Goal: Information Seeking & Learning: Find specific fact

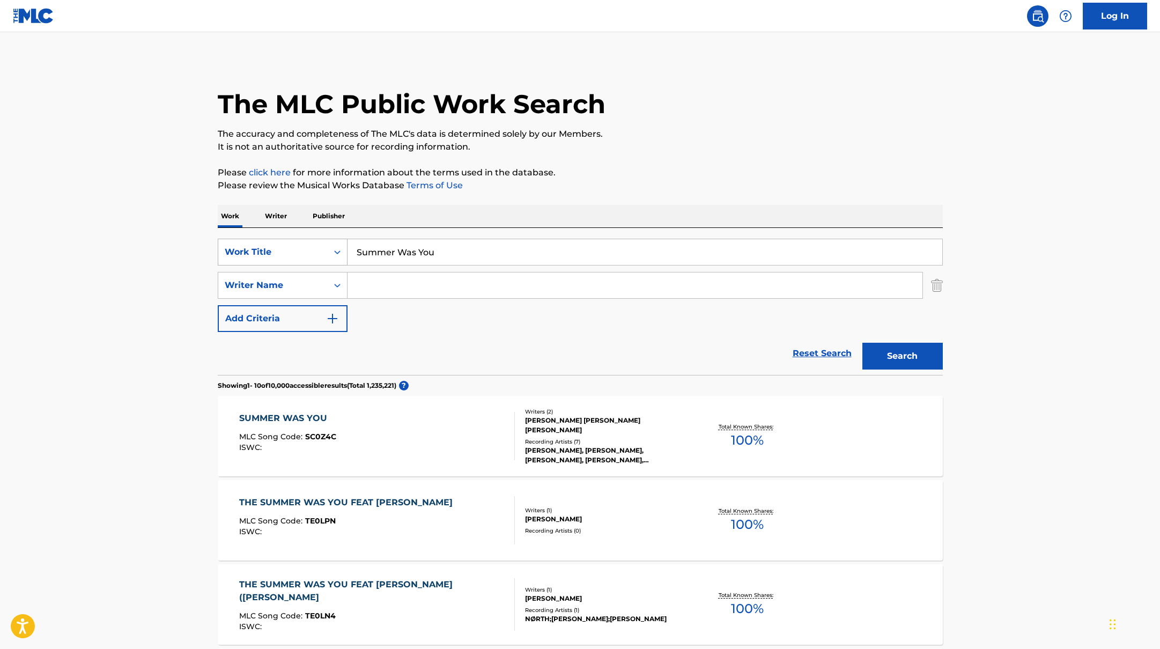
drag, startPoint x: 451, startPoint y: 255, endPoint x: 327, endPoint y: 246, distance: 124.2
click at [327, 246] on div "SearchWithCriteria45832d00-a73f-42f3-99db-db111a6c5918 Work Title Summer Was You" at bounding box center [580, 252] width 725 height 27
paste input "LOV3 (Feat. [PERSON_NAME], Okasian)"
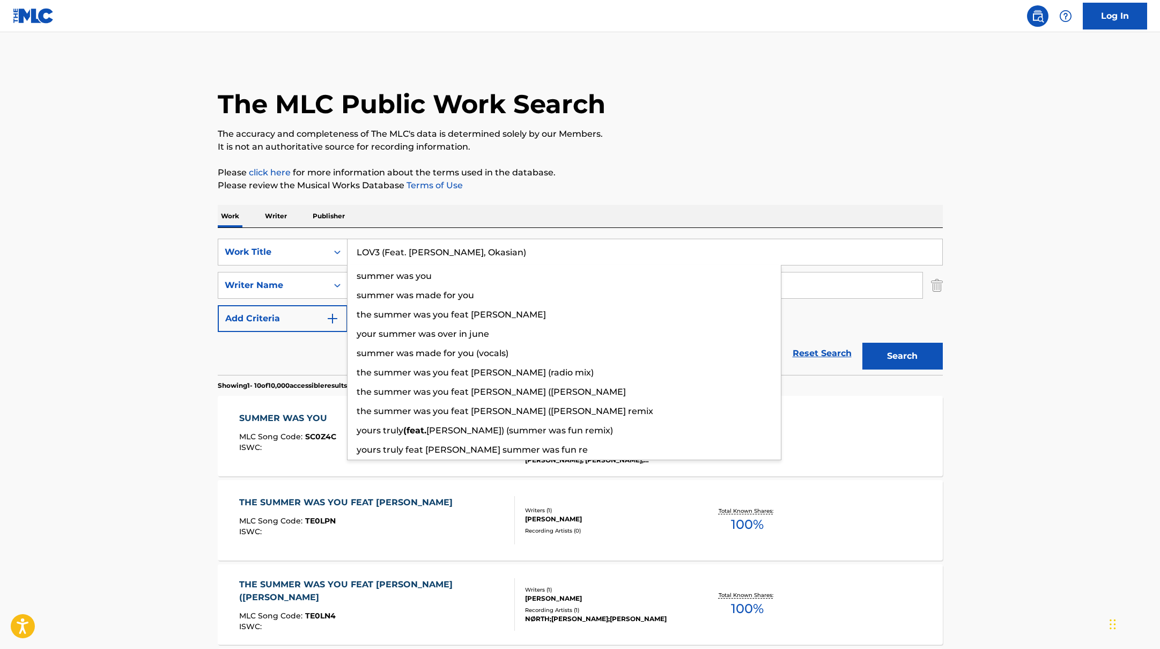
type input "LOV3 (Feat. [PERSON_NAME], Okasian)"
click at [583, 206] on div "Work Writer Publisher" at bounding box center [580, 216] width 725 height 23
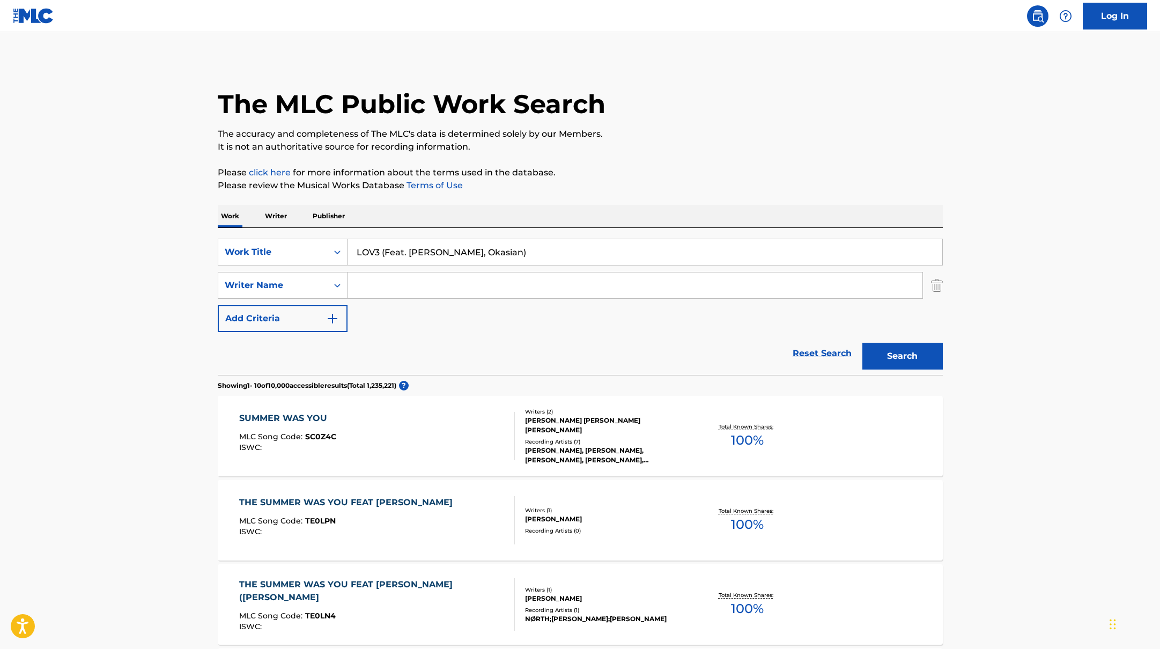
click at [415, 290] on input "Search Form" at bounding box center [634, 285] width 575 height 26
paste input "Chase"
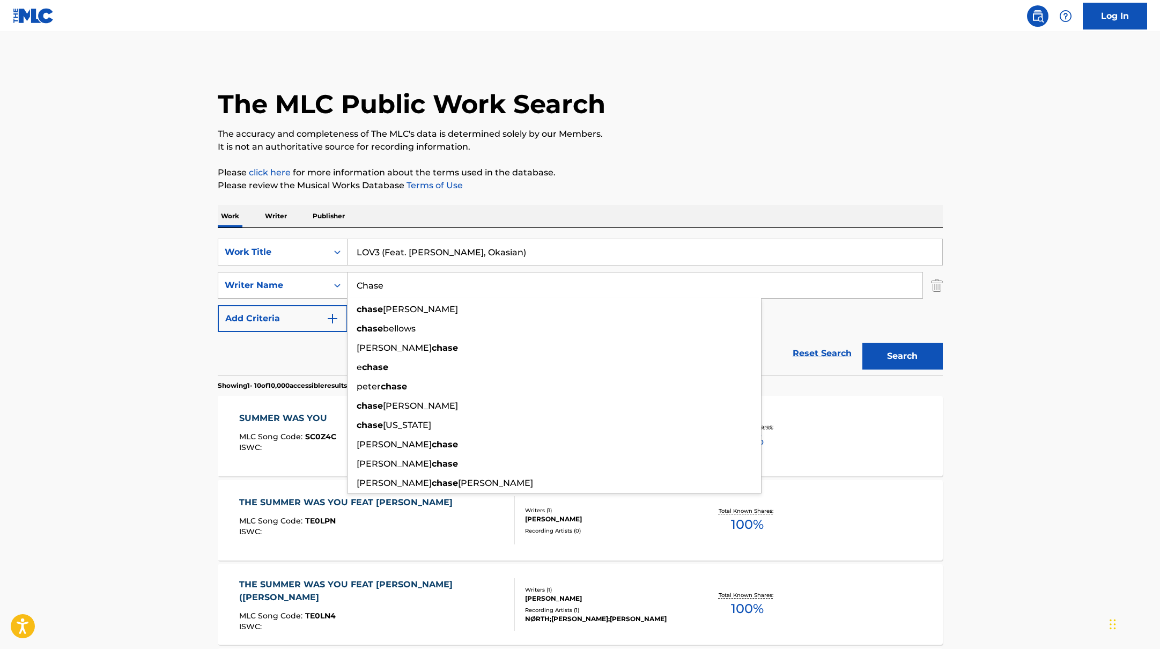
type input "Chase"
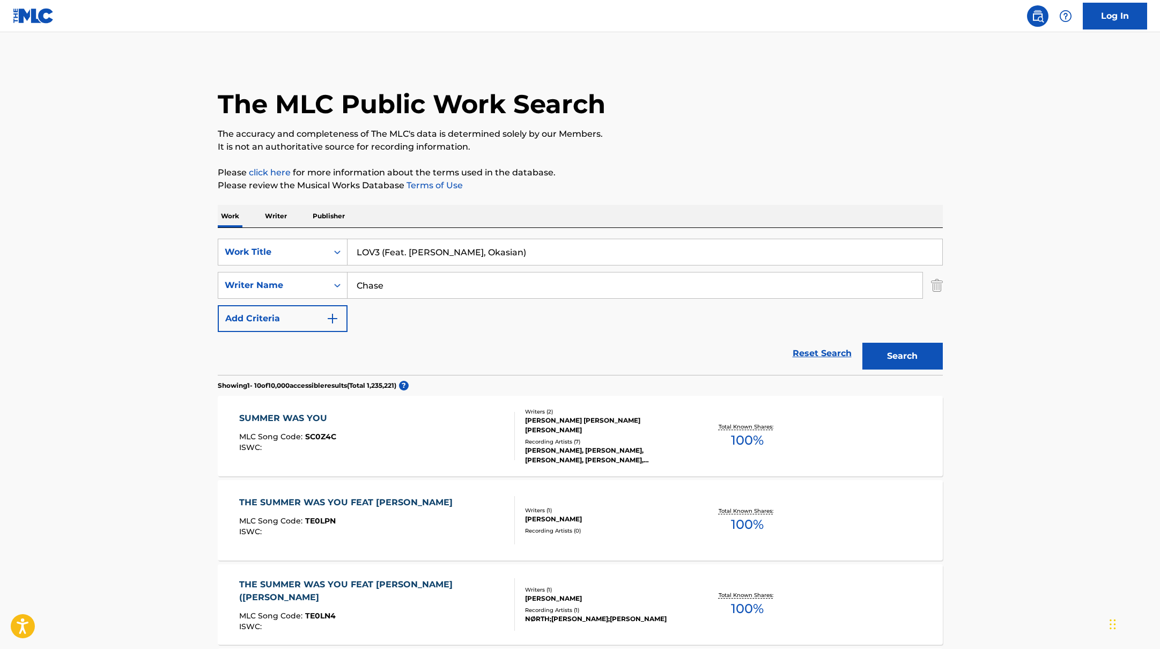
drag, startPoint x: 515, startPoint y: 251, endPoint x: 382, endPoint y: 251, distance: 132.4
click at [382, 251] on input "LOV3 (Feat. [PERSON_NAME], Okasian)" at bounding box center [644, 252] width 595 height 26
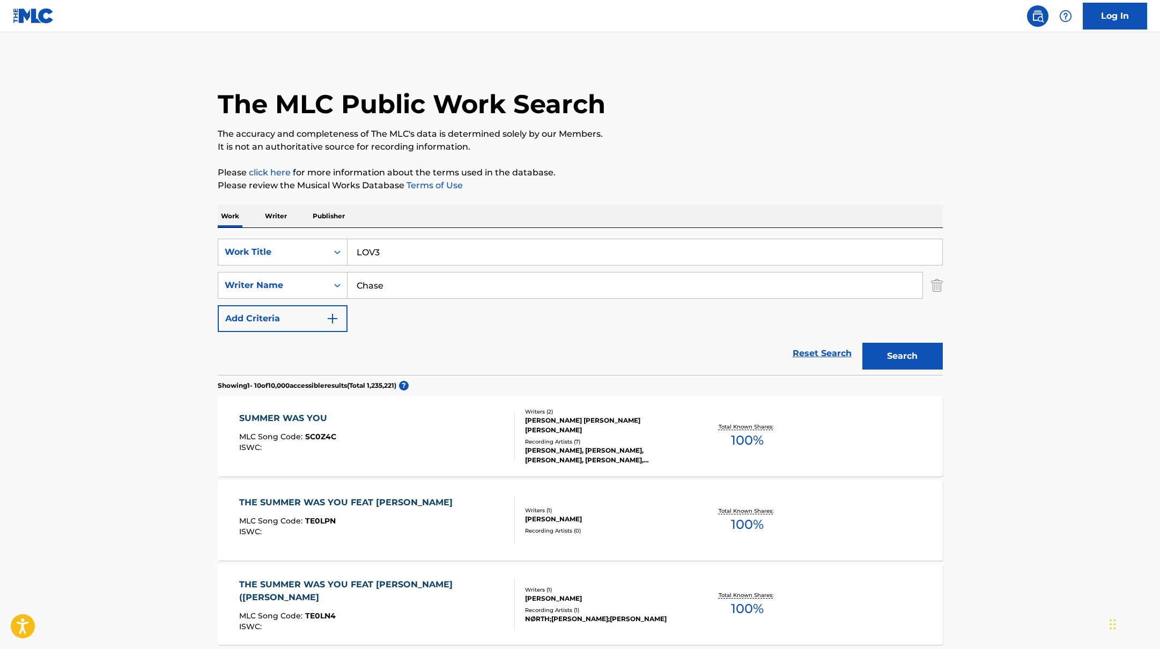
click at [904, 354] on button "Search" at bounding box center [902, 356] width 80 height 27
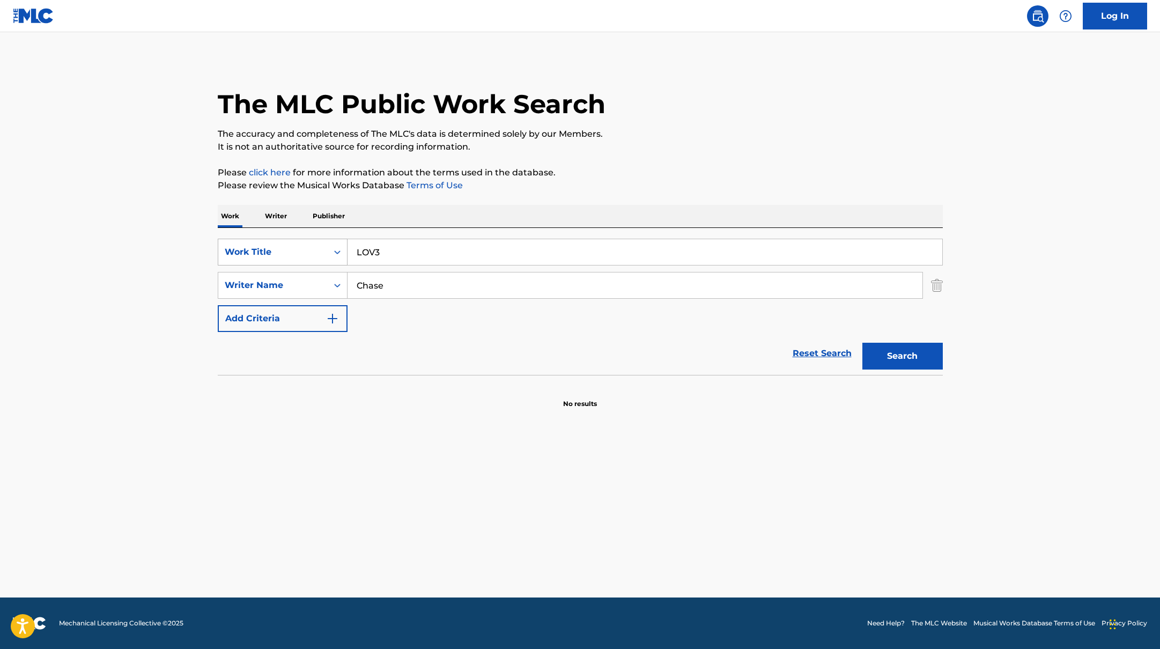
paste input "Endangered Love"
drag, startPoint x: 387, startPoint y: 251, endPoint x: 624, endPoint y: 189, distance: 244.9
click at [624, 189] on div "The MLC Public Work Search The accuracy and completeness of The MLC's data is d…" at bounding box center [580, 234] width 751 height 350
type input "Endangered Love"
click at [621, 189] on p "Please review the Musical Works Database Terms of Use" at bounding box center [580, 185] width 725 height 13
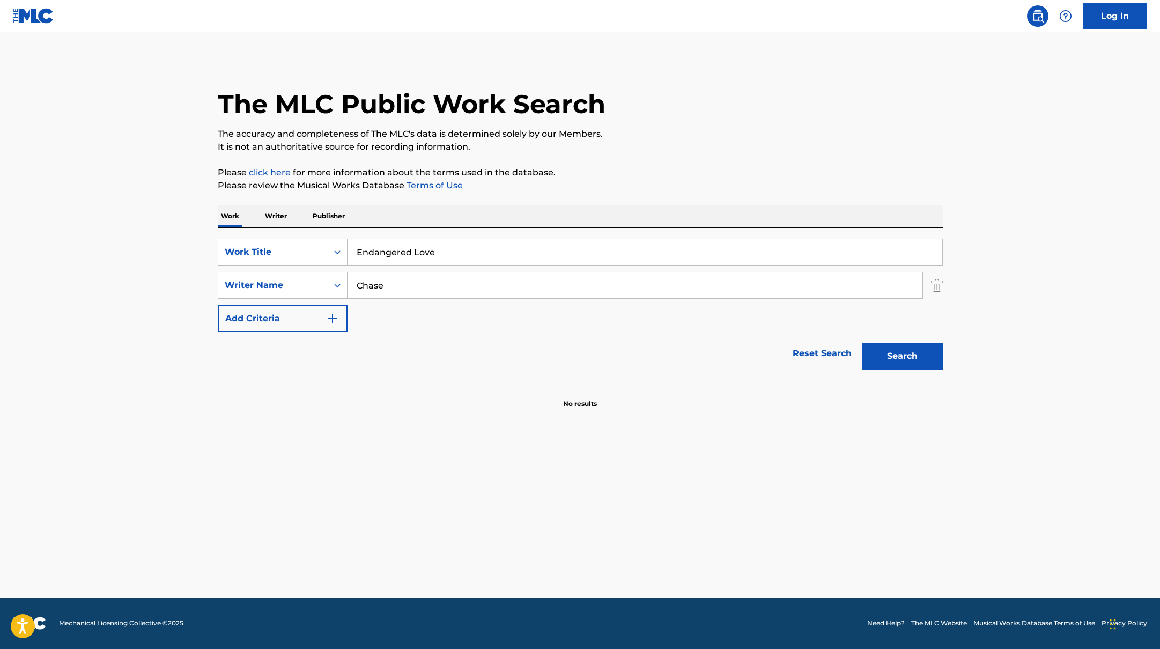
drag, startPoint x: 393, startPoint y: 285, endPoint x: 361, endPoint y: 287, distance: 31.7
click at [320, 273] on div "SearchWithCriteria6fe0b56a-87ea-458f-8866-440b0c01beee Writer Name [PERSON_NAME]" at bounding box center [580, 285] width 725 height 27
paste input "[PERSON_NAME]"
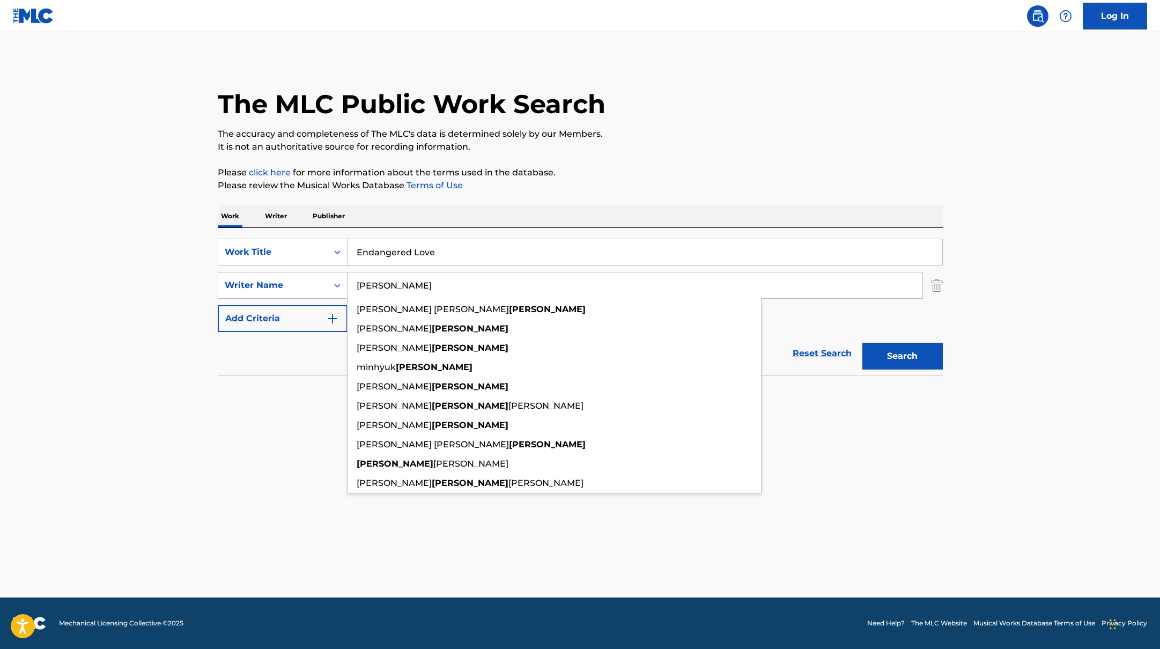
type input "[PERSON_NAME]"
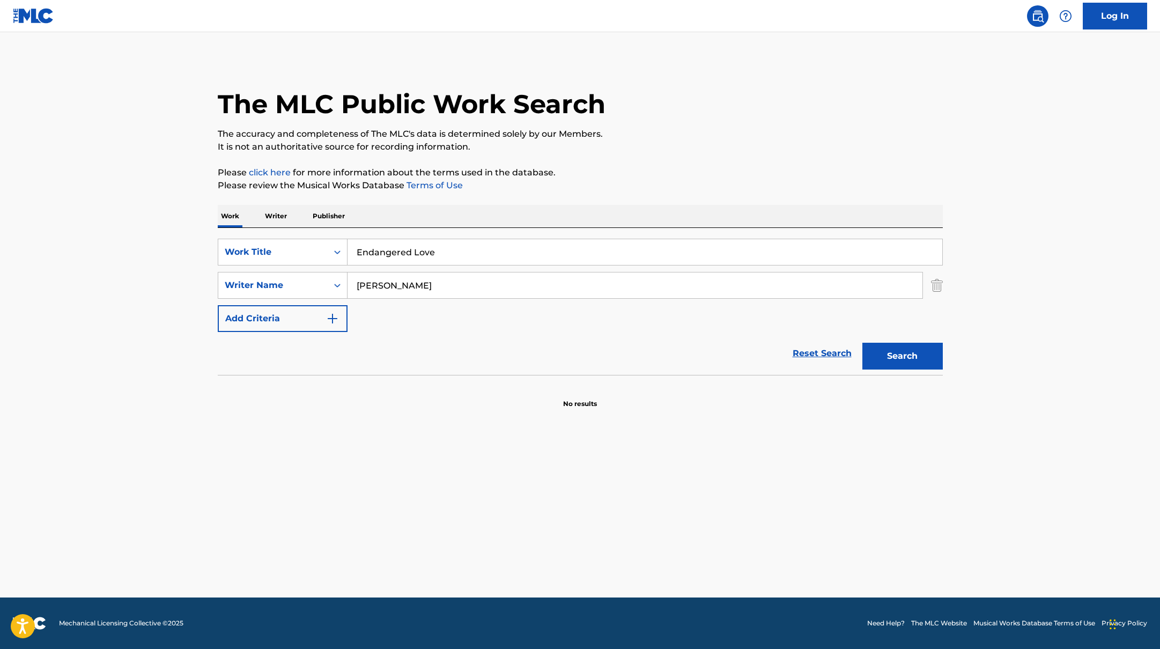
click at [694, 195] on div "The MLC Public Work Search The accuracy and completeness of The MLC's data is d…" at bounding box center [580, 234] width 751 height 350
click at [905, 355] on button "Search" at bounding box center [902, 356] width 80 height 27
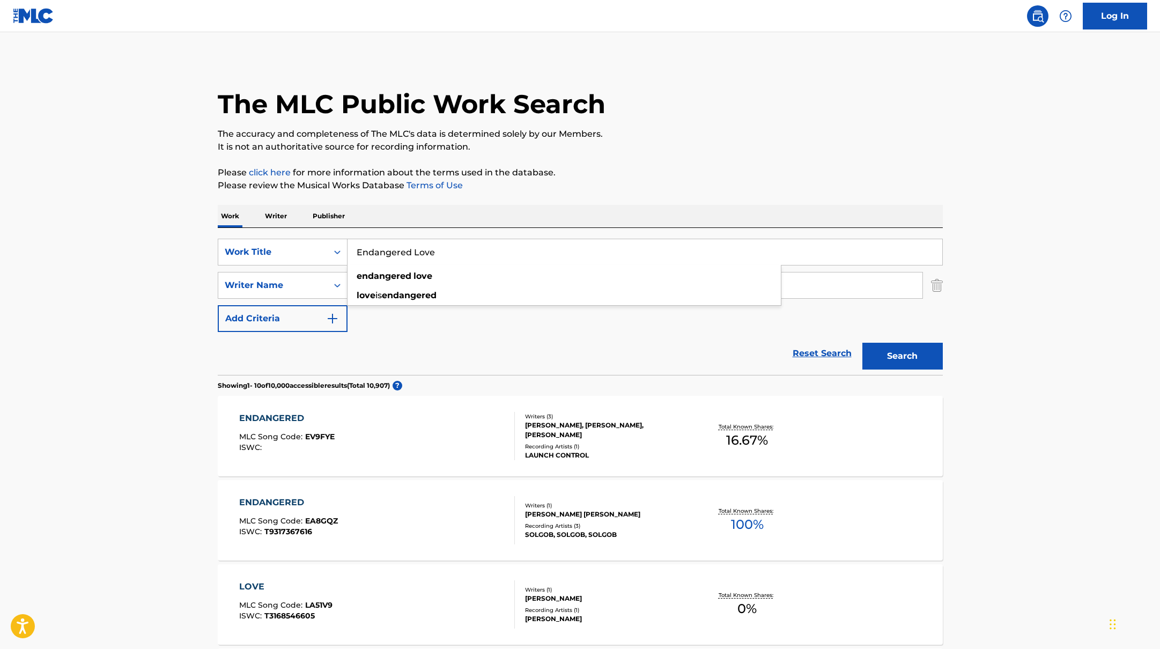
paste input "BOYtud"
drag, startPoint x: 443, startPoint y: 252, endPoint x: 327, endPoint y: 231, distance: 118.3
click at [321, 231] on div "SearchWithCriteria45832d00-a73f-42f3-99db-db111a6c5918 Work Title Endangered Lo…" at bounding box center [580, 301] width 725 height 147
type input "BOYtude"
click at [609, 170] on p "Please click here for more information about the terms used in the database." at bounding box center [580, 172] width 725 height 13
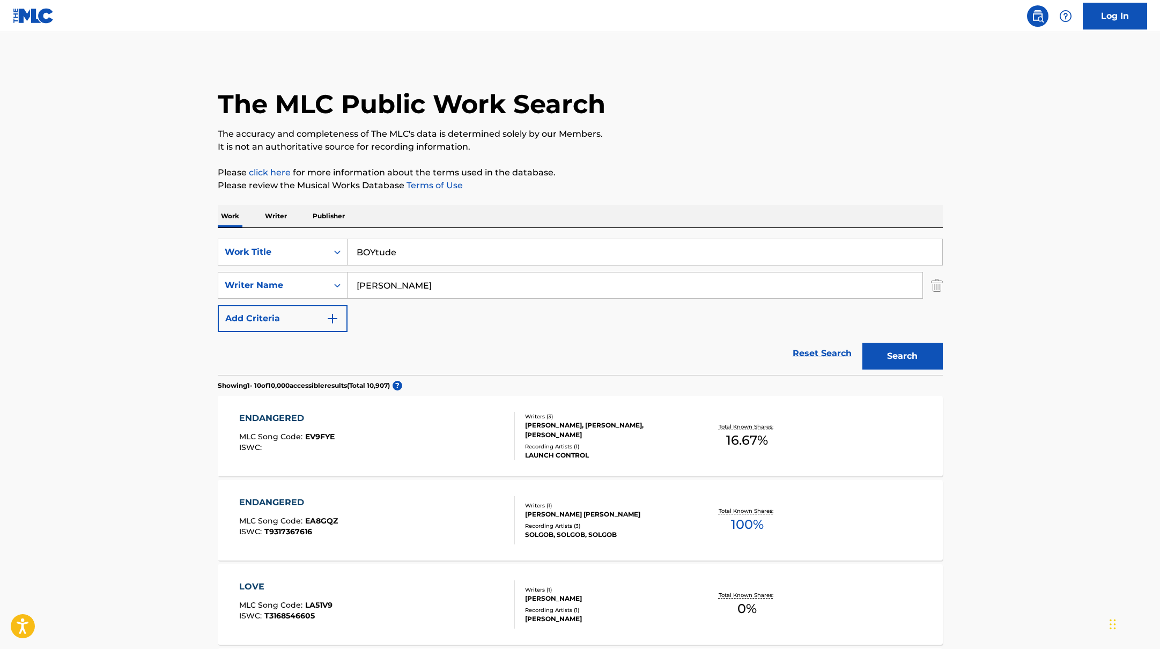
drag, startPoint x: 393, startPoint y: 284, endPoint x: 302, endPoint y: 268, distance: 92.7
click at [302, 268] on div "SearchWithCriteria45832d00-a73f-42f3-99db-db111a6c5918 Work Title BOYtude Searc…" at bounding box center [580, 285] width 725 height 93
paste input "Yahia"
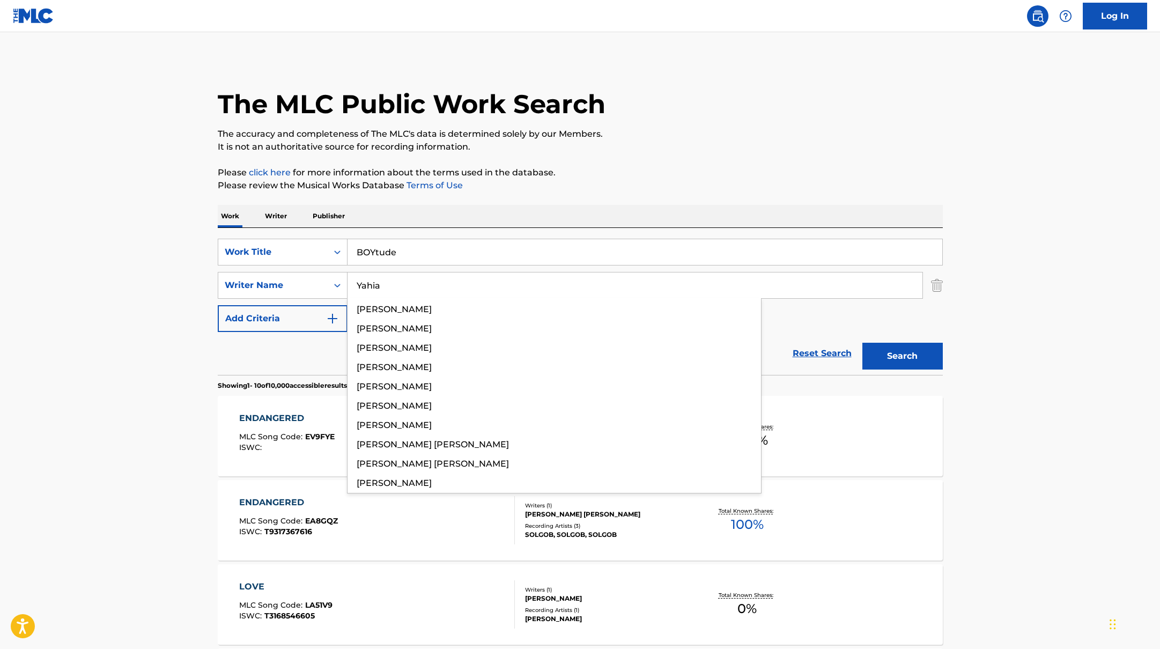
type input "Yahia"
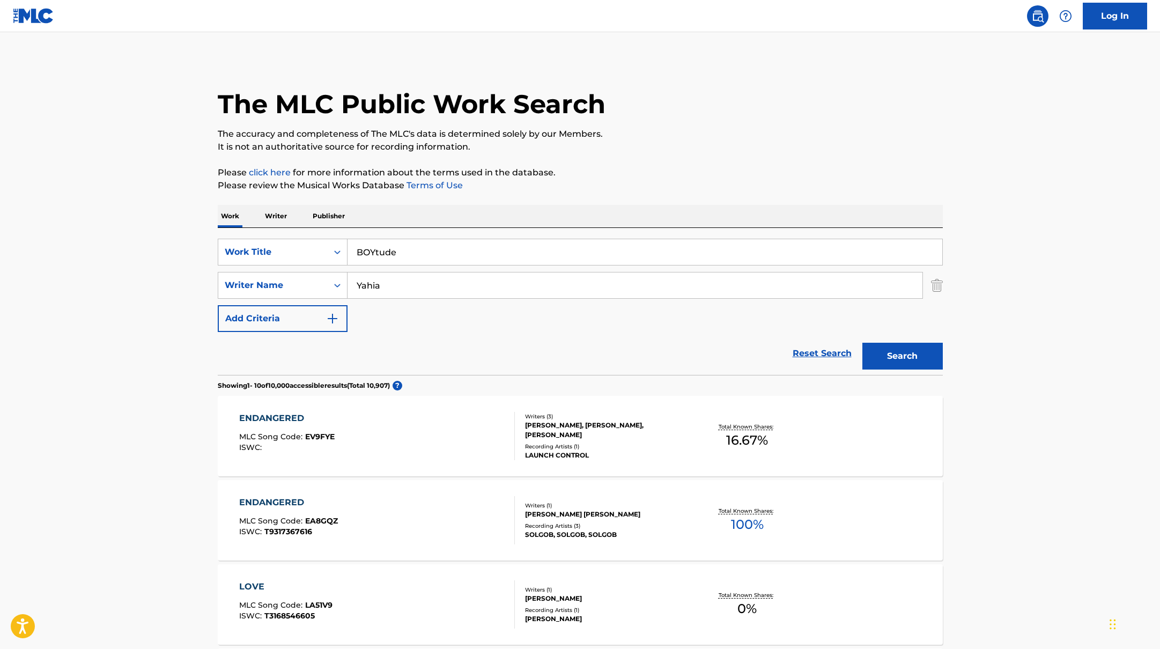
click at [677, 205] on div "Work Writer Publisher" at bounding box center [580, 216] width 725 height 23
click at [913, 358] on button "Search" at bounding box center [902, 356] width 80 height 27
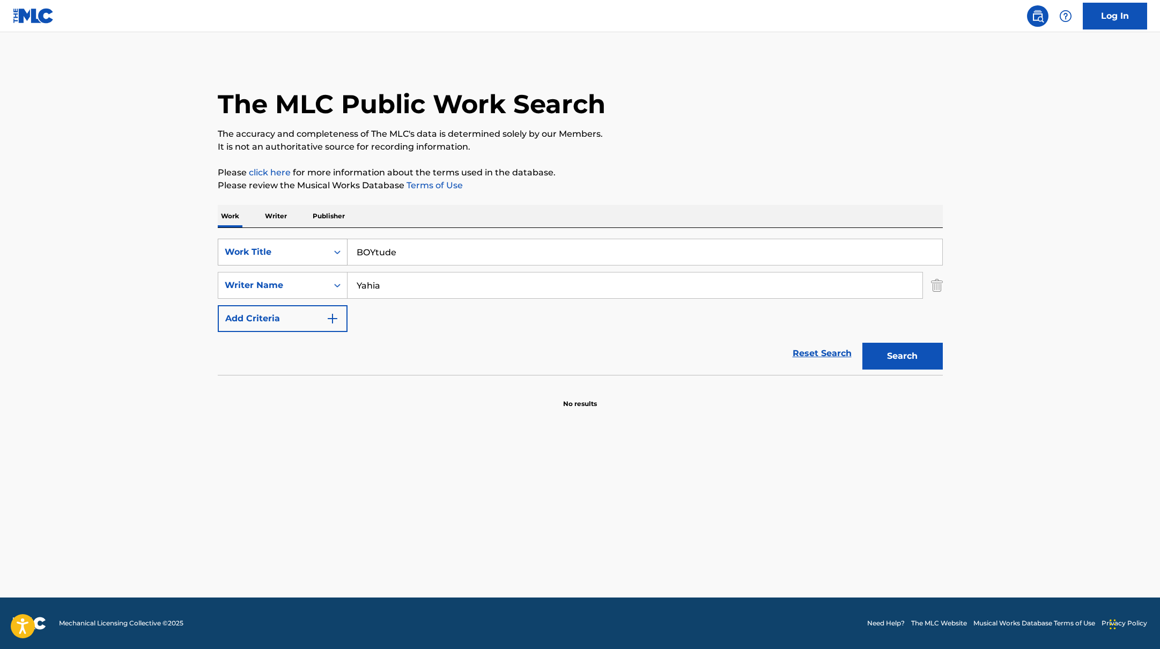
drag, startPoint x: 413, startPoint y: 257, endPoint x: 316, endPoint y: 239, distance: 99.3
click at [316, 239] on div "SearchWithCriteria45832d00-a73f-42f3-99db-db111a6c5918 Work Title BOYtude" at bounding box center [580, 252] width 725 height 27
paste input "Everything"
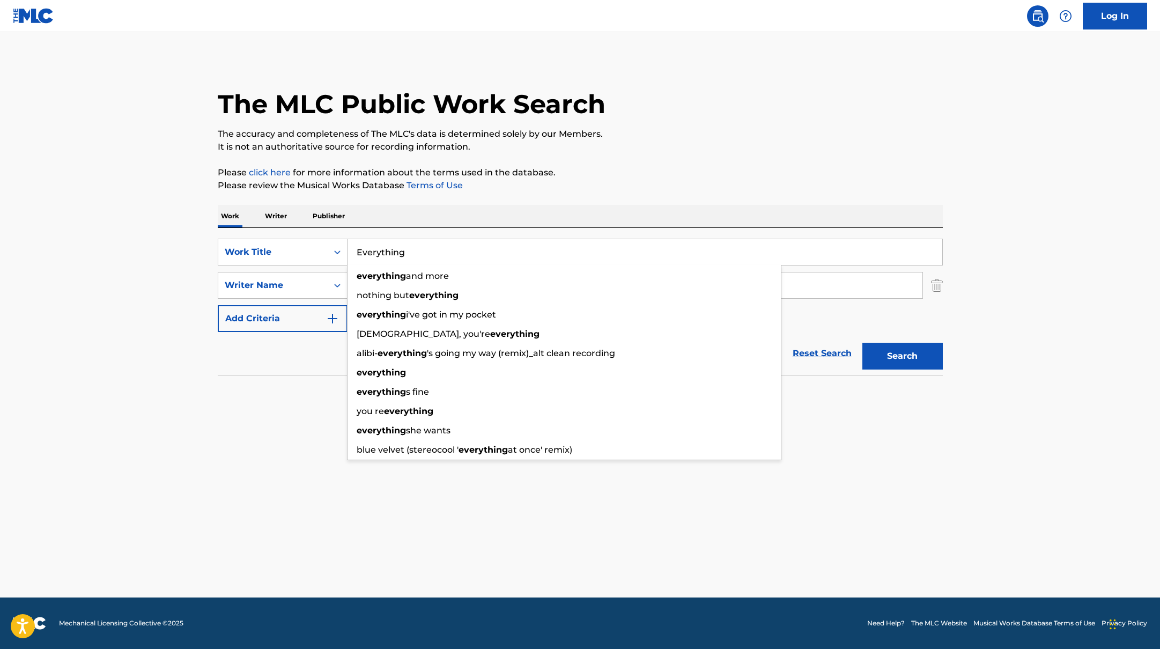
type input "Everything"
click at [596, 180] on p "Please review the Musical Works Database Terms of Use" at bounding box center [580, 185] width 725 height 13
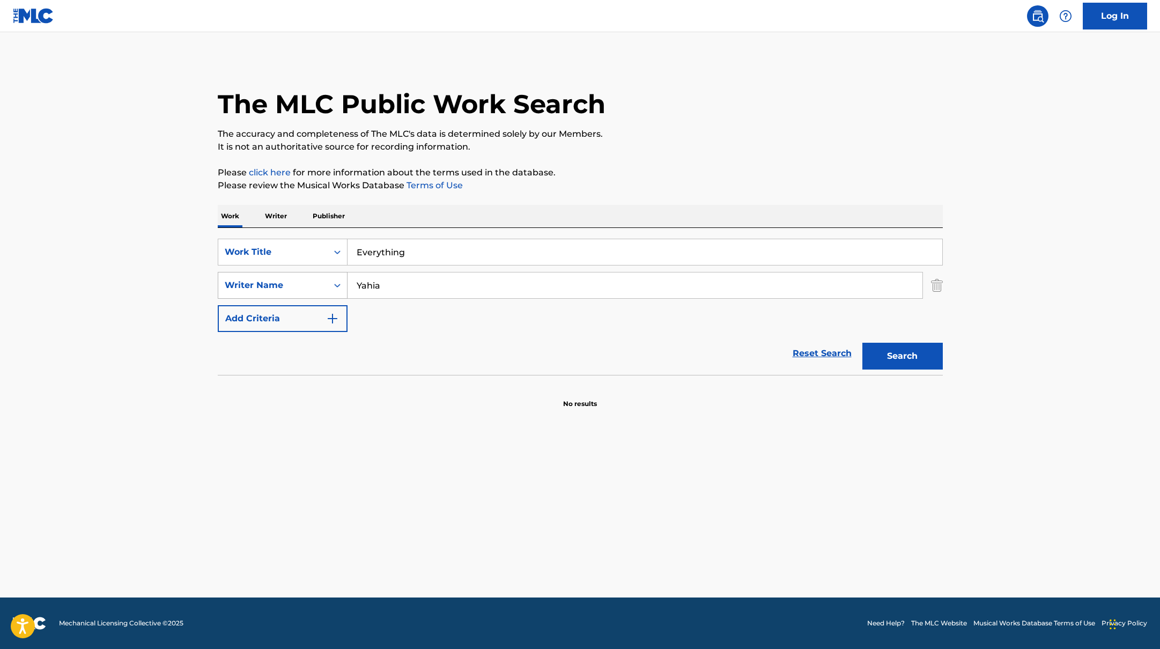
drag, startPoint x: 388, startPoint y: 290, endPoint x: 329, endPoint y: 275, distance: 61.0
click at [330, 276] on div "SearchWithCriteria6fe0b56a-87ea-458f-8866-440b0c01beee Writer Name [PERSON_NAME]" at bounding box center [580, 285] width 725 height 27
paste input "JUNG"
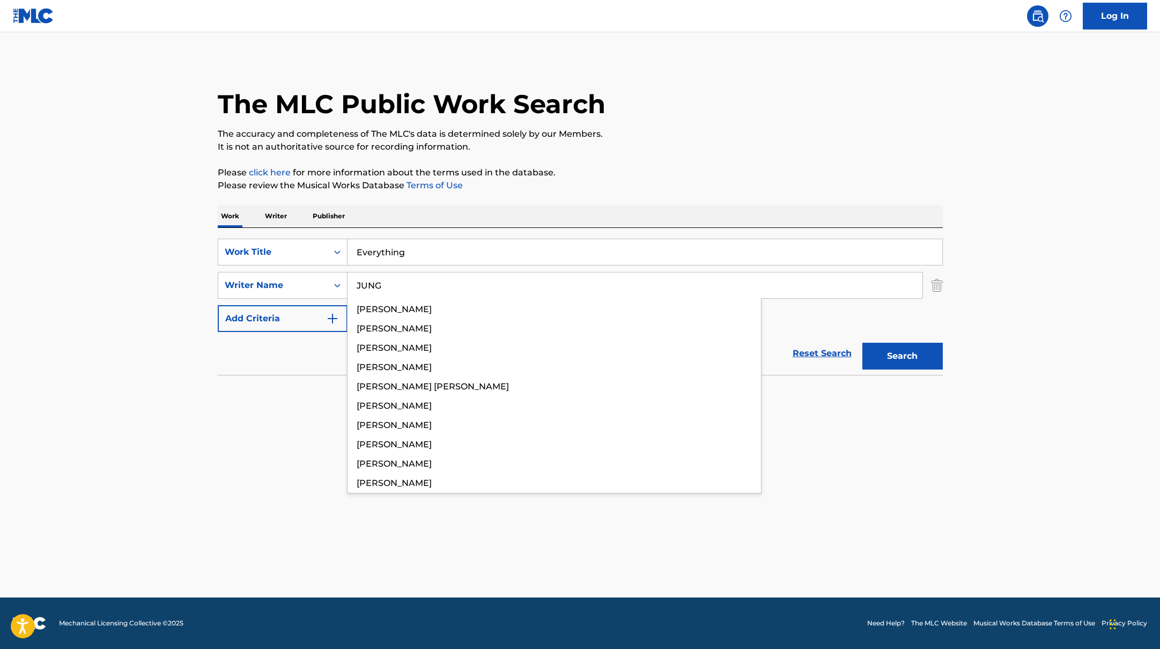
type input "JUNG"
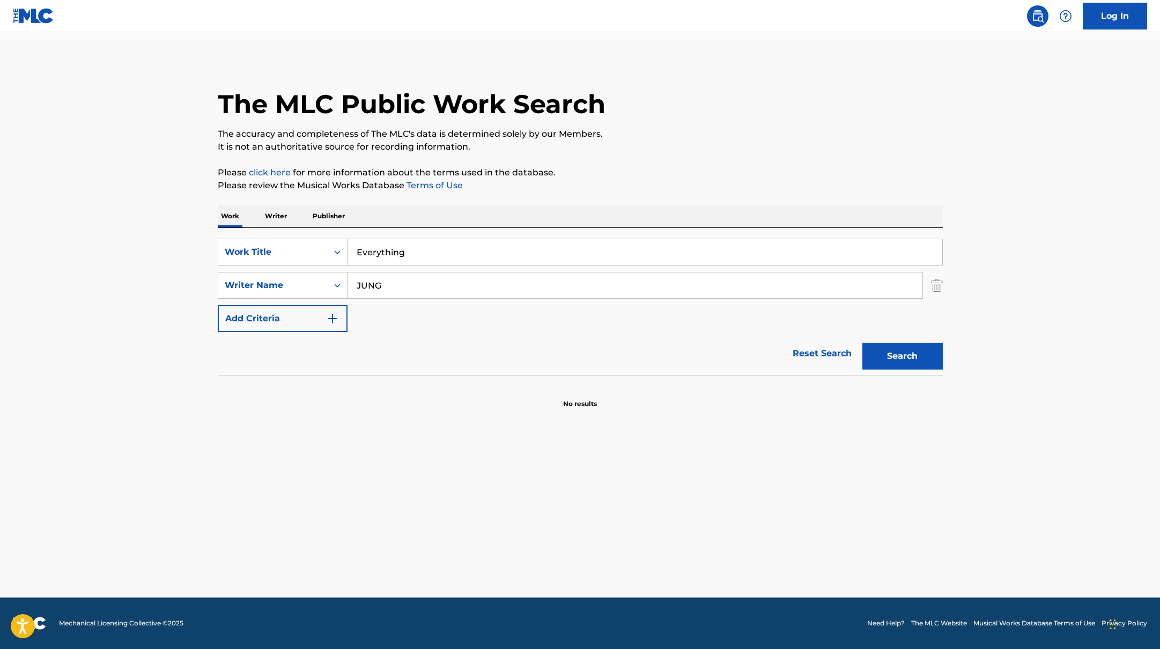
click at [722, 135] on p "The accuracy and completeness of The MLC's data is determined solely by our Mem…" at bounding box center [580, 134] width 725 height 13
click at [890, 361] on button "Search" at bounding box center [902, 356] width 80 height 27
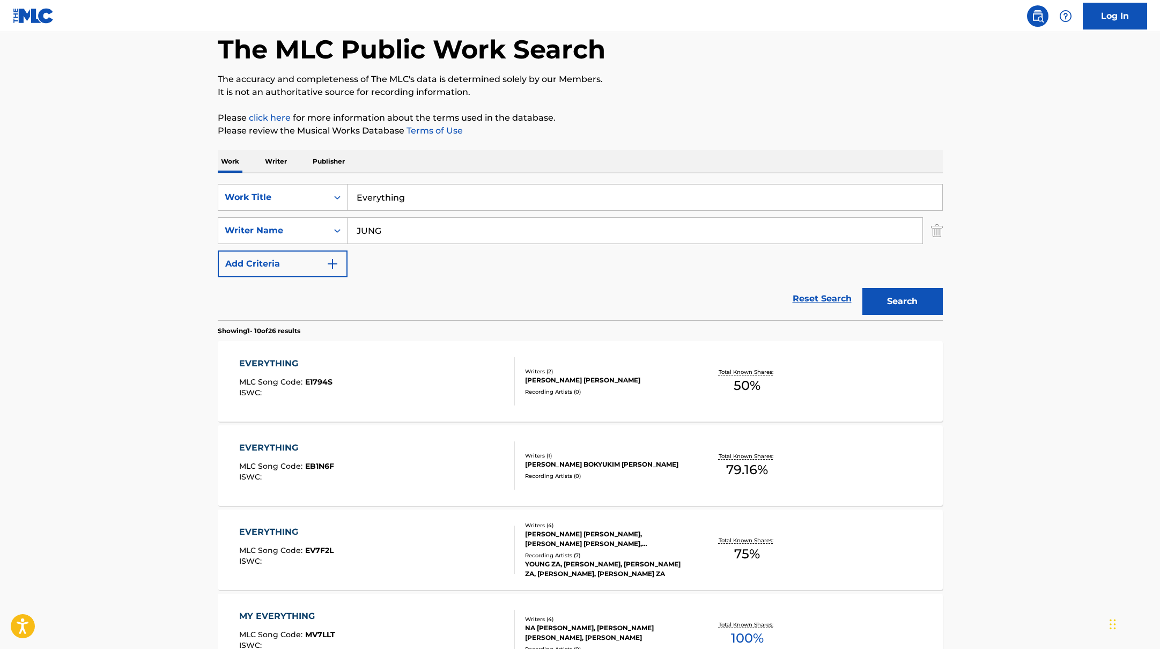
scroll to position [79, 0]
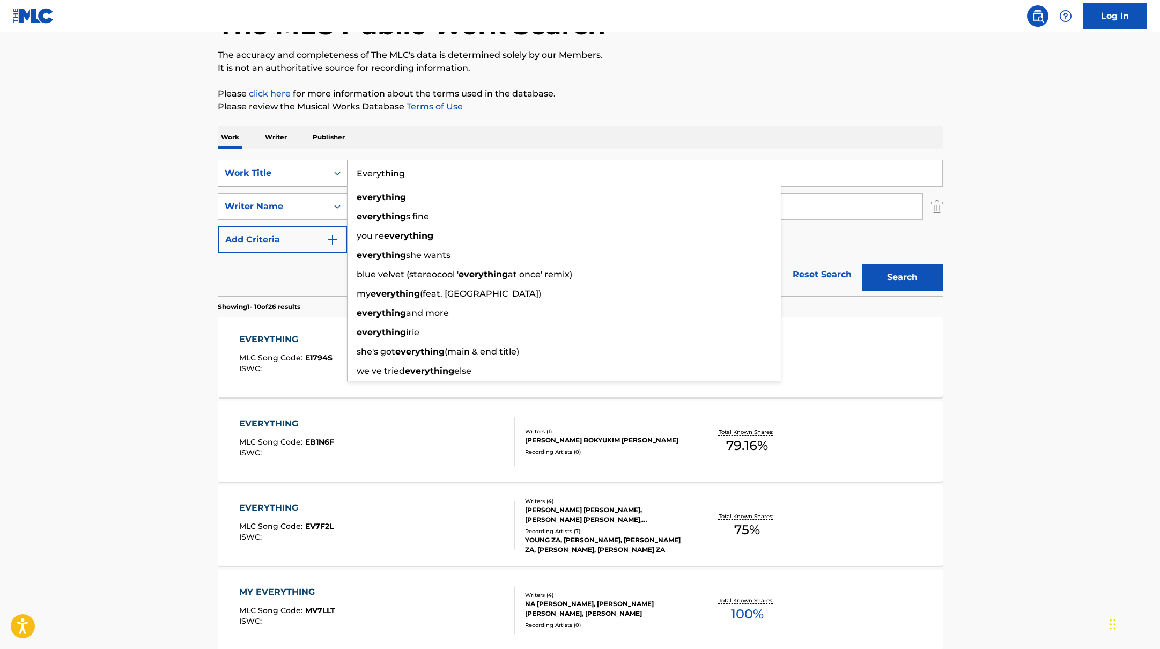
drag, startPoint x: 424, startPoint y: 176, endPoint x: 314, endPoint y: 170, distance: 110.6
click at [314, 170] on div "SearchWithCriteria45832d00-a73f-42f3-99db-db111a6c5918 Work Title Everything ev…" at bounding box center [580, 173] width 725 height 27
paste input "CAN I SIP 담배"
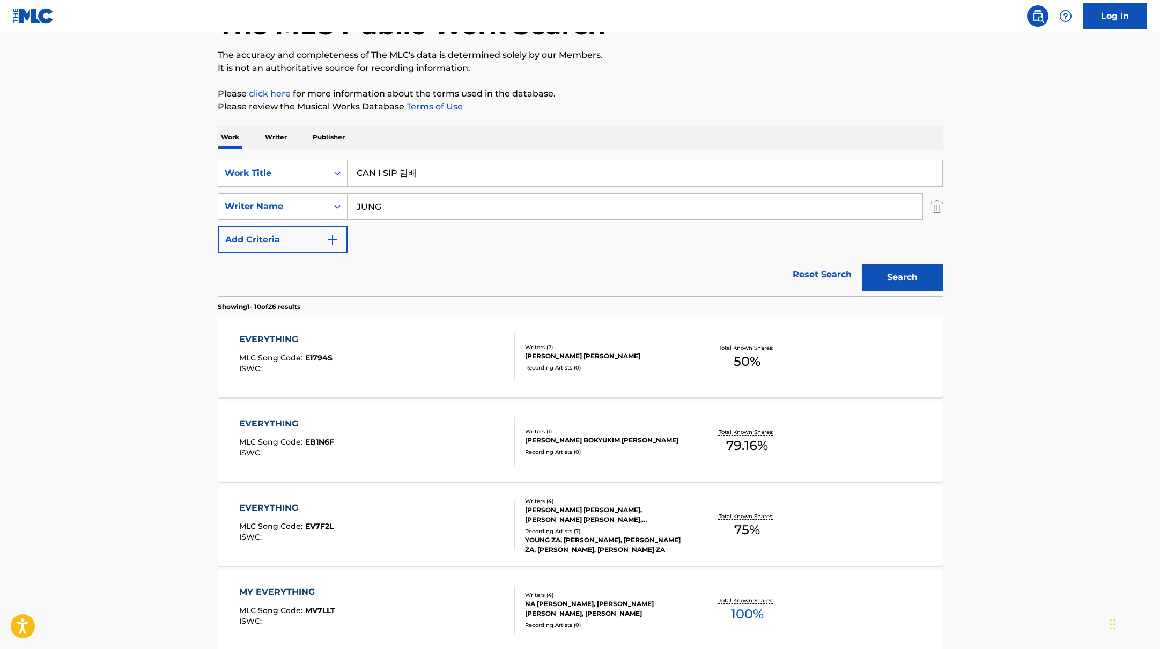
click at [589, 115] on div "The MLC Public Work Search The accuracy and completeness of The MLC's data is d…" at bounding box center [580, 595] width 751 height 1230
drag, startPoint x: 426, startPoint y: 172, endPoint x: 313, endPoint y: 150, distance: 115.9
click at [321, 151] on div "SearchWithCriteria45832d00-a73f-42f3-99db-db111a6c5918 Work Title CAN I SIP 담배 …" at bounding box center [580, 220] width 725 height 147
paste input "MY UNNIES"
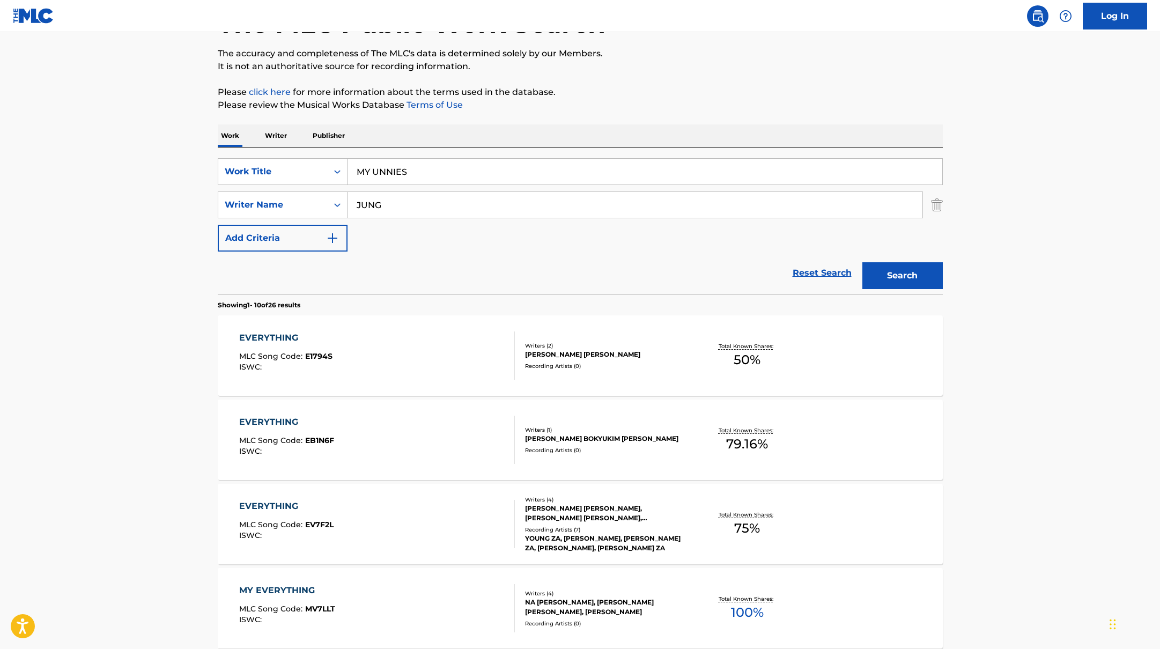
type input "MY UNNIES"
click at [625, 126] on div "Work Writer Publisher" at bounding box center [580, 135] width 725 height 23
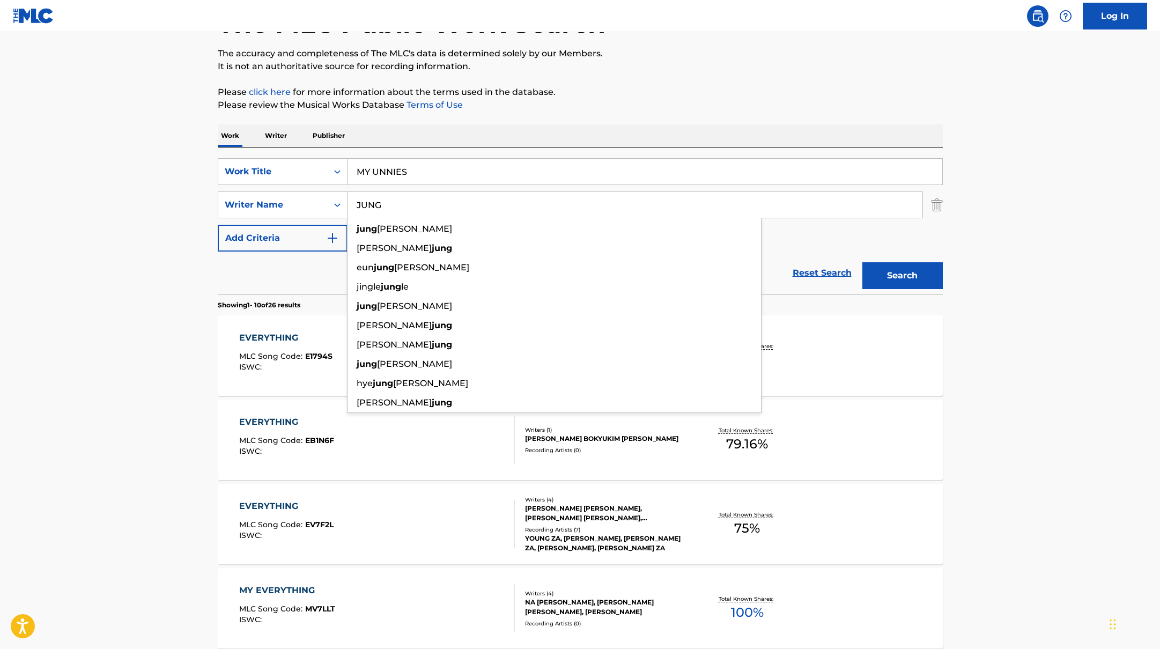
drag, startPoint x: 400, startPoint y: 198, endPoint x: 396, endPoint y: 206, distance: 9.4
click at [396, 206] on input "JUNG" at bounding box center [634, 205] width 575 height 26
paste input "[PERSON_NAME]"
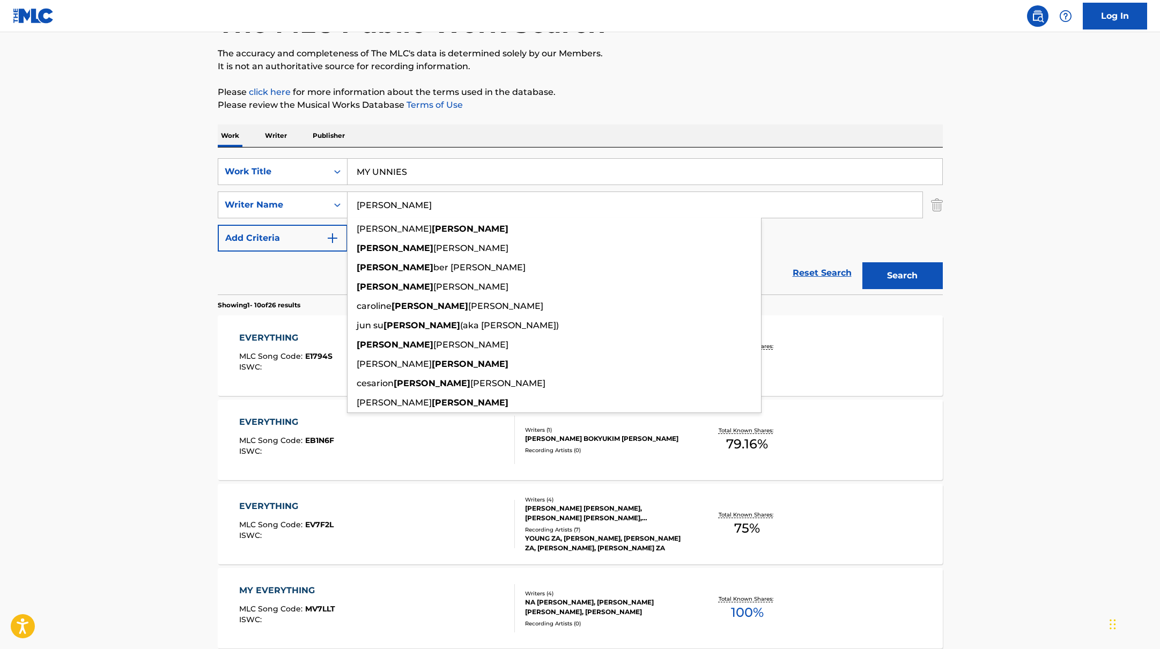
type input "[PERSON_NAME]"
click at [807, 156] on div "SearchWithCriteria45832d00-a73f-42f3-99db-db111a6c5918 Work Title MY UNNIES Sea…" at bounding box center [580, 220] width 725 height 147
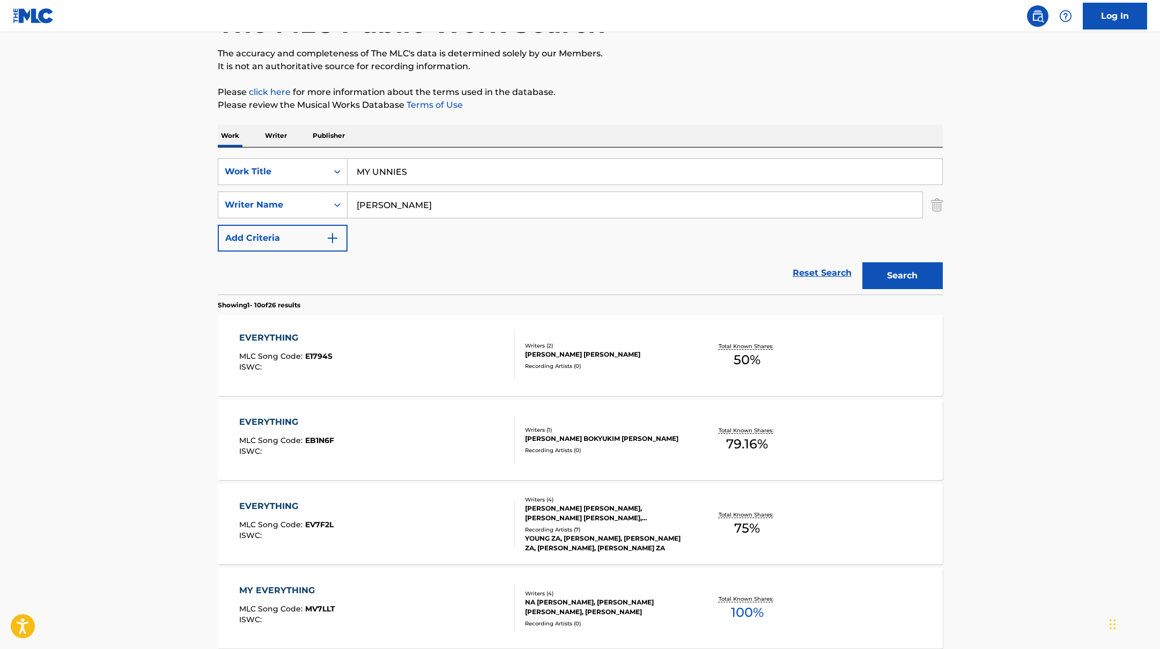
drag, startPoint x: 892, startPoint y: 279, endPoint x: 891, endPoint y: 274, distance: 5.4
click at [891, 274] on button "Search" at bounding box center [902, 275] width 80 height 27
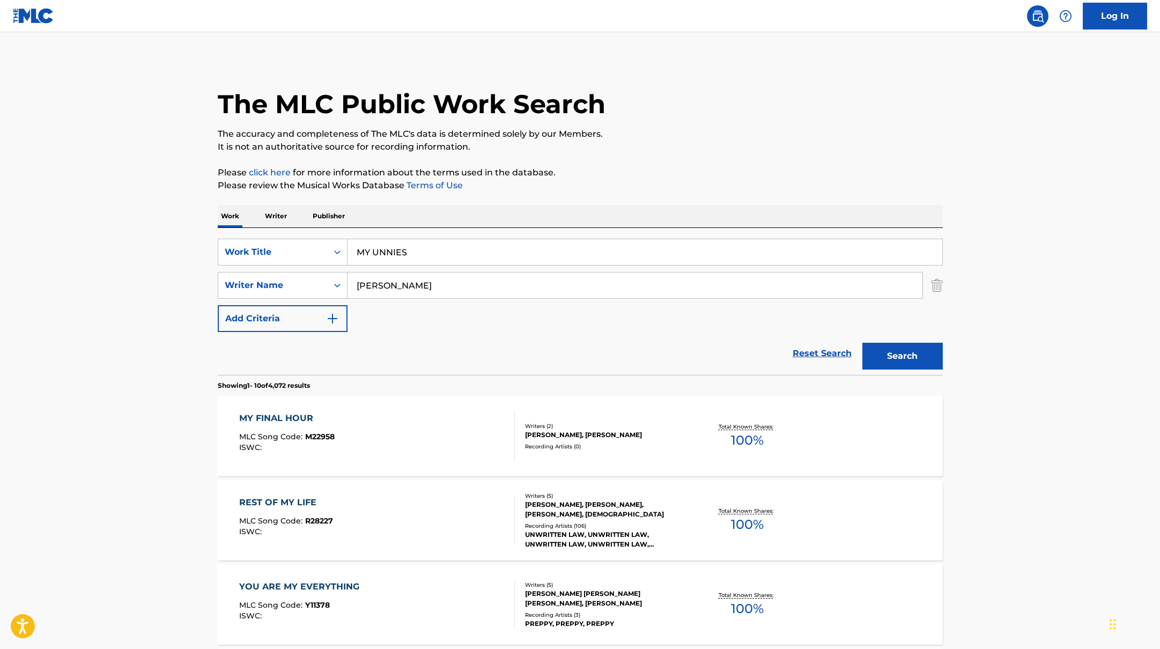
paste input "PC5"
drag, startPoint x: 418, startPoint y: 252, endPoint x: 667, endPoint y: 165, distance: 263.5
type input "PC5"
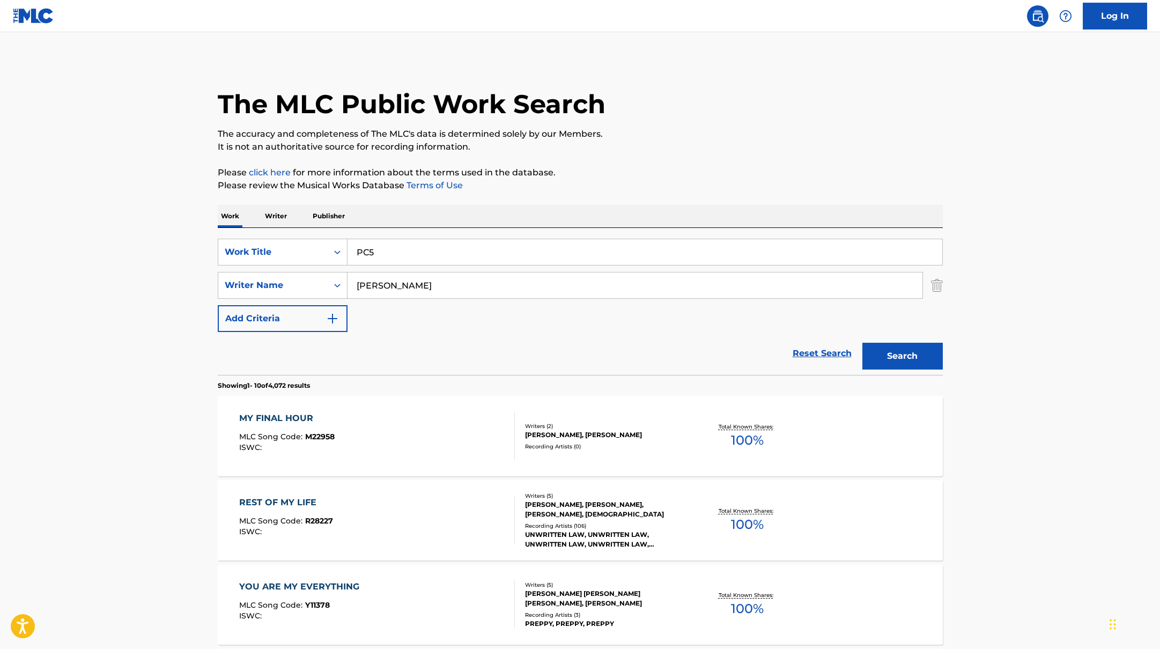
drag, startPoint x: 382, startPoint y: 292, endPoint x: 393, endPoint y: 261, distance: 32.4
click at [337, 282] on div "SearchWithCriteria6fe0b56a-87ea-458f-8866-440b0c01beee Writer Name [PERSON_NAME]" at bounding box center [580, 285] width 725 height 27
paste input "[PERSON_NAME]"
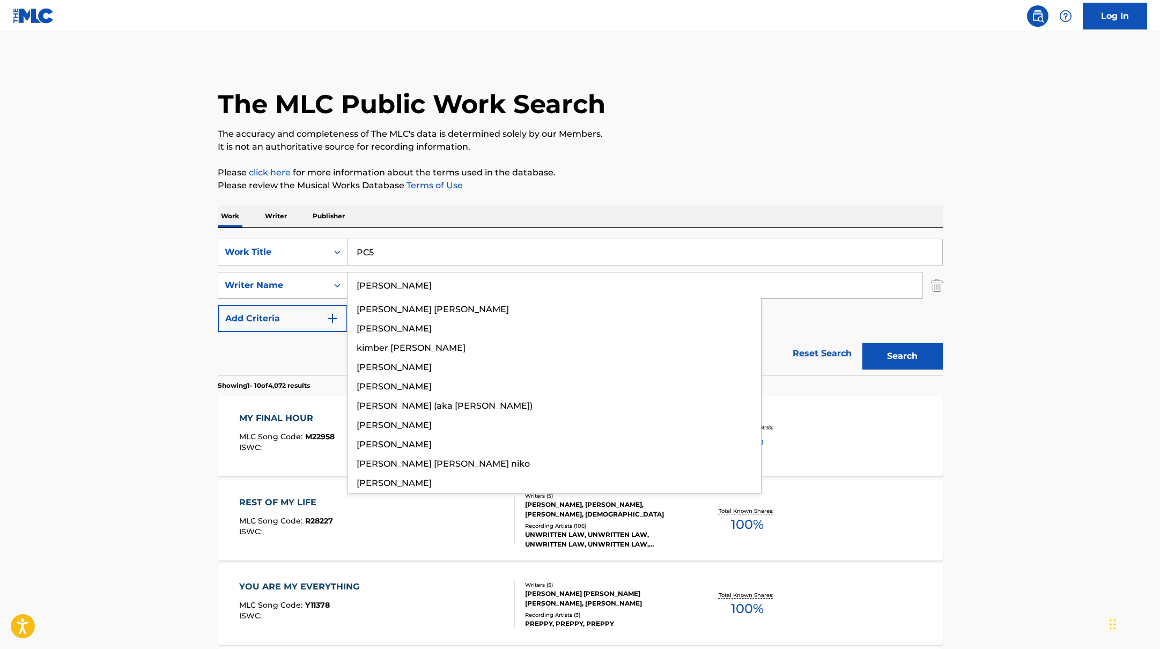
type input "[PERSON_NAME]"
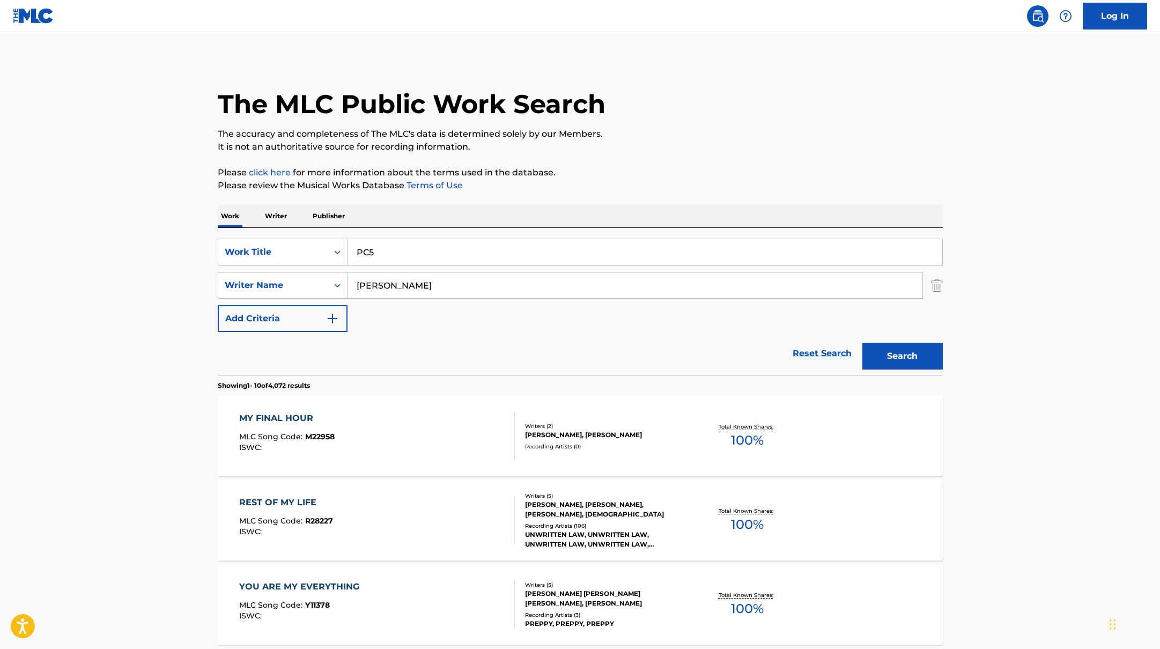
click at [649, 190] on p "Please review the Musical Works Database Terms of Use" at bounding box center [580, 185] width 725 height 13
click at [881, 357] on button "Search" at bounding box center [902, 356] width 80 height 27
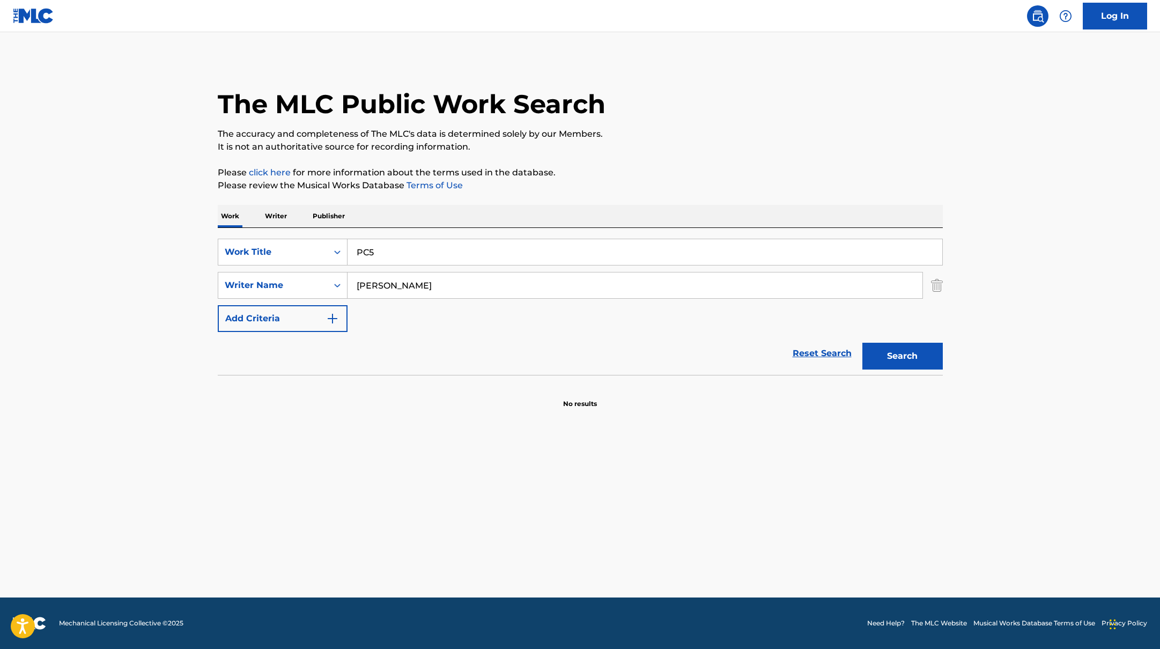
paste input "猗窩座の愛のテーマ - Akaza Love Theme"
drag, startPoint x: 396, startPoint y: 255, endPoint x: 453, endPoint y: 205, distance: 74.9
click at [447, 205] on div "Work Writer Publisher SearchWithCriteria45832d00-a73f-42f3-99db-db111a6c5918 Wo…" at bounding box center [580, 307] width 725 height 204
click at [453, 205] on div "Work Writer Publisher" at bounding box center [580, 216] width 725 height 23
drag, startPoint x: 441, startPoint y: 254, endPoint x: 347, endPoint y: 248, distance: 94.6
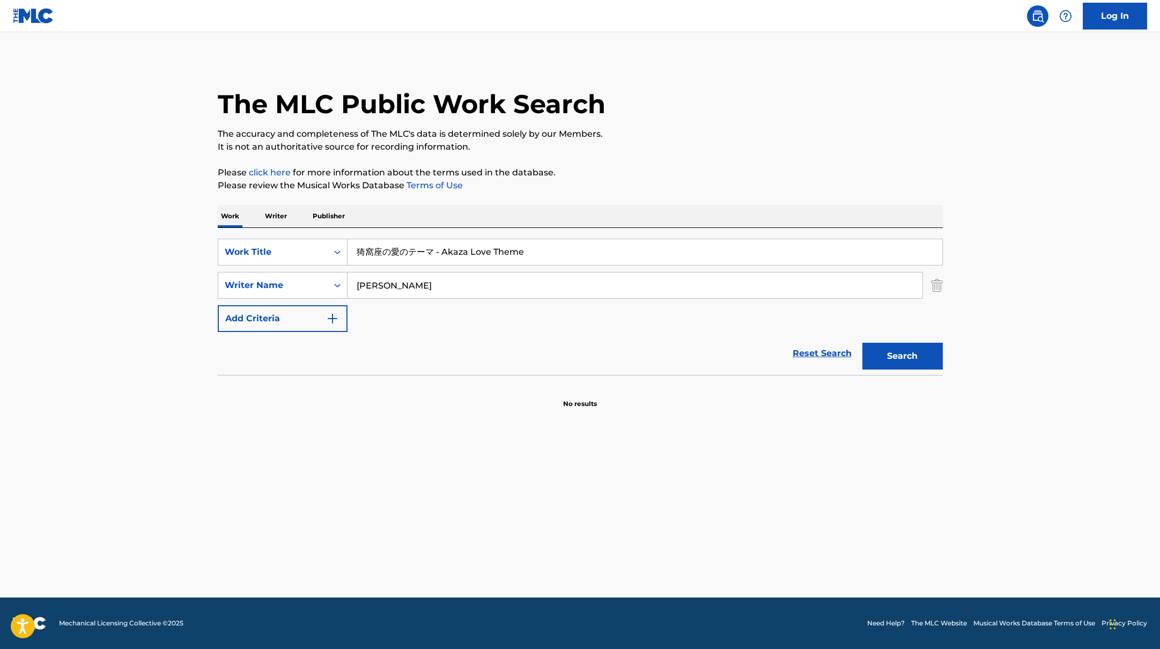
click at [347, 248] on input "猗窩座の愛のテーマ - Akaza Love Theme" at bounding box center [644, 252] width 595 height 26
type input "Akaza Love Theme"
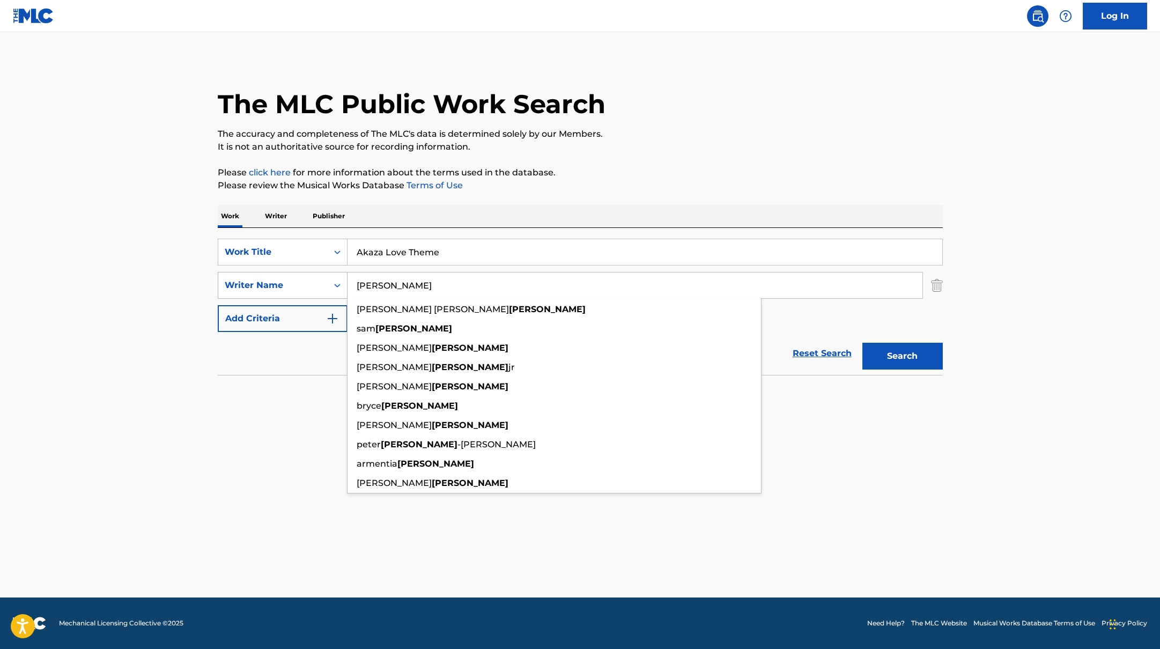
drag, startPoint x: 408, startPoint y: 283, endPoint x: 339, endPoint y: 271, distance: 69.6
click at [339, 272] on div "SearchWithCriteria6fe0b56a-87ea-458f-8866-440b0c01beee Writer Name [PERSON_NAME…" at bounding box center [580, 285] width 725 height 27
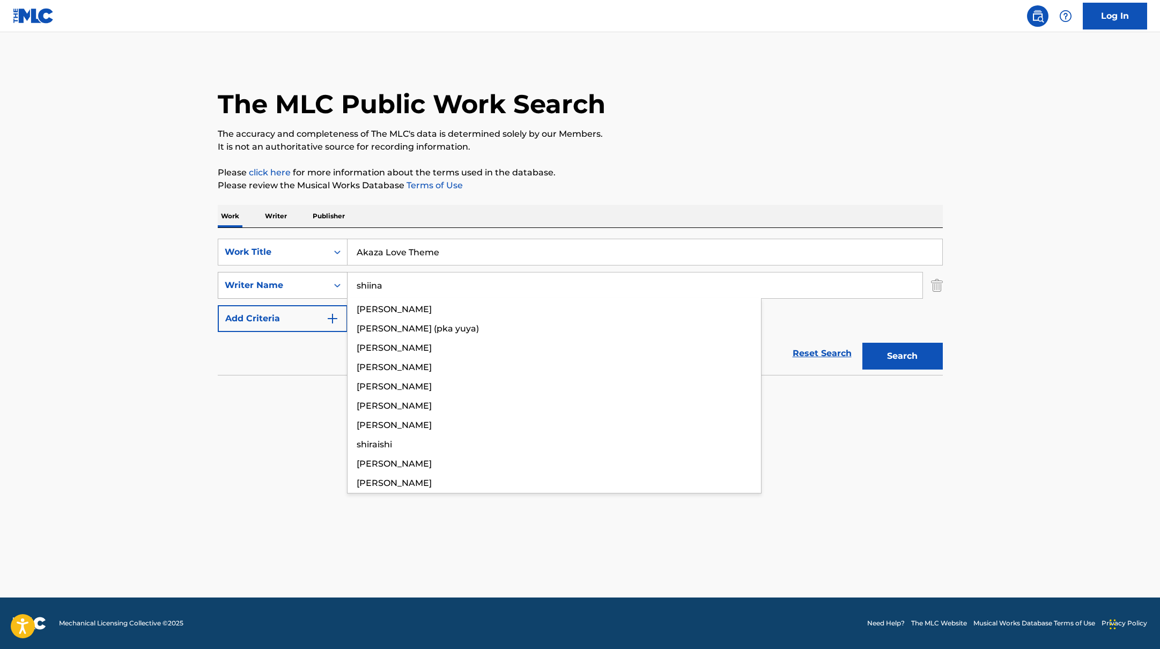
type input "shiina"
click at [862, 343] on button "Search" at bounding box center [902, 356] width 80 height 27
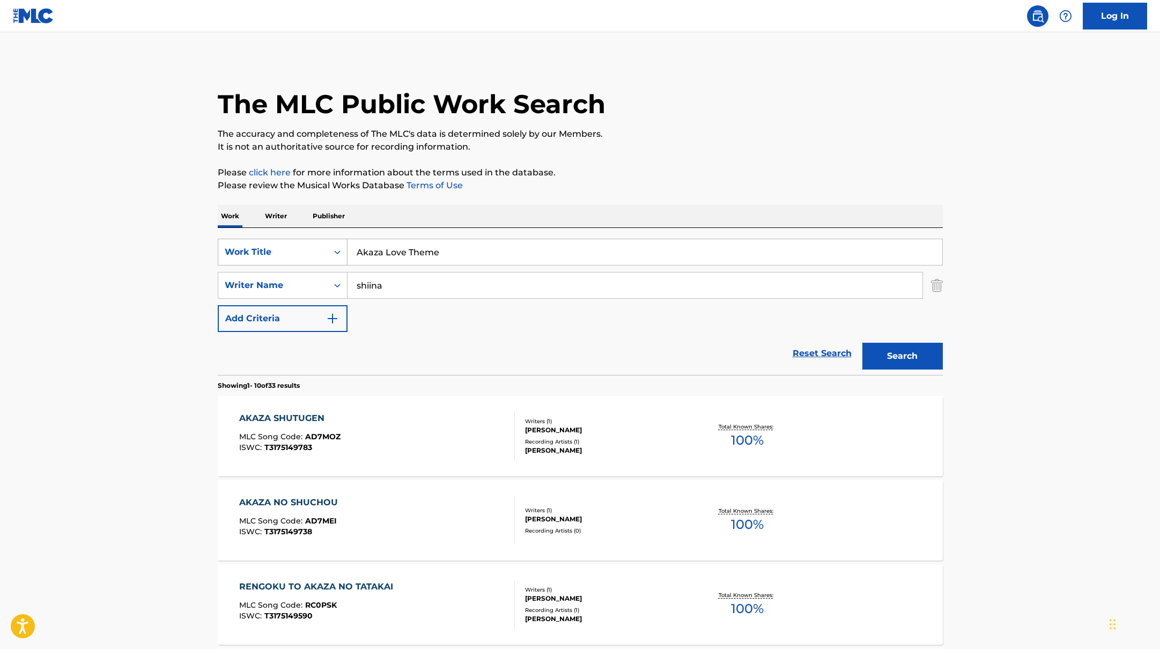
drag, startPoint x: 442, startPoint y: 254, endPoint x: 309, endPoint y: 242, distance: 134.0
click at [309, 242] on div "SearchWithCriteria45832d00-a73f-42f3-99db-db111a6c5918 Work Title Akaza Love Th…" at bounding box center [580, 252] width 725 height 27
paste input "WANTCHU"
type input "WANTCHU"
click at [627, 168] on p "Please click here for more information about the terms used in the database." at bounding box center [580, 172] width 725 height 13
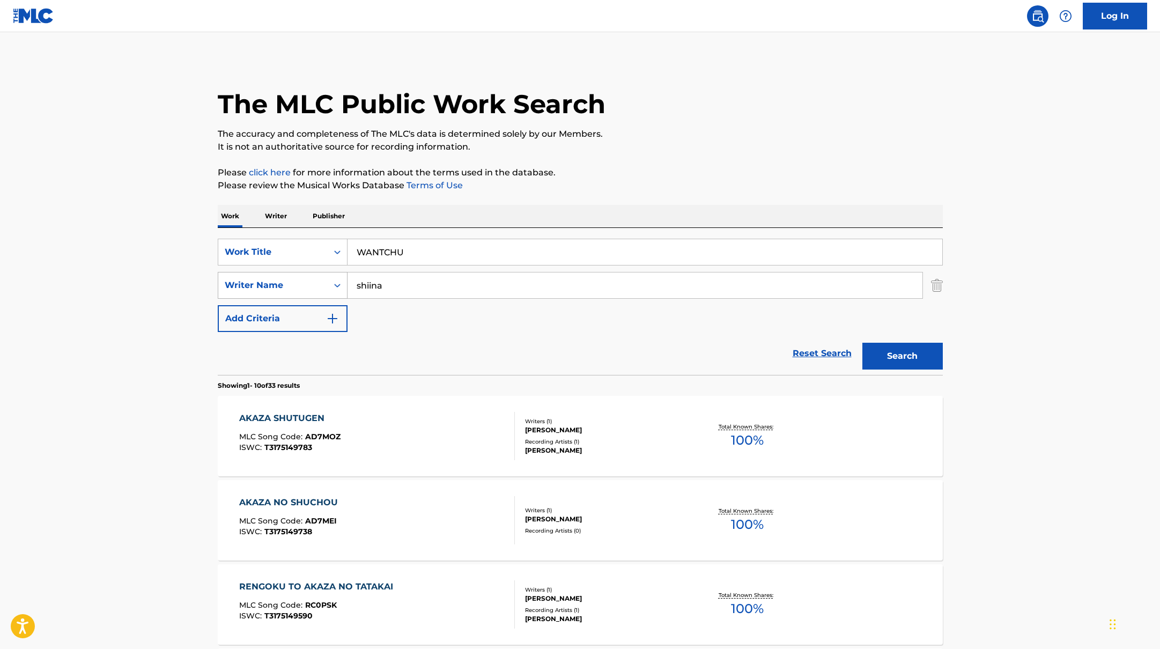
drag, startPoint x: 388, startPoint y: 289, endPoint x: 343, endPoint y: 279, distance: 46.6
click at [343, 279] on div "SearchWithCriteria6fe0b56a-87ea-458f-8866-440b0c01beee Writer Name [PERSON_NAME]" at bounding box center [580, 285] width 725 height 27
paste input "Chae"
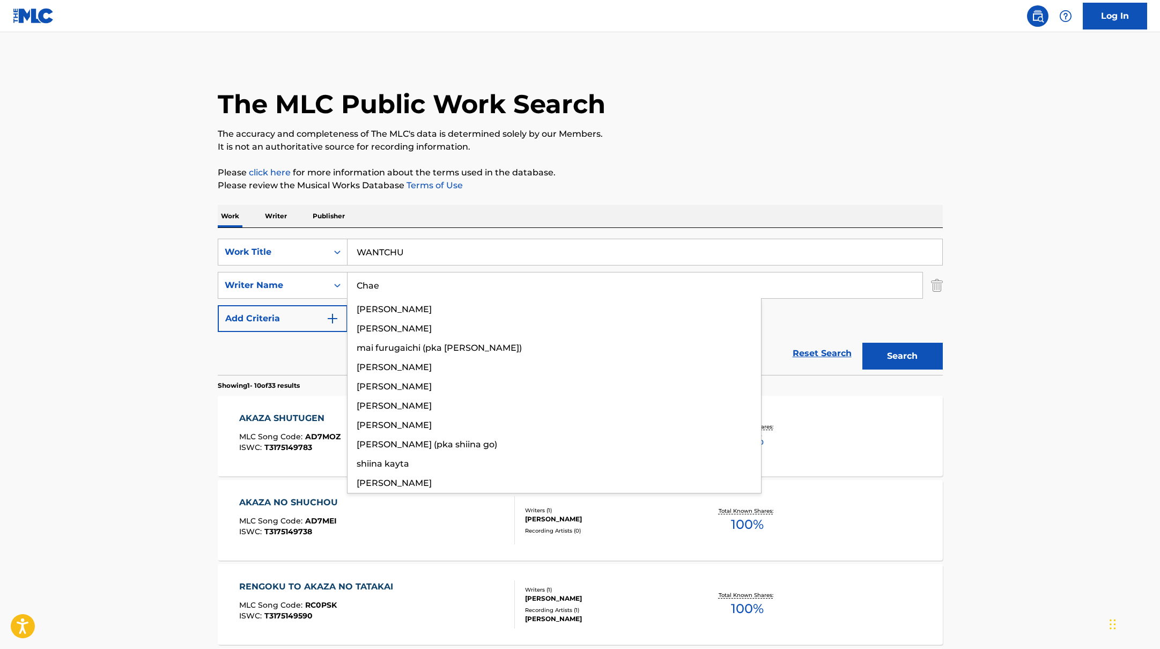
type input "Chae"
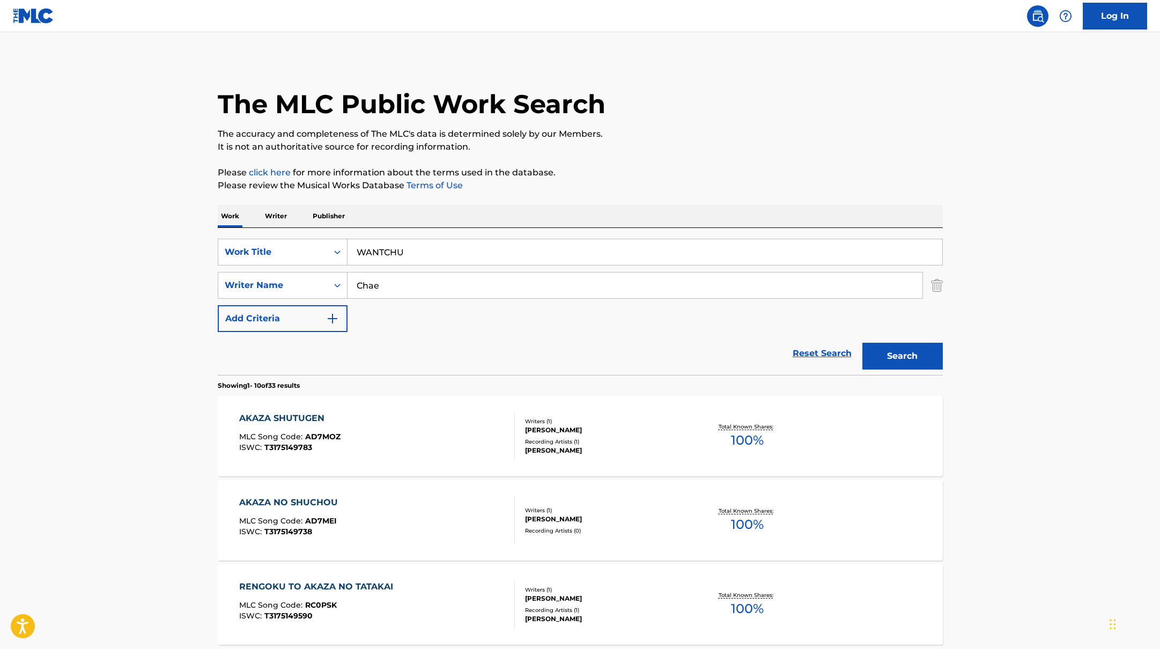
click at [638, 181] on p "Please review the Musical Works Database Terms of Use" at bounding box center [580, 185] width 725 height 13
click at [897, 357] on button "Search" at bounding box center [902, 356] width 80 height 27
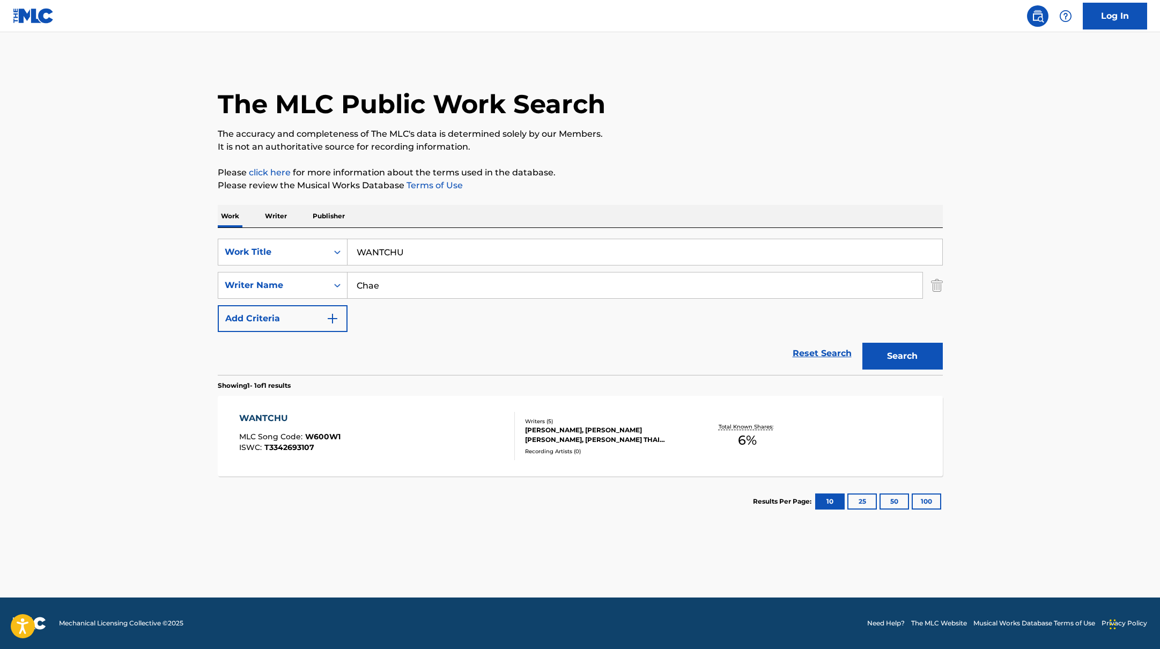
click at [454, 444] on div "WANTCHU MLC Song Code : W600W1 ISWC : T3342693107" at bounding box center [377, 436] width 276 height 48
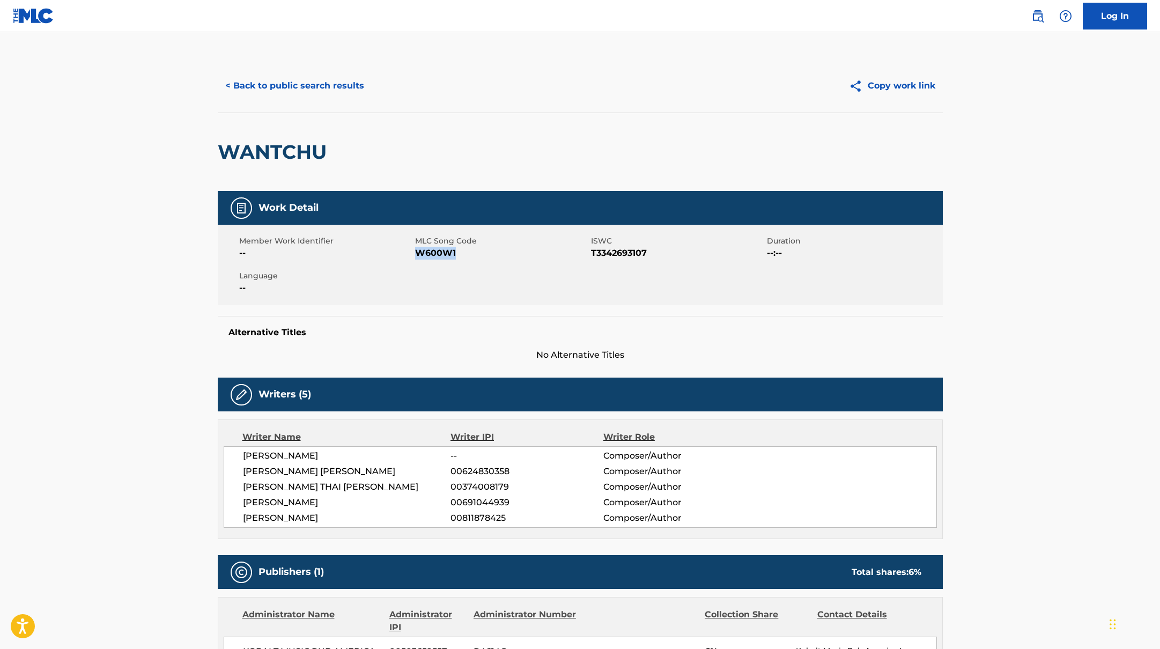
drag, startPoint x: 417, startPoint y: 254, endPoint x: 503, endPoint y: 265, distance: 87.5
click at [503, 265] on div "Member Work Identifier -- MLC Song Code W600W1 ISWC T3342693107 Duration --:-- …" at bounding box center [580, 265] width 725 height 80
copy span "W600W1"
click at [320, 85] on button "< Back to public search results" at bounding box center [295, 85] width 154 height 27
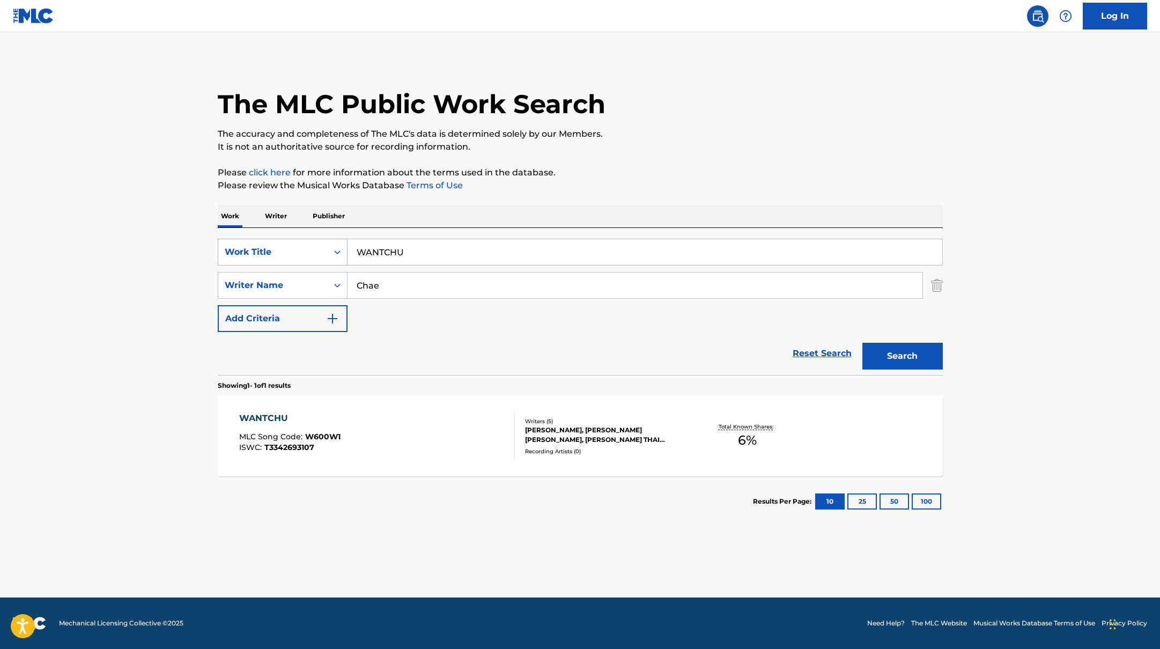
drag, startPoint x: 420, startPoint y: 254, endPoint x: 331, endPoint y: 242, distance: 89.8
click at [331, 242] on div "SearchWithCriteria45832d00-a73f-42f3-99db-db111a6c5918 Work Title WANTCHU" at bounding box center [580, 252] width 725 height 27
paste input "keshi"
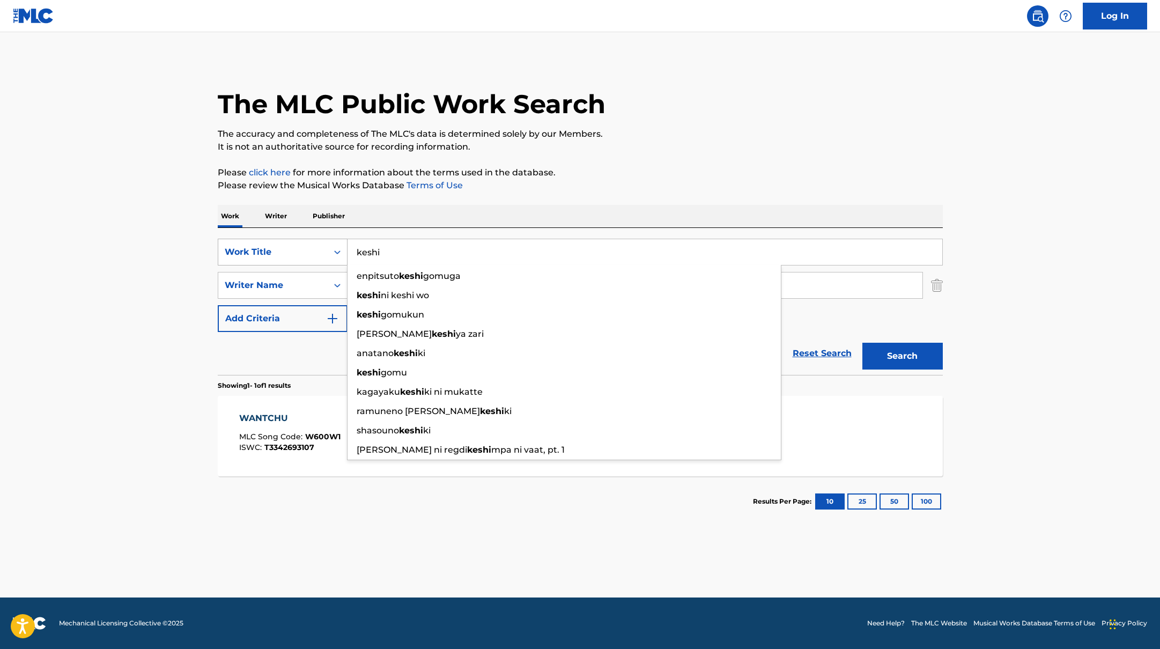
drag, startPoint x: 397, startPoint y: 256, endPoint x: 339, endPoint y: 239, distance: 60.4
click at [339, 239] on div "SearchWithCriteria45832d00-a73f-42f3-99db-db111a6c5918 Work Title keshi enpitsu…" at bounding box center [580, 252] width 725 height 27
paste input "Flaming Thunder God (from "Demon Slayer: Infinity Castle") - Cover"
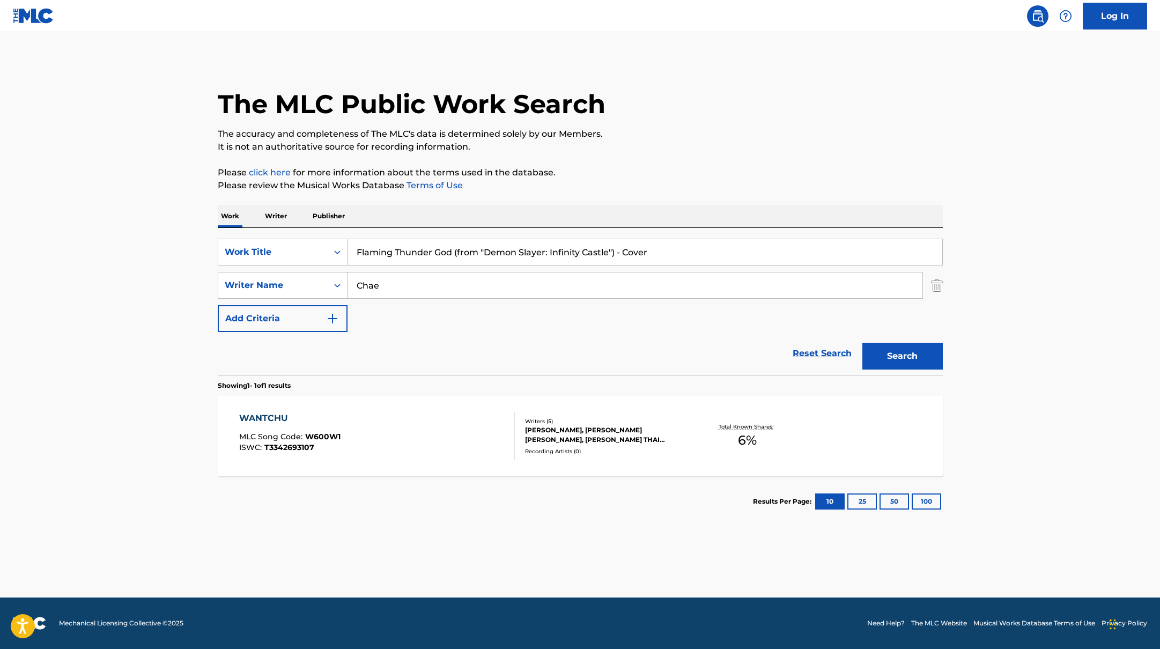
type input "Flaming Thunder God (from "Demon Slayer: Infinity Castle") - Cover"
click at [441, 221] on div "Work Writer Publisher" at bounding box center [580, 216] width 725 height 23
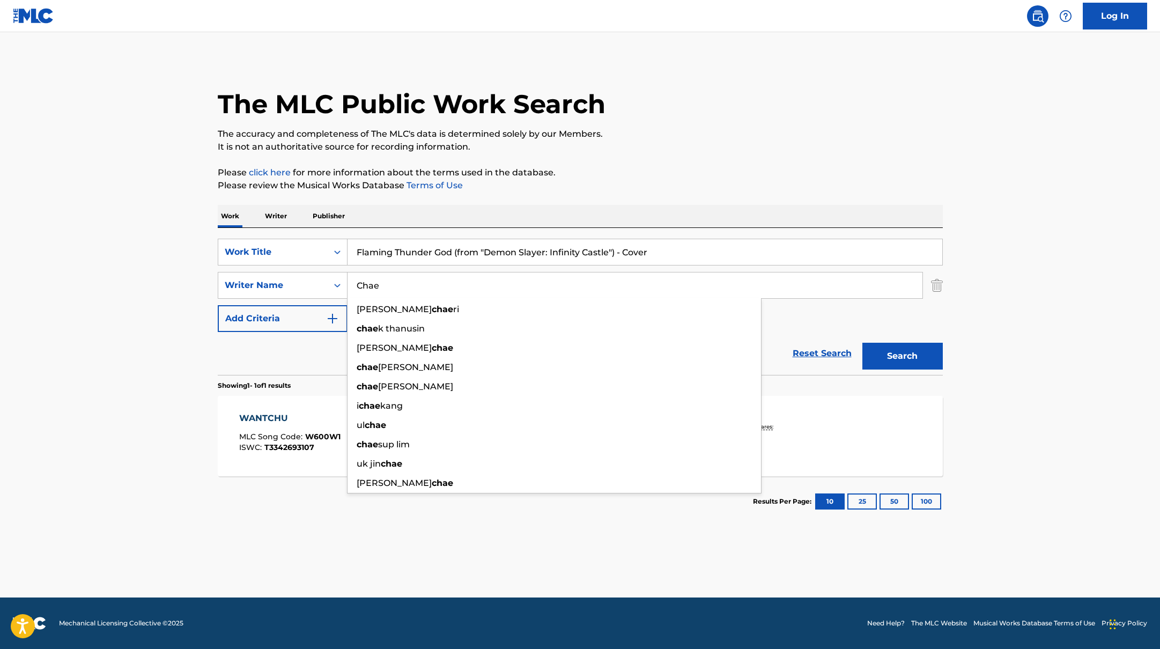
drag, startPoint x: 396, startPoint y: 291, endPoint x: 347, endPoint y: 280, distance: 49.4
click at [347, 280] on input "Chae" at bounding box center [634, 285] width 575 height 26
type input "shiina"
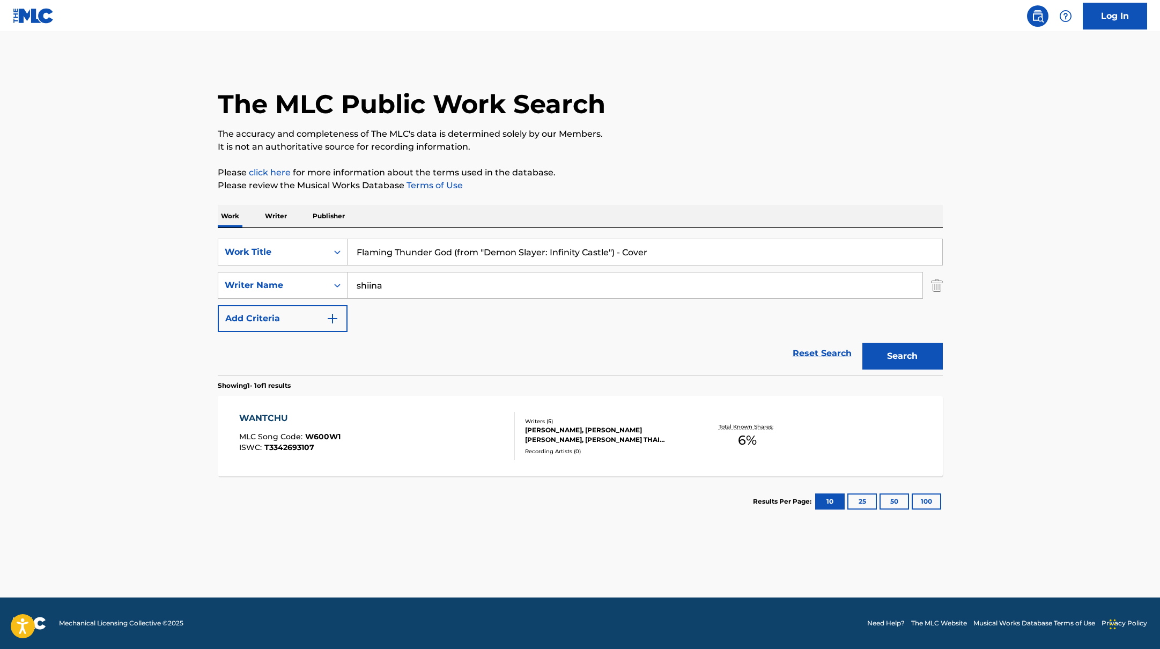
click at [625, 181] on p "Please review the Musical Works Database Terms of Use" at bounding box center [580, 185] width 725 height 13
drag, startPoint x: 654, startPoint y: 253, endPoint x: 618, endPoint y: 251, distance: 35.9
click at [618, 251] on input "Flaming Thunder God (from "Demon Slayer: Infinity Castle") - Cover" at bounding box center [644, 252] width 595 height 26
click at [862, 343] on button "Search" at bounding box center [902, 356] width 80 height 27
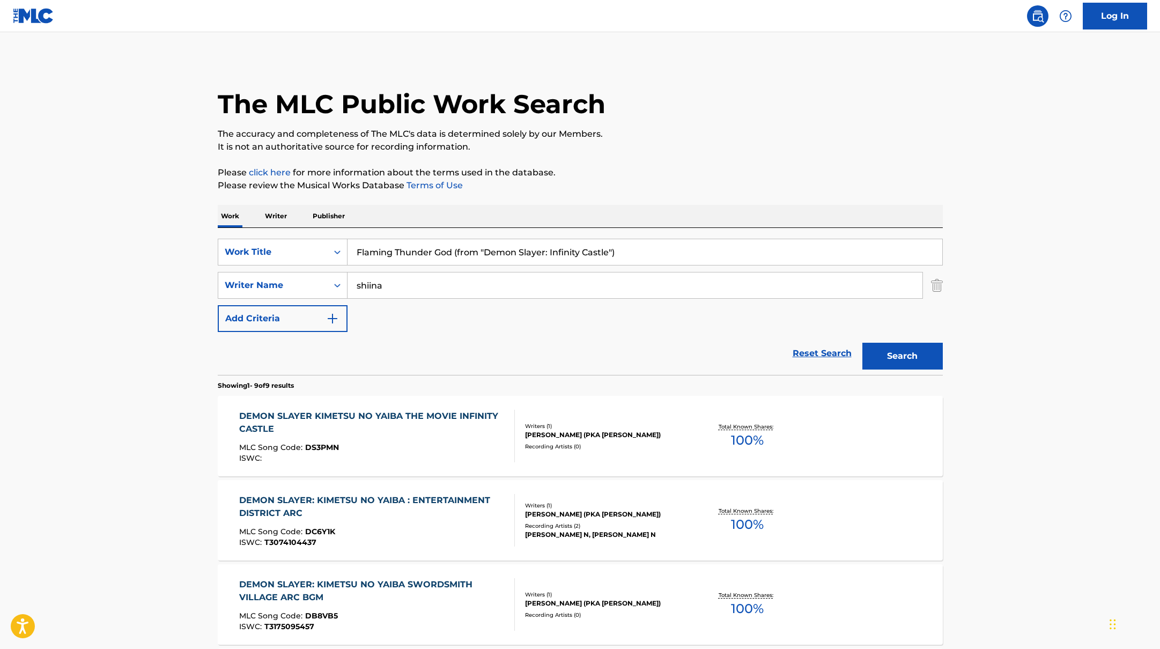
paste input "VEM NO PIQUE"
drag, startPoint x: 636, startPoint y: 252, endPoint x: 372, endPoint y: 232, distance: 265.1
click at [372, 232] on div "SearchWithCriteria45832d00-a73f-42f3-99db-db111a6c5918 Work Title VEM NO PIQUE …" at bounding box center [580, 301] width 725 height 147
type input "VEM NO PIQUE"
click at [388, 210] on div "Work Writer Publisher" at bounding box center [580, 216] width 725 height 23
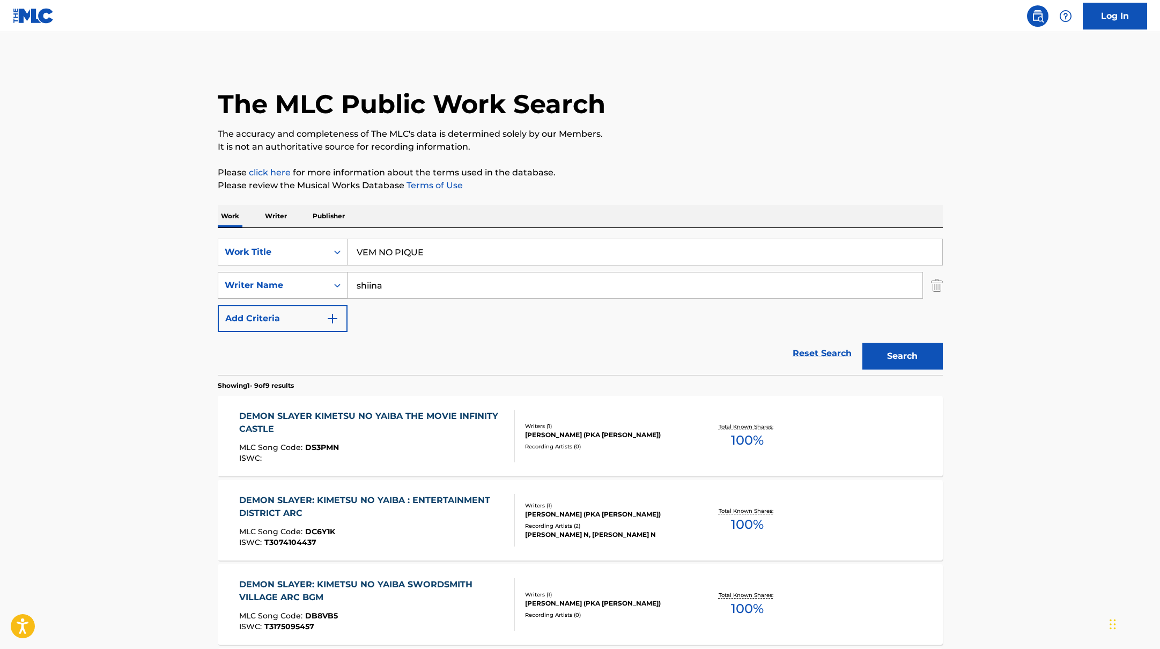
drag, startPoint x: 389, startPoint y: 287, endPoint x: 326, endPoint y: 272, distance: 65.2
click at [326, 273] on div "SearchWithCriteria6fe0b56a-87ea-458f-8866-440b0c01beee Writer Name [PERSON_NAME]" at bounding box center [580, 285] width 725 height 27
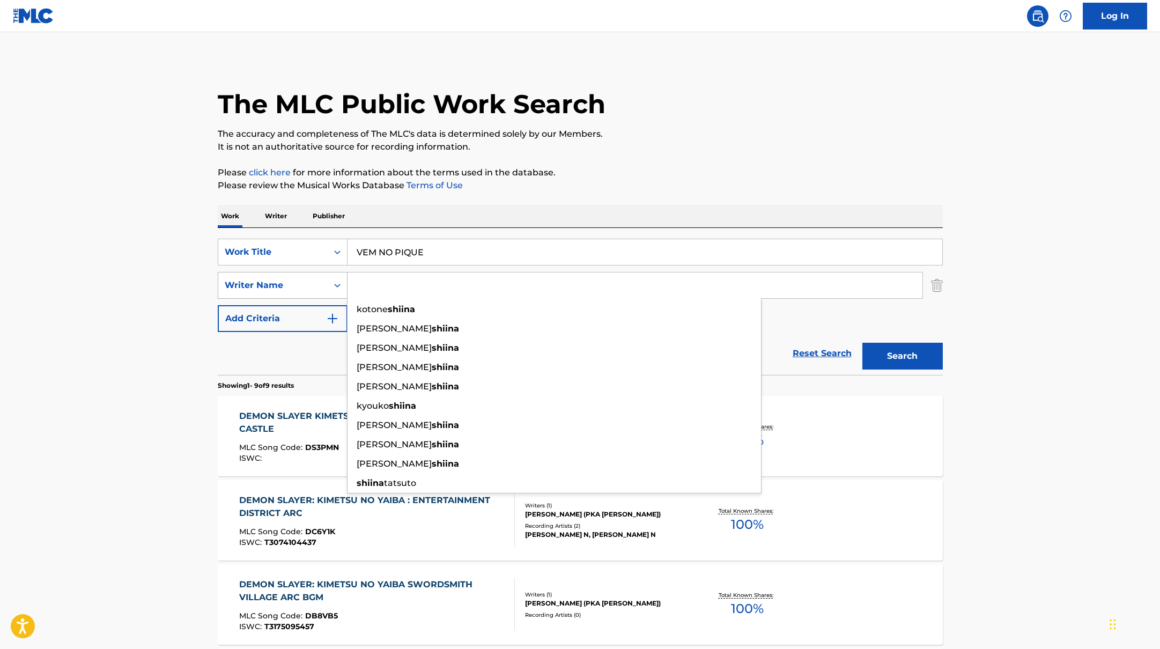
click at [862, 343] on button "Search" at bounding box center [902, 356] width 80 height 27
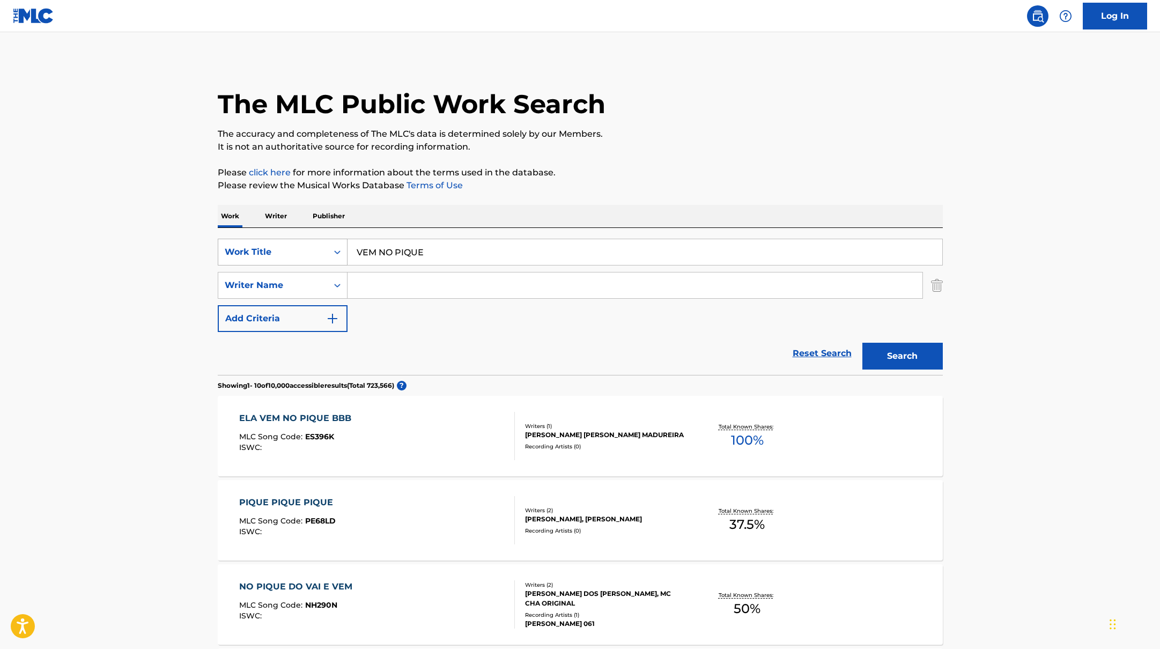
paste input "太陽が昇らない世界 - A World Where the Sun Never Rises"
drag, startPoint x: 436, startPoint y: 256, endPoint x: 315, endPoint y: 246, distance: 122.2
click at [315, 247] on div "SearchWithCriteria45832d00-a73f-42f3-99db-db111a6c5918 Work Title VEM NO PIQUE" at bounding box center [580, 252] width 725 height 27
click at [439, 221] on div "Work Writer Publisher" at bounding box center [580, 216] width 725 height 23
drag, startPoint x: 441, startPoint y: 255, endPoint x: 356, endPoint y: 248, distance: 86.0
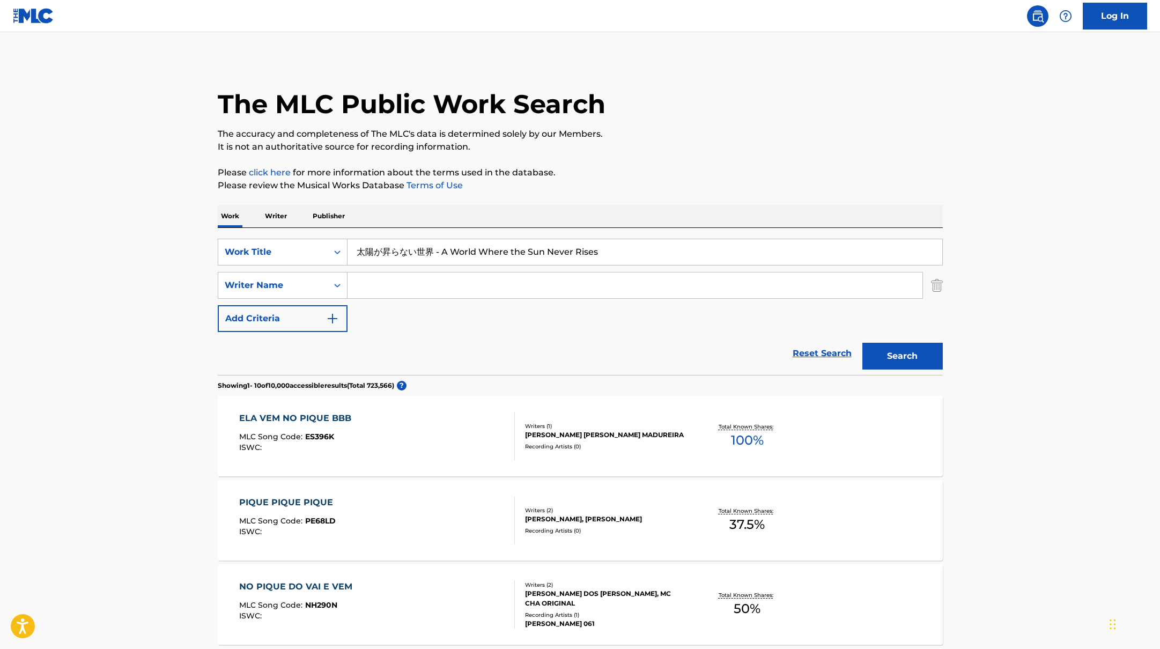
click at [356, 249] on input "太陽が昇らない世界 - A World Where the Sun Never Rises" at bounding box center [644, 252] width 595 height 26
click at [874, 357] on button "Search" at bounding box center [902, 356] width 80 height 27
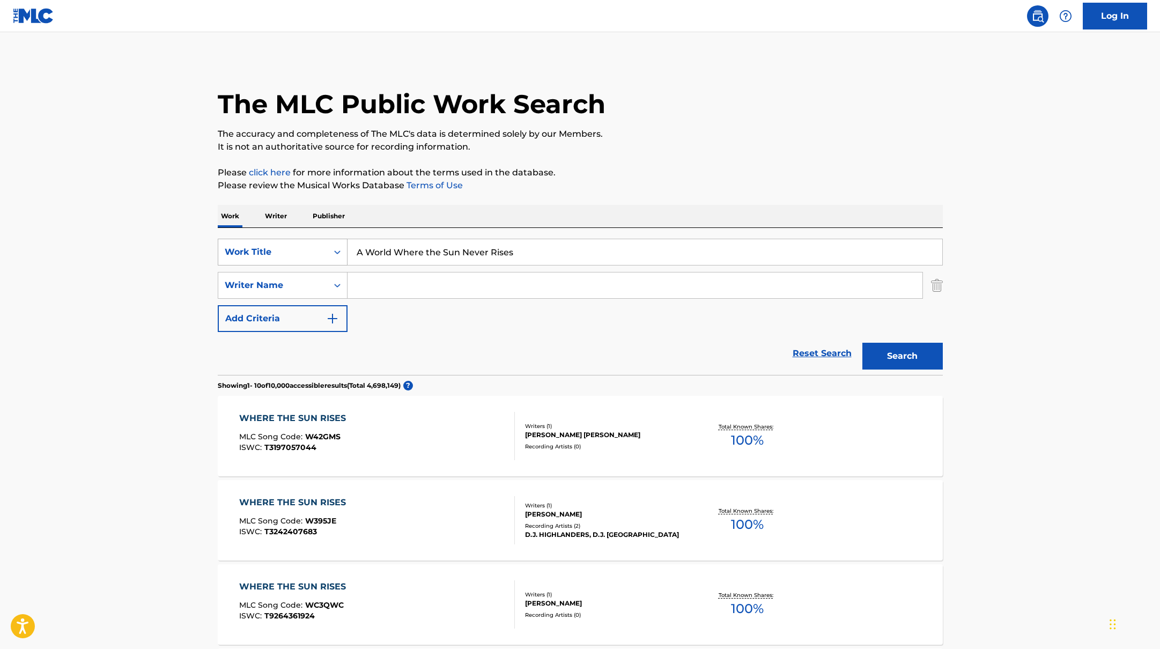
paste input "Hunting Soul"
drag, startPoint x: 494, startPoint y: 248, endPoint x: 323, endPoint y: 243, distance: 171.1
click at [321, 243] on div "SearchWithCriteria45832d00-a73f-42f3-99db-db111a6c5918 Work Title Hunting Soul" at bounding box center [580, 252] width 725 height 27
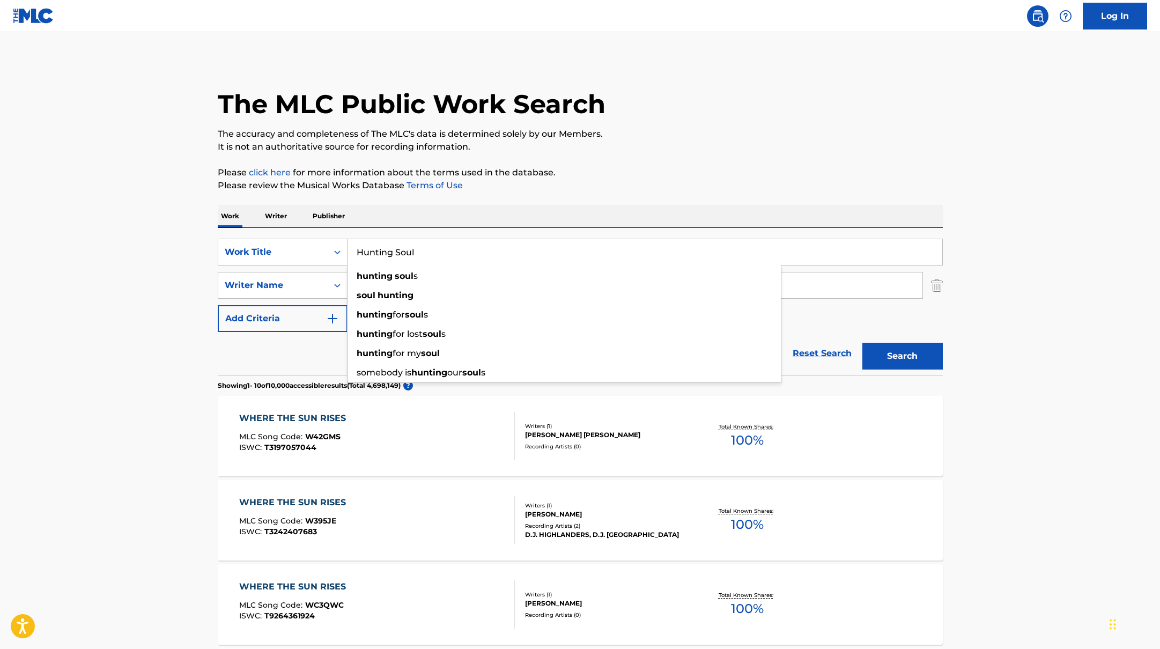
type input "Hunting Soul"
click at [420, 208] on div "Work Writer Publisher" at bounding box center [580, 216] width 725 height 23
click at [413, 285] on input "Search Form" at bounding box center [634, 285] width 575 height 26
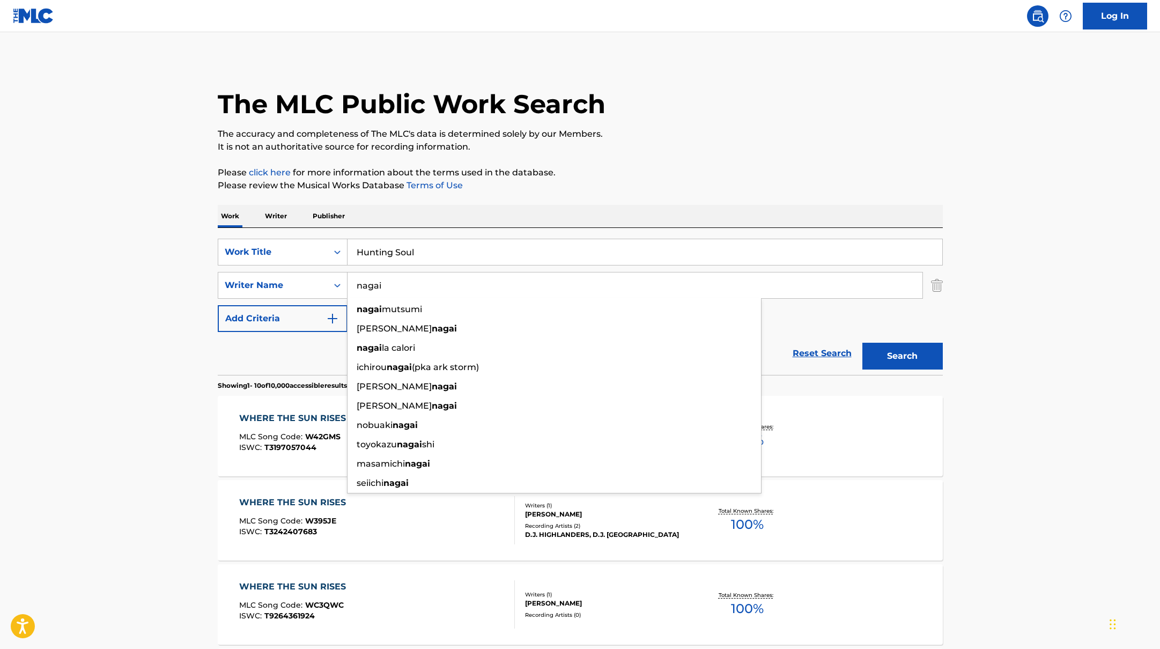
type input "nagai"
click at [702, 170] on p "Please click here for more information about the terms used in the database." at bounding box center [580, 172] width 725 height 13
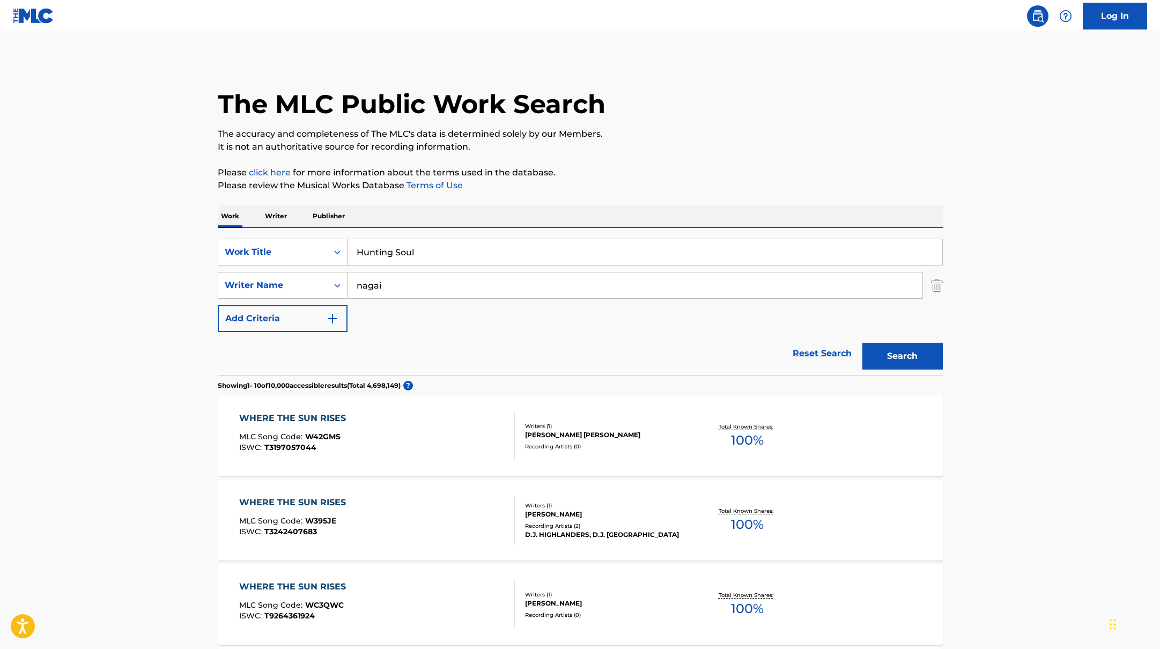
click at [898, 366] on button "Search" at bounding box center [902, 356] width 80 height 27
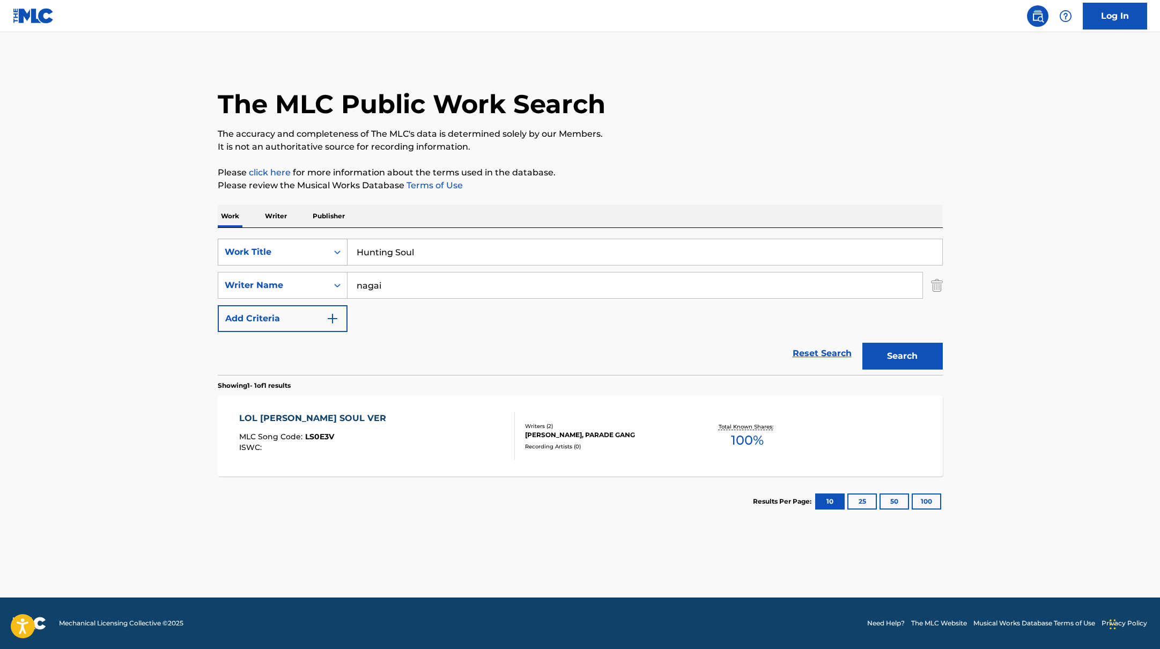
paste input "Lonyo!"
drag, startPoint x: 429, startPoint y: 251, endPoint x: 553, endPoint y: 202, distance: 133.3
click at [553, 202] on div "The MLC Public Work Search The accuracy and completeness of The MLC's data is d…" at bounding box center [580, 293] width 751 height 468
type input "Lonyo!"
click at [553, 201] on div "The MLC Public Work Search The accuracy and completeness of The MLC's data is d…" at bounding box center [580, 293] width 751 height 468
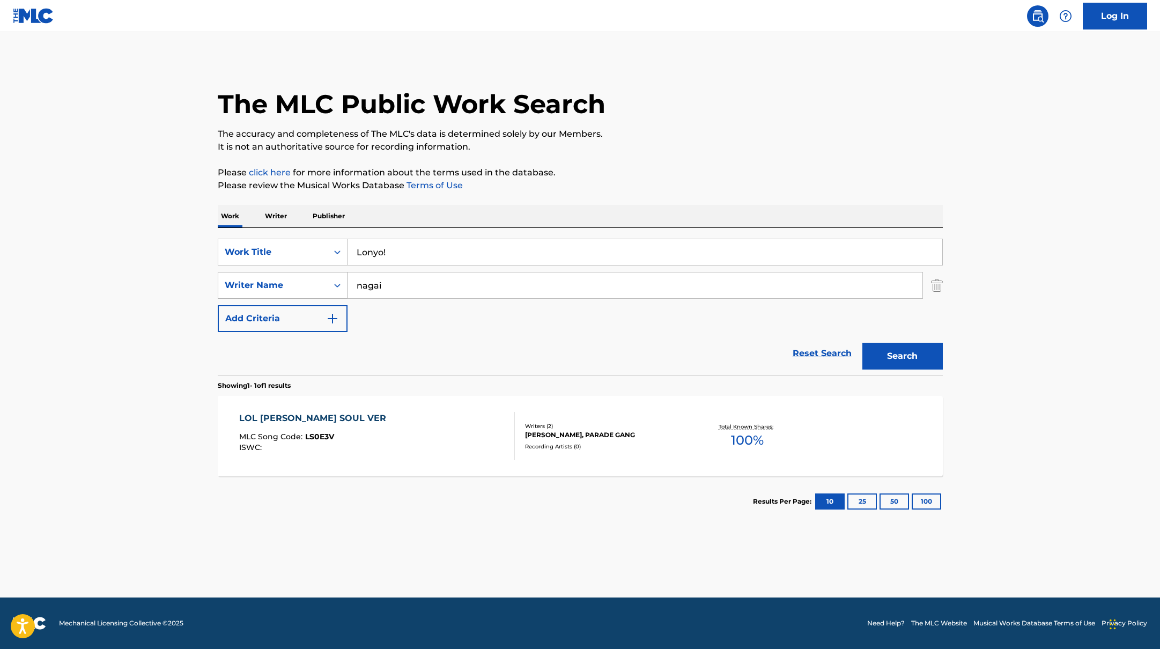
paste input "Engele"
drag, startPoint x: 401, startPoint y: 283, endPoint x: 337, endPoint y: 282, distance: 63.8
click at [337, 282] on div "SearchWithCriteria6fe0b56a-87ea-458f-8866-440b0c01beee Writer Name [PERSON_NAME]" at bounding box center [580, 285] width 725 height 27
click at [669, 184] on p "Please review the Musical Works Database Terms of Use" at bounding box center [580, 185] width 725 height 13
click at [912, 359] on button "Search" at bounding box center [902, 356] width 80 height 27
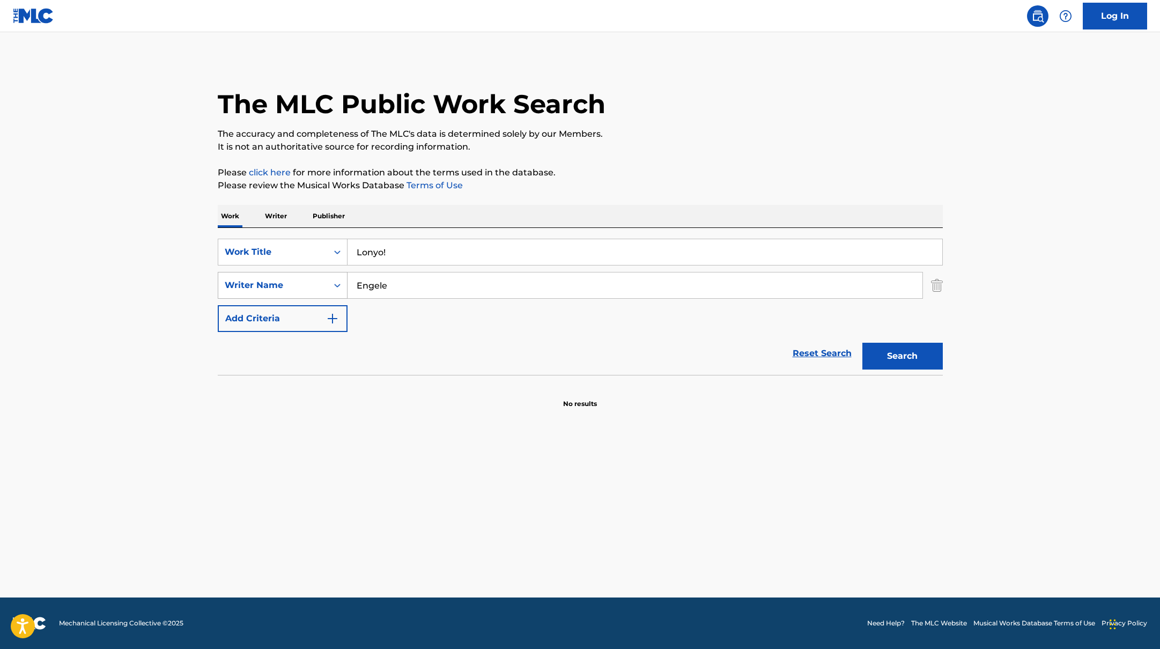
drag, startPoint x: 395, startPoint y: 291, endPoint x: 334, endPoint y: 282, distance: 61.2
click at [333, 284] on div "SearchWithCriteria6fe0b56a-87ea-458f-8866-440b0c01beee Writer Name [PERSON_NAME]" at bounding box center [580, 285] width 725 height 27
paste input "[PERSON_NAME]"
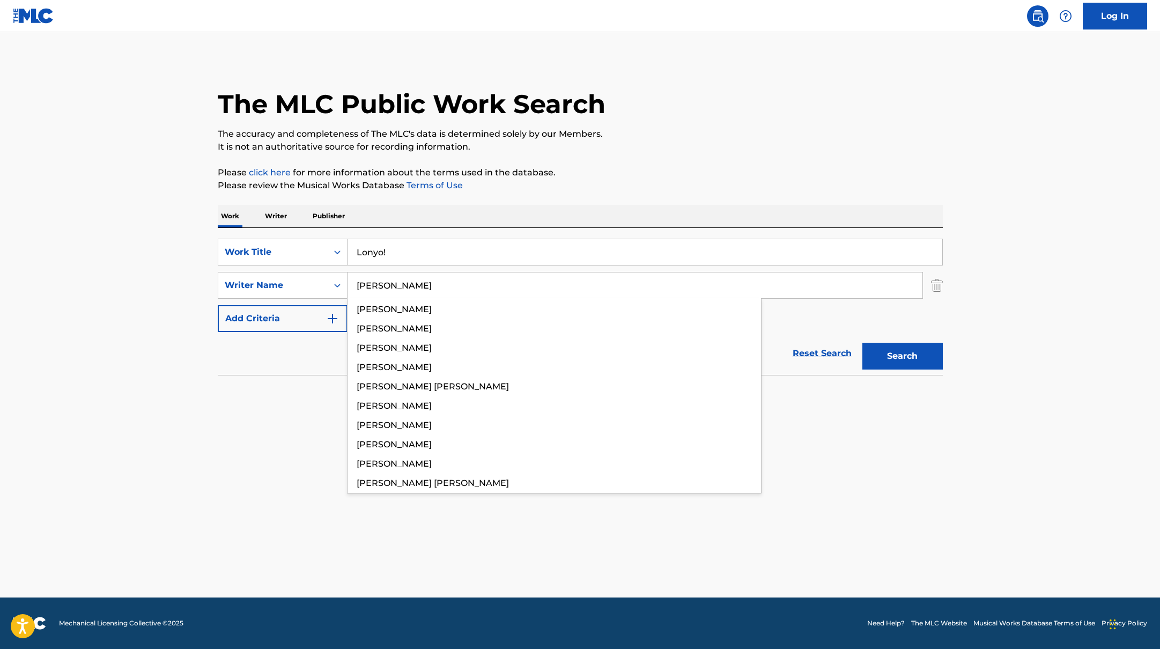
type input "[PERSON_NAME]"
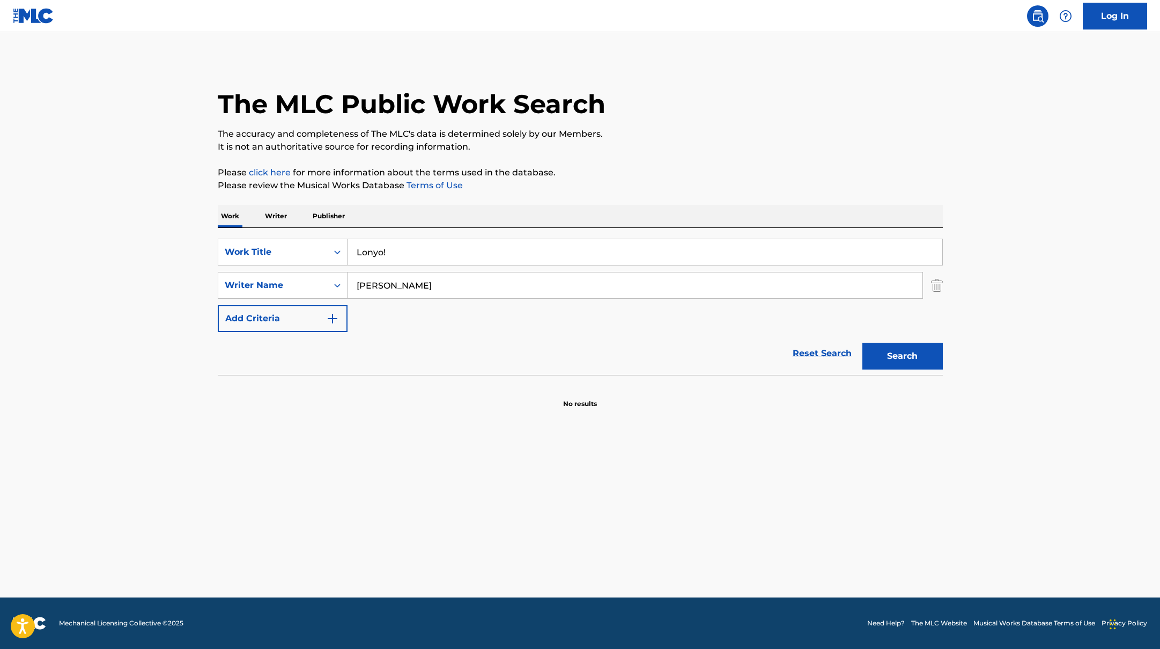
click at [596, 184] on p "Please review the Musical Works Database Terms of Use" at bounding box center [580, 185] width 725 height 13
click at [887, 364] on button "Search" at bounding box center [902, 356] width 80 height 27
paste input "OUTTA SPACE"
drag, startPoint x: 394, startPoint y: 256, endPoint x: 668, endPoint y: 153, distance: 292.9
click at [664, 154] on div "The MLC Public Work Search The accuracy and completeness of The MLC's data is d…" at bounding box center [580, 234] width 751 height 350
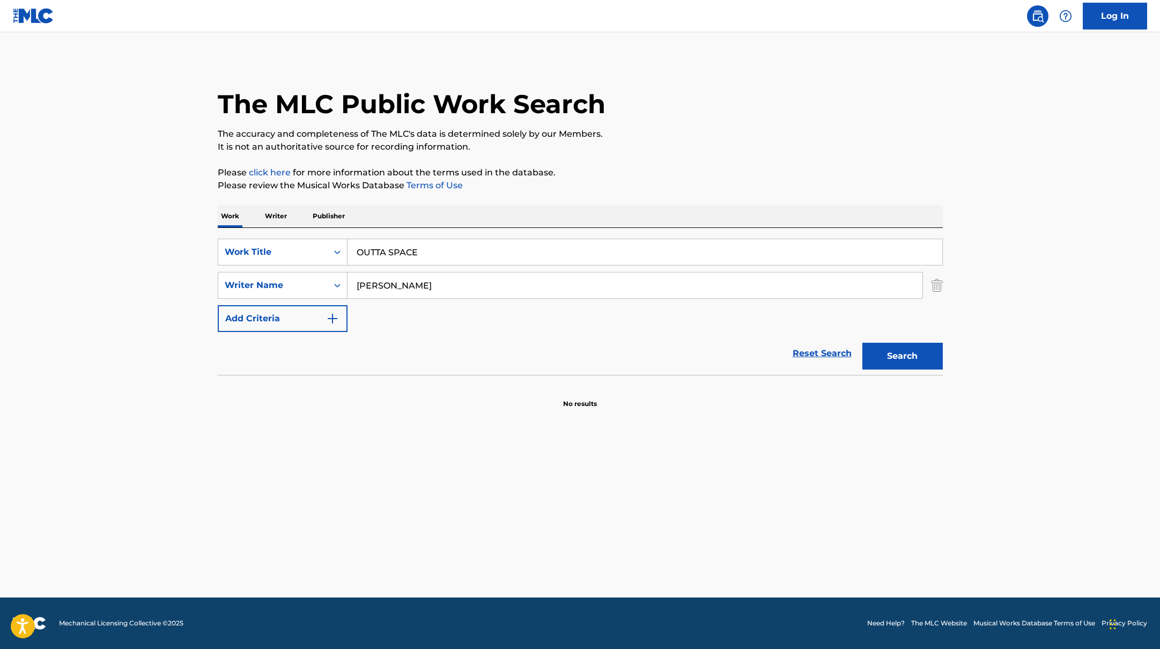
type input "OUTTA SPACE"
click at [668, 153] on p "It is not an authoritative source for recording information." at bounding box center [580, 146] width 725 height 13
paste input "Shibaseki,"
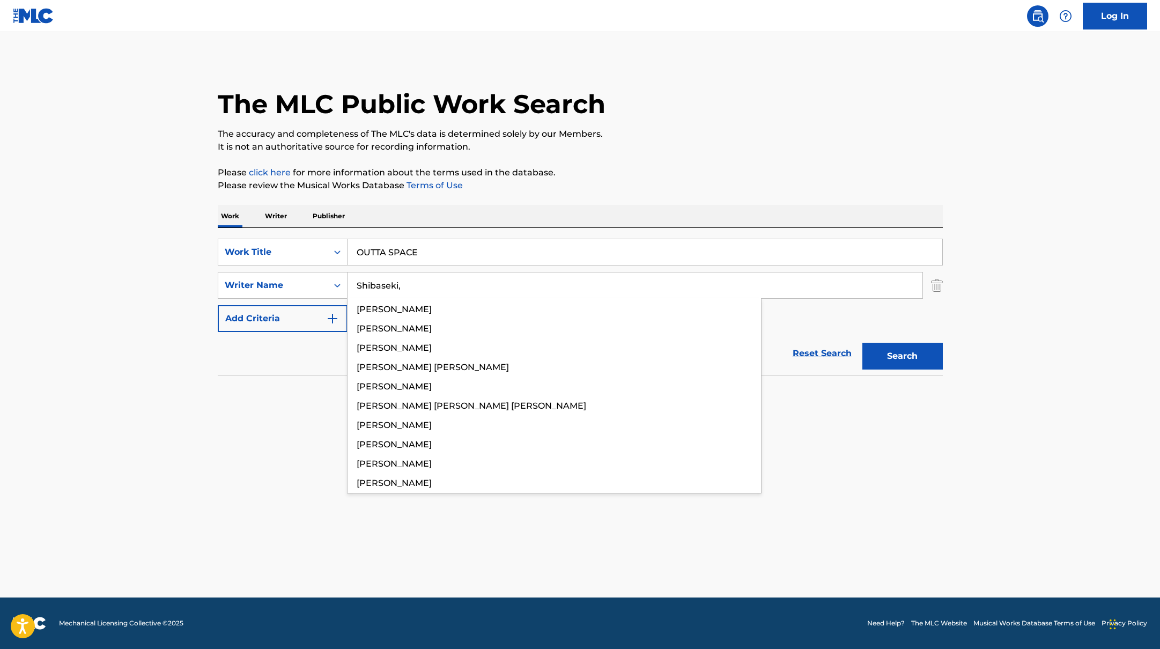
drag, startPoint x: 398, startPoint y: 288, endPoint x: 612, endPoint y: 178, distance: 240.5
click at [610, 178] on div "The MLC Public Work Search The accuracy and completeness of The MLC's data is d…" at bounding box center [580, 234] width 751 height 350
type input "Shibaseki,"
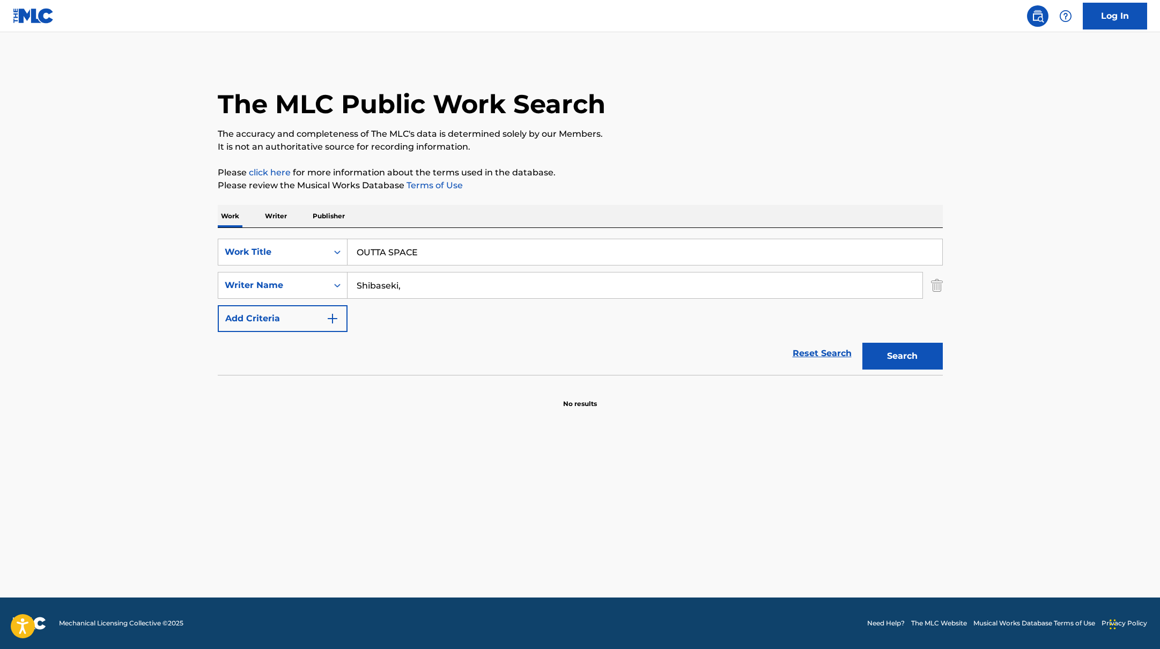
click at [612, 178] on p "Please click here for more information about the terms used in the database." at bounding box center [580, 172] width 725 height 13
click at [911, 361] on button "Search" at bounding box center [902, 356] width 80 height 27
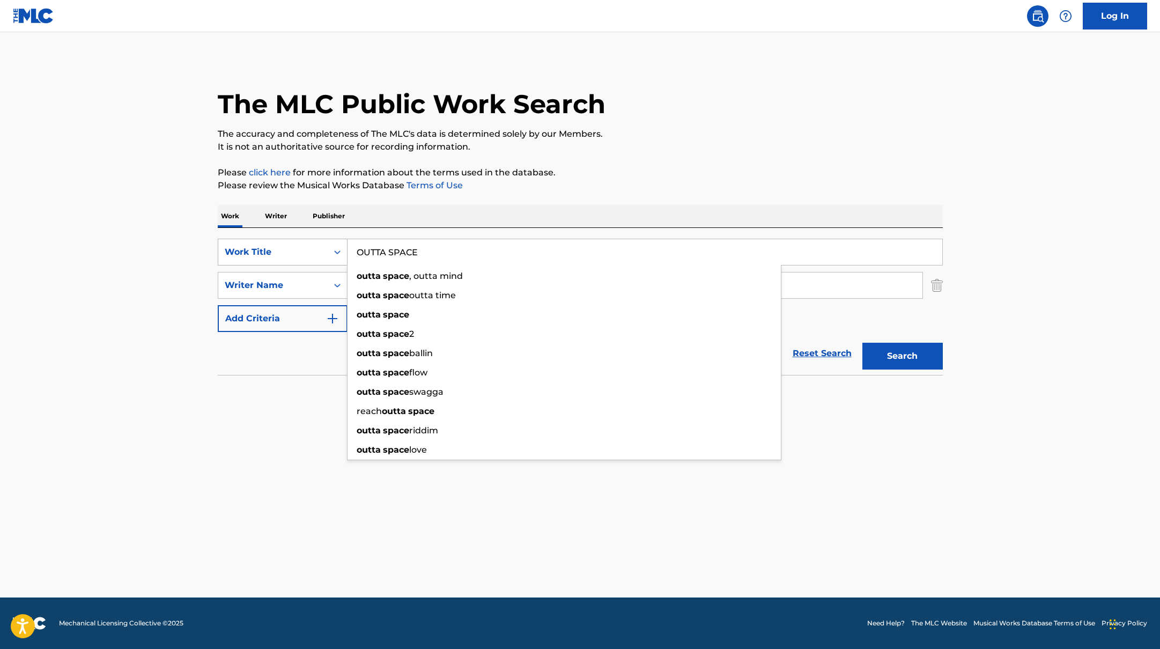
drag, startPoint x: 430, startPoint y: 262, endPoint x: 346, endPoint y: 246, distance: 85.2
click at [346, 246] on div "SearchWithCriteria45832d00-a73f-42f3-99db-db111a6c5918 Work Title OUTTA SPACE o…" at bounding box center [580, 252] width 725 height 27
paste input "You Never Met"
type input "You Never Met"
click at [605, 172] on p "Please click here for more information about the terms used in the database." at bounding box center [580, 172] width 725 height 13
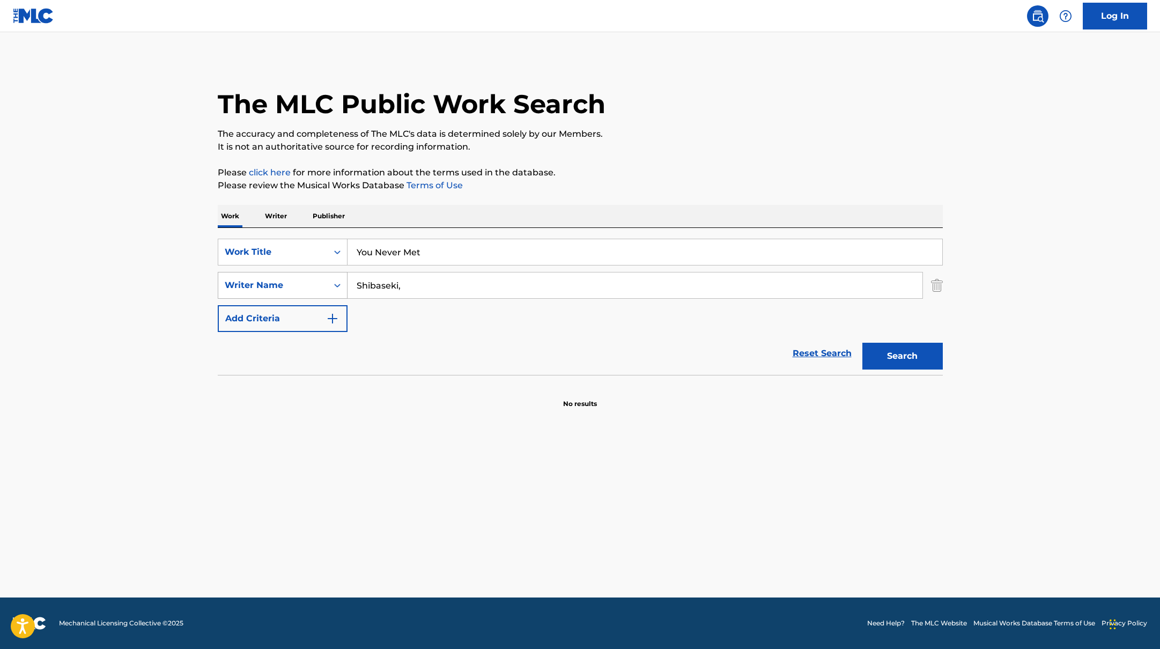
paste input "chwoebel"
drag, startPoint x: 410, startPoint y: 292, endPoint x: 340, endPoint y: 284, distance: 70.2
click at [340, 284] on div "SearchWithCriteria6fe0b56a-87ea-458f-8866-440b0c01beee Writer Name [PERSON_NAME…" at bounding box center [580, 285] width 725 height 27
type input "[PERSON_NAME],"
click at [899, 367] on button "Search" at bounding box center [902, 356] width 80 height 27
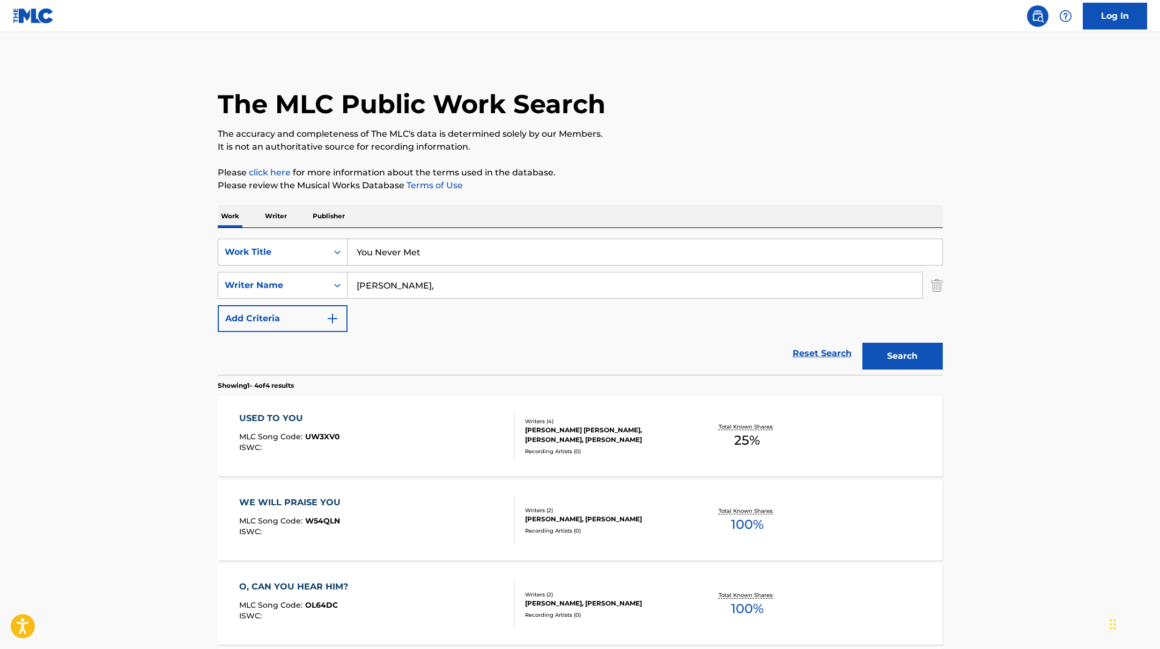
drag, startPoint x: 434, startPoint y: 255, endPoint x: 296, endPoint y: 235, distance: 139.8
click at [295, 237] on div "SearchWithCriteria45832d00-a73f-42f3-99db-db111a6c5918 Work Title You Never Met…" at bounding box center [580, 301] width 725 height 147
paste input "Anyone But You (Feat. MIRYO of Brown Eyed Girls)"
type input "Anyone But You (Feat. MIRYO of Brown Eyed Girls)"
click at [667, 157] on div "The MLC Public Work Search The accuracy and completeness of The MLC's data is d…" at bounding box center [580, 419] width 751 height 720
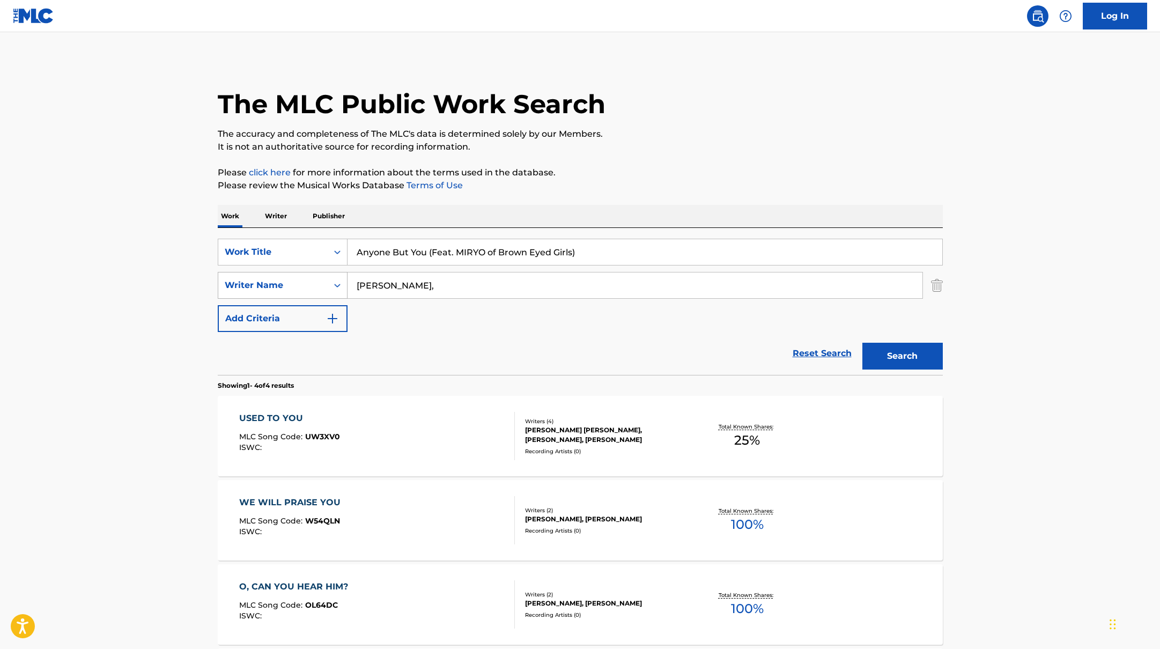
paste input "Kwon"
drag, startPoint x: 416, startPoint y: 288, endPoint x: 527, endPoint y: 207, distance: 137.0
click at [526, 207] on div "Work Writer Publisher SearchWithCriteria45832d00-a73f-42f3-99db-db111a6c5918 Wo…" at bounding box center [580, 492] width 725 height 574
type input "Kwon"
click at [527, 207] on div "Work Writer Publisher" at bounding box center [580, 216] width 725 height 23
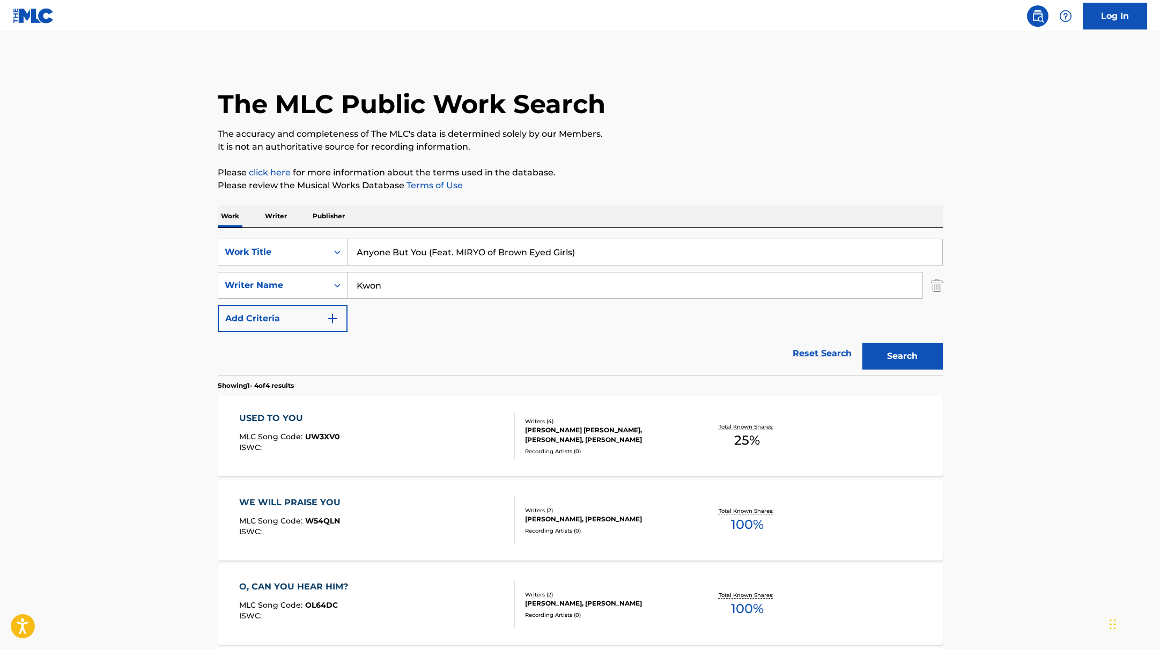
drag, startPoint x: 594, startPoint y: 255, endPoint x: 436, endPoint y: 252, distance: 157.7
click at [436, 252] on input "Anyone But You (Feat. MIRYO of Brown Eyed Girls)" at bounding box center [644, 252] width 595 height 26
click at [642, 184] on p "Please review the Musical Works Database Terms of Use" at bounding box center [580, 185] width 725 height 13
click at [920, 351] on button "Search" at bounding box center [902, 356] width 80 height 27
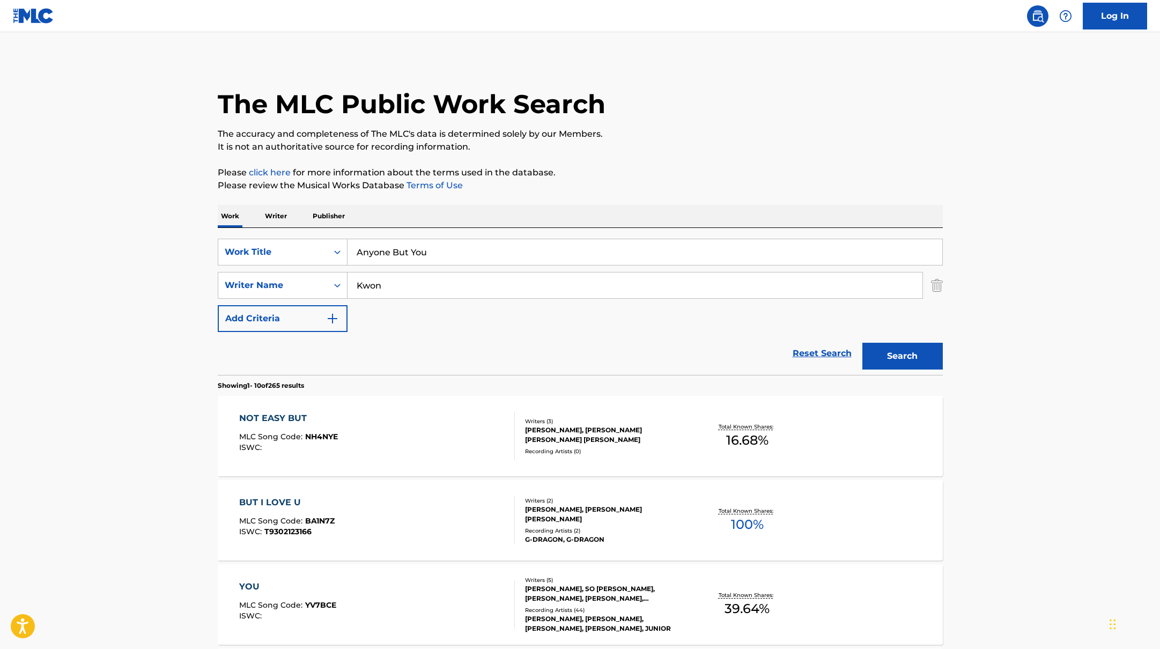
paste input "Soap (feat. PinkPantheress)"
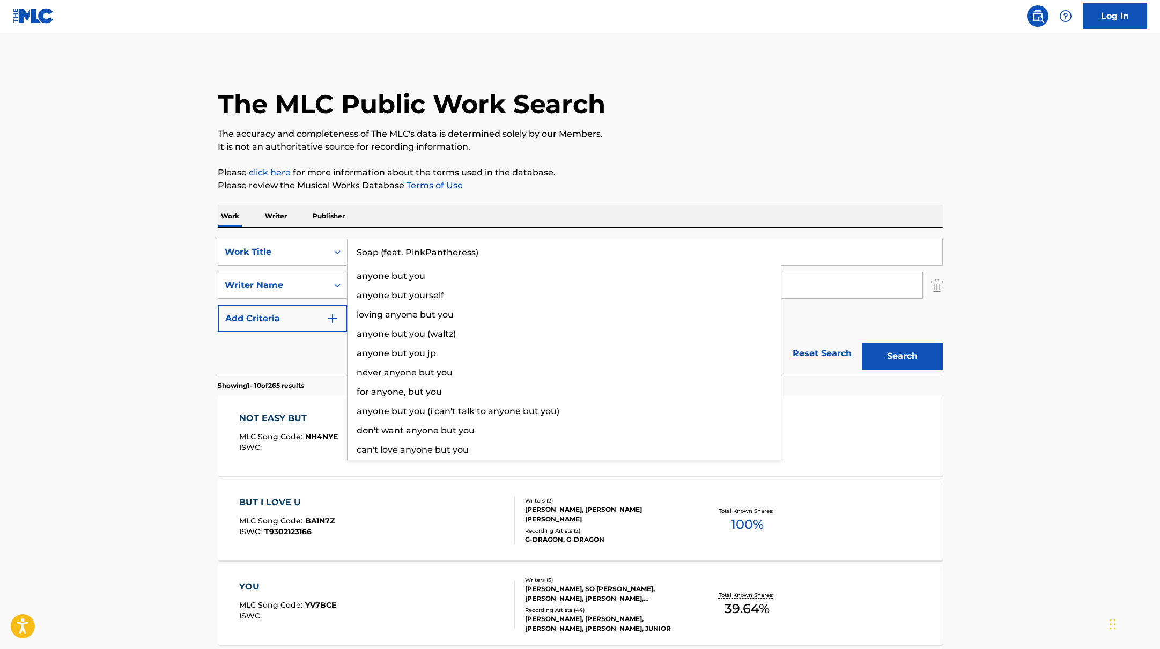
drag, startPoint x: 432, startPoint y: 255, endPoint x: 682, endPoint y: 162, distance: 266.5
type input "Soap (feat. PinkPantheress)"
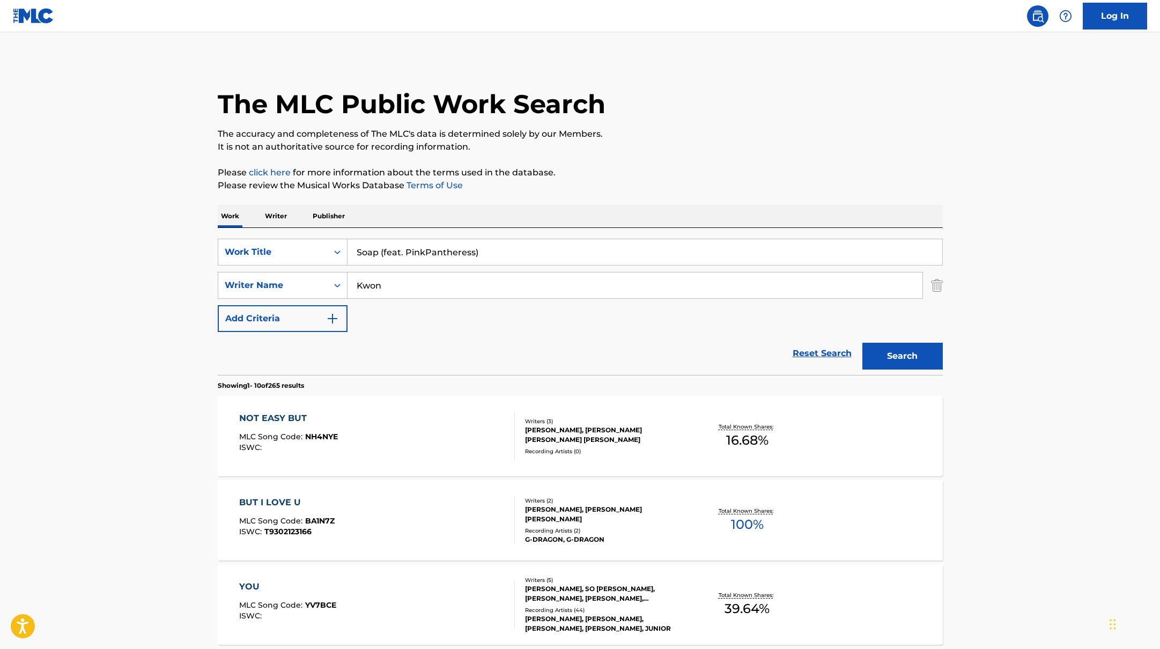
paste input "[PERSON_NAME],"
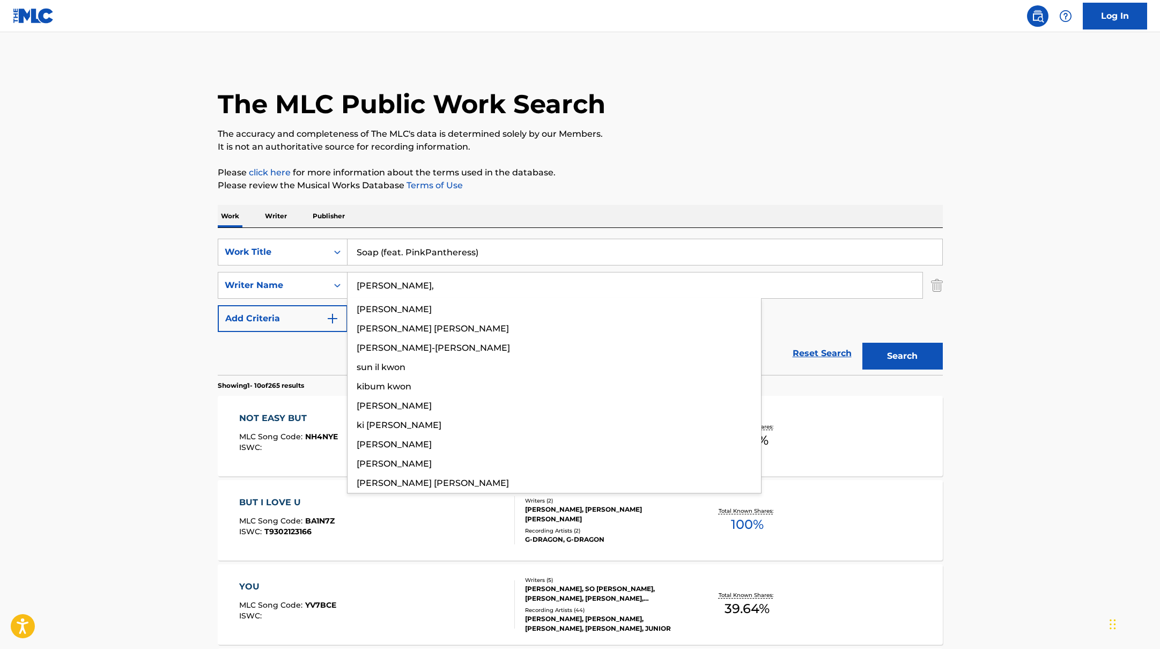
drag, startPoint x: 395, startPoint y: 287, endPoint x: 417, endPoint y: 227, distance: 63.3
click at [417, 228] on div "SearchWithCriteria45832d00-a73f-42f3-99db-db111a6c5918 Work Title Soap (feat. P…" at bounding box center [580, 301] width 725 height 147
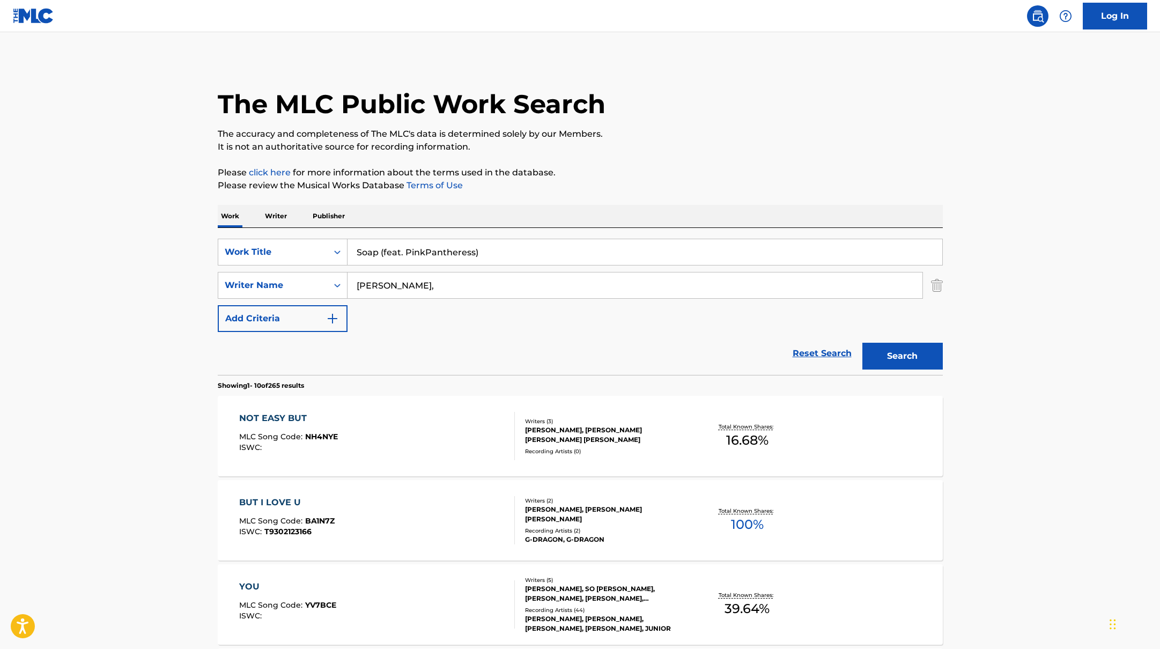
type input "[PERSON_NAME],"
click at [417, 228] on div "SearchWithCriteria45832d00-a73f-42f3-99db-db111a6c5918 Work Title Soap (feat. P…" at bounding box center [580, 301] width 725 height 147
drag, startPoint x: 491, startPoint y: 255, endPoint x: 383, endPoint y: 252, distance: 107.8
click at [382, 252] on input "Soap (feat. PinkPantheress)" at bounding box center [644, 252] width 595 height 26
type input "Soap"
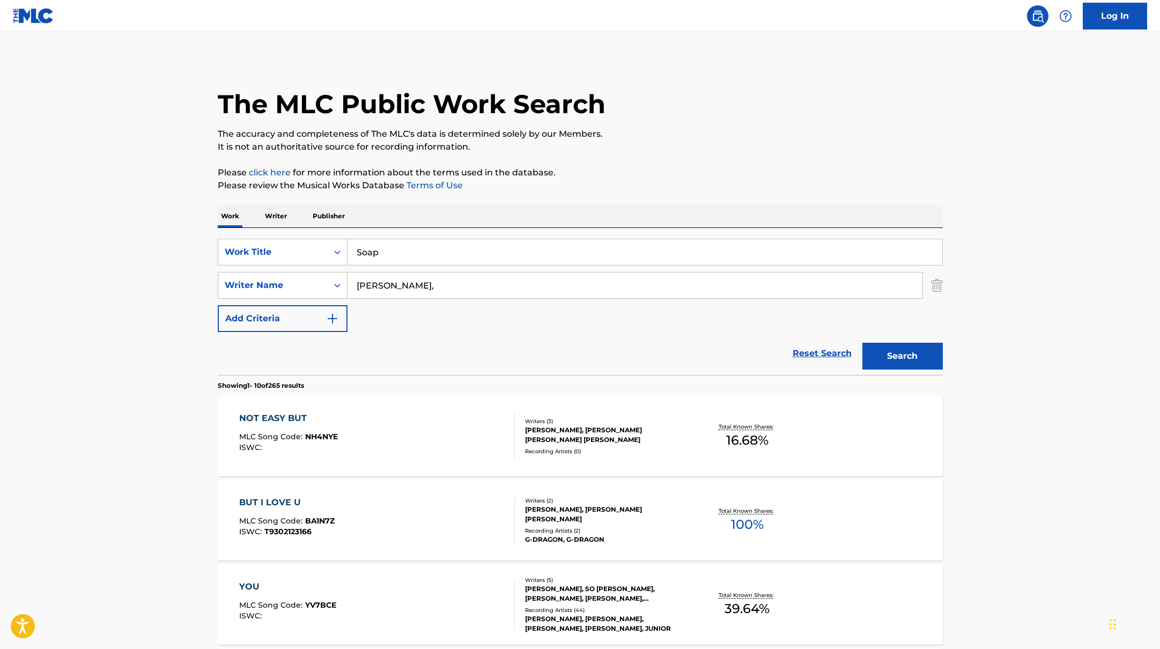
click at [580, 183] on p "Please review the Musical Works Database Terms of Use" at bounding box center [580, 185] width 725 height 13
click at [877, 351] on button "Search" at bounding box center [902, 356] width 80 height 27
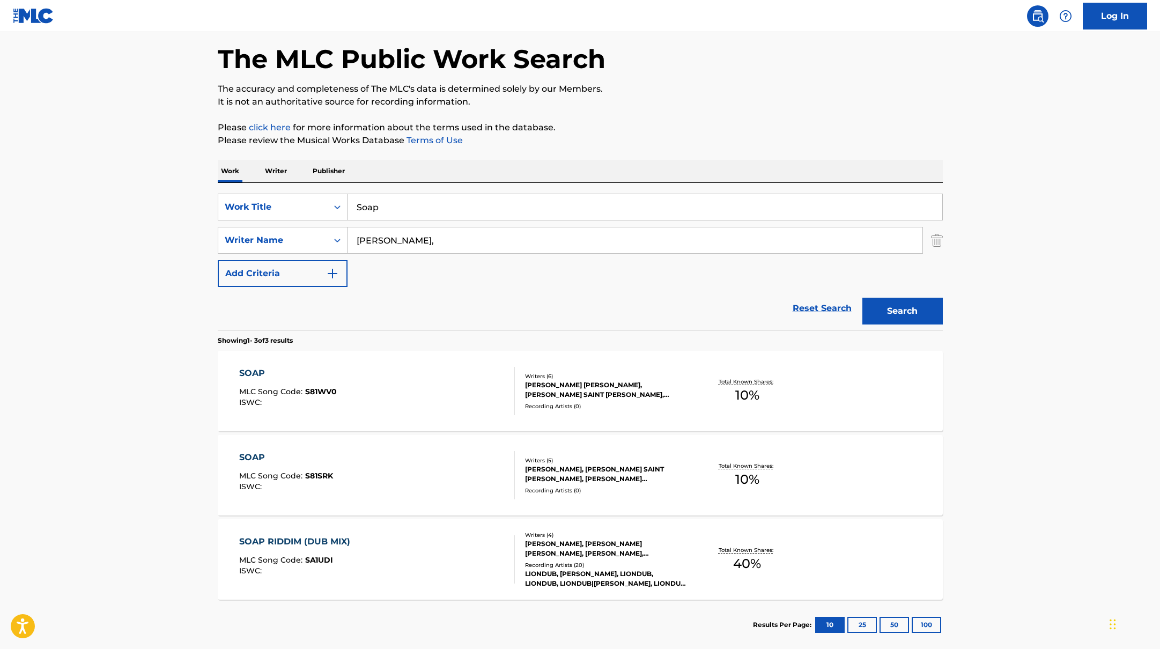
scroll to position [47, 0]
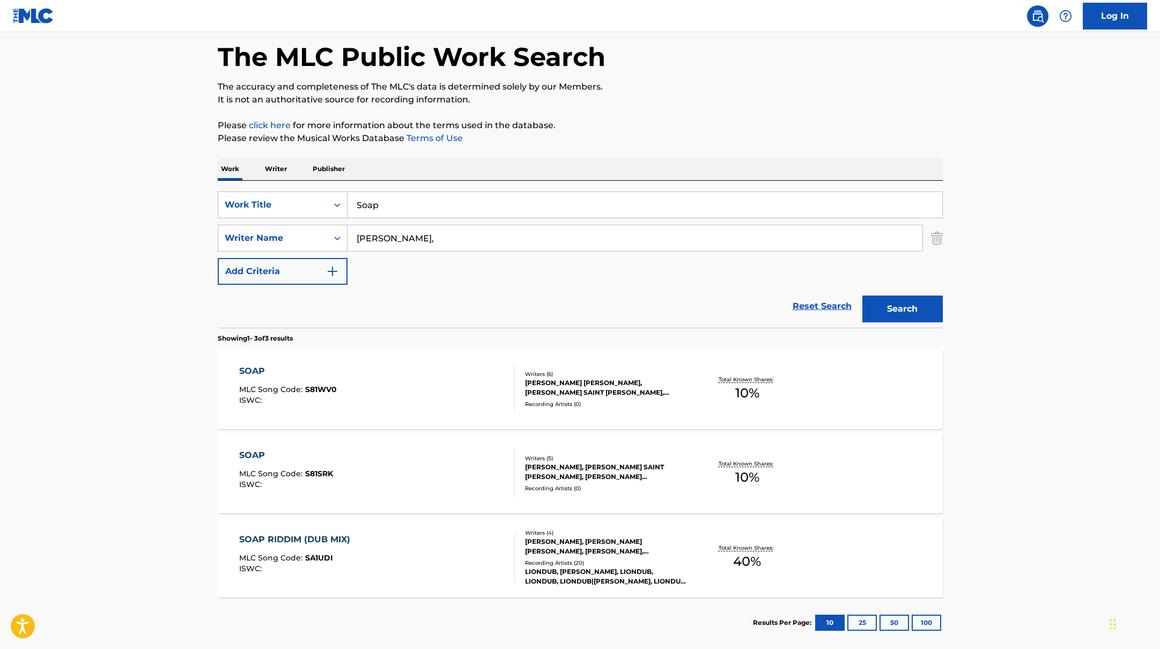
click at [448, 388] on div "SOAP MLC Song Code : S81WV0 ISWC :" at bounding box center [377, 389] width 276 height 48
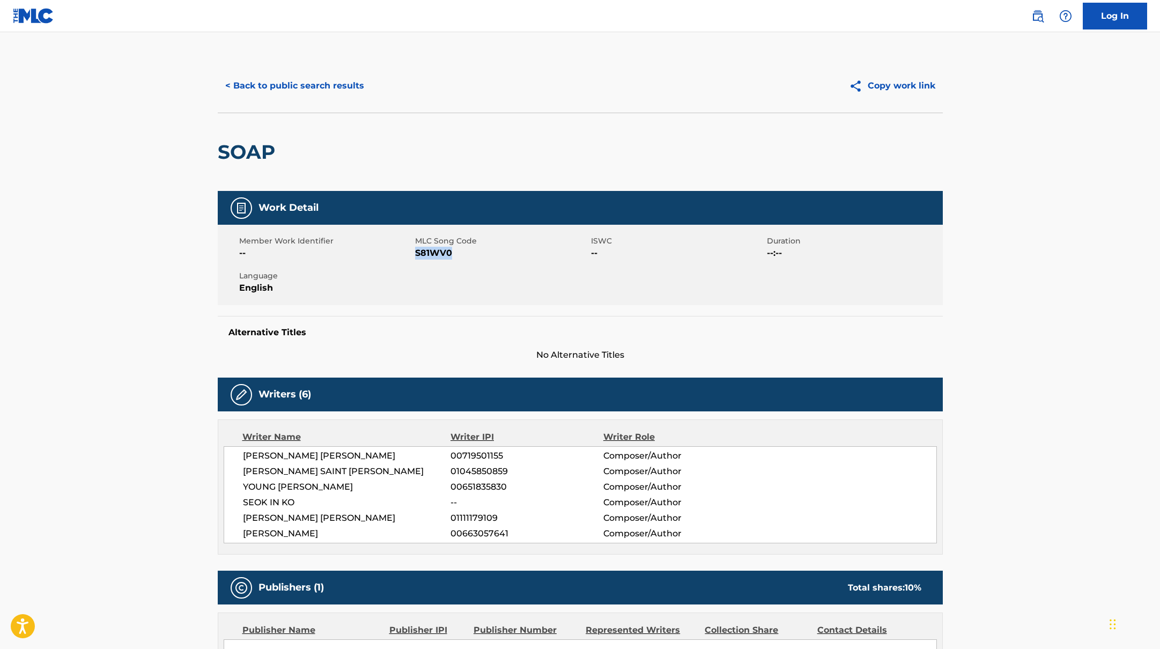
drag, startPoint x: 417, startPoint y: 251, endPoint x: 479, endPoint y: 256, distance: 63.0
click at [479, 256] on span "S81WV0" at bounding box center [501, 253] width 173 height 13
copy span "S81WV0"
click at [282, 75] on button "< Back to public search results" at bounding box center [295, 85] width 154 height 27
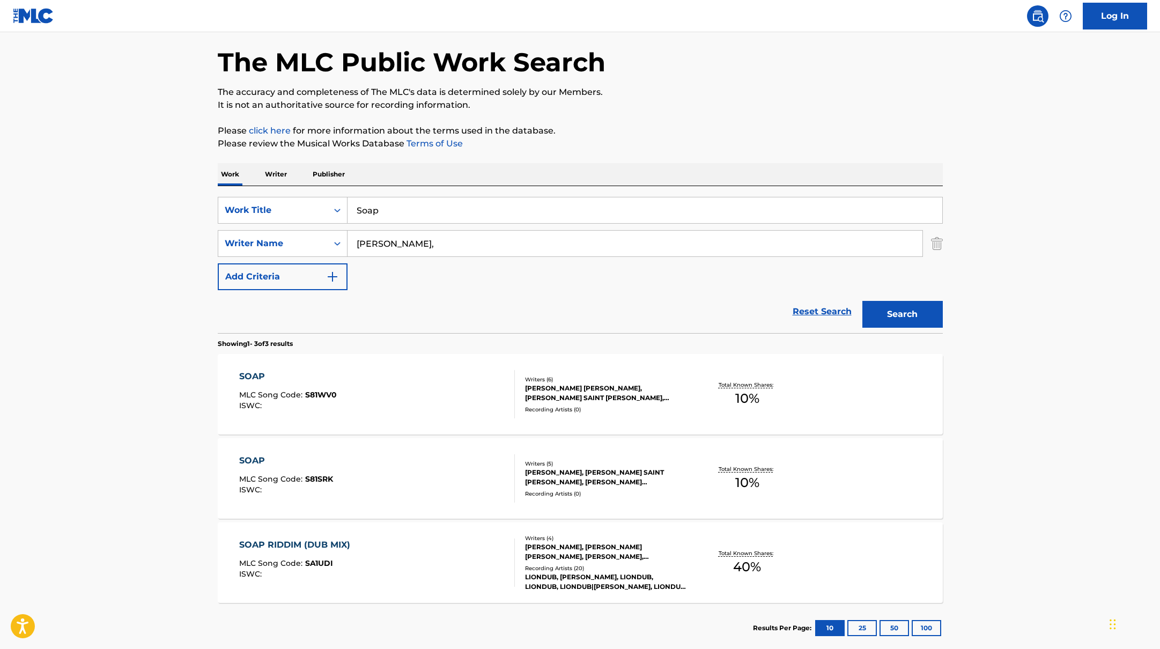
drag, startPoint x: 389, startPoint y: 213, endPoint x: 352, endPoint y: 207, distance: 37.5
click at [352, 207] on input "Soap" at bounding box center [644, 210] width 595 height 26
click at [350, 483] on div "SOAP MLC Song Code : S81SRK ISWC :" at bounding box center [377, 478] width 276 height 48
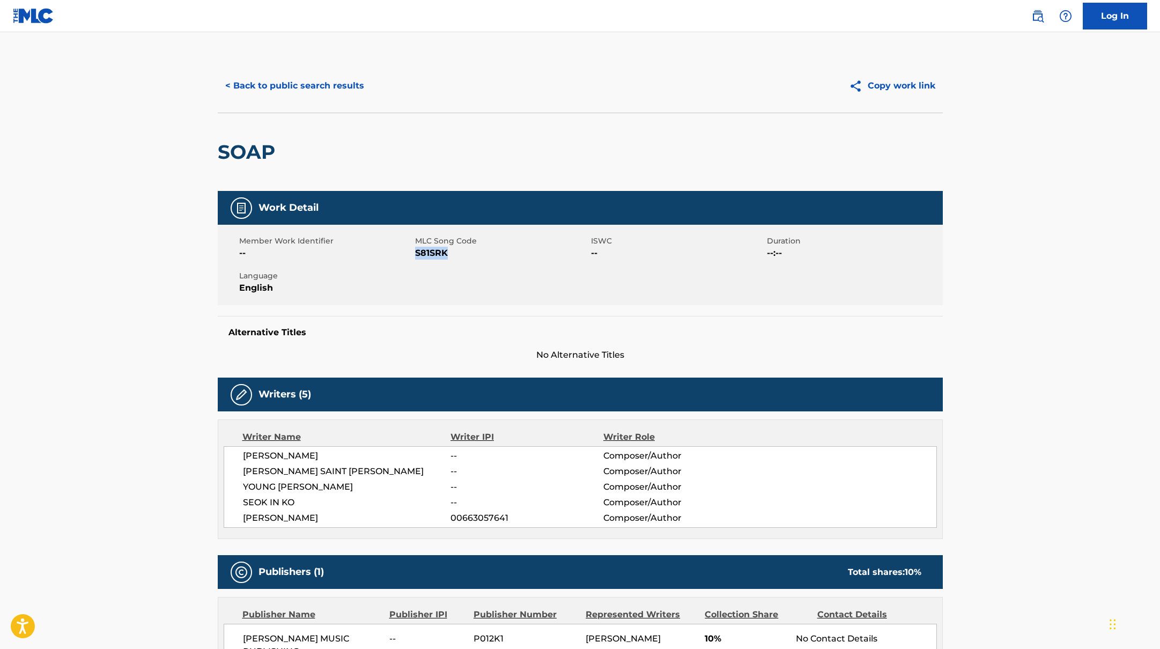
drag, startPoint x: 416, startPoint y: 249, endPoint x: 457, endPoint y: 251, distance: 41.3
click at [457, 251] on span "S81SRK" at bounding box center [501, 253] width 173 height 13
copy span "S81SRK"
click at [332, 89] on button "< Back to public search results" at bounding box center [295, 85] width 154 height 27
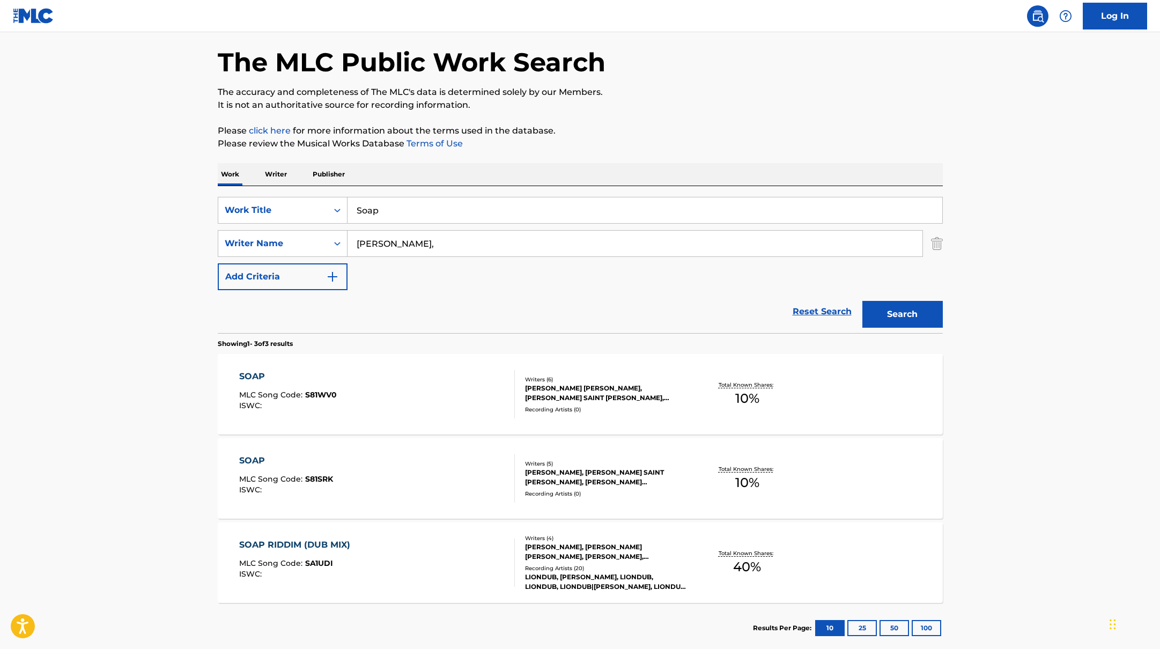
click at [406, 224] on div "SearchWithCriteria45832d00-a73f-42f3-99db-db111a6c5918 Work Title Soap SearchWi…" at bounding box center [580, 243] width 725 height 93
drag, startPoint x: 393, startPoint y: 213, endPoint x: 330, endPoint y: 199, distance: 64.3
click at [328, 199] on div "SearchWithCriteria45832d00-a73f-42f3-99db-db111a6c5918 Work Title Soap" at bounding box center [580, 210] width 725 height 27
paste input "PinkPantheressYves"
click at [425, 212] on input "PinkPantheressYves" at bounding box center [644, 210] width 595 height 26
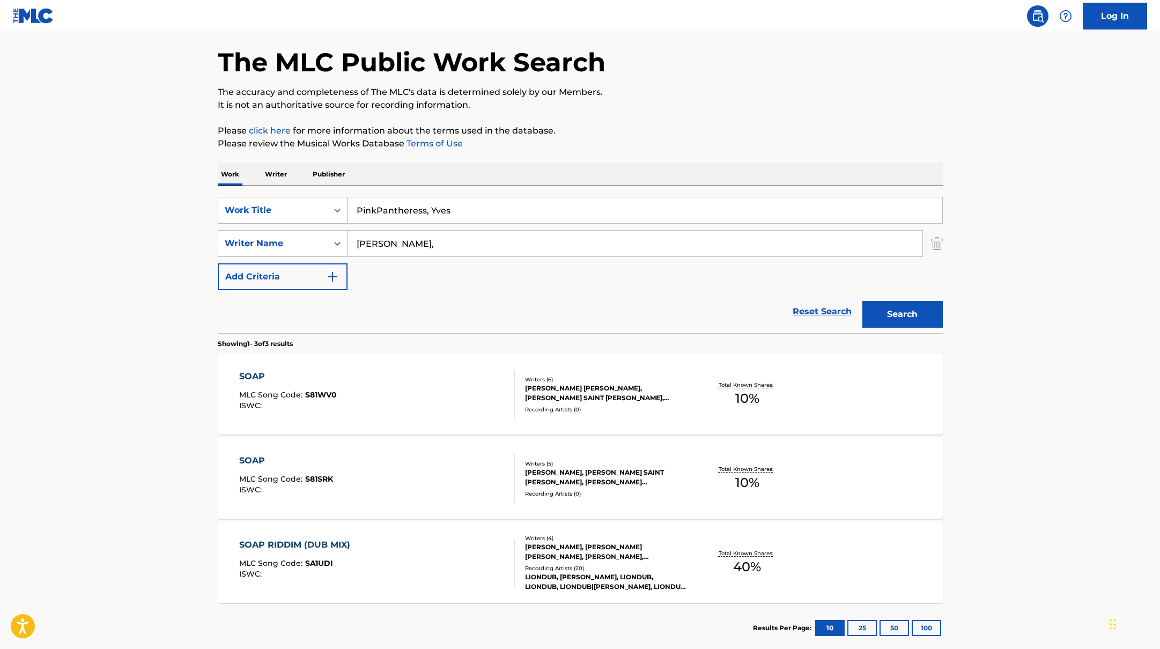
drag, startPoint x: 463, startPoint y: 213, endPoint x: 342, endPoint y: 208, distance: 120.7
click at [342, 208] on div "SearchWithCriteria45832d00-a73f-42f3-99db-db111a6c5918 Work Title PinkPantheres…" at bounding box center [580, 210] width 725 height 27
paste input "White cat"
type input "White cat"
click at [503, 153] on div "The MLC Public Work Search The accuracy and completeness of The MLC's data is d…" at bounding box center [580, 335] width 751 height 636
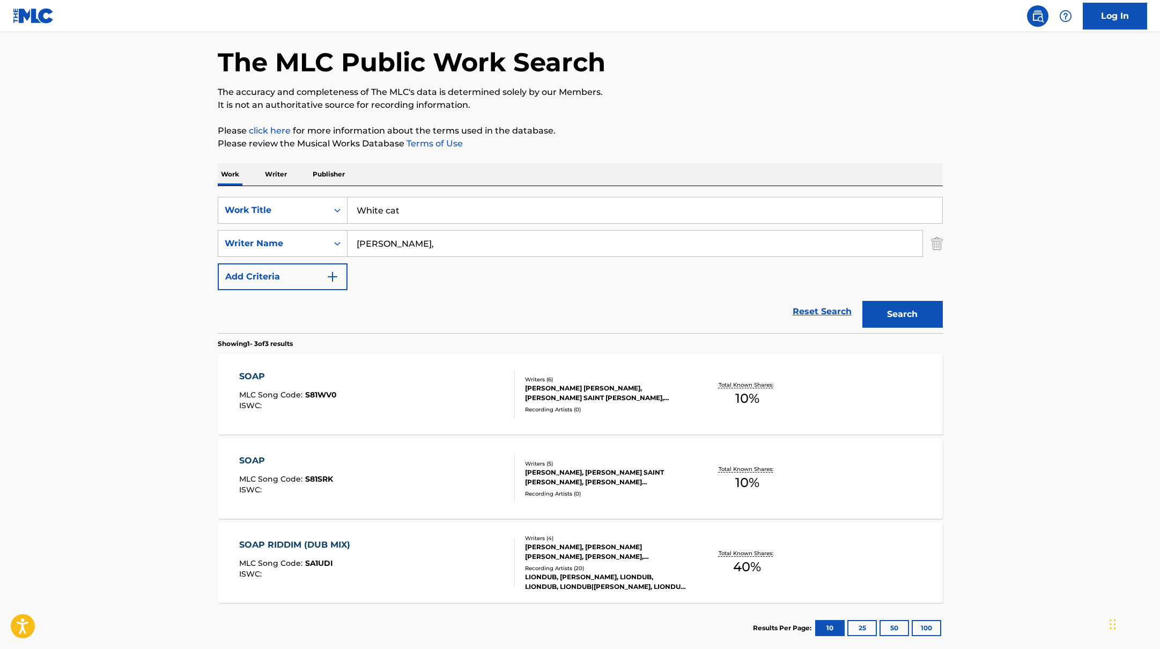
scroll to position [40, 0]
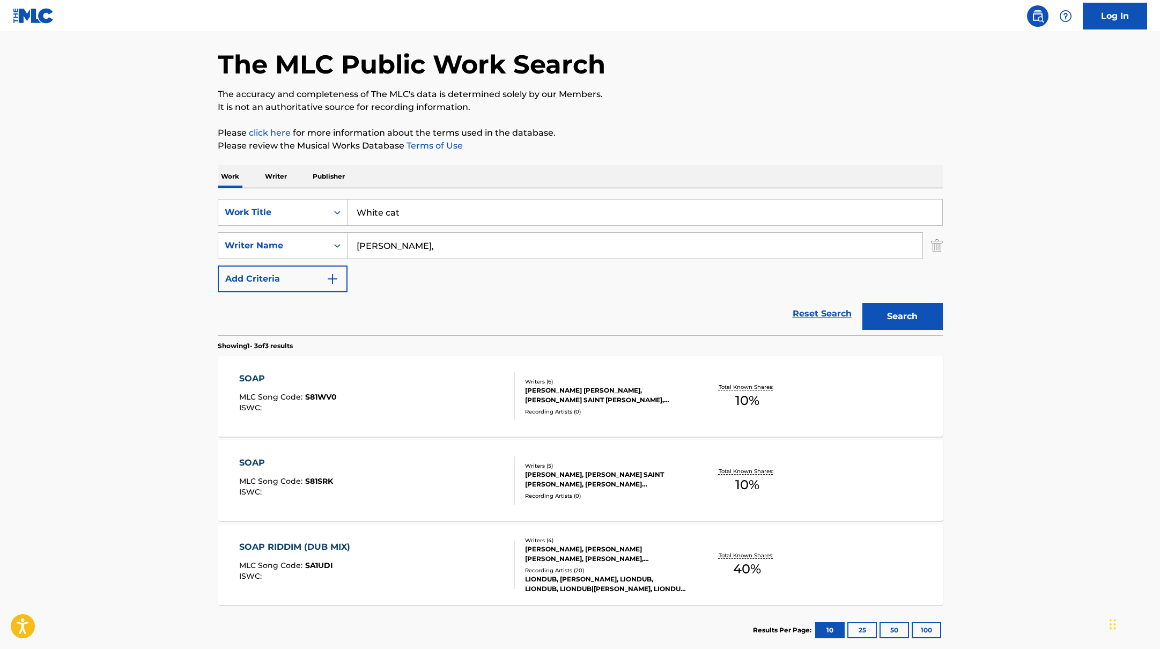
click at [397, 238] on input "[PERSON_NAME]," at bounding box center [634, 246] width 575 height 26
drag, startPoint x: 395, startPoint y: 246, endPoint x: 350, endPoint y: 241, distance: 45.2
click at [350, 241] on input "[PERSON_NAME]," at bounding box center [634, 246] width 575 height 26
type input "park"
click at [862, 303] on button "Search" at bounding box center [902, 316] width 80 height 27
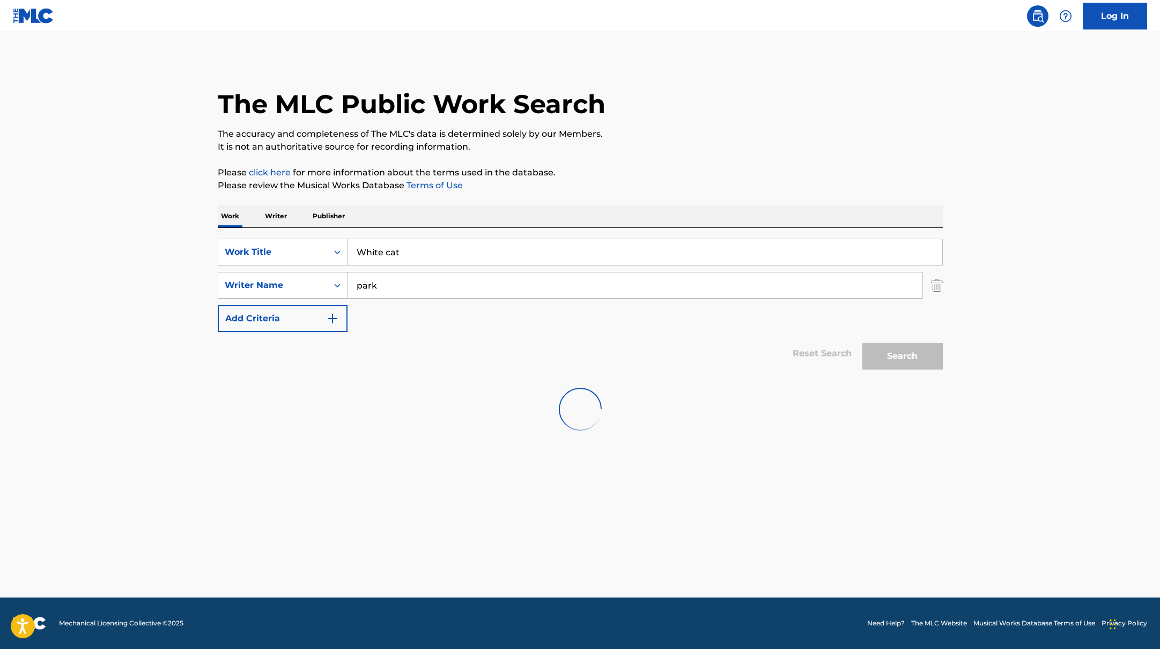
scroll to position [0, 0]
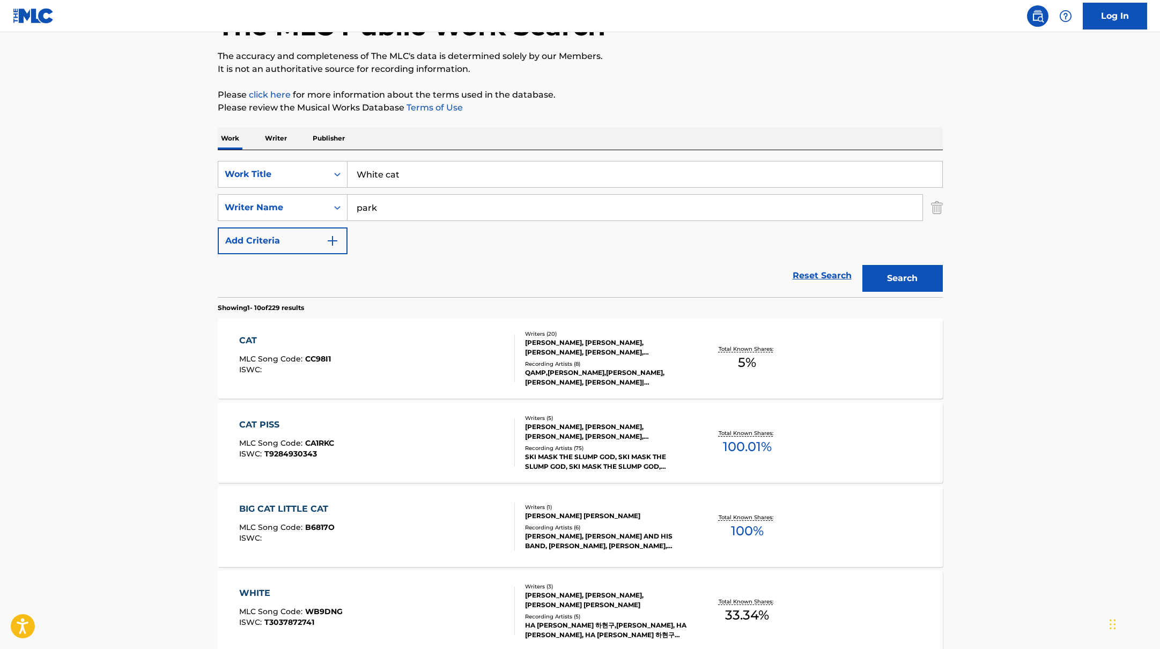
scroll to position [88, 0]
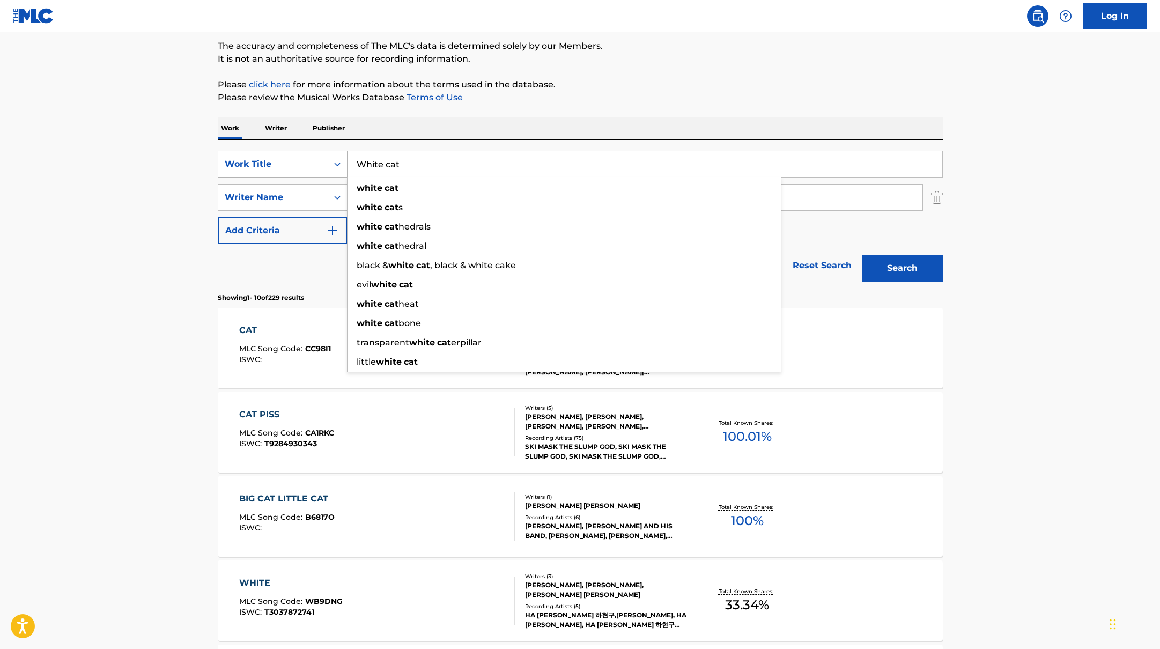
paste input "DIORAMA"
drag, startPoint x: 419, startPoint y: 165, endPoint x: 502, endPoint y: 128, distance: 91.0
click at [496, 129] on div "Work Writer Publisher SearchWithCriteria45832d00-a73f-42f3-99db-db111a6c5918 Wo…" at bounding box center [580, 659] width 725 height 1084
type input "DIORAMA"
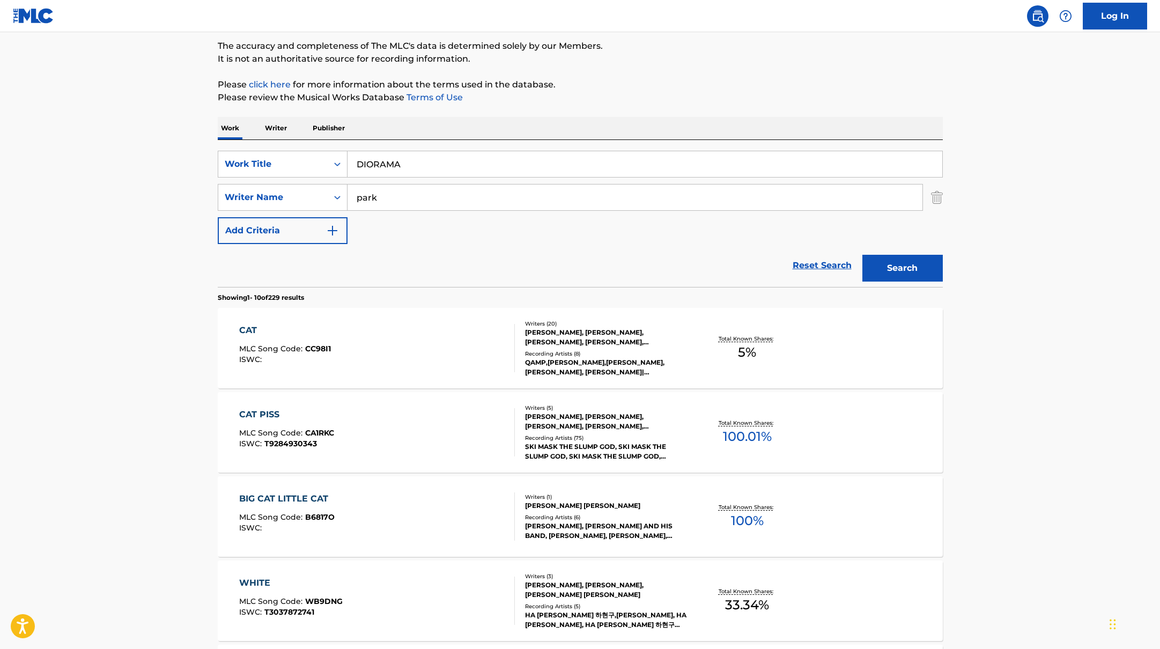
click at [502, 128] on div "Work Writer Publisher" at bounding box center [580, 128] width 725 height 23
click at [897, 278] on button "Search" at bounding box center [902, 268] width 80 height 27
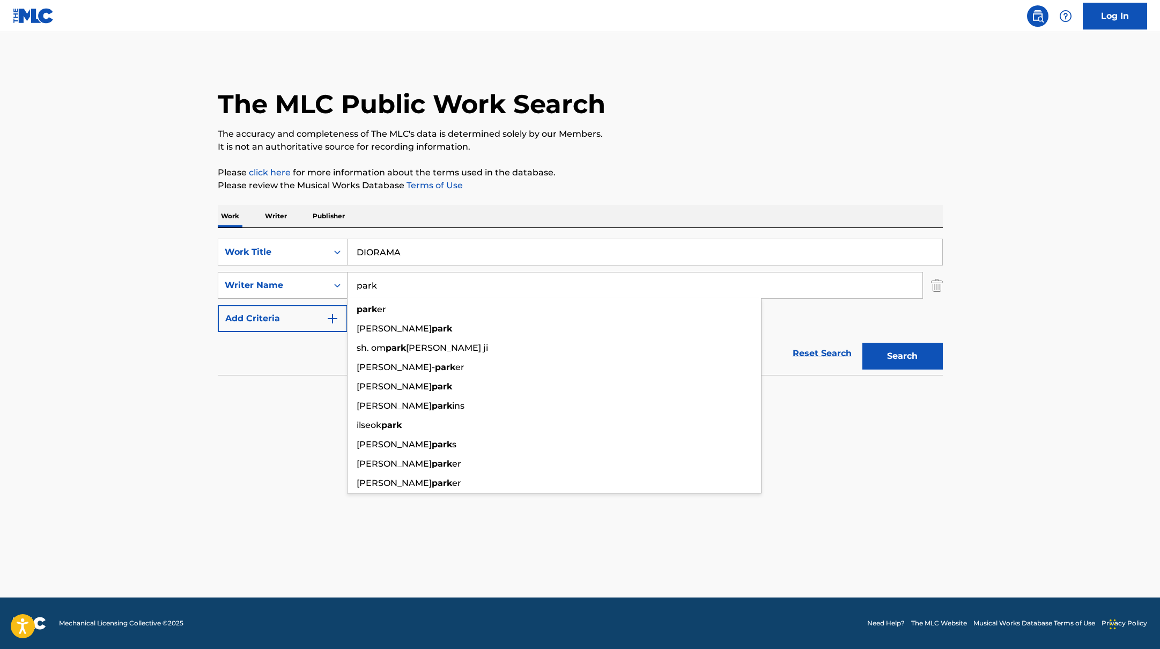
drag, startPoint x: 390, startPoint y: 284, endPoint x: 332, endPoint y: 279, distance: 58.1
click at [331, 280] on div "SearchWithCriteria6fe0b56a-87ea-458f-8866-440b0c01beee Writer Name park park [P…" at bounding box center [580, 285] width 725 height 27
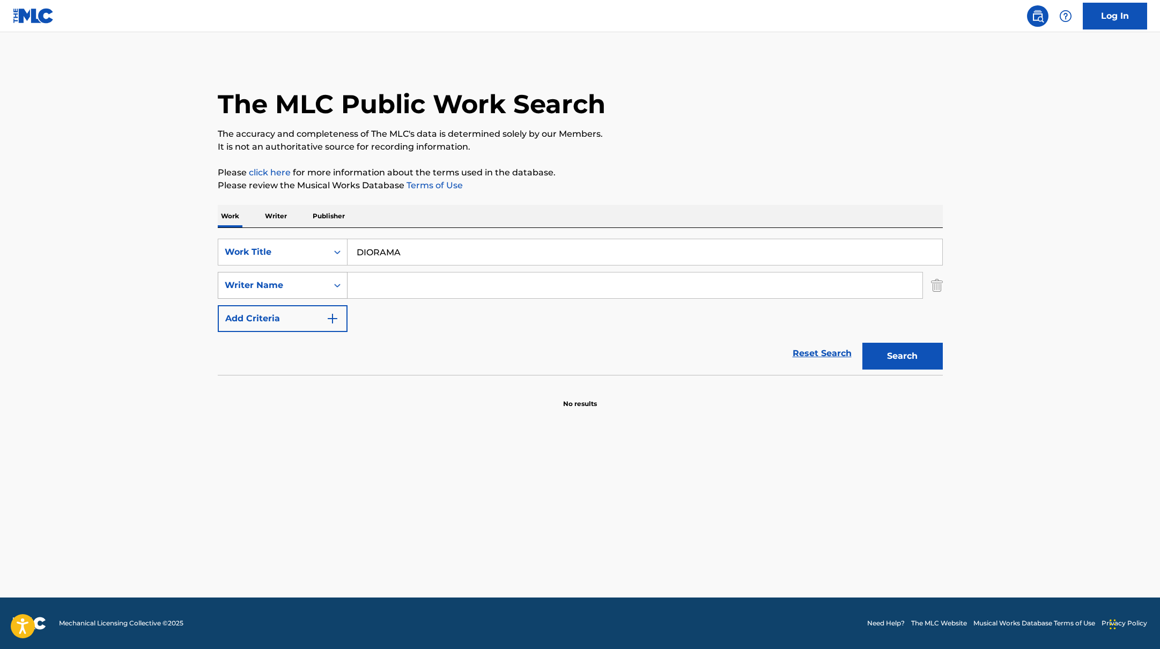
click at [862, 343] on button "Search" at bounding box center [902, 356] width 80 height 27
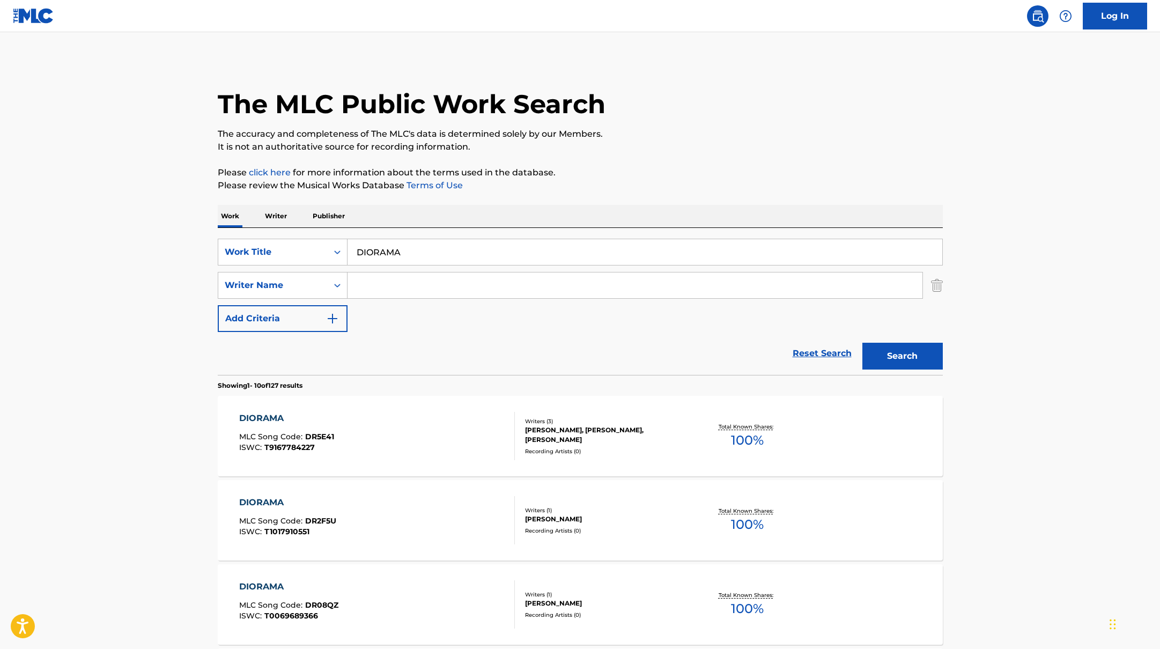
paste input "IOAH"
click at [887, 359] on button "Search" at bounding box center [902, 356] width 80 height 27
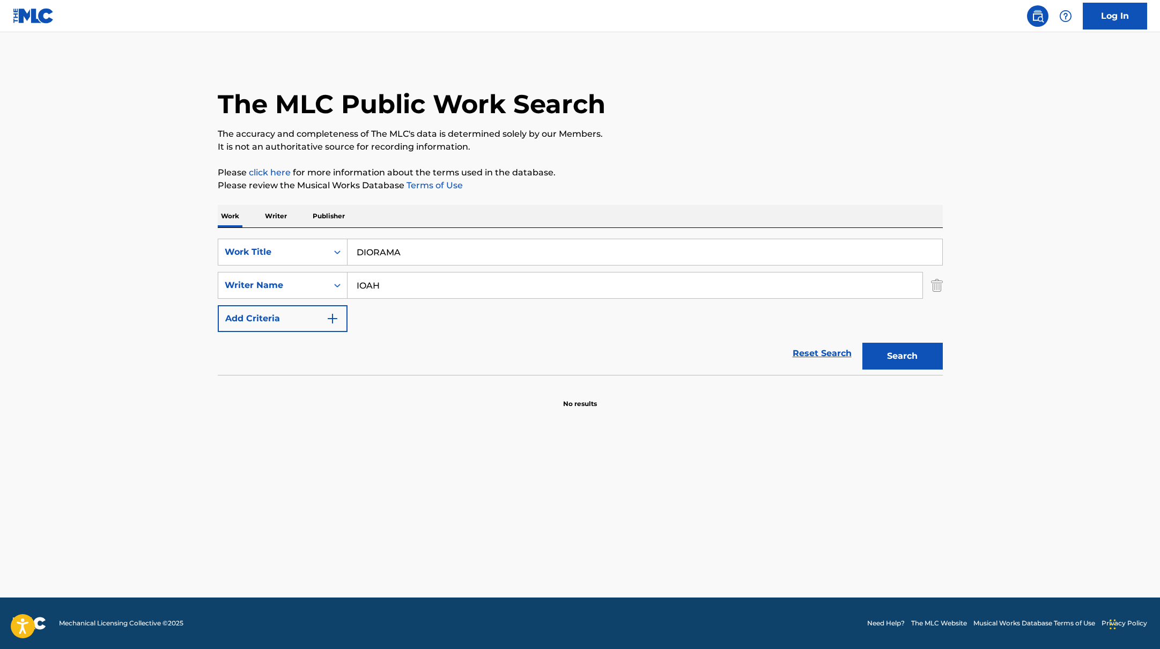
drag, startPoint x: 404, startPoint y: 280, endPoint x: 307, endPoint y: 270, distance: 97.6
click at [307, 270] on div "SearchWithCriteria45832d00-a73f-42f3-99db-db111a6c5918 Work Title DIORAMA Searc…" at bounding box center [580, 285] width 725 height 93
paste input "[PERSON_NAME]"
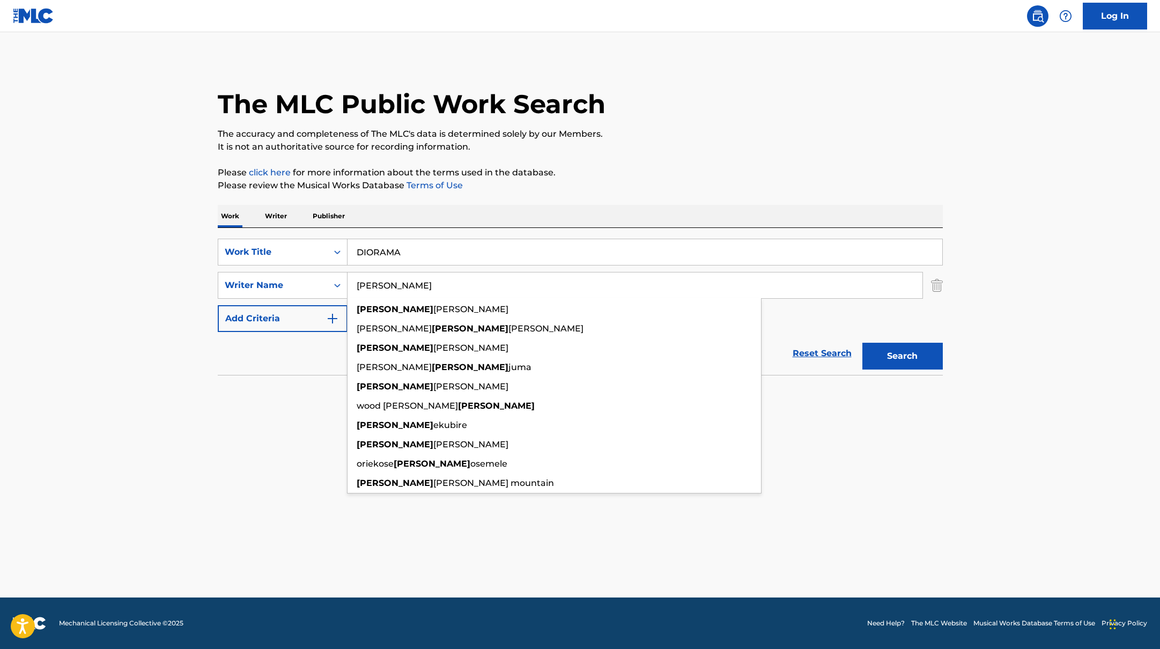
type input "[PERSON_NAME]"
click at [601, 189] on p "Please review the Musical Works Database Terms of Use" at bounding box center [580, 185] width 725 height 13
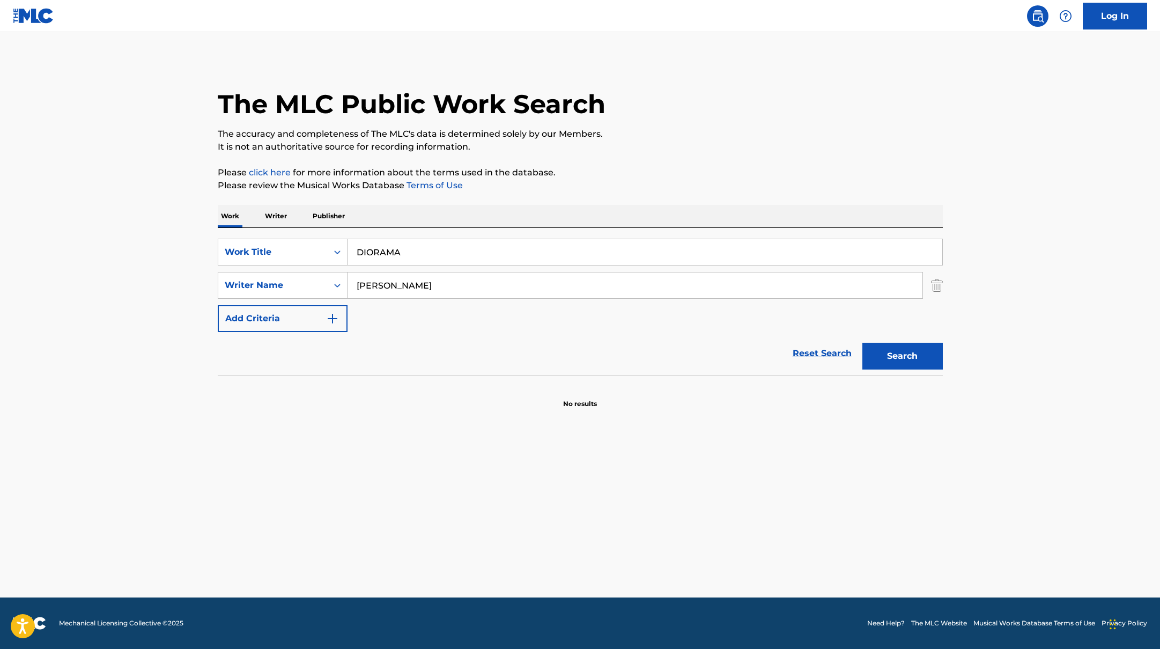
paste input "LOOP"
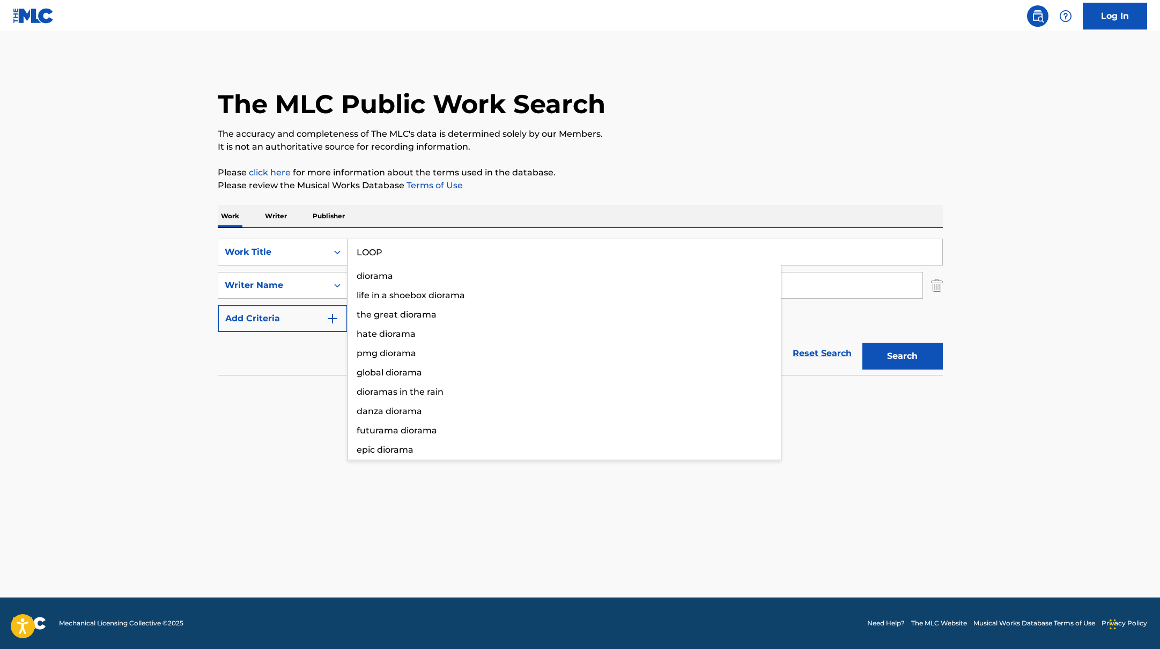
drag, startPoint x: 404, startPoint y: 253, endPoint x: 752, endPoint y: 150, distance: 362.9
click at [752, 151] on div "The MLC Public Work Search The accuracy and completeness of The MLC's data is d…" at bounding box center [580, 234] width 751 height 350
type input "LOOP"
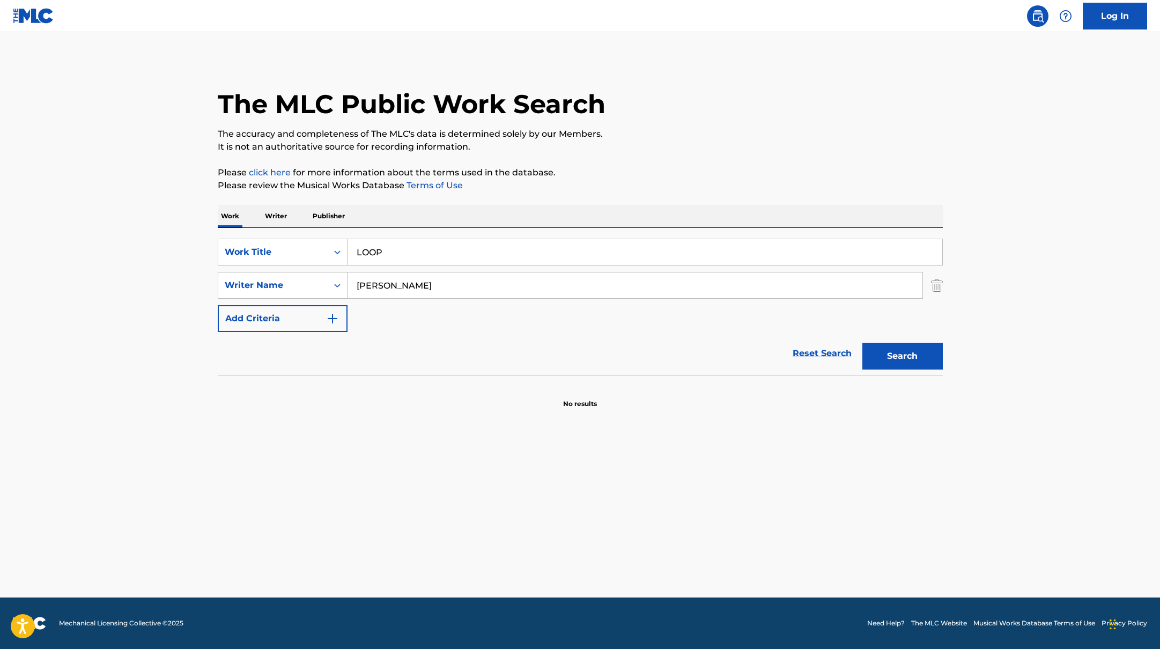
click at [752, 150] on p "It is not an authoritative source for recording information." at bounding box center [580, 146] width 725 height 13
click at [914, 361] on button "Search" at bounding box center [902, 356] width 80 height 27
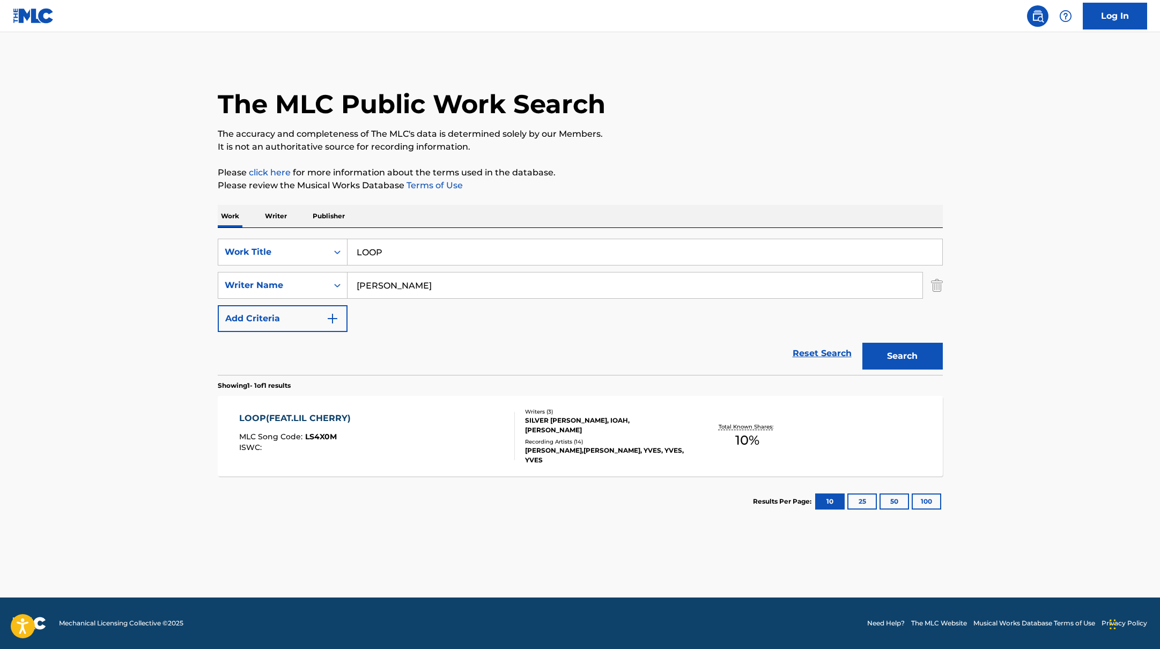
click at [478, 430] on div "LOOP(FEAT.LIL CHERRY) MLC Song Code : LS4X0M ISWC :" at bounding box center [377, 436] width 276 height 48
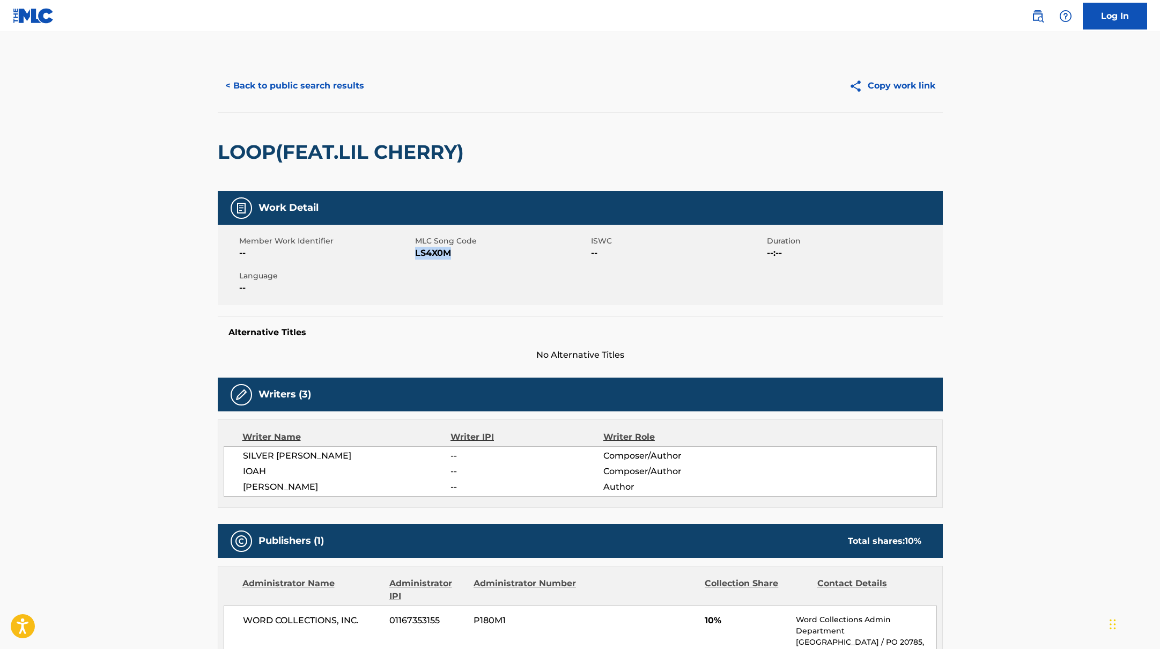
drag, startPoint x: 416, startPoint y: 254, endPoint x: 496, endPoint y: 254, distance: 80.4
click at [496, 254] on span "LS4X0M" at bounding box center [501, 253] width 173 height 13
copy span "LS4X0M"
click at [349, 87] on button "< Back to public search results" at bounding box center [295, 85] width 154 height 27
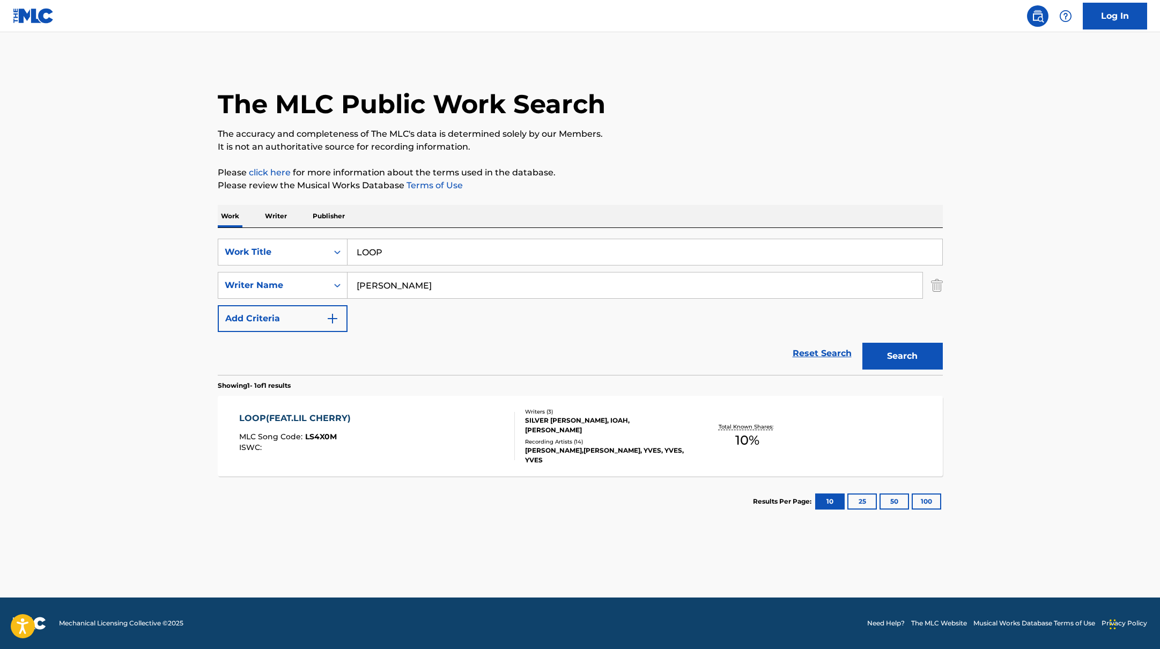
drag, startPoint x: 393, startPoint y: 251, endPoint x: 351, endPoint y: 247, distance: 42.0
click at [351, 247] on input "LOOP" at bounding box center [644, 252] width 595 height 26
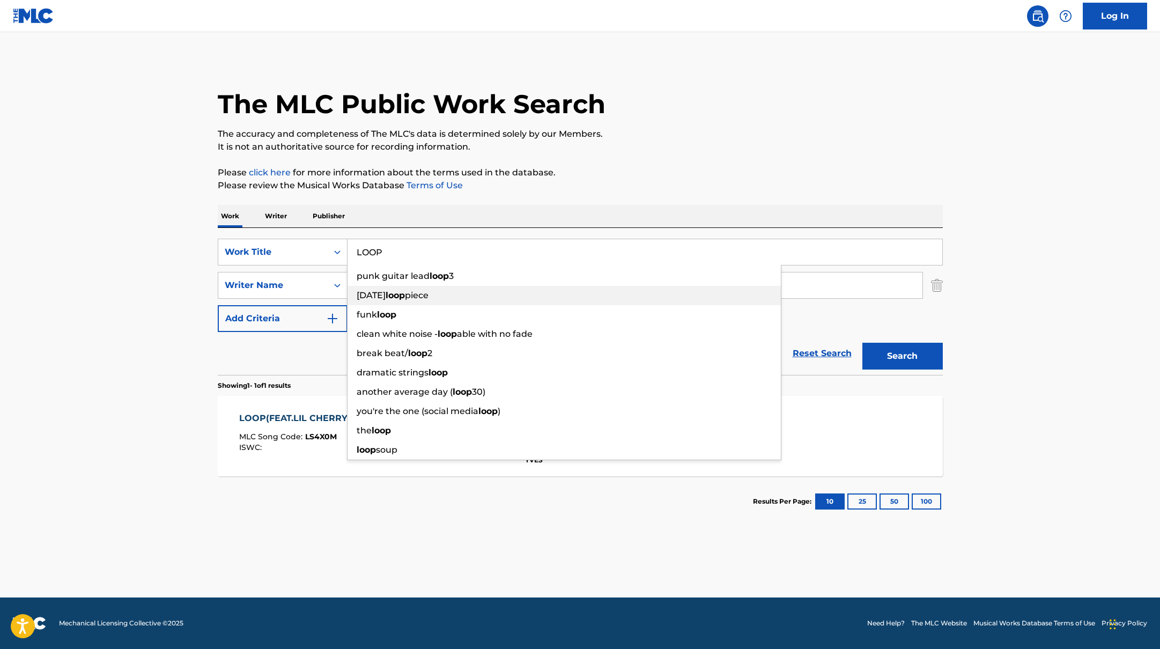
paste input "il CherryYves"
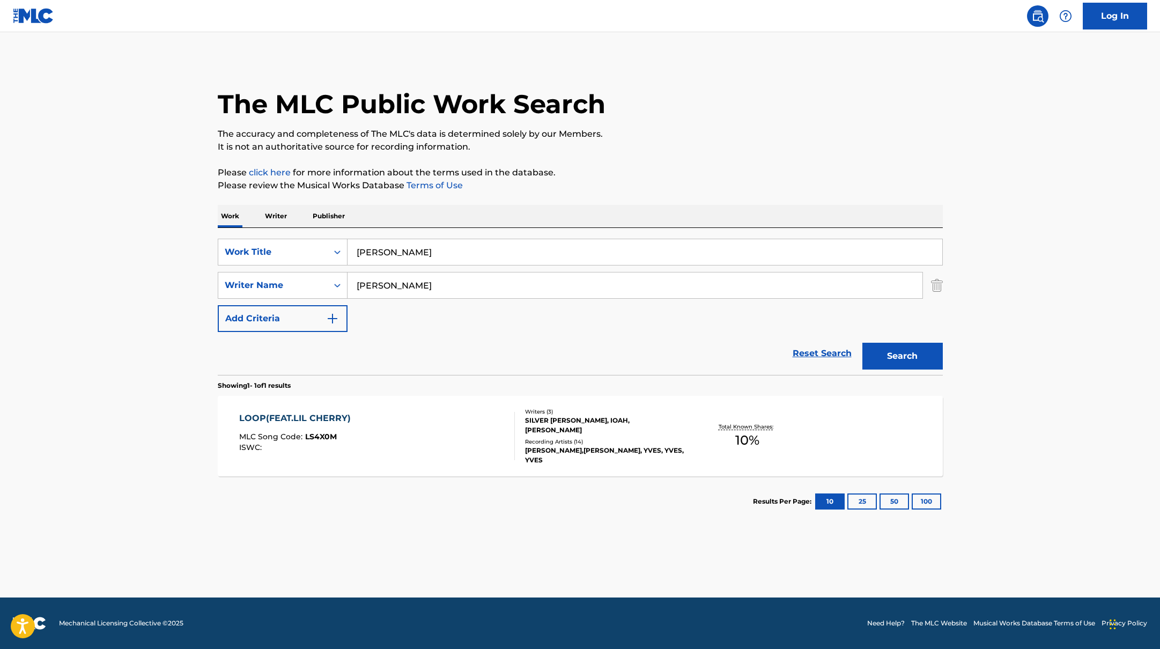
click at [397, 254] on input "[PERSON_NAME]" at bounding box center [644, 252] width 595 height 26
drag, startPoint x: 443, startPoint y: 256, endPoint x: 349, endPoint y: 250, distance: 94.5
click at [349, 250] on input "[PERSON_NAME]" at bounding box center [644, 252] width 595 height 26
paste input "Afterglow"
type input "Afterglow"
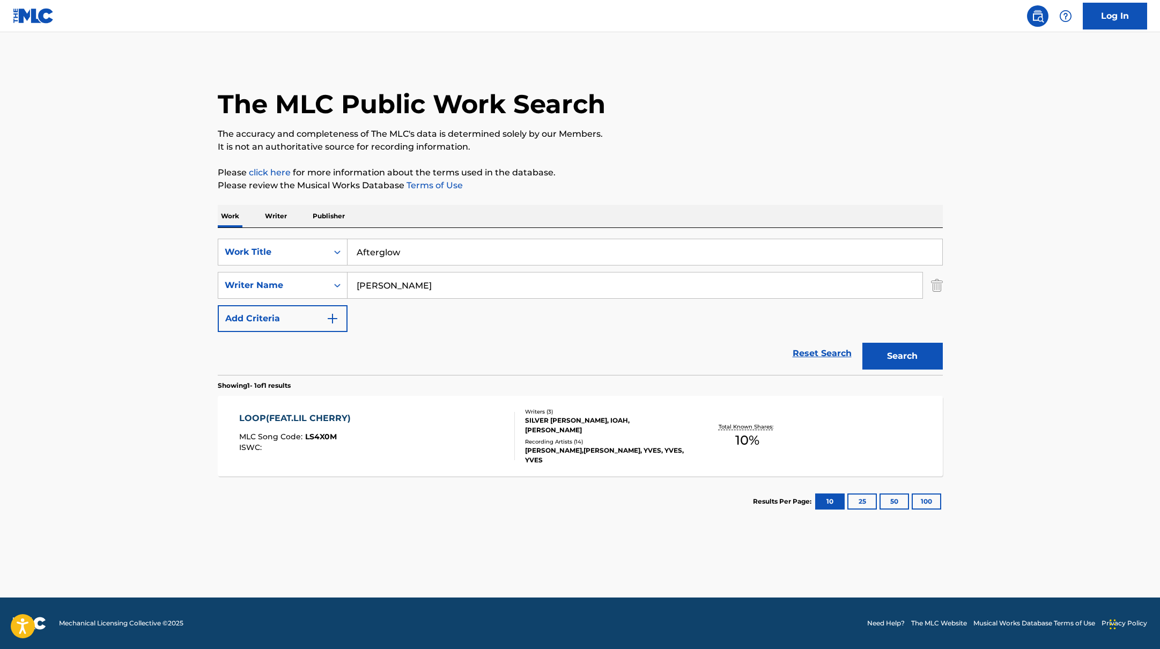
click at [670, 162] on div "The MLC Public Work Search The accuracy and completeness of The MLC's data is d…" at bounding box center [580, 293] width 751 height 468
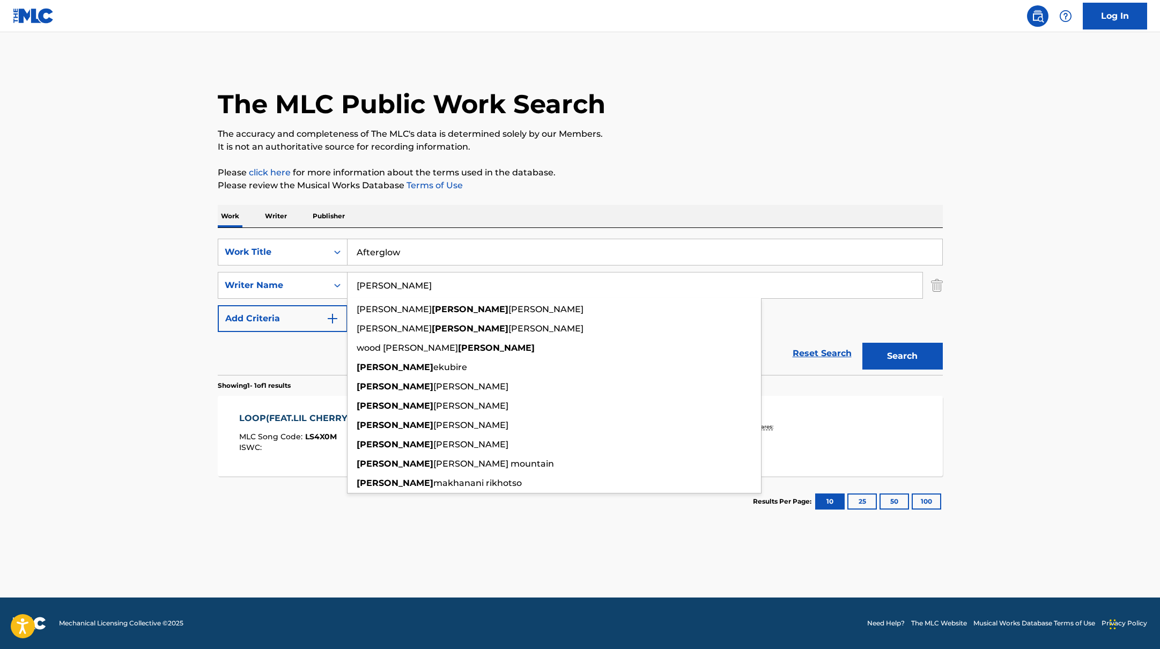
drag, startPoint x: 395, startPoint y: 292, endPoint x: 435, endPoint y: 264, distance: 48.9
click at [325, 284] on div "SearchWithCriteria6fe0b56a-87ea-458f-8866-440b0c01beee Writer Name [PERSON_NAME…" at bounding box center [580, 285] width 725 height 27
paste input "ILLIC"
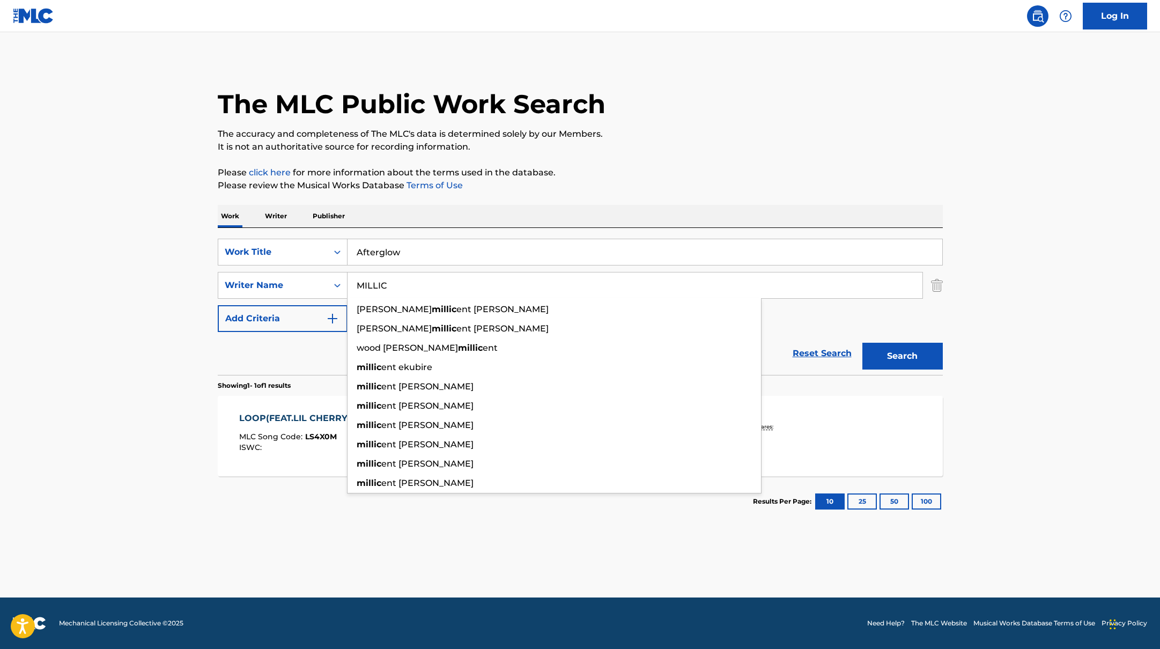
type input "MILLIC"
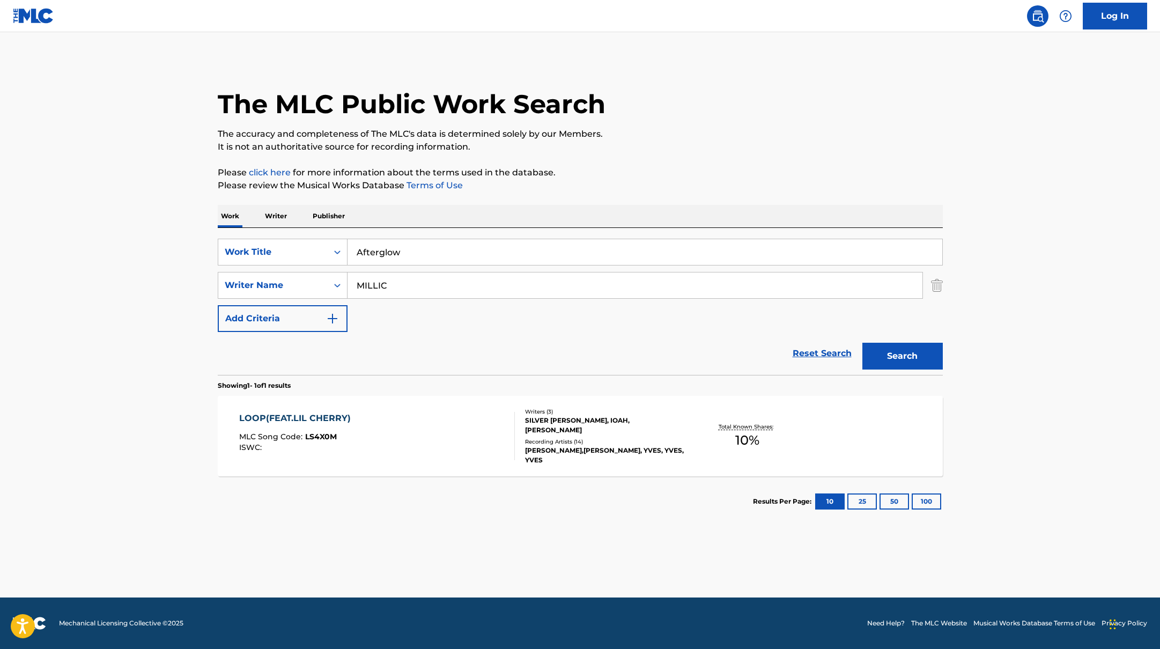
click at [673, 178] on p "Please click here for more information about the terms used in the database." at bounding box center [580, 172] width 725 height 13
click at [898, 357] on button "Search" at bounding box center [902, 356] width 80 height 27
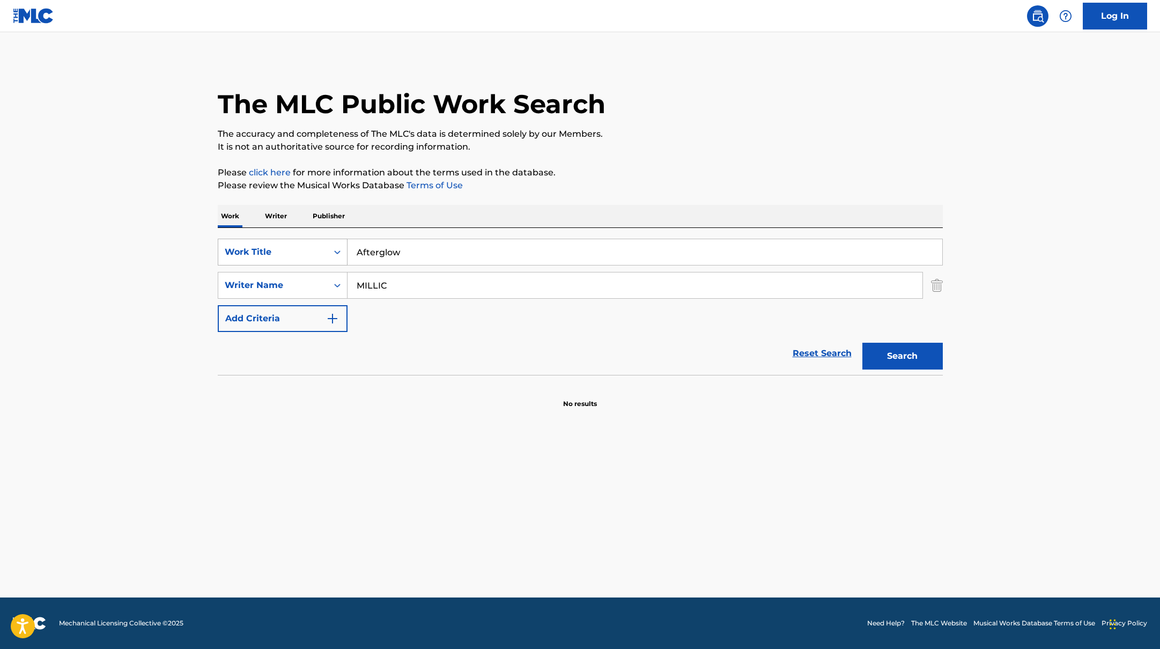
drag, startPoint x: 409, startPoint y: 257, endPoint x: 339, endPoint y: 245, distance: 70.7
click at [339, 245] on div "SearchWithCriteria45832d00-a73f-42f3-99db-db111a6c5918 Work Title Afterglow" at bounding box center [580, 252] width 725 height 27
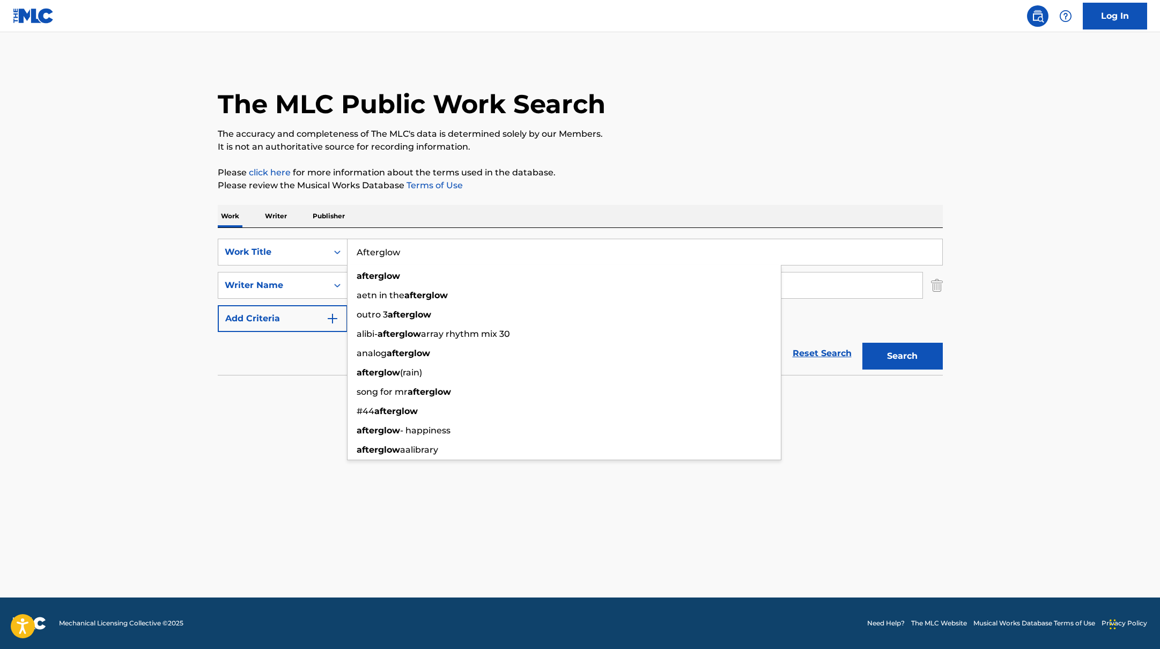
paste input "[PERSON_NAME]"
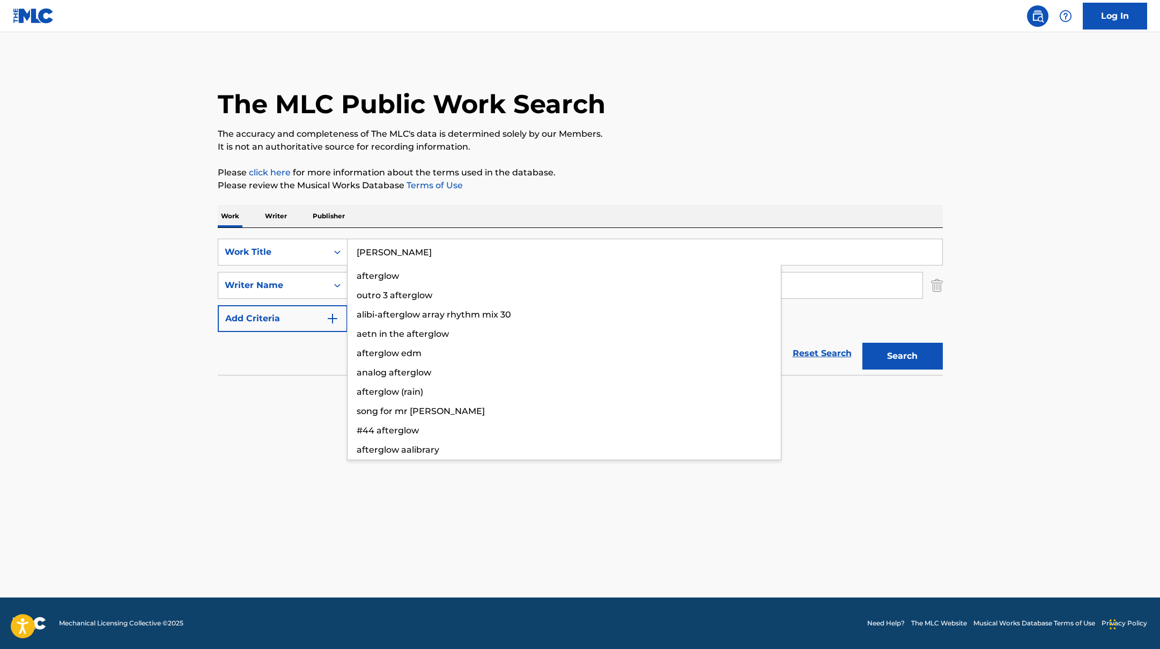
type input "[PERSON_NAME]"
click at [509, 221] on div "Work Writer Publisher" at bounding box center [580, 216] width 725 height 23
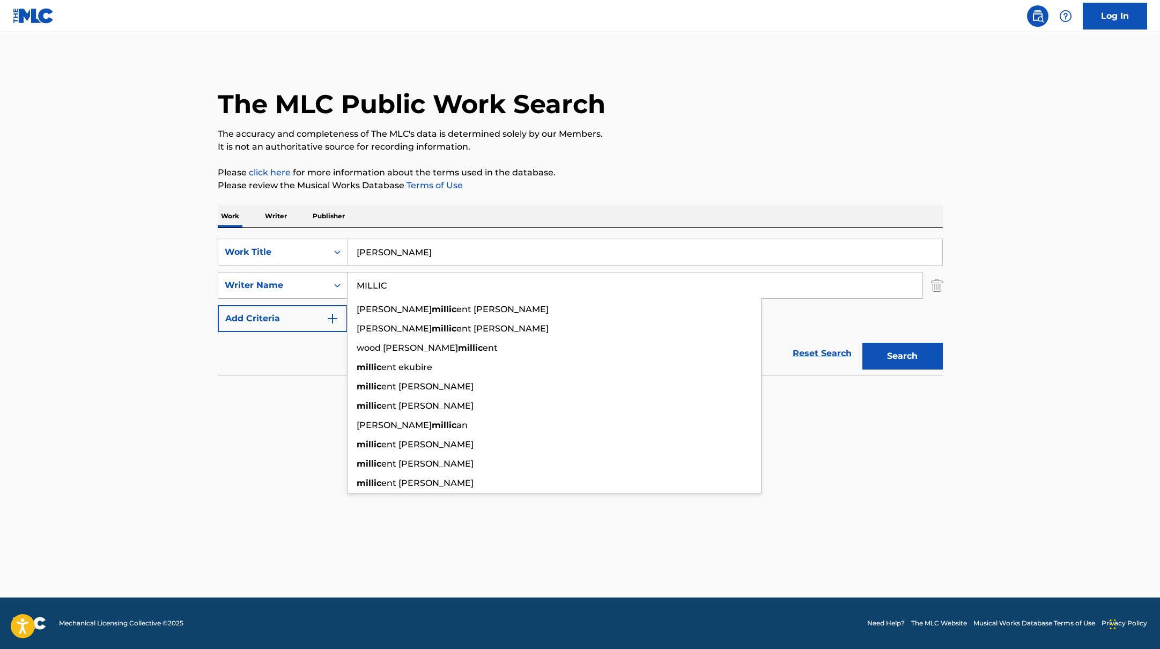
drag, startPoint x: 410, startPoint y: 288, endPoint x: 318, endPoint y: 281, distance: 92.5
click at [318, 281] on div "SearchWithCriteria6fe0b56a-87ea-458f-8866-440b0c01beee Writer Name [PERSON_NAME…" at bounding box center [580, 285] width 725 height 27
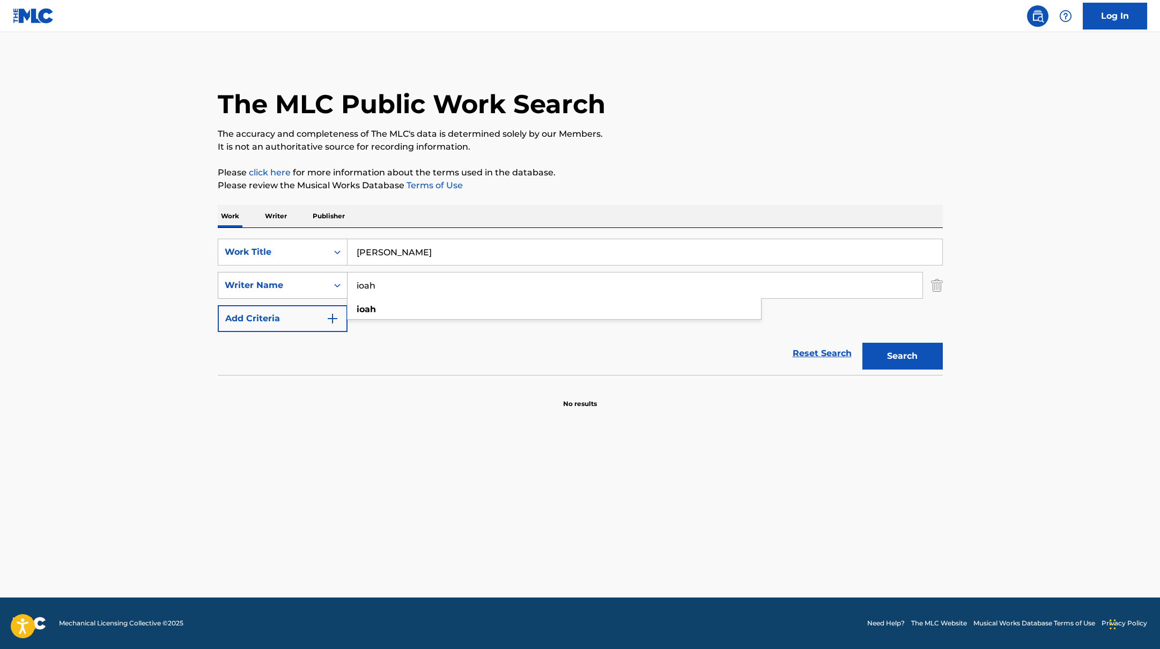
type input "ioah"
click at [862, 343] on button "Search" at bounding box center [902, 356] width 80 height 27
paste input "AH AH (feat. Sik-K)"
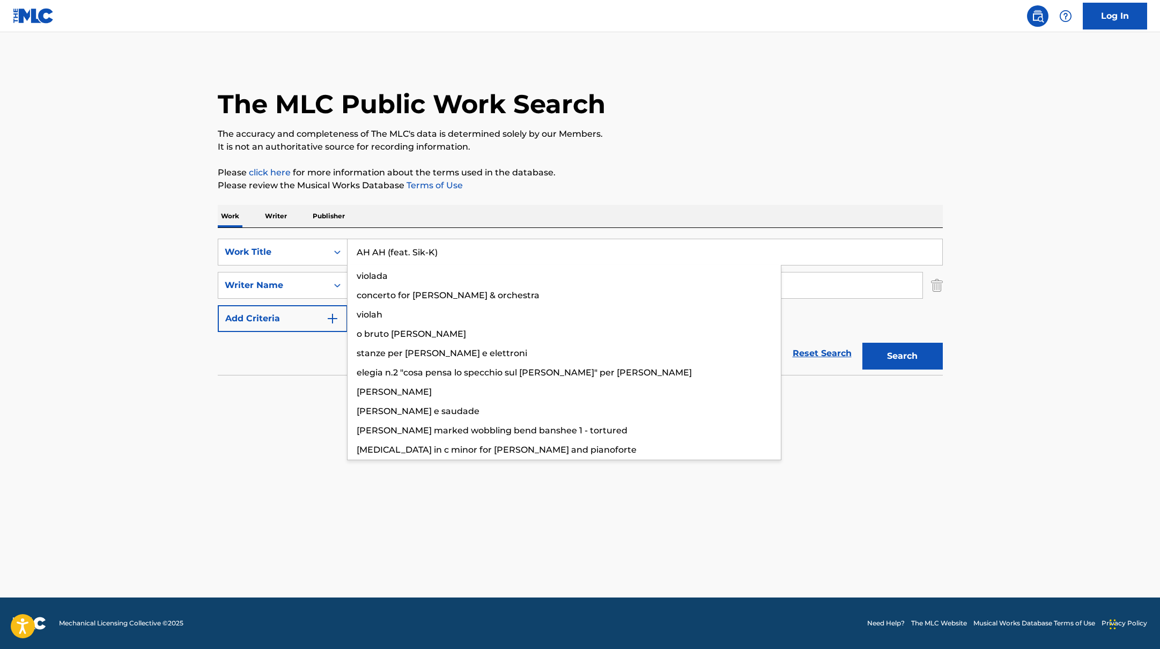
drag, startPoint x: 388, startPoint y: 253, endPoint x: 364, endPoint y: 214, distance: 45.5
click at [361, 214] on div "Work Writer Publisher SearchWithCriteria45832d00-a73f-42f3-99db-db111a6c5918 Wo…" at bounding box center [580, 307] width 725 height 204
type input "AH AH (feat. Sik-K)"
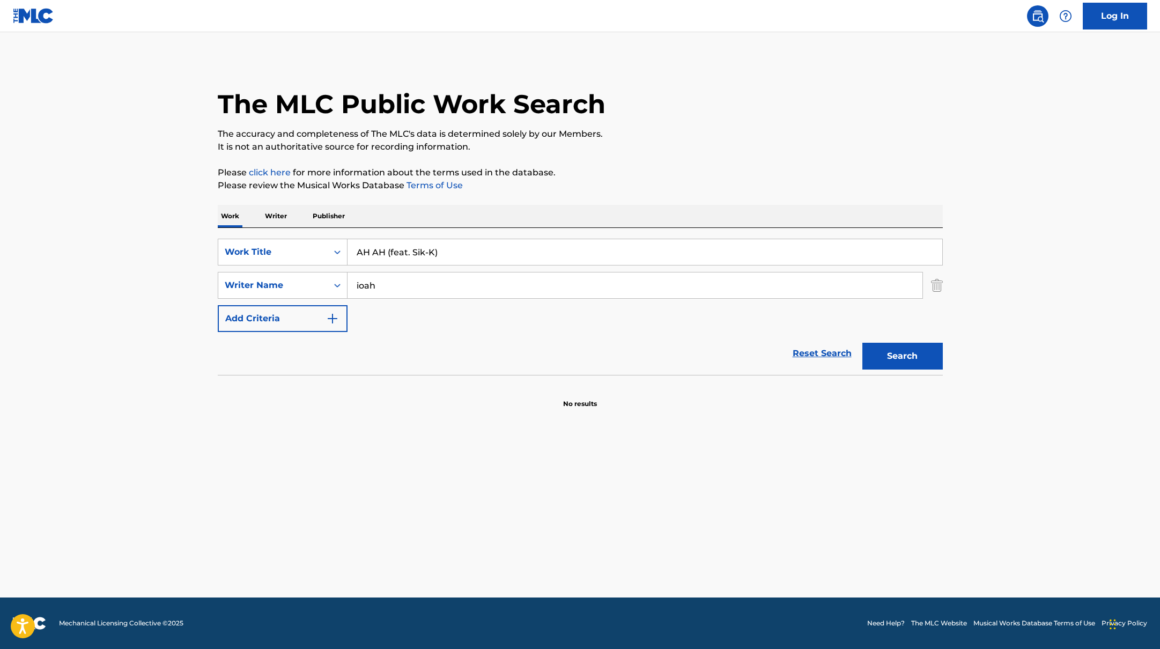
click at [365, 214] on div "Work Writer Publisher" at bounding box center [580, 216] width 725 height 23
drag, startPoint x: 367, startPoint y: 285, endPoint x: 316, endPoint y: 273, distance: 52.7
click at [316, 273] on div "SearchWithCriteria6fe0b56a-87ea-458f-8866-440b0c01beee Writer Name [PERSON_NAME]" at bounding box center [580, 285] width 725 height 27
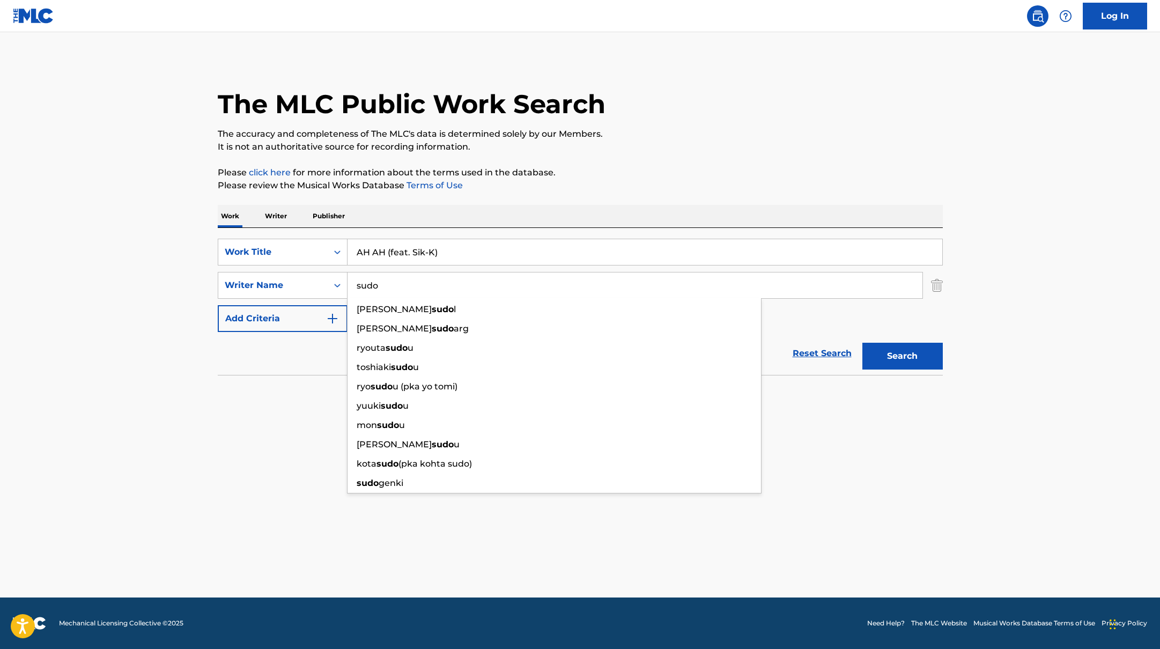
type input "sudo"
click at [477, 217] on div "Work Writer Publisher" at bounding box center [580, 216] width 725 height 23
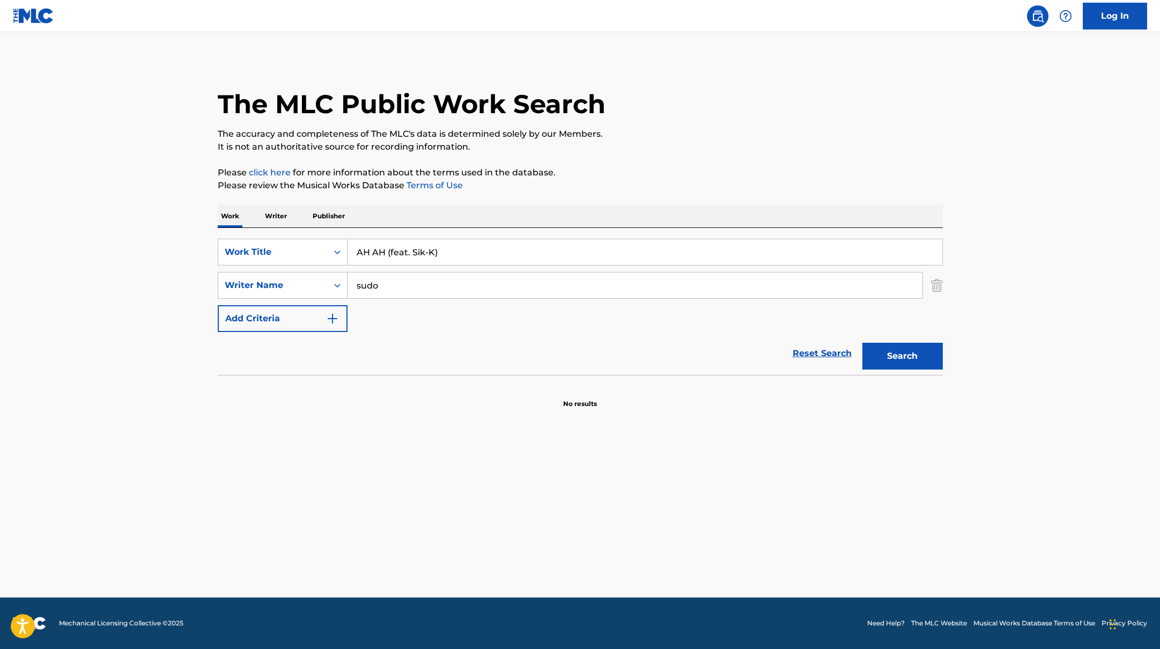
drag, startPoint x: 456, startPoint y: 252, endPoint x: 388, endPoint y: 253, distance: 67.6
click at [388, 253] on input "AH AH (feat. Sik-K)" at bounding box center [644, 252] width 595 height 26
click at [653, 173] on p "Please click here for more information about the terms used in the database." at bounding box center [580, 172] width 725 height 13
click at [912, 351] on button "Search" at bounding box center [902, 356] width 80 height 27
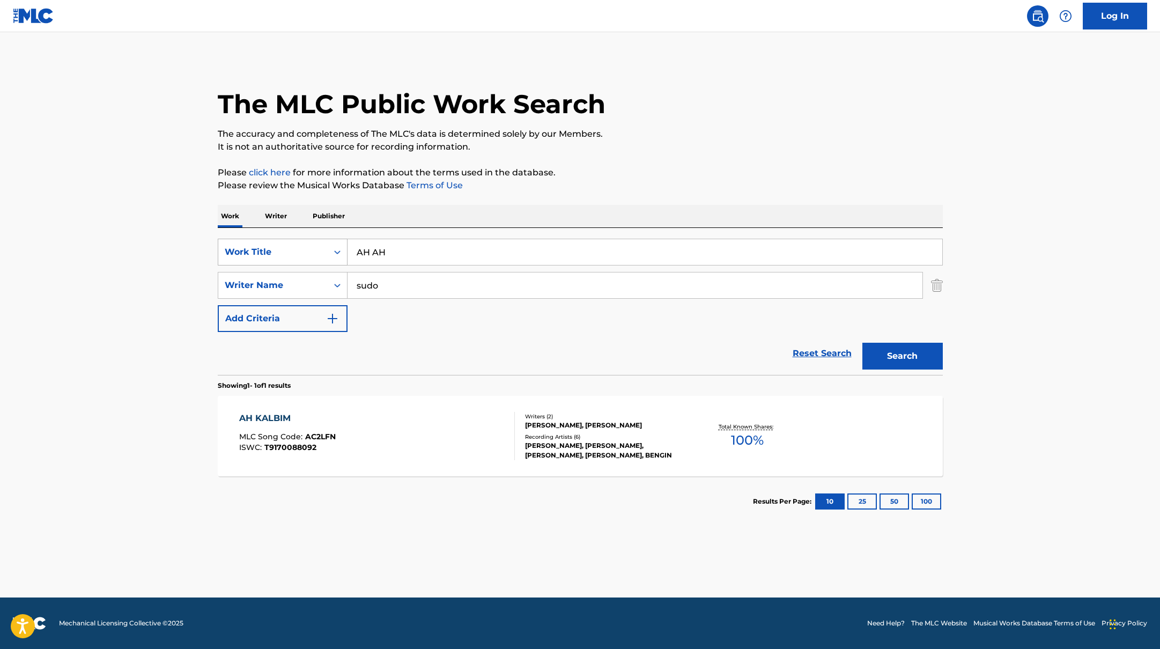
drag, startPoint x: 393, startPoint y: 252, endPoint x: 336, endPoint y: 240, distance: 57.6
click at [329, 244] on div "SearchWithCriteria45832d00-a73f-42f3-99db-db111a6c5918 Work Title AH AH" at bounding box center [580, 252] width 725 height 27
paste input "Laughter"
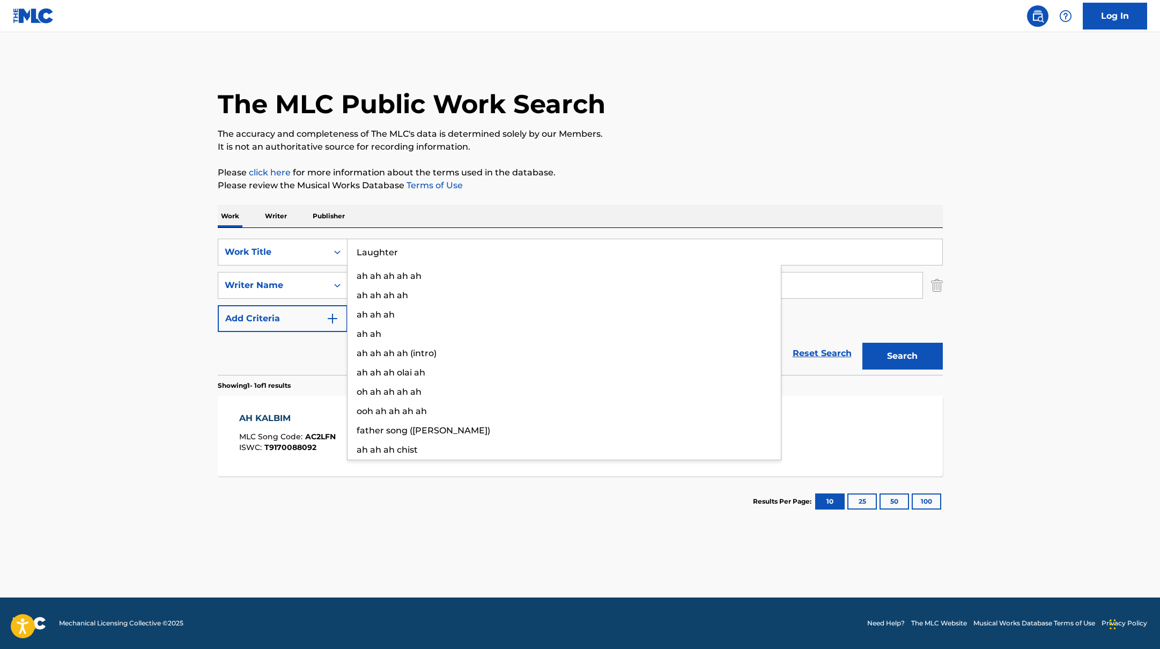
type input "Laughter"
click at [499, 212] on div "Work Writer Publisher" at bounding box center [580, 216] width 725 height 23
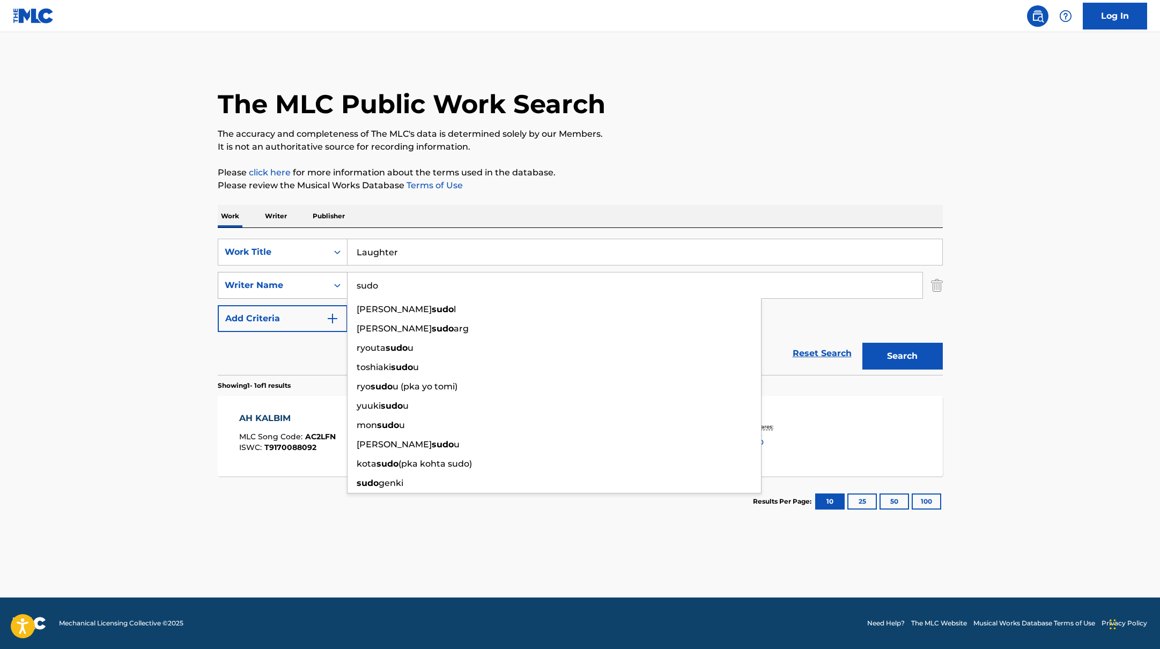
drag, startPoint x: 424, startPoint y: 282, endPoint x: 343, endPoint y: 282, distance: 81.0
click at [343, 282] on div "SearchWithCriteria6fe0b56a-87ea-458f-8866-440b0c01beee Writer Name sudo [PERSON…" at bounding box center [580, 285] width 725 height 27
type input "satoshi"
click at [862, 343] on button "Search" at bounding box center [902, 356] width 80 height 27
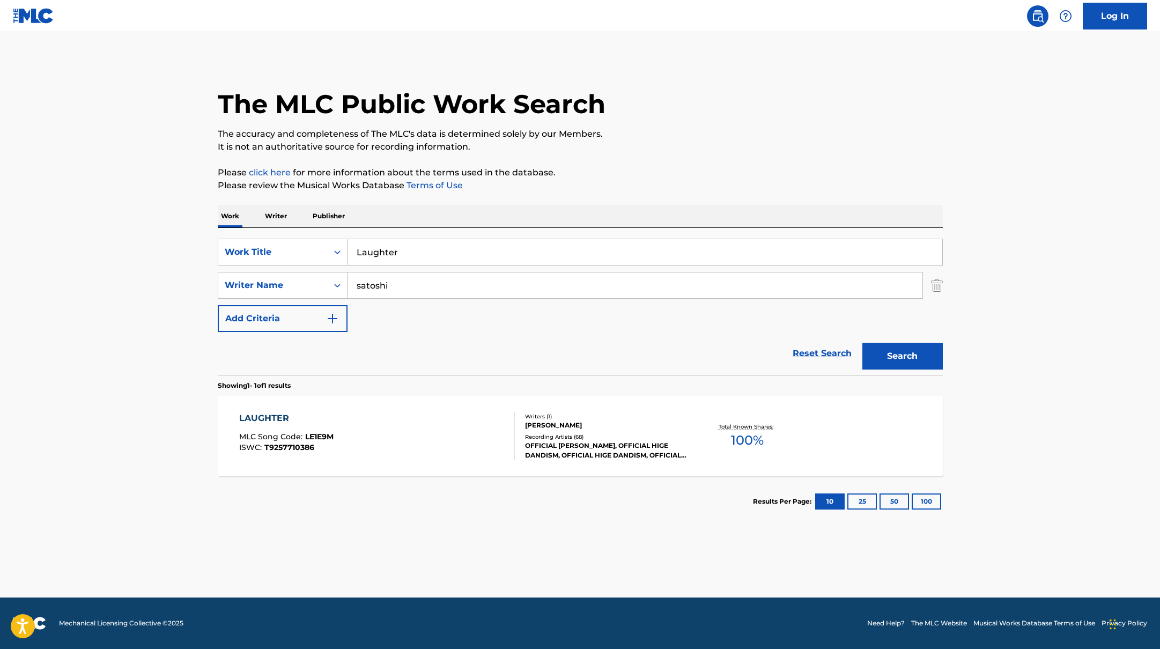
click at [475, 426] on div "LAUGHTER MLC Song Code : LE1E9M ISWC : T9257710386" at bounding box center [377, 436] width 276 height 48
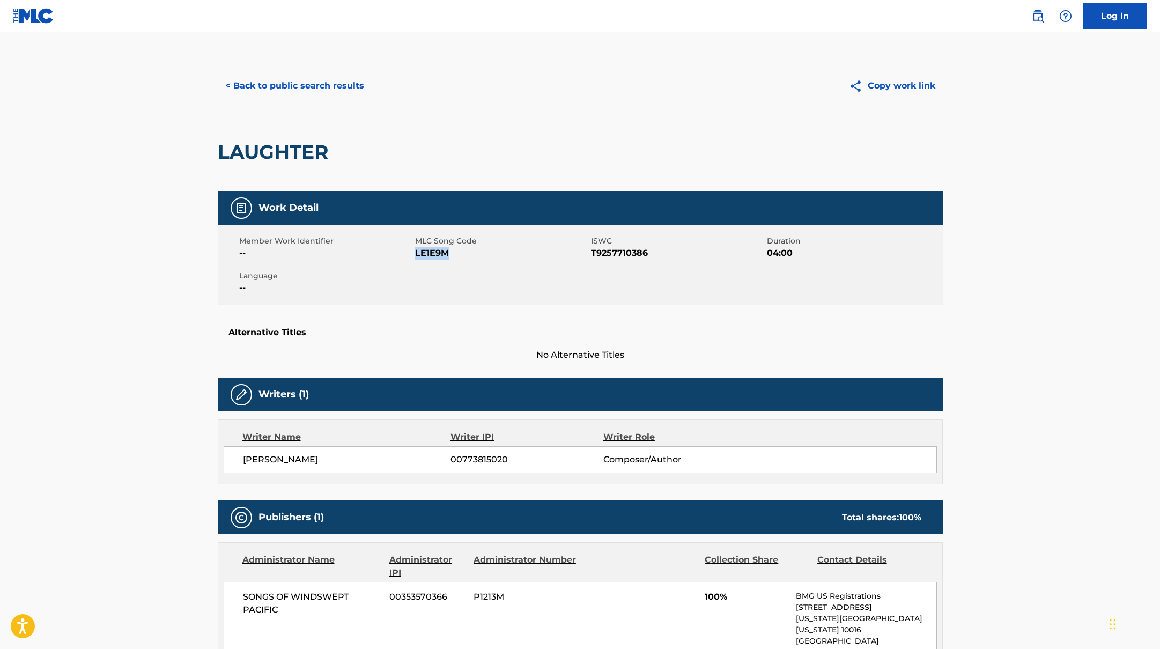
drag, startPoint x: 416, startPoint y: 256, endPoint x: 456, endPoint y: 257, distance: 39.7
click at [456, 257] on span "LE1E9M" at bounding box center [501, 253] width 173 height 13
copy span "LE1E9M"
click at [337, 91] on button "< Back to public search results" at bounding box center [295, 85] width 154 height 27
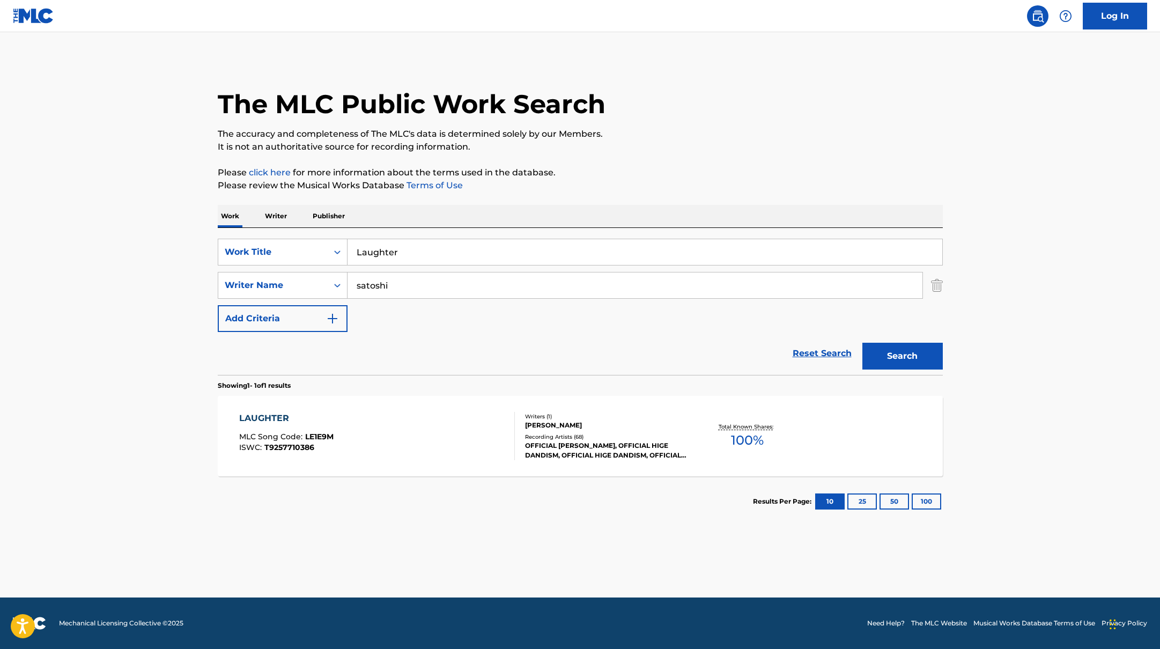
drag, startPoint x: 407, startPoint y: 252, endPoint x: 310, endPoint y: 235, distance: 98.6
click at [310, 235] on div "SearchWithCriteria45832d00-a73f-42f3-99db-db111a6c5918 Work Title Laughter Sear…" at bounding box center [580, 301] width 725 height 147
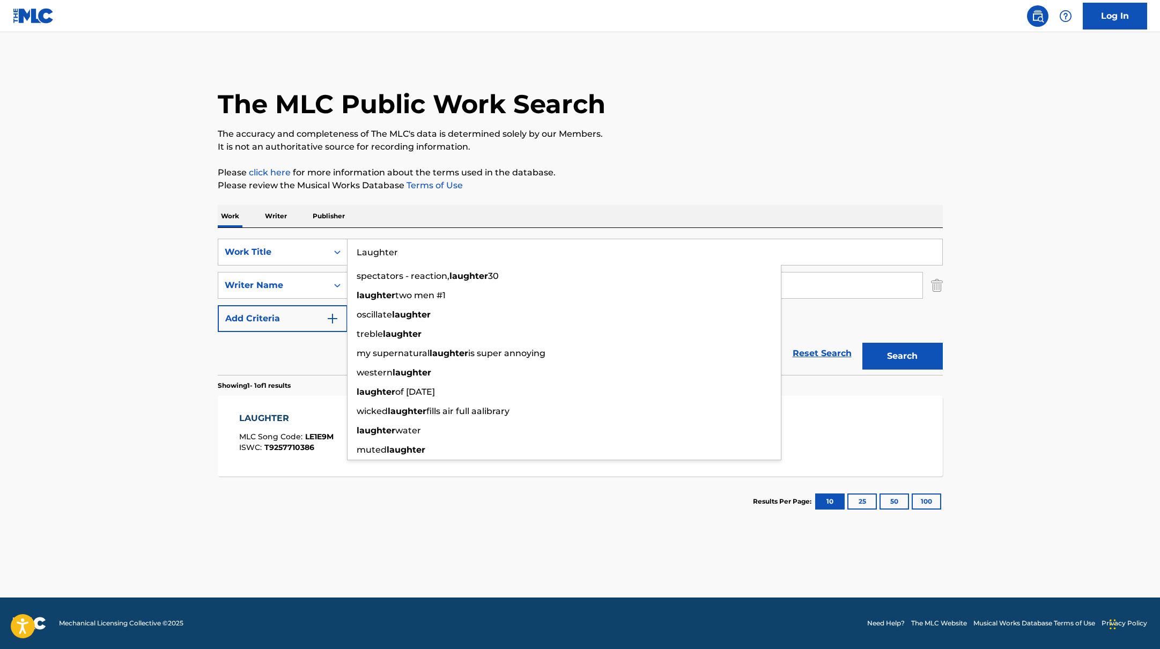
paste input "OFFICIAL [PERSON_NAME]"
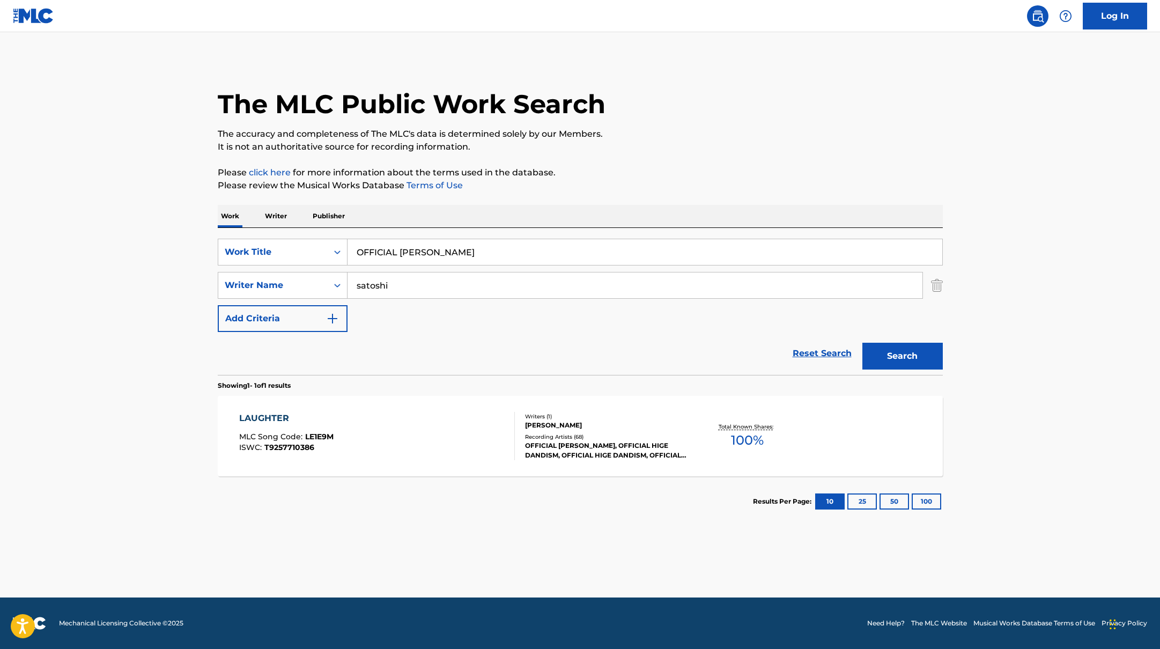
drag, startPoint x: 482, startPoint y: 250, endPoint x: 347, endPoint y: 241, distance: 134.9
click at [347, 241] on input "OFFICIAL [PERSON_NAME]" at bounding box center [644, 252] width 595 height 26
paste input "ACELERADA"
type input "ACELERADA"
click at [593, 188] on p "Please review the Musical Works Database Terms of Use" at bounding box center [580, 185] width 725 height 13
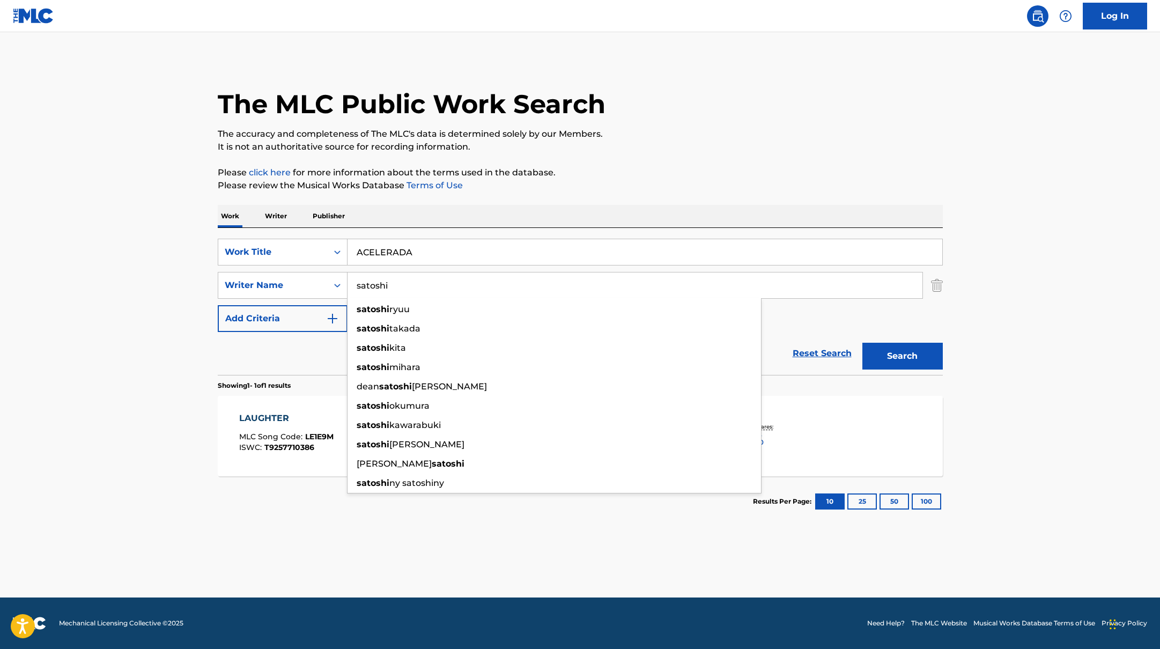
drag, startPoint x: 407, startPoint y: 283, endPoint x: 346, endPoint y: 278, distance: 60.7
click at [345, 279] on div "SearchWithCriteria6fe0b56a-87ea-458f-8866-440b0c01beee Writer Name [PERSON_NAME…" at bounding box center [580, 285] width 725 height 27
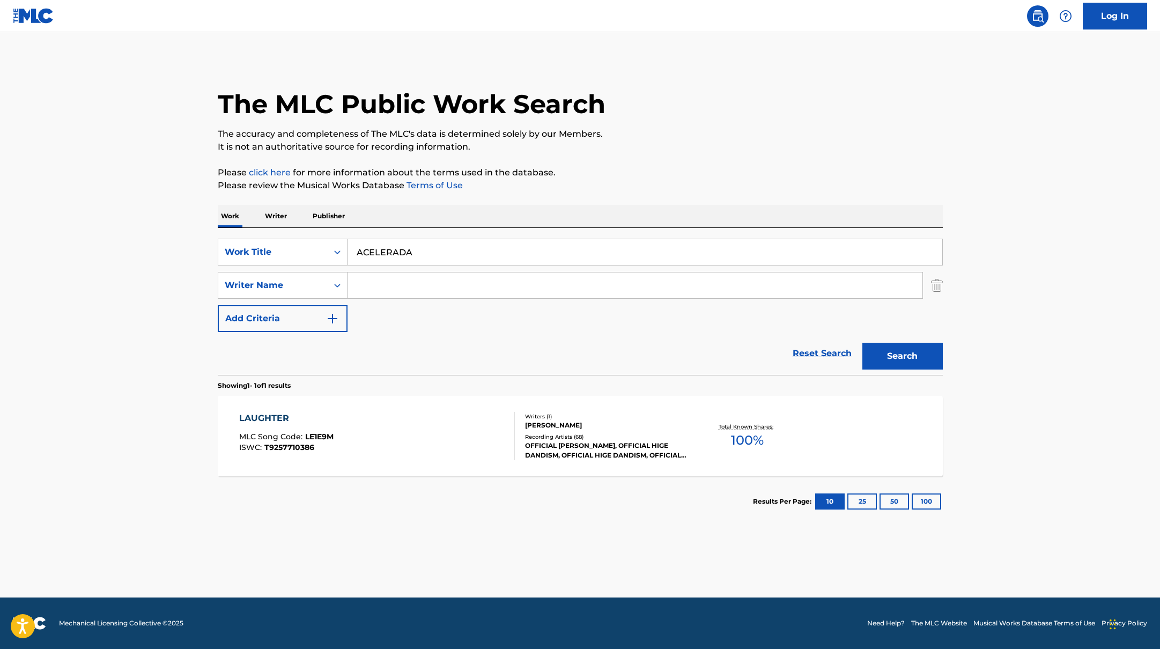
click at [862, 343] on button "Search" at bounding box center [902, 356] width 80 height 27
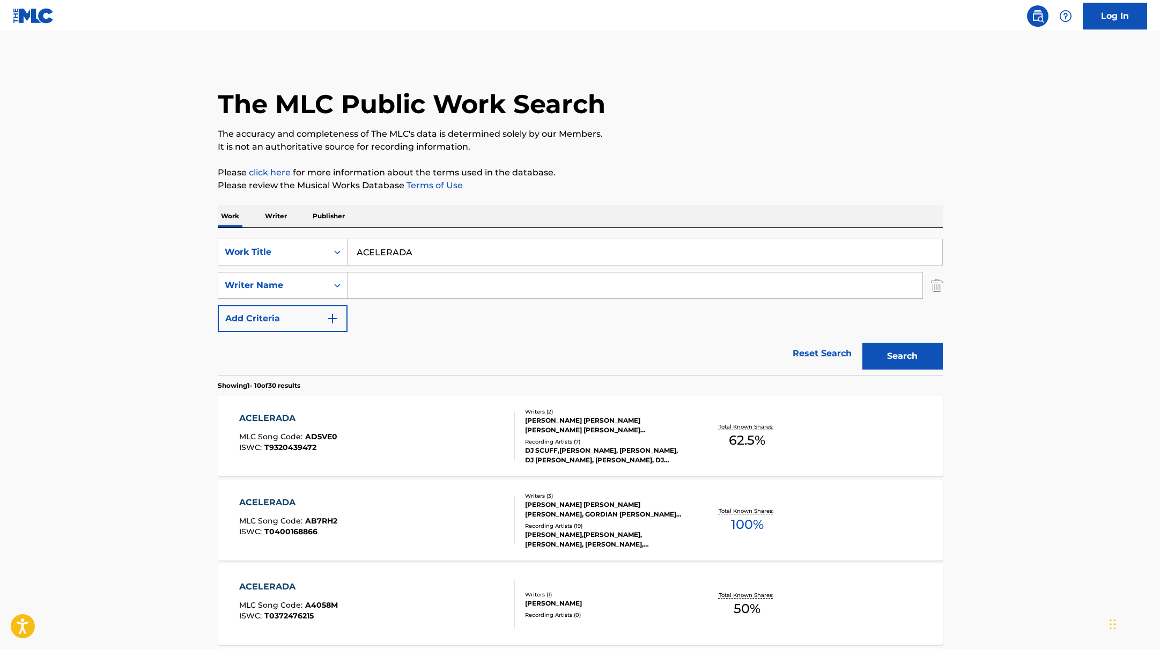
paste input "Hoogerheide"
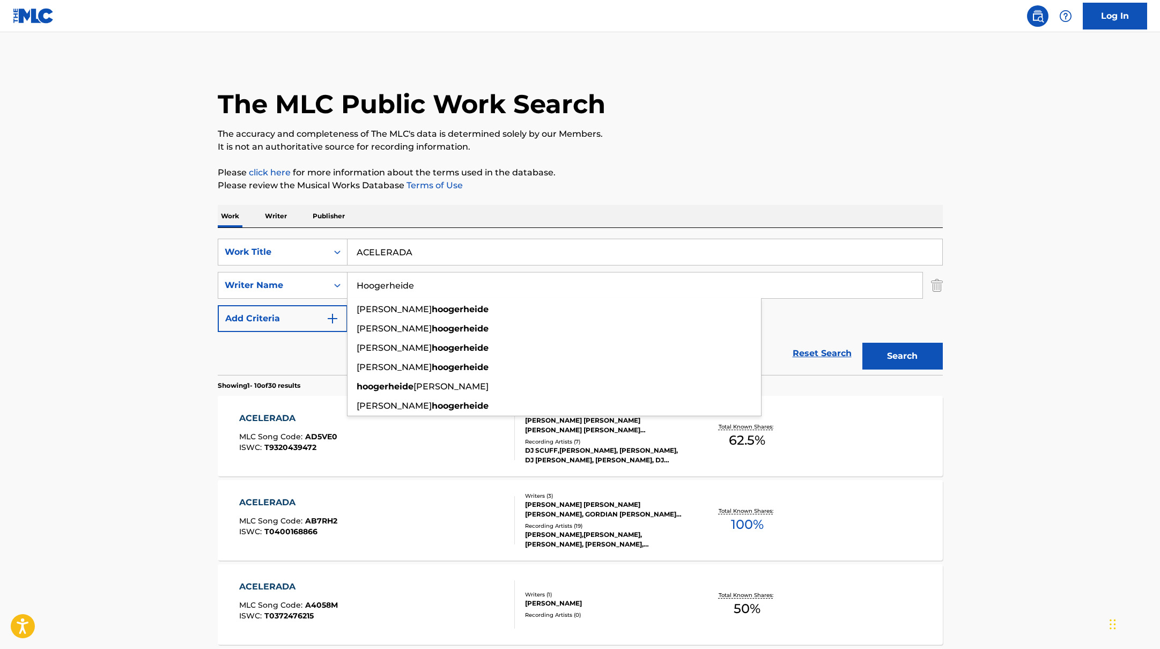
type input "Hoogerheide"
click at [891, 356] on button "Search" at bounding box center [902, 356] width 80 height 27
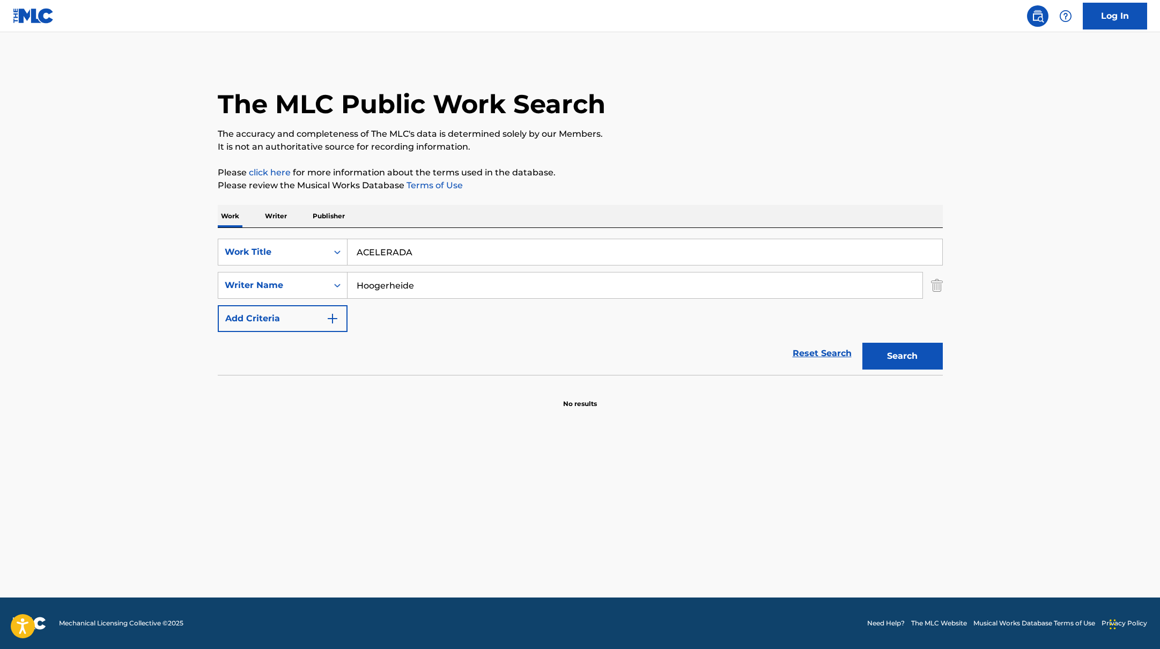
paste input "Blue Jeans"
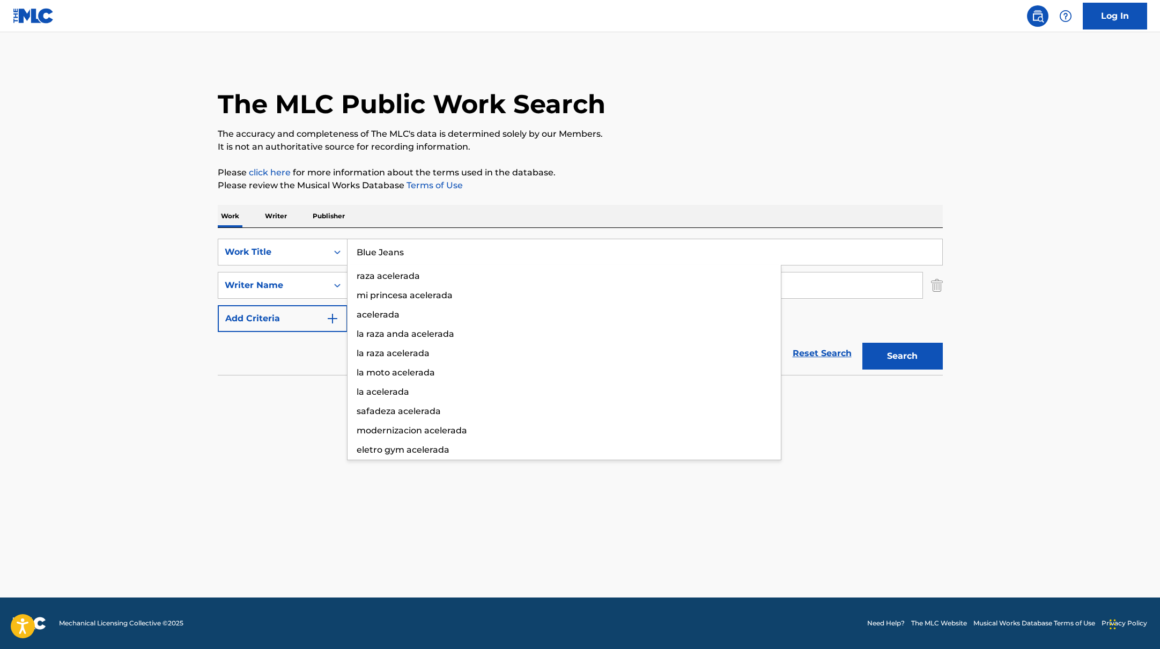
drag, startPoint x: 432, startPoint y: 250, endPoint x: 545, endPoint y: 181, distance: 133.1
click at [545, 181] on div "The MLC Public Work Search The accuracy and completeness of The MLC's data is d…" at bounding box center [580, 234] width 751 height 350
type input "Blue Jeans"
click at [547, 181] on p "Please review the Musical Works Database Terms of Use" at bounding box center [580, 185] width 725 height 13
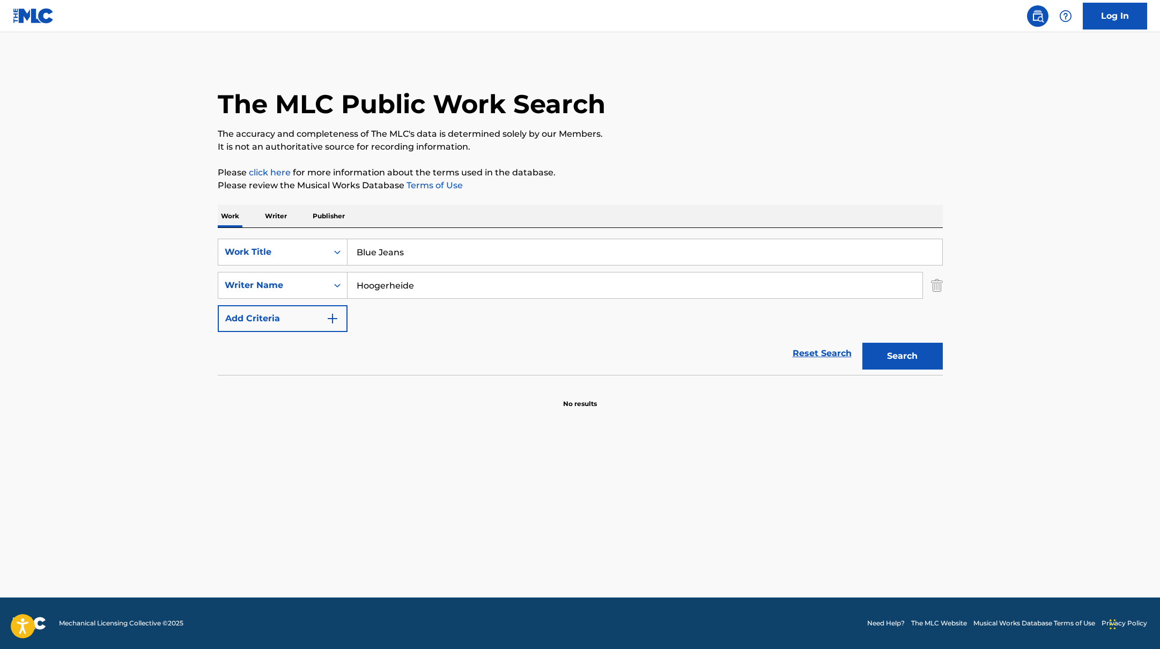
drag, startPoint x: 403, startPoint y: 277, endPoint x: 299, endPoint y: 269, distance: 104.4
click at [299, 269] on div "SearchWithCriteria45832d00-a73f-42f3-99db-db111a6c5918 Work Title Blue Jeans Se…" at bounding box center [580, 285] width 725 height 93
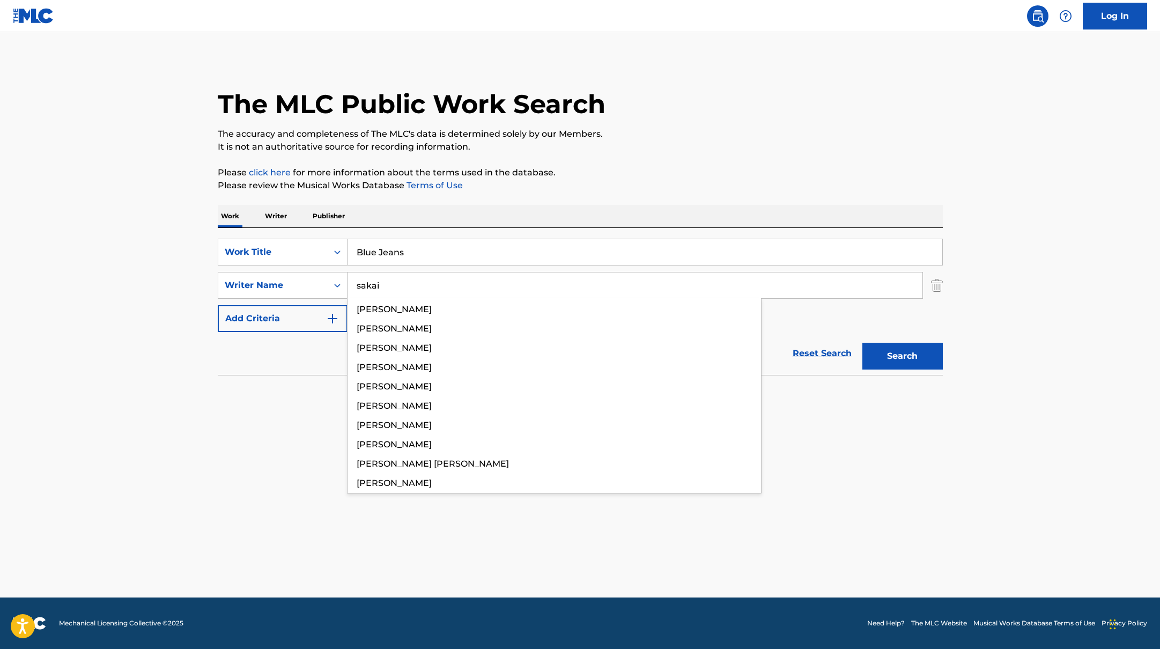
type input "sakai"
click at [862, 343] on button "Search" at bounding box center [902, 356] width 80 height 27
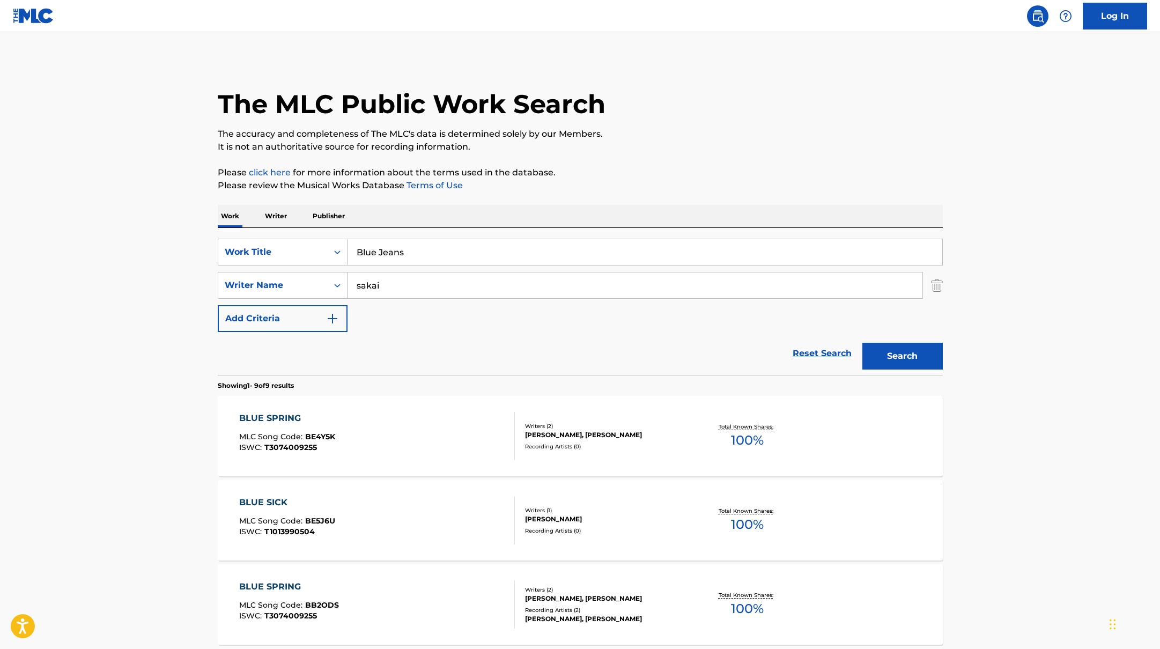
paste input "Goodbye, My Summer"
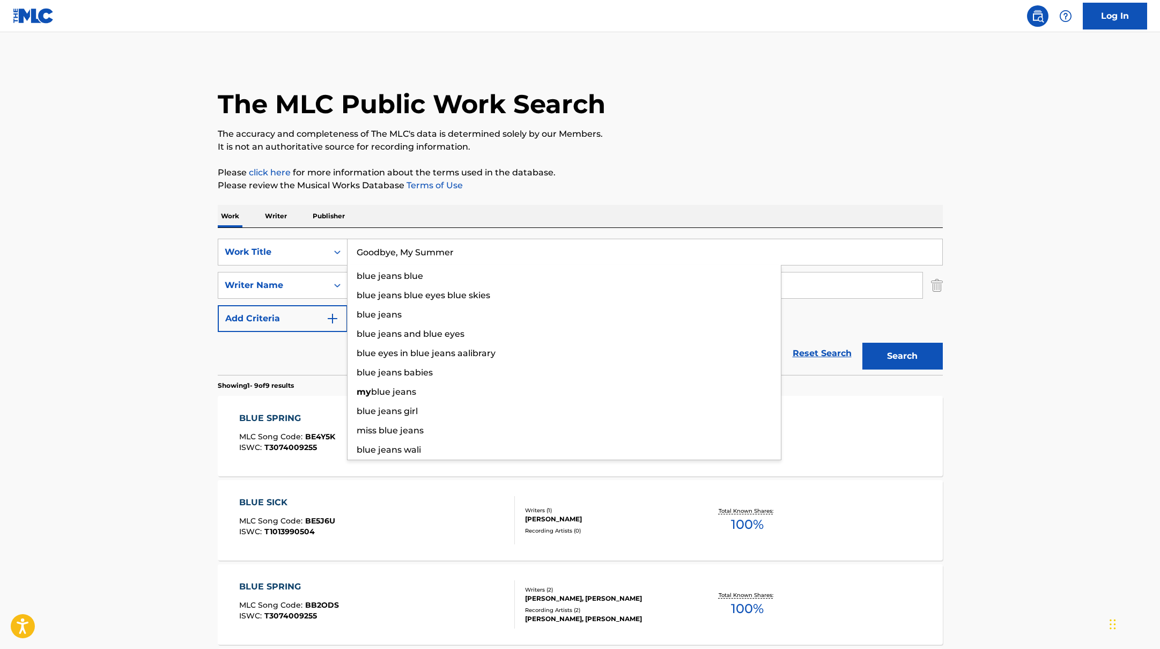
drag, startPoint x: 384, startPoint y: 246, endPoint x: 420, endPoint y: 209, distance: 51.6
type input "Goodbye, My Summer"
click at [420, 209] on div "Work Writer Publisher" at bounding box center [580, 216] width 725 height 23
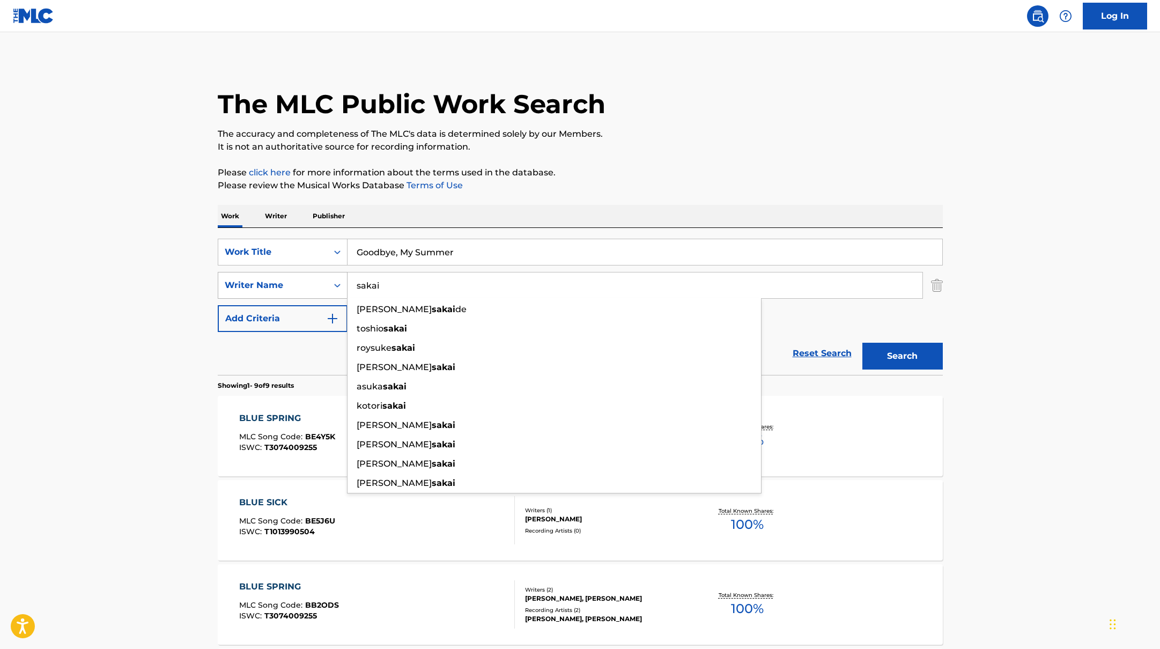
drag, startPoint x: 401, startPoint y: 287, endPoint x: 313, endPoint y: 276, distance: 89.2
click at [313, 276] on div "SearchWithCriteria6fe0b56a-87ea-458f-8866-440b0c01beee Writer Name [PERSON_NAME…" at bounding box center [580, 285] width 725 height 27
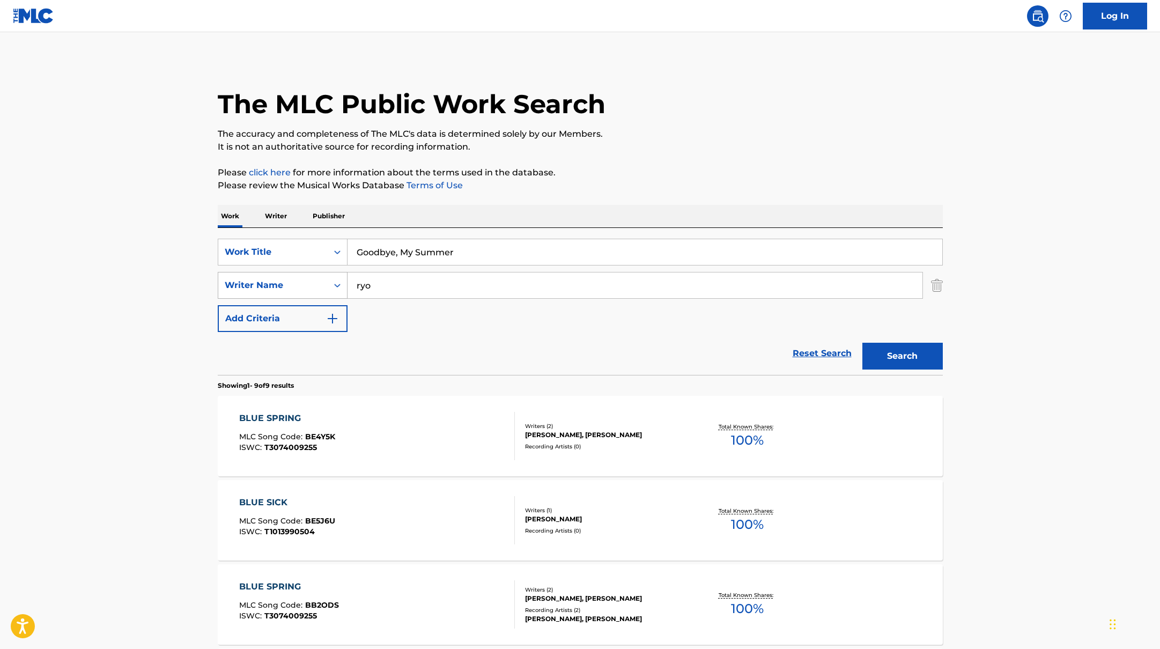
type input "ryo"
click at [862, 343] on button "Search" at bounding box center [902, 356] width 80 height 27
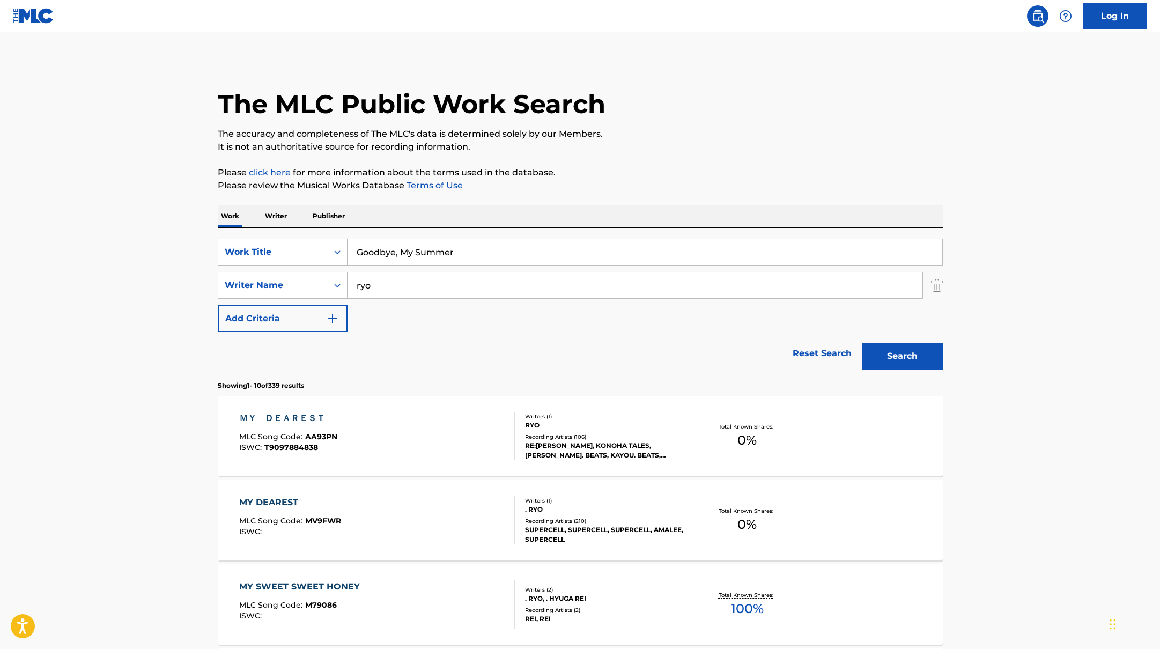
drag, startPoint x: 469, startPoint y: 254, endPoint x: 277, endPoint y: 229, distance: 193.5
click at [277, 229] on div "SearchWithCriteria45832d00-a73f-42f3-99db-db111a6c5918 Work Title Goodbye, My S…" at bounding box center [580, 301] width 725 height 147
paste input "LET'S FIND A GOOD MANAGER"
type input "LET'S FIND A GOOD MANAGER"
click at [392, 220] on div "Work Writer Publisher" at bounding box center [580, 216] width 725 height 23
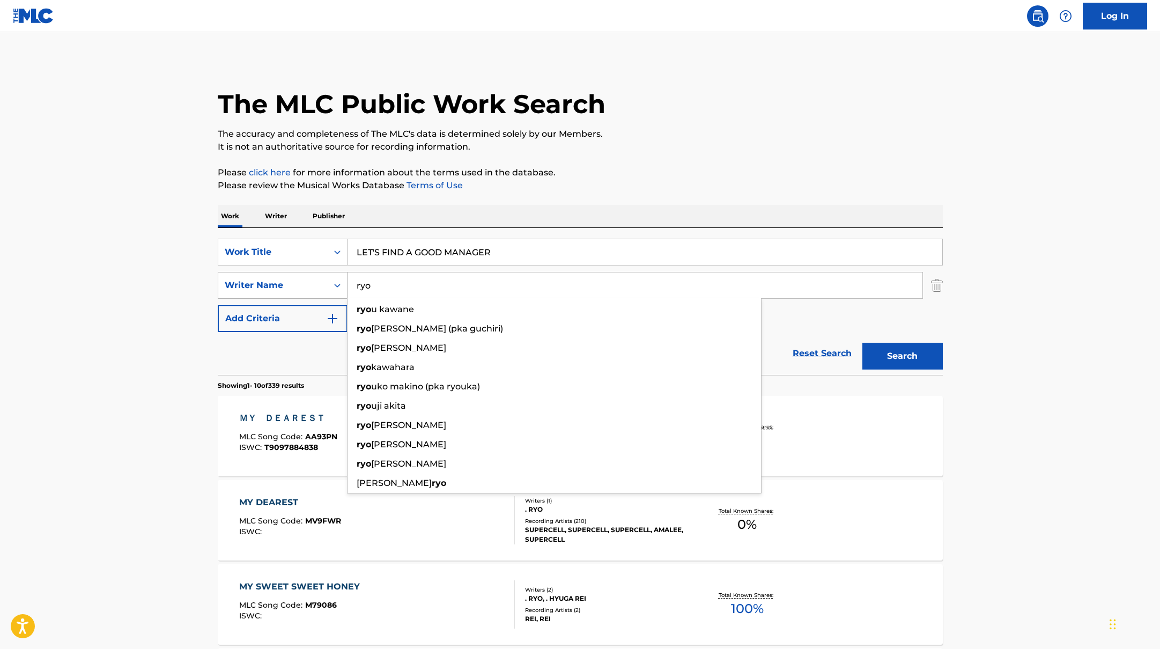
drag, startPoint x: 380, startPoint y: 287, endPoint x: 320, endPoint y: 273, distance: 61.8
click at [322, 274] on div "SearchWithCriteria6fe0b56a-87ea-458f-8866-440b0c01beee Writer Name [PERSON_NAME…" at bounding box center [580, 285] width 725 height 27
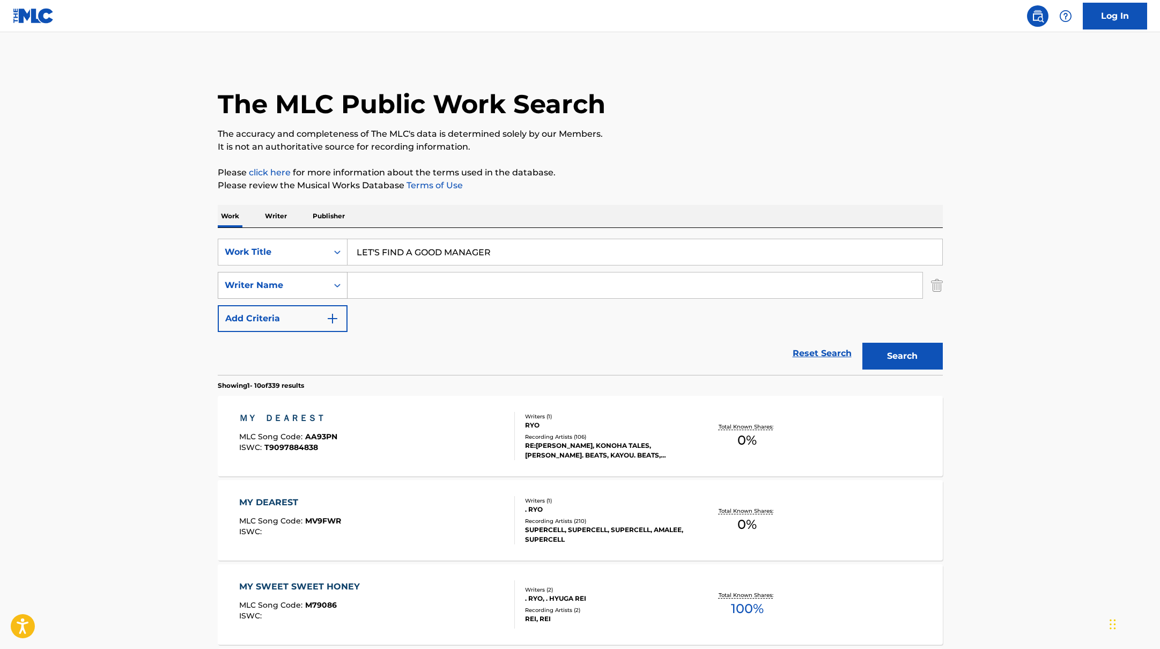
click at [862, 343] on button "Search" at bounding box center [902, 356] width 80 height 27
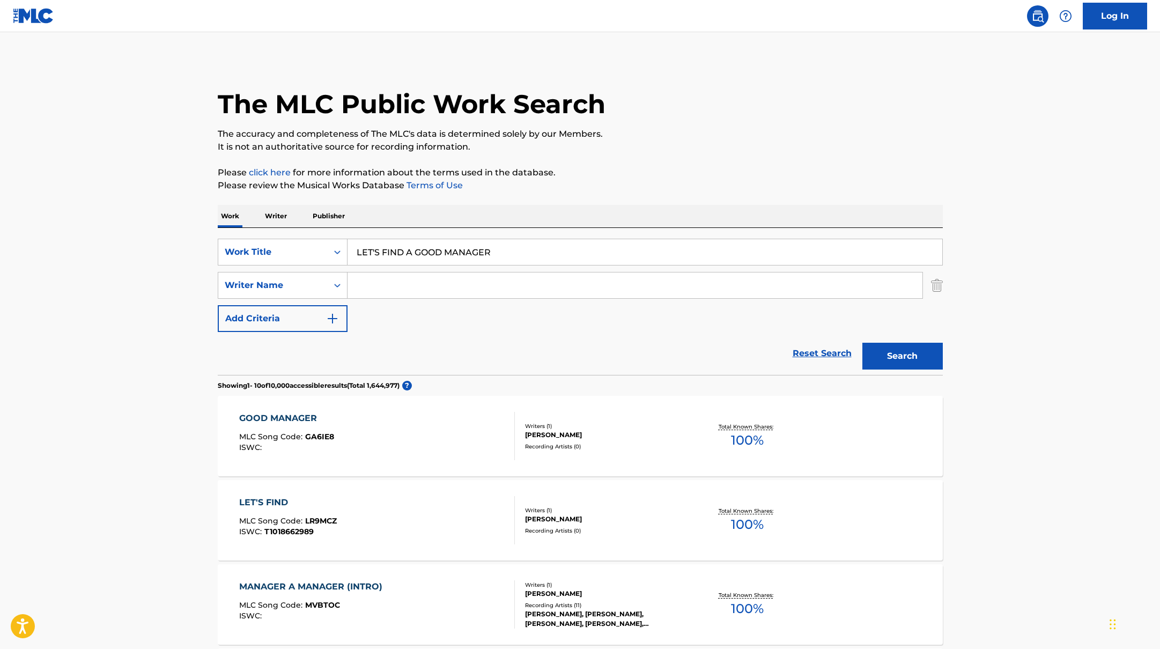
paste input "Rashisa"
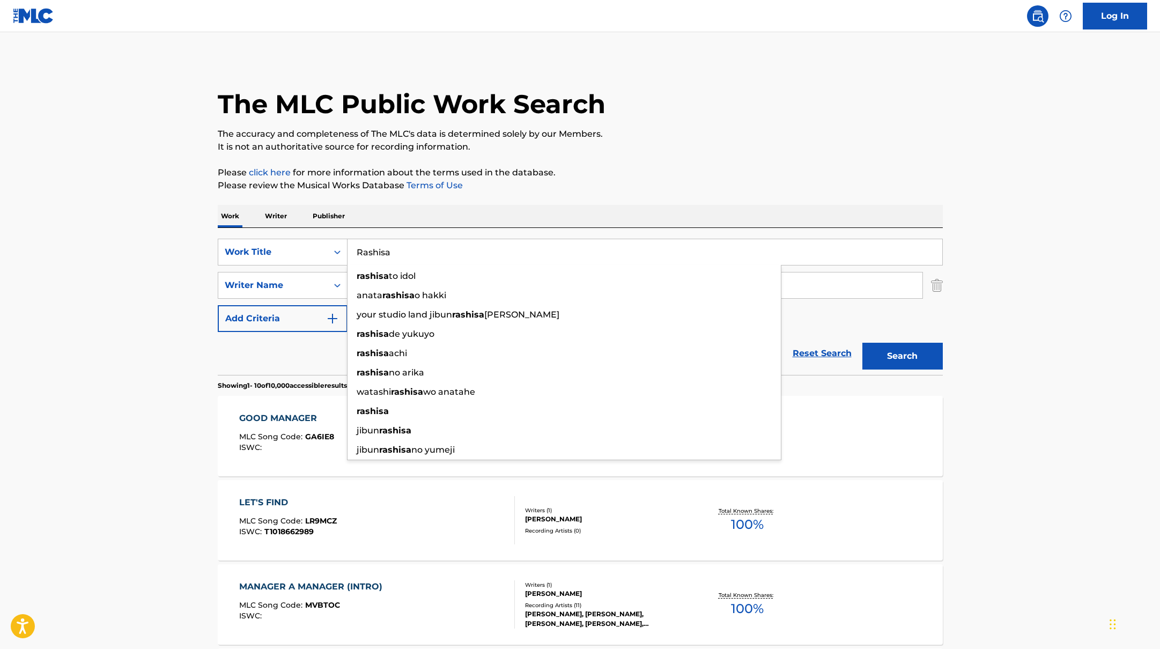
drag, startPoint x: 520, startPoint y: 250, endPoint x: 479, endPoint y: 193, distance: 69.9
type input "Rashisa"
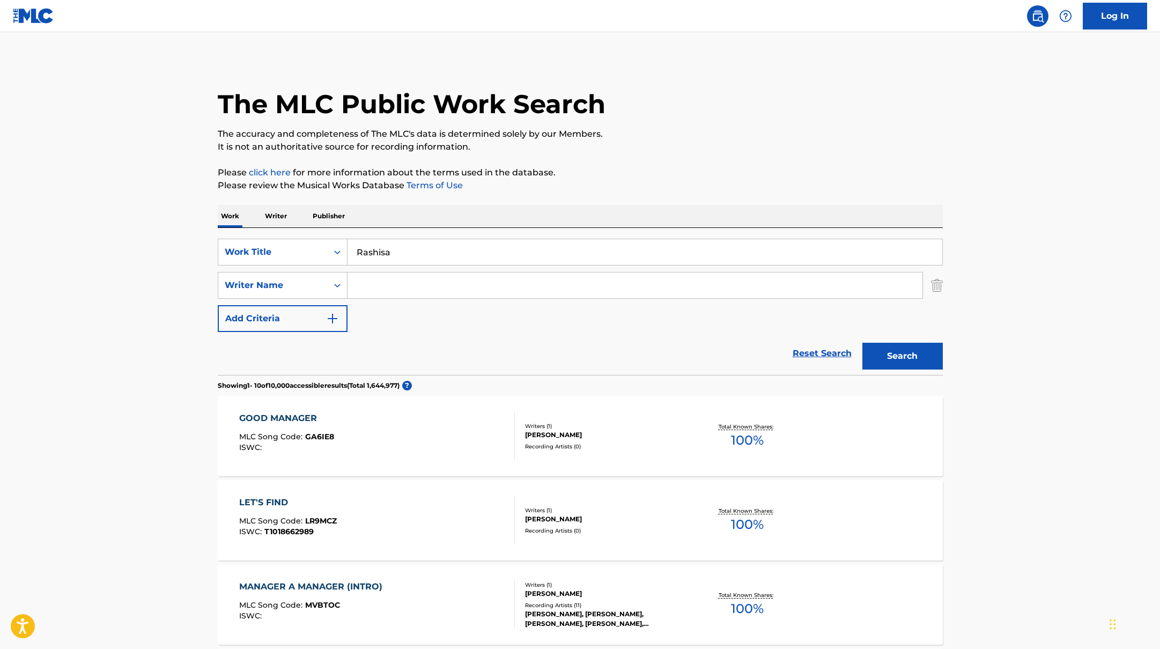
click at [382, 290] on input "Search Form" at bounding box center [634, 285] width 575 height 26
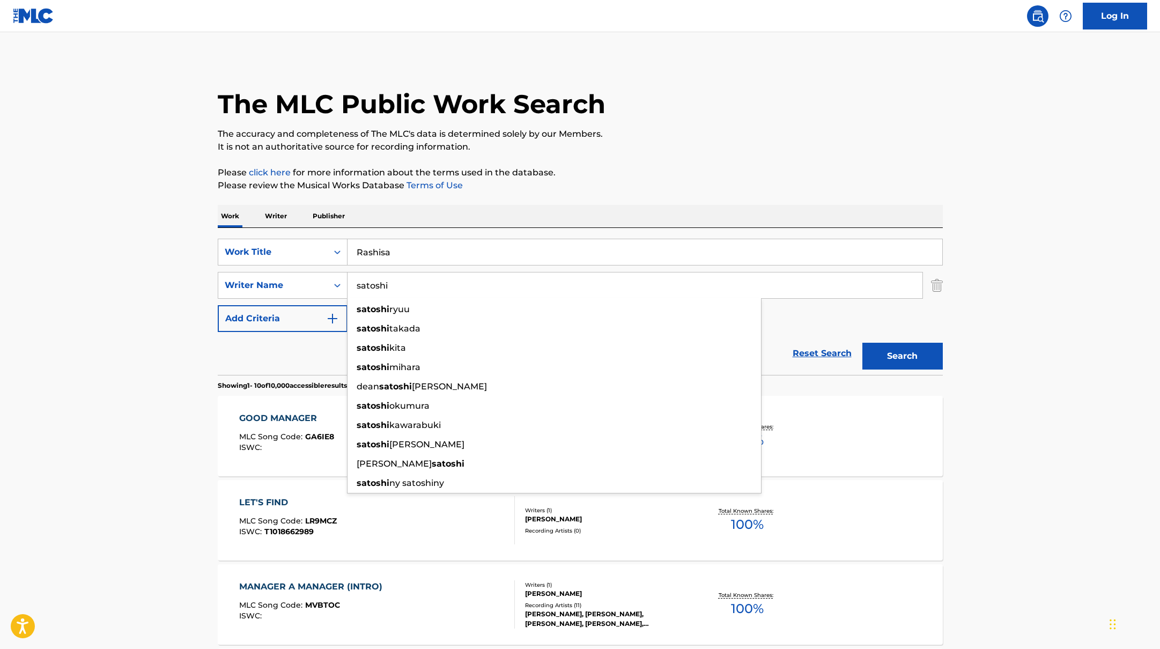
type input "satoshi"
click at [862, 343] on button "Search" at bounding box center [902, 356] width 80 height 27
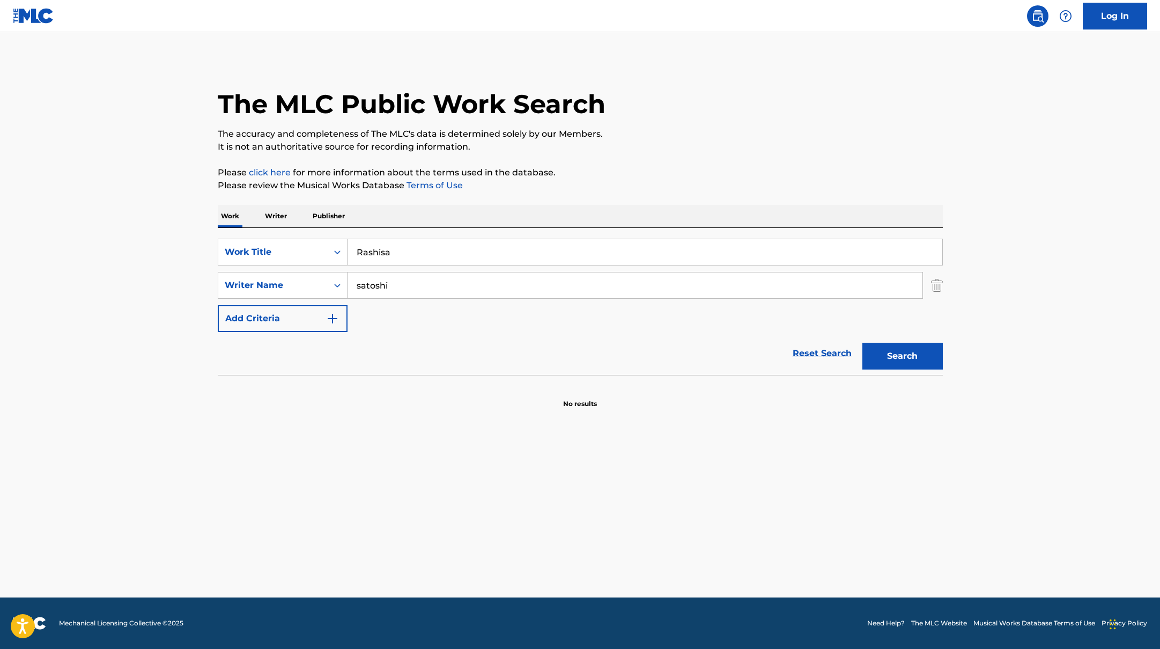
drag, startPoint x: 403, startPoint y: 251, endPoint x: 300, endPoint y: 226, distance: 106.4
click at [300, 228] on div "SearchWithCriteria45832d00-a73f-42f3-99db-db111a6c5918 Work Title Rashisa Searc…" at bounding box center [580, 301] width 725 height 147
paste input "0+0"
type input "0+0"
click at [642, 185] on p "Please review the Musical Works Database Terms of Use" at bounding box center [580, 185] width 725 height 13
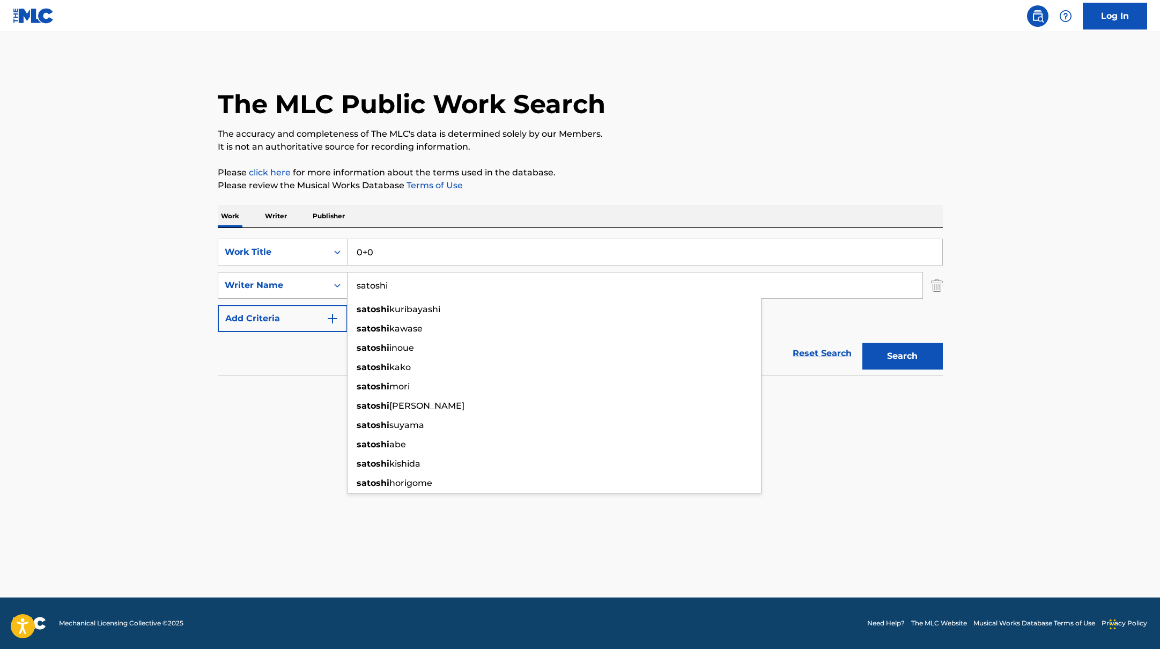
drag, startPoint x: 399, startPoint y: 285, endPoint x: 336, endPoint y: 276, distance: 64.5
click at [335, 276] on div "SearchWithCriteria6fe0b56a-87ea-458f-8866-440b0c01beee Writer Name [PERSON_NAME…" at bounding box center [580, 285] width 725 height 27
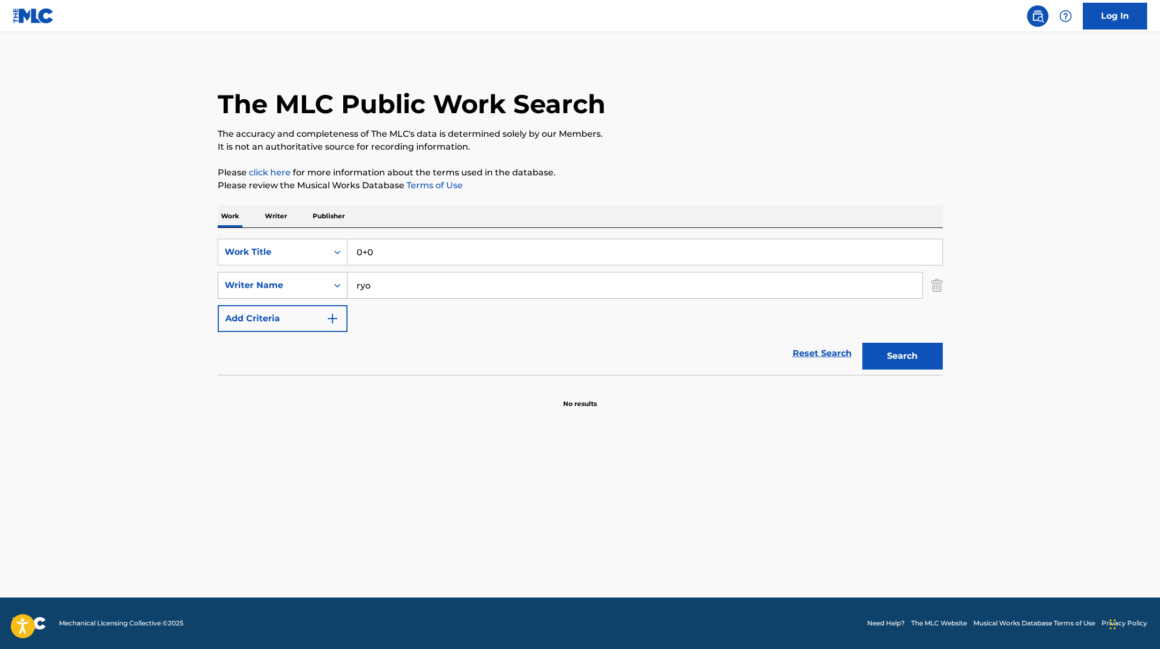
type input "ryo"
click at [862, 343] on button "Search" at bounding box center [902, 356] width 80 height 27
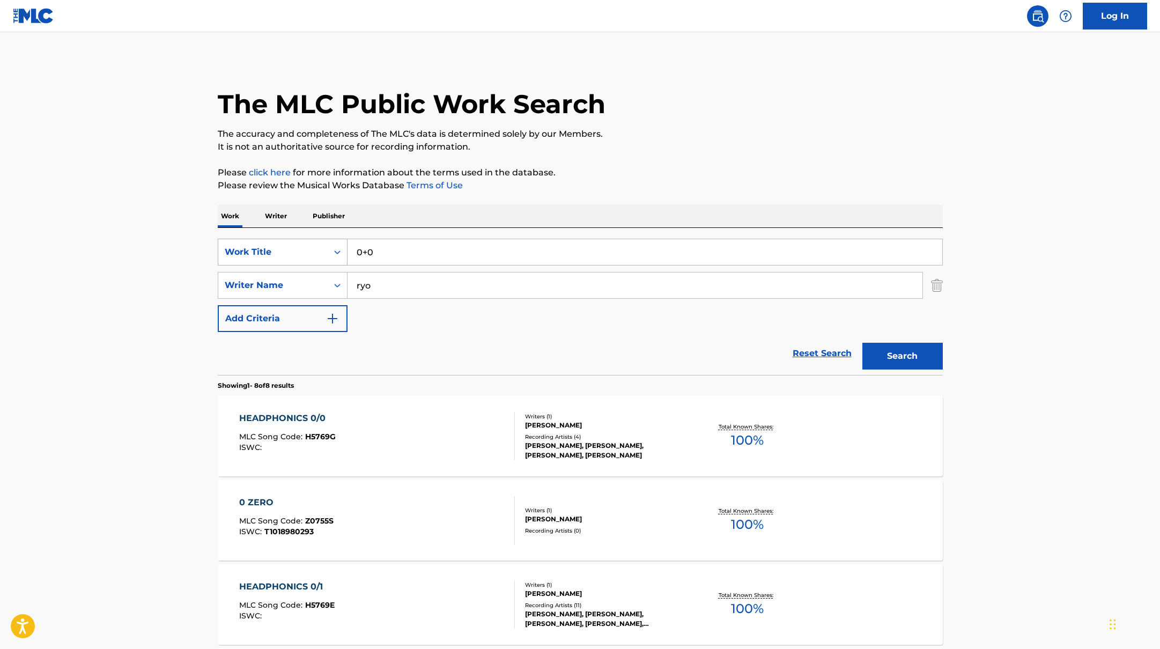
drag, startPoint x: 383, startPoint y: 250, endPoint x: 320, endPoint y: 245, distance: 64.1
click at [320, 245] on div "SearchWithCriteria45832d00-a73f-42f3-99db-db111a6c5918 Work Title 0+0" at bounding box center [580, 252] width 725 height 27
paste input "WHAT U NEED"
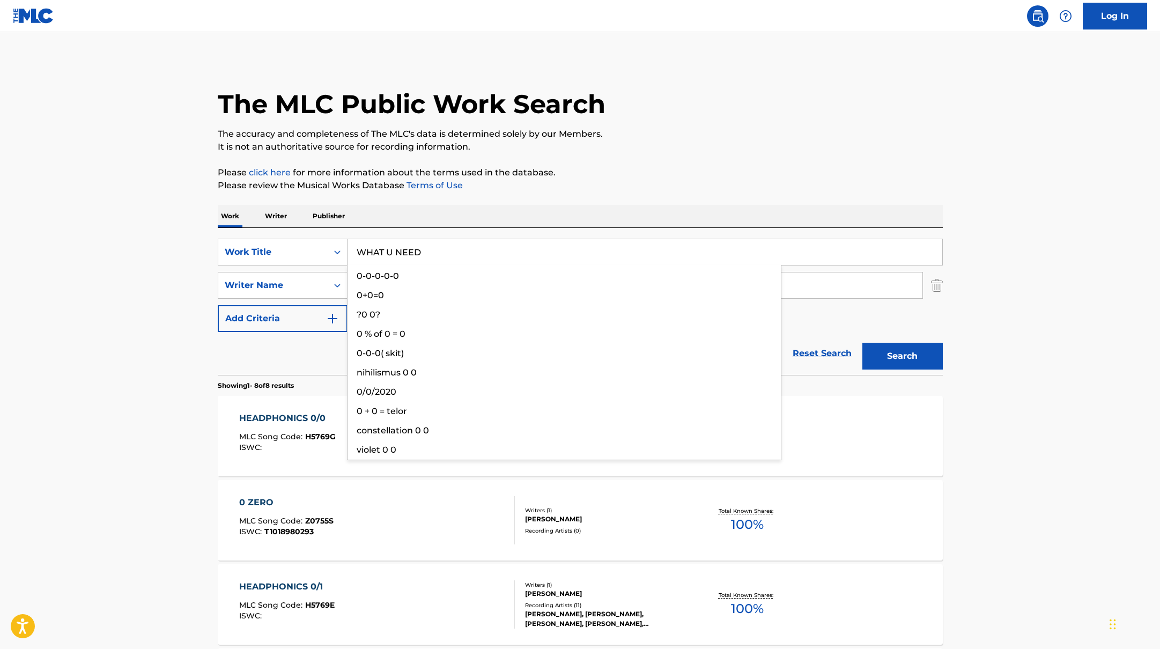
type input "WHAT U NEED"
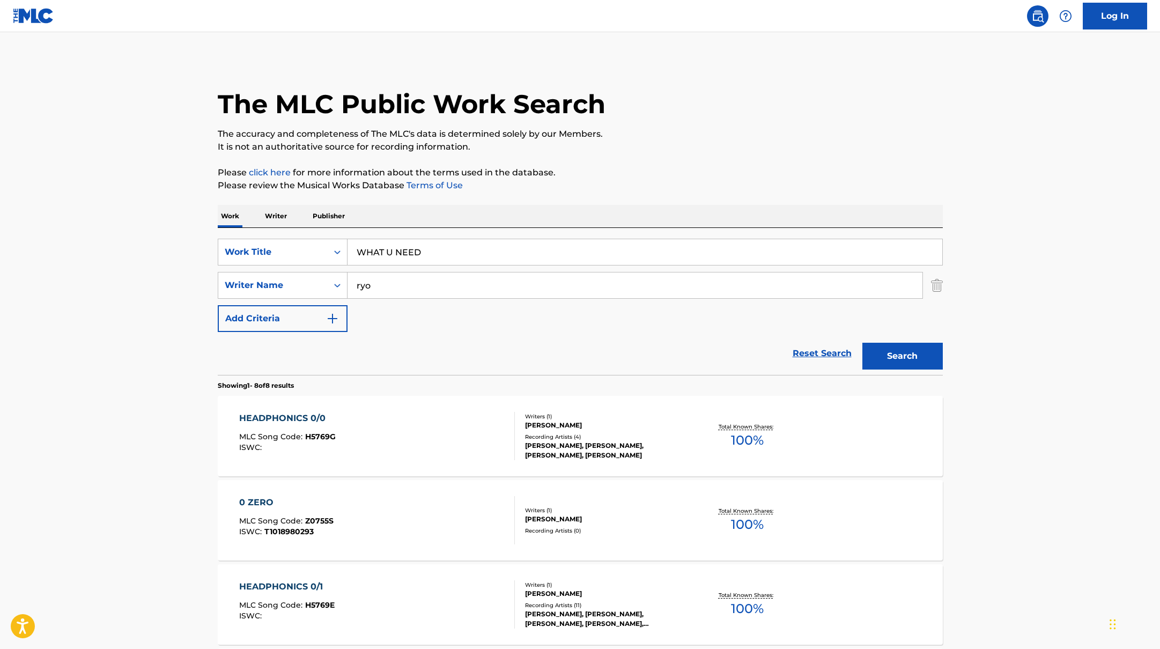
click at [605, 155] on div "The MLC Public Work Search The accuracy and completeness of The MLC's data is d…" at bounding box center [580, 587] width 751 height 1057
paste input "Jassin"
drag, startPoint x: 391, startPoint y: 290, endPoint x: 303, endPoint y: 265, distance: 91.3
click at [301, 265] on div "SearchWithCriteria45832d00-a73f-42f3-99db-db111a6c5918 Work Title WHAT U NEED S…" at bounding box center [580, 285] width 725 height 93
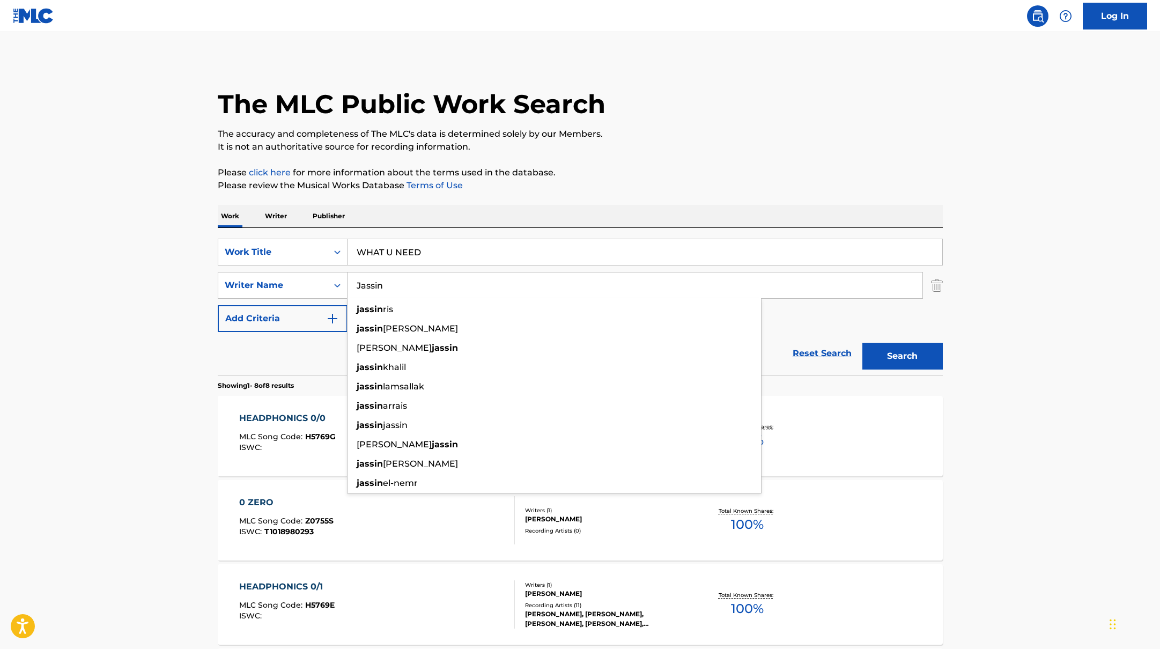
type input "Jassin"
click at [702, 165] on div "The MLC Public Work Search The accuracy and completeness of The MLC's data is d…" at bounding box center [580, 587] width 751 height 1057
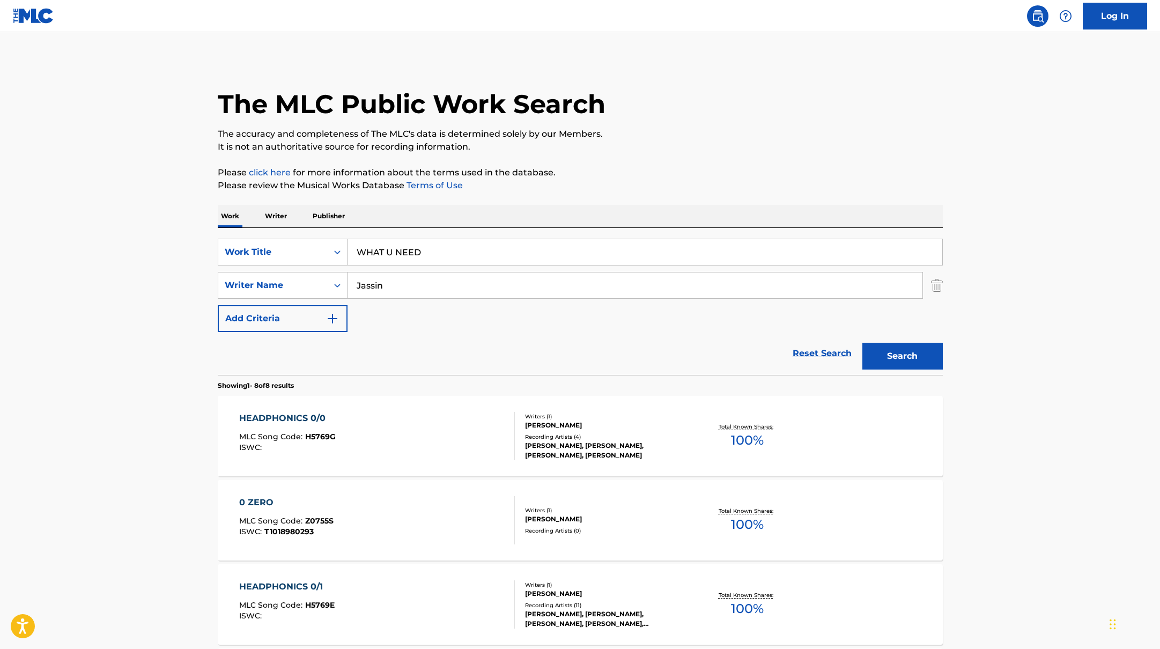
click at [920, 355] on button "Search" at bounding box center [902, 356] width 80 height 27
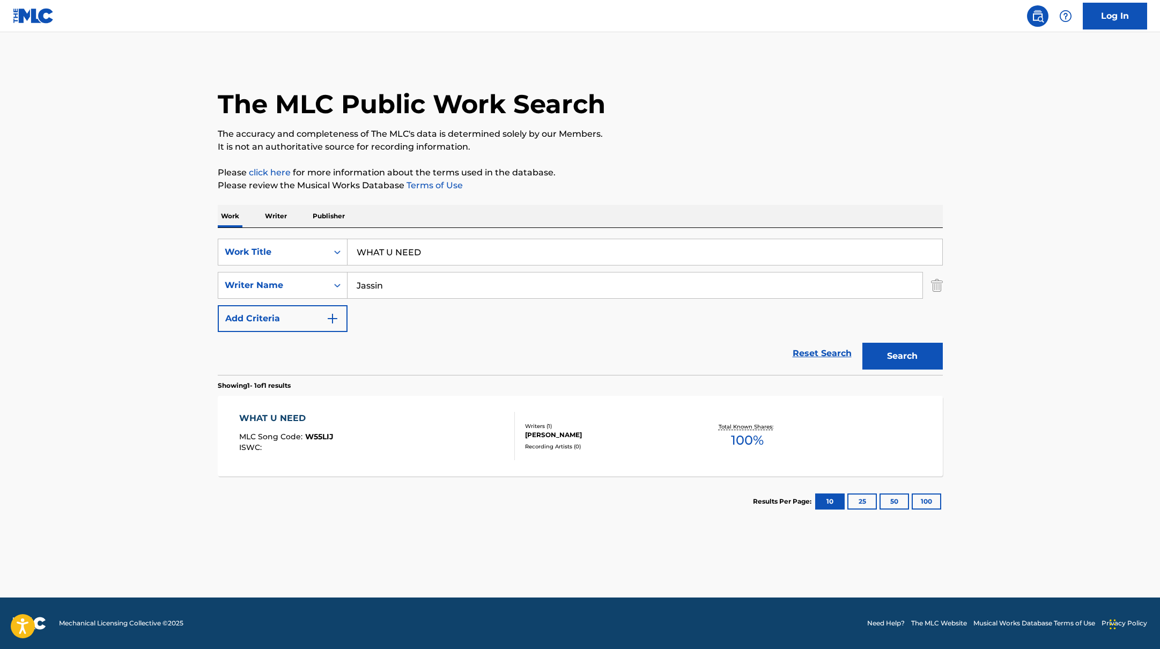
click at [503, 434] on div "WHAT U NEED MLC Song Code : W55LIJ ISWC :" at bounding box center [377, 436] width 276 height 48
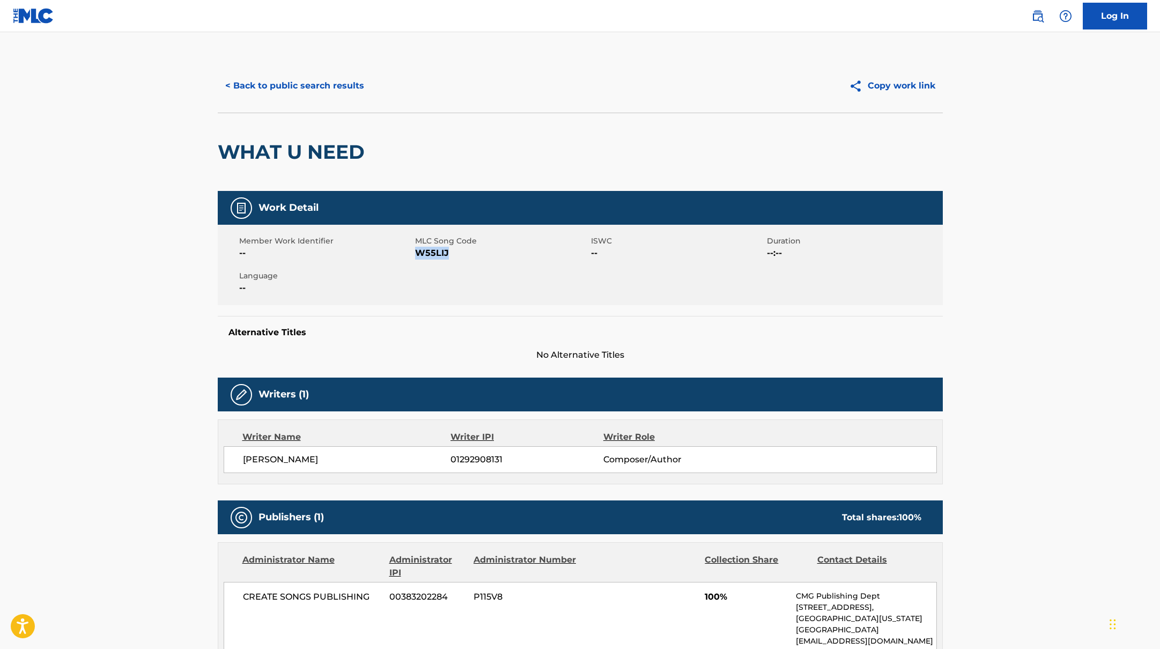
drag, startPoint x: 417, startPoint y: 251, endPoint x: 481, endPoint y: 255, distance: 64.5
click at [481, 255] on span "W55LIJ" at bounding box center [501, 253] width 173 height 13
copy span "W55LIJ"
click at [332, 83] on button "< Back to public search results" at bounding box center [295, 85] width 154 height 27
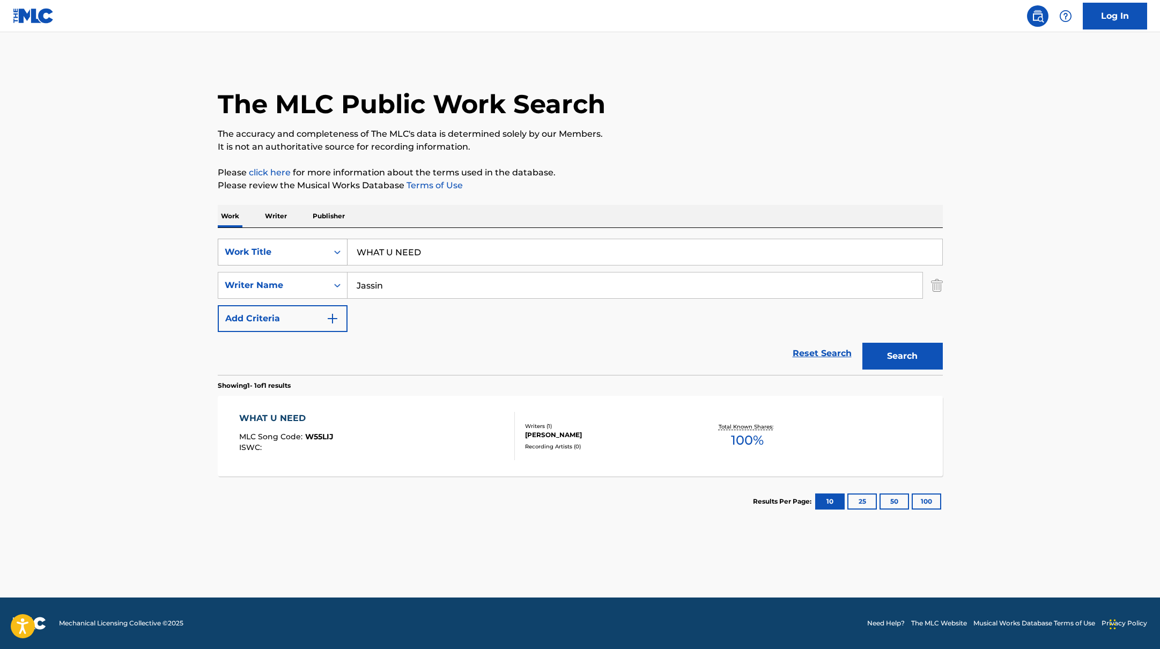
drag, startPoint x: 431, startPoint y: 252, endPoint x: 324, endPoint y: 242, distance: 107.7
click at [324, 242] on div "SearchWithCriteria45832d00-a73f-42f3-99db-db111a6c5918 Work Title WHAT U NEED" at bounding box center [580, 252] width 725 height 27
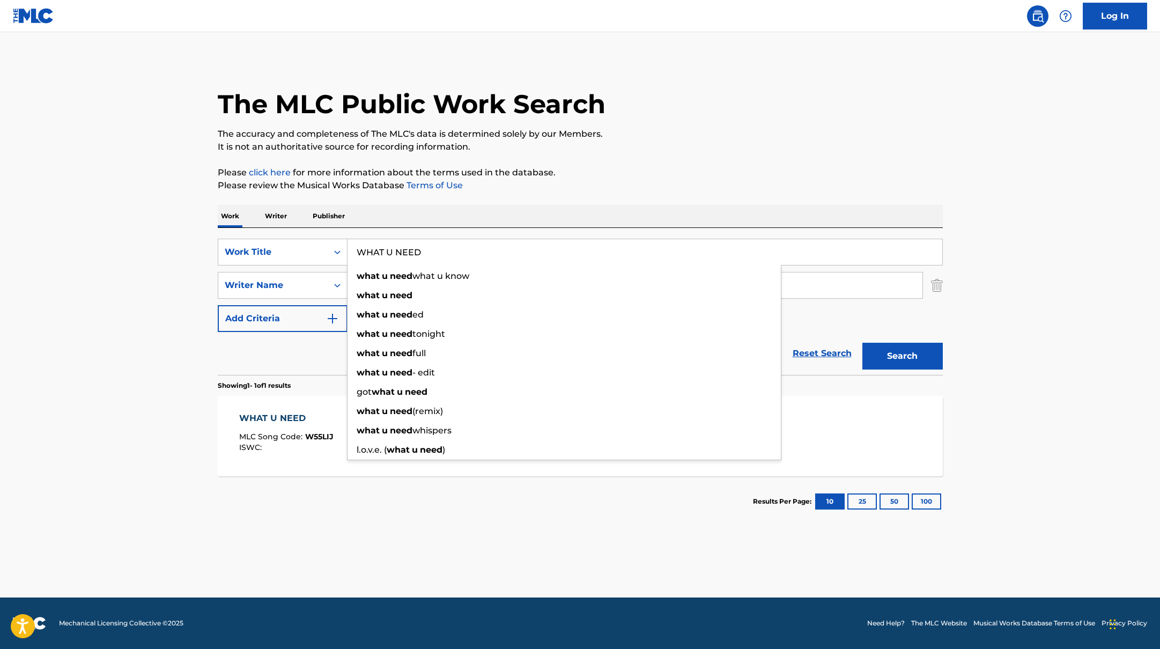
paste input "void"
click at [639, 139] on p "The accuracy and completeness of The MLC's data is determined solely by our Mem…" at bounding box center [580, 134] width 725 height 13
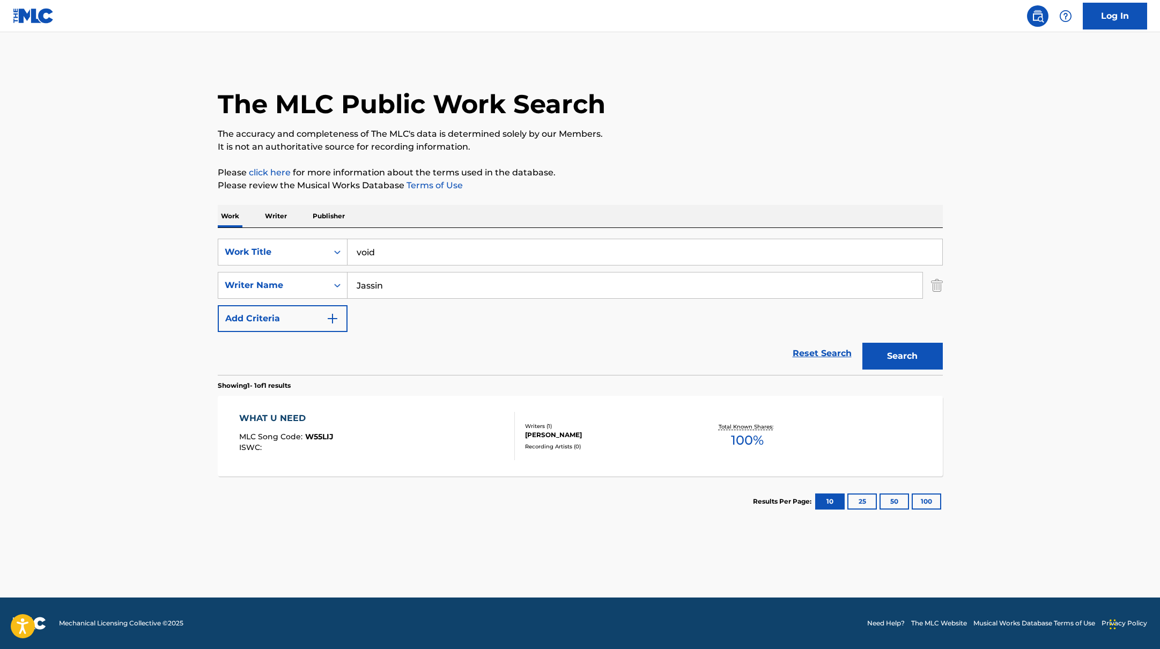
click at [453, 254] on input "void" at bounding box center [644, 252] width 595 height 26
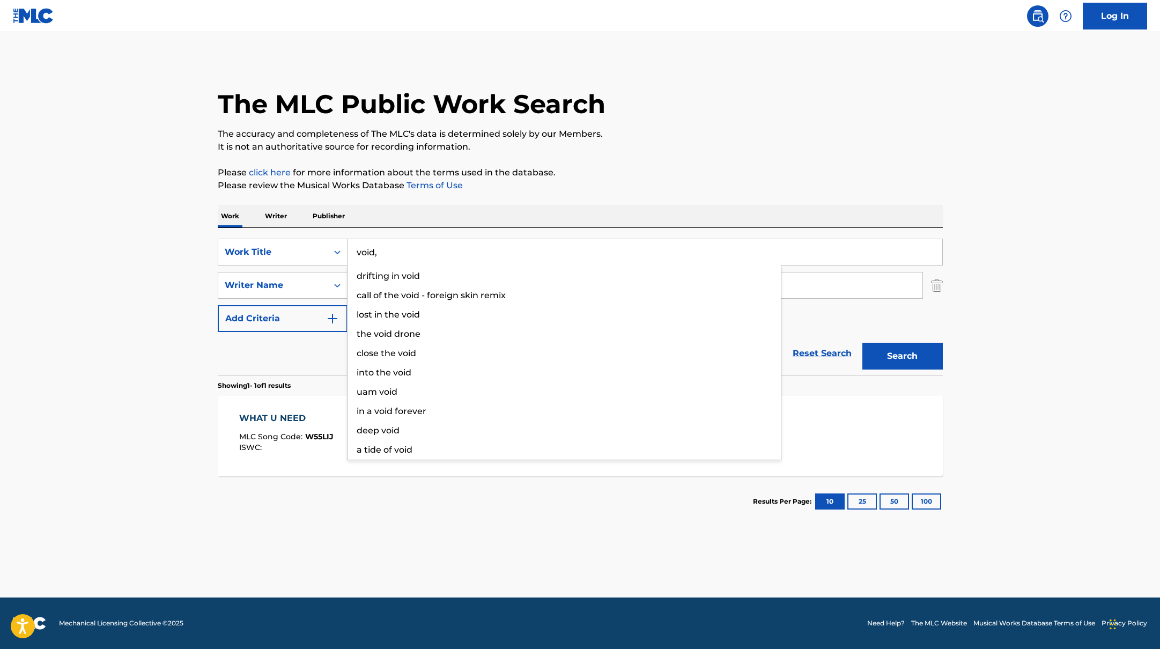
paste input "BABY BOI"
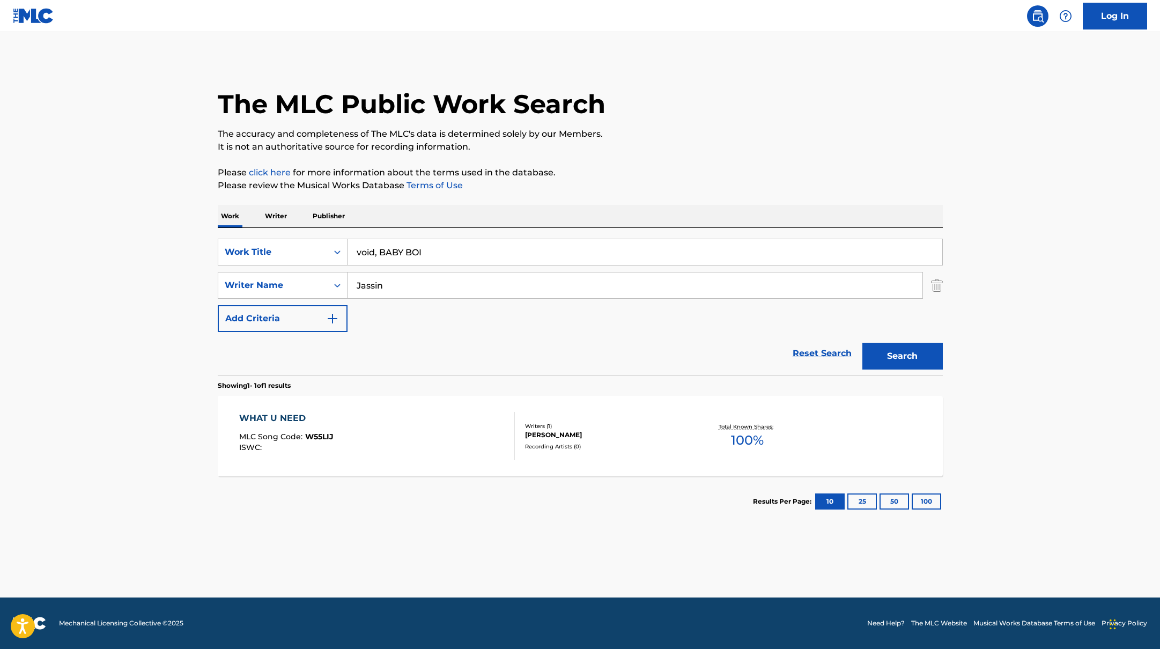
drag, startPoint x: 431, startPoint y: 257, endPoint x: 348, endPoint y: 245, distance: 83.9
click at [348, 245] on input "void, BABY BOI" at bounding box center [644, 252] width 595 height 26
paste input "she’s so outta control"
click at [621, 173] on p "Please click here for more information about the terms used in the database." at bounding box center [580, 172] width 725 height 13
drag, startPoint x: 467, startPoint y: 251, endPoint x: 314, endPoint y: 225, distance: 155.5
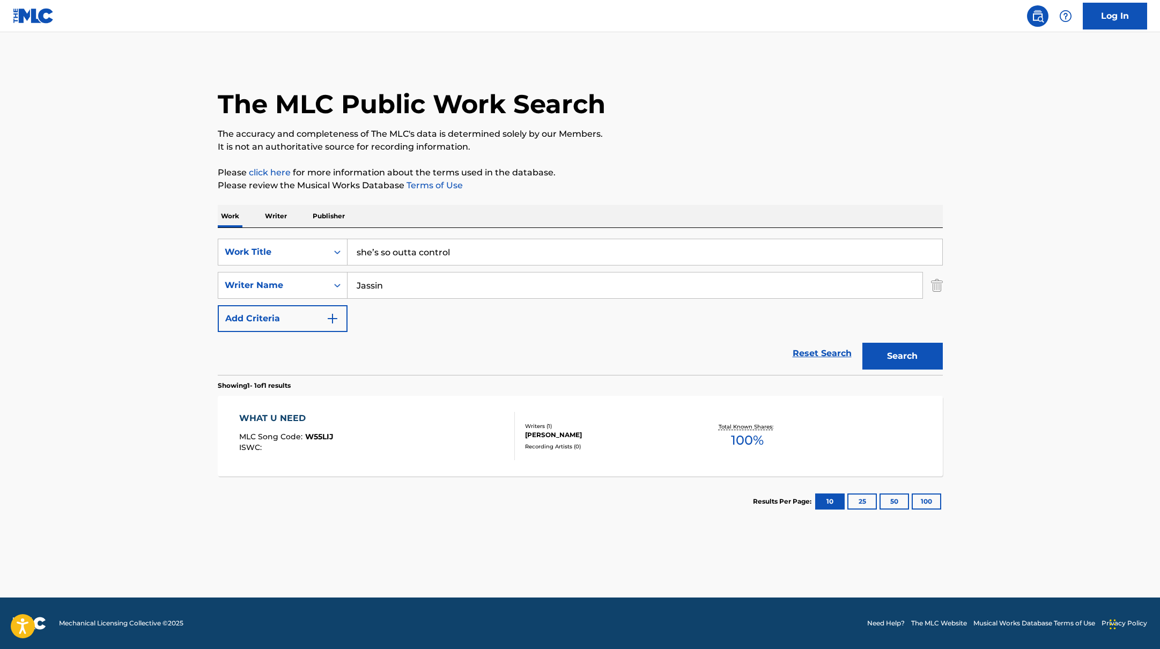
click at [314, 225] on div "Work Writer Publisher SearchWithCriteria45832d00-a73f-42f3-99db-db111a6c5918 Wo…" at bounding box center [580, 366] width 725 height 322
paste input "HUNTER"
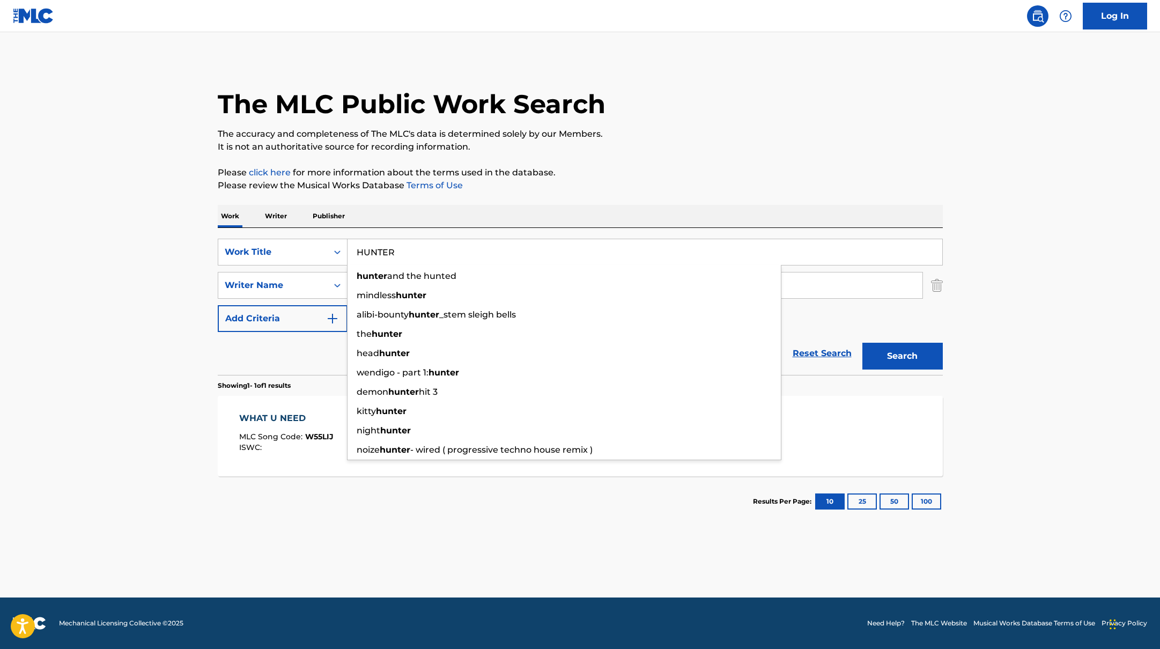
type input "HUNTER"
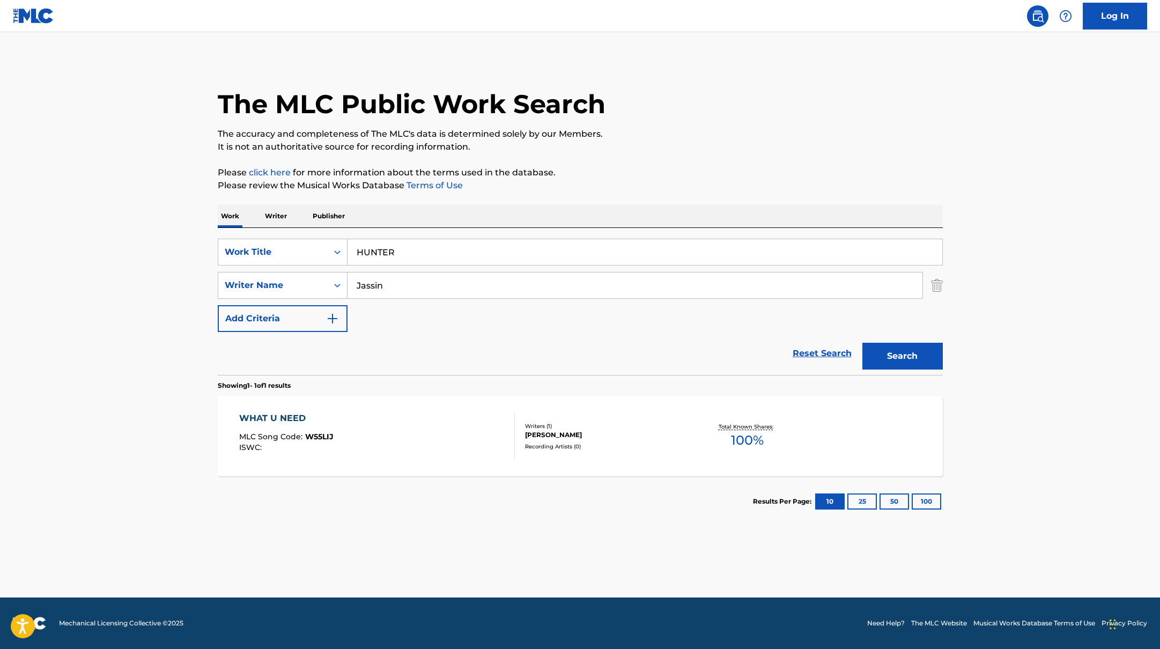
click at [659, 153] on div "The MLC Public Work Search The accuracy and completeness of The MLC's data is d…" at bounding box center [580, 293] width 751 height 468
paste input "[PERSON_NAME],"
drag, startPoint x: 390, startPoint y: 287, endPoint x: 589, endPoint y: 191, distance: 220.9
click at [588, 191] on div "The MLC Public Work Search The accuracy and completeness of The MLC's data is d…" at bounding box center [580, 293] width 751 height 468
type input "[PERSON_NAME],"
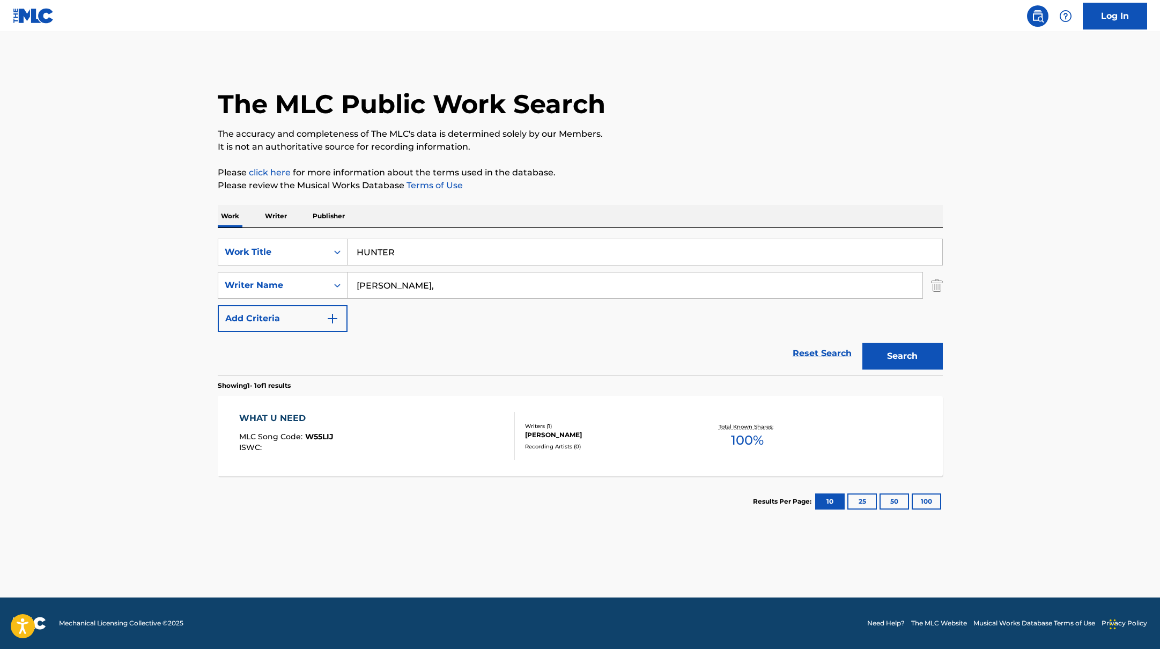
click at [589, 191] on p "Please review the Musical Works Database Terms of Use" at bounding box center [580, 185] width 725 height 13
click at [928, 343] on button "Search" at bounding box center [902, 356] width 80 height 27
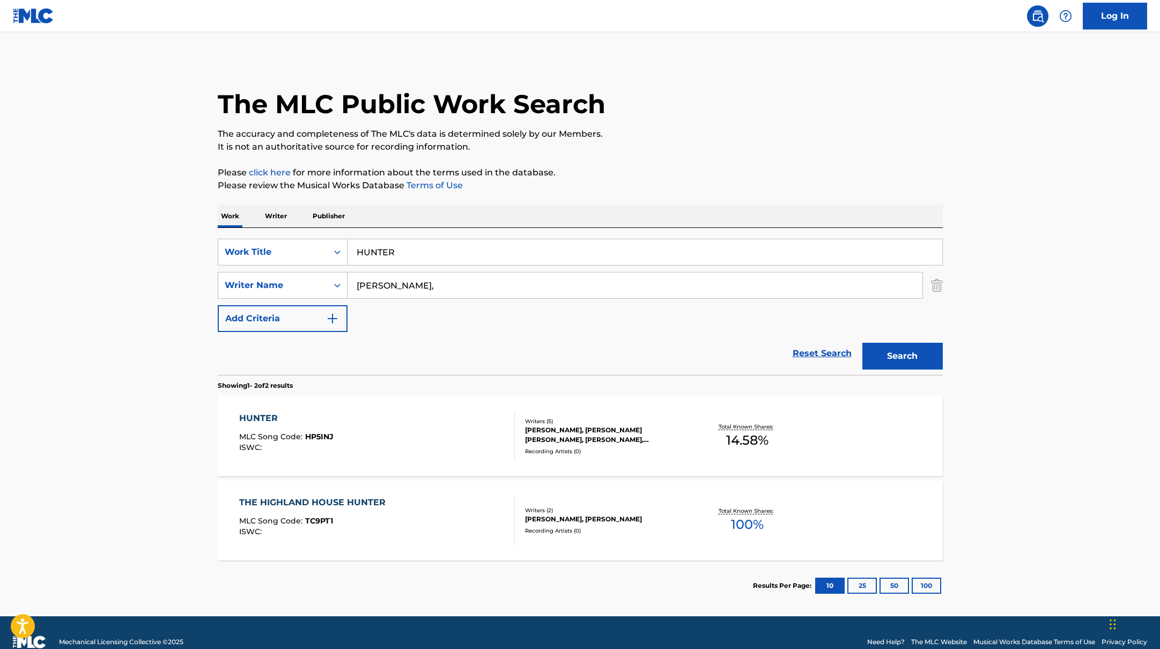
click at [429, 418] on div "HUNTER MLC Song Code : HP5INJ ISWC :" at bounding box center [377, 436] width 276 height 48
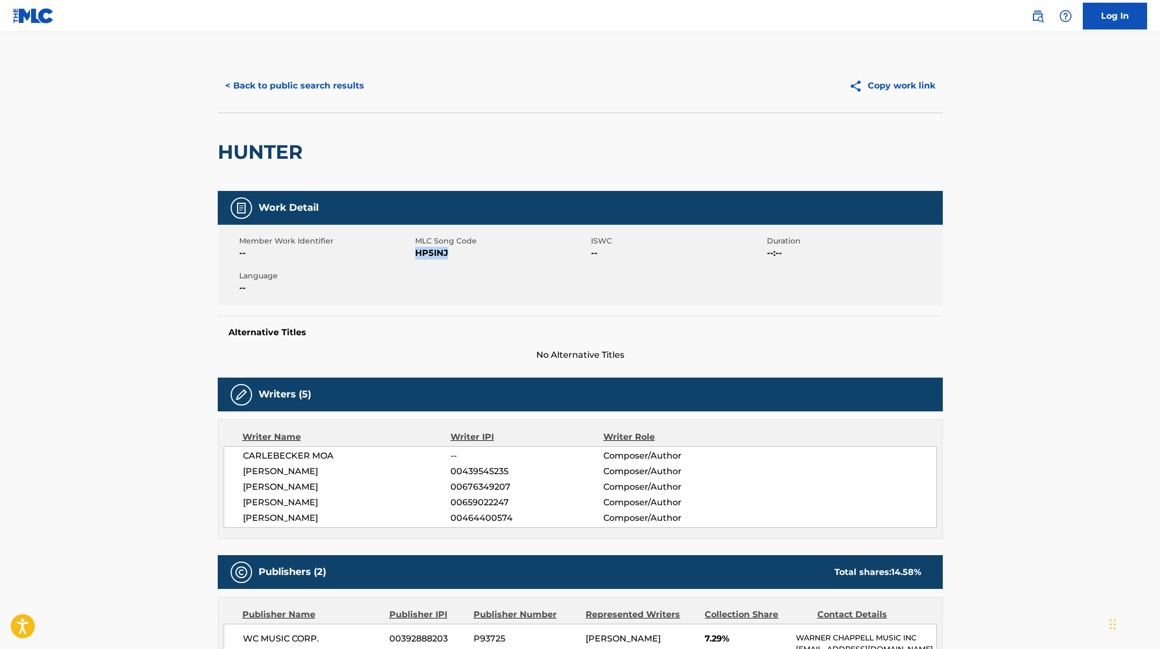
drag, startPoint x: 415, startPoint y: 253, endPoint x: 471, endPoint y: 255, distance: 56.4
click at [471, 255] on span "HP5INJ" at bounding box center [501, 253] width 173 height 13
copy span "HP5INJ"
click at [337, 98] on button "< Back to public search results" at bounding box center [295, 85] width 154 height 27
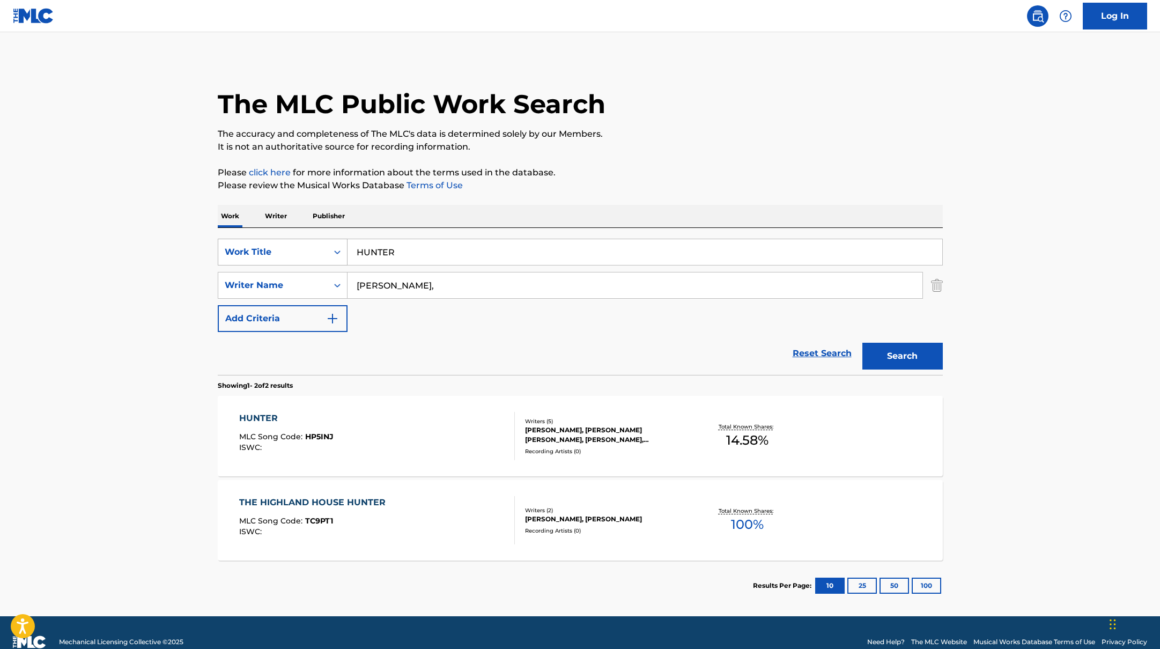
drag, startPoint x: 412, startPoint y: 257, endPoint x: 340, endPoint y: 246, distance: 72.7
click at [340, 246] on div "SearchWithCriteria45832d00-a73f-42f3-99db-db111a6c5918 Work Title HUNTER" at bounding box center [580, 252] width 725 height 27
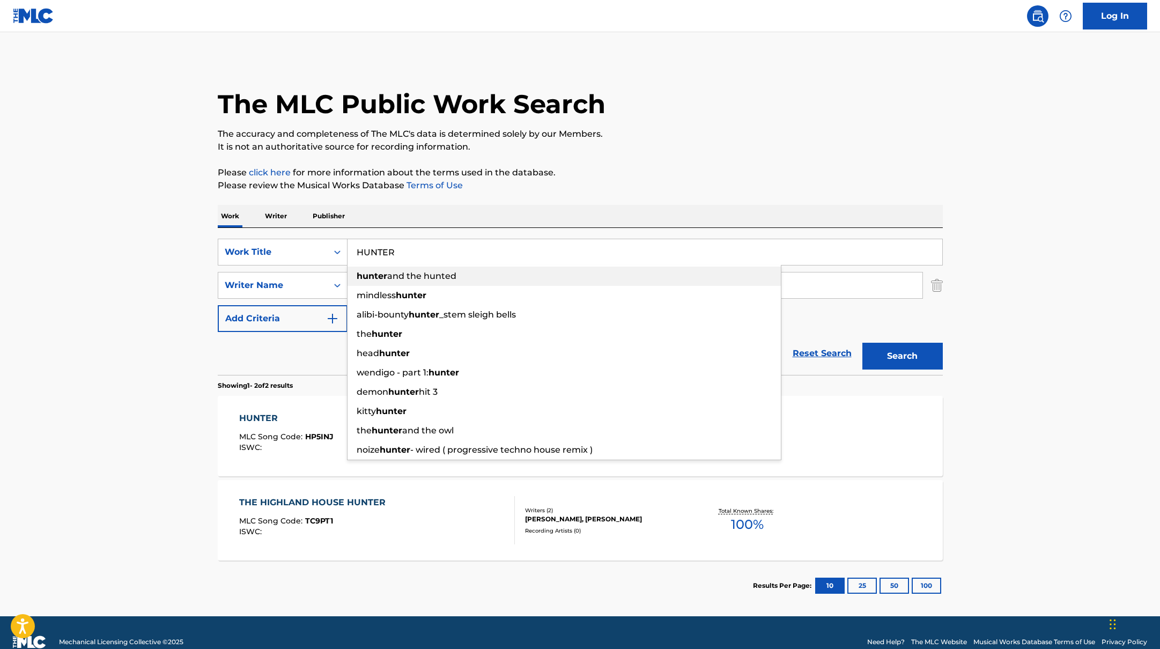
paste input "KEY"
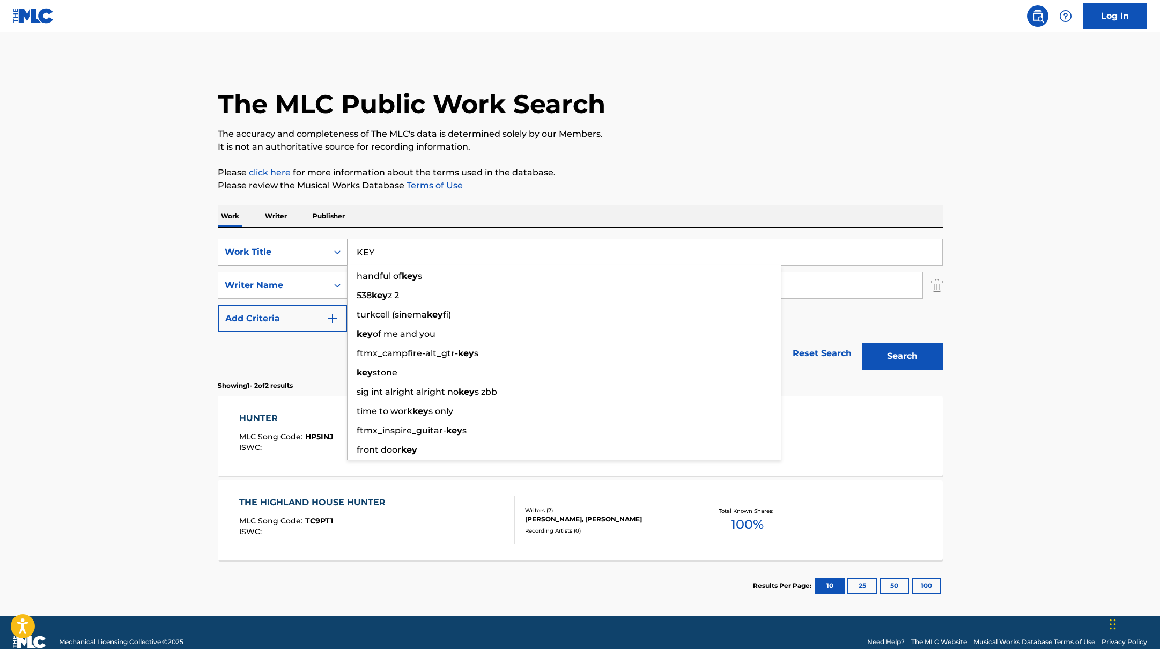
drag, startPoint x: 409, startPoint y: 249, endPoint x: 340, endPoint y: 246, distance: 68.7
click at [340, 246] on div "SearchWithCriteria45832d00-a73f-42f3-99db-db111a6c5918 Work Title KEY handful o…" at bounding box center [580, 252] width 725 height 27
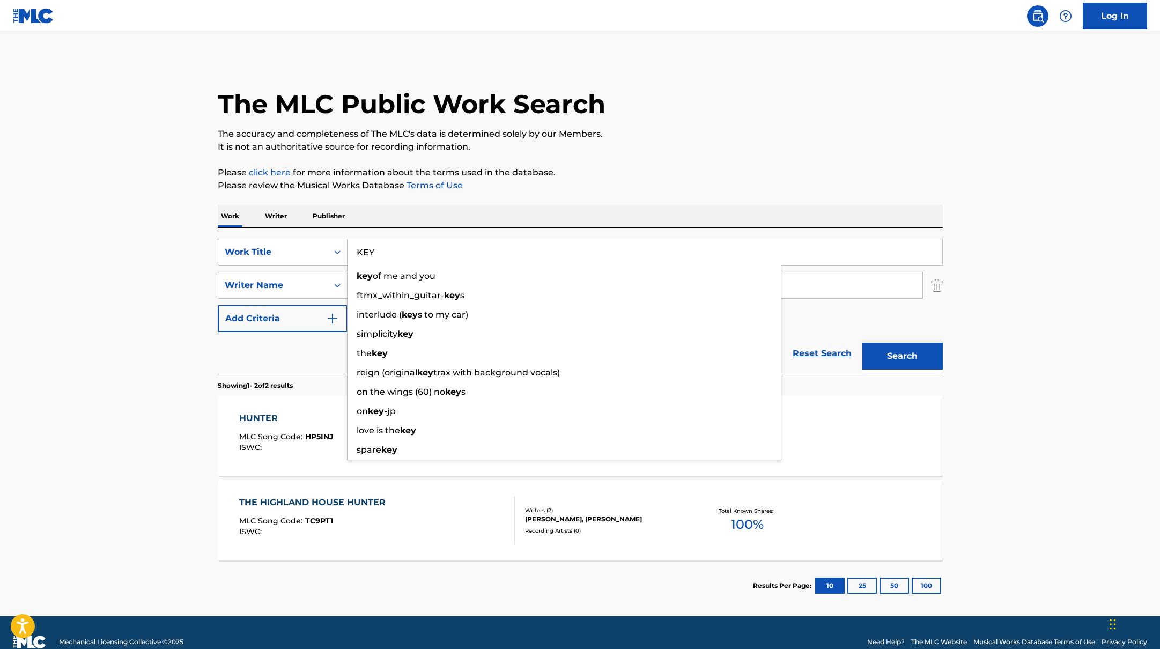
paste input "Trap"
type input "Trap"
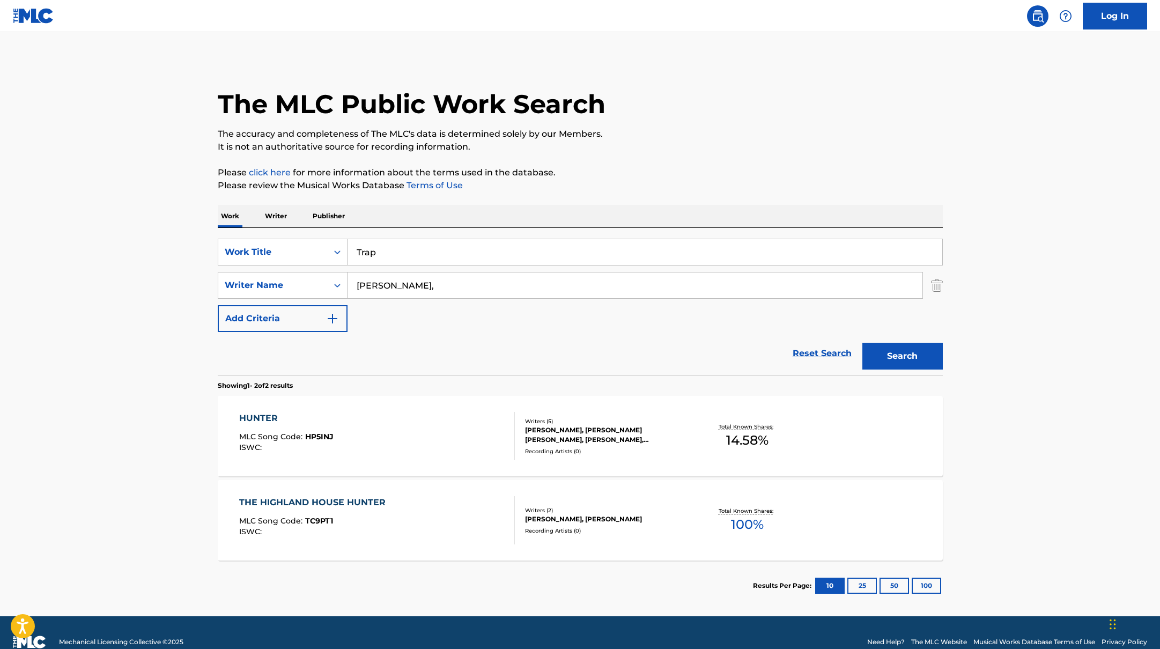
click at [691, 162] on div "The MLC Public Work Search The accuracy and completeness of The MLC's data is d…" at bounding box center [580, 335] width 751 height 552
click at [914, 357] on button "Search" at bounding box center [902, 356] width 80 height 27
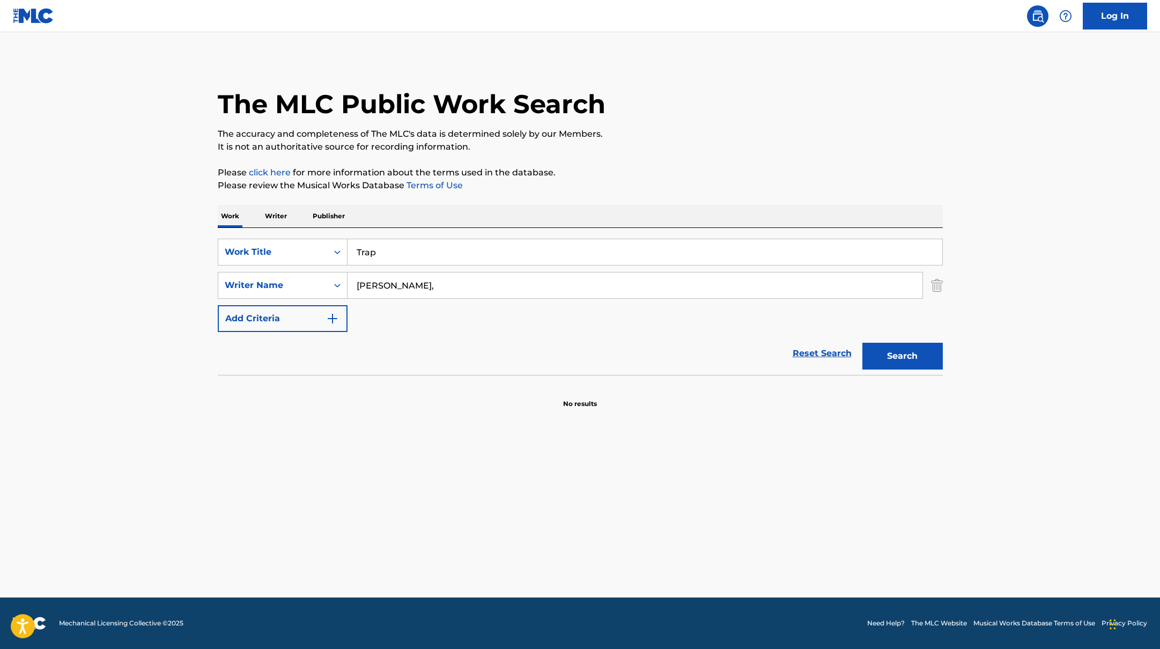
paste input "[PERSON_NAME]"
drag, startPoint x: 432, startPoint y: 285, endPoint x: 668, endPoint y: 165, distance: 264.0
click at [663, 165] on div "The MLC Public Work Search The accuracy and completeness of The MLC's data is d…" at bounding box center [580, 234] width 751 height 350
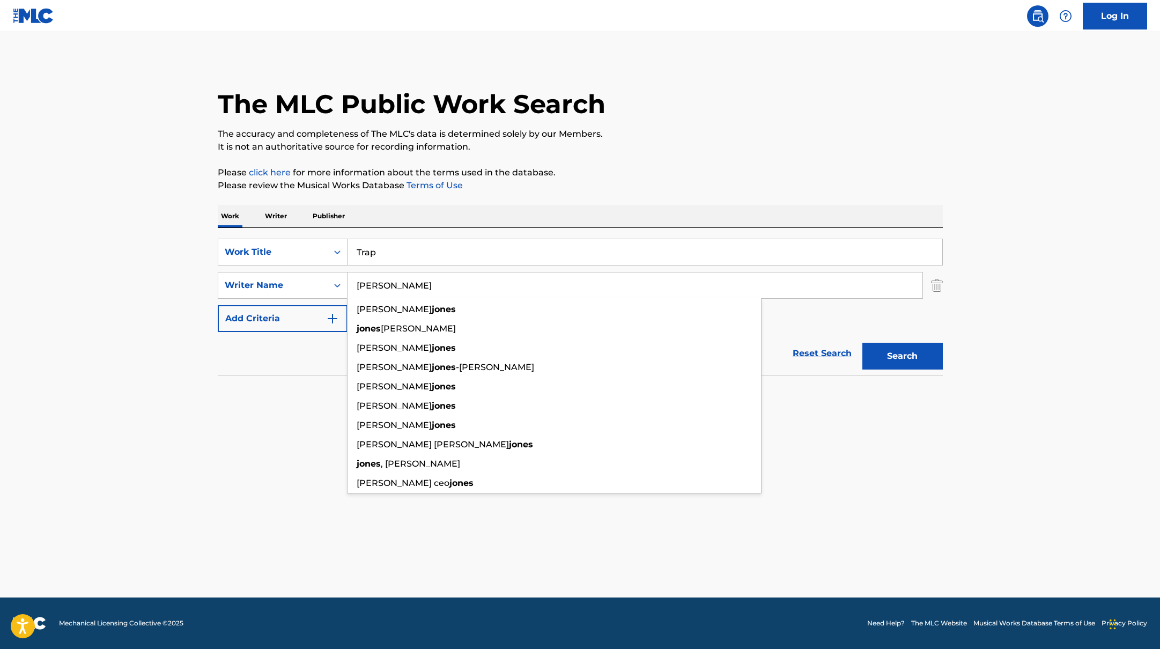
click at [668, 165] on div "The MLC Public Work Search The accuracy and completeness of The MLC's data is d…" at bounding box center [580, 234] width 751 height 350
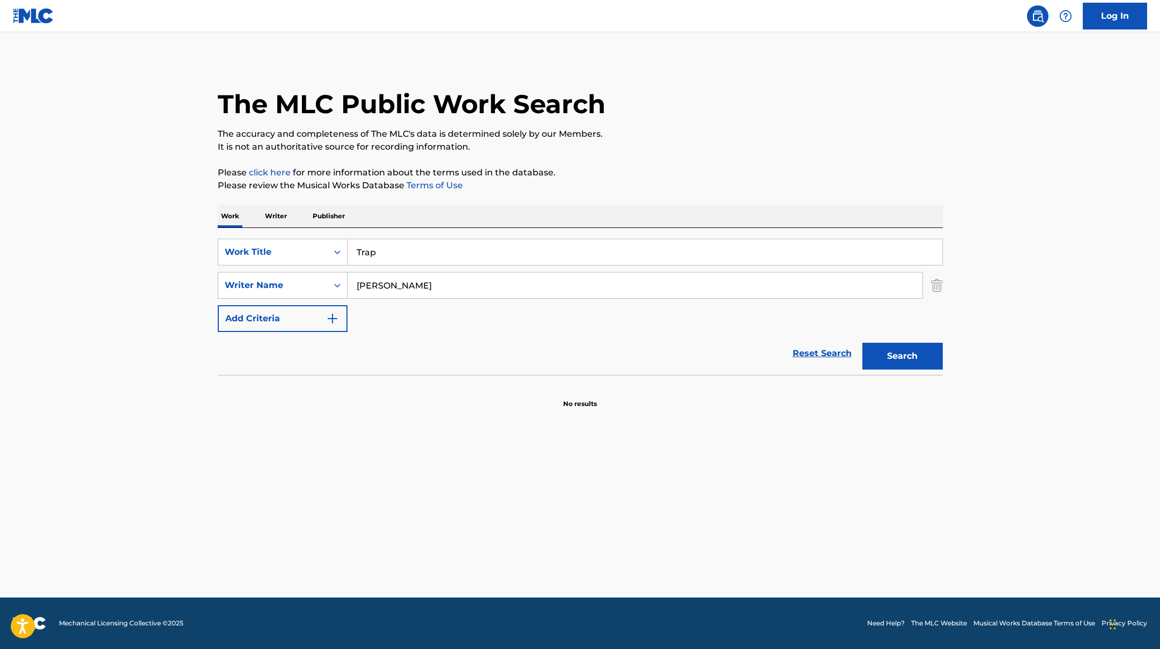
click at [902, 358] on button "Search" at bounding box center [902, 356] width 80 height 27
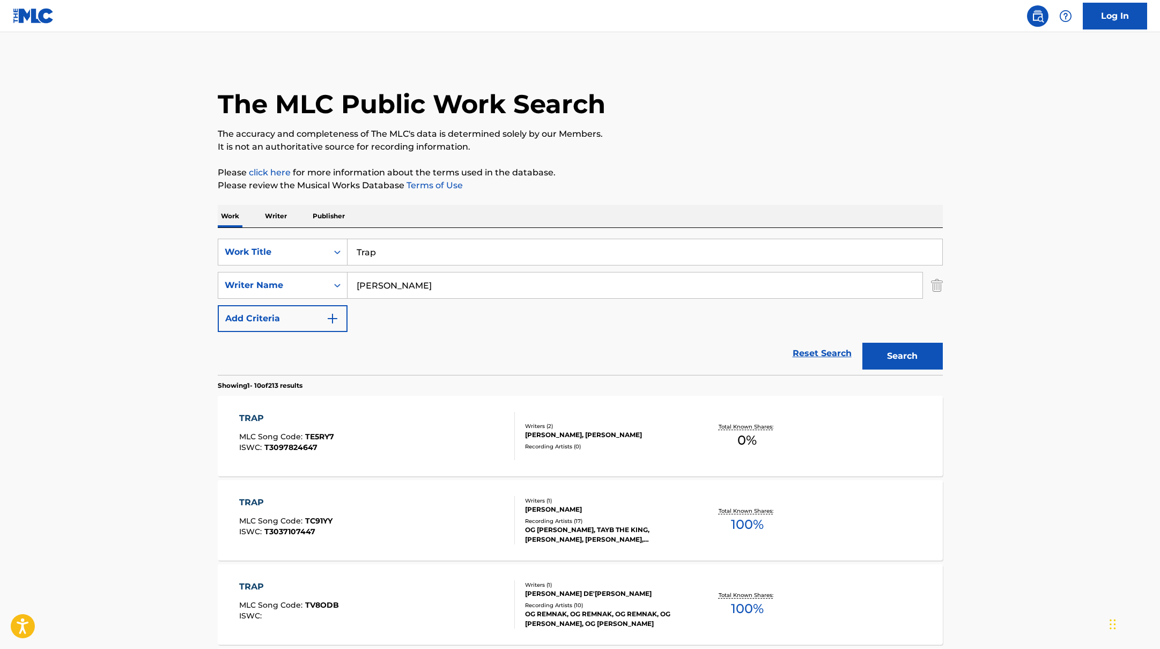
drag, startPoint x: 417, startPoint y: 282, endPoint x: 407, endPoint y: 218, distance: 65.1
click at [299, 267] on div "SearchWithCriteria45832d00-a73f-42f3-99db-db111a6c5918 Work Title Trap SearchWi…" at bounding box center [580, 285] width 725 height 93
paste input "[PERSON_NAME]"
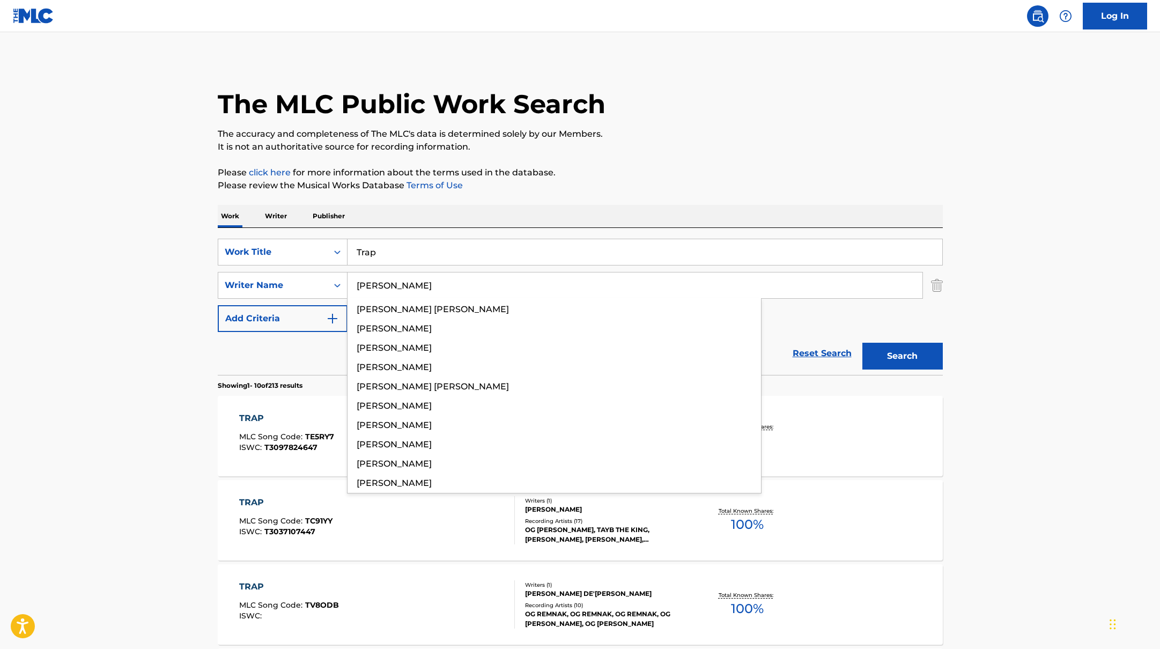
type input "[PERSON_NAME]"
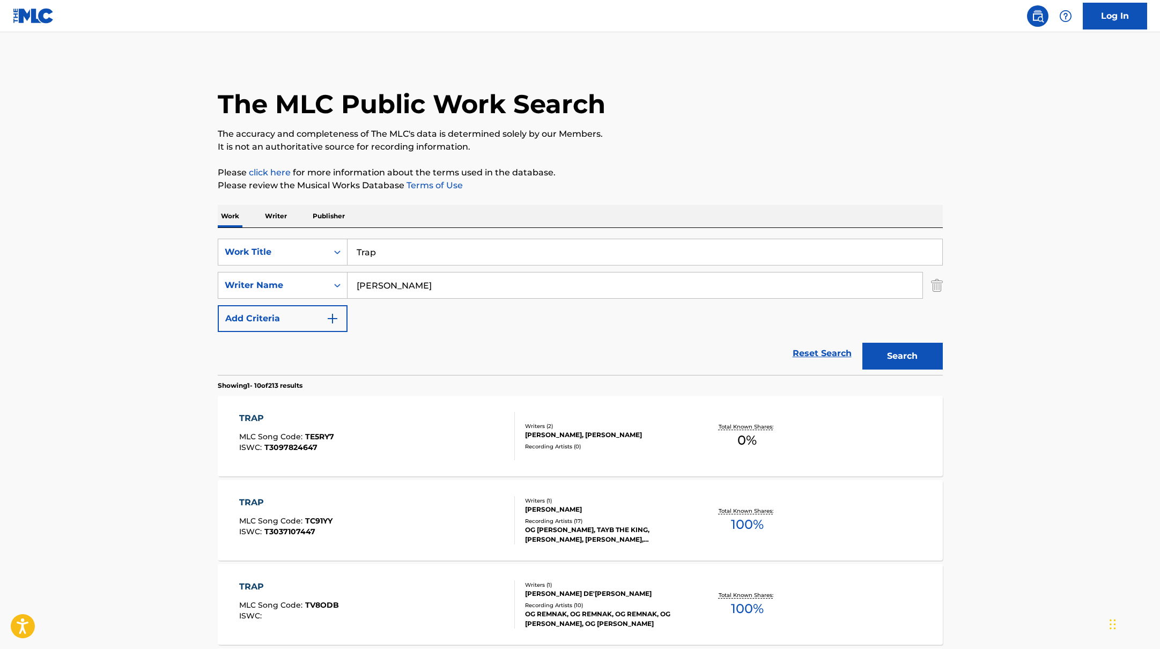
click at [846, 105] on div "The MLC Public Work Search" at bounding box center [580, 98] width 725 height 78
click at [911, 351] on button "Search" at bounding box center [902, 356] width 80 height 27
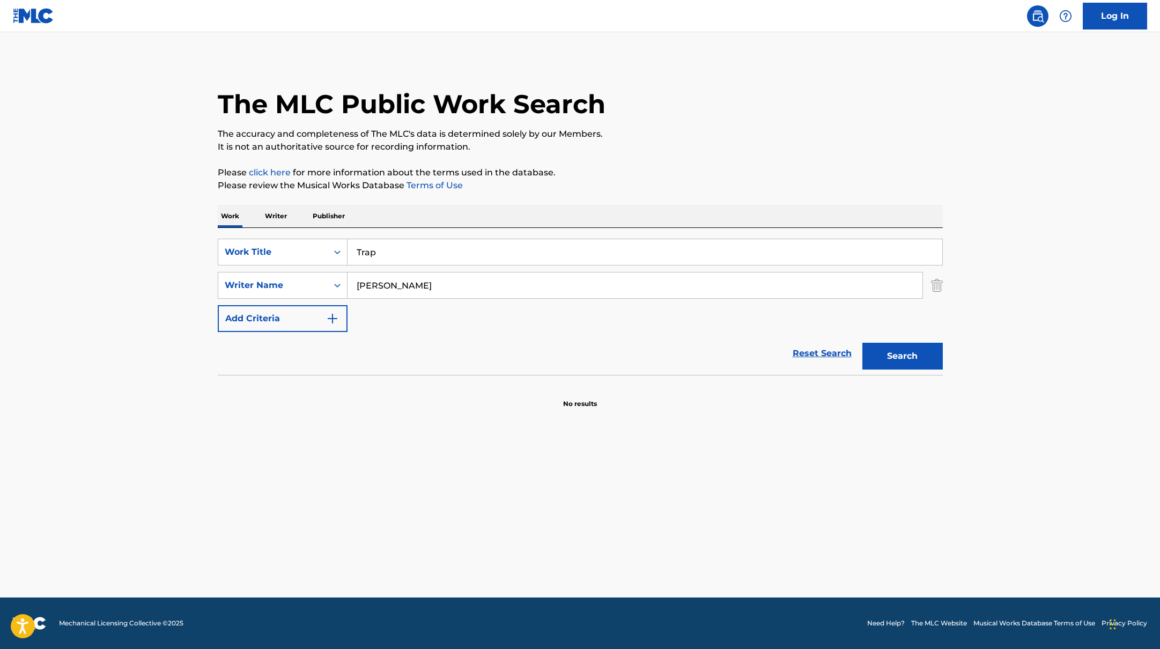
drag, startPoint x: 391, startPoint y: 256, endPoint x: 336, endPoint y: 233, distance: 60.3
click at [321, 237] on div "SearchWithCriteria45832d00-a73f-42f3-99db-db111a6c5918 Work Title Trap SearchWi…" at bounding box center [580, 301] width 725 height 147
paste input "Strange"
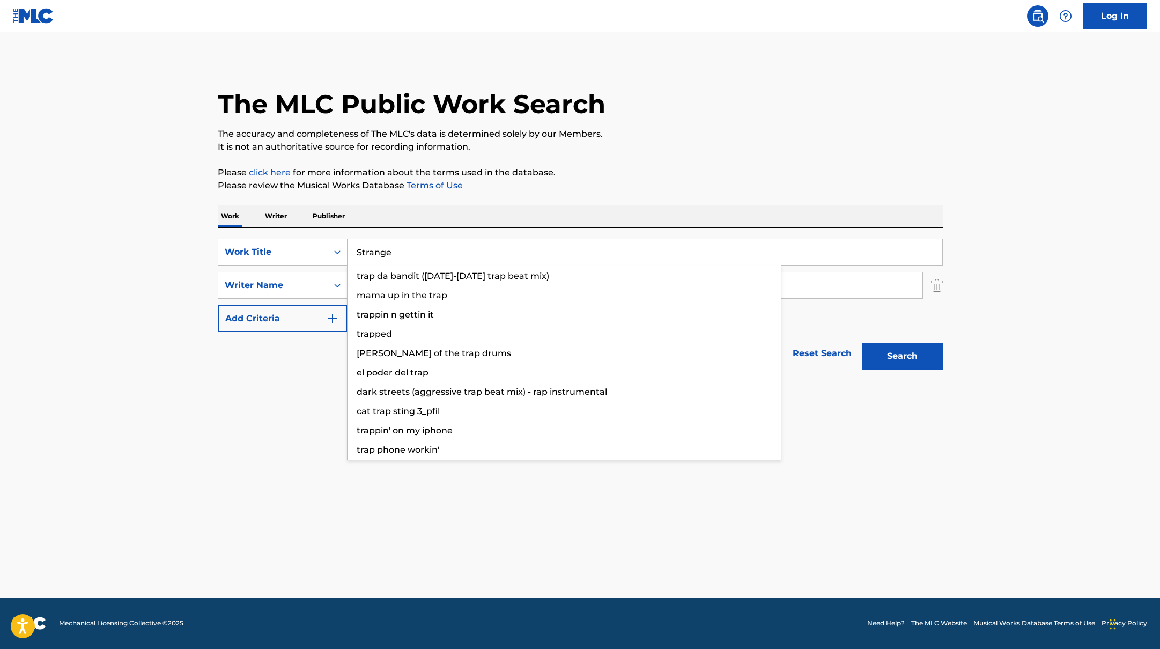
type input "Strange"
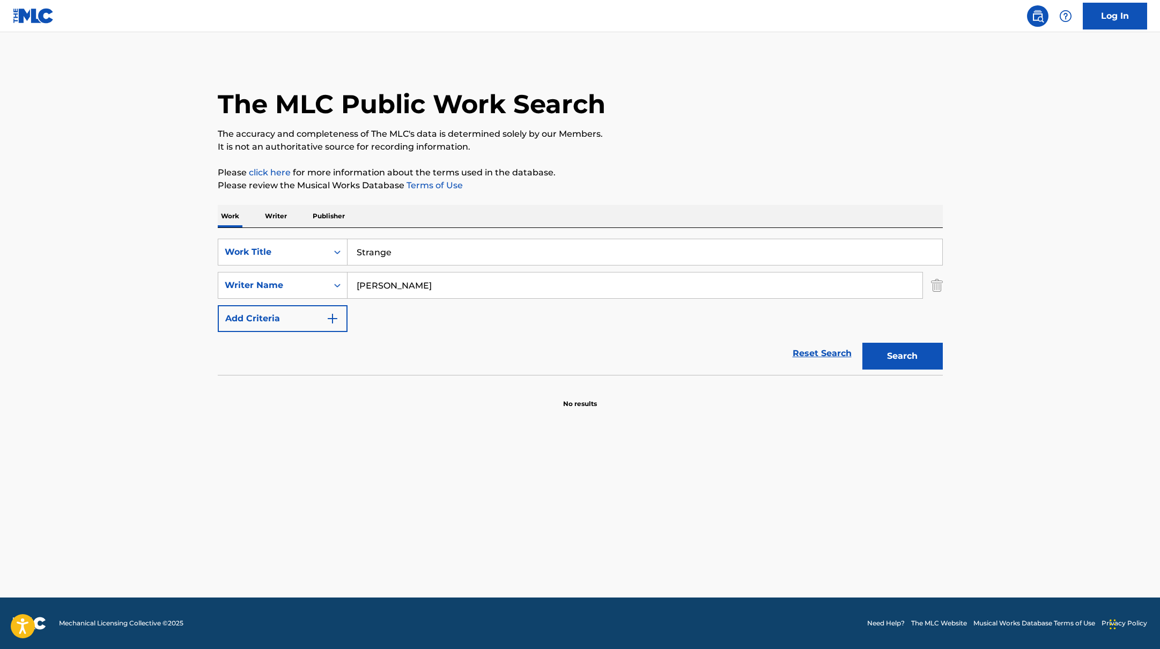
click at [632, 175] on p "Please click here for more information about the terms used in the database." at bounding box center [580, 172] width 725 height 13
paste input "alliga"
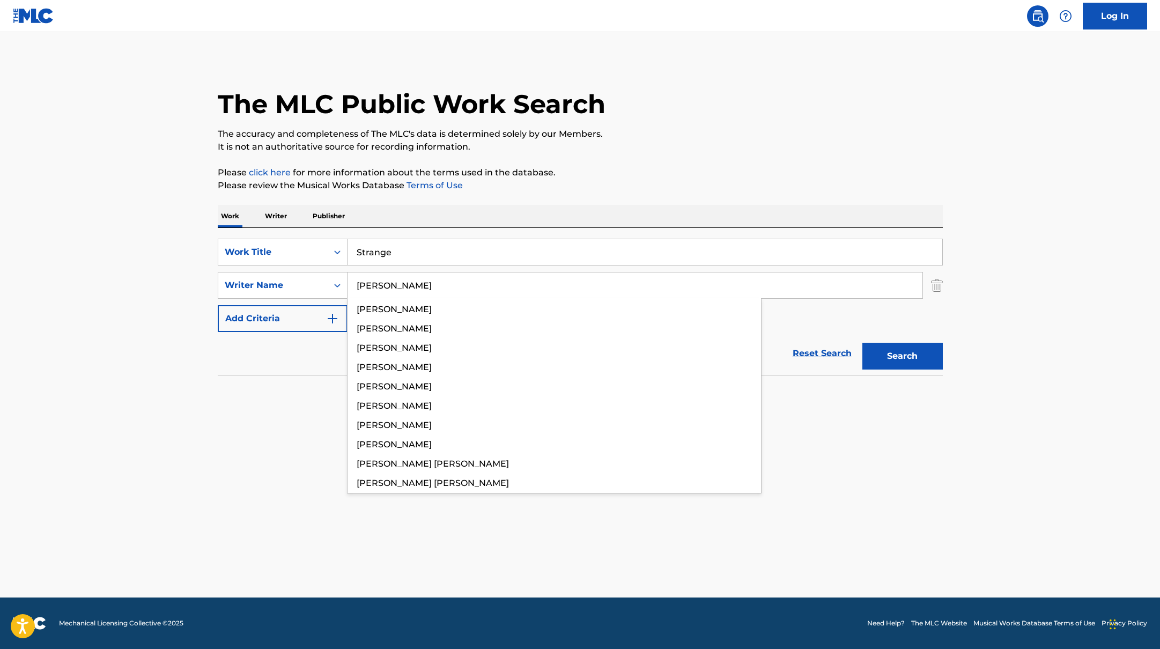
drag, startPoint x: 419, startPoint y: 282, endPoint x: 687, endPoint y: 143, distance: 301.7
click at [687, 143] on div "The MLC Public Work Search The accuracy and completeness of The MLC's data is d…" at bounding box center [580, 234] width 751 height 350
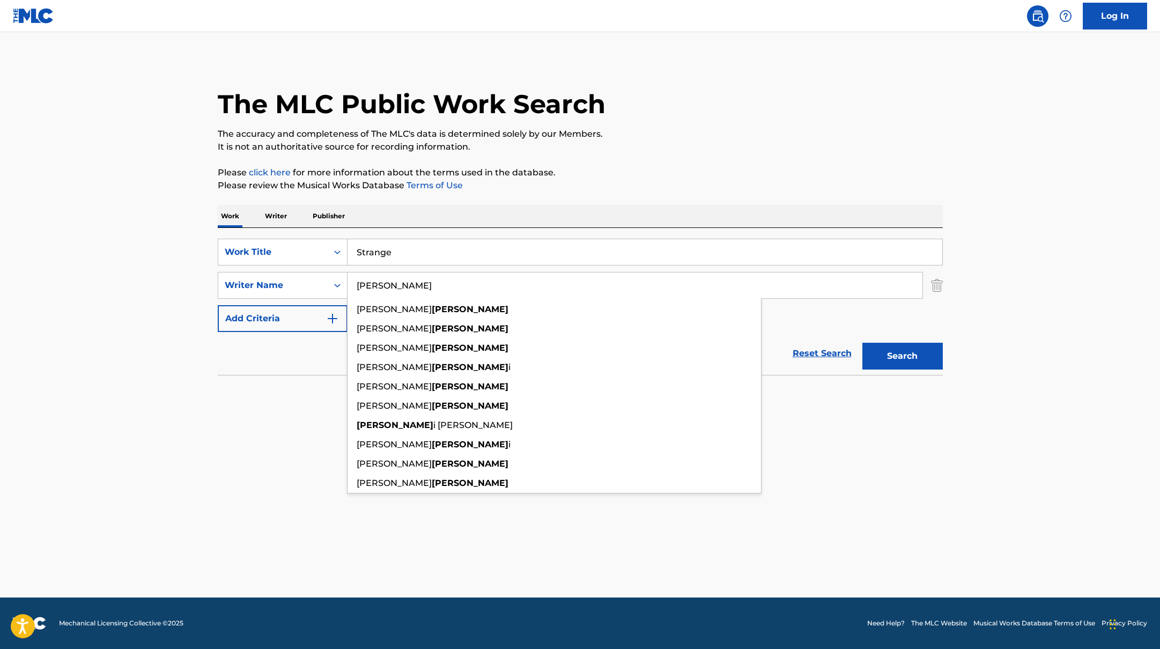
type input "[PERSON_NAME]"
click at [687, 143] on p "It is not an authoritative source for recording information." at bounding box center [580, 146] width 725 height 13
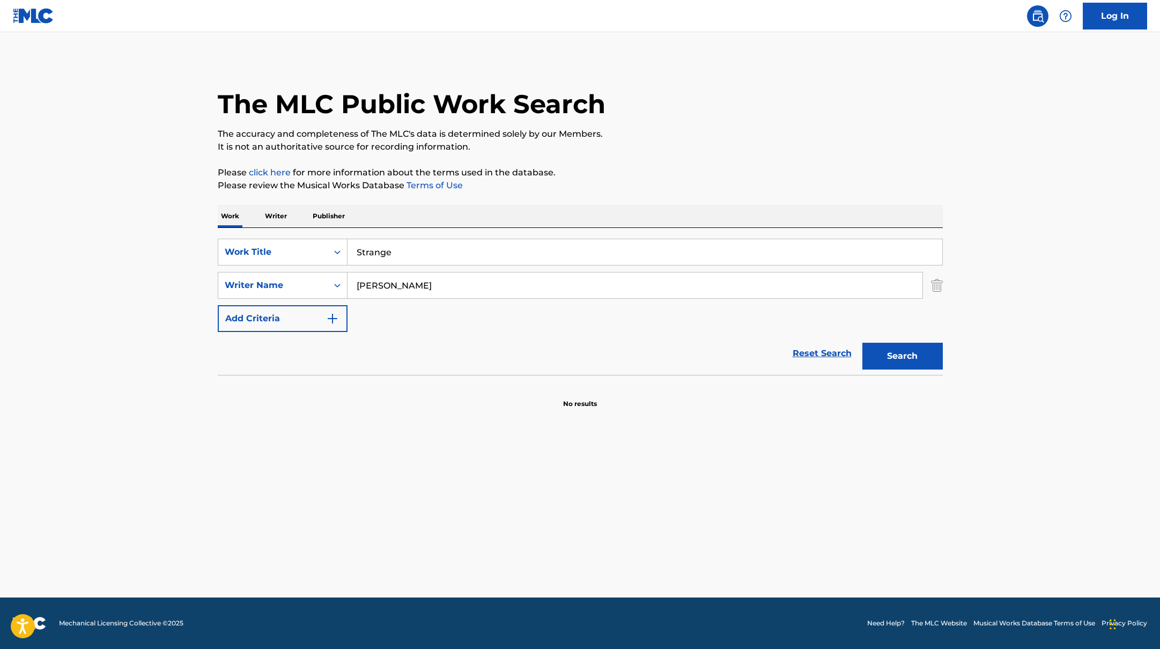
click at [875, 346] on button "Search" at bounding box center [902, 356] width 80 height 27
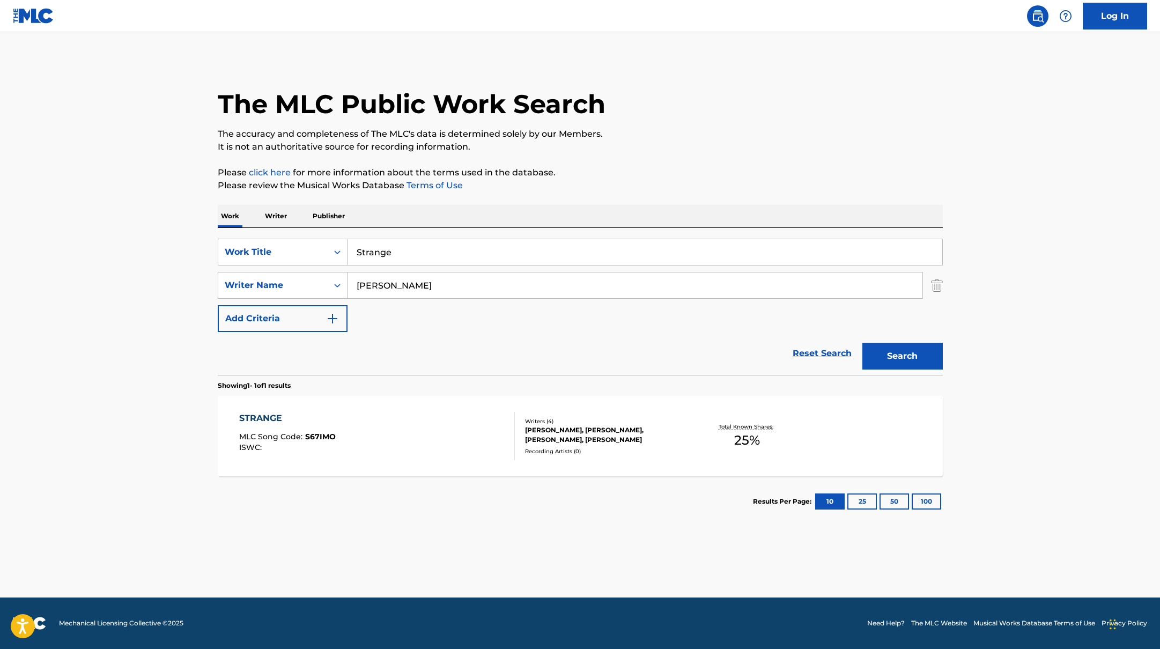
click at [450, 447] on div "STRANGE MLC Song Code : S67IMO ISWC :" at bounding box center [377, 436] width 276 height 48
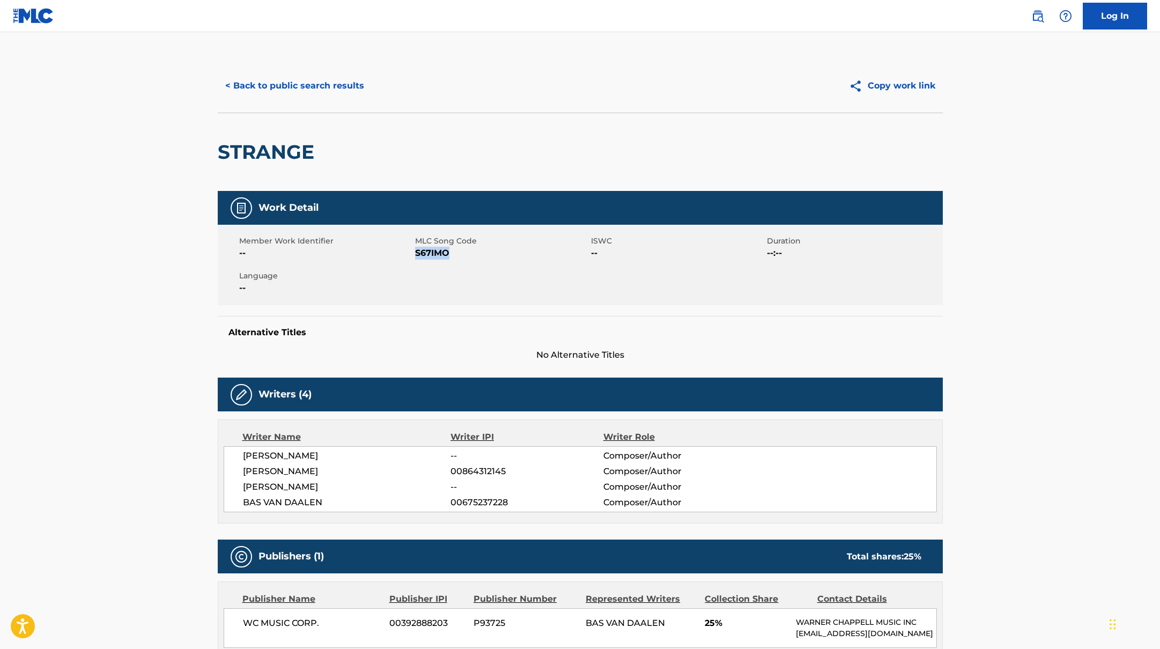
drag, startPoint x: 415, startPoint y: 254, endPoint x: 469, endPoint y: 255, distance: 54.2
click at [469, 255] on span "S67IMO" at bounding box center [501, 253] width 173 height 13
copy span "S67IMO"
click at [333, 83] on button "< Back to public search results" at bounding box center [295, 85] width 154 height 27
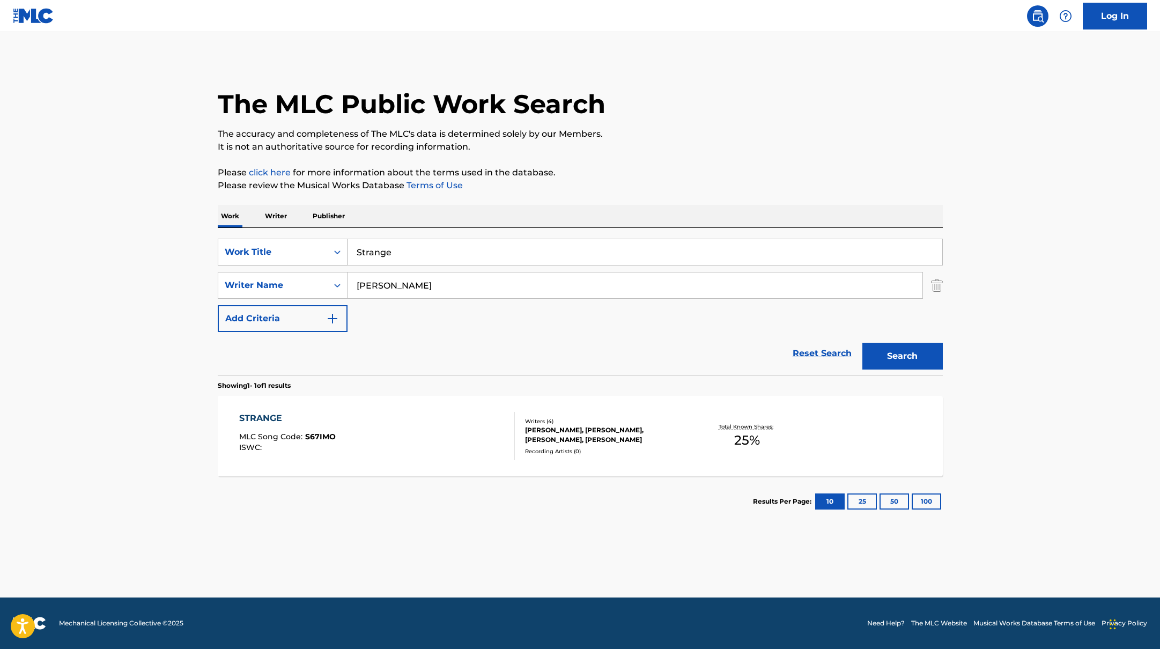
drag, startPoint x: 408, startPoint y: 254, endPoint x: 338, endPoint y: 246, distance: 70.2
click at [341, 247] on div "SearchWithCriteria45832d00-a73f-42f3-99db-db111a6c5918 Work Title Strange" at bounding box center [580, 252] width 725 height 27
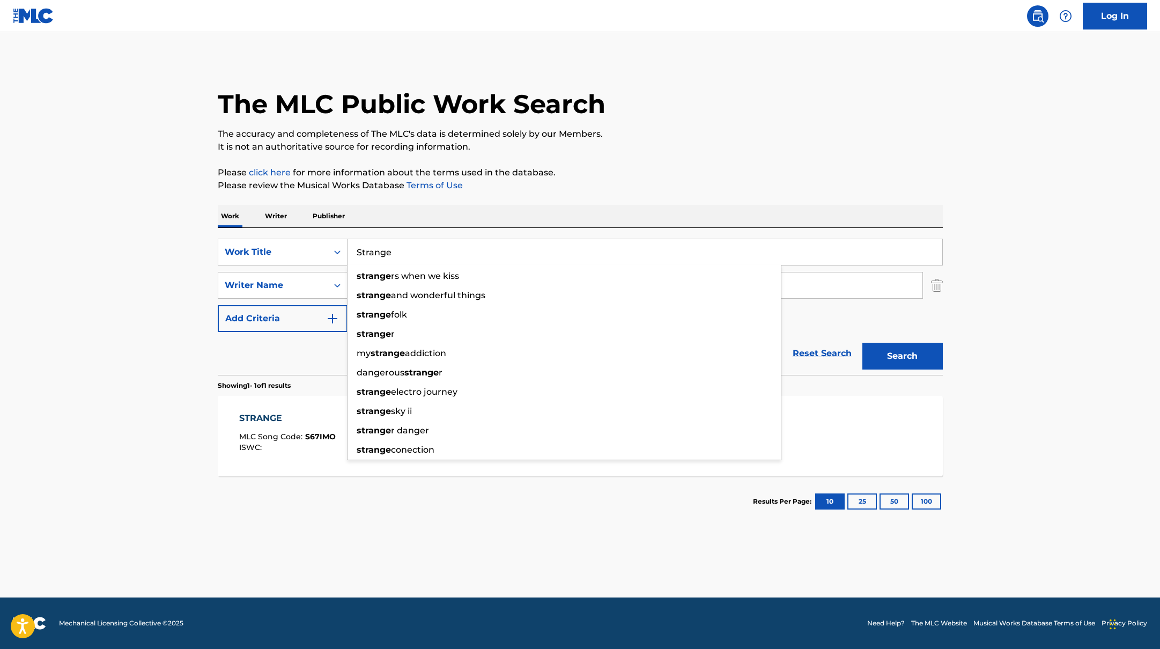
paste input "KEY"
drag, startPoint x: 393, startPoint y: 251, endPoint x: 335, endPoint y: 242, distance: 59.1
click at [334, 242] on div "SearchWithCriteria45832d00-a73f-42f3-99db-db111a6c5918 Work Title KEY key of me…" at bounding box center [580, 252] width 725 height 27
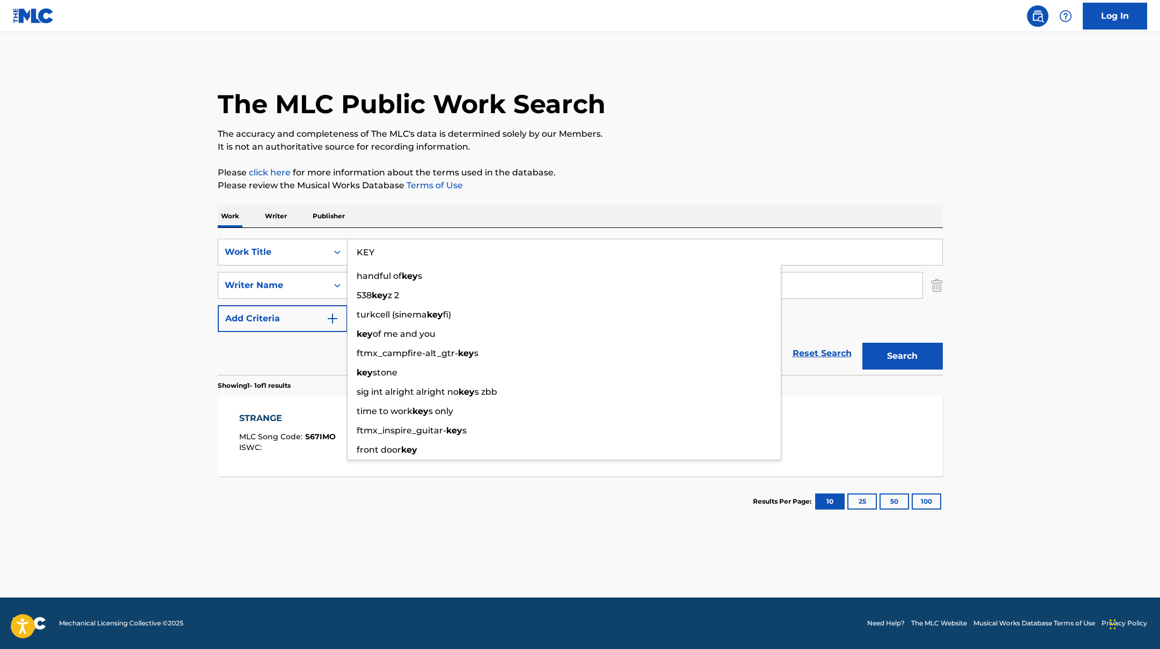
paste input "Want Another"
type input "Want Another"
click at [723, 139] on p "The accuracy and completeness of The MLC's data is determined solely by our Mem…" at bounding box center [580, 134] width 725 height 13
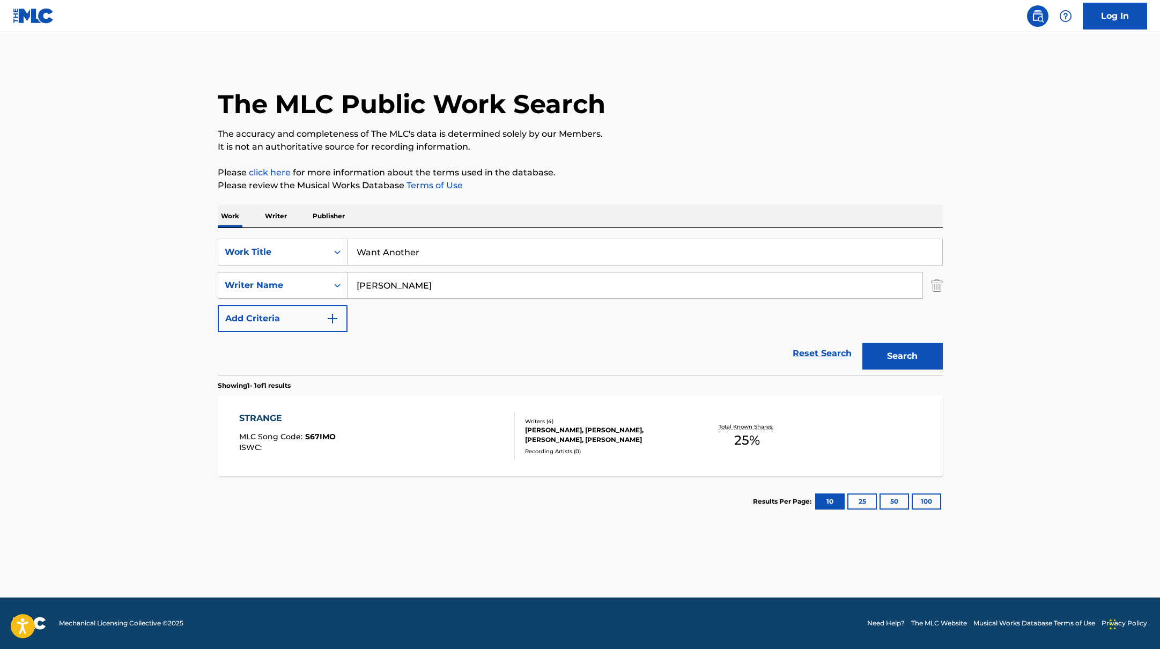
paste input "[PERSON_NAME]"
drag, startPoint x: 431, startPoint y: 286, endPoint x: 380, endPoint y: 249, distance: 62.6
click at [257, 265] on div "SearchWithCriteria45832d00-a73f-42f3-99db-db111a6c5918 Work Title Want Another …" at bounding box center [580, 285] width 725 height 93
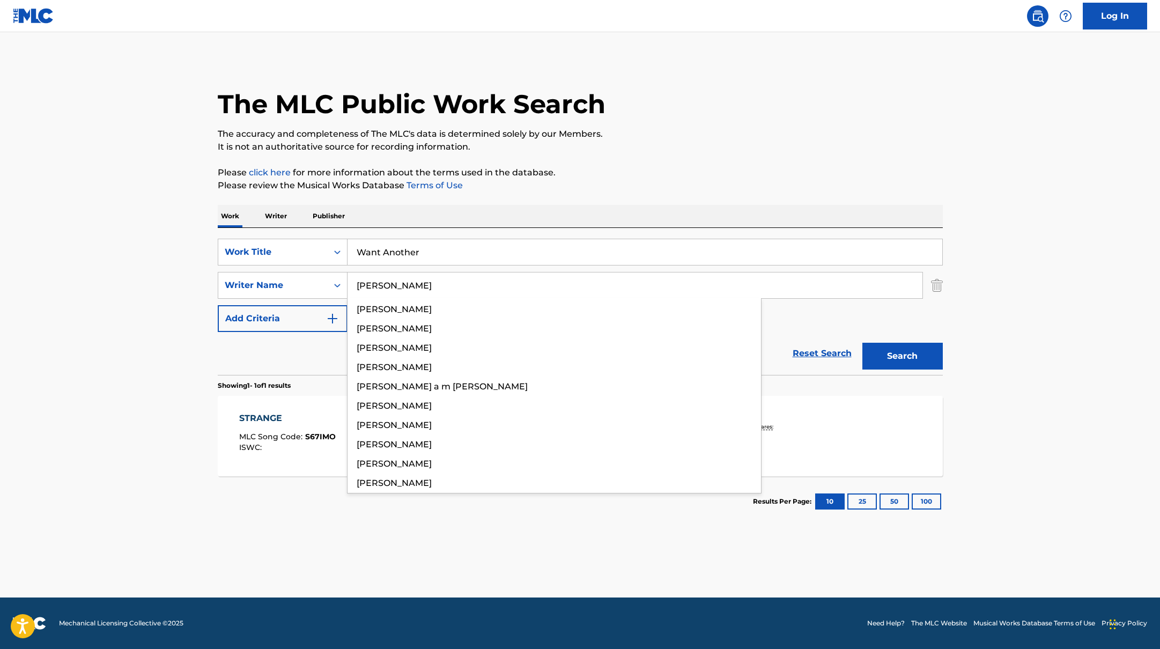
type input "[PERSON_NAME]"
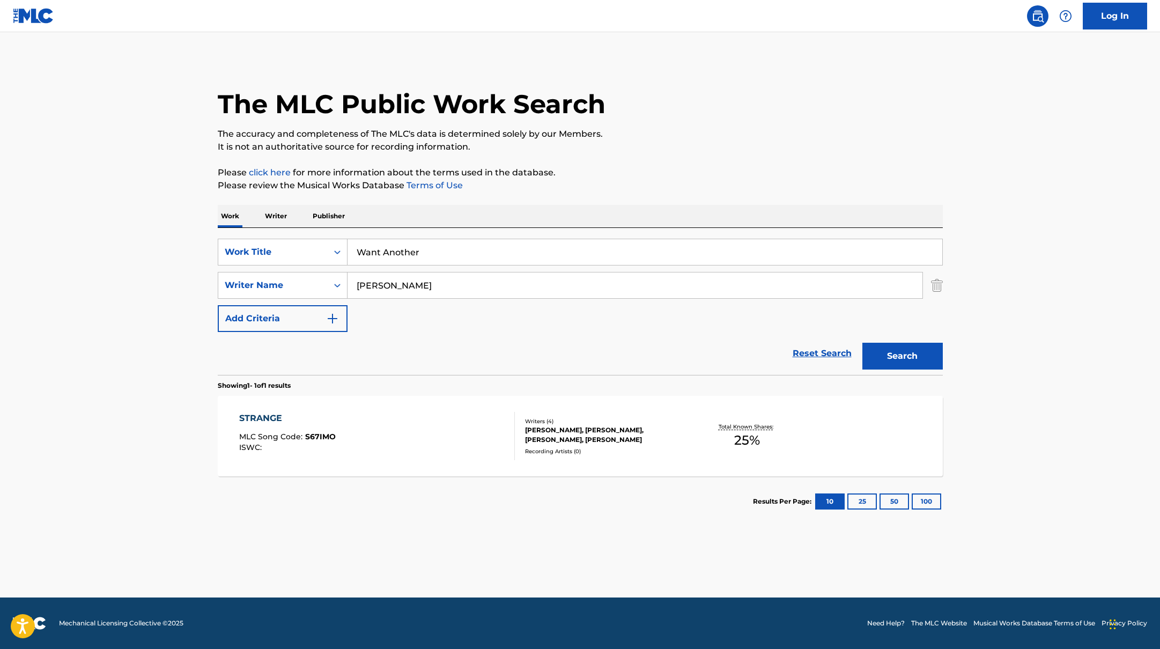
click at [592, 205] on div "Work Writer Publisher" at bounding box center [580, 216] width 725 height 23
click at [896, 351] on button "Search" at bounding box center [902, 356] width 80 height 27
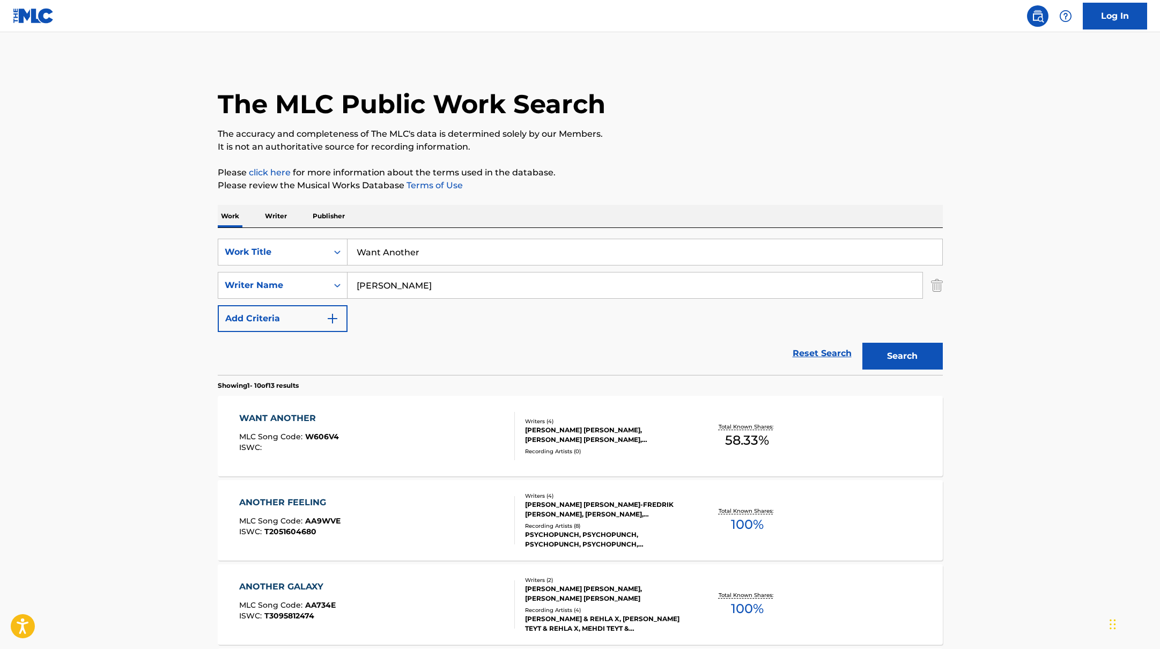
click at [424, 433] on div "WANT ANOTHER MLC Song Code : W606V4 ISWC :" at bounding box center [377, 436] width 276 height 48
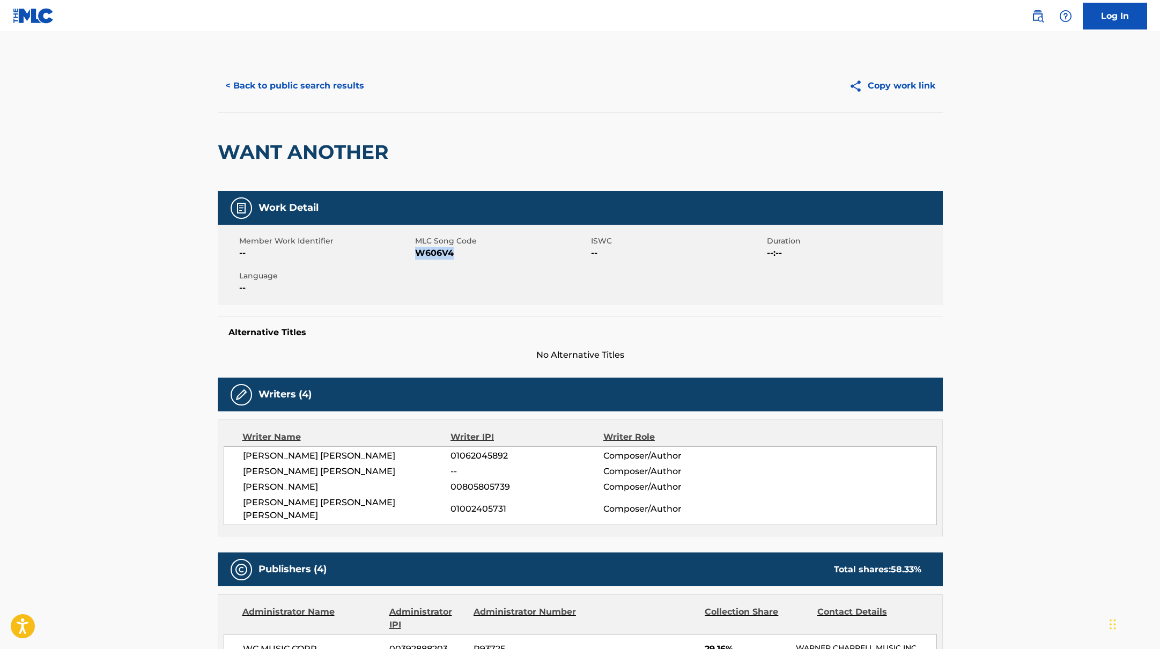
drag, startPoint x: 419, startPoint y: 254, endPoint x: 464, endPoint y: 259, distance: 45.8
click at [464, 259] on span "W606V4" at bounding box center [501, 253] width 173 height 13
copy span "W606V4"
click at [293, 83] on button "< Back to public search results" at bounding box center [295, 85] width 154 height 27
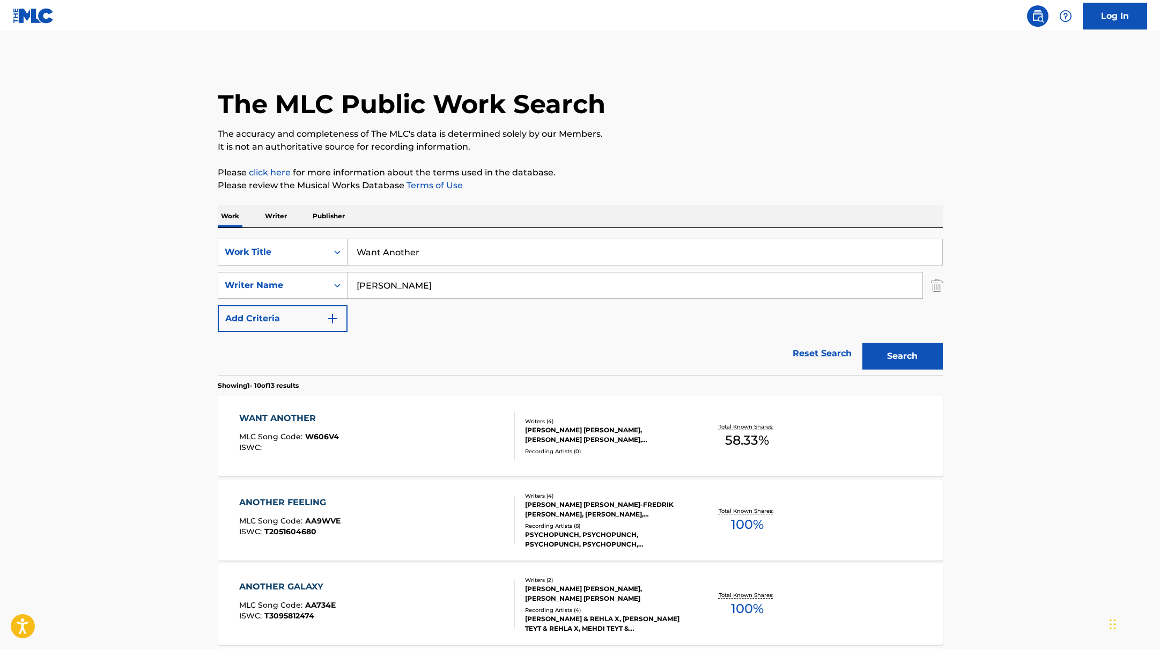
drag, startPoint x: 432, startPoint y: 255, endPoint x: 336, endPoint y: 243, distance: 96.7
click at [336, 243] on div "SearchWithCriteria45832d00-a73f-42f3-99db-db111a6c5918 Work Title Want Another" at bounding box center [580, 252] width 725 height 27
paste input "No Way!"
type input "No Way!"
click at [647, 134] on p "The accuracy and completeness of The MLC's data is determined solely by our Mem…" at bounding box center [580, 134] width 725 height 13
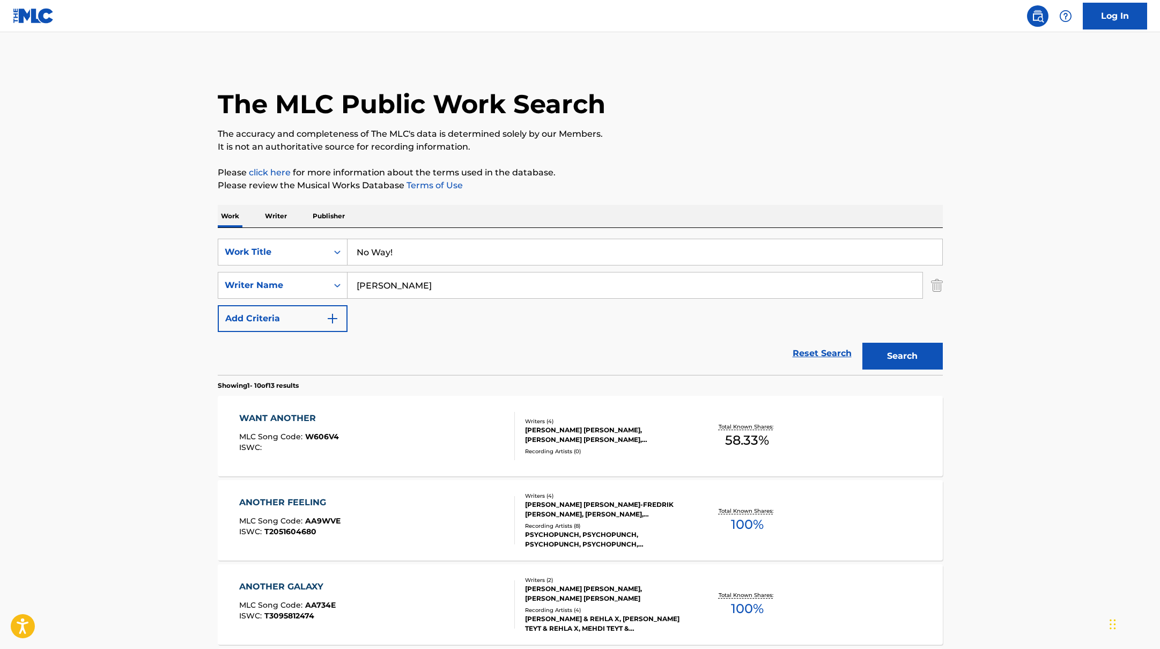
paste input "[PERSON_NAME]"
drag, startPoint x: 393, startPoint y: 285, endPoint x: 379, endPoint y: 248, distance: 40.2
click at [299, 272] on div "SearchWithCriteria6fe0b56a-87ea-458f-8866-440b0c01beee Writer Name [PERSON_NAME]" at bounding box center [580, 285] width 725 height 27
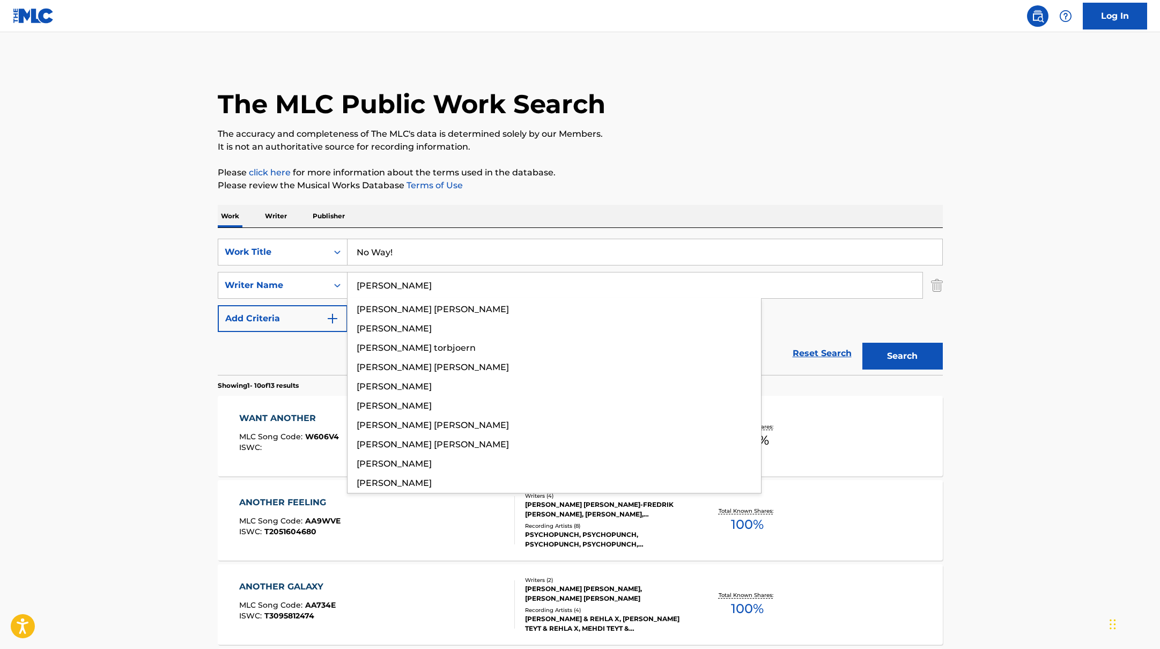
type input "[PERSON_NAME]"
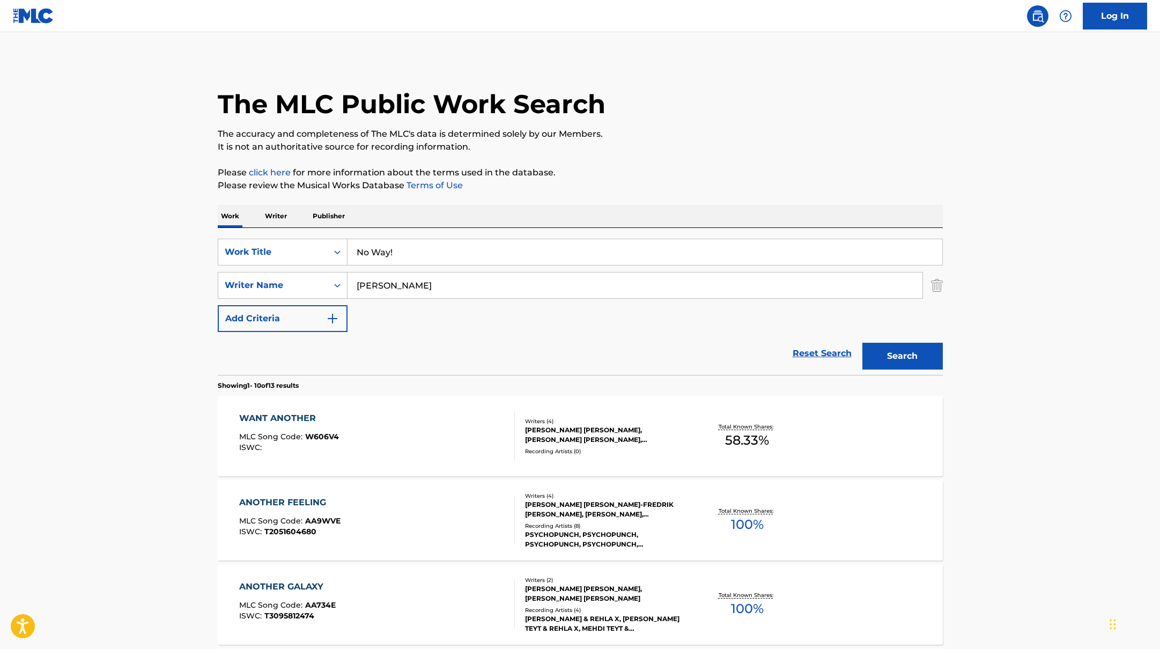
click at [876, 363] on button "Search" at bounding box center [902, 356] width 80 height 27
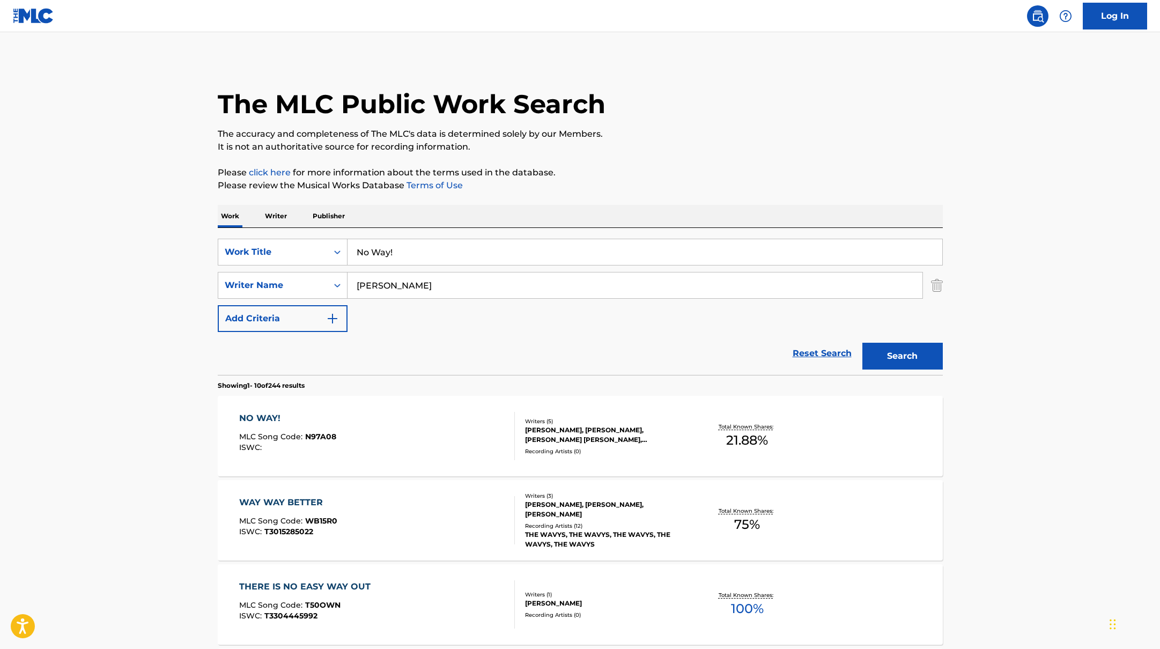
click at [486, 425] on div "NO WAY! MLC Song Code : N97A08 ISWC :" at bounding box center [377, 436] width 276 height 48
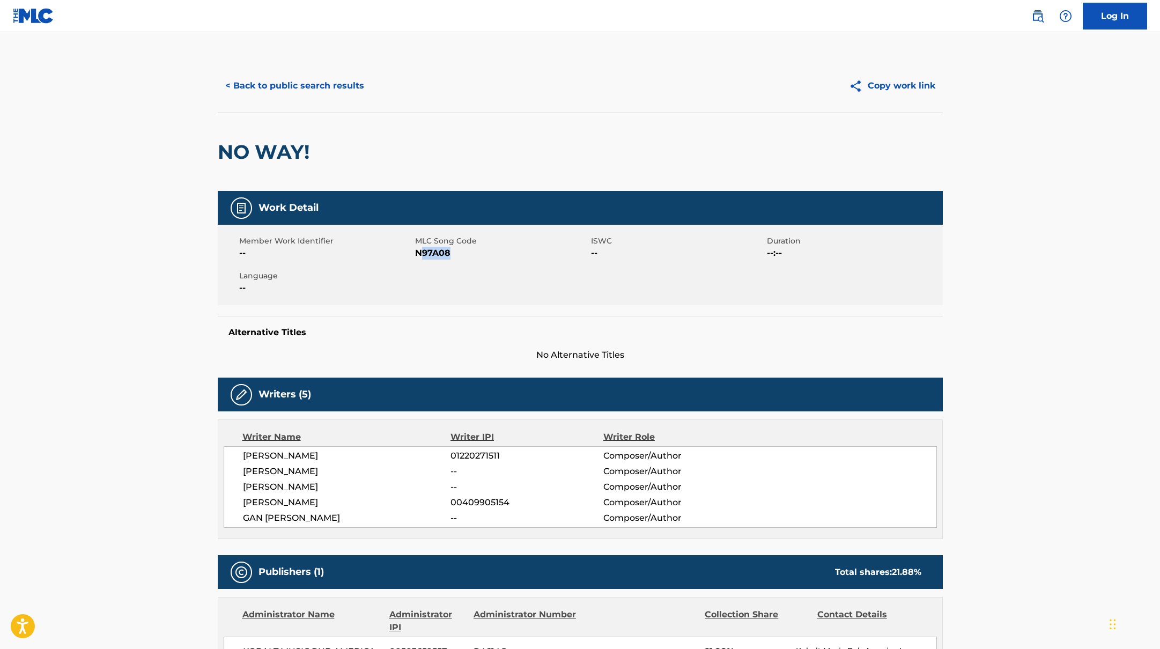
drag, startPoint x: 419, startPoint y: 252, endPoint x: 470, endPoint y: 256, distance: 51.1
click at [470, 256] on span "N97A08" at bounding box center [501, 253] width 173 height 13
drag, startPoint x: 416, startPoint y: 251, endPoint x: 473, endPoint y: 256, distance: 58.1
click at [473, 256] on span "N97A08" at bounding box center [501, 253] width 173 height 13
copy span "N97A08"
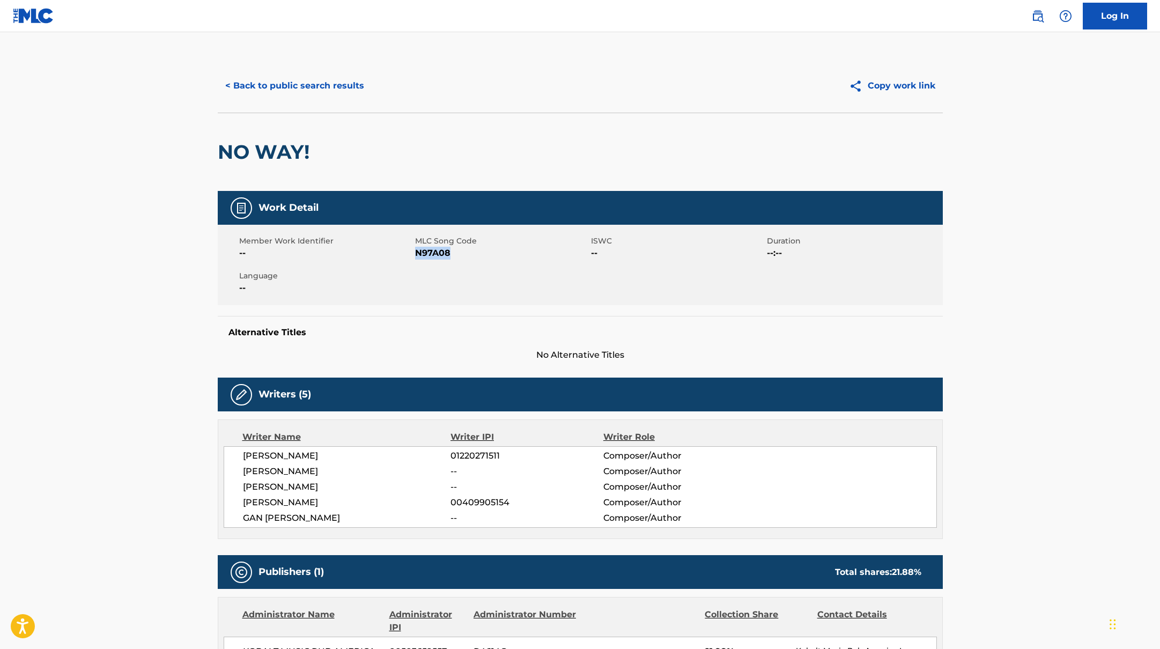
click at [332, 93] on button "< Back to public search results" at bounding box center [295, 85] width 154 height 27
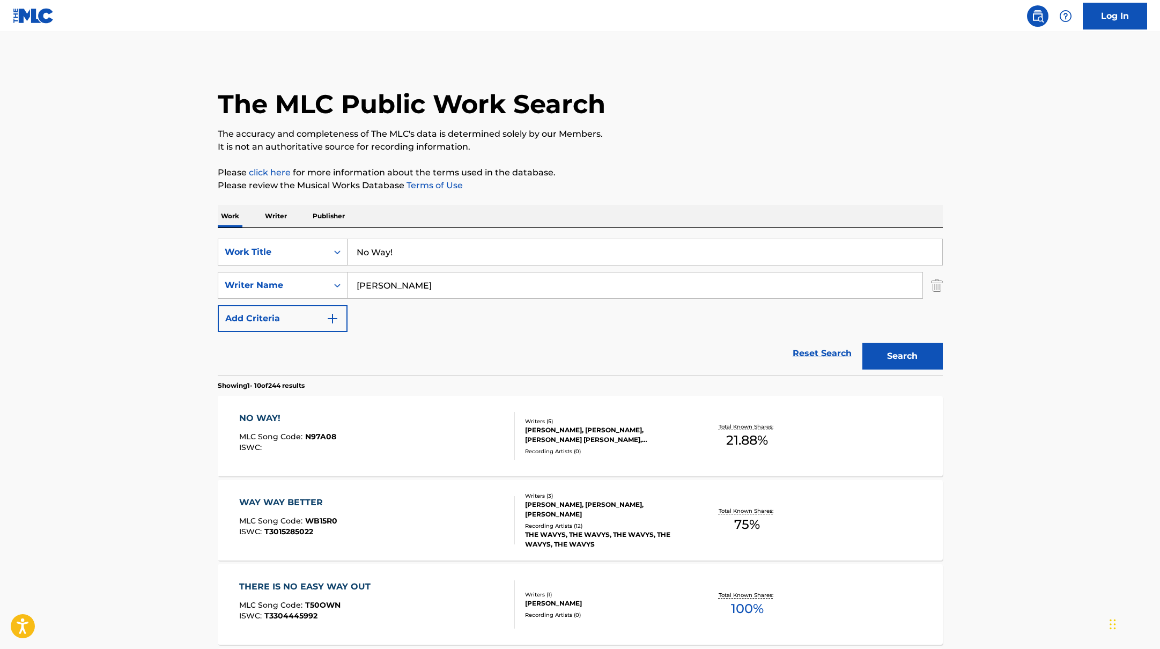
drag, startPoint x: 407, startPoint y: 253, endPoint x: 319, endPoint y: 241, distance: 89.3
click at [319, 241] on div "SearchWithCriteria45832d00-a73f-42f3-99db-db111a6c5918 Work Title No Way!" at bounding box center [580, 252] width 725 height 27
paste input "Infatuation"
type input "Infatuation"
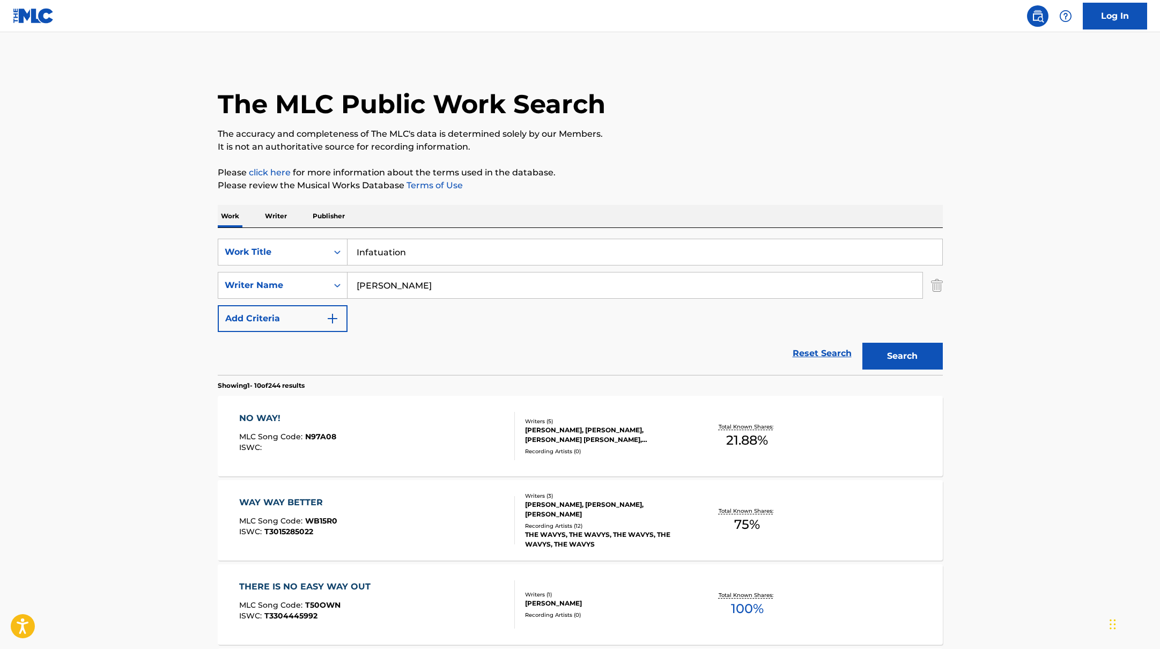
click at [913, 356] on button "Search" at bounding box center [902, 356] width 80 height 27
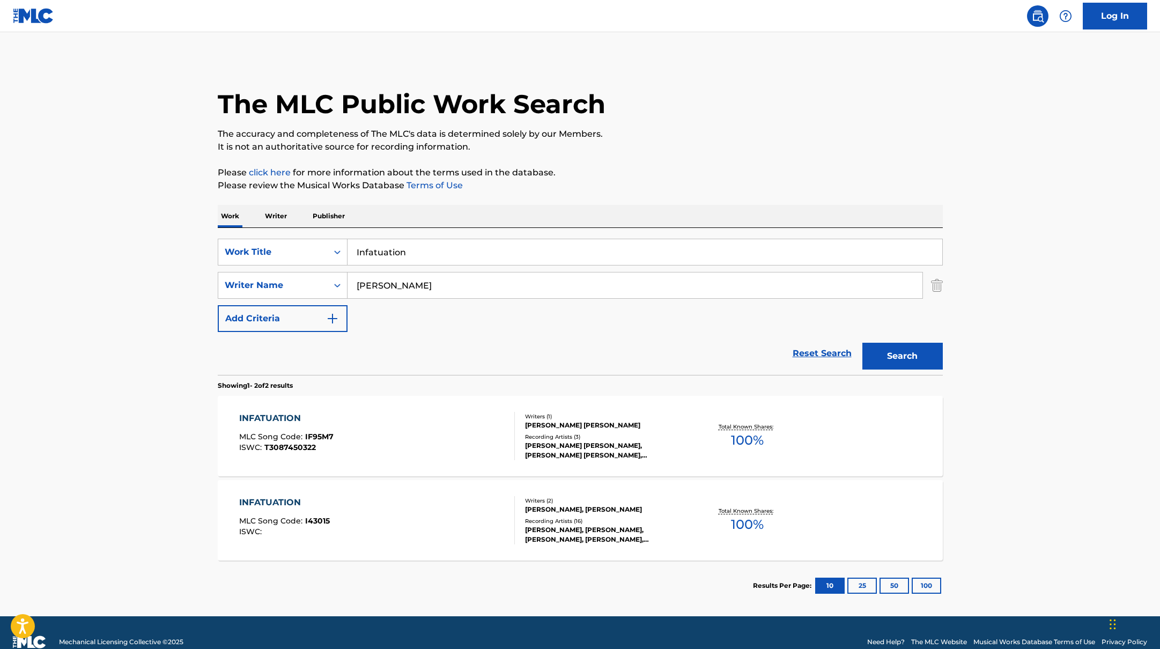
paste input "Gusmark"
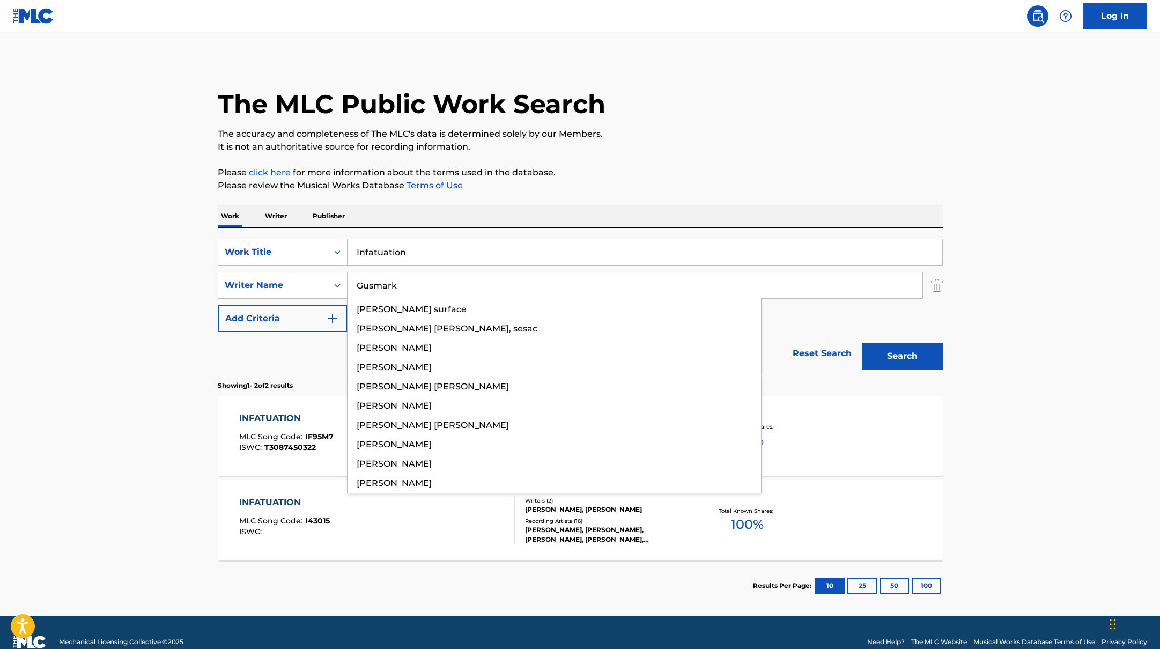
drag, startPoint x: 404, startPoint y: 286, endPoint x: 700, endPoint y: 144, distance: 328.1
click at [699, 144] on div "The MLC Public Work Search The accuracy and completeness of The MLC's data is d…" at bounding box center [580, 335] width 751 height 552
type input "Gusmark"
click at [700, 144] on p "It is not an authoritative source for recording information." at bounding box center [580, 146] width 725 height 13
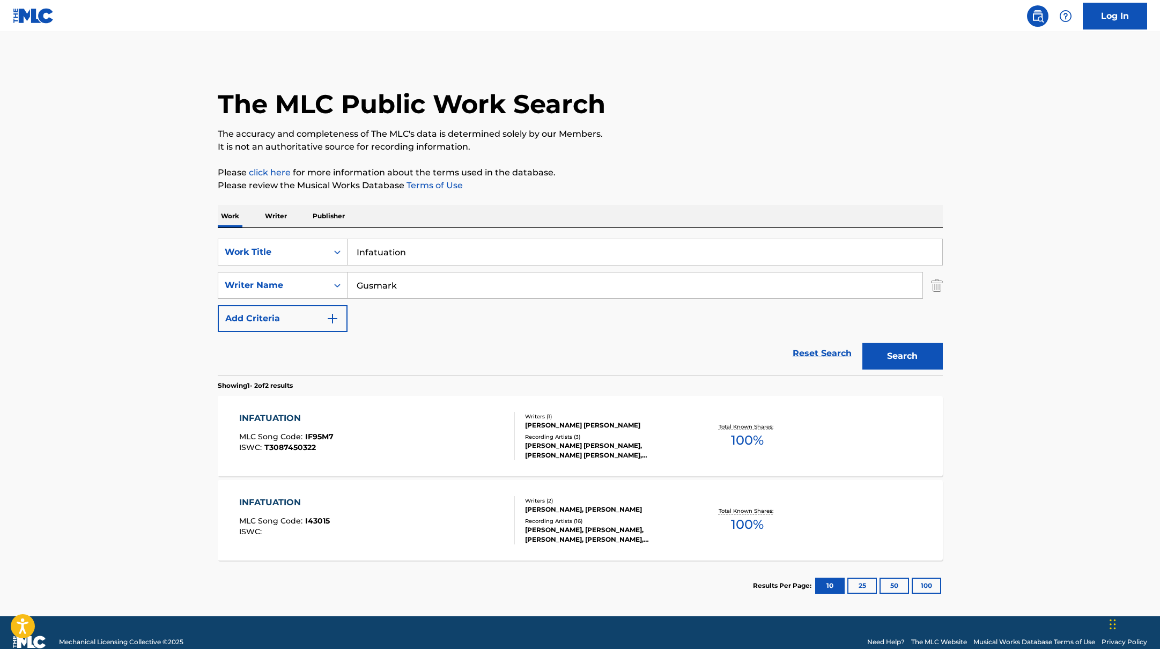
click at [895, 350] on button "Search" at bounding box center [902, 356] width 80 height 27
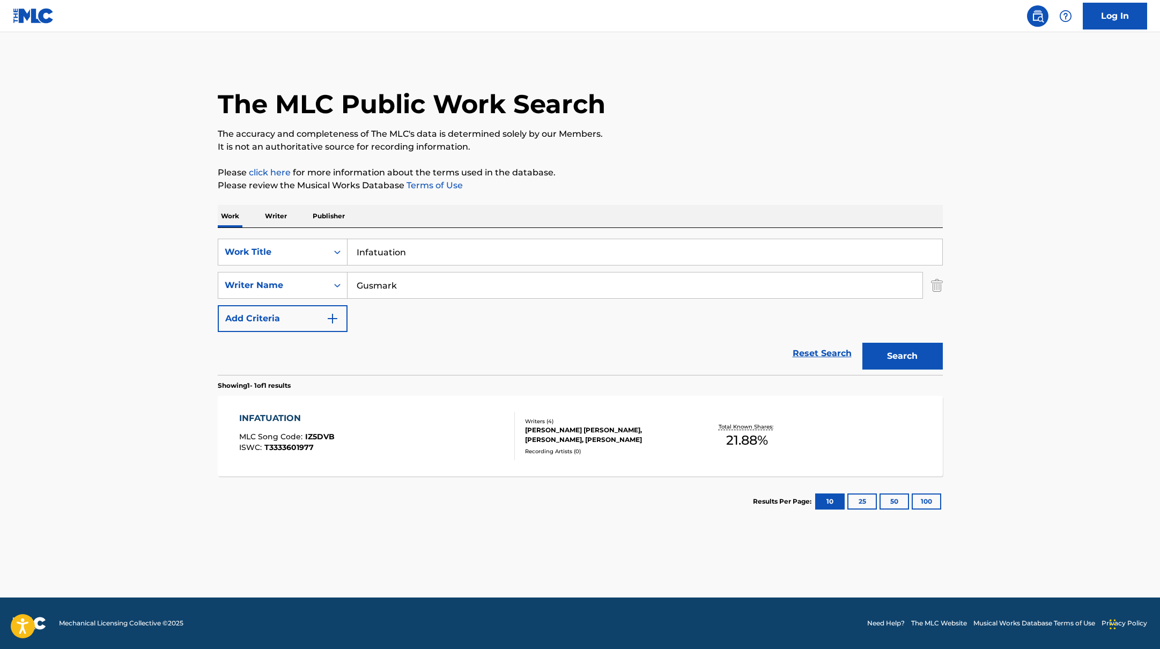
click at [427, 411] on div "INFATUATION MLC Song Code : IZ5DVB ISWC : T3333601977 Writers ( 4 ) [PERSON_NAM…" at bounding box center [580, 436] width 725 height 80
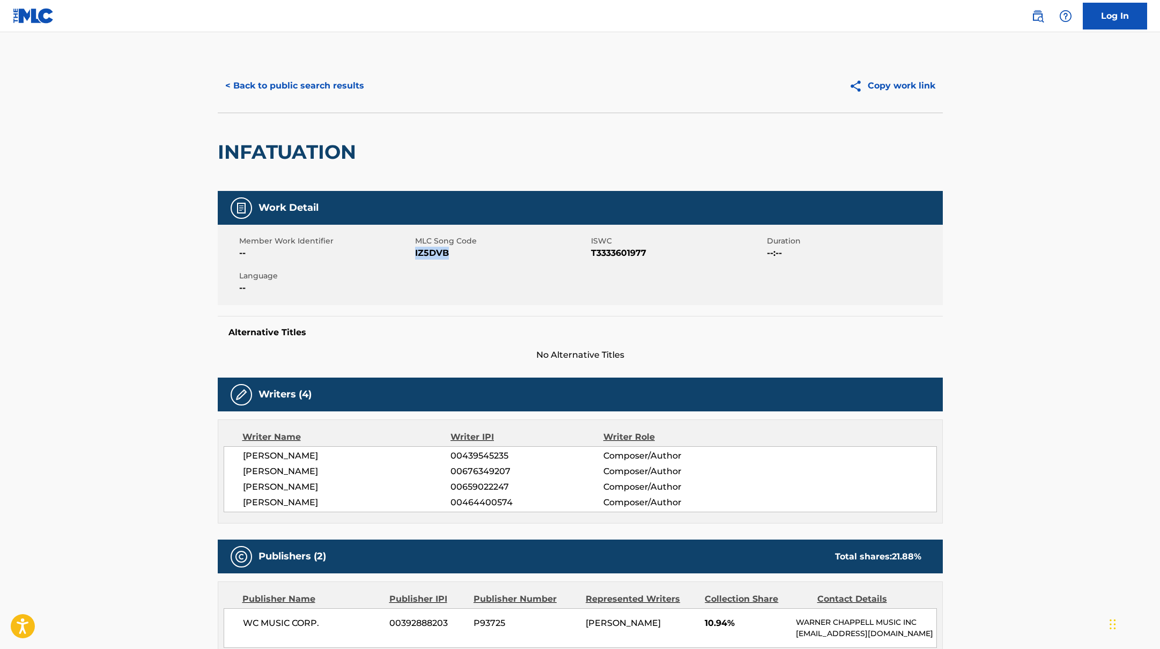
drag, startPoint x: 414, startPoint y: 253, endPoint x: 453, endPoint y: 255, distance: 38.7
click at [453, 255] on span "IZ5DVB" at bounding box center [501, 253] width 173 height 13
click at [327, 70] on div "< Back to public search results Copy work link" at bounding box center [580, 86] width 725 height 54
click at [326, 86] on button "< Back to public search results" at bounding box center [295, 85] width 154 height 27
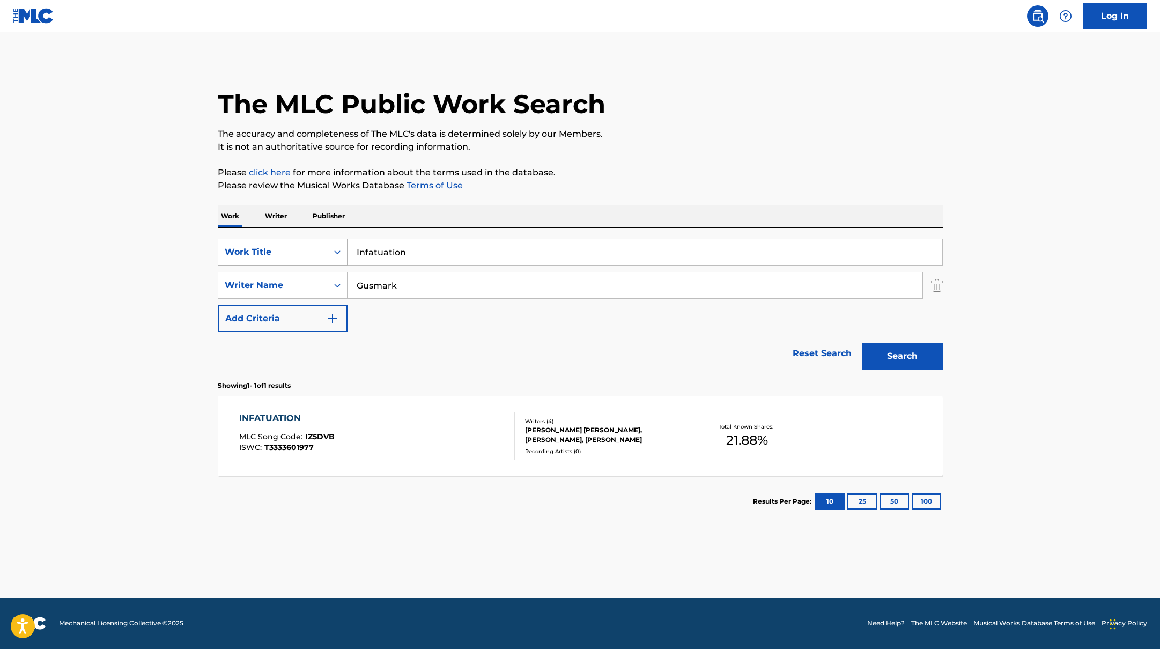
drag, startPoint x: 414, startPoint y: 255, endPoint x: 317, endPoint y: 240, distance: 98.7
click at [317, 240] on div "SearchWithCriteria45832d00-a73f-42f3-99db-db111a6c5918 Work Title Infatuation" at bounding box center [580, 252] width 725 height 27
paste input "GLAM"
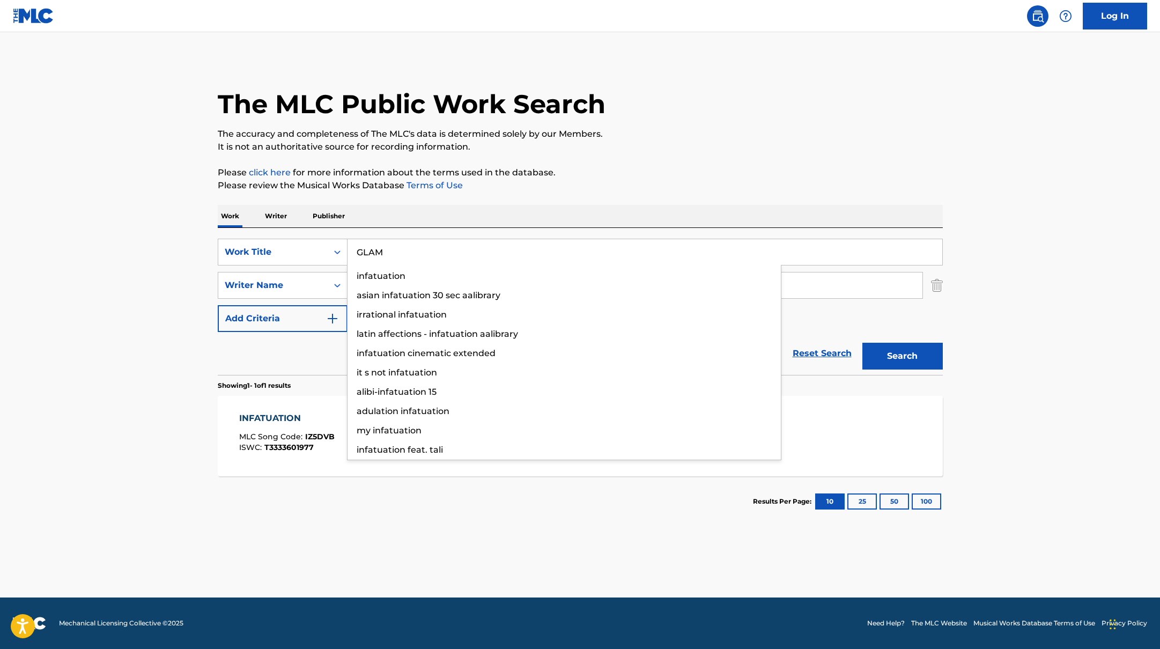
type input "GLAM"
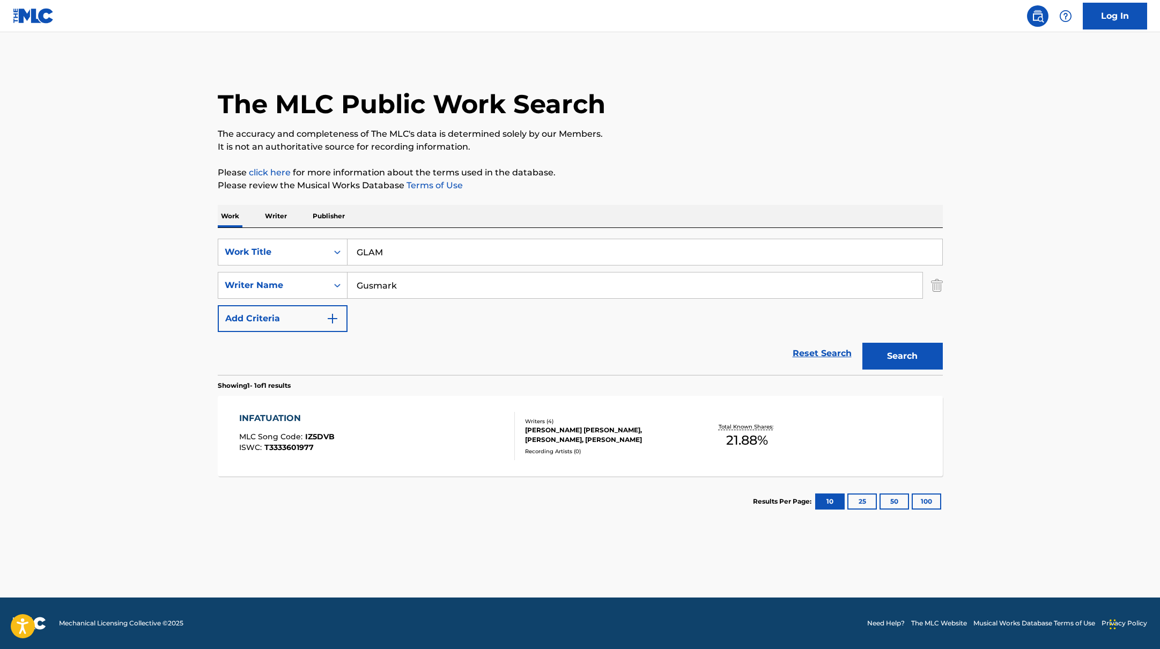
click at [691, 149] on p "It is not an authoritative source for recording information." at bounding box center [580, 146] width 725 height 13
click at [887, 354] on button "Search" at bounding box center [902, 356] width 80 height 27
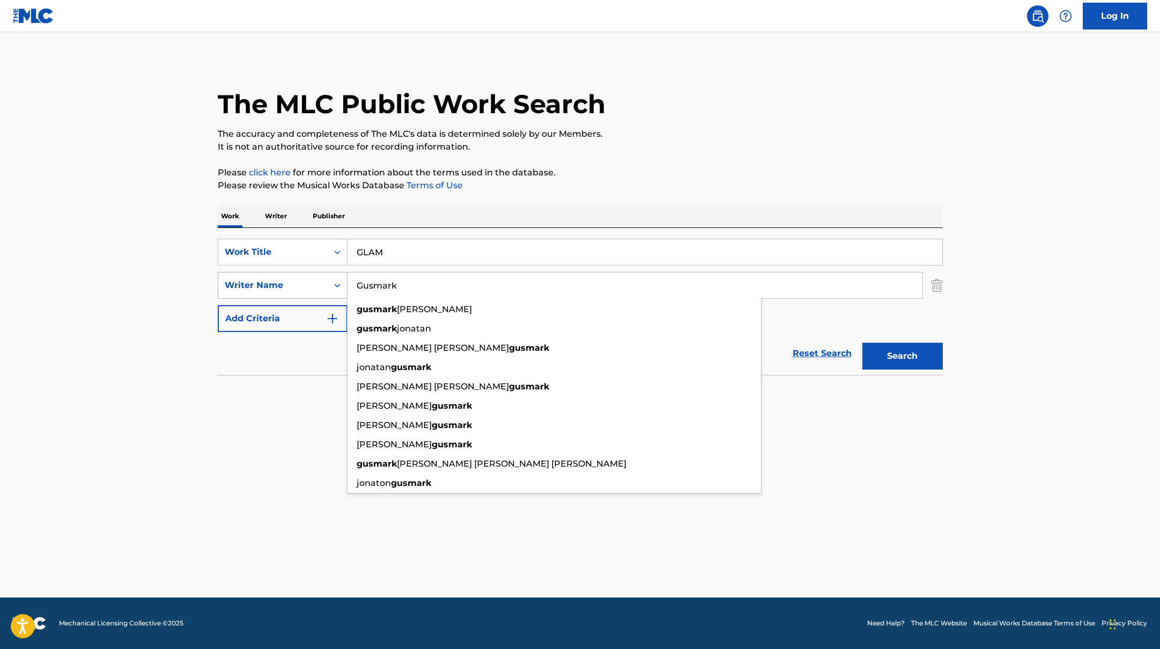
drag, startPoint x: 406, startPoint y: 283, endPoint x: 315, endPoint y: 276, distance: 92.0
click at [315, 276] on div "SearchWithCriteria6fe0b56a-87ea-458f-8866-440b0c01beee Writer Name [PERSON_NAME…" at bounding box center [580, 285] width 725 height 27
paste input "Carlebecker"
type input "Carlebecker"
click at [862, 136] on p "The accuracy and completeness of The MLC's data is determined solely by our Mem…" at bounding box center [580, 134] width 725 height 13
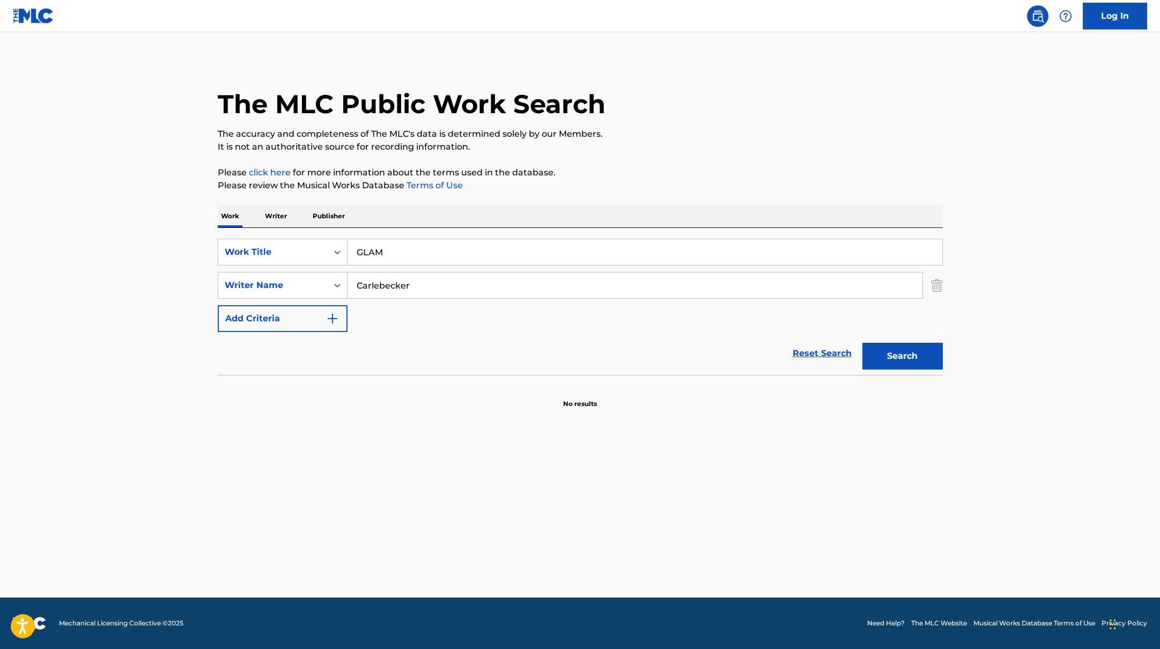
click at [924, 358] on button "Search" at bounding box center [902, 356] width 80 height 27
drag, startPoint x: 398, startPoint y: 253, endPoint x: 441, endPoint y: 217, distance: 55.6
click at [326, 241] on div "SearchWithCriteria45832d00-a73f-42f3-99db-db111a6c5918 Work Title GLAM" at bounding box center [580, 252] width 725 height 27
paste input "Picture Frame"
type input "Picture Frame"
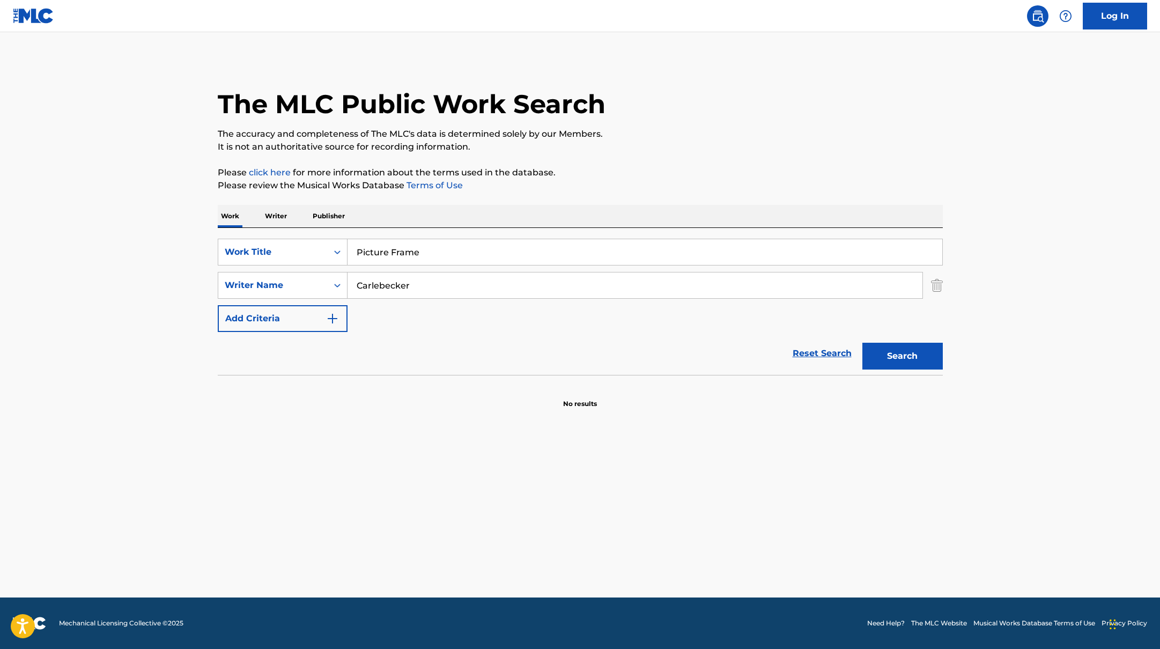
click at [723, 146] on p "It is not an authoritative source for recording information." at bounding box center [580, 146] width 725 height 13
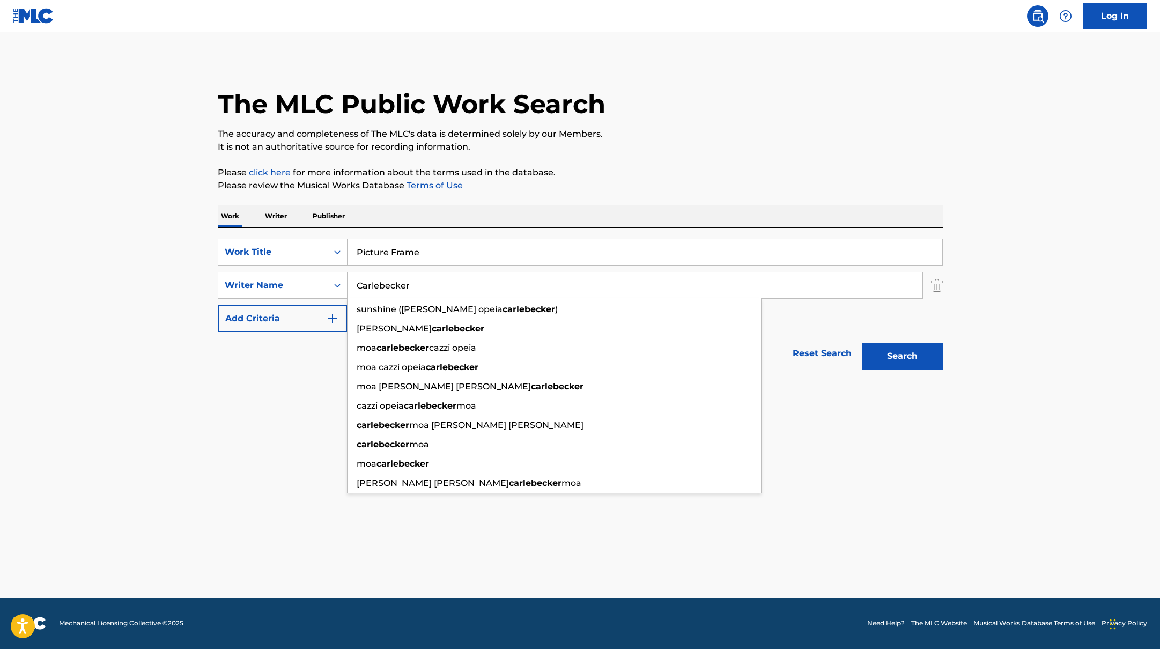
paste input "Mingu"
drag, startPoint x: 431, startPoint y: 284, endPoint x: 328, endPoint y: 269, distance: 104.0
click at [328, 269] on div "SearchWithCriteria45832d00-a73f-42f3-99db-db111a6c5918 Work Title Picture Frame…" at bounding box center [580, 285] width 725 height 93
type input "Mingu"
click at [734, 157] on div "The MLC Public Work Search The accuracy and completeness of The MLC's data is d…" at bounding box center [580, 234] width 751 height 350
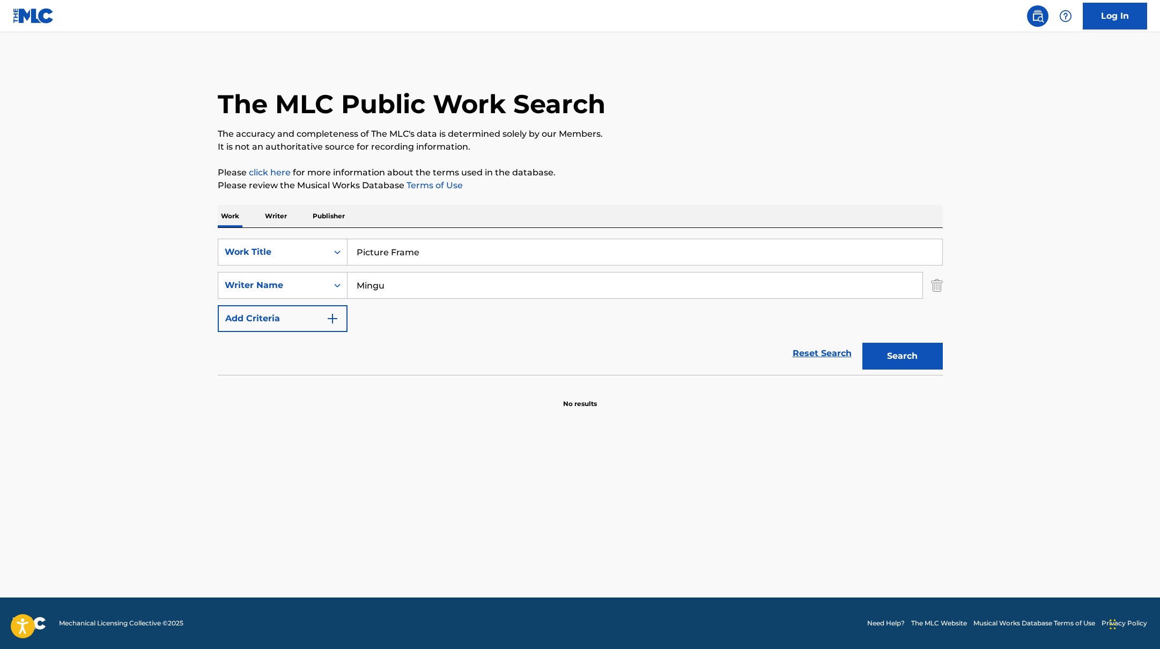
click at [889, 347] on button "Search" at bounding box center [902, 356] width 80 height 27
drag, startPoint x: 432, startPoint y: 250, endPoint x: 469, endPoint y: 199, distance: 63.0
click at [288, 239] on div "SearchWithCriteria45832d00-a73f-42f3-99db-db111a6c5918 Work Title Picture Frame" at bounding box center [580, 252] width 725 height 27
paste input "erfect Error"
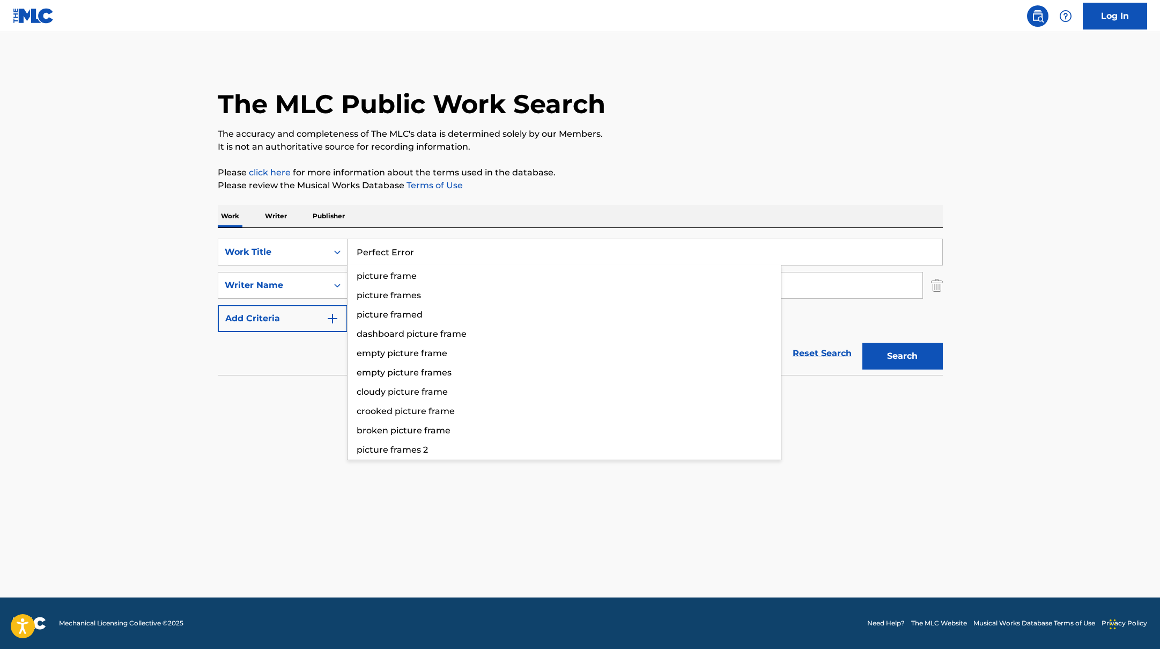
type input "Perfect Error"
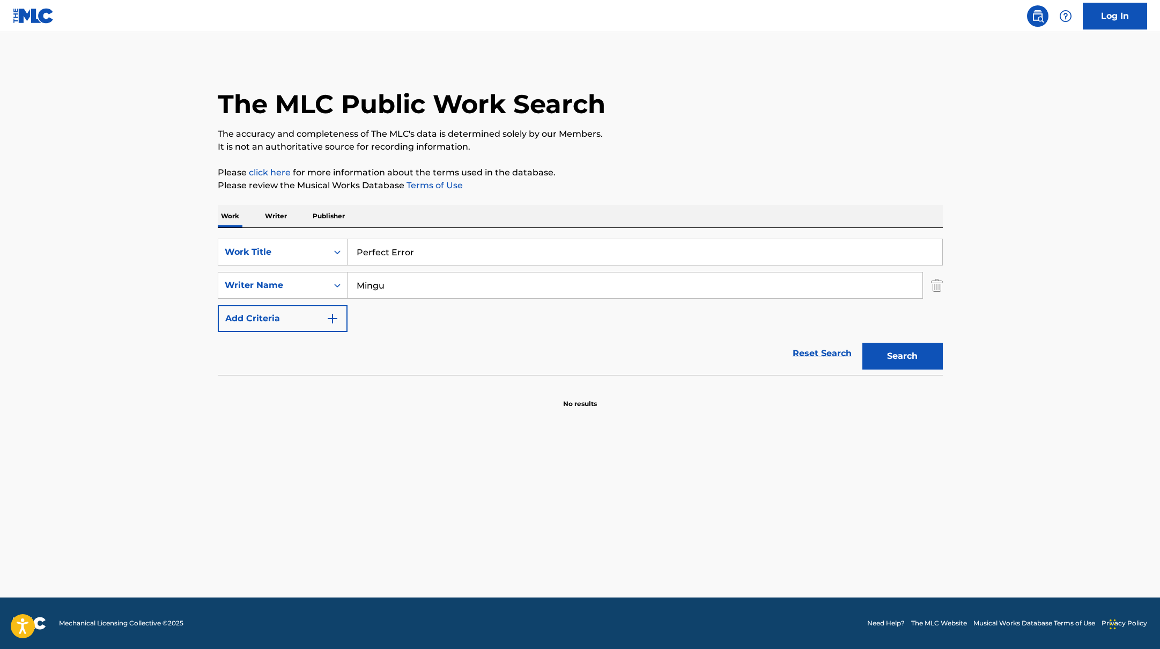
click at [657, 178] on p "Please click here for more information about the terms used in the database." at bounding box center [580, 172] width 725 height 13
drag, startPoint x: 403, startPoint y: 288, endPoint x: 311, endPoint y: 268, distance: 94.3
click at [306, 269] on div "SearchWithCriteria45832d00-a73f-42f3-99db-db111a6c5918 Work Title Perfect Error…" at bounding box center [580, 285] width 725 height 93
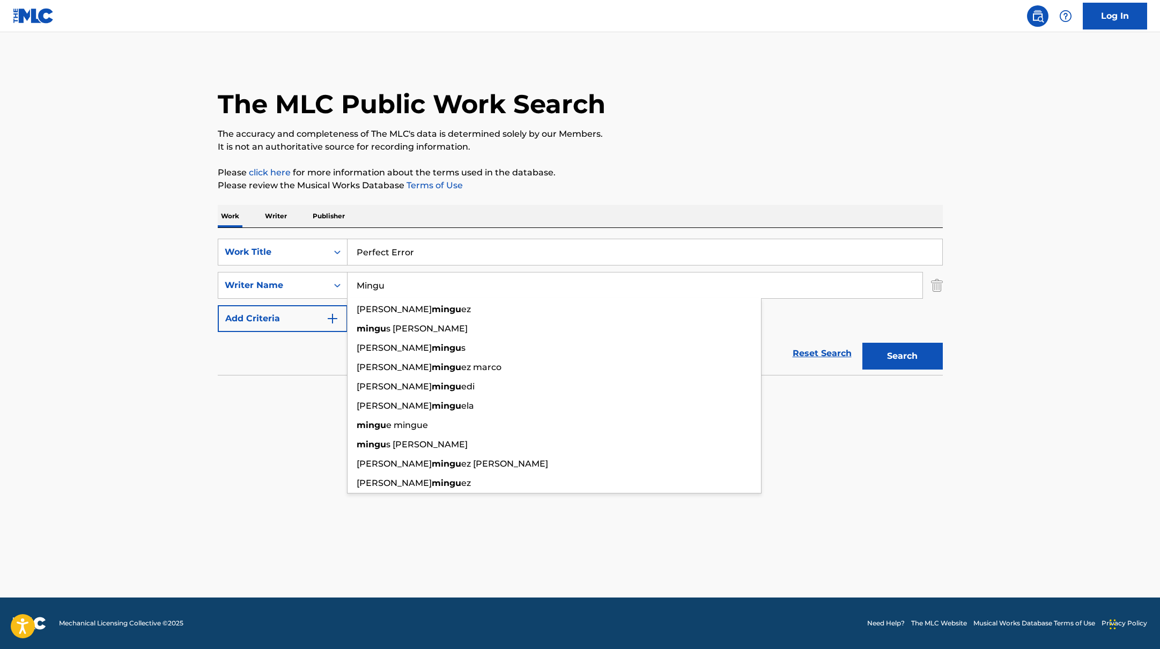
paste input "[PERSON_NAME]"
type input "[PERSON_NAME]"
click at [686, 159] on div "The MLC Public Work Search The accuracy and completeness of The MLC's data is d…" at bounding box center [580, 234] width 751 height 350
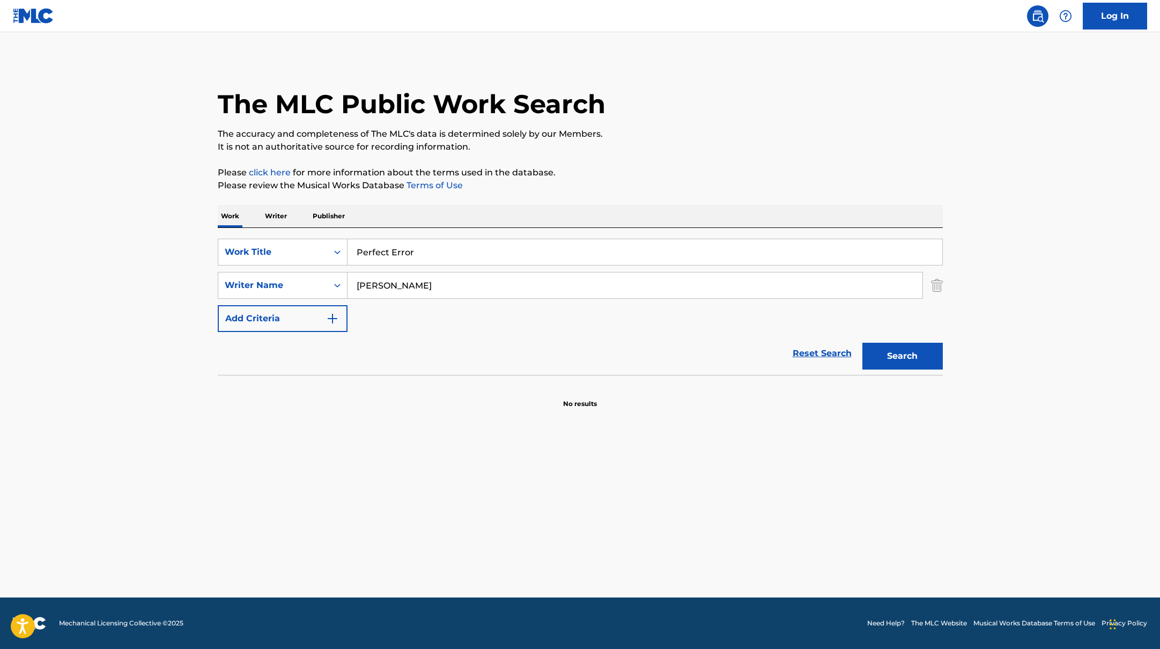
click at [909, 353] on button "Search" at bounding box center [902, 356] width 80 height 27
drag, startPoint x: 442, startPoint y: 261, endPoint x: 310, endPoint y: 230, distance: 135.9
click at [310, 230] on div "SearchWithCriteria45832d00-a73f-42f3-99db-db111a6c5918 Work Title Perfect Error…" at bounding box center [580, 301] width 725 height 147
paste input "Lavender Love"
type input "Lavender Love"
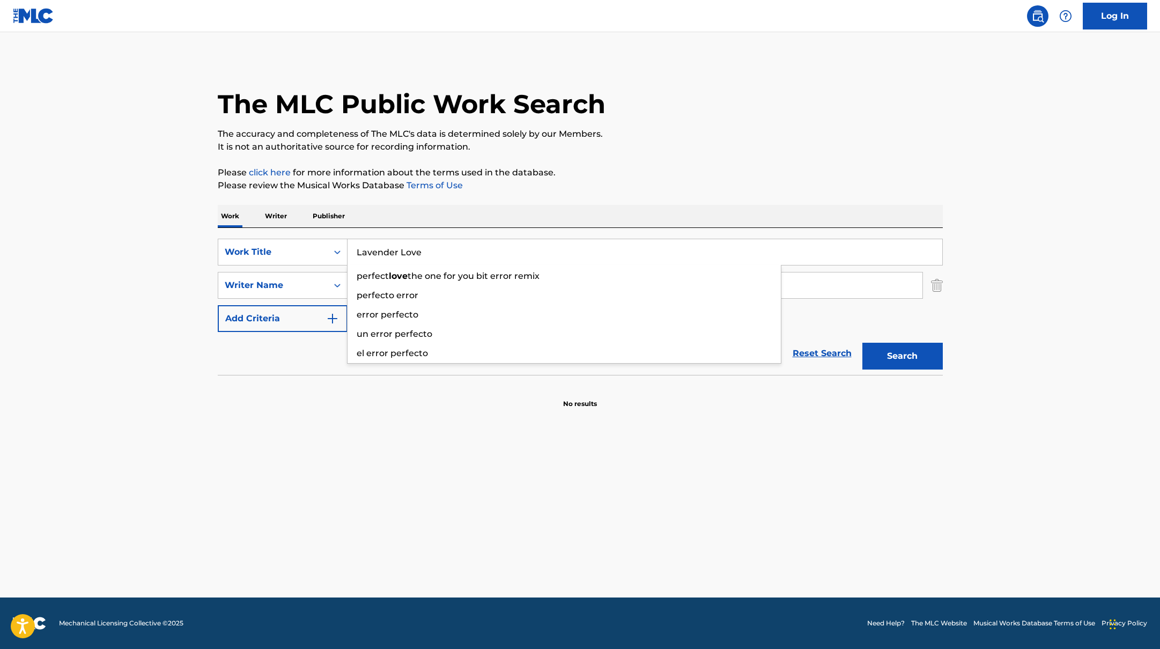
click at [702, 181] on p "Please review the Musical Works Database Terms of Use" at bounding box center [580, 185] width 725 height 13
paste input "JHUN"
drag, startPoint x: 425, startPoint y: 287, endPoint x: 670, endPoint y: 174, distance: 269.7
click at [668, 174] on div "The MLC Public Work Search The accuracy and completeness of The MLC's data is d…" at bounding box center [580, 234] width 751 height 350
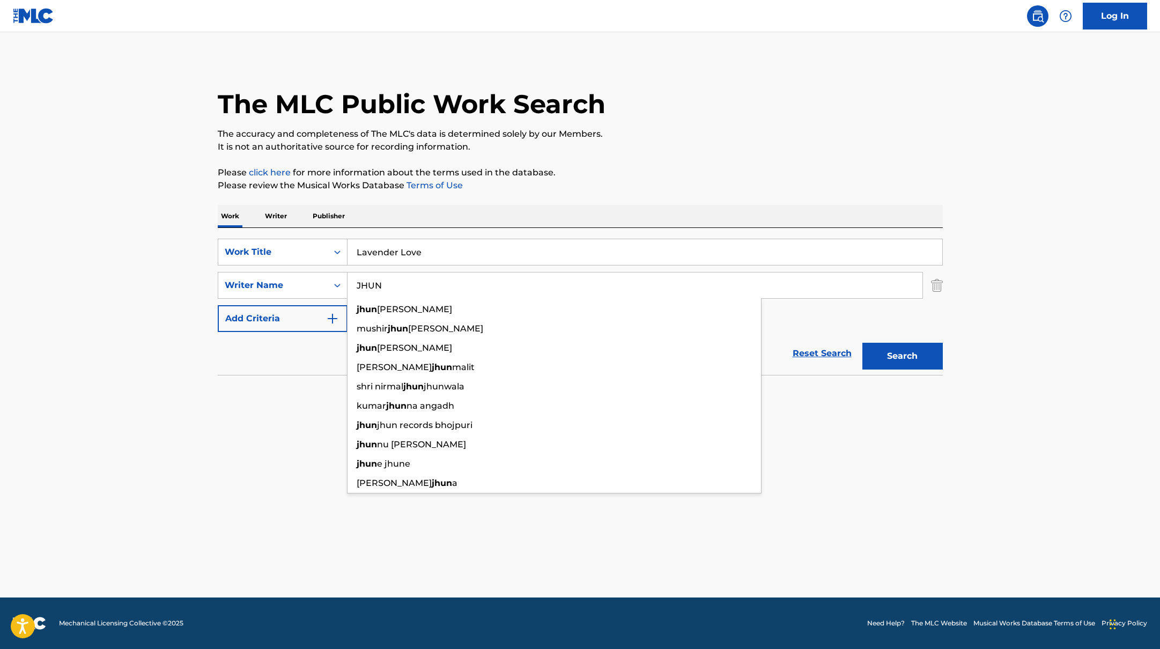
type input "JHUN"
click at [671, 174] on p "Please click here for more information about the terms used in the database." at bounding box center [580, 172] width 725 height 13
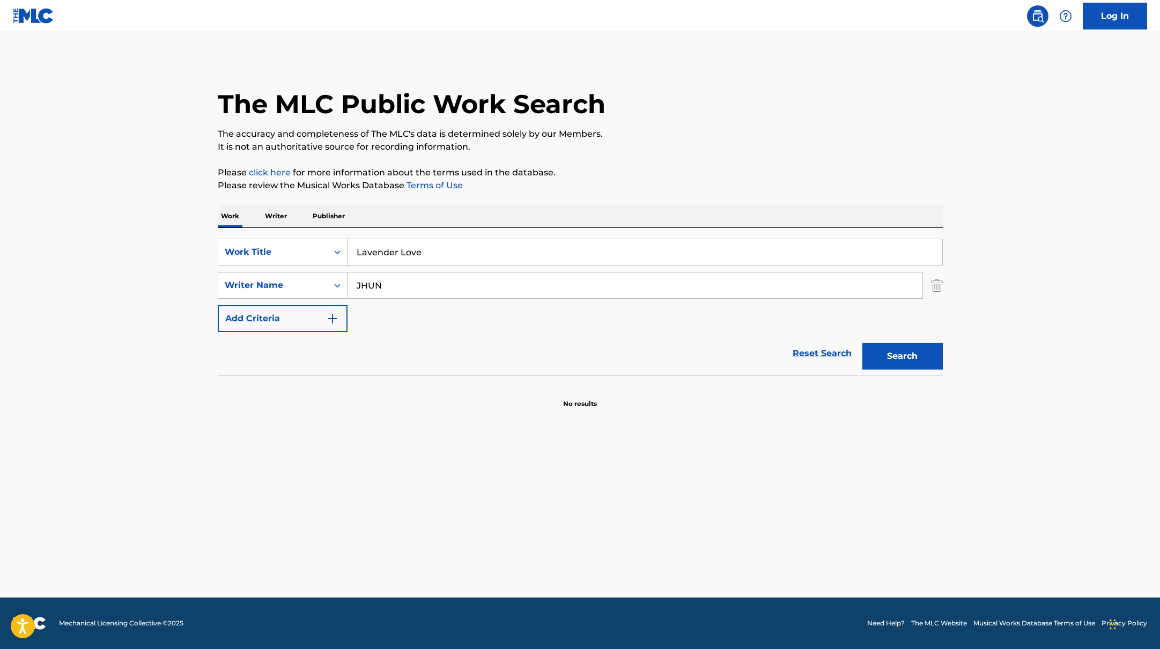
click at [894, 358] on button "Search" at bounding box center [902, 356] width 80 height 27
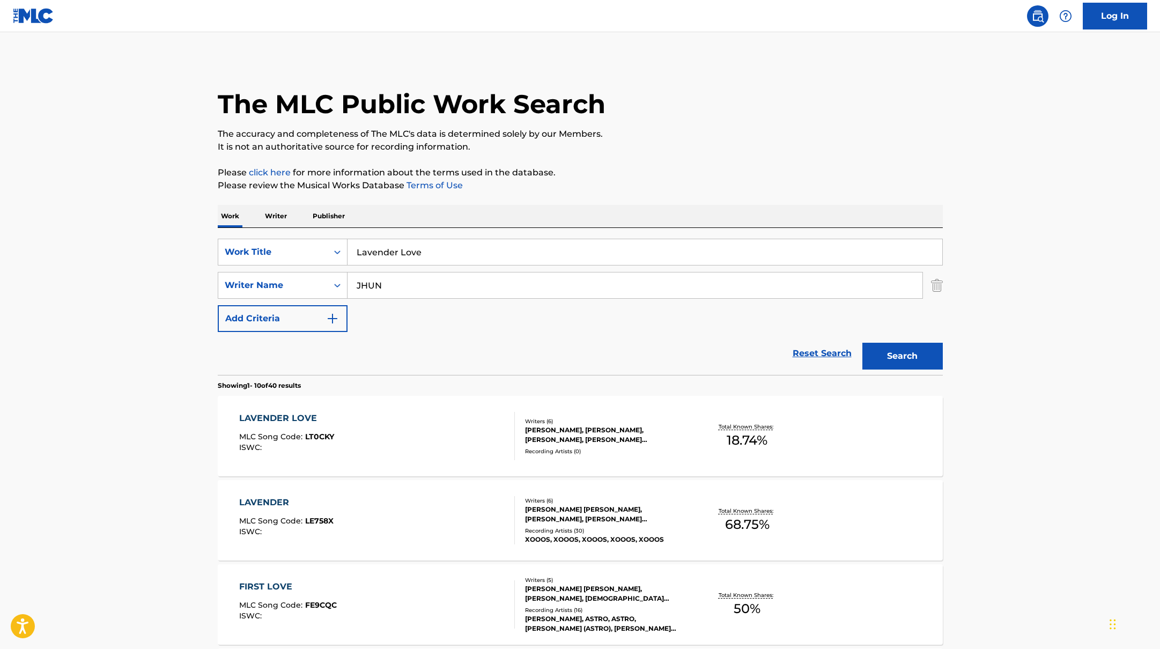
click at [477, 425] on div "LAVENDER LOVE MLC Song Code : LT0CKY ISWC :" at bounding box center [377, 436] width 276 height 48
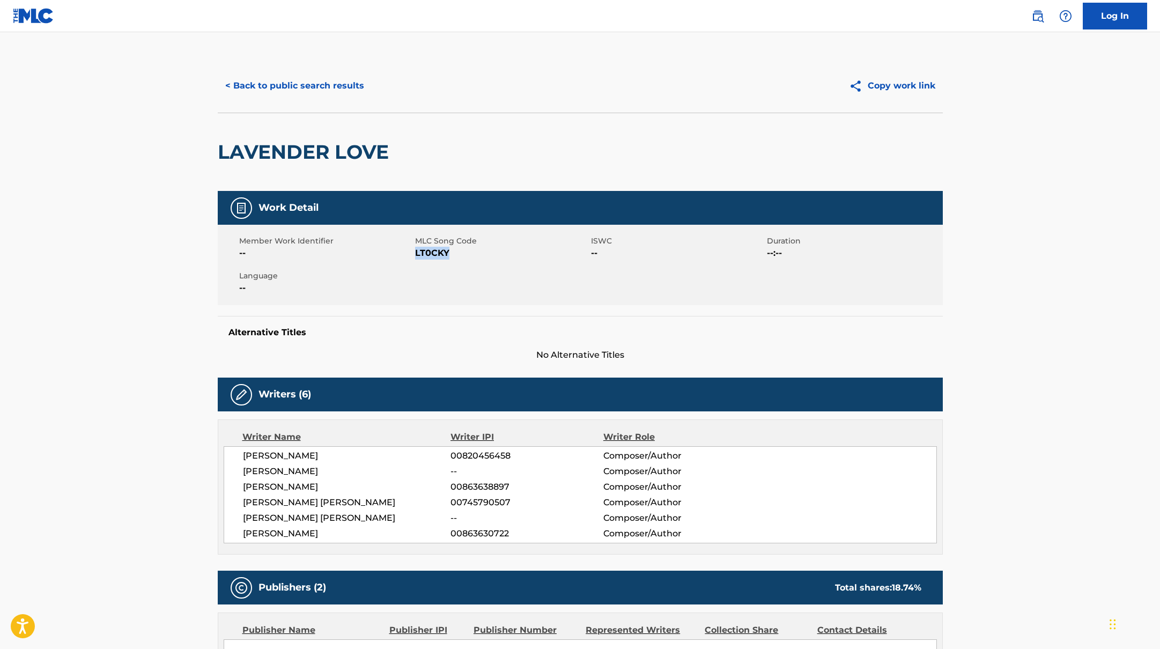
drag, startPoint x: 416, startPoint y: 252, endPoint x: 483, endPoint y: 254, distance: 67.1
click at [483, 254] on span "LT0CKY" at bounding box center [501, 253] width 173 height 13
click at [324, 80] on button "< Back to public search results" at bounding box center [295, 85] width 154 height 27
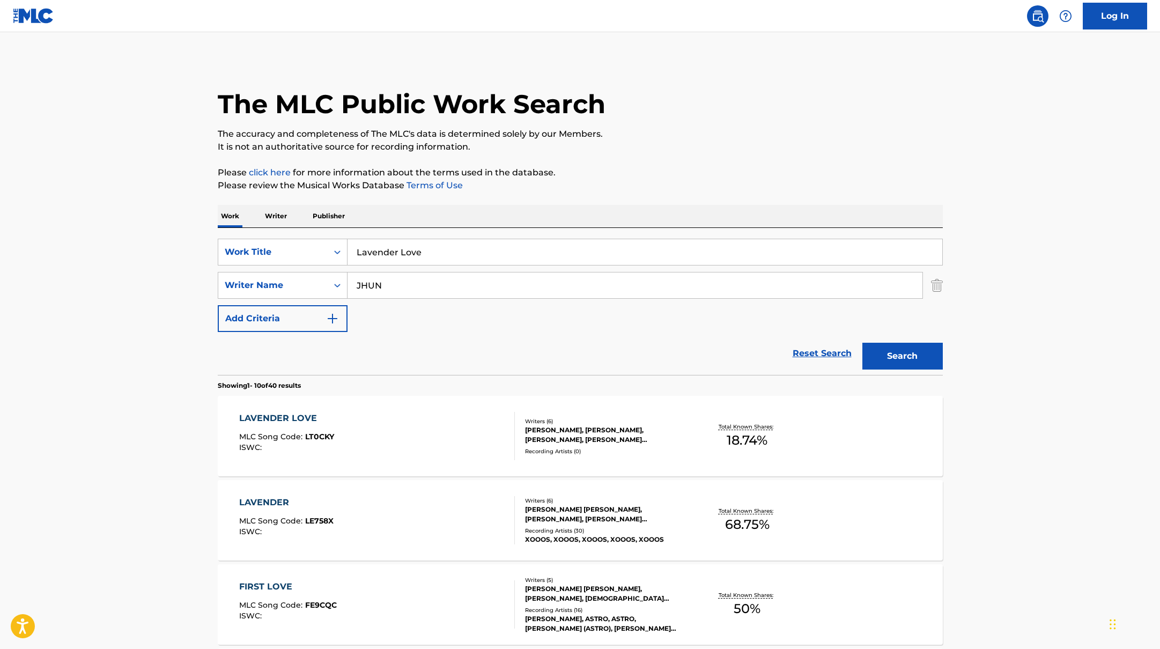
drag, startPoint x: 433, startPoint y: 253, endPoint x: 321, endPoint y: 229, distance: 114.9
click at [325, 232] on div "SearchWithCriteria45832d00-a73f-42f3-99db-db111a6c5918 Work Title Lavender Love…" at bounding box center [580, 301] width 725 height 147
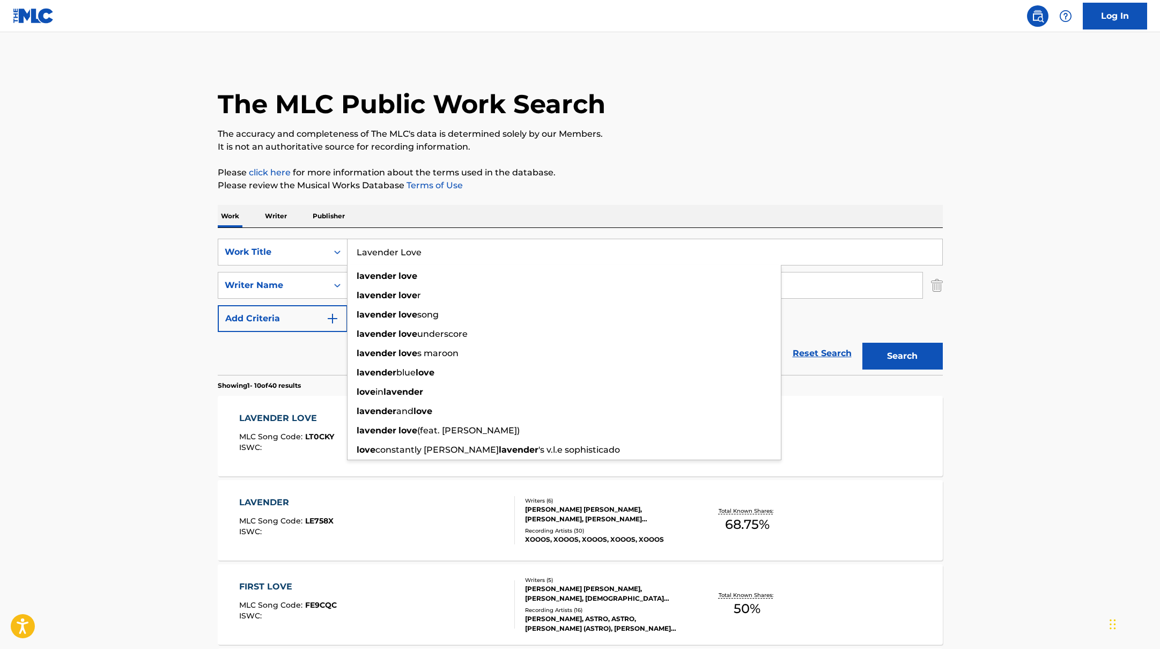
paste input "Pleasure Shop"
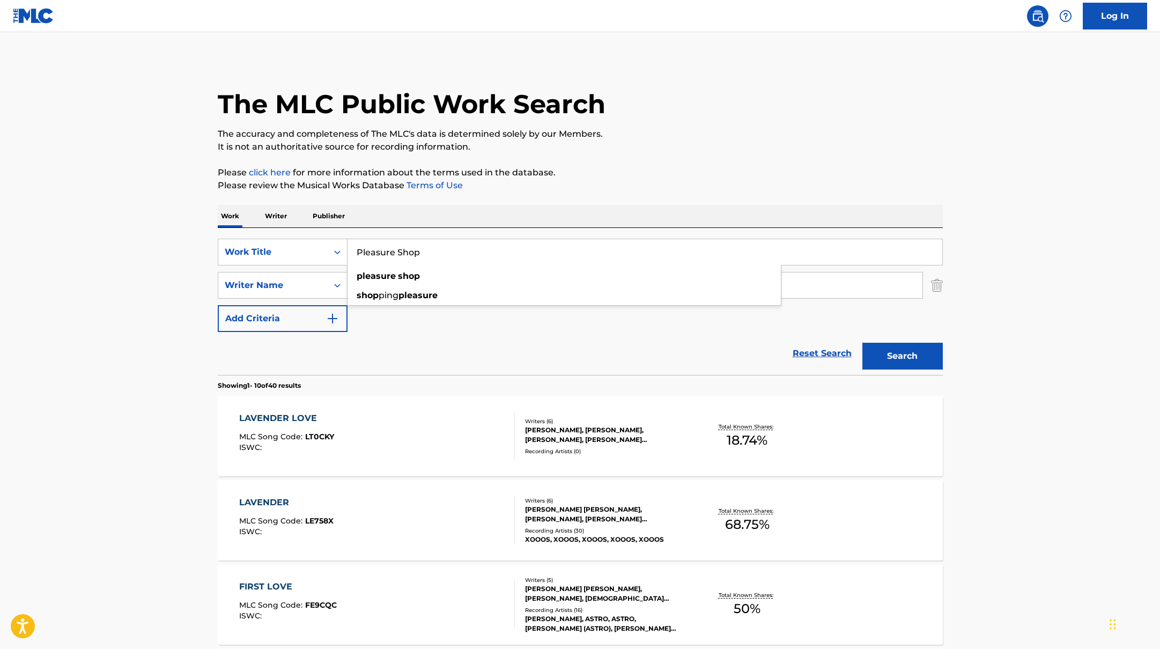
type input "Pleasure Shop"
drag, startPoint x: 398, startPoint y: 284, endPoint x: 331, endPoint y: 275, distance: 67.6
click at [331, 275] on div "SearchWithCriteria6fe0b56a-87ea-458f-8866-440b0c01beee Writer Name JHUN" at bounding box center [580, 285] width 725 height 27
paste input "[PERSON_NAME]"
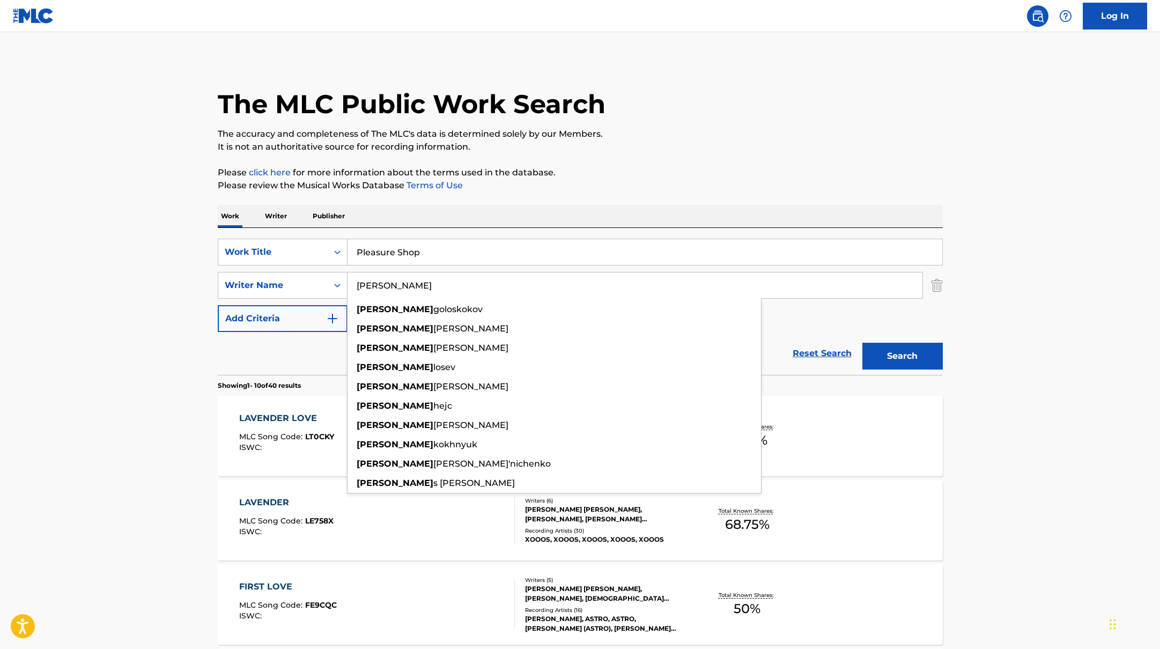
type input "[PERSON_NAME]"
click at [665, 179] on p "Please review the Musical Works Database Terms of Use" at bounding box center [580, 185] width 725 height 13
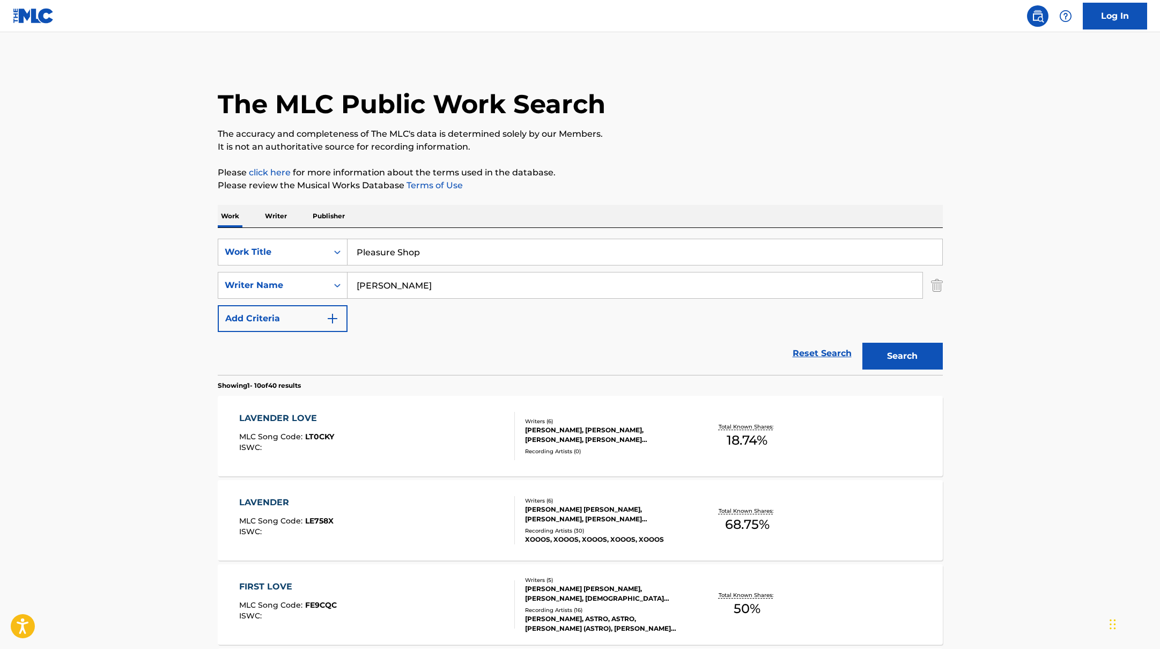
click at [891, 344] on button "Search" at bounding box center [902, 356] width 80 height 27
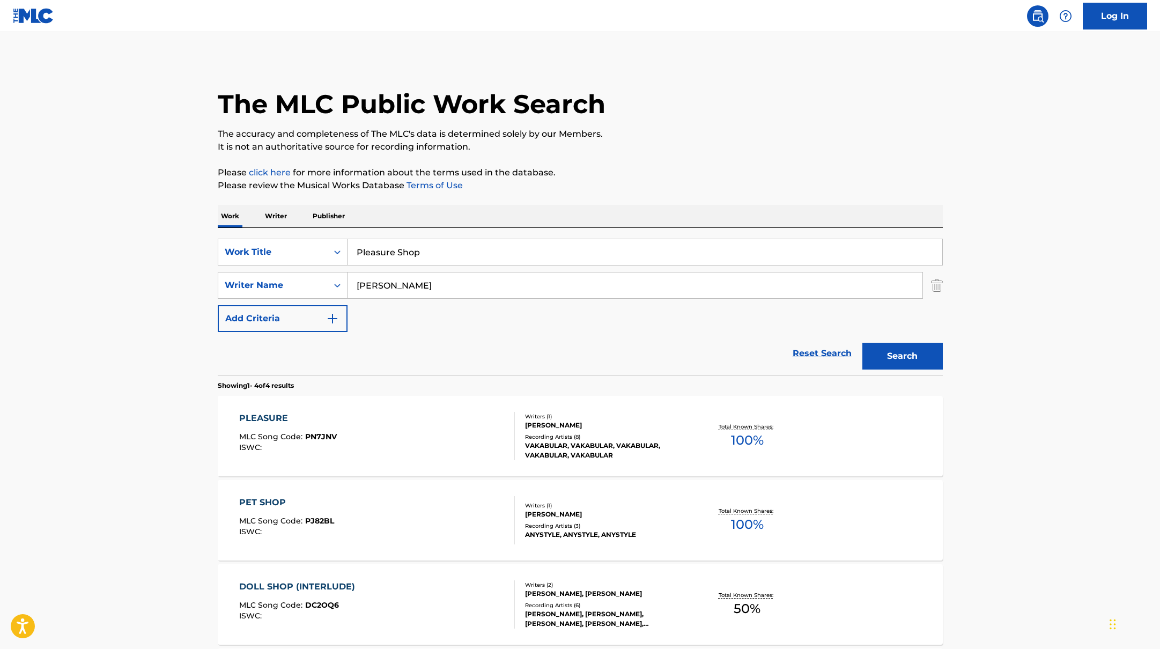
paste input "Overthink"
drag, startPoint x: 445, startPoint y: 263, endPoint x: 303, endPoint y: 234, distance: 144.5
click at [303, 234] on div "SearchWithCriteria45832d00-a73f-42f3-99db-db111a6c5918 Work Title Pleasure Shop…" at bounding box center [580, 301] width 725 height 147
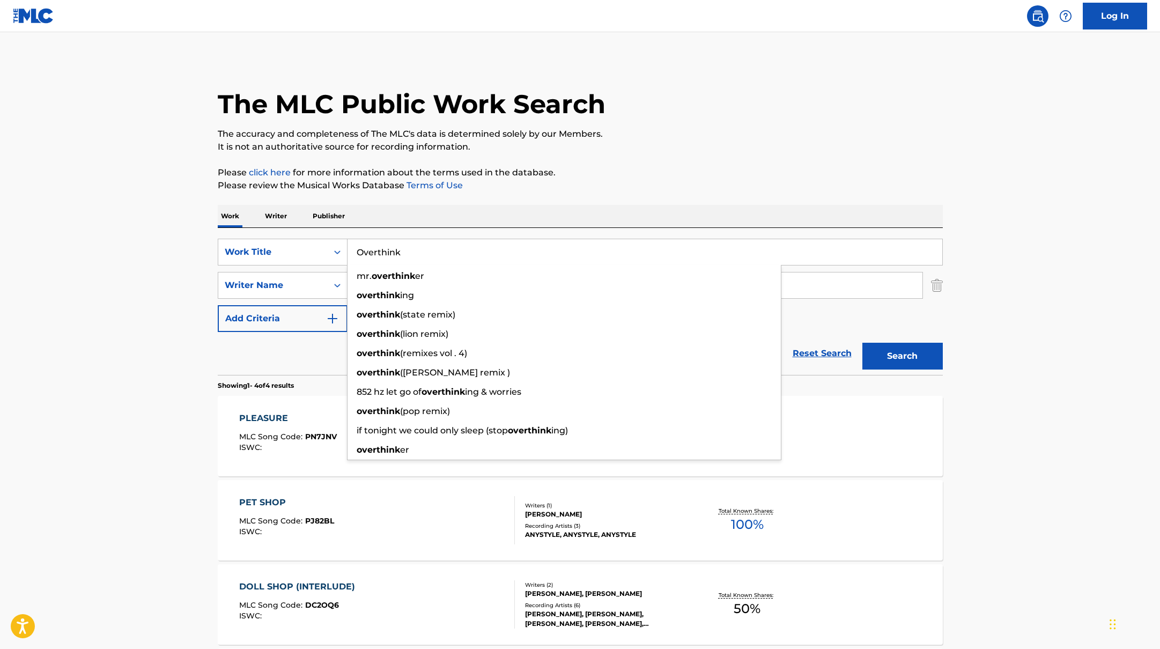
type input "Overthink"
click at [623, 159] on div "The MLC Public Work Search The accuracy and completeness of The MLC's data is d…" at bounding box center [580, 419] width 751 height 720
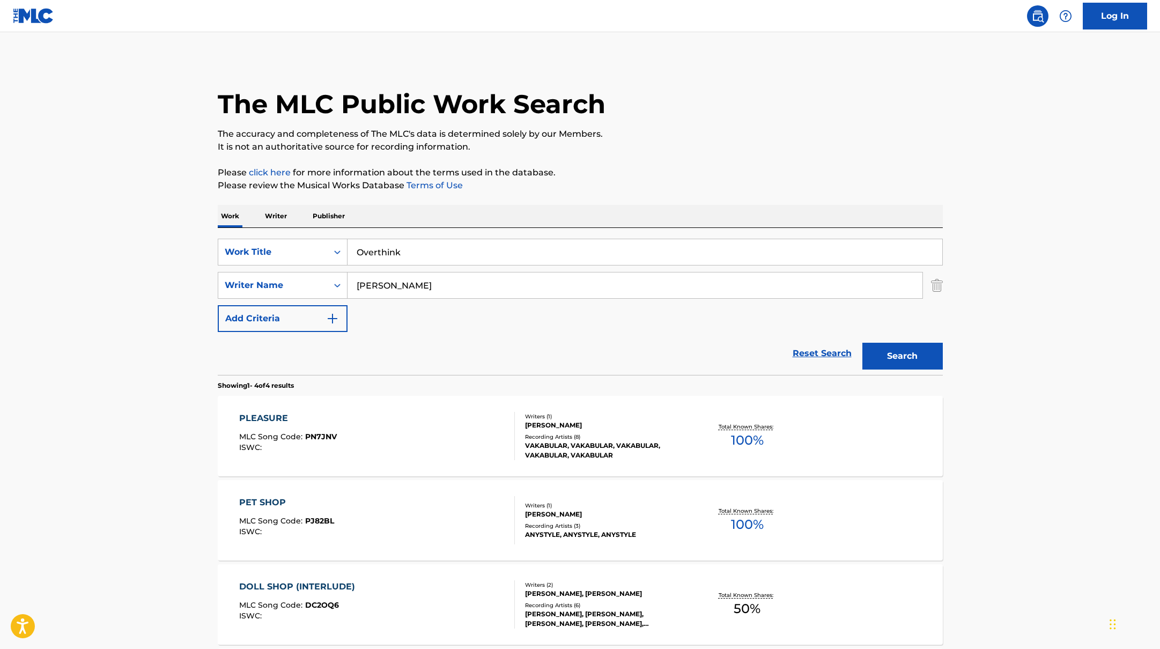
paste input "rk"
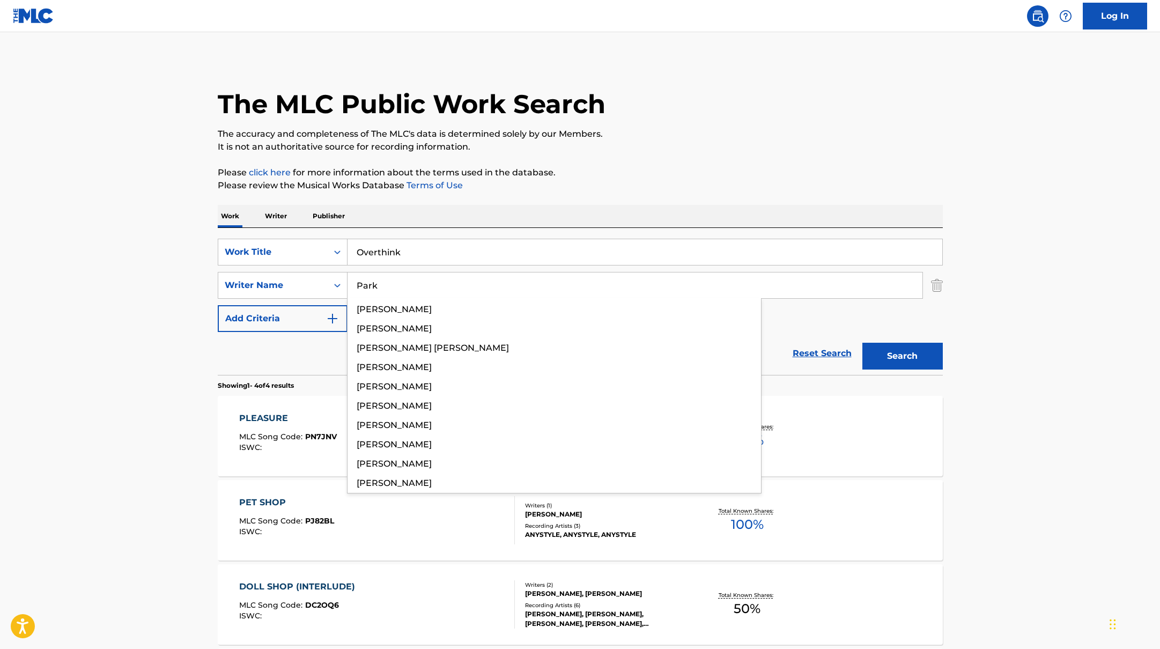
drag, startPoint x: 419, startPoint y: 286, endPoint x: 712, endPoint y: 174, distance: 312.8
click at [710, 174] on div "The MLC Public Work Search The accuracy and completeness of The MLC's data is d…" at bounding box center [580, 419] width 751 height 720
type input "Park"
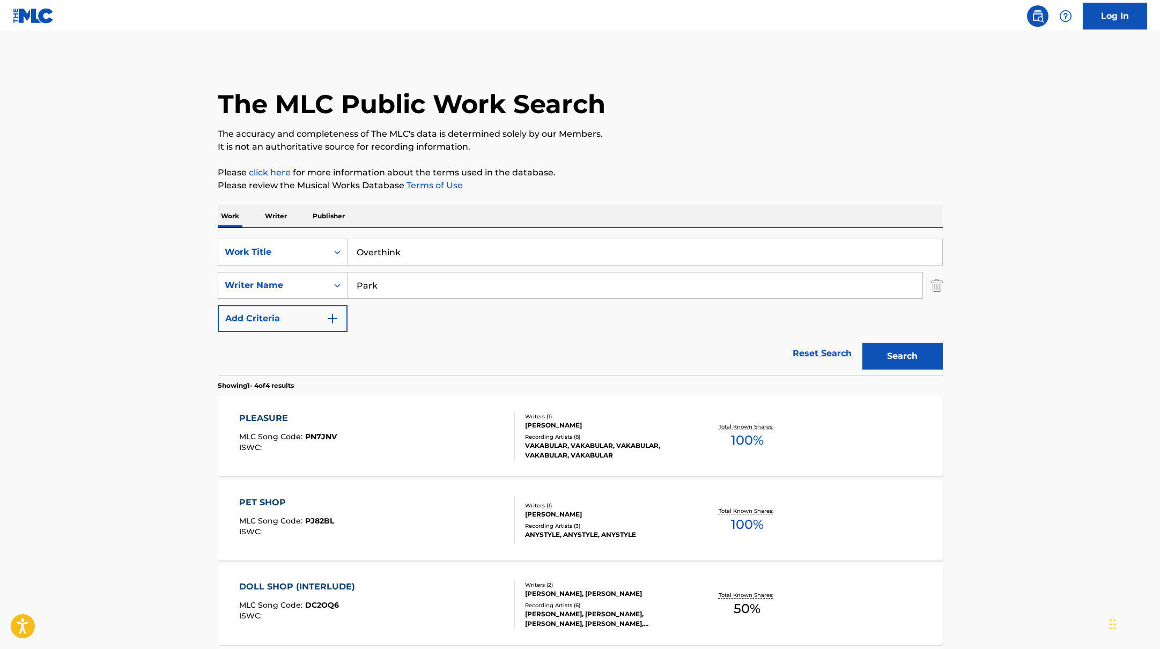
click at [712, 174] on p "Please click here for more information about the terms used in the database." at bounding box center [580, 172] width 725 height 13
click at [886, 355] on button "Search" at bounding box center [902, 356] width 80 height 27
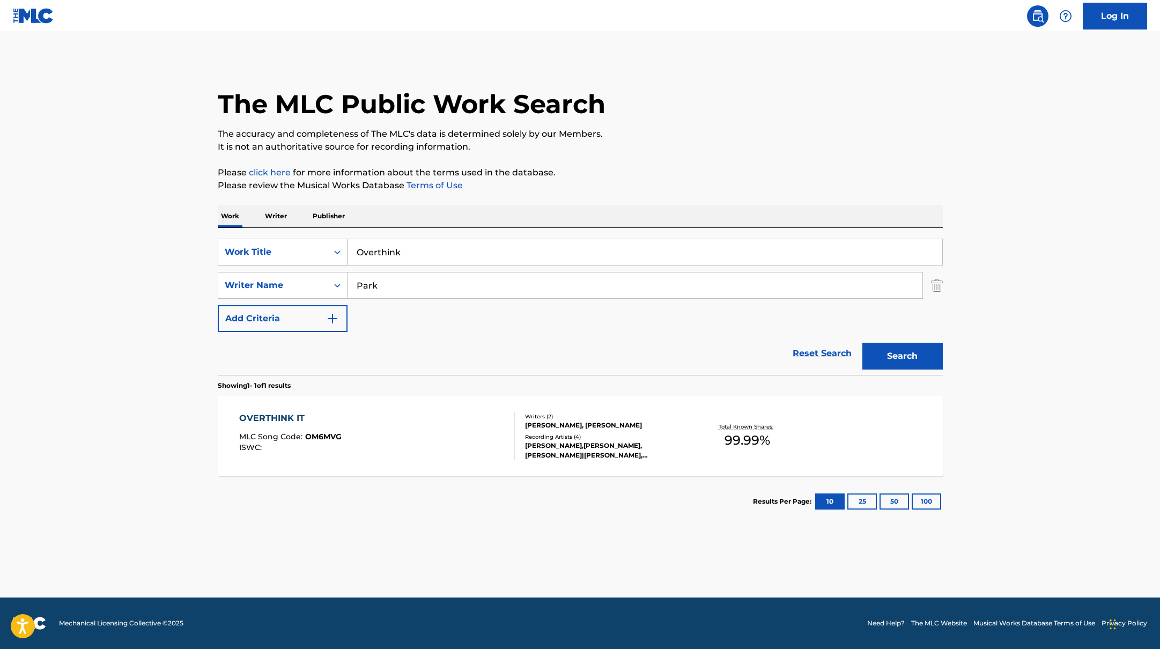
drag, startPoint x: 398, startPoint y: 254, endPoint x: 321, endPoint y: 243, distance: 78.0
click at [321, 246] on div "SearchWithCriteria45832d00-a73f-42f3-99db-db111a6c5918 Work Title Overthink" at bounding box center [580, 252] width 725 height 27
paste input "33 [PERSON_NAME]"
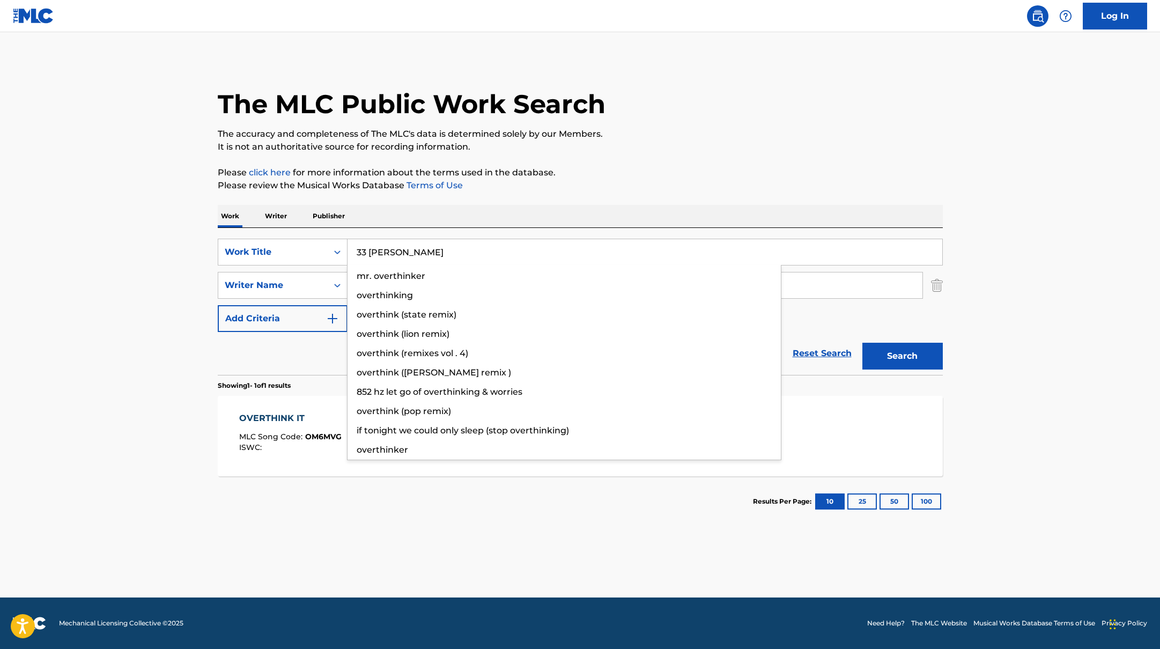
type input "33 [PERSON_NAME]"
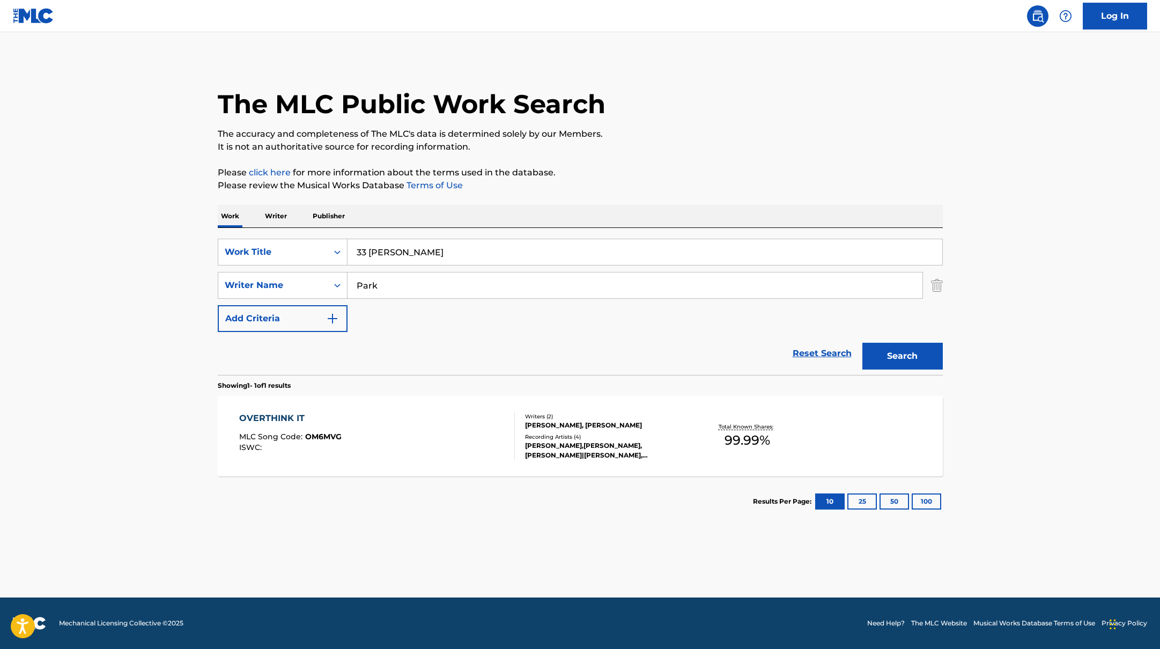
click at [376, 224] on div "Work Writer Publisher" at bounding box center [580, 216] width 725 height 23
drag, startPoint x: 381, startPoint y: 287, endPoint x: 335, endPoint y: 278, distance: 47.1
click at [335, 279] on div "SearchWithCriteria6fe0b56a-87ea-458f-8866-440b0c01beee Writer Name Park" at bounding box center [580, 285] width 725 height 27
click at [862, 343] on button "Search" at bounding box center [902, 356] width 80 height 27
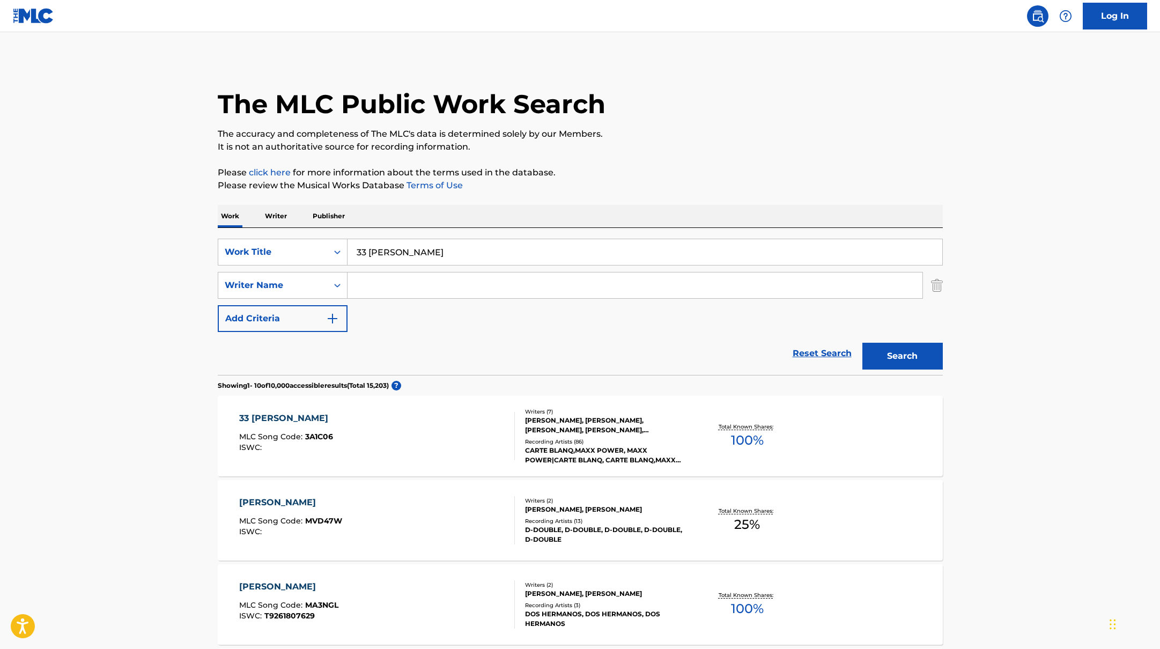
click at [456, 433] on div "33 [PERSON_NAME] MLC Song Code : 3A1C06 ISWC :" at bounding box center [377, 436] width 276 height 48
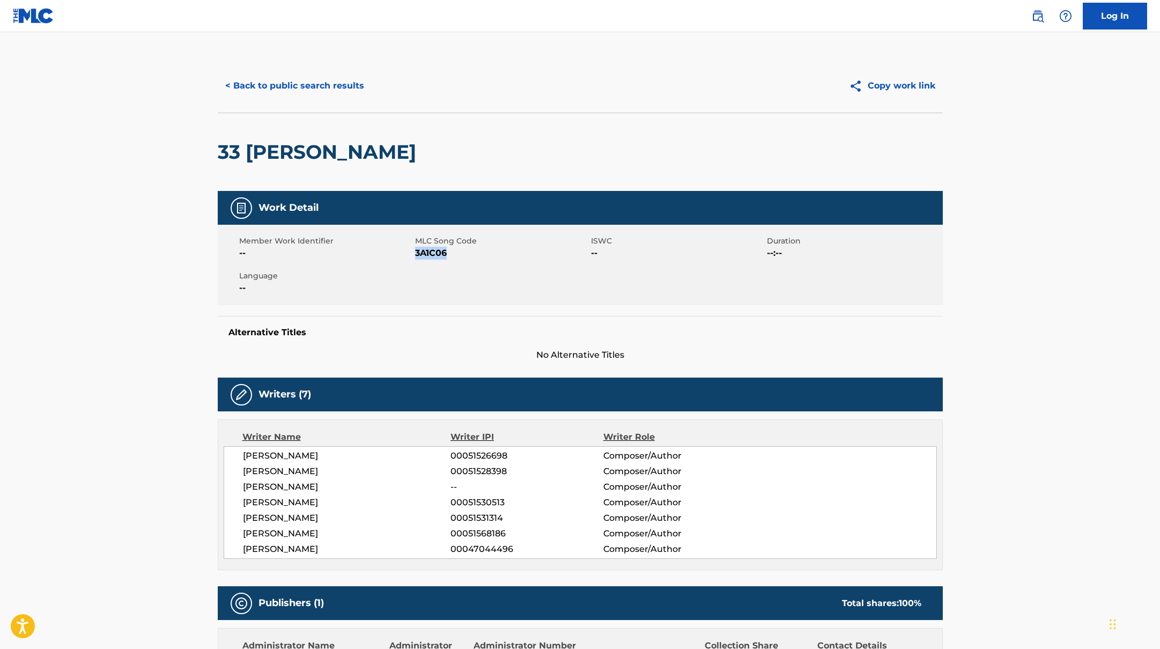
drag, startPoint x: 416, startPoint y: 251, endPoint x: 481, endPoint y: 256, distance: 65.0
click at [481, 256] on span "3A1C06" at bounding box center [501, 253] width 173 height 13
click at [280, 70] on div "< Back to public search results Copy work link" at bounding box center [580, 86] width 725 height 54
click at [282, 82] on button "< Back to public search results" at bounding box center [295, 85] width 154 height 27
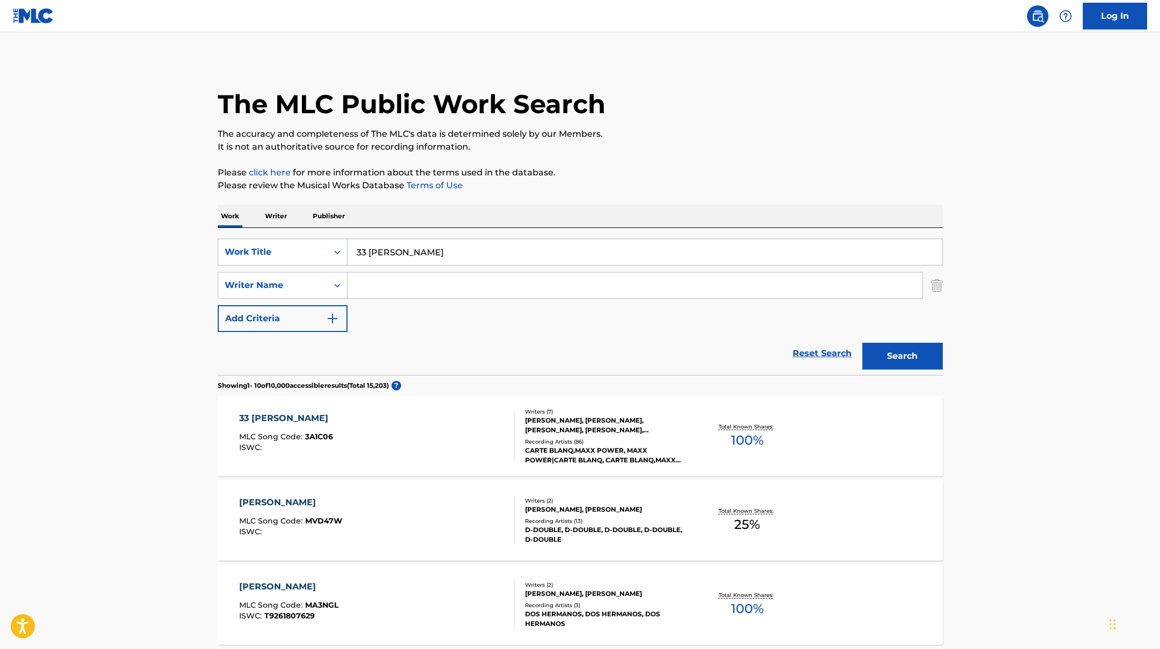
drag, startPoint x: 448, startPoint y: 251, endPoint x: 322, endPoint y: 238, distance: 126.8
click at [322, 238] on div "SearchWithCriteria45832d00-a73f-42f3-99db-db111a6c5918 Work Title 33 [PERSON_NA…" at bounding box center [580, 301] width 725 height 147
paste input "ABG"
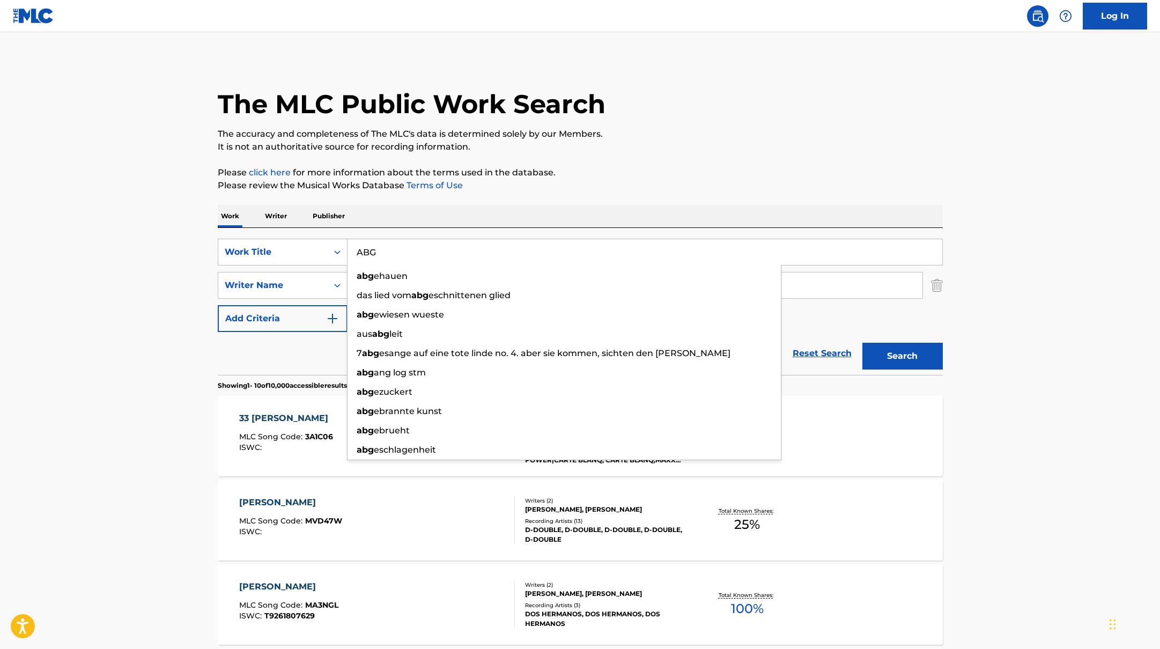
type input "ABG"
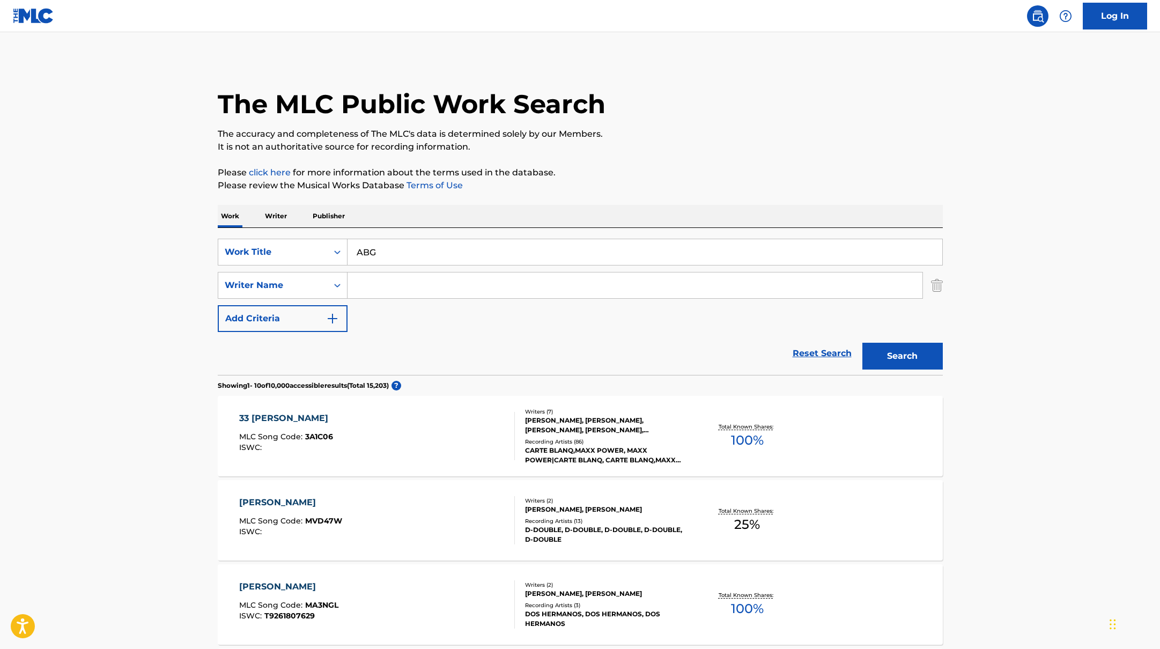
click at [575, 178] on p "Please click here for more information about the terms used in the database." at bounding box center [580, 172] width 725 height 13
click at [367, 291] on input "Search Form" at bounding box center [634, 285] width 575 height 26
paste input "Hyuk"
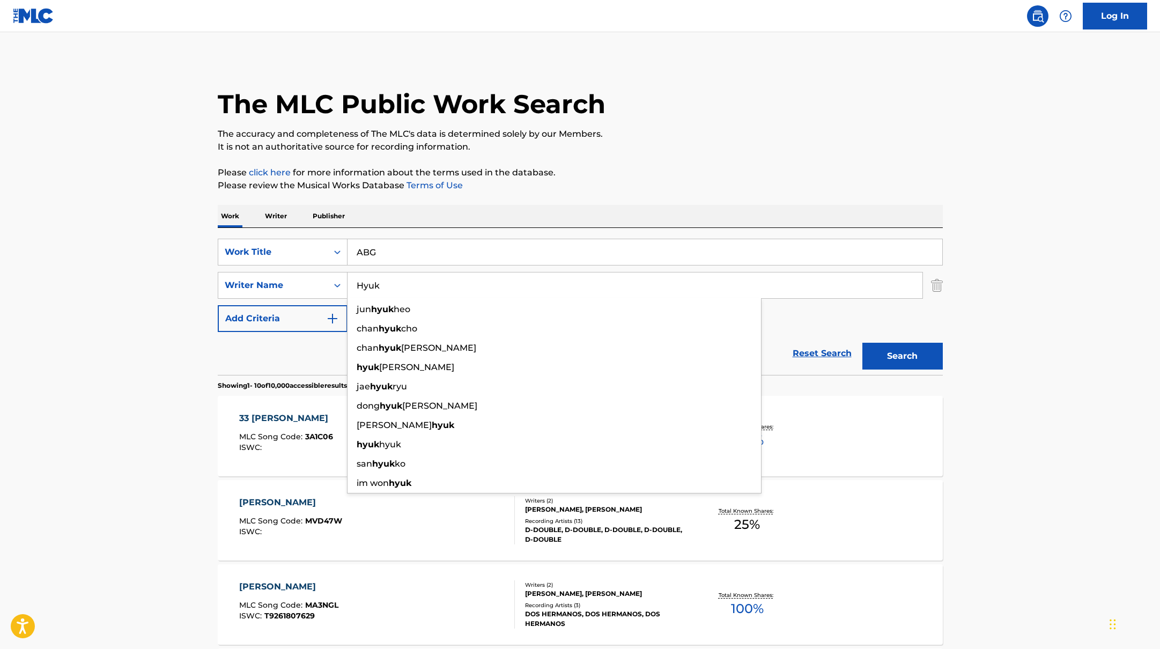
type input "Hyuk"
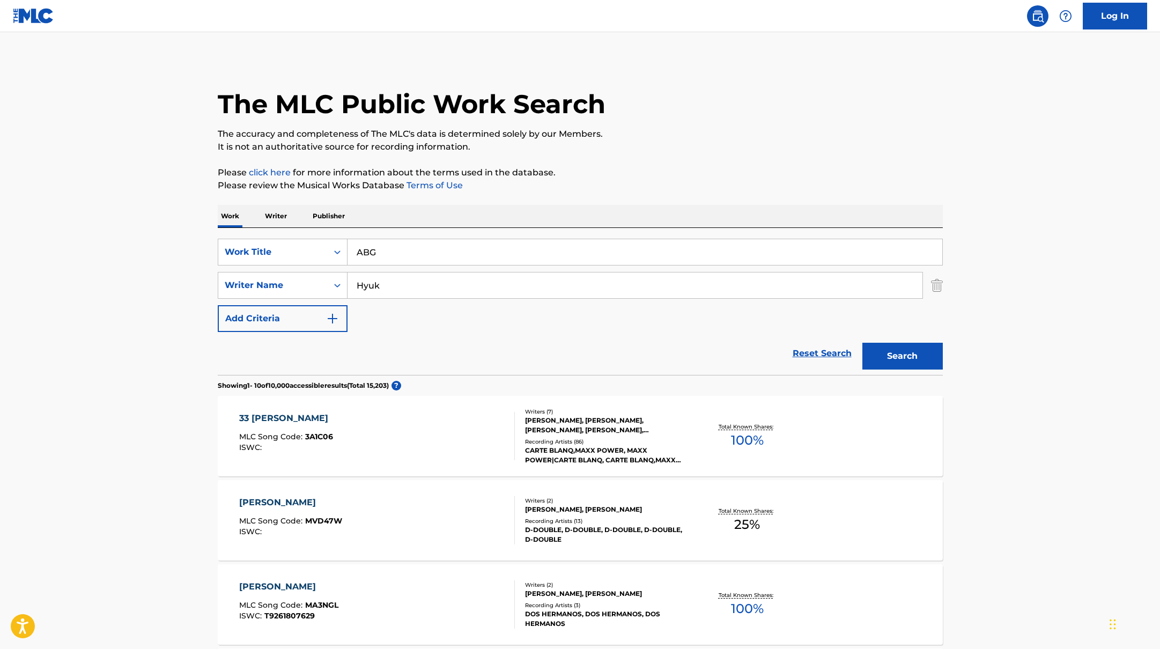
click at [909, 353] on button "Search" at bounding box center [902, 356] width 80 height 27
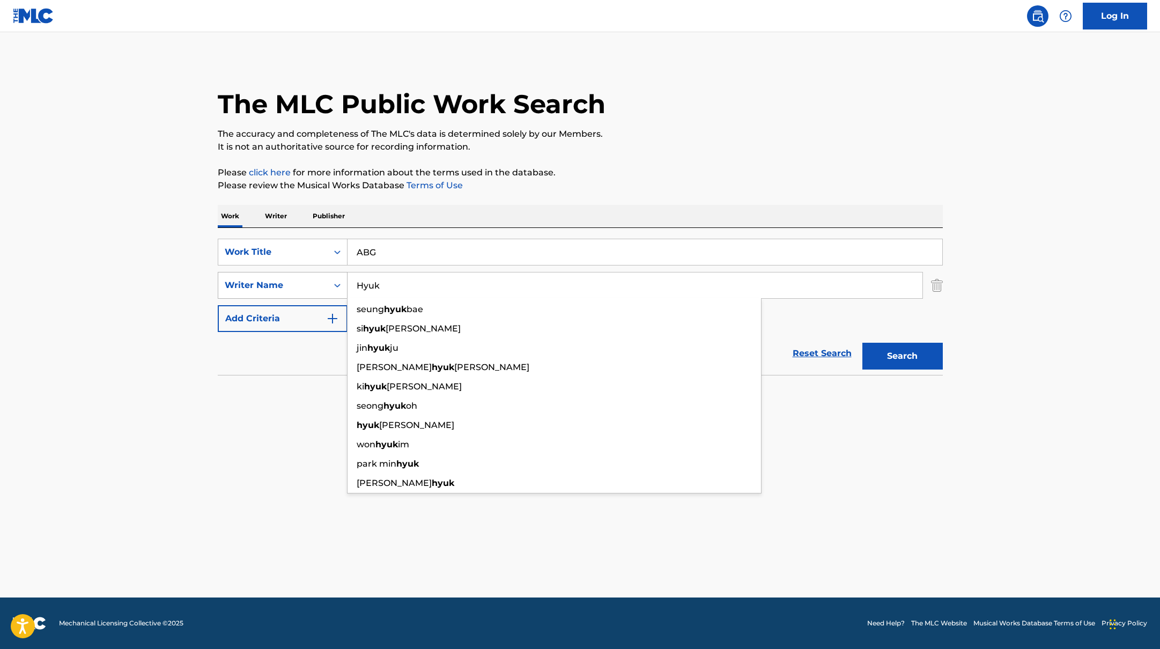
drag, startPoint x: 362, startPoint y: 282, endPoint x: 338, endPoint y: 275, distance: 25.5
click at [339, 276] on div "SearchWithCriteria6fe0b56a-87ea-458f-8866-440b0c01beee Writer Name Hyuk [PERSON…" at bounding box center [580, 285] width 725 height 27
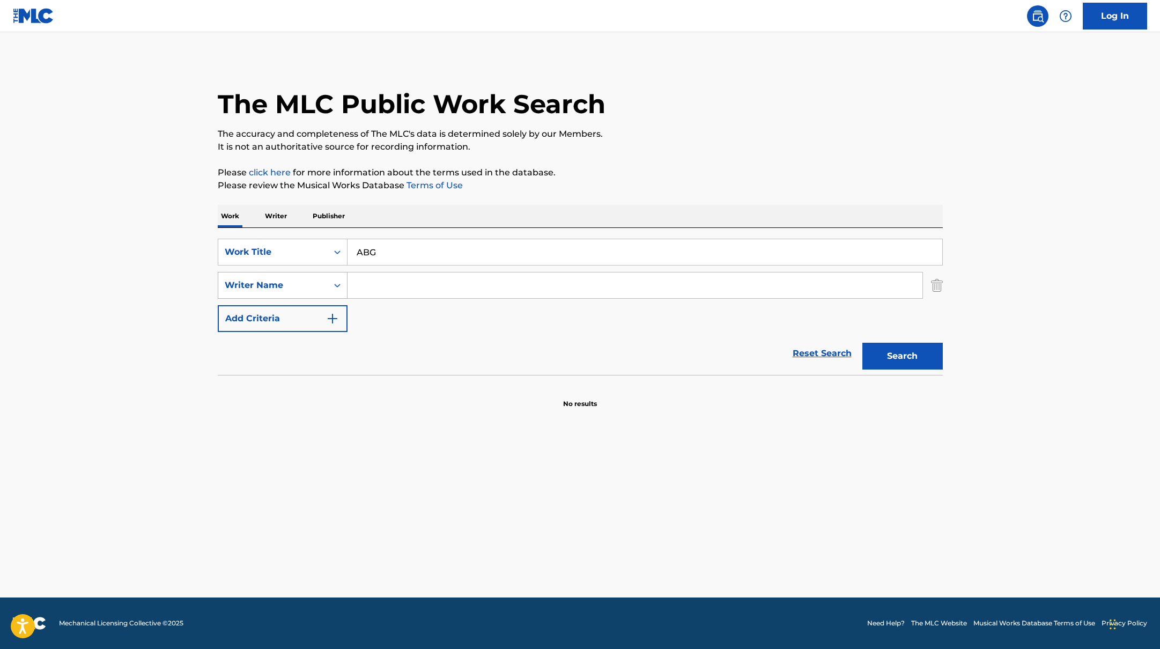
click at [862, 343] on button "Search" at bounding box center [902, 356] width 80 height 27
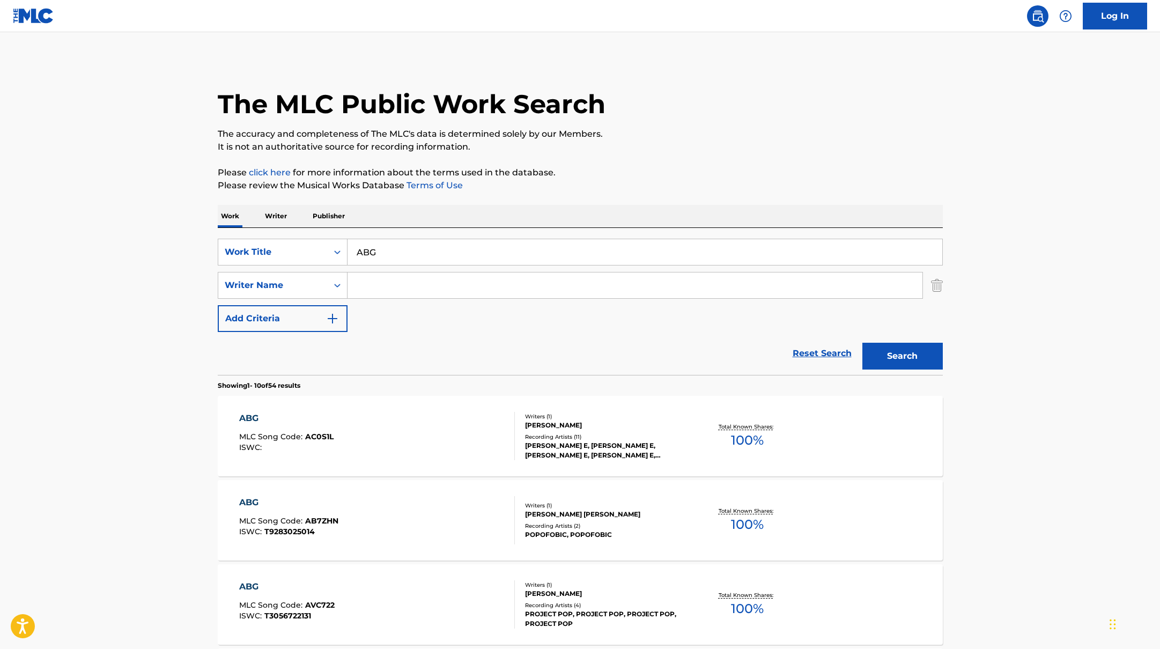
paste input "Escapade"
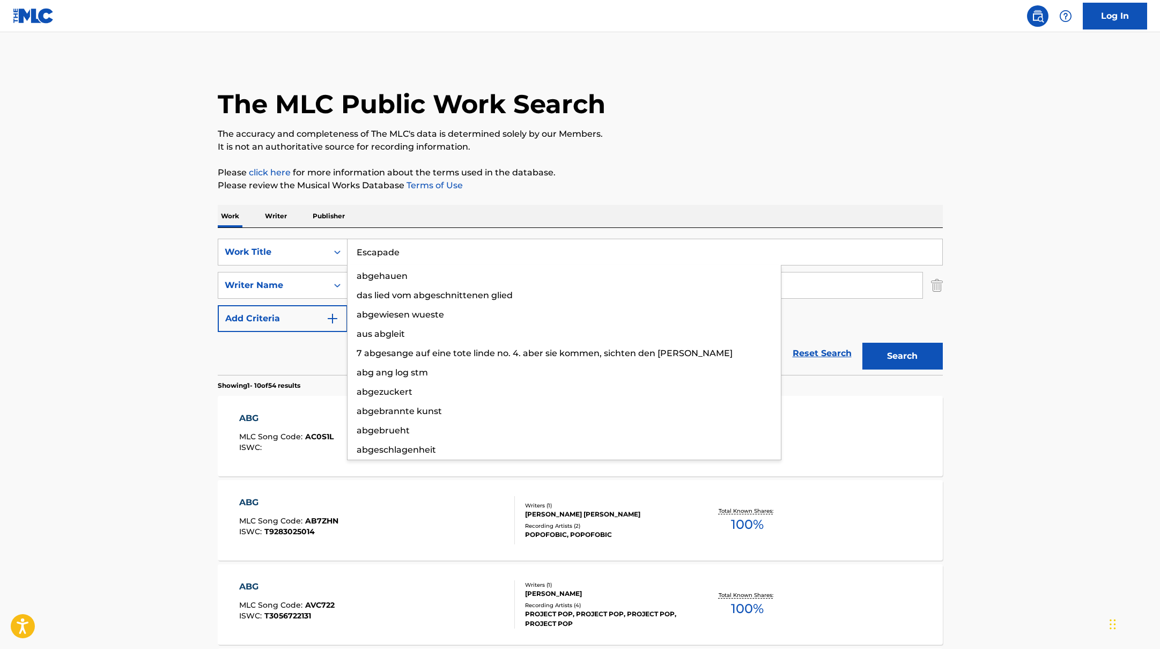
drag, startPoint x: 389, startPoint y: 255, endPoint x: 645, endPoint y: 174, distance: 268.8
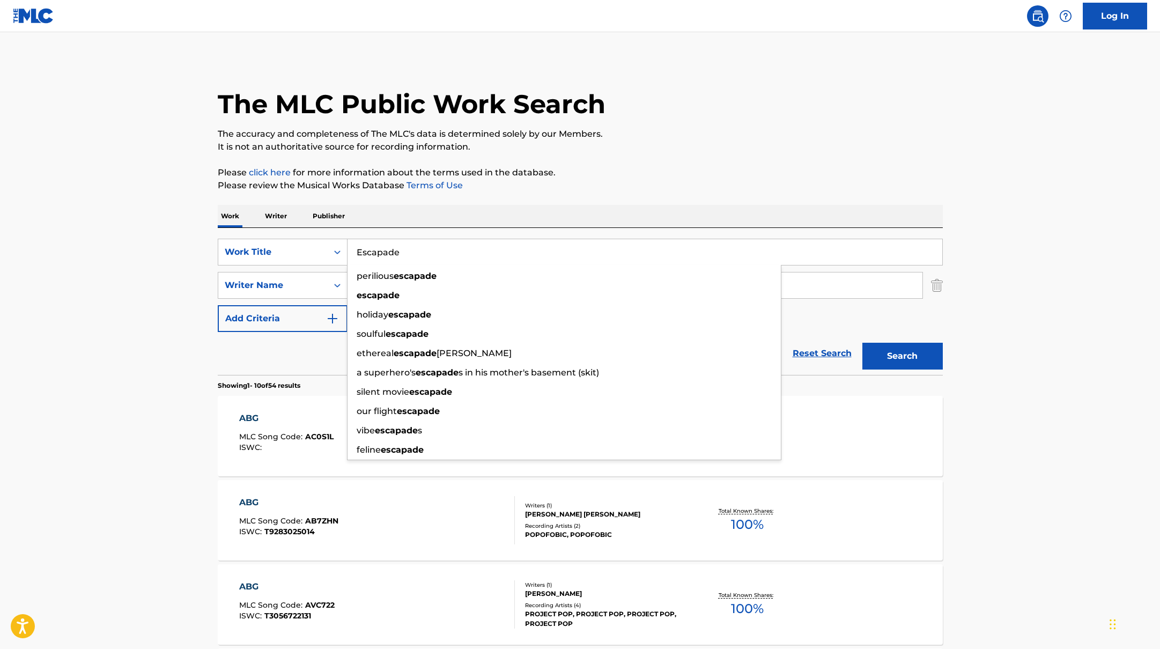
type input "Escapade"
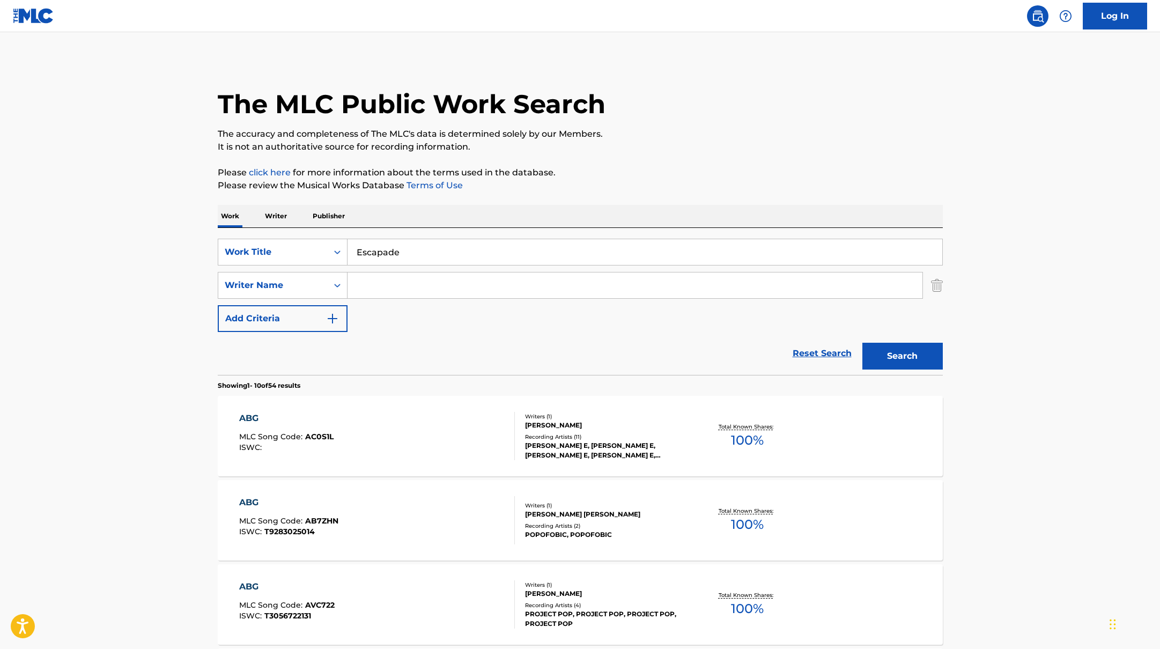
click at [380, 282] on input "Search Form" at bounding box center [634, 285] width 575 height 26
paste input "TEDDY"
type input "TEDDY"
click at [885, 371] on div "Search" at bounding box center [900, 353] width 86 height 43
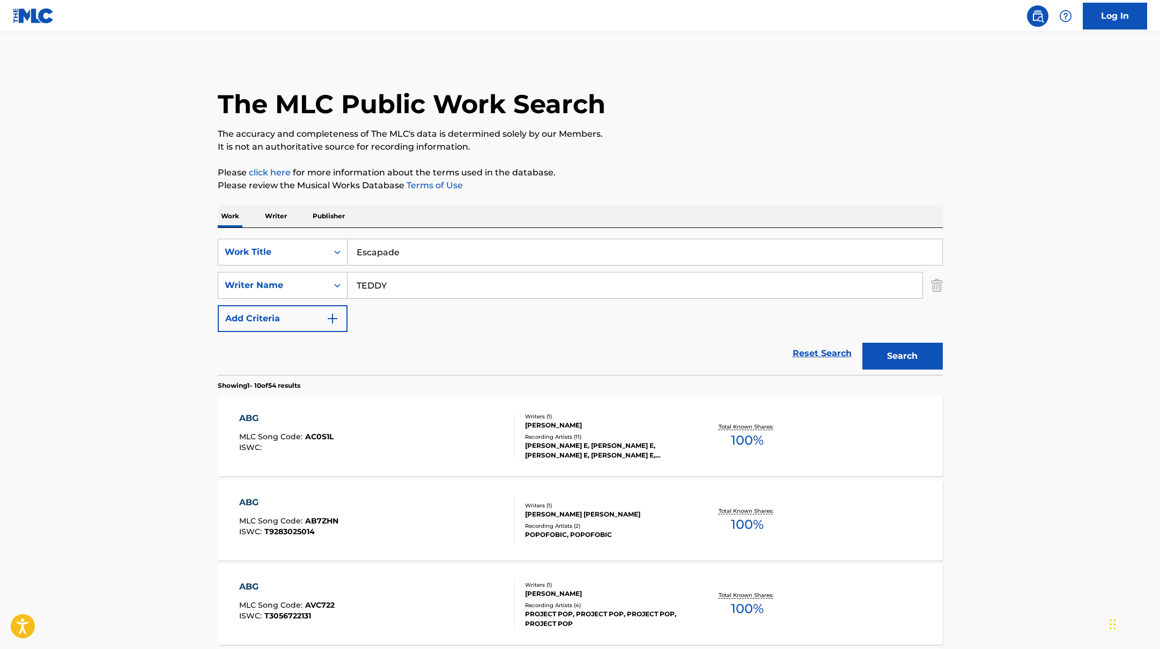
click at [888, 358] on button "Search" at bounding box center [902, 356] width 80 height 27
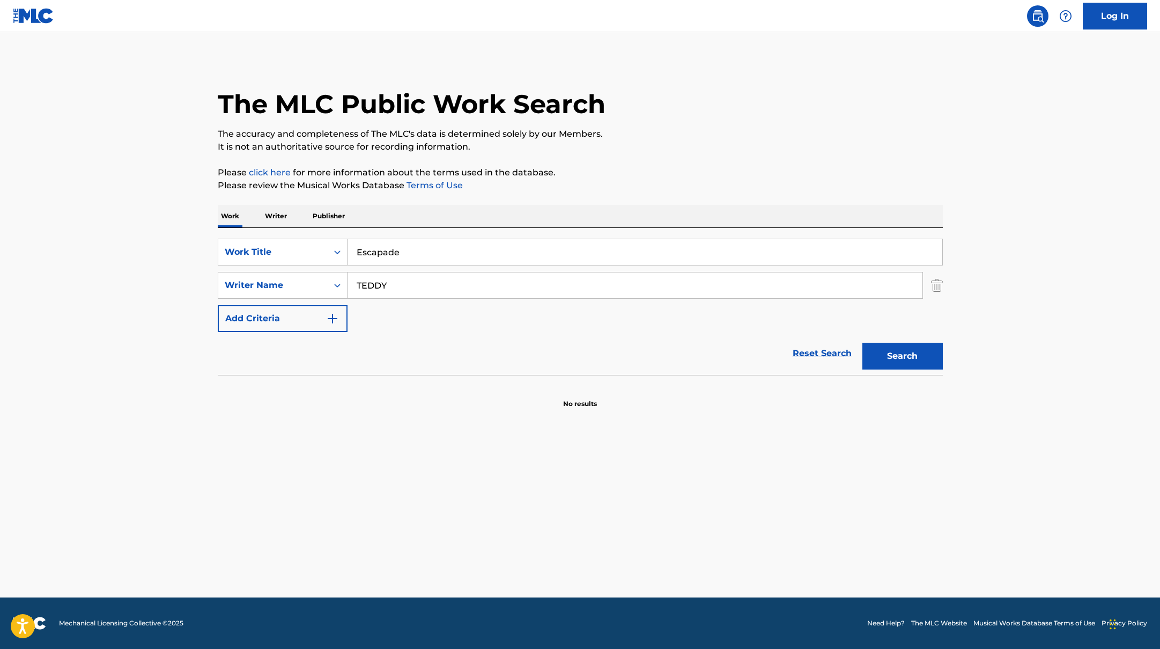
paste input "カーマイン"
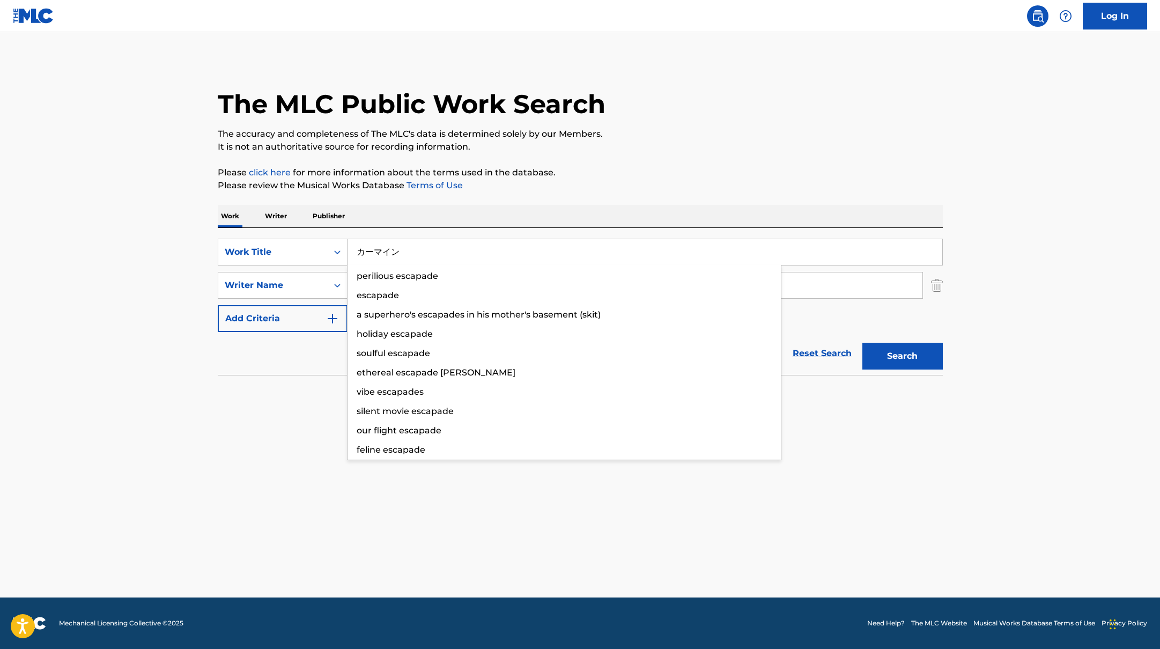
drag, startPoint x: 414, startPoint y: 254, endPoint x: 372, endPoint y: 211, distance: 60.7
click at [368, 211] on div "Work Writer Publisher SearchWithCriteria45832d00-a73f-42f3-99db-db111a6c5918 Wo…" at bounding box center [580, 307] width 725 height 204
type input "カーマイン"
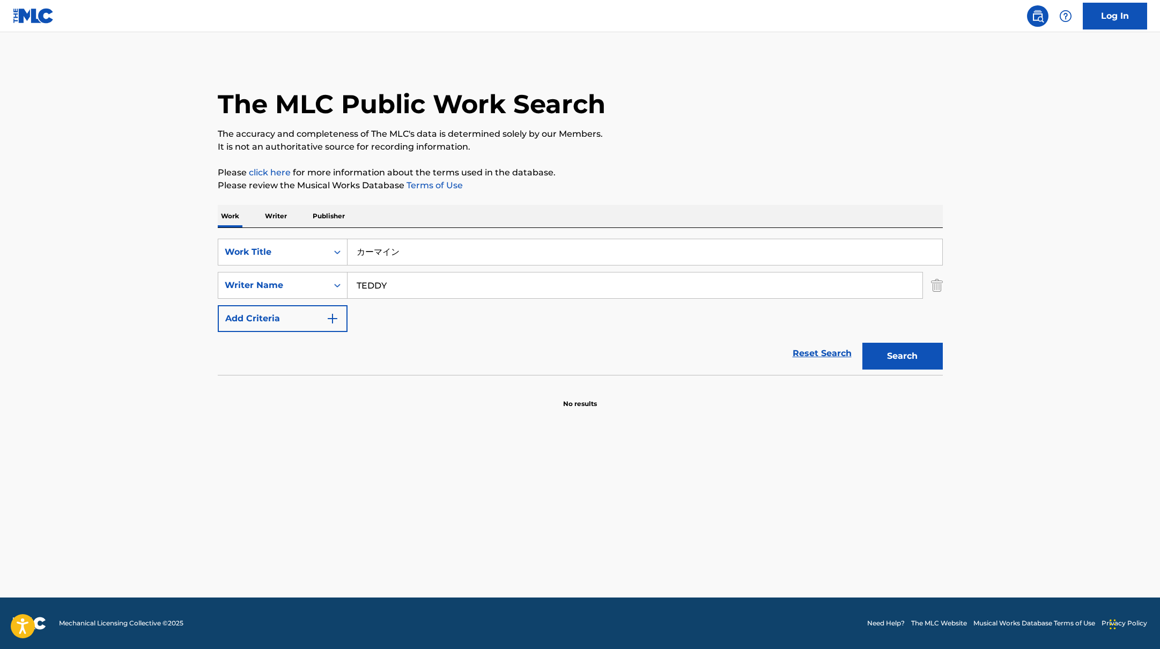
click at [373, 211] on div "Work Writer Publisher" at bounding box center [580, 216] width 725 height 23
drag, startPoint x: 400, startPoint y: 285, endPoint x: 335, endPoint y: 274, distance: 65.9
click at [335, 274] on div "SearchWithCriteria6fe0b56a-87ea-458f-8866-440b0c01beee Writer Name [PERSON_NAME]" at bounding box center [580, 285] width 725 height 27
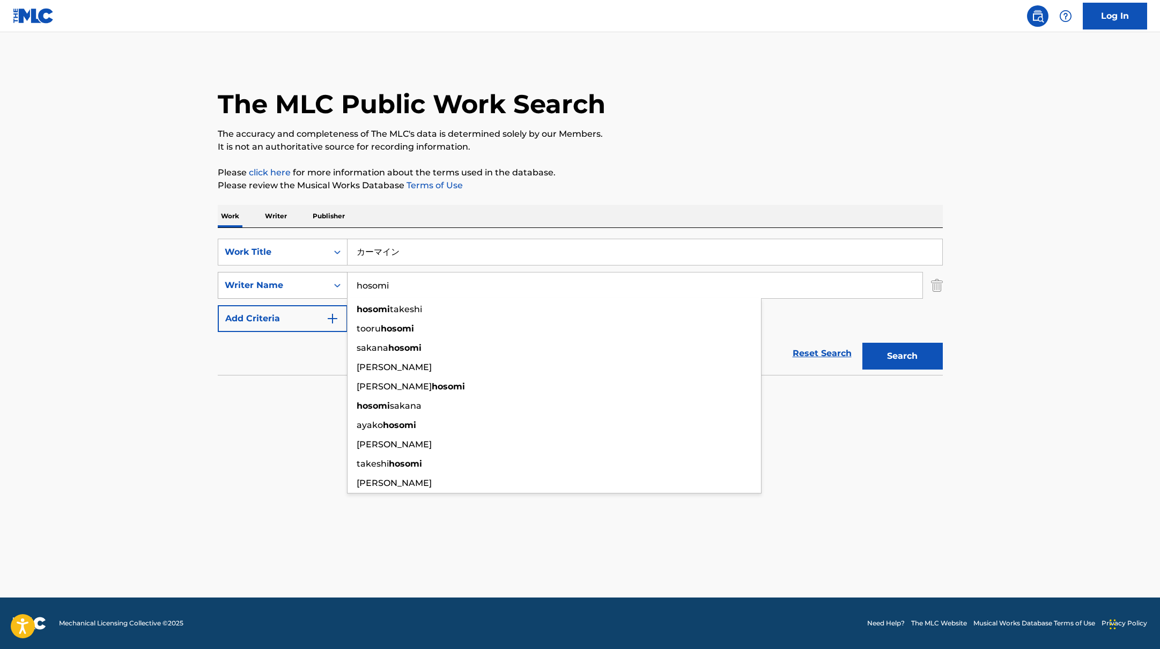
type input "hosomi"
click at [862, 343] on button "Search" at bounding box center [902, 356] width 80 height 27
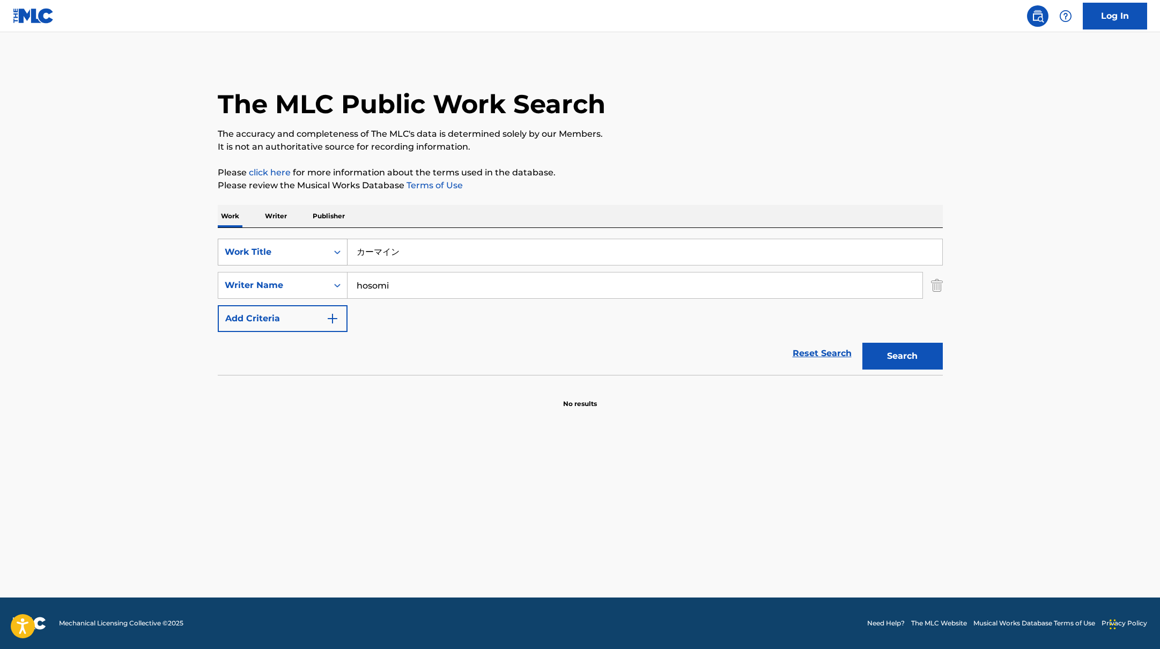
drag, startPoint x: 402, startPoint y: 247, endPoint x: 333, endPoint y: 245, distance: 68.7
click at [332, 245] on div "SearchWithCriteria45832d00-a73f-42f3-99db-db111a6c5918 Work Title カーマイン" at bounding box center [580, 252] width 725 height 27
paste input "Radio Silence"
type input "Radio Silence"
click at [714, 174] on p "Please click here for more information about the terms used in the database." at bounding box center [580, 172] width 725 height 13
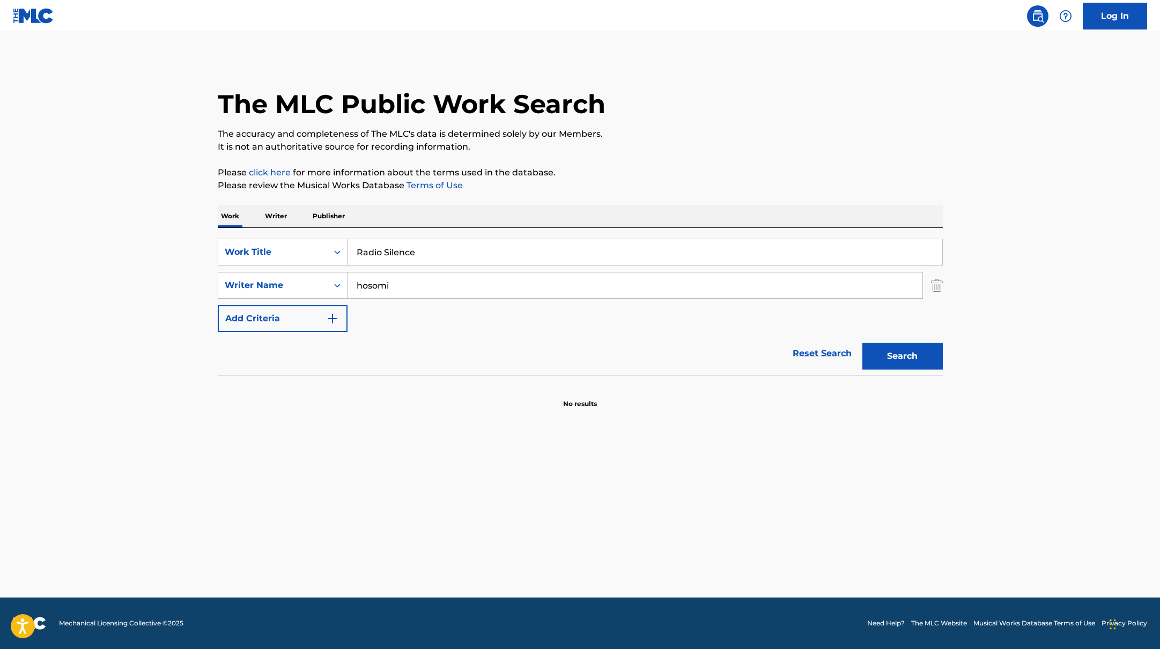
paste input "Yeol"
drag, startPoint x: 398, startPoint y: 286, endPoint x: 471, endPoint y: 219, distance: 98.7
click at [469, 219] on div "Work Writer Publisher SearchWithCriteria45832d00-a73f-42f3-99db-db111a6c5918 Wo…" at bounding box center [580, 307] width 725 height 204
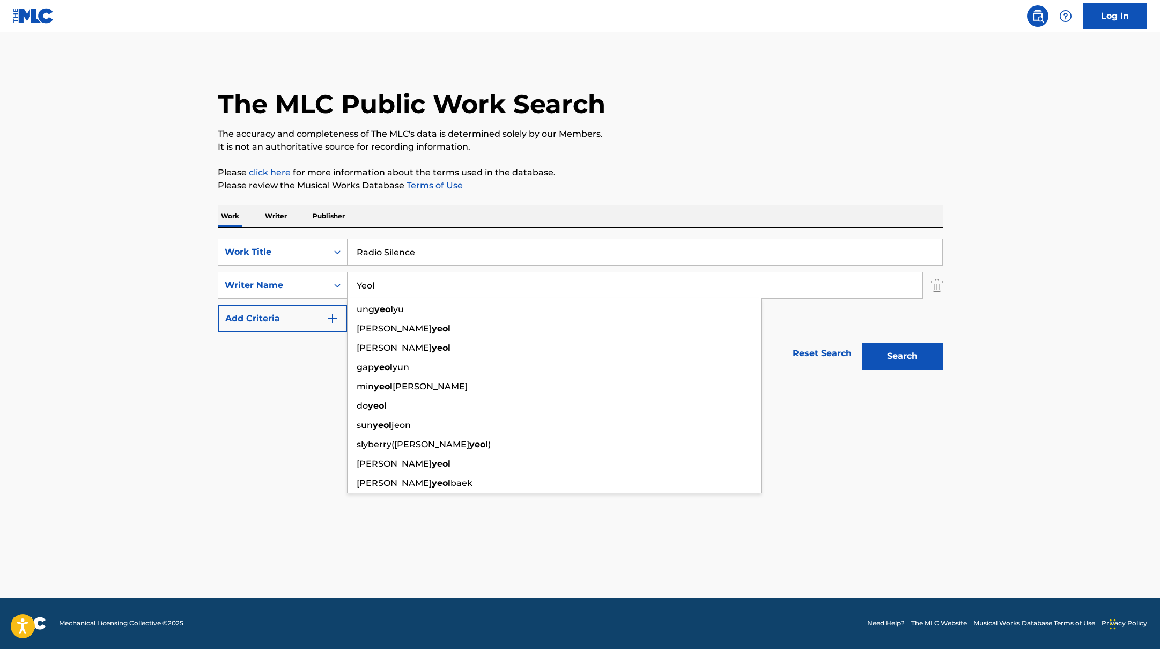
type input "Yeol"
click at [705, 142] on p "It is not an authoritative source for recording information." at bounding box center [580, 146] width 725 height 13
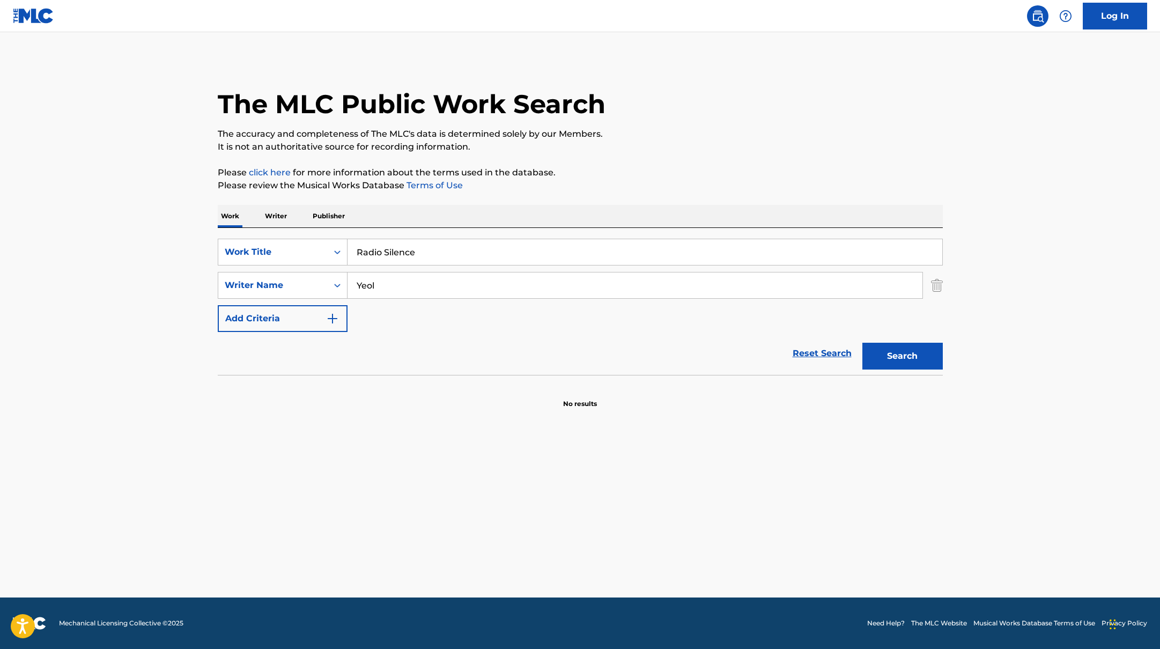
click at [924, 360] on button "Search" at bounding box center [902, 356] width 80 height 27
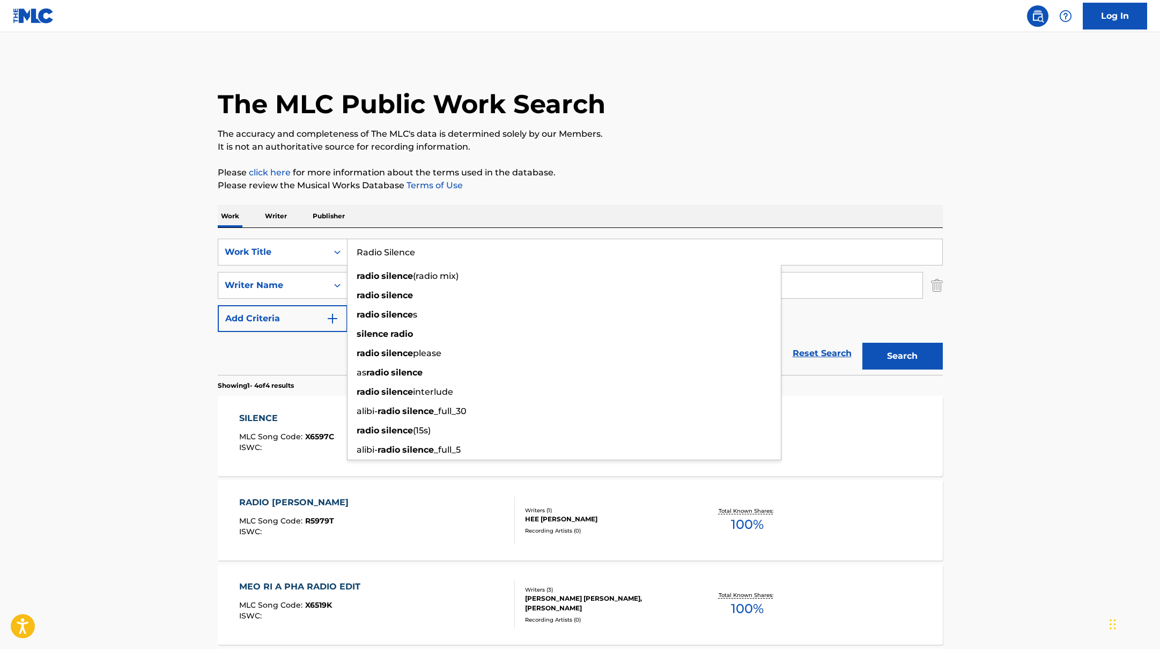
drag, startPoint x: 442, startPoint y: 256, endPoint x: 389, endPoint y: 231, distance: 59.0
click at [275, 228] on div "SearchWithCriteria45832d00-a73f-42f3-99db-db111a6c5918 Work Title Radio Silence…" at bounding box center [580, 301] width 725 height 147
paste input "Topping"
type input "Topping"
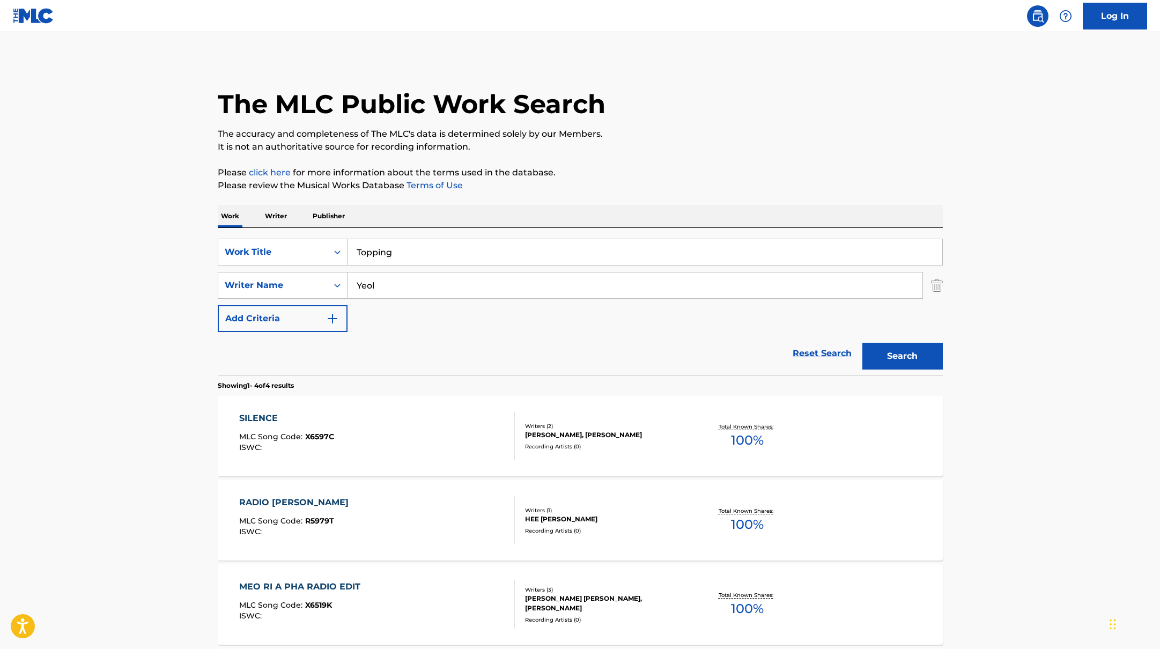
click at [684, 179] on p "Please review the Musical Works Database Terms of Use" at bounding box center [580, 185] width 725 height 13
paste input "GENDA"
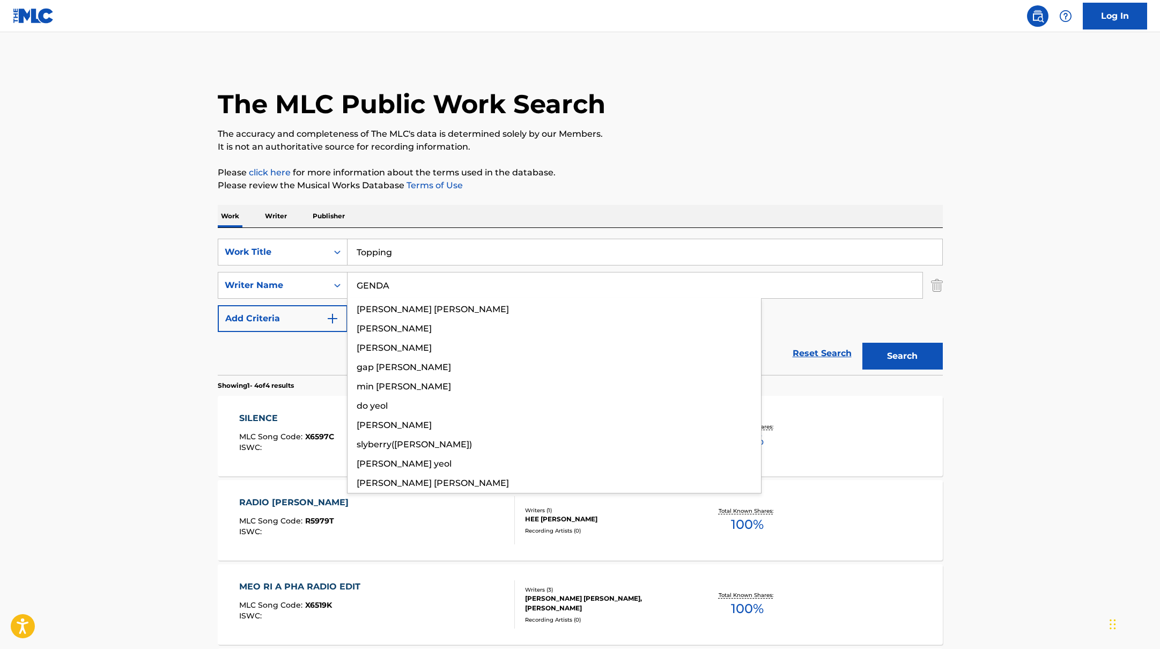
drag, startPoint x: 389, startPoint y: 287, endPoint x: 611, endPoint y: 168, distance: 251.4
click at [610, 168] on div "The MLC Public Work Search The accuracy and completeness of The MLC's data is d…" at bounding box center [580, 419] width 751 height 720
type input "GENDA"
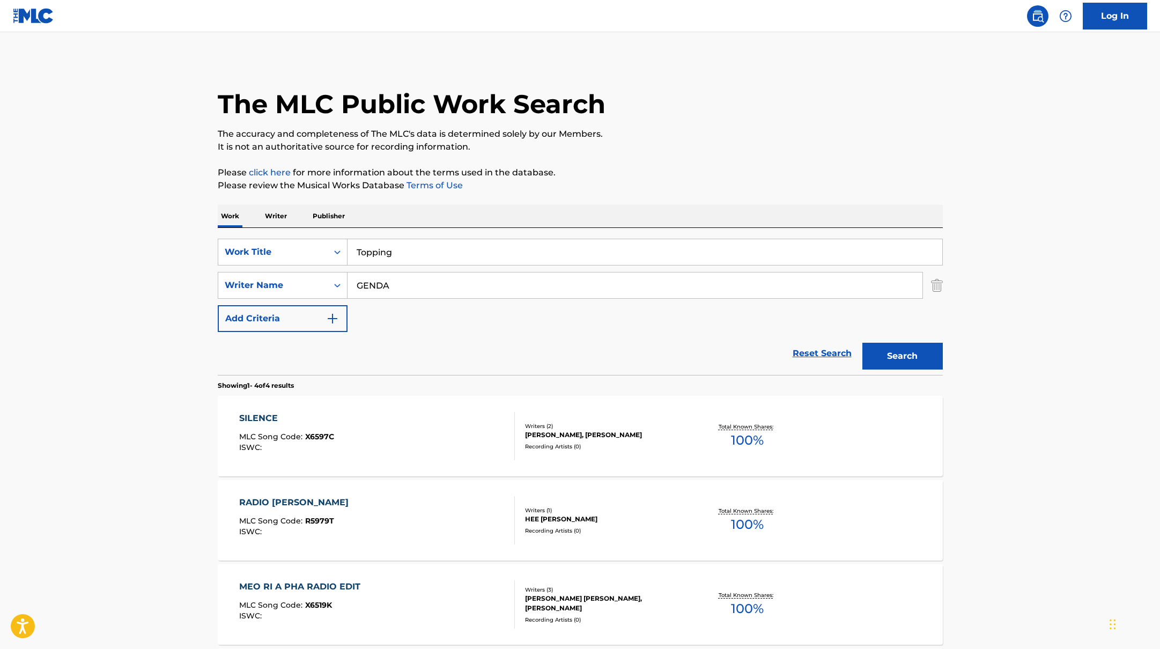
click at [611, 168] on p "Please click here for more information about the terms used in the database." at bounding box center [580, 172] width 725 height 13
click at [891, 349] on button "Search" at bounding box center [902, 356] width 80 height 27
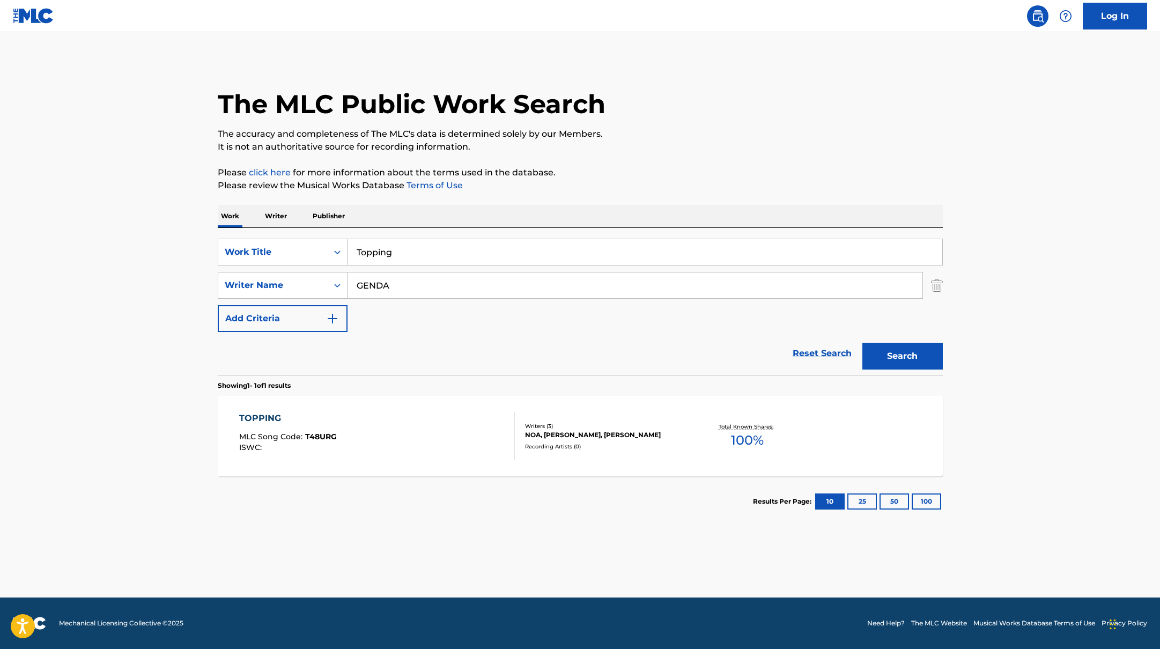
click at [439, 431] on div "TOPPING MLC Song Code : T48URG ISWC :" at bounding box center [377, 436] width 276 height 48
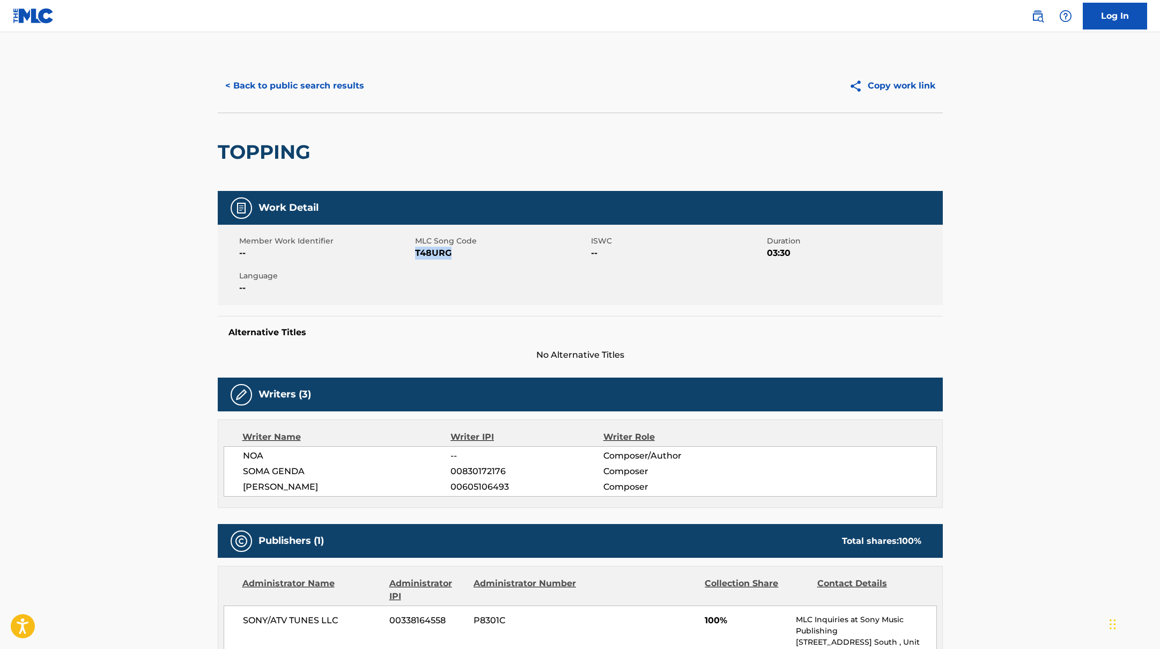
drag, startPoint x: 416, startPoint y: 254, endPoint x: 487, endPoint y: 258, distance: 72.0
click at [487, 258] on span "T48URG" at bounding box center [501, 253] width 173 height 13
click at [279, 84] on button "< Back to public search results" at bounding box center [295, 85] width 154 height 27
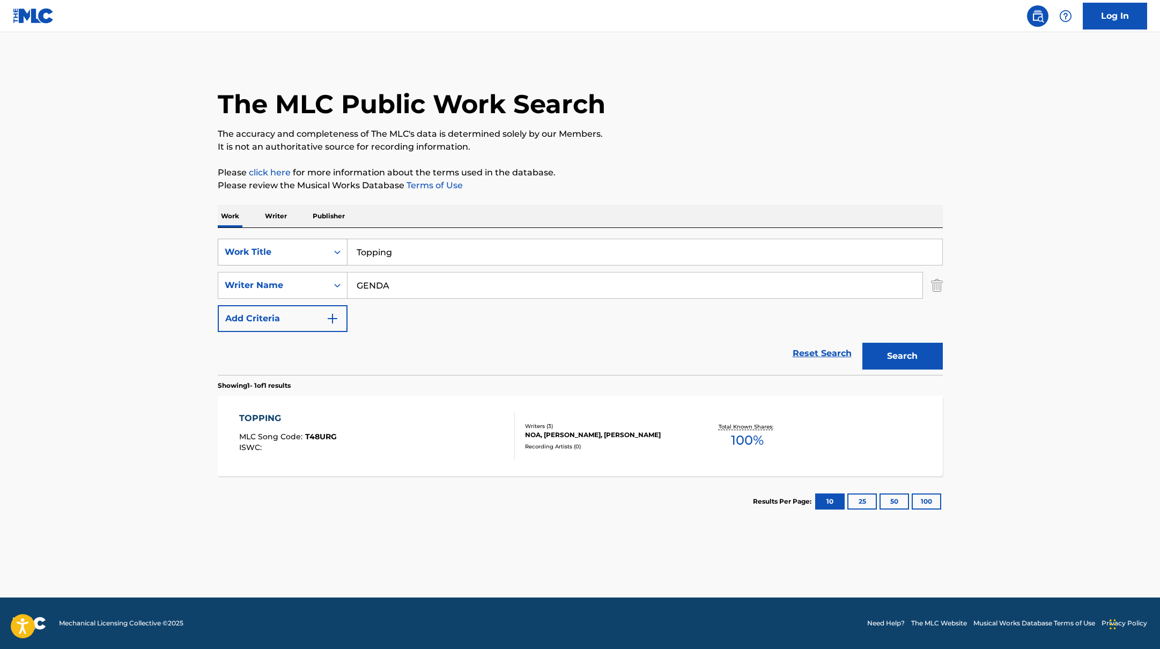
drag, startPoint x: 405, startPoint y: 255, endPoint x: 327, endPoint y: 243, distance: 79.1
click at [327, 243] on div "SearchWithCriteria45832d00-a73f-42f3-99db-db111a6c5918 Work Title Topping" at bounding box center [580, 252] width 725 height 27
paste input "ILLIT"
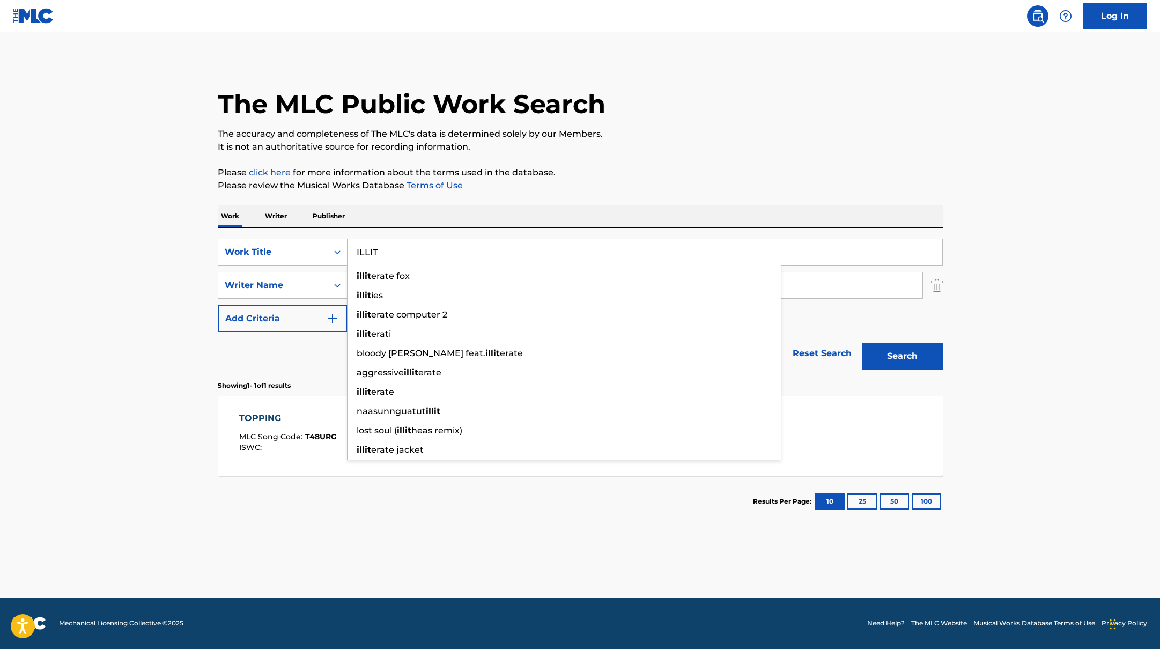
drag, startPoint x: 409, startPoint y: 255, endPoint x: 328, endPoint y: 236, distance: 83.6
click at [328, 236] on div "SearchWithCriteria45832d00-a73f-42f3-99db-db111a6c5918 Work Title ILLIT illit e…" at bounding box center [580, 301] width 725 height 147
paste input "SPACE INVADER"
type input "SPACE INVADER"
click at [730, 168] on p "Please click here for more information about the terms used in the database." at bounding box center [580, 172] width 725 height 13
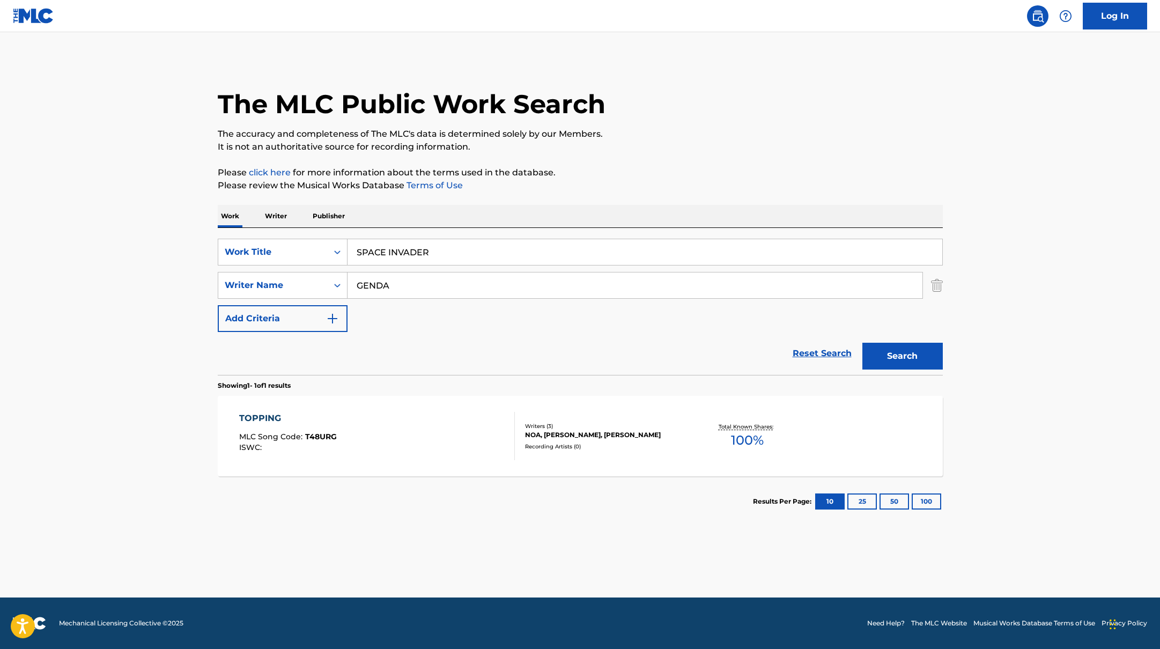
paste input "[PERSON_NAME],"
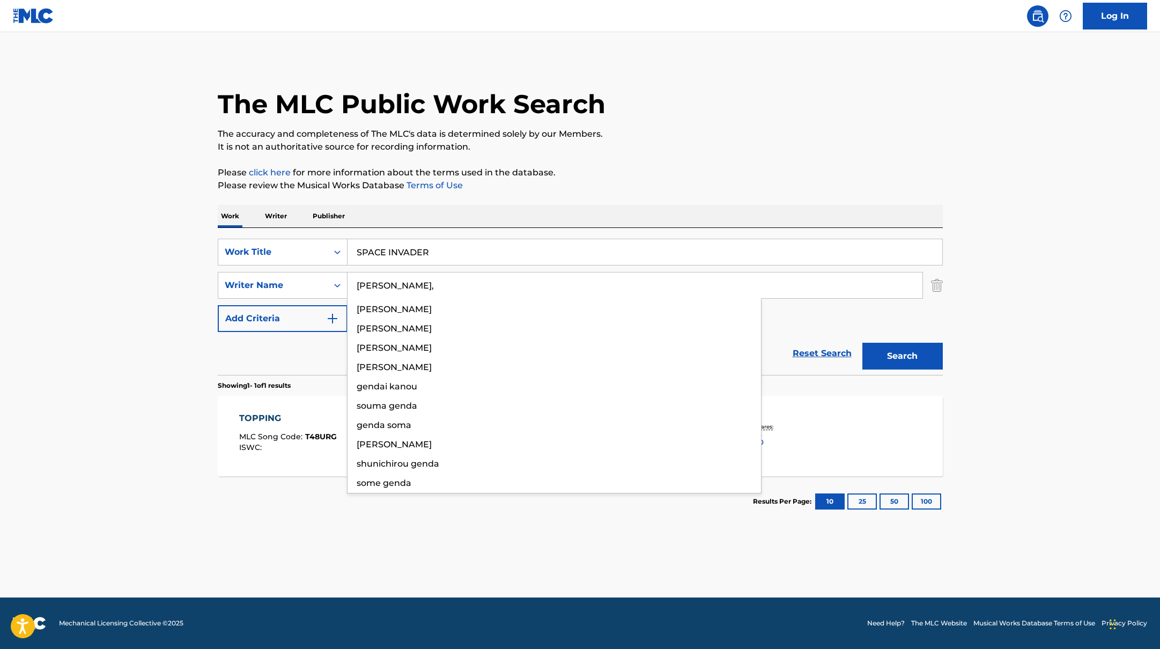
drag, startPoint x: 389, startPoint y: 288, endPoint x: 701, endPoint y: 184, distance: 328.3
click at [701, 184] on div "The MLC Public Work Search The accuracy and completeness of The MLC's data is d…" at bounding box center [580, 293] width 751 height 468
type input "[PERSON_NAME],"
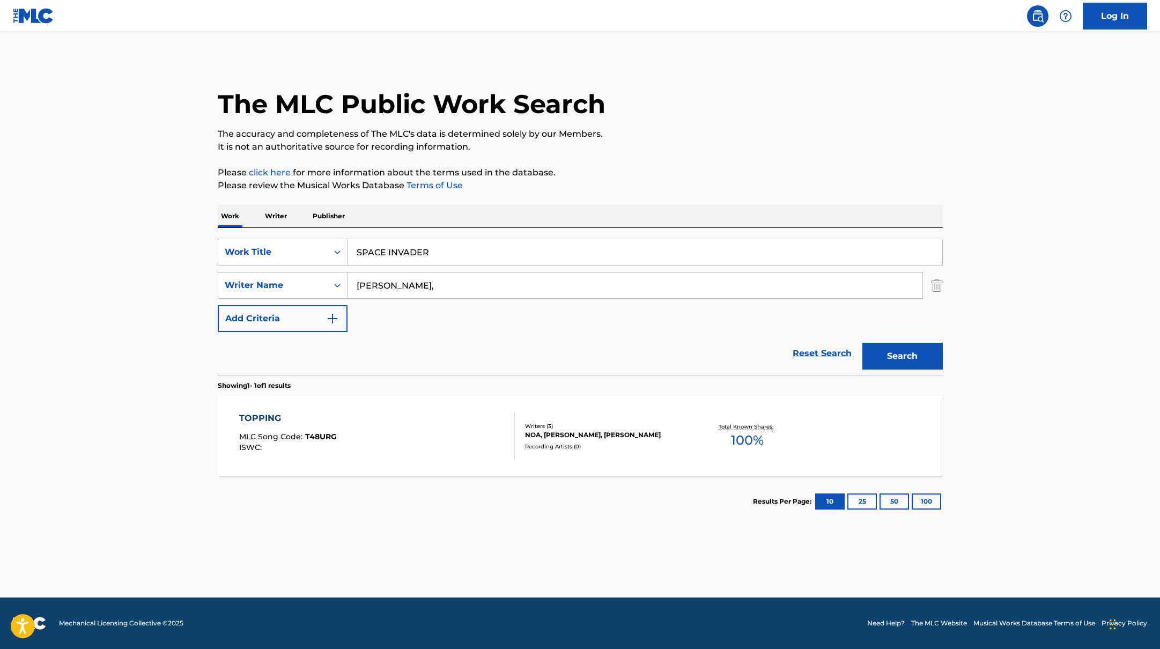
click at [701, 184] on p "Please review the Musical Works Database Terms of Use" at bounding box center [580, 185] width 725 height 13
click at [895, 351] on button "Search" at bounding box center [902, 356] width 80 height 27
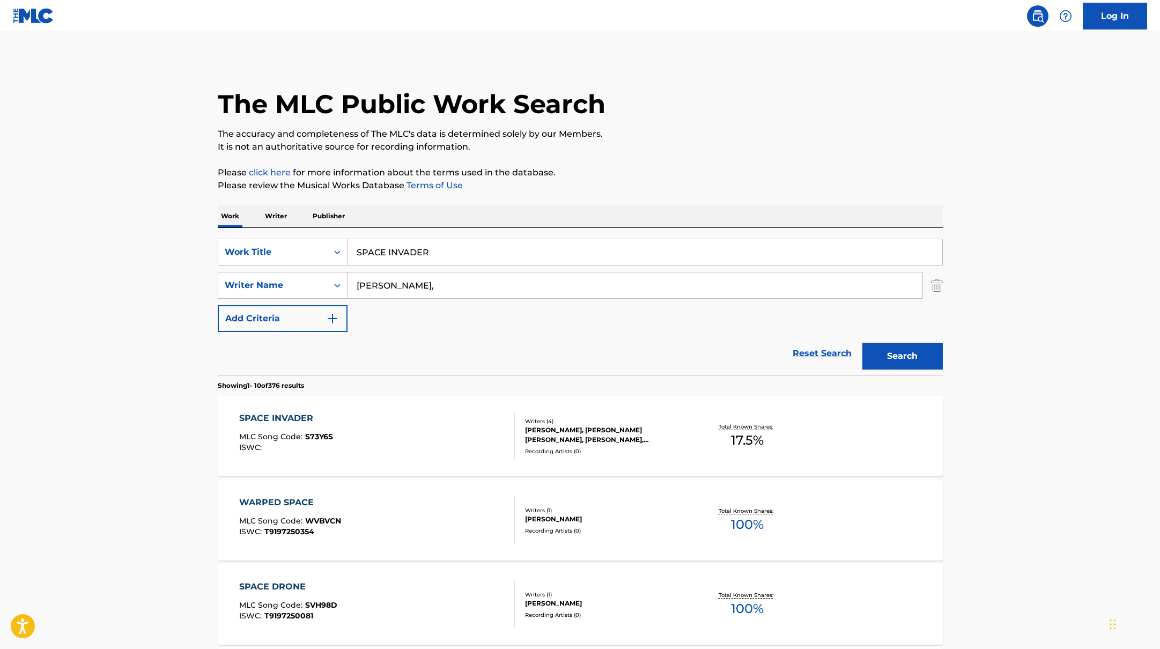
click at [450, 445] on div "SPACE INVADER MLC Song Code : S73Y6S ISWC :" at bounding box center [377, 436] width 276 height 48
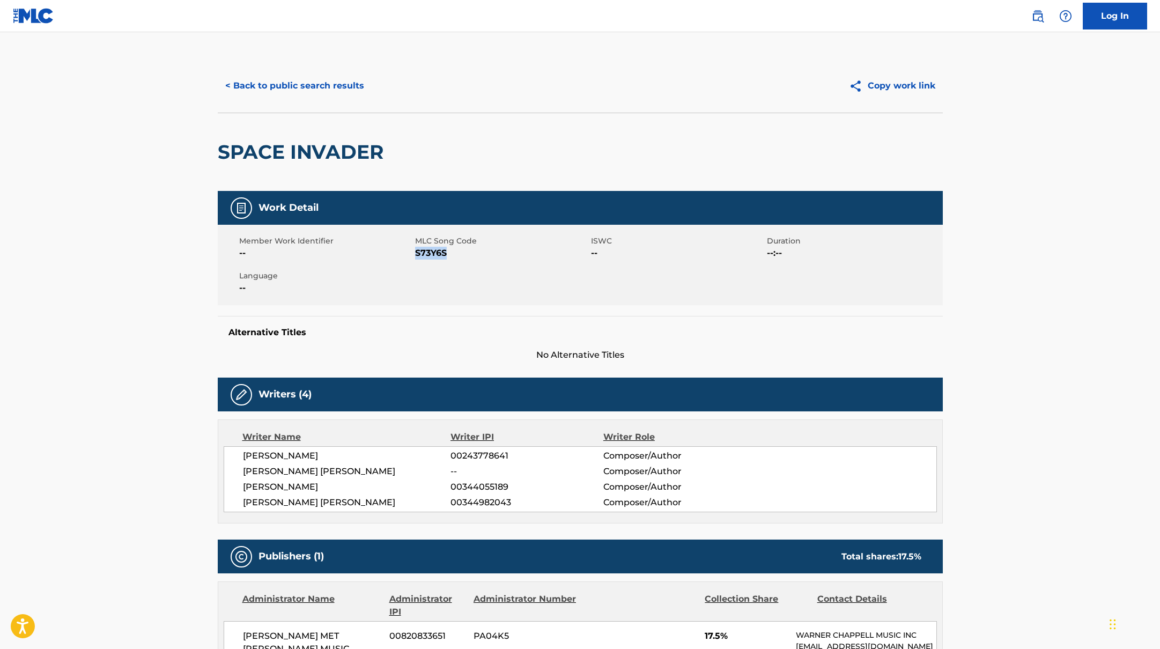
drag, startPoint x: 416, startPoint y: 253, endPoint x: 480, endPoint y: 256, distance: 63.9
click at [480, 256] on span "S73Y6S" at bounding box center [501, 253] width 173 height 13
click at [305, 79] on button "< Back to public search results" at bounding box center [295, 85] width 154 height 27
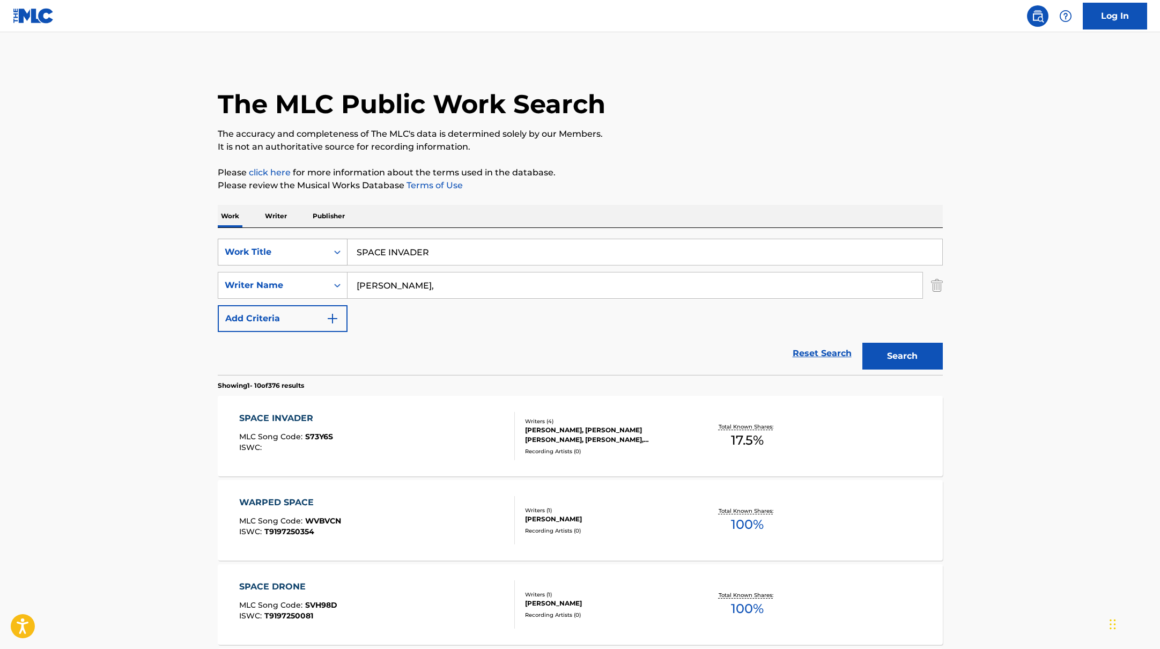
drag, startPoint x: 446, startPoint y: 257, endPoint x: 317, endPoint y: 244, distance: 129.3
click at [316, 244] on div "SearchWithCriteria45832d00-a73f-42f3-99db-db111a6c5918 Work Title SPACE INVADER" at bounding box center [580, 252] width 725 height 27
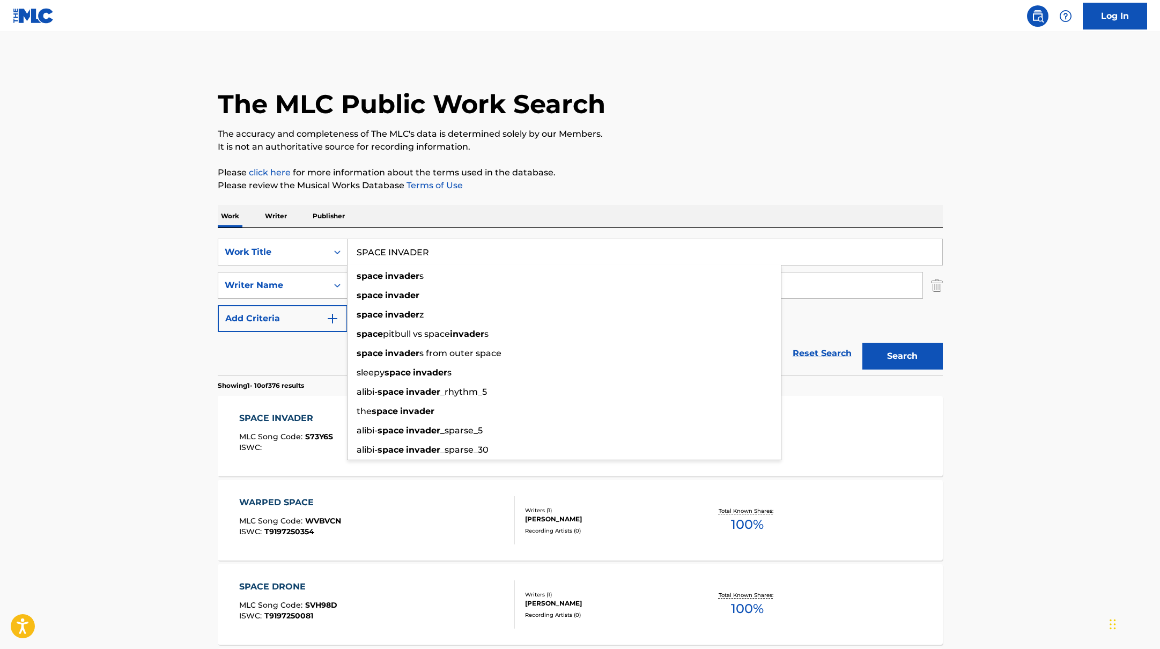
paste input "KAYTRANADA"
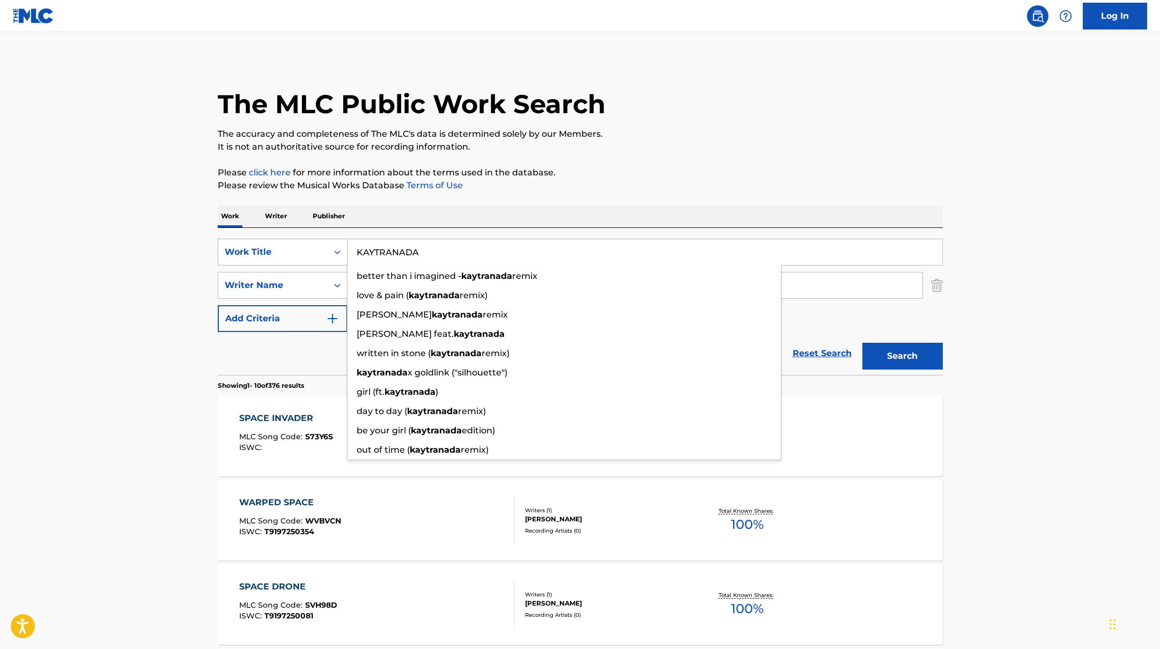
drag, startPoint x: 441, startPoint y: 257, endPoint x: 336, endPoint y: 239, distance: 106.8
click at [336, 239] on div "SearchWithCriteria45832d00-a73f-42f3-99db-db111a6c5918 Work Title KAYTRANADA be…" at bounding box center [580, 252] width 725 height 27
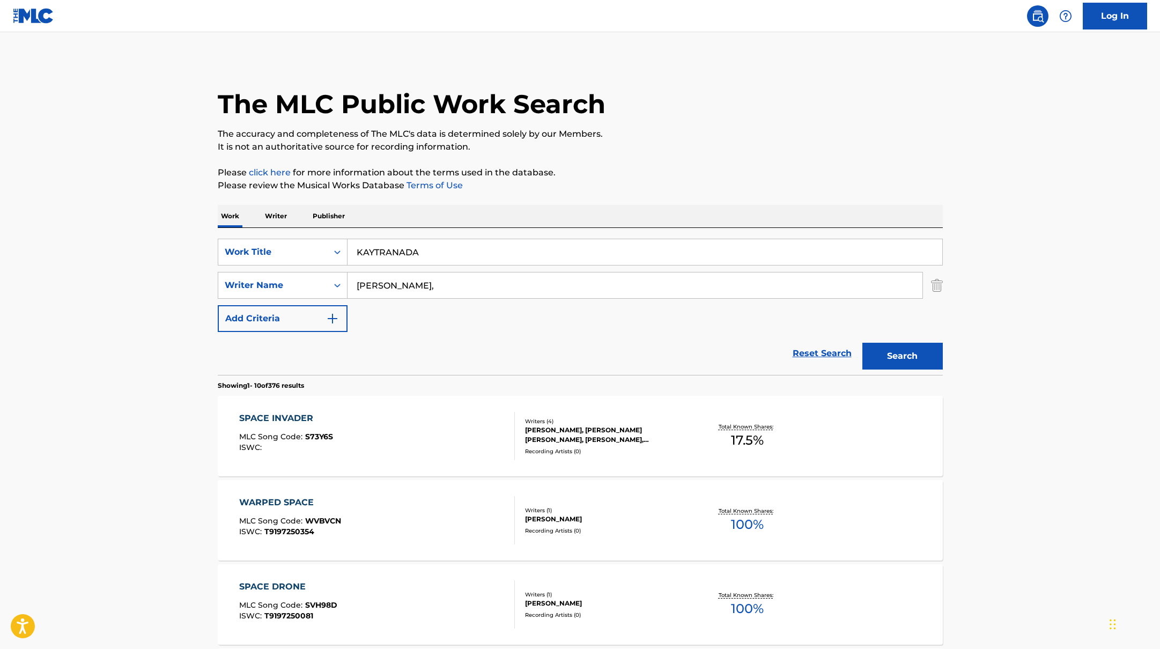
paste input "CHAMPIONSHIP"
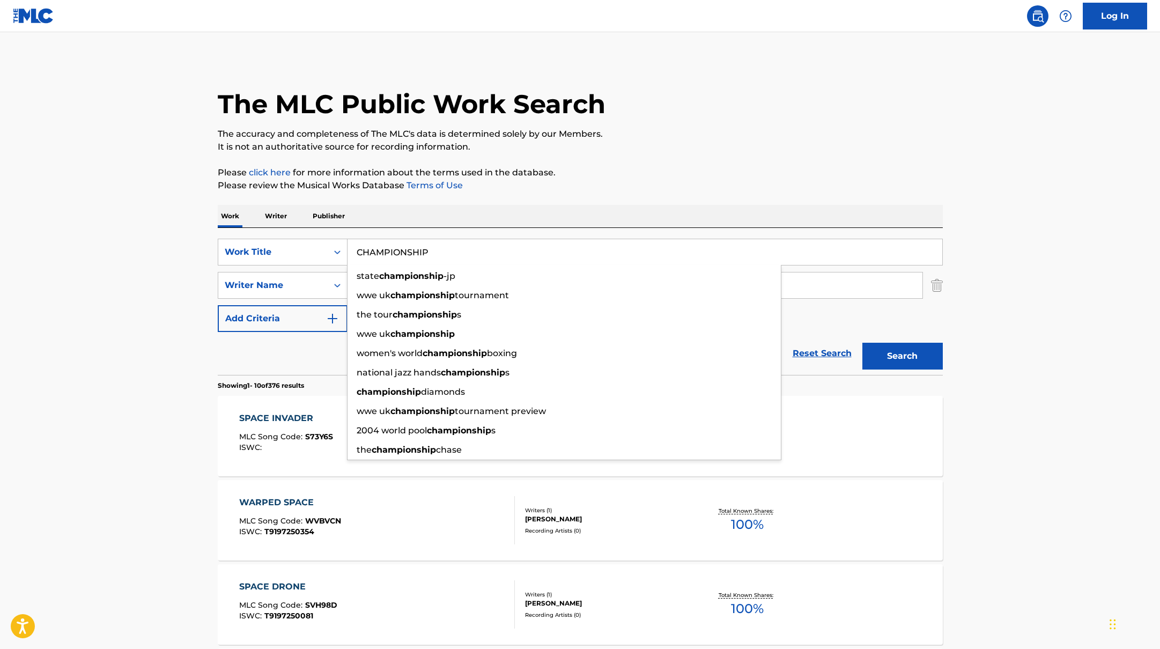
type input "CHAMPIONSHIP"
click at [694, 102] on div "The MLC Public Work Search" at bounding box center [580, 98] width 725 height 78
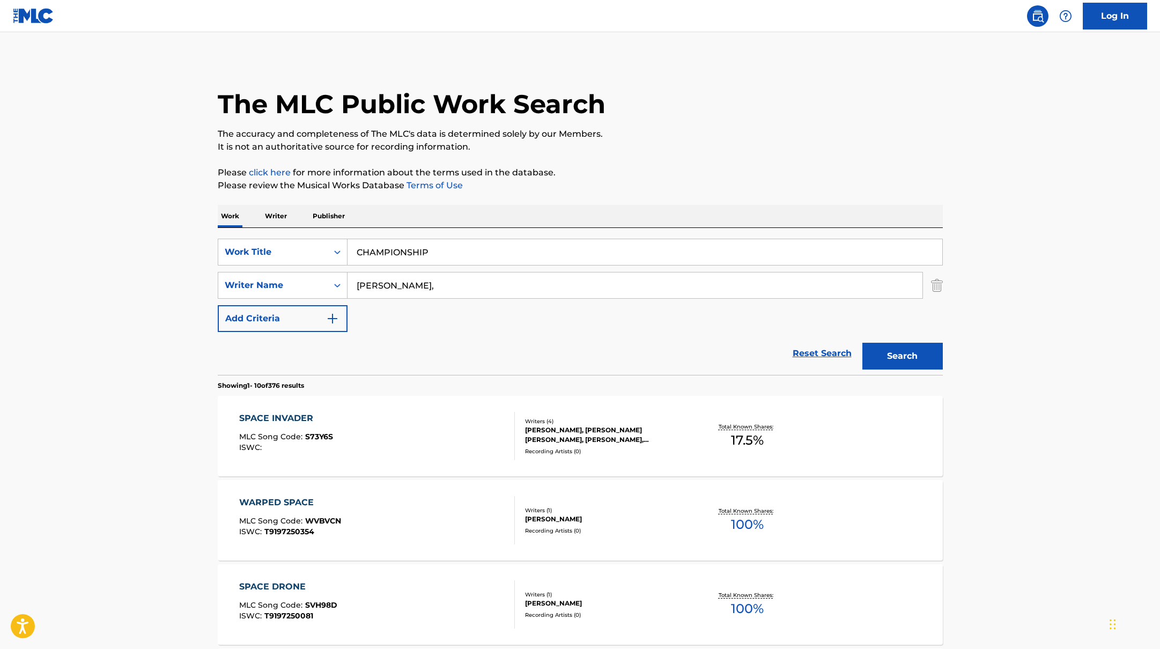
drag, startPoint x: 438, startPoint y: 286, endPoint x: 616, endPoint y: 195, distance: 200.5
click at [322, 268] on div "SearchWithCriteria45832d00-a73f-42f3-99db-db111a6c5918 Work Title CHAMPIONSHIP …" at bounding box center [580, 285] width 725 height 93
paste input "[PERSON_NAME]"
click at [773, 153] on p "It is not an authoritative source for recording information." at bounding box center [580, 146] width 725 height 13
click at [931, 353] on button "Search" at bounding box center [902, 356] width 80 height 27
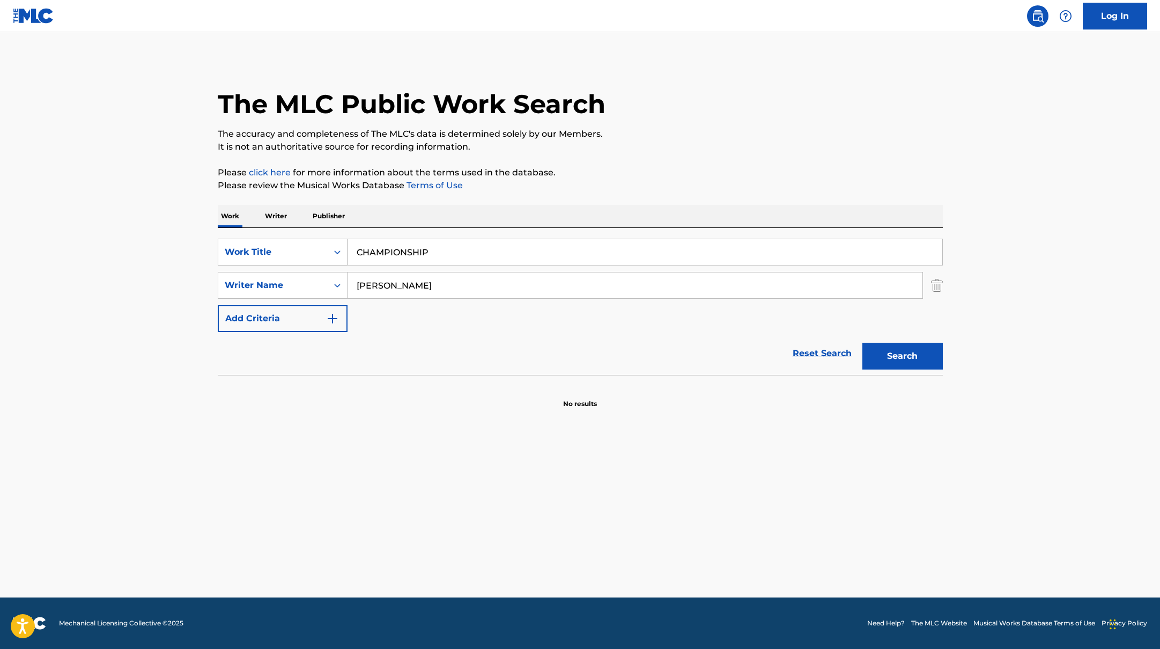
paste
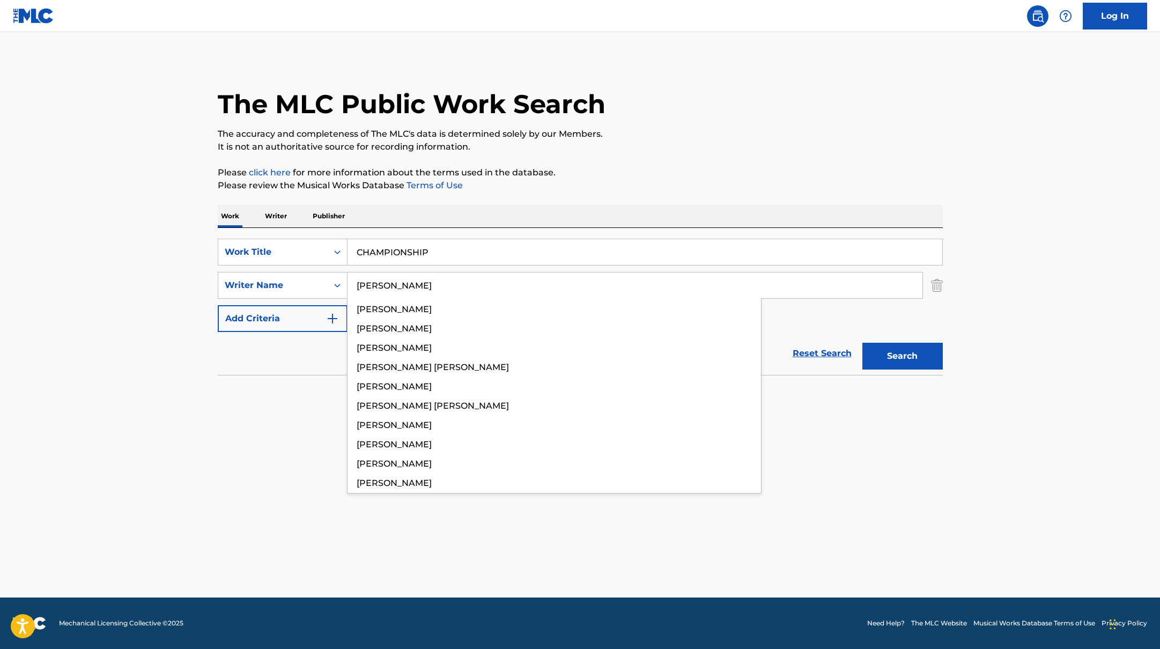
drag, startPoint x: 439, startPoint y: 282, endPoint x: 535, endPoint y: 186, distance: 135.7
click at [332, 229] on div "SearchWithCriteria45832d00-a73f-42f3-99db-db111a6c5918 Work Title CHAMPIONSHIP …" at bounding box center [580, 301] width 725 height 147
type input "[PERSON_NAME]"
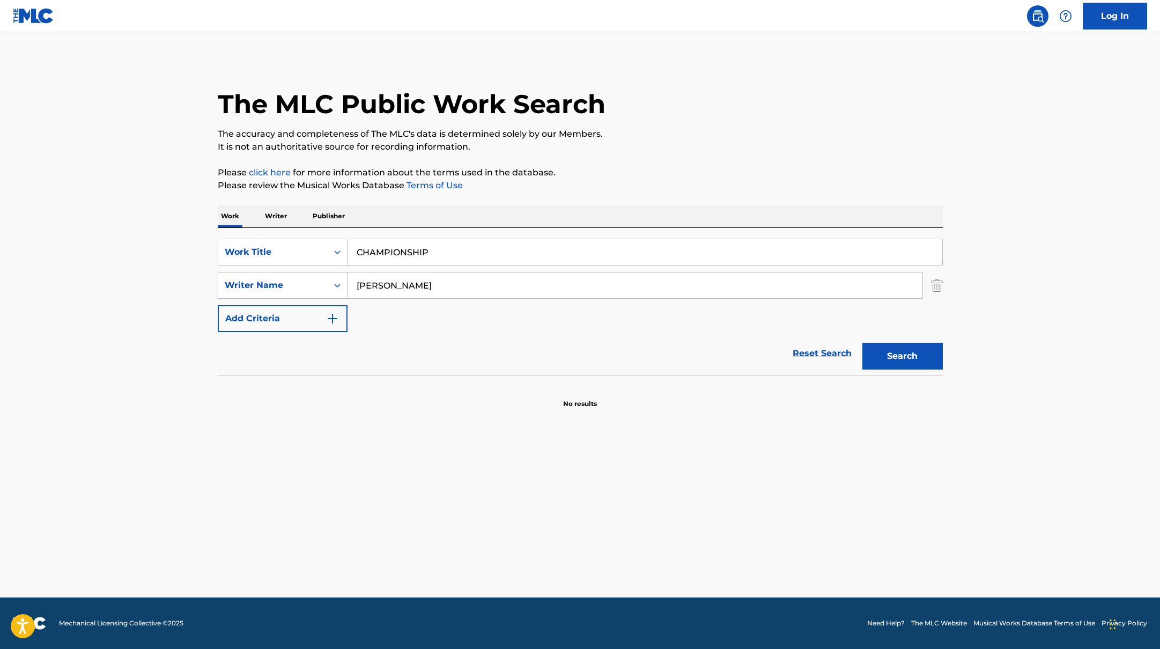
click at [601, 172] on p "Please click here for more information about the terms used in the database." at bounding box center [580, 172] width 725 height 13
click at [881, 355] on button "Search" at bounding box center [902, 356] width 80 height 27
drag, startPoint x: 433, startPoint y: 253, endPoint x: 292, endPoint y: 239, distance: 141.2
click at [301, 240] on div "SearchWithCriteria45832d00-a73f-42f3-99db-db111a6c5918 Work Title CHAMPIONSHIP" at bounding box center [580, 252] width 725 height 27
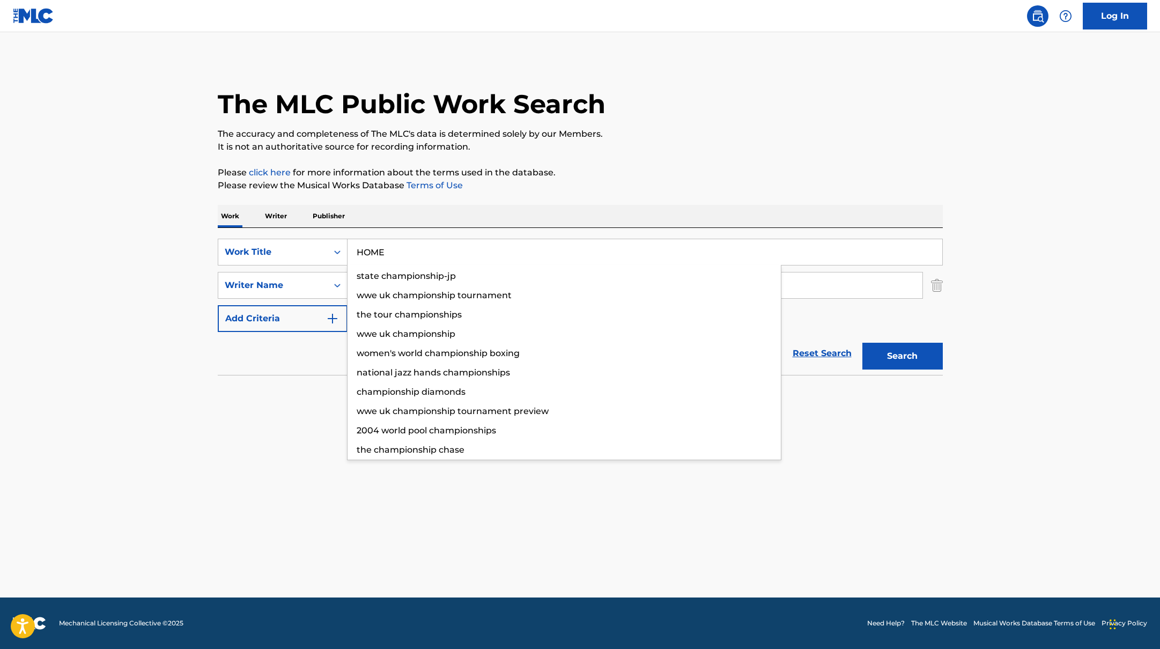
type input "HOME"
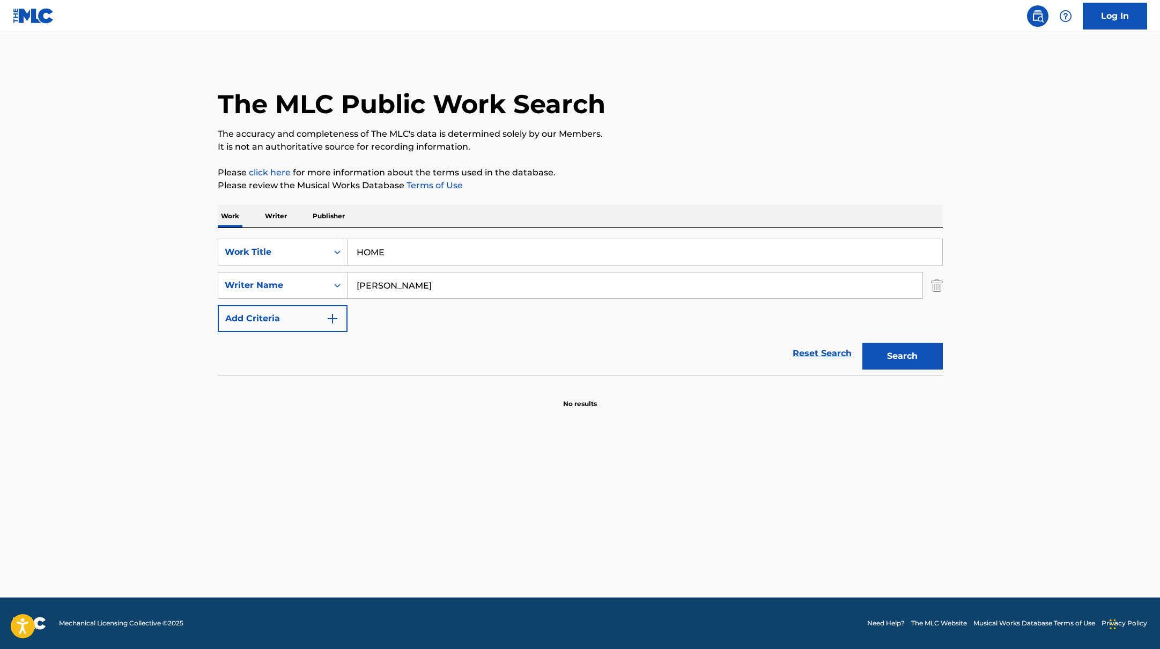
click at [659, 161] on div "The MLC Public Work Search The accuracy and completeness of The MLC's data is d…" at bounding box center [580, 234] width 751 height 350
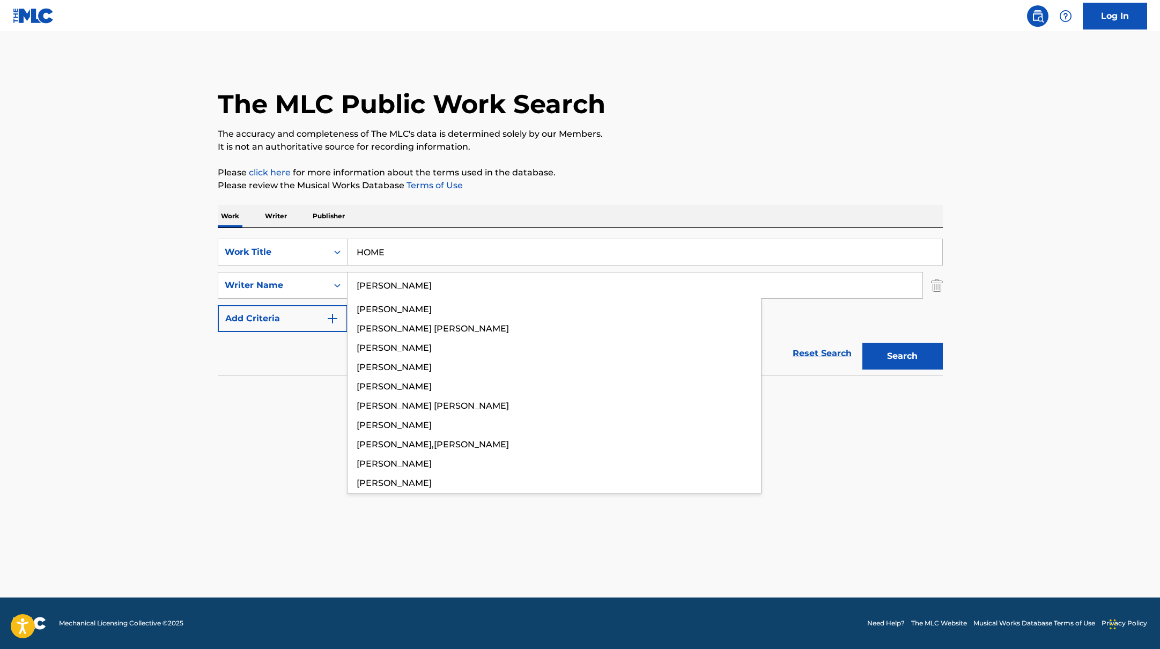
drag, startPoint x: 418, startPoint y: 283, endPoint x: 833, endPoint y: 128, distance: 443.3
click at [833, 128] on div "The MLC Public Work Search The accuracy and completeness of The MLC's data is d…" at bounding box center [580, 234] width 751 height 350
type input "[PERSON_NAME]"
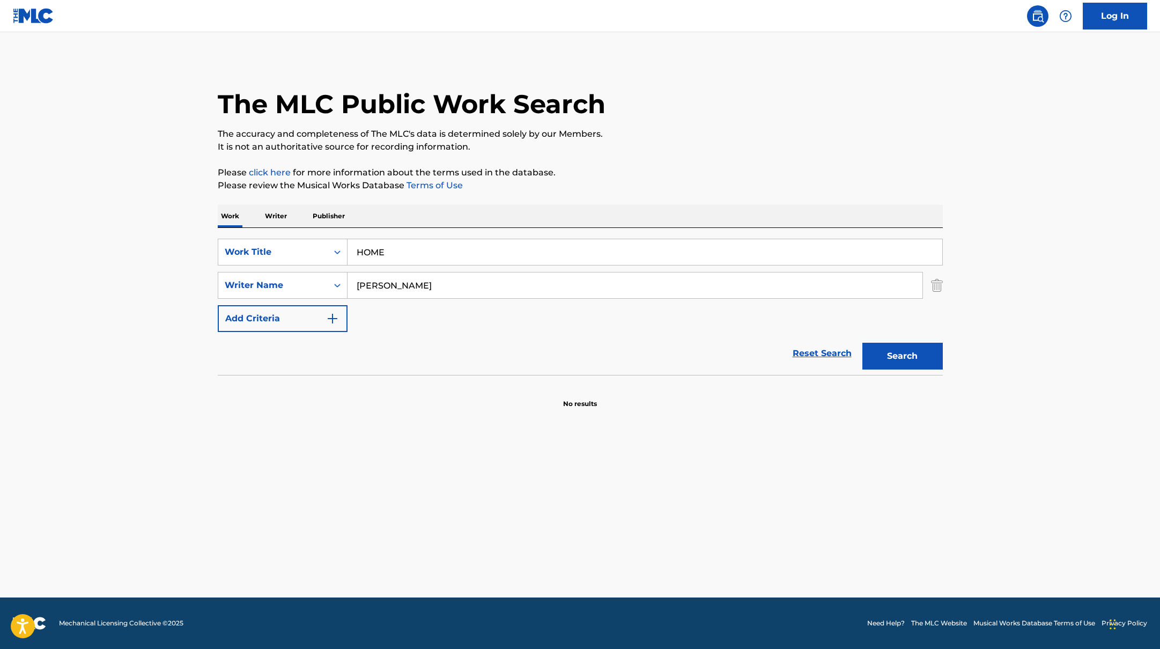
click at [833, 128] on p "The accuracy and completeness of The MLC's data is determined solely by our Mem…" at bounding box center [580, 134] width 725 height 13
click at [921, 356] on button "Search" at bounding box center [902, 356] width 80 height 27
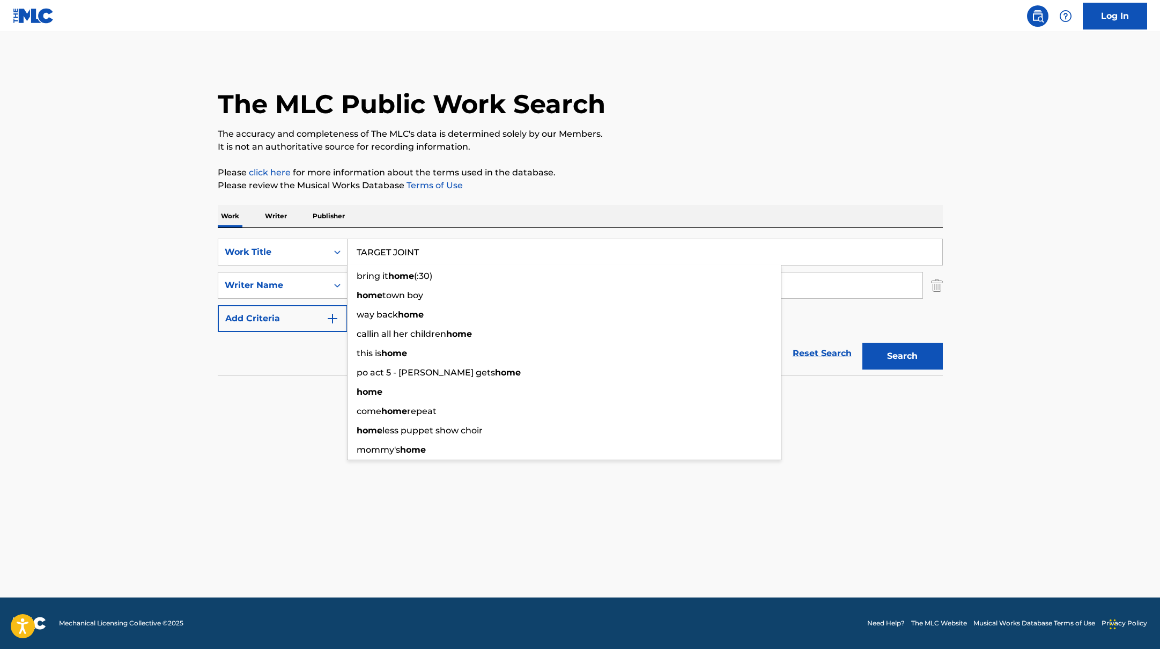
drag, startPoint x: 428, startPoint y: 254, endPoint x: 669, endPoint y: 173, distance: 253.8
click at [348, 219] on div "Work Writer Publisher SearchWithCriteria45832d00-a73f-42f3-99db-db111a6c5918 Wo…" at bounding box center [580, 307] width 725 height 204
type input "TARGET JOINT"
click at [726, 165] on div "The MLC Public Work Search The accuracy and completeness of The MLC's data is d…" at bounding box center [580, 234] width 751 height 350
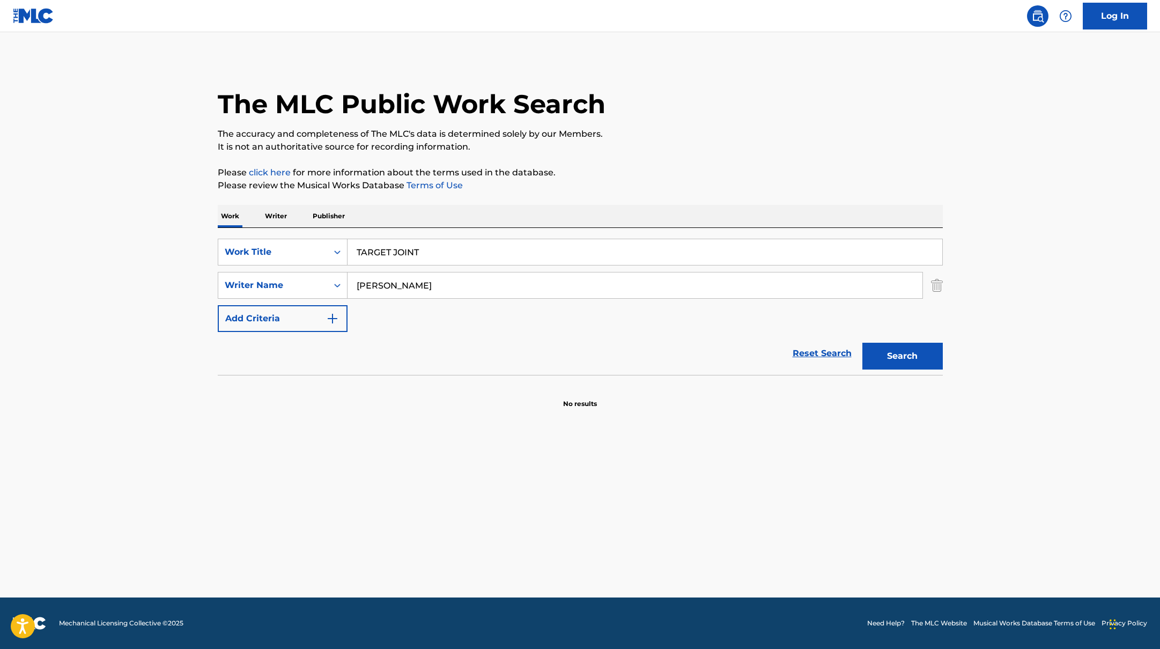
drag, startPoint x: 403, startPoint y: 290, endPoint x: 406, endPoint y: 251, distance: 39.3
click at [313, 279] on div "SearchWithCriteria6fe0b56a-87ea-458f-8866-440b0c01beee Writer Name [PERSON_NAME]" at bounding box center [580, 285] width 725 height 27
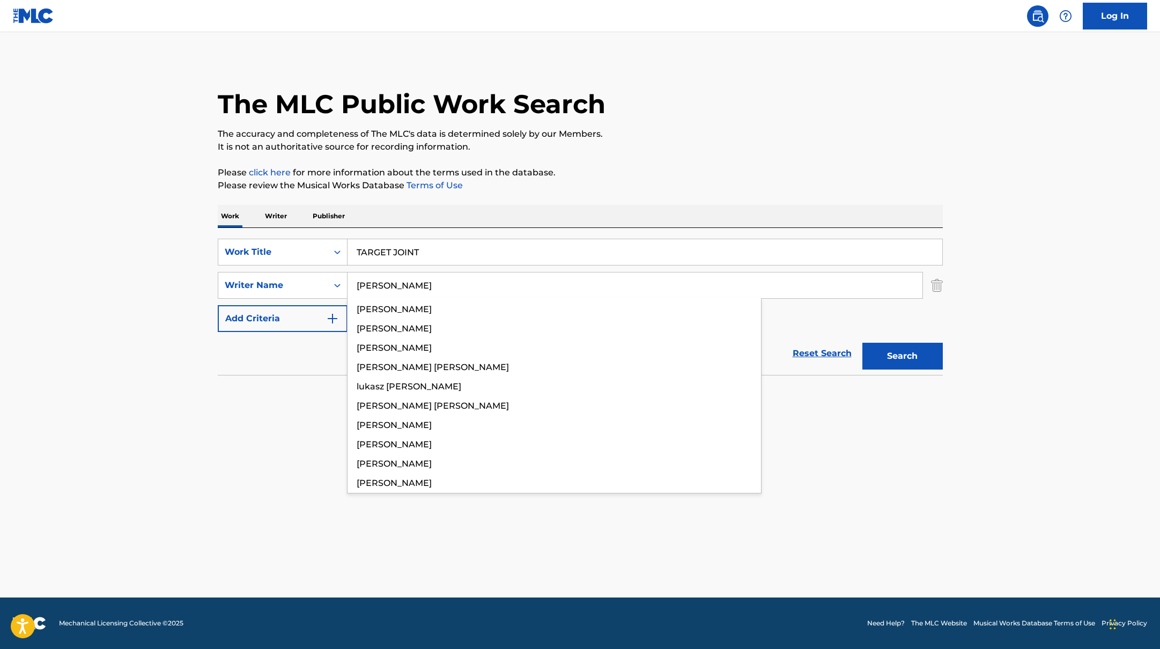
type input "[PERSON_NAME]"
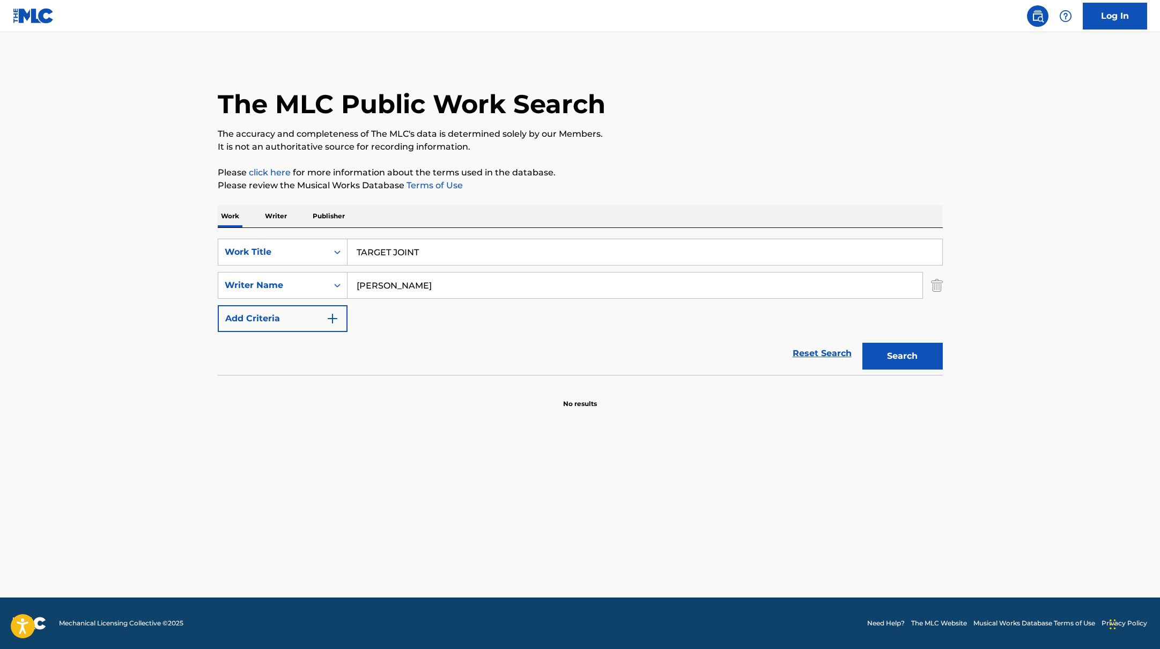
click at [677, 176] on p "Please click here for more information about the terms used in the database." at bounding box center [580, 172] width 725 height 13
click at [872, 355] on button "Search" at bounding box center [902, 356] width 80 height 27
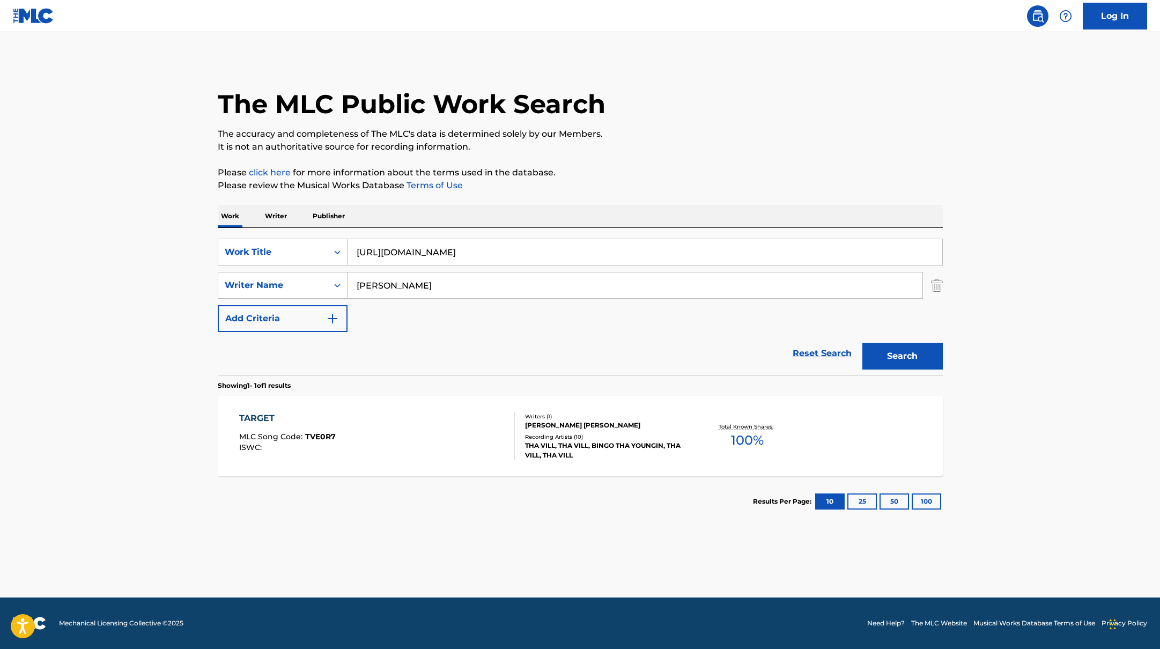
drag, startPoint x: 454, startPoint y: 250, endPoint x: 648, endPoint y: 144, distance: 220.5
click at [645, 144] on div "The MLC Public Work Search The accuracy and completeness of The MLC's data is d…" at bounding box center [580, 293] width 751 height 468
click at [648, 144] on p "It is not an authoritative source for recording information." at bounding box center [580, 146] width 725 height 13
drag, startPoint x: 621, startPoint y: 253, endPoint x: 331, endPoint y: 224, distance: 292.1
click at [322, 225] on div "Work Writer Publisher SearchWithCriteria45832d00-a73f-42f3-99db-db111a6c5918 Wo…" at bounding box center [580, 366] width 725 height 322
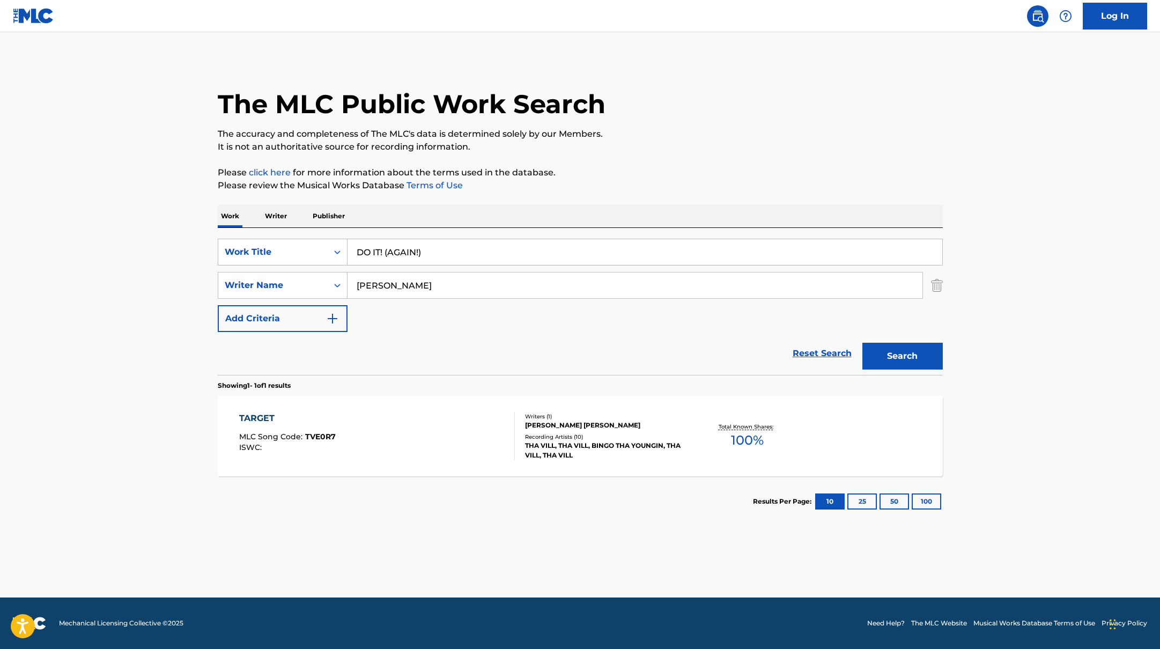
type input "DO IT! (AGAIN!)"
click at [656, 174] on p "Please click here for more information about the terms used in the database." at bounding box center [580, 172] width 725 height 13
click at [878, 356] on button "Search" at bounding box center [902, 356] width 80 height 27
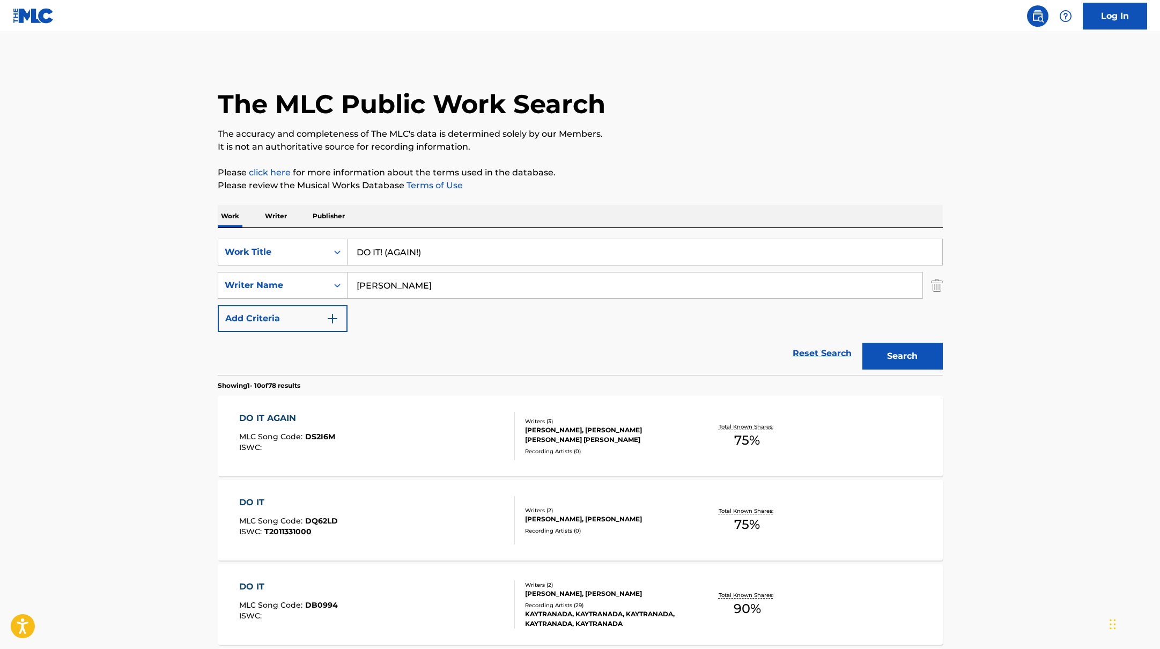
click at [439, 427] on div "DO IT AGAIN MLC Song Code : DS2I6M ISWC :" at bounding box center [377, 436] width 276 height 48
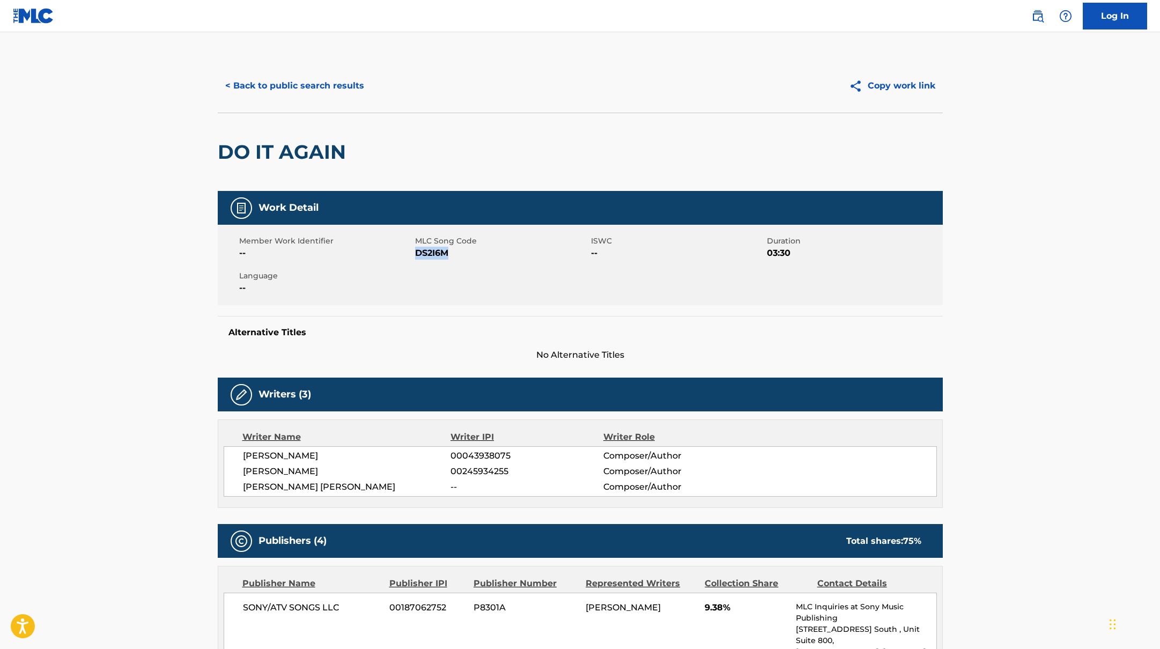
drag, startPoint x: 416, startPoint y: 253, endPoint x: 471, endPoint y: 255, distance: 54.7
click at [471, 255] on span "DS2I6M" at bounding box center [501, 253] width 173 height 13
click at [326, 84] on button "< Back to public search results" at bounding box center [295, 85] width 154 height 27
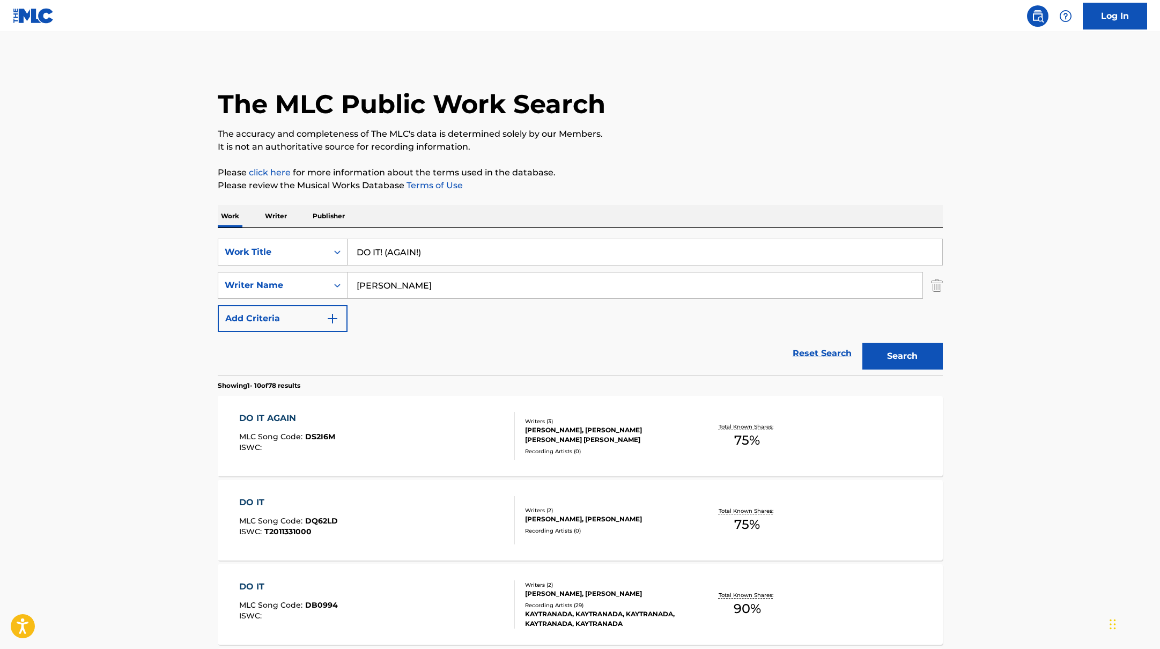
drag, startPoint x: 397, startPoint y: 253, endPoint x: 331, endPoint y: 246, distance: 66.3
click at [329, 246] on div "SearchWithCriteria45832d00-a73f-42f3-99db-db111a6c5918 Work Title DO IT! (AGAIN…" at bounding box center [580, 252] width 725 height 27
click at [418, 251] on input "KAYTRANADATLC" at bounding box center [644, 252] width 595 height 26
drag, startPoint x: 451, startPoint y: 256, endPoint x: 350, endPoint y: 249, distance: 101.5
click at [349, 249] on input "KAYTRANADA, TLC" at bounding box center [644, 252] width 595 height 26
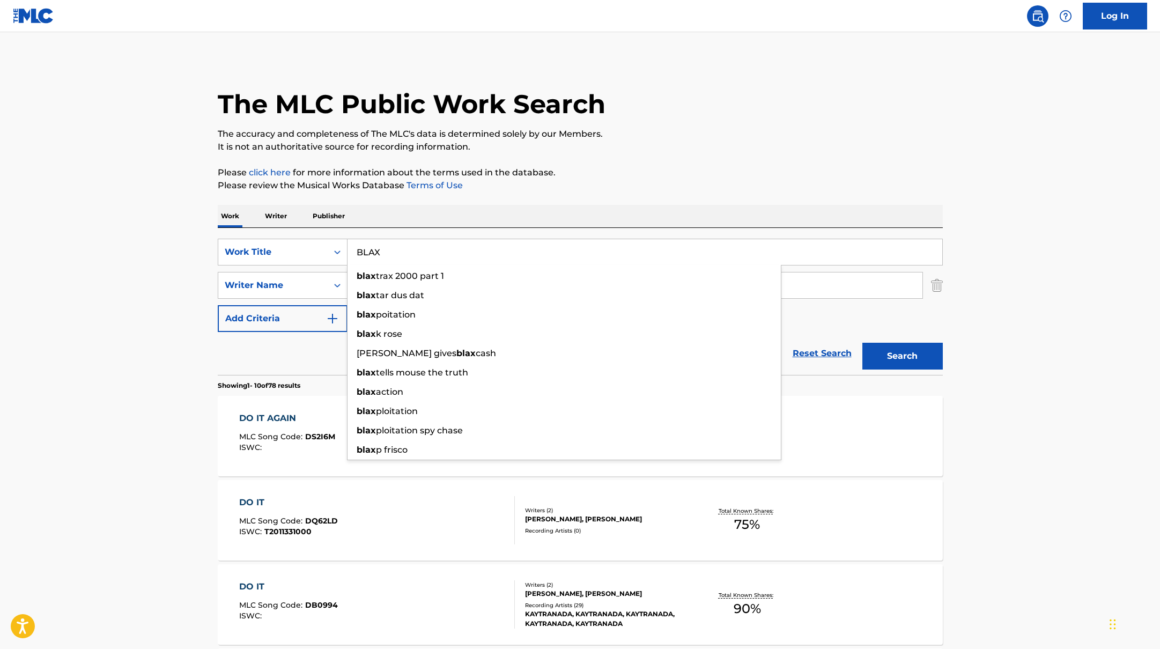
click at [884, 187] on p "Please review the Musical Works Database Terms of Use" at bounding box center [580, 185] width 725 height 13
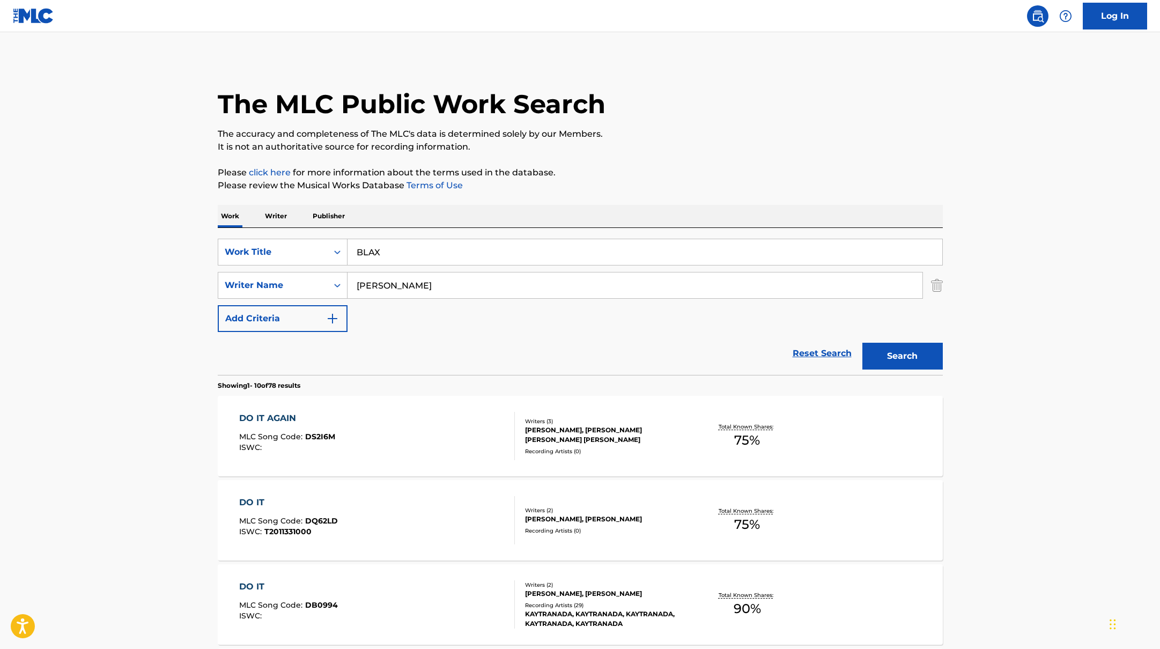
click at [905, 361] on button "Search" at bounding box center [902, 356] width 80 height 27
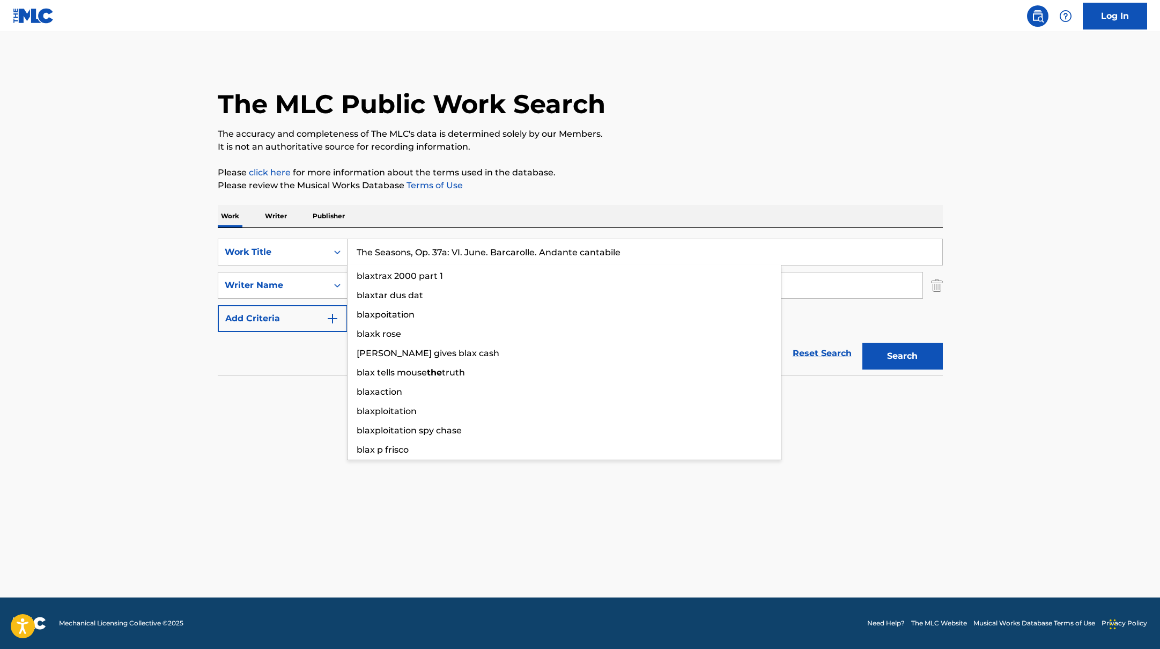
drag, startPoint x: 395, startPoint y: 251, endPoint x: 530, endPoint y: 195, distance: 146.1
click at [530, 195] on div "The MLC Public Work Search The accuracy and completeness of The MLC's data is d…" at bounding box center [580, 234] width 751 height 350
type input "The Seasons, Op. 37a: VI. June. Barcarolle. Andante cantabile"
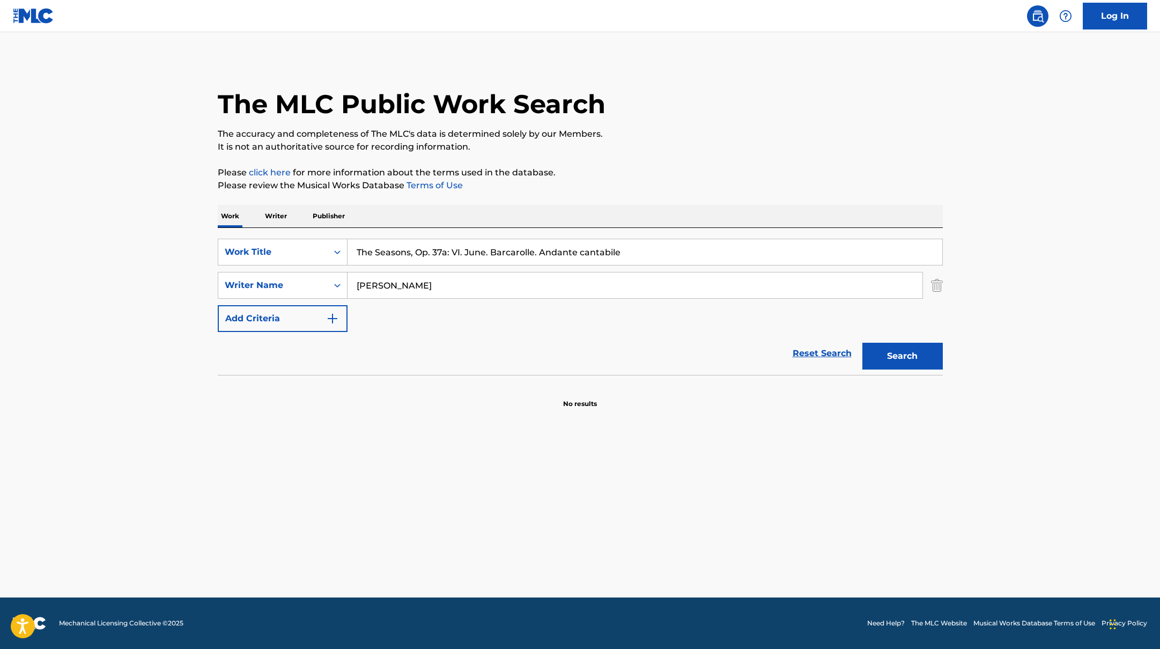
click at [530, 195] on div "The MLC Public Work Search The accuracy and completeness of The MLC's data is d…" at bounding box center [580, 234] width 751 height 350
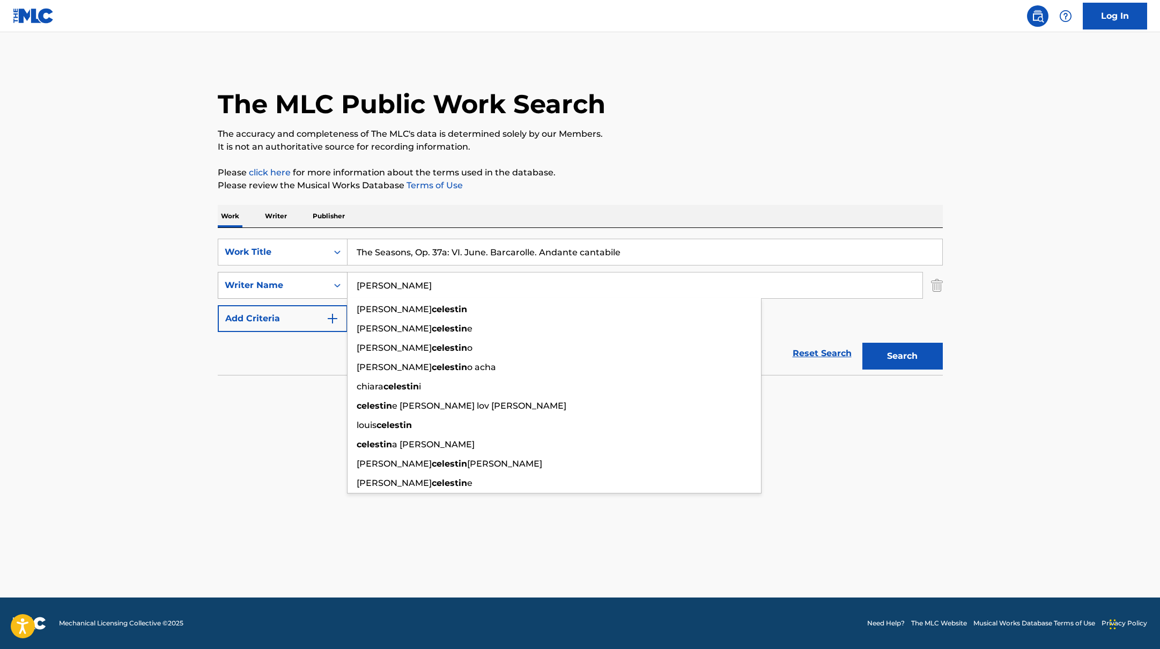
drag, startPoint x: 449, startPoint y: 279, endPoint x: 332, endPoint y: 274, distance: 117.0
click at [332, 274] on div "SearchWithCriteria6fe0b56a-87ea-458f-8866-440b0c01beee Writer Name [PERSON_NAME…" at bounding box center [580, 285] width 725 height 27
drag, startPoint x: 402, startPoint y: 289, endPoint x: 287, endPoint y: 274, distance: 115.7
click at [287, 274] on div "SearchWithCriteria6fe0b56a-87ea-458f-8866-440b0c01beee Writer Name [PERSON_NAME…" at bounding box center [580, 285] width 725 height 27
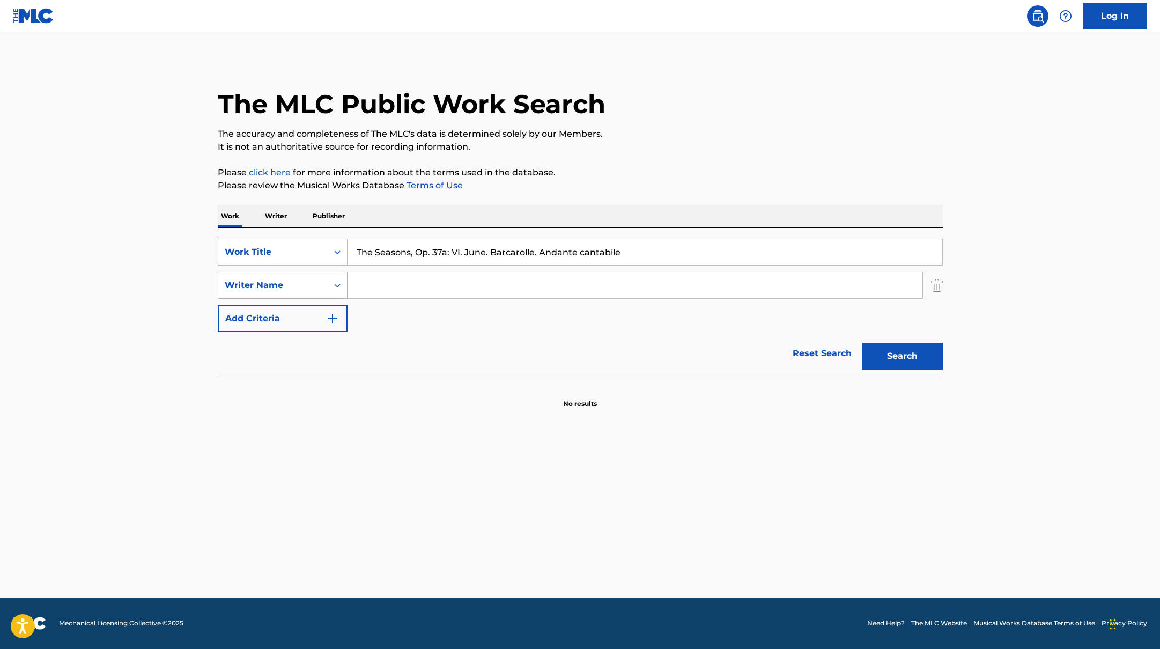
click at [862, 343] on button "Search" at bounding box center [902, 356] width 80 height 27
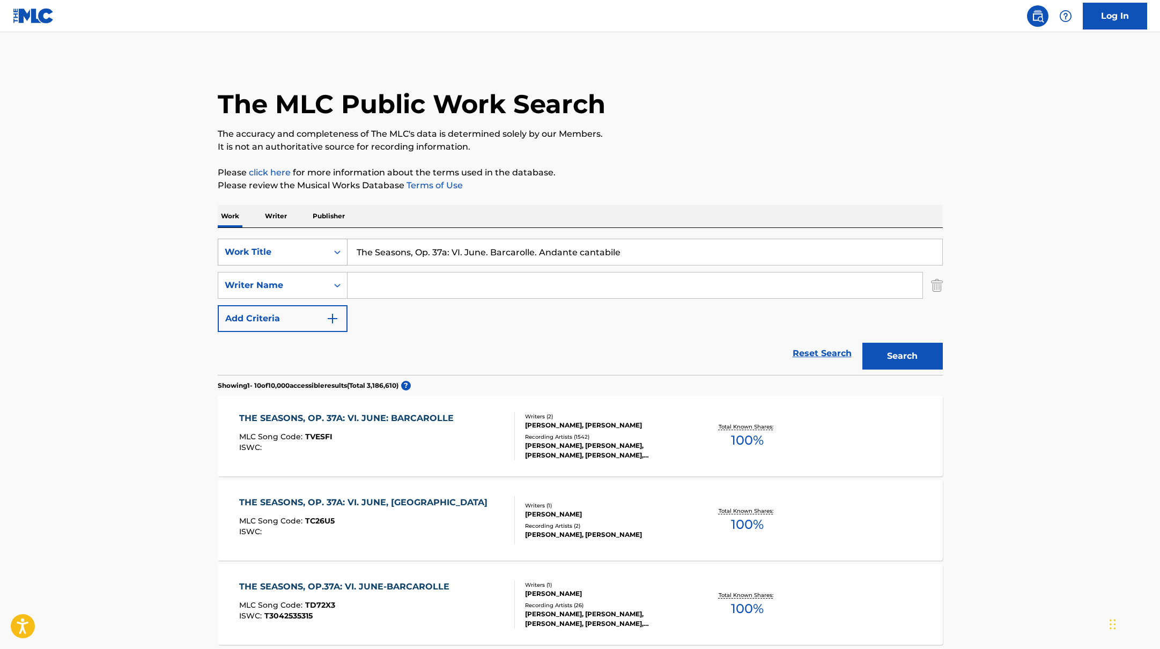
drag, startPoint x: 630, startPoint y: 254, endPoint x: 343, endPoint y: 240, distance: 287.7
click at [343, 240] on div "SearchWithCriteria45832d00-a73f-42f3-99db-db111a6c5918 Work Title The Seasons, …" at bounding box center [580, 252] width 725 height 27
type input "Gravity of Us"
click at [730, 124] on div "The MLC Public Work Search" at bounding box center [580, 98] width 725 height 78
click at [436, 288] on input "Search Form" at bounding box center [634, 285] width 575 height 26
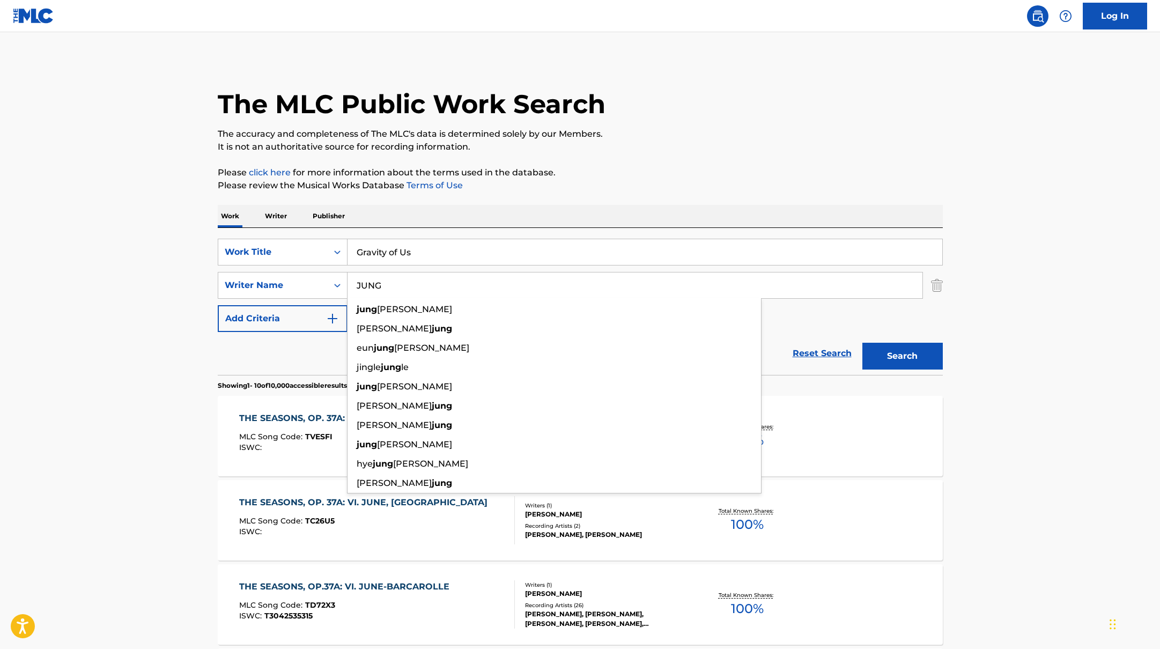
type input "JUNG"
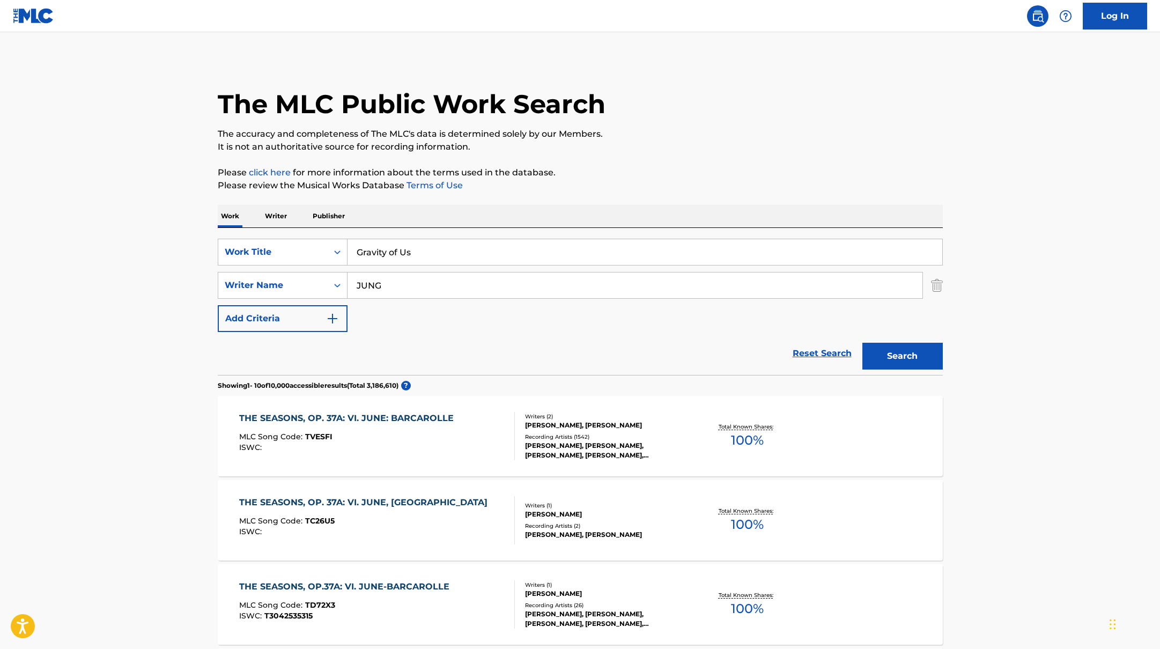
click at [904, 351] on button "Search" at bounding box center [902, 356] width 80 height 27
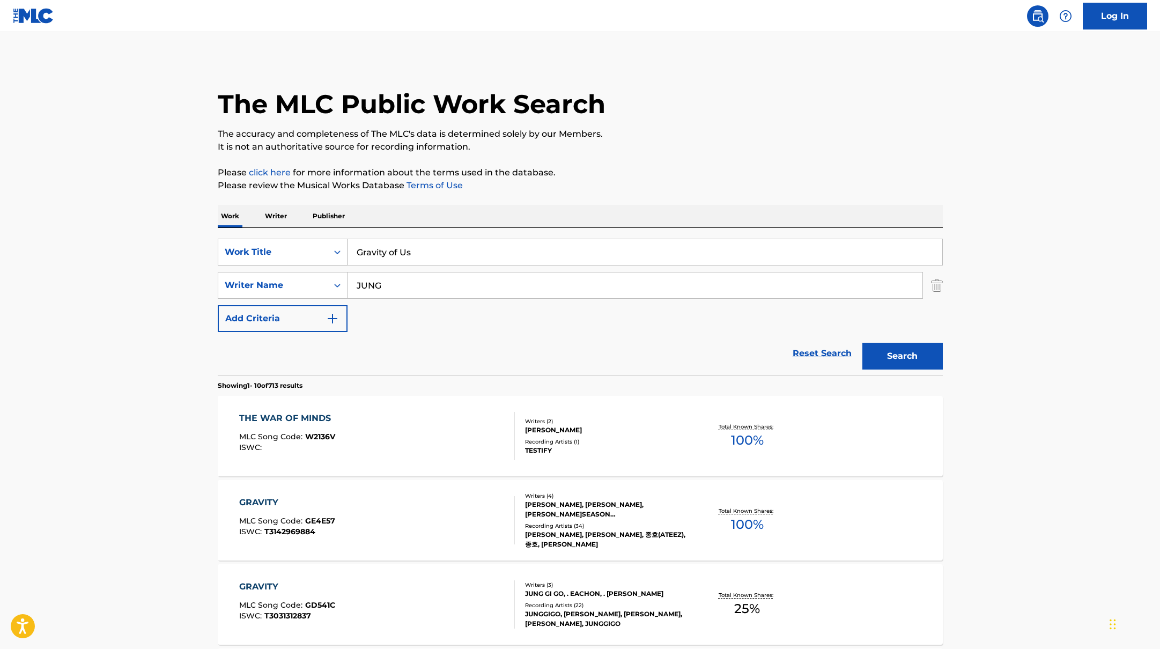
drag, startPoint x: 440, startPoint y: 256, endPoint x: 310, endPoint y: 241, distance: 130.6
click at [309, 242] on div "SearchWithCriteria45832d00-a73f-42f3-99db-db111a6c5918 Work Title Gravity of Us" at bounding box center [580, 252] width 725 height 27
type input "They're called 110s"
click at [707, 173] on p "Please click here for more information about the terms used in the database." at bounding box center [580, 172] width 725 height 13
drag, startPoint x: 396, startPoint y: 284, endPoint x: 329, endPoint y: 273, distance: 68.0
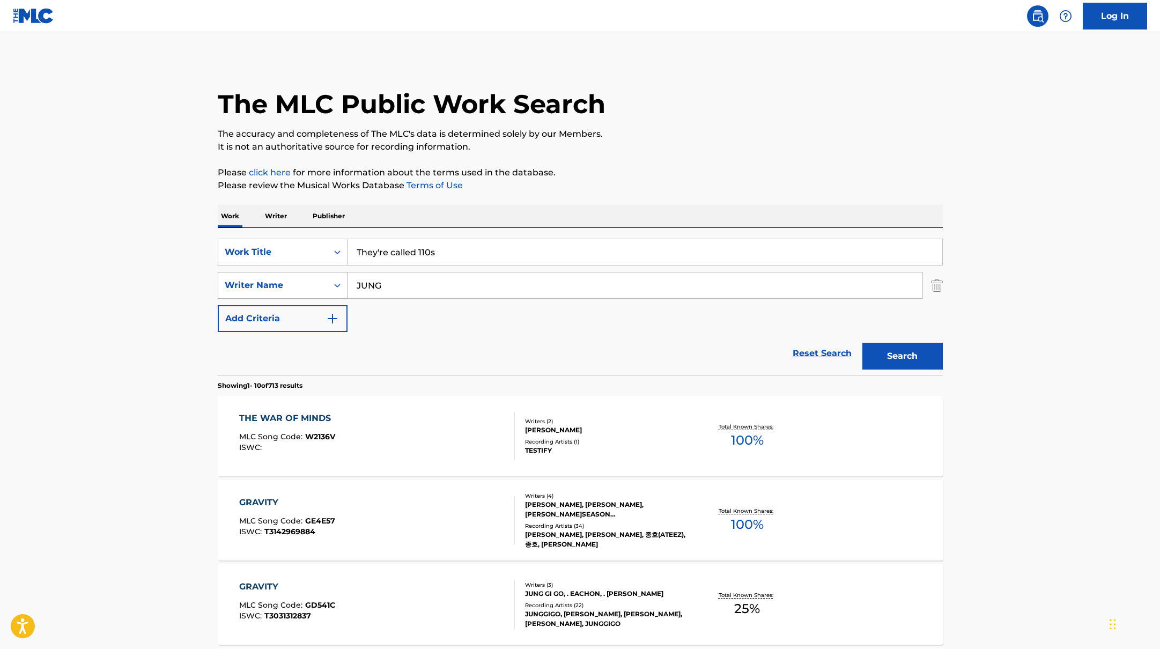
click at [329, 274] on div "SearchWithCriteria6fe0b56a-87ea-458f-8866-440b0c01beee Writer Name [PERSON_NAME]" at bounding box center [580, 285] width 725 height 27
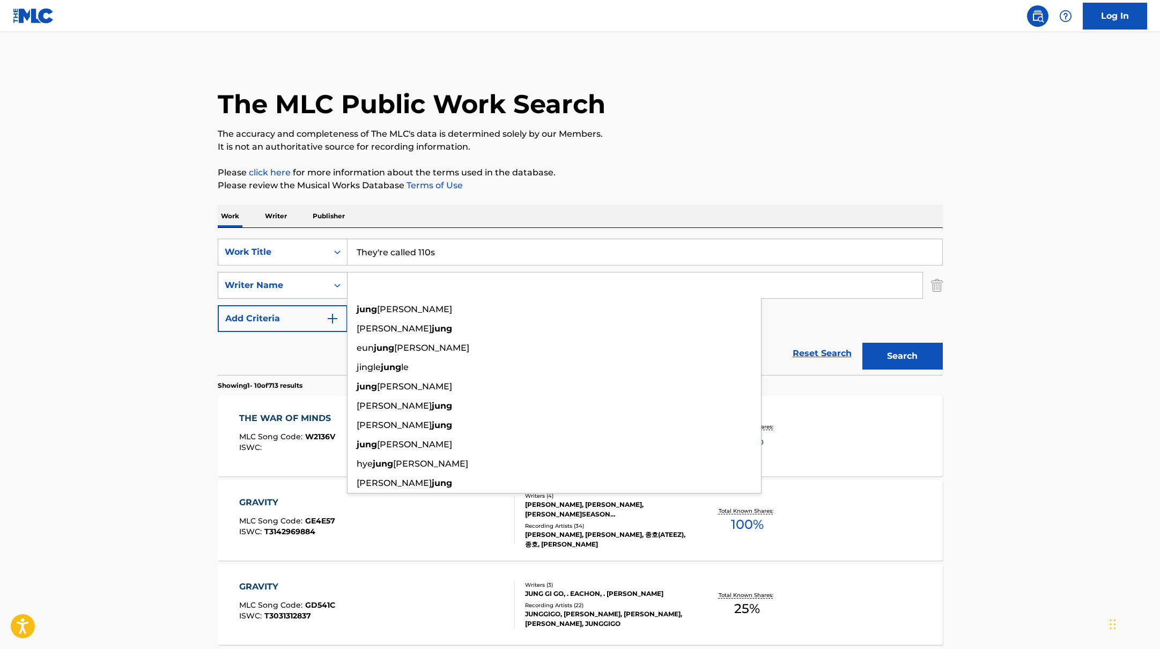
click at [862, 343] on button "Search" at bounding box center [902, 356] width 80 height 27
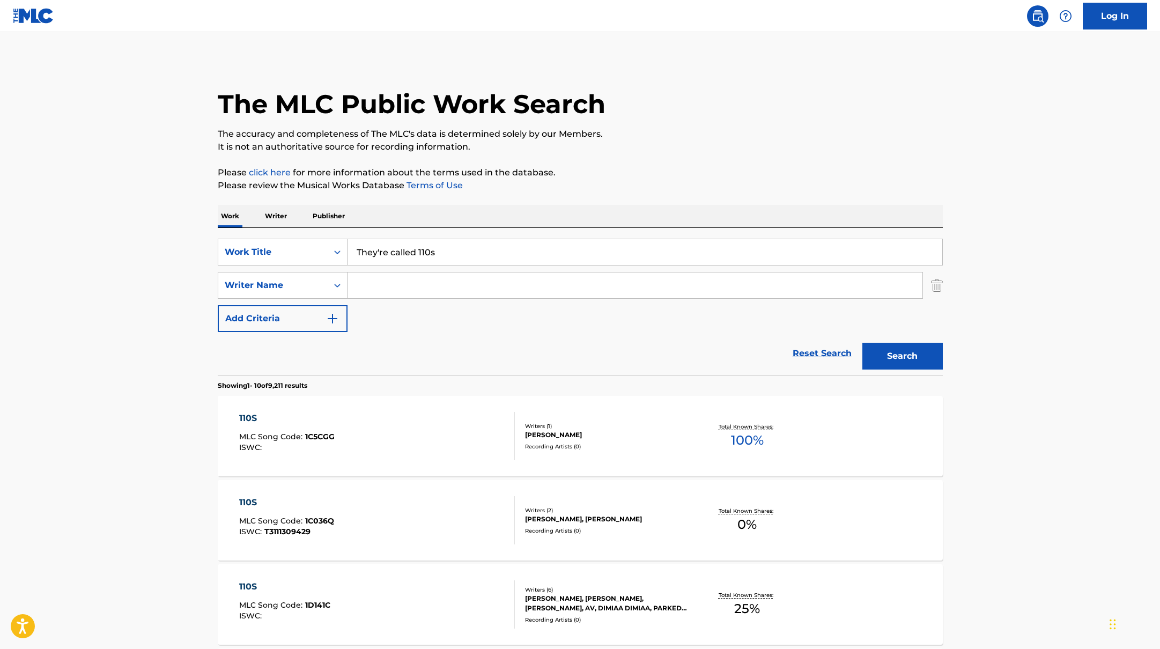
drag, startPoint x: 425, startPoint y: 251, endPoint x: 272, endPoint y: 225, distance: 155.6
click at [265, 231] on div "SearchWithCriteria45832d00-a73f-42f3-99db-db111a6c5918 Work Title They're calle…" at bounding box center [580, 301] width 725 height 147
type input "Get Stupid"
click at [621, 176] on p "Please click here for more information about the terms used in the database." at bounding box center [580, 172] width 725 height 13
click at [424, 285] on input "Search Form" at bounding box center [634, 285] width 575 height 26
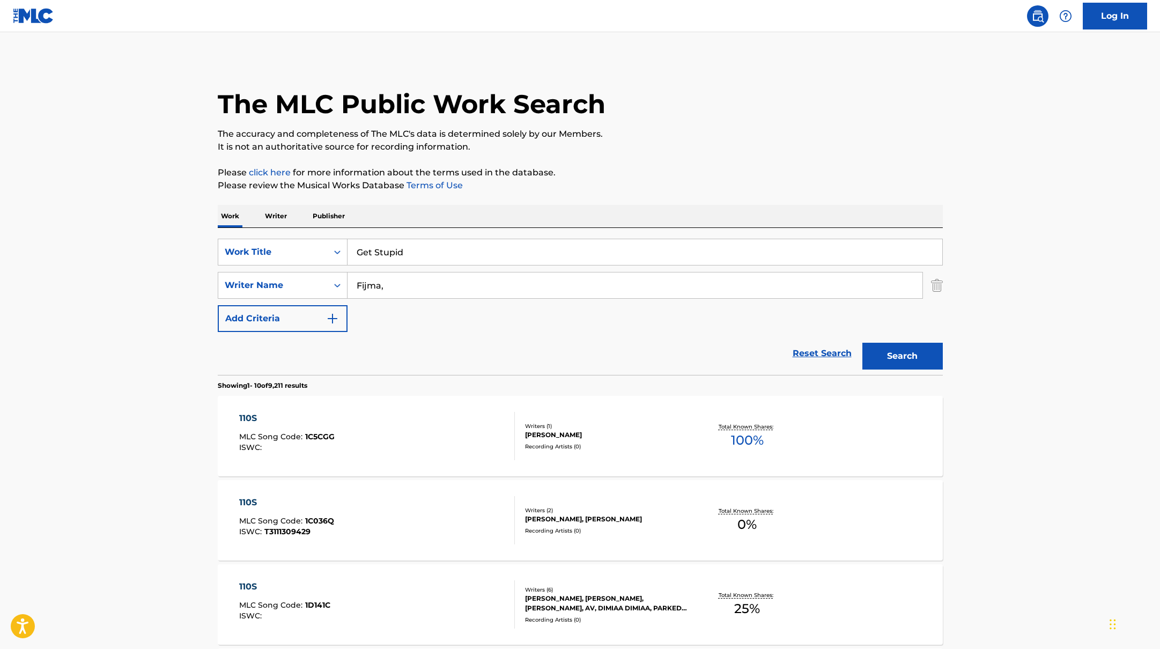
type input "Fijma,"
click at [909, 343] on button "Search" at bounding box center [902, 356] width 80 height 27
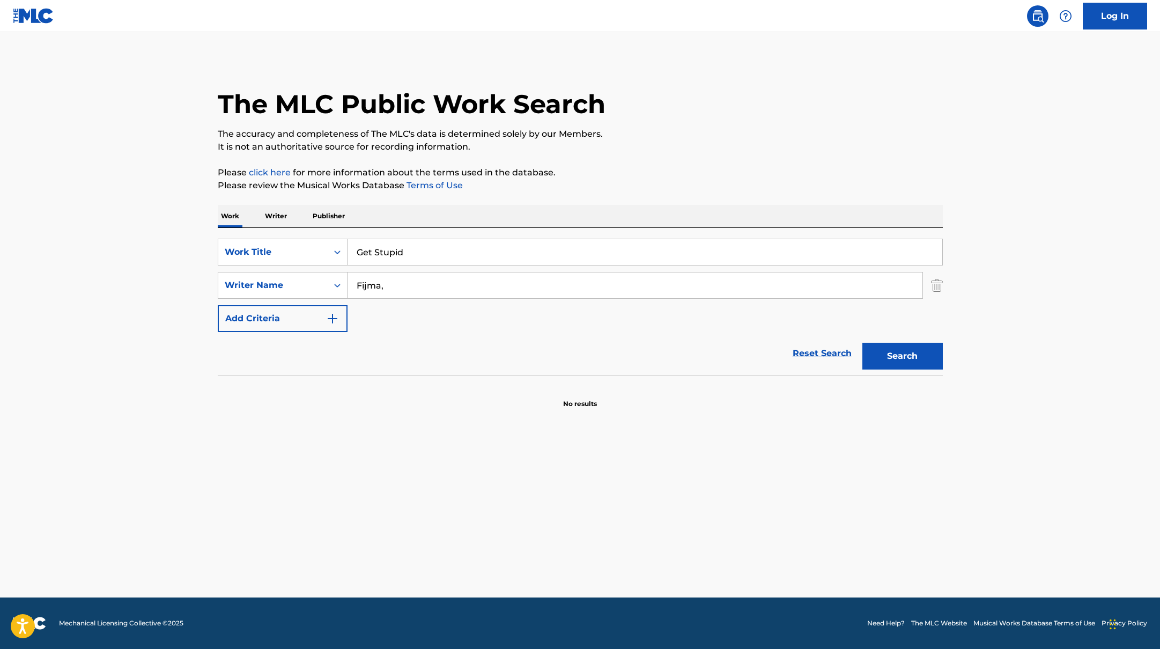
drag, startPoint x: 417, startPoint y: 250, endPoint x: 362, endPoint y: 224, distance: 61.2
click at [319, 236] on div "SearchWithCriteria45832d00-a73f-42f3-99db-db111a6c5918 Work Title Get Stupid Se…" at bounding box center [580, 301] width 725 height 147
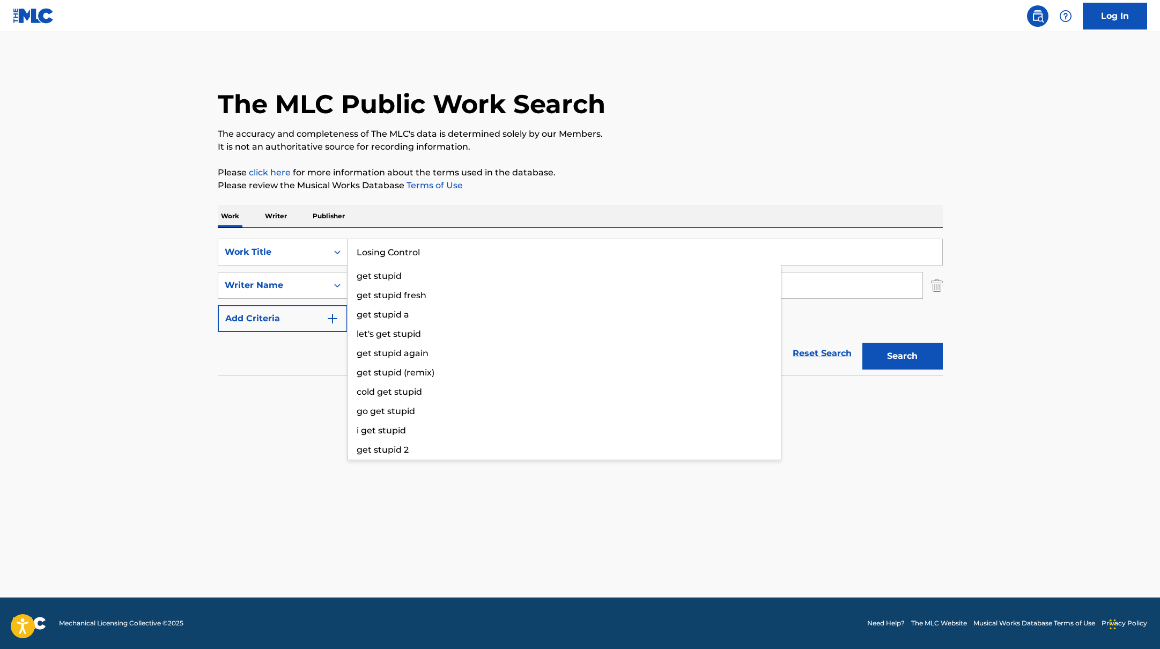
type input "Losing Control"
click at [676, 153] on div "The MLC Public Work Search The accuracy and completeness of The MLC's data is d…" at bounding box center [580, 234] width 751 height 350
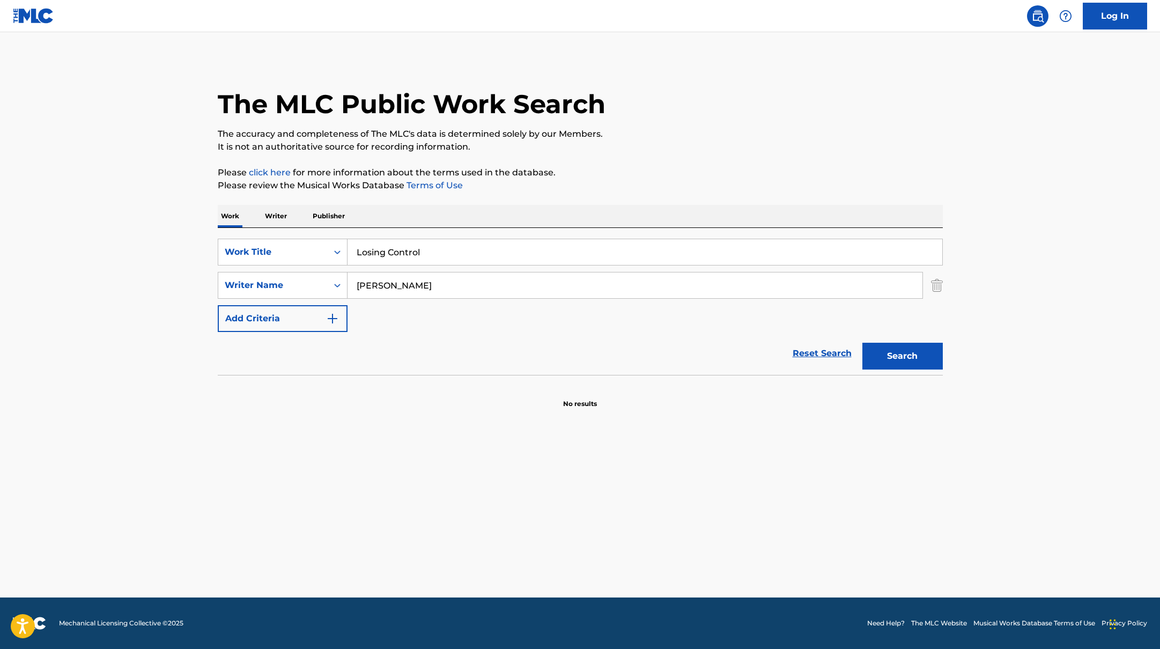
drag, startPoint x: 395, startPoint y: 288, endPoint x: 397, endPoint y: 221, distance: 67.6
click at [397, 221] on div "Work Writer Publisher SearchWithCriteria45832d00-a73f-42f3-99db-db111a6c5918 Wo…" at bounding box center [580, 307] width 725 height 204
type input "[PERSON_NAME]"
click at [560, 202] on div "The MLC Public Work Search The accuracy and completeness of The MLC's data is d…" at bounding box center [580, 234] width 751 height 350
click at [892, 362] on button "Search" at bounding box center [902, 356] width 80 height 27
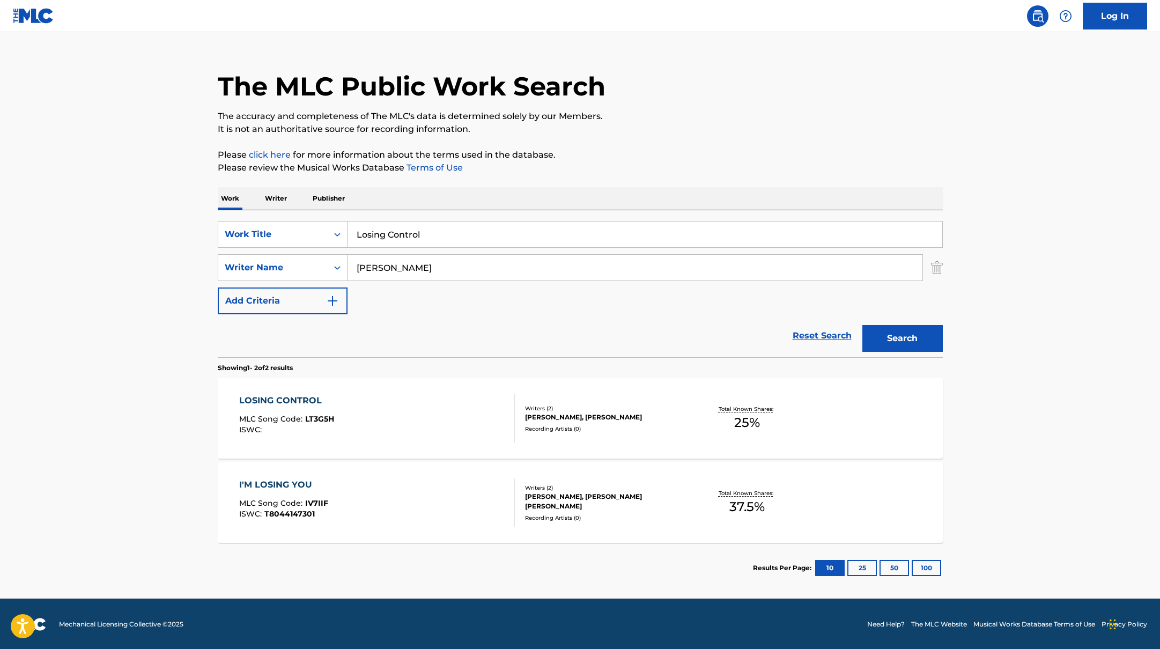
scroll to position [19, 0]
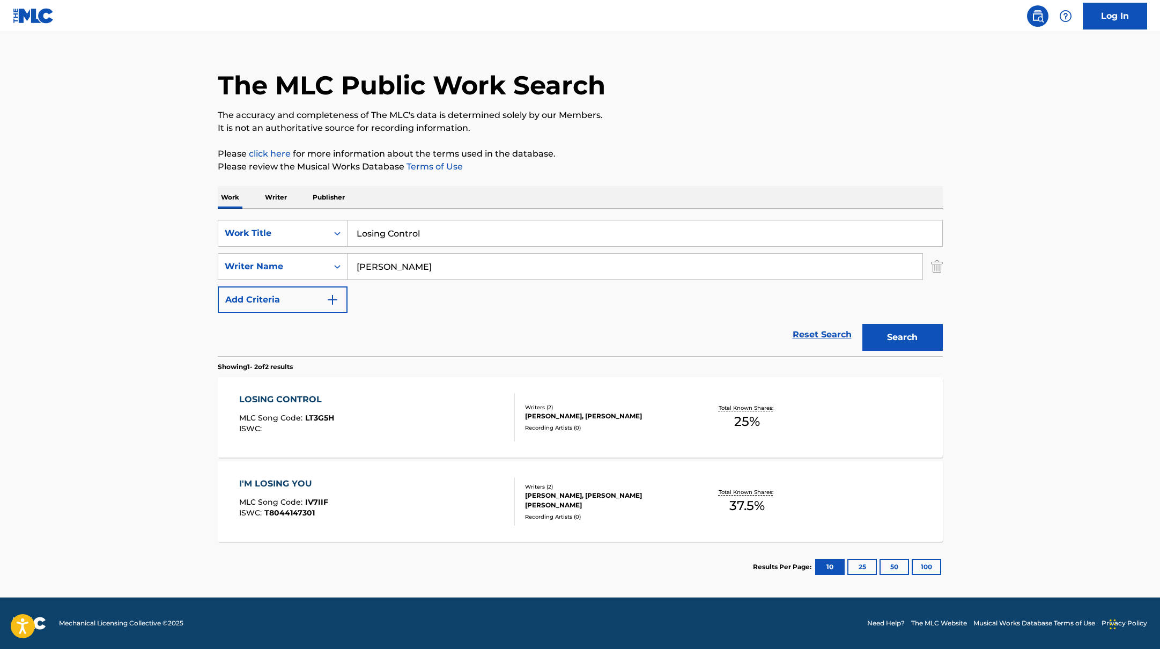
click at [429, 419] on div "LOSING CONTROL MLC Song Code : LT3G5H ISWC :" at bounding box center [377, 417] width 276 height 48
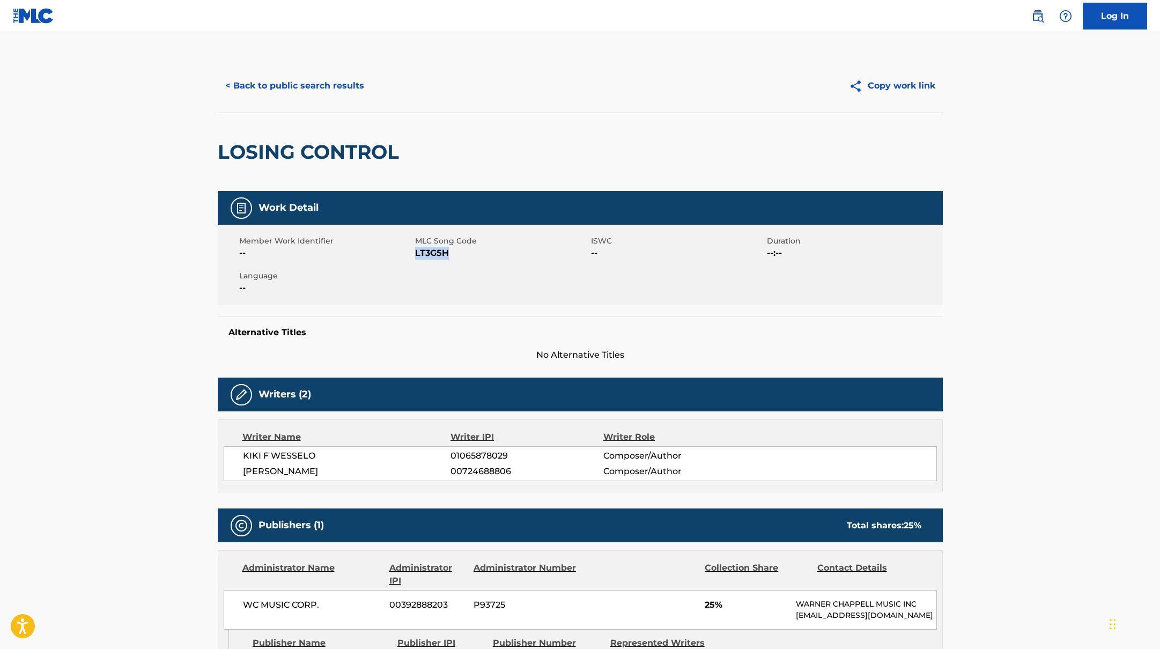
drag, startPoint x: 416, startPoint y: 254, endPoint x: 481, endPoint y: 255, distance: 65.4
click at [481, 255] on span "LT3G5H" at bounding box center [501, 253] width 173 height 13
click at [324, 100] on div "< Back to public search results Copy work link" at bounding box center [580, 86] width 725 height 54
click at [331, 89] on button "< Back to public search results" at bounding box center [295, 85] width 154 height 27
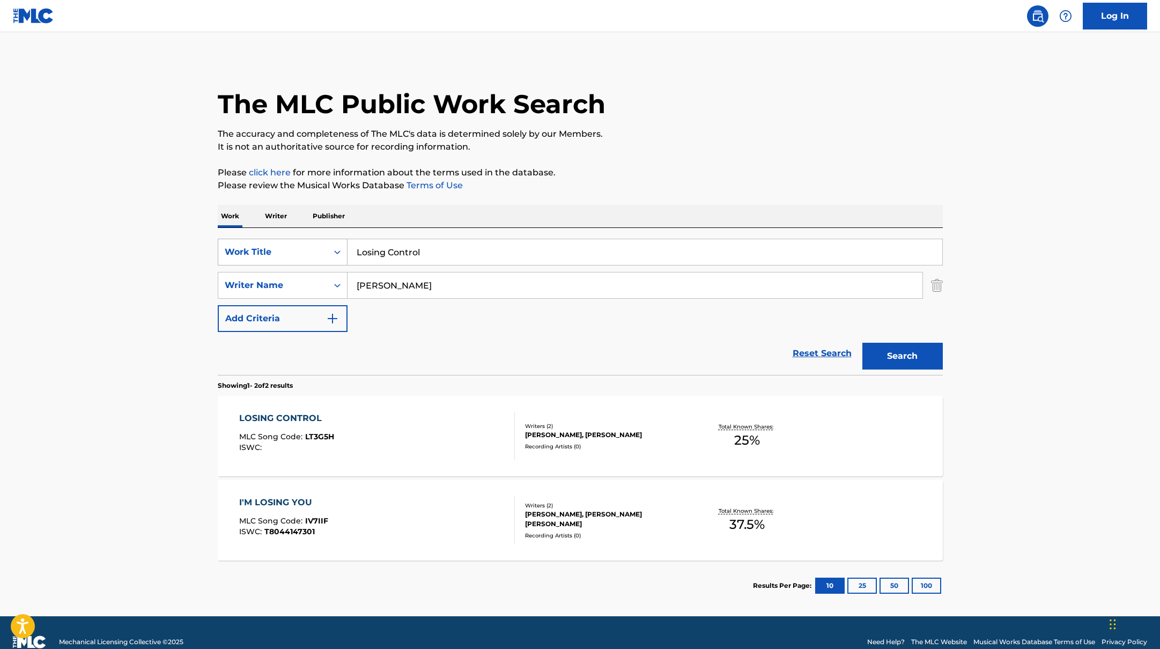
drag, startPoint x: 430, startPoint y: 253, endPoint x: 339, endPoint y: 248, distance: 91.3
click at [339, 248] on div "SearchWithCriteria45832d00-a73f-42f3-99db-db111a6c5918 Work Title Losing Control" at bounding box center [580, 252] width 725 height 27
click at [656, 154] on div "The MLC Public Work Search The accuracy and completeness of The MLC's data is d…" at bounding box center [580, 335] width 751 height 552
click at [396, 255] on input "KI/KI" at bounding box center [644, 252] width 595 height 26
drag, startPoint x: 465, startPoint y: 254, endPoint x: 329, endPoint y: 250, distance: 135.7
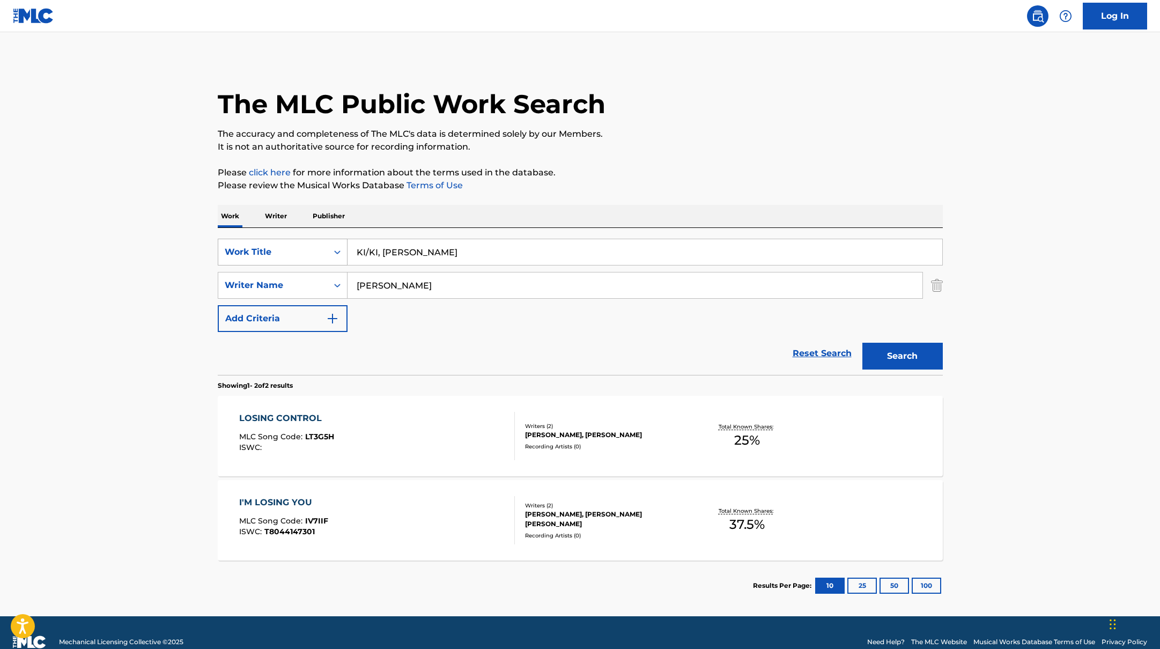
click at [329, 250] on div "SearchWithCriteria45832d00-a73f-42f3-99db-db111a6c5918 Work Title KI/KI, [PERSO…" at bounding box center [580, 252] width 725 height 27
type input "Wah Yo Deh Pan"
click at [705, 99] on div "The MLC Public Work Search" at bounding box center [580, 98] width 725 height 78
drag, startPoint x: 412, startPoint y: 285, endPoint x: 314, endPoint y: 269, distance: 98.9
click at [315, 270] on div "SearchWithCriteria45832d00-a73f-42f3-99db-db111a6c5918 Work Title Wah Yo Deh Pa…" at bounding box center [580, 285] width 725 height 93
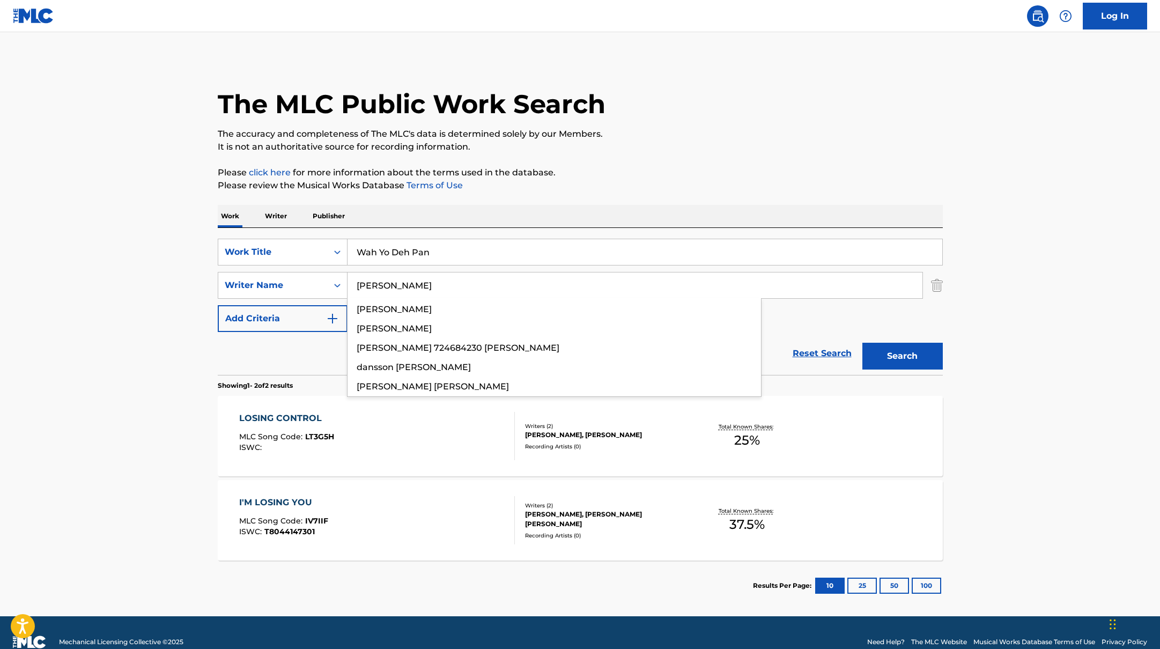
type input "[PERSON_NAME]"
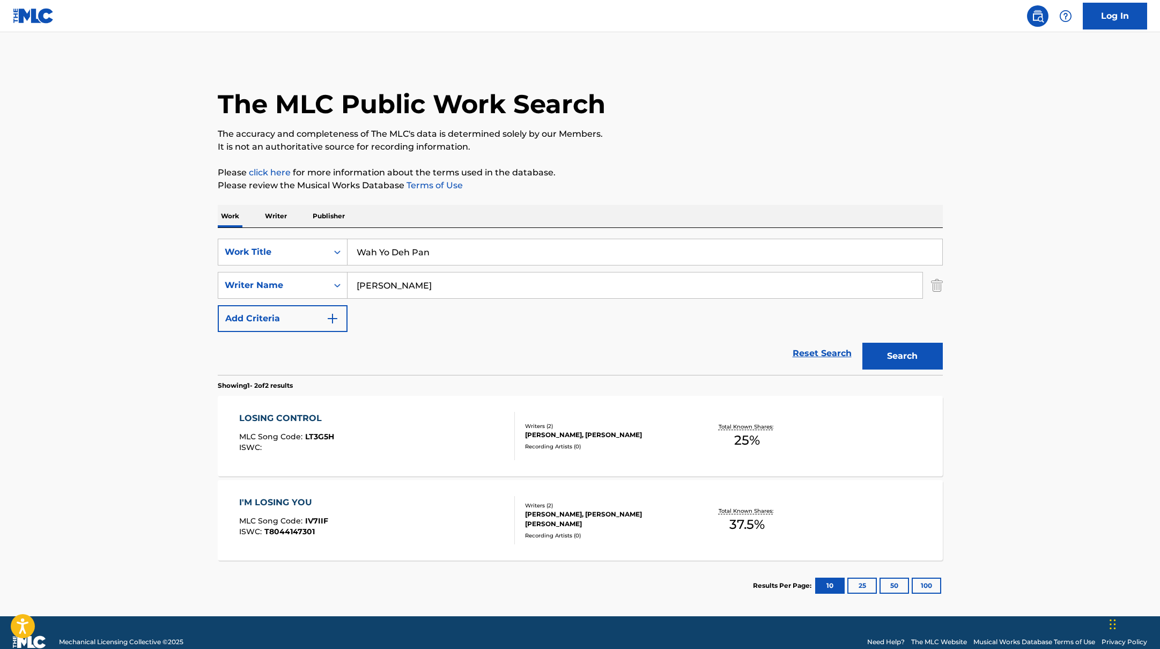
click at [707, 205] on div "Work Writer Publisher" at bounding box center [580, 216] width 725 height 23
click at [887, 350] on button "Search" at bounding box center [902, 356] width 80 height 27
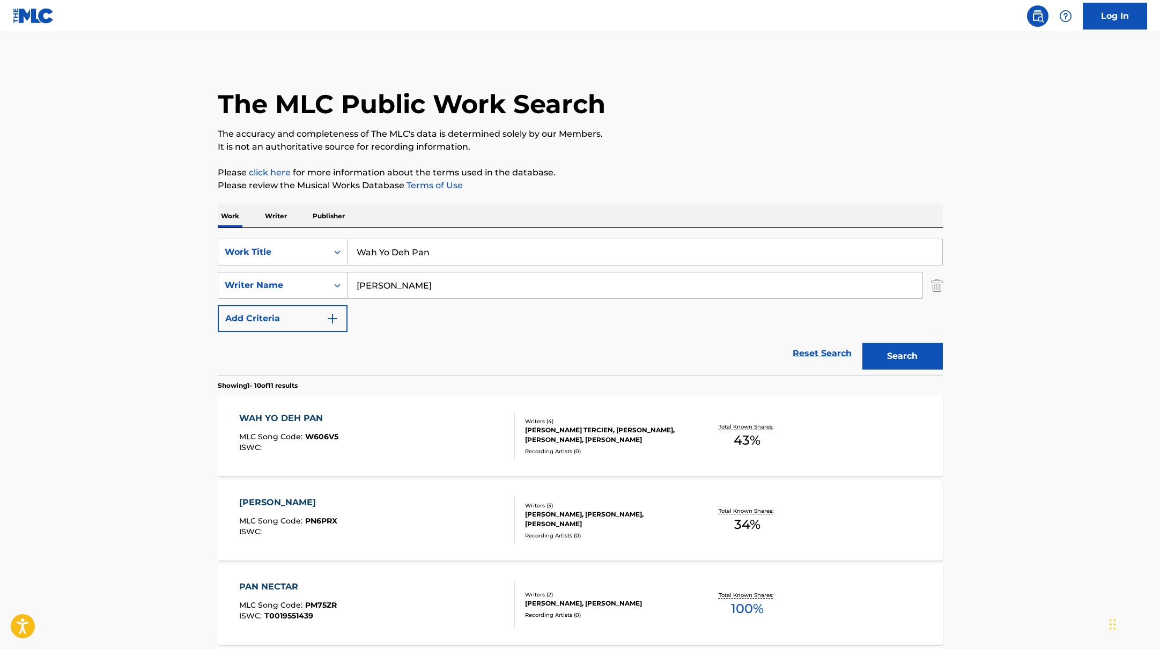
click at [454, 416] on div "WAH YO DEH PAN MLC Song Code : W606V5 ISWC :" at bounding box center [377, 436] width 276 height 48
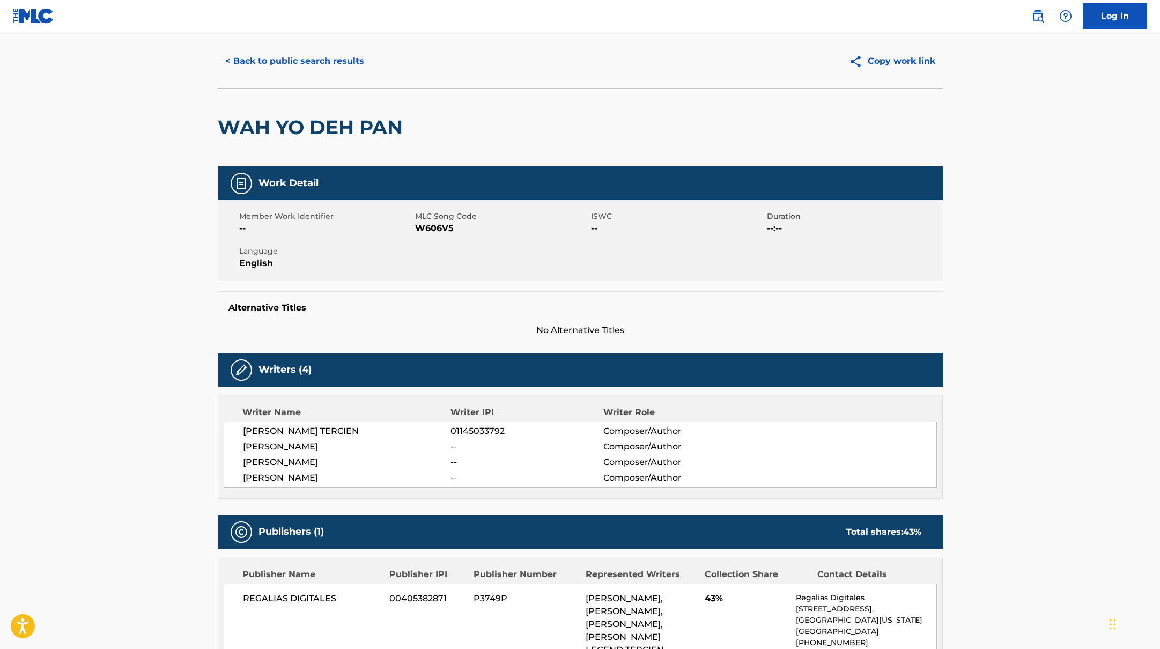
scroll to position [20, 0]
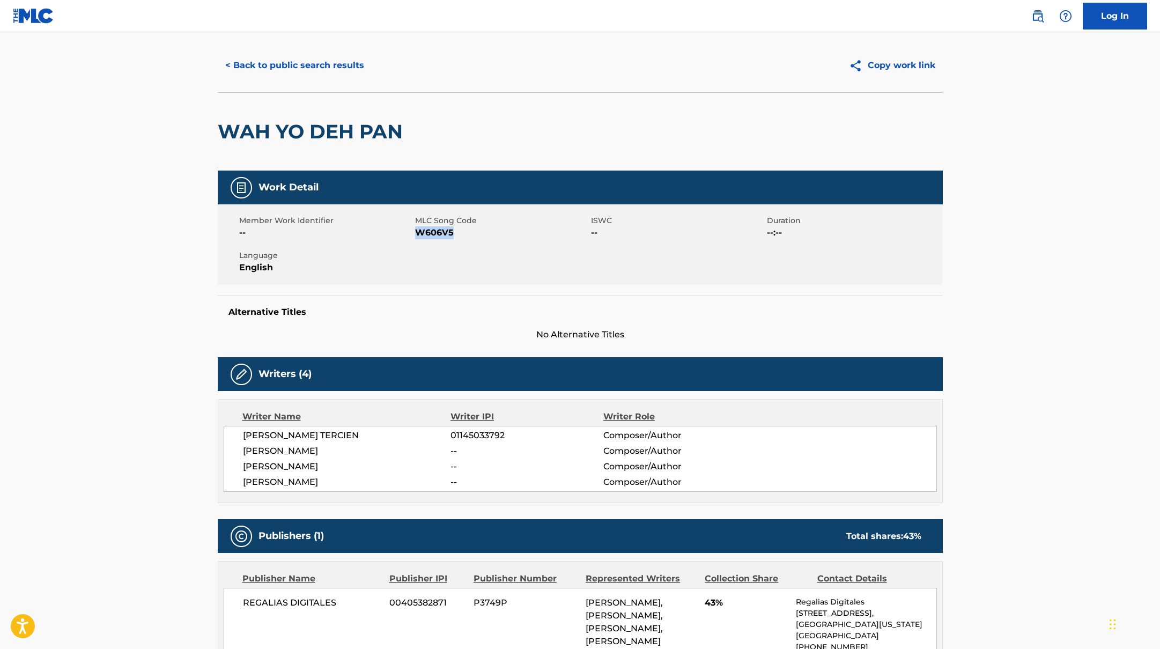
drag, startPoint x: 417, startPoint y: 233, endPoint x: 499, endPoint y: 233, distance: 81.5
click at [499, 233] on span "W606V5" at bounding box center [501, 232] width 173 height 13
click at [278, 64] on button "< Back to public search results" at bounding box center [295, 65] width 154 height 27
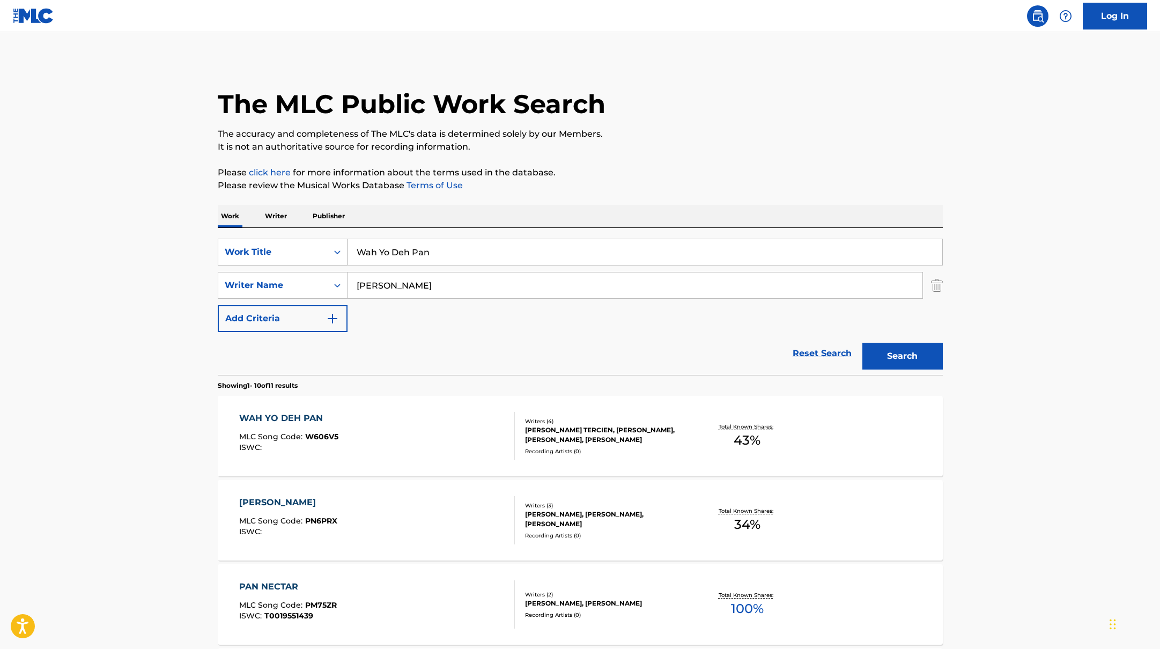
drag, startPoint x: 417, startPoint y: 253, endPoint x: 339, endPoint y: 249, distance: 77.3
click at [339, 249] on div "SearchWithCriteria45832d00-a73f-42f3-99db-db111a6c5918 Work Title Wah Yo Deh Pan" at bounding box center [580, 252] width 725 height 27
click at [390, 253] on input "AyetianGovanaNvtzz" at bounding box center [644, 252] width 595 height 26
click at [425, 252] on input "Ayetian, GovanaNvtzz" at bounding box center [644, 252] width 595 height 26
drag, startPoint x: 459, startPoint y: 252, endPoint x: 331, endPoint y: 251, distance: 127.6
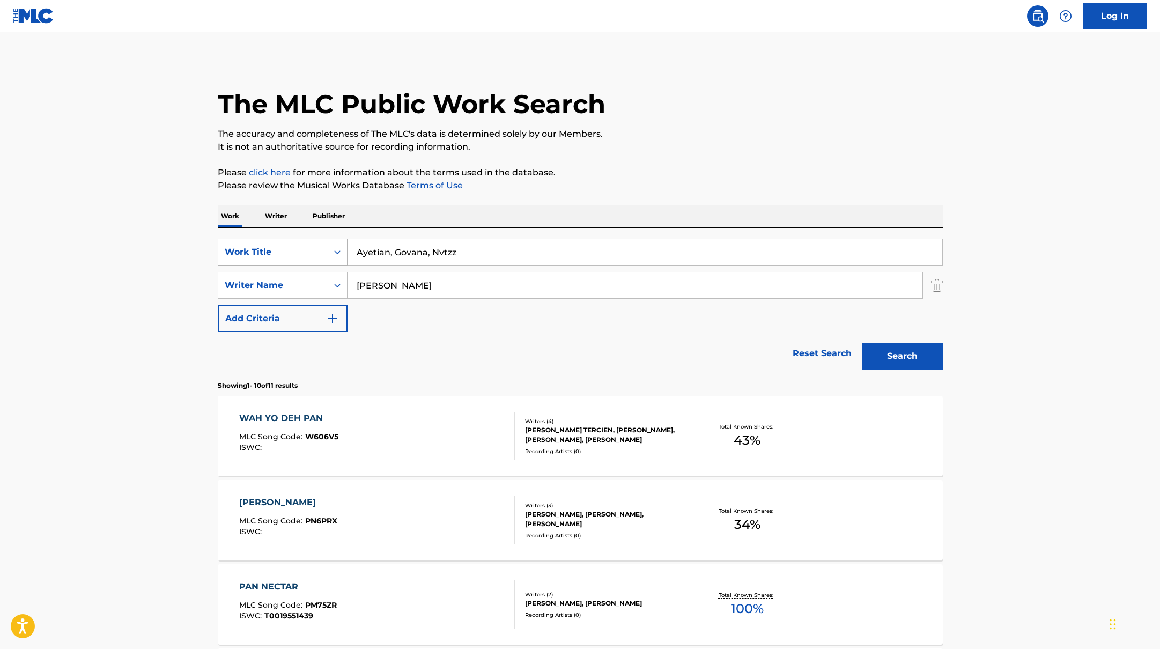
click at [331, 251] on div "SearchWithCriteria45832d00-a73f-42f3-99db-db111a6c5918 Work Title Ayetian, Gova…" at bounding box center [580, 252] width 725 height 27
click at [667, 132] on p "The accuracy and completeness of The MLC's data is determined solely by our Mem…" at bounding box center [580, 134] width 725 height 13
click at [920, 346] on button "Search" at bounding box center [902, 356] width 80 height 27
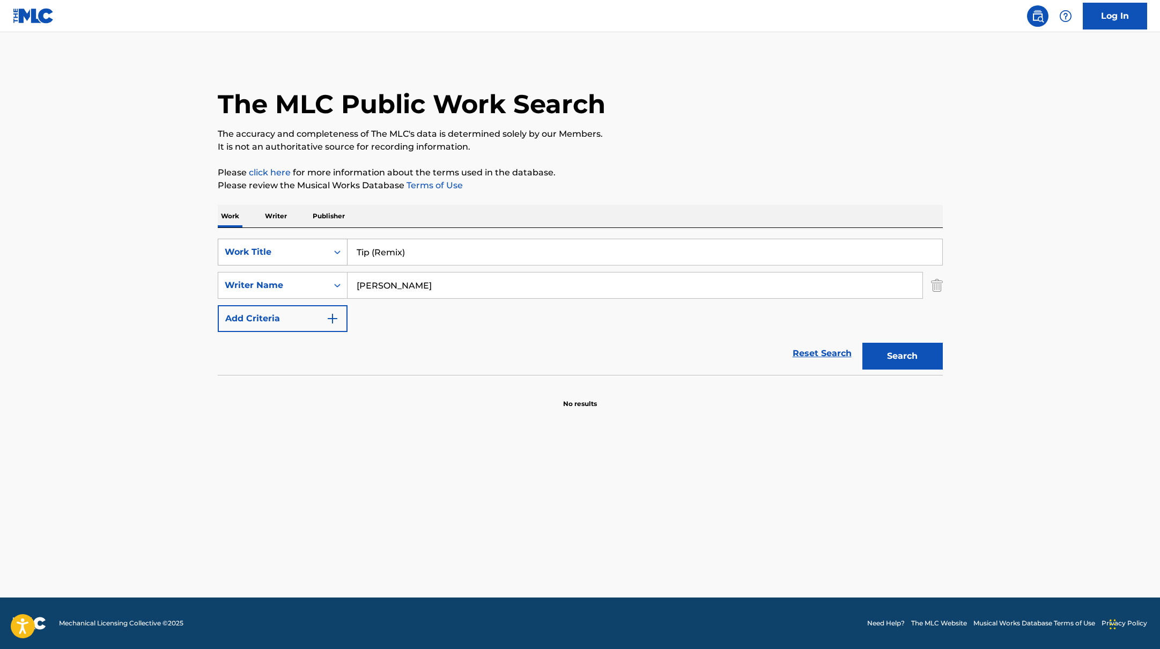
drag, startPoint x: 449, startPoint y: 254, endPoint x: 303, endPoint y: 235, distance: 147.5
click at [299, 239] on div "SearchWithCriteria45832d00-a73f-42f3-99db-db111a6c5918 Work Title Tip (Remix)" at bounding box center [580, 252] width 725 height 27
type input "[PERSON_NAME] Back"
click at [633, 168] on p "Please click here for more information about the terms used in the database." at bounding box center [580, 172] width 725 height 13
drag, startPoint x: 431, startPoint y: 283, endPoint x: 300, endPoint y: 269, distance: 131.6
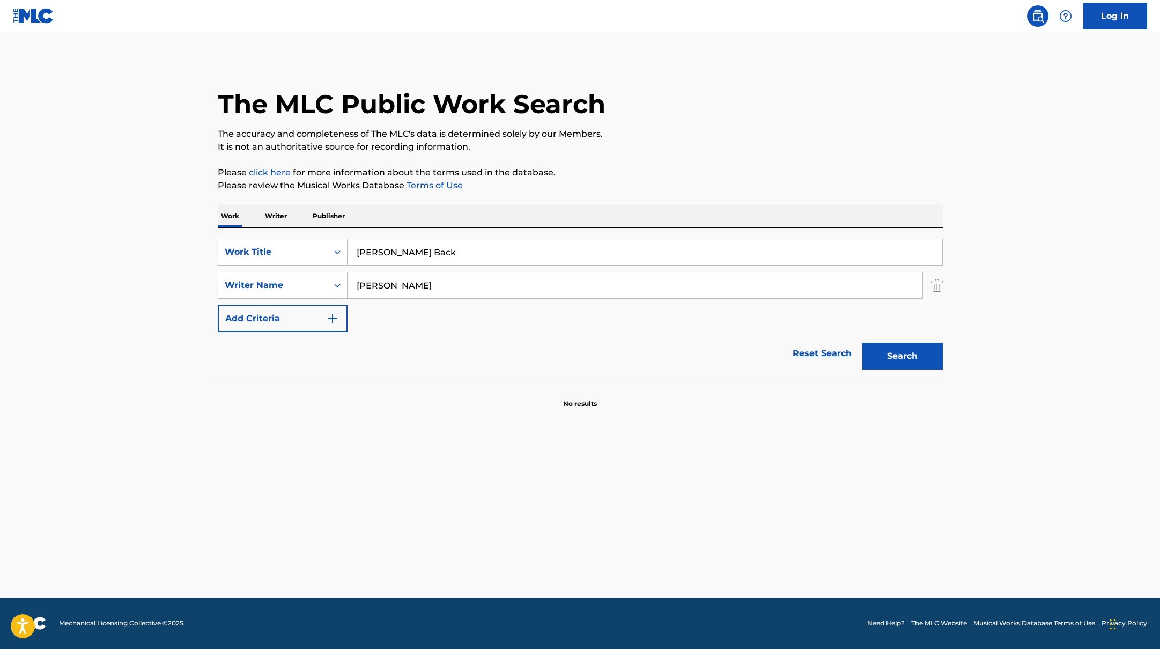
click at [308, 273] on div "SearchWithCriteria6fe0b56a-87ea-458f-8866-440b0c01beee Writer Name [PERSON_NAME]" at bounding box center [580, 285] width 725 height 27
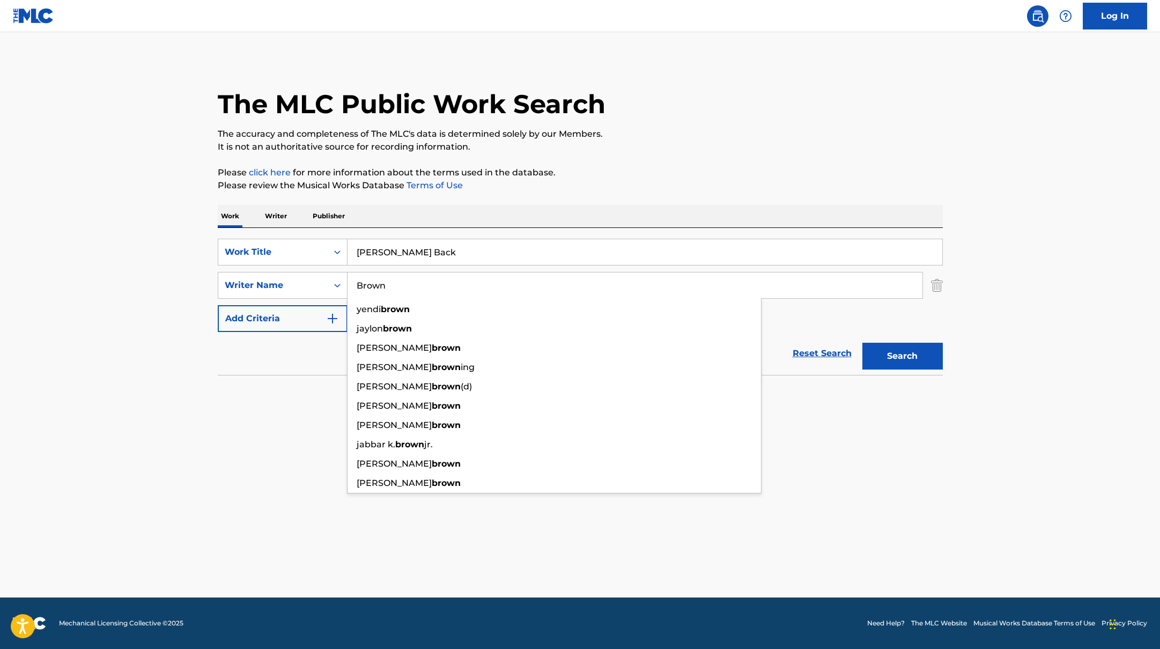
type input "Brown"
click at [929, 356] on button "Search" at bounding box center [902, 356] width 80 height 27
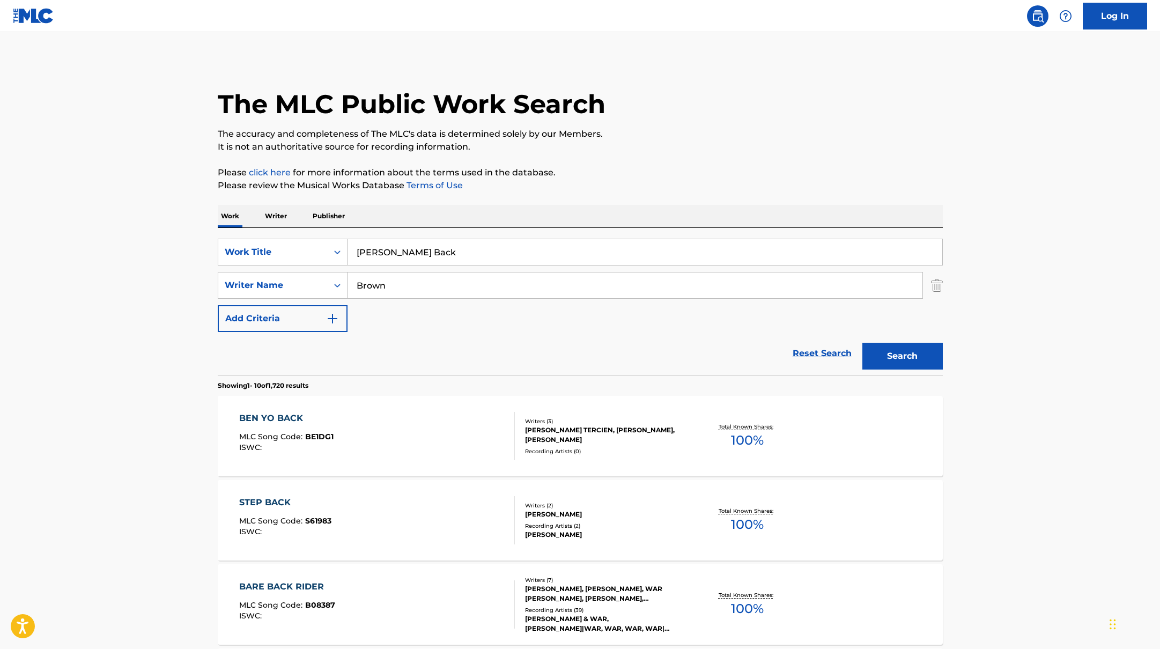
click at [468, 432] on div "BEN YO BACK MLC Song Code : BE1DG1 ISWC :" at bounding box center [377, 436] width 276 height 48
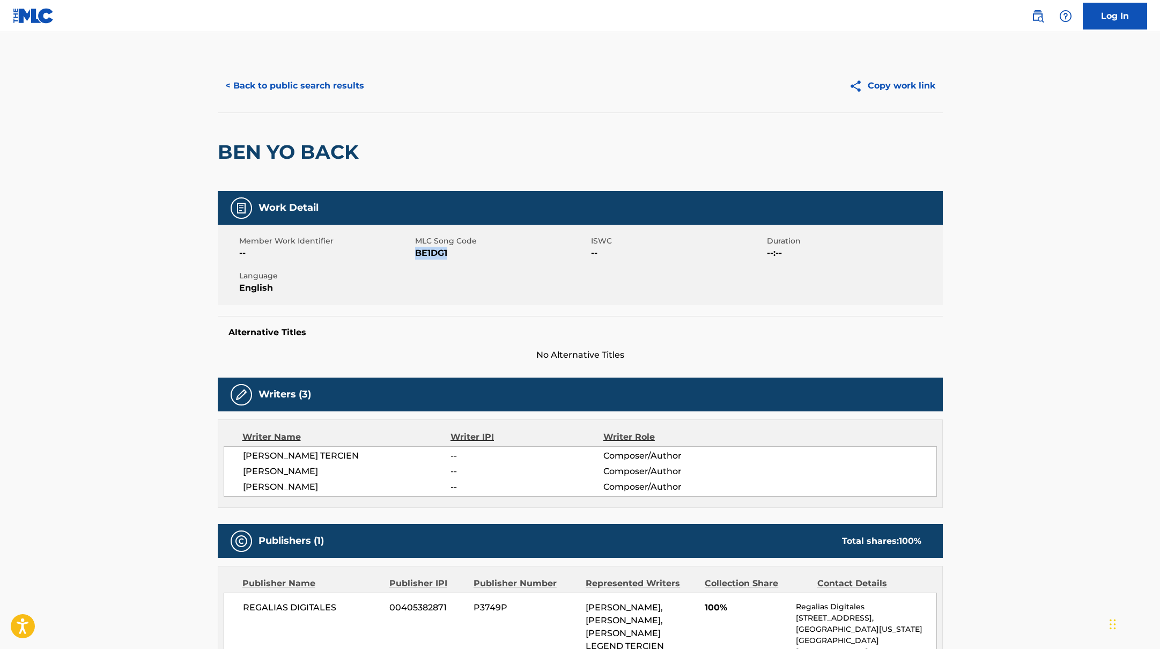
drag, startPoint x: 416, startPoint y: 253, endPoint x: 468, endPoint y: 253, distance: 52.0
click at [468, 253] on span "BE1DG1" at bounding box center [501, 253] width 173 height 13
click at [335, 85] on button "< Back to public search results" at bounding box center [295, 85] width 154 height 27
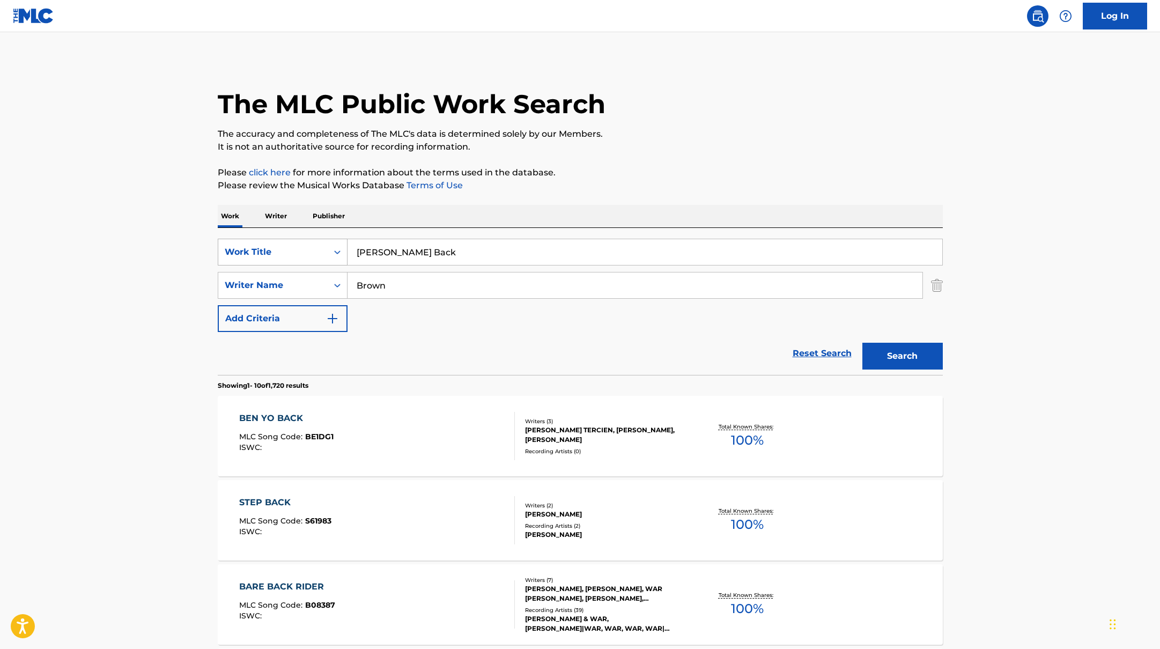
drag, startPoint x: 427, startPoint y: 255, endPoint x: 322, endPoint y: 249, distance: 105.2
click at [322, 250] on div "SearchWithCriteria45832d00-a73f-42f3-99db-db111a6c5918 Work Title Ben Yo Back" at bounding box center [580, 252] width 725 height 27
drag, startPoint x: 411, startPoint y: 254, endPoint x: 324, endPoint y: 237, distance: 88.5
click at [324, 237] on div "SearchWithCriteria45832d00-a73f-42f3-99db-db111a6c5918 Work Title Ayetian Searc…" at bounding box center [580, 301] width 725 height 147
type input "Tip"
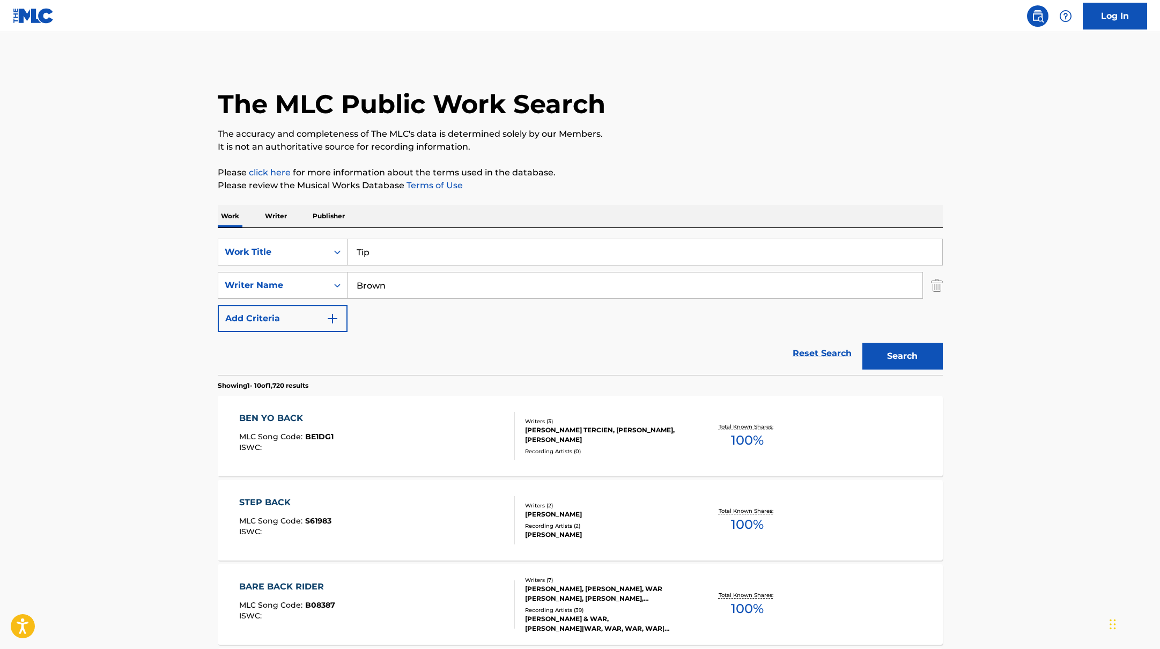
click at [915, 356] on button "Search" at bounding box center [902, 356] width 80 height 27
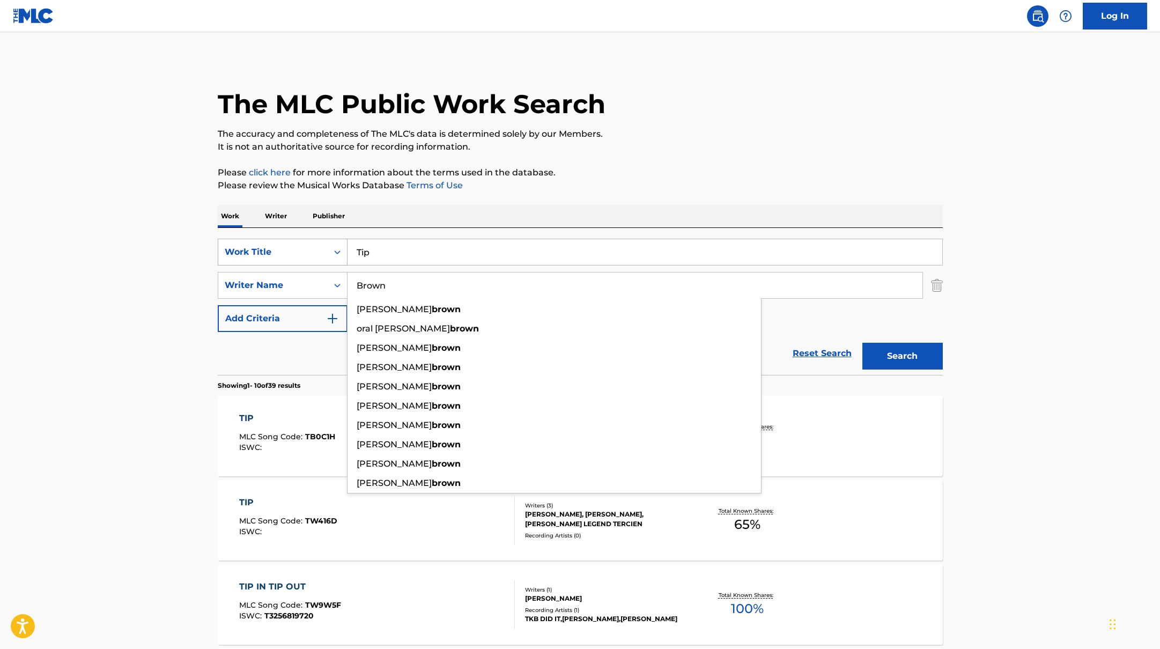
drag, startPoint x: 418, startPoint y: 280, endPoint x: 339, endPoint y: 264, distance: 79.9
click at [317, 277] on div "SearchWithCriteria6fe0b56a-87ea-458f-8866-440b0c01beee Writer Name [PERSON_NAME…" at bounding box center [580, 285] width 725 height 27
type input "[PERSON_NAME]"
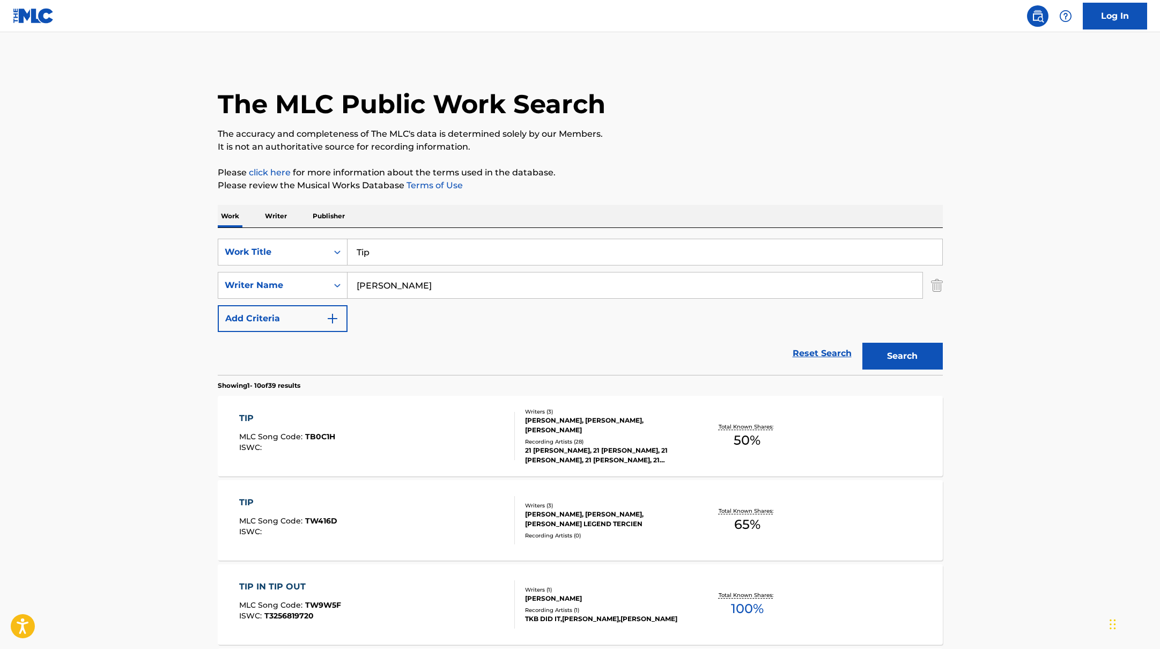
click at [773, 132] on p "The accuracy and completeness of The MLC's data is determined solely by our Mem…" at bounding box center [580, 134] width 725 height 13
click at [908, 345] on button "Search" at bounding box center [902, 356] width 80 height 27
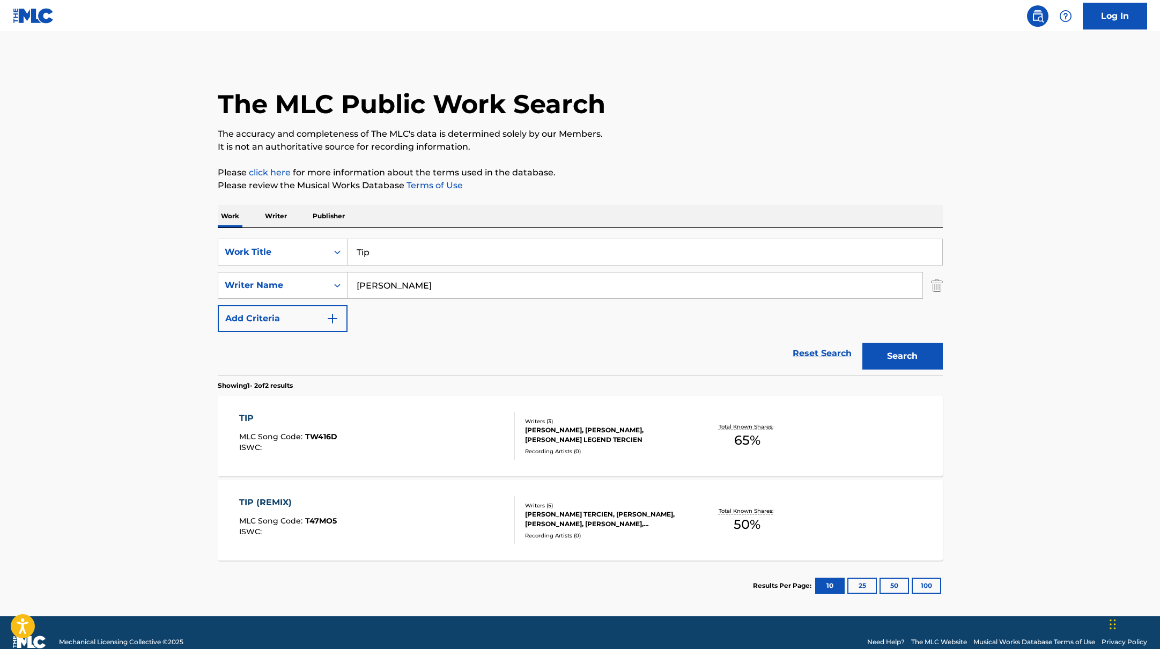
click at [460, 440] on div "TIP MLC Song Code : TW416D ISWC :" at bounding box center [377, 436] width 276 height 48
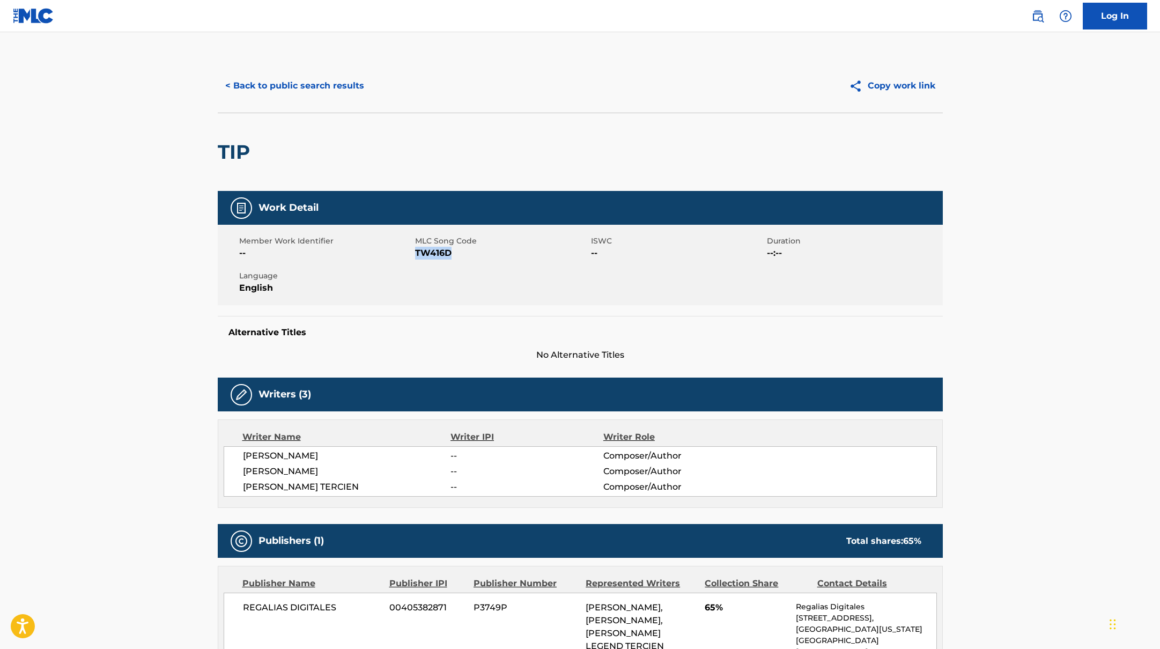
drag, startPoint x: 417, startPoint y: 251, endPoint x: 483, endPoint y: 257, distance: 66.7
click at [483, 257] on span "TW416D" at bounding box center [501, 253] width 173 height 13
click at [308, 94] on button "< Back to public search results" at bounding box center [295, 85] width 154 height 27
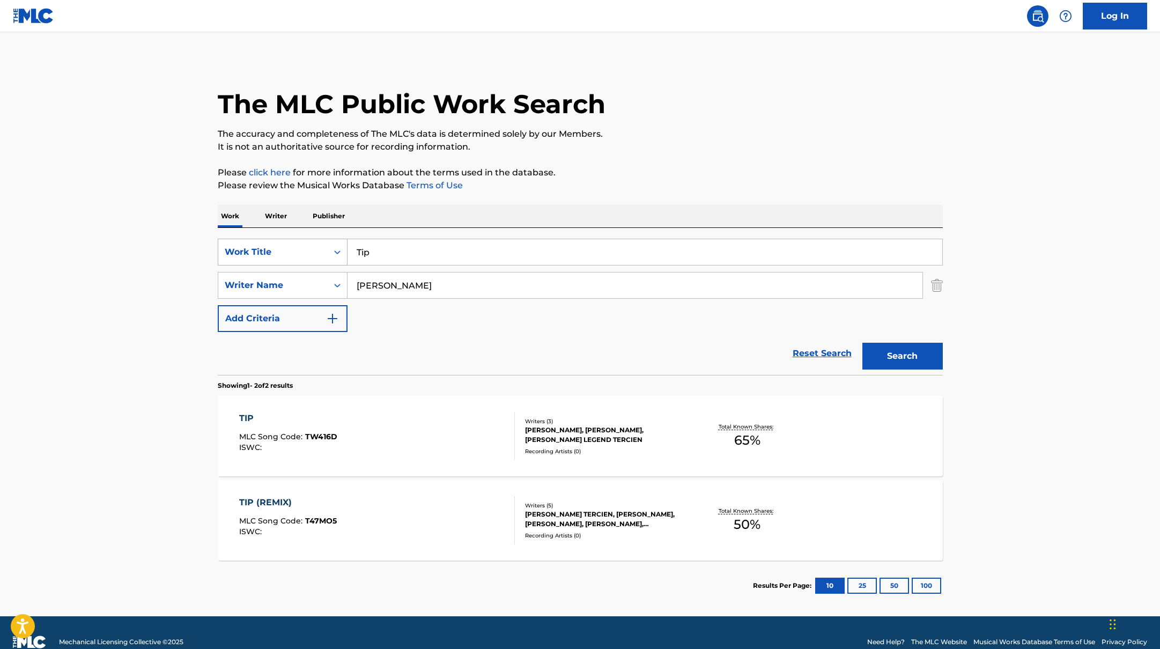
drag, startPoint x: 384, startPoint y: 252, endPoint x: 334, endPoint y: 250, distance: 50.4
click at [334, 250] on div "SearchWithCriteria45832d00-a73f-42f3-99db-db111a6c5918 Work Title Tip" at bounding box center [580, 252] width 725 height 27
click at [356, 523] on div "TIP (REMIX) MLC Song Code : T47MO5 ISWC :" at bounding box center [377, 520] width 276 height 48
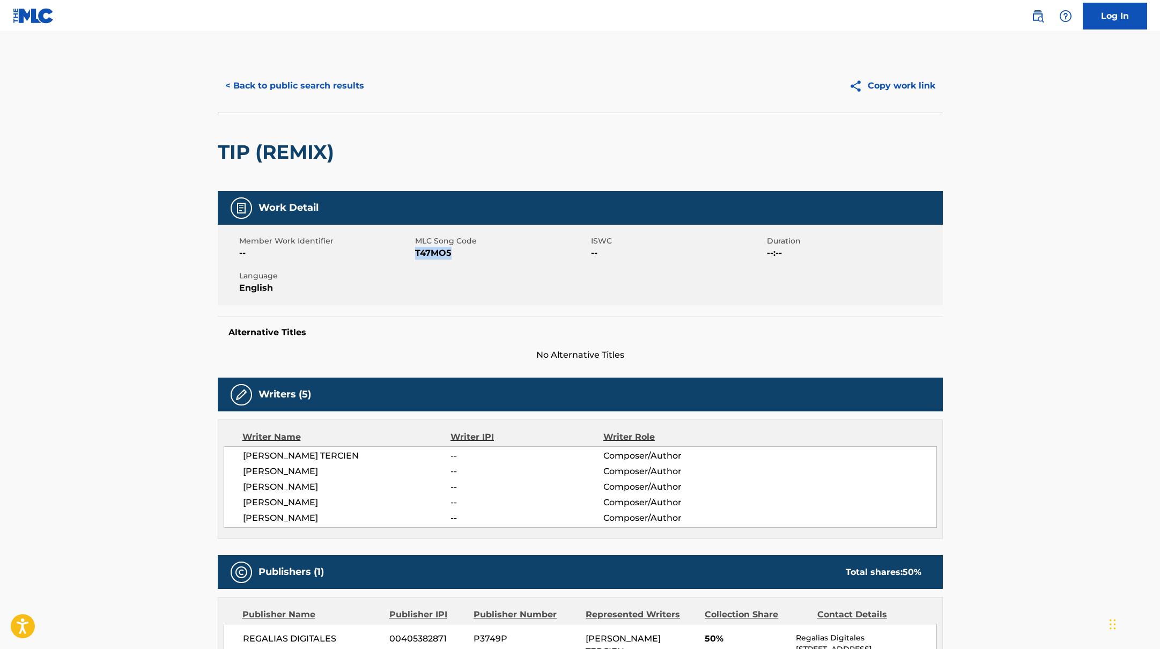
drag, startPoint x: 416, startPoint y: 251, endPoint x: 486, endPoint y: 253, distance: 70.3
click at [486, 253] on span "T47MO5" at bounding box center [501, 253] width 173 height 13
click at [324, 88] on button "< Back to public search results" at bounding box center [295, 85] width 154 height 27
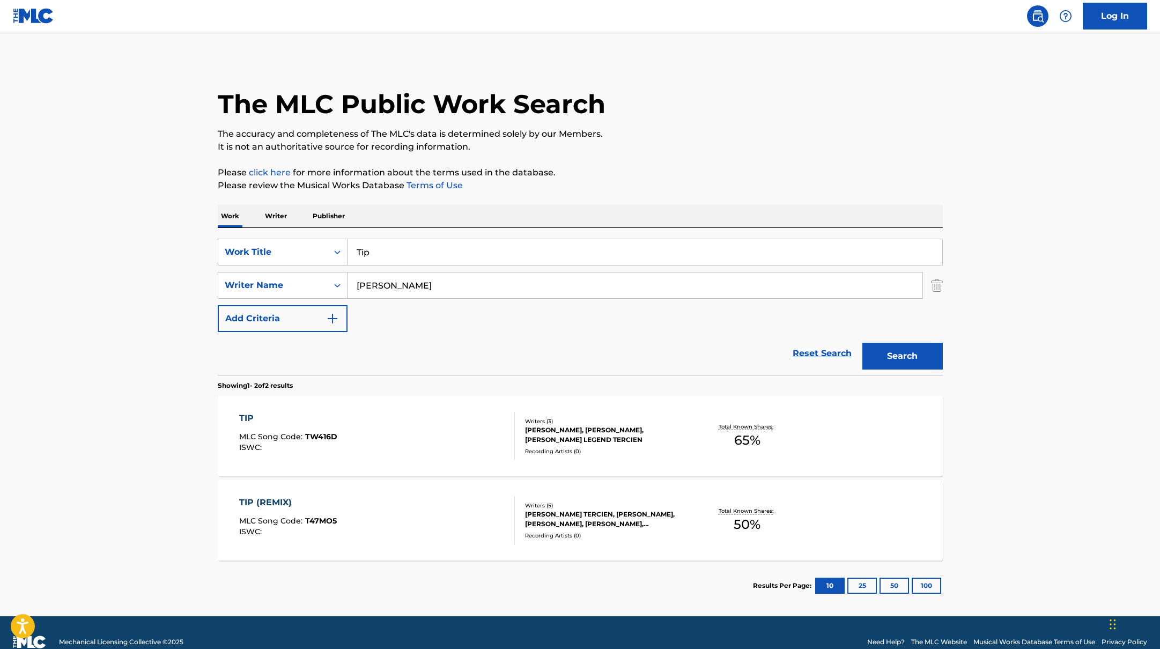
click at [322, 526] on div "MLC Song Code : T47MO5" at bounding box center [288, 522] width 98 height 11
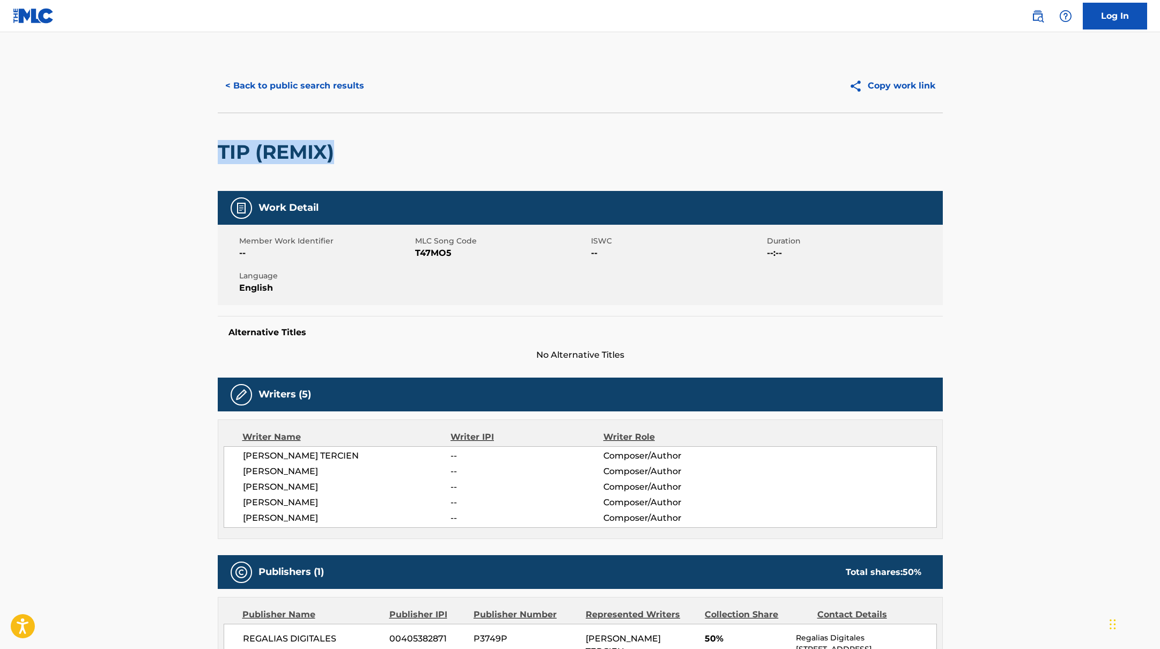
drag, startPoint x: 354, startPoint y: 165, endPoint x: 222, endPoint y: 147, distance: 133.1
click at [222, 147] on div "TIP (REMIX)" at bounding box center [580, 152] width 725 height 78
click at [324, 82] on button "< Back to public search results" at bounding box center [295, 85] width 154 height 27
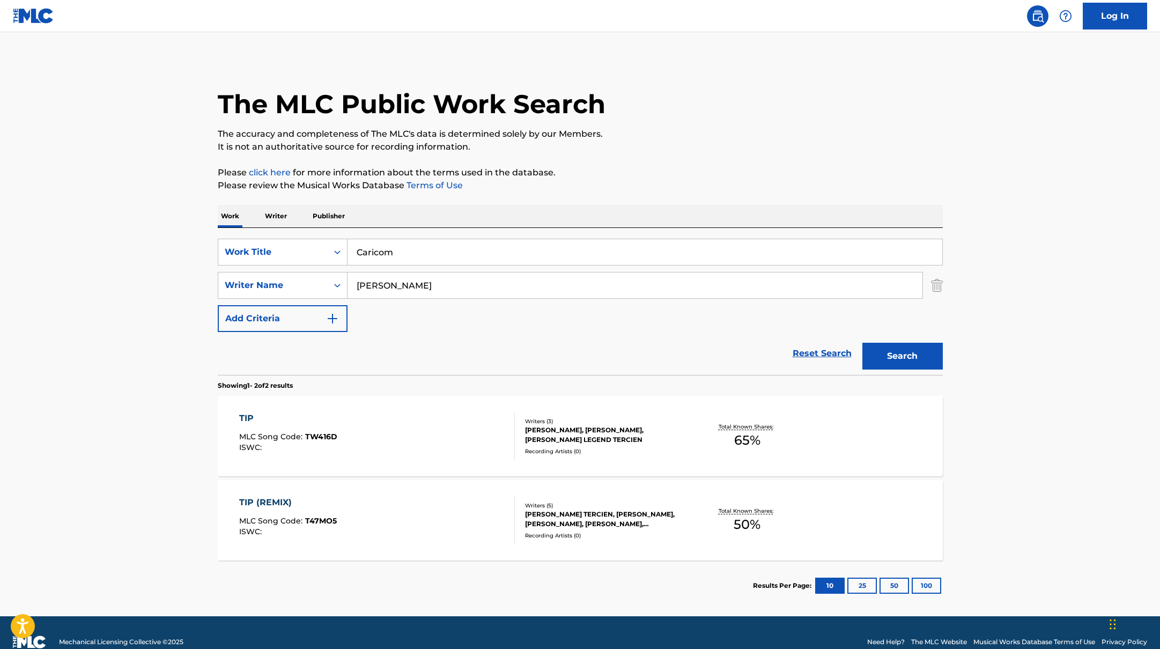
drag, startPoint x: 384, startPoint y: 255, endPoint x: 561, endPoint y: 164, distance: 199.0
click at [561, 164] on div "The MLC Public Work Search The accuracy and completeness of The MLC's data is d…" at bounding box center [580, 335] width 751 height 552
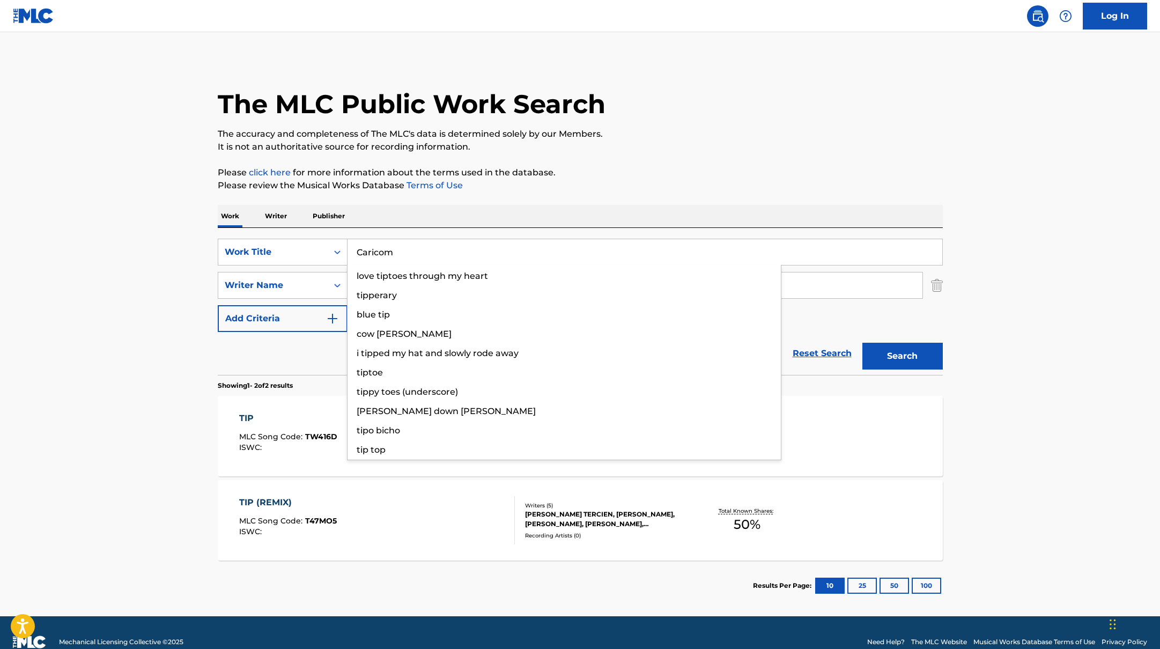
type input "Caricom"
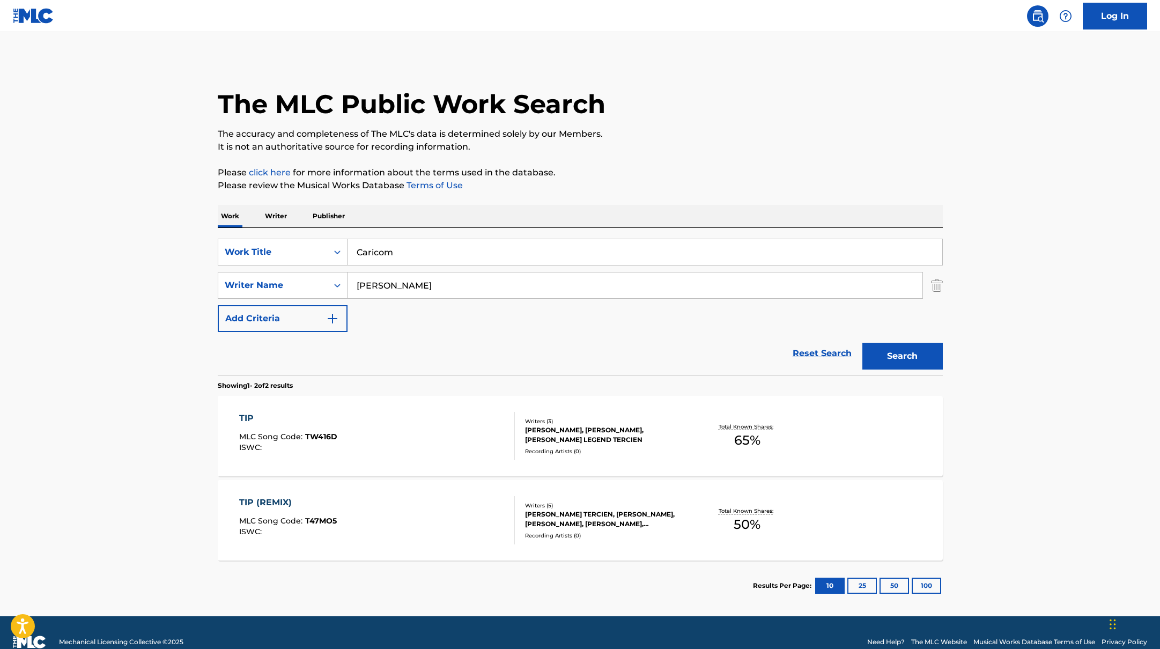
click at [646, 176] on p "Please click here for more information about the terms used in the database." at bounding box center [580, 172] width 725 height 13
click at [917, 359] on button "Search" at bounding box center [902, 356] width 80 height 27
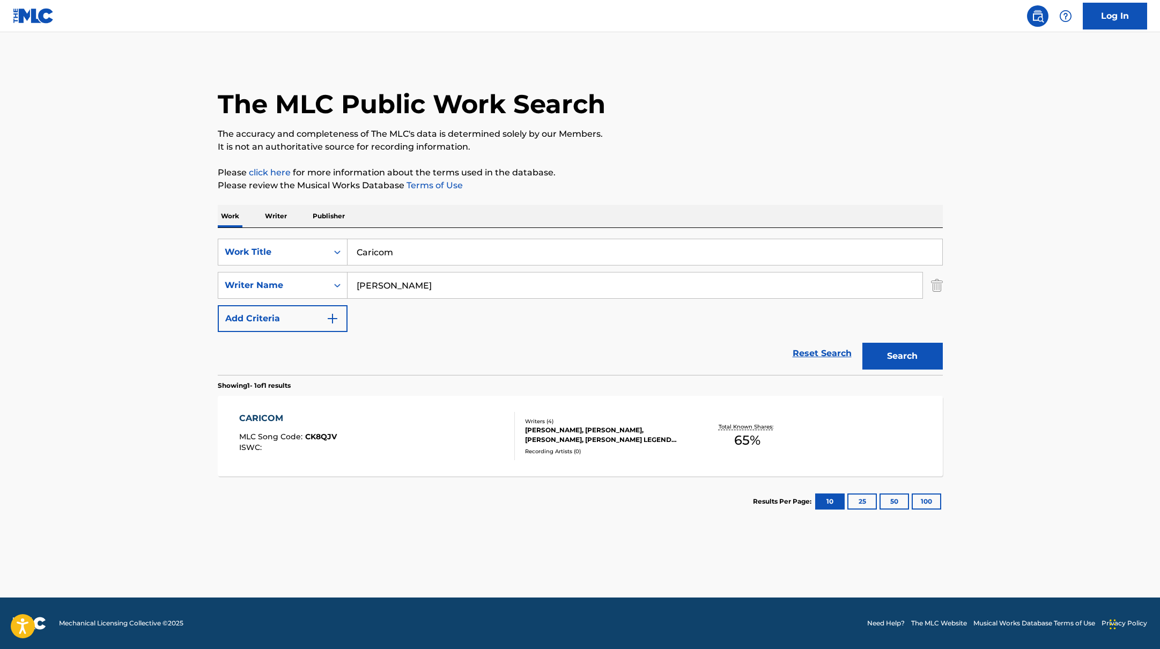
click at [430, 438] on div "CARICOM MLC Song Code : CK8QJV ISWC :" at bounding box center [377, 436] width 276 height 48
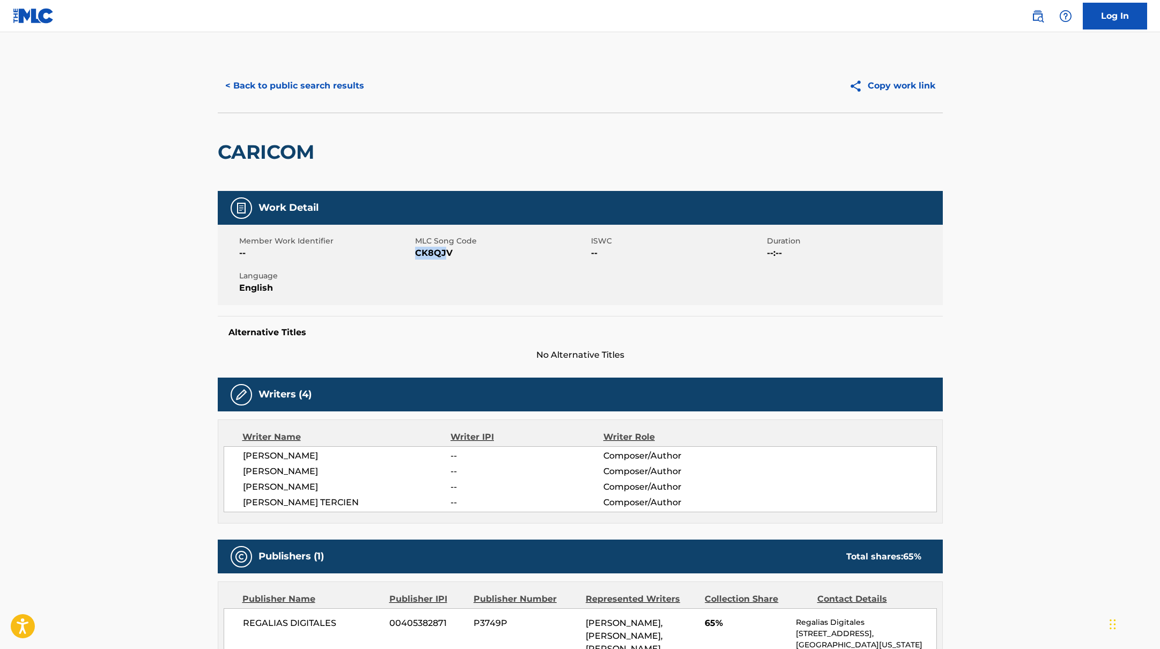
drag, startPoint x: 416, startPoint y: 253, endPoint x: 462, endPoint y: 254, distance: 45.6
click at [462, 254] on span "CK8QJV" at bounding box center [501, 253] width 173 height 13
click at [354, 79] on button "< Back to public search results" at bounding box center [295, 85] width 154 height 27
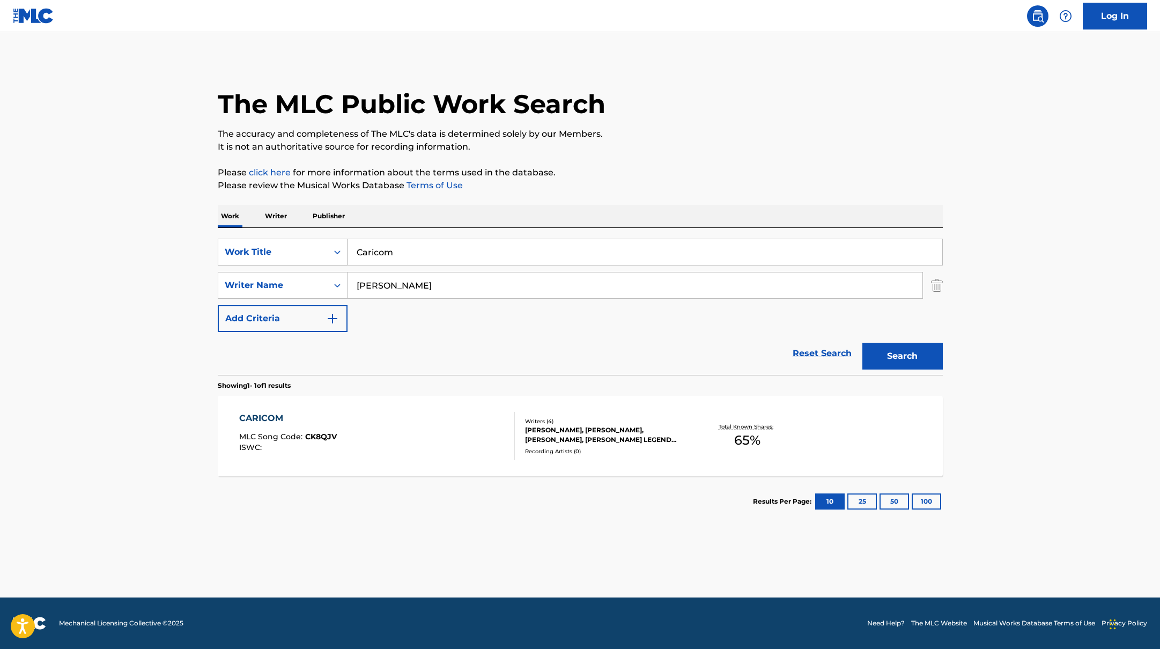
drag, startPoint x: 414, startPoint y: 254, endPoint x: 319, endPoint y: 241, distance: 96.9
click at [326, 242] on div "SearchWithCriteria45832d00-a73f-42f3-99db-db111a6c5918 Work Title Caricom" at bounding box center [580, 252] width 725 height 27
type input "Glock Whistle"
click at [701, 165] on div "The MLC Public Work Search The accuracy and completeness of The MLC's data is d…" at bounding box center [580, 293] width 751 height 468
click at [920, 354] on button "Search" at bounding box center [902, 356] width 80 height 27
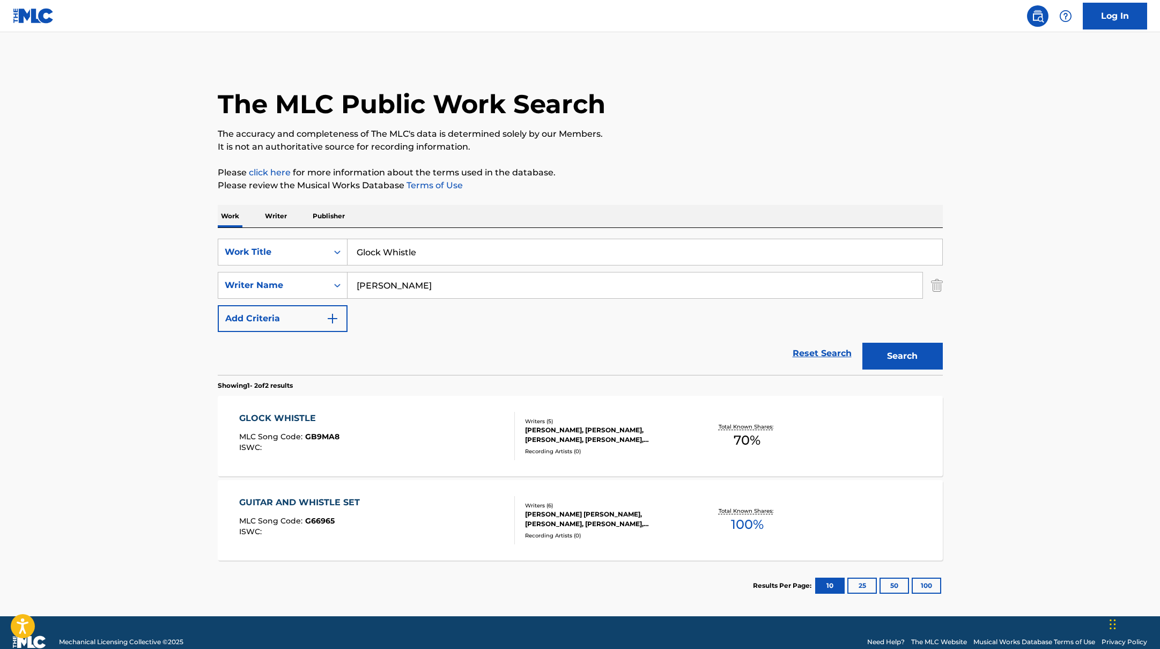
click at [439, 432] on div "GLOCK WHISTLE MLC Song Code : GB9MA8 ISWC :" at bounding box center [377, 436] width 276 height 48
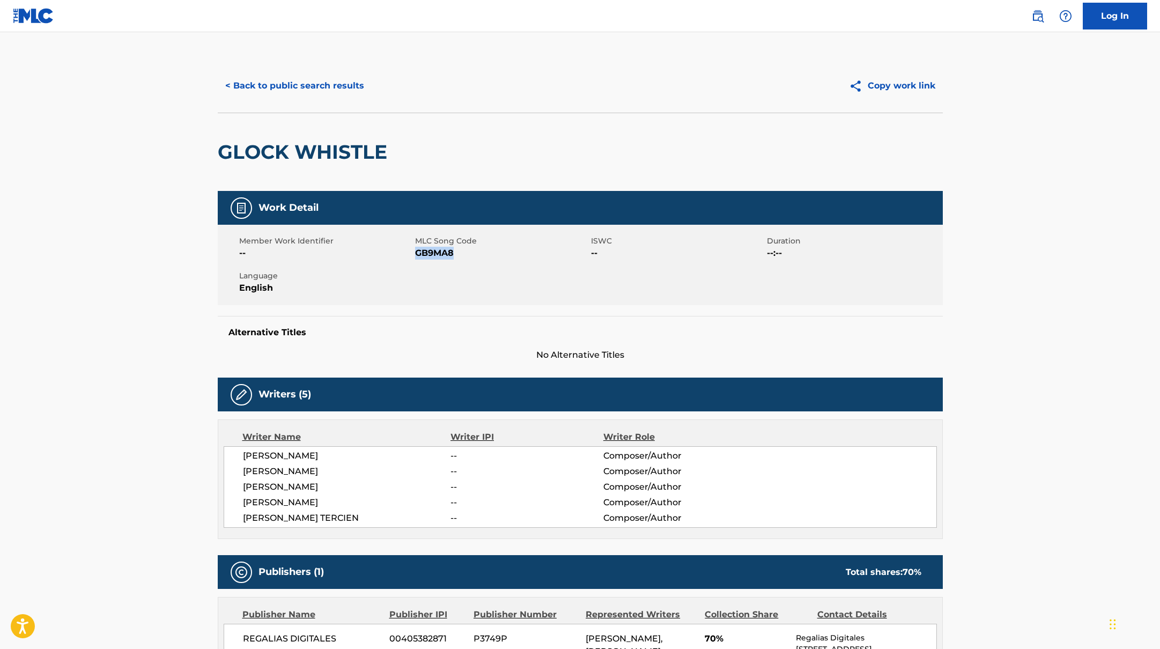
drag, startPoint x: 415, startPoint y: 254, endPoint x: 482, endPoint y: 255, distance: 66.5
click at [478, 255] on span "GB9MA8" at bounding box center [501, 253] width 173 height 13
click at [316, 87] on button "< Back to public search results" at bounding box center [295, 85] width 154 height 27
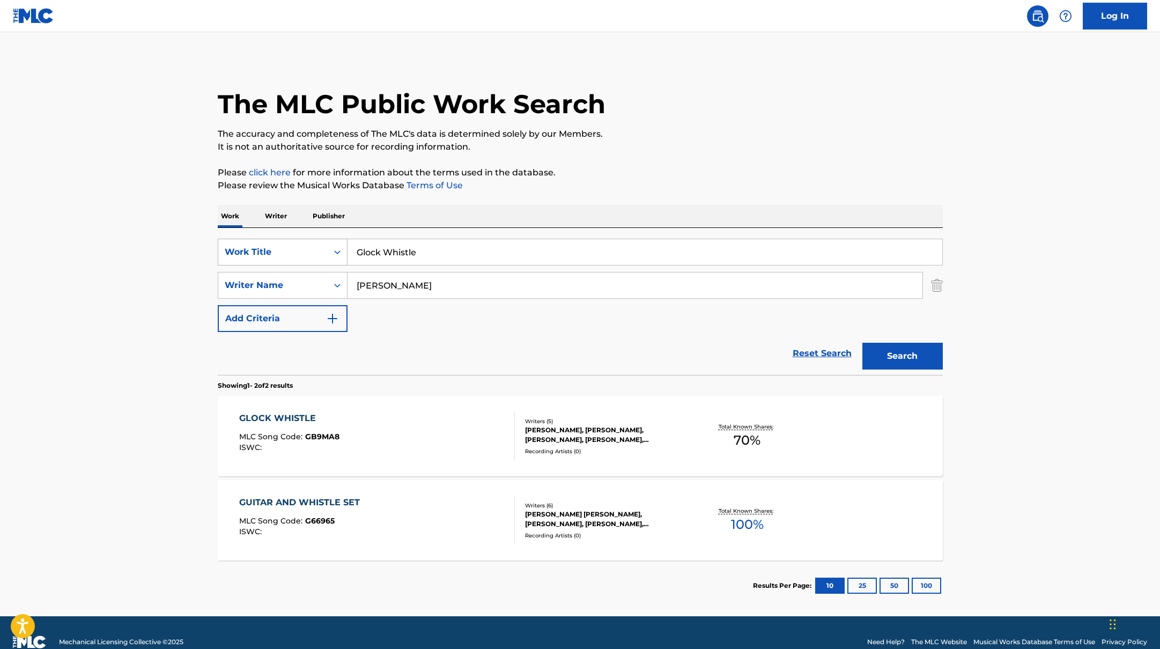
drag, startPoint x: 432, startPoint y: 256, endPoint x: 341, endPoint y: 250, distance: 91.3
click at [341, 250] on div "SearchWithCriteria45832d00-a73f-42f3-99db-db111a6c5918 Work Title Glock Whistle" at bounding box center [580, 252] width 725 height 27
click at [662, 174] on p "Please click here for more information about the terms used in the database." at bounding box center [580, 172] width 725 height 13
click at [875, 354] on button "Search" at bounding box center [902, 356] width 80 height 27
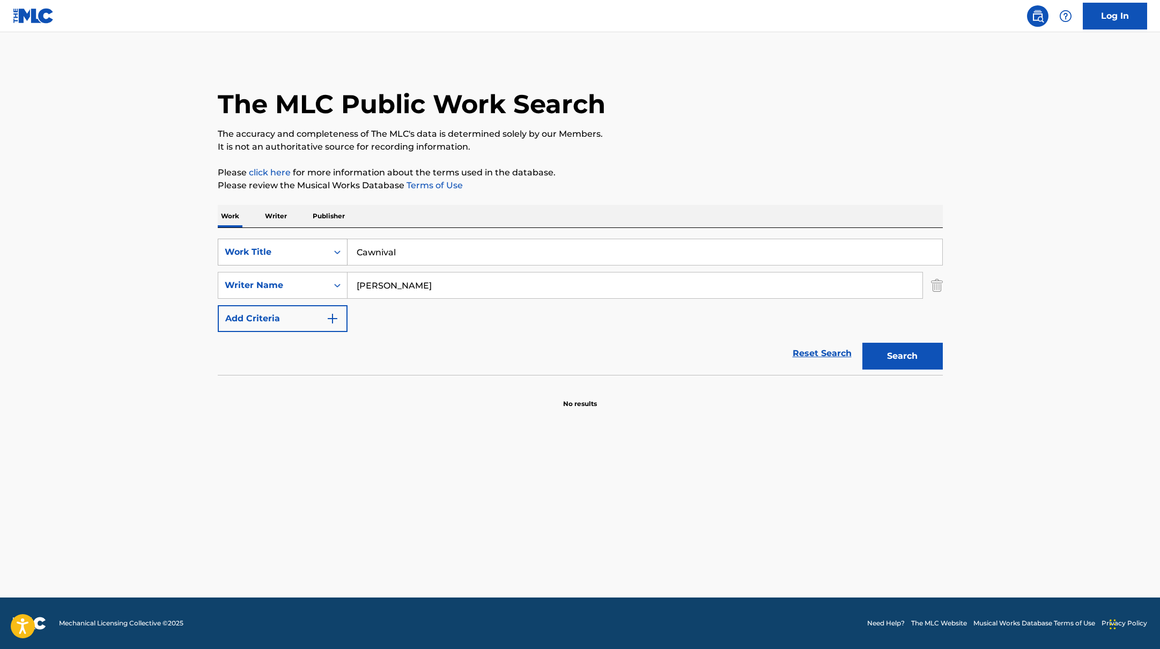
drag, startPoint x: 414, startPoint y: 260, endPoint x: 306, endPoint y: 245, distance: 108.9
click at [306, 245] on div "SearchWithCriteria45832d00-a73f-42f3-99db-db111a6c5918 Work Title Cawnival" at bounding box center [580, 252] width 725 height 27
type input "Sitting In The Sun (Walking In The Rain)"
click at [646, 146] on p "It is not an authoritative source for recording information." at bounding box center [580, 146] width 725 height 13
drag, startPoint x: 427, startPoint y: 286, endPoint x: 328, endPoint y: 273, distance: 100.0
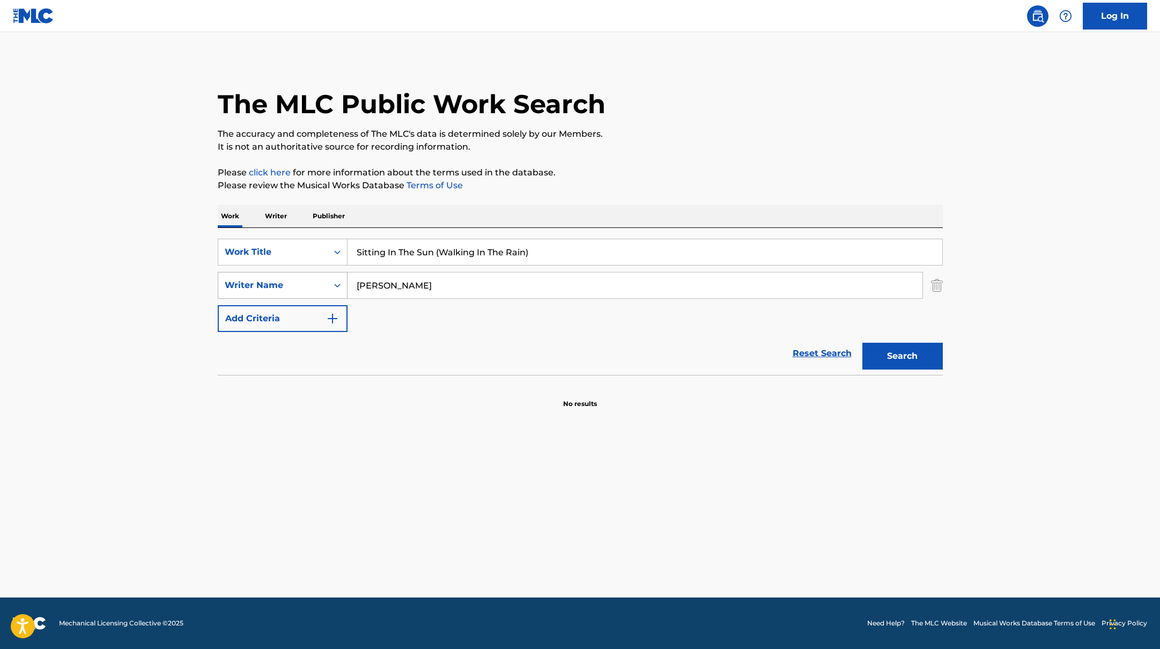
click at [329, 273] on div "SearchWithCriteria6fe0b56a-87ea-458f-8866-440b0c01beee Writer Name [PERSON_NAME]" at bounding box center [580, 285] width 725 height 27
click at [862, 343] on button "Search" at bounding box center [902, 356] width 80 height 27
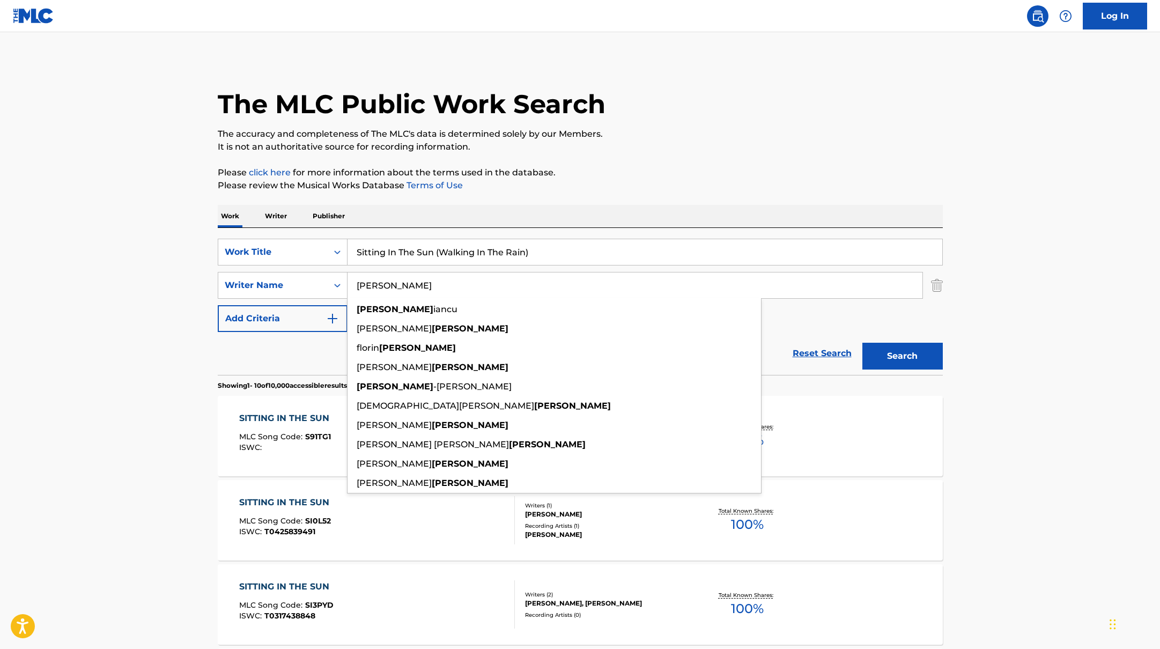
type input "[PERSON_NAME]"
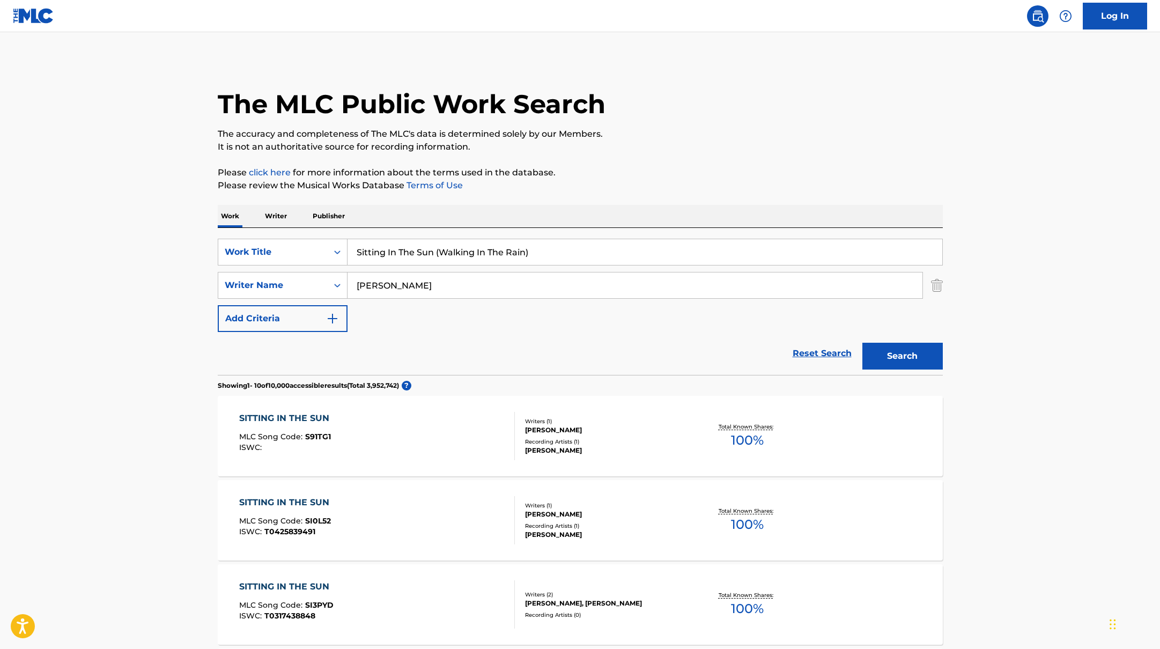
click at [900, 352] on button "Search" at bounding box center [902, 356] width 80 height 27
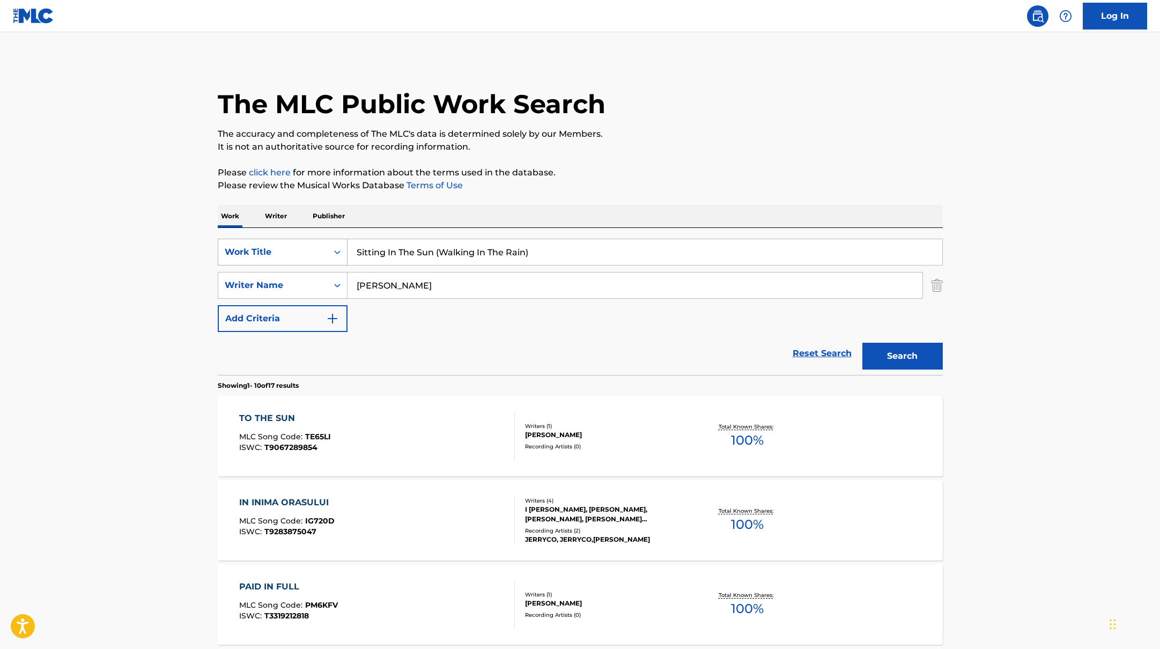
drag, startPoint x: 546, startPoint y: 255, endPoint x: 279, endPoint y: 242, distance: 267.3
click at [279, 242] on div "SearchWithCriteria45832d00-a73f-42f3-99db-db111a6c5918 Work Title Sitting In Th…" at bounding box center [580, 252] width 725 height 27
type input "Low Again"
drag, startPoint x: 416, startPoint y: 289, endPoint x: 310, endPoint y: 275, distance: 107.1
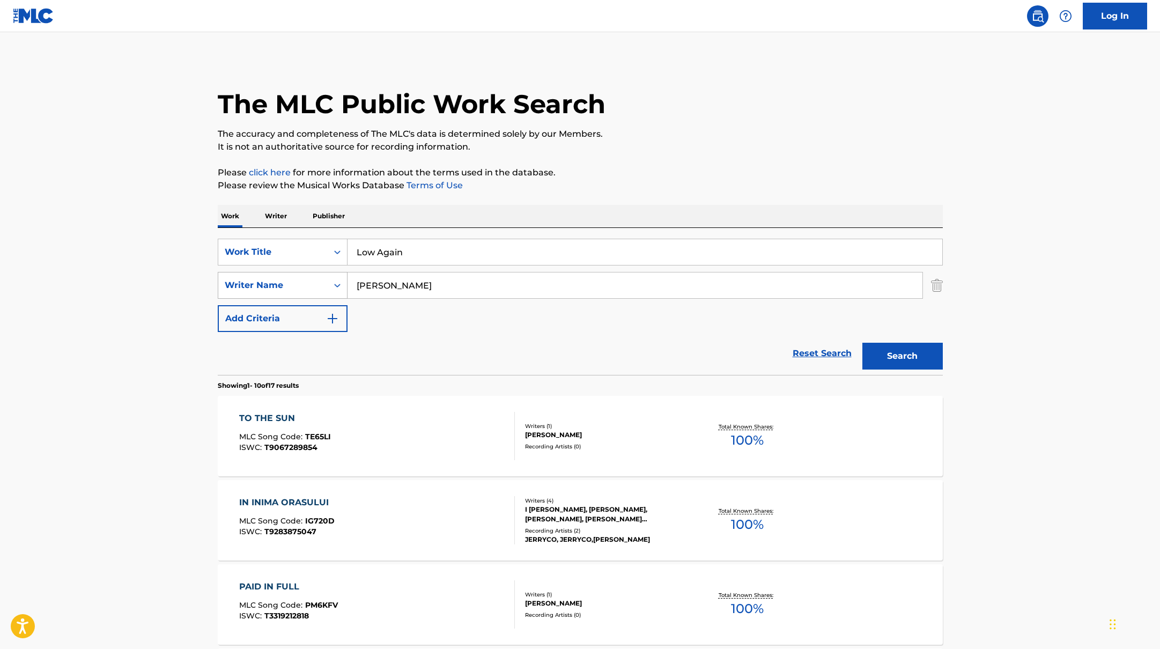
click at [313, 276] on div "SearchWithCriteria6fe0b56a-87ea-458f-8866-440b0c01beee Writer Name [PERSON_NAME]" at bounding box center [580, 285] width 725 height 27
type input "[PERSON_NAME]"
click at [576, 177] on p "Please click here for more information about the terms used in the database." at bounding box center [580, 172] width 725 height 13
click at [883, 358] on button "Search" at bounding box center [902, 356] width 80 height 27
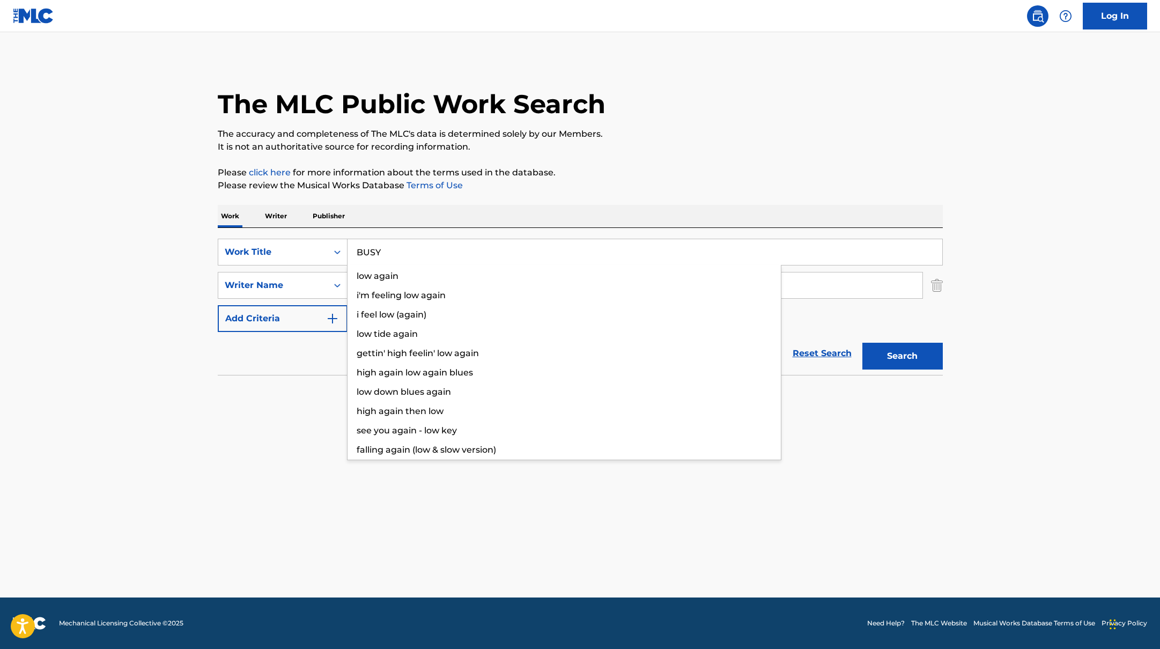
drag, startPoint x: 420, startPoint y: 252, endPoint x: 617, endPoint y: 145, distance: 223.9
click at [614, 145] on div "The MLC Public Work Search The accuracy and completeness of The MLC's data is d…" at bounding box center [580, 234] width 751 height 350
type input "BUSY"
click at [617, 145] on p "It is not an authoritative source for recording information." at bounding box center [580, 146] width 725 height 13
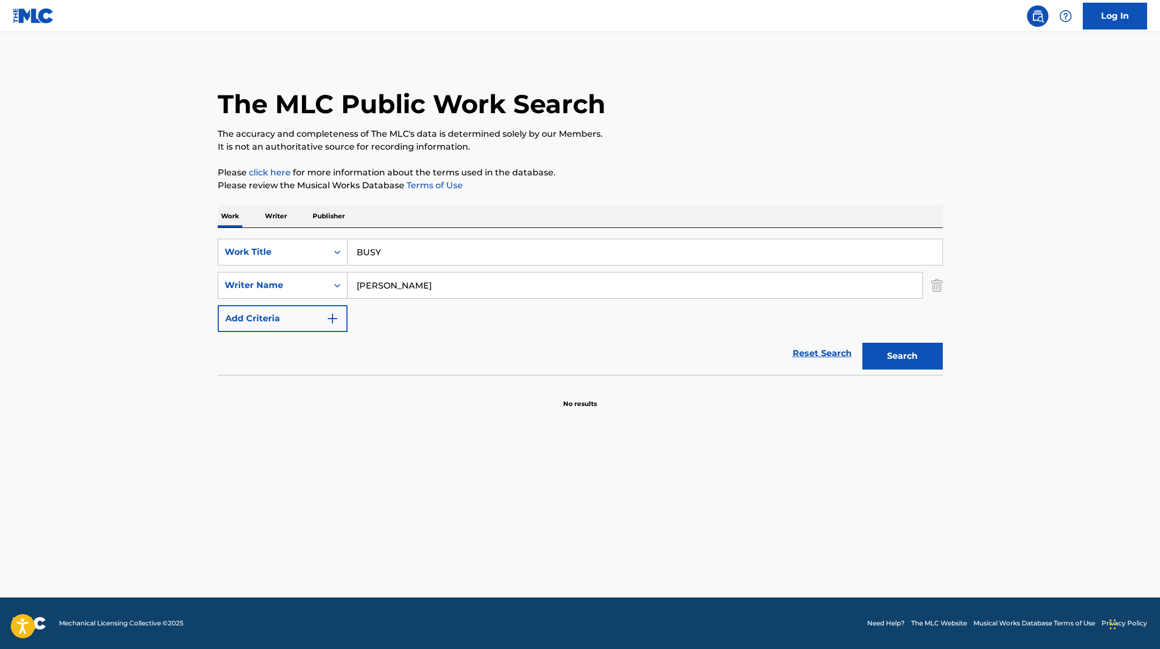
drag, startPoint x: 430, startPoint y: 286, endPoint x: 310, endPoint y: 268, distance: 120.5
click at [307, 272] on div "SearchWithCriteria6fe0b56a-87ea-458f-8866-440b0c01beee Writer Name [PERSON_NAME]" at bounding box center [580, 285] width 725 height 27
type input "[PERSON_NAME]"
click at [778, 177] on p "Please click here for more information about the terms used in the database." at bounding box center [580, 172] width 725 height 13
click at [919, 359] on button "Search" at bounding box center [902, 356] width 80 height 27
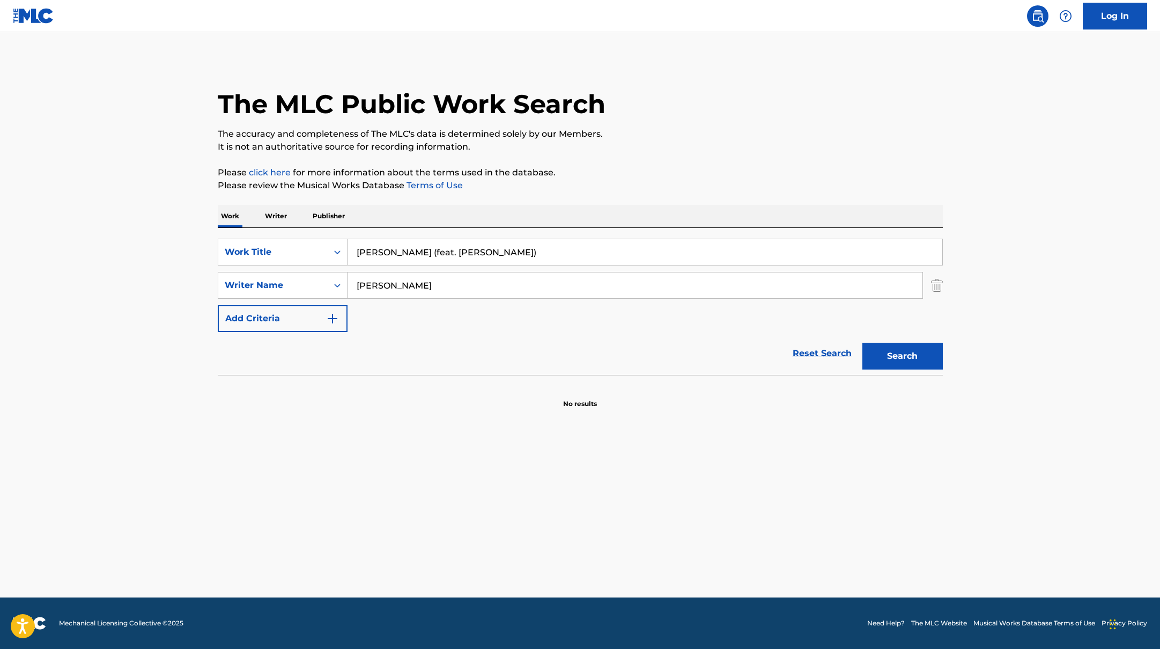
drag, startPoint x: 408, startPoint y: 256, endPoint x: 512, endPoint y: 208, distance: 114.0
click at [314, 232] on div "SearchWithCriteria45832d00-a73f-42f3-99db-db111a6c5918 Work Title [PERSON_NAME]…" at bounding box center [580, 301] width 725 height 147
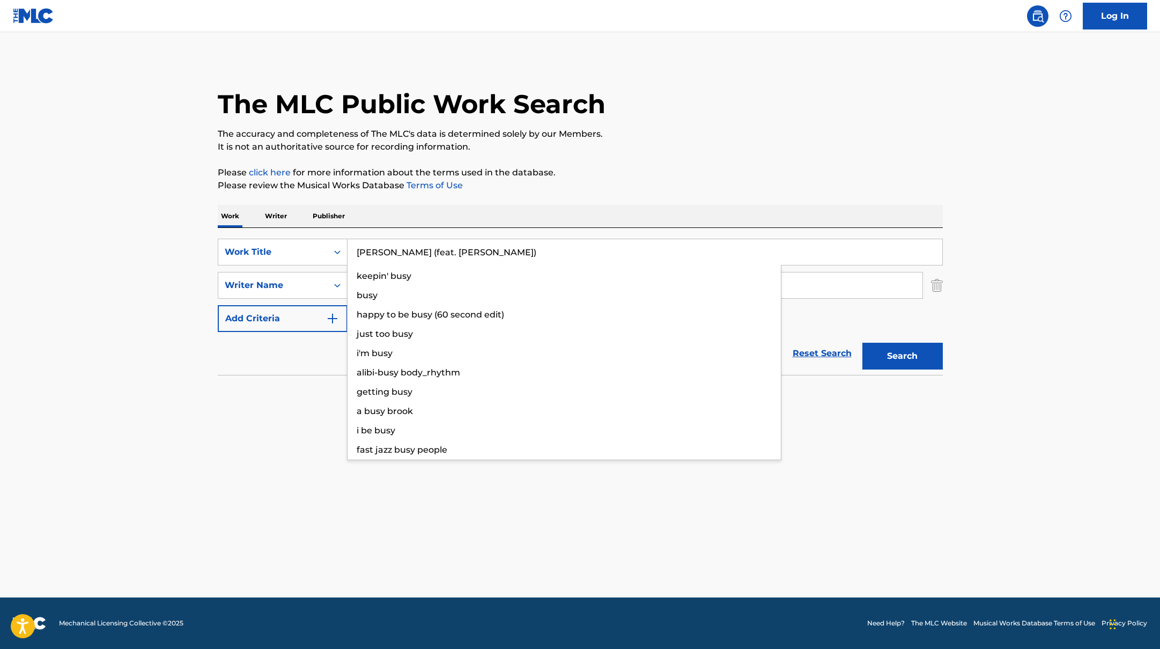
type input "[PERSON_NAME] (feat. [PERSON_NAME])"
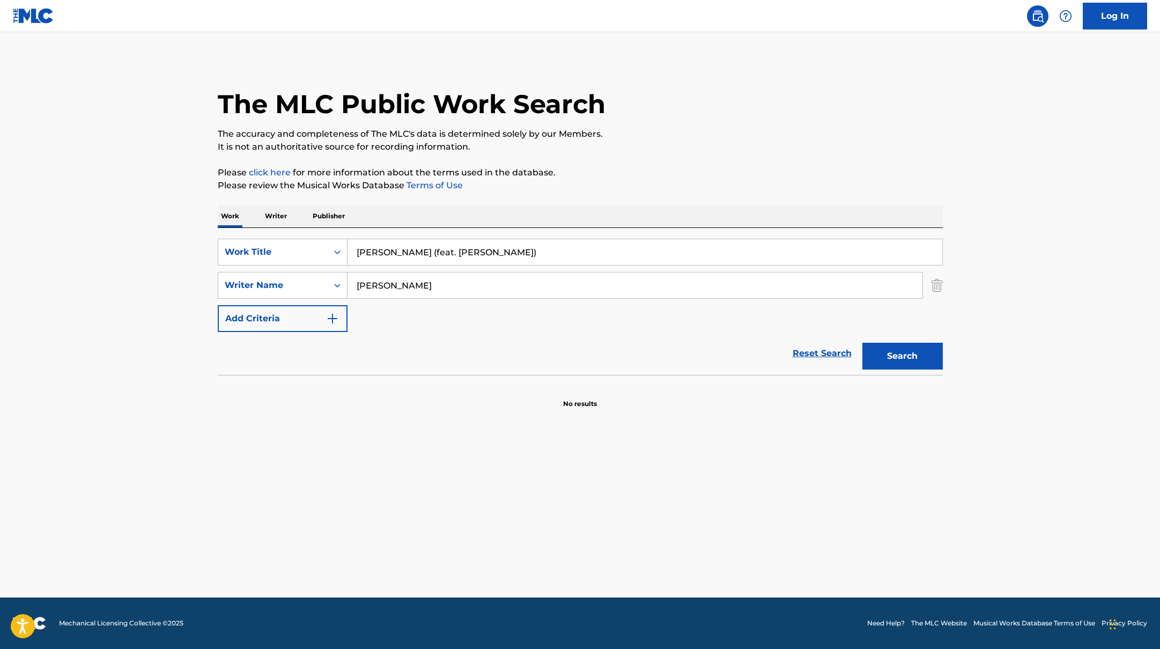
click at [686, 164] on div "The MLC Public Work Search The accuracy and completeness of The MLC's data is d…" at bounding box center [580, 234] width 751 height 350
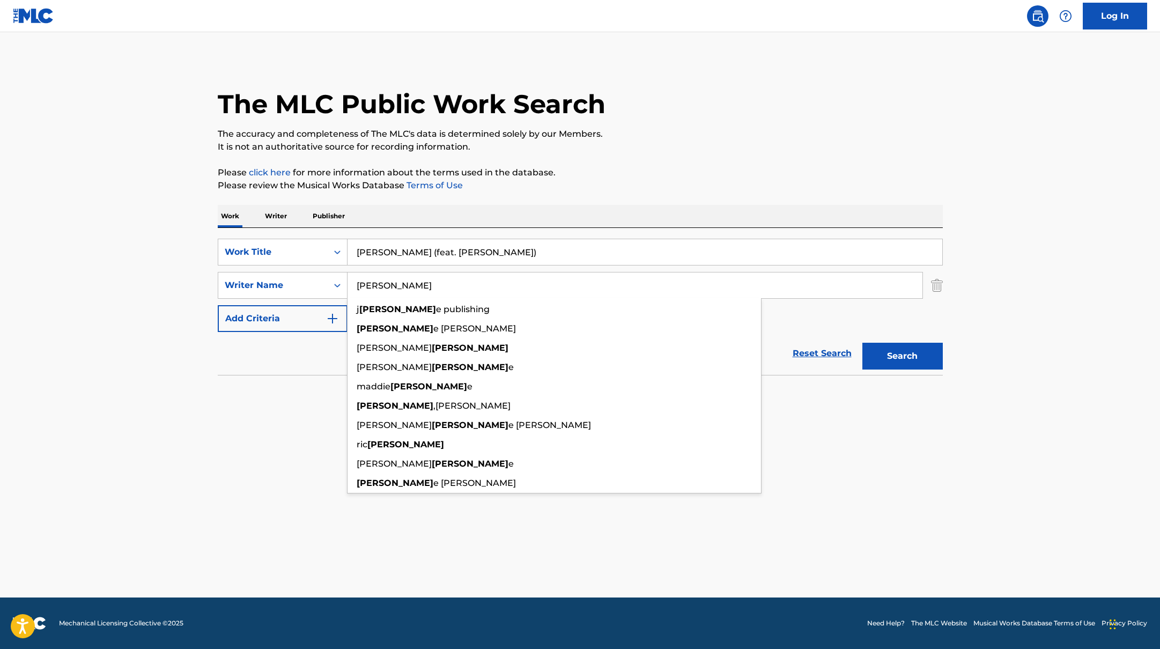
drag, startPoint x: 399, startPoint y: 293, endPoint x: 295, endPoint y: 269, distance: 106.8
click at [295, 270] on div "SearchWithCriteria45832d00-a73f-42f3-99db-db111a6c5918 Work Title [PERSON_NAME]…" at bounding box center [580, 285] width 725 height 93
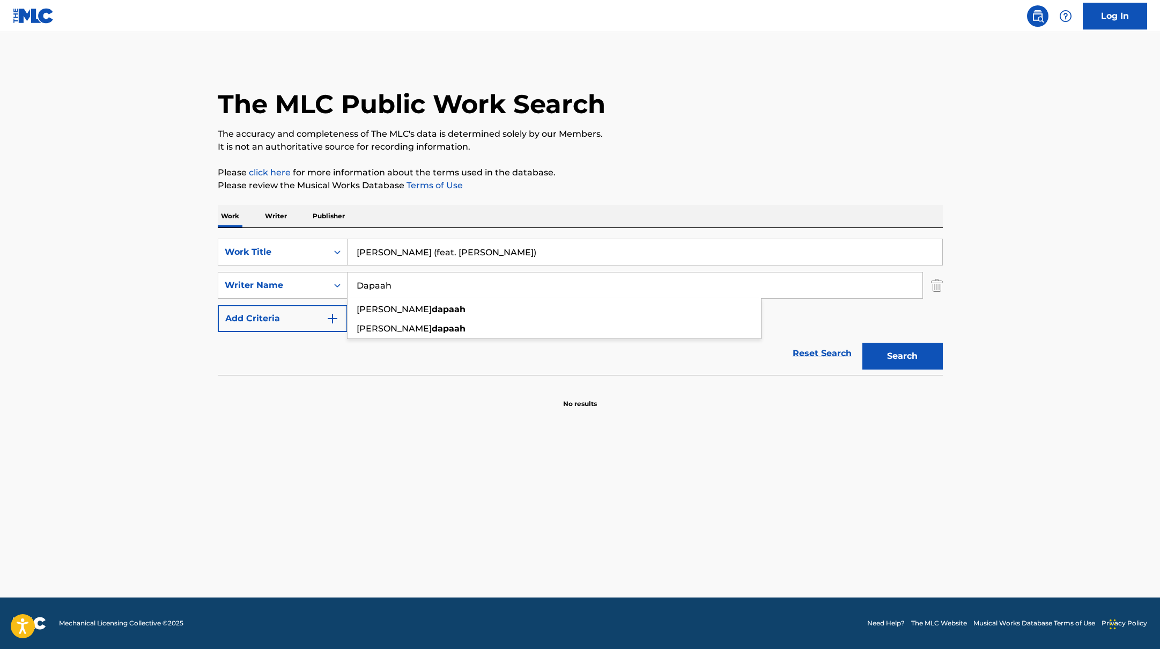
type input "Dapaah"
click at [402, 212] on div "Work Writer Publisher" at bounding box center [580, 216] width 725 height 23
drag, startPoint x: 490, startPoint y: 259, endPoint x: 394, endPoint y: 252, distance: 96.8
click at [394, 252] on input "[PERSON_NAME] (feat. [PERSON_NAME])" at bounding box center [644, 252] width 595 height 26
click at [598, 198] on div "The MLC Public Work Search The accuracy and completeness of The MLC's data is d…" at bounding box center [580, 234] width 751 height 350
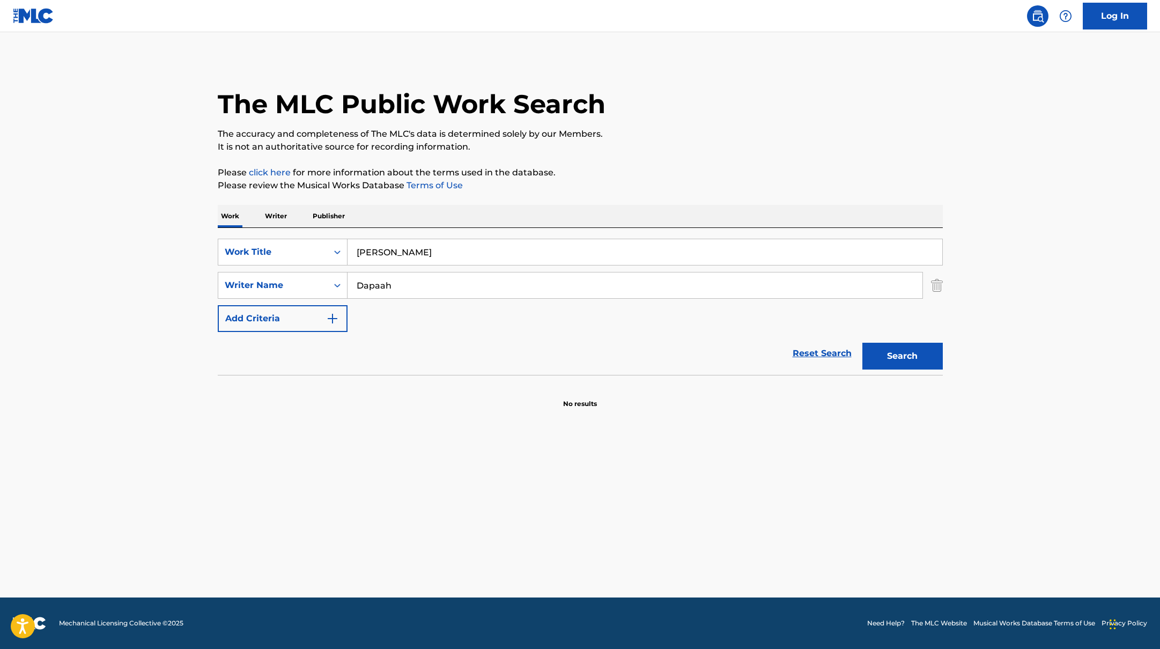
click at [914, 359] on button "Search" at bounding box center [902, 356] width 80 height 27
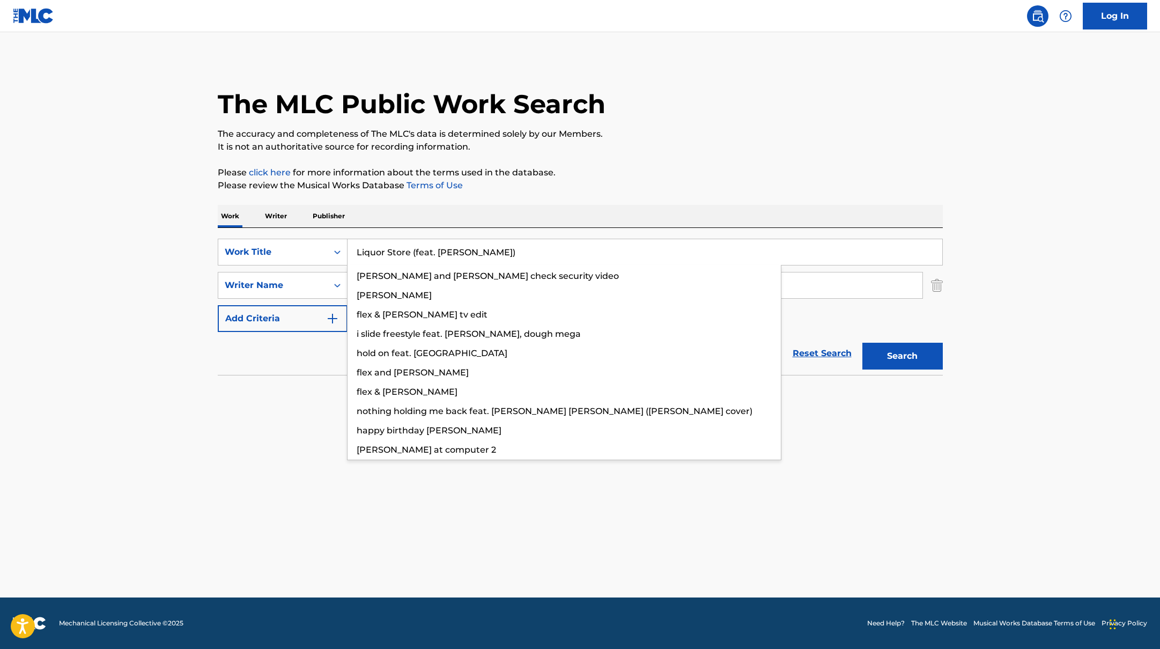
drag, startPoint x: 417, startPoint y: 248, endPoint x: 638, endPoint y: 163, distance: 236.6
click at [638, 163] on div "The MLC Public Work Search The accuracy and completeness of The MLC's data is d…" at bounding box center [580, 234] width 751 height 350
type input "Liquor Store (feat. [PERSON_NAME])"
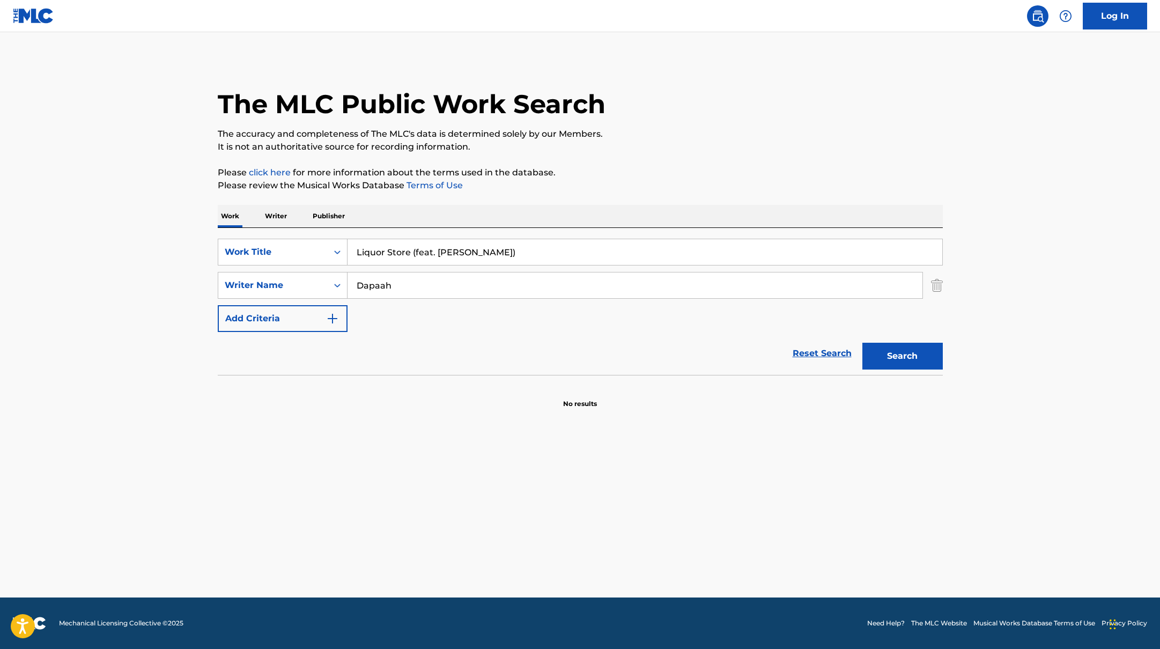
click at [638, 163] on div "The MLC Public Work Search The accuracy and completeness of The MLC's data is d…" at bounding box center [580, 234] width 751 height 350
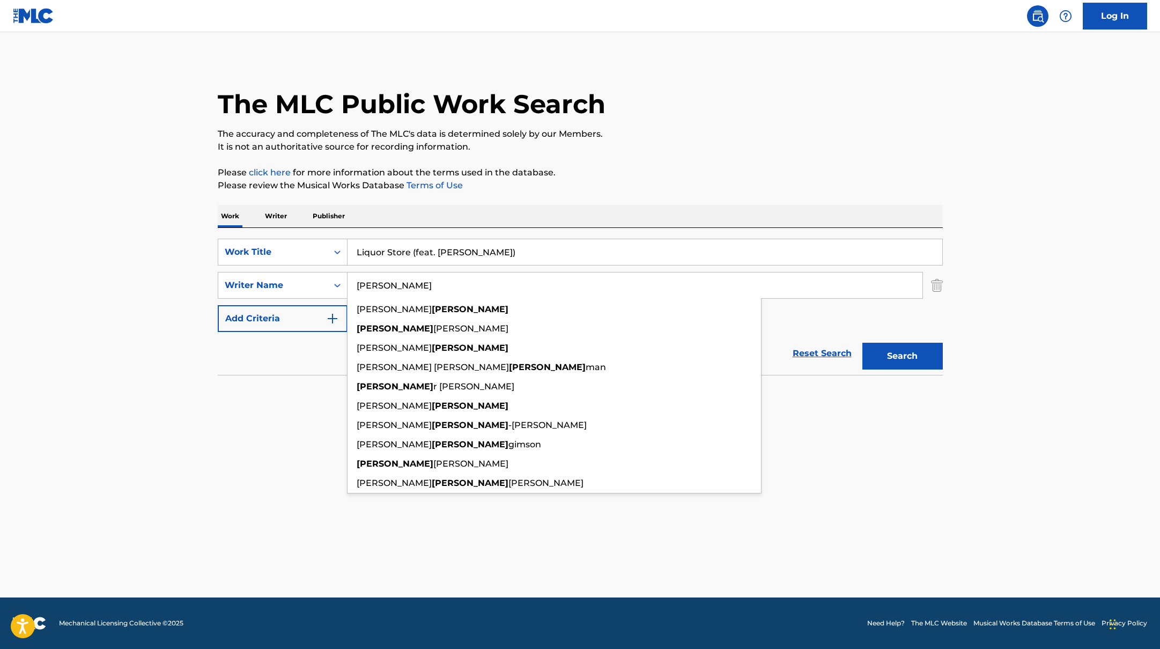
drag, startPoint x: 401, startPoint y: 287, endPoint x: 552, endPoint y: 214, distance: 167.9
click at [550, 214] on div "Work Writer Publisher SearchWithCriteria45832d00-a73f-42f3-99db-db111a6c5918 Wo…" at bounding box center [580, 307] width 725 height 204
type input "[PERSON_NAME]"
click at [552, 214] on div "Work Writer Publisher" at bounding box center [580, 216] width 725 height 23
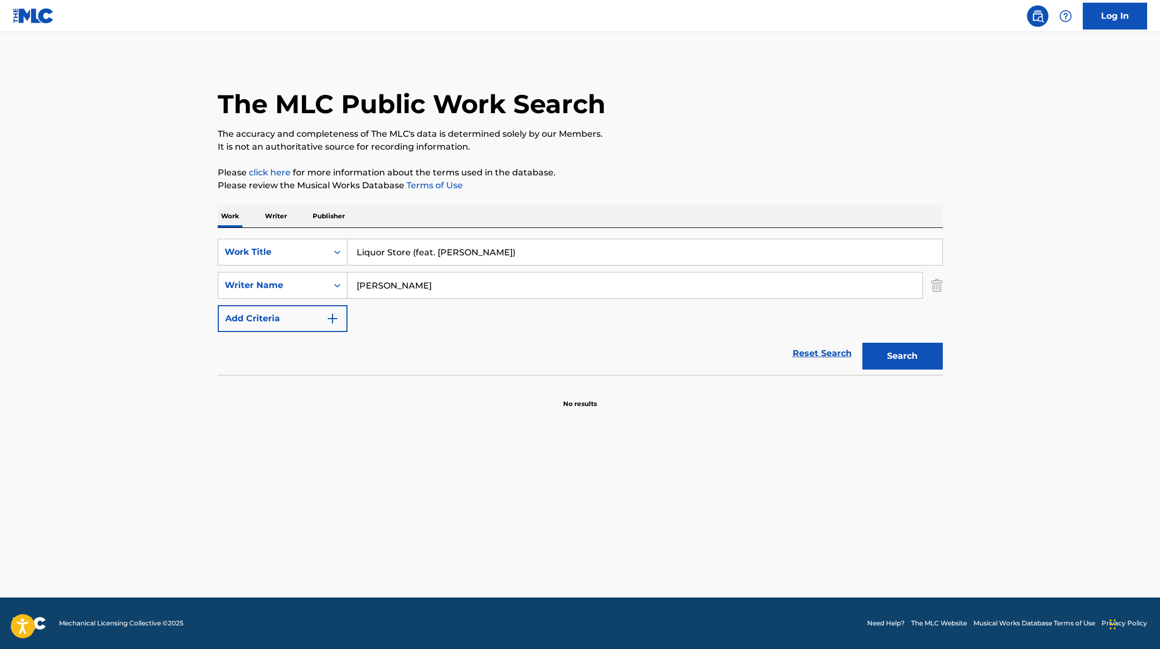
drag, startPoint x: 520, startPoint y: 254, endPoint x: 409, endPoint y: 252, distance: 110.5
click at [409, 252] on input "Liquor Store (feat. [PERSON_NAME])" at bounding box center [644, 252] width 595 height 26
click at [688, 146] on p "It is not an authoritative source for recording information." at bounding box center [580, 146] width 725 height 13
click at [877, 370] on div "Search" at bounding box center [900, 353] width 86 height 43
click at [882, 350] on button "Search" at bounding box center [902, 356] width 80 height 27
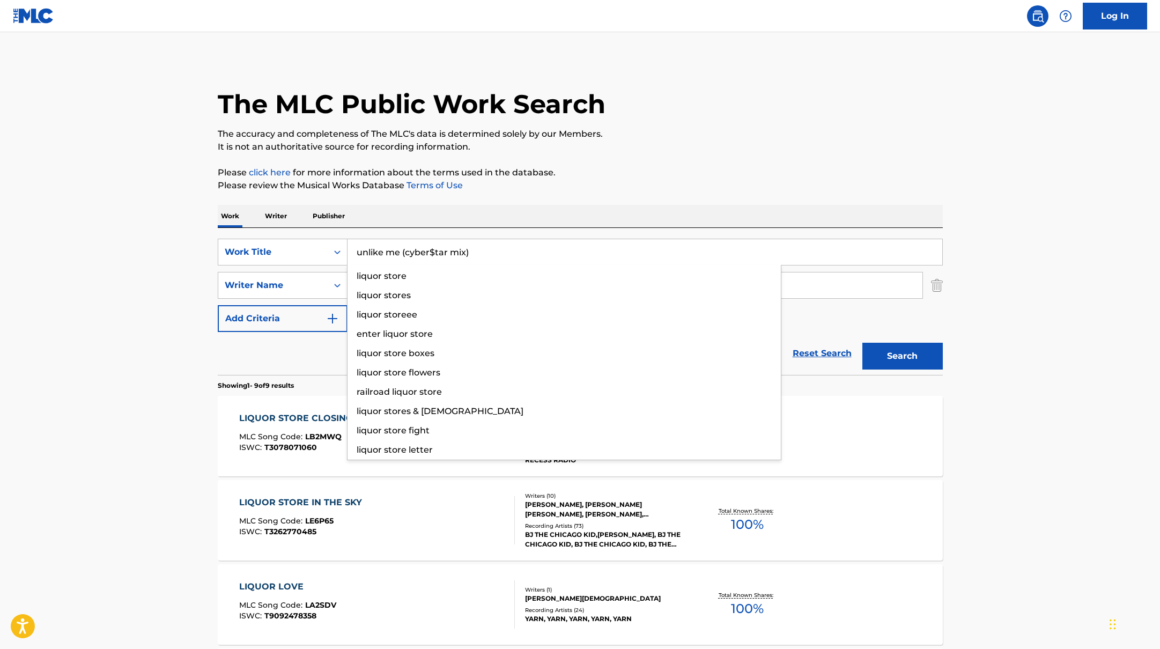
drag, startPoint x: 383, startPoint y: 246, endPoint x: 380, endPoint y: 201, distance: 45.1
click at [375, 201] on div "The MLC Public Work Search The accuracy and completeness of The MLC's data is d…" at bounding box center [580, 629] width 751 height 1141
type input "unlike me (cyber$tar mix)"
click at [380, 201] on div "The MLC Public Work Search The accuracy and completeness of The MLC's data is d…" at bounding box center [580, 629] width 751 height 1141
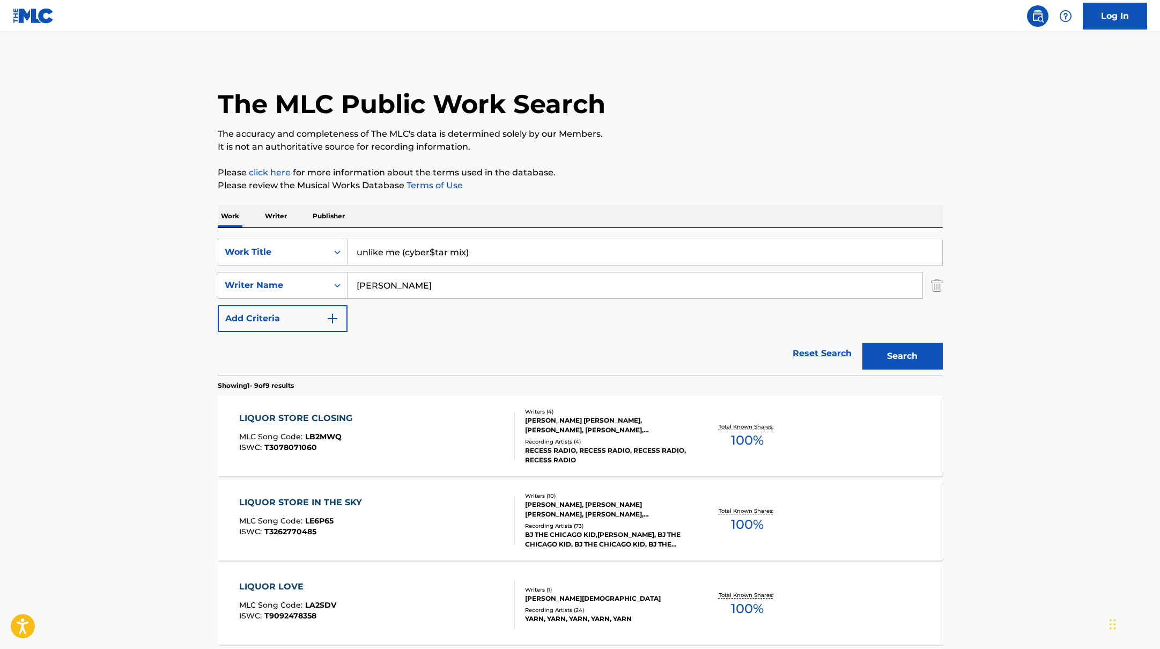
drag, startPoint x: 389, startPoint y: 285, endPoint x: 326, endPoint y: 269, distance: 64.6
click at [327, 270] on div "SearchWithCriteria45832d00-a73f-42f3-99db-db111a6c5918 Work Title unlike me (cy…" at bounding box center [580, 285] width 725 height 93
click at [862, 343] on button "Search" at bounding box center [902, 356] width 80 height 27
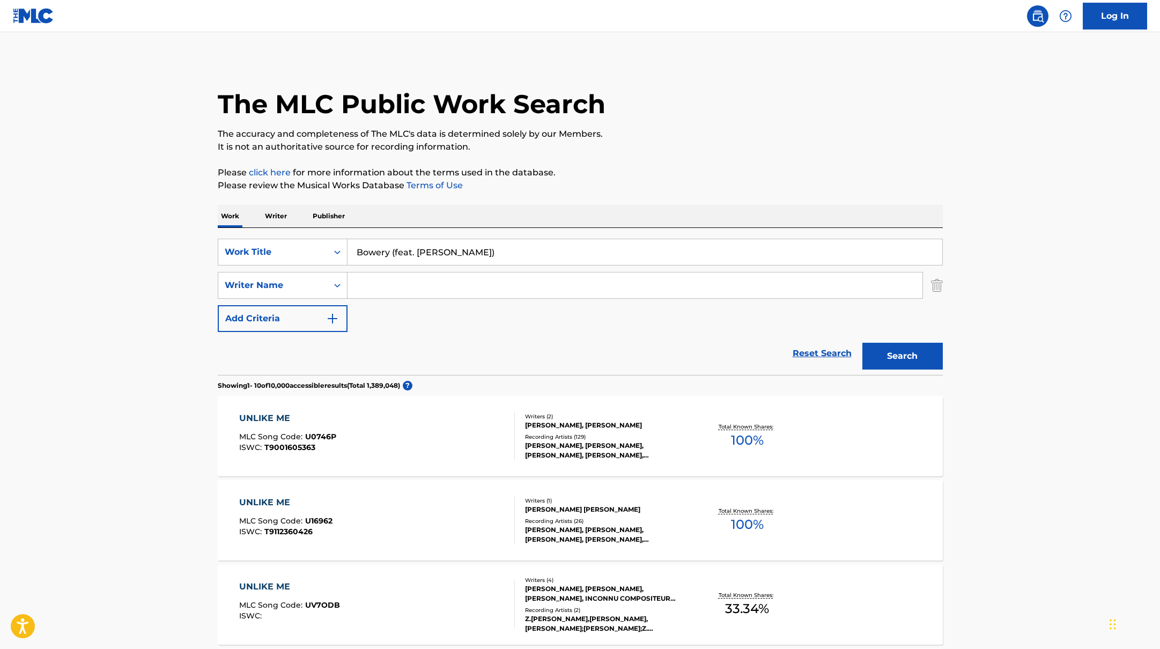
drag, startPoint x: 477, startPoint y: 254, endPoint x: 668, endPoint y: 195, distance: 199.8
type input "Bowery (feat. [PERSON_NAME])"
click at [378, 287] on input "Search Form" at bounding box center [634, 285] width 575 height 26
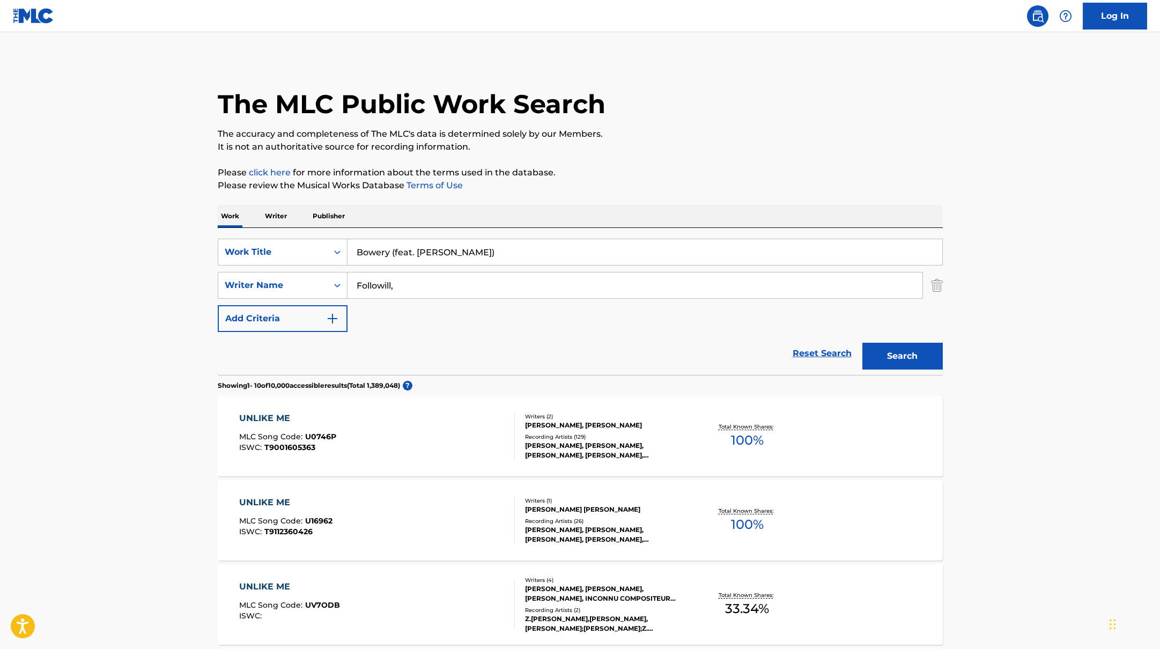
type input "Followill,"
drag, startPoint x: 492, startPoint y: 256, endPoint x: 391, endPoint y: 250, distance: 100.5
click at [391, 250] on input "Bowery (feat. [PERSON_NAME])" at bounding box center [644, 252] width 595 height 26
click at [607, 186] on p "Please review the Musical Works Database Terms of Use" at bounding box center [580, 185] width 725 height 13
click at [886, 357] on button "Search" at bounding box center [902, 356] width 80 height 27
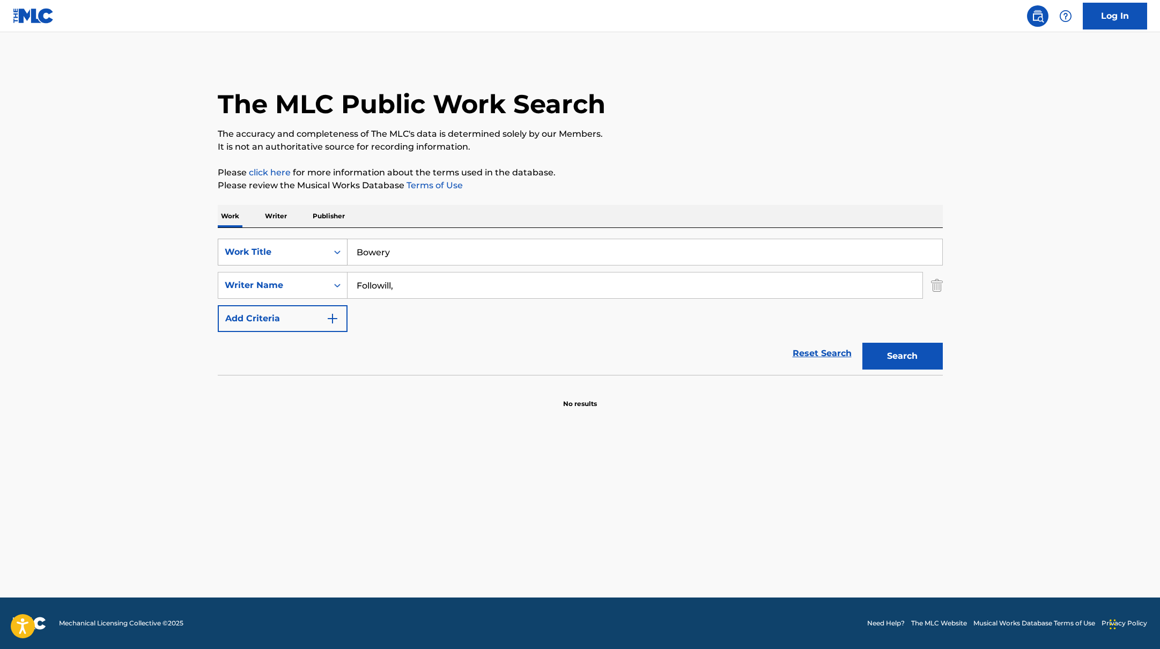
drag, startPoint x: 408, startPoint y: 249, endPoint x: 316, endPoint y: 239, distance: 92.8
click at [313, 240] on div "SearchWithCriteria45832d00-a73f-42f3-99db-db111a6c5918 Work Title Bowery" at bounding box center [580, 252] width 725 height 27
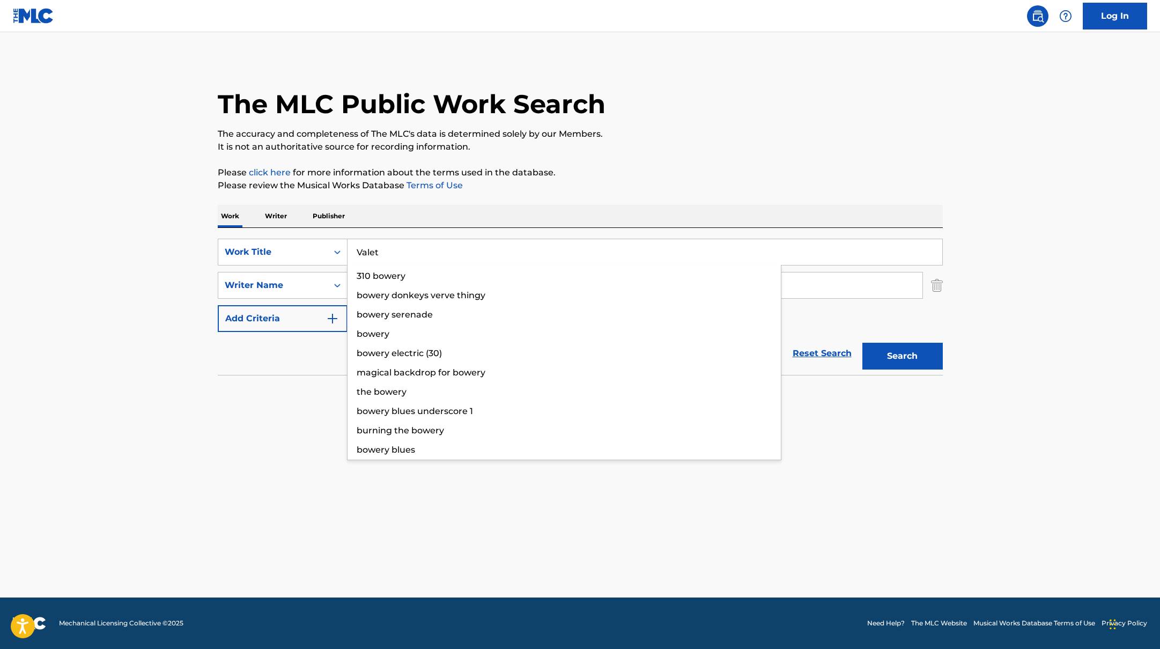
type input "Valet"
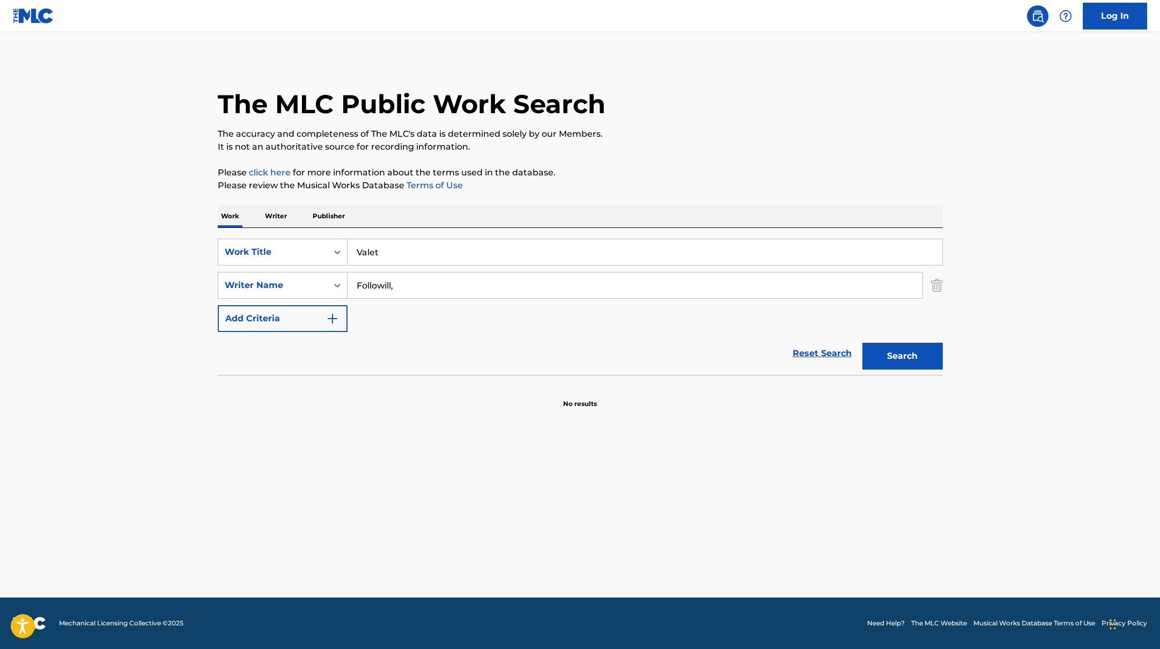
click at [669, 152] on p "It is not an authoritative source for recording information." at bounding box center [580, 146] width 725 height 13
drag, startPoint x: 405, startPoint y: 285, endPoint x: 668, endPoint y: 213, distance: 272.4
click at [306, 266] on div "SearchWithCriteria45832d00-a73f-42f3-99db-db111a6c5918 Work Title Valet SearchW…" at bounding box center [580, 285] width 725 height 93
type input "Lukeni"
click at [716, 199] on div "The MLC Public Work Search The accuracy and completeness of The MLC's data is d…" at bounding box center [580, 234] width 751 height 350
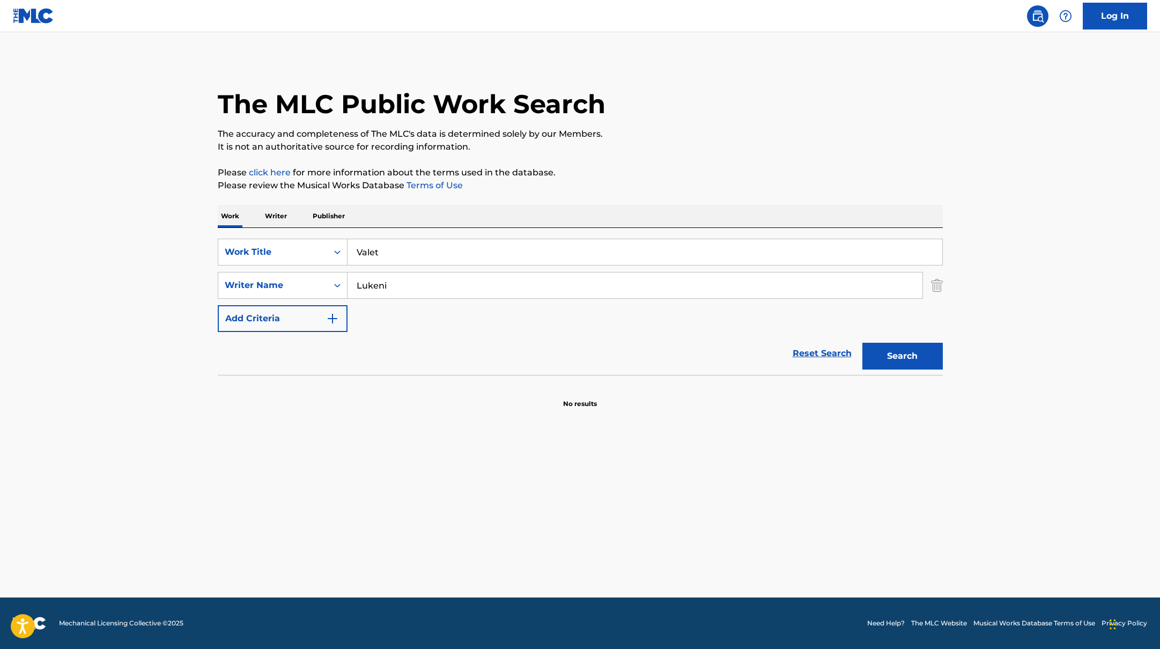
click at [903, 352] on button "Search" at bounding box center [902, 356] width 80 height 27
drag, startPoint x: 392, startPoint y: 261, endPoint x: 328, endPoint y: 250, distance: 65.1
click at [328, 251] on div "SearchWithCriteria45832d00-a73f-42f3-99db-db111a6c5918 Work Title Valet" at bounding box center [580, 252] width 725 height 27
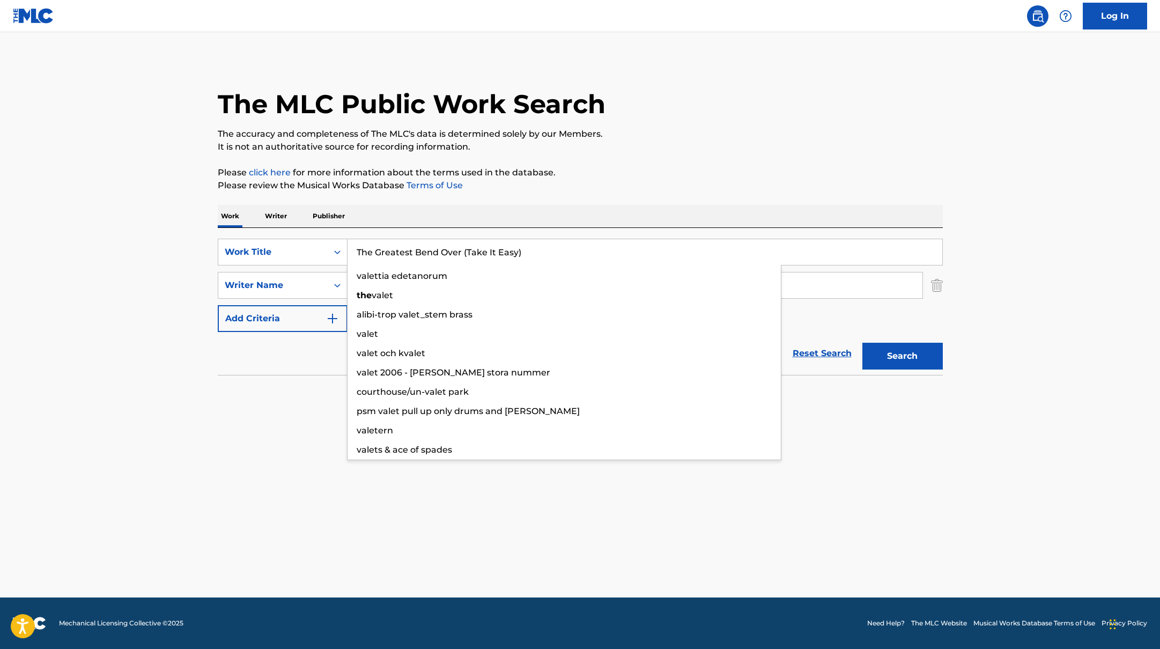
type input "The Greatest Bend Over (Take It Easy)"
click at [417, 216] on div "Work Writer Publisher" at bounding box center [580, 216] width 725 height 23
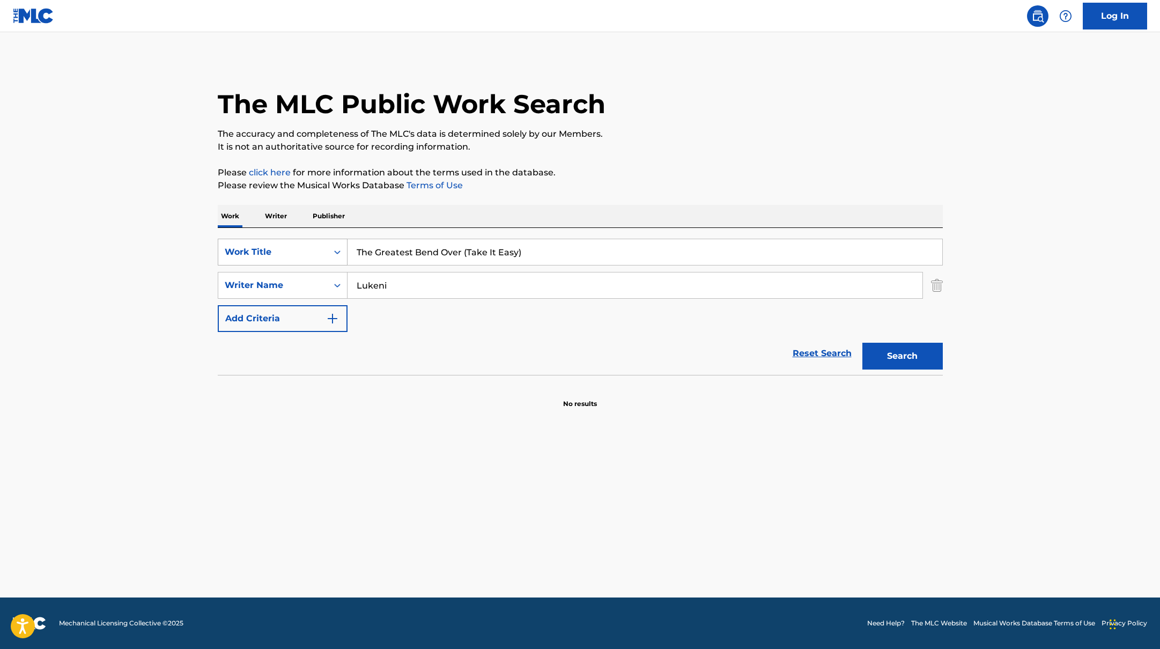
drag, startPoint x: 397, startPoint y: 283, endPoint x: 295, endPoint y: 262, distance: 104.6
click at [295, 262] on div "SearchWithCriteria45832d00-a73f-42f3-99db-db111a6c5918 Work Title The Greatest …" at bounding box center [580, 285] width 725 height 93
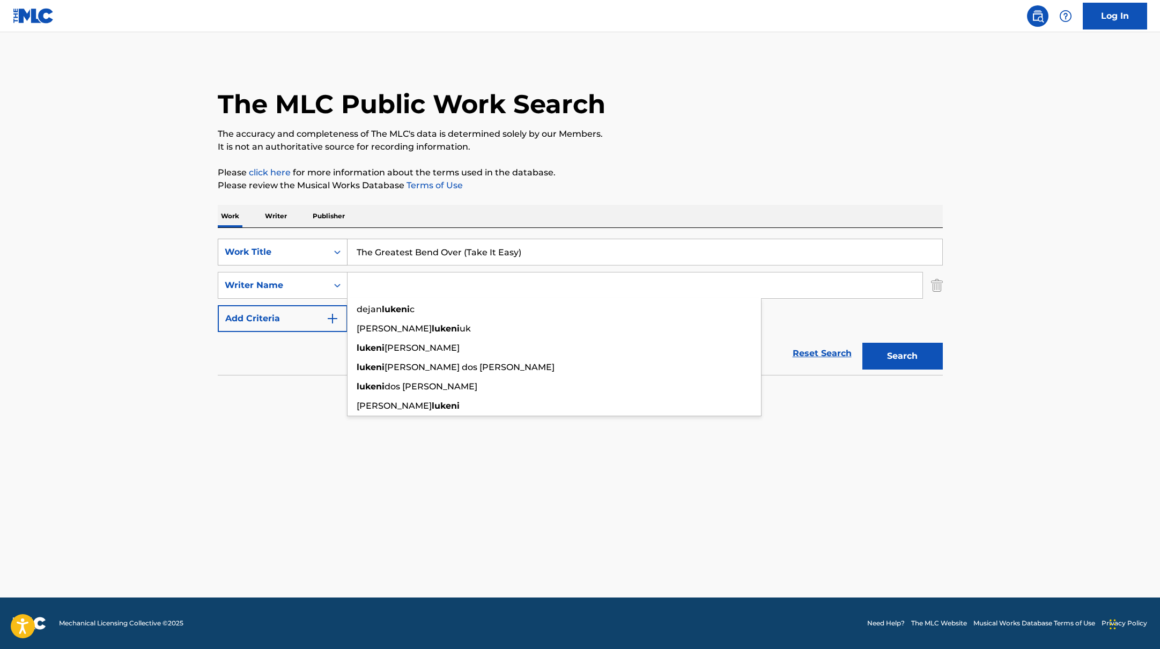
click at [862, 343] on button "Search" at bounding box center [902, 356] width 80 height 27
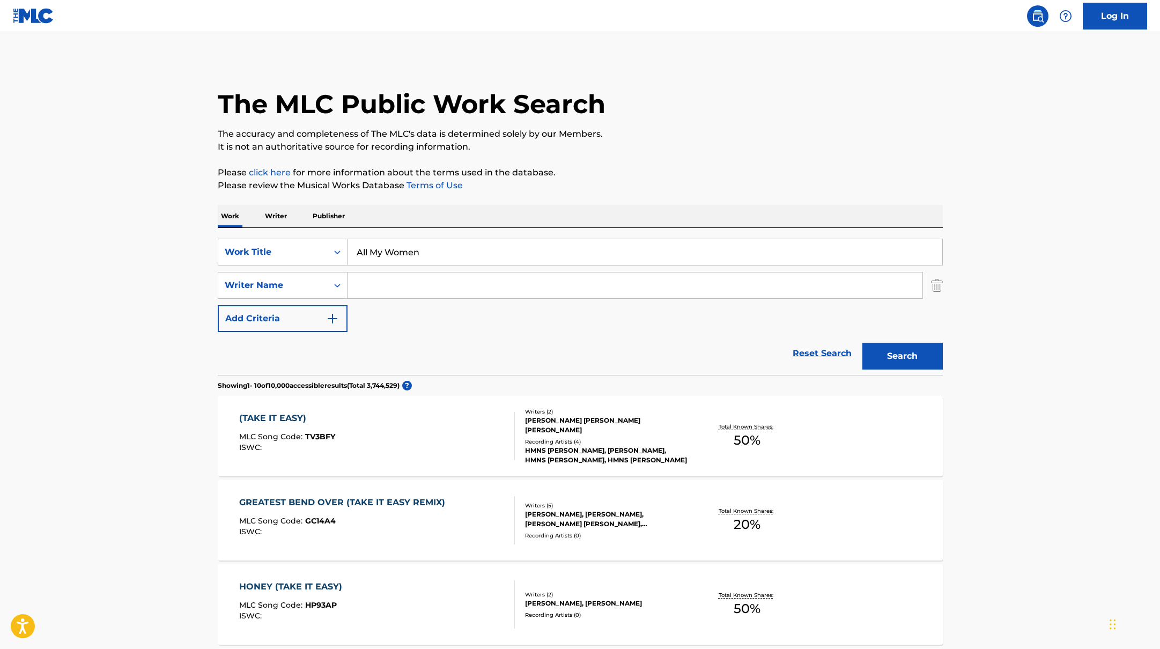
drag, startPoint x: 535, startPoint y: 253, endPoint x: 309, endPoint y: 224, distance: 227.6
type input "All My Women"
click at [676, 191] on p "Please review the Musical Works Database Terms of Use" at bounding box center [580, 185] width 725 height 13
click at [387, 286] on input "Search Form" at bounding box center [634, 285] width 575 height 26
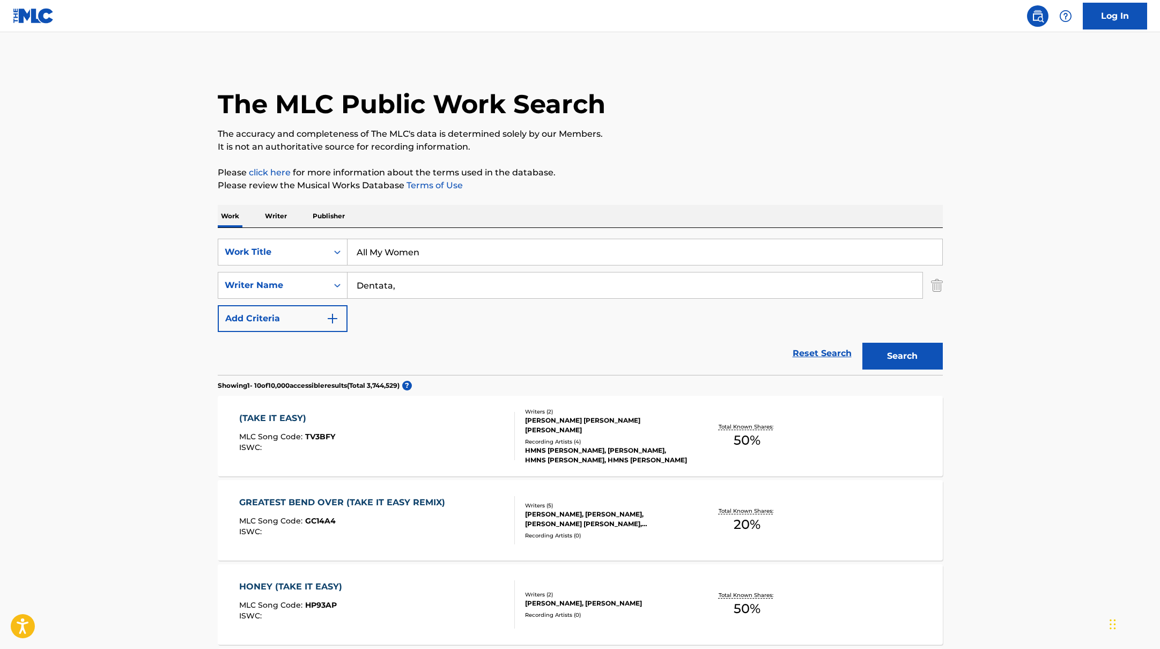
type input "Dentata,"
click at [862, 343] on button "Search" at bounding box center [902, 356] width 80 height 27
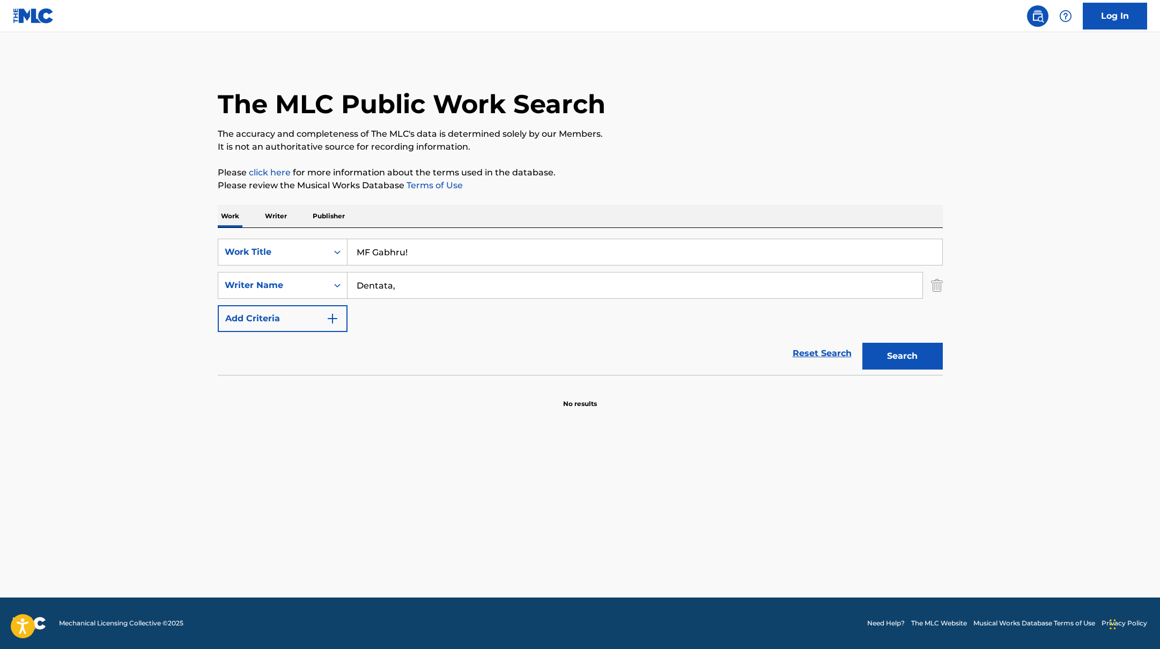
drag, startPoint x: 417, startPoint y: 247, endPoint x: 442, endPoint y: 202, distance: 51.8
click at [442, 202] on div "The MLC Public Work Search The accuracy and completeness of The MLC's data is d…" at bounding box center [580, 234] width 751 height 350
type input "MF Gabhru!"
click at [443, 202] on div "The MLC Public Work Search The accuracy and completeness of The MLC's data is d…" at bounding box center [580, 234] width 751 height 350
drag, startPoint x: 402, startPoint y: 286, endPoint x: 310, endPoint y: 260, distance: 94.9
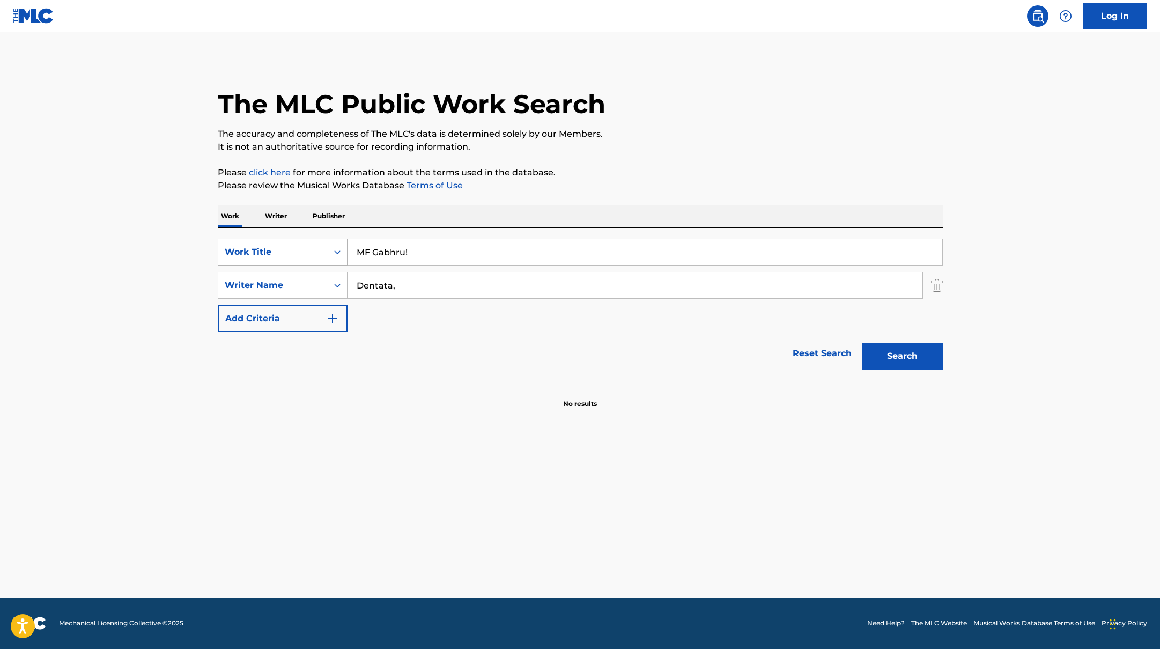
click at [316, 266] on div "SearchWithCriteria45832d00-a73f-42f3-99db-db111a6c5918 Work Title MF Gabhru! Se…" at bounding box center [580, 285] width 725 height 93
click at [862, 343] on button "Search" at bounding box center [902, 356] width 80 height 27
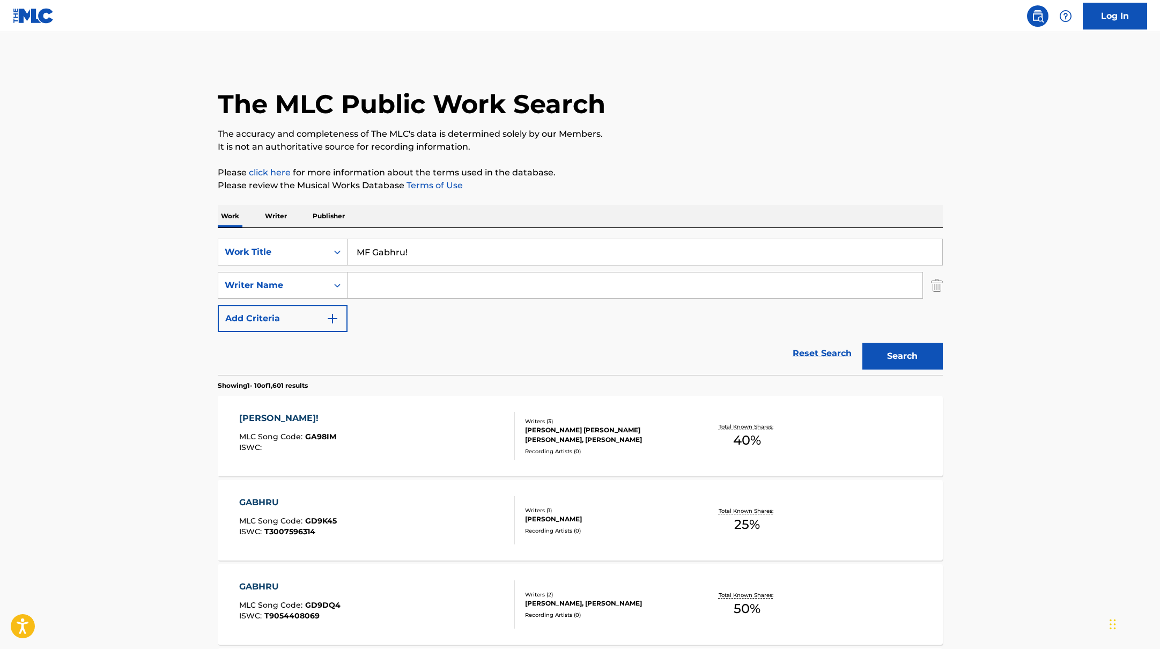
drag, startPoint x: 417, startPoint y: 250, endPoint x: 310, endPoint y: 238, distance: 106.9
click at [315, 239] on div "SearchWithCriteria45832d00-a73f-42f3-99db-db111a6c5918 Work Title MF Gabhru!" at bounding box center [580, 252] width 725 height 27
type input "forever be mine (feat. Wizkid)"
click at [618, 187] on p "Please review the Musical Works Database Terms of Use" at bounding box center [580, 185] width 725 height 13
click at [372, 283] on input "Search Form" at bounding box center [634, 285] width 575 height 26
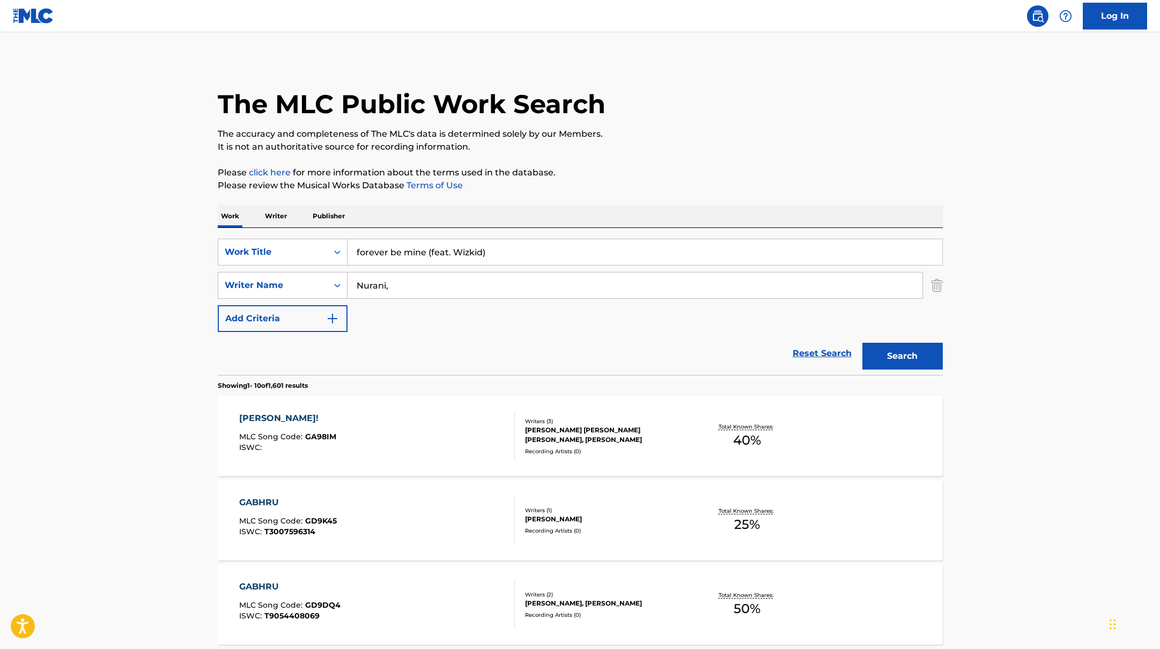
type input "Nurani,"
drag, startPoint x: 484, startPoint y: 253, endPoint x: 427, endPoint y: 253, distance: 56.3
click at [427, 253] on input "forever be mine (feat. Wizkid)" at bounding box center [644, 252] width 595 height 26
click at [594, 208] on div "Work Writer Publisher" at bounding box center [580, 216] width 725 height 23
click at [906, 357] on button "Search" at bounding box center [902, 356] width 80 height 27
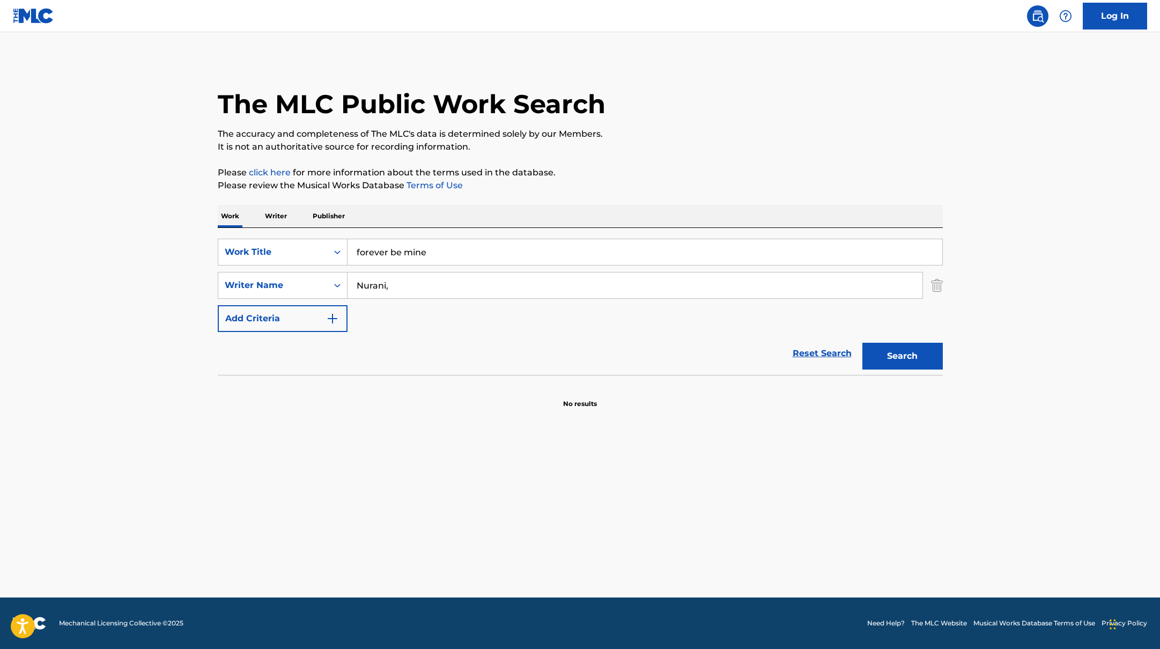
drag, startPoint x: 438, startPoint y: 258, endPoint x: 374, endPoint y: 238, distance: 67.1
click at [307, 233] on div "SearchWithCriteria45832d00-a73f-42f3-99db-db111a6c5918 Work Title forever be mi…" at bounding box center [580, 301] width 725 height 147
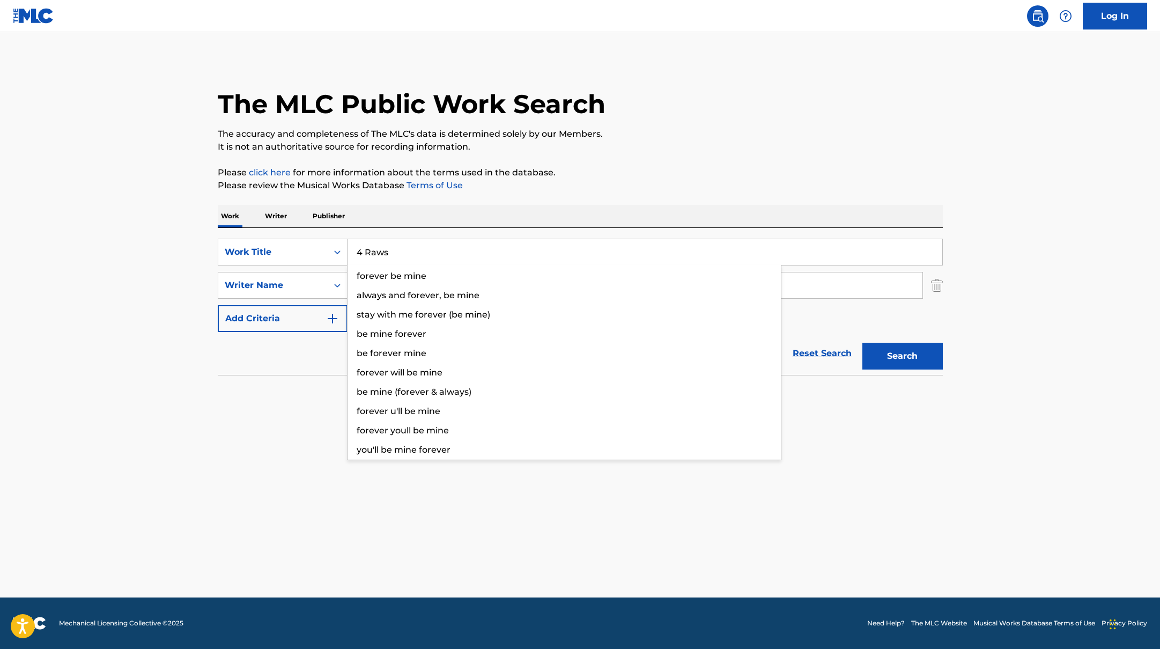
type input "4 Raws"
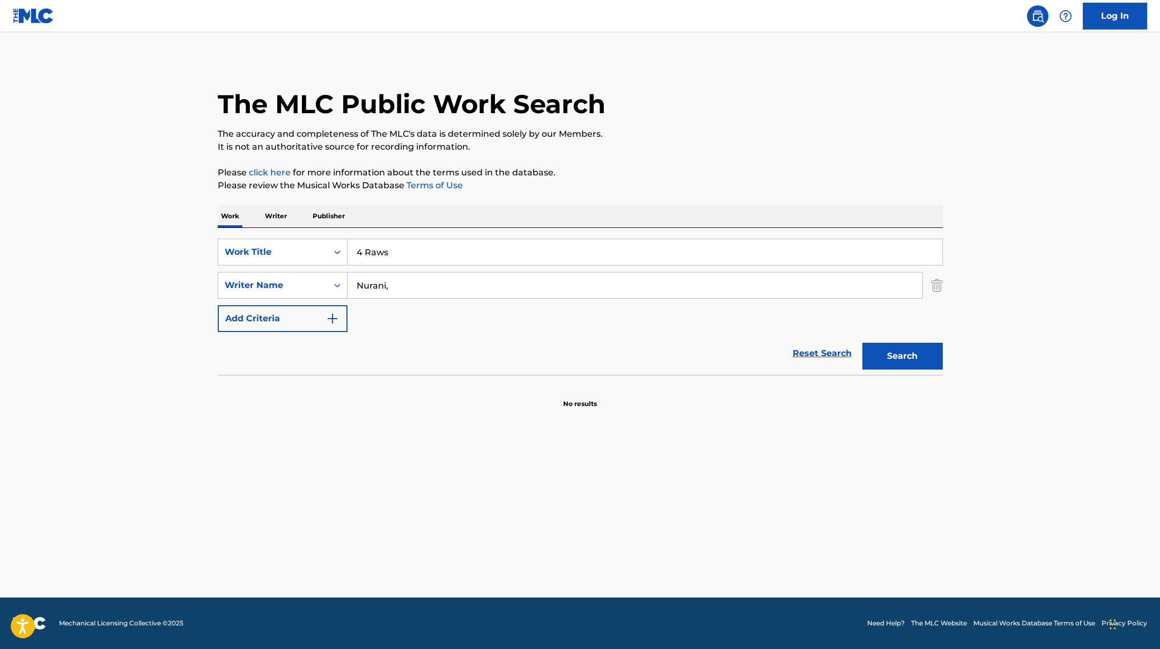
click at [611, 177] on p "Please click here for more information about the terms used in the database." at bounding box center [580, 172] width 725 height 13
drag, startPoint x: 368, startPoint y: 282, endPoint x: 614, endPoint y: 186, distance: 264.7
click at [613, 186] on div "The MLC Public Work Search The accuracy and completeness of The MLC's data is d…" at bounding box center [580, 234] width 751 height 350
type input "[PERSON_NAME]"
click at [614, 186] on p "Please review the Musical Works Database Terms of Use" at bounding box center [580, 185] width 725 height 13
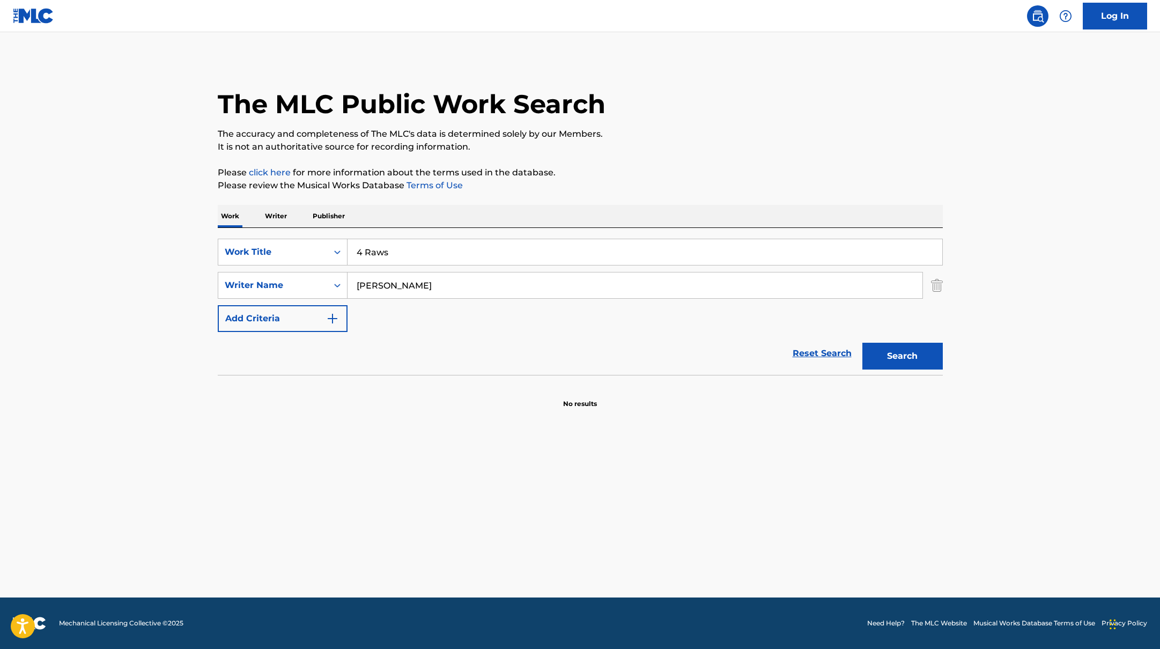
click at [888, 355] on button "Search" at bounding box center [902, 356] width 80 height 27
drag, startPoint x: 419, startPoint y: 254, endPoint x: 324, endPoint y: 247, distance: 95.2
click at [316, 247] on div "SearchWithCriteria45832d00-a73f-42f3-99db-db111a6c5918 Work Title 4 Raws we lim…" at bounding box center [580, 252] width 725 height 27
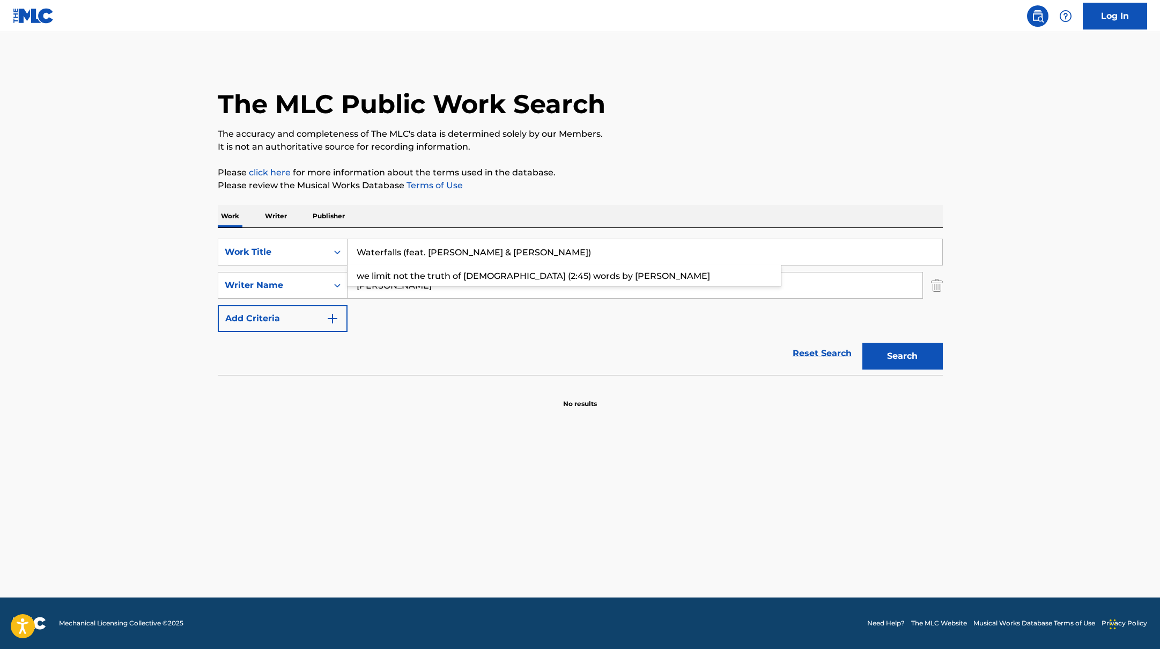
type input "Waterfalls (feat. [PERSON_NAME] & [PERSON_NAME])"
click at [560, 188] on p "Please review the Musical Works Database Terms of Use" at bounding box center [580, 185] width 725 height 13
drag, startPoint x: 406, startPoint y: 291, endPoint x: 282, endPoint y: 277, distance: 125.7
click at [283, 278] on div "SearchWithCriteria6fe0b56a-87ea-458f-8866-440b0c01beee Writer Name [PERSON_NAME]" at bounding box center [580, 285] width 725 height 27
type input "[PERSON_NAME],"
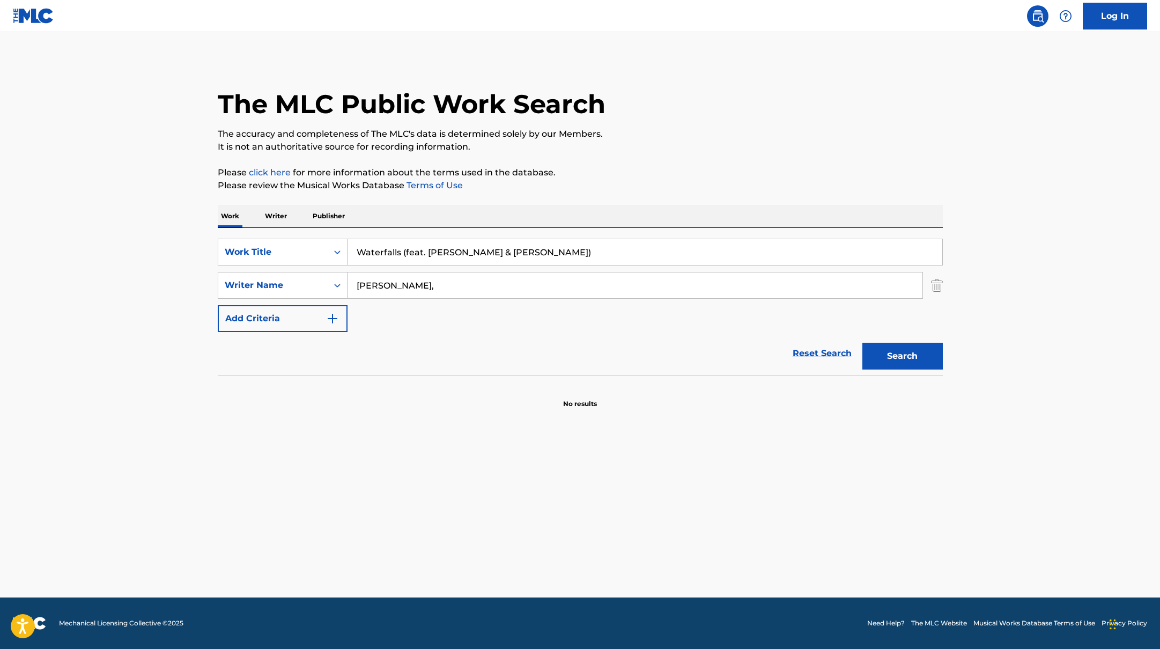
click at [501, 203] on div "The MLC Public Work Search The accuracy and completeness of The MLC's data is d…" at bounding box center [580, 234] width 751 height 350
drag, startPoint x: 402, startPoint y: 251, endPoint x: 574, endPoint y: 261, distance: 172.4
click at [574, 261] on input "Waterfalls (feat. [PERSON_NAME] & [PERSON_NAME])" at bounding box center [644, 252] width 595 height 26
type input "Waterfalls"
click at [695, 164] on div "The MLC Public Work Search The accuracy and completeness of The MLC's data is d…" at bounding box center [580, 234] width 751 height 350
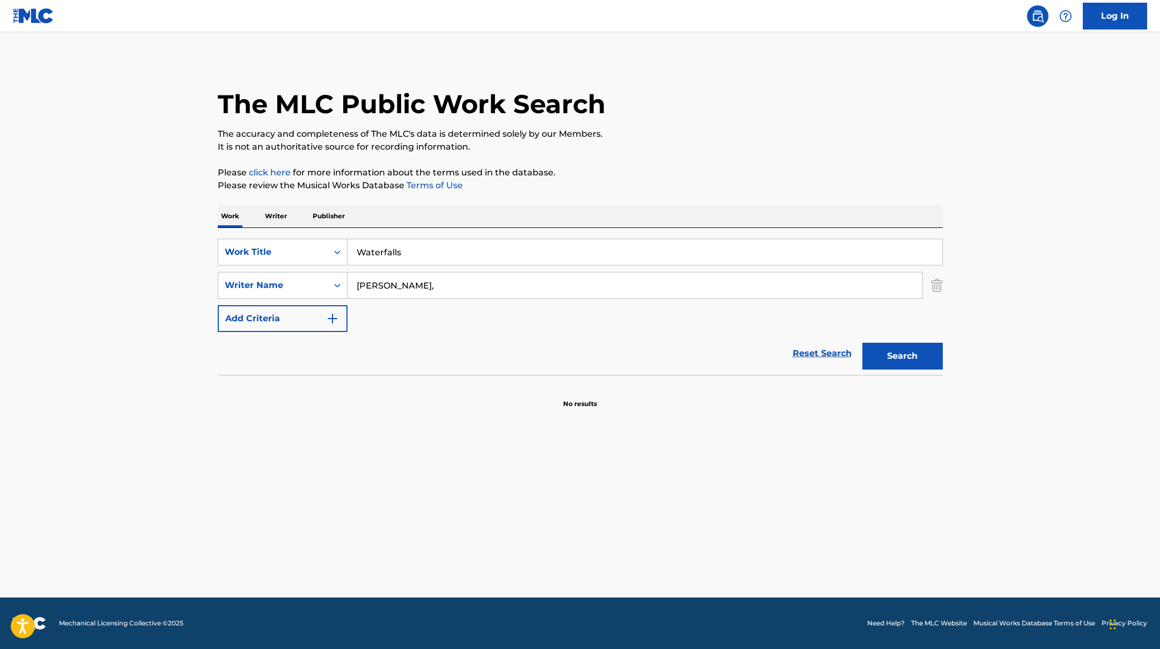
click at [900, 364] on button "Search" at bounding box center [902, 356] width 80 height 27
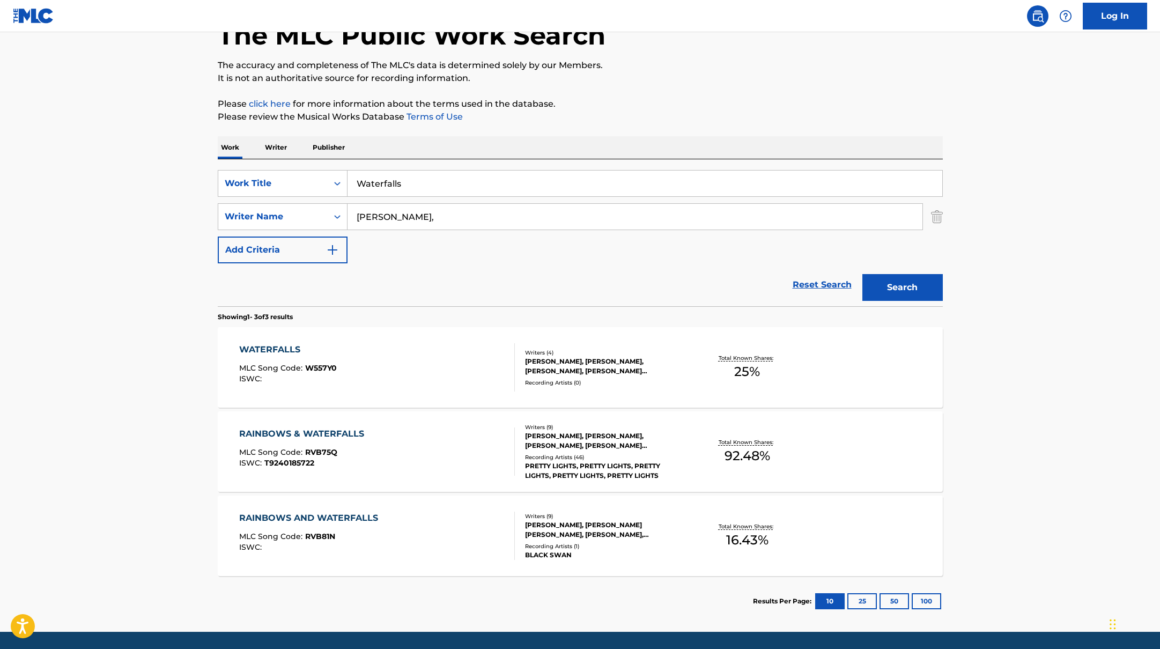
scroll to position [70, 0]
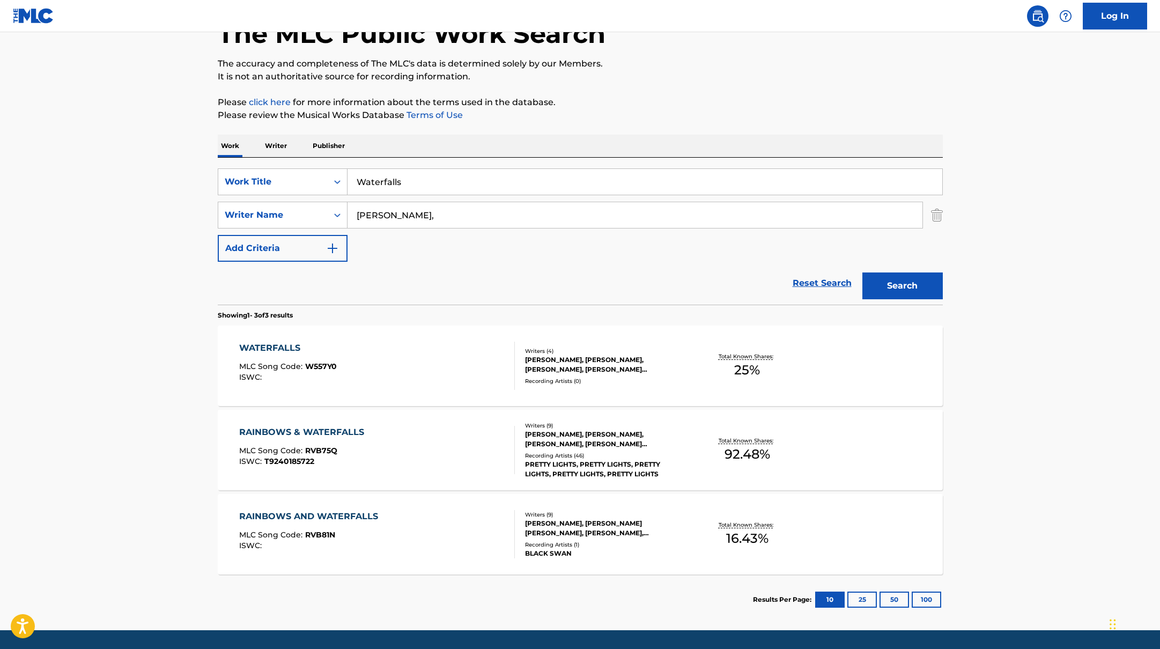
click at [431, 358] on div "WATERFALLS MLC Song Code : W557Y0 ISWC :" at bounding box center [377, 366] width 276 height 48
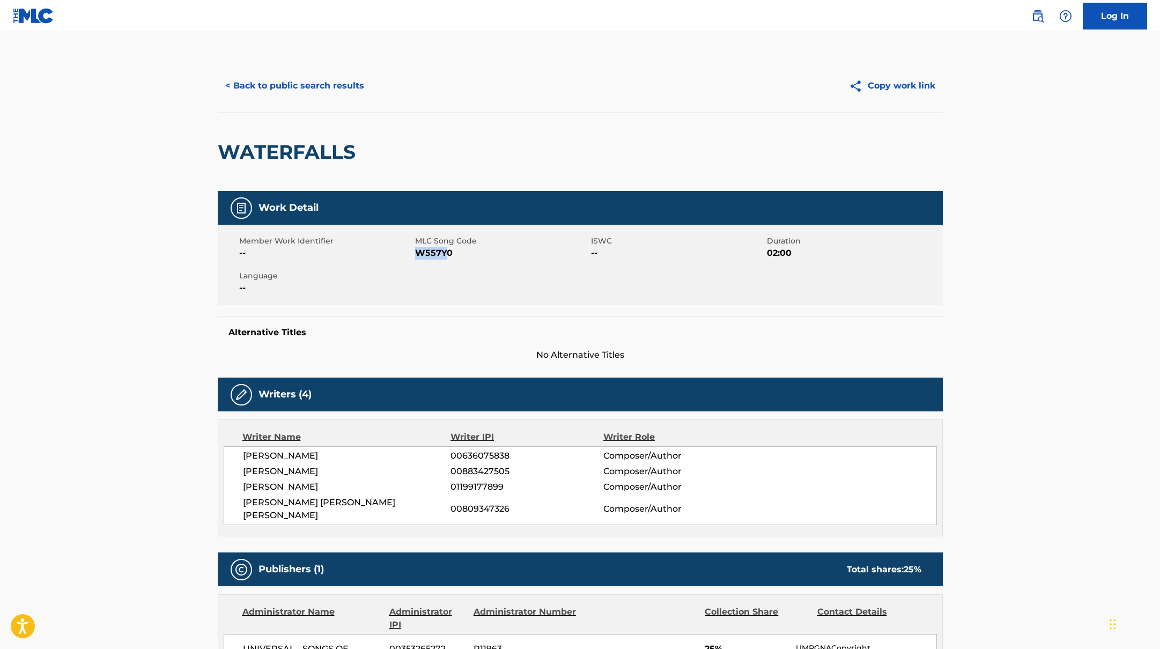
drag, startPoint x: 419, startPoint y: 254, endPoint x: 475, endPoint y: 254, distance: 55.2
click at [467, 254] on span "W557Y0" at bounding box center [501, 253] width 173 height 13
click at [322, 90] on button "< Back to public search results" at bounding box center [295, 85] width 154 height 27
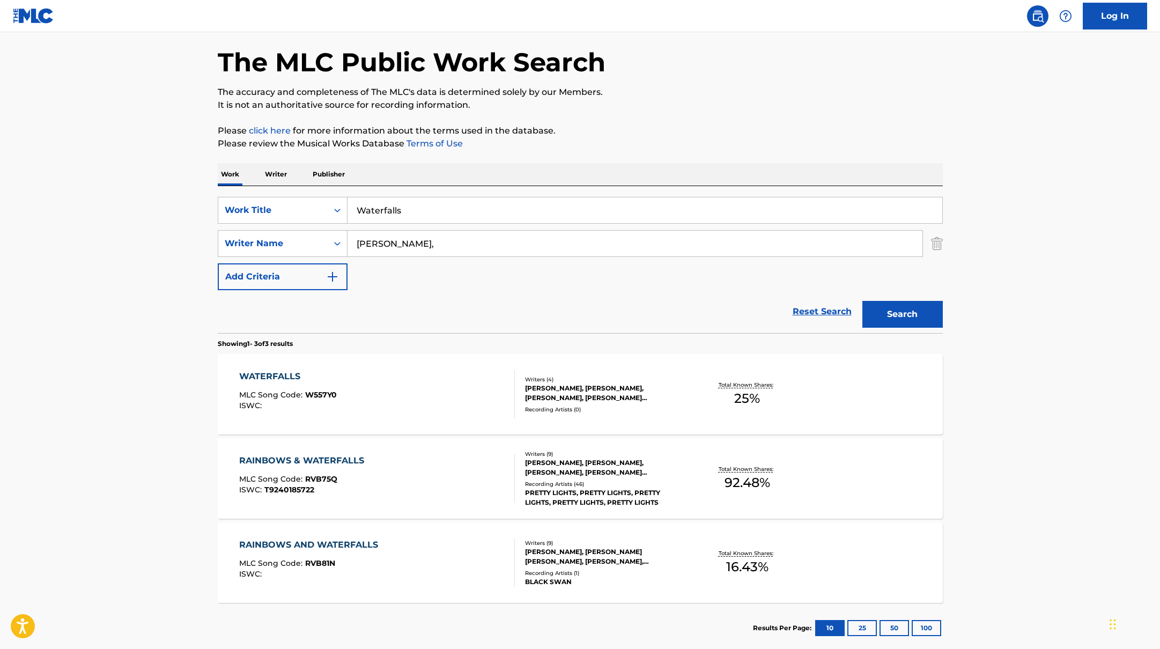
drag, startPoint x: 424, startPoint y: 210, endPoint x: 320, endPoint y: 196, distance: 105.5
click at [320, 196] on div "SearchWithCriteria45832d00-a73f-42f3-99db-db111a6c5918 Work Title Waterfalls Se…" at bounding box center [580, 259] width 725 height 147
click at [417, 213] on input "[PERSON_NAME] [PERSON_NAME]" at bounding box center [644, 210] width 595 height 26
click at [475, 212] on input "[PERSON_NAME], [PERSON_NAME] HypeSam [PERSON_NAME]" at bounding box center [644, 210] width 595 height 26
drag, startPoint x: 568, startPoint y: 213, endPoint x: 354, endPoint y: 201, distance: 214.3
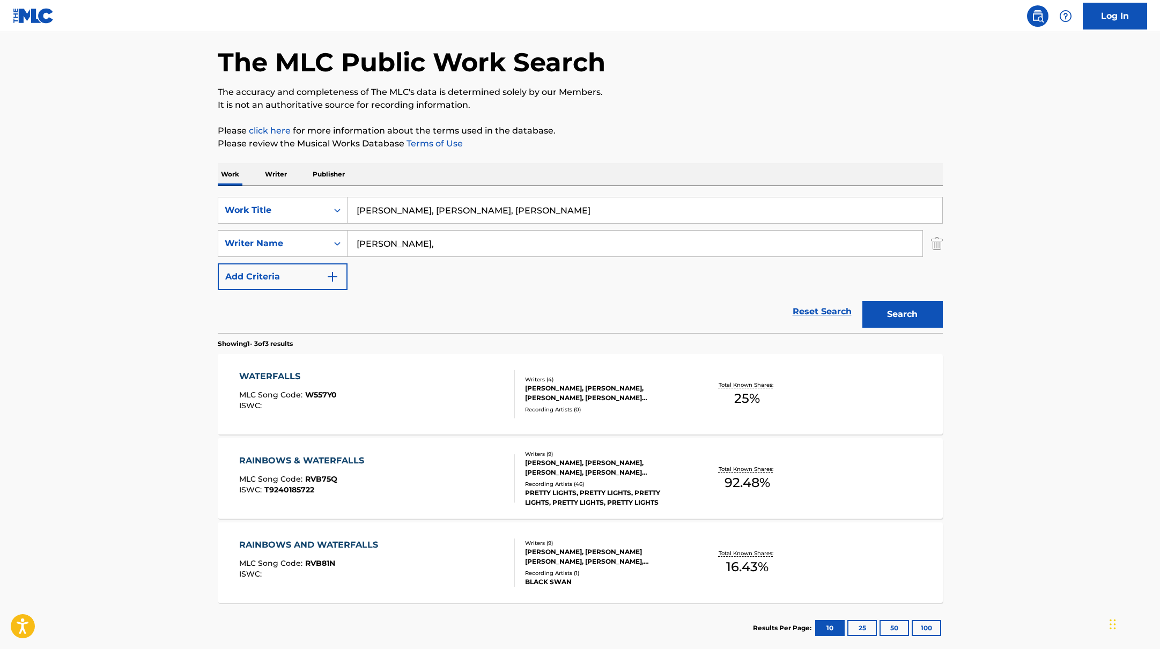
click at [354, 201] on input "[PERSON_NAME], [PERSON_NAME], [PERSON_NAME]" at bounding box center [644, 210] width 595 height 26
type input "Don't Wake Me Up"
click at [612, 142] on p "Please review the Musical Works Database Terms of Use" at bounding box center [580, 143] width 725 height 13
drag, startPoint x: 427, startPoint y: 245, endPoint x: 300, endPoint y: 232, distance: 128.3
click at [300, 233] on div "SearchWithCriteria6fe0b56a-87ea-458f-8866-440b0c01beee Writer Name [PERSON_NAME…" at bounding box center [580, 243] width 725 height 27
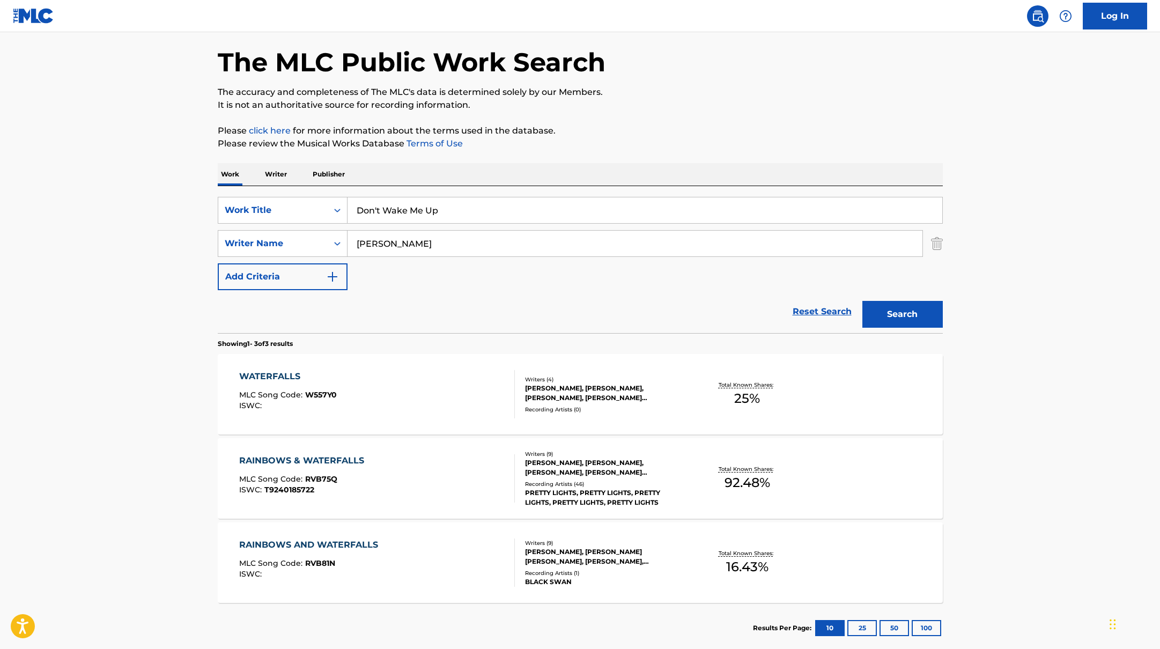
type input "[PERSON_NAME]"
click at [628, 167] on div "Work Writer Publisher" at bounding box center [580, 174] width 725 height 23
click at [913, 315] on button "Search" at bounding box center [902, 314] width 80 height 27
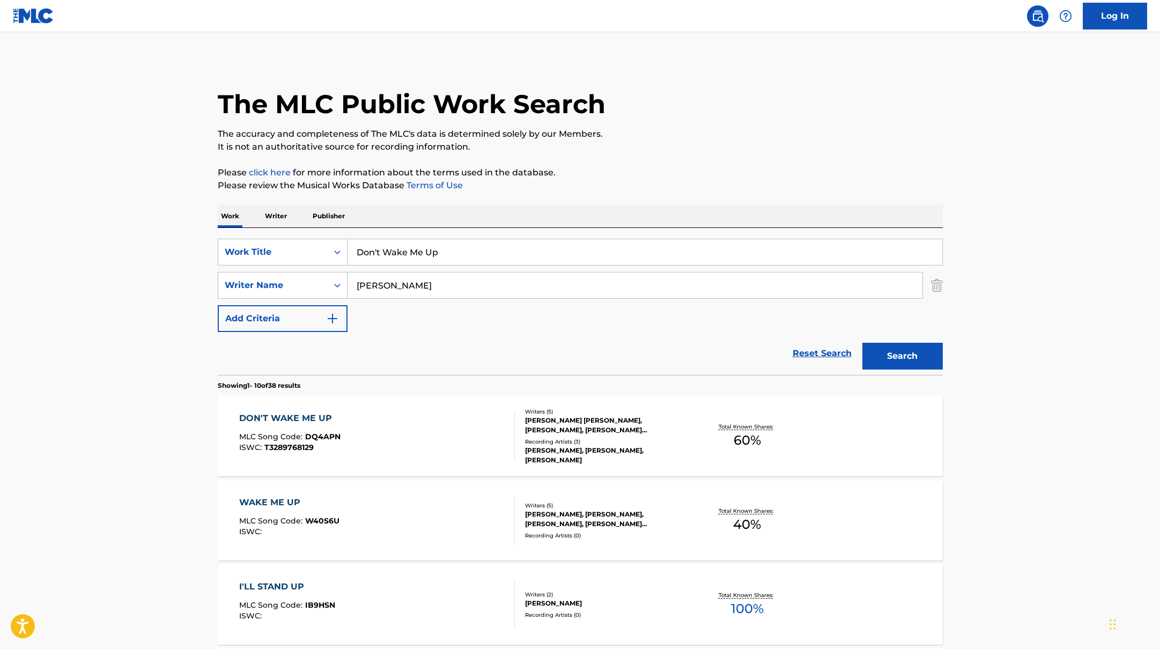
click at [424, 426] on div "DON'T WAKE ME UP MLC Song Code : DQ4APN ISWC : T3289768129" at bounding box center [377, 436] width 276 height 48
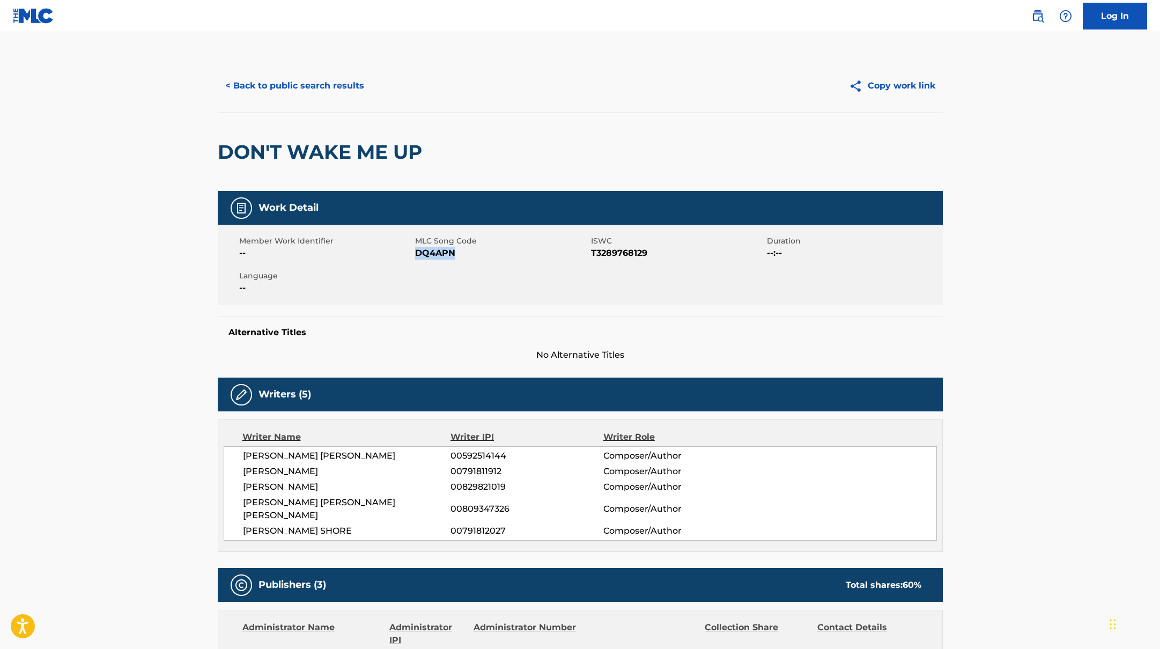
drag, startPoint x: 417, startPoint y: 253, endPoint x: 491, endPoint y: 255, distance: 74.0
click at [491, 255] on span "DQ4APN" at bounding box center [501, 253] width 173 height 13
click at [303, 87] on button "< Back to public search results" at bounding box center [295, 85] width 154 height 27
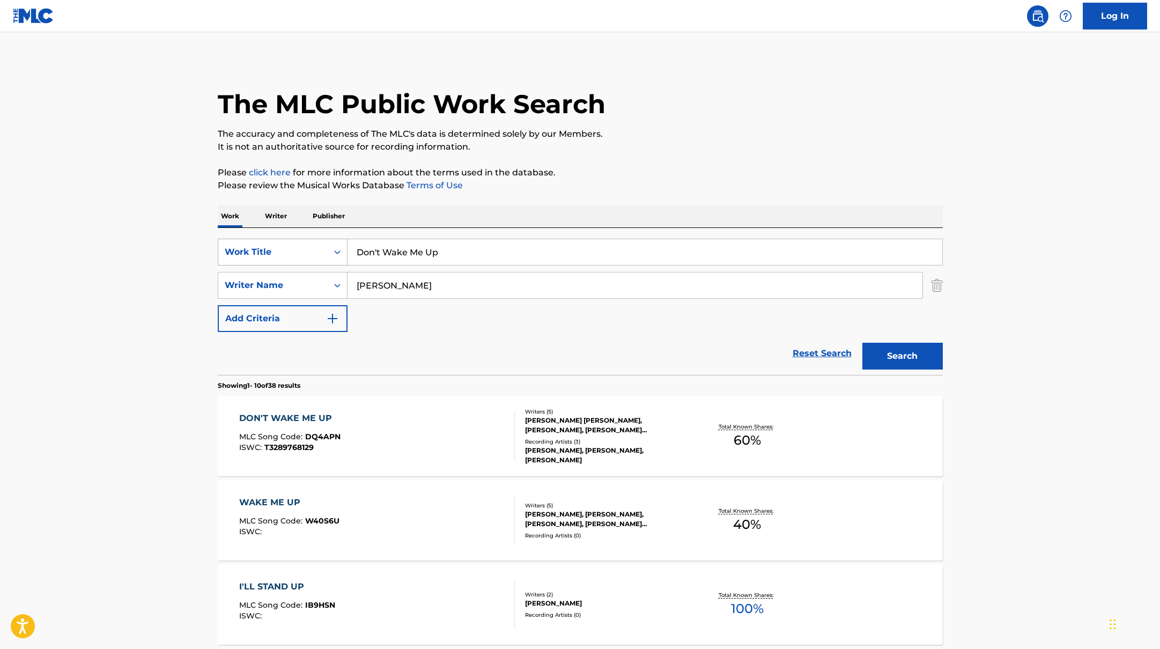
drag, startPoint x: 449, startPoint y: 258, endPoint x: 330, endPoint y: 243, distance: 119.9
click at [330, 243] on div "SearchWithCriteria45832d00-a73f-42f3-99db-db111a6c5918 Work Title Don't Wake Me…" at bounding box center [580, 252] width 725 height 27
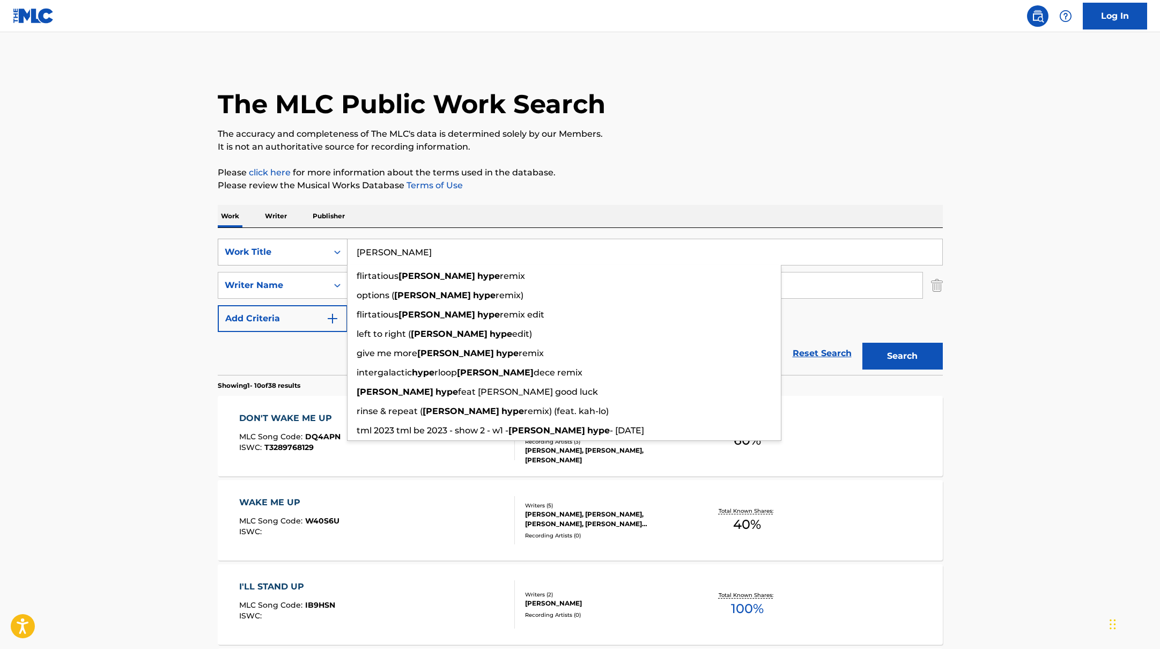
drag, startPoint x: 428, startPoint y: 256, endPoint x: 328, endPoint y: 245, distance: 100.8
click at [328, 245] on div "SearchWithCriteria45832d00-a73f-42f3-99db-db111a6c5918 Work Title [PERSON_NAME]…" at bounding box center [580, 252] width 725 height 27
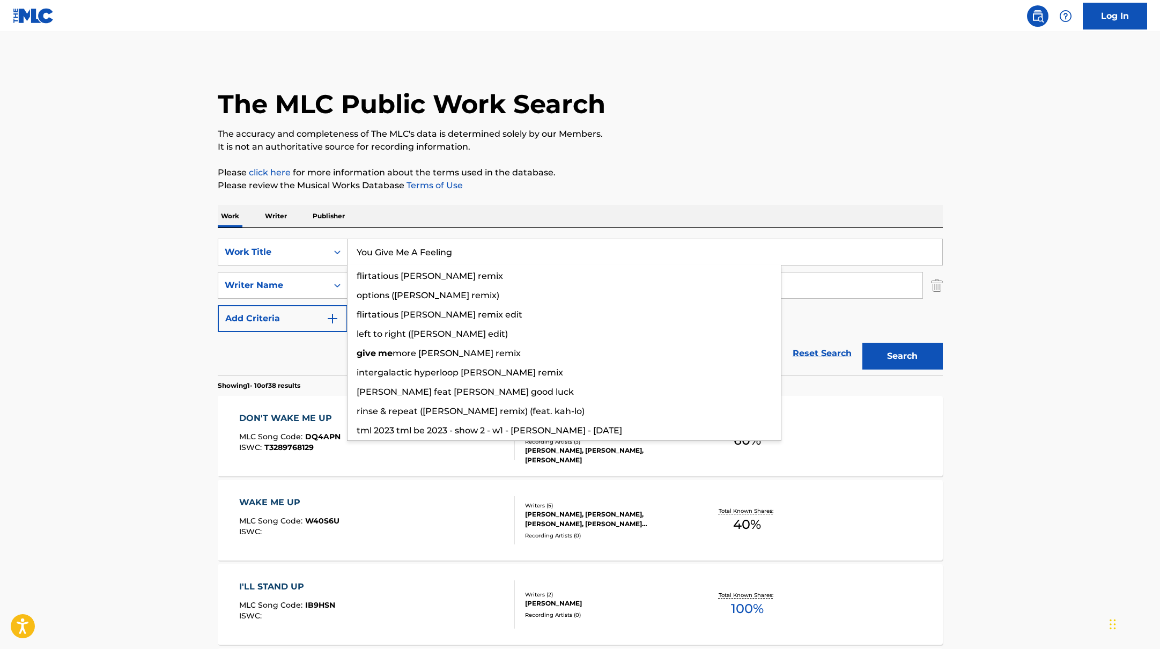
type input "You Give Me A Feeling"
click at [684, 174] on p "Please click here for more information about the terms used in the database." at bounding box center [580, 172] width 725 height 13
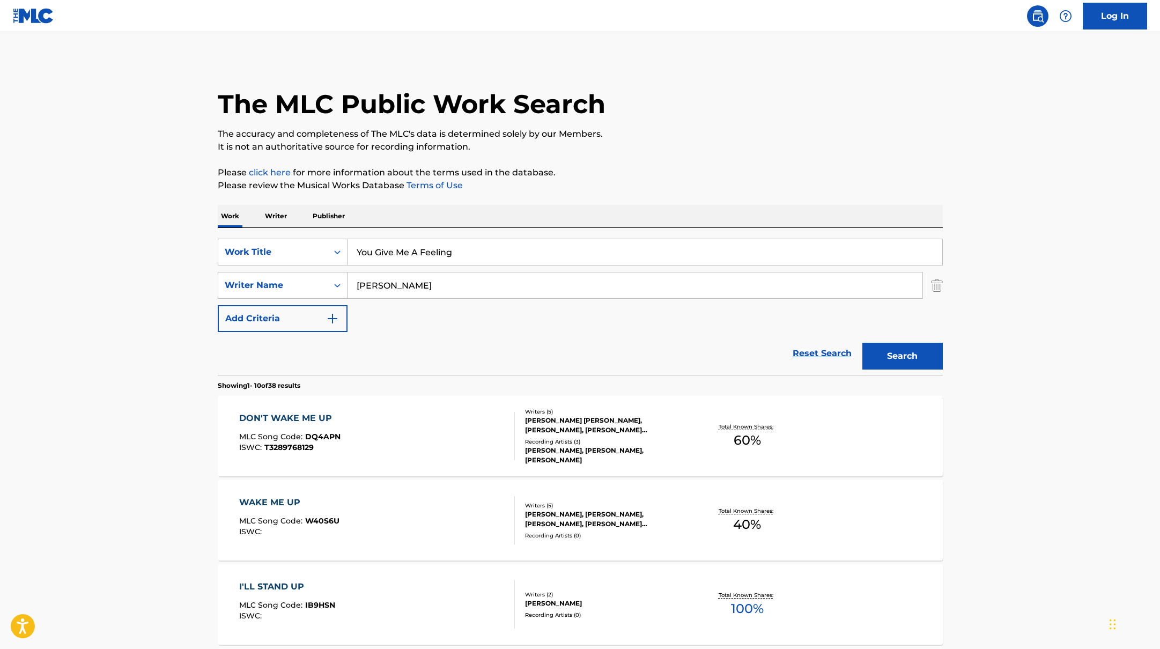
click at [917, 356] on button "Search" at bounding box center [902, 356] width 80 height 27
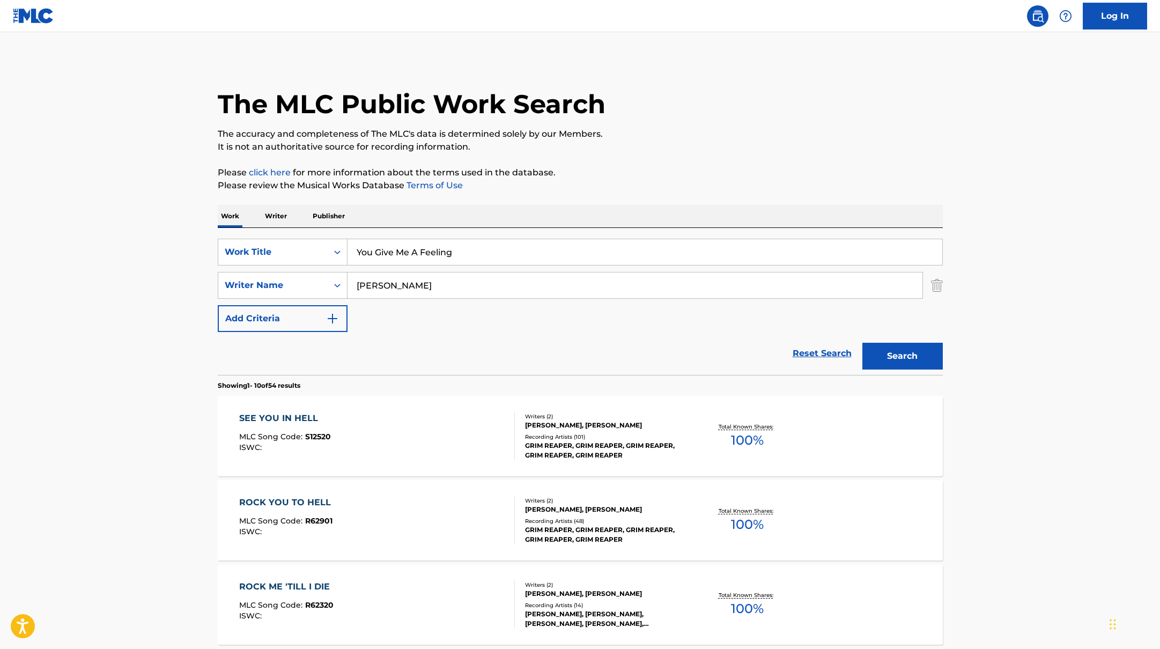
drag, startPoint x: 414, startPoint y: 284, endPoint x: 606, endPoint y: 209, distance: 205.4
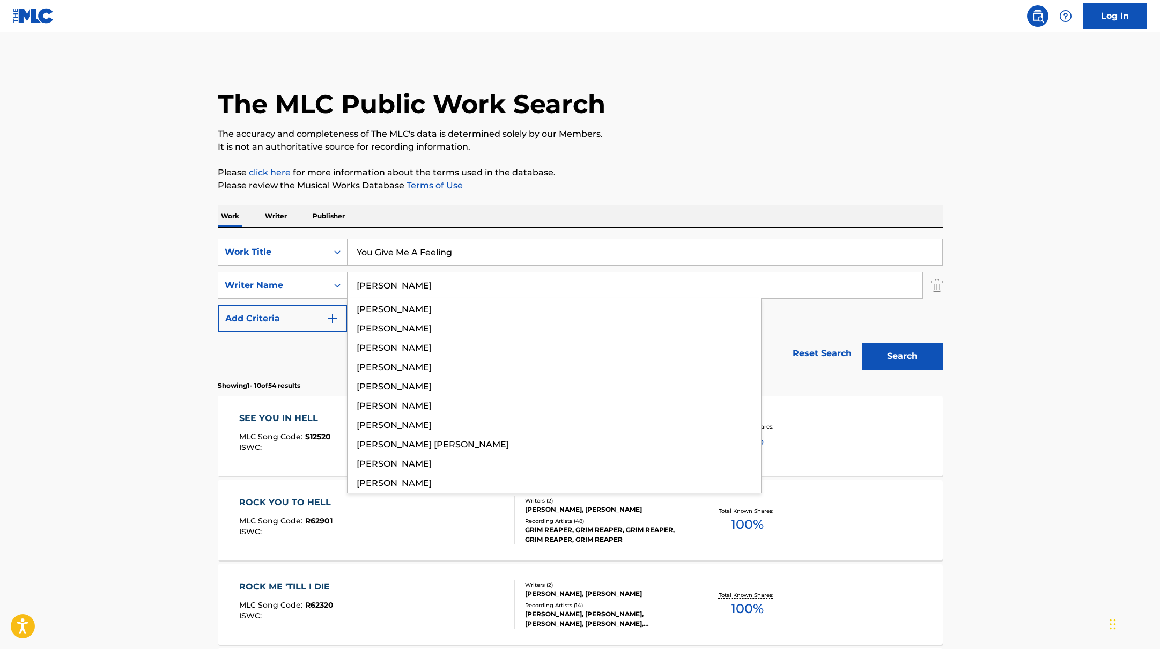
type input "[PERSON_NAME]"
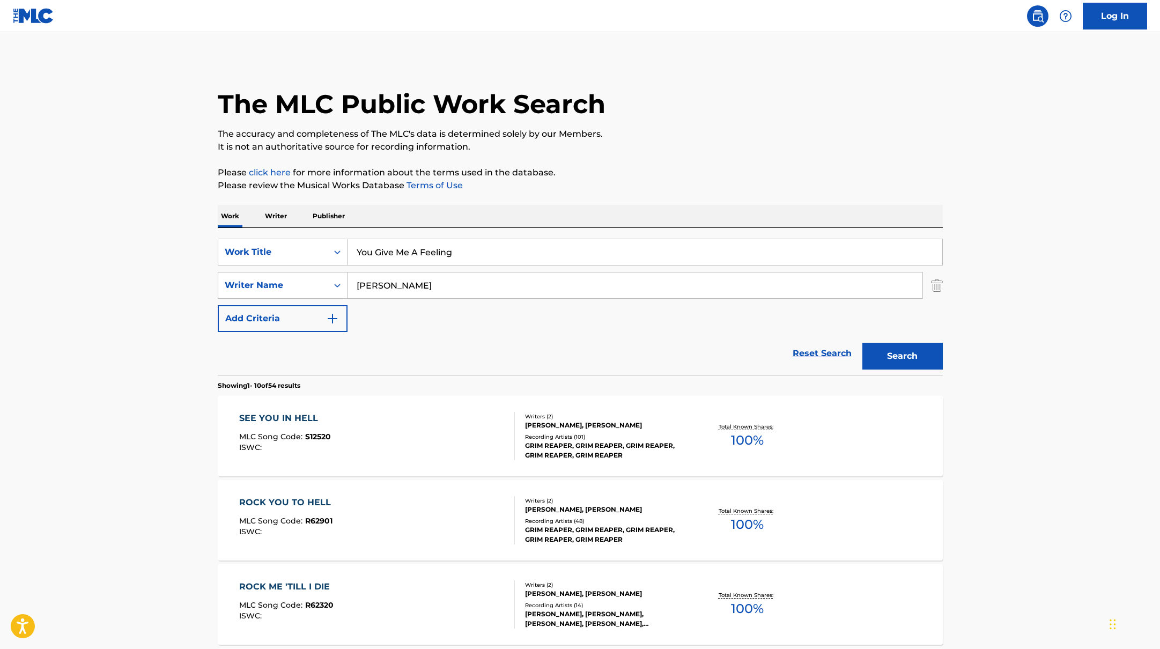
click at [623, 205] on div "Work Writer Publisher" at bounding box center [580, 216] width 725 height 23
click at [885, 353] on button "Search" at bounding box center [902, 356] width 80 height 27
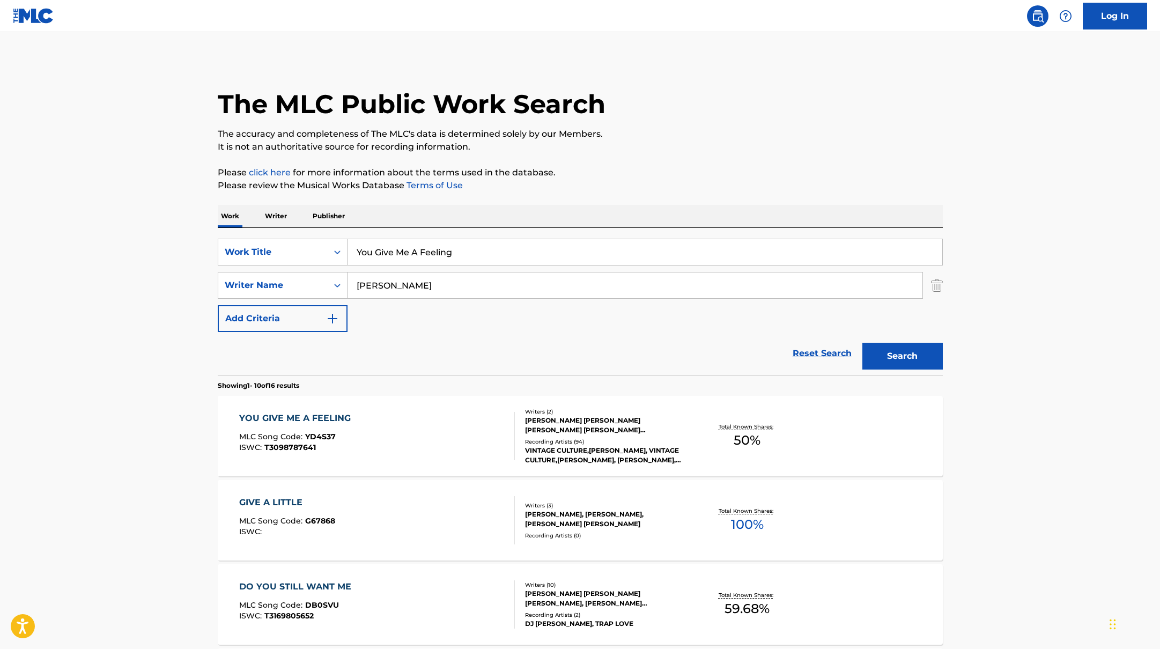
click at [465, 412] on div "YOU GIVE ME A FEELING MLC Song Code : YD4S37 ISWC : T3098787641" at bounding box center [377, 436] width 276 height 48
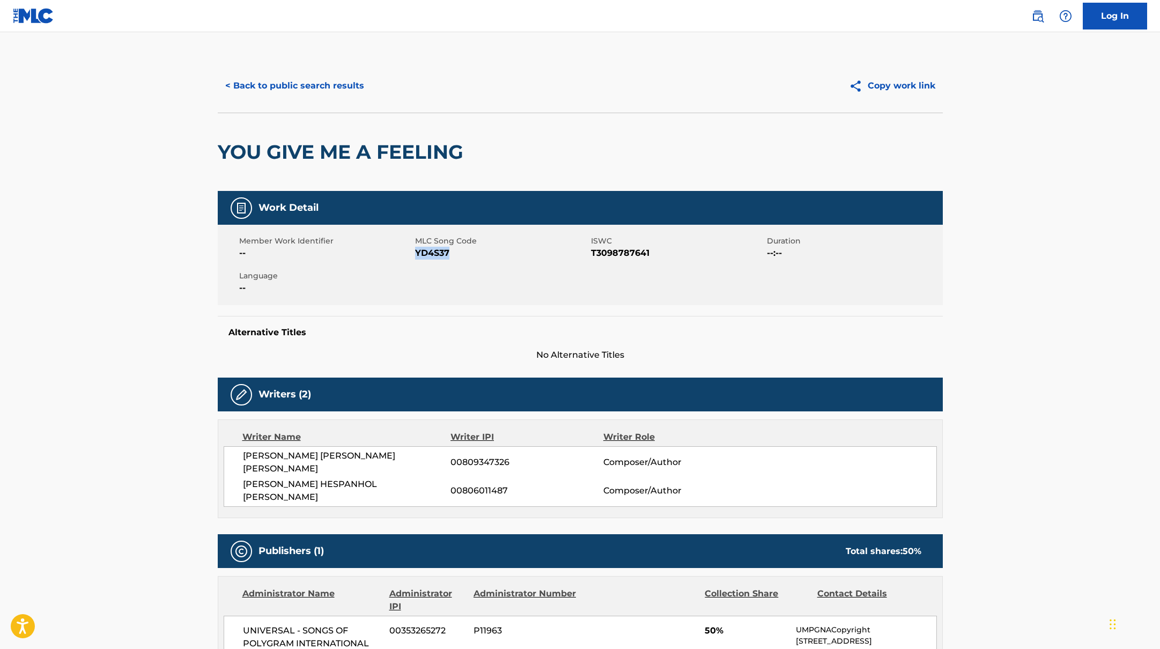
drag, startPoint x: 415, startPoint y: 252, endPoint x: 480, endPoint y: 259, distance: 65.8
click at [480, 259] on span "YD4S37" at bounding box center [501, 253] width 173 height 13
click at [288, 86] on button "< Back to public search results" at bounding box center [295, 85] width 154 height 27
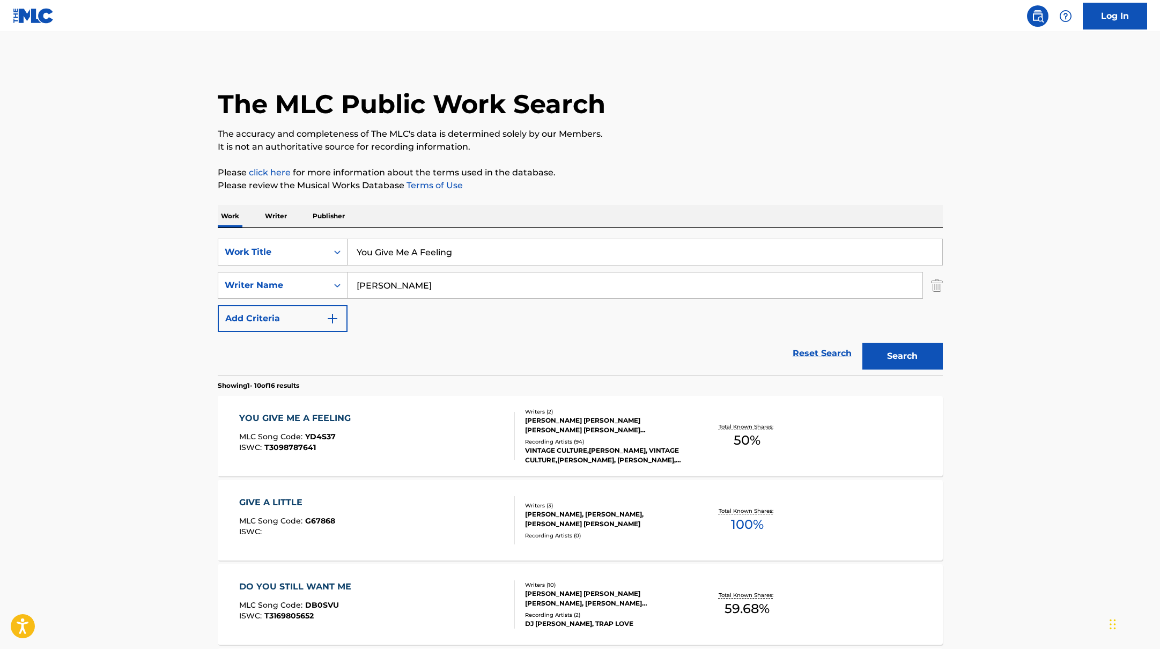
drag, startPoint x: 473, startPoint y: 257, endPoint x: 316, endPoint y: 239, distance: 157.6
click at [316, 239] on div "SearchWithCriteria45832d00-a73f-42f3-99db-db111a6c5918 Work Title You Give Me A…" at bounding box center [580, 252] width 725 height 27
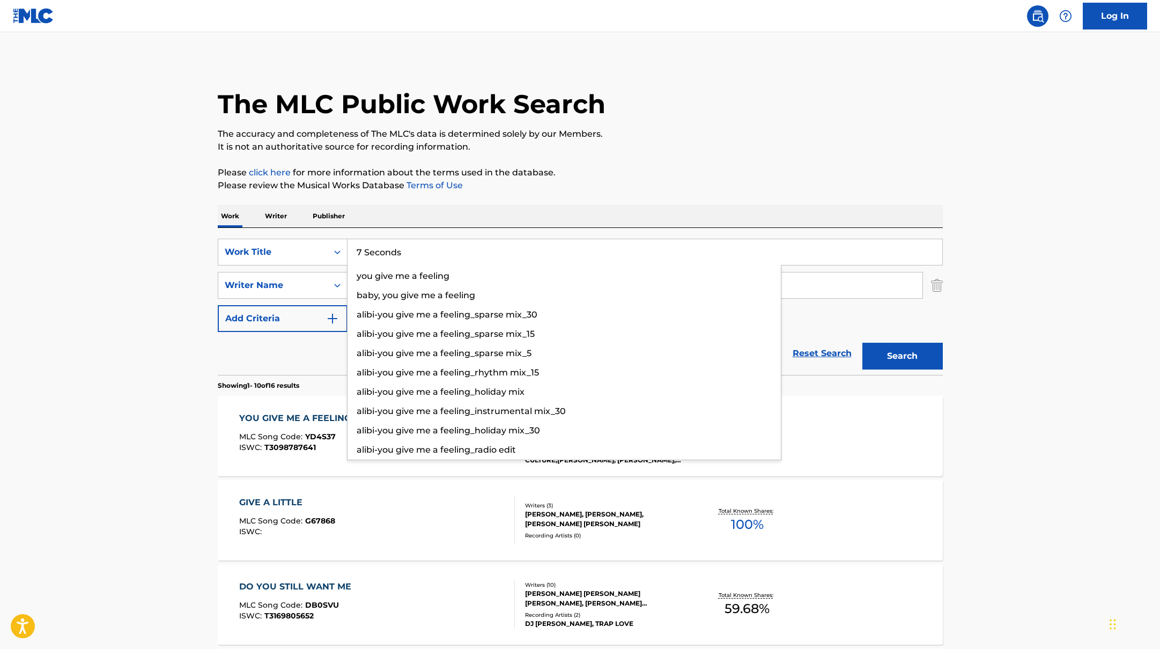
click at [656, 184] on p "Please review the Musical Works Database Terms of Use" at bounding box center [580, 185] width 725 height 13
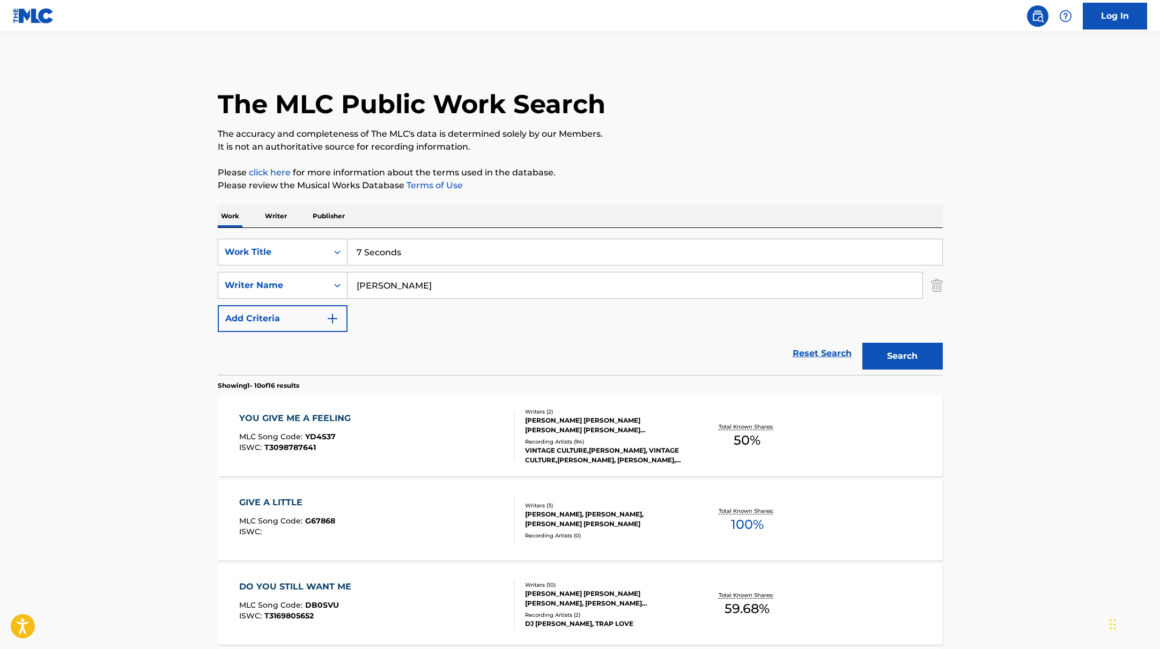
click at [907, 356] on button "Search" at bounding box center [902, 356] width 80 height 27
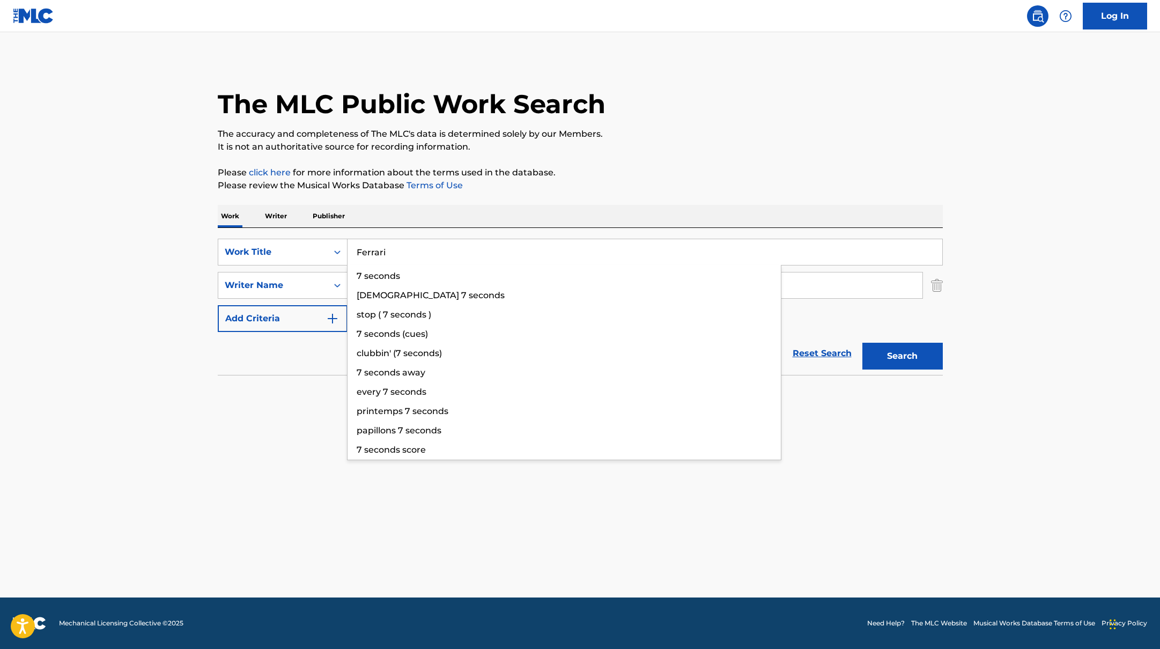
drag, startPoint x: 414, startPoint y: 257, endPoint x: 719, endPoint y: 132, distance: 328.5
click at [714, 133] on div "The MLC Public Work Search The accuracy and completeness of The MLC's data is d…" at bounding box center [580, 234] width 751 height 350
type input "Ferrari"
click at [719, 132] on p "The accuracy and completeness of The MLC's data is determined solely by our Mem…" at bounding box center [580, 134] width 725 height 13
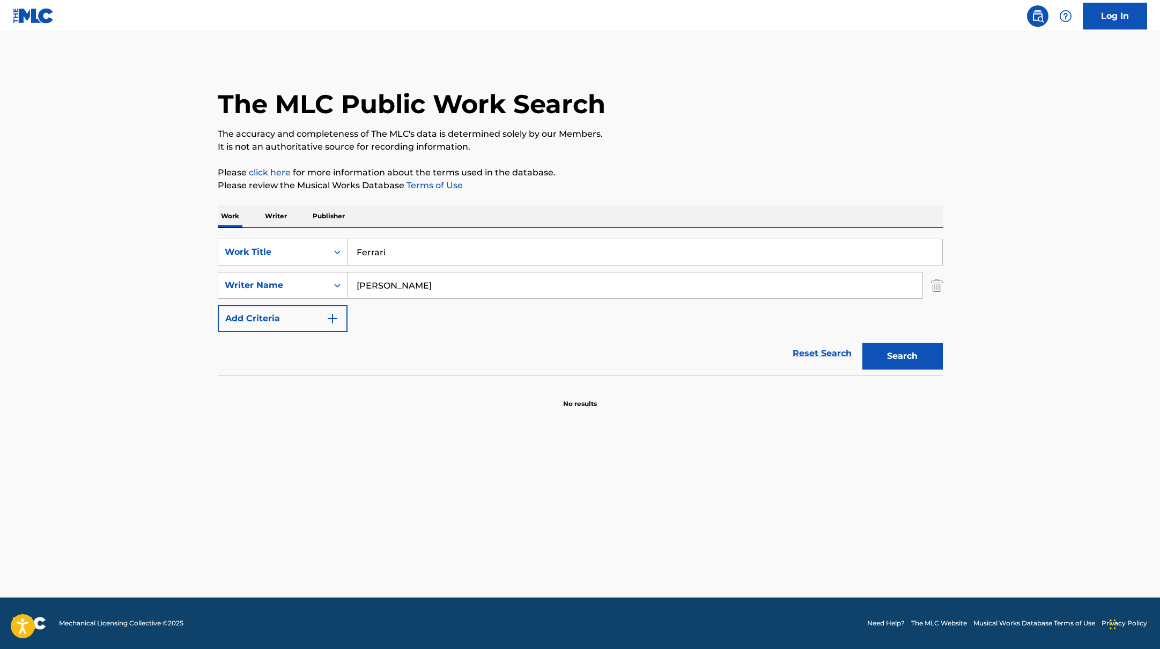
click at [889, 352] on button "Search" at bounding box center [902, 356] width 80 height 27
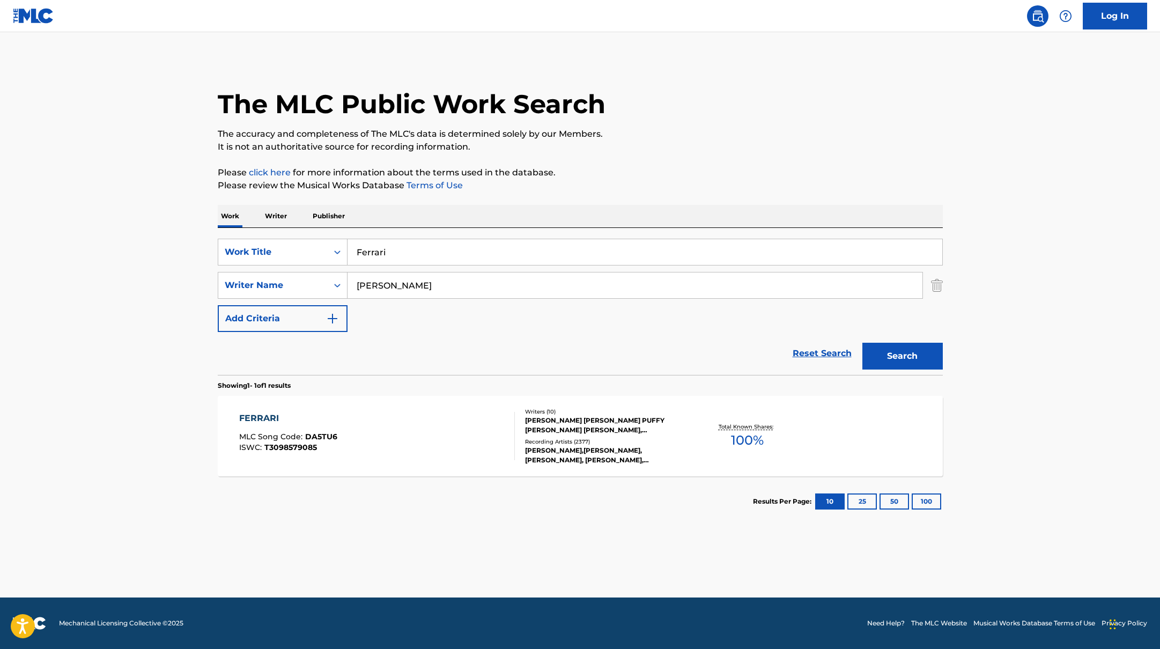
click at [455, 426] on div "FERRARI MLC Song Code : DA5TU6 ISWC : T3098579085" at bounding box center [377, 436] width 276 height 48
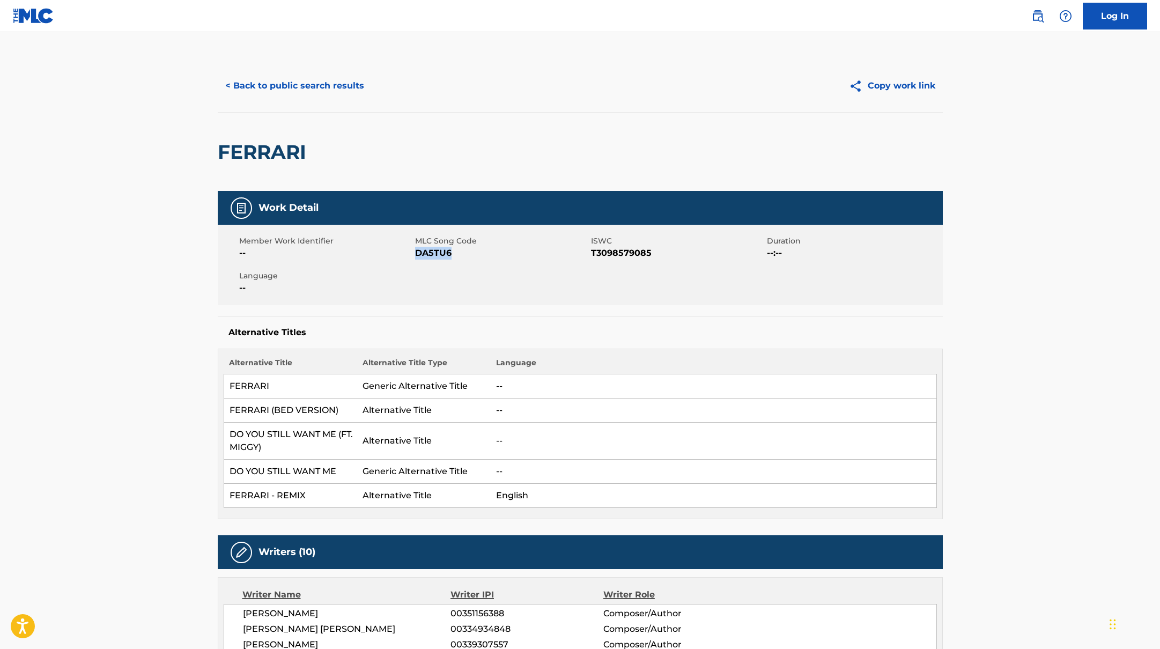
drag, startPoint x: 416, startPoint y: 255, endPoint x: 505, endPoint y: 263, distance: 89.4
click at [505, 263] on div "Member Work Identifier -- MLC Song Code DA5TU6 ISWC T3098579085 Duration --:-- …" at bounding box center [580, 265] width 725 height 80
click at [336, 77] on button "< Back to public search results" at bounding box center [295, 85] width 154 height 27
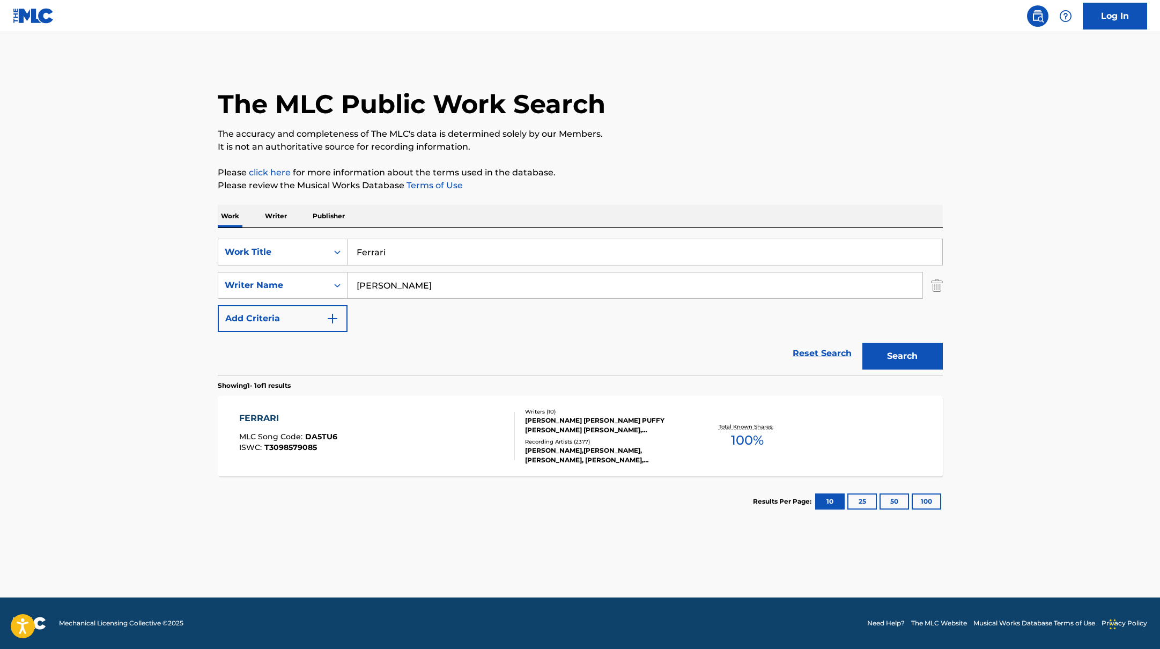
drag, startPoint x: 398, startPoint y: 253, endPoint x: 312, endPoint y: 237, distance: 87.3
click at [323, 239] on div "SearchWithCriteria45832d00-a73f-42f3-99db-db111a6c5918 Work Title Ferrari" at bounding box center [580, 252] width 725 height 27
click at [410, 253] on input "[PERSON_NAME] [PERSON_NAME]" at bounding box center [644, 252] width 595 height 26
drag, startPoint x: 547, startPoint y: 253, endPoint x: 326, endPoint y: 251, distance: 221.5
click at [326, 251] on div "SearchWithCriteria45832d00-a73f-42f3-99db-db111a6c5918 Work Title [PERSON_NAME]…" at bounding box center [580, 252] width 725 height 27
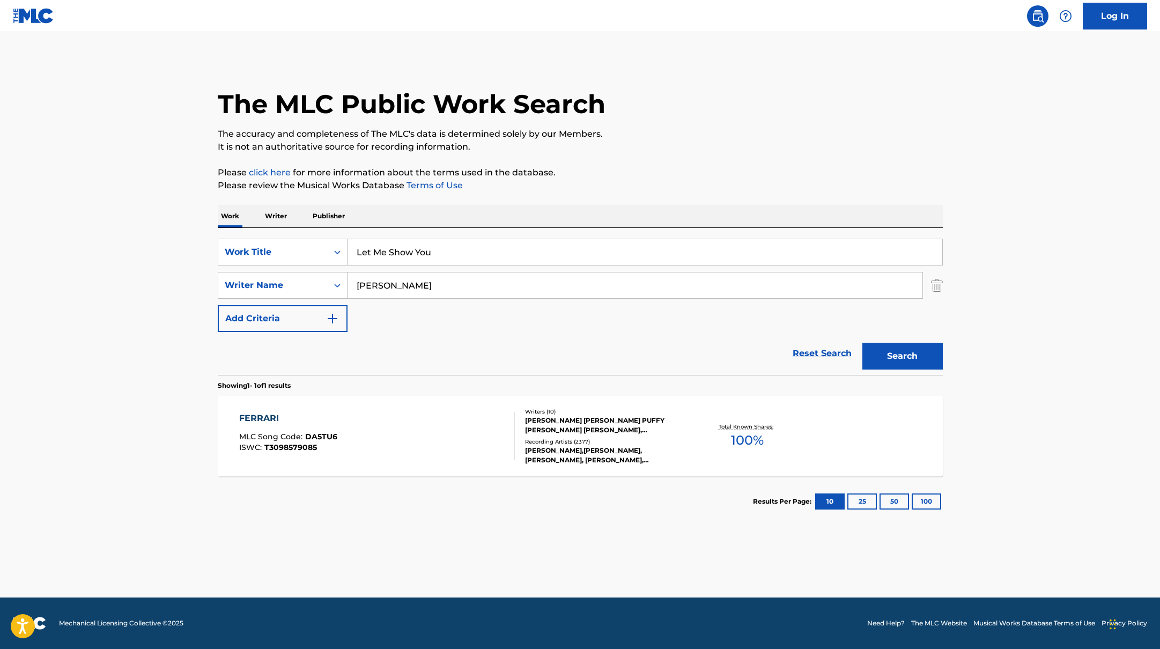
click at [687, 171] on p "Please click here for more information about the terms used in the database." at bounding box center [580, 172] width 725 height 13
click at [892, 350] on button "Search" at bounding box center [902, 356] width 80 height 27
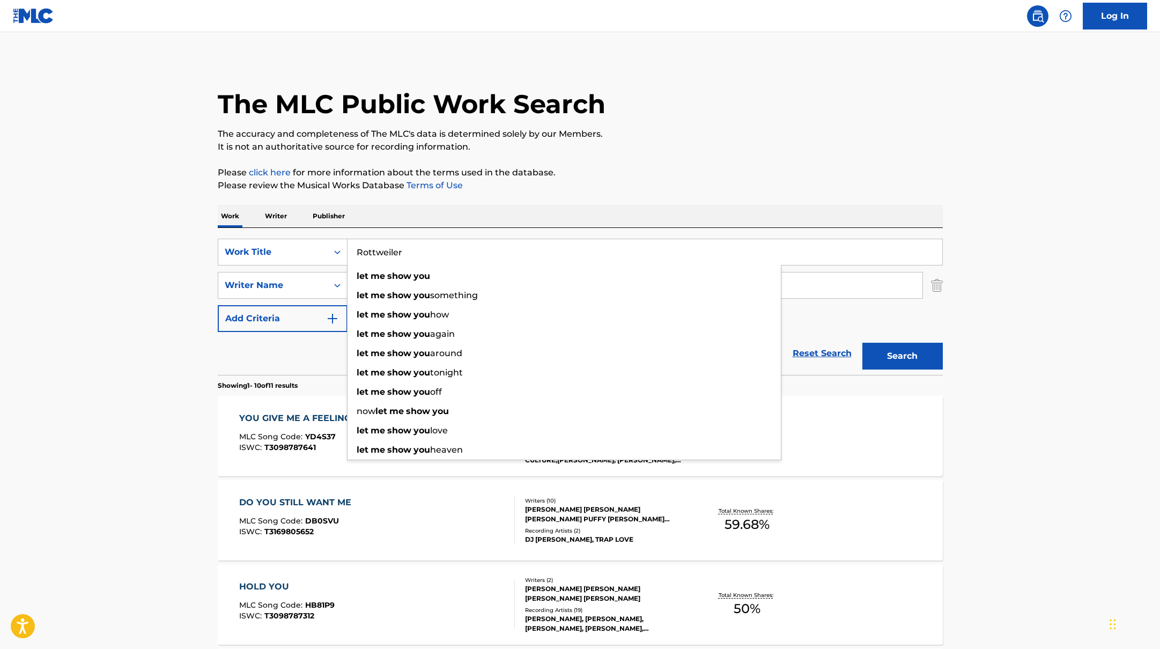
drag, startPoint x: 450, startPoint y: 255, endPoint x: 687, endPoint y: 115, distance: 275.0
type input "Rottweiler"
click at [688, 115] on div "The MLC Public Work Search" at bounding box center [580, 98] width 725 height 78
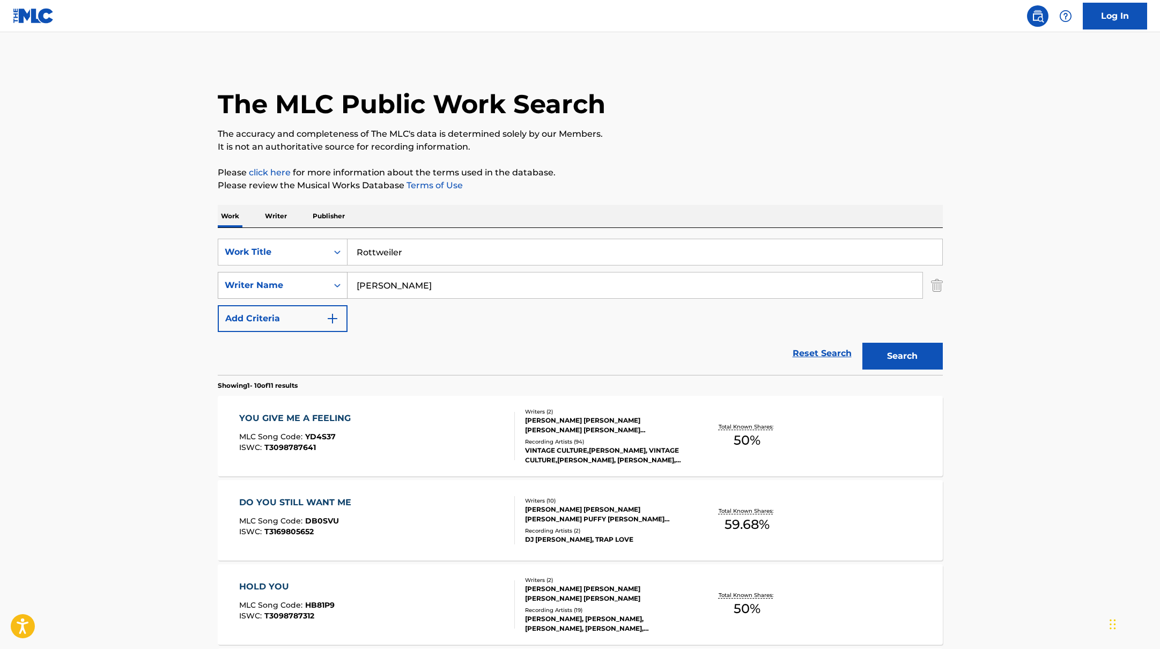
drag, startPoint x: 406, startPoint y: 288, endPoint x: 292, endPoint y: 278, distance: 114.7
click at [292, 278] on div "SearchWithCriteria6fe0b56a-87ea-458f-8866-440b0c01beee Writer Name [PERSON_NAME]" at bounding box center [580, 285] width 725 height 27
type input "[PERSON_NAME]"
click at [680, 148] on p "It is not an authoritative source for recording information." at bounding box center [580, 146] width 725 height 13
click at [925, 352] on button "Search" at bounding box center [902, 356] width 80 height 27
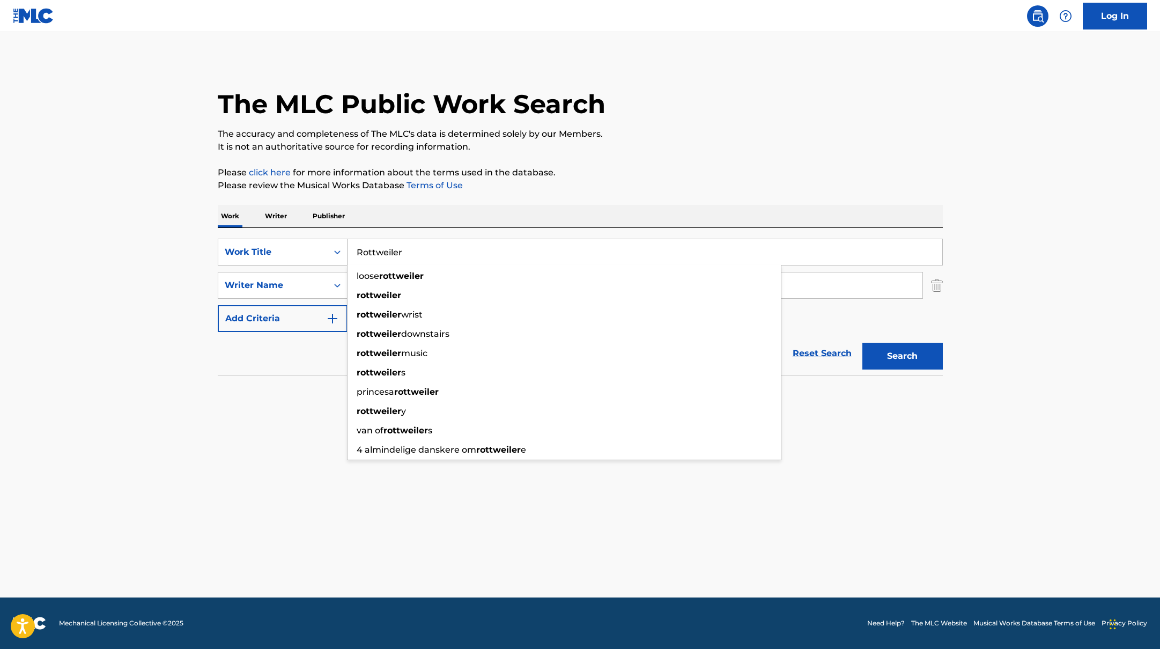
drag, startPoint x: 417, startPoint y: 261, endPoint x: 312, endPoint y: 240, distance: 107.2
click at [312, 240] on div "SearchWithCriteria45832d00-a73f-42f3-99db-db111a6c5918 Work Title Rottweiler lo…" at bounding box center [580, 252] width 725 height 27
type input "Versatile"
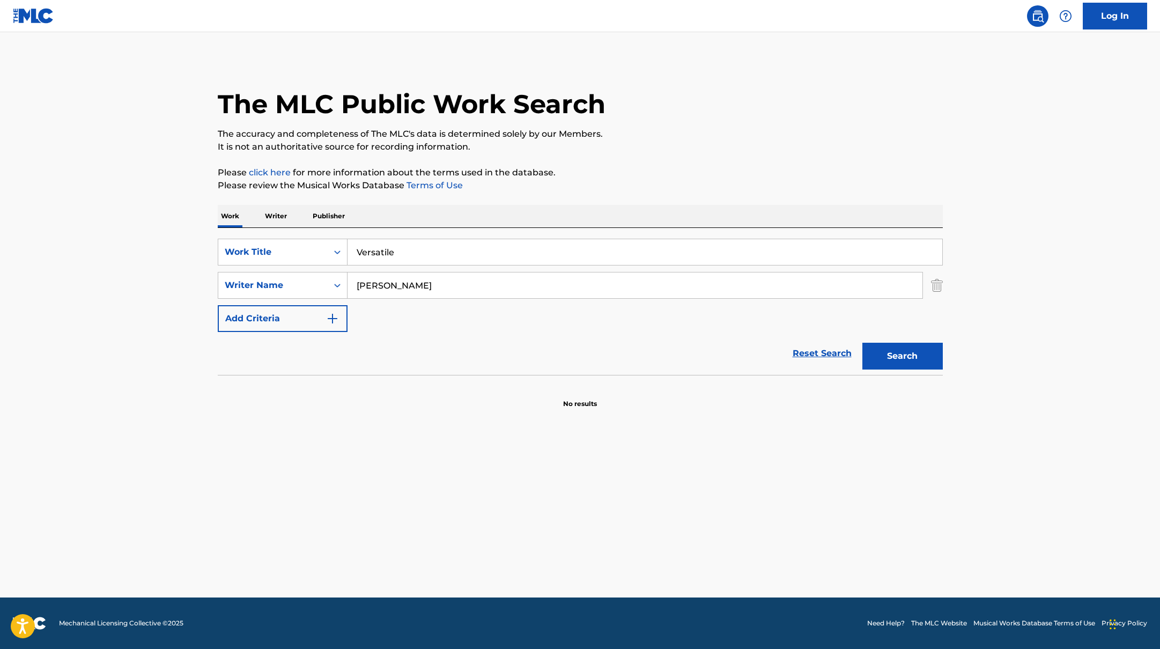
click at [698, 136] on p "The accuracy and completeness of The MLC's data is determined solely by our Mem…" at bounding box center [580, 134] width 725 height 13
drag, startPoint x: 413, startPoint y: 289, endPoint x: 251, endPoint y: 265, distance: 164.2
click at [251, 265] on div "SearchWithCriteria45832d00-a73f-42f3-99db-db111a6c5918 Work Title Versatile Sea…" at bounding box center [580, 285] width 725 height 93
type input "Pitcairn"
click at [709, 144] on p "It is not an authoritative source for recording information." at bounding box center [580, 146] width 725 height 13
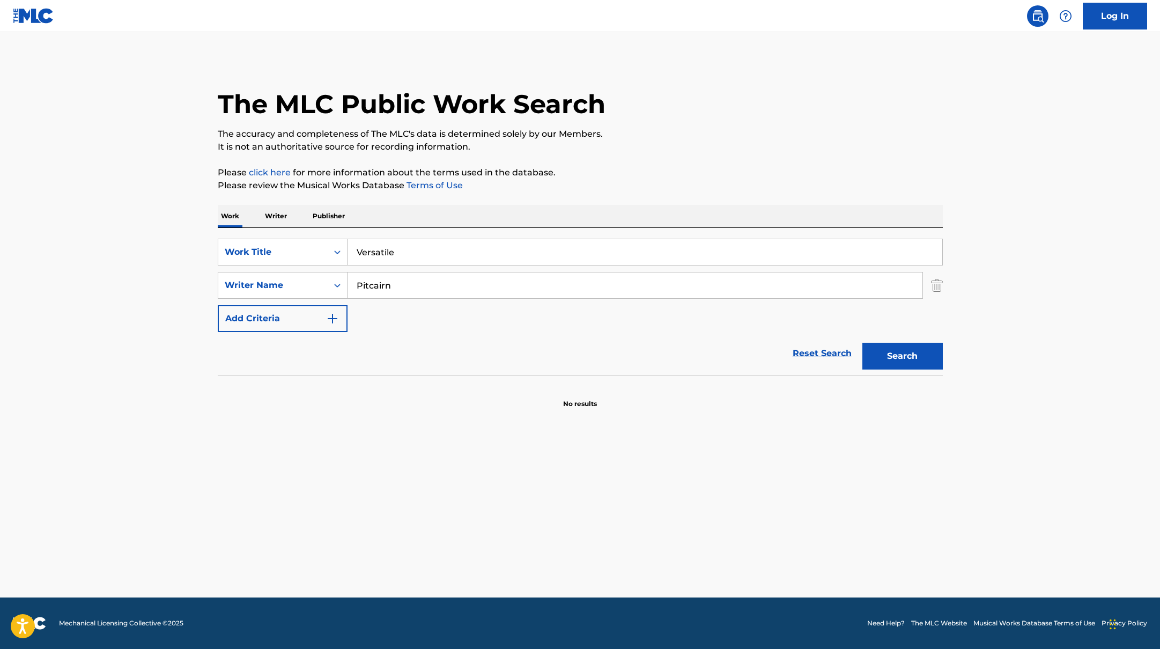
click at [907, 371] on div "Search" at bounding box center [900, 353] width 86 height 43
click at [907, 358] on button "Search" at bounding box center [902, 356] width 80 height 27
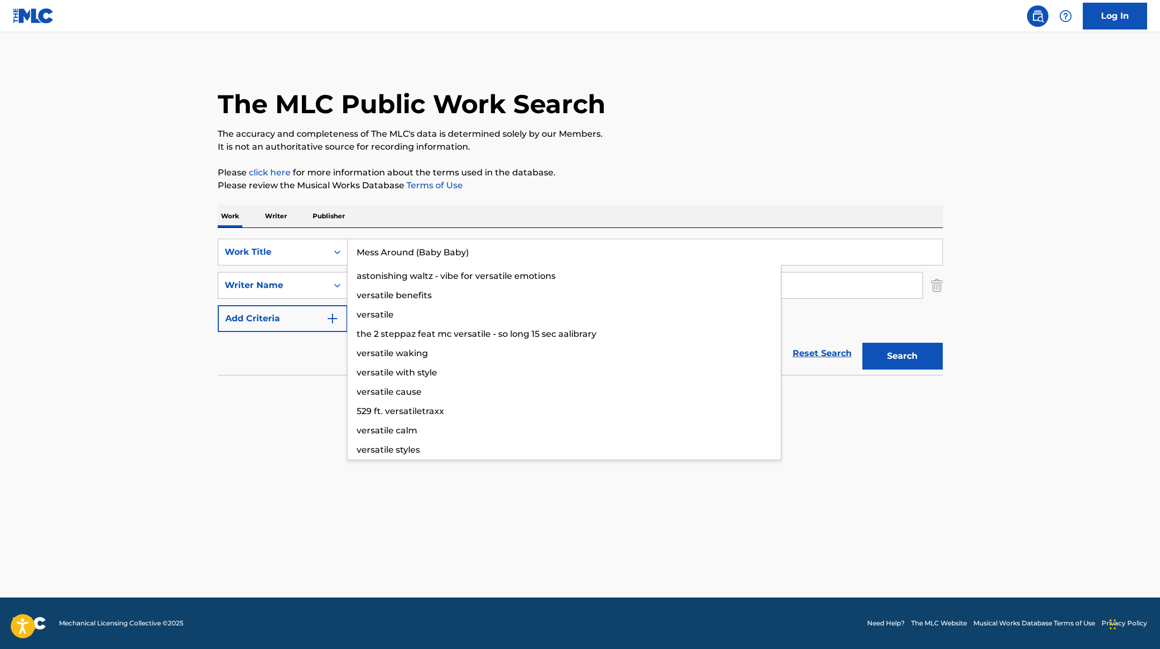
drag, startPoint x: 397, startPoint y: 256, endPoint x: 674, endPoint y: 122, distance: 308.2
click at [671, 122] on div "The MLC Public Work Search The accuracy and completeness of The MLC's data is d…" at bounding box center [580, 234] width 751 height 350
type input "Mess Around (Baby Baby)"
click at [674, 122] on div "The MLC Public Work Search" at bounding box center [580, 98] width 725 height 78
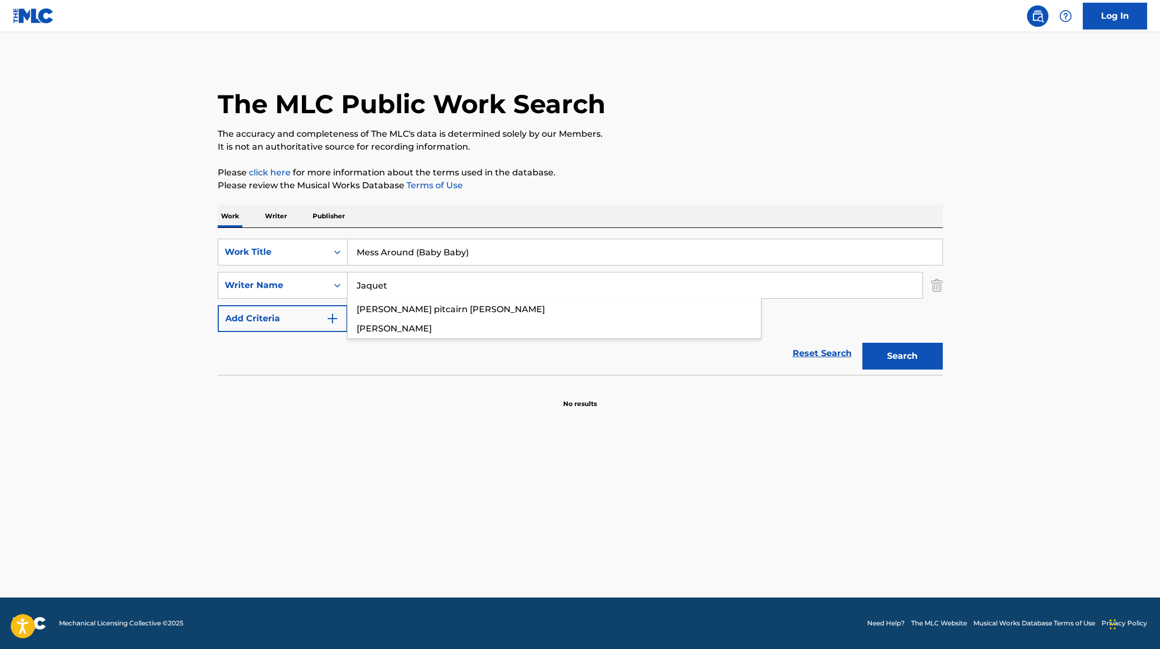
drag, startPoint x: 374, startPoint y: 281, endPoint x: 673, endPoint y: 174, distance: 317.7
click at [673, 174] on div "The MLC Public Work Search The accuracy and completeness of The MLC's data is d…" at bounding box center [580, 234] width 751 height 350
type input "Jaquet"
click at [673, 174] on p "Please click here for more information about the terms used in the database." at bounding box center [580, 172] width 725 height 13
click at [925, 359] on button "Search" at bounding box center [902, 356] width 80 height 27
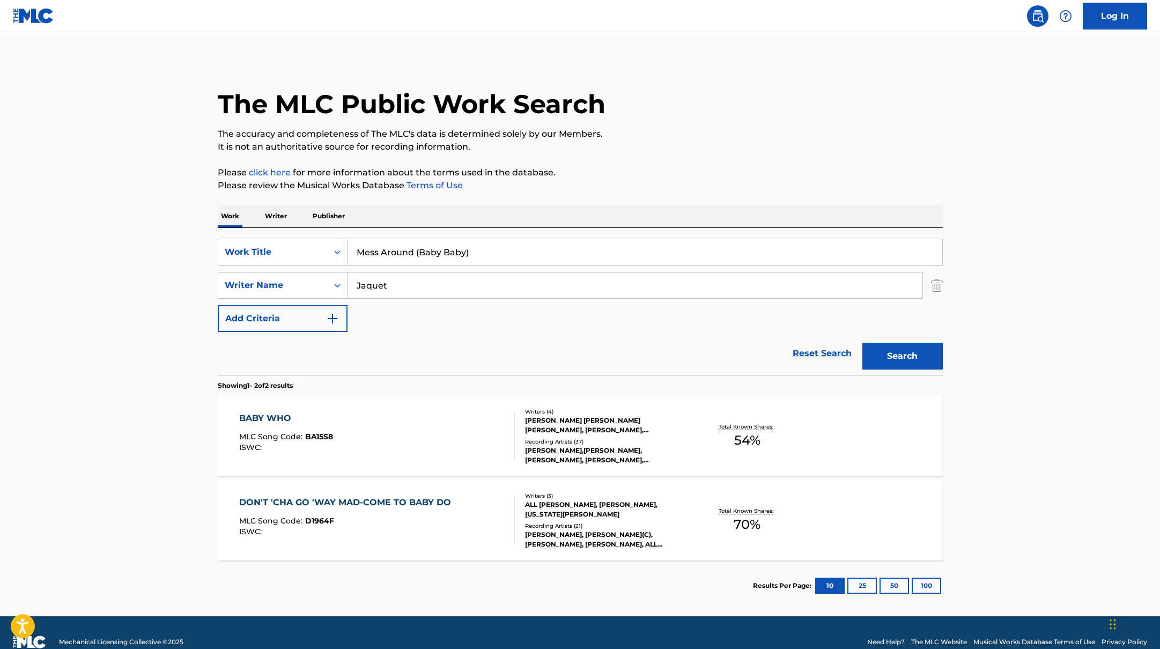
drag, startPoint x: 475, startPoint y: 254, endPoint x: 284, endPoint y: 223, distance: 193.4
click at [294, 225] on div "Work Writer Publisher SearchWithCriteria45832d00-a73f-42f3-99db-db111a6c5918 Wo…" at bounding box center [580, 408] width 725 height 406
type input "d£aler"
click at [396, 213] on div "Work Writer Publisher" at bounding box center [580, 216] width 725 height 23
drag, startPoint x: 393, startPoint y: 286, endPoint x: 312, endPoint y: 269, distance: 82.9
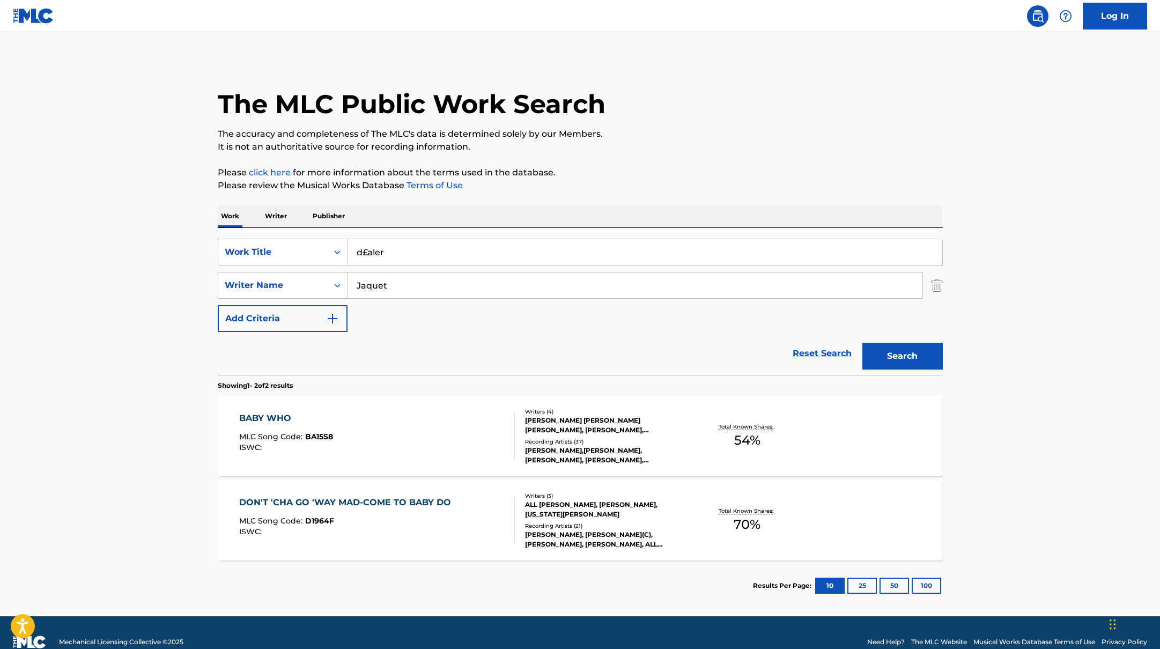
click at [314, 270] on div "SearchWithCriteria45832d00-a73f-42f3-99db-db111a6c5918 Work Title d£aler Search…" at bounding box center [580, 285] width 725 height 93
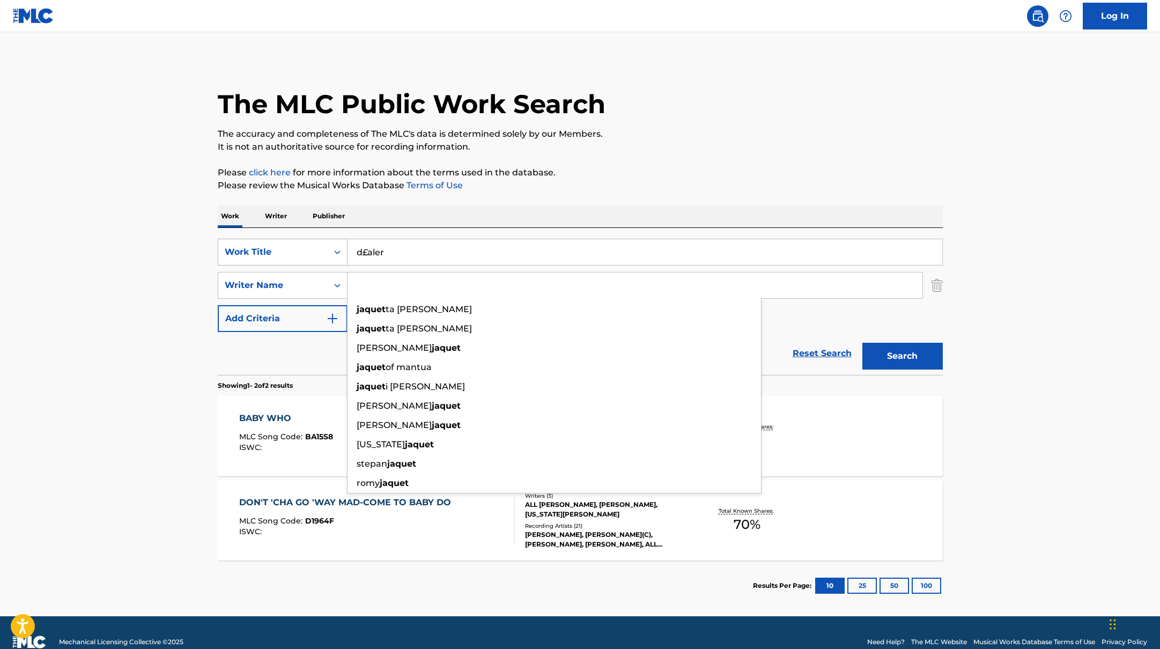
click at [862, 343] on button "Search" at bounding box center [902, 356] width 80 height 27
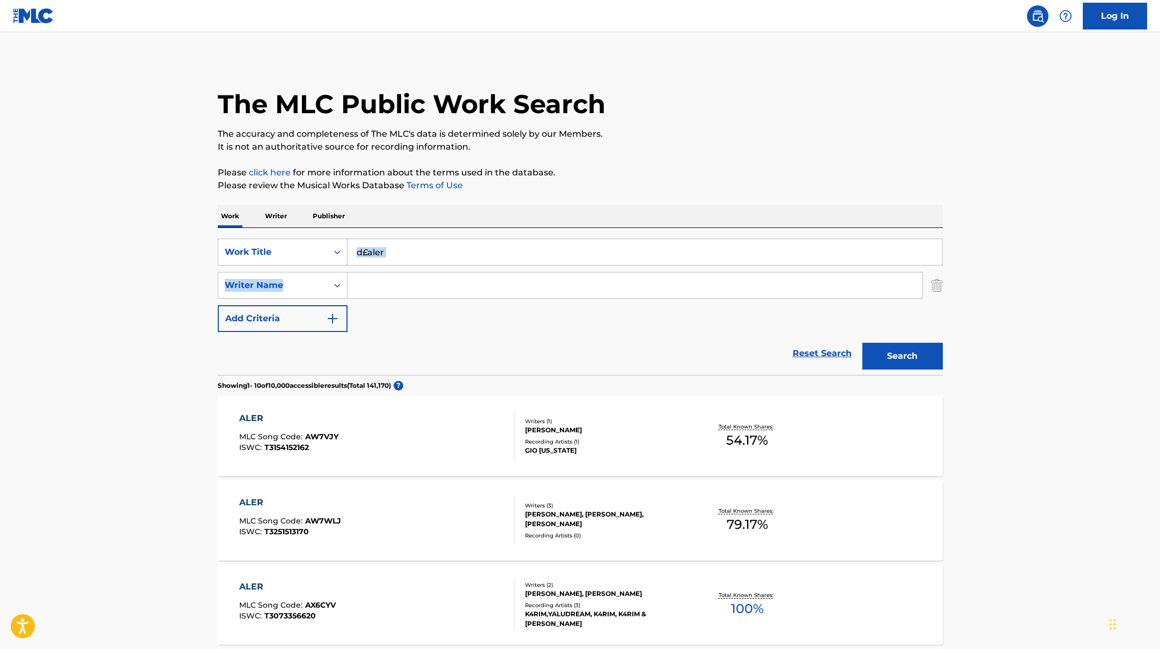
click at [386, 264] on div "SearchWithCriteria45832d00-a73f-42f3-99db-db111a6c5918 Work Title d£aler Search…" at bounding box center [580, 285] width 725 height 93
drag, startPoint x: 388, startPoint y: 255, endPoint x: 310, endPoint y: 247, distance: 78.7
click at [315, 248] on div "SearchWithCriteria45832d00-a73f-42f3-99db-db111a6c5918 Work Title d£aler" at bounding box center [580, 252] width 725 height 27
type input "Collapse"
click at [625, 176] on p "Please click here for more information about the terms used in the database." at bounding box center [580, 172] width 725 height 13
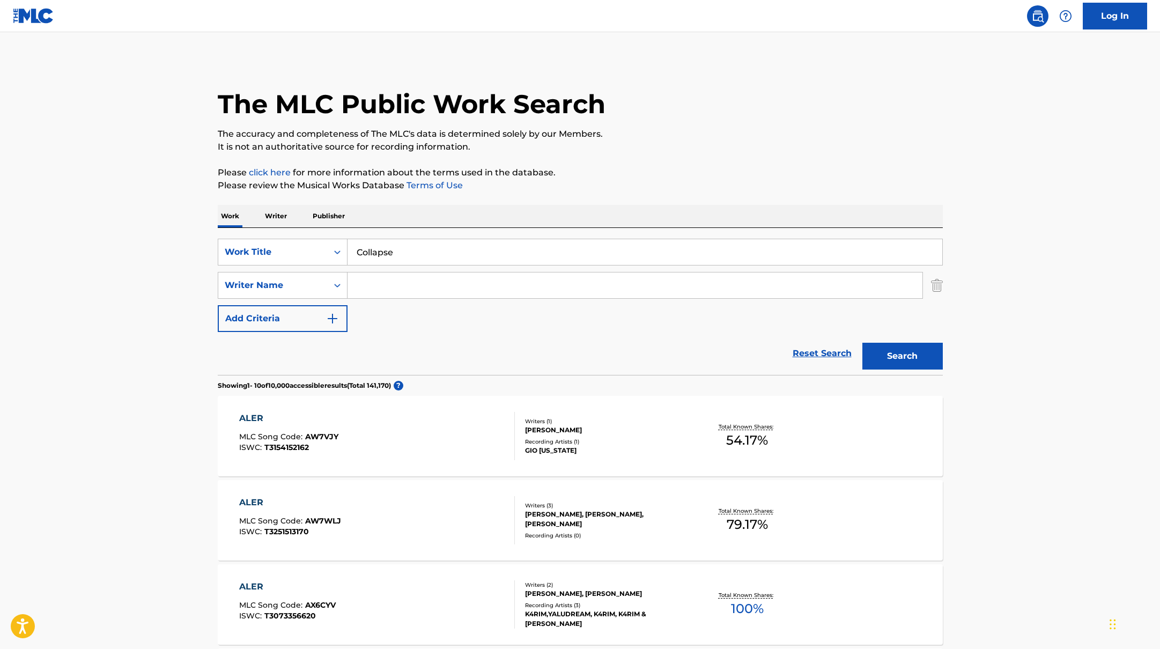
click at [398, 285] on input "Search Form" at bounding box center [634, 285] width 575 height 26
type input "[PERSON_NAME]"
click at [618, 181] on p "Please review the Musical Works Database Terms of Use" at bounding box center [580, 185] width 725 height 13
click at [888, 364] on button "Search" at bounding box center [902, 356] width 80 height 27
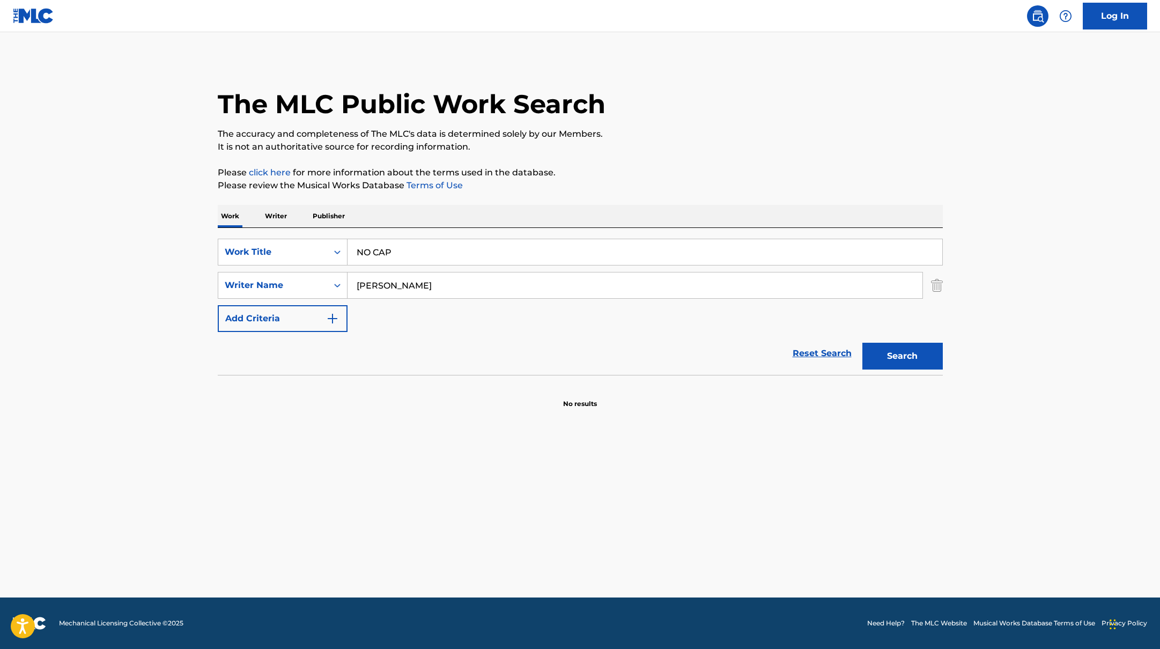
drag, startPoint x: 413, startPoint y: 252, endPoint x: 572, endPoint y: 154, distance: 185.9
click at [518, 166] on div "The MLC Public Work Search The accuracy and completeness of The MLC's data is d…" at bounding box center [580, 234] width 751 height 350
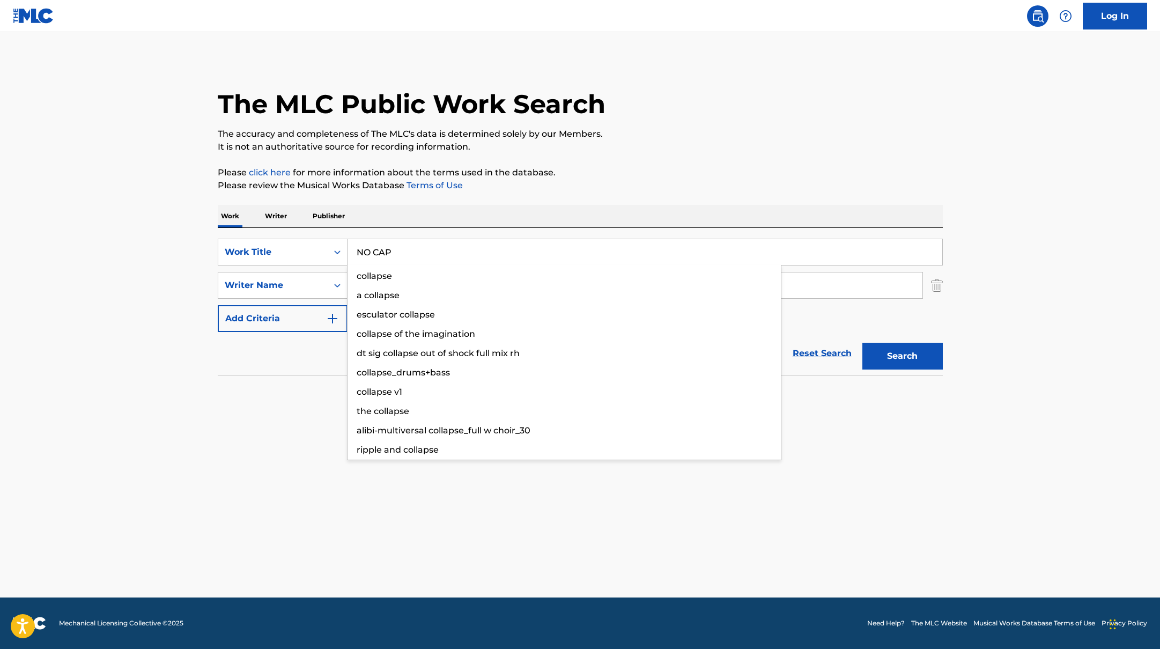
type input "NO CAP"
click at [574, 154] on div "The MLC Public Work Search The accuracy and completeness of The MLC's data is d…" at bounding box center [580, 234] width 751 height 350
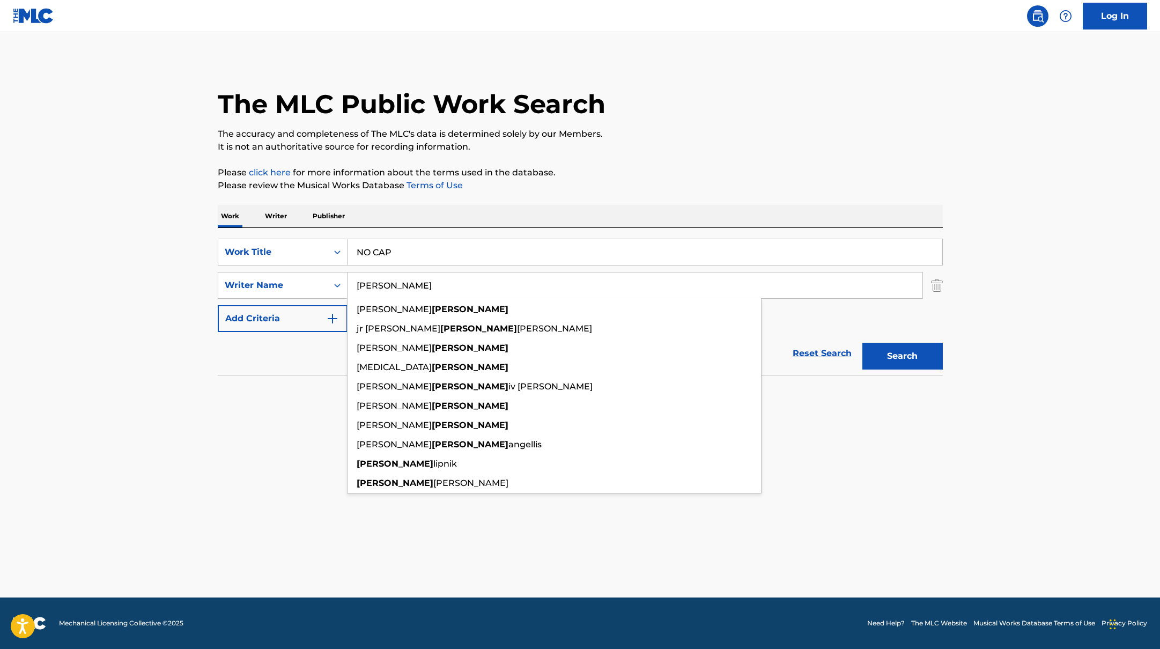
drag, startPoint x: 401, startPoint y: 283, endPoint x: 670, endPoint y: 144, distance: 302.9
click at [670, 144] on div "The MLC Public Work Search The accuracy and completeness of The MLC's data is d…" at bounding box center [580, 234] width 751 height 350
type input "[PERSON_NAME]"
click at [884, 350] on button "Search" at bounding box center [902, 356] width 80 height 27
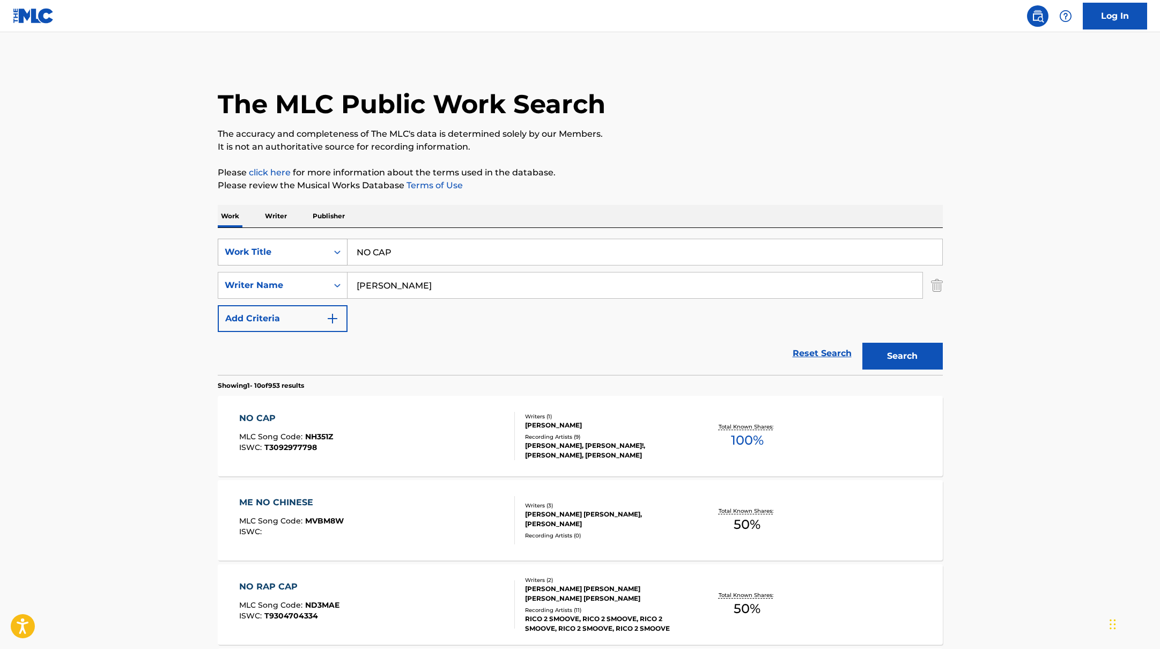
drag, startPoint x: 398, startPoint y: 251, endPoint x: 304, endPoint y: 238, distance: 95.2
click at [309, 239] on div "SearchWithCriteria45832d00-a73f-42f3-99db-db111a6c5918 Work Title NO CAP" at bounding box center [580, 252] width 725 height 27
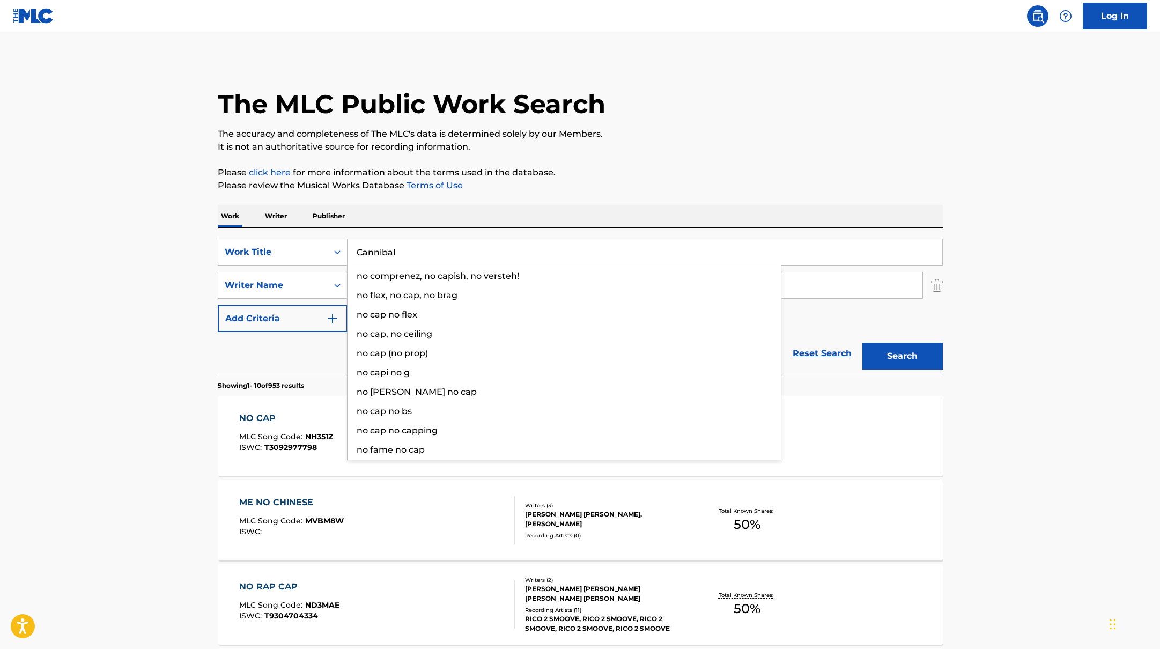
type input "Cannibal"
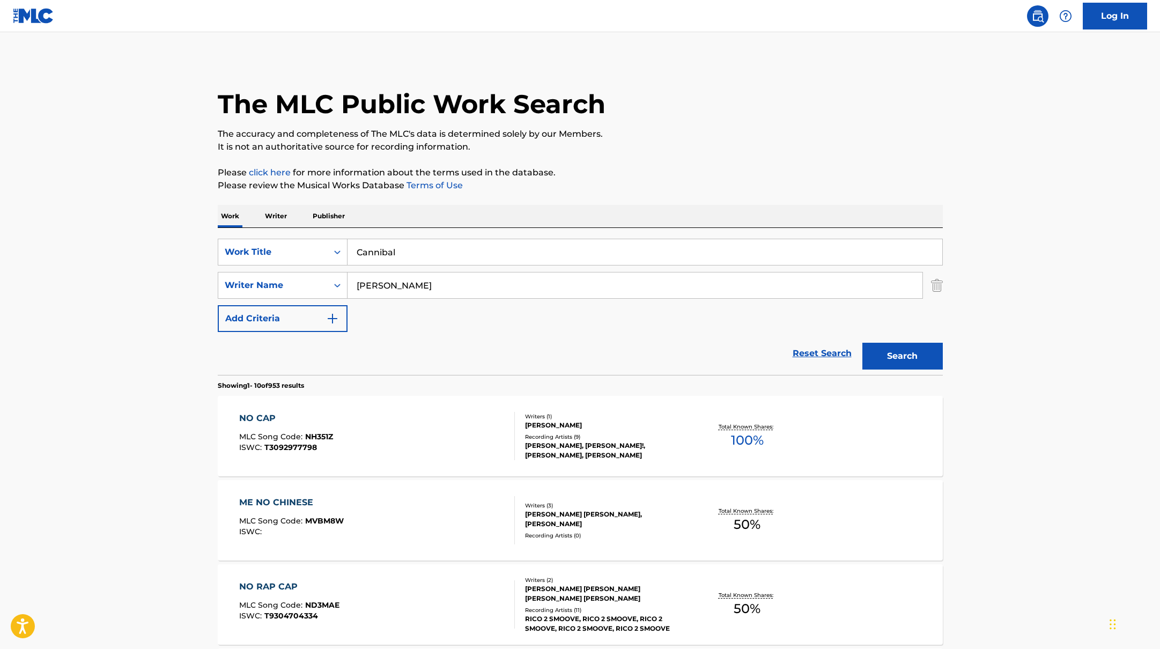
click at [679, 135] on p "The accuracy and completeness of The MLC's data is determined solely by our Mem…" at bounding box center [580, 134] width 725 height 13
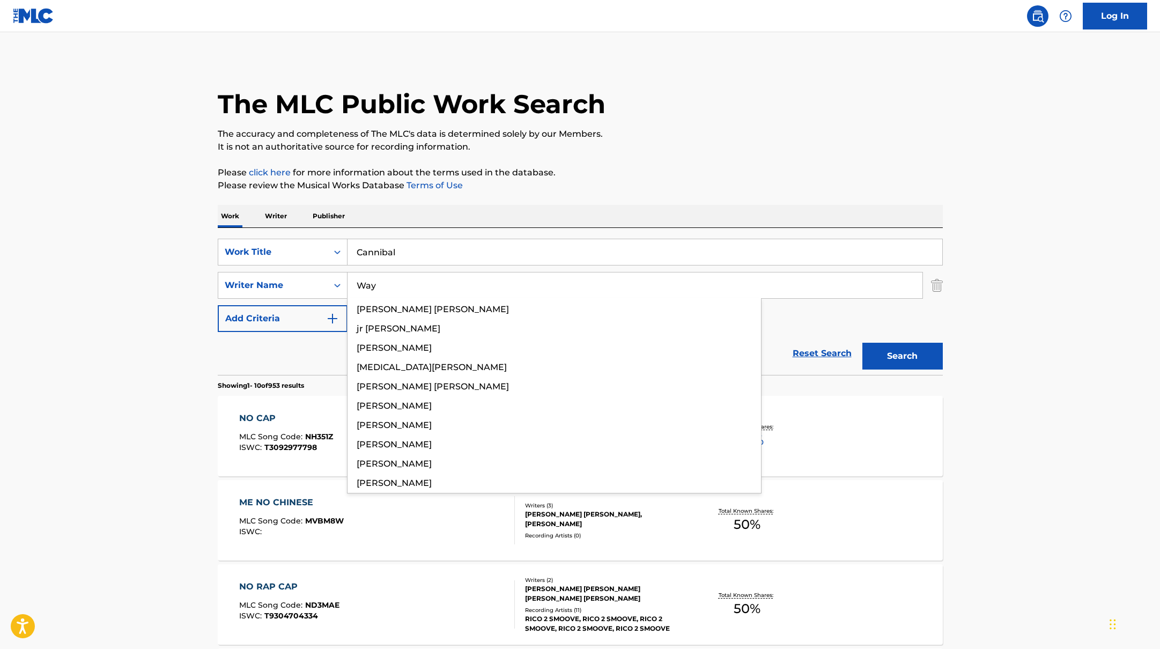
drag, startPoint x: 418, startPoint y: 288, endPoint x: 705, endPoint y: 170, distance: 310.4
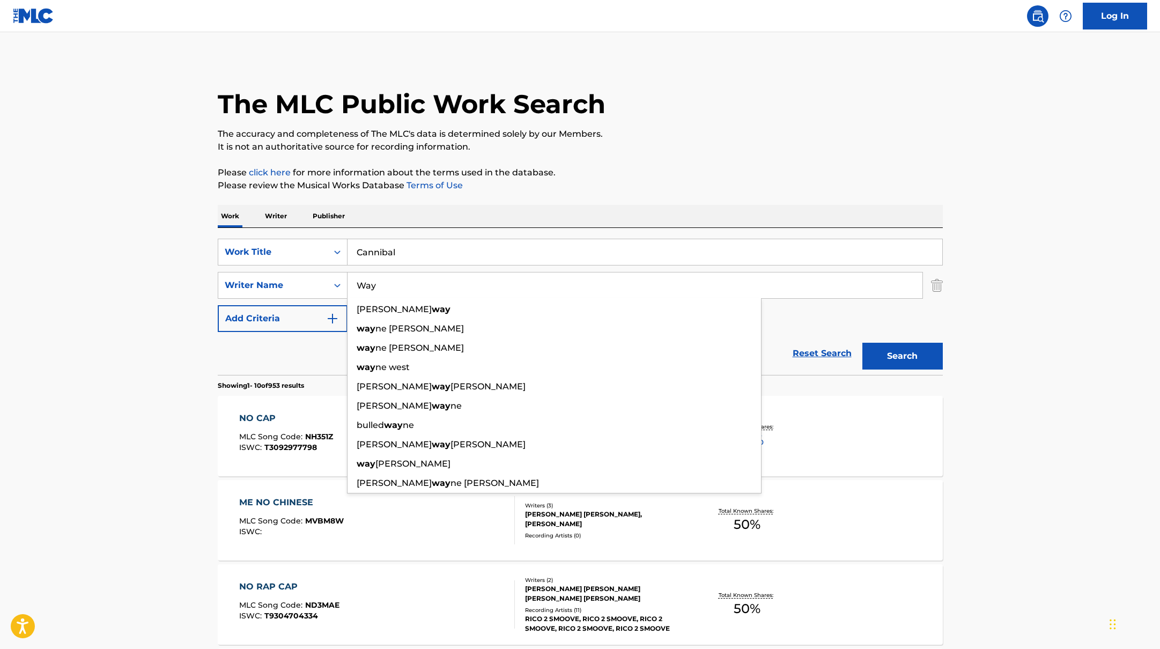
click at [705, 170] on p "Please click here for more information about the terms used in the database." at bounding box center [580, 172] width 725 height 13
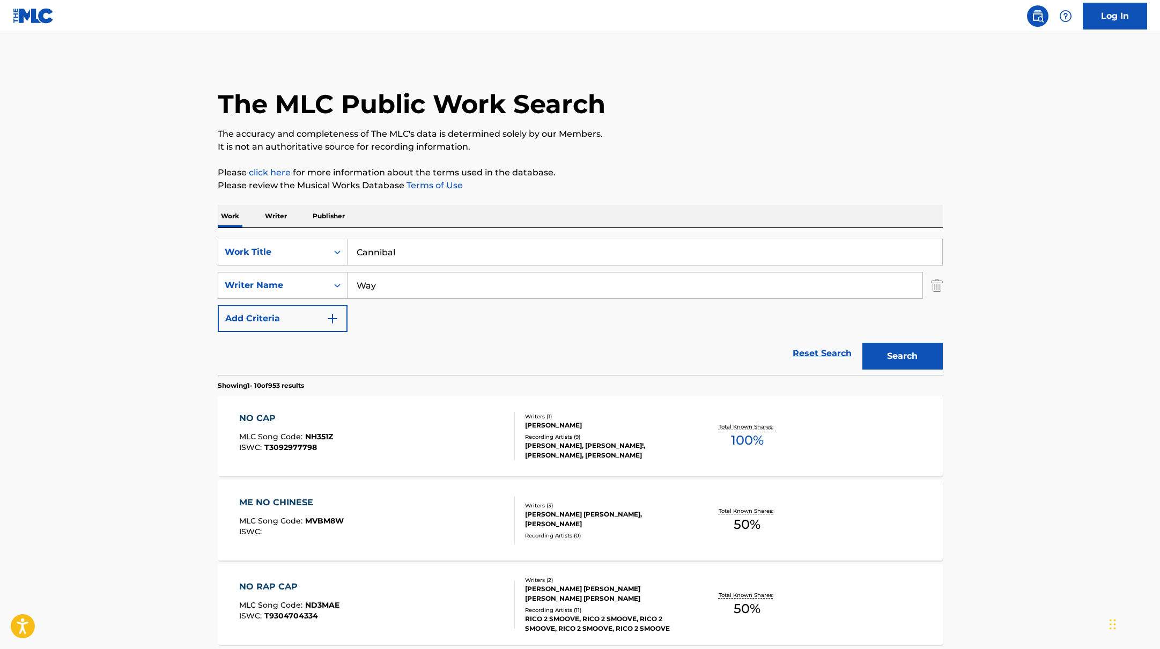
click at [907, 351] on button "Search" at bounding box center [902, 356] width 80 height 27
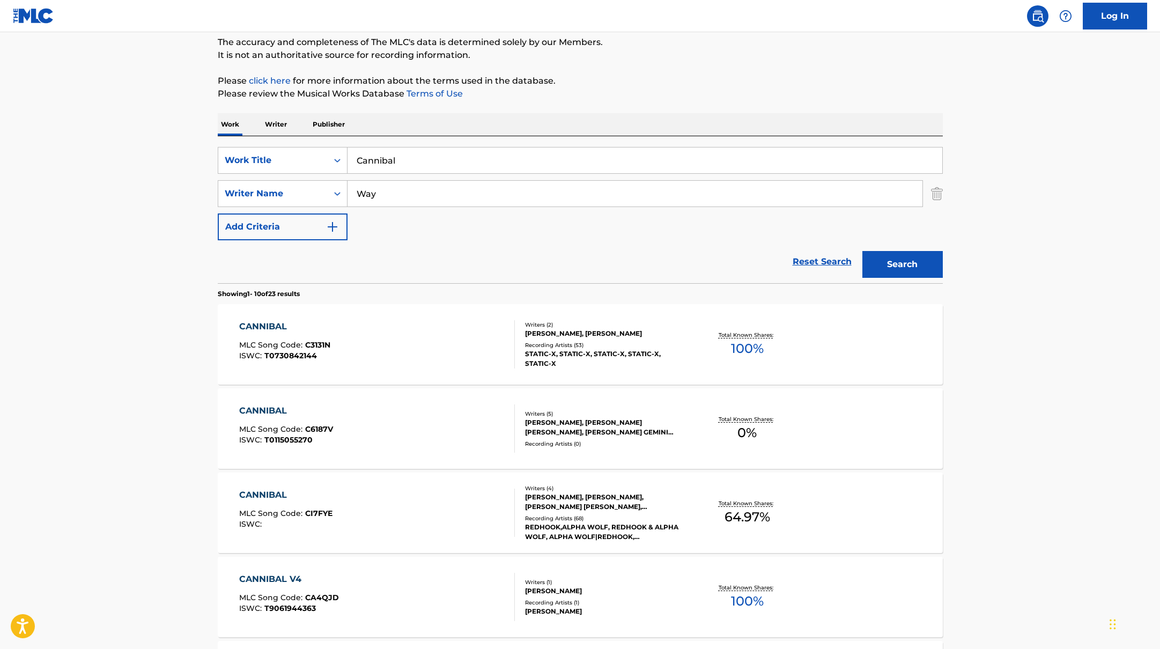
scroll to position [100, 0]
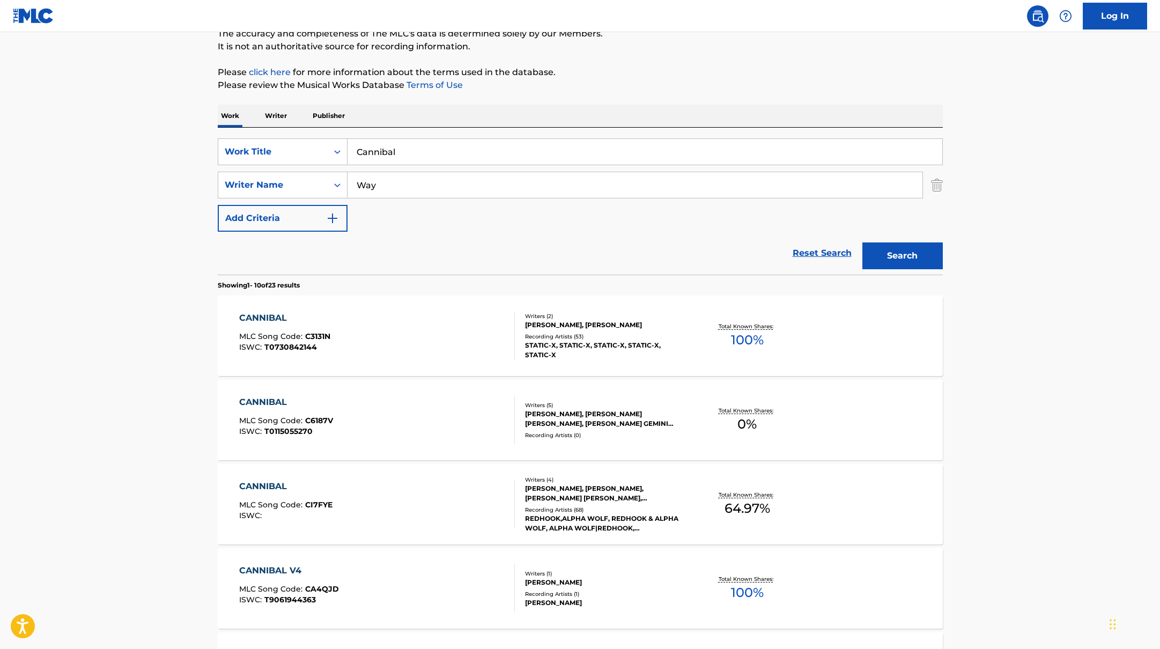
drag, startPoint x: 407, startPoint y: 194, endPoint x: 320, endPoint y: 166, distance: 91.1
click at [319, 166] on div "SearchWithCriteria45832d00-a73f-42f3-99db-db111a6c5918 Work Title Cannibal Sear…" at bounding box center [580, 184] width 725 height 93
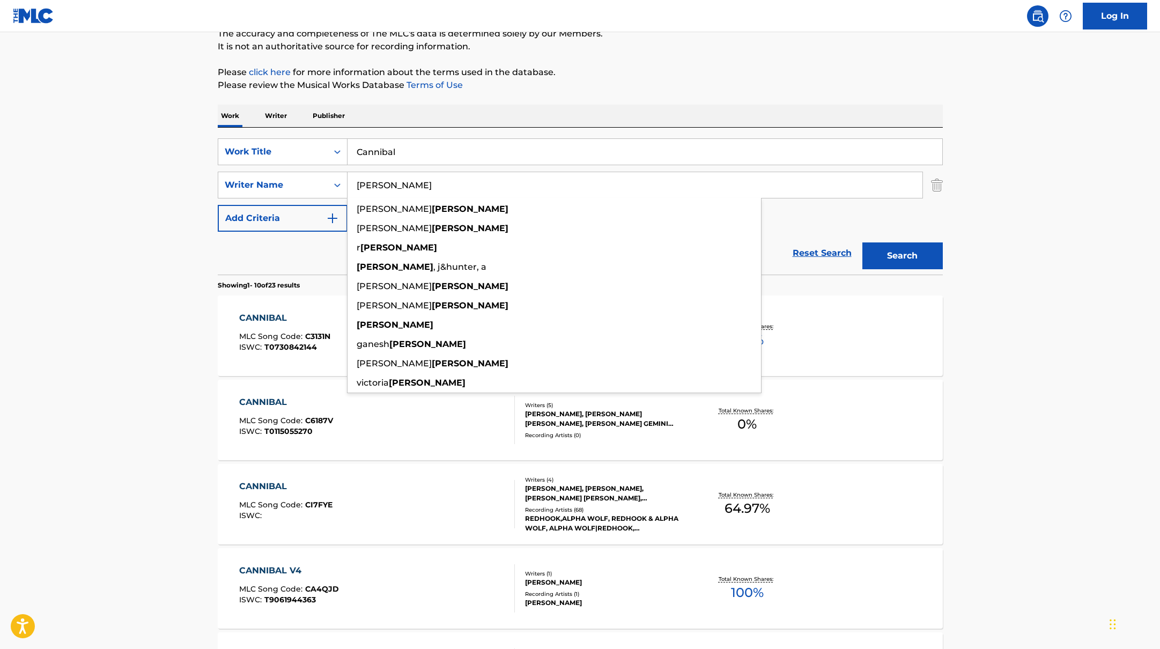
type input "[PERSON_NAME]"
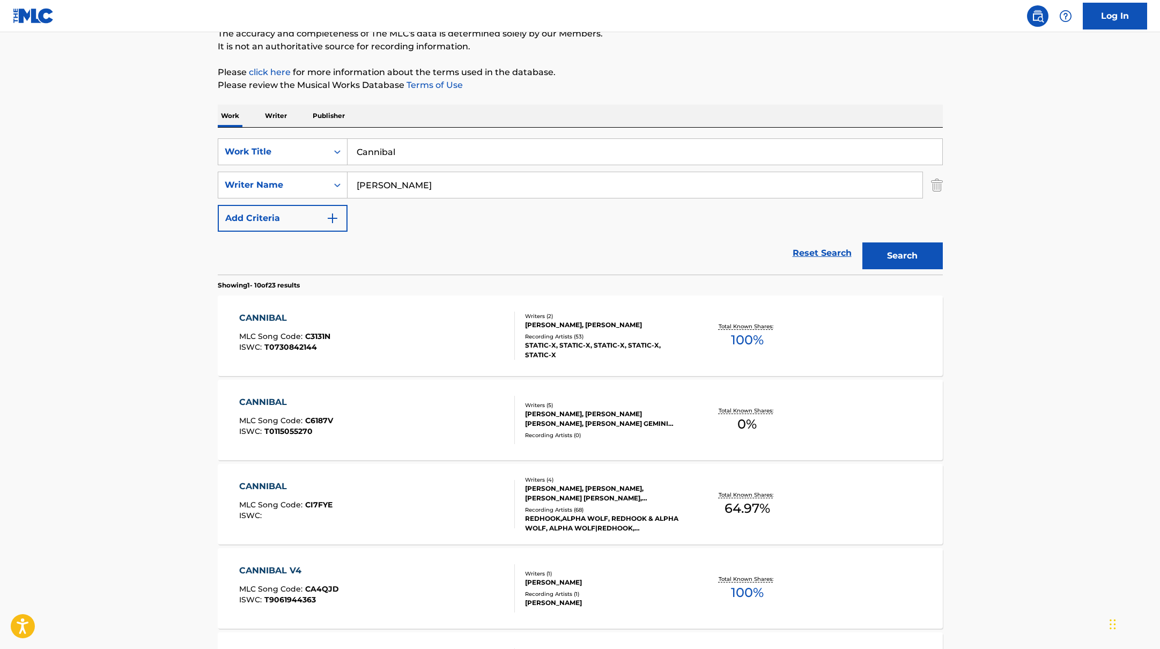
click at [768, 69] on p "Please click here for more information about the terms used in the database." at bounding box center [580, 72] width 725 height 13
click at [904, 260] on button "Search" at bounding box center [902, 255] width 80 height 27
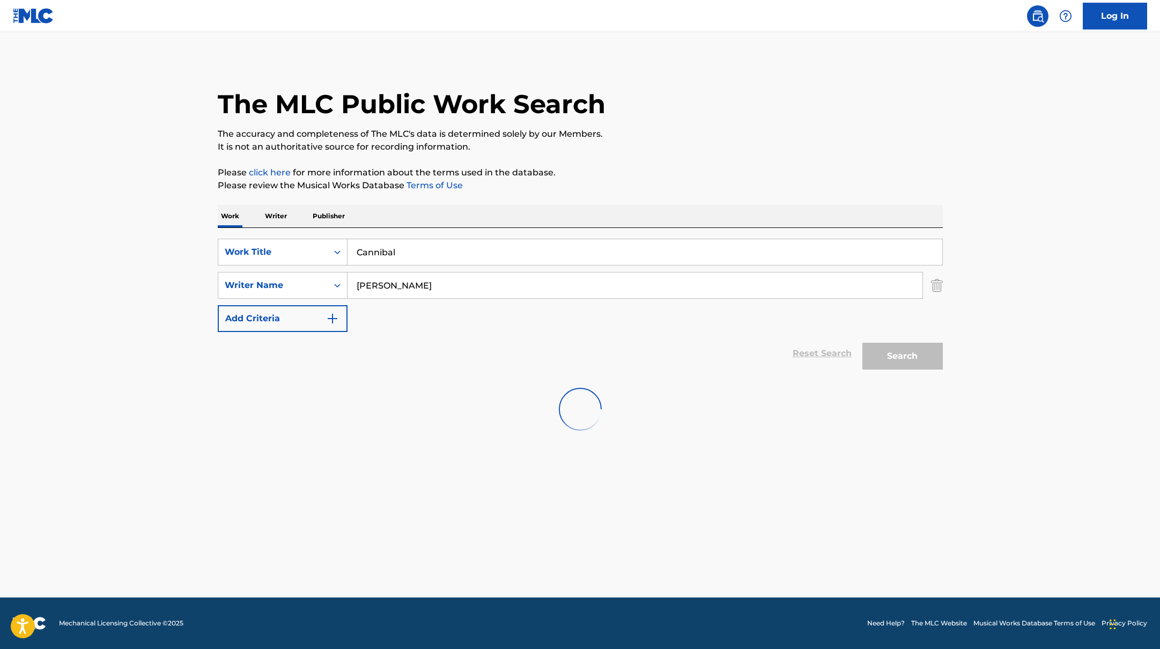
scroll to position [0, 0]
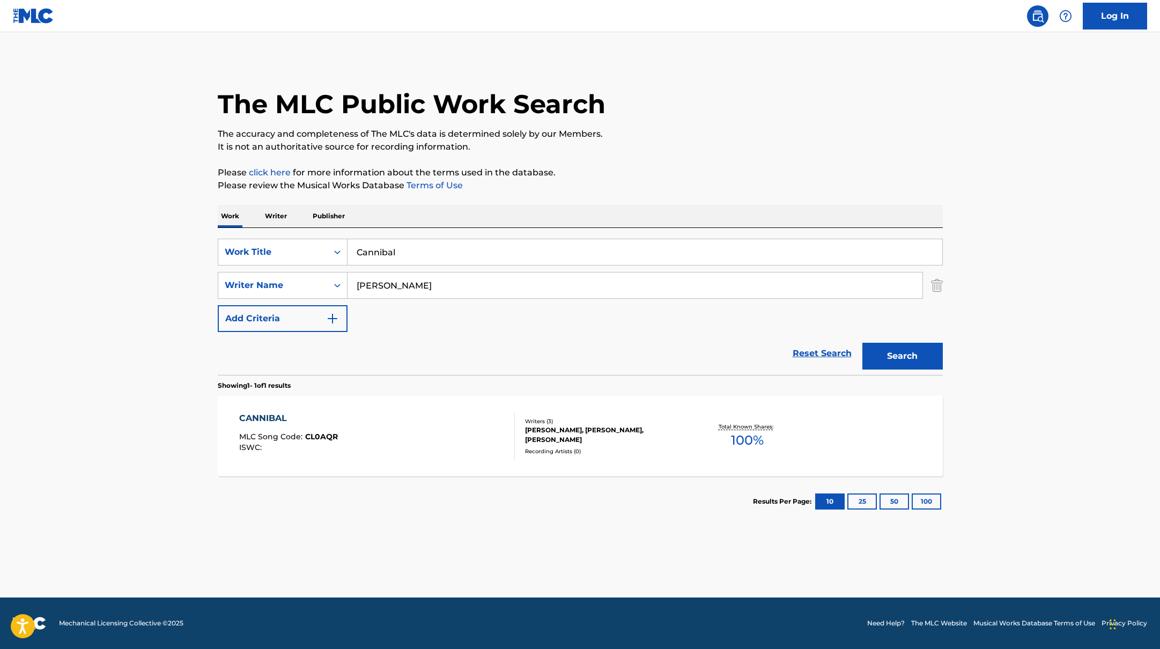
click at [467, 434] on div "CANNIBAL MLC Song Code : CL0AQR ISWC :" at bounding box center [377, 436] width 276 height 48
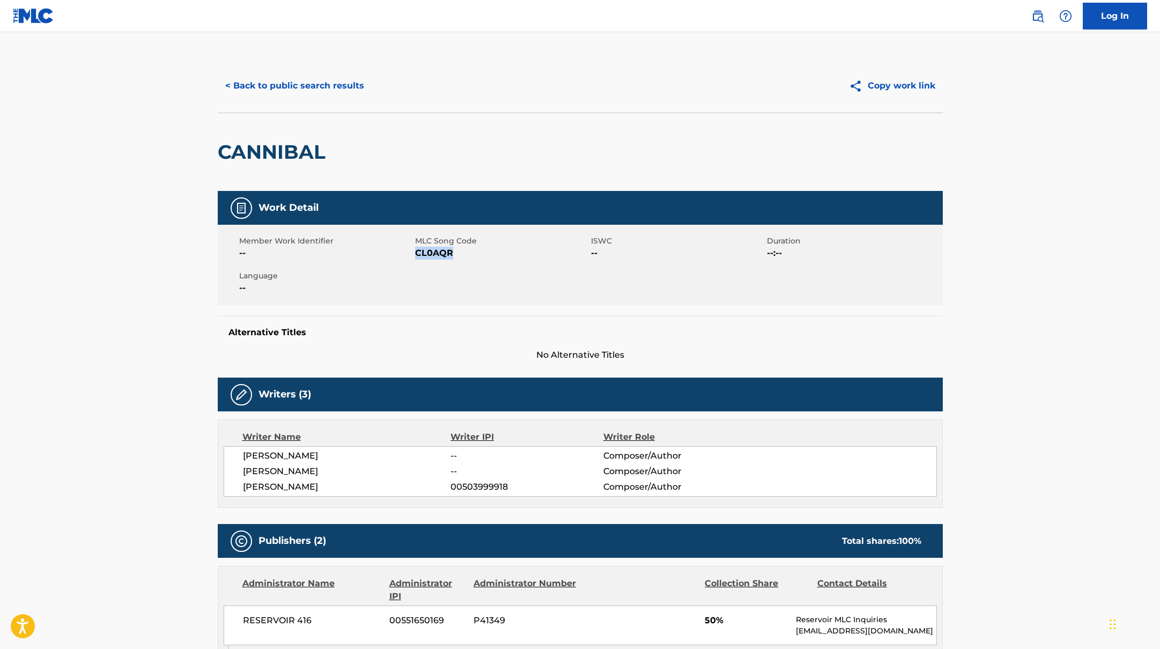
drag, startPoint x: 417, startPoint y: 254, endPoint x: 477, endPoint y: 257, distance: 60.7
click at [477, 257] on span "CL0AQR" at bounding box center [501, 253] width 173 height 13
click at [331, 83] on button "< Back to public search results" at bounding box center [295, 85] width 154 height 27
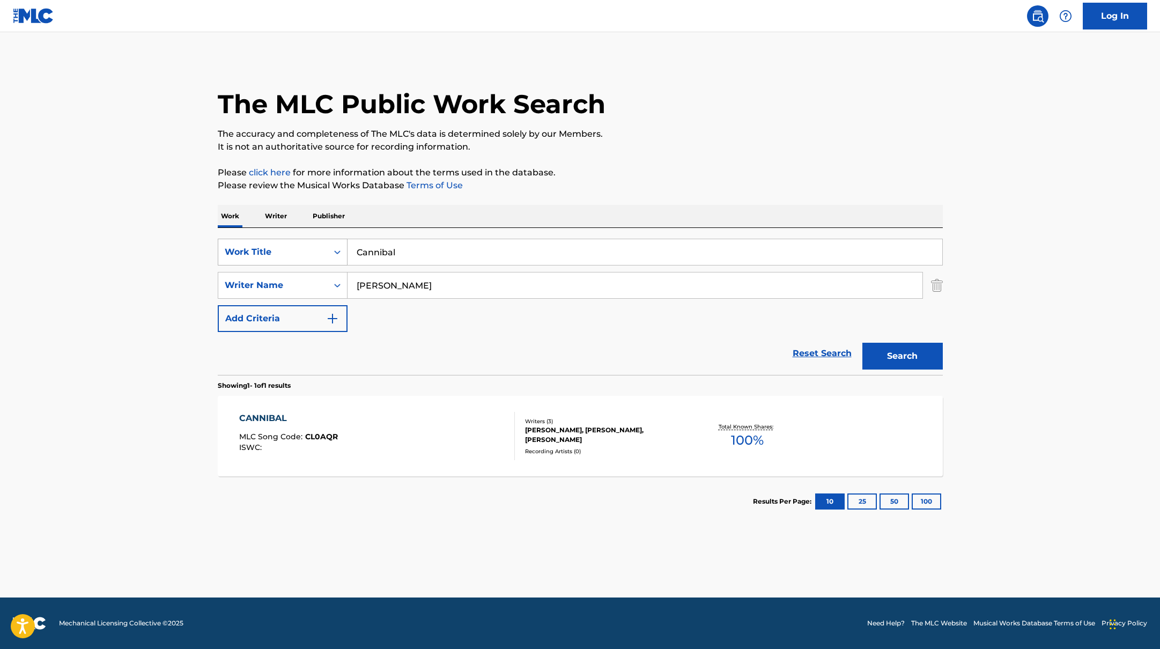
drag, startPoint x: 409, startPoint y: 254, endPoint x: 328, endPoint y: 246, distance: 80.8
click at [330, 248] on div "SearchWithCriteria45832d00-a73f-42f3-99db-db111a6c5918 Work Title Cannibal" at bounding box center [580, 252] width 725 height 27
click at [584, 184] on p "Please review the Musical Works Database Terms of Use" at bounding box center [580, 185] width 725 height 13
click at [431, 255] on input "Pendulum" at bounding box center [644, 252] width 595 height 26
drag, startPoint x: 488, startPoint y: 257, endPoint x: 338, endPoint y: 245, distance: 150.1
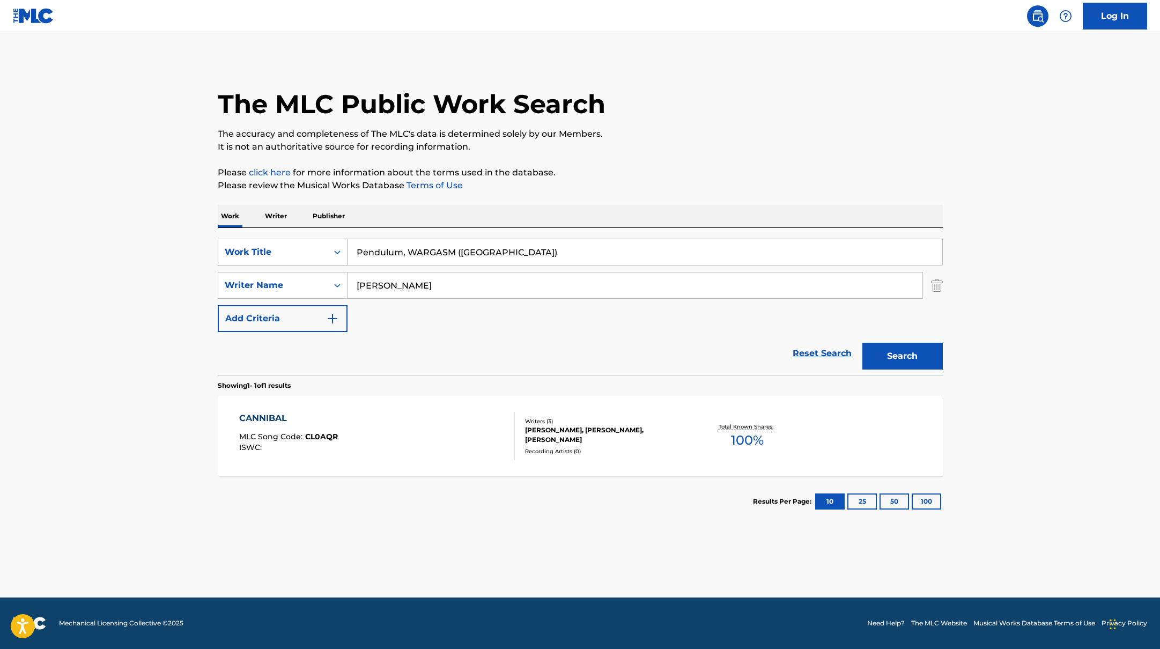
click at [338, 245] on div "SearchWithCriteria45832d00-a73f-42f3-99db-db111a6c5918 Work Title Pendulum, WAR…" at bounding box center [580, 252] width 725 height 27
type input "Hell At Night (feat. [PERSON_NAME])"
click at [631, 175] on p "Please click here for more information about the terms used in the database." at bounding box center [580, 172] width 725 height 13
drag, startPoint x: 408, startPoint y: 287, endPoint x: 320, endPoint y: 274, distance: 89.0
click at [322, 274] on div "SearchWithCriteria6fe0b56a-87ea-458f-8866-440b0c01beee Writer Name [PERSON_NAME]" at bounding box center [580, 285] width 725 height 27
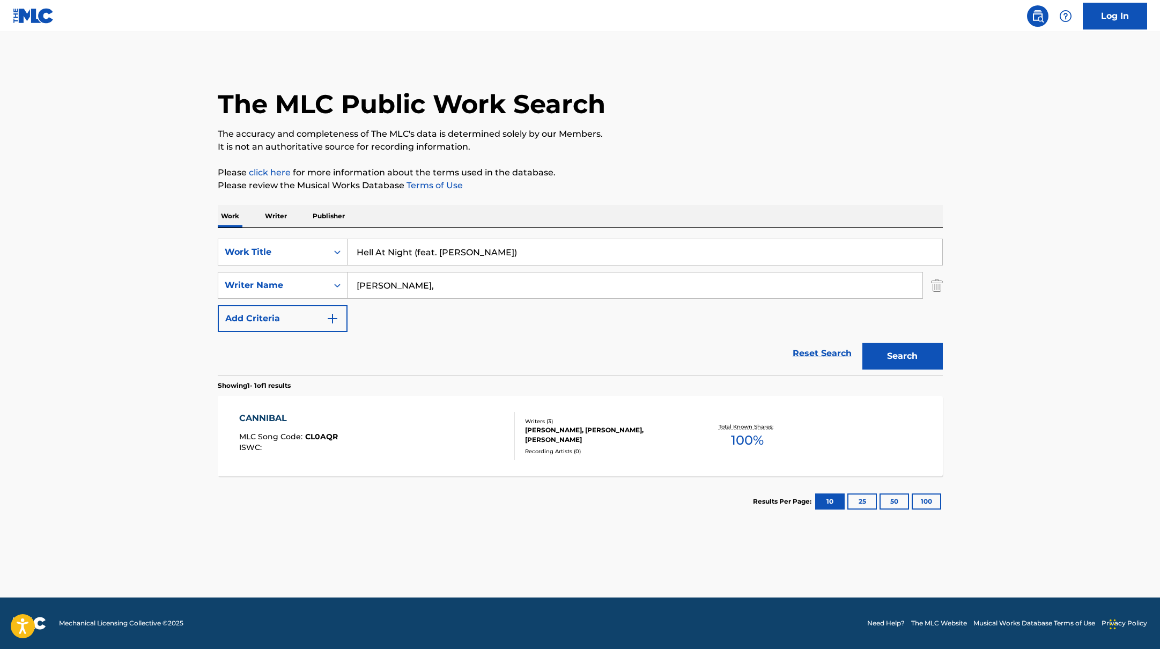
type input "[PERSON_NAME],"
click at [483, 202] on div "The MLC Public Work Search The accuracy and completeness of The MLC's data is d…" at bounding box center [580, 293] width 751 height 468
drag, startPoint x: 516, startPoint y: 262, endPoint x: 414, endPoint y: 253, distance: 102.8
click at [414, 253] on input "Hell At Night (feat. [PERSON_NAME])" at bounding box center [644, 252] width 595 height 26
type input "Hell At Night"
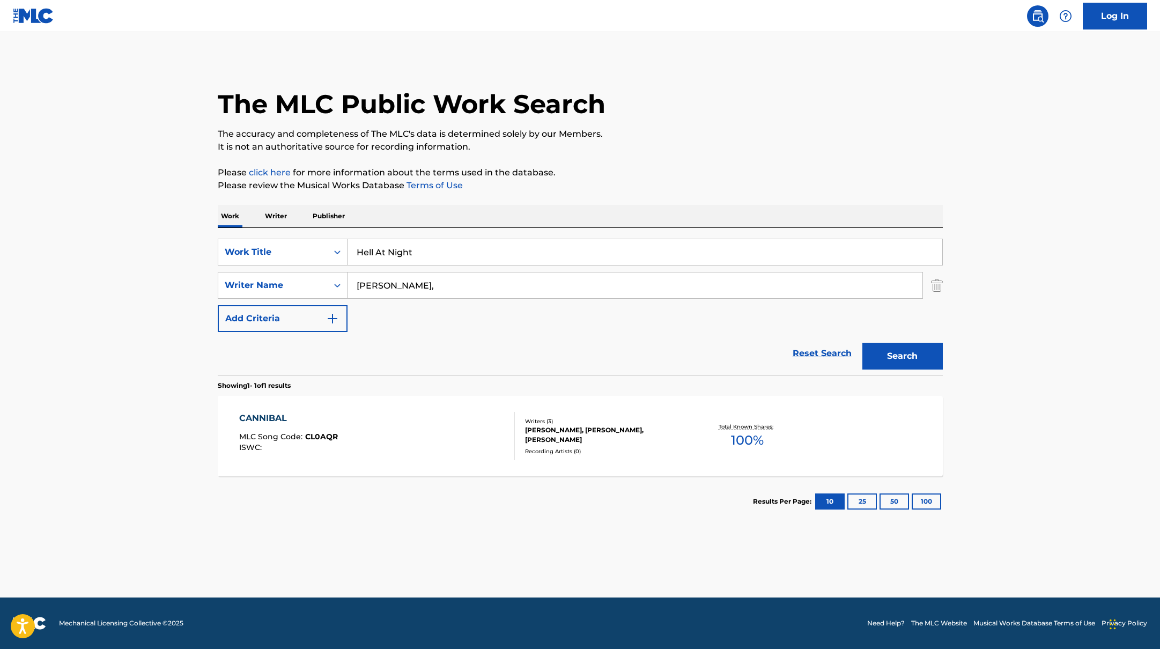
click at [609, 182] on p "Please review the Musical Works Database Terms of Use" at bounding box center [580, 185] width 725 height 13
click at [896, 350] on button "Search" at bounding box center [902, 356] width 80 height 27
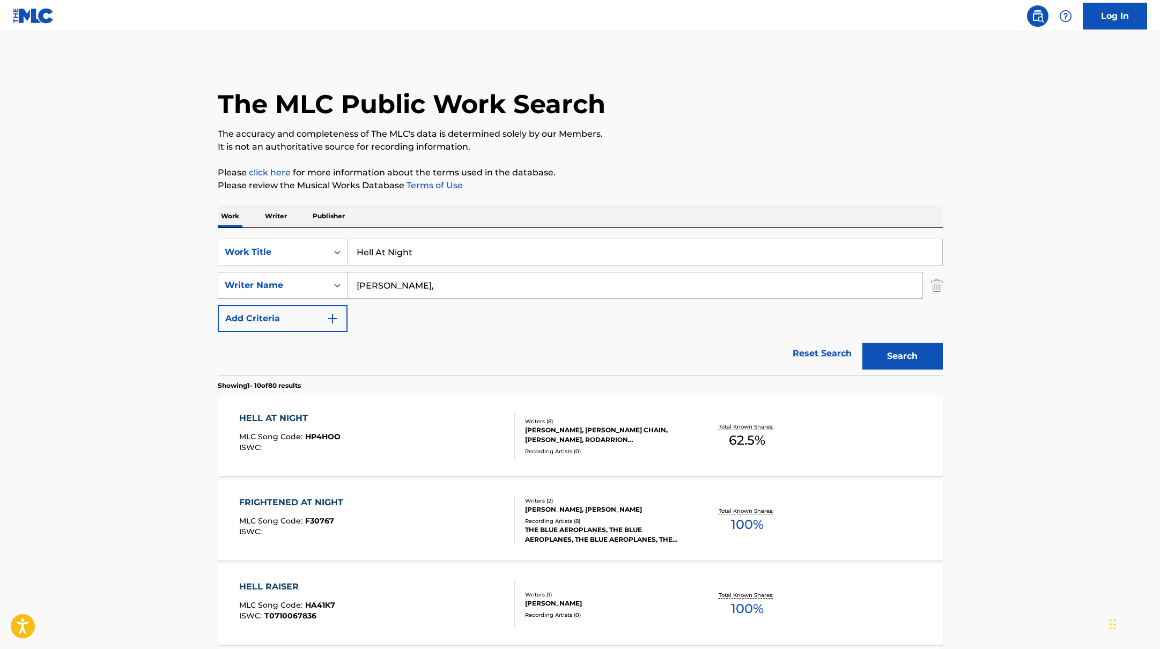
click at [395, 421] on div "HELL AT NIGHT MLC Song Code : HP4HOO ISWC :" at bounding box center [377, 436] width 276 height 48
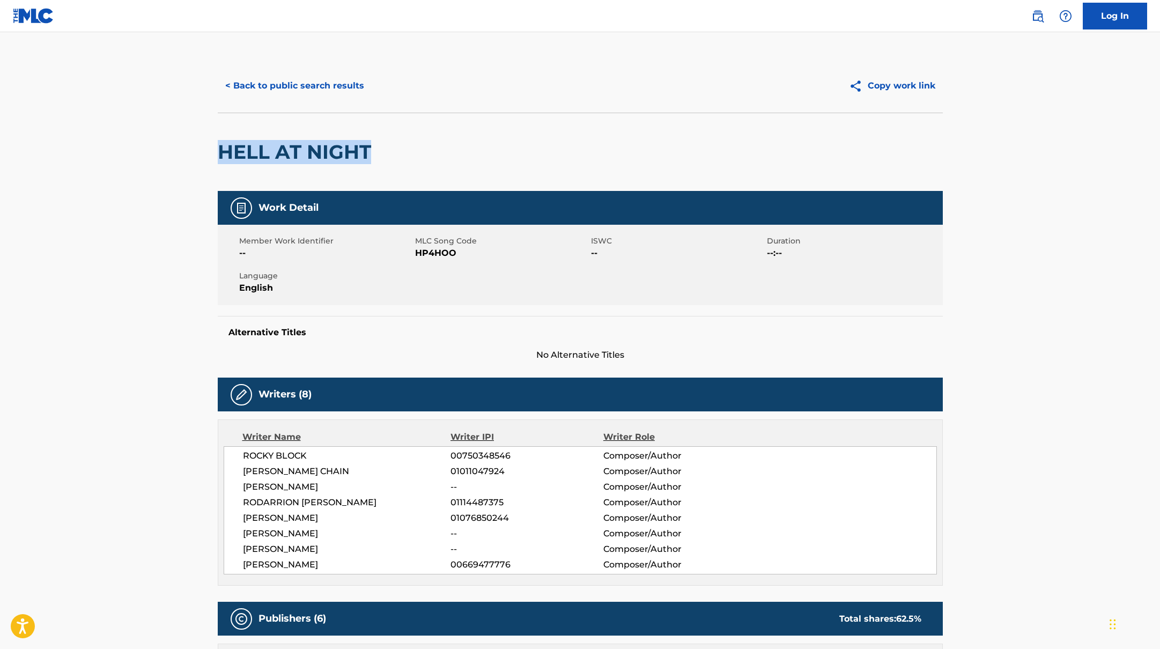
drag, startPoint x: 393, startPoint y: 164, endPoint x: 193, endPoint y: 138, distance: 201.7
click at [339, 85] on button "< Back to public search results" at bounding box center [295, 85] width 154 height 27
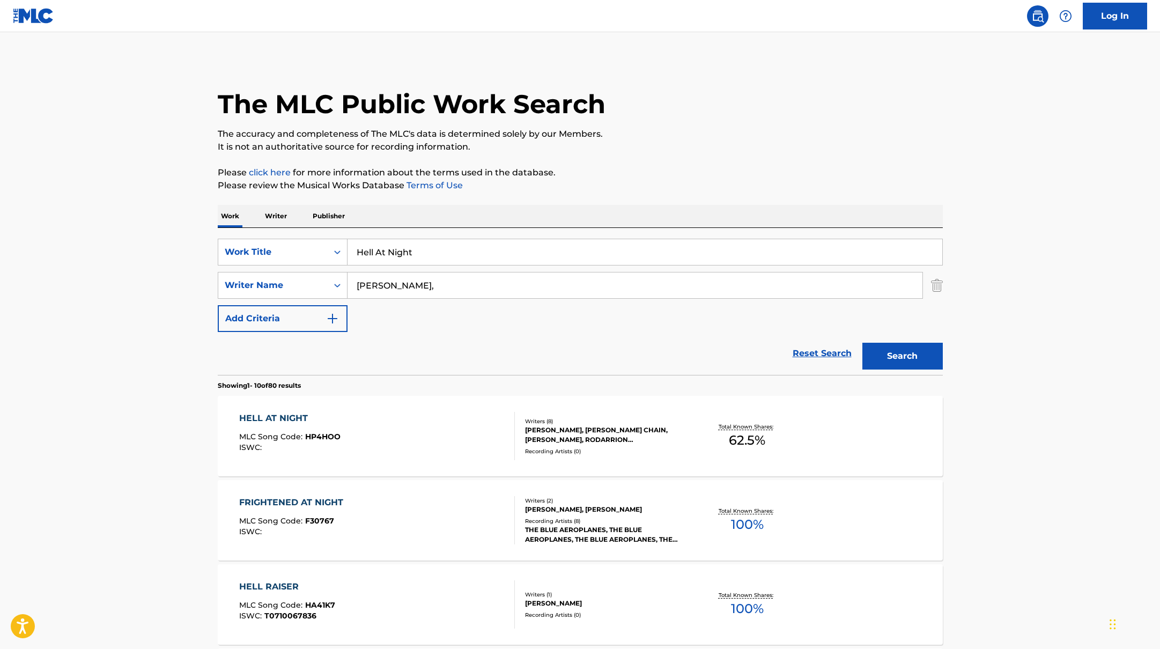
drag, startPoint x: 427, startPoint y: 253, endPoint x: 314, endPoint y: 234, distance: 114.7
click at [326, 236] on div "SearchWithCriteria45832d00-a73f-42f3-99db-db111a6c5918 Work Title Hell At Night…" at bounding box center [580, 301] width 725 height 147
type input "La Reina Presenta"
click at [465, 216] on div "Work Writer Publisher" at bounding box center [580, 216] width 725 height 23
drag, startPoint x: 403, startPoint y: 285, endPoint x: 321, endPoint y: 270, distance: 83.3
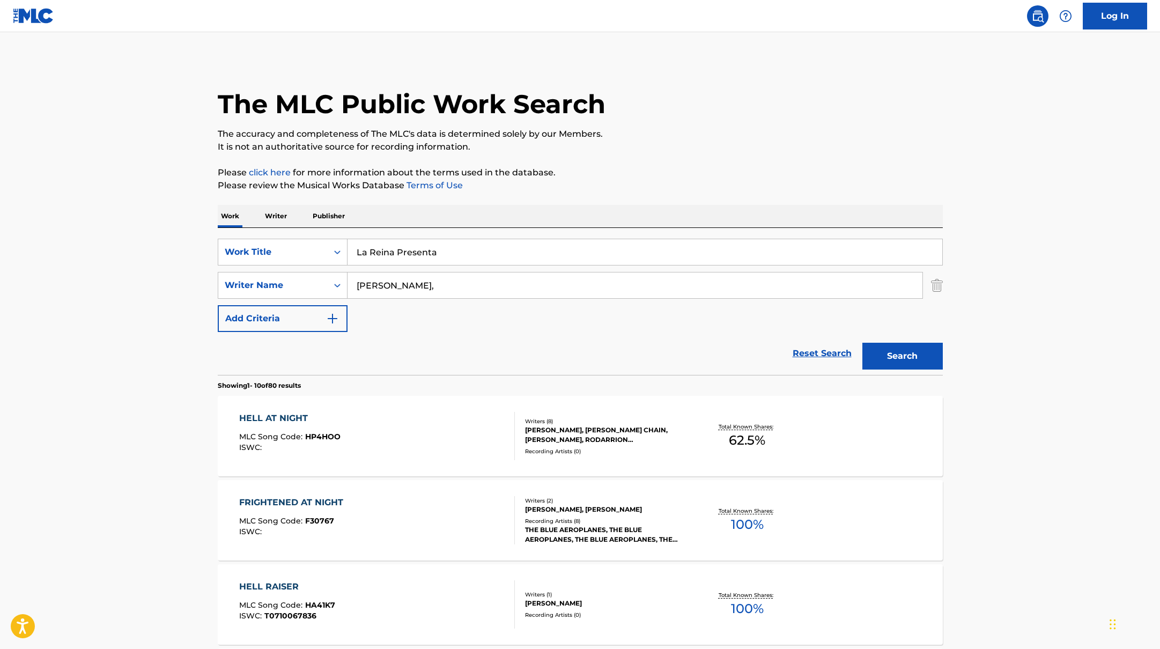
click at [331, 276] on div "SearchWithCriteria6fe0b56a-87ea-458f-8866-440b0c01beee Writer Name [PERSON_NAME…" at bounding box center [580, 285] width 725 height 27
click at [862, 343] on button "Search" at bounding box center [902, 356] width 80 height 27
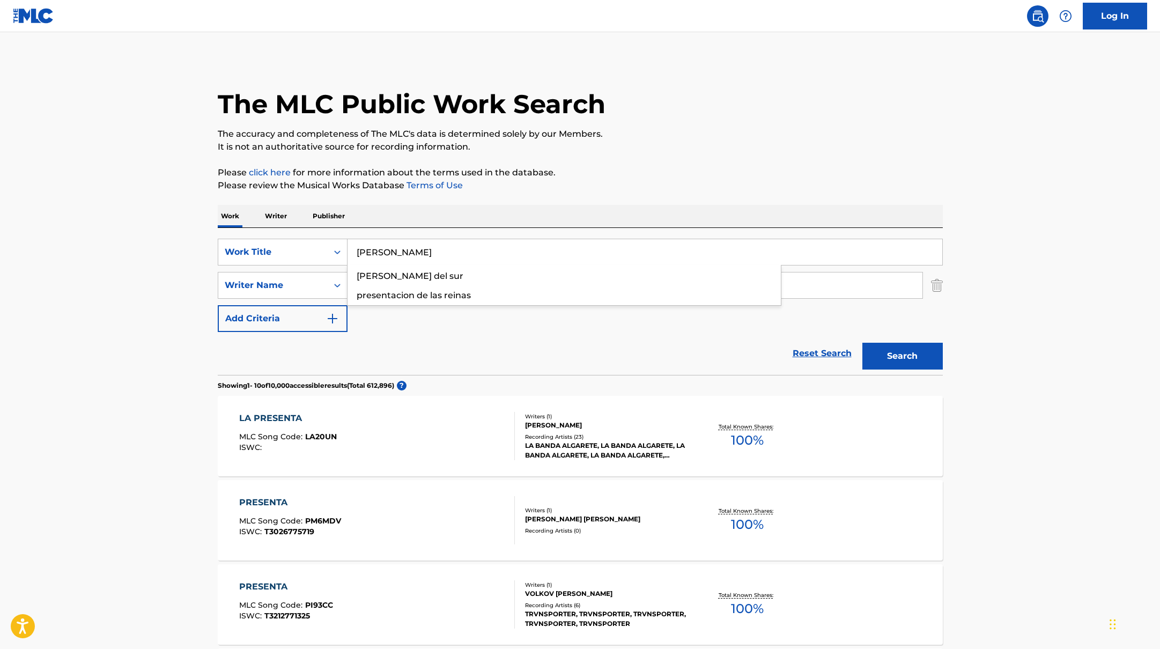
drag, startPoint x: 446, startPoint y: 253, endPoint x: 671, endPoint y: 164, distance: 242.2
click at [894, 350] on button "Search" at bounding box center [902, 356] width 80 height 27
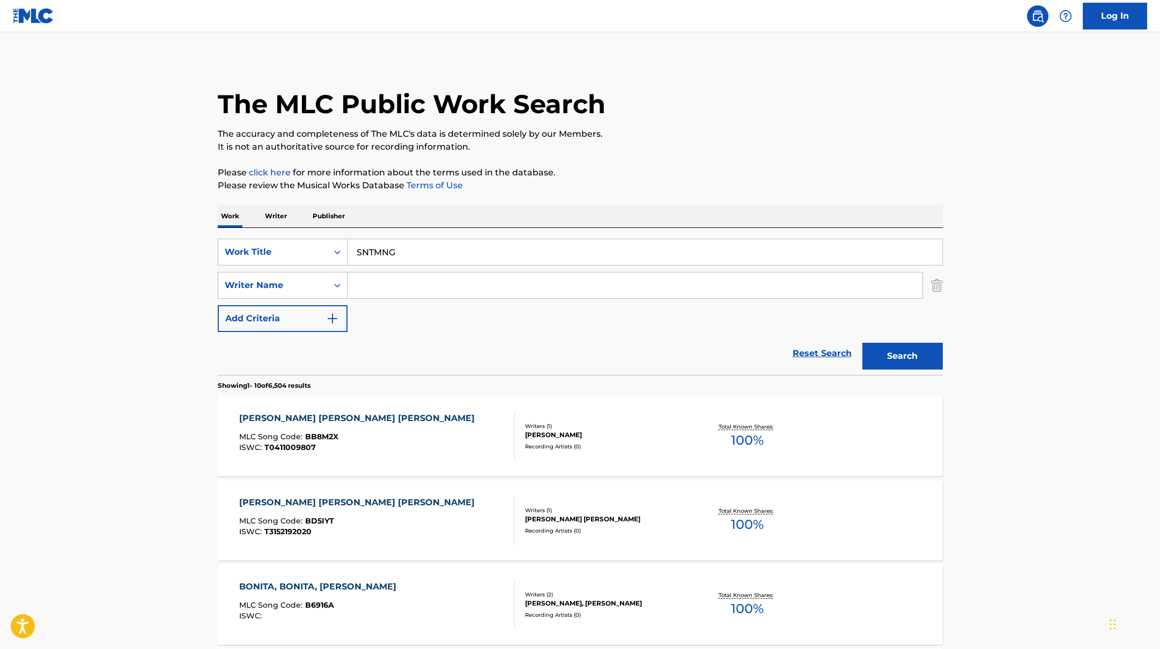
drag, startPoint x: 428, startPoint y: 255, endPoint x: 739, endPoint y: 166, distance: 323.1
click at [739, 166] on p "Please click here for more information about the terms used in the database." at bounding box center [580, 172] width 725 height 13
click at [913, 352] on button "Search" at bounding box center [902, 356] width 80 height 27
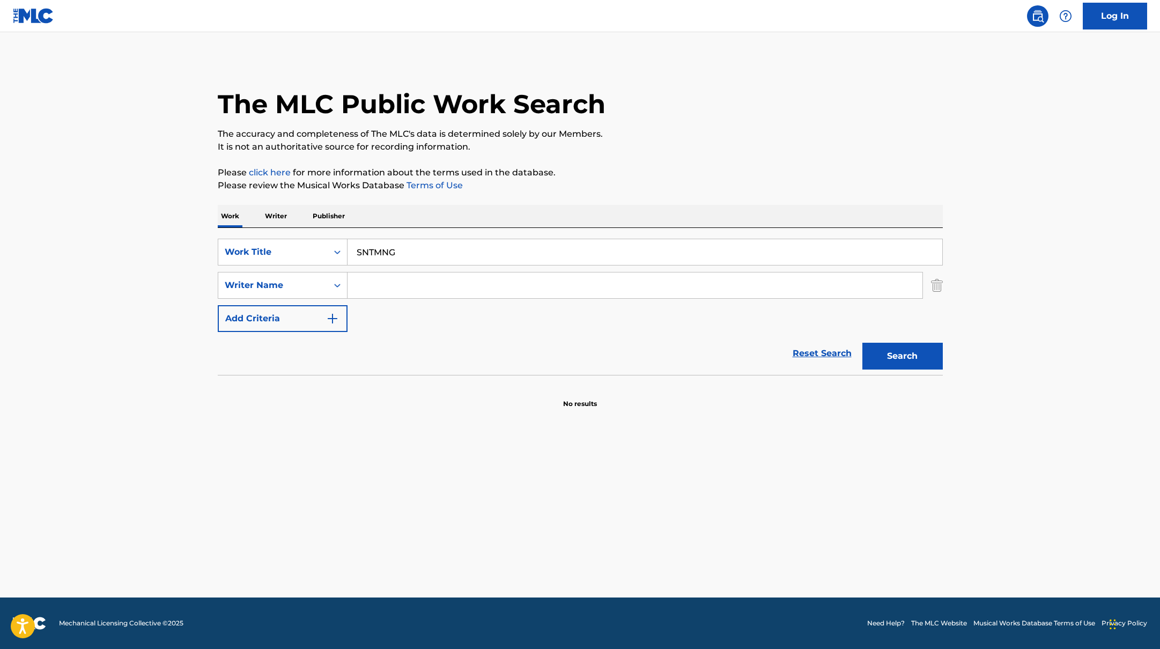
drag, startPoint x: 428, startPoint y: 253, endPoint x: 319, endPoint y: 233, distance: 111.1
click at [320, 234] on div "SearchWithCriteria45832d00-a73f-42f3-99db-db111a6c5918 Work Title SNTMNG Search…" at bounding box center [580, 301] width 725 height 147
click at [704, 149] on p "It is not an authoritative source for recording information." at bounding box center [580, 146] width 725 height 13
click at [899, 352] on button "Search" at bounding box center [902, 356] width 80 height 27
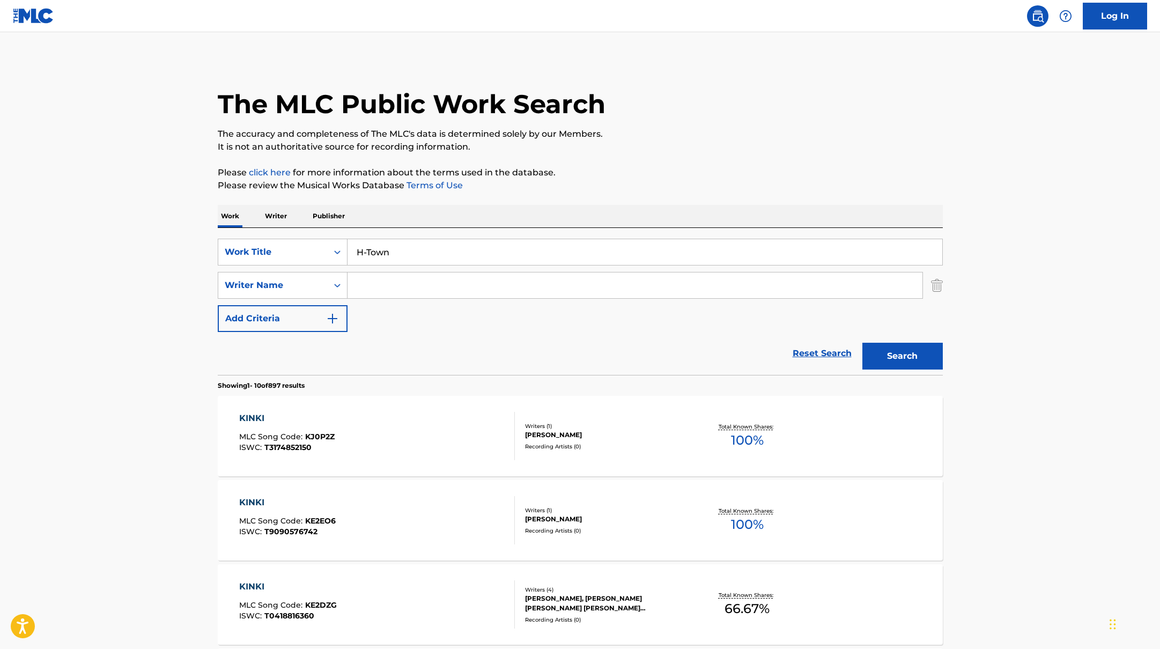
drag, startPoint x: 433, startPoint y: 255, endPoint x: 673, endPoint y: 176, distance: 252.8
type input "H-Town"
click at [673, 176] on p "Please click here for more information about the terms used in the database." at bounding box center [580, 172] width 725 height 13
click at [899, 358] on button "Search" at bounding box center [902, 356] width 80 height 27
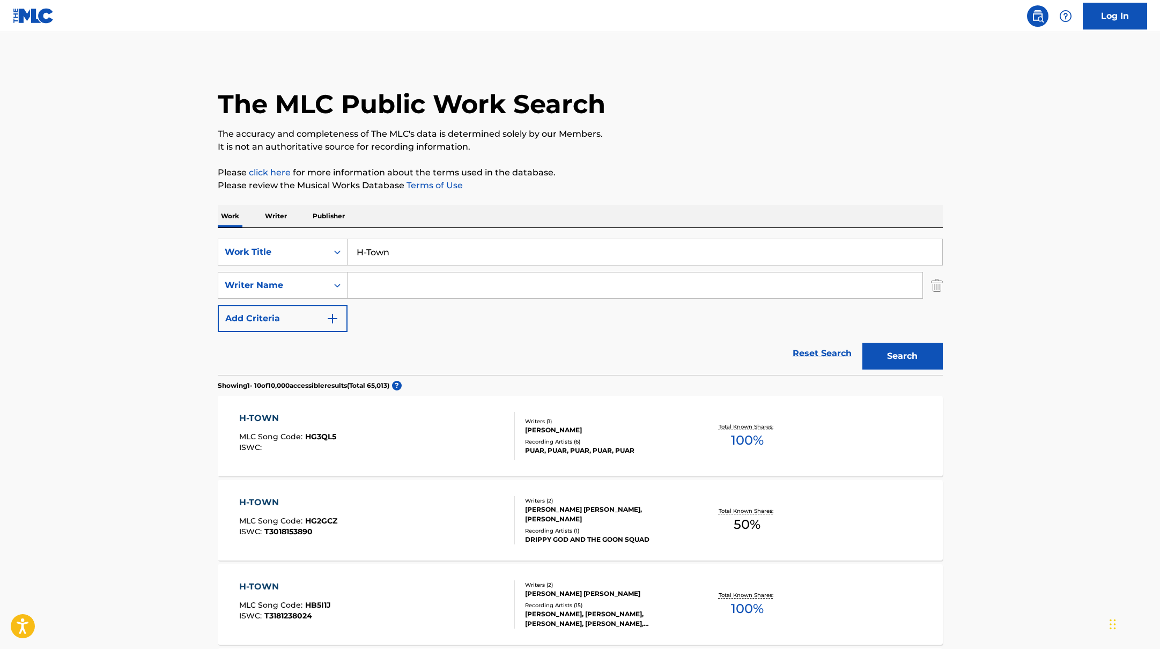
click at [436, 281] on input "Search Form" at bounding box center [634, 285] width 575 height 26
type input "[PERSON_NAME]"
click at [845, 172] on p "Please click here for more information about the terms used in the database." at bounding box center [580, 172] width 725 height 13
click at [913, 357] on button "Search" at bounding box center [902, 356] width 80 height 27
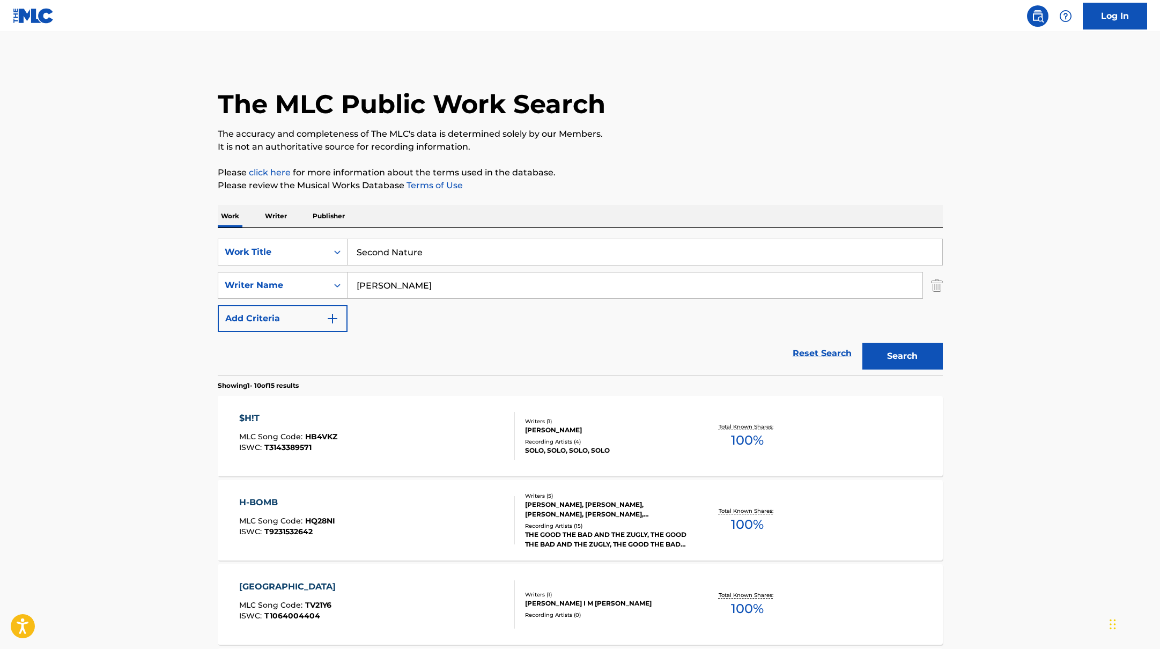
drag, startPoint x: 398, startPoint y: 251, endPoint x: 373, endPoint y: 238, distance: 27.8
click at [314, 243] on div "SearchWithCriteria45832d00-a73f-42f3-99db-db111a6c5918 Work Title Second Nature" at bounding box center [580, 252] width 725 height 27
type input "Second Nature"
click at [688, 178] on p "Please click here for more information about the terms used in the database." at bounding box center [580, 172] width 725 height 13
drag, startPoint x: 397, startPoint y: 285, endPoint x: 318, endPoint y: 282, distance: 79.4
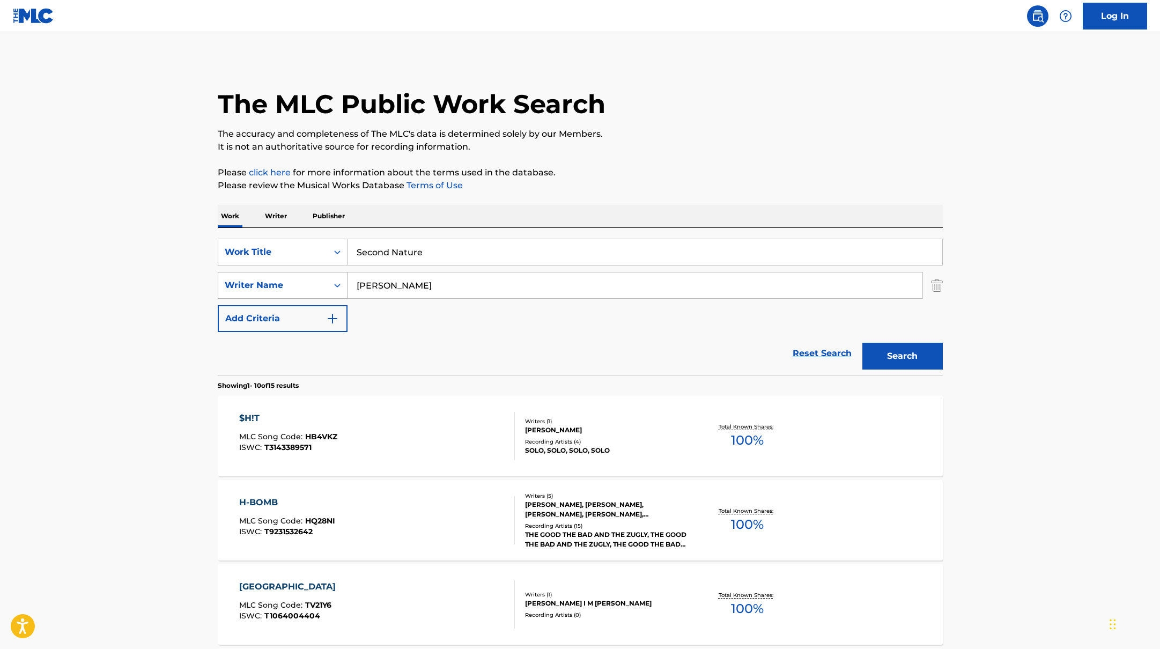
click at [316, 283] on div "SearchWithCriteria6fe0b56a-87ea-458f-8866-440b0c01beee Writer Name [PERSON_NAME]" at bounding box center [580, 285] width 725 height 27
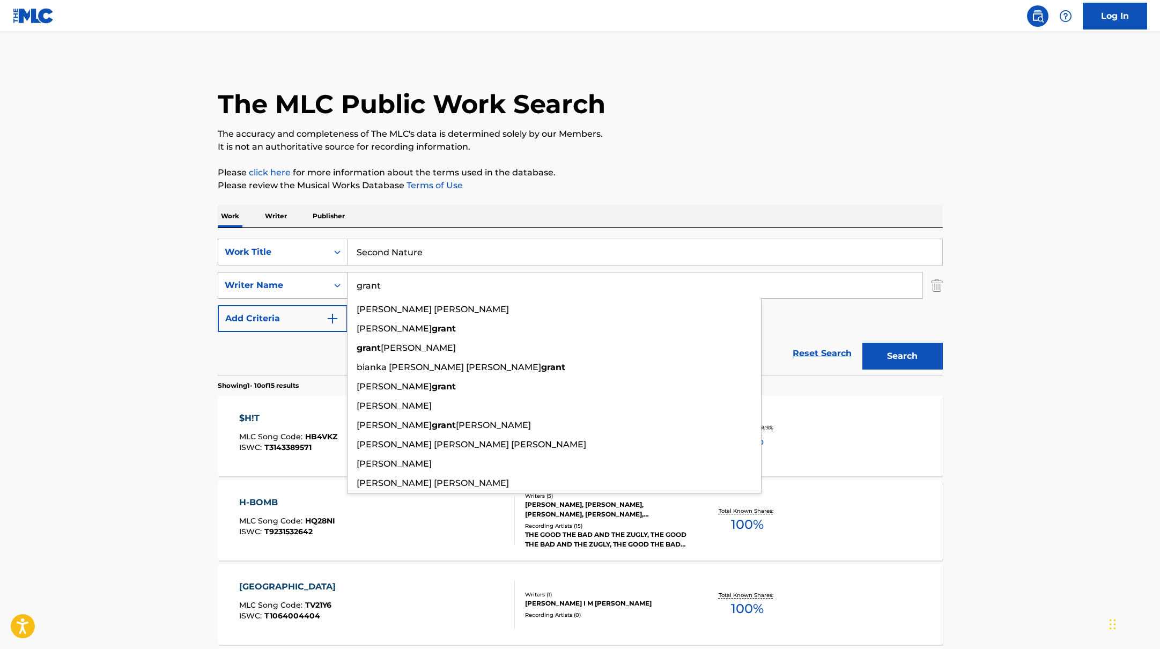
click at [862, 343] on button "Search" at bounding box center [902, 356] width 80 height 27
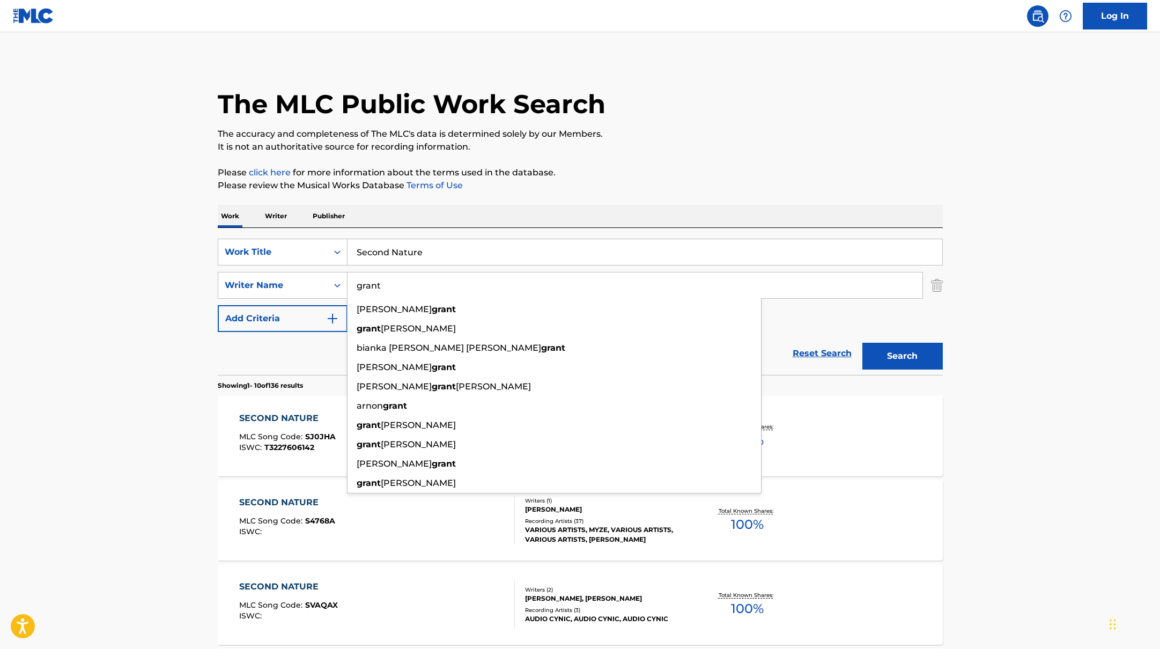
click at [688, 181] on p "Please review the Musical Works Database Terms of Use" at bounding box center [580, 185] width 725 height 13
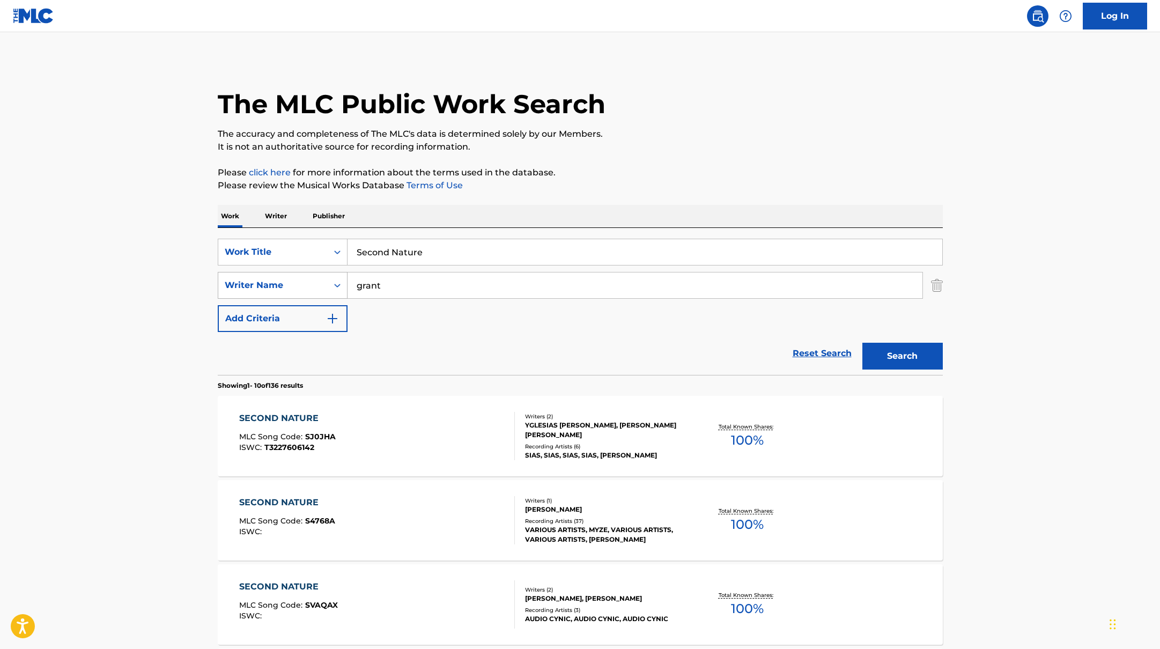
drag, startPoint x: 404, startPoint y: 284, endPoint x: 337, endPoint y: 278, distance: 67.3
click at [337, 278] on div "SearchWithCriteria6fe0b56a-87ea-458f-8866-440b0c01beee Writer Name grant" at bounding box center [580, 285] width 725 height 27
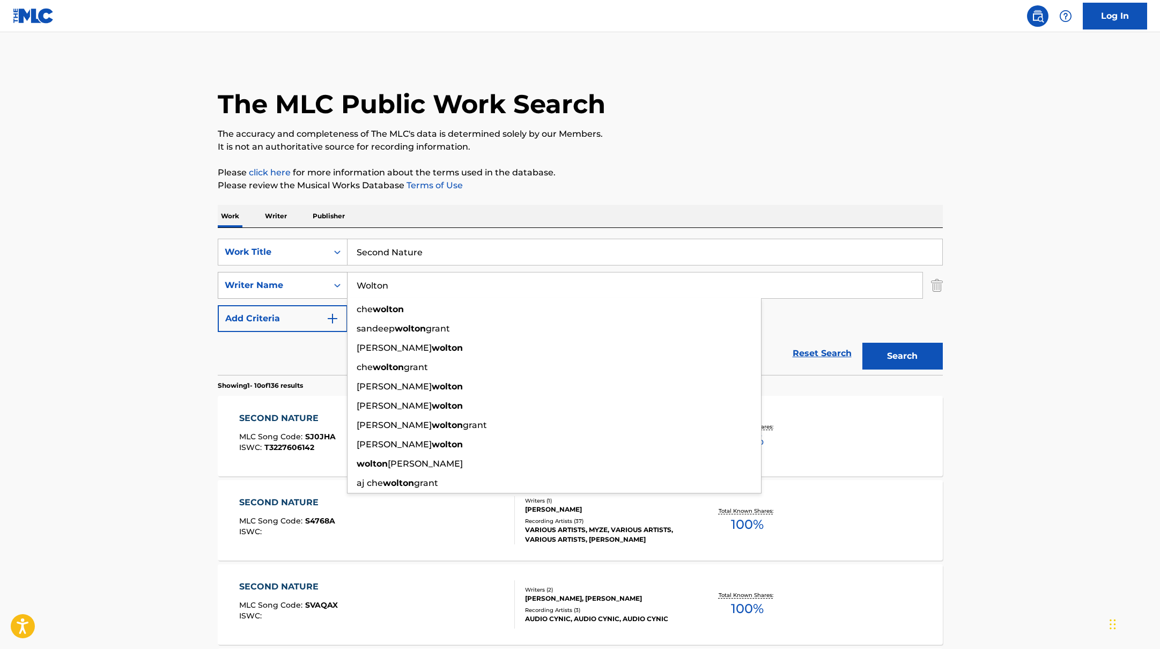
type input "Wolton"
click at [862, 343] on button "Search" at bounding box center [902, 356] width 80 height 27
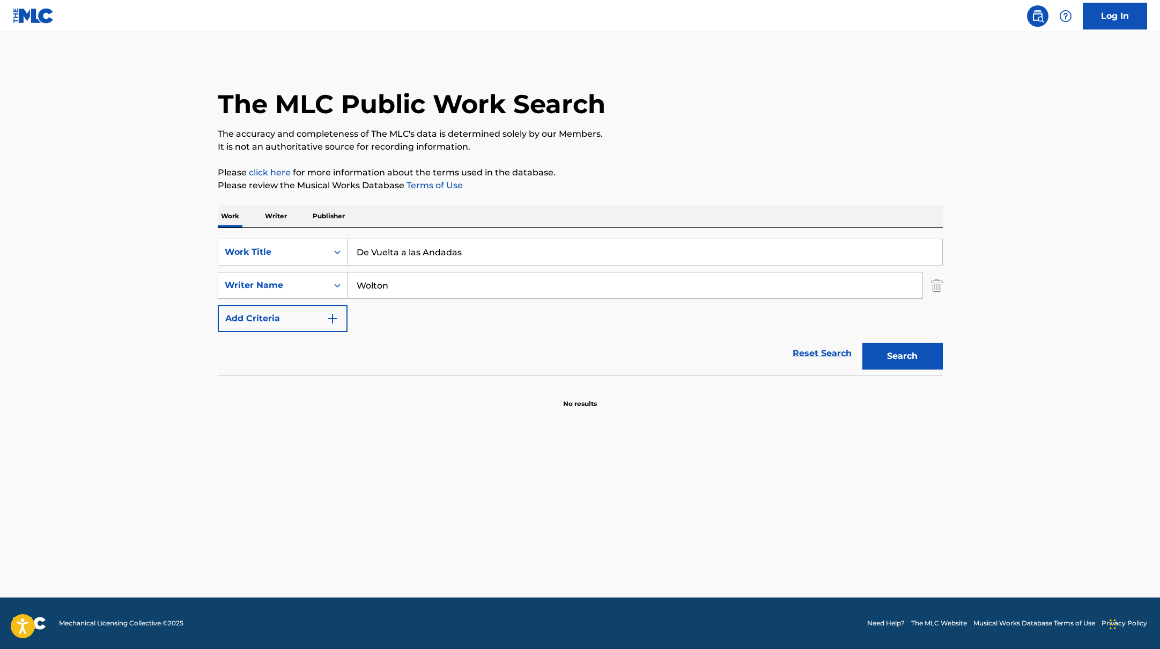
drag, startPoint x: 433, startPoint y: 254, endPoint x: 651, endPoint y: 149, distance: 242.2
click at [650, 149] on div "The MLC Public Work Search The accuracy and completeness of The MLC's data is d…" at bounding box center [580, 234] width 751 height 350
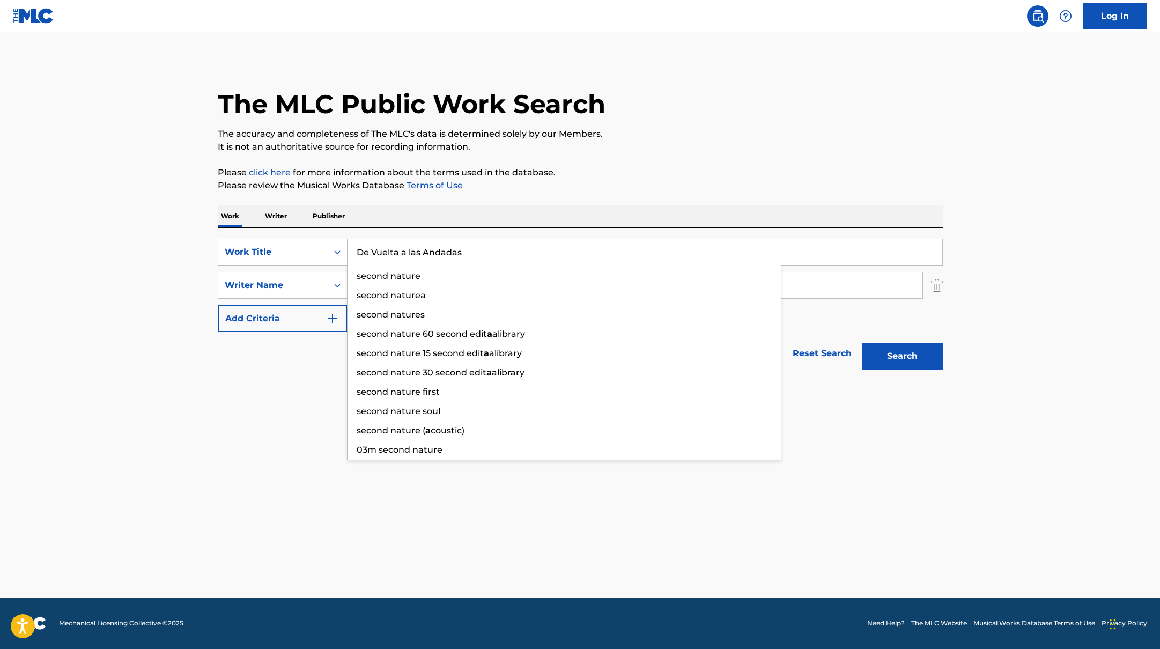
type input "De Vuelta a las Andadas"
click at [651, 149] on p "It is not an authoritative source for recording information." at bounding box center [580, 146] width 725 height 13
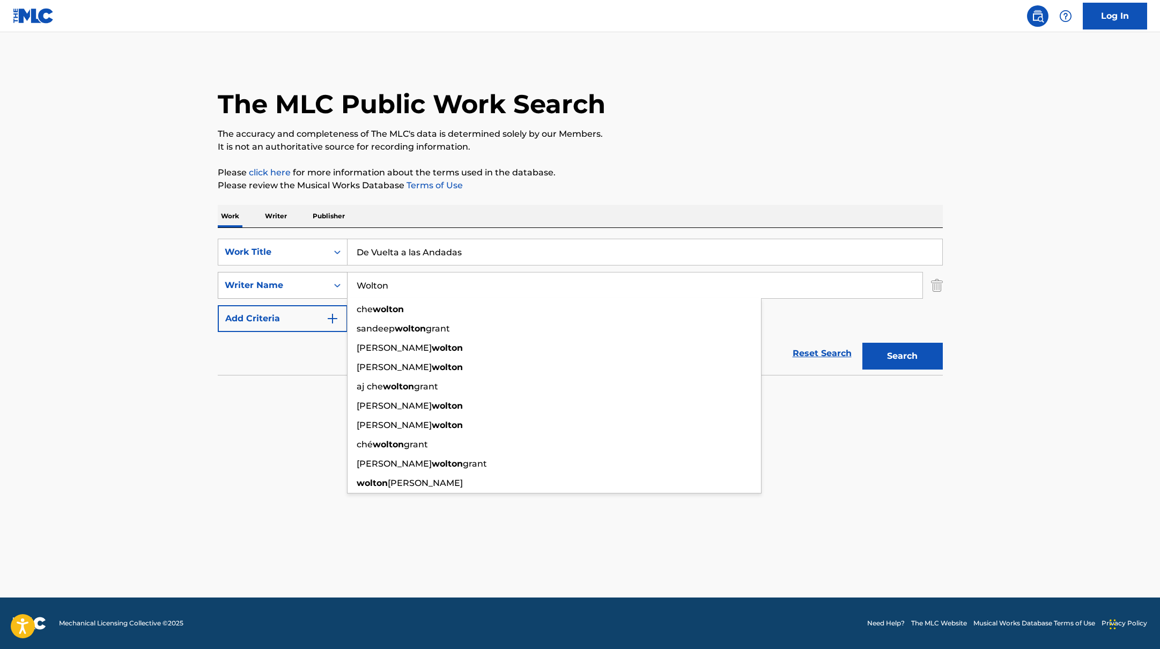
drag, startPoint x: 427, startPoint y: 286, endPoint x: 325, endPoint y: 281, distance: 102.0
click at [325, 281] on div "SearchWithCriteria6fe0b56a-87ea-458f-8866-440b0c01beee Writer Name [PERSON_NAME…" at bounding box center [580, 285] width 725 height 27
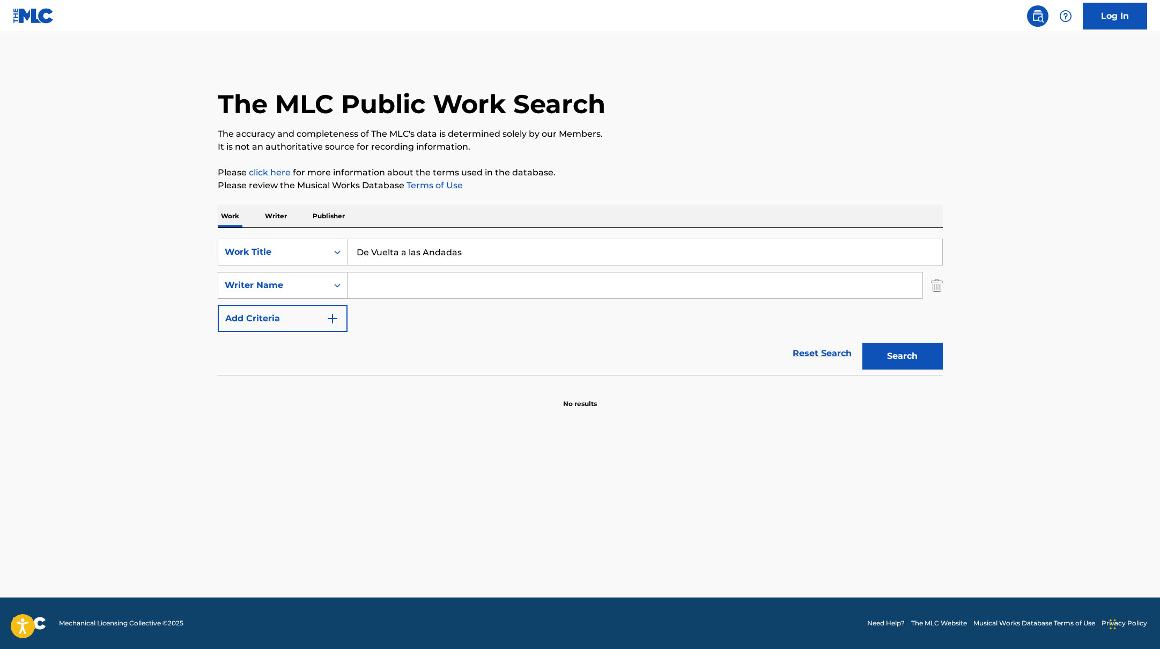
click at [862, 343] on button "Search" at bounding box center [902, 356] width 80 height 27
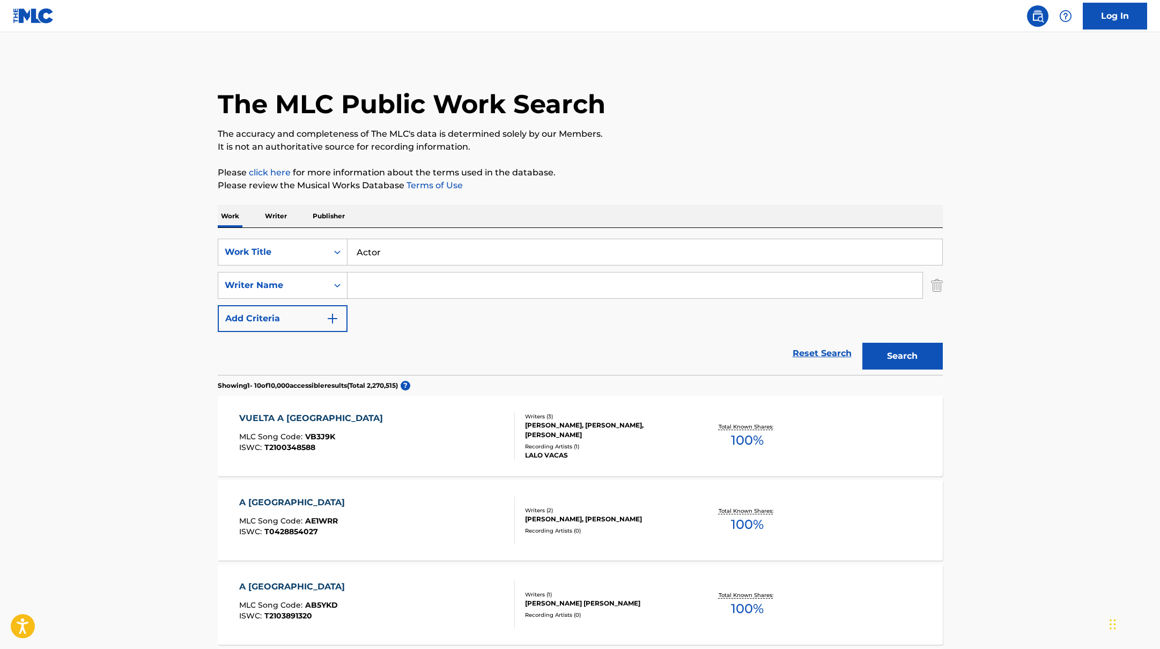
drag, startPoint x: 464, startPoint y: 252, endPoint x: 664, endPoint y: 153, distance: 222.8
type input "Actor"
click at [664, 153] on p "It is not an authoritative source for recording information." at bounding box center [580, 146] width 725 height 13
click at [431, 285] on input "Search Form" at bounding box center [634, 285] width 575 height 26
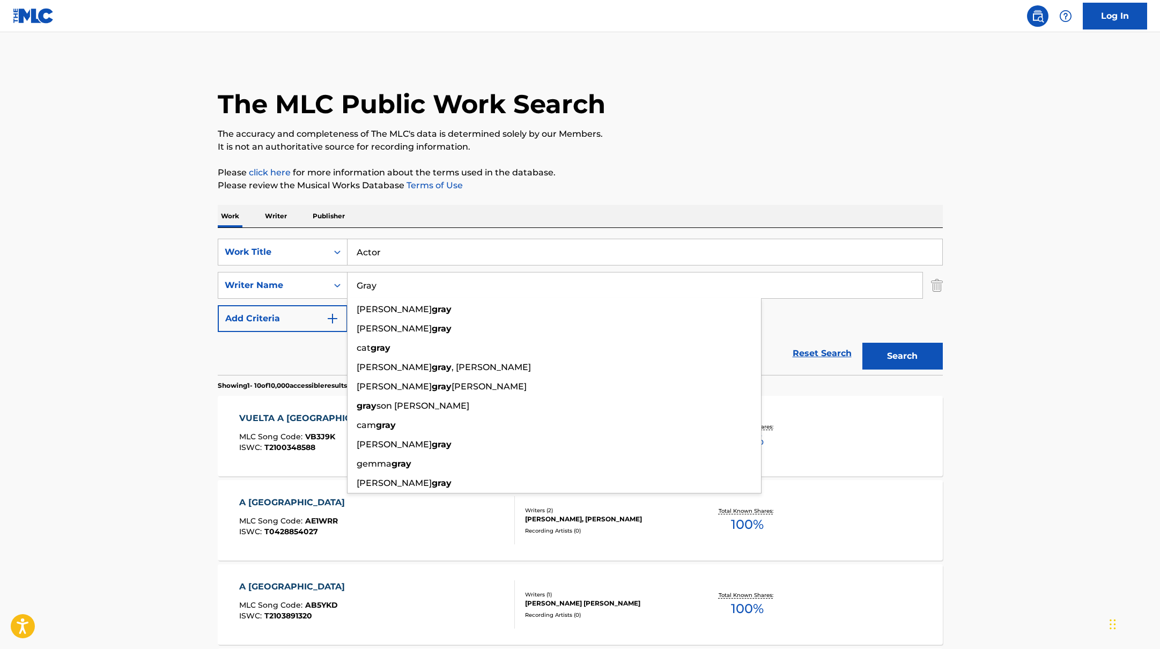
type input "Gray"
click at [914, 357] on button "Search" at bounding box center [902, 356] width 80 height 27
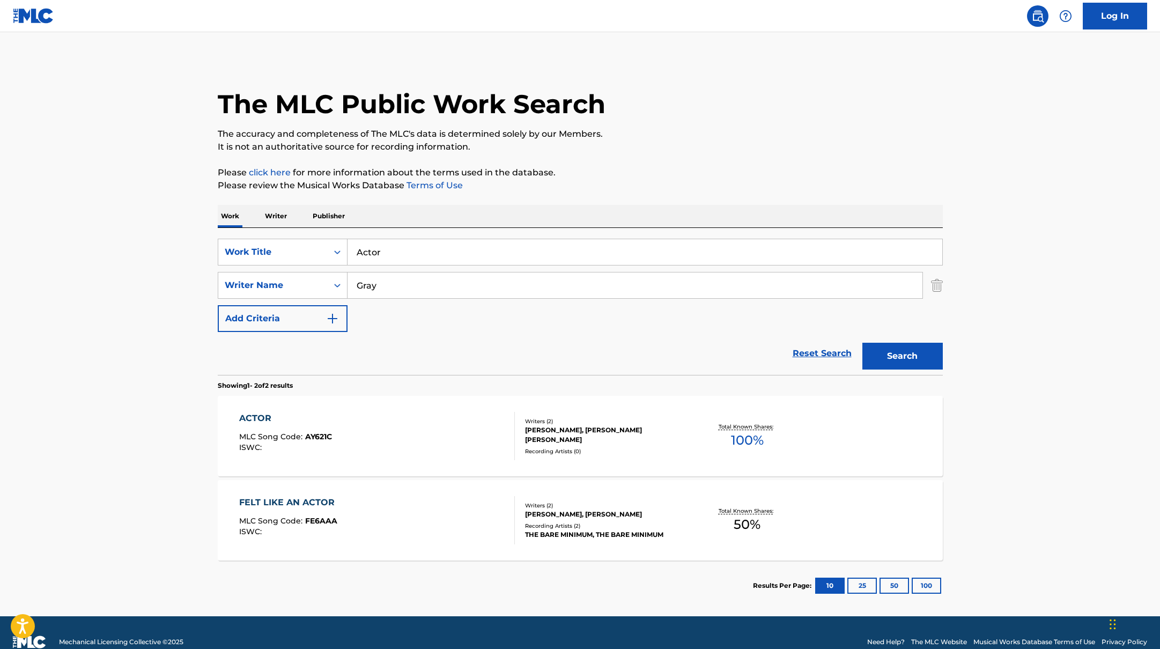
click at [464, 432] on div "ACTOR MLC Song Code : AY621C ISWC :" at bounding box center [377, 436] width 276 height 48
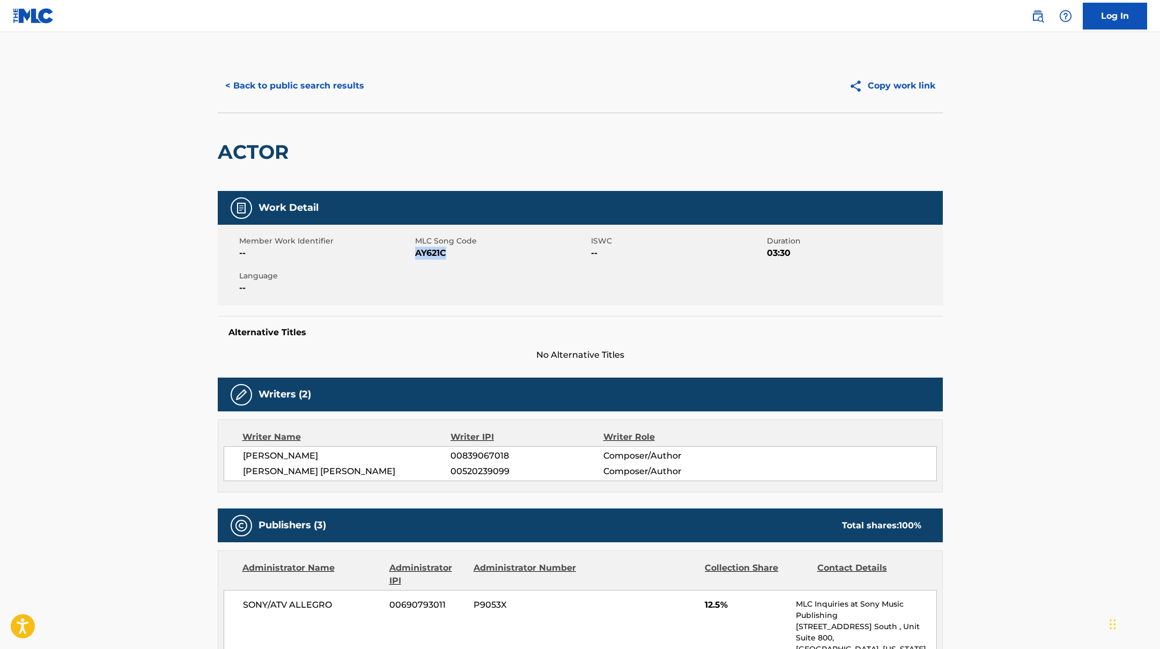
drag, startPoint x: 415, startPoint y: 255, endPoint x: 460, endPoint y: 255, distance: 45.0
click at [460, 255] on span "AY621C" at bounding box center [501, 253] width 173 height 13
click at [337, 84] on button "< Back to public search results" at bounding box center [295, 85] width 154 height 27
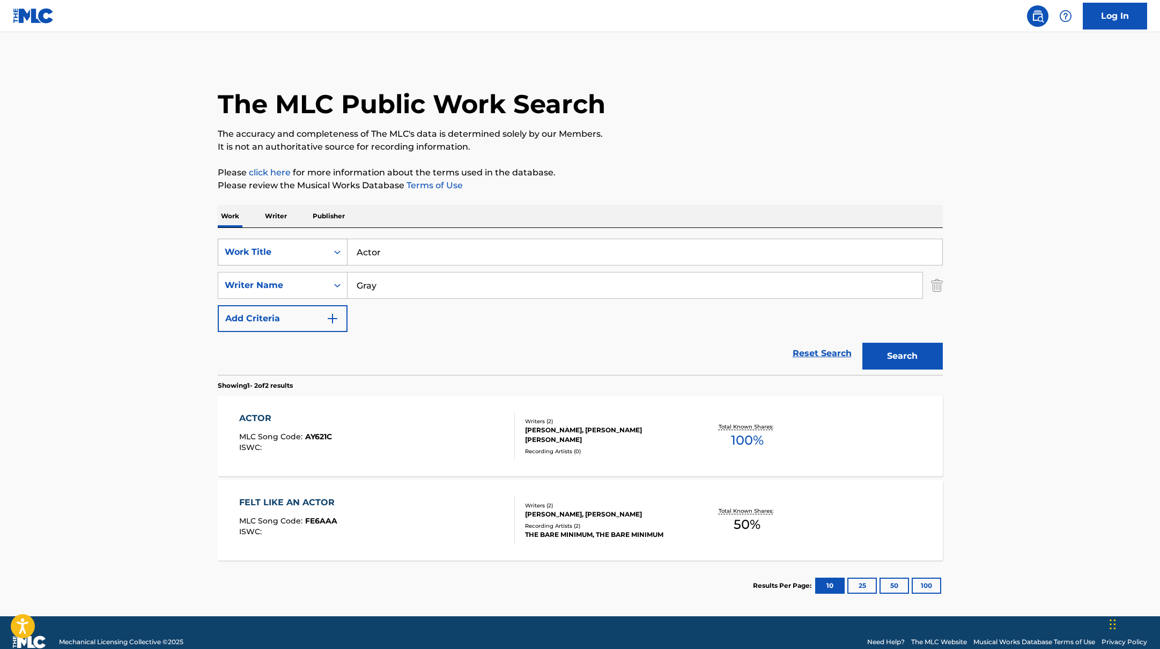
drag, startPoint x: 401, startPoint y: 258, endPoint x: 332, endPoint y: 247, distance: 70.1
click at [332, 247] on div "SearchWithCriteria45832d00-a73f-42f3-99db-db111a6c5918 Work Title Actor" at bounding box center [580, 252] width 725 height 27
drag, startPoint x: 414, startPoint y: 251, endPoint x: 322, endPoint y: 236, distance: 92.8
click at [322, 236] on div "SearchWithCriteria45832d00-a73f-42f3-99db-db111a6c5918 Work Title [PERSON_NAME]…" at bounding box center [580, 301] width 725 height 147
type input "[PERSON_NAME]"
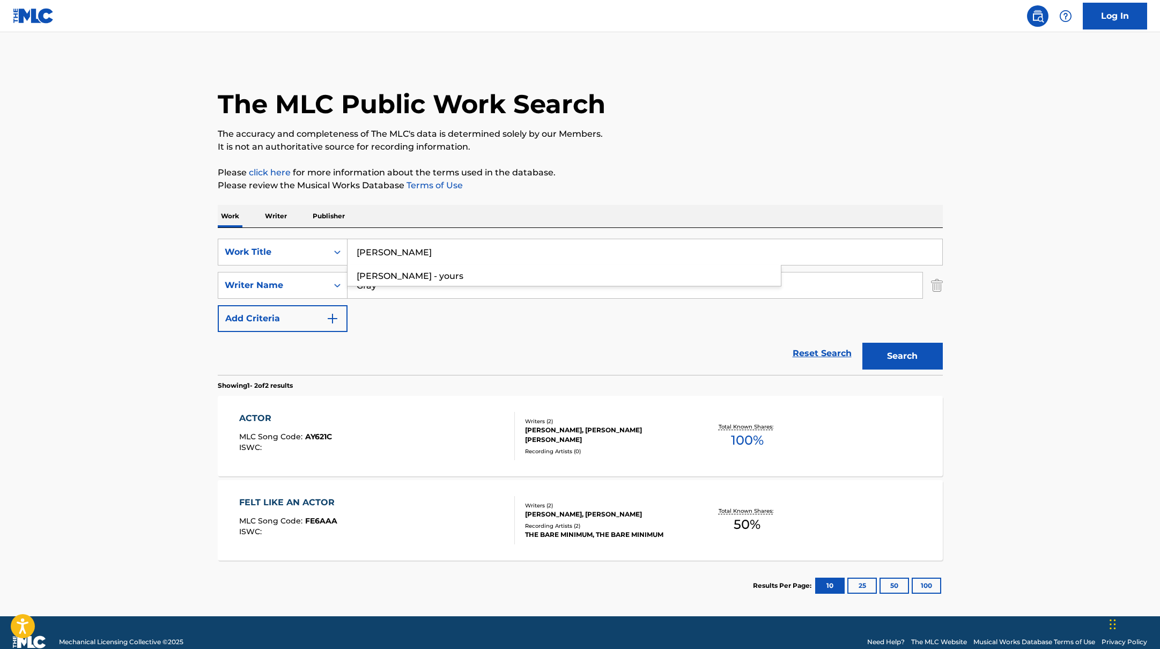
click at [626, 196] on div "The MLC Public Work Search The accuracy and completeness of The MLC's data is d…" at bounding box center [580, 335] width 751 height 552
click at [921, 354] on button "Search" at bounding box center [902, 356] width 80 height 27
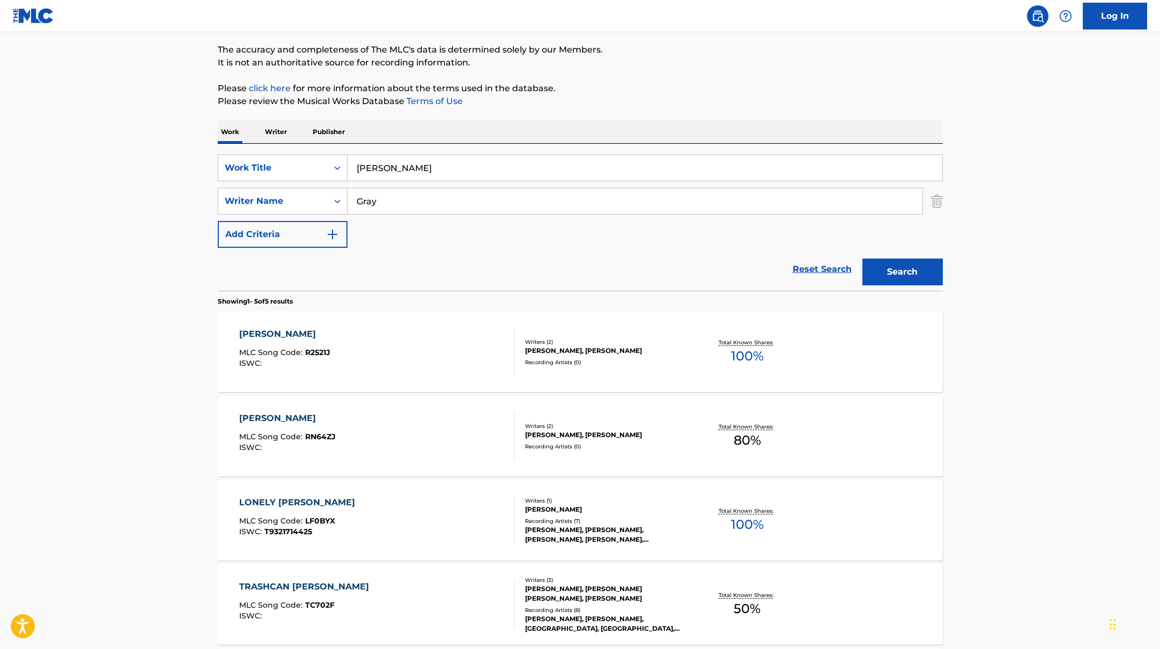
scroll to position [86, 0]
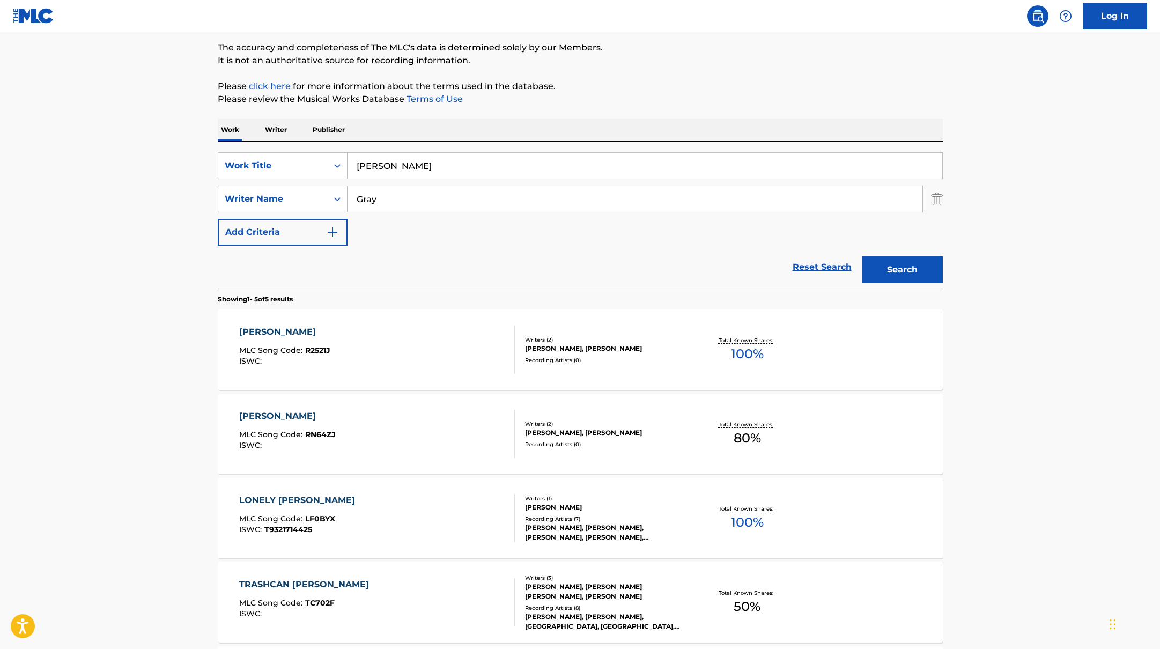
click at [447, 433] on div "[PERSON_NAME] MLC Song Code : RN64ZJ ISWC :" at bounding box center [377, 434] width 276 height 48
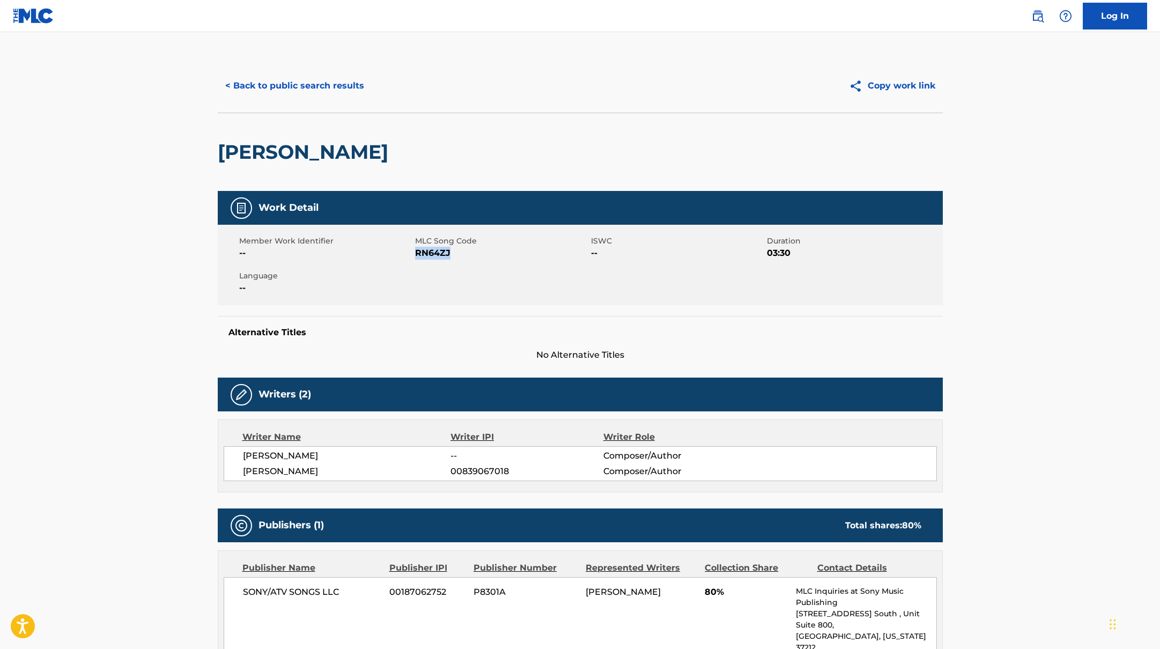
drag, startPoint x: 415, startPoint y: 250, endPoint x: 483, endPoint y: 253, distance: 68.2
click at [483, 253] on span "RN64ZJ" at bounding box center [501, 253] width 173 height 13
click at [353, 90] on button "< Back to public search results" at bounding box center [295, 85] width 154 height 27
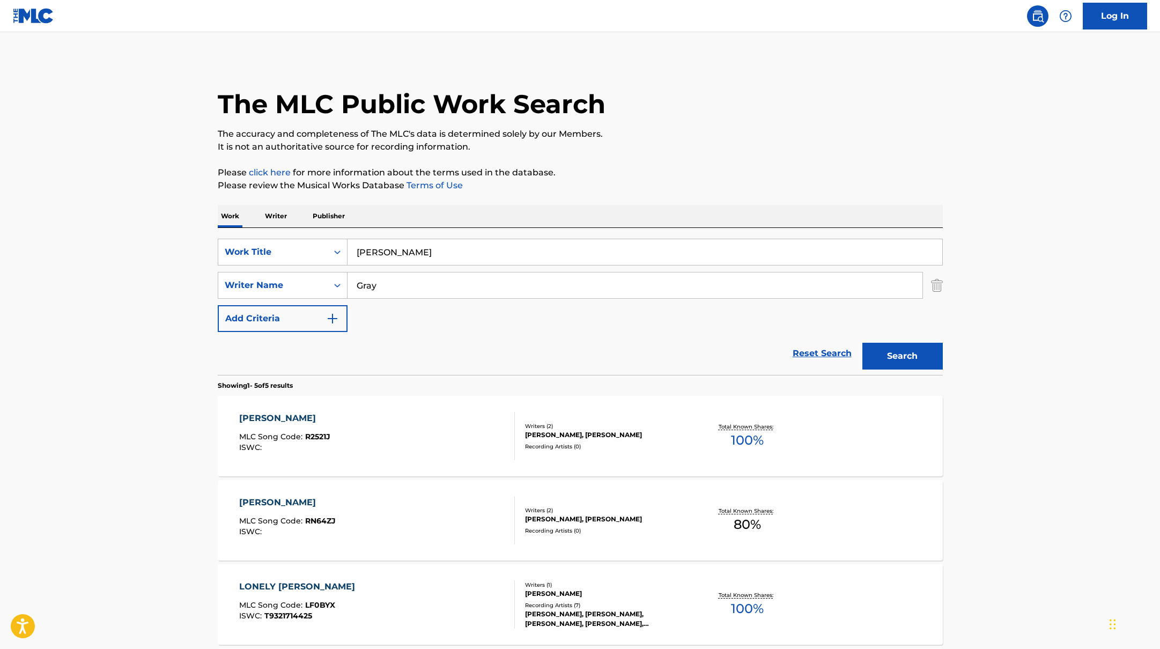
scroll to position [86, 0]
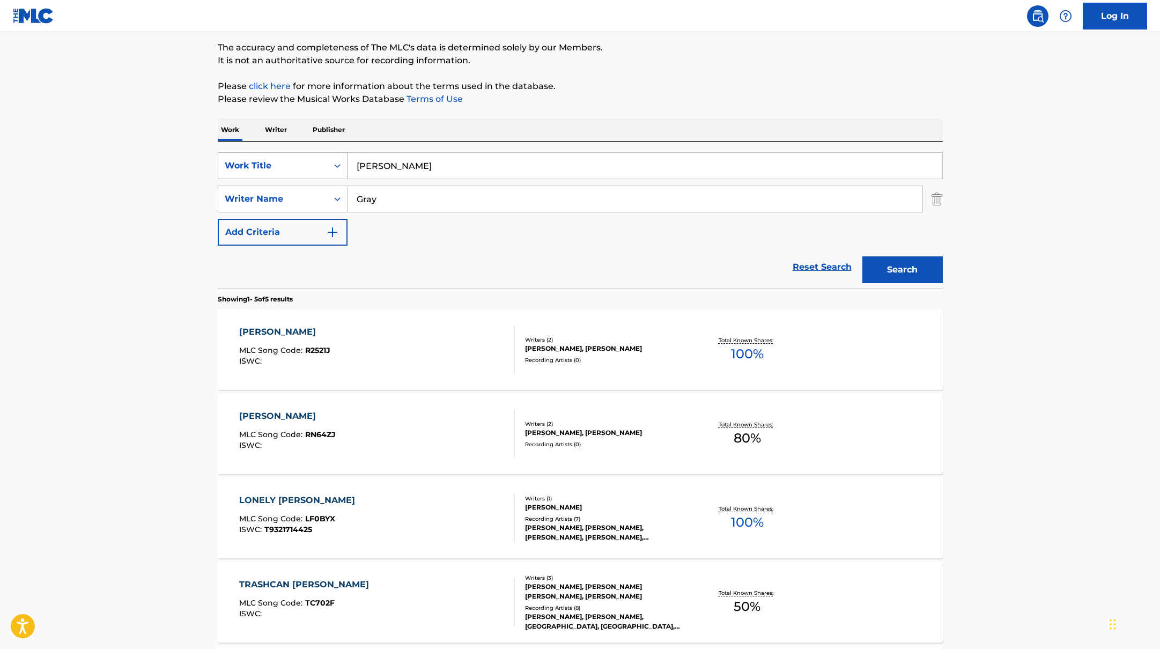
drag, startPoint x: 399, startPoint y: 172, endPoint x: 340, endPoint y: 154, distance: 61.6
click at [340, 154] on div "SearchWithCriteria45832d00-a73f-42f3-99db-db111a6c5918 Work Title [PERSON_NAME]" at bounding box center [580, 165] width 725 height 27
click at [784, 101] on p "Please review the Musical Works Database Terms of Use" at bounding box center [580, 99] width 725 height 13
drag, startPoint x: 403, startPoint y: 166, endPoint x: 333, endPoint y: 156, distance: 71.1
click at [335, 157] on div "SearchWithCriteria45832d00-a73f-42f3-99db-db111a6c5918 Work Title [PERSON_NAME]" at bounding box center [580, 165] width 725 height 27
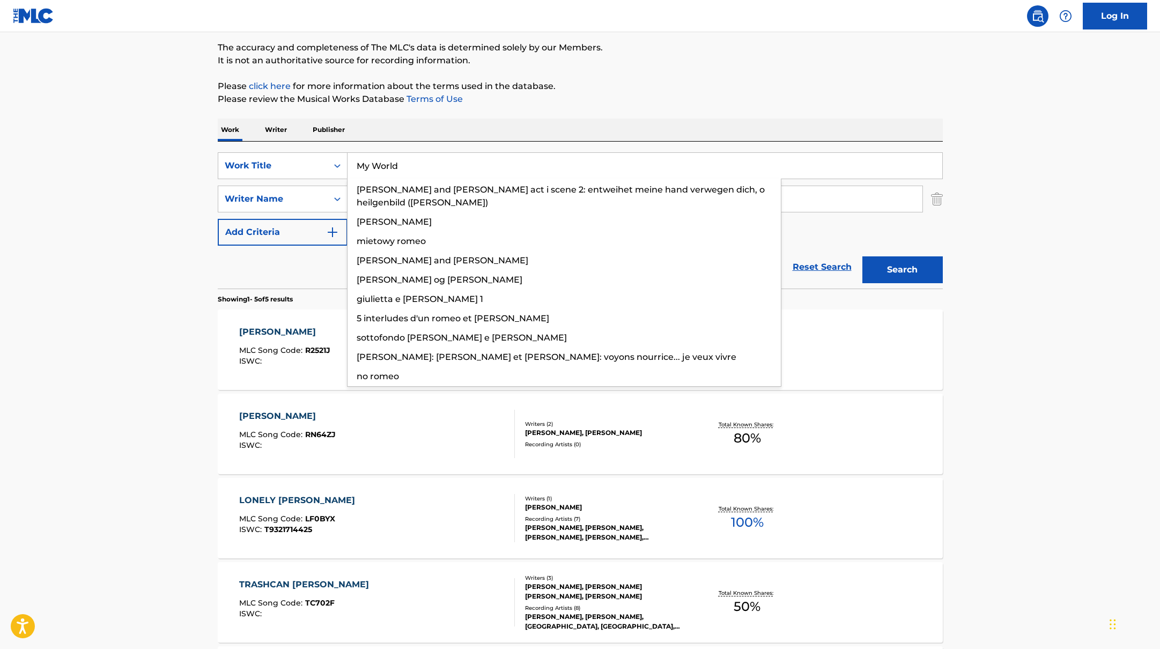
type input "My World"
click at [661, 131] on div "Work Writer Publisher" at bounding box center [580, 130] width 725 height 23
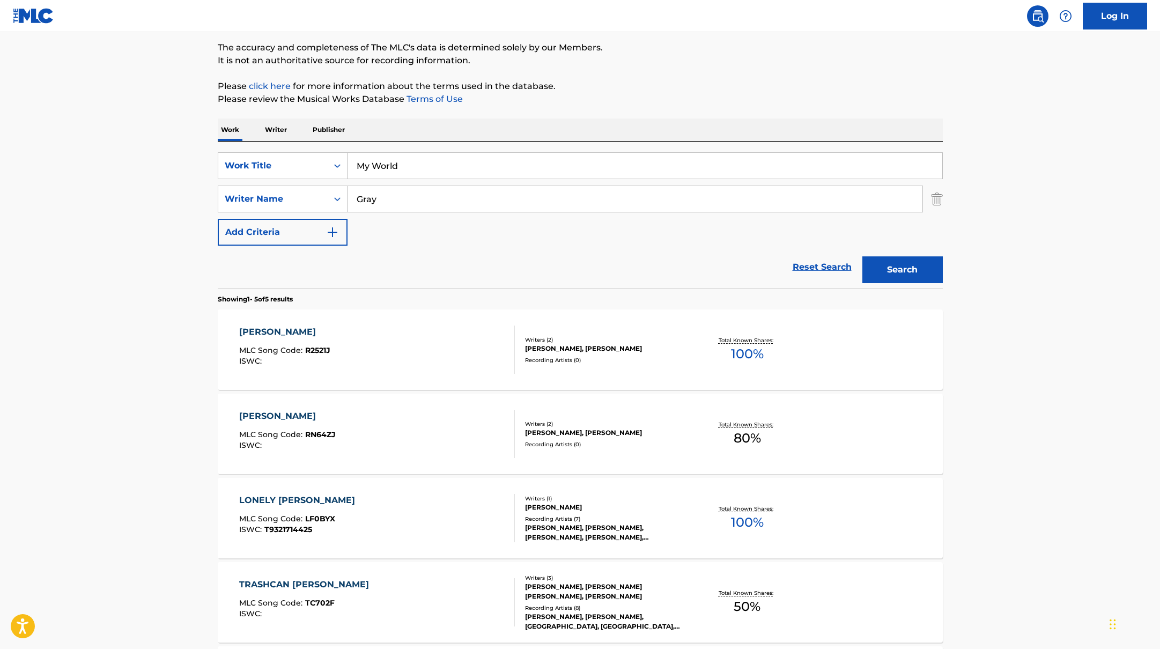
click at [904, 266] on button "Search" at bounding box center [902, 269] width 80 height 27
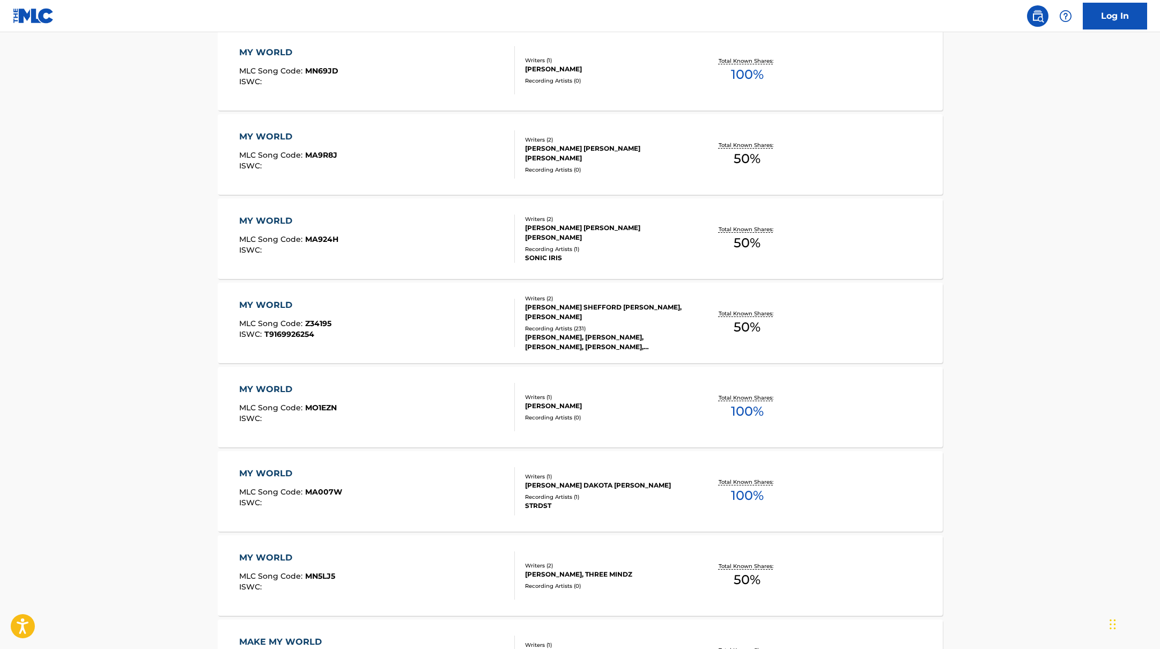
scroll to position [384, 0]
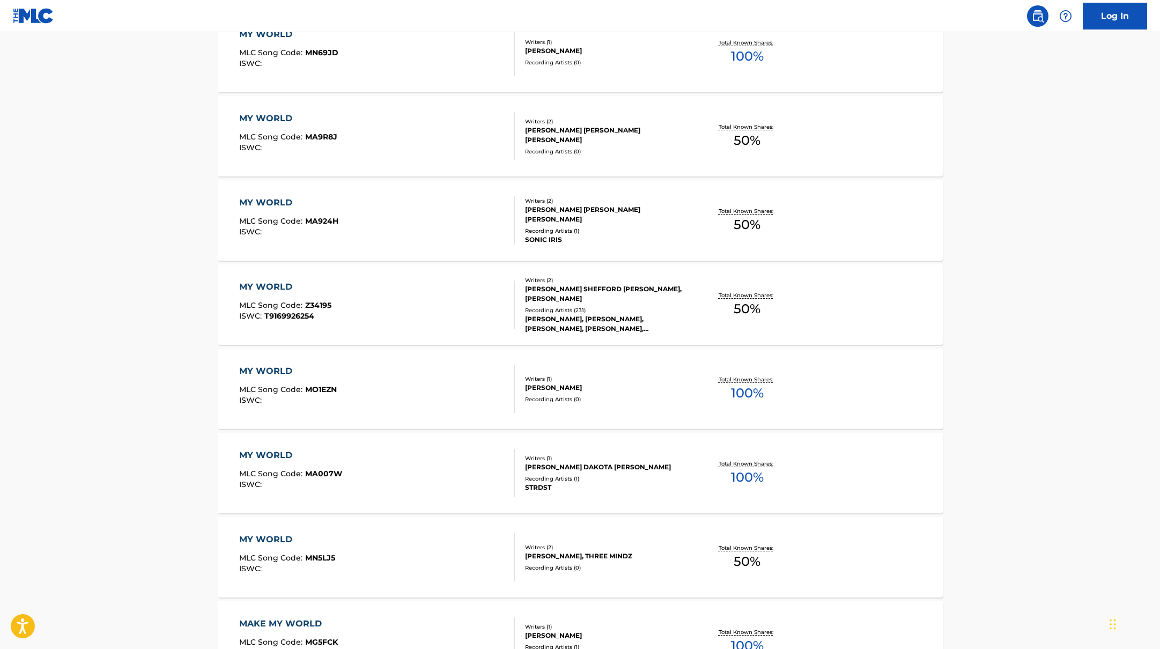
click at [458, 394] on div "MY WORLD MLC Song Code : MO1EZN ISWC :" at bounding box center [377, 389] width 276 height 48
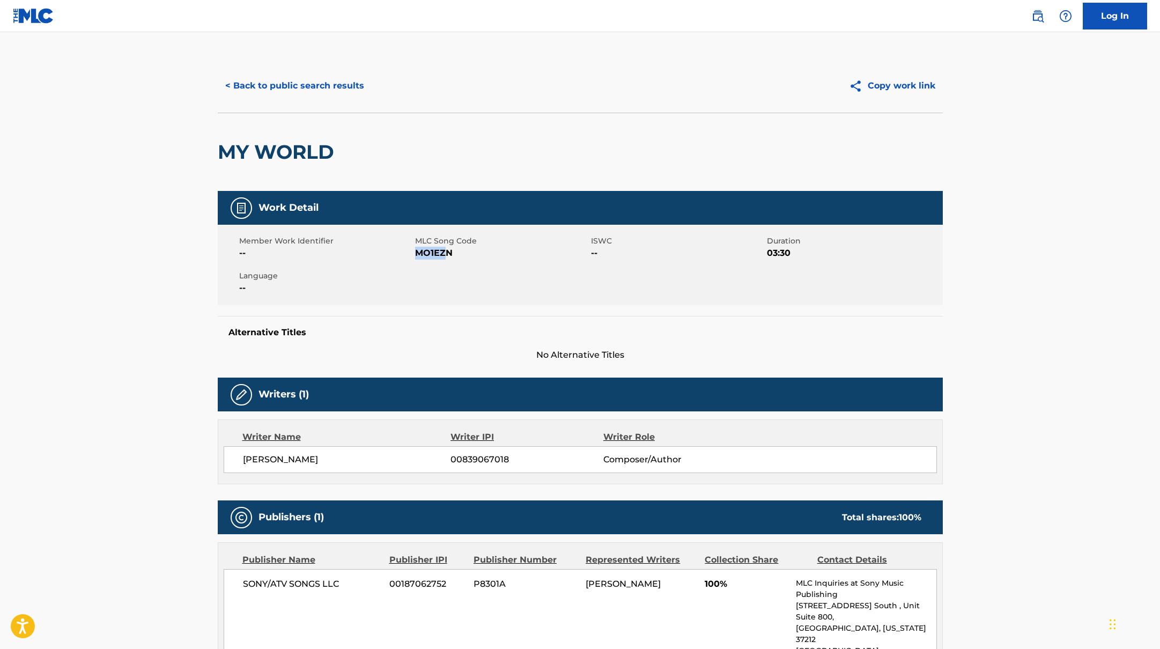
drag, startPoint x: 417, startPoint y: 252, endPoint x: 478, endPoint y: 252, distance: 60.6
click at [478, 252] on span "MO1EZN" at bounding box center [501, 253] width 173 height 13
click at [334, 96] on button "< Back to public search results" at bounding box center [295, 85] width 154 height 27
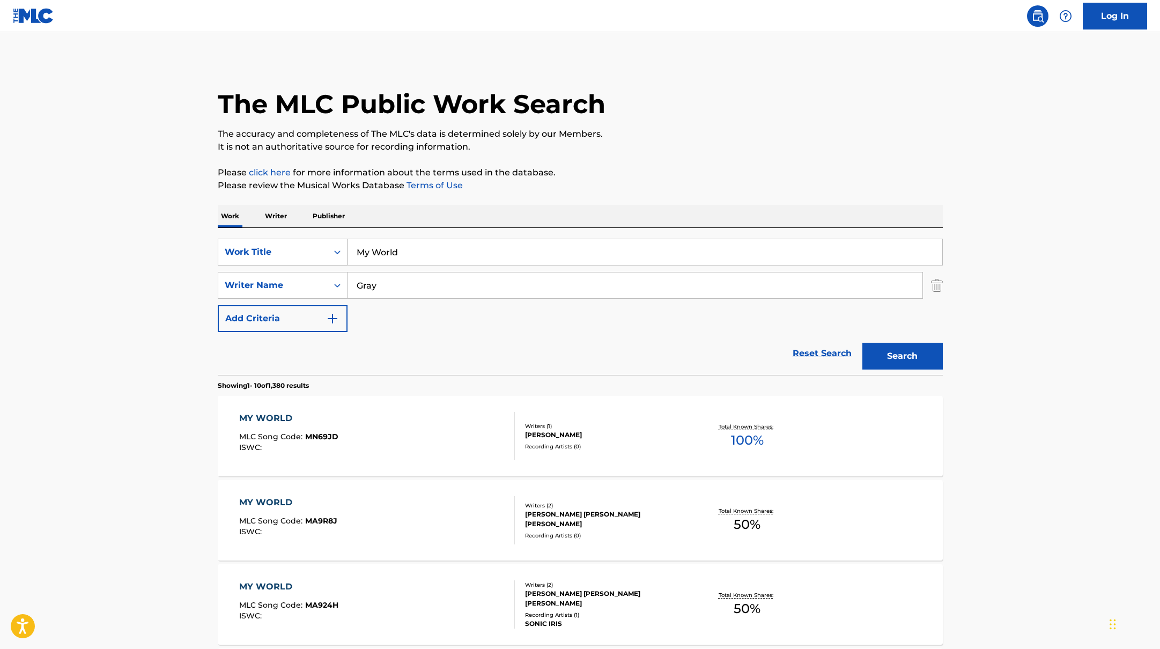
drag, startPoint x: 406, startPoint y: 255, endPoint x: 334, endPoint y: 242, distance: 74.1
click at [333, 242] on div "SearchWithCriteria45832d00-a73f-42f3-99db-db111a6c5918 Work Title My World" at bounding box center [580, 252] width 725 height 27
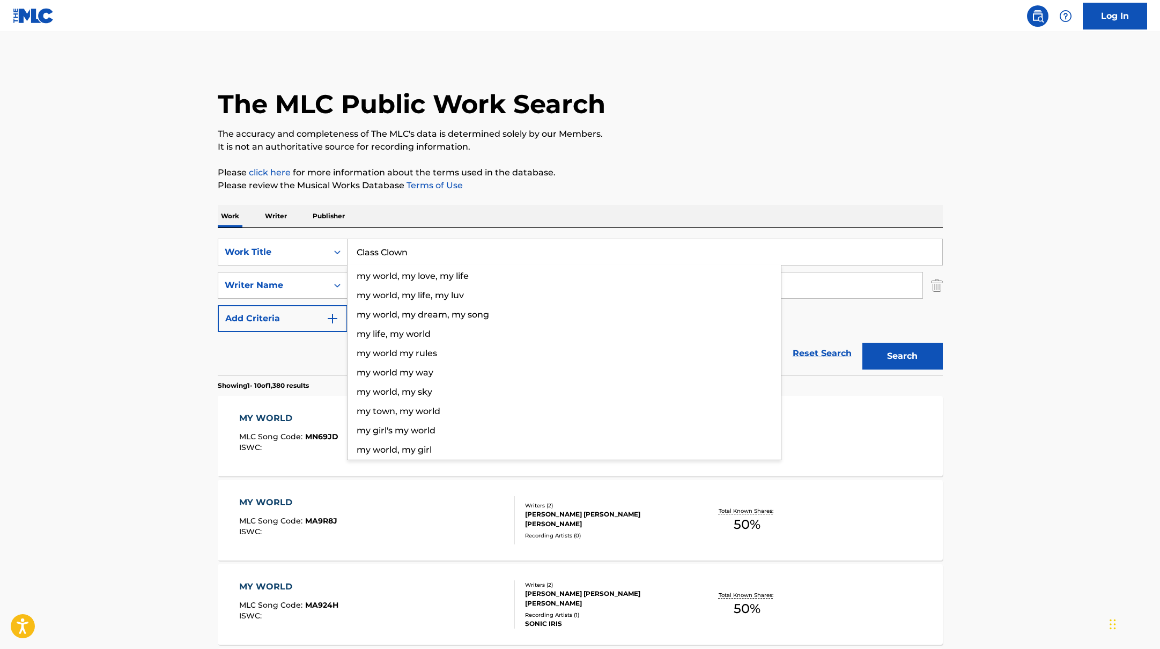
type input "Class Clown"
click at [677, 183] on p "Please review the Musical Works Database Terms of Use" at bounding box center [580, 185] width 725 height 13
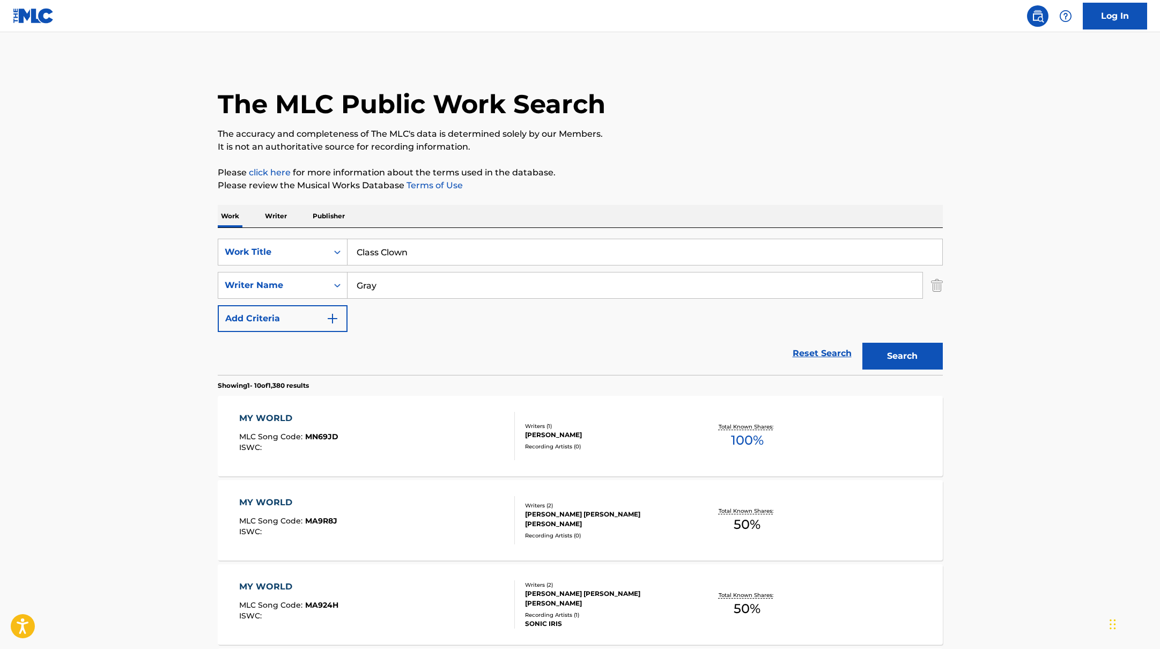
click at [912, 358] on button "Search" at bounding box center [902, 356] width 80 height 27
click at [459, 430] on div "CLASS CLOWN MLC Song Code : CK9WRG ISWC :" at bounding box center [377, 436] width 276 height 48
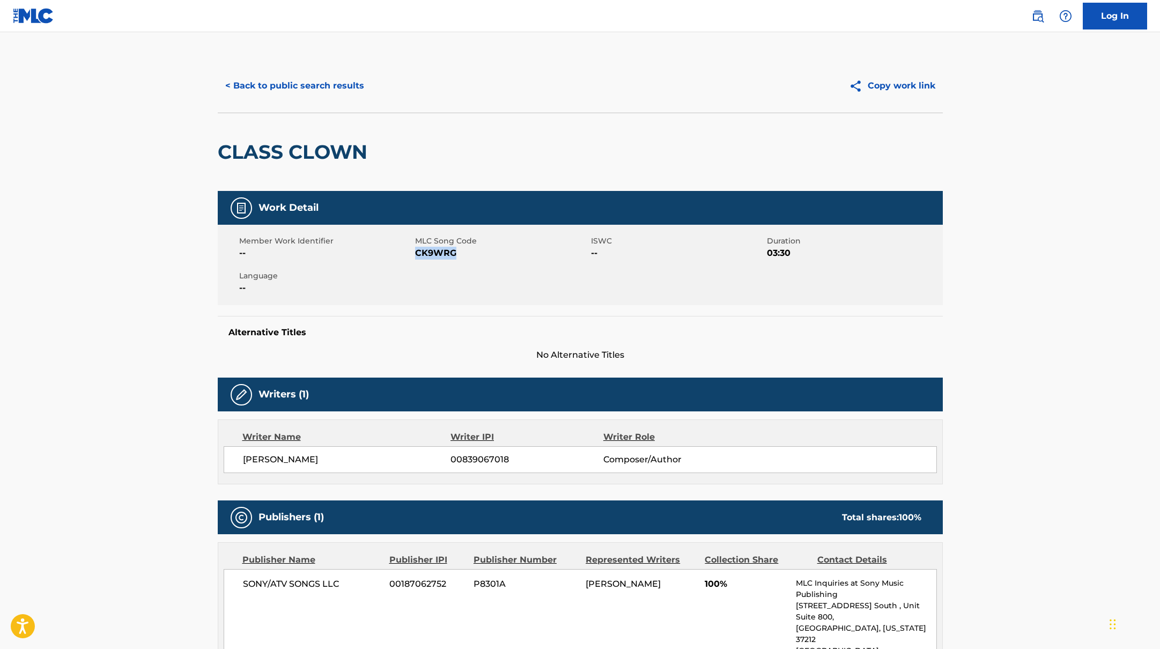
drag, startPoint x: 414, startPoint y: 254, endPoint x: 485, endPoint y: 254, distance: 70.2
click at [485, 254] on span "CK9WRG" at bounding box center [501, 253] width 173 height 13
click at [323, 71] on div "< Back to public search results Copy work link" at bounding box center [580, 86] width 725 height 54
click at [329, 88] on button "< Back to public search results" at bounding box center [295, 85] width 154 height 27
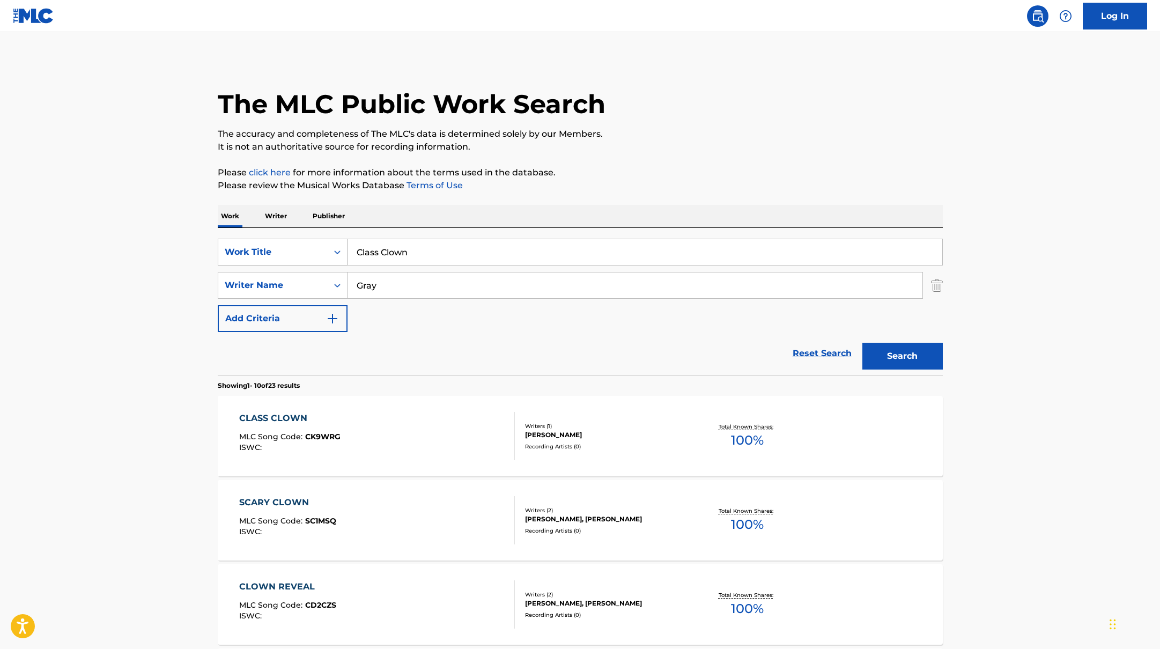
drag, startPoint x: 416, startPoint y: 257, endPoint x: 329, endPoint y: 243, distance: 88.0
click at [328, 243] on div "SearchWithCriteria45832d00-a73f-42f3-99db-db111a6c5918 Work Title Class Clown" at bounding box center [580, 252] width 725 height 27
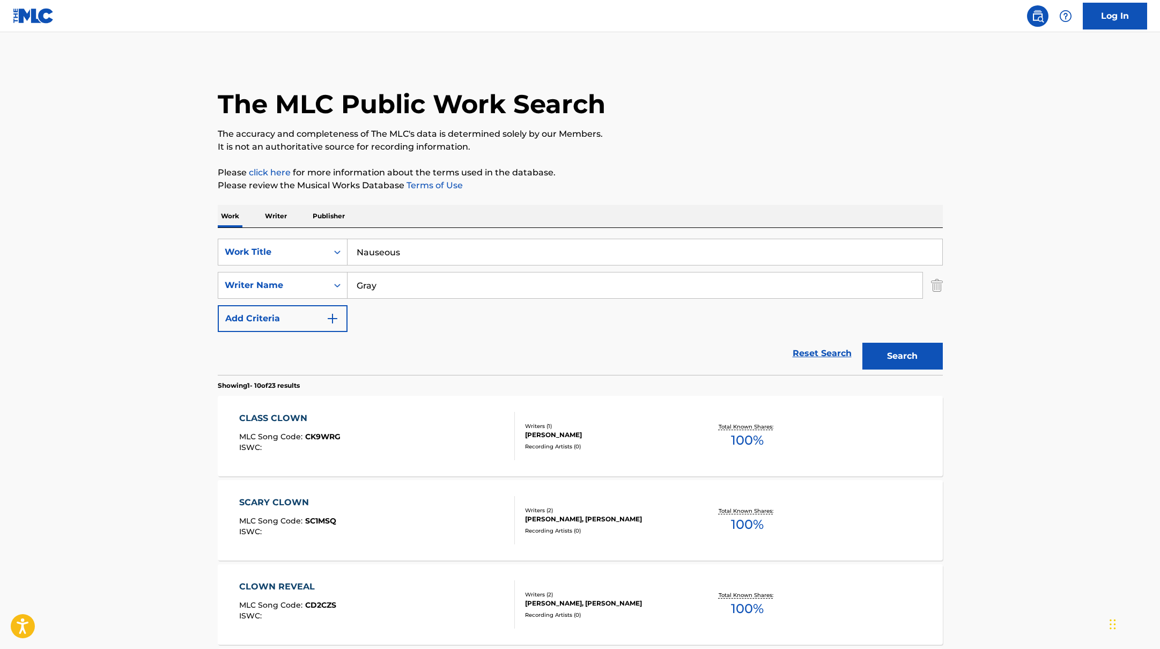
drag, startPoint x: 436, startPoint y: 256, endPoint x: 368, endPoint y: 245, distance: 69.6
click at [329, 241] on div "SearchWithCriteria45832d00-a73f-42f3-99db-db111a6c5918 Work Title Nauseous" at bounding box center [580, 252] width 725 height 27
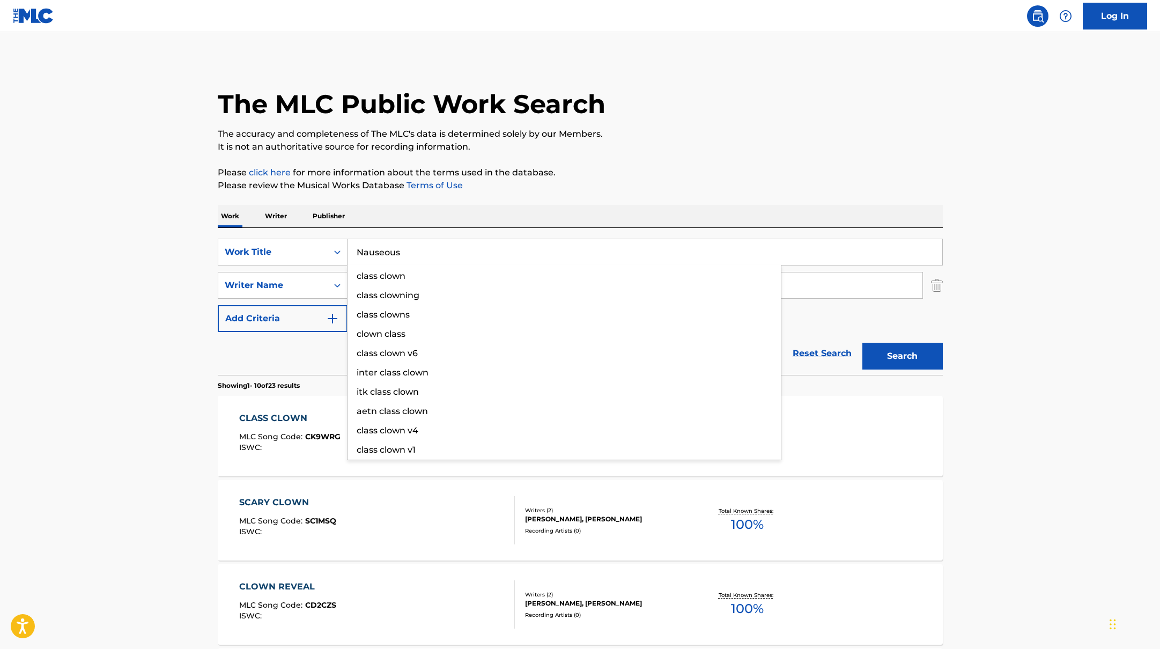
type input "Nauseous"
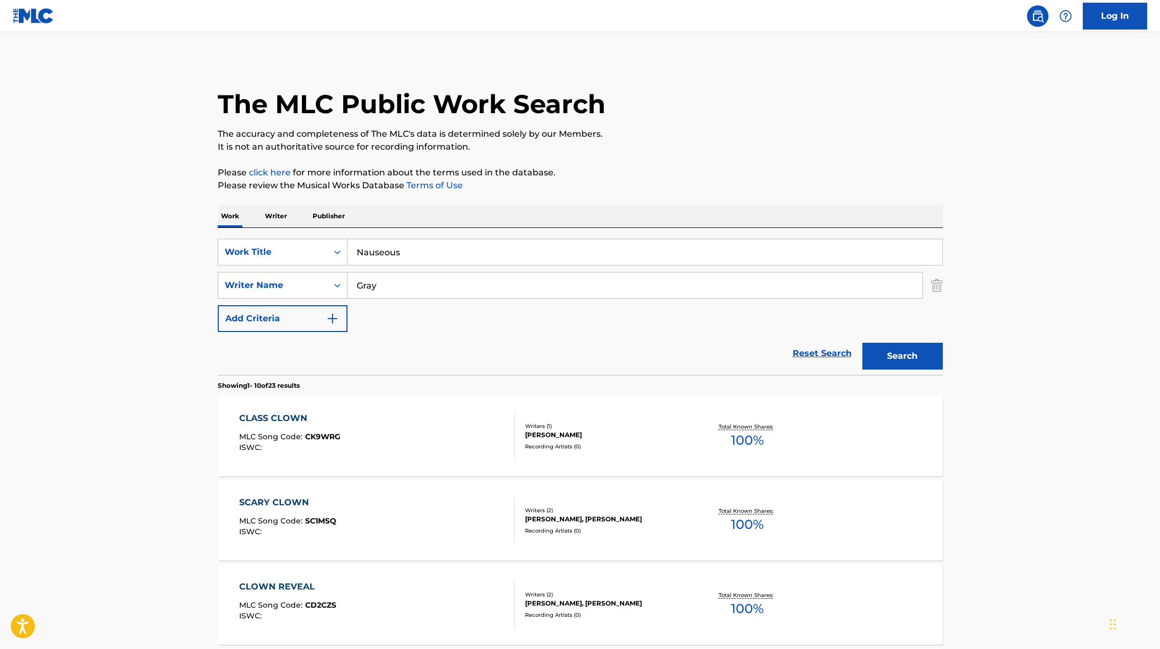
click at [729, 179] on p "Please review the Musical Works Database Terms of Use" at bounding box center [580, 185] width 725 height 13
click at [910, 358] on button "Search" at bounding box center [902, 356] width 80 height 27
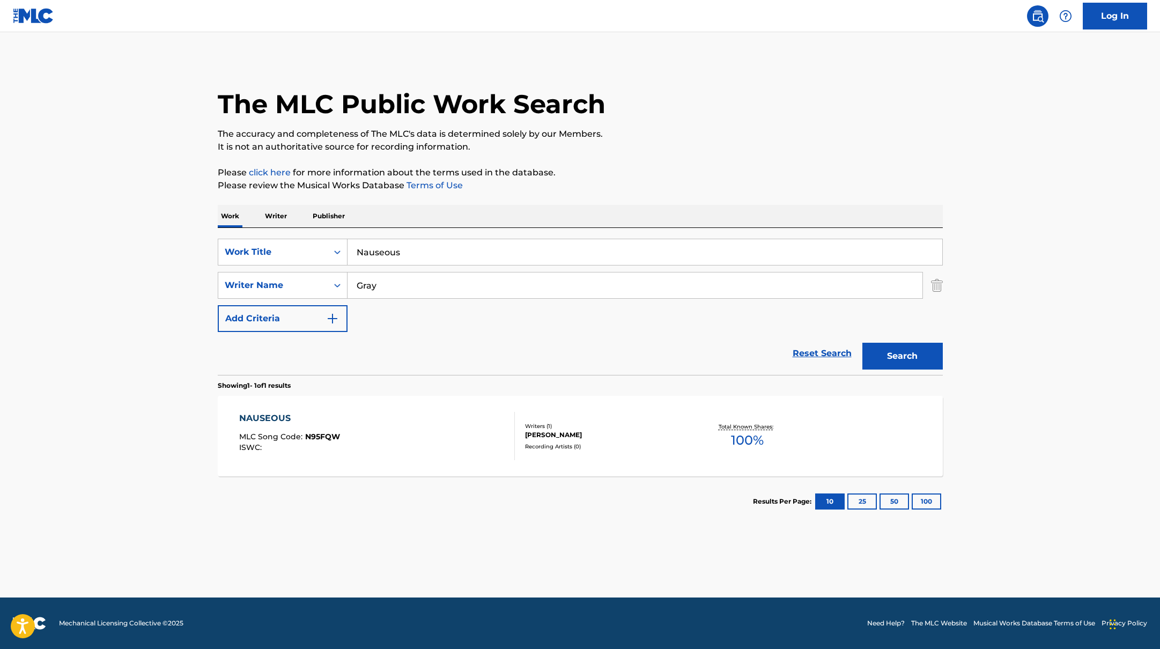
click at [446, 435] on div "NAUSEOUS MLC Song Code : N95FQW ISWC :" at bounding box center [377, 436] width 276 height 48
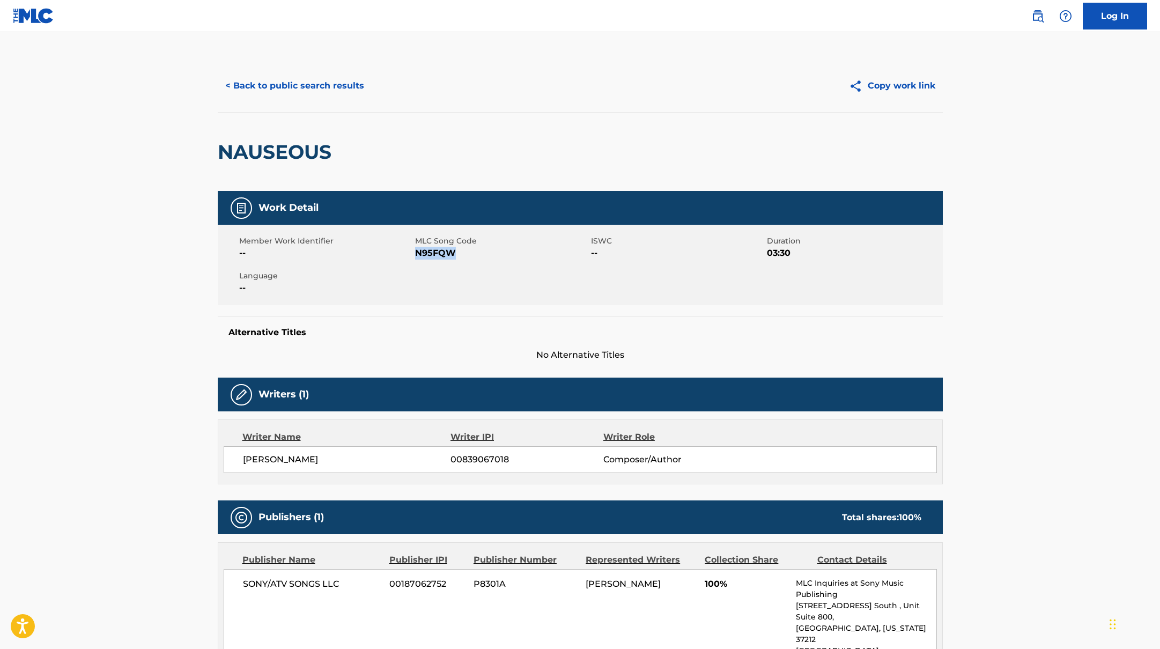
drag, startPoint x: 418, startPoint y: 254, endPoint x: 483, endPoint y: 254, distance: 65.4
click at [483, 254] on span "N95FQW" at bounding box center [501, 253] width 173 height 13
click at [334, 101] on div "< Back to public search results Copy work link" at bounding box center [580, 86] width 725 height 54
click at [334, 90] on button "< Back to public search results" at bounding box center [295, 85] width 154 height 27
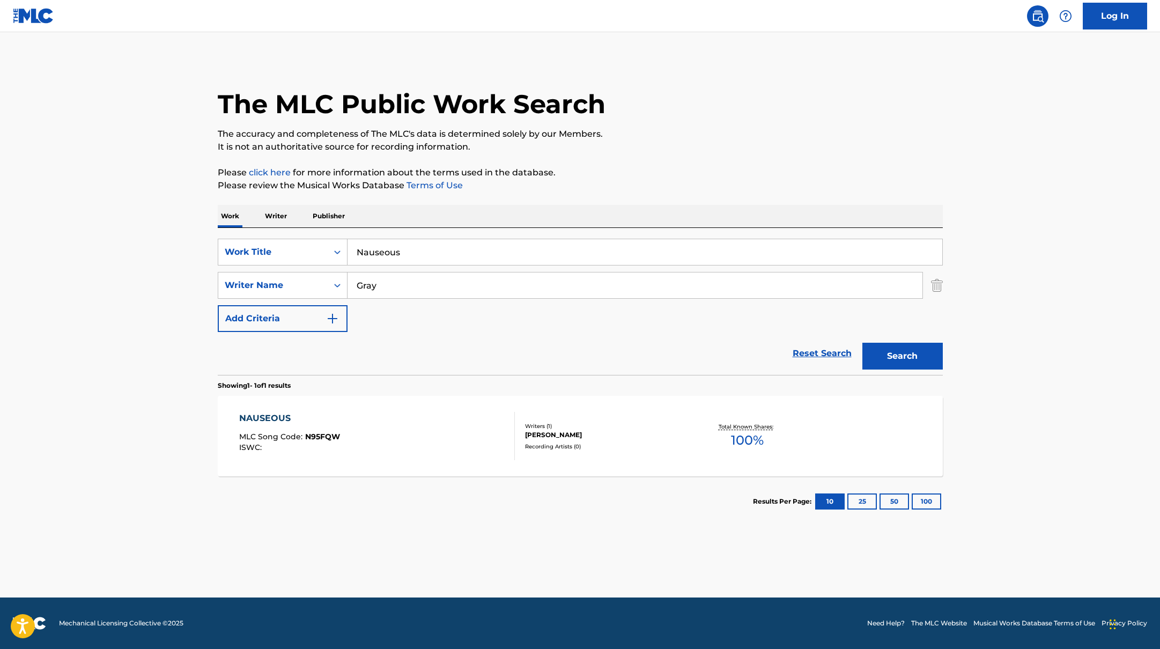
drag, startPoint x: 420, startPoint y: 253, endPoint x: 317, endPoint y: 237, distance: 104.2
click at [318, 238] on div "SearchWithCriteria45832d00-a73f-42f3-99db-db111a6c5918 Work Title Nauseous Sear…" at bounding box center [580, 301] width 725 height 147
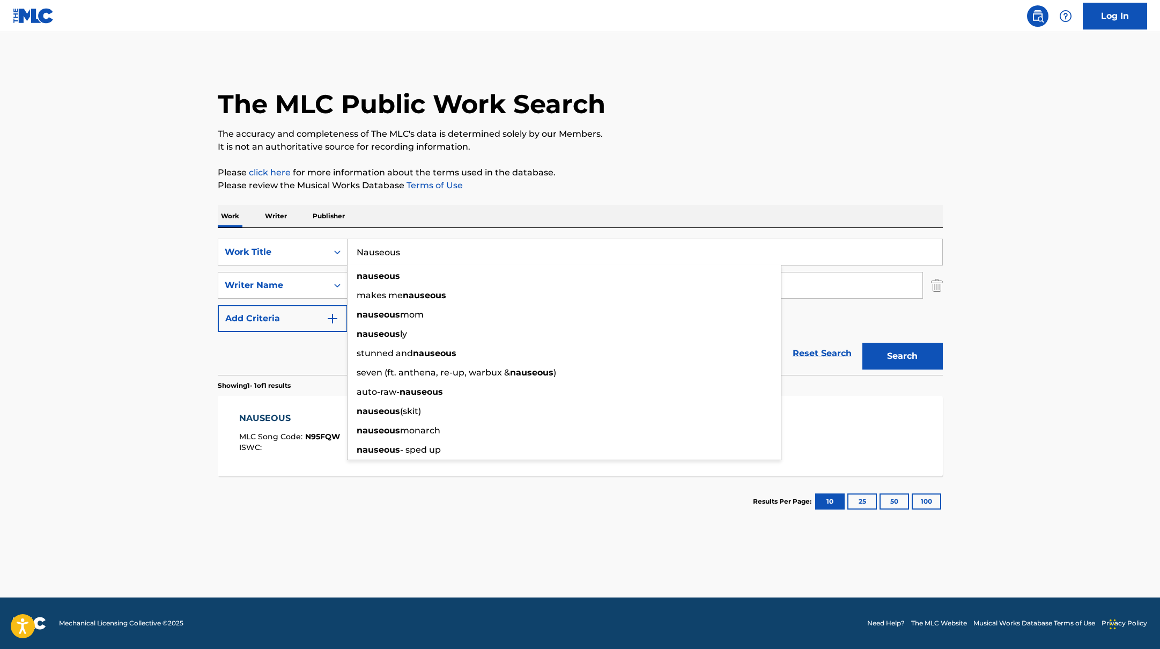
click at [673, 172] on p "Please click here for more information about the terms used in the database." at bounding box center [580, 172] width 725 height 13
drag, startPoint x: 408, startPoint y: 256, endPoint x: 749, endPoint y: 154, distance: 355.6
click at [749, 154] on div "The MLC Public Work Search The accuracy and completeness of The MLC's data is d…" at bounding box center [580, 293] width 751 height 468
type input "Caramel"
click at [751, 154] on div "The MLC Public Work Search The accuracy and completeness of The MLC's data is d…" at bounding box center [580, 293] width 751 height 468
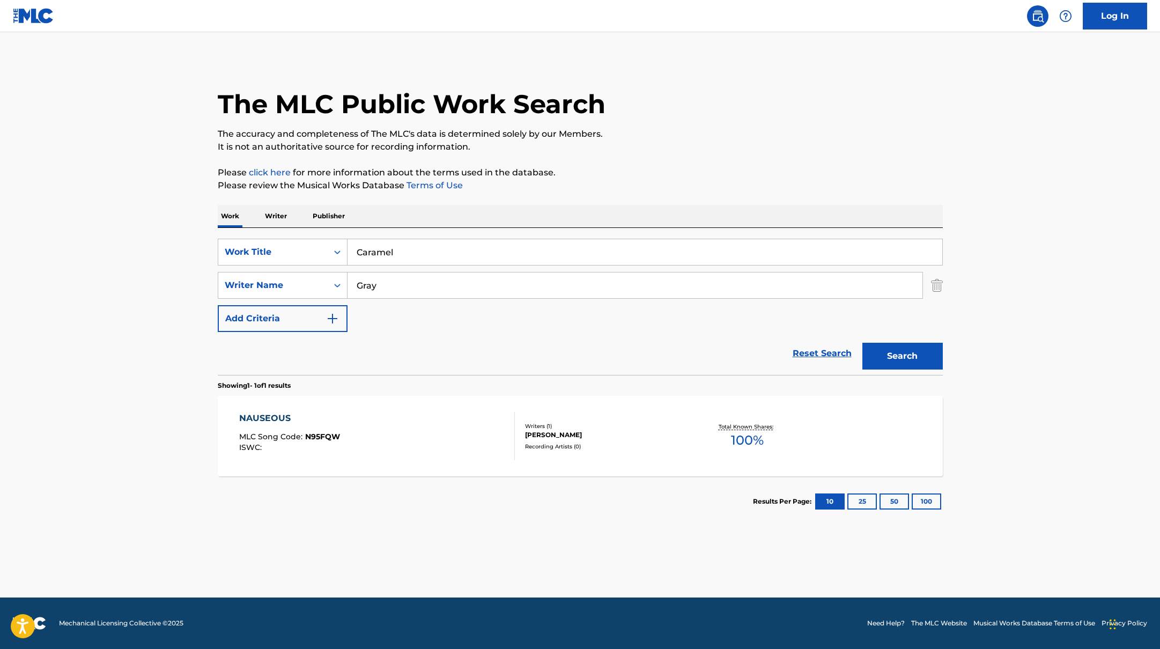
click at [897, 358] on button "Search" at bounding box center [902, 356] width 80 height 27
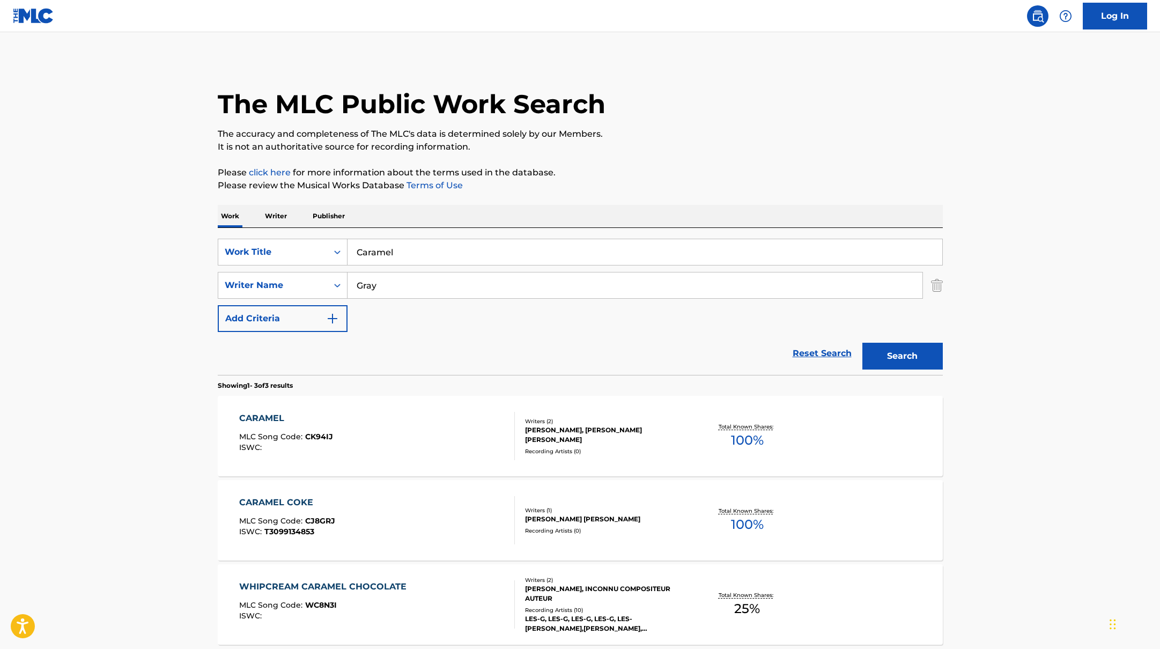
click at [460, 423] on div "CARAMEL MLC Song Code : CK94IJ ISWC :" at bounding box center [377, 436] width 276 height 48
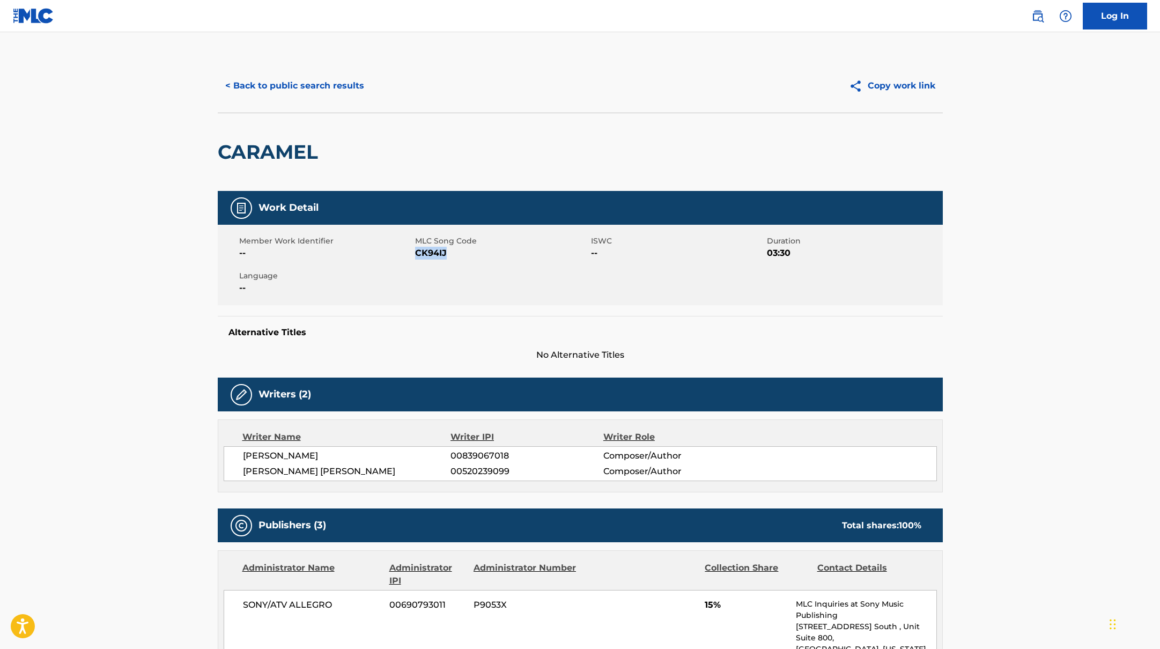
drag, startPoint x: 417, startPoint y: 253, endPoint x: 485, endPoint y: 253, distance: 68.6
click at [485, 253] on span "CK94IJ" at bounding box center [501, 253] width 173 height 13
click at [329, 88] on button "< Back to public search results" at bounding box center [295, 85] width 154 height 27
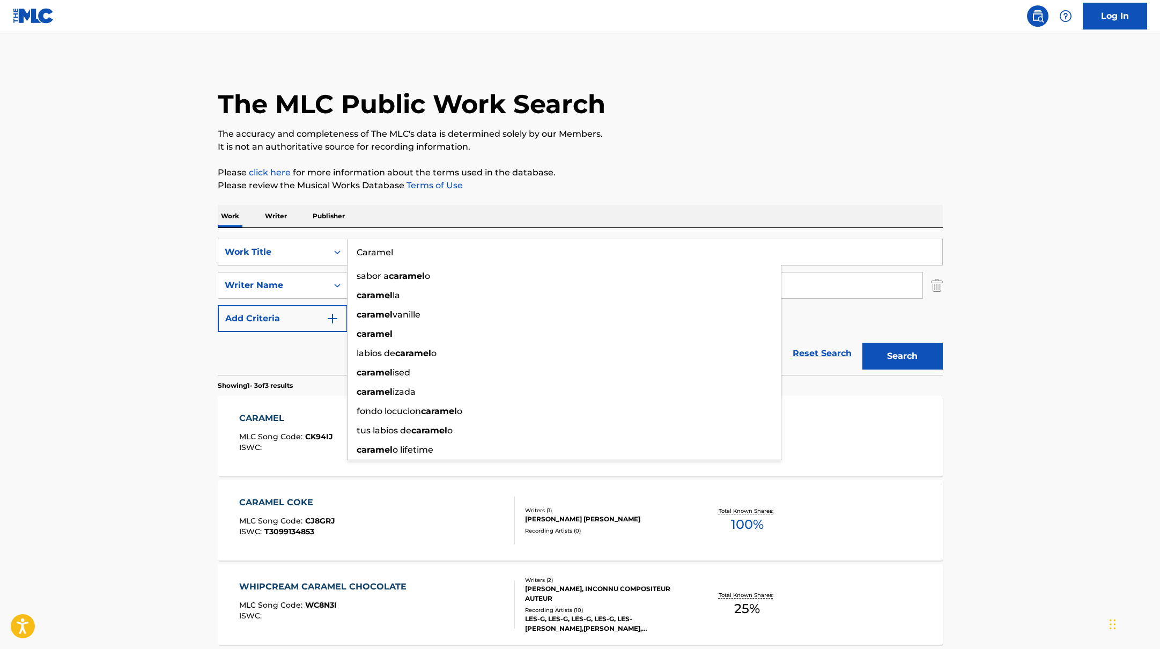
drag, startPoint x: 406, startPoint y: 253, endPoint x: 328, endPoint y: 235, distance: 80.1
click at [328, 235] on div "SearchWithCriteria45832d00-a73f-42f3-99db-db111a6c5918 Work Title Caramel sabor…" at bounding box center [580, 301] width 725 height 147
click at [734, 191] on p "Please review the Musical Works Database Terms of Use" at bounding box center [580, 185] width 725 height 13
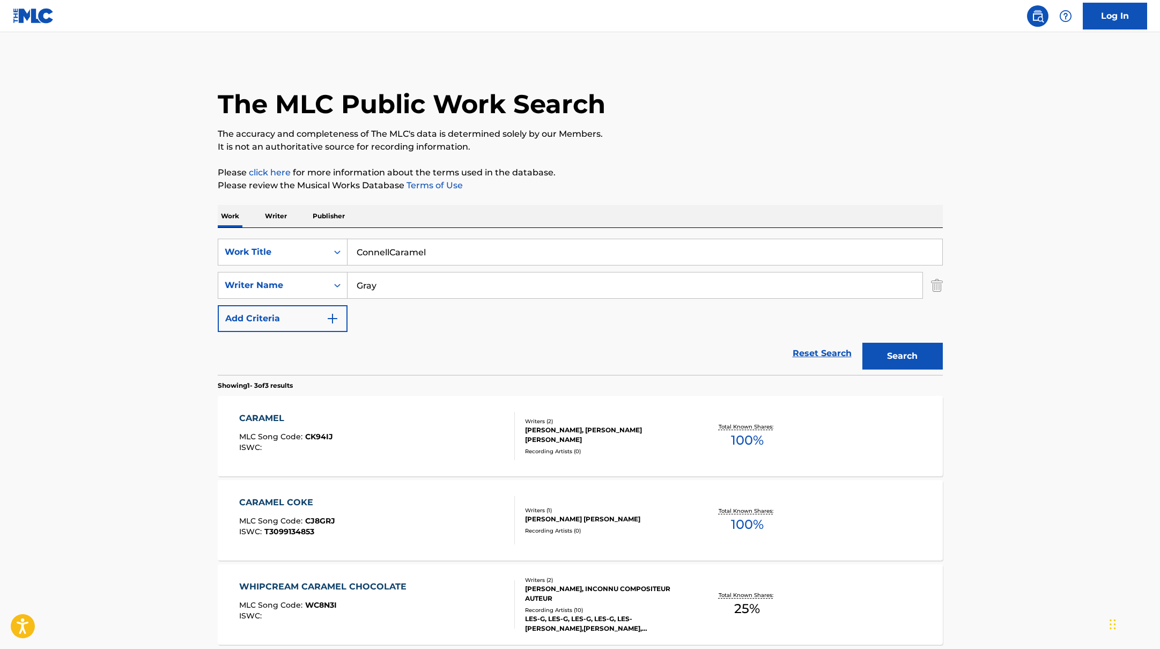
drag, startPoint x: 406, startPoint y: 246, endPoint x: 287, endPoint y: 229, distance: 119.7
click at [285, 229] on div "SearchWithCriteria45832d00-a73f-42f3-99db-db111a6c5918 Work Title ConnellCarame…" at bounding box center [580, 301] width 725 height 147
drag, startPoint x: 438, startPoint y: 253, endPoint x: 257, endPoint y: 241, distance: 180.5
click at [260, 242] on div "SearchWithCriteria45832d00-a73f-42f3-99db-db111a6c5918 Work Title ConnellCaramel" at bounding box center [580, 252] width 725 height 27
type input "[PERSON_NAME]"
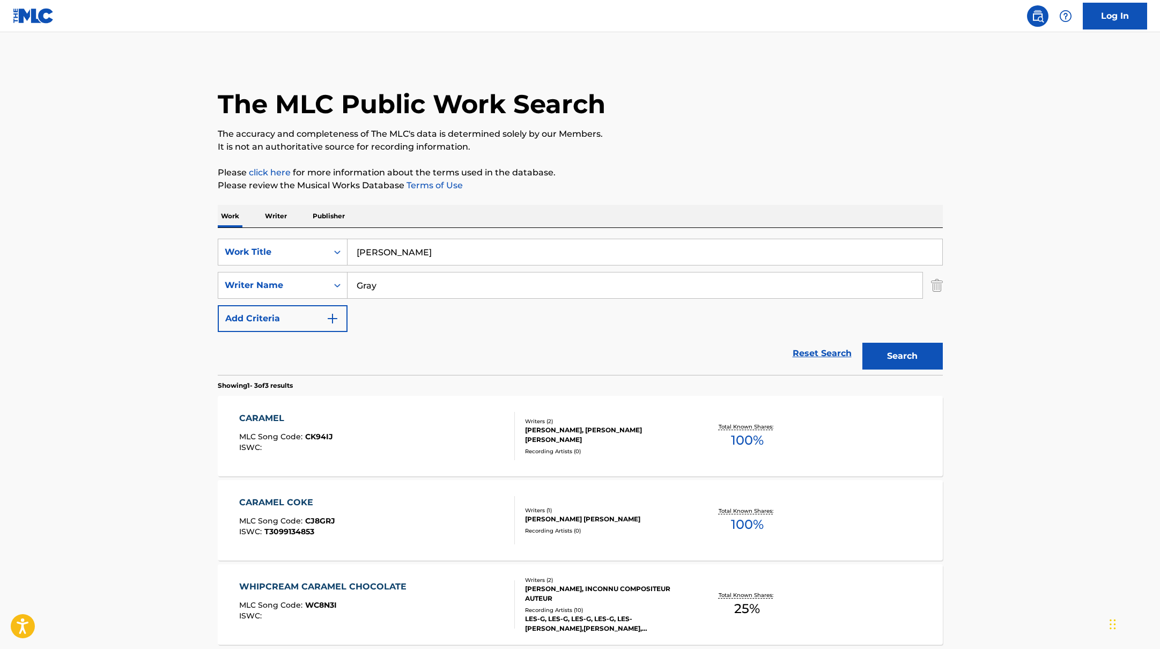
click at [639, 143] on p "It is not an authoritative source for recording information." at bounding box center [580, 146] width 725 height 13
click at [897, 357] on button "Search" at bounding box center [902, 356] width 80 height 27
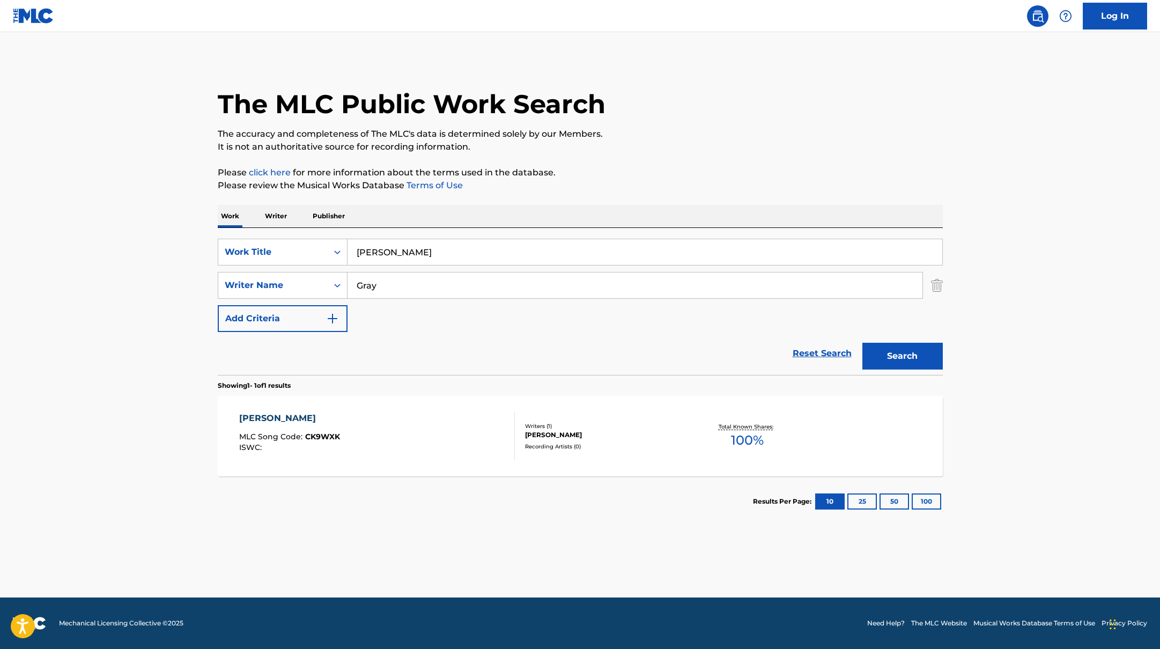
click at [485, 430] on div "[PERSON_NAME] MLC Song Code : CK9WXK ISWC :" at bounding box center [377, 436] width 276 height 48
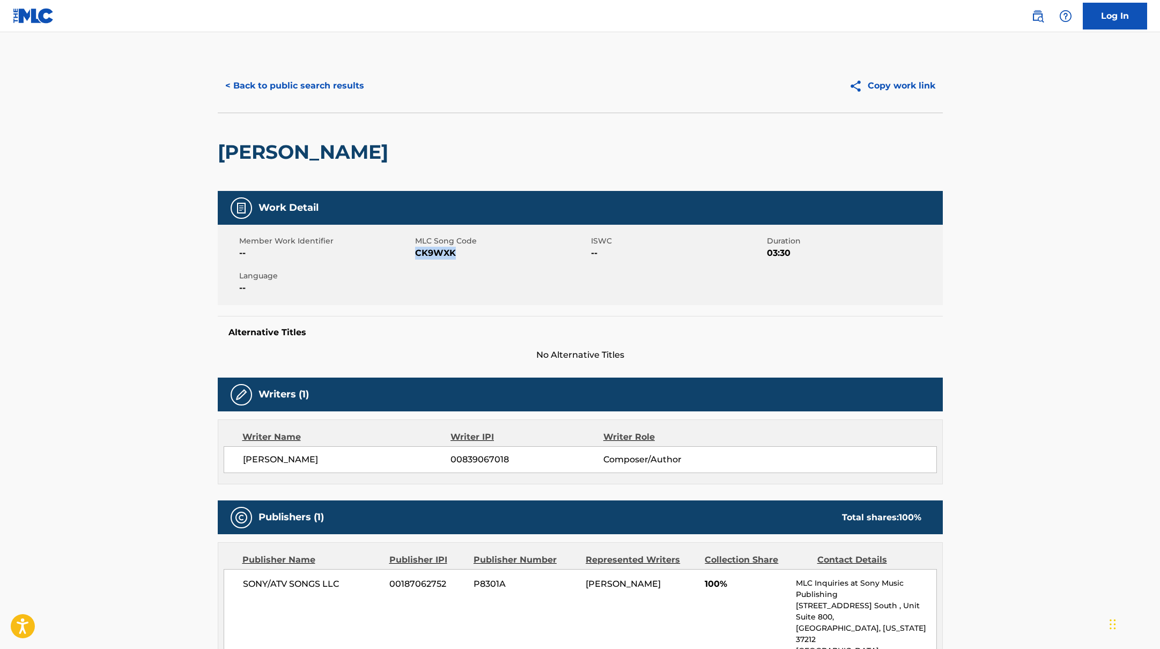
drag, startPoint x: 416, startPoint y: 254, endPoint x: 510, endPoint y: 253, distance: 94.4
click at [510, 253] on span "CK9WXK" at bounding box center [501, 253] width 173 height 13
click at [350, 87] on button "< Back to public search results" at bounding box center [295, 85] width 154 height 27
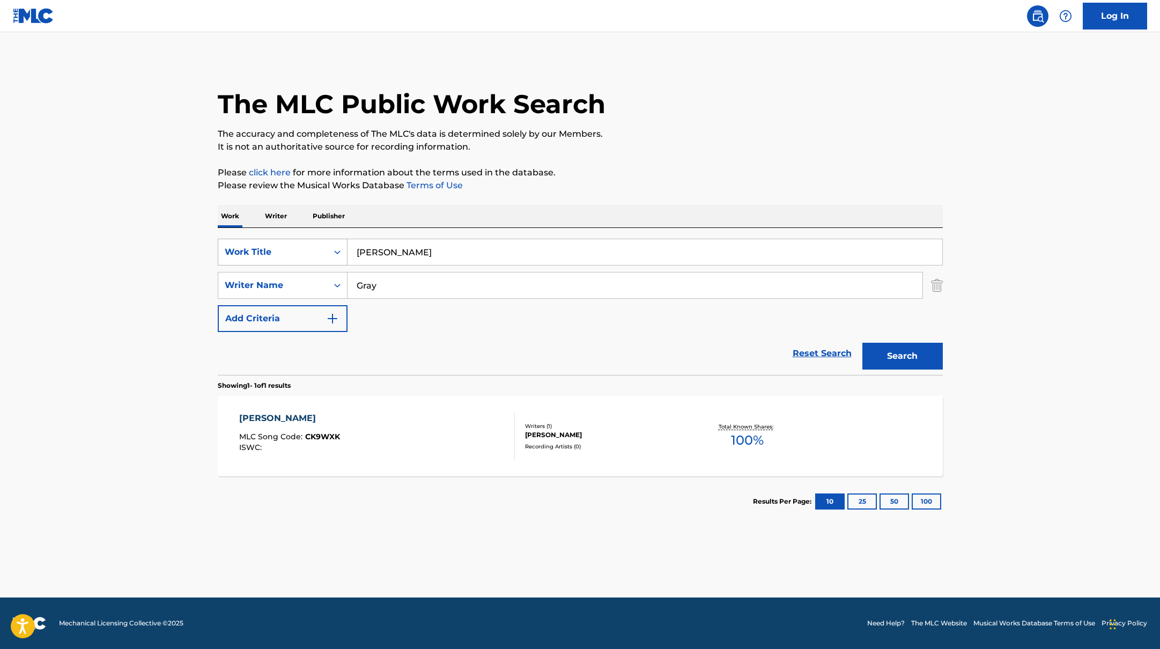
drag, startPoint x: 409, startPoint y: 250, endPoint x: 327, endPoint y: 243, distance: 81.8
click at [327, 243] on div "SearchWithCriteria45832d00-a73f-42f3-99db-db111a6c5918 Work Title [PERSON_NAME]" at bounding box center [580, 252] width 725 height 27
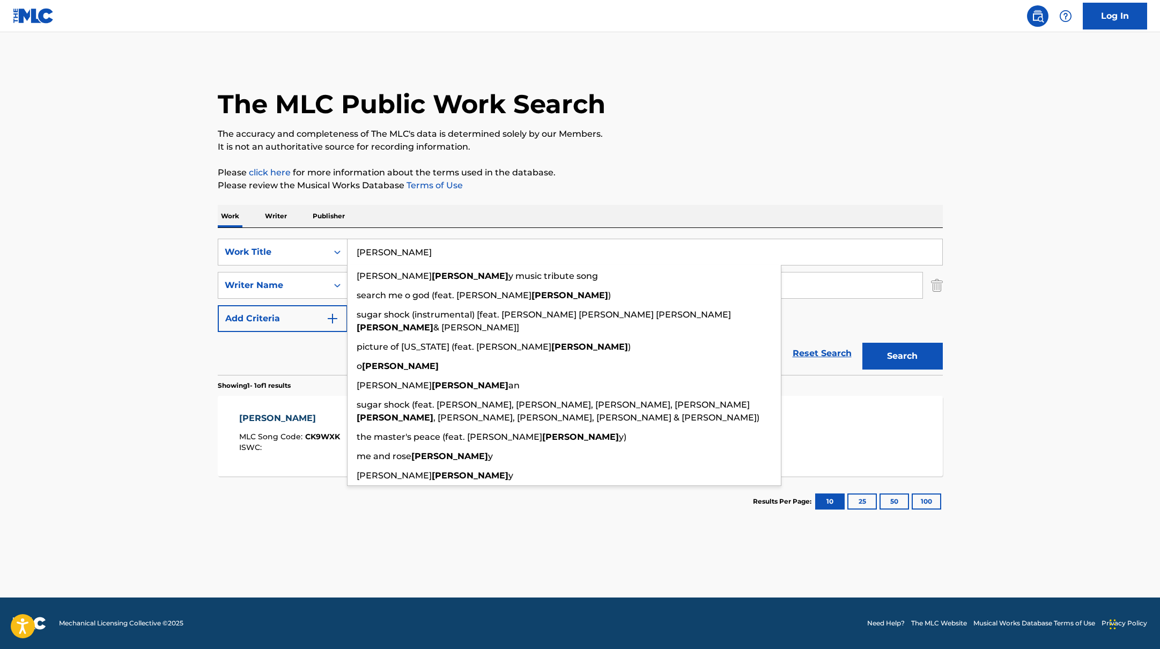
click at [708, 183] on p "Please review the Musical Works Database Terms of Use" at bounding box center [580, 185] width 725 height 13
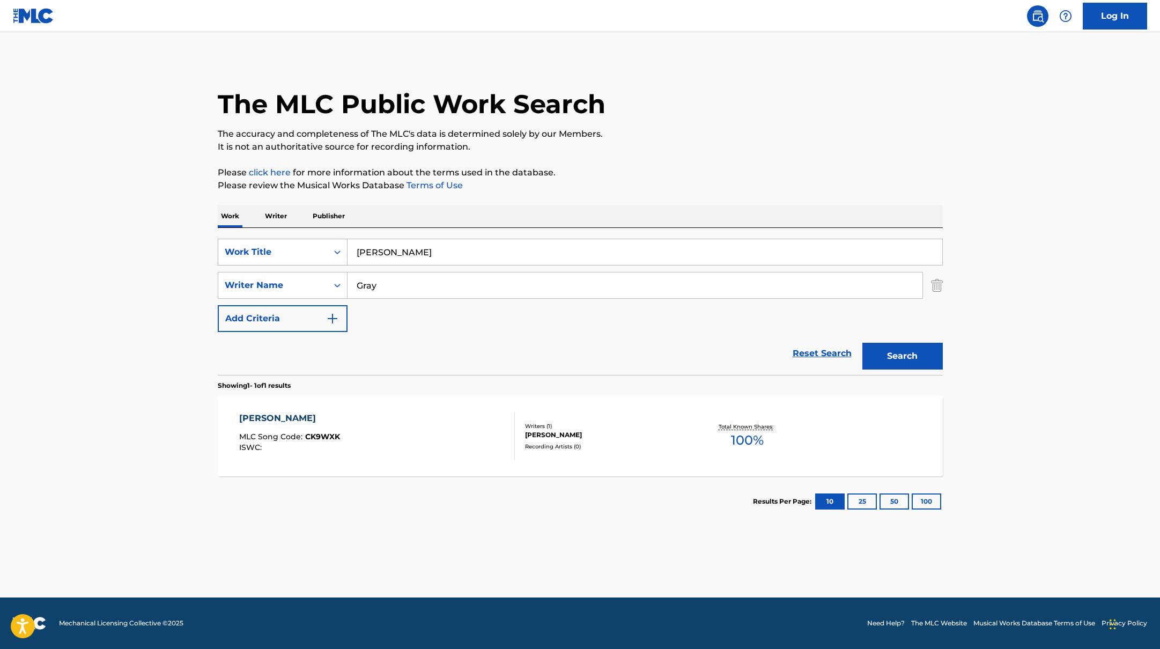
drag, startPoint x: 411, startPoint y: 255, endPoint x: 315, endPoint y: 241, distance: 97.0
click at [315, 241] on div "SearchWithCriteria45832d00-a73f-42f3-99db-db111a6c5918 Work Title [PERSON_NAME]" at bounding box center [580, 252] width 725 height 27
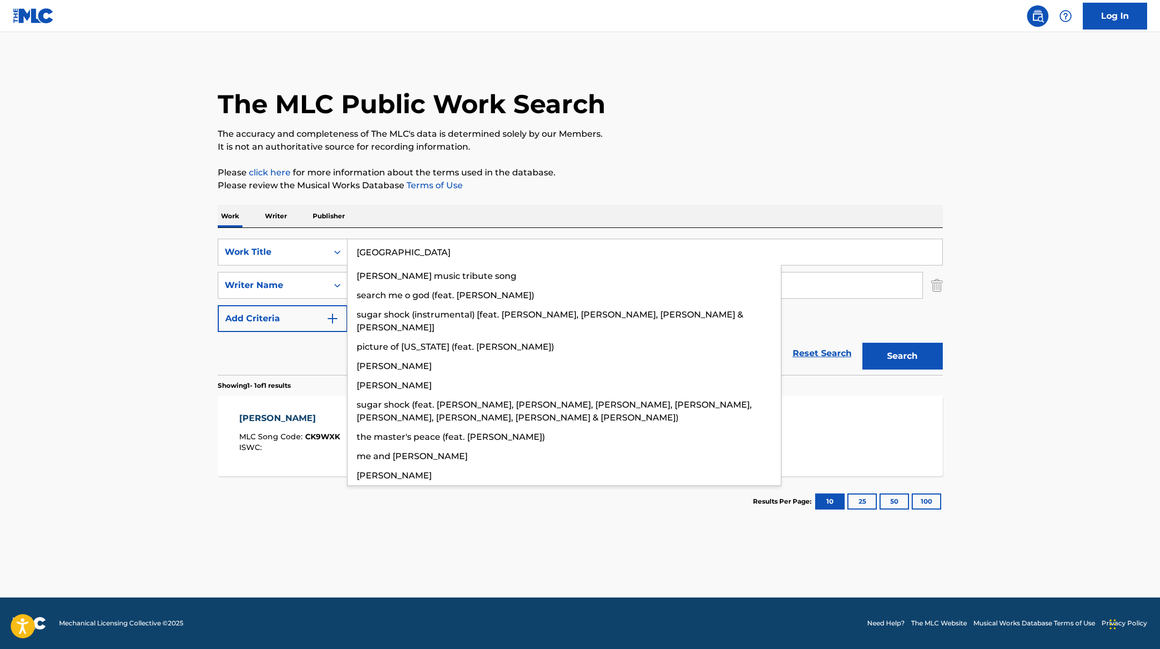
type input "[GEOGRAPHIC_DATA]"
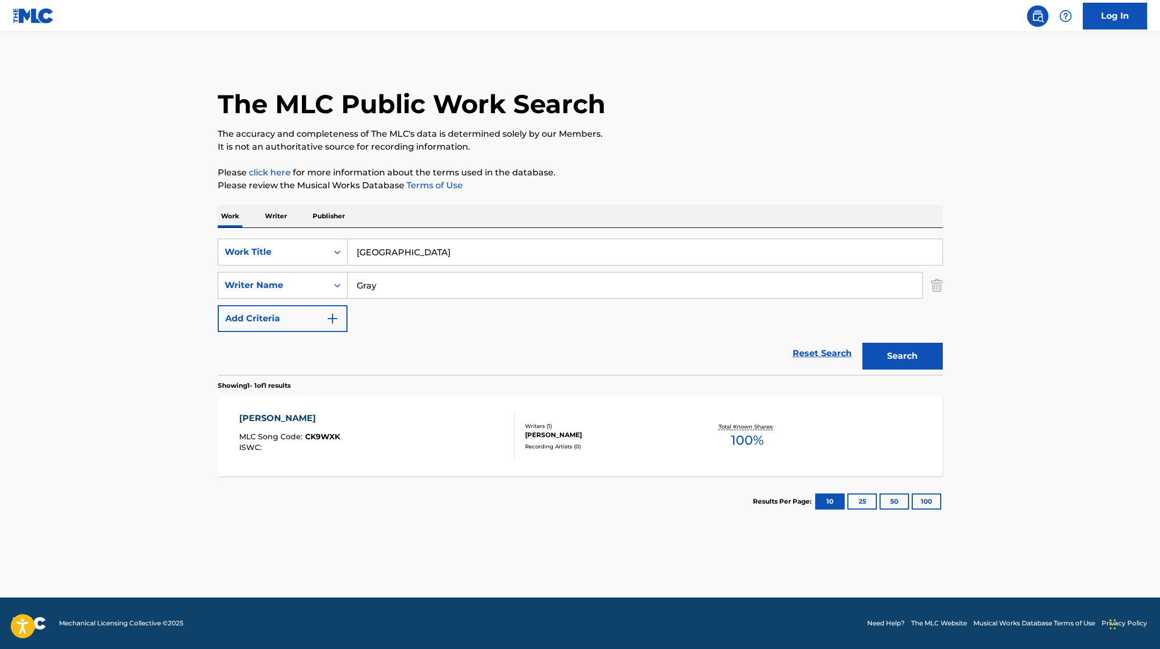
click at [721, 170] on p "Please click here for more information about the terms used in the database." at bounding box center [580, 172] width 725 height 13
click at [927, 354] on button "Search" at bounding box center [902, 356] width 80 height 27
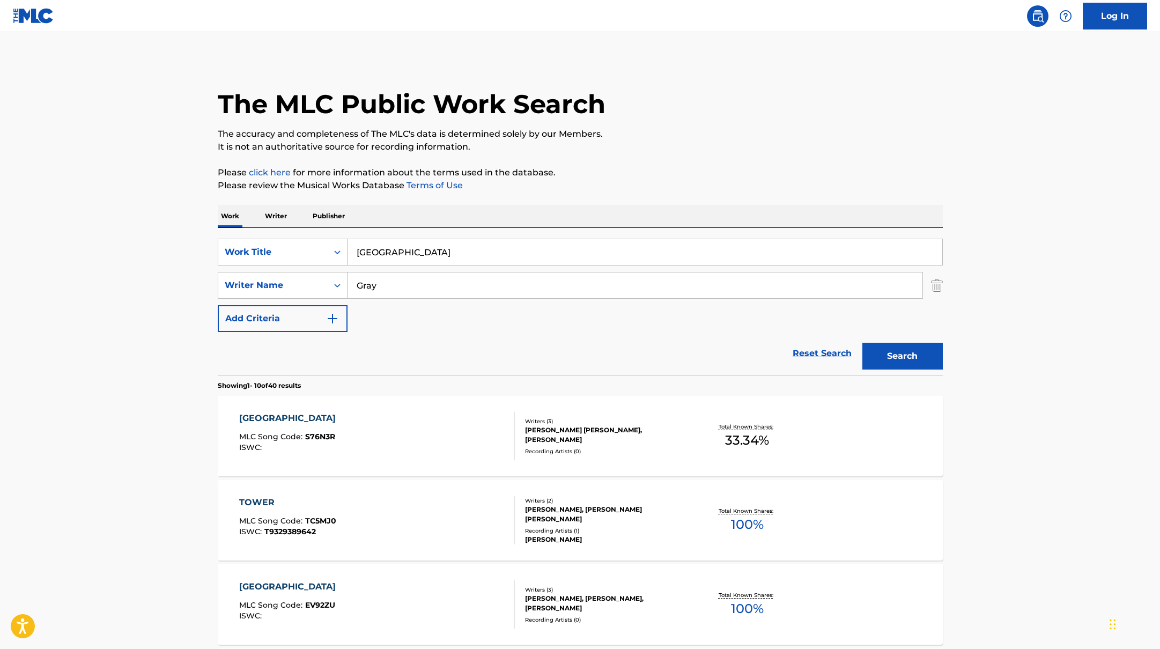
click at [444, 434] on div "SUNSET TOWER MLC Song Code : S76N3R ISWC :" at bounding box center [377, 436] width 276 height 48
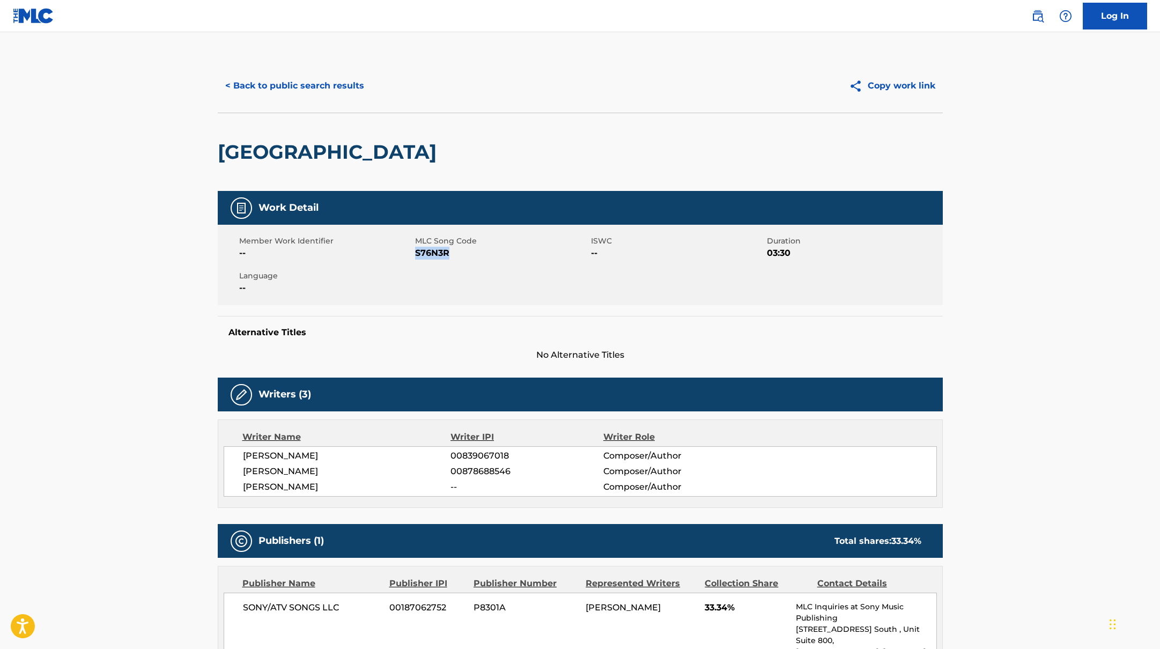
drag, startPoint x: 416, startPoint y: 250, endPoint x: 490, endPoint y: 250, distance: 74.0
click at [490, 250] on span "S76N3R" at bounding box center [501, 253] width 173 height 13
click at [339, 80] on button "< Back to public search results" at bounding box center [295, 85] width 154 height 27
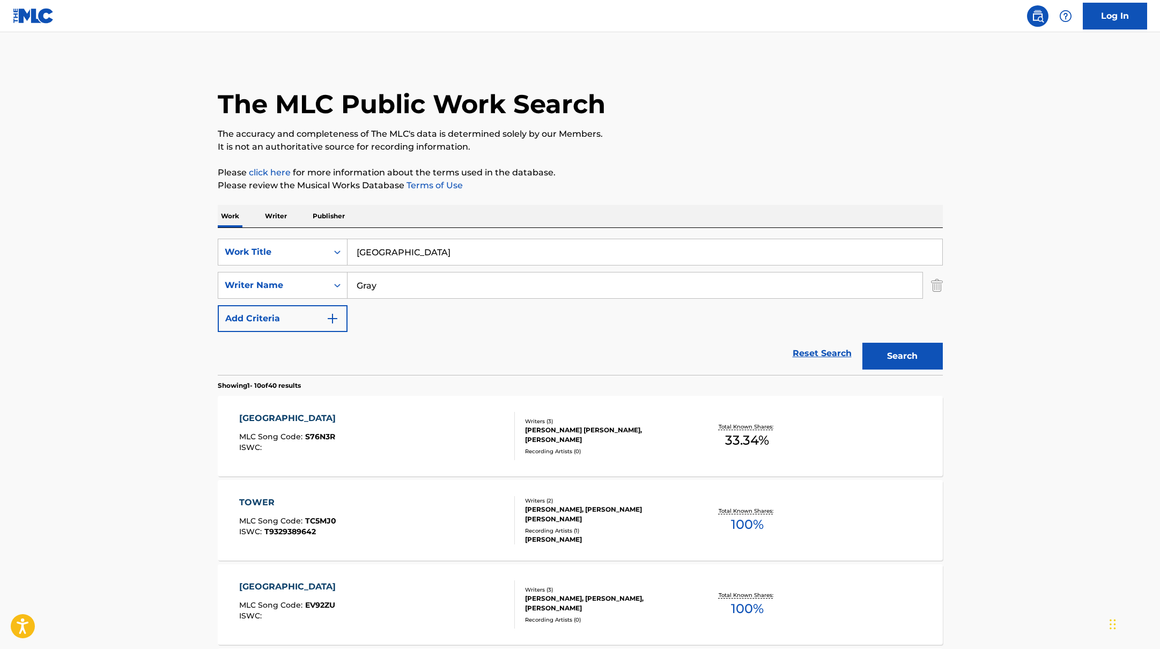
drag, startPoint x: 432, startPoint y: 251, endPoint x: 319, endPoint y: 236, distance: 113.6
click at [320, 236] on div "SearchWithCriteria45832d00-a73f-42f3-99db-db111a6c5918 Work Title Sunset Tower …" at bounding box center [580, 301] width 725 height 147
click at [639, 207] on div "Work Writer Publisher" at bounding box center [580, 216] width 725 height 23
drag, startPoint x: 421, startPoint y: 258, endPoint x: 307, endPoint y: 239, distance: 115.8
click at [307, 239] on div "SearchWithCriteria45832d00-a73f-42f3-99db-db111a6c5918 Work Title Eleven Eleven" at bounding box center [580, 252] width 725 height 27
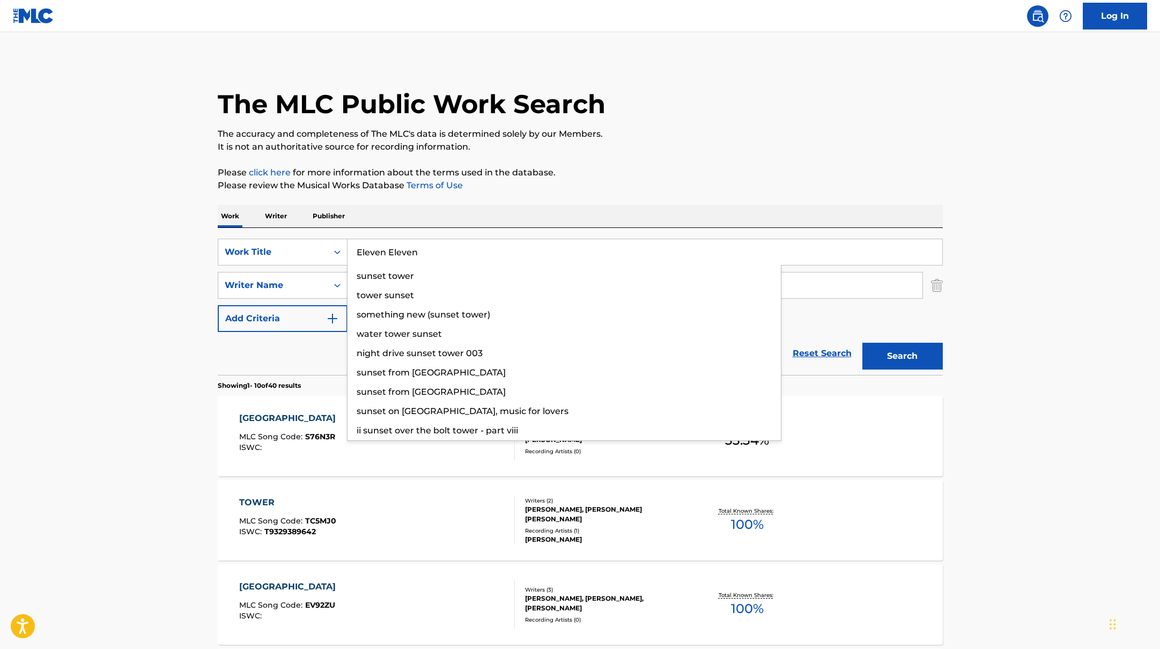
type input "Eleven Eleven"
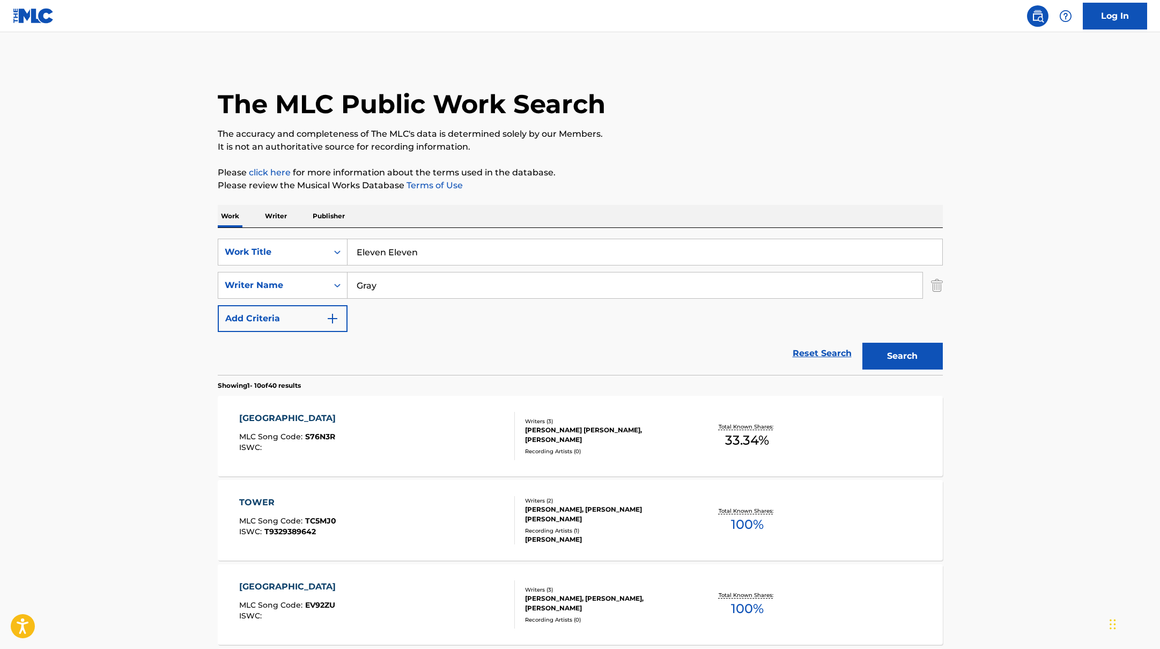
click at [922, 359] on button "Search" at bounding box center [902, 356] width 80 height 27
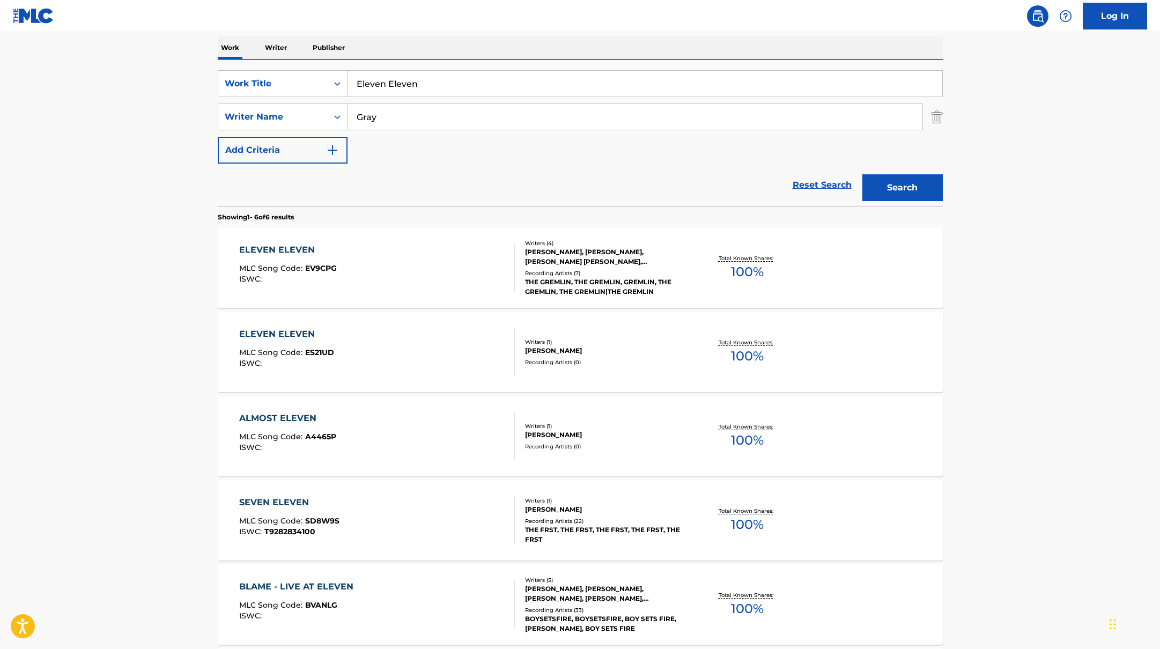
scroll to position [169, 0]
click at [456, 350] on div "ELEVEN ELEVEN MLC Song Code : ES21UD ISWC :" at bounding box center [377, 351] width 276 height 48
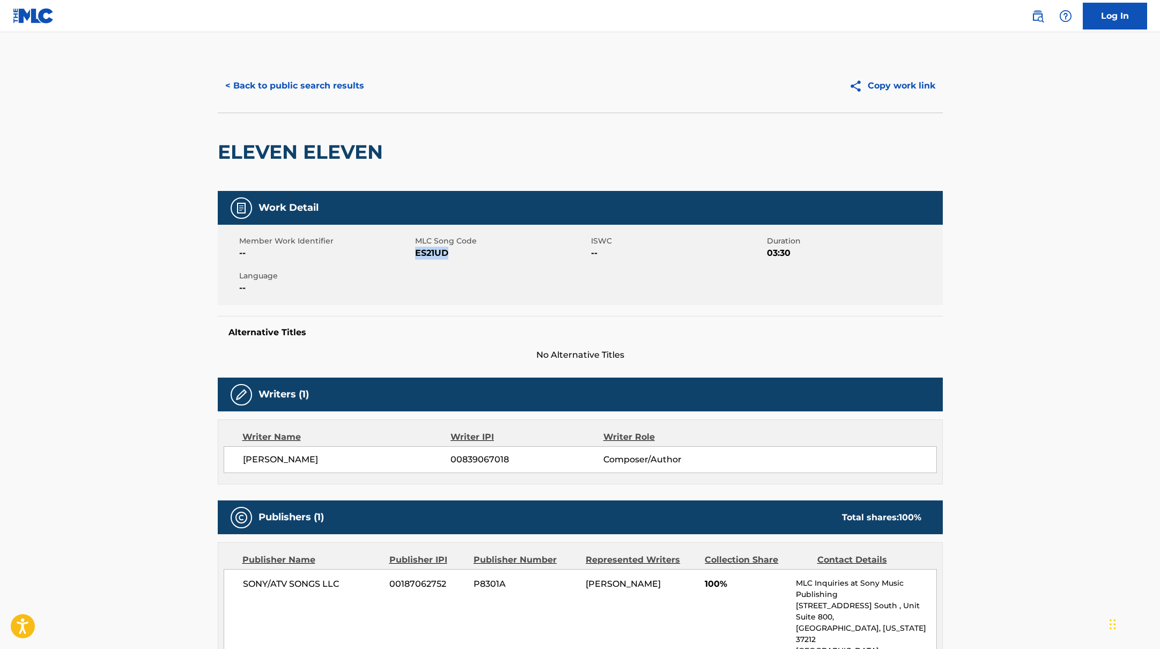
drag, startPoint x: 417, startPoint y: 253, endPoint x: 493, endPoint y: 254, distance: 76.2
click at [493, 254] on span "ES21UD" at bounding box center [501, 253] width 173 height 13
click at [325, 88] on button "< Back to public search results" at bounding box center [295, 85] width 154 height 27
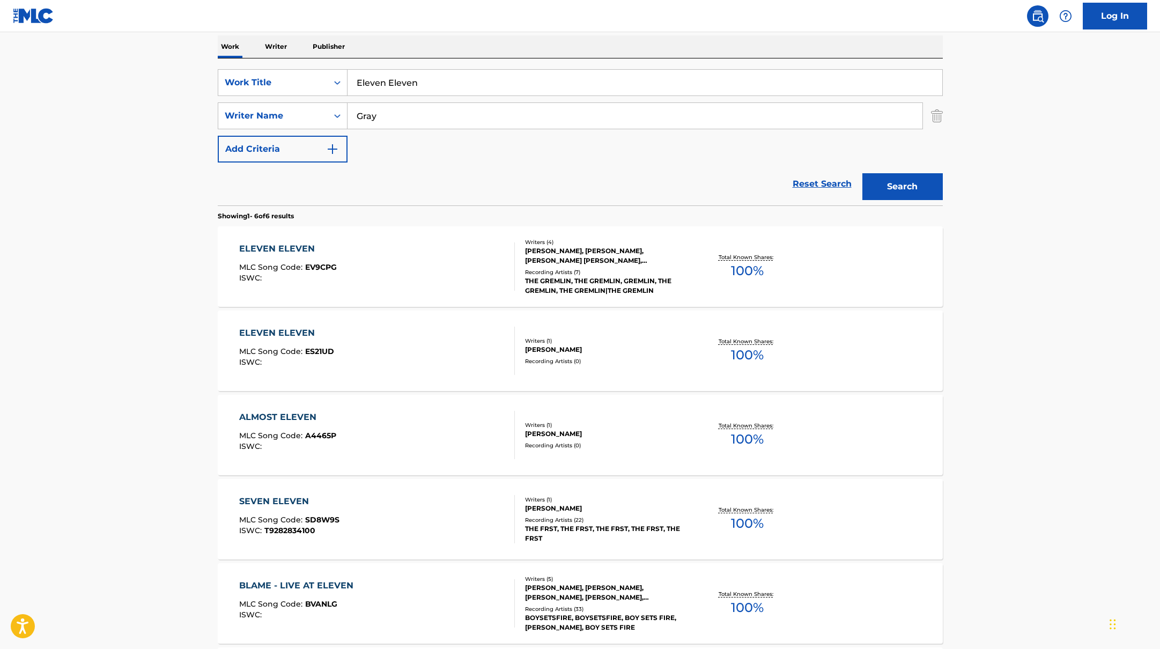
drag, startPoint x: 425, startPoint y: 87, endPoint x: 337, endPoint y: 64, distance: 91.3
click at [337, 64] on div "SearchWithCriteria45832d00-a73f-42f3-99db-db111a6c5918 Work Title Eleven Eleven…" at bounding box center [580, 131] width 725 height 147
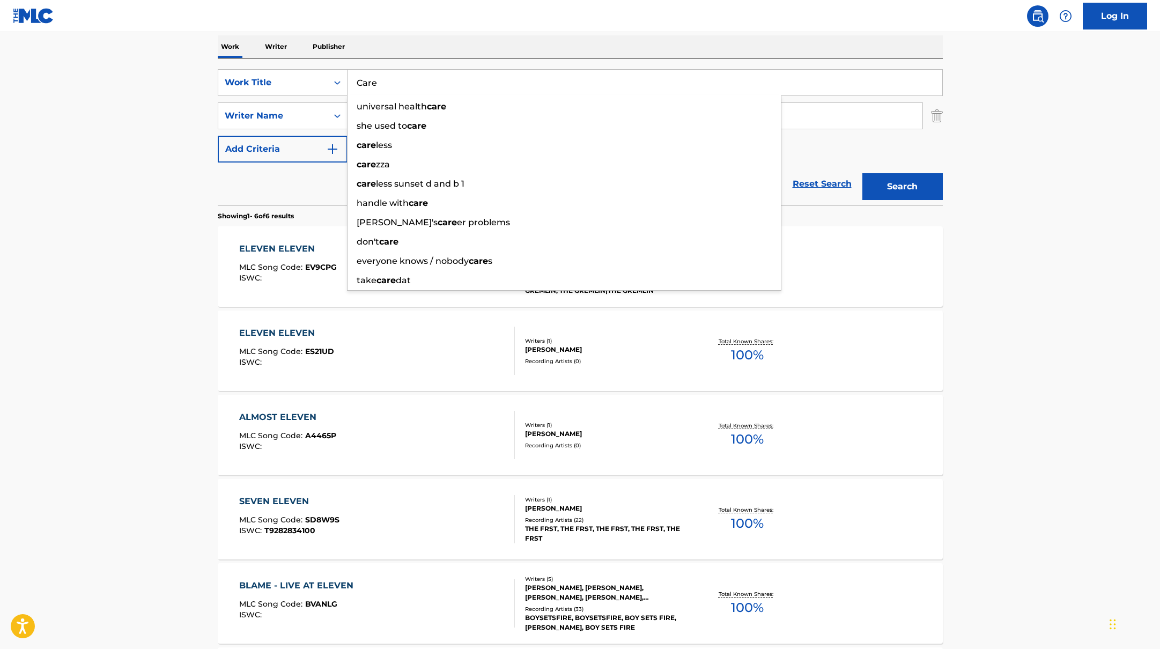
click at [984, 113] on main "The MLC Public Work Search The accuracy and completeness of The MLC's data is d…" at bounding box center [580, 323] width 1160 height 921
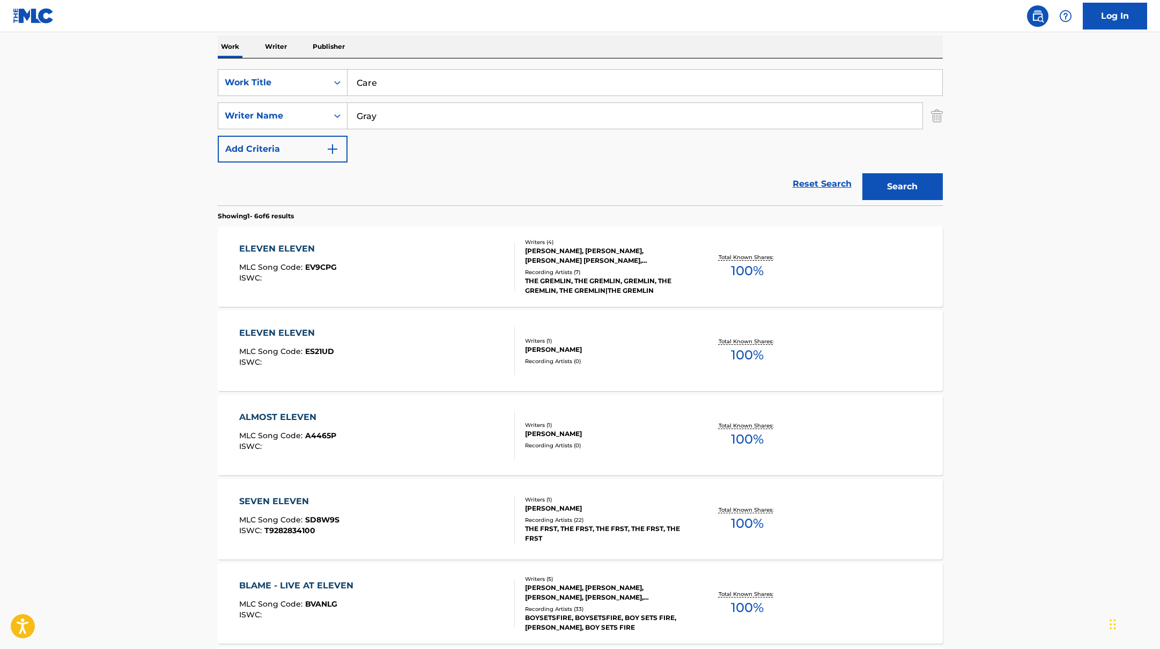
click at [913, 184] on button "Search" at bounding box center [902, 186] width 80 height 27
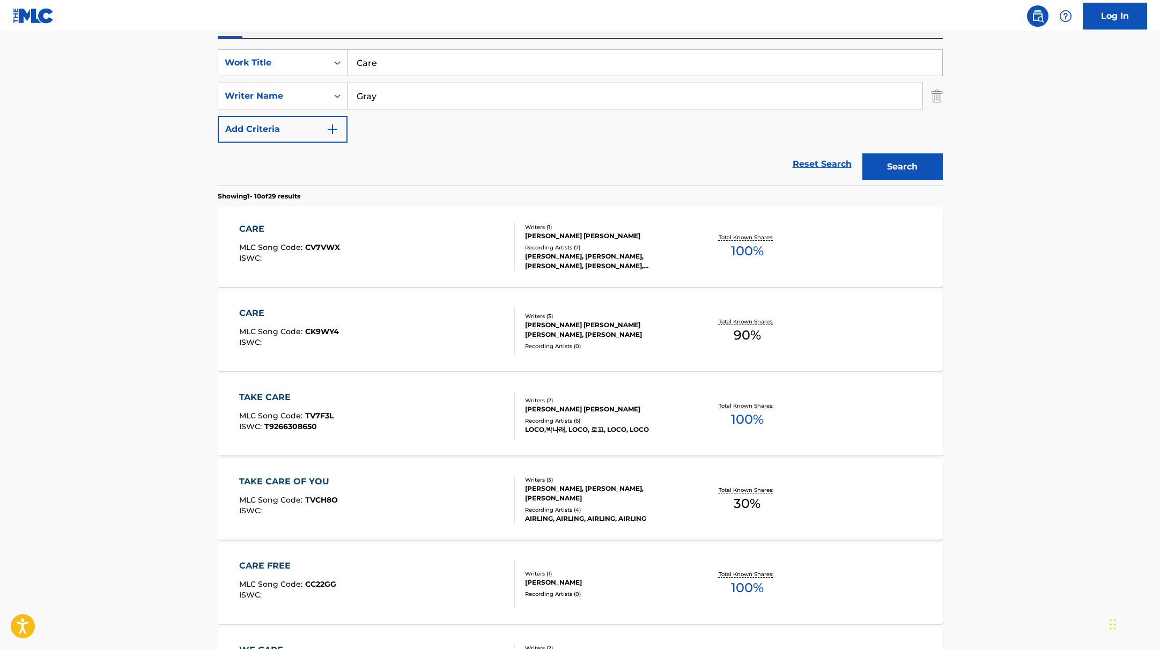
scroll to position [0, 0]
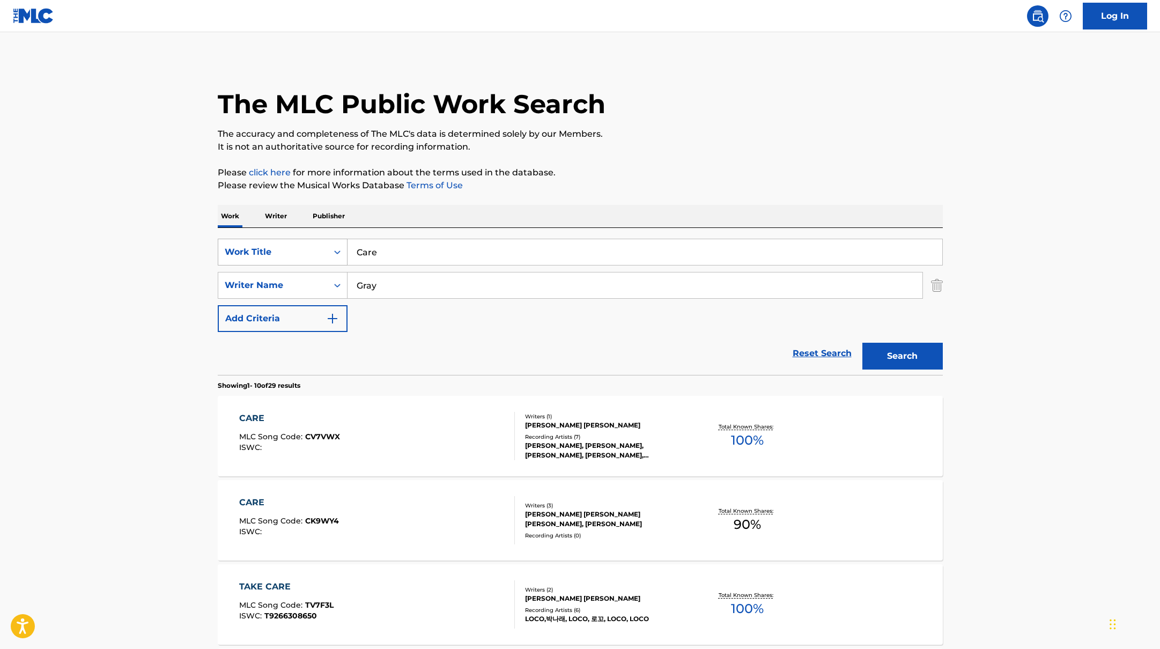
drag, startPoint x: 389, startPoint y: 252, endPoint x: 334, endPoint y: 242, distance: 56.1
click at [334, 245] on div "SearchWithCriteria45832d00-a73f-42f3-99db-db111a6c5918 Work Title Care" at bounding box center [580, 252] width 725 height 27
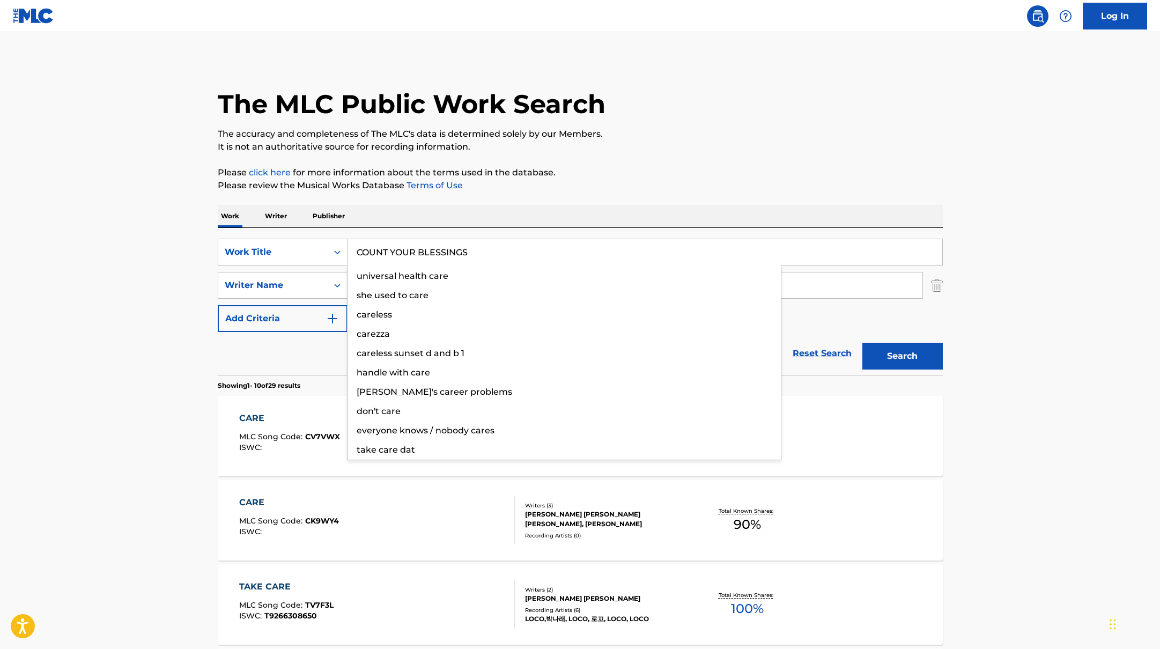
type input "COUNT YOUR BLESSINGS"
click at [379, 226] on div "Work Writer Publisher" at bounding box center [580, 216] width 725 height 23
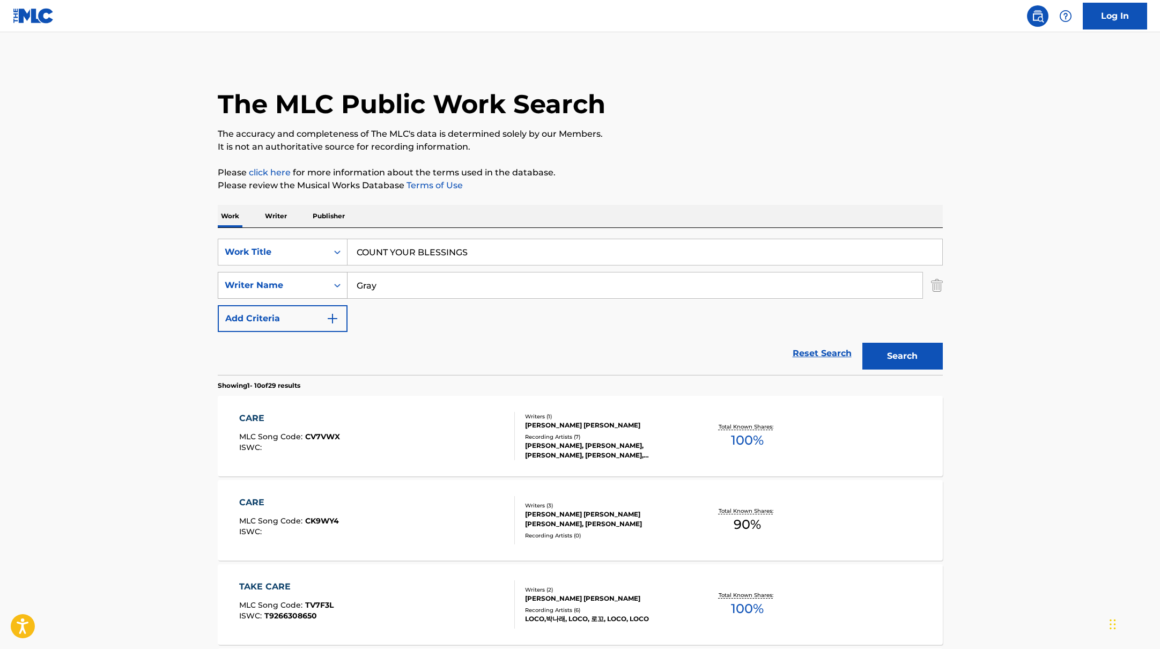
drag, startPoint x: 379, startPoint y: 285, endPoint x: 337, endPoint y: 275, distance: 43.2
click at [340, 276] on div "SearchWithCriteria6fe0b56a-87ea-458f-8866-440b0c01beee Writer Name [PERSON_NAME]" at bounding box center [580, 285] width 725 height 27
click at [862, 343] on button "Search" at bounding box center [902, 356] width 80 height 27
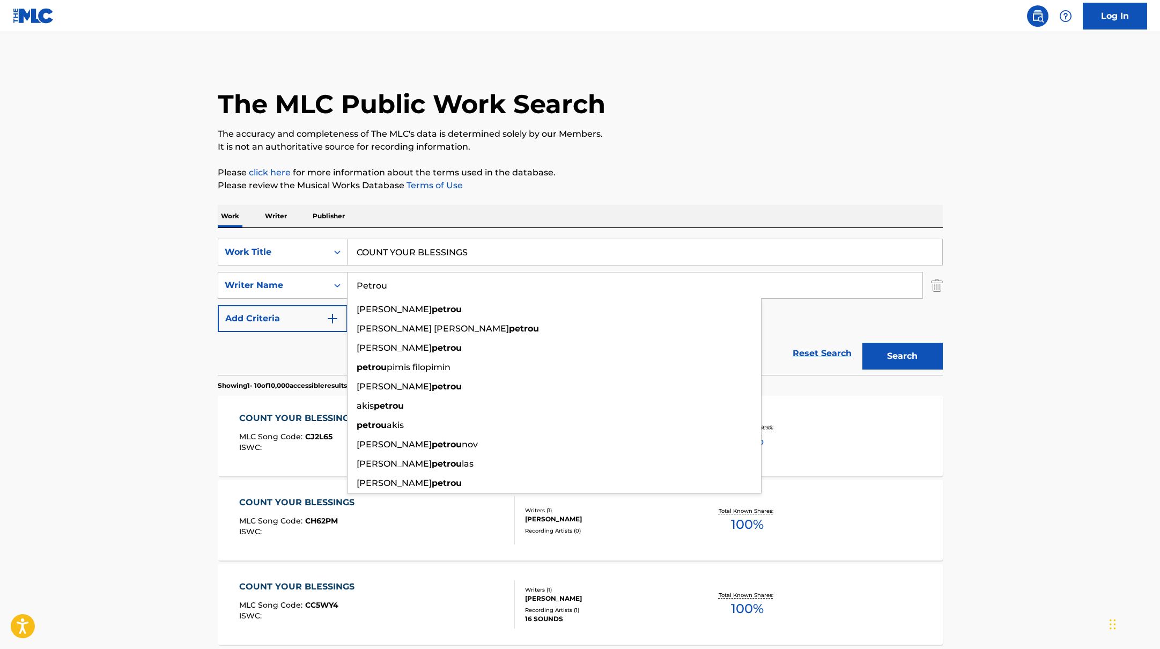
type input "Petrou"
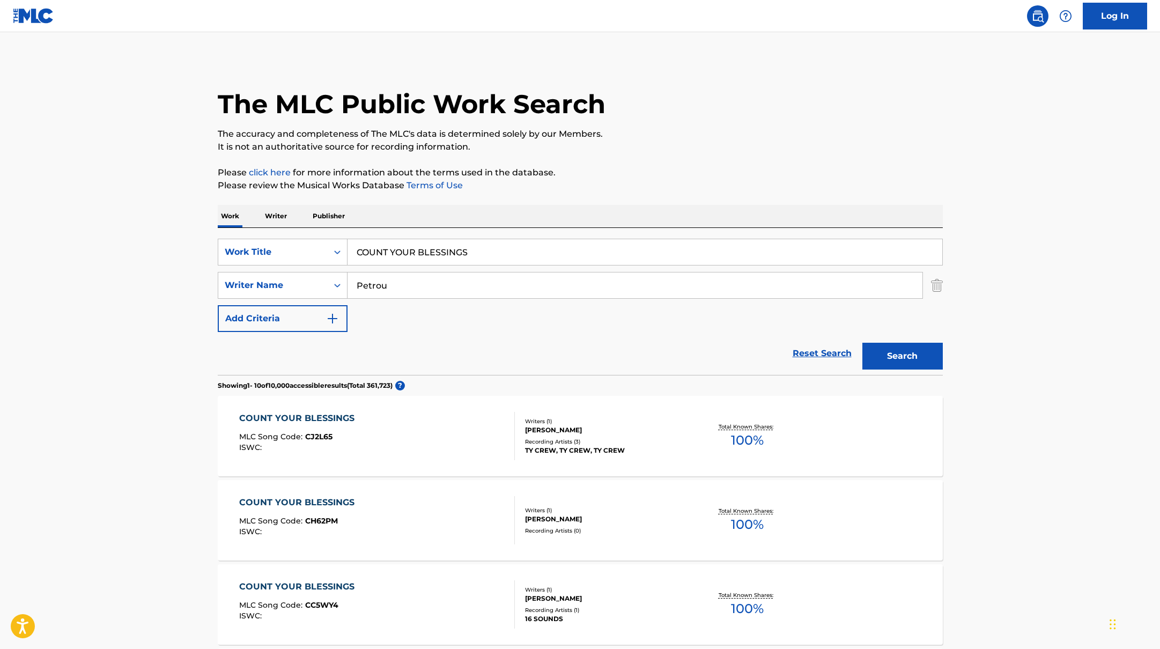
click at [919, 349] on button "Search" at bounding box center [902, 356] width 80 height 27
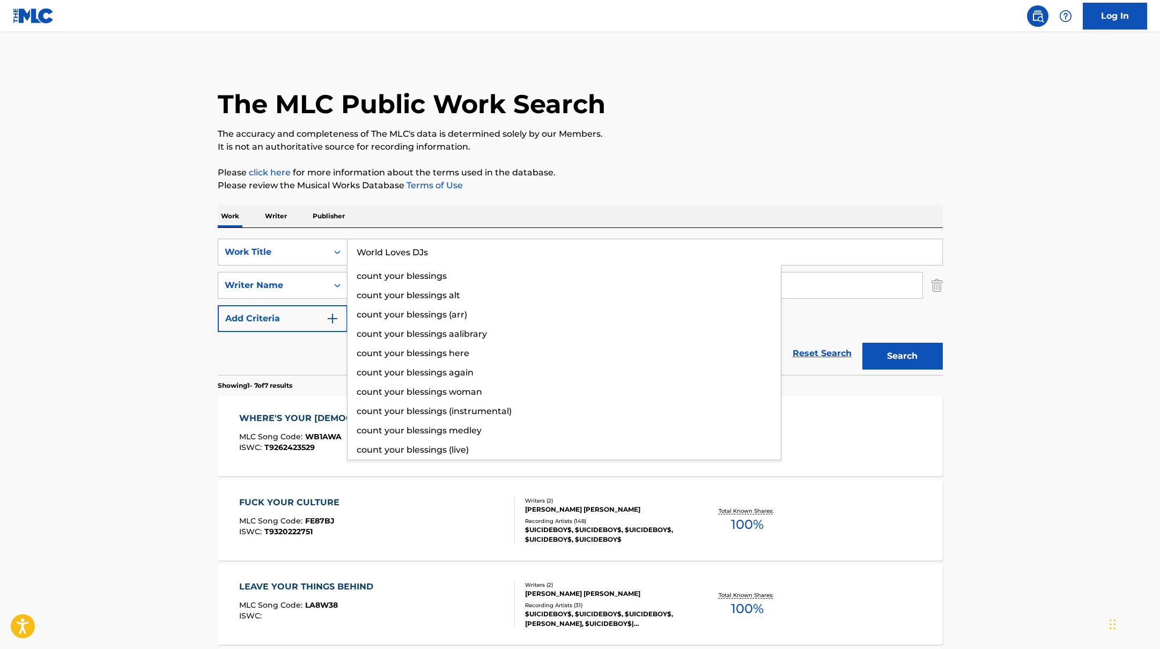
drag, startPoint x: 471, startPoint y: 249, endPoint x: 616, endPoint y: 181, distance: 160.0
click at [615, 182] on div "The MLC Public Work Search The accuracy and completeness of The MLC's data is d…" at bounding box center [580, 545] width 751 height 973
type input "World Loves DJs"
click at [616, 181] on p "Please review the Musical Works Database Terms of Use" at bounding box center [580, 185] width 725 height 13
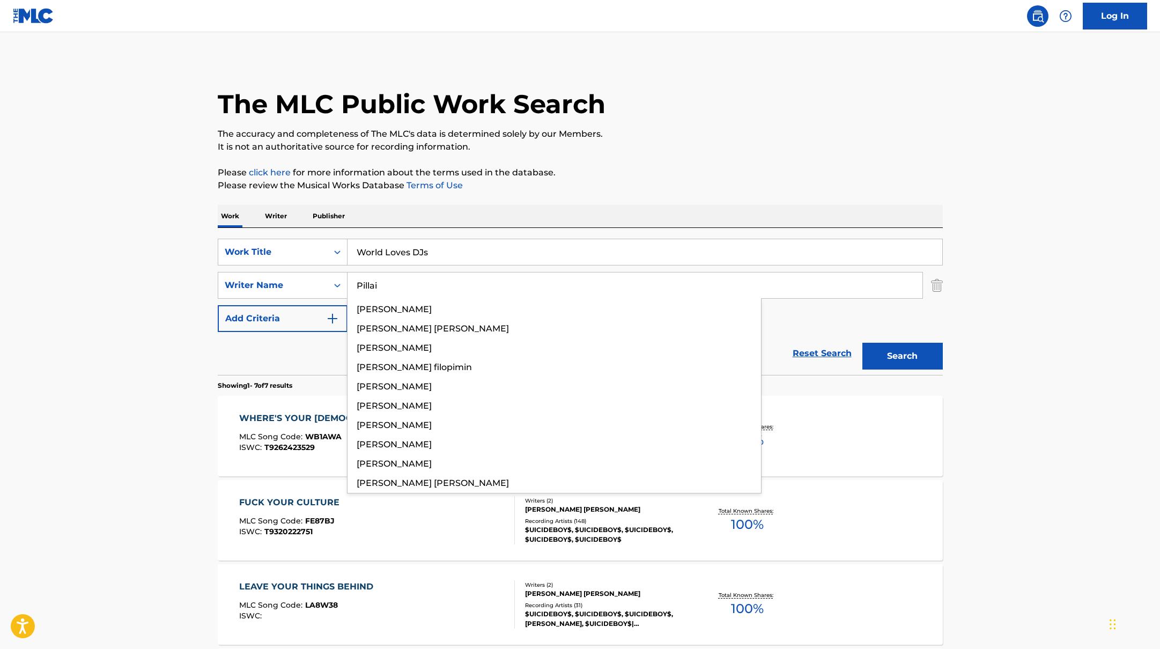
drag, startPoint x: 373, startPoint y: 283, endPoint x: 659, endPoint y: 176, distance: 305.8
click at [659, 176] on div "The MLC Public Work Search The accuracy and completeness of The MLC's data is d…" at bounding box center [580, 545] width 751 height 973
type input "Pillai"
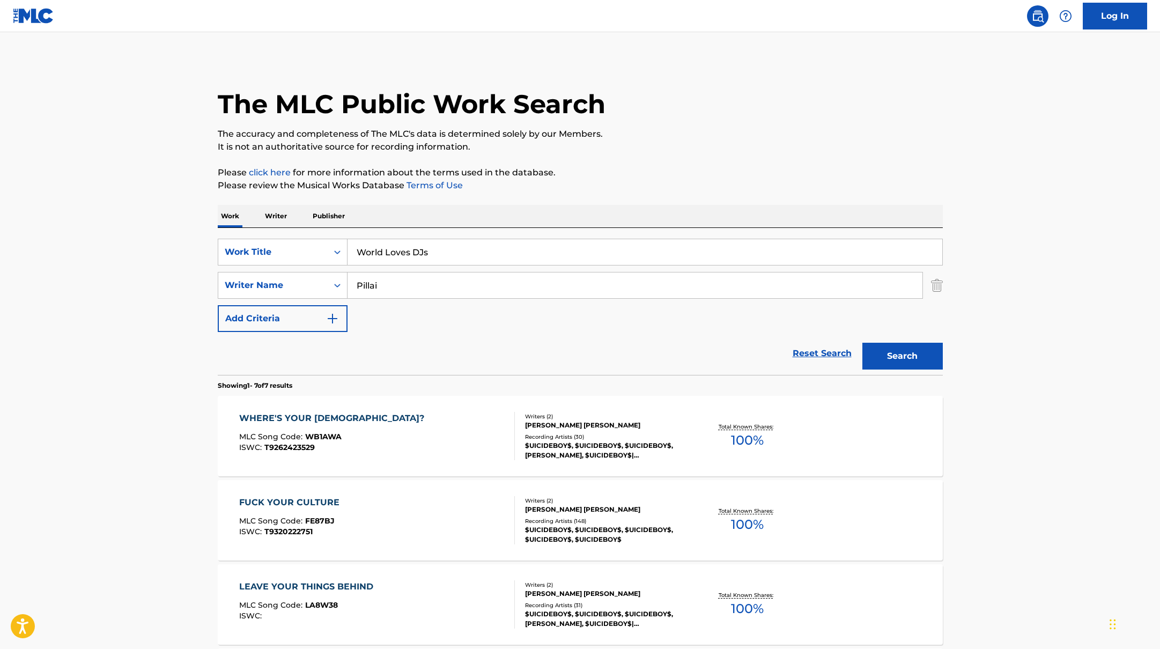
click at [659, 176] on p "Please click here for more information about the terms used in the database." at bounding box center [580, 172] width 725 height 13
click at [893, 352] on button "Search" at bounding box center [902, 356] width 80 height 27
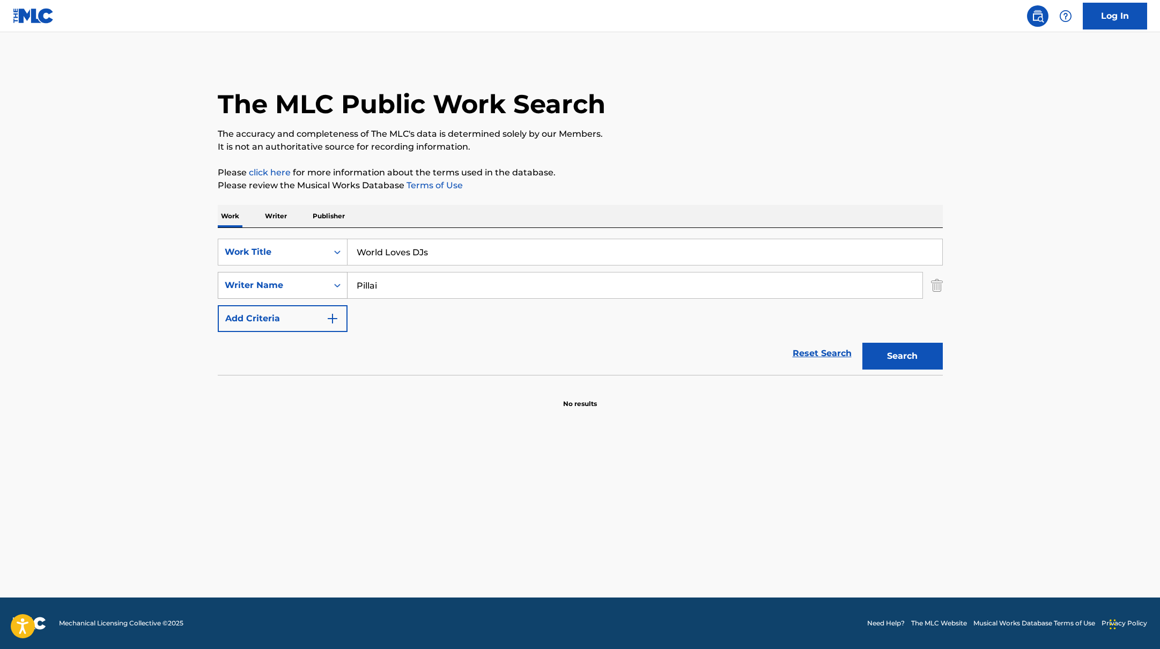
drag, startPoint x: 386, startPoint y: 286, endPoint x: 316, endPoint y: 276, distance: 70.5
click at [315, 278] on div "SearchWithCriteria6fe0b56a-87ea-458f-8866-440b0c01beee Writer Name [PERSON_NAME]" at bounding box center [580, 285] width 725 height 27
click at [862, 343] on button "Search" at bounding box center [902, 356] width 80 height 27
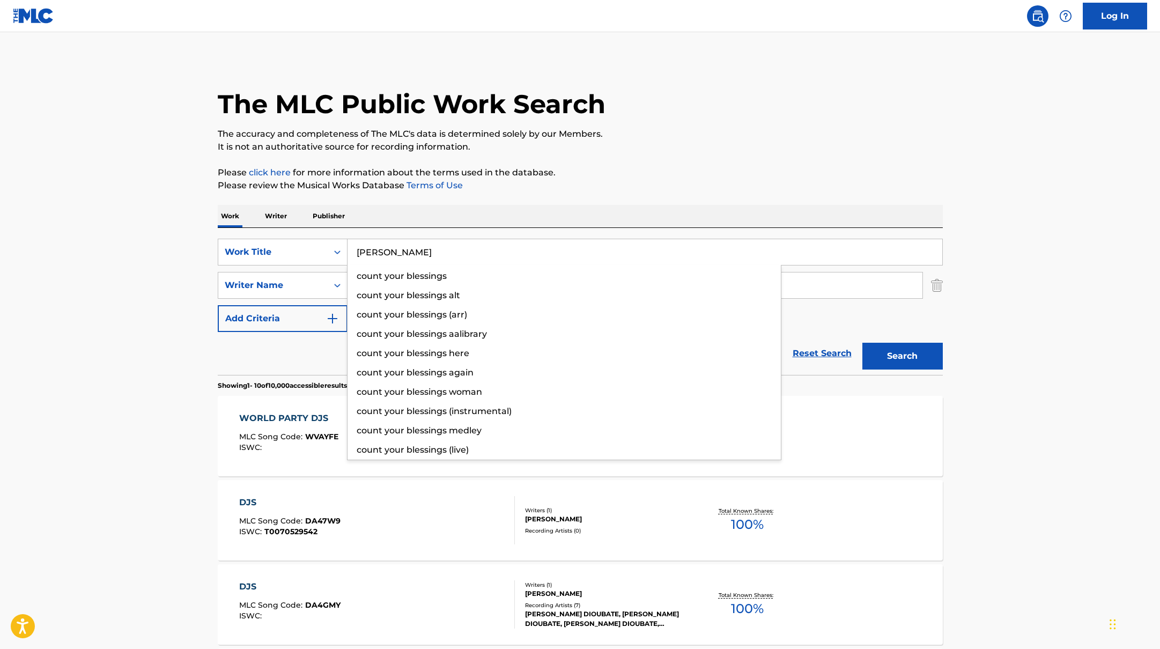
drag, startPoint x: 454, startPoint y: 255, endPoint x: 688, endPoint y: 151, distance: 256.4
type input "[PERSON_NAME]"
click at [688, 151] on p "It is not an authoritative source for recording information." at bounding box center [580, 146] width 725 height 13
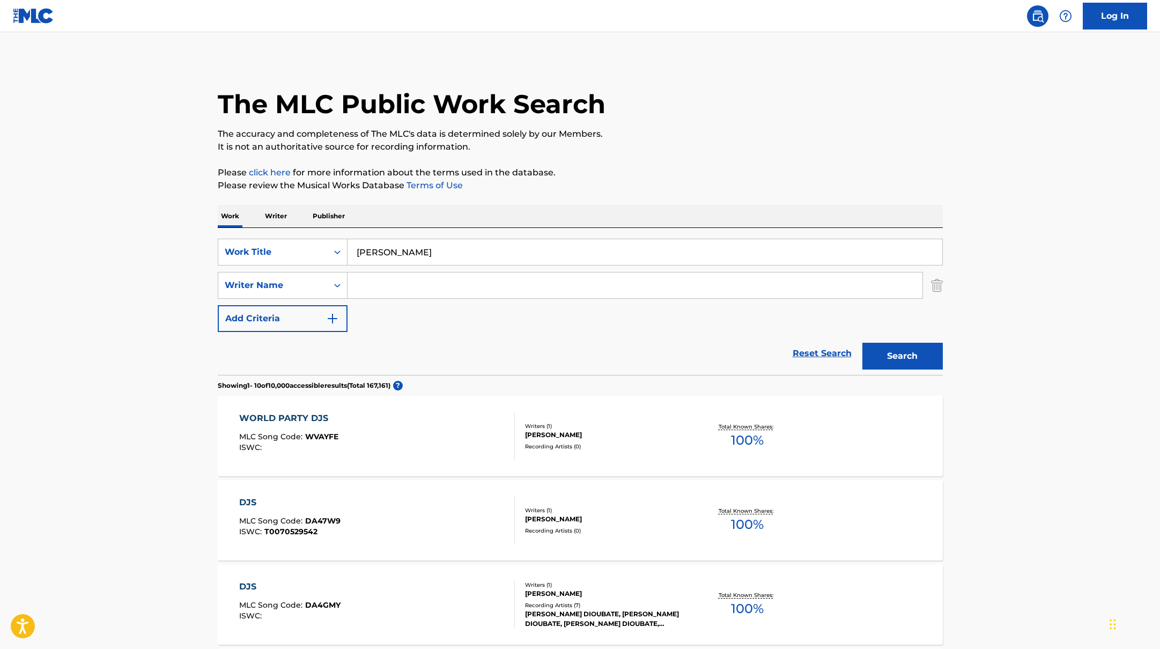
click at [374, 284] on input "Search Form" at bounding box center [634, 285] width 575 height 26
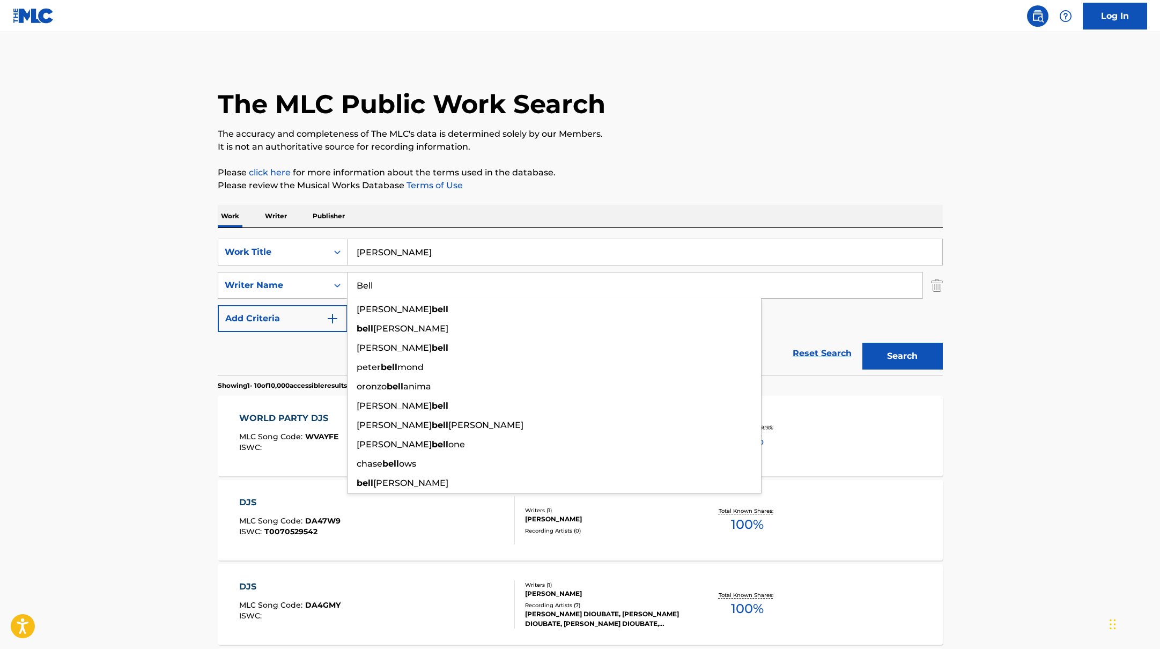
type input "Bell"
click at [922, 357] on button "Search" at bounding box center [902, 356] width 80 height 27
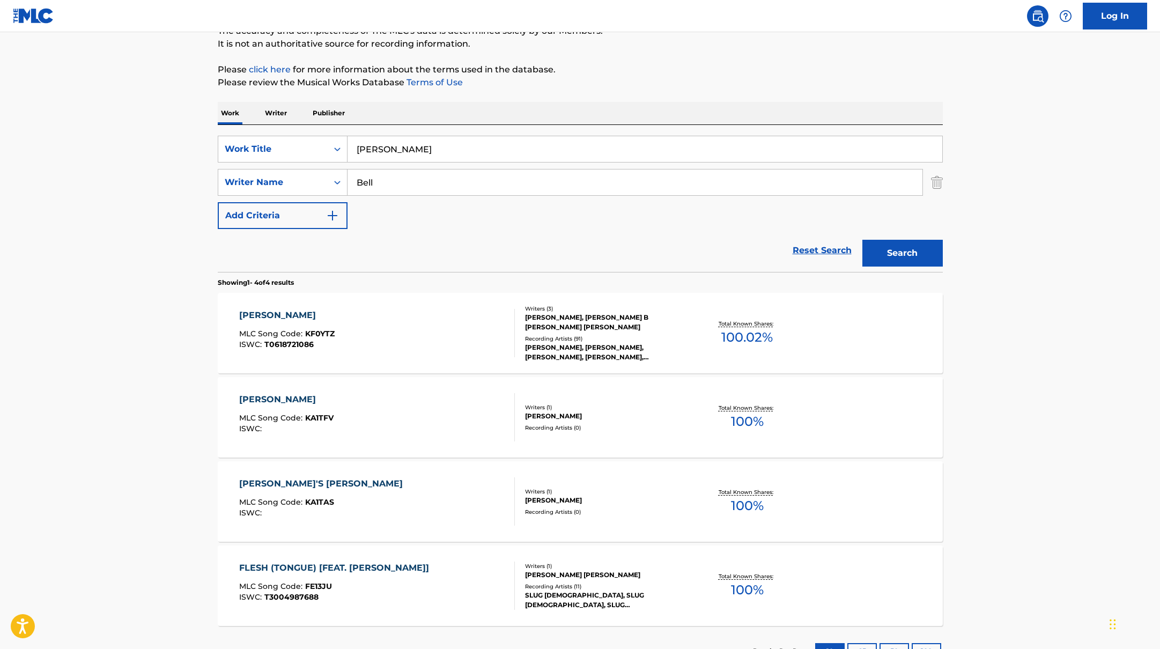
scroll to position [106, 0]
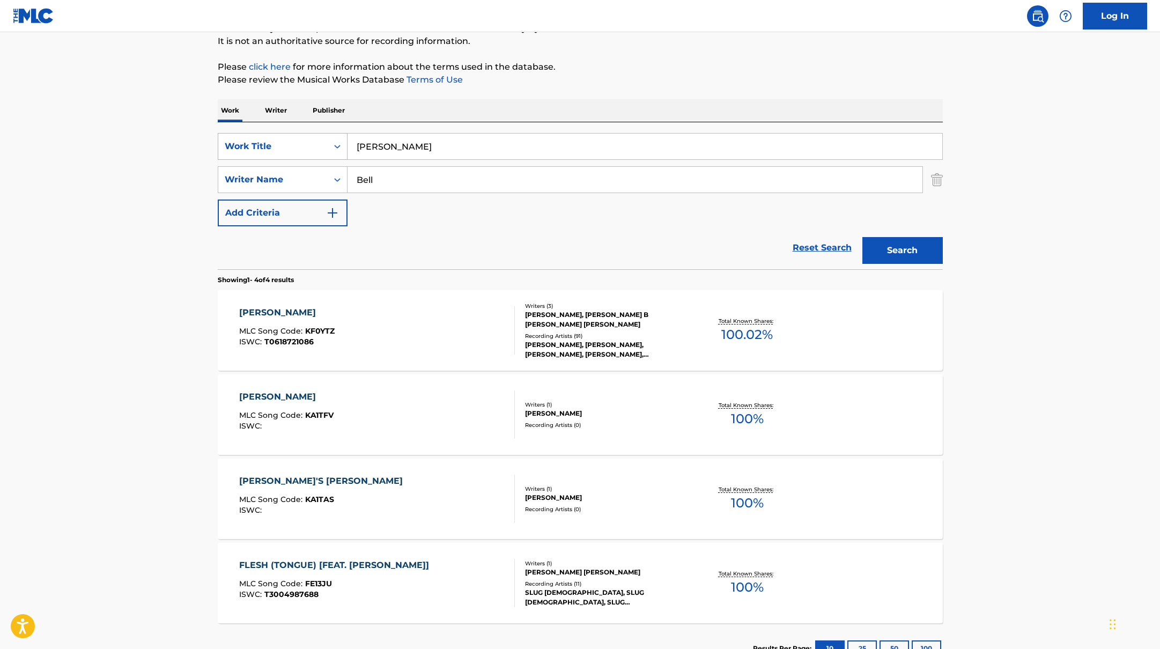
drag, startPoint x: 395, startPoint y: 150, endPoint x: 292, endPoint y: 135, distance: 104.0
click at [293, 137] on div "SearchWithCriteria45832d00-a73f-42f3-99db-db111a6c5918 Work Title [PERSON_NAME]" at bounding box center [580, 146] width 725 height 27
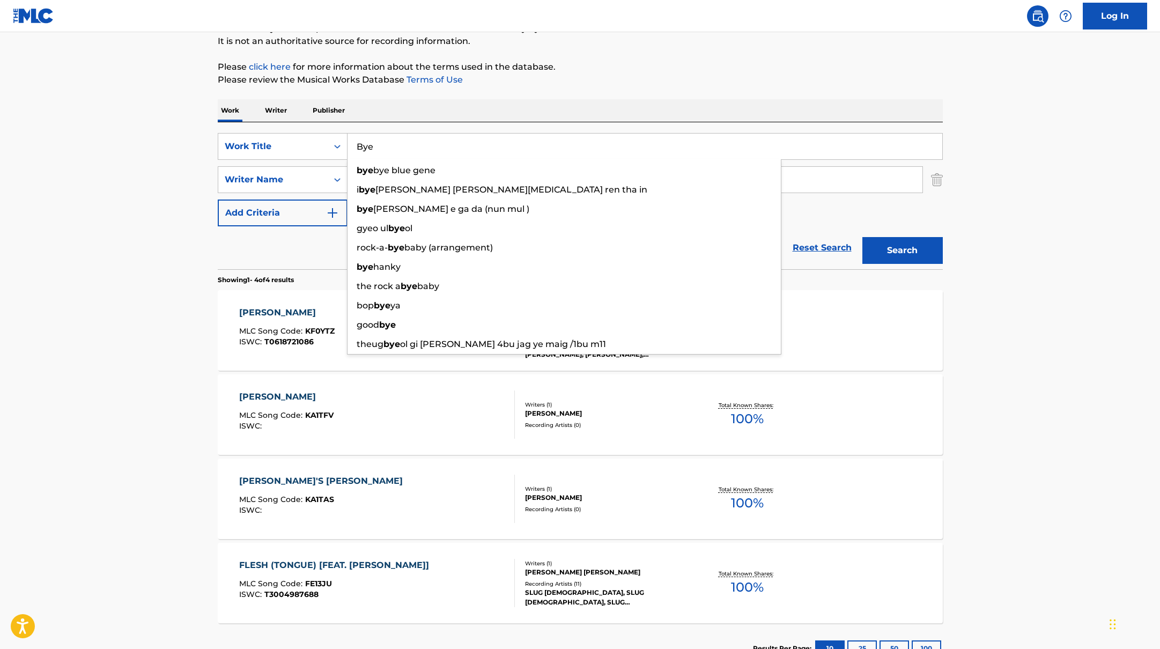
click at [603, 103] on div "Work Writer Publisher" at bounding box center [580, 110] width 725 height 23
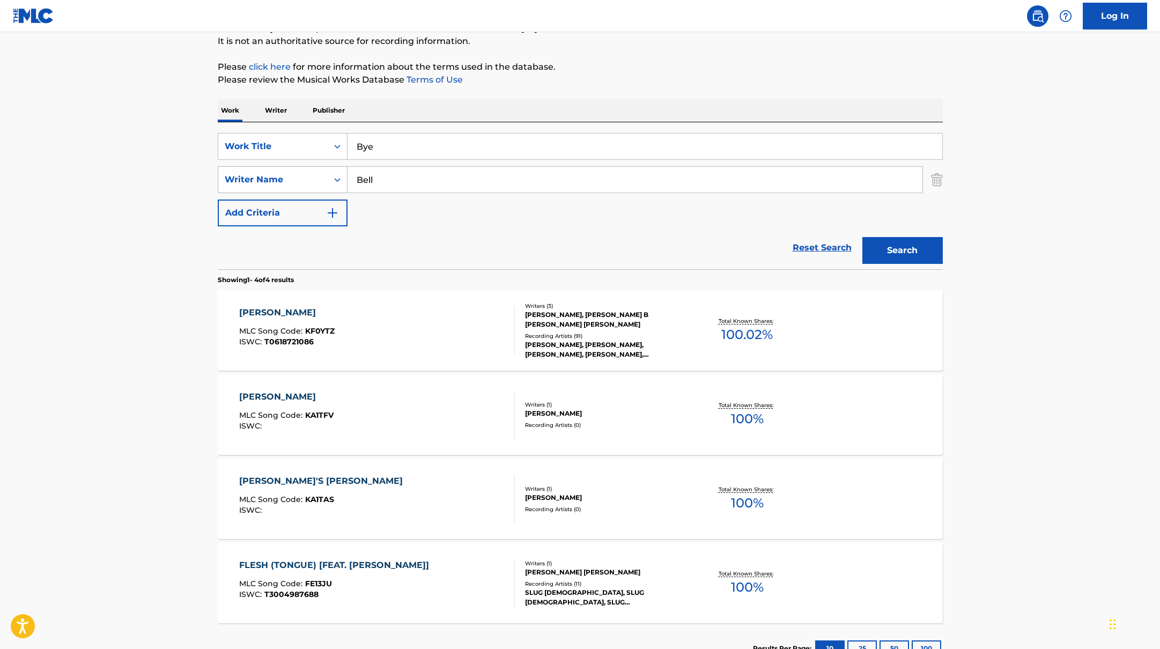
drag, startPoint x: 380, startPoint y: 184, endPoint x: 319, endPoint y: 171, distance: 62.6
click at [324, 174] on div "SearchWithCriteria6fe0b56a-87ea-458f-8866-440b0c01beee Writer Name [PERSON_NAME]" at bounding box center [580, 179] width 725 height 27
click at [654, 116] on div "Work Writer Publisher" at bounding box center [580, 110] width 725 height 23
click at [922, 249] on button "Search" at bounding box center [902, 250] width 80 height 27
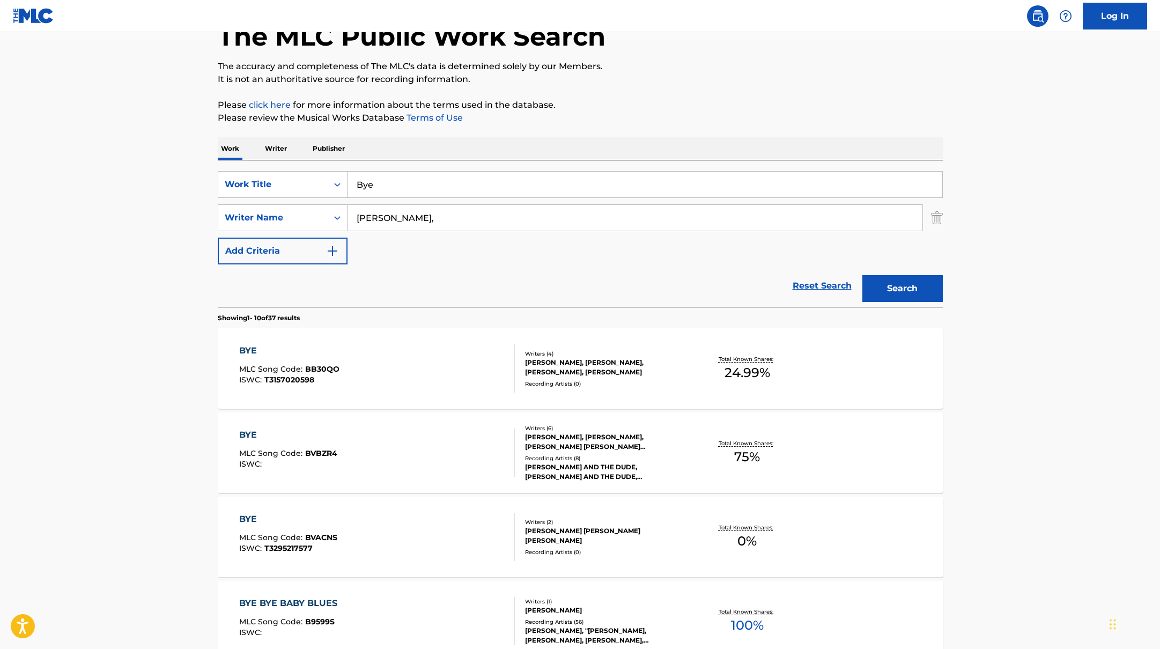
scroll to position [111, 0]
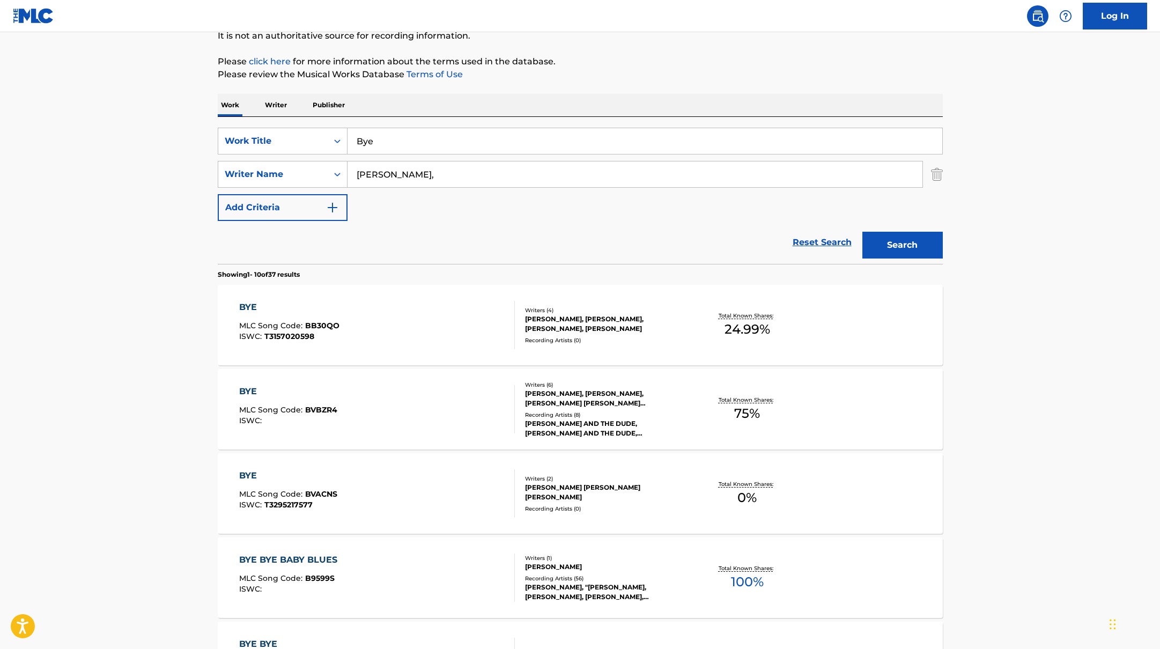
click at [486, 329] on div "BYE MLC Song Code : BB30QO ISWC : T3157020598" at bounding box center [377, 325] width 276 height 48
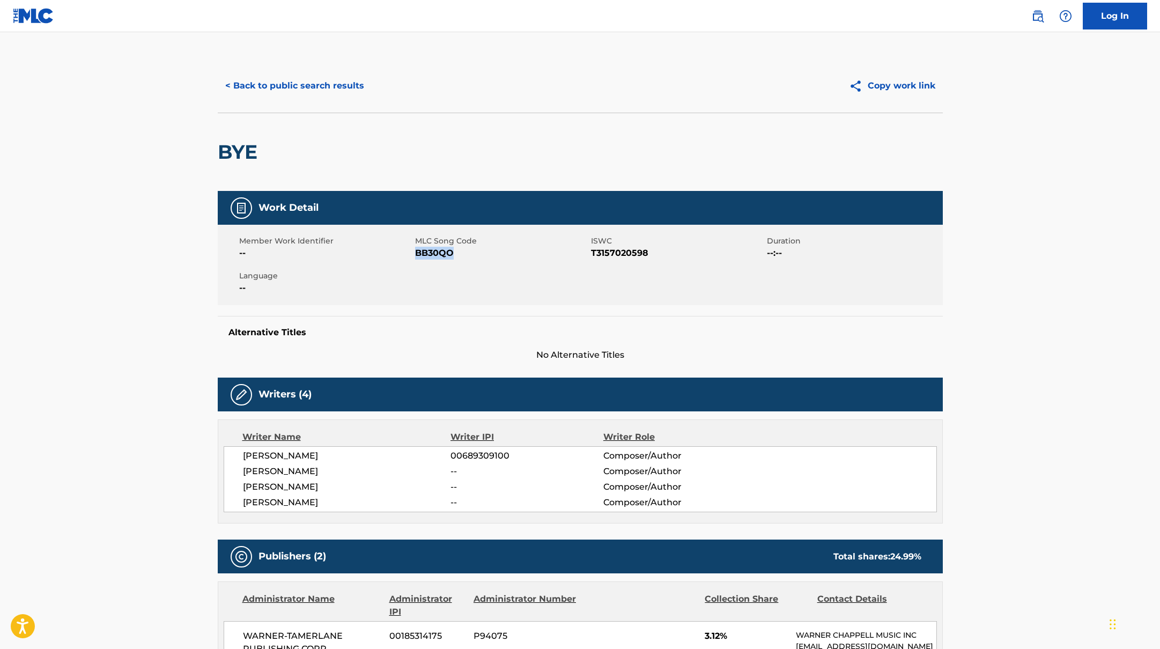
drag, startPoint x: 420, startPoint y: 254, endPoint x: 492, endPoint y: 255, distance: 71.3
click at [492, 255] on span "BB30QO" at bounding box center [501, 253] width 173 height 13
click at [284, 77] on button "< Back to public search results" at bounding box center [295, 85] width 154 height 27
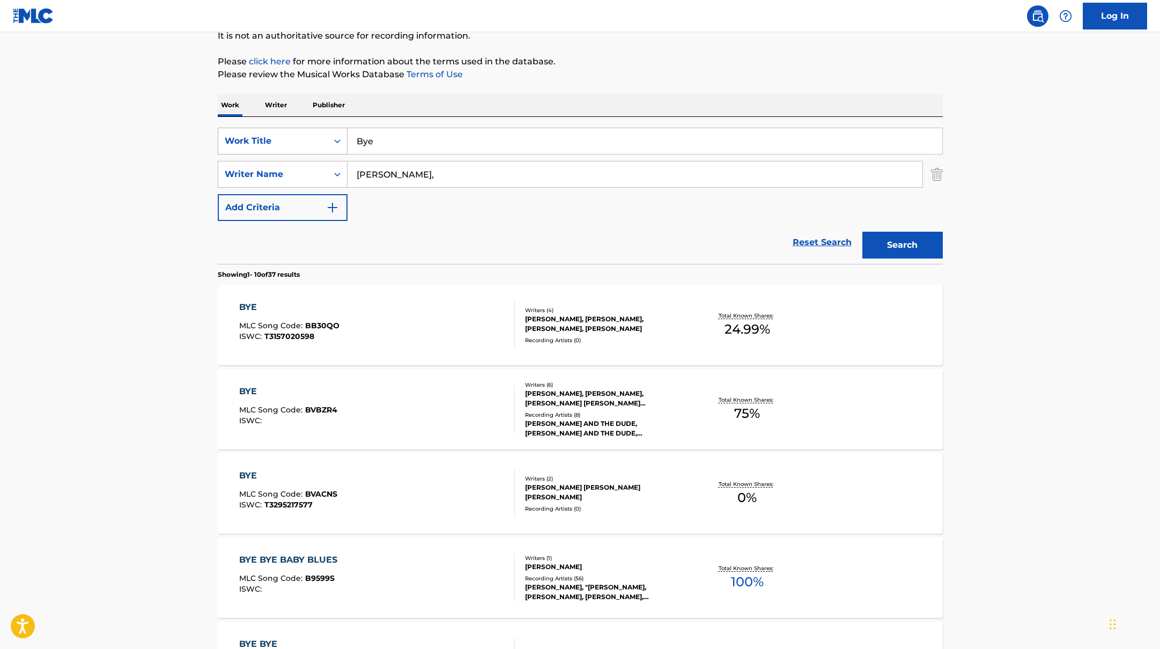
drag, startPoint x: 382, startPoint y: 147, endPoint x: 330, endPoint y: 138, distance: 52.3
click at [334, 138] on div "SearchWithCriteria45832d00-a73f-42f3-99db-db111a6c5918 Work Title Bye" at bounding box center [580, 141] width 725 height 27
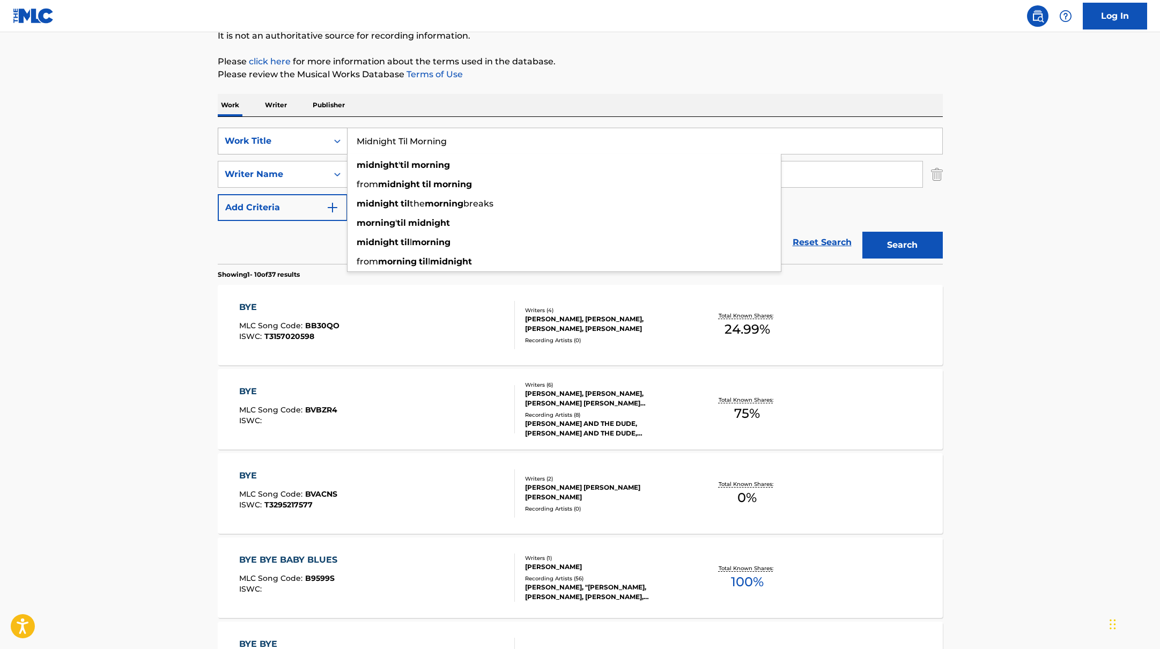
drag, startPoint x: 475, startPoint y: 143, endPoint x: 315, endPoint y: 131, distance: 159.7
click at [315, 131] on div "SearchWithCriteria45832d00-a73f-42f3-99db-db111a6c5918 Work Title Midnight Til …" at bounding box center [580, 141] width 725 height 27
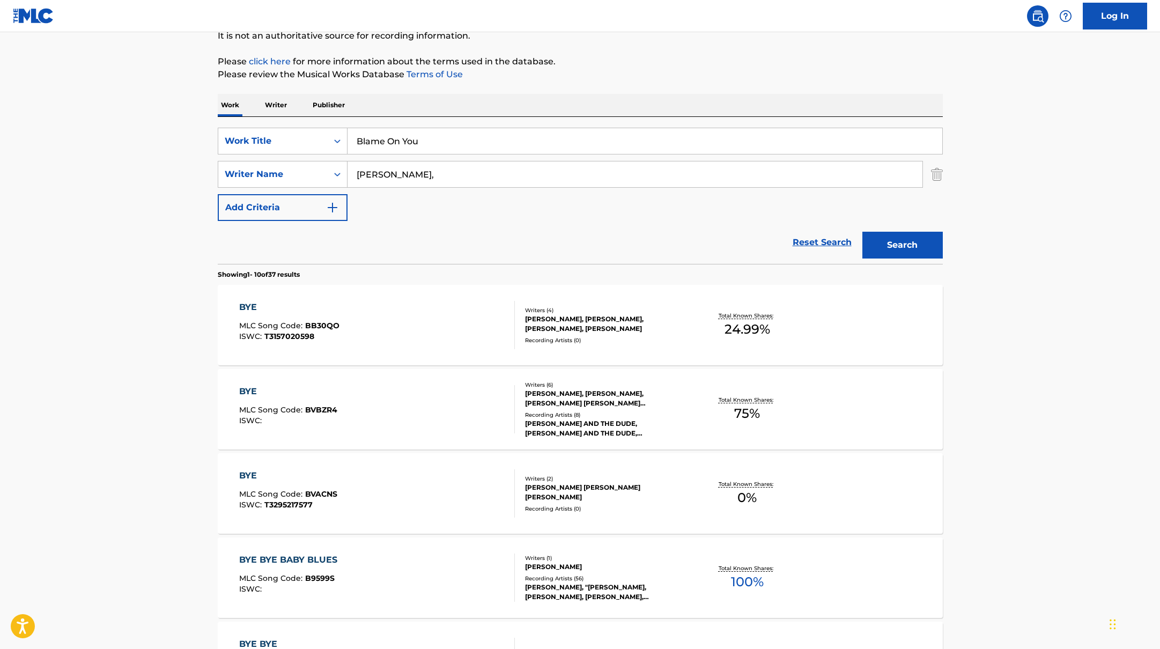
click at [581, 63] on p "Please click here for more information about the terms used in the database." at bounding box center [580, 61] width 725 height 13
drag, startPoint x: 380, startPoint y: 169, endPoint x: 321, endPoint y: 164, distance: 58.7
click at [324, 166] on div "SearchWithCriteria6fe0b56a-87ea-458f-8866-440b0c01beee Writer Name [PERSON_NAME…" at bounding box center [580, 174] width 725 height 27
click at [777, 62] on p "Please click here for more information about the terms used in the database." at bounding box center [580, 61] width 725 height 13
click at [422, 177] on input "StewartJ" at bounding box center [634, 174] width 575 height 26
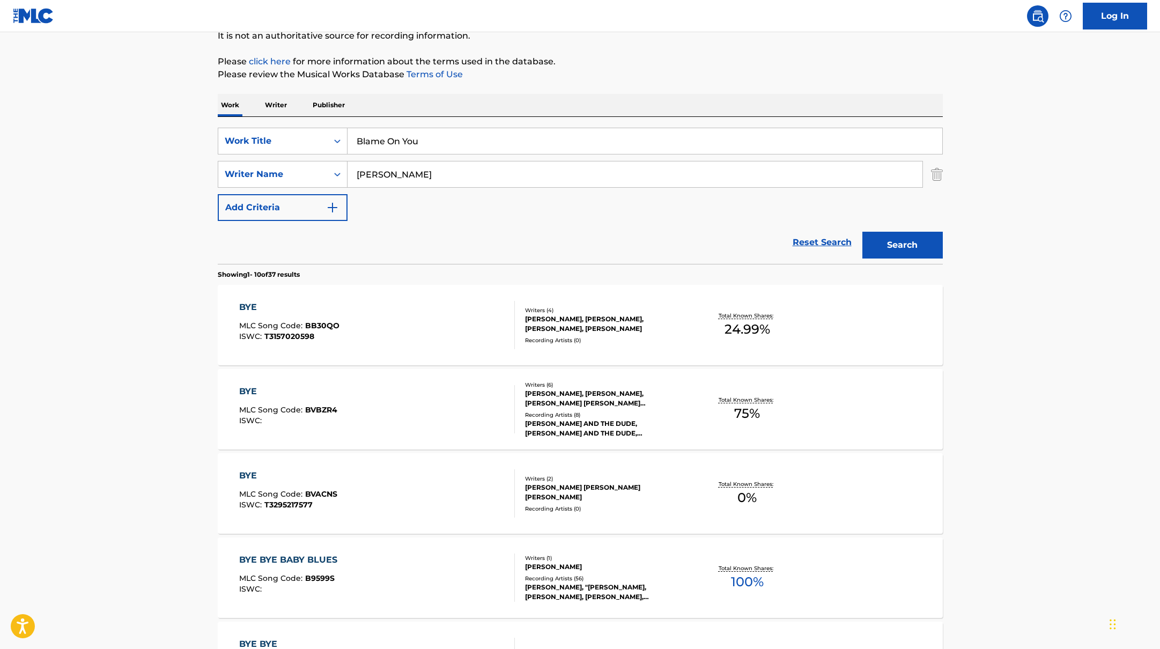
click at [885, 246] on button "Search" at bounding box center [902, 245] width 80 height 27
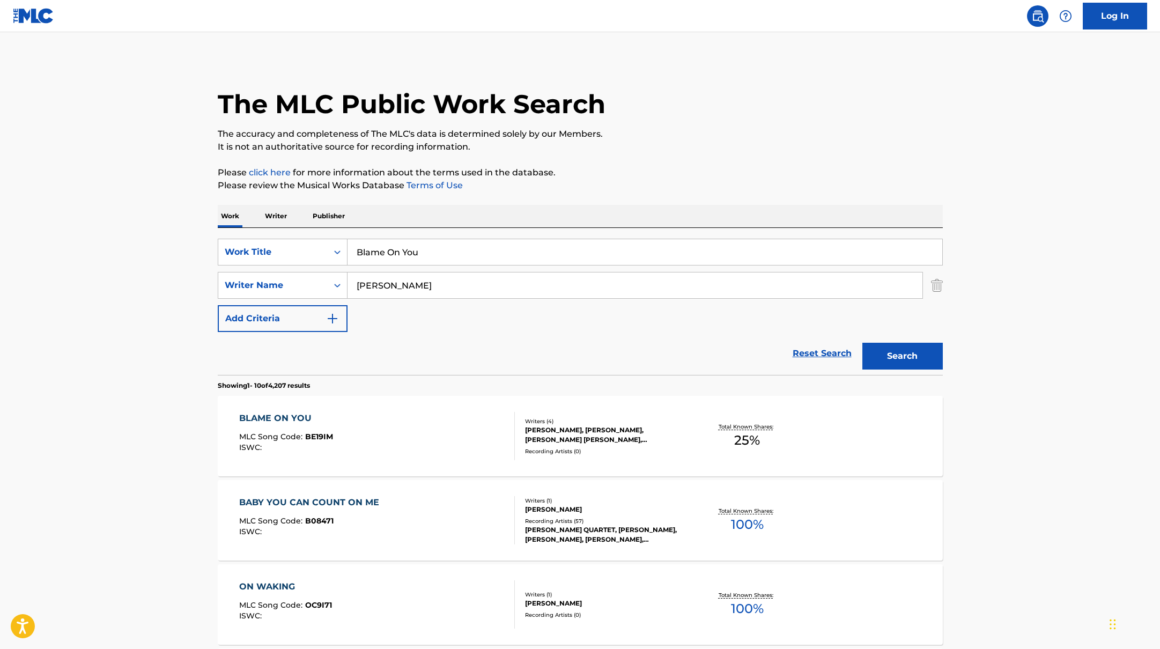
click at [484, 418] on div "BLAME ON YOU MLC Song Code : BE19IM ISWC :" at bounding box center [377, 436] width 276 height 48
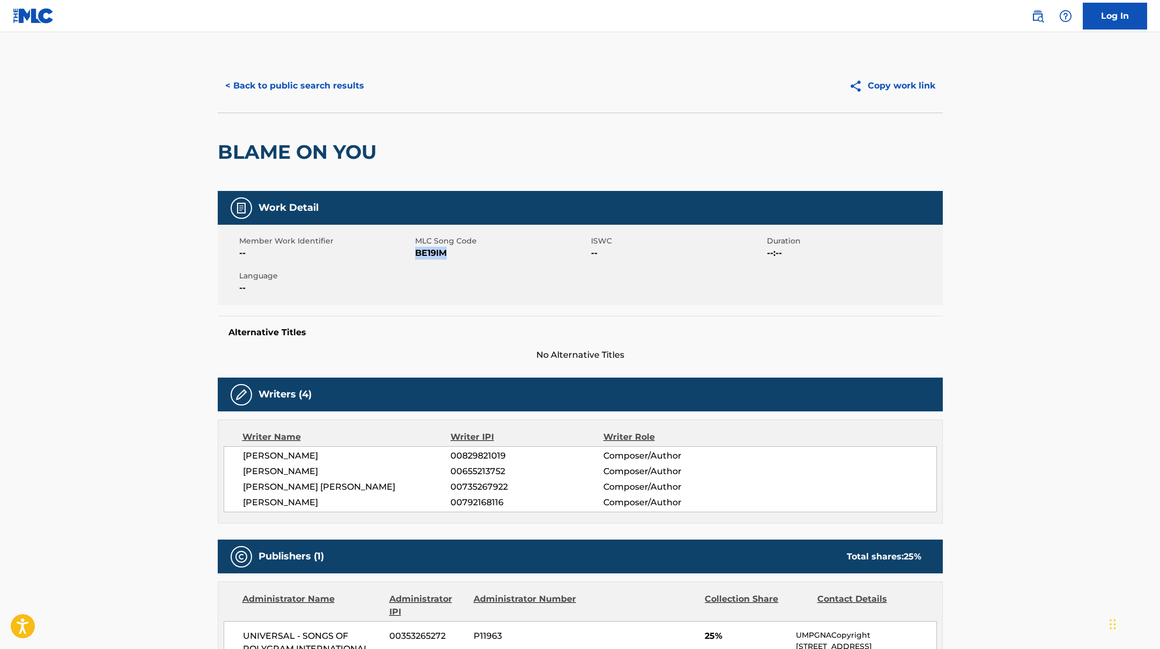
drag, startPoint x: 418, startPoint y: 253, endPoint x: 479, endPoint y: 254, distance: 61.7
click at [479, 254] on span "BE19IM" at bounding box center [501, 253] width 173 height 13
click at [334, 85] on button "< Back to public search results" at bounding box center [295, 85] width 154 height 27
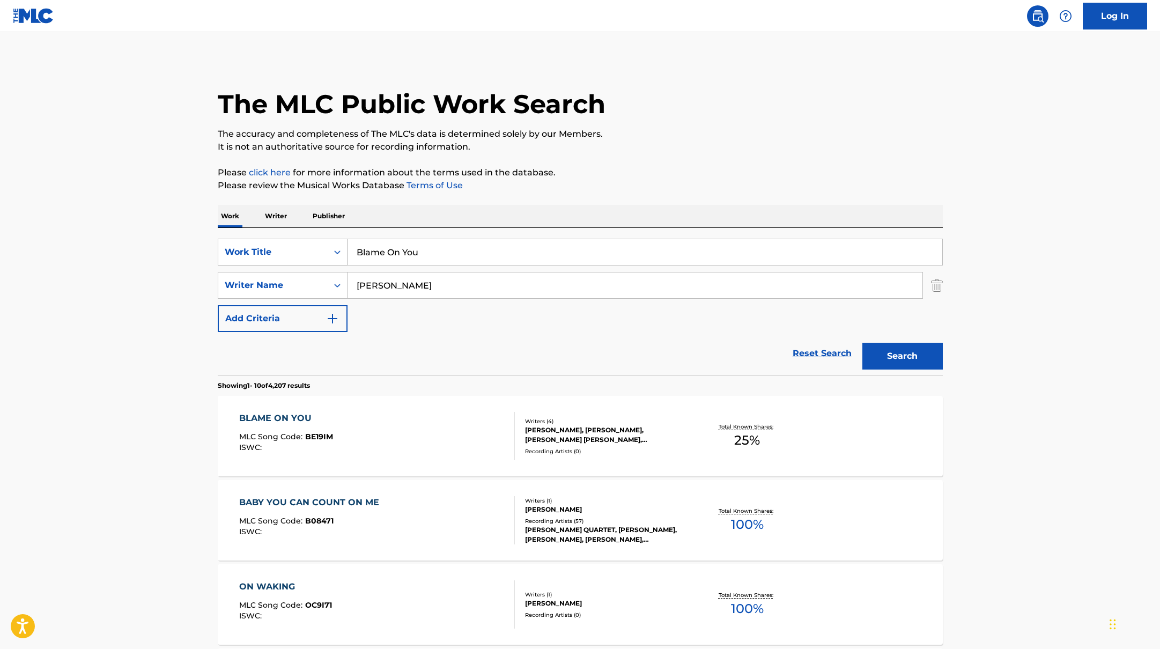
drag, startPoint x: 395, startPoint y: 252, endPoint x: 331, endPoint y: 247, distance: 64.0
click at [331, 248] on div "SearchWithCriteria45832d00-a73f-42f3-99db-db111a6c5918 Work Title Blame On You" at bounding box center [580, 252] width 725 height 27
drag, startPoint x: 451, startPoint y: 255, endPoint x: 337, endPoint y: 236, distance: 115.7
click at [337, 236] on div "SearchWithCriteria45832d00-a73f-42f3-99db-db111a6c5918 Work Title [PERSON_NAME]…" at bounding box center [580, 301] width 725 height 147
click at [655, 176] on p "Please click here for more information about the terms used in the database." at bounding box center [580, 172] width 725 height 13
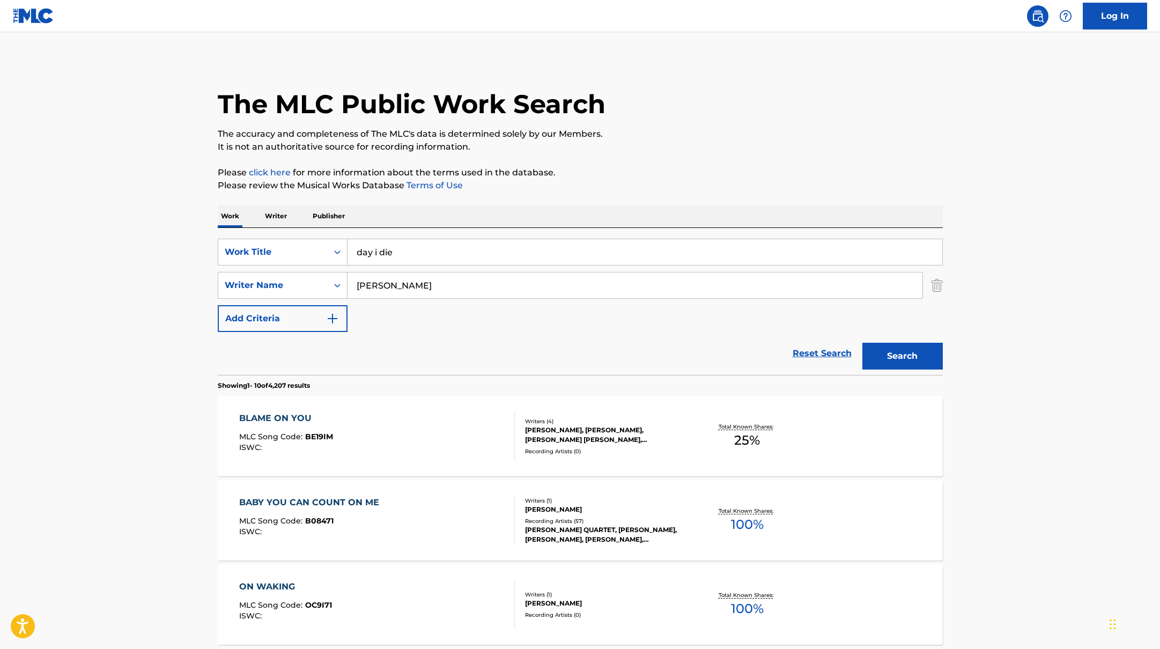
click at [921, 357] on button "Search" at bounding box center [902, 356] width 80 height 27
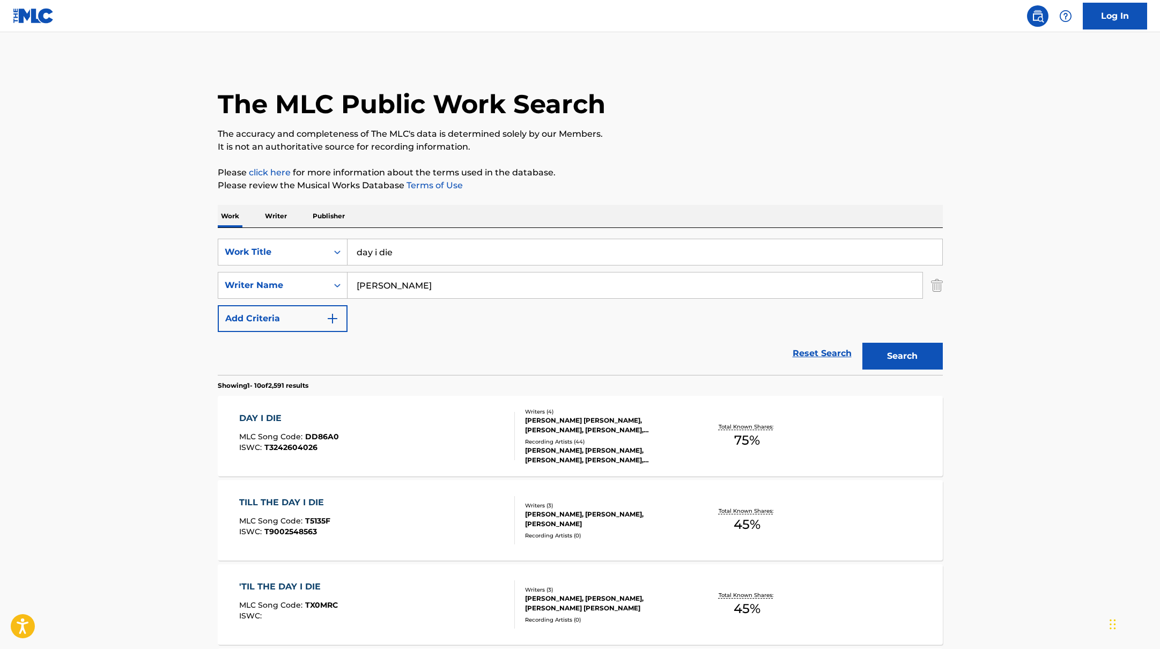
click at [433, 441] on div "DAY I DIE MLC Song Code : DD86A0 ISWC : T3242604026" at bounding box center [377, 436] width 276 height 48
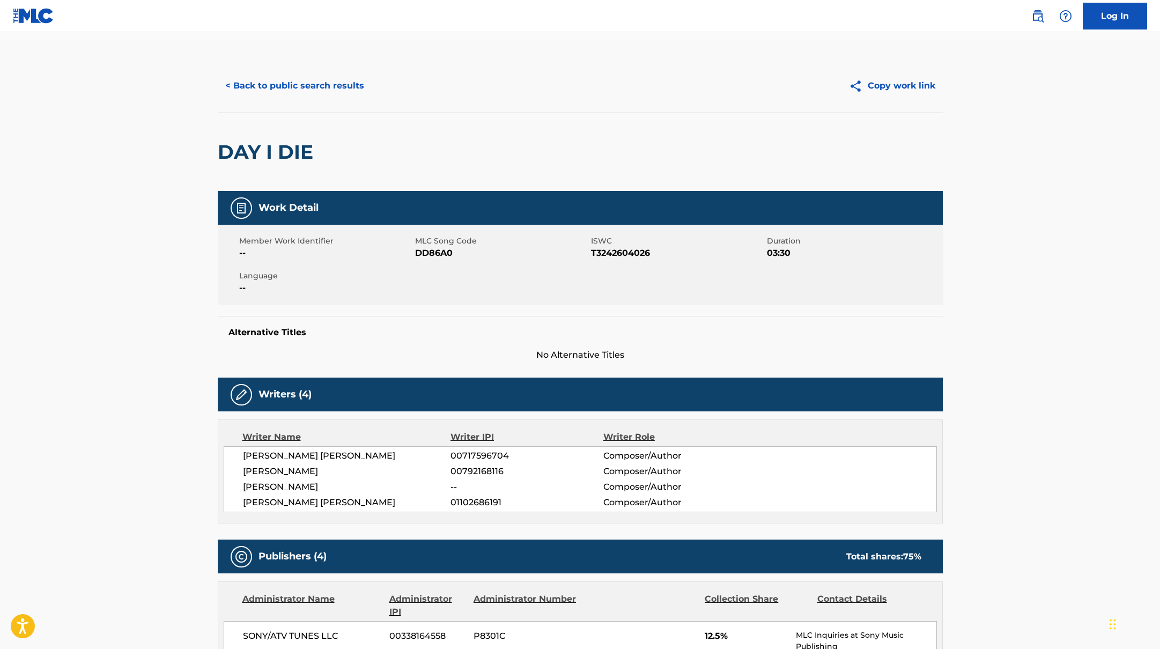
drag, startPoint x: 361, startPoint y: 465, endPoint x: 242, endPoint y: 467, distance: 119.0
click at [243, 467] on span "[PERSON_NAME]" at bounding box center [347, 471] width 208 height 13
drag, startPoint x: 416, startPoint y: 251, endPoint x: 505, endPoint y: 251, distance: 89.0
click at [505, 251] on span "DD86A0" at bounding box center [501, 253] width 173 height 13
click at [313, 76] on button "< Back to public search results" at bounding box center [295, 85] width 154 height 27
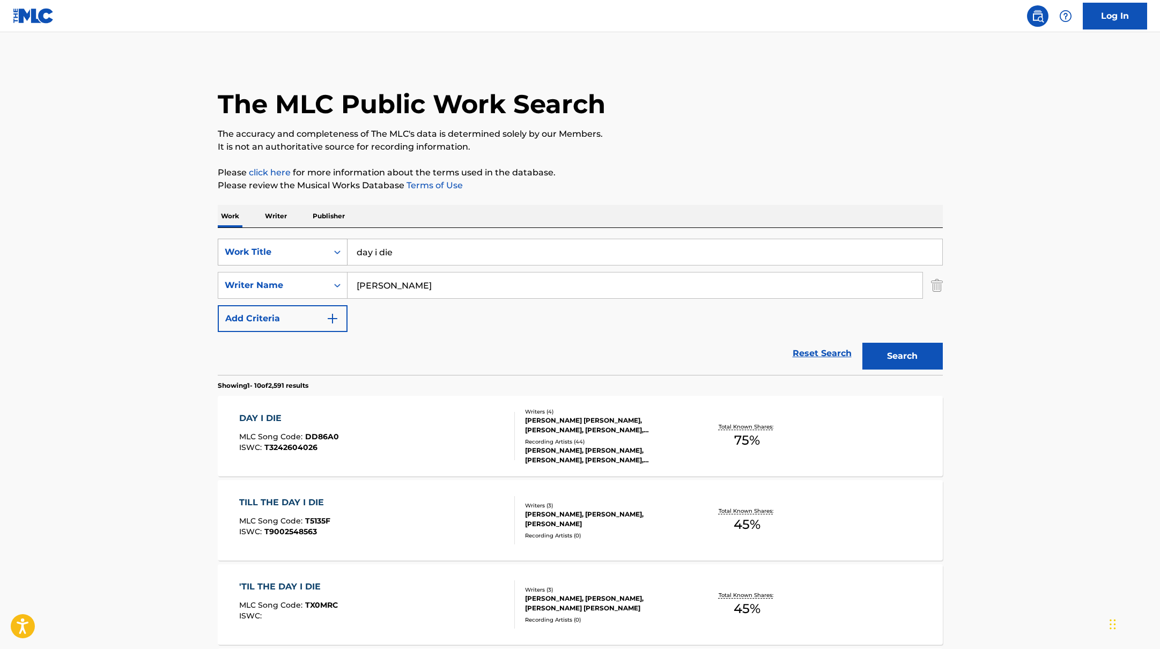
drag, startPoint x: 404, startPoint y: 257, endPoint x: 322, endPoint y: 243, distance: 83.7
click at [321, 243] on div "SearchWithCriteria45832d00-a73f-42f3-99db-db111a6c5918 Work Title day i die" at bounding box center [580, 252] width 725 height 27
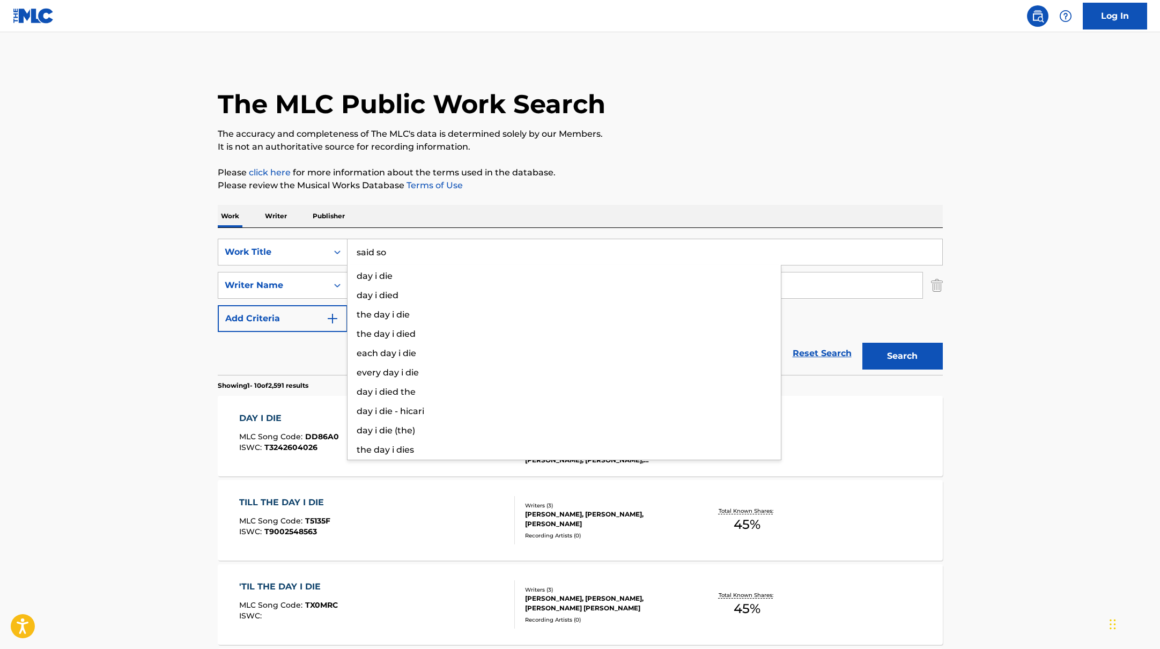
click at [660, 184] on p "Please review the Musical Works Database Terms of Use" at bounding box center [580, 185] width 725 height 13
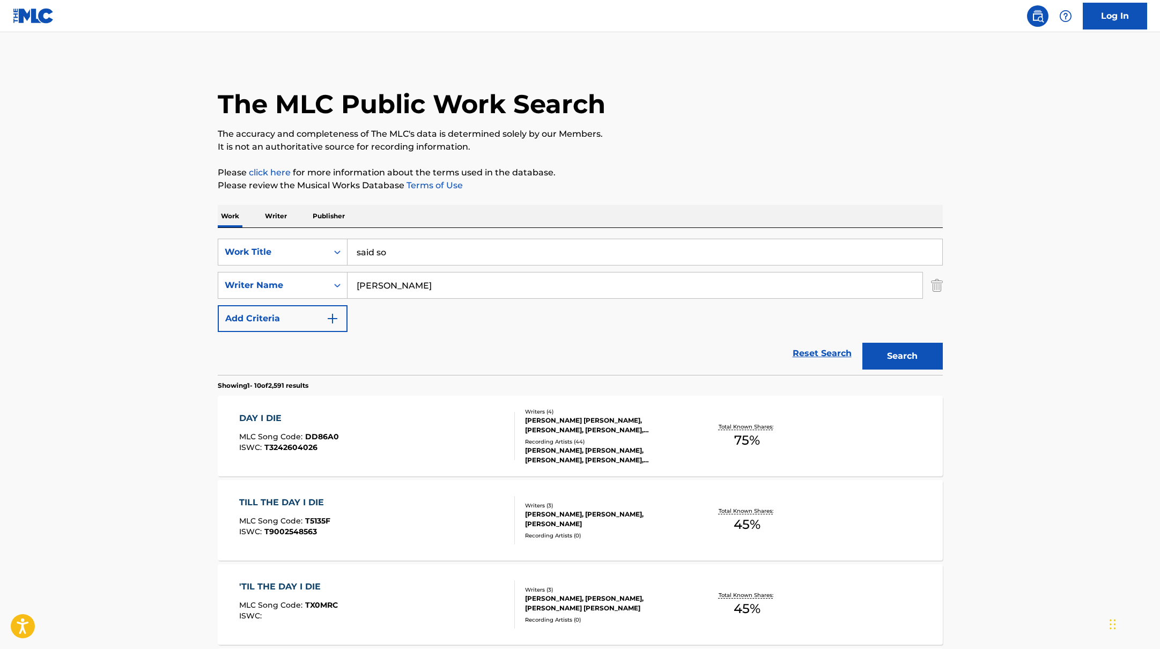
click at [915, 350] on button "Search" at bounding box center [902, 356] width 80 height 27
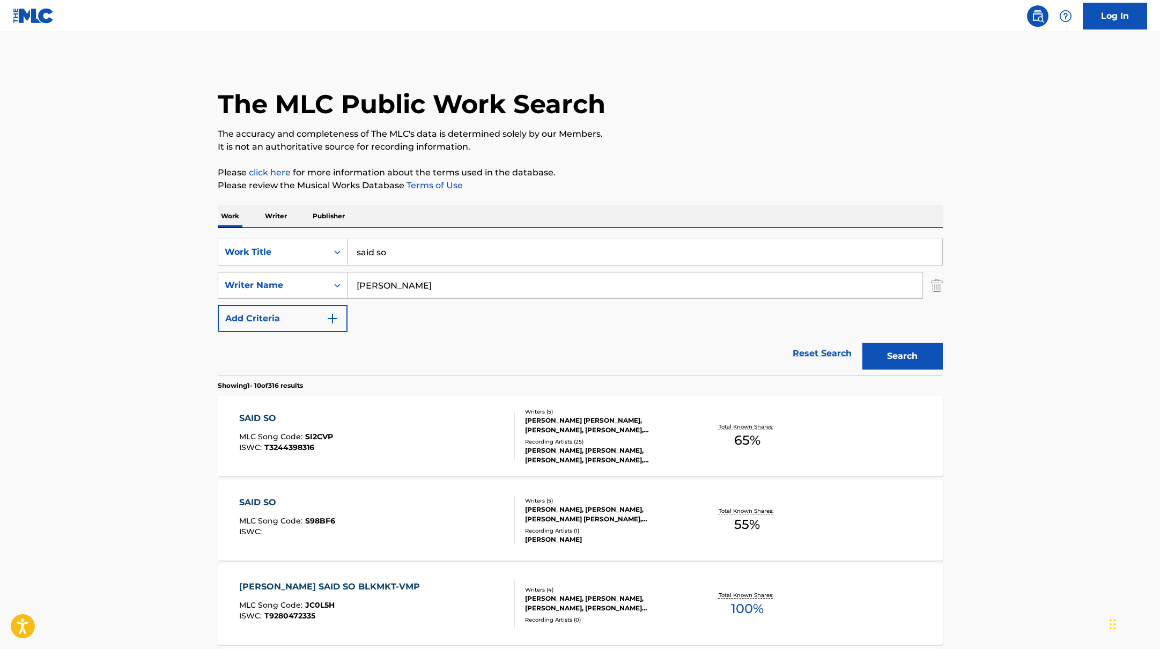
click at [487, 423] on div "SAID SO MLC Song Code : SI2CVP ISWC : T3244398316" at bounding box center [377, 436] width 276 height 48
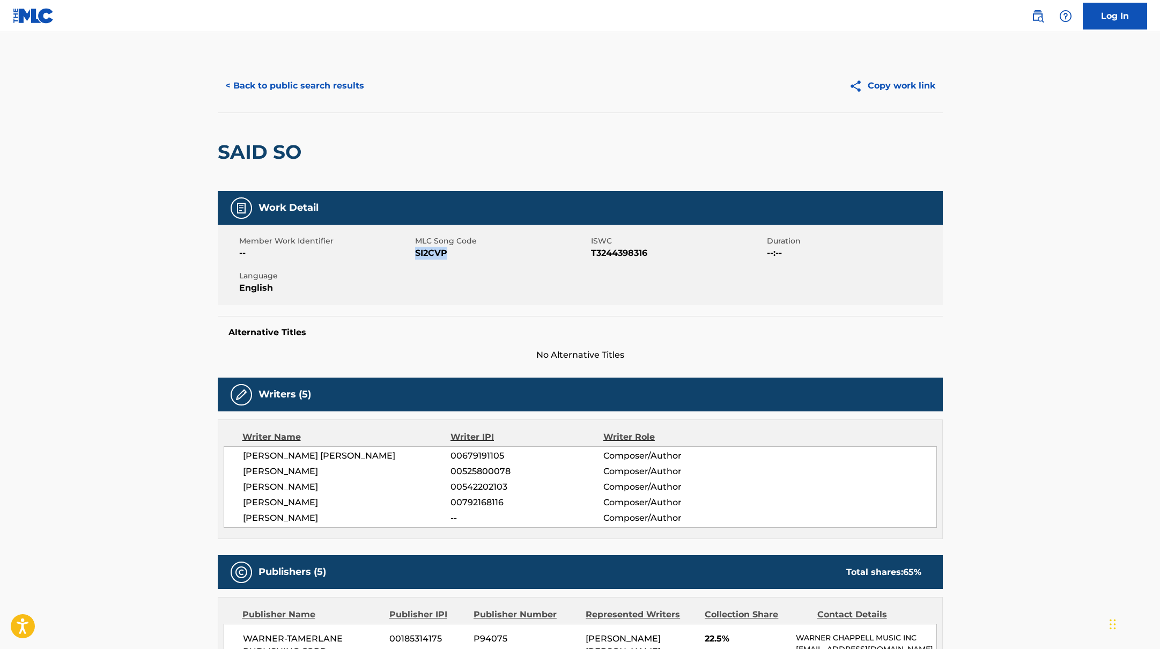
drag, startPoint x: 416, startPoint y: 253, endPoint x: 453, endPoint y: 255, distance: 37.6
click at [453, 255] on span "SI2CVP" at bounding box center [501, 253] width 173 height 13
click at [332, 90] on button "< Back to public search results" at bounding box center [295, 85] width 154 height 27
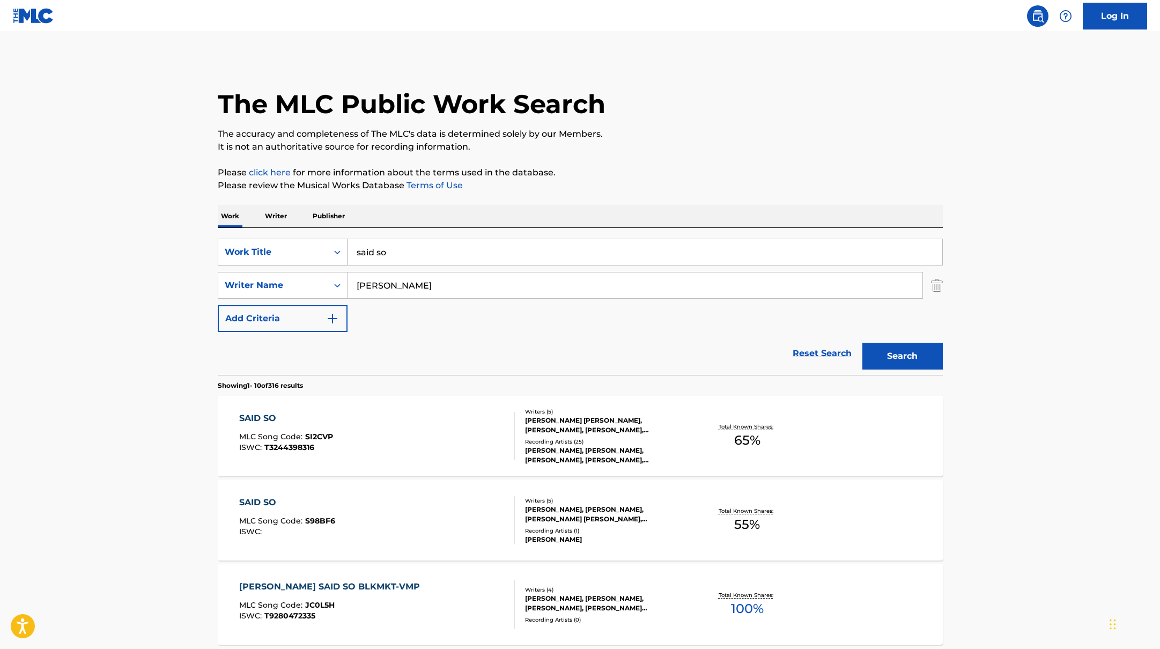
drag, startPoint x: 399, startPoint y: 255, endPoint x: 334, endPoint y: 245, distance: 66.3
click at [333, 246] on div "SearchWithCriteria45832d00-a73f-42f3-99db-db111a6c5918 Work Title said so" at bounding box center [580, 252] width 725 height 27
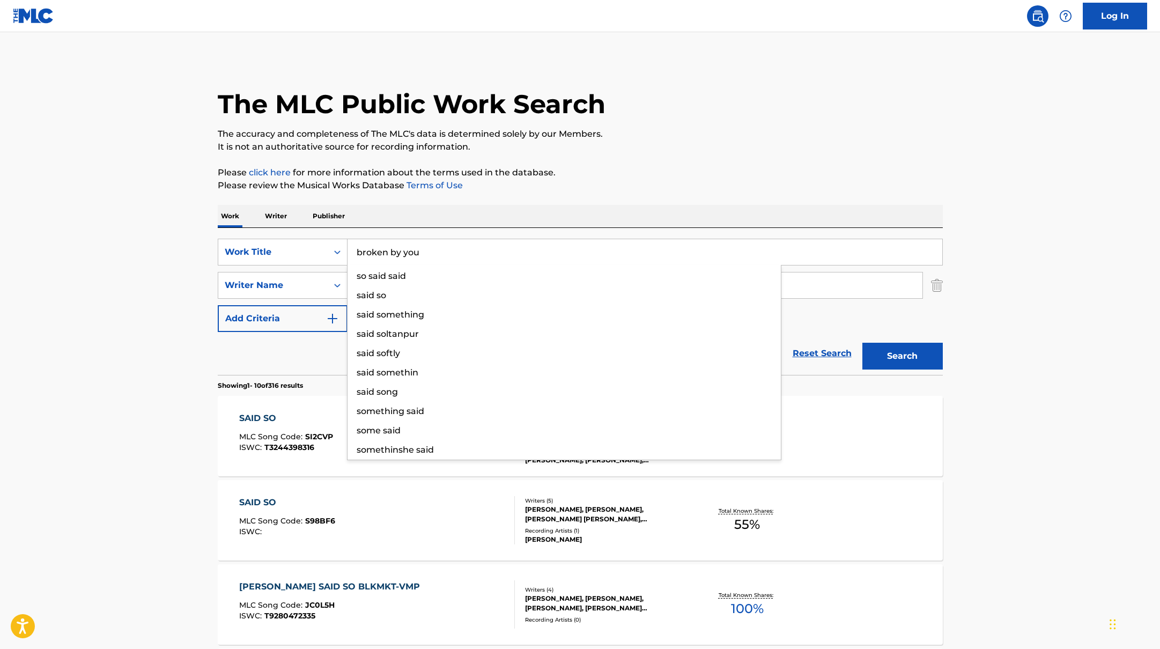
click at [725, 181] on p "Please review the Musical Works Database Terms of Use" at bounding box center [580, 185] width 725 height 13
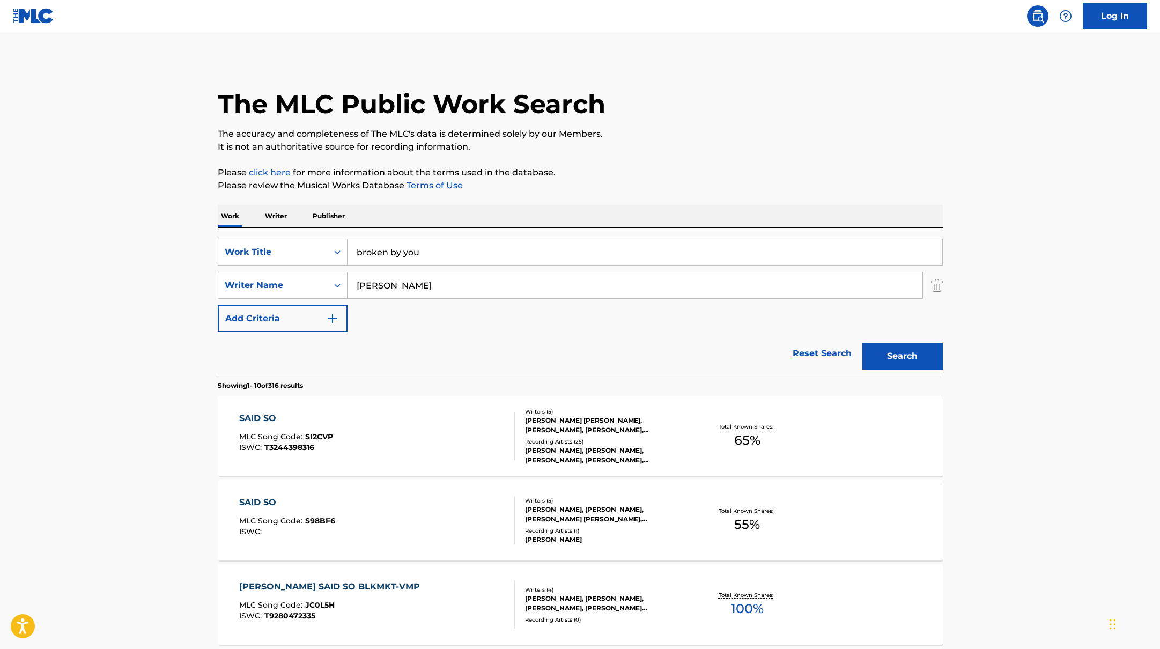
click at [904, 365] on button "Search" at bounding box center [902, 356] width 80 height 27
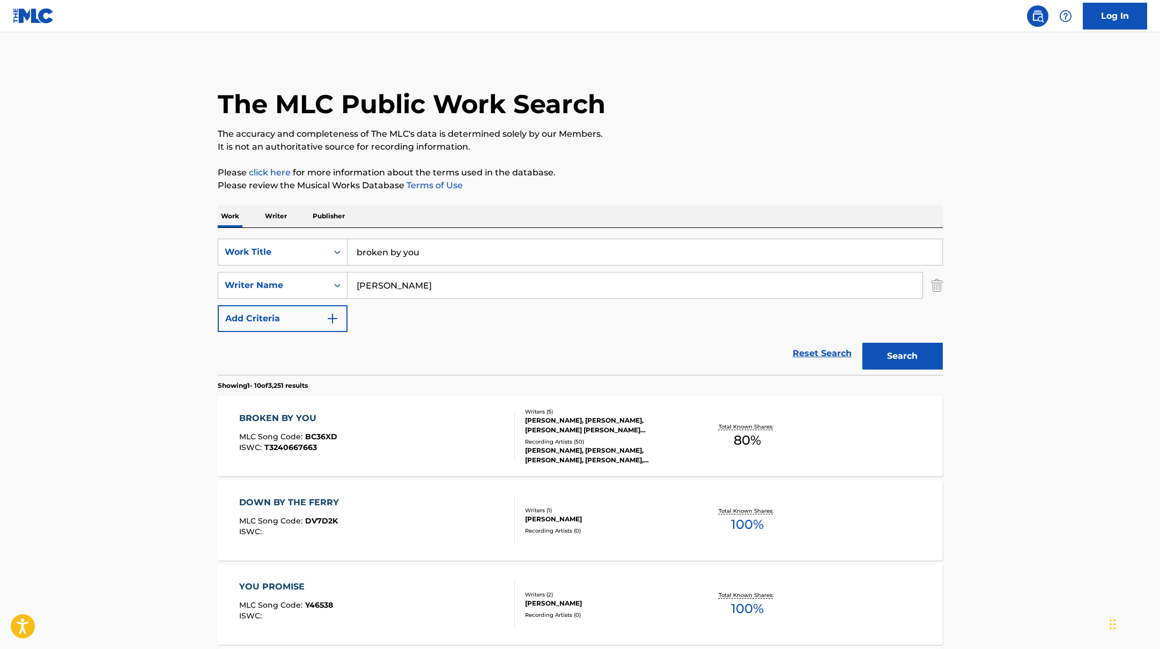
click at [436, 436] on div "BROKEN BY YOU MLC Song Code : BC36XD ISWC : T3240667663" at bounding box center [377, 436] width 276 height 48
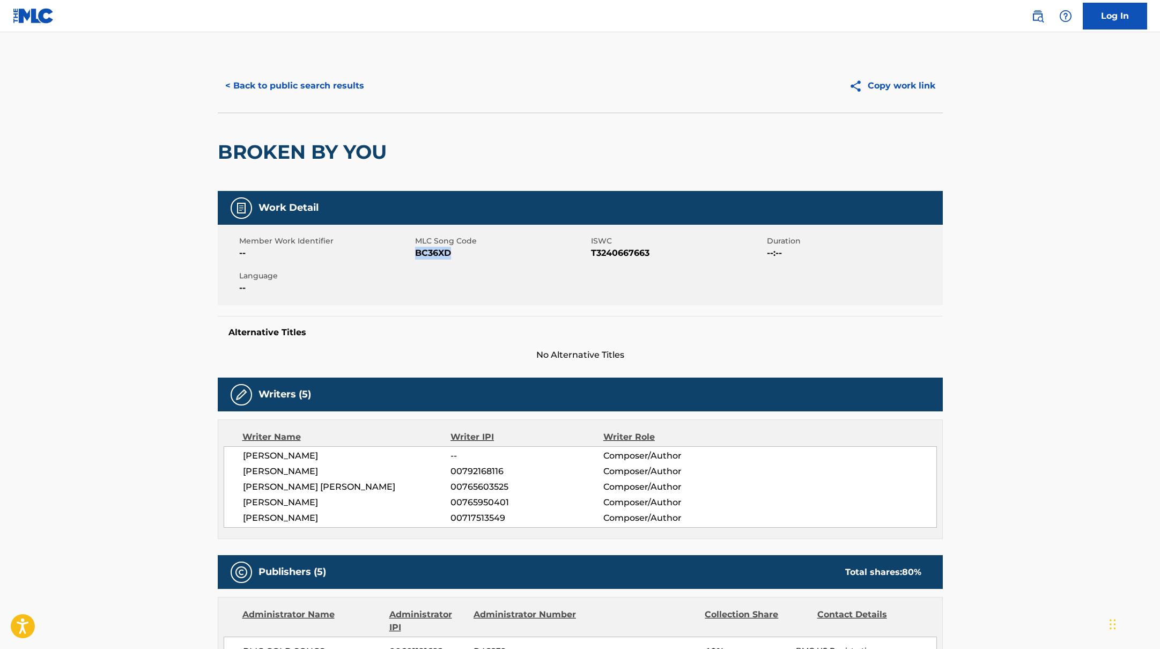
drag, startPoint x: 417, startPoint y: 254, endPoint x: 472, endPoint y: 253, distance: 55.2
click at [472, 253] on span "BC36XD" at bounding box center [501, 253] width 173 height 13
click at [334, 85] on button "< Back to public search results" at bounding box center [295, 85] width 154 height 27
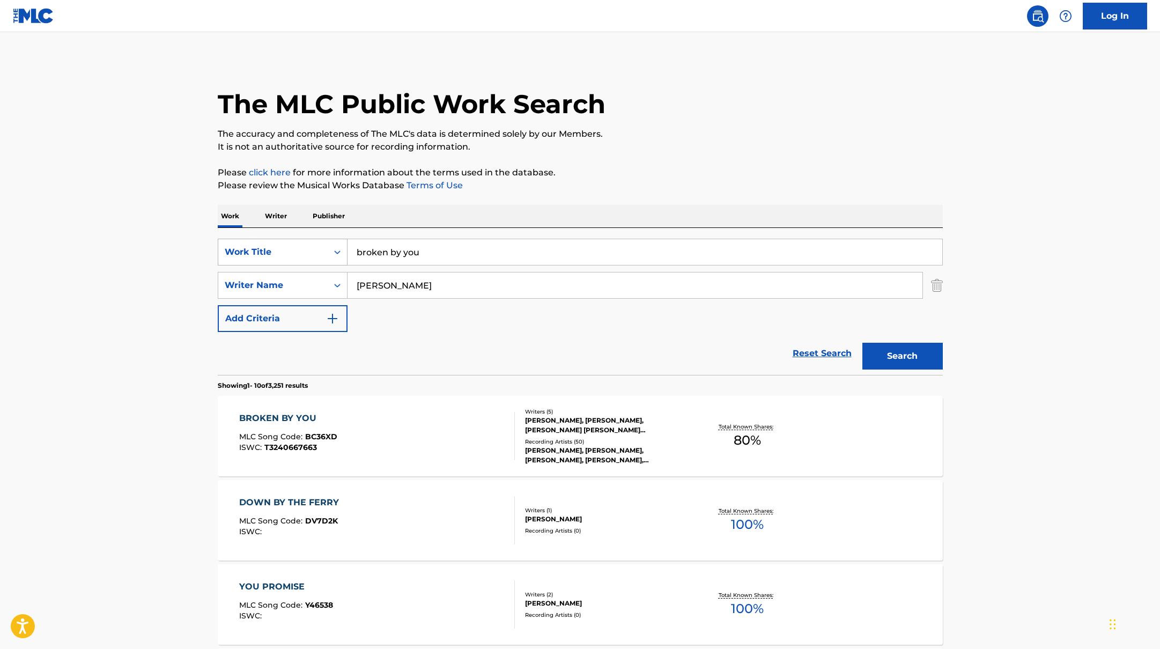
drag, startPoint x: 427, startPoint y: 251, endPoint x: 342, endPoint y: 239, distance: 86.2
click at [342, 239] on div "SearchWithCriteria45832d00-a73f-42f3-99db-db111a6c5918 Work Title broken by you" at bounding box center [580, 252] width 725 height 27
click at [662, 175] on p "Please click here for more information about the terms used in the database." at bounding box center [580, 172] width 725 height 13
click at [910, 353] on button "Search" at bounding box center [902, 356] width 80 height 27
click at [434, 434] on div "ALL THESE YEARS MLC Song Code : AV5LCL ISWC : T3253242223" at bounding box center [377, 436] width 276 height 48
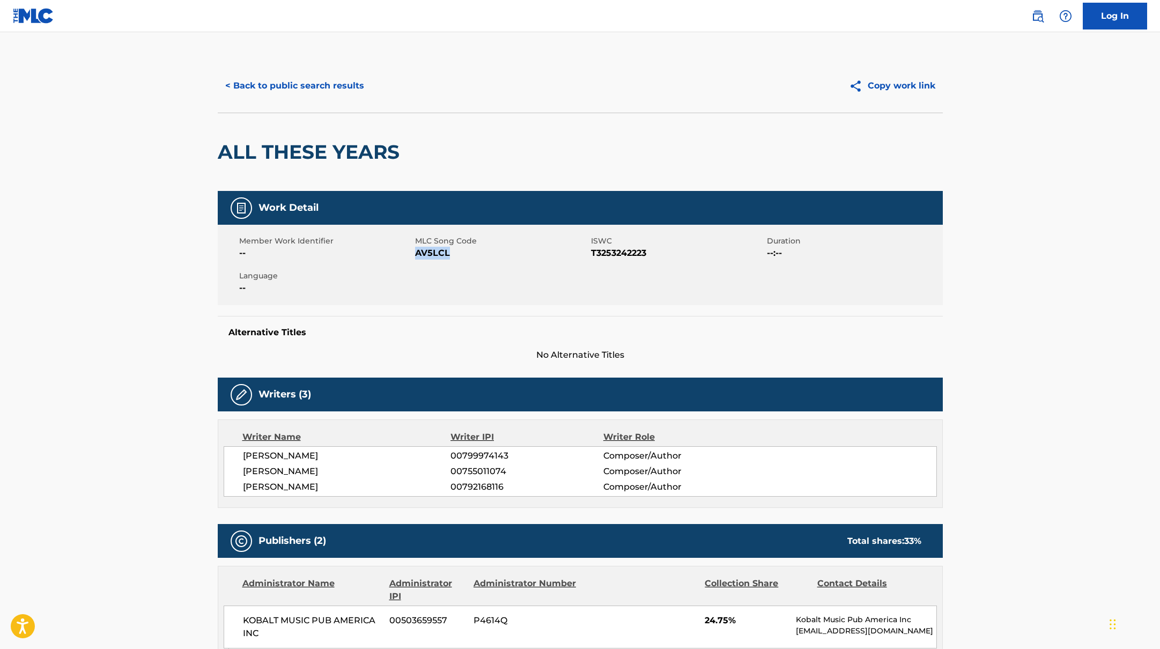
drag, startPoint x: 416, startPoint y: 252, endPoint x: 472, endPoint y: 253, distance: 56.8
click at [472, 253] on span "AV5LCL" at bounding box center [501, 253] width 173 height 13
click at [297, 71] on div "< Back to public search results Copy work link" at bounding box center [580, 86] width 725 height 54
click at [339, 79] on button "< Back to public search results" at bounding box center [295, 85] width 154 height 27
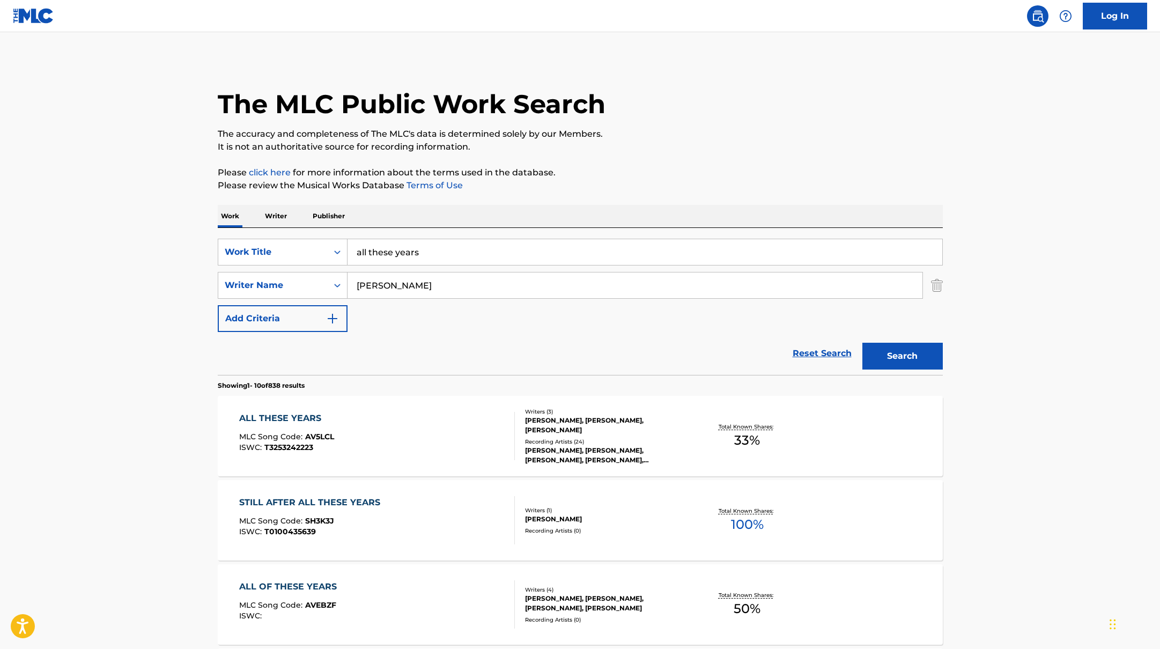
drag, startPoint x: 434, startPoint y: 251, endPoint x: 321, endPoint y: 231, distance: 115.4
click at [322, 232] on div "SearchWithCriteria45832d00-a73f-42f3-99db-db111a6c5918 Work Title all these yea…" at bounding box center [580, 301] width 725 height 147
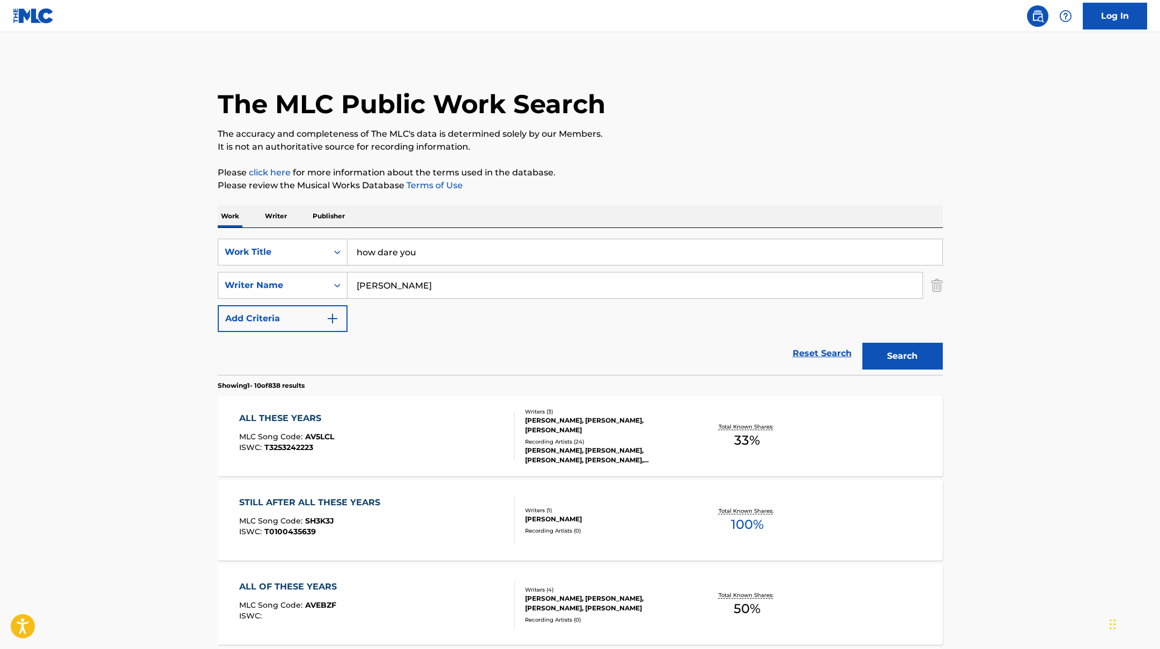
click at [891, 354] on button "Search" at bounding box center [902, 356] width 80 height 27
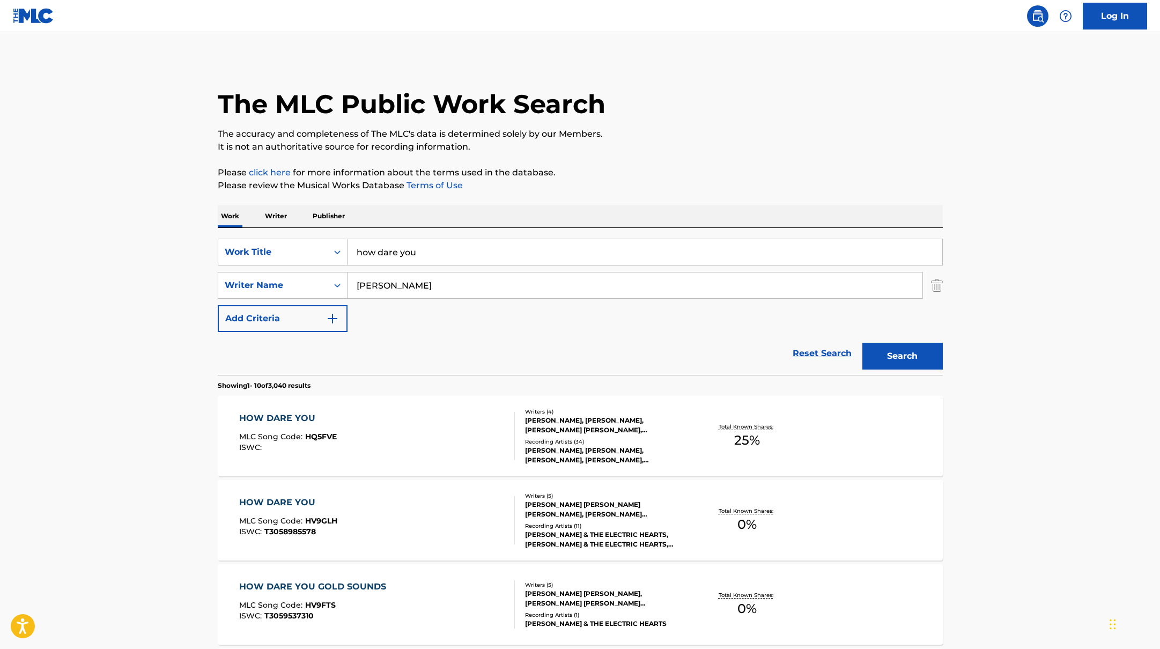
click at [476, 427] on div "HOW DARE YOU MLC Song Code : HQ5FVE ISWC :" at bounding box center [377, 436] width 276 height 48
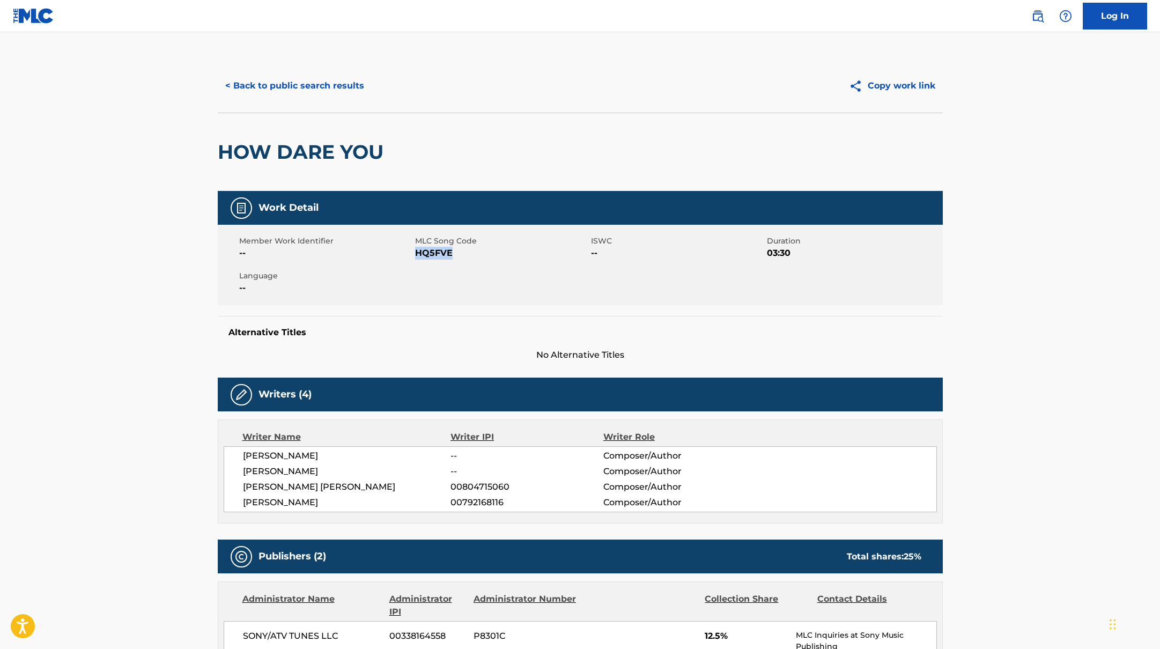
drag, startPoint x: 417, startPoint y: 251, endPoint x: 487, endPoint y: 251, distance: 70.2
click at [487, 251] on span "HQ5FVE" at bounding box center [501, 253] width 173 height 13
click at [327, 80] on button "< Back to public search results" at bounding box center [295, 85] width 154 height 27
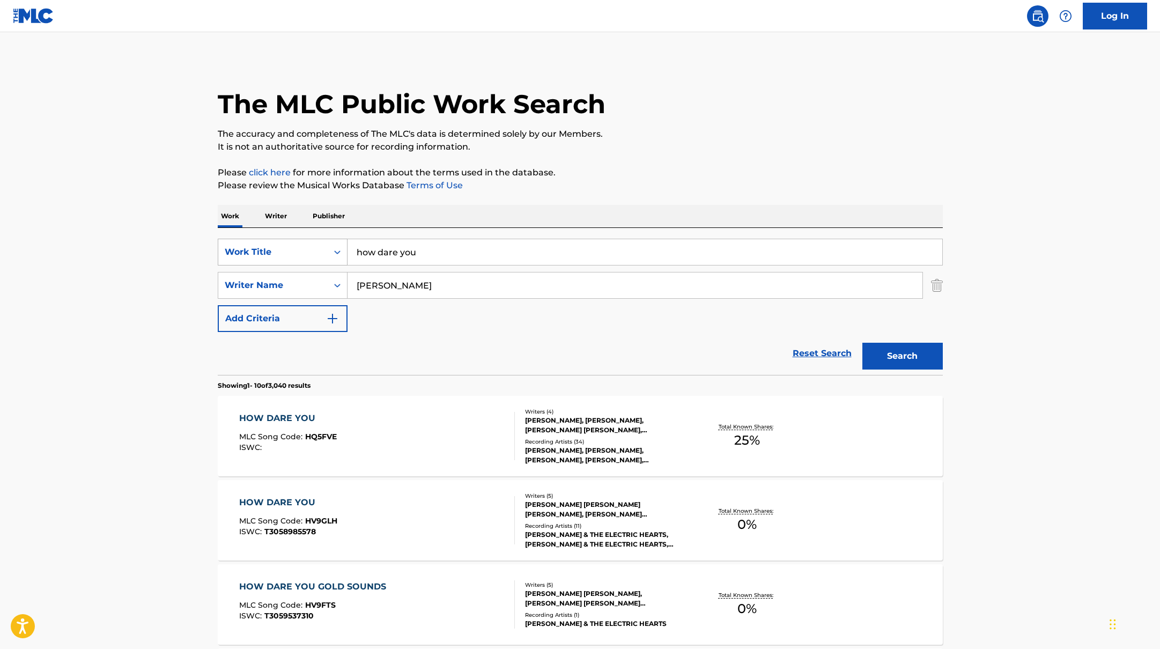
drag, startPoint x: 404, startPoint y: 250, endPoint x: 330, endPoint y: 238, distance: 75.0
click at [330, 239] on div "SearchWithCriteria45832d00-a73f-42f3-99db-db111a6c5918 Work Title how dare you" at bounding box center [580, 252] width 725 height 27
click at [662, 175] on p "Please click here for more information about the terms used in the database." at bounding box center [580, 172] width 725 height 13
click at [897, 347] on button "Search" at bounding box center [902, 356] width 80 height 27
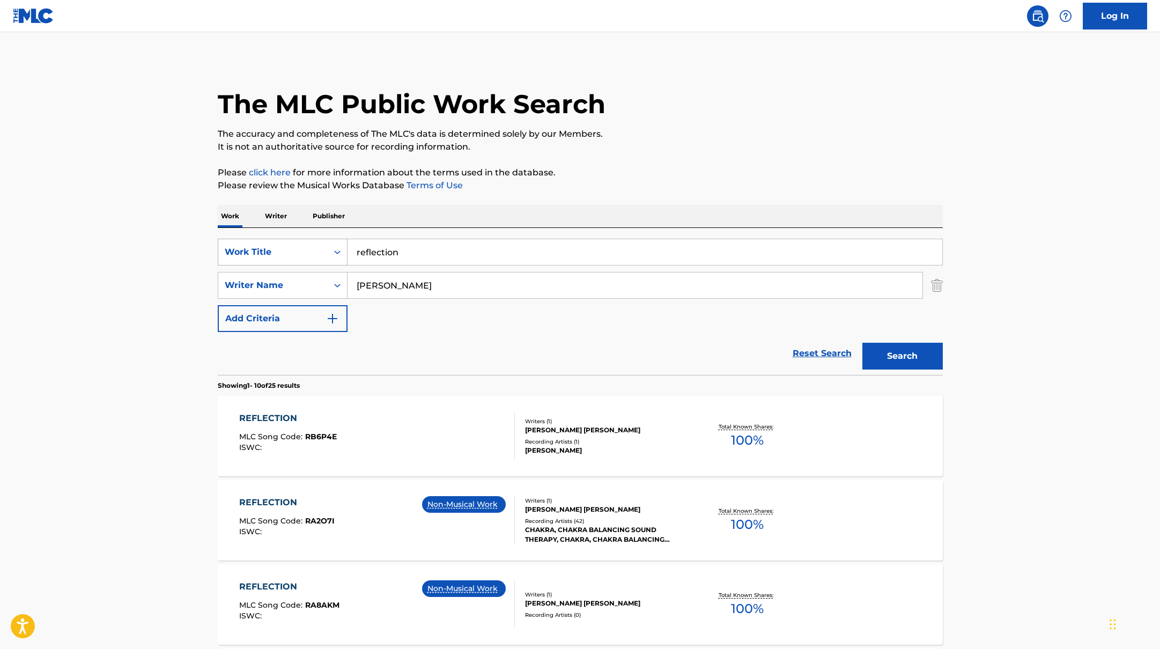
drag, startPoint x: 413, startPoint y: 262, endPoint x: 314, endPoint y: 249, distance: 99.4
click at [314, 249] on div "SearchWithCriteria45832d00-a73f-42f3-99db-db111a6c5918 Work Title reflection" at bounding box center [580, 252] width 725 height 27
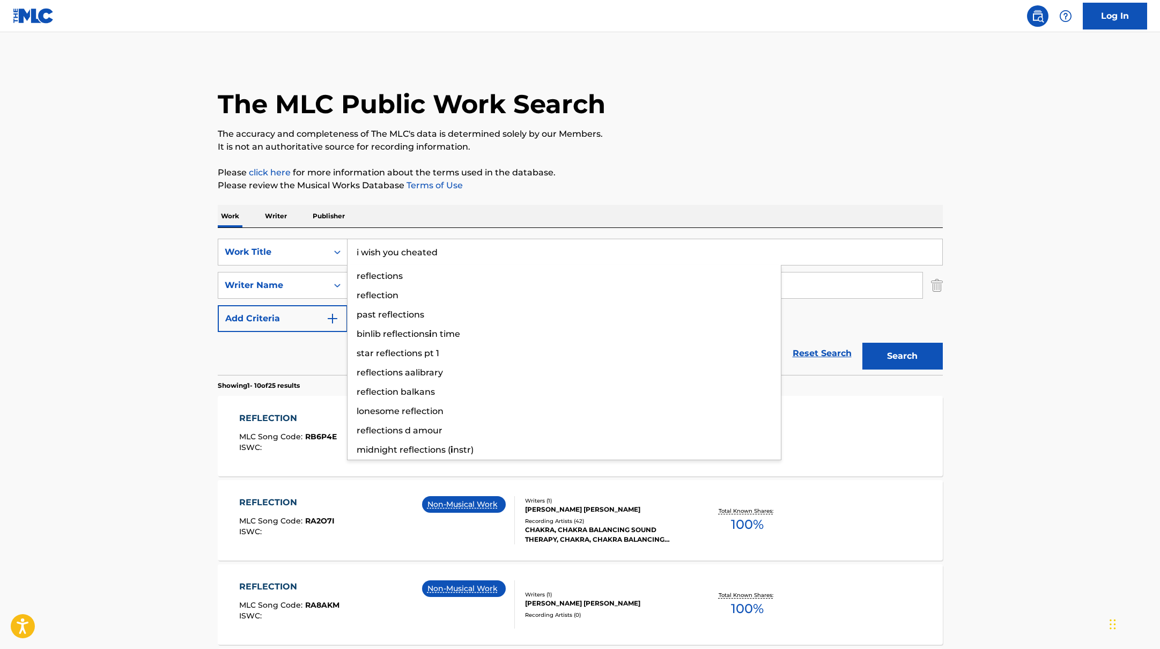
click at [630, 174] on p "Please click here for more information about the terms used in the database." at bounding box center [580, 172] width 725 height 13
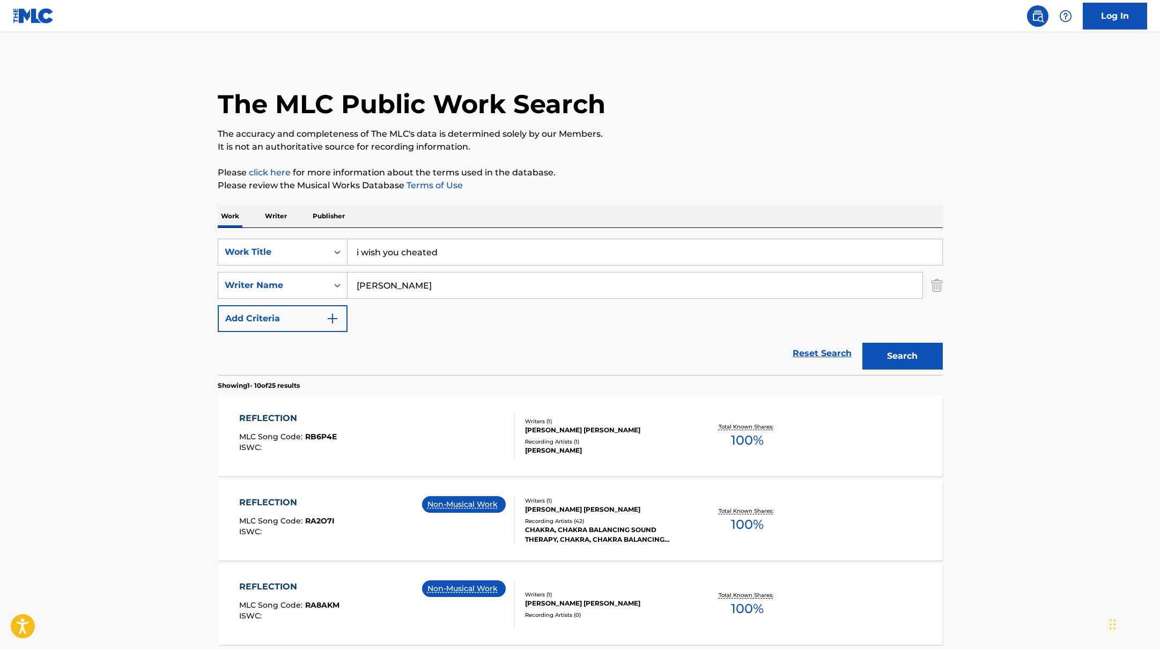
click at [894, 362] on button "Search" at bounding box center [902, 356] width 80 height 27
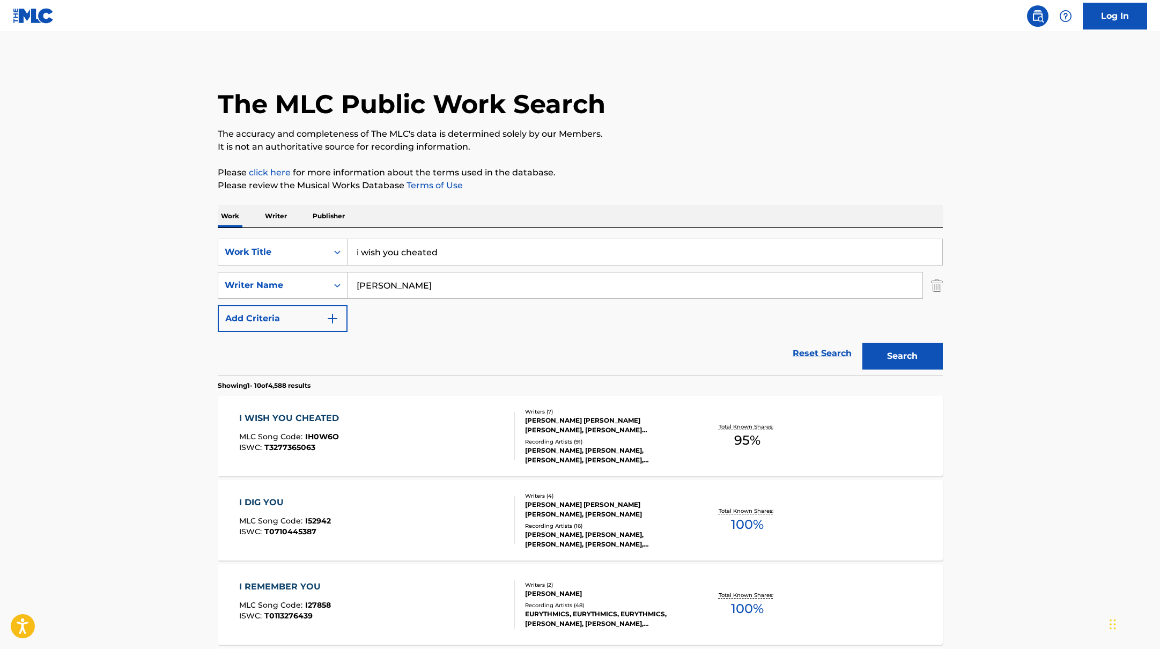
click at [442, 431] on div "I WISH YOU CHEATED MLC Song Code : IH0W6O ISWC : T3277365063" at bounding box center [377, 436] width 276 height 48
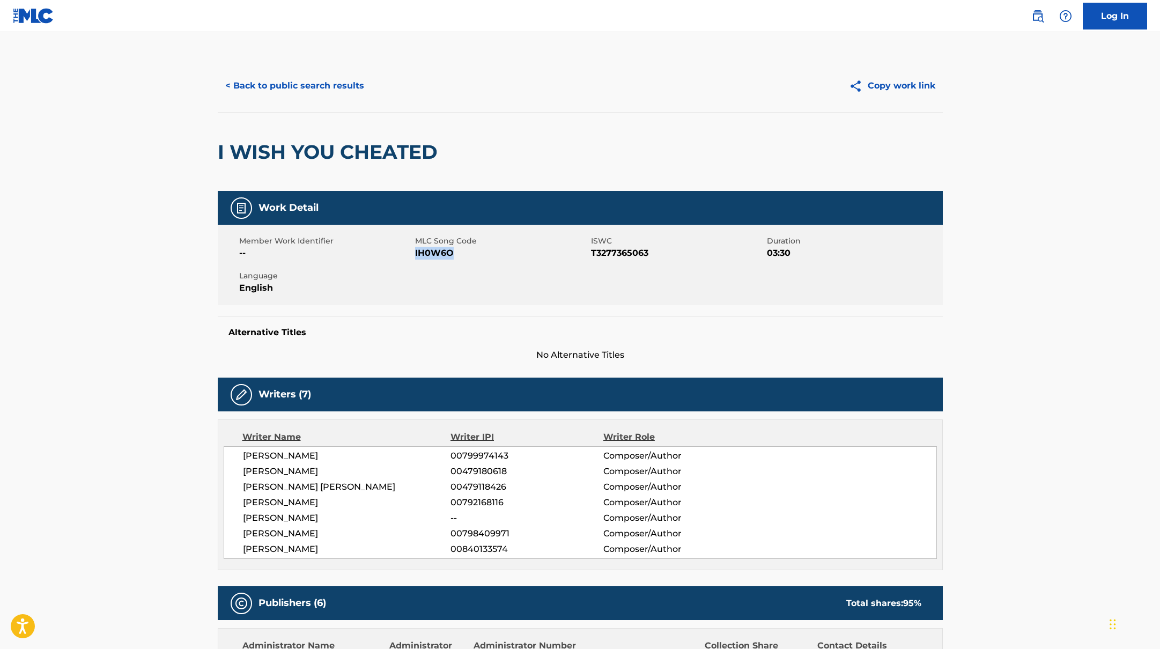
drag, startPoint x: 415, startPoint y: 251, endPoint x: 487, endPoint y: 251, distance: 71.9
click at [487, 251] on span "IH0W6O" at bounding box center [501, 253] width 173 height 13
click at [312, 85] on button "< Back to public search results" at bounding box center [295, 85] width 154 height 27
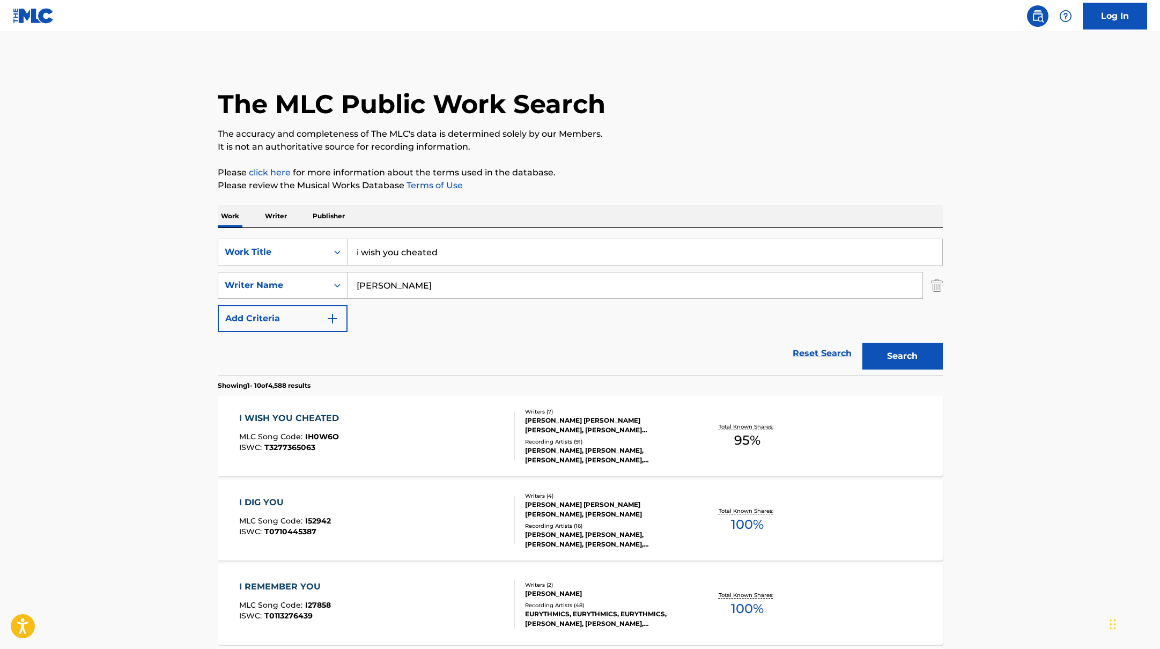
drag, startPoint x: 454, startPoint y: 252, endPoint x: 336, endPoint y: 236, distance: 119.1
click at [336, 236] on div "SearchWithCriteria45832d00-a73f-42f3-99db-db111a6c5918 Work Title i wish you ch…" at bounding box center [580, 301] width 725 height 147
click at [891, 362] on button "Search" at bounding box center [902, 356] width 80 height 27
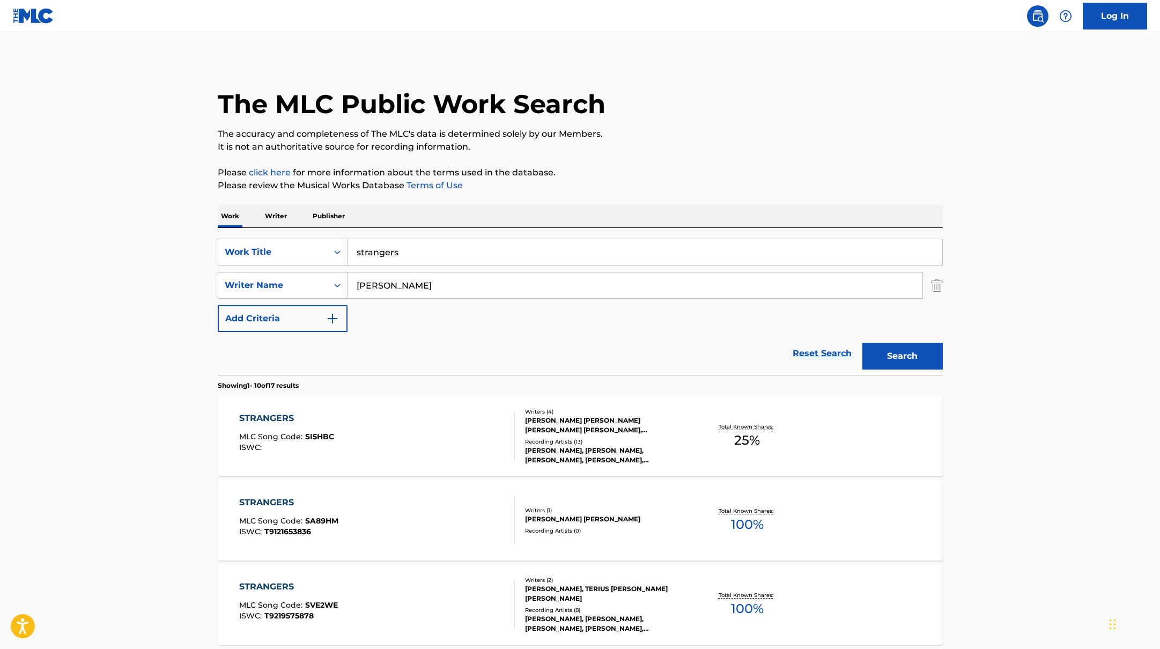
click at [396, 417] on div "STRANGERS MLC Song Code : SI5HBC ISWC :" at bounding box center [377, 436] width 276 height 48
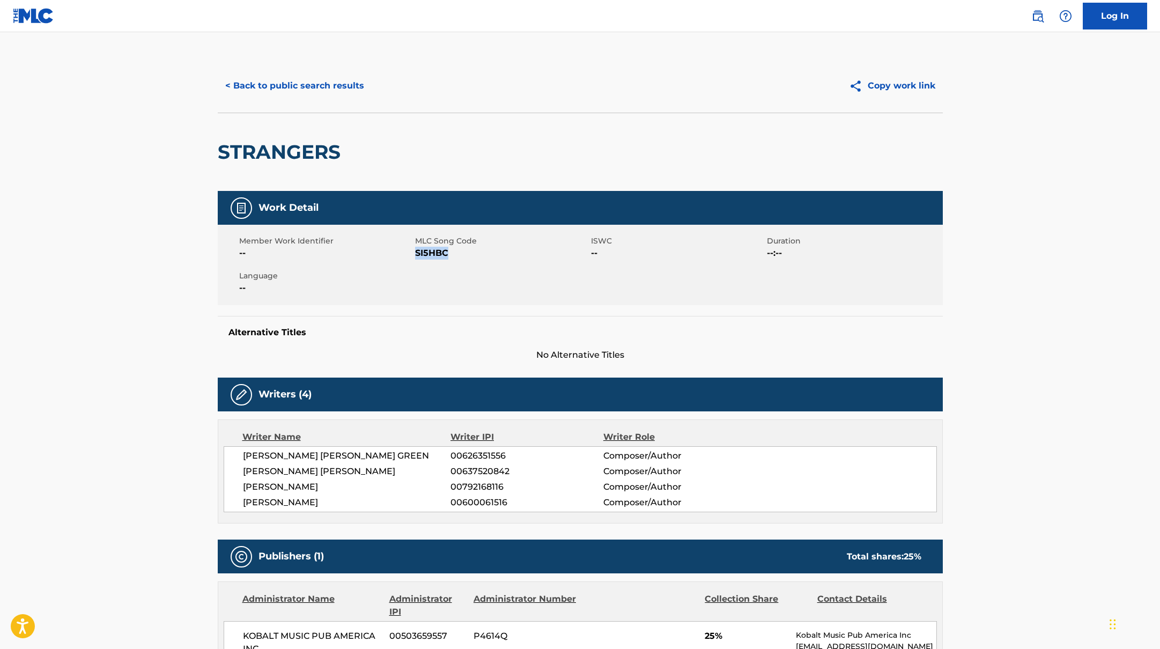
drag, startPoint x: 415, startPoint y: 254, endPoint x: 473, endPoint y: 254, distance: 57.9
click at [473, 254] on span "SI5HBC" at bounding box center [501, 253] width 173 height 13
click at [352, 80] on button "< Back to public search results" at bounding box center [295, 85] width 154 height 27
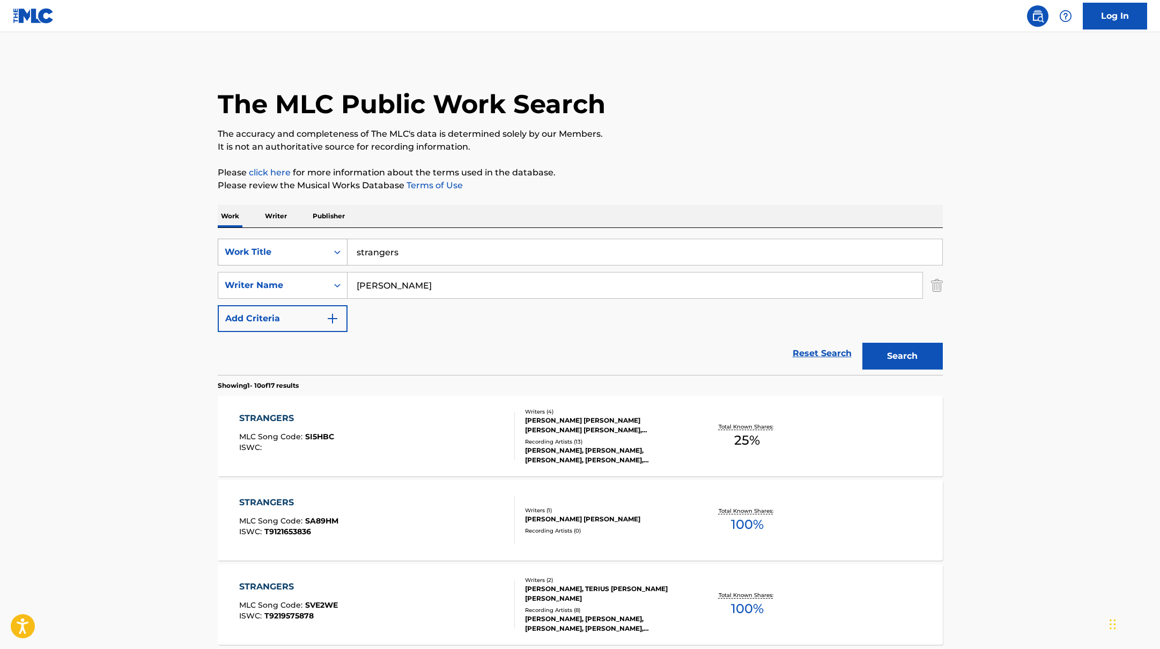
drag, startPoint x: 410, startPoint y: 251, endPoint x: 300, endPoint y: 240, distance: 111.1
click at [300, 240] on div "SearchWithCriteria45832d00-a73f-42f3-99db-db111a6c5918 Work Title strangers" at bounding box center [580, 252] width 725 height 27
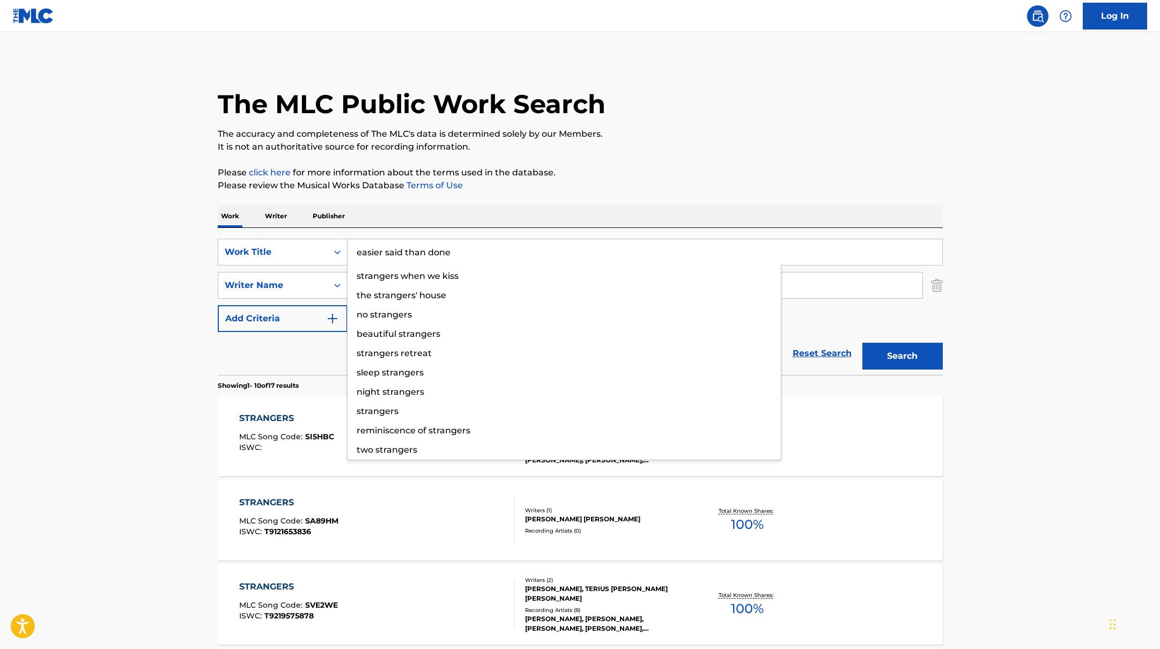
click at [628, 172] on p "Please click here for more information about the terms used in the database." at bounding box center [580, 172] width 725 height 13
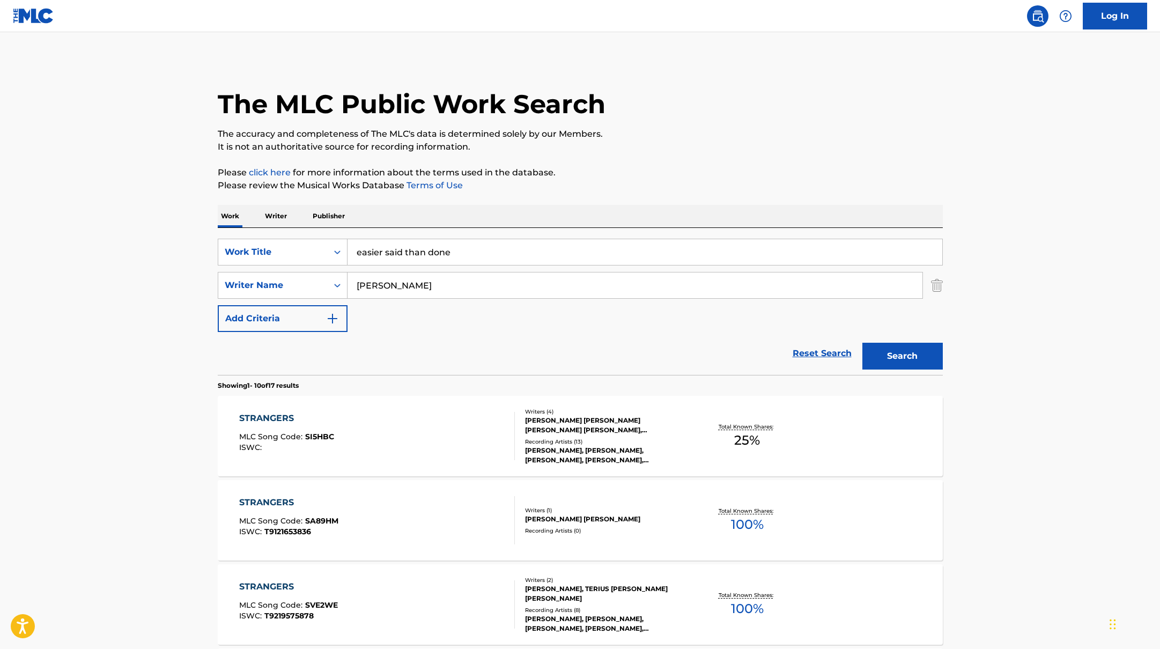
click at [888, 356] on button "Search" at bounding box center [902, 356] width 80 height 27
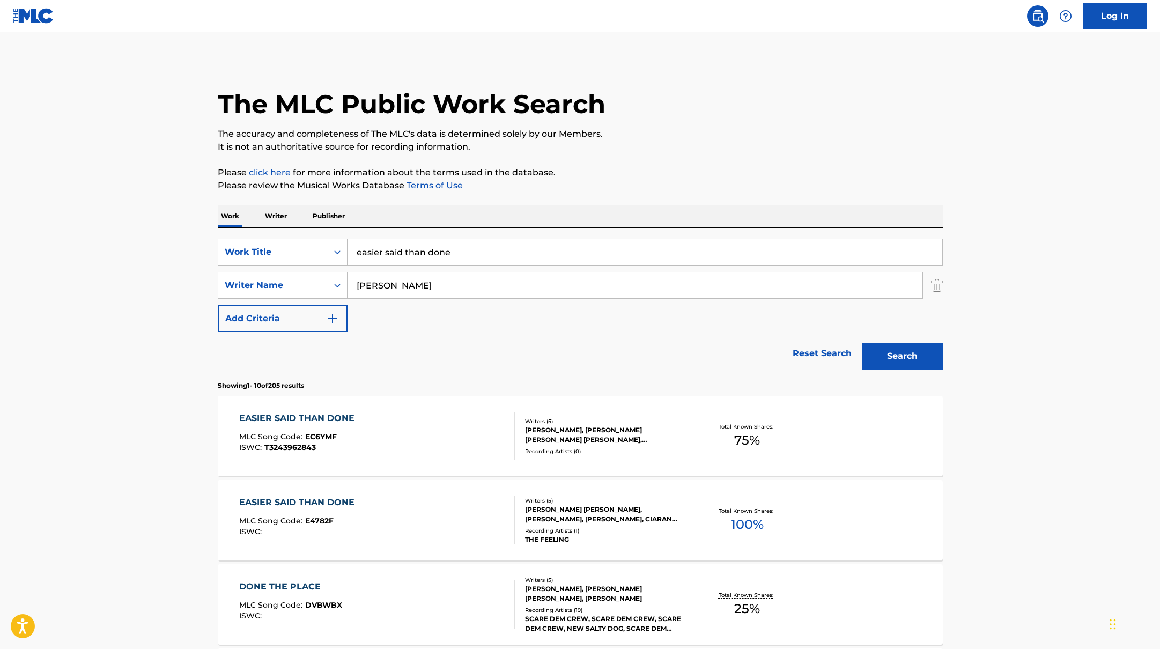
click at [448, 426] on div "EASIER SAID THAN DONE MLC Song Code : EC6YMF ISWC : T3243962843" at bounding box center [377, 436] width 276 height 48
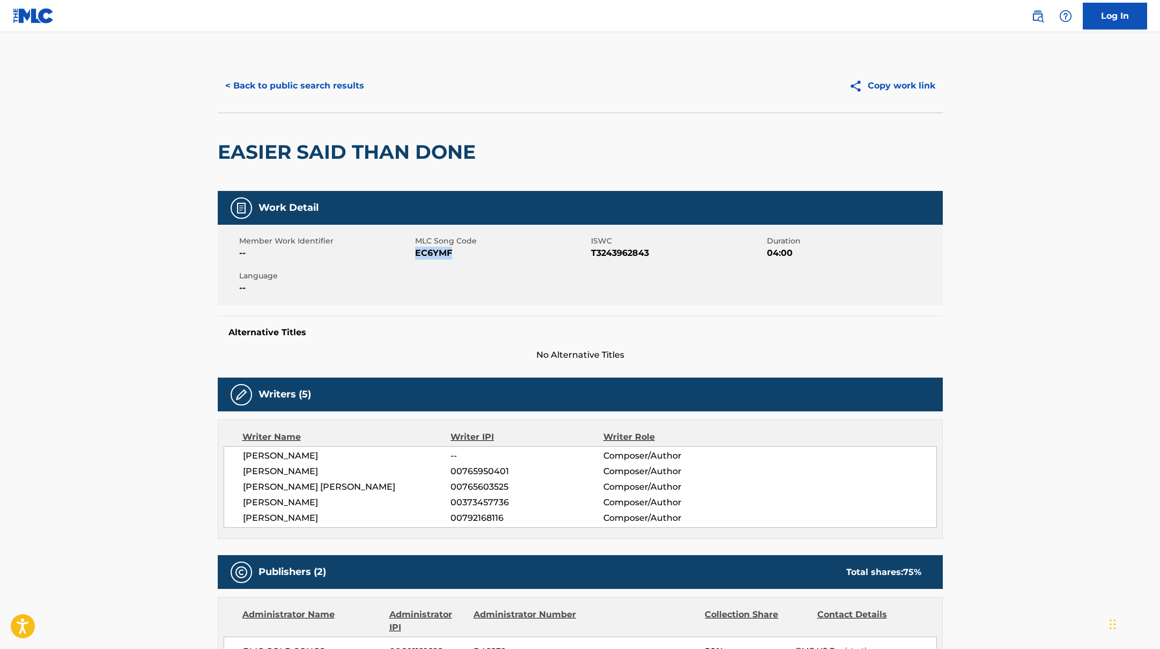
drag, startPoint x: 416, startPoint y: 253, endPoint x: 471, endPoint y: 253, distance: 55.8
click at [471, 253] on span "EC6YMF" at bounding box center [501, 253] width 173 height 13
click at [351, 90] on button "< Back to public search results" at bounding box center [295, 85] width 154 height 27
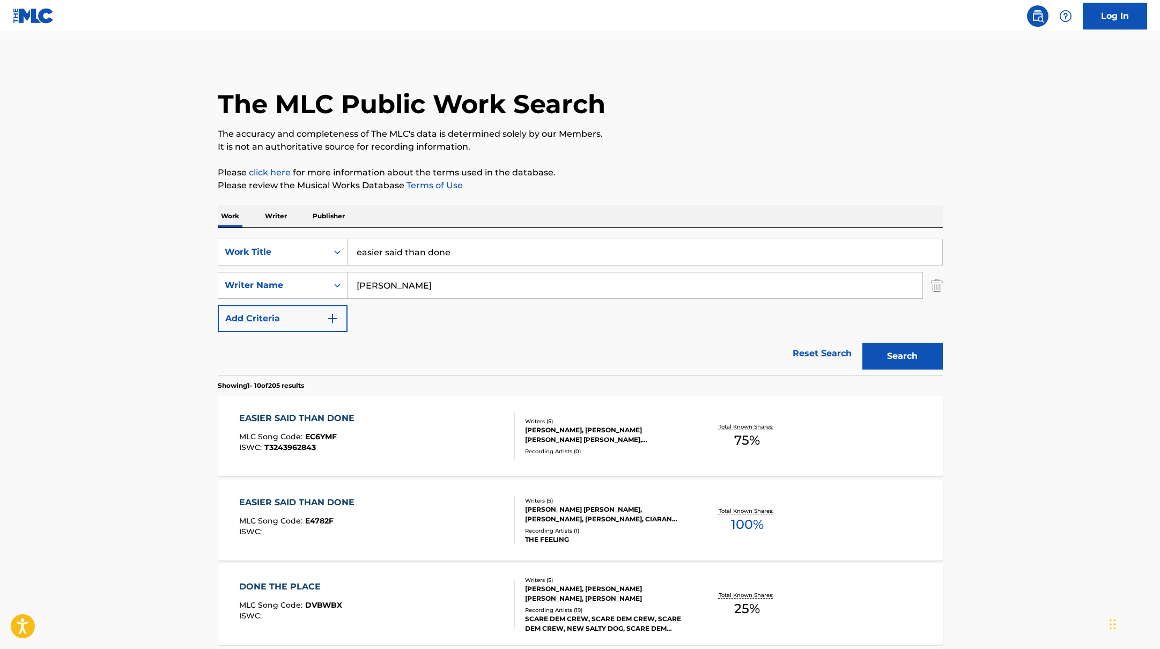
drag, startPoint x: 467, startPoint y: 254, endPoint x: 328, endPoint y: 229, distance: 140.5
click at [334, 231] on div "SearchWithCriteria45832d00-a73f-42f3-99db-db111a6c5918 Work Title easier said t…" at bounding box center [580, 301] width 725 height 147
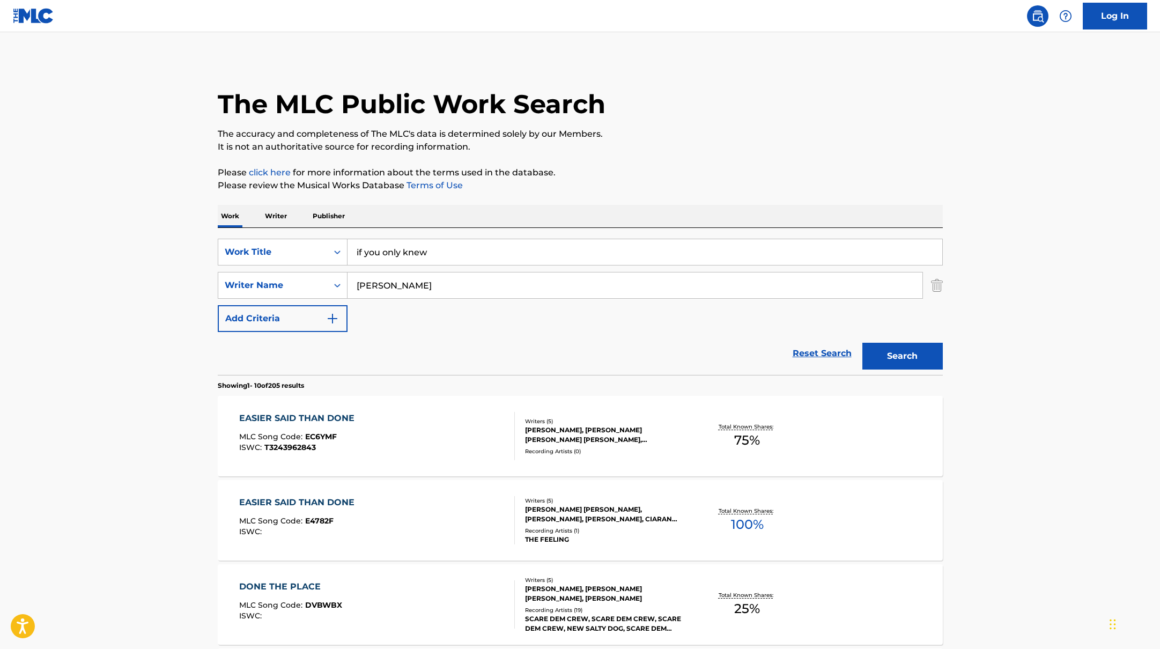
click at [893, 361] on button "Search" at bounding box center [902, 356] width 80 height 27
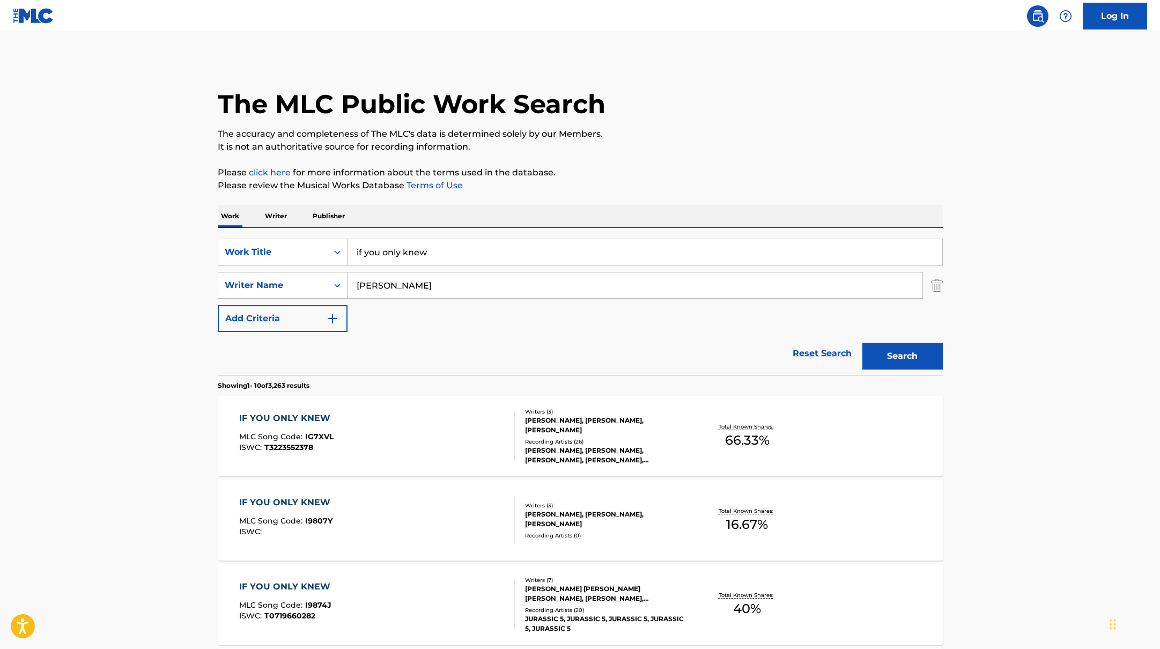
click at [406, 433] on div "IF YOU ONLY KNEW MLC Song Code : IG7XVL ISWC : T3223552378" at bounding box center [377, 436] width 276 height 48
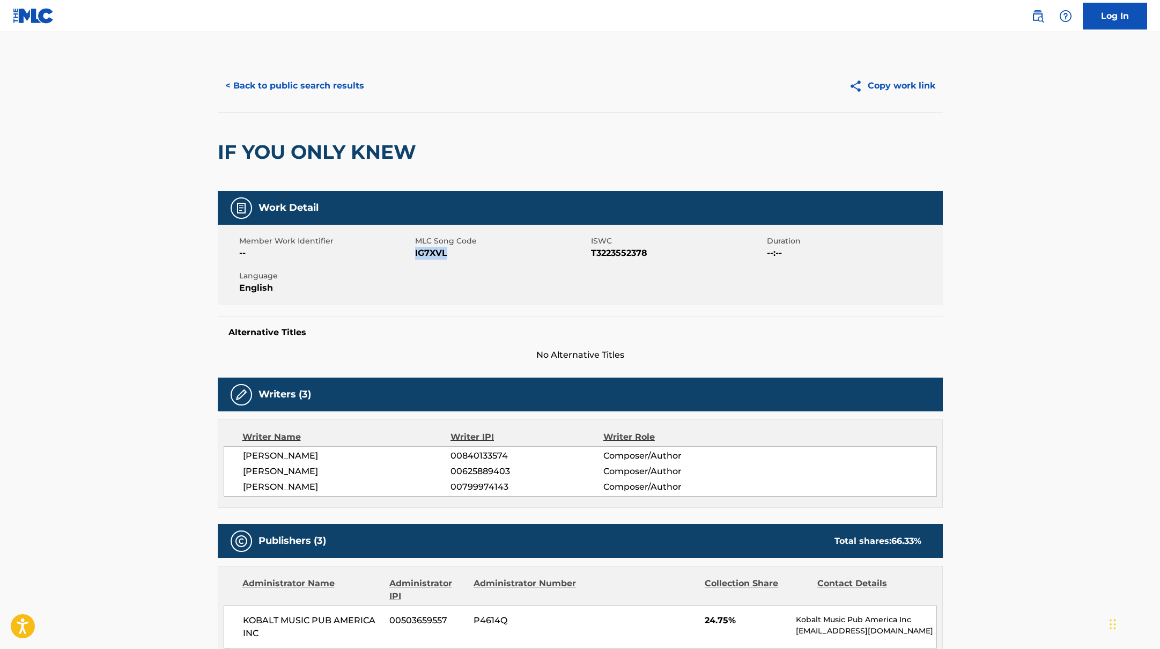
drag, startPoint x: 414, startPoint y: 253, endPoint x: 491, endPoint y: 253, distance: 76.1
click at [491, 253] on span "IG7XVL" at bounding box center [501, 253] width 173 height 13
click at [356, 79] on button "< Back to public search results" at bounding box center [295, 85] width 154 height 27
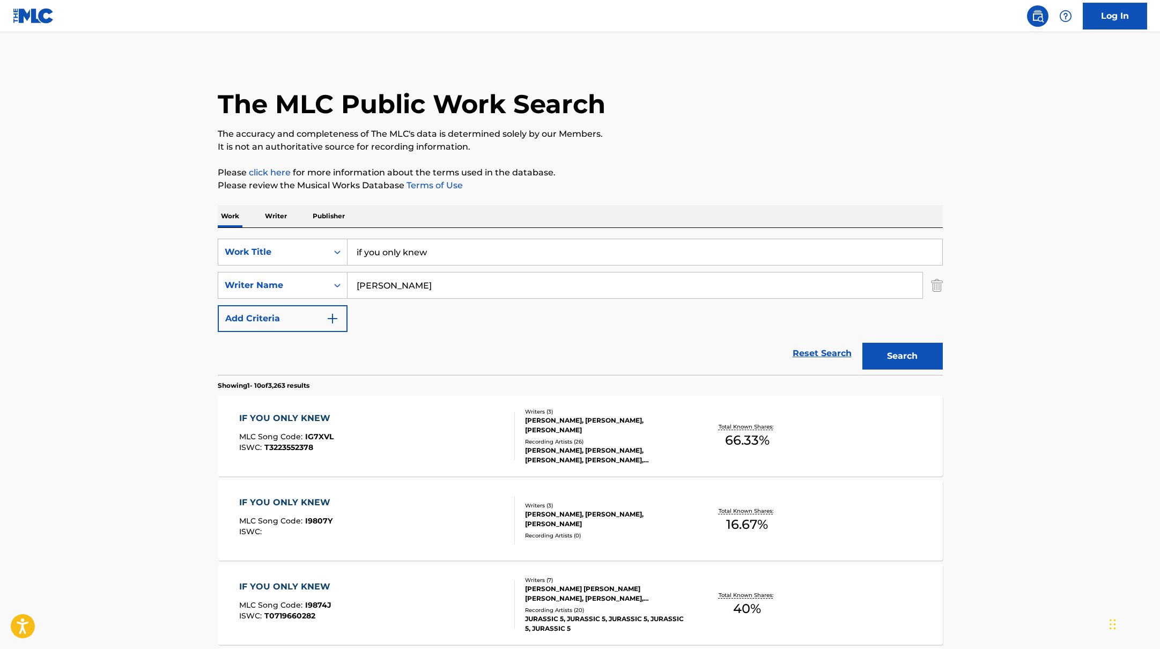
drag, startPoint x: 432, startPoint y: 253, endPoint x: 319, endPoint y: 233, distance: 115.0
click at [330, 236] on div "SearchWithCriteria45832d00-a73f-42f3-99db-db111a6c5918 Work Title if you only k…" at bounding box center [580, 301] width 725 height 147
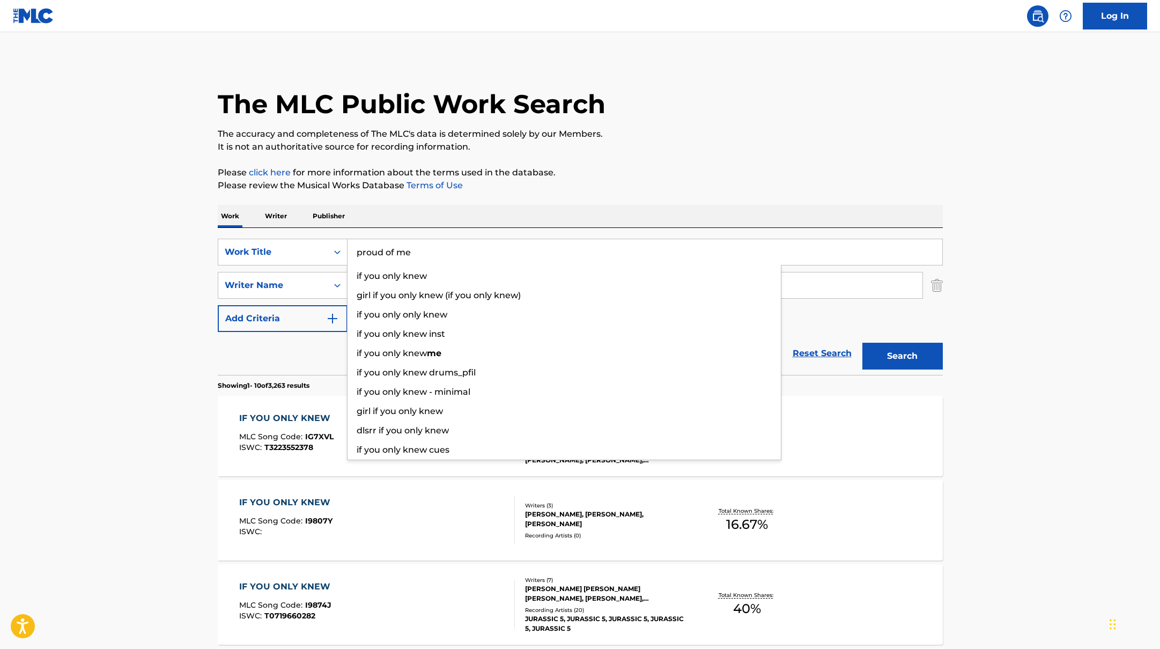
click at [675, 191] on p "Please review the Musical Works Database Terms of Use" at bounding box center [580, 185] width 725 height 13
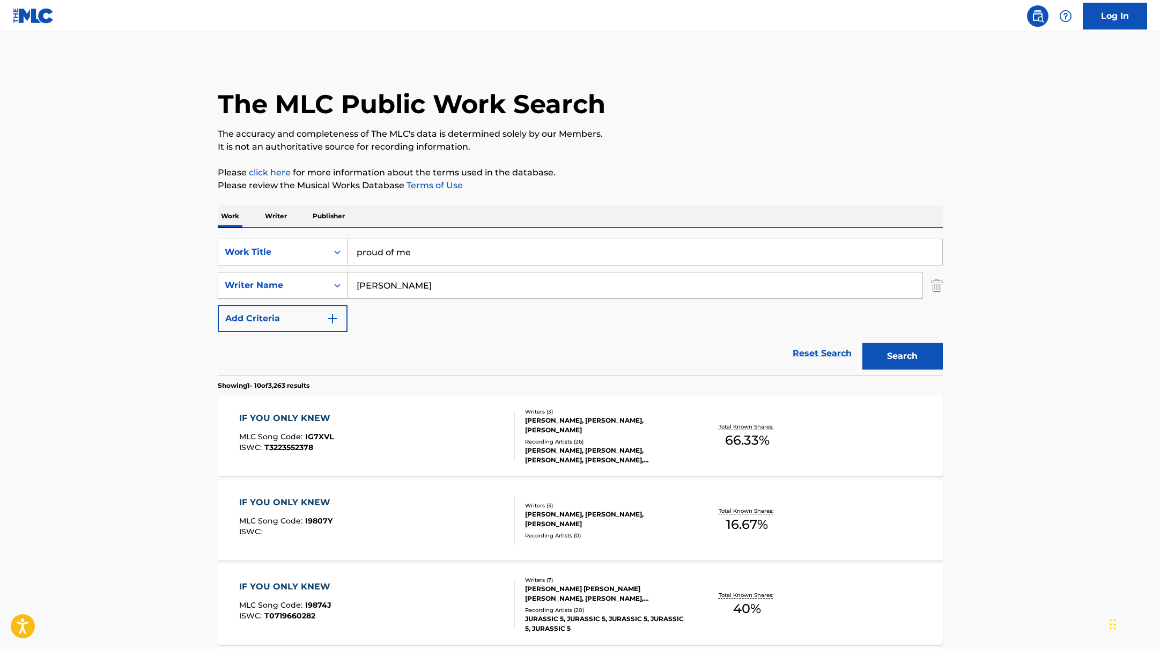
click at [888, 356] on button "Search" at bounding box center [902, 356] width 80 height 27
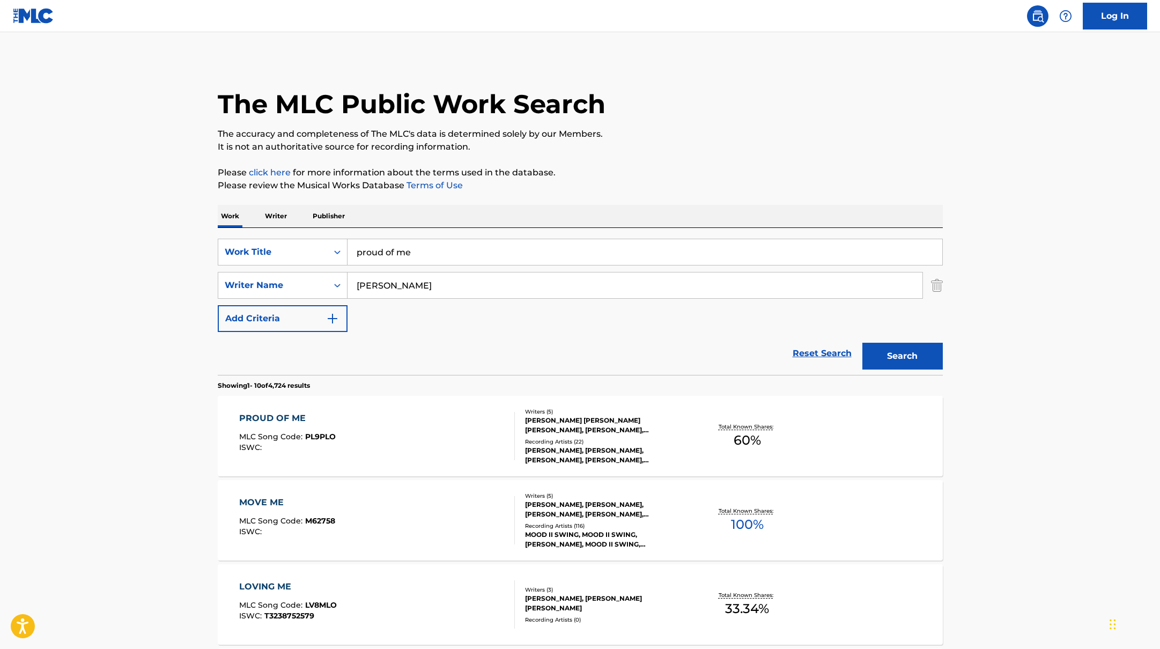
click at [460, 421] on div "PROUD OF ME MLC Song Code : PL9PLO ISWC :" at bounding box center [377, 436] width 276 height 48
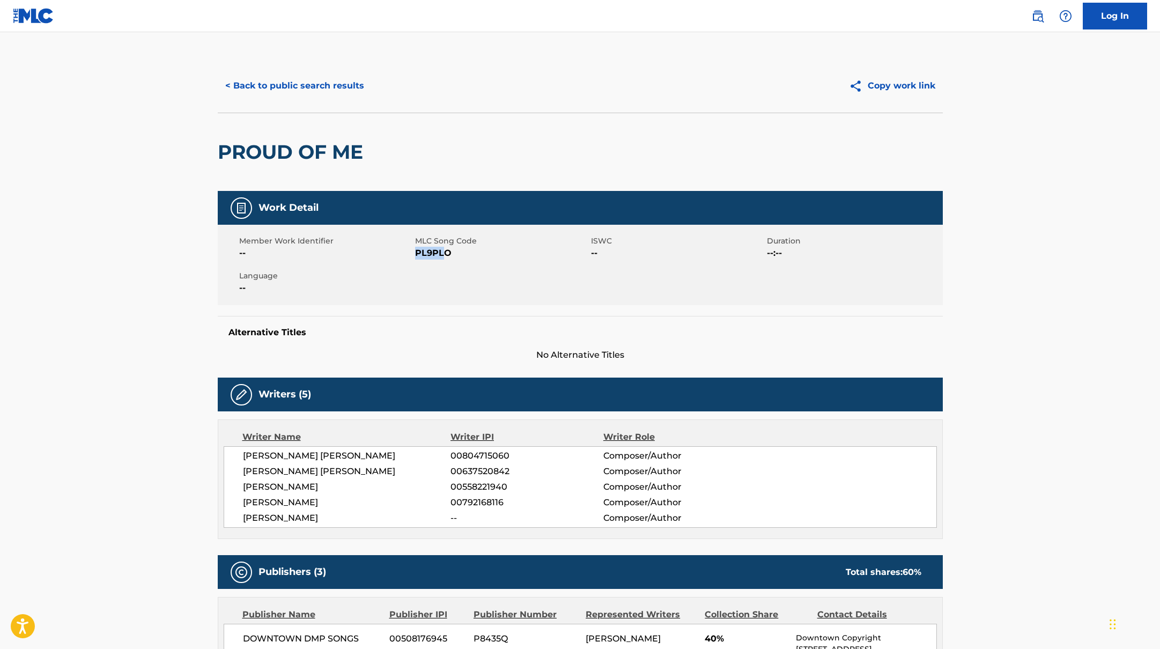
drag, startPoint x: 416, startPoint y: 255, endPoint x: 482, endPoint y: 255, distance: 66.0
click at [482, 255] on span "PL9PLO" at bounding box center [501, 253] width 173 height 13
click at [329, 90] on button "< Back to public search results" at bounding box center [295, 85] width 154 height 27
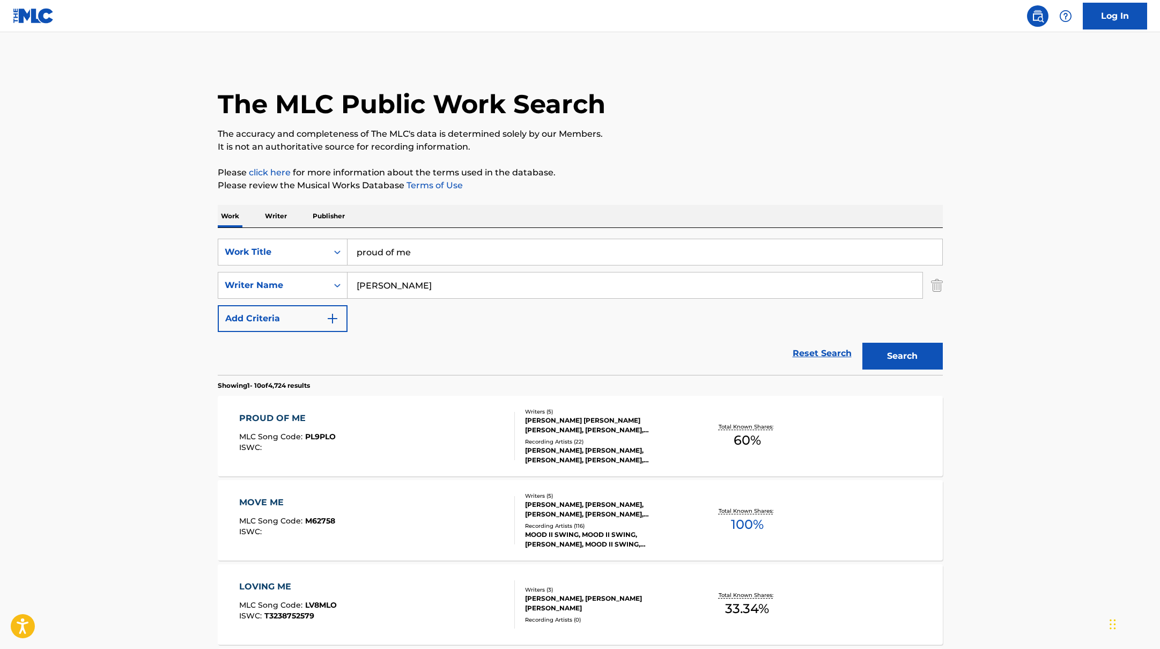
drag, startPoint x: 425, startPoint y: 253, endPoint x: 324, endPoint y: 229, distance: 103.9
click at [333, 233] on div "SearchWithCriteria45832d00-a73f-42f3-99db-db111a6c5918 Work Title proud of me S…" at bounding box center [580, 301] width 725 height 147
click at [621, 168] on p "Please click here for more information about the terms used in the database." at bounding box center [580, 172] width 725 height 13
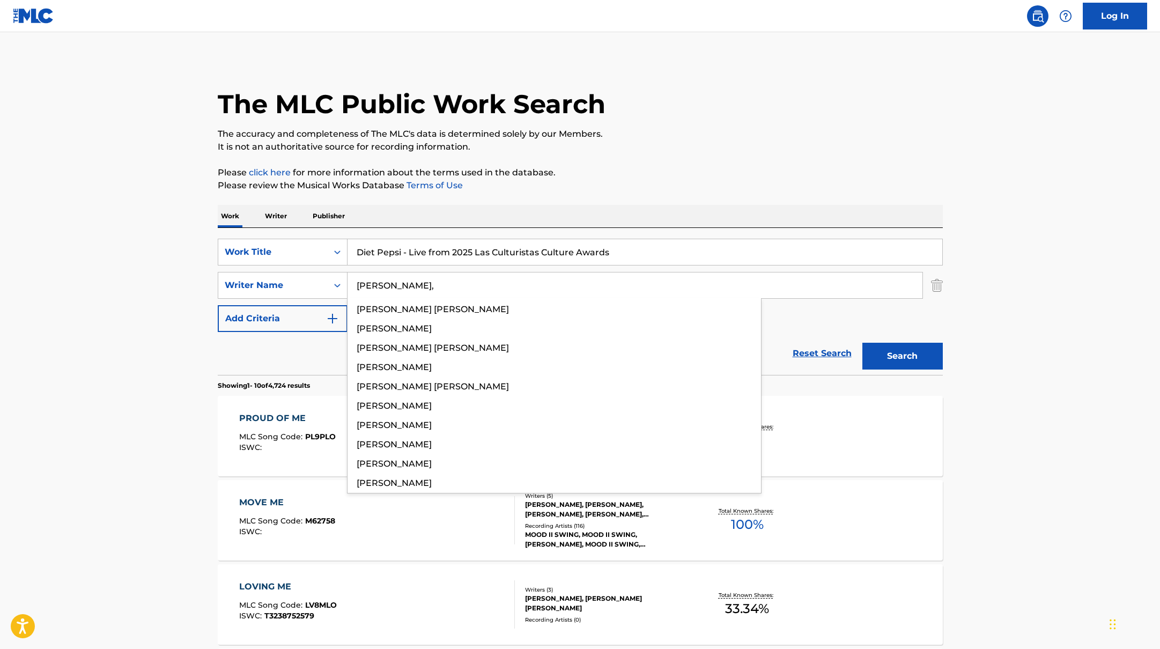
drag, startPoint x: 404, startPoint y: 286, endPoint x: 694, endPoint y: 141, distance: 324.9
click at [694, 141] on p "It is not an authoritative source for recording information." at bounding box center [580, 146] width 725 height 13
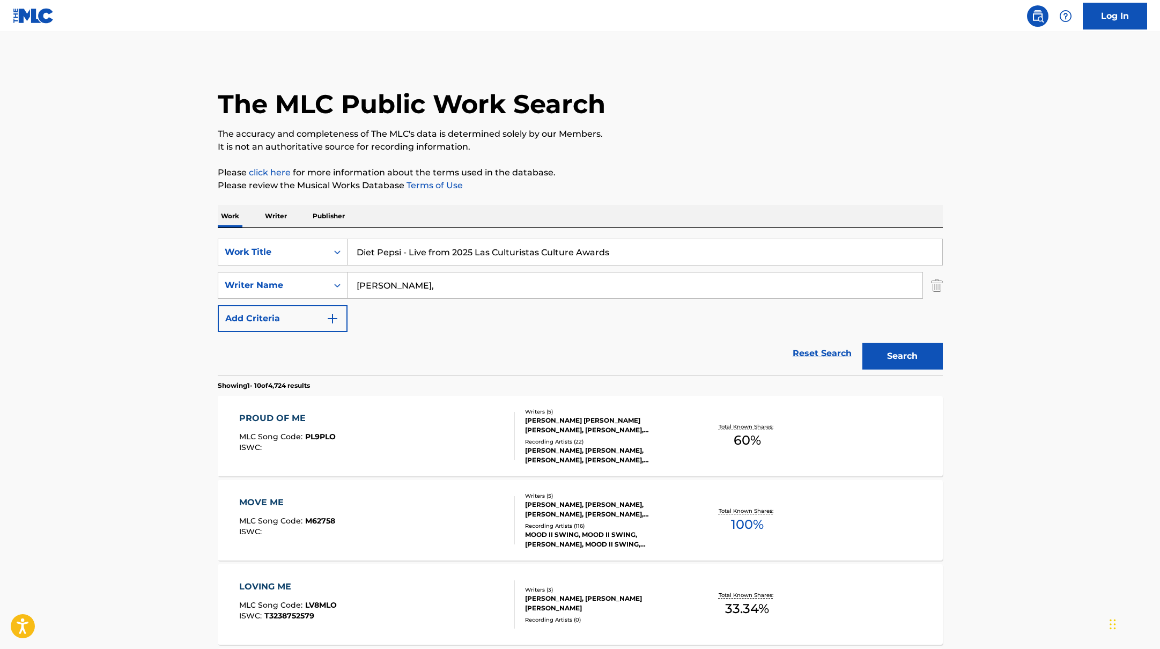
click at [887, 351] on button "Search" at bounding box center [902, 356] width 80 height 27
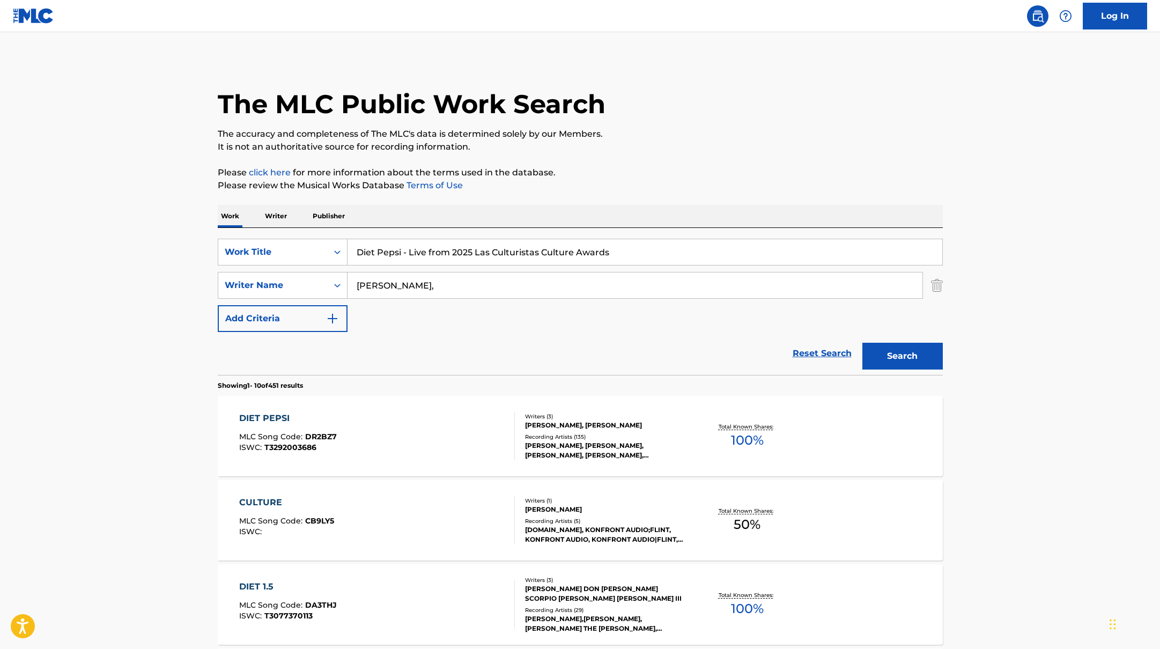
drag, startPoint x: 618, startPoint y: 254, endPoint x: 436, endPoint y: 221, distance: 184.6
click at [343, 231] on div "SearchWithCriteria45832d00-a73f-42f3-99db-db111a6c5918 Work Title Diet Pepsi - …" at bounding box center [580, 301] width 725 height 147
click at [694, 179] on p "Please review the Musical Works Database Terms of Use" at bounding box center [580, 185] width 725 height 13
drag, startPoint x: 365, startPoint y: 283, endPoint x: 658, endPoint y: 173, distance: 313.2
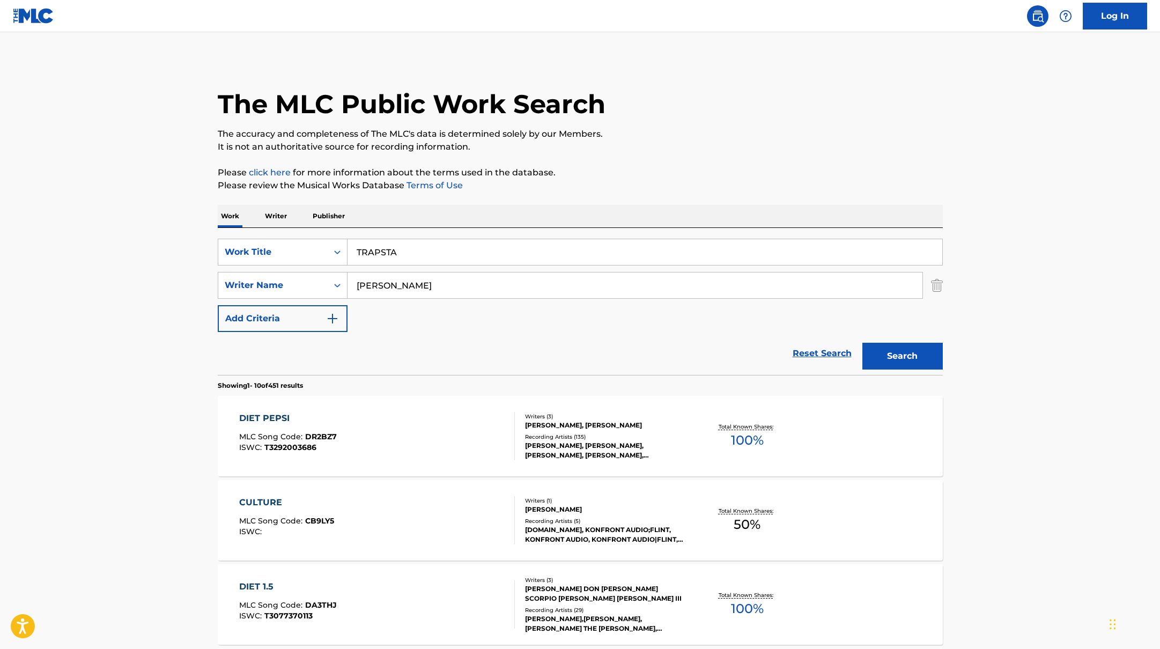
click at [658, 173] on p "Please click here for more information about the terms used in the database." at bounding box center [580, 172] width 725 height 13
click at [886, 364] on button "Search" at bounding box center [902, 356] width 80 height 27
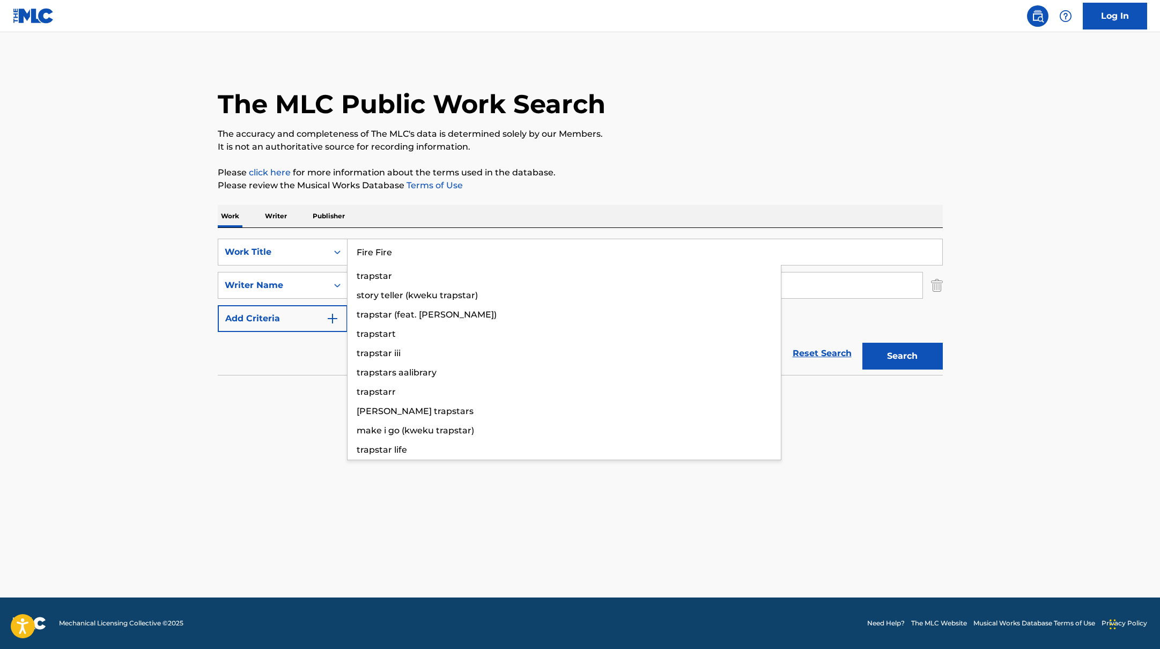
drag, startPoint x: 401, startPoint y: 257, endPoint x: 751, endPoint y: 138, distance: 370.5
click at [756, 138] on div "The MLC Public Work Search The accuracy and completeness of The MLC's data is d…" at bounding box center [580, 234] width 751 height 350
click at [751, 138] on p "The accuracy and completeness of The MLC's data is determined solely by our Mem…" at bounding box center [580, 134] width 725 height 13
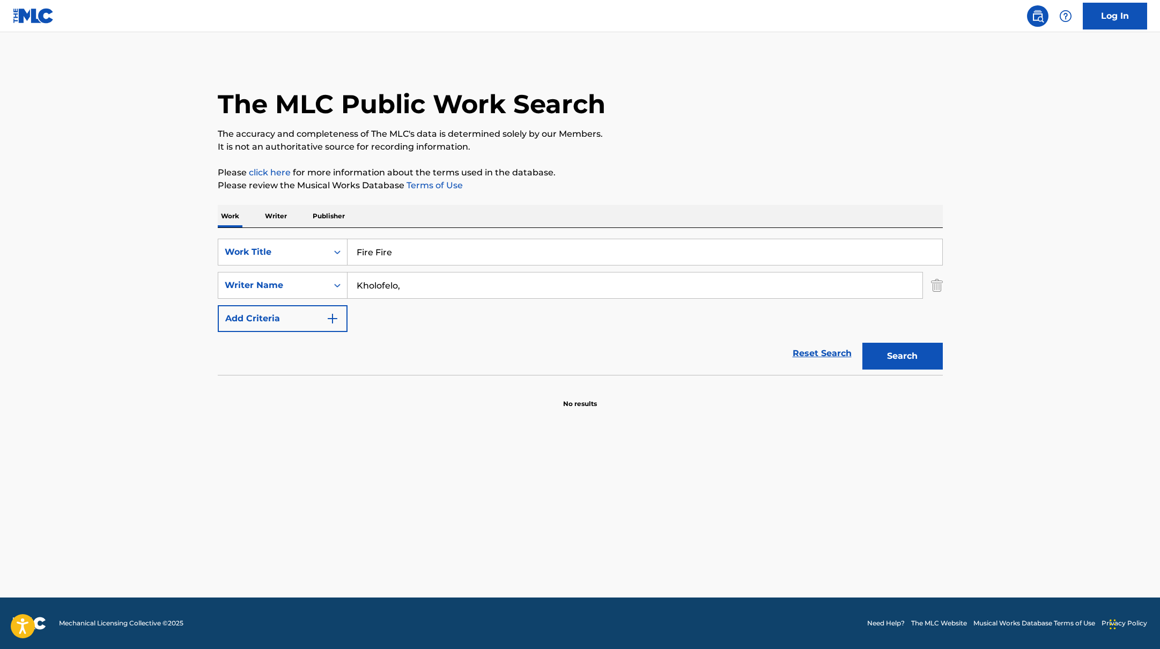
drag, startPoint x: 407, startPoint y: 291, endPoint x: 691, endPoint y: 162, distance: 312.0
click at [687, 156] on div "The MLC Public Work Search The accuracy and completeness of The MLC's data is d…" at bounding box center [580, 234] width 751 height 350
click at [904, 359] on button "Search" at bounding box center [902, 356] width 80 height 27
drag, startPoint x: 412, startPoint y: 252, endPoint x: 389, endPoint y: 231, distance: 31.1
click at [308, 245] on div "SearchWithCriteria45832d00-a73f-42f3-99db-db111a6c5918 Work Title Love Like Thi…" at bounding box center [580, 252] width 725 height 27
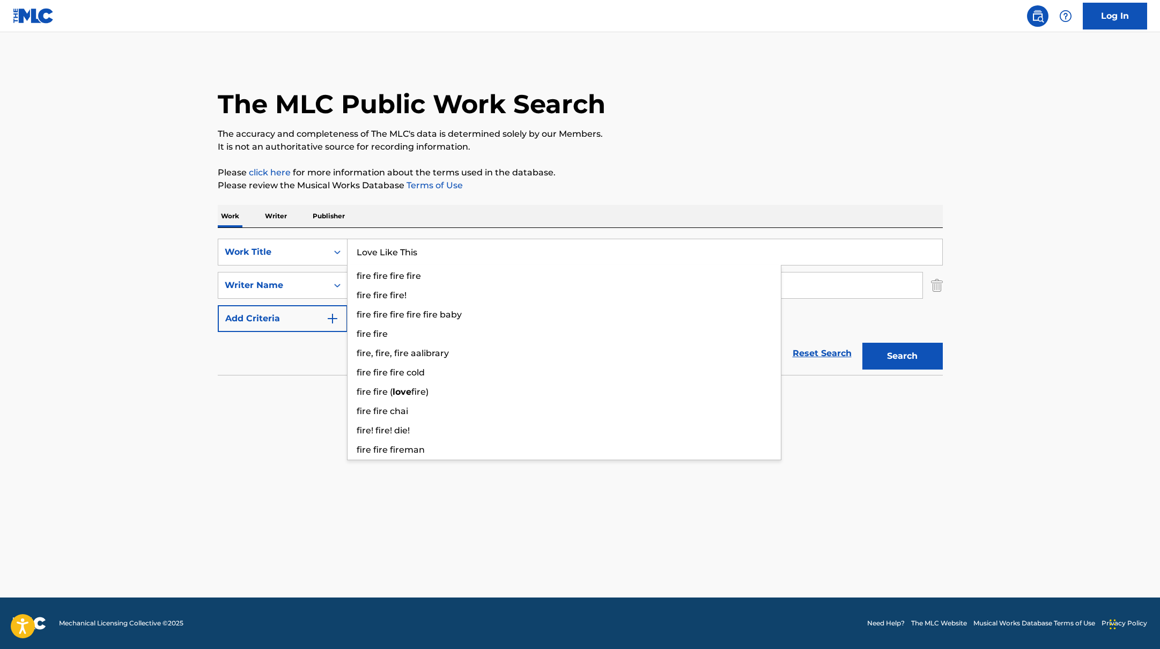
click at [520, 189] on p "Please review the Musical Works Database Terms of Use" at bounding box center [580, 185] width 725 height 13
drag, startPoint x: 390, startPoint y: 283, endPoint x: 650, endPoint y: 173, distance: 281.8
click at [650, 173] on div "The MLC Public Work Search The accuracy and completeness of The MLC's data is d…" at bounding box center [580, 234] width 751 height 350
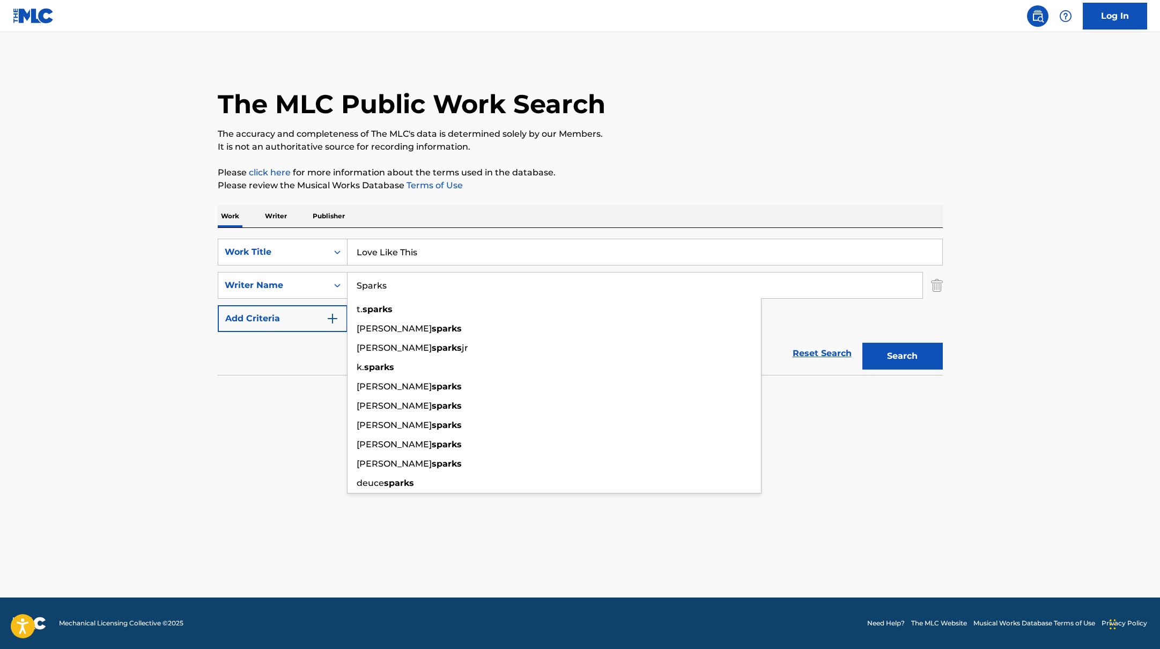
click at [883, 353] on button "Search" at bounding box center [902, 356] width 80 height 27
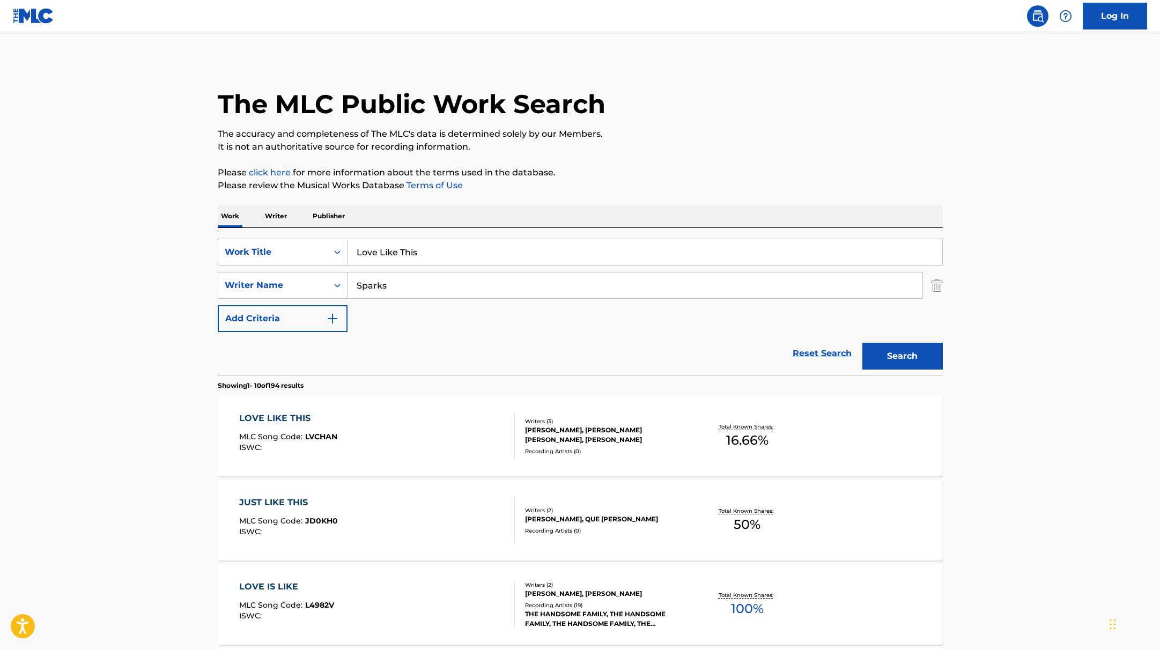
click at [457, 420] on div "LOVE LIKE THIS MLC Song Code : LVCHAN ISWC :" at bounding box center [377, 436] width 276 height 48
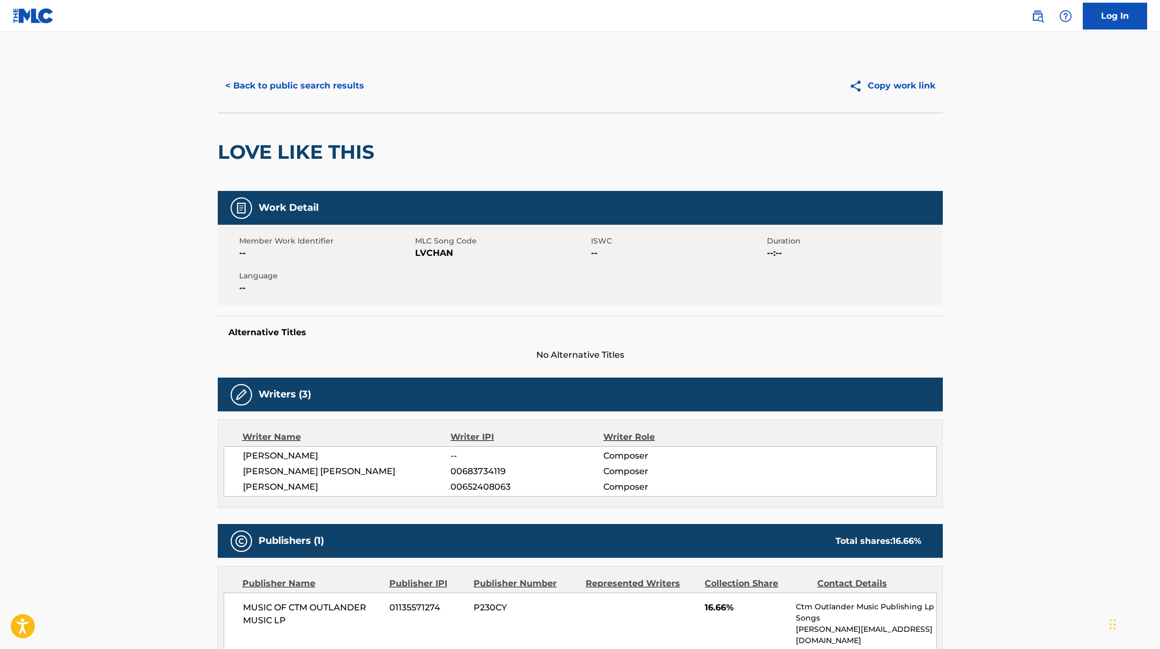
click at [345, 90] on button "< Back to public search results" at bounding box center [295, 85] width 154 height 27
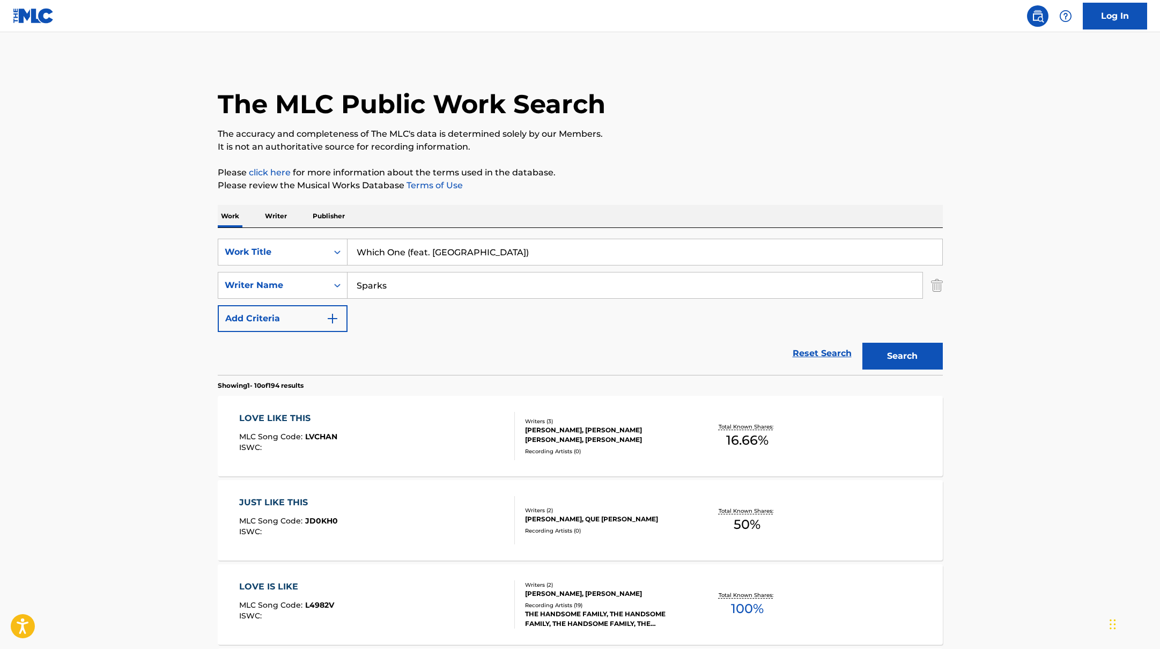
drag, startPoint x: 433, startPoint y: 251, endPoint x: 406, endPoint y: 196, distance: 61.6
drag, startPoint x: 402, startPoint y: 287, endPoint x: 319, endPoint y: 269, distance: 84.6
click at [319, 269] on div "SearchWithCriteria45832d00-a73f-42f3-99db-db111a6c5918 Work Title Which One (fe…" at bounding box center [580, 285] width 725 height 93
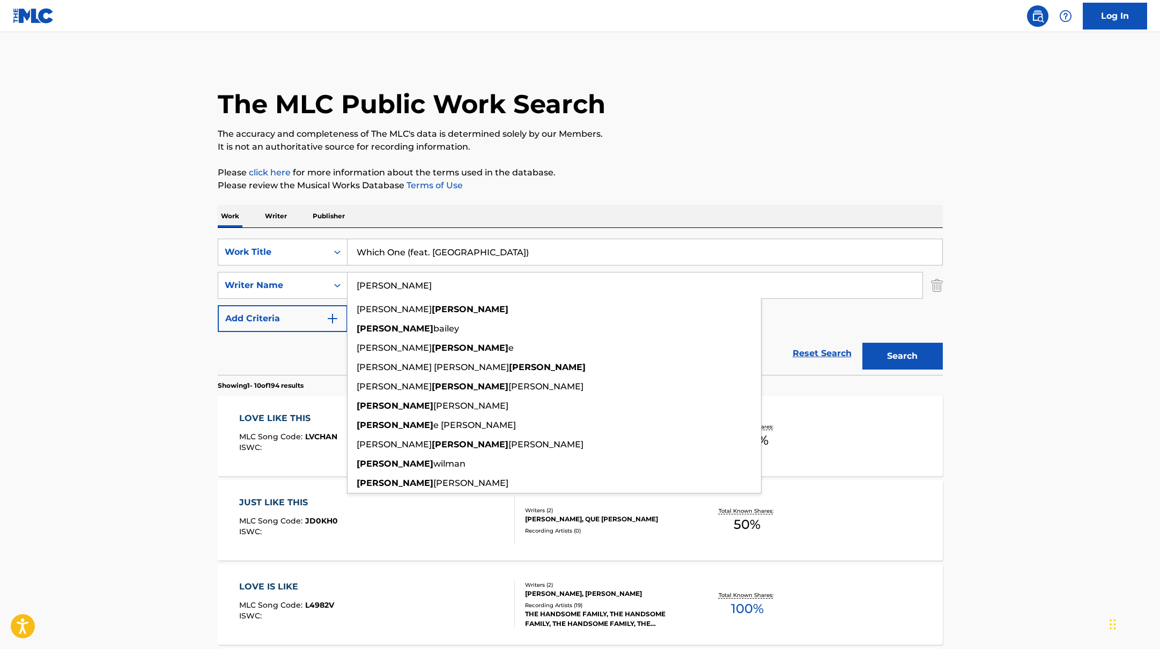
click at [862, 343] on button "Search" at bounding box center [902, 356] width 80 height 27
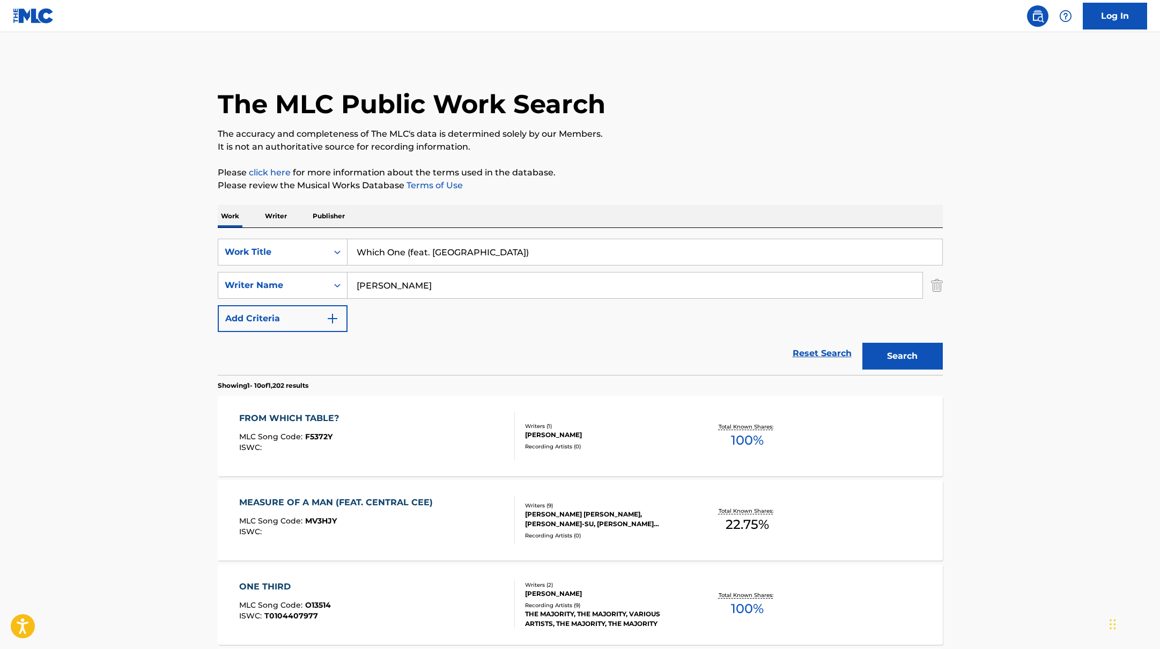
drag, startPoint x: 545, startPoint y: 251, endPoint x: 408, endPoint y: 253, distance: 137.3
click at [407, 253] on input "Which One (feat. [GEOGRAPHIC_DATA])" at bounding box center [644, 252] width 595 height 26
click at [603, 209] on div "Work Writer Publisher" at bounding box center [580, 216] width 725 height 23
click at [885, 350] on button "Search" at bounding box center [902, 356] width 80 height 27
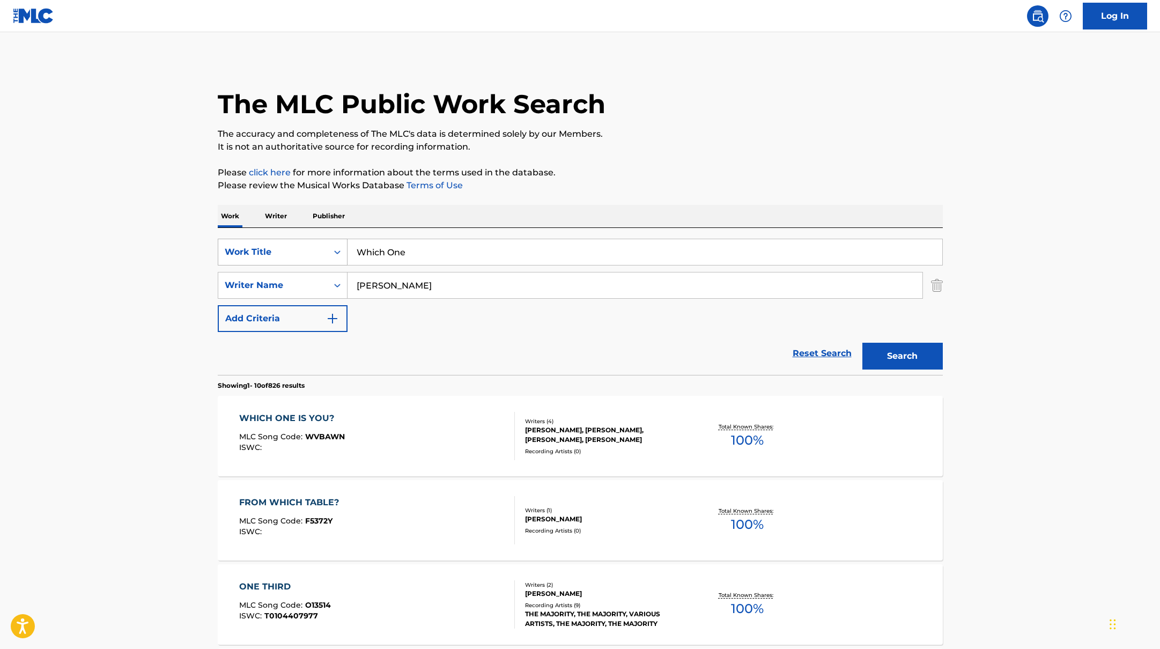
drag, startPoint x: 427, startPoint y: 248, endPoint x: 317, endPoint y: 243, distance: 110.0
click at [317, 243] on div "SearchWithCriteria45832d00-a73f-42f3-99db-db111a6c5918 Work Title Which One" at bounding box center [580, 252] width 725 height 27
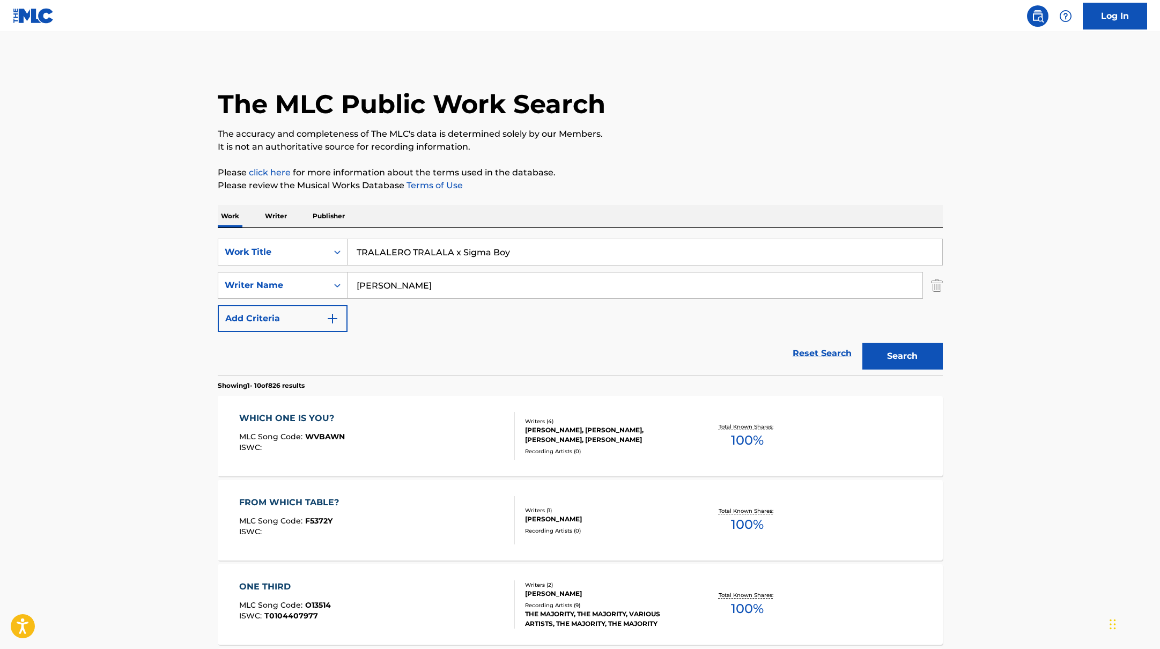
drag, startPoint x: 415, startPoint y: 285, endPoint x: 314, endPoint y: 268, distance: 102.3
click at [314, 268] on div "SearchWithCriteria45832d00-a73f-42f3-99db-db111a6c5918 Work Title TRALALERO TRA…" at bounding box center [580, 285] width 725 height 93
click at [862, 343] on button "Search" at bounding box center [902, 356] width 80 height 27
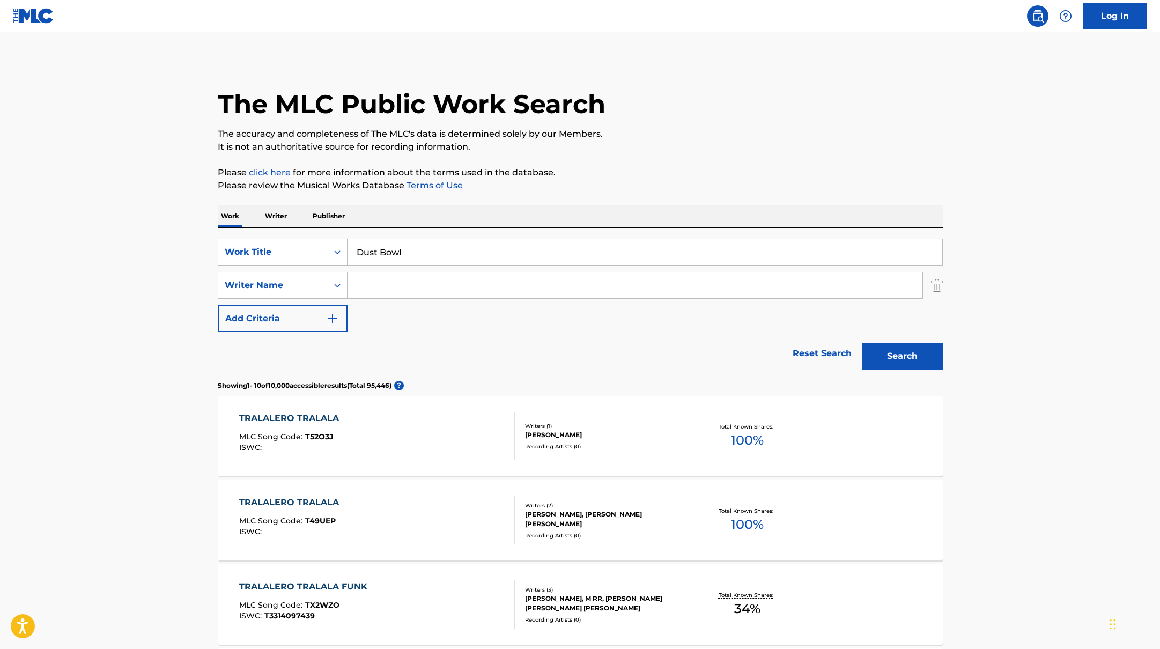
drag, startPoint x: 538, startPoint y: 251, endPoint x: 717, endPoint y: 194, distance: 188.1
click at [387, 285] on input "Search Form" at bounding box center [634, 285] width 575 height 26
click at [668, 128] on p "The accuracy and completeness of The MLC's data is determined solely by our Mem…" at bounding box center [580, 134] width 725 height 13
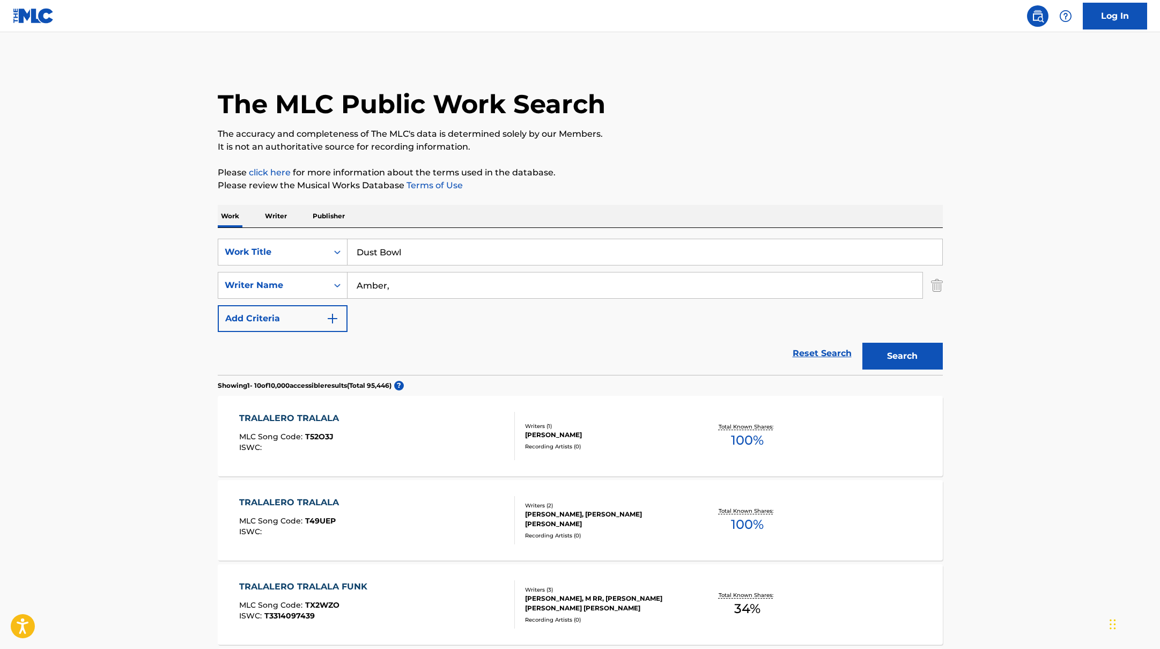
click at [877, 354] on button "Search" at bounding box center [902, 356] width 80 height 27
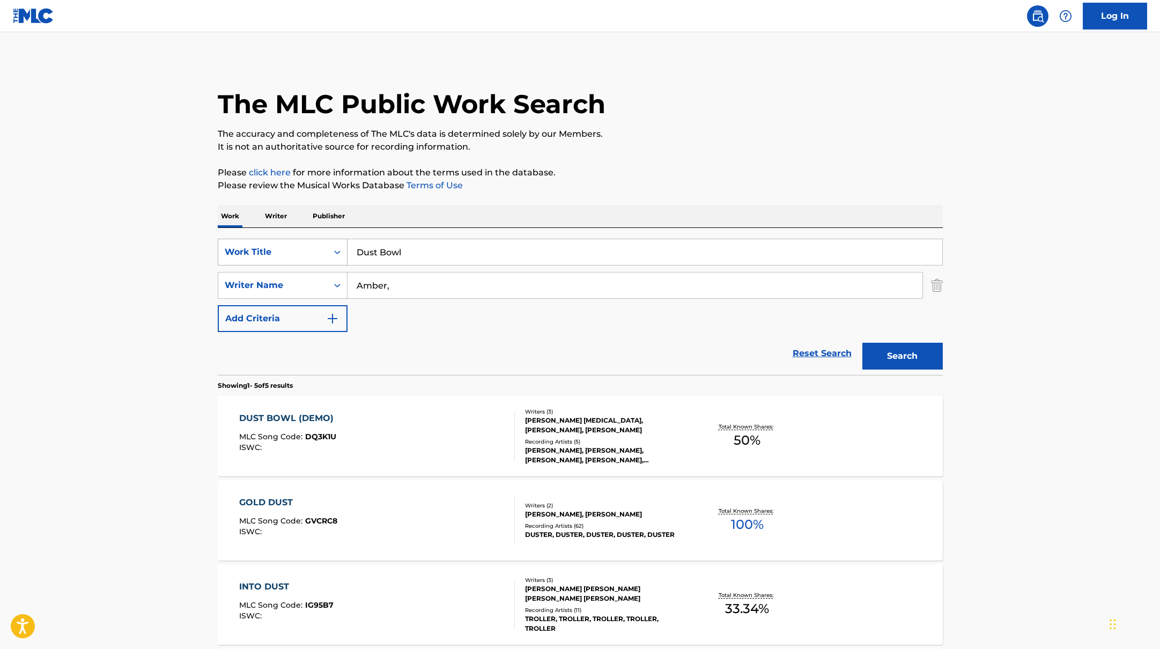
drag, startPoint x: 414, startPoint y: 254, endPoint x: 322, endPoint y: 239, distance: 92.9
click at [322, 239] on div "SearchWithCriteria45832d00-a73f-42f3-99db-db111a6c5918 Work Title Dust Bowl" at bounding box center [580, 252] width 725 height 27
click at [389, 211] on div "Work Writer Publisher" at bounding box center [580, 216] width 725 height 23
drag, startPoint x: 546, startPoint y: 254, endPoint x: 473, endPoint y: 253, distance: 72.4
click at [473, 253] on input "Up Down (Do This All Day) (feat. [PERSON_NAME])" at bounding box center [644, 252] width 595 height 26
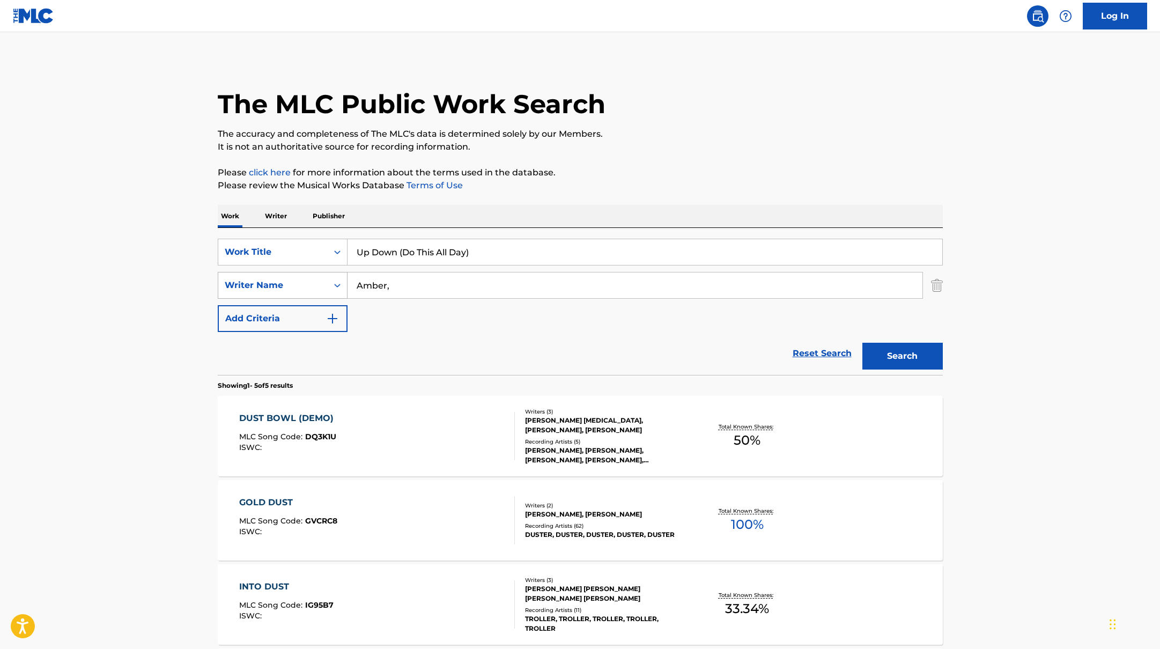
drag, startPoint x: 440, startPoint y: 285, endPoint x: 316, endPoint y: 282, distance: 123.9
click at [316, 283] on div "SearchWithCriteria6fe0b56a-87ea-458f-8866-440b0c01beee Writer Name [PERSON_NAME…" at bounding box center [580, 285] width 725 height 27
click at [547, 199] on div "The MLC Public Work Search The accuracy and completeness of The MLC's data is d…" at bounding box center [580, 461] width 751 height 804
click at [879, 362] on button "Search" at bounding box center [902, 356] width 80 height 27
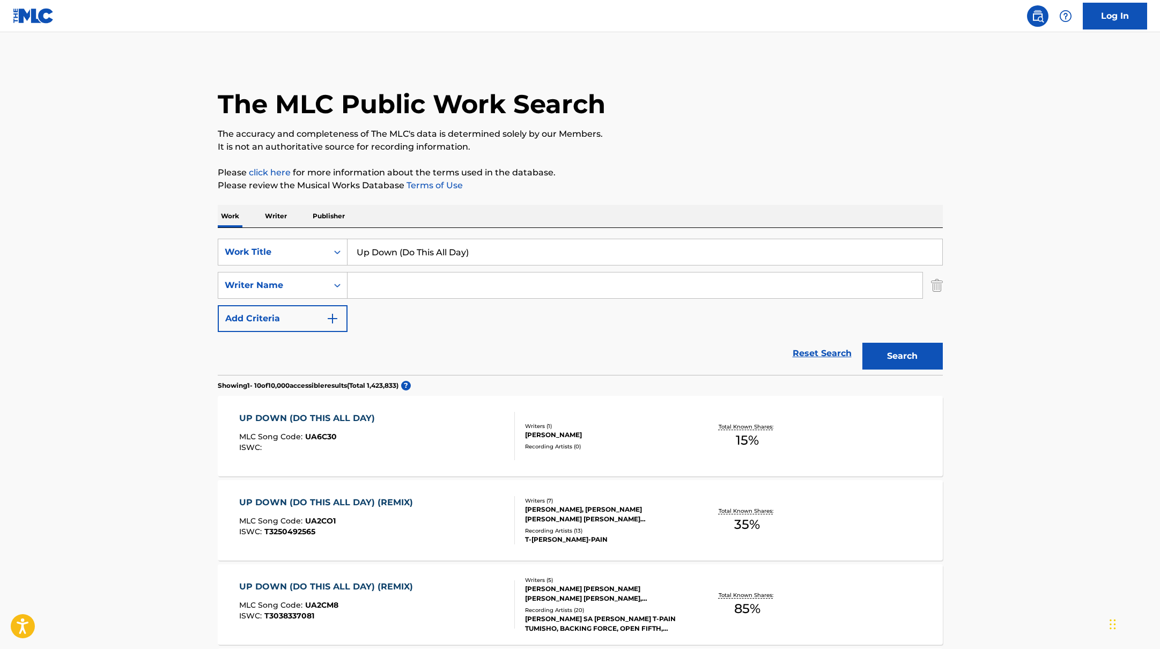
click at [408, 287] on input "Search Form" at bounding box center [634, 285] width 575 height 26
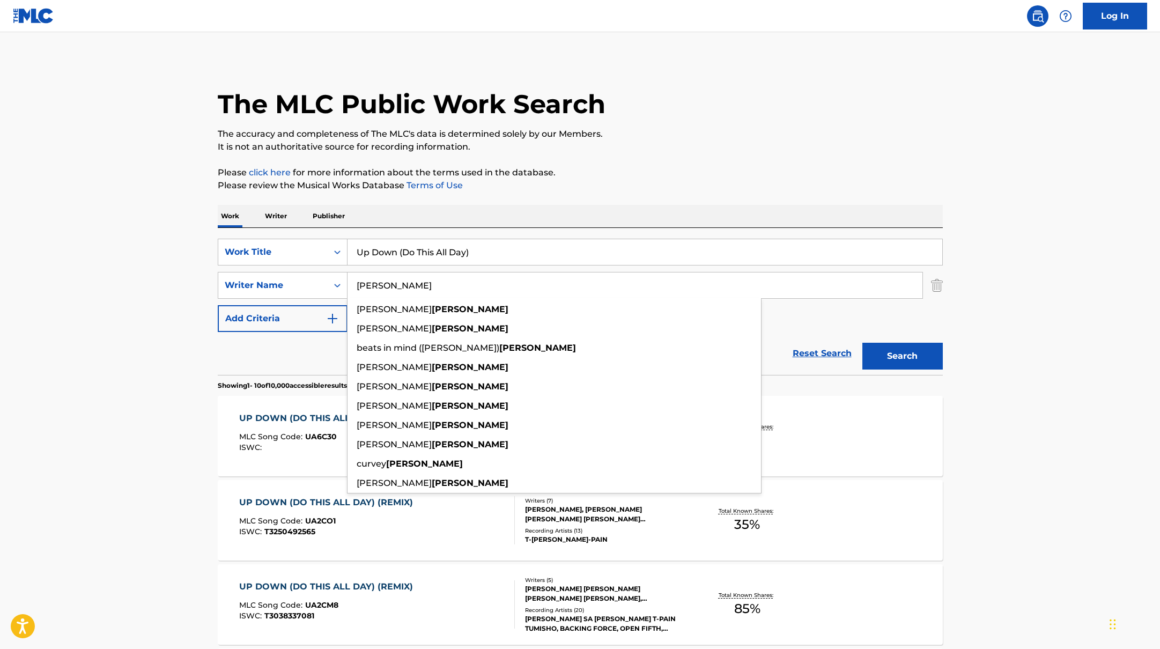
click at [871, 344] on button "Search" at bounding box center [902, 356] width 80 height 27
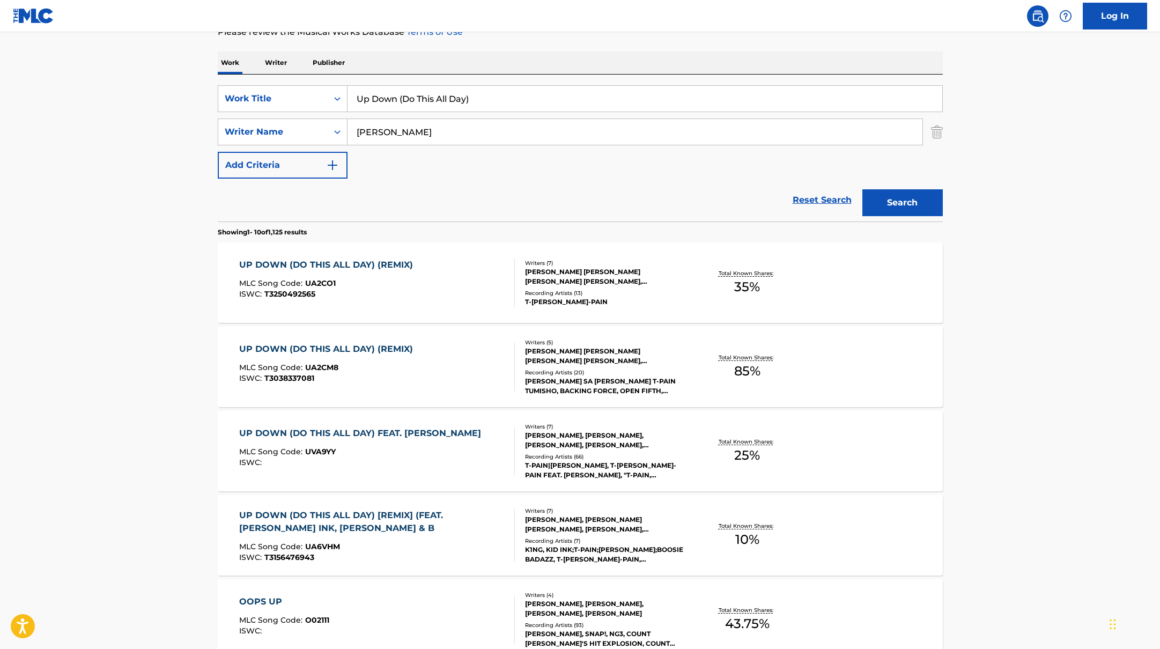
scroll to position [156, 0]
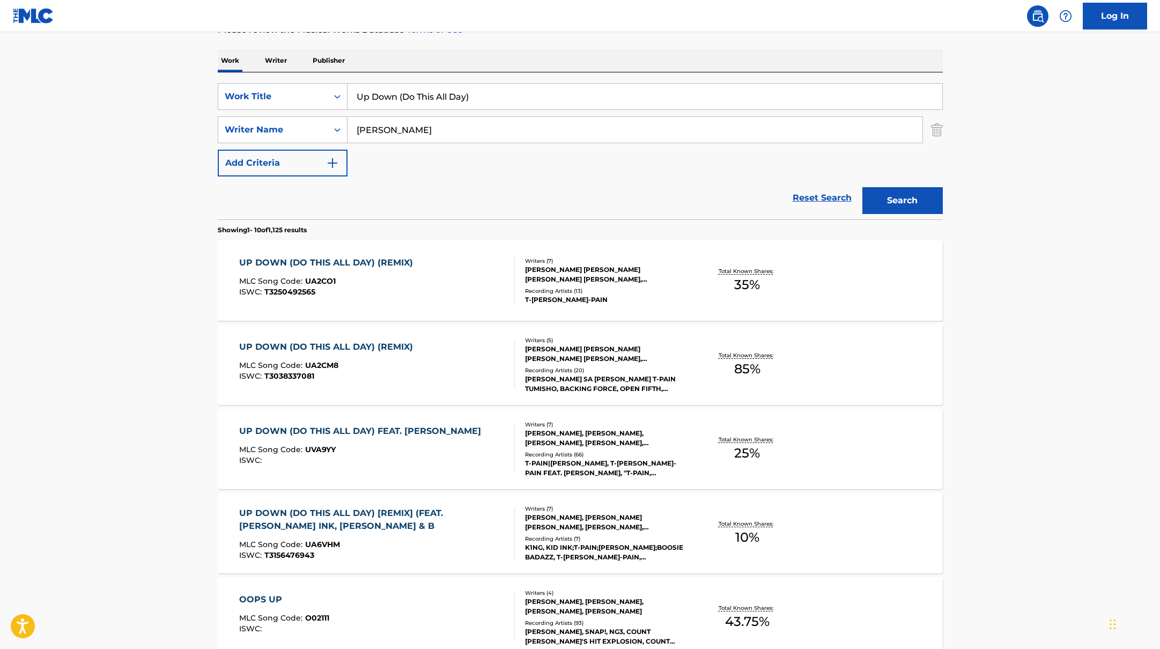
click at [452, 447] on div "UP DOWN (DO THIS ALL DAY) FEAT. [PERSON_NAME] MLC Song Code : UVA9YY ISWC :" at bounding box center [377, 449] width 276 height 48
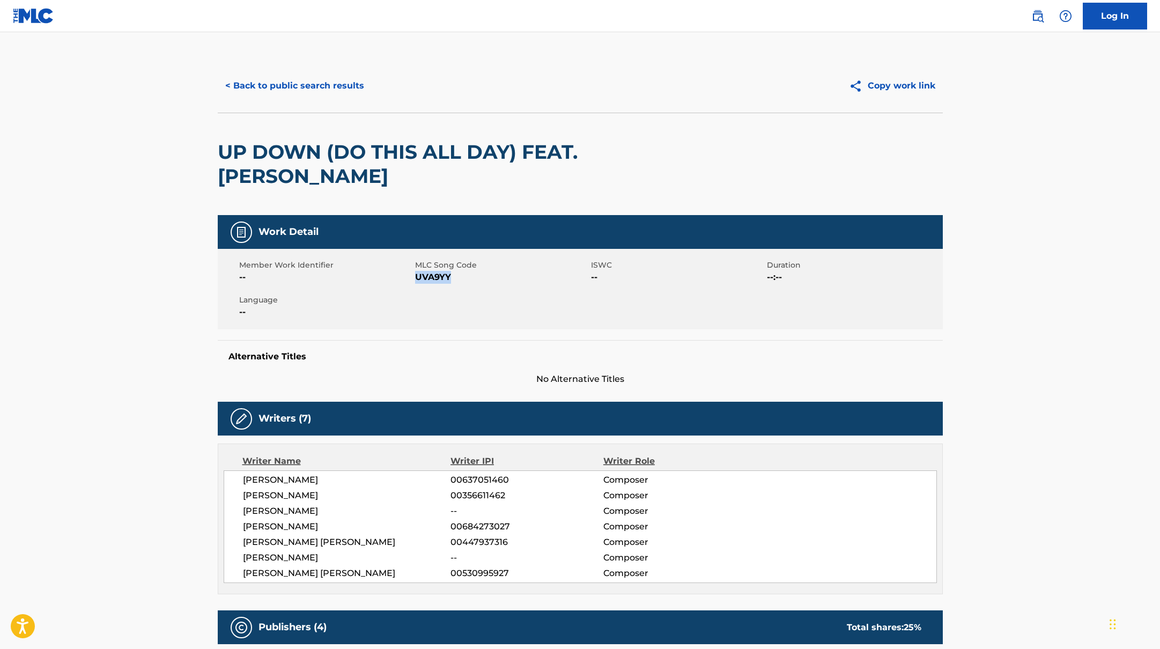
drag, startPoint x: 417, startPoint y: 254, endPoint x: 498, endPoint y: 252, distance: 81.5
click at [498, 271] on span "UVA9YY" at bounding box center [501, 277] width 173 height 13
click at [327, 86] on button "< Back to public search results" at bounding box center [295, 85] width 154 height 27
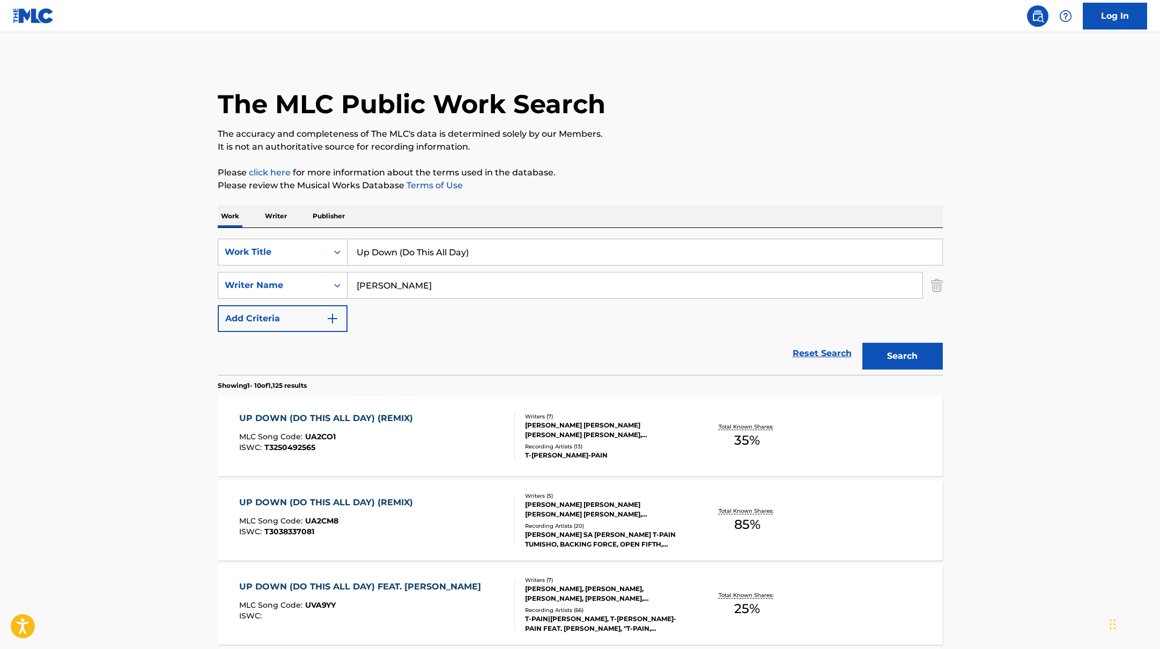
scroll to position [156, 0]
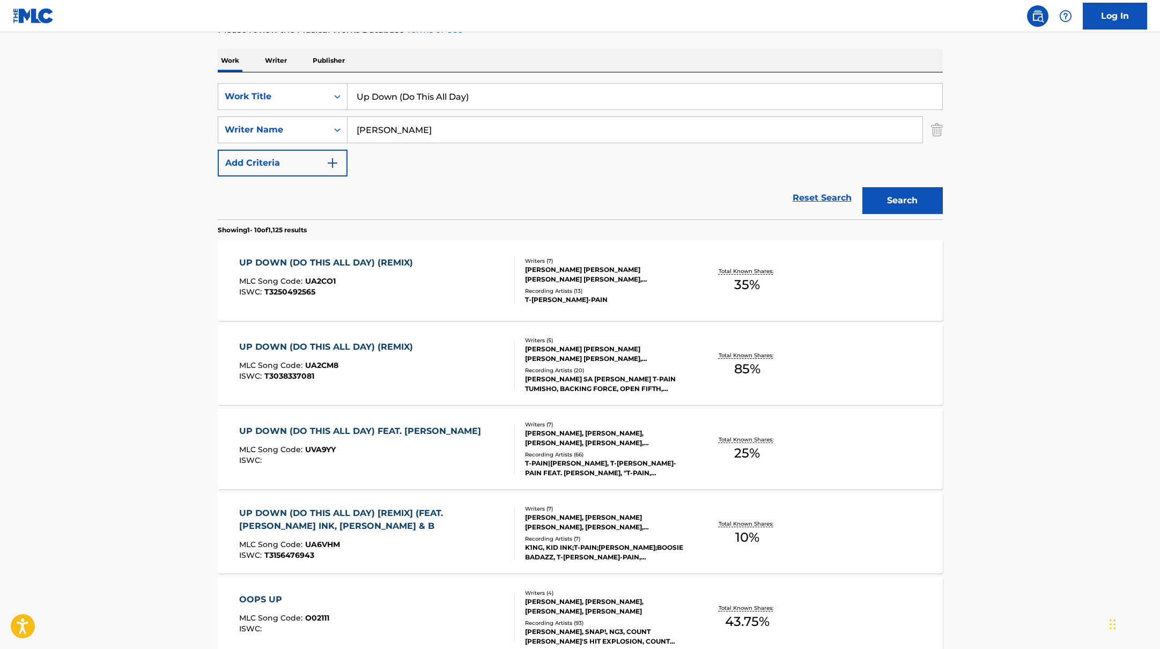
drag, startPoint x: 492, startPoint y: 87, endPoint x: 499, endPoint y: 100, distance: 14.2
click at [499, 100] on input "Up Down (Do This All Day)" at bounding box center [644, 97] width 595 height 26
click at [378, 94] on input "B.o.BT-Pain" at bounding box center [644, 97] width 595 height 26
drag, startPoint x: 450, startPoint y: 94, endPoint x: 320, endPoint y: 92, distance: 130.3
click at [320, 92] on div "SearchWithCriteria45832d00-a73f-42f3-99db-db111a6c5918 Work Title [PERSON_NAME]…" at bounding box center [580, 96] width 725 height 27
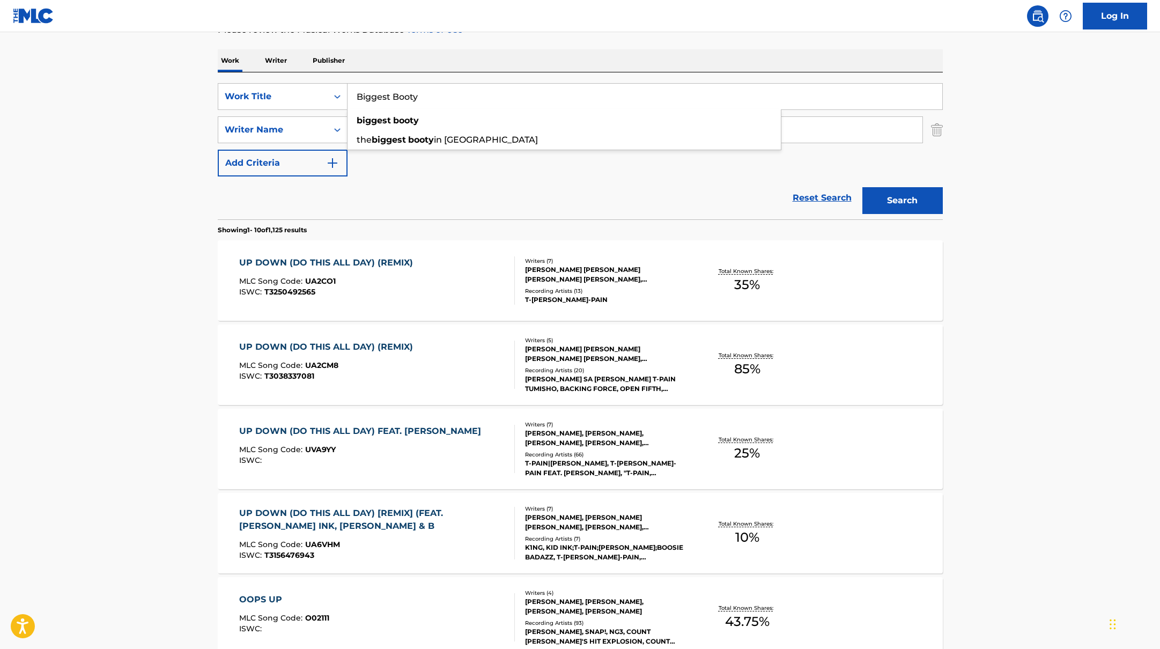
click at [987, 181] on main "The MLC Public Work Search The accuracy and completeness of The MLC's data is d…" at bounding box center [580, 508] width 1160 height 1262
click at [909, 198] on button "Search" at bounding box center [902, 200] width 80 height 27
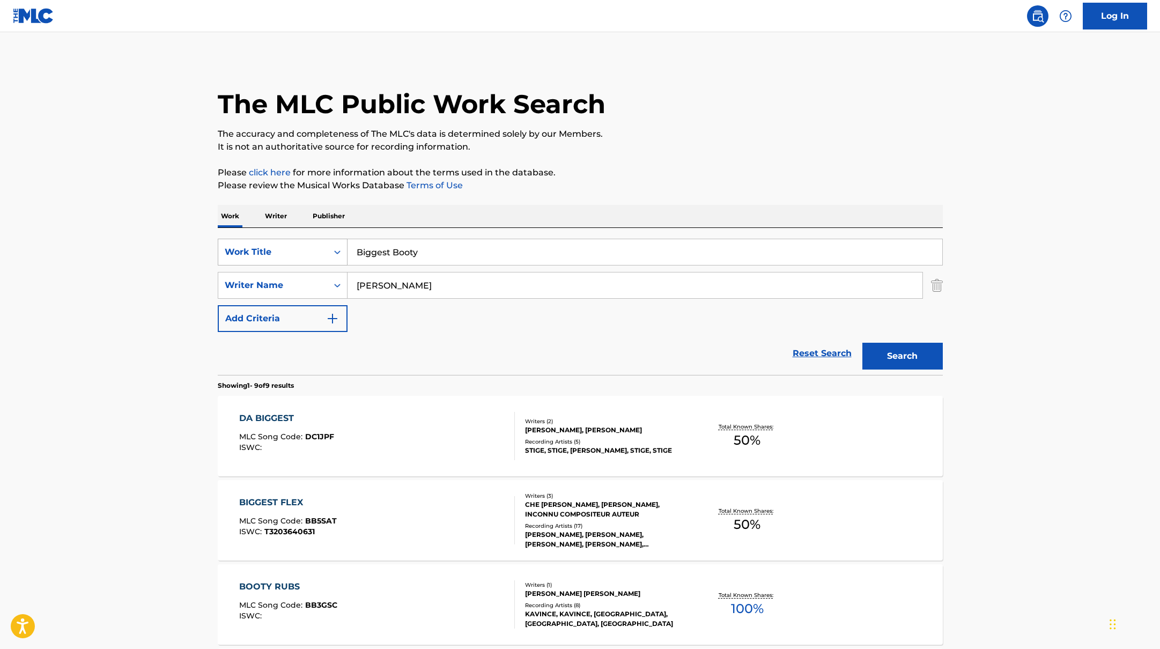
drag, startPoint x: 418, startPoint y: 285, endPoint x: 273, endPoint y: 261, distance: 146.9
click at [271, 261] on div "SearchWithCriteria45832d00-a73f-42f3-99db-db111a6c5918 Work Title Biggest Booty…" at bounding box center [580, 285] width 725 height 93
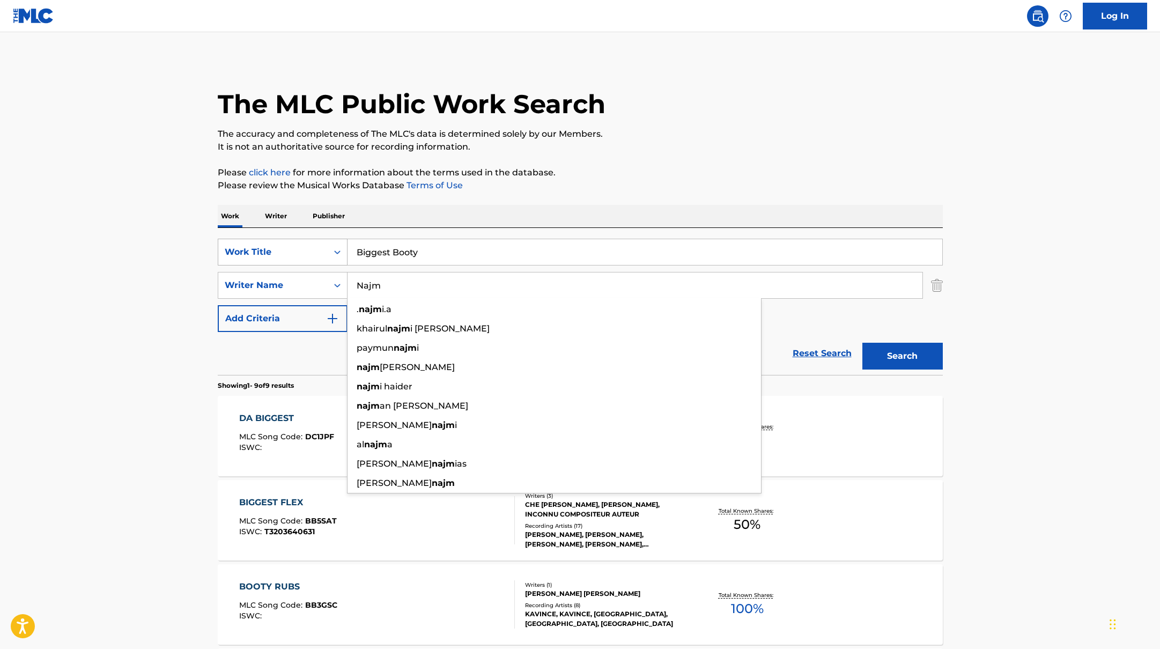
click at [862, 343] on button "Search" at bounding box center [902, 356] width 80 height 27
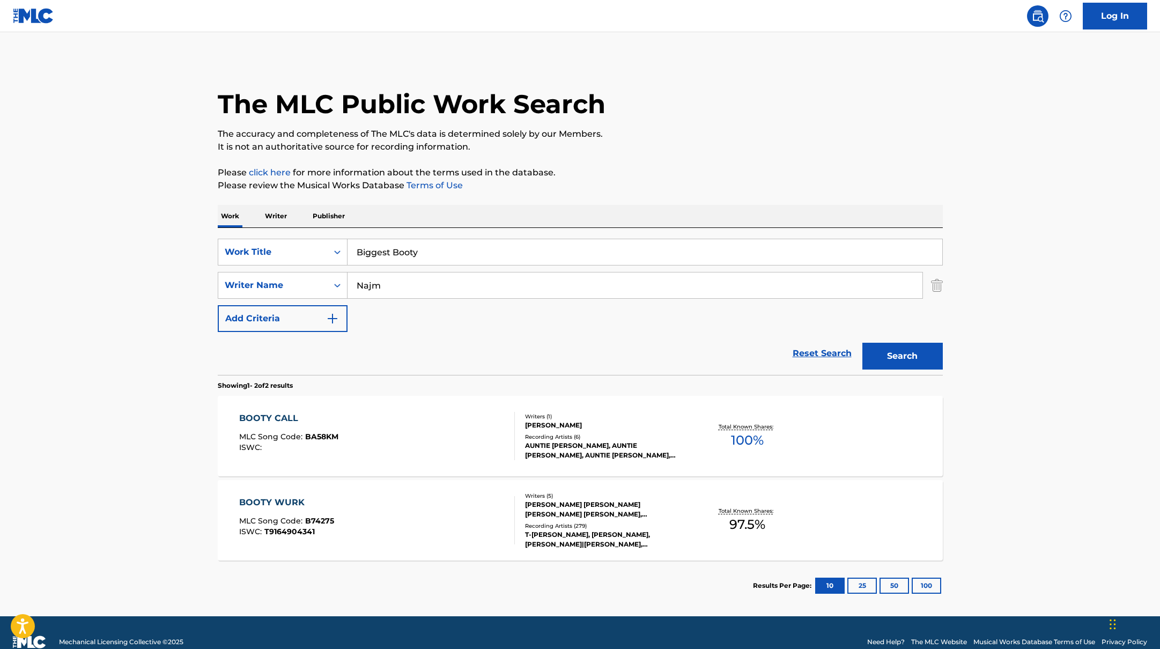
drag, startPoint x: 449, startPoint y: 253, endPoint x: 306, endPoint y: 231, distance: 144.8
click at [301, 234] on div "SearchWithCriteria45832d00-a73f-42f3-99db-db111a6c5918 Work Title Biggest Booty…" at bounding box center [580, 301] width 725 height 147
click at [626, 152] on p "It is not an authoritative source for recording information." at bounding box center [580, 146] width 725 height 13
drag, startPoint x: 389, startPoint y: 287, endPoint x: 313, endPoint y: 276, distance: 77.0
click at [313, 276] on div "SearchWithCriteria6fe0b56a-87ea-458f-8866-440b0c01beee Writer Name [PERSON_NAME]" at bounding box center [580, 285] width 725 height 27
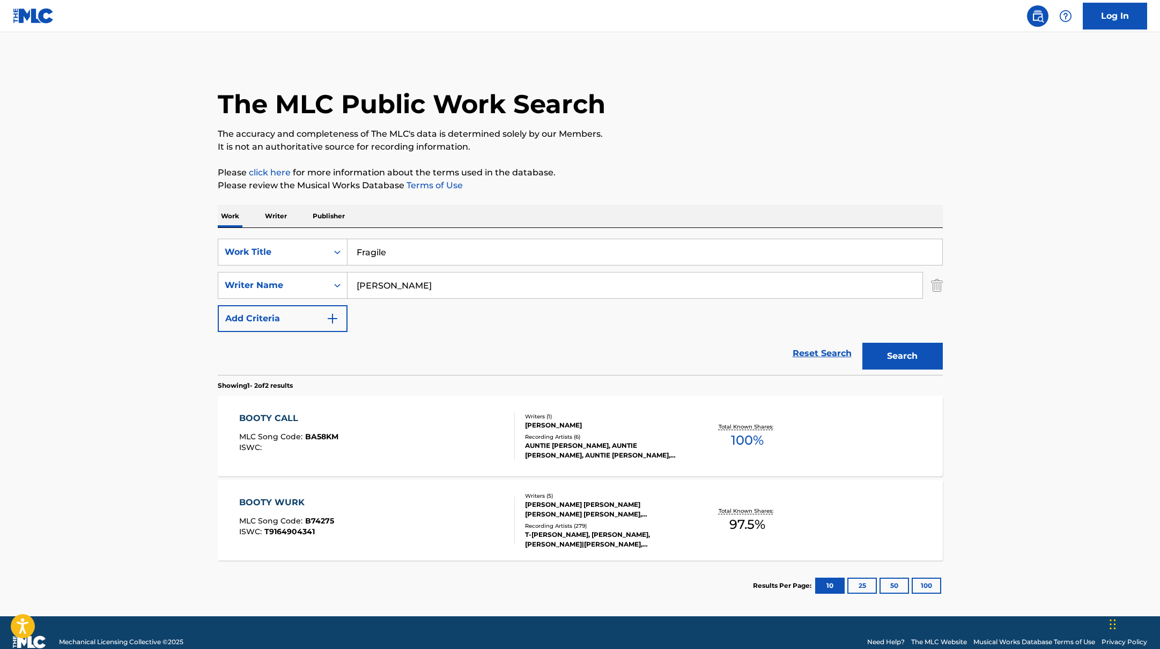
click at [656, 160] on div "The MLC Public Work Search The accuracy and completeness of The MLC's data is d…" at bounding box center [580, 335] width 751 height 552
click at [915, 357] on button "Search" at bounding box center [902, 356] width 80 height 27
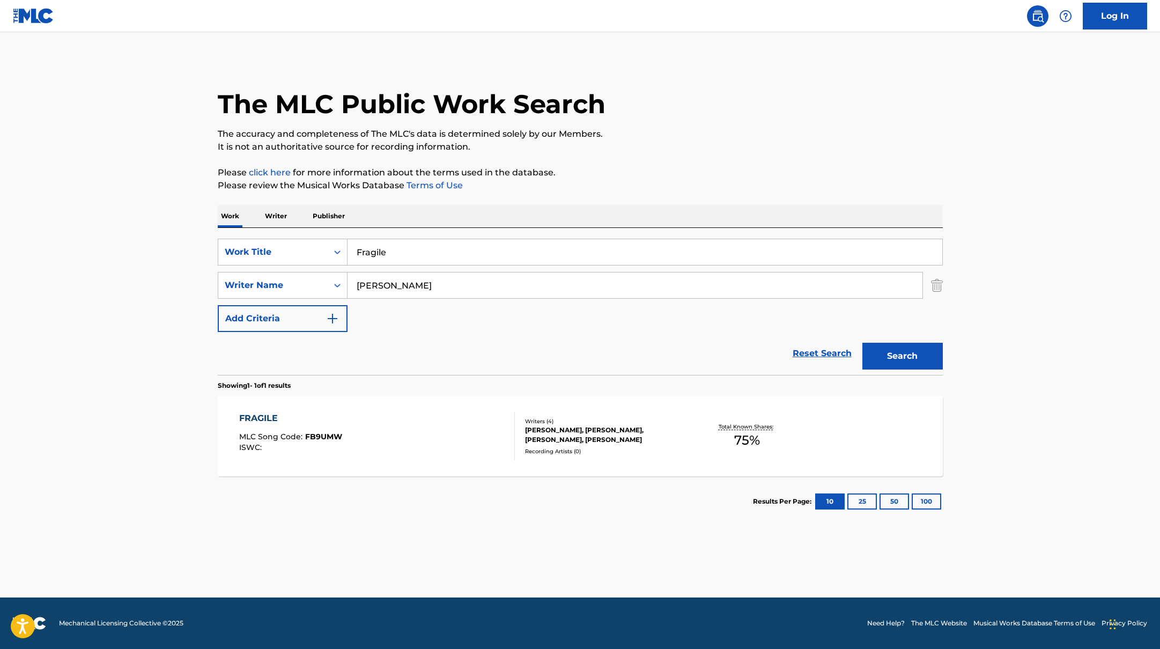
click at [457, 412] on div "FRAGILE MLC Song Code : FB9UMW ISWC :" at bounding box center [377, 436] width 276 height 48
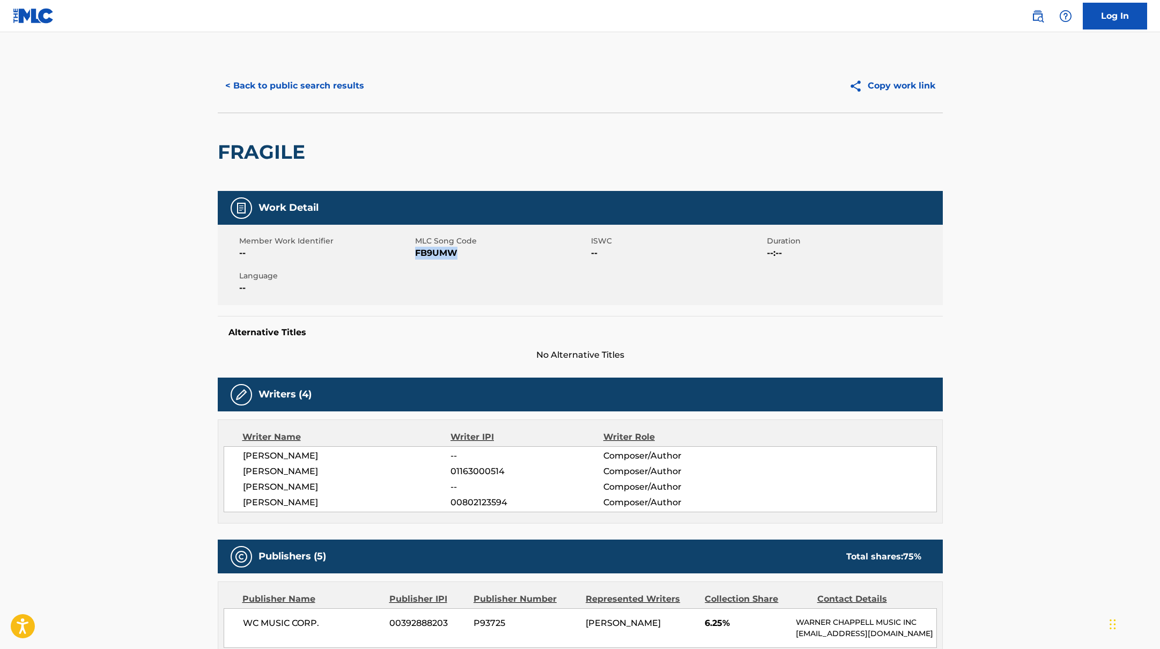
drag, startPoint x: 416, startPoint y: 253, endPoint x: 483, endPoint y: 257, distance: 67.2
click at [483, 257] on span "FB9UMW" at bounding box center [501, 253] width 173 height 13
click at [270, 85] on button "< Back to public search results" at bounding box center [295, 85] width 154 height 27
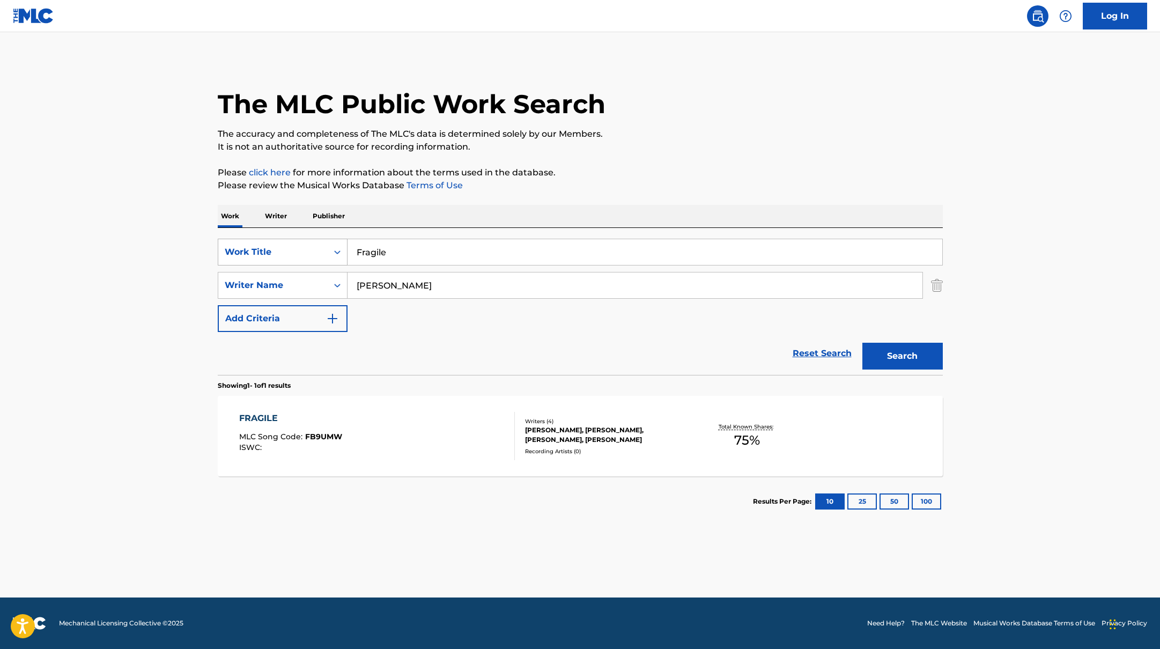
drag, startPoint x: 396, startPoint y: 254, endPoint x: 332, endPoint y: 242, distance: 65.0
click at [334, 243] on div "SearchWithCriteria45832d00-a73f-42f3-99db-db111a6c5918 Work Title Fragile" at bounding box center [580, 252] width 725 height 27
drag, startPoint x: 458, startPoint y: 250, endPoint x: 339, endPoint y: 239, distance: 119.6
click at [340, 240] on div "SearchWithCriteria45832d00-a73f-42f3-99db-db111a6c5918 Work Title [PERSON_NAME]" at bounding box center [580, 252] width 725 height 27
click at [693, 174] on p "Please click here for more information about the terms used in the database." at bounding box center [580, 172] width 725 height 13
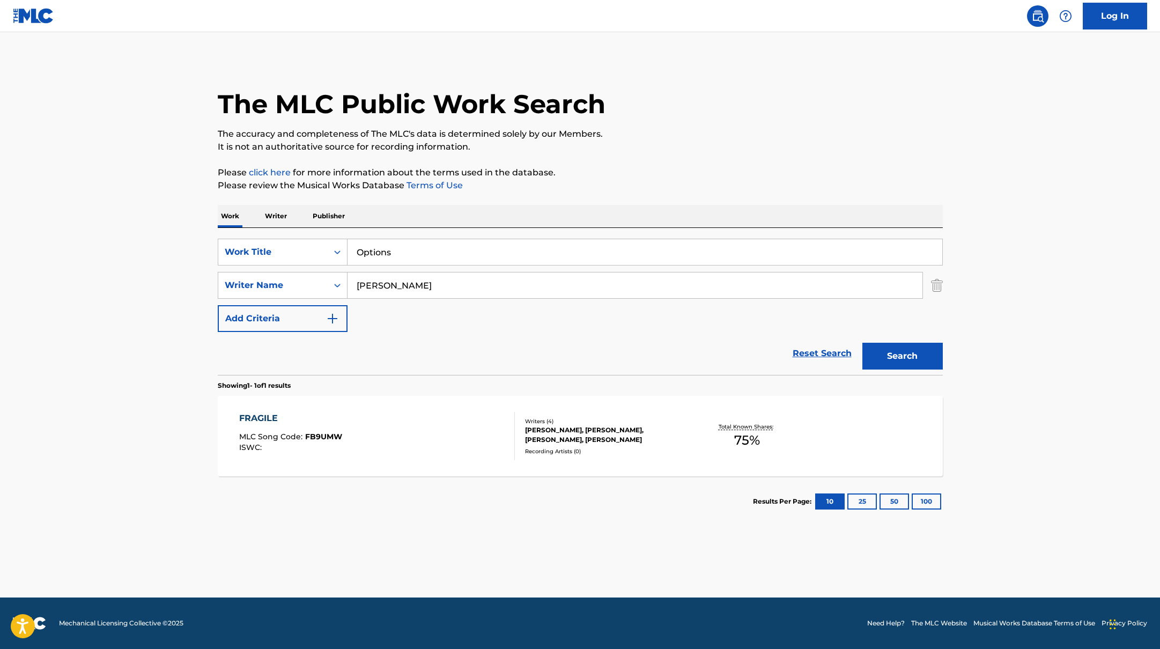
click at [897, 349] on button "Search" at bounding box center [902, 356] width 80 height 27
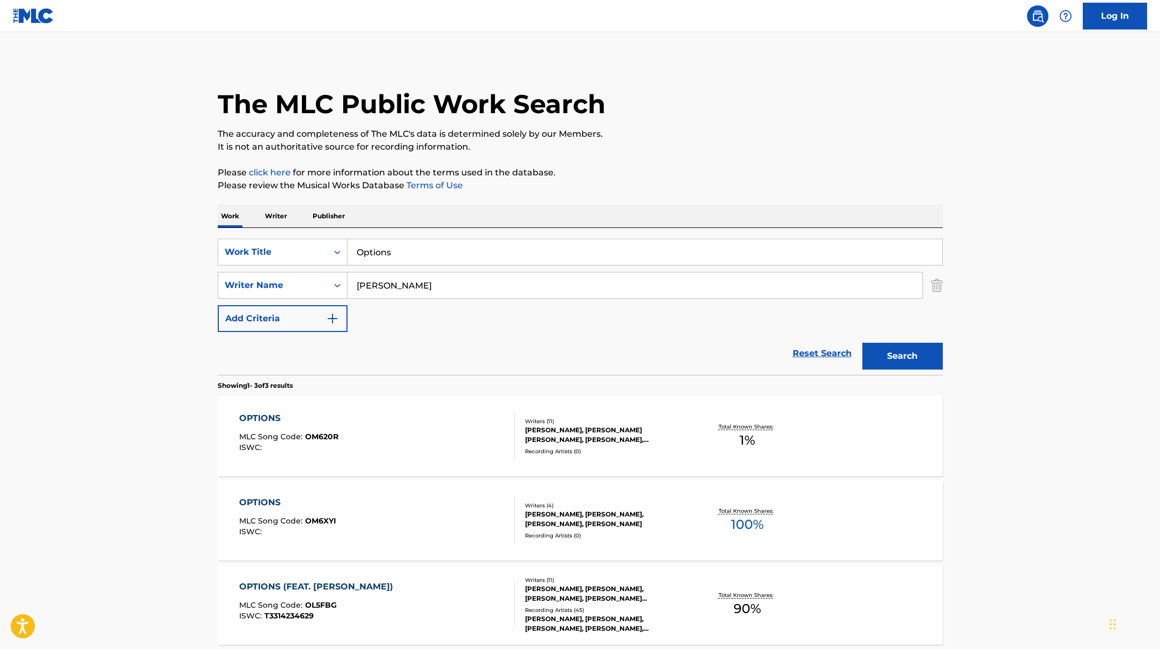
click at [477, 525] on div "OPTIONS MLC Song Code : OM6XYI ISWC :" at bounding box center [377, 520] width 276 height 48
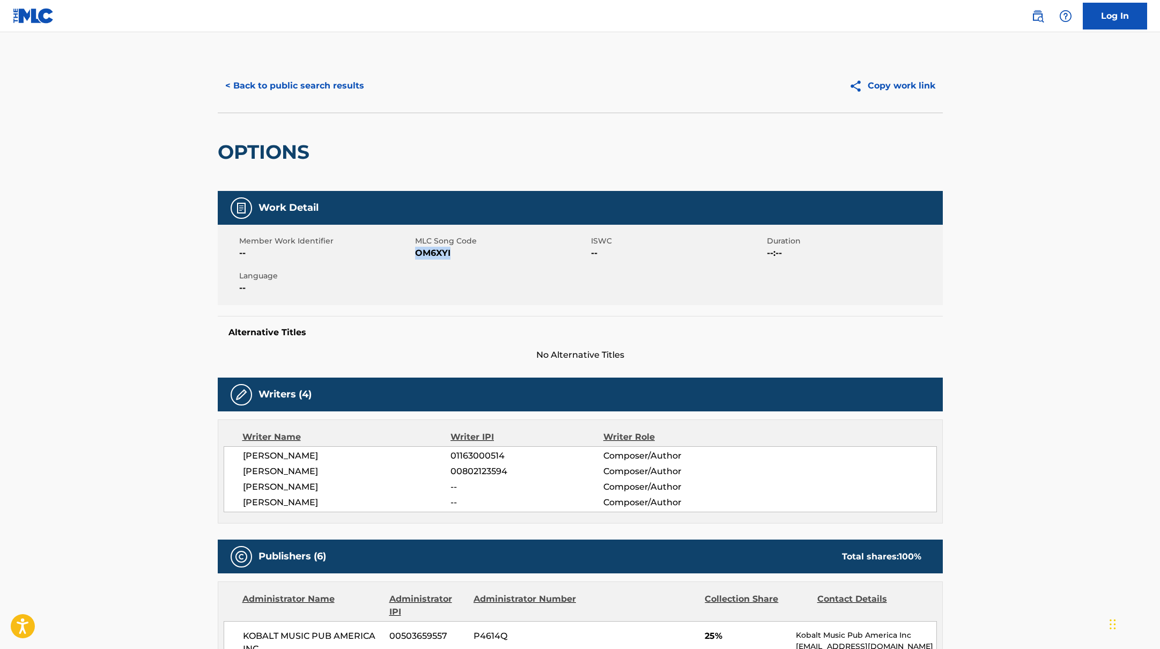
drag, startPoint x: 416, startPoint y: 253, endPoint x: 485, endPoint y: 253, distance: 68.6
click at [485, 253] on span "OM6XYI" at bounding box center [501, 253] width 173 height 13
click at [325, 87] on button "< Back to public search results" at bounding box center [295, 85] width 154 height 27
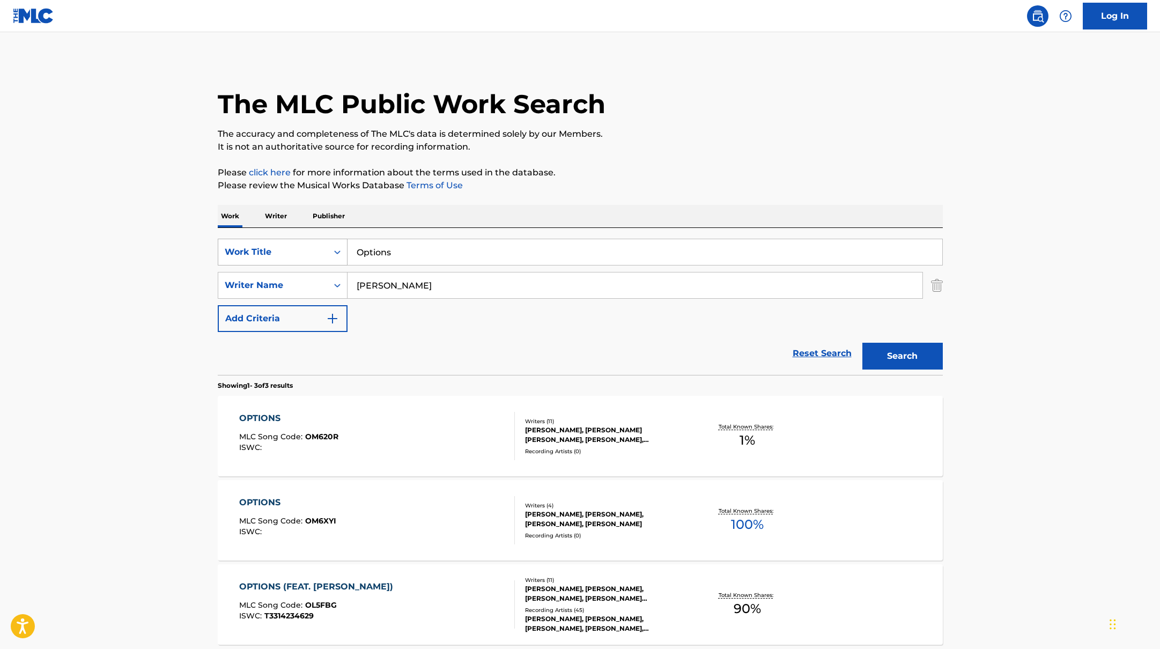
drag, startPoint x: 405, startPoint y: 251, endPoint x: 340, endPoint y: 238, distance: 65.7
click at [342, 239] on div "SearchWithCriteria45832d00-a73f-42f3-99db-db111a6c5918 Work Title Options" at bounding box center [580, 252] width 725 height 27
click at [572, 190] on p "Please review the Musical Works Database Terms of Use" at bounding box center [580, 185] width 725 height 13
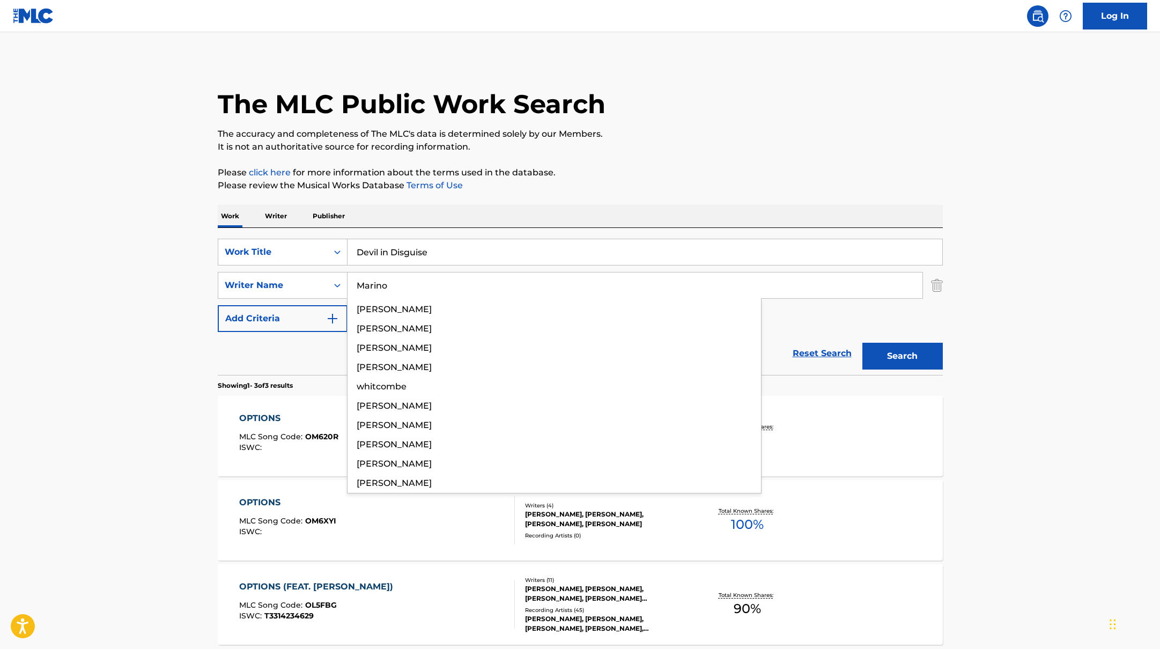
drag, startPoint x: 414, startPoint y: 288, endPoint x: 671, endPoint y: 155, distance: 289.7
click at [671, 155] on div "The MLC Public Work Search The accuracy and completeness of The MLC's data is d…" at bounding box center [580, 377] width 751 height 636
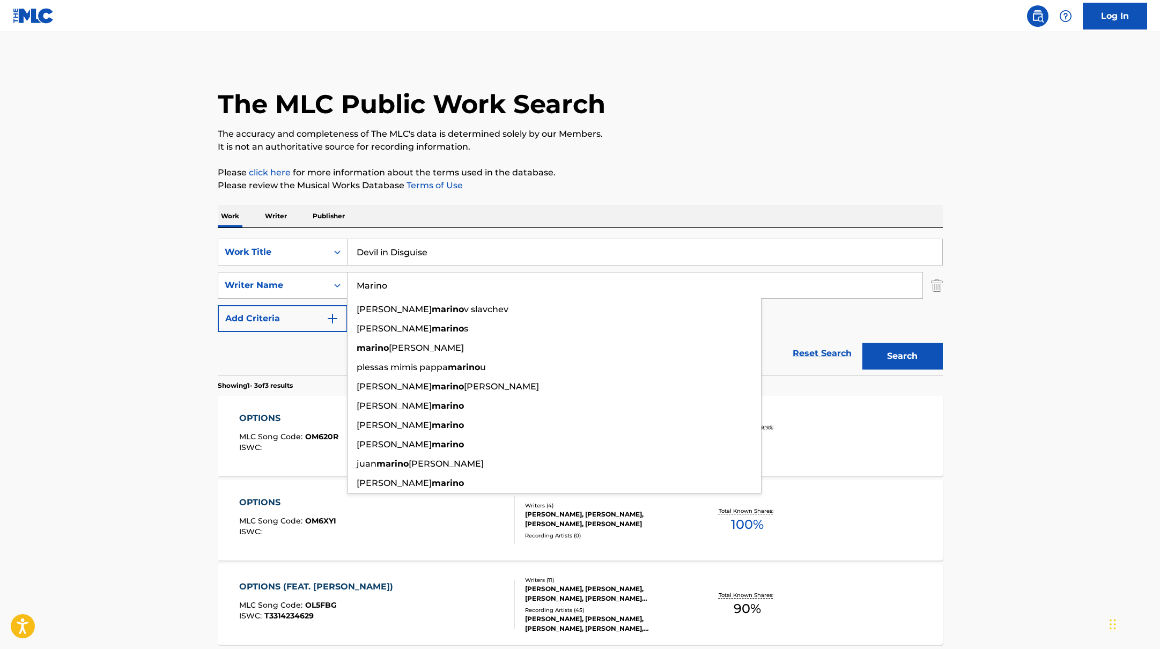
click at [672, 155] on div "The MLC Public Work Search The accuracy and completeness of The MLC's data is d…" at bounding box center [580, 377] width 751 height 636
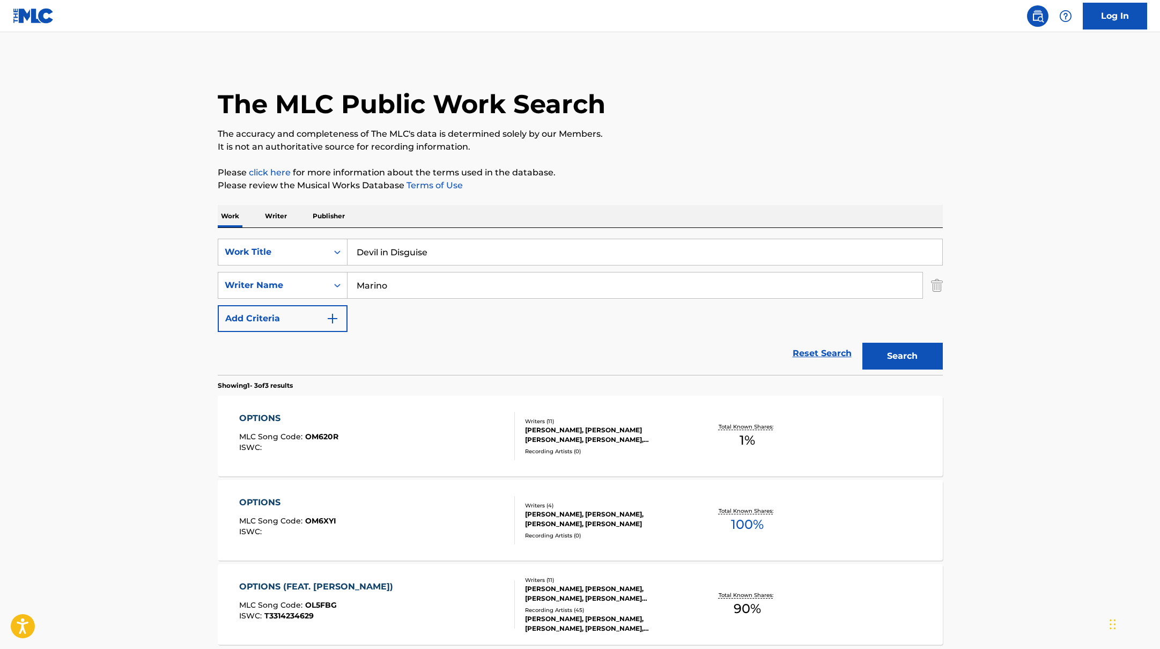
click at [905, 356] on button "Search" at bounding box center [902, 356] width 80 height 27
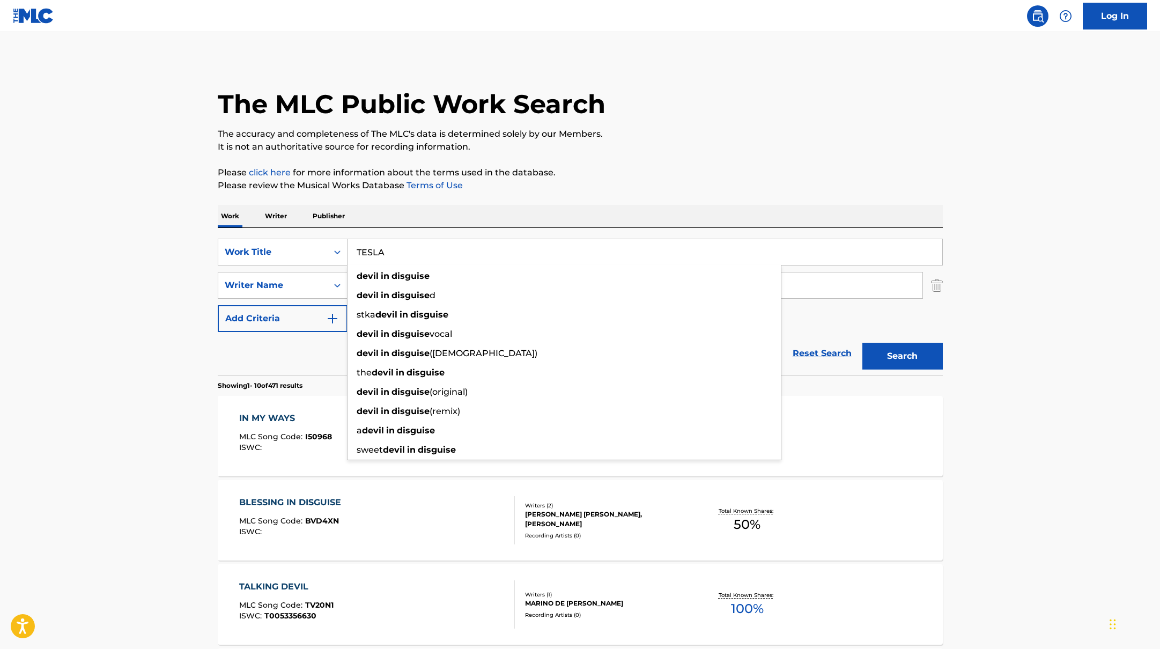
drag, startPoint x: 438, startPoint y: 254, endPoint x: 509, endPoint y: 179, distance: 103.5
click at [282, 229] on div "SearchWithCriteria45832d00-a73f-42f3-99db-db111a6c5918 Work Title TESLA devil i…" at bounding box center [580, 301] width 725 height 147
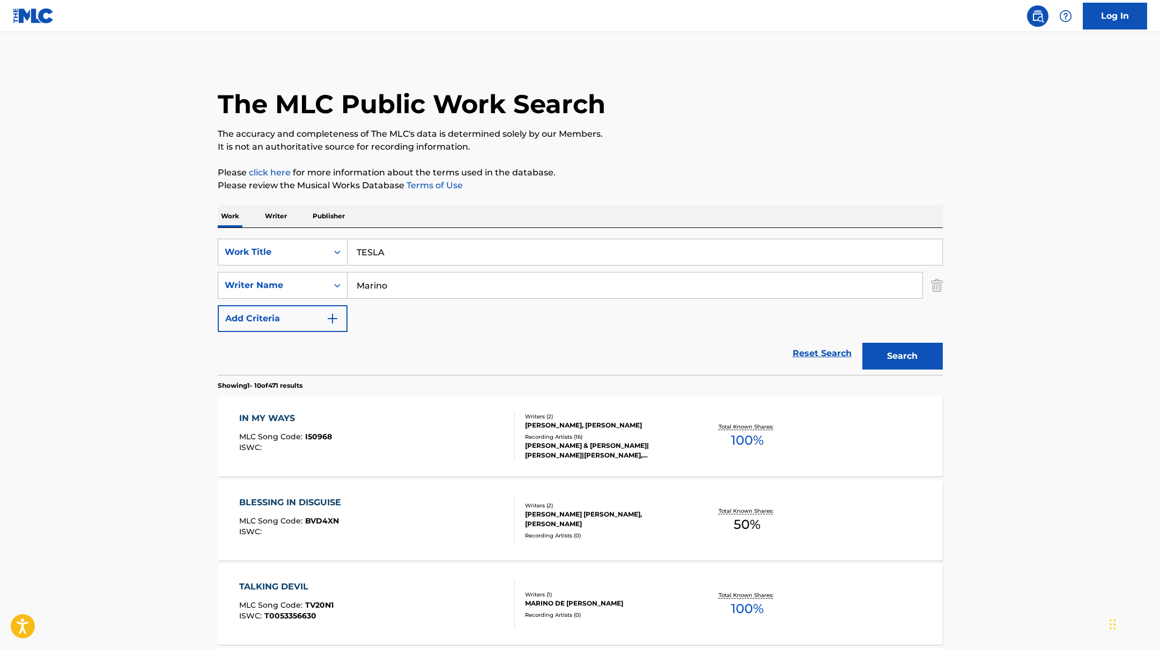
click at [645, 147] on p "It is not an authoritative source for recording information." at bounding box center [580, 146] width 725 height 13
drag, startPoint x: 400, startPoint y: 284, endPoint x: 298, endPoint y: 279, distance: 102.0
click at [298, 279] on div "SearchWithCriteria6fe0b56a-87ea-458f-8866-440b0c01beee Writer Name [PERSON_NAME]" at bounding box center [580, 285] width 725 height 27
click at [619, 182] on p "Please review the Musical Works Database Terms of Use" at bounding box center [580, 185] width 725 height 13
click at [901, 359] on button "Search" at bounding box center [902, 356] width 80 height 27
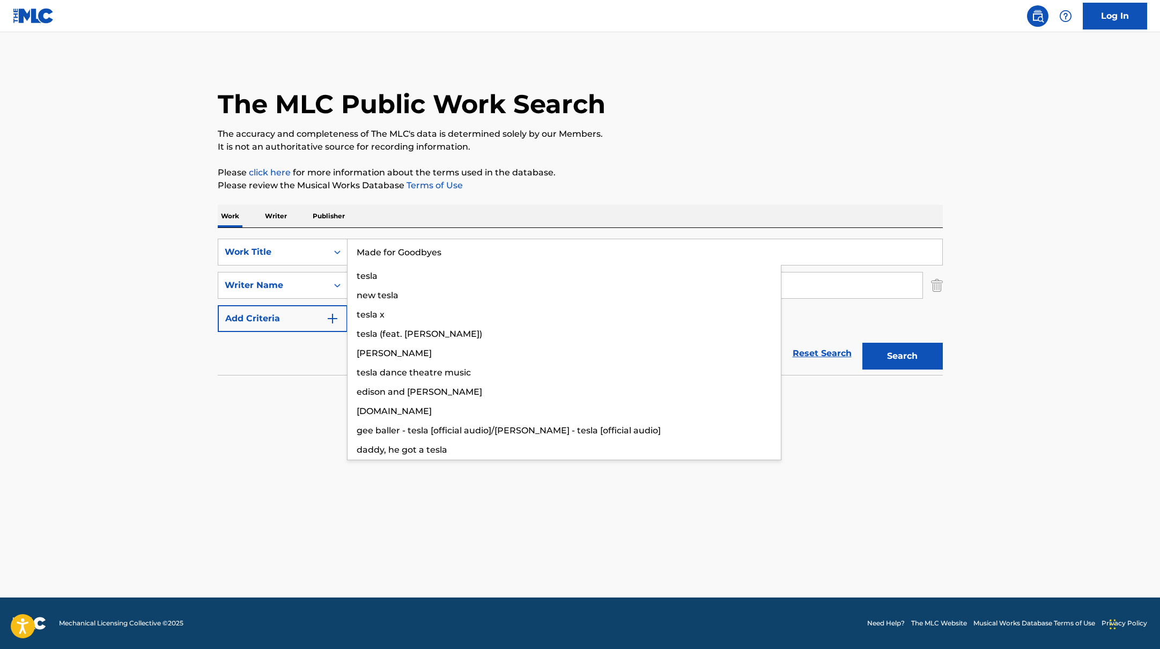
drag, startPoint x: 411, startPoint y: 249, endPoint x: 304, endPoint y: 234, distance: 108.3
click at [304, 234] on div "SearchWithCriteria45832d00-a73f-42f3-99db-db111a6c5918 Work Title Made for Good…" at bounding box center [580, 301] width 725 height 147
click at [747, 135] on p "The accuracy and completeness of The MLC's data is determined solely by our Mem…" at bounding box center [580, 134] width 725 height 13
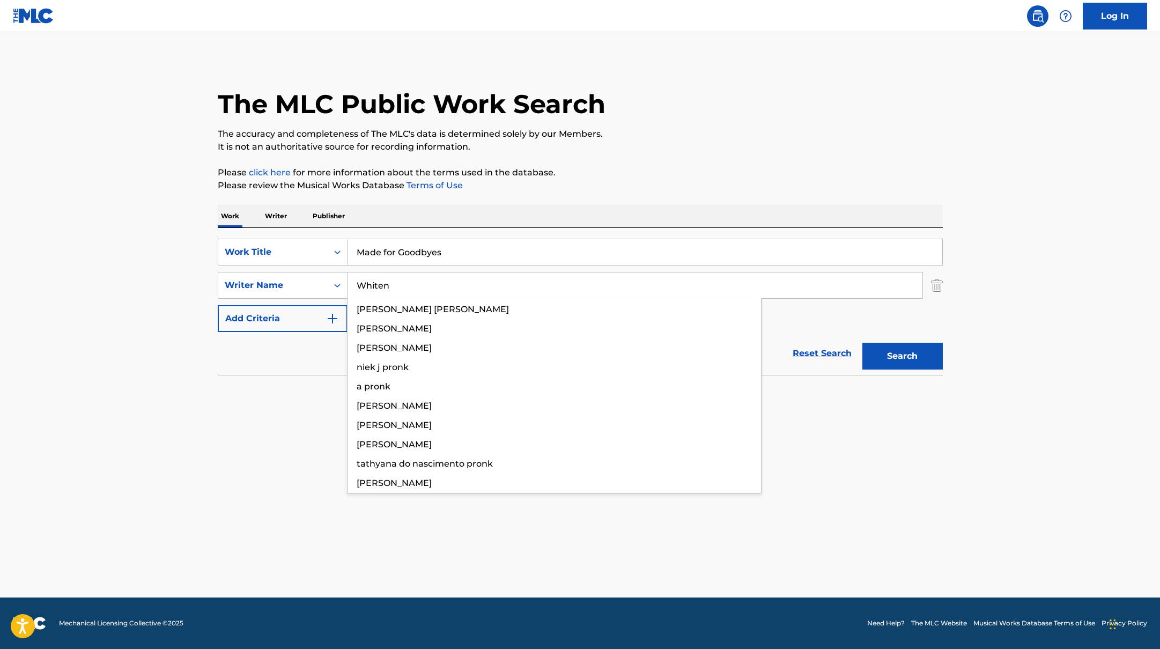
drag, startPoint x: 397, startPoint y: 284, endPoint x: 658, endPoint y: 157, distance: 290.4
click at [658, 157] on div "The MLC Public Work Search The accuracy and completeness of The MLC's data is d…" at bounding box center [580, 234] width 751 height 350
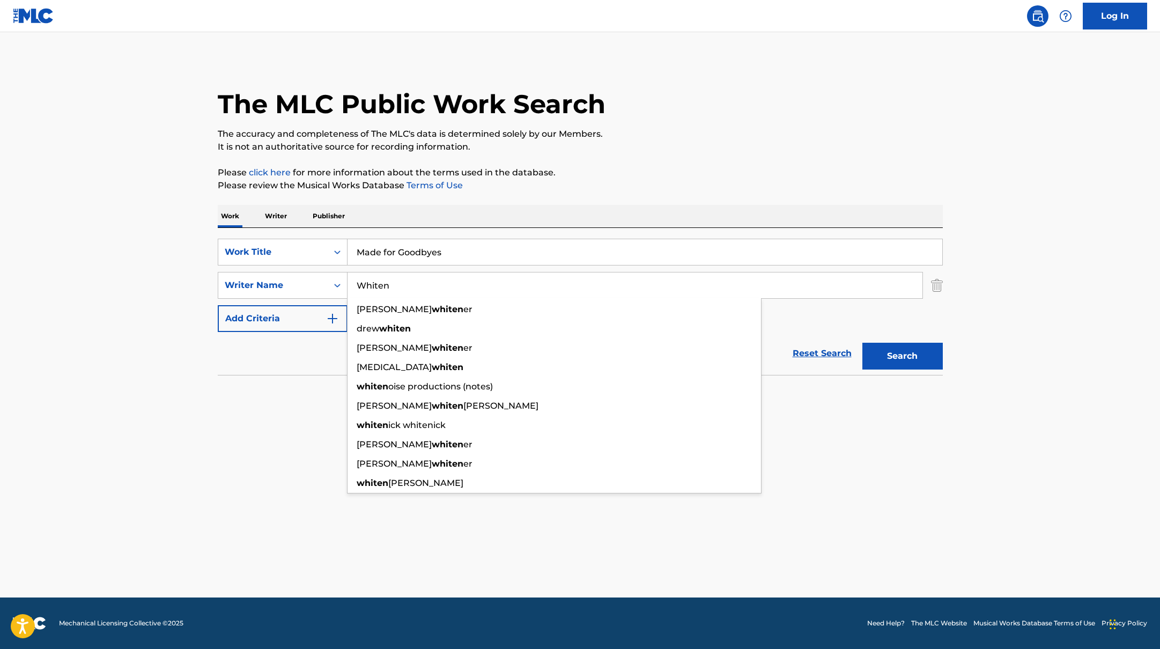
click at [658, 157] on div "The MLC Public Work Search The accuracy and completeness of The MLC's data is d…" at bounding box center [580, 234] width 751 height 350
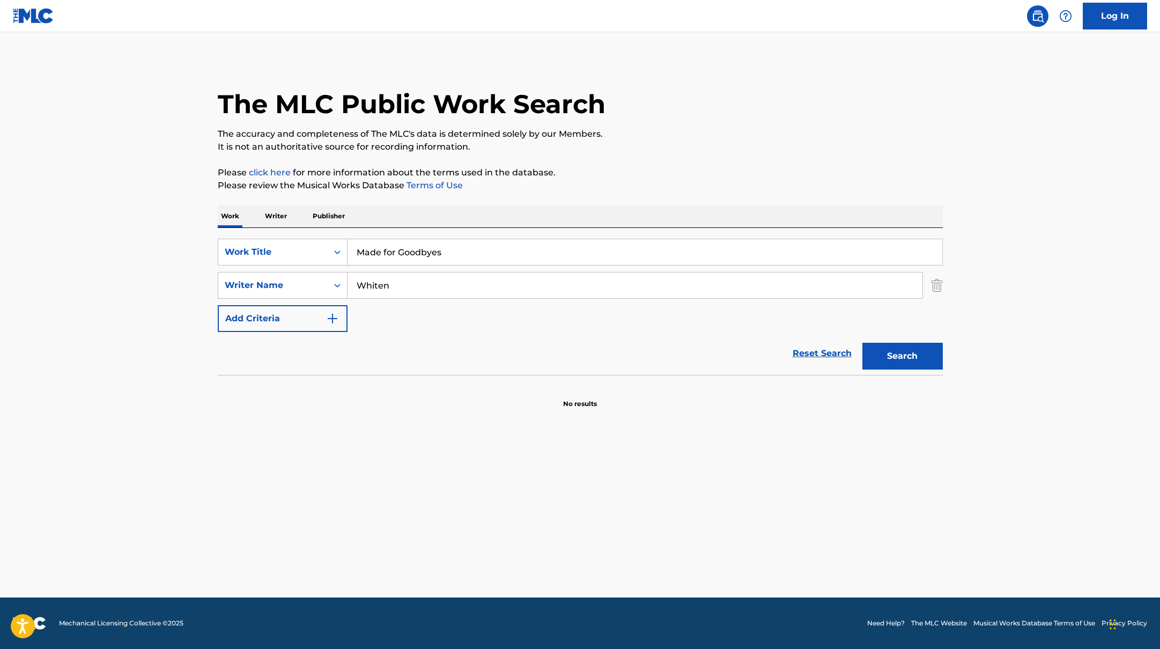
click at [926, 352] on button "Search" at bounding box center [902, 356] width 80 height 27
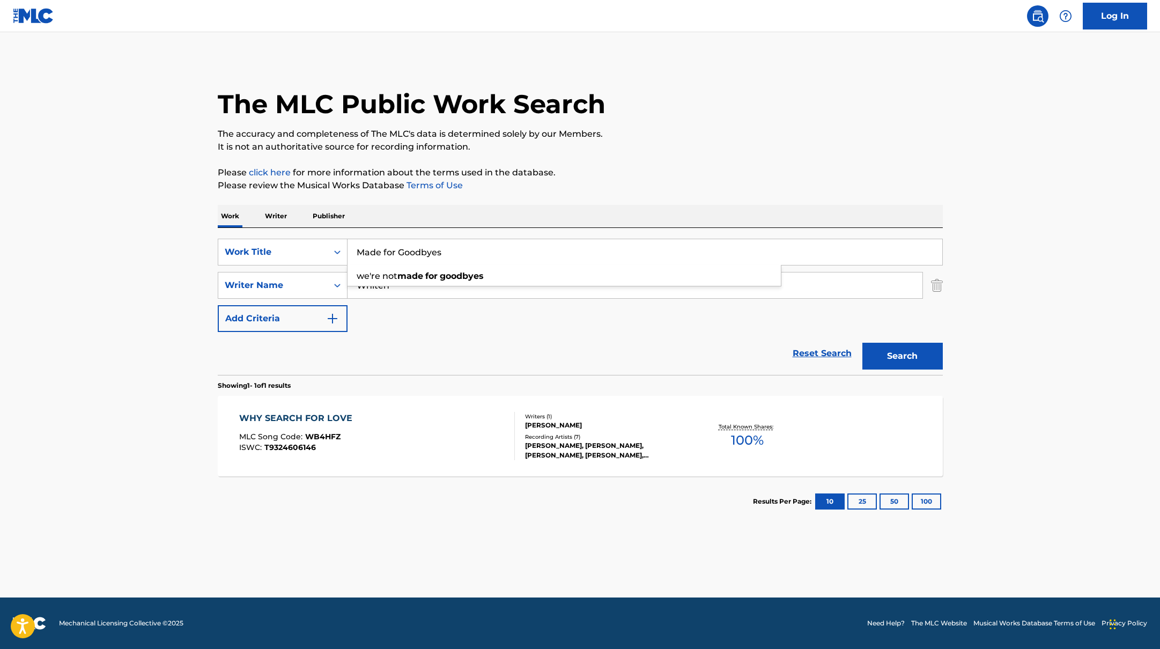
drag, startPoint x: 454, startPoint y: 254, endPoint x: 291, endPoint y: 233, distance: 164.4
click at [288, 233] on div "SearchWithCriteria45832d00-a73f-42f3-99db-db111a6c5918 Work Title Made for Good…" at bounding box center [580, 301] width 725 height 147
click at [561, 183] on p "Please review the Musical Works Database Terms of Use" at bounding box center [580, 185] width 725 height 13
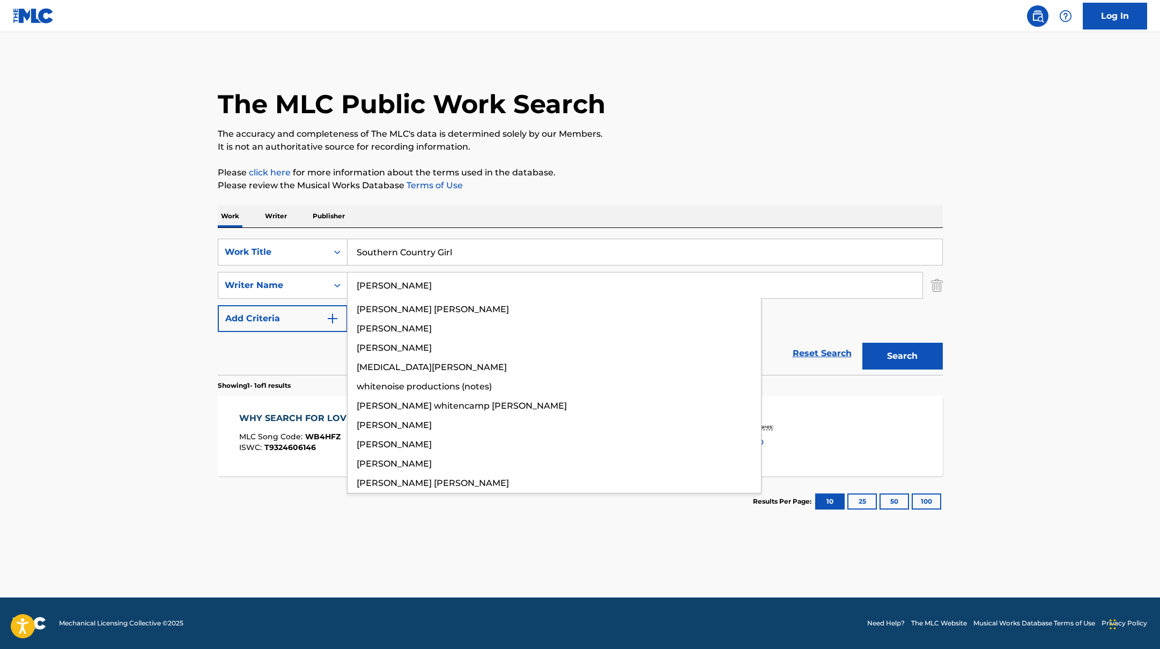
drag, startPoint x: 404, startPoint y: 283, endPoint x: 757, endPoint y: 149, distance: 377.9
click at [757, 150] on div "The MLC Public Work Search The accuracy and completeness of The MLC's data is d…" at bounding box center [580, 293] width 751 height 468
click at [757, 149] on p "It is not an authoritative source for recording information." at bounding box center [580, 146] width 725 height 13
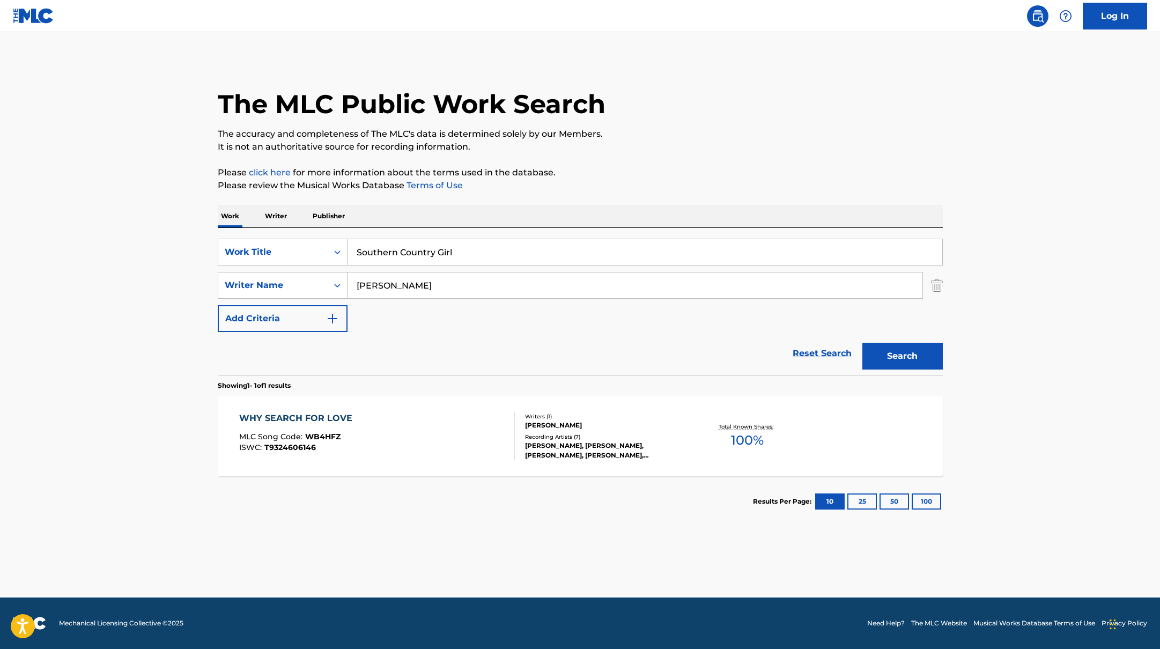
click at [935, 356] on button "Search" at bounding box center [902, 356] width 80 height 27
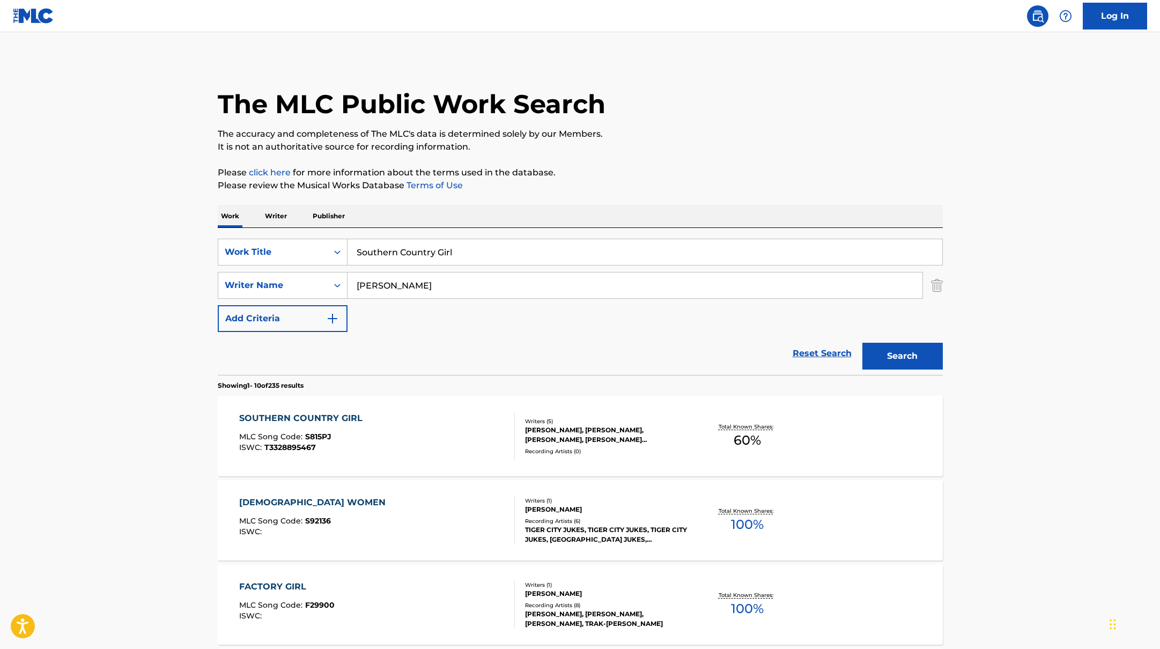
click at [492, 434] on div "SOUTHERN COUNTRY GIRL MLC Song Code : S815PJ ISWC : T3328895467" at bounding box center [377, 436] width 276 height 48
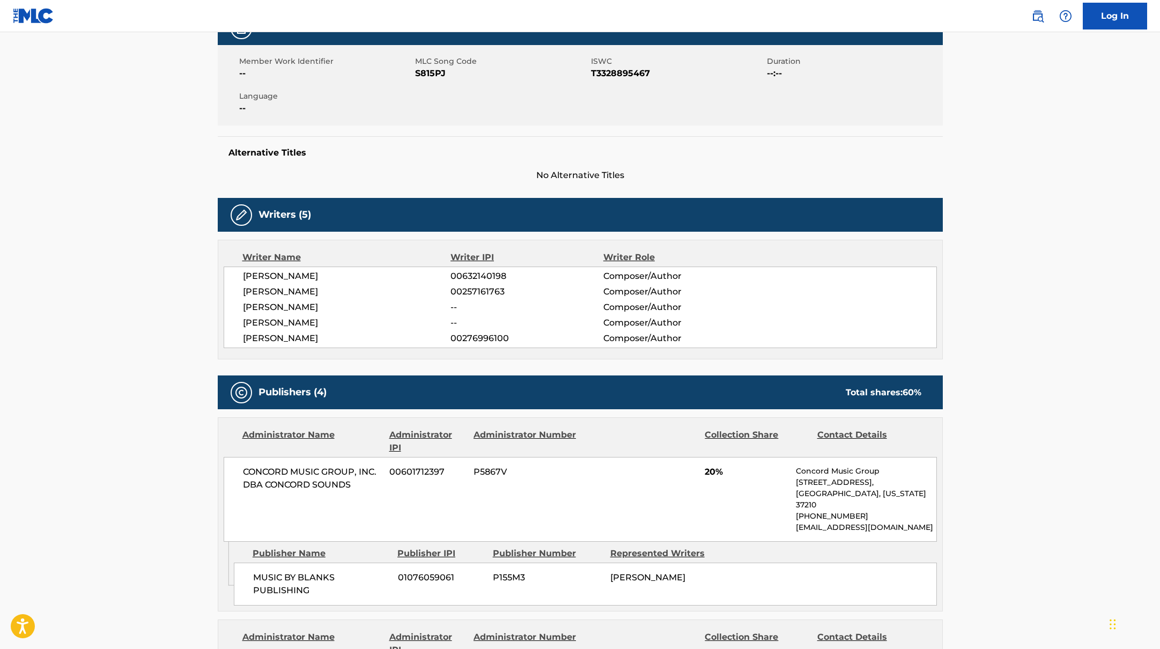
scroll to position [71, 0]
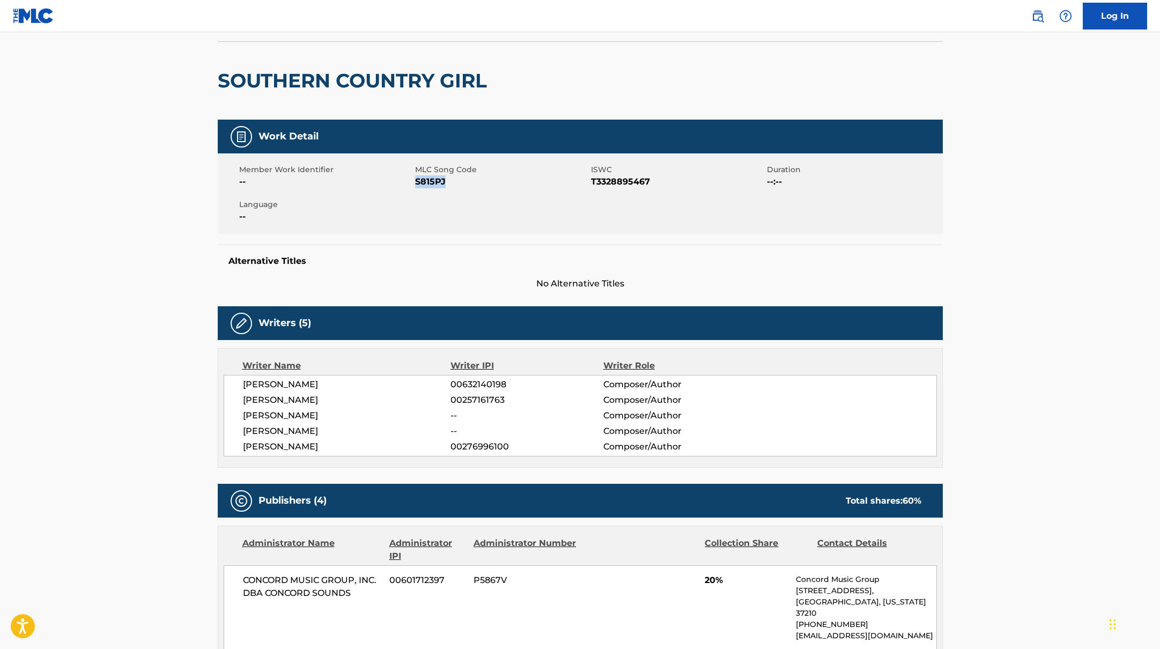
drag, startPoint x: 415, startPoint y: 180, endPoint x: 471, endPoint y: 180, distance: 56.3
click at [471, 180] on span "S815PJ" at bounding box center [501, 181] width 173 height 13
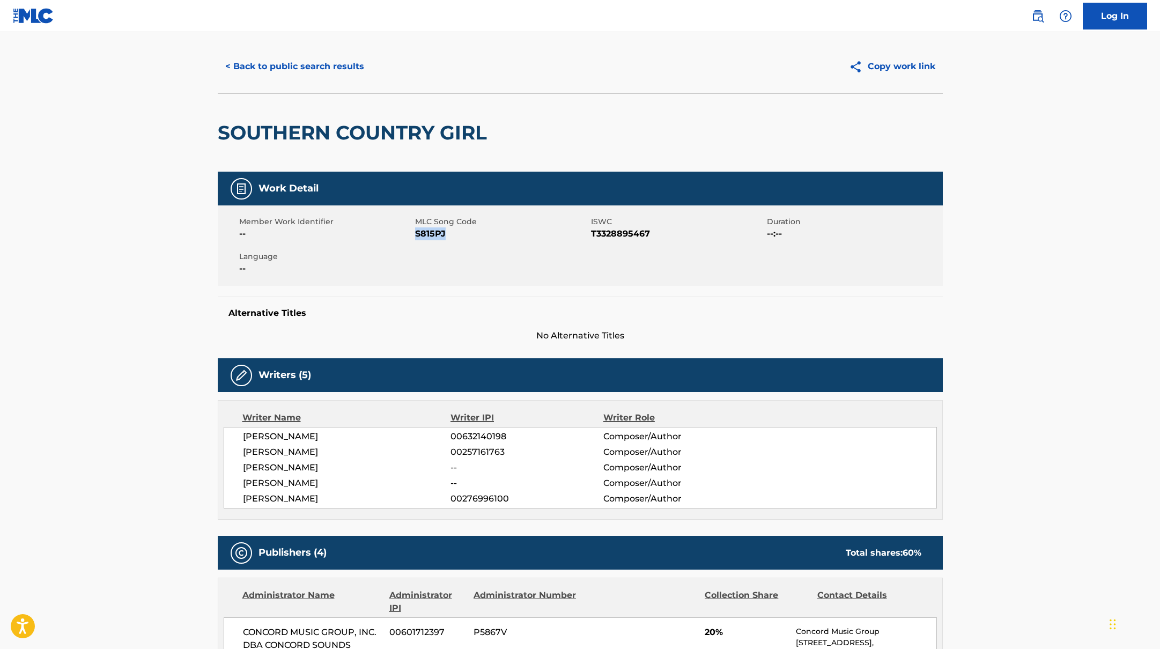
scroll to position [0, 0]
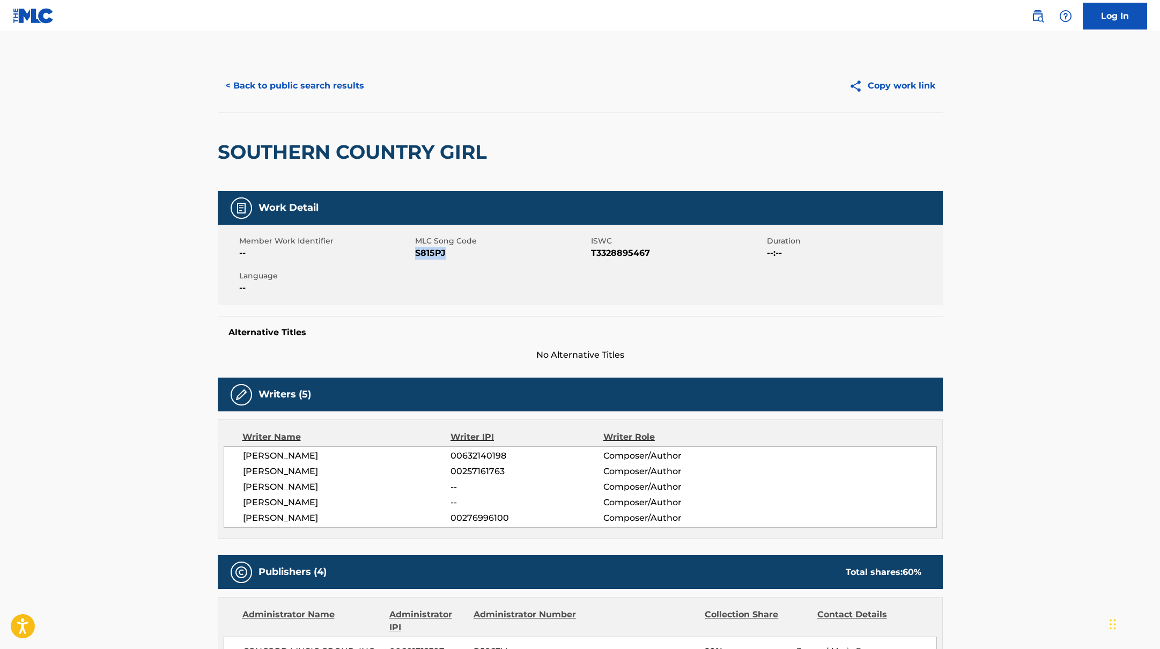
click at [310, 84] on button "< Back to public search results" at bounding box center [295, 85] width 154 height 27
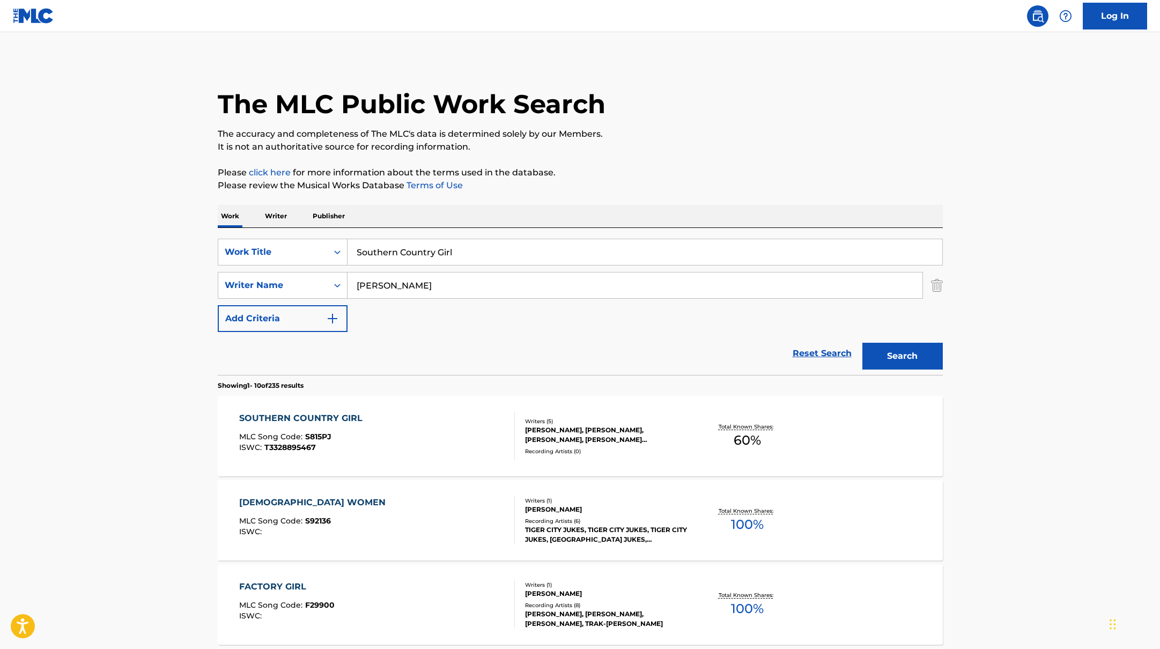
drag, startPoint x: 491, startPoint y: 251, endPoint x: 297, endPoint y: 222, distance: 196.3
drag, startPoint x: 430, startPoint y: 257, endPoint x: 316, endPoint y: 234, distance: 115.9
click at [318, 235] on div "SearchWithCriteria45832d00-a73f-42f3-99db-db111a6c5918 Work Title 2'Live Bre Se…" at bounding box center [580, 301] width 725 height 147
click at [702, 180] on p "Please review the Musical Works Database Terms of Use" at bounding box center [580, 185] width 725 height 13
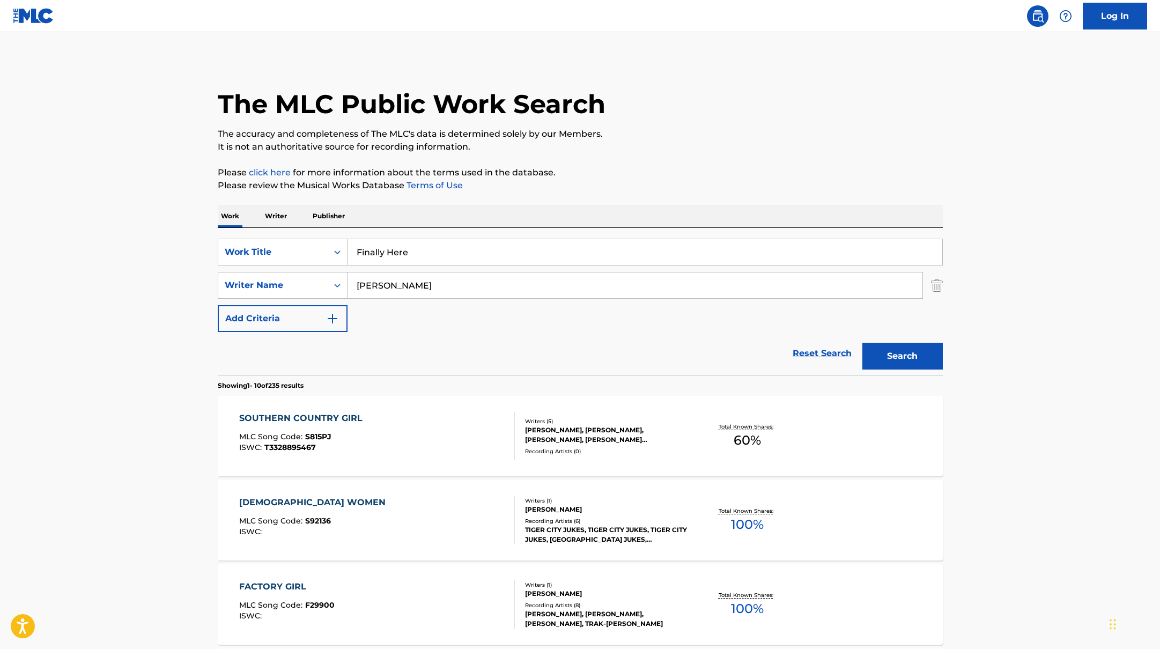
click at [925, 364] on button "Search" at bounding box center [902, 356] width 80 height 27
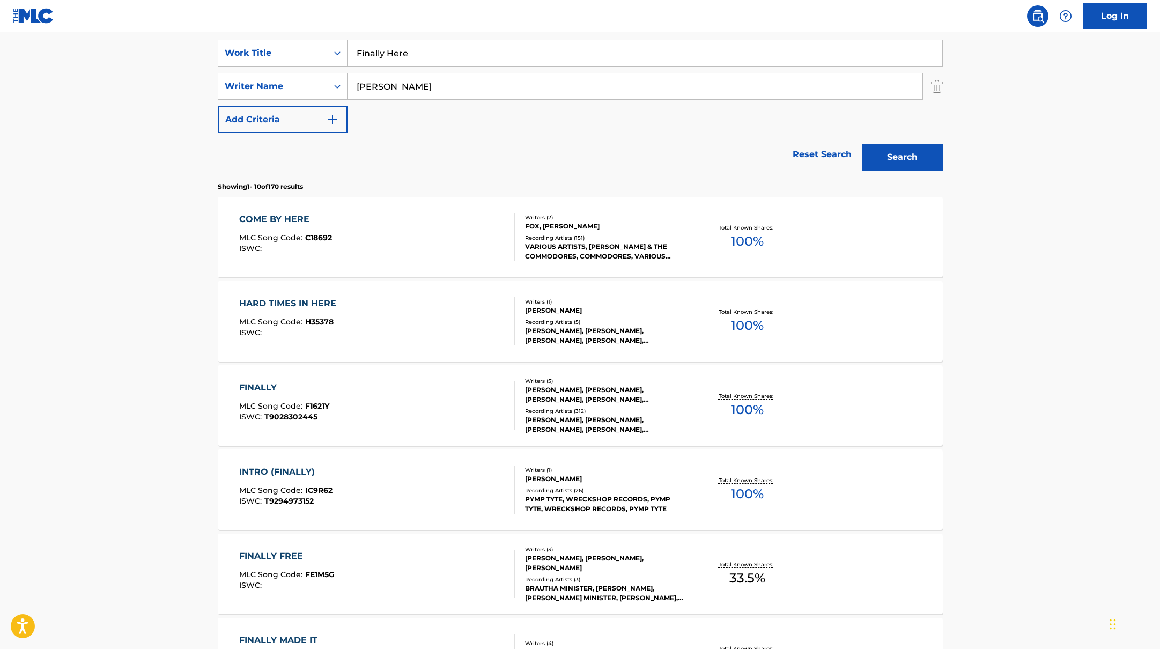
scroll to position [189, 0]
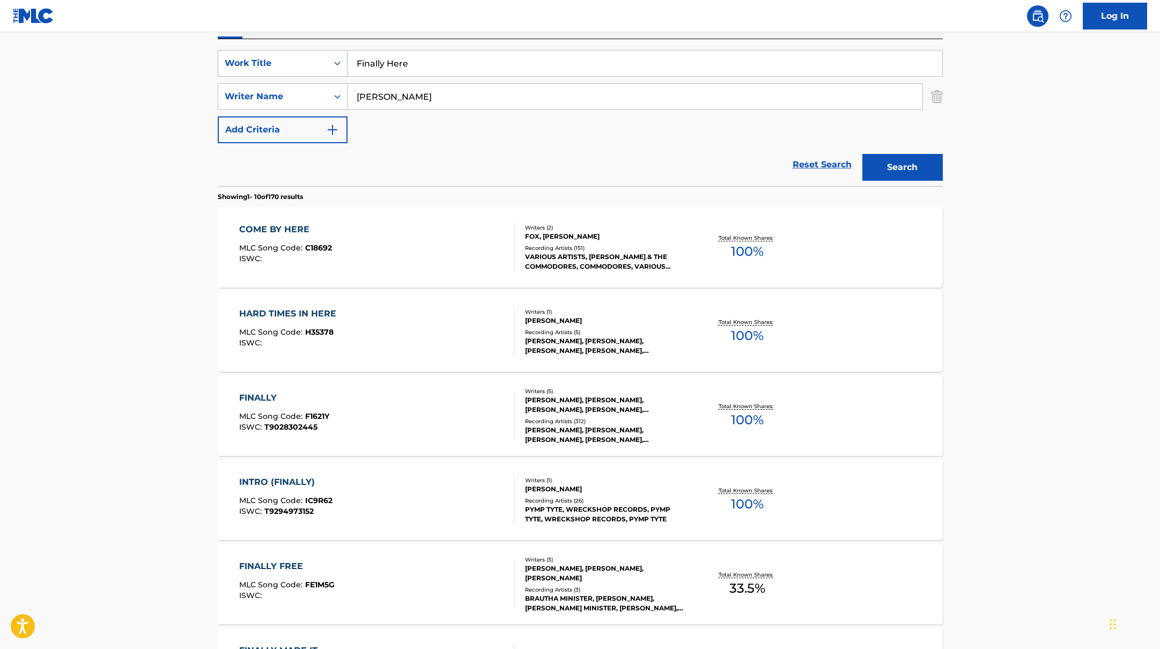
drag, startPoint x: 408, startPoint y: 63, endPoint x: 293, endPoint y: 53, distance: 115.2
click at [300, 53] on div "SearchWithCriteria45832d00-a73f-42f3-99db-db111a6c5918 Work Title Finally Here" at bounding box center [580, 63] width 725 height 27
click at [864, 136] on div "SearchWithCriteria45832d00-a73f-42f3-99db-db111a6c5918 Work Title We On SearchW…" at bounding box center [580, 96] width 725 height 93
click at [886, 163] on button "Search" at bounding box center [902, 167] width 80 height 27
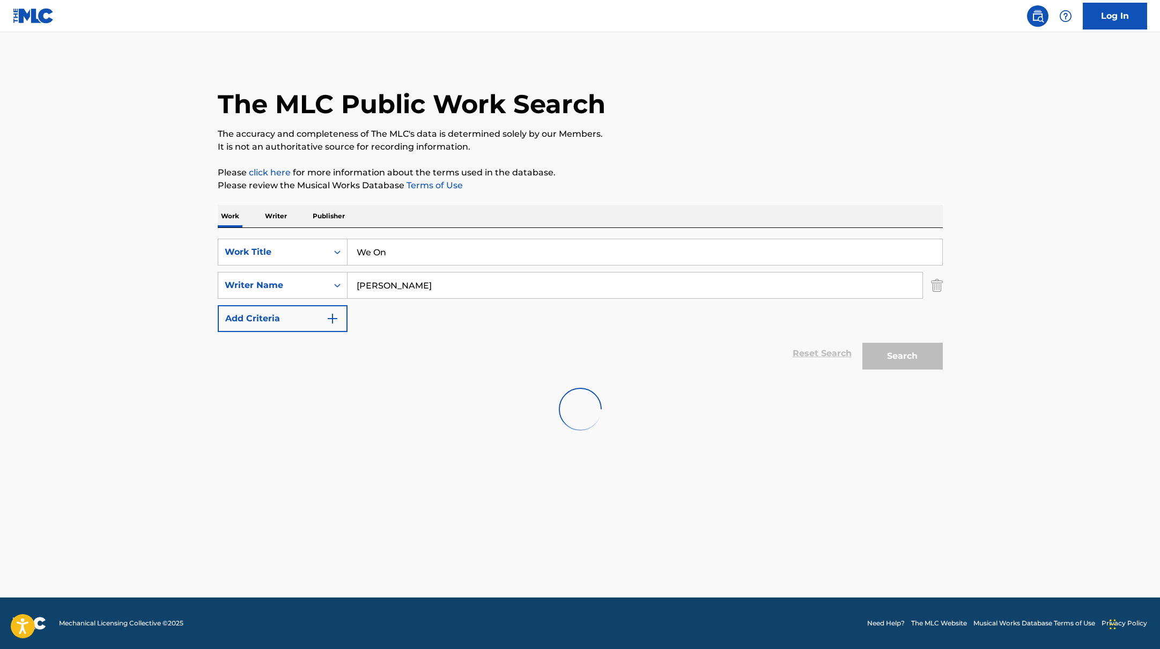
scroll to position [0, 0]
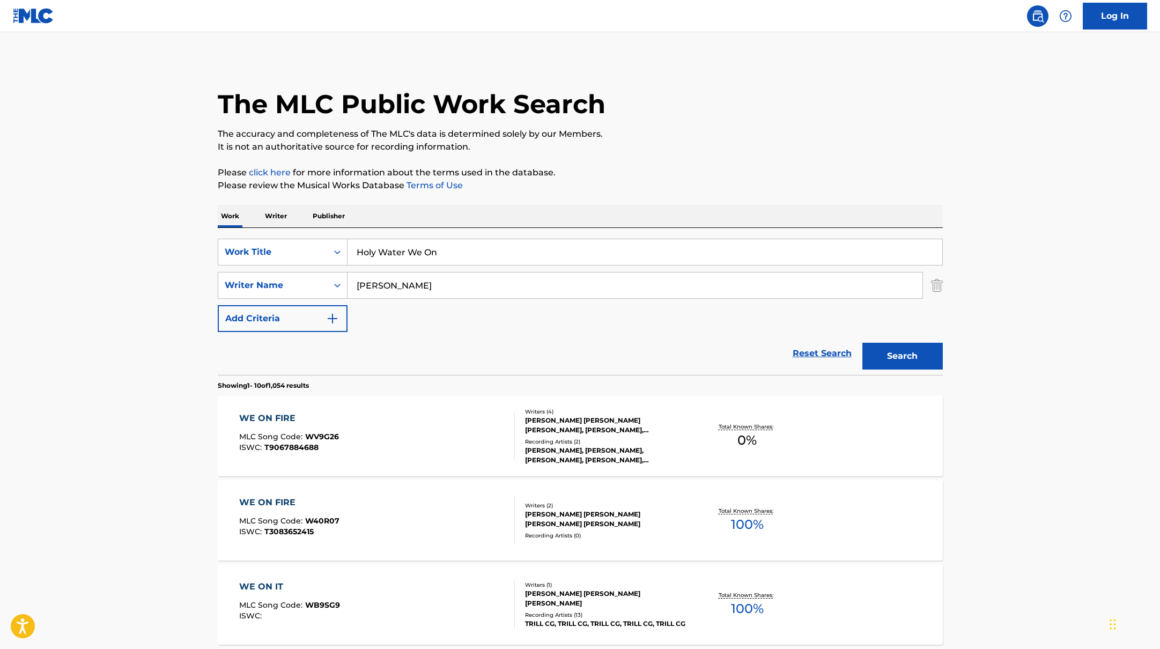
drag, startPoint x: 388, startPoint y: 247, endPoint x: 558, endPoint y: 178, distance: 182.8
click at [318, 235] on div "SearchWithCriteria45832d00-a73f-42f3-99db-db111a6c5918 Work Title Holy Water We…" at bounding box center [580, 301] width 725 height 147
drag, startPoint x: 463, startPoint y: 256, endPoint x: 301, endPoint y: 238, distance: 163.0
click at [298, 238] on div "SearchWithCriteria45832d00-a73f-42f3-99db-db111a6c5918 Work Title Holy Water We…" at bounding box center [580, 301] width 725 height 147
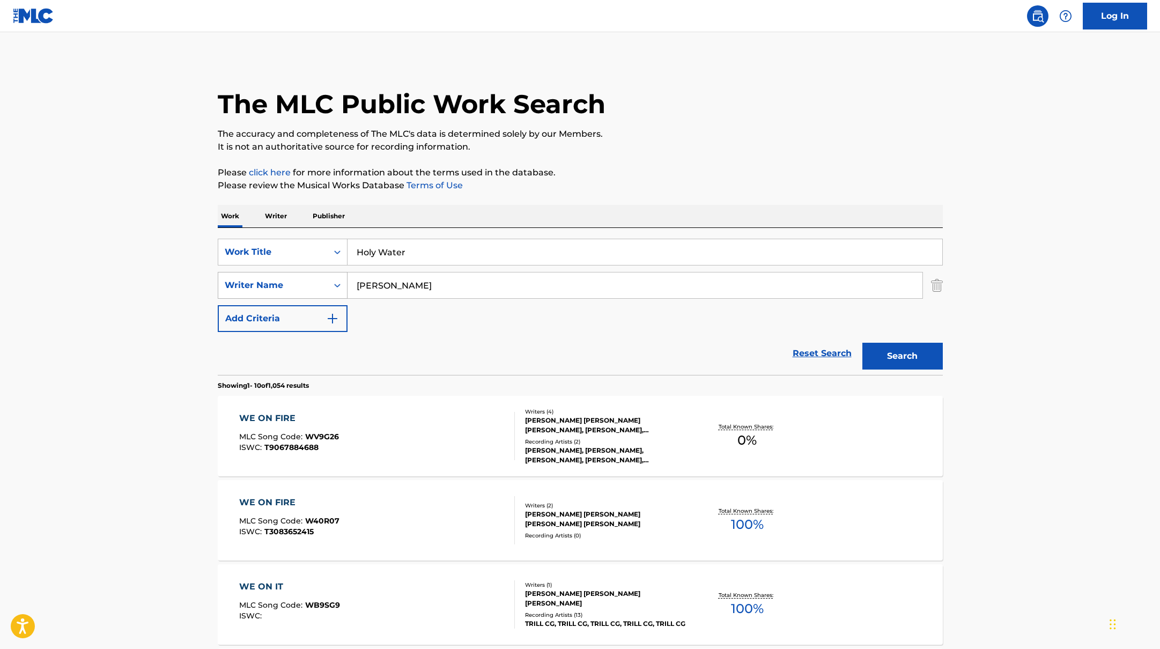
drag, startPoint x: 358, startPoint y: 282, endPoint x: 296, endPoint y: 276, distance: 62.4
click at [296, 276] on div "SearchWithCriteria6fe0b56a-87ea-458f-8866-440b0c01beee Writer Name [PERSON_NAME]" at bounding box center [580, 285] width 725 height 27
click at [546, 189] on p "Please review the Musical Works Database Terms of Use" at bounding box center [580, 185] width 725 height 13
click at [885, 359] on button "Search" at bounding box center [902, 356] width 80 height 27
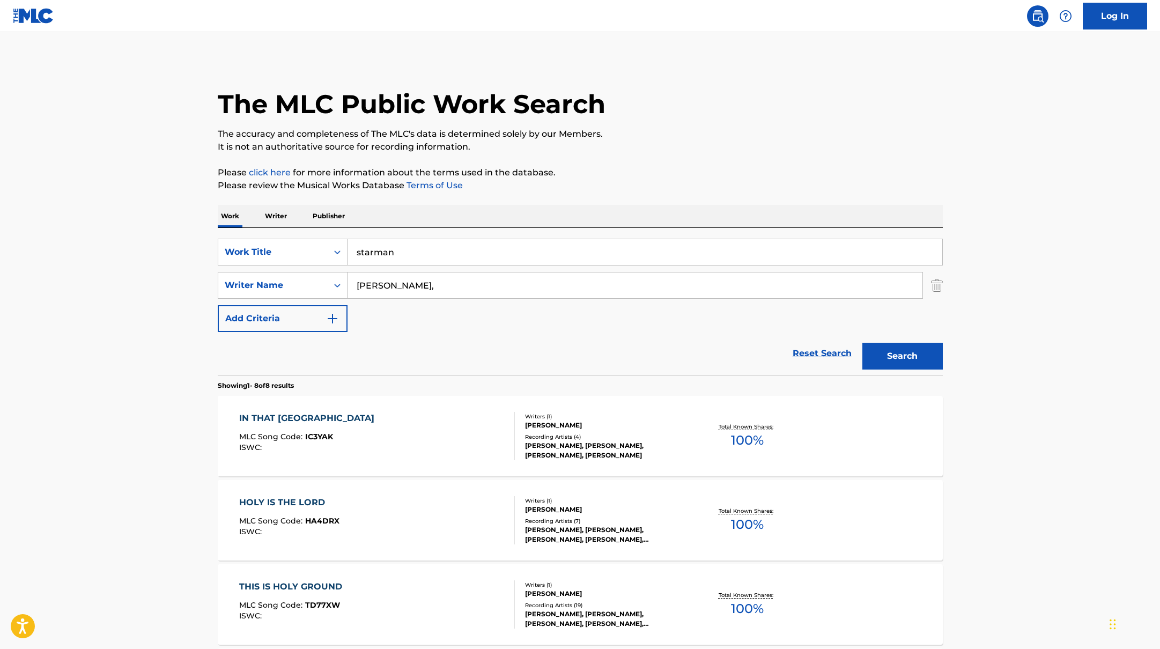
drag, startPoint x: 420, startPoint y: 253, endPoint x: 460, endPoint y: 200, distance: 66.3
click at [291, 225] on div "Work Writer Publisher SearchWithCriteria45832d00-a73f-42f3-99db-db111a6c5918 Wo…" at bounding box center [580, 660] width 725 height 911
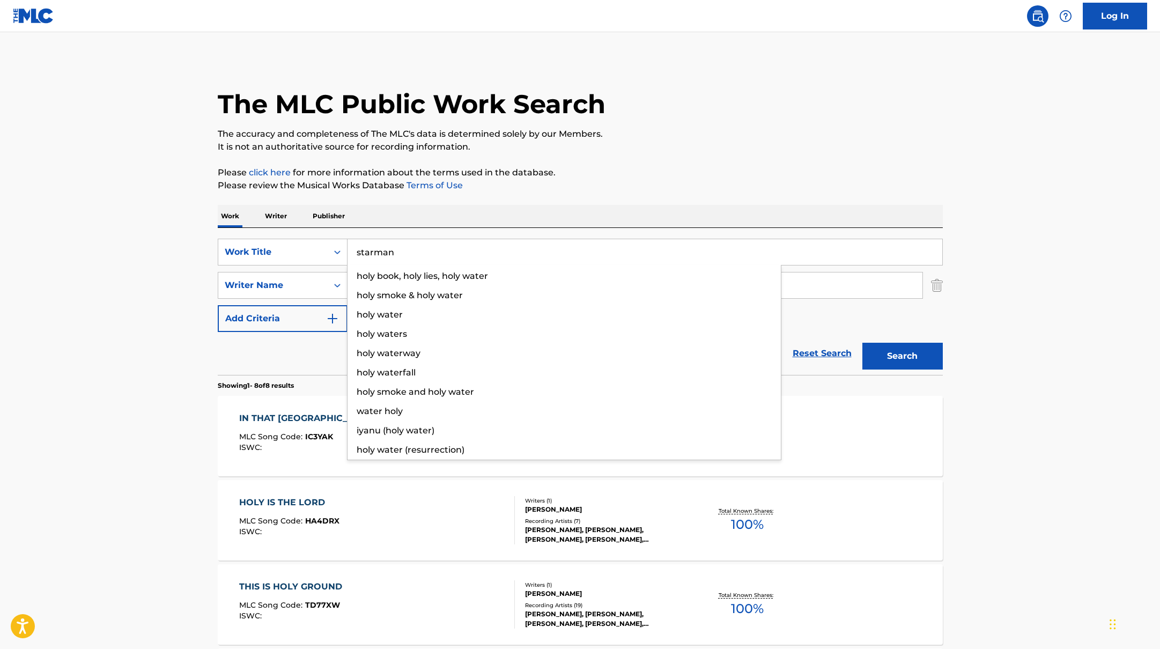
click at [603, 169] on p "Please click here for more information about the terms used in the database." at bounding box center [580, 172] width 725 height 13
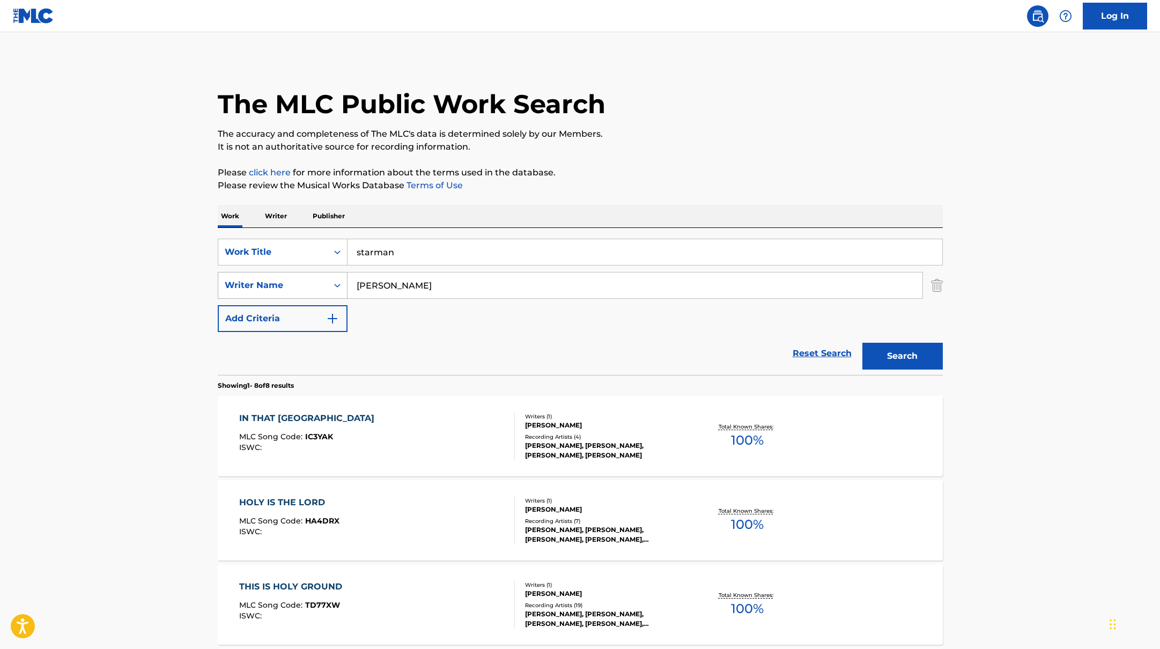
drag, startPoint x: 399, startPoint y: 290, endPoint x: 319, endPoint y: 283, distance: 80.2
click at [319, 283] on div "SearchWithCriteria6fe0b56a-87ea-458f-8866-440b0c01beee Writer Name [PERSON_NAME]" at bounding box center [580, 285] width 725 height 27
click at [647, 177] on p "Please click here for more information about the terms used in the database." at bounding box center [580, 172] width 725 height 13
click at [886, 343] on button "Search" at bounding box center [902, 356] width 80 height 27
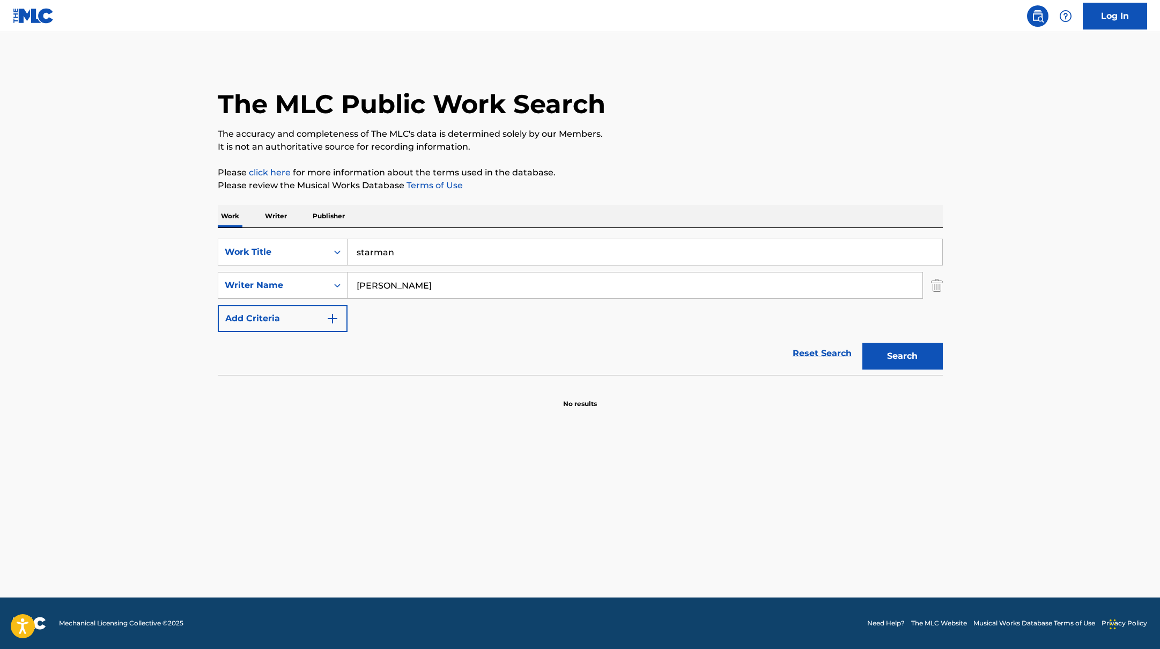
drag, startPoint x: 407, startPoint y: 254, endPoint x: 403, endPoint y: 223, distance: 31.4
click at [319, 245] on div "SearchWithCriteria45832d00-a73f-42f3-99db-db111a6c5918 Work Title starman" at bounding box center [580, 252] width 725 height 27
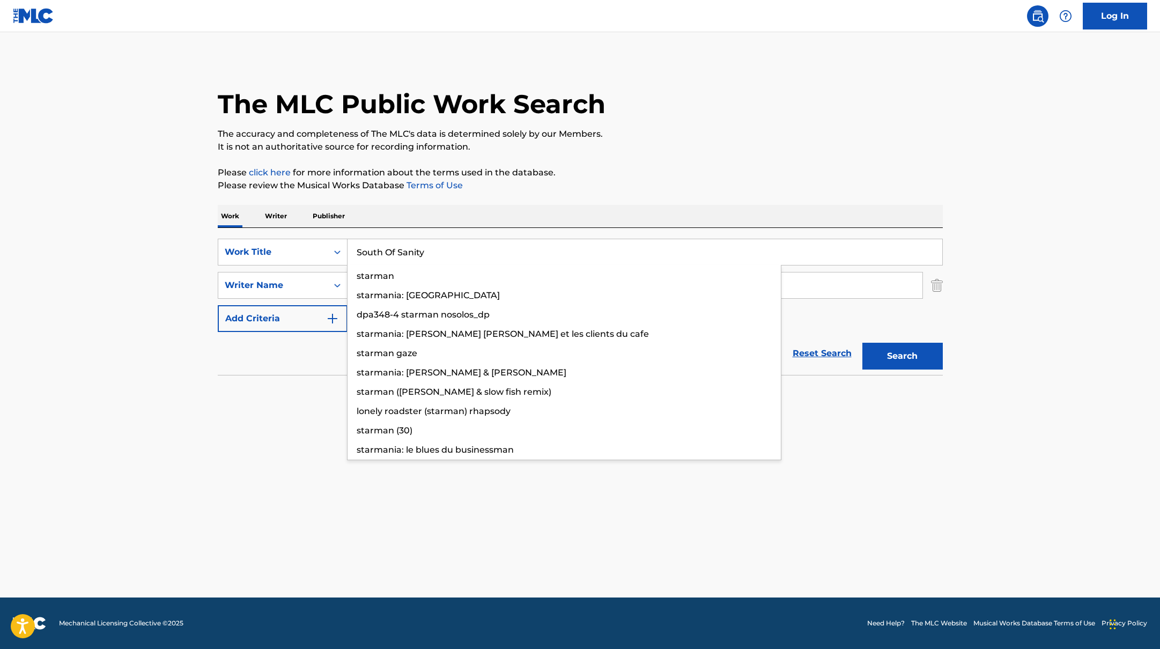
click at [550, 181] on p "Please review the Musical Works Database Terms of Use" at bounding box center [580, 185] width 725 height 13
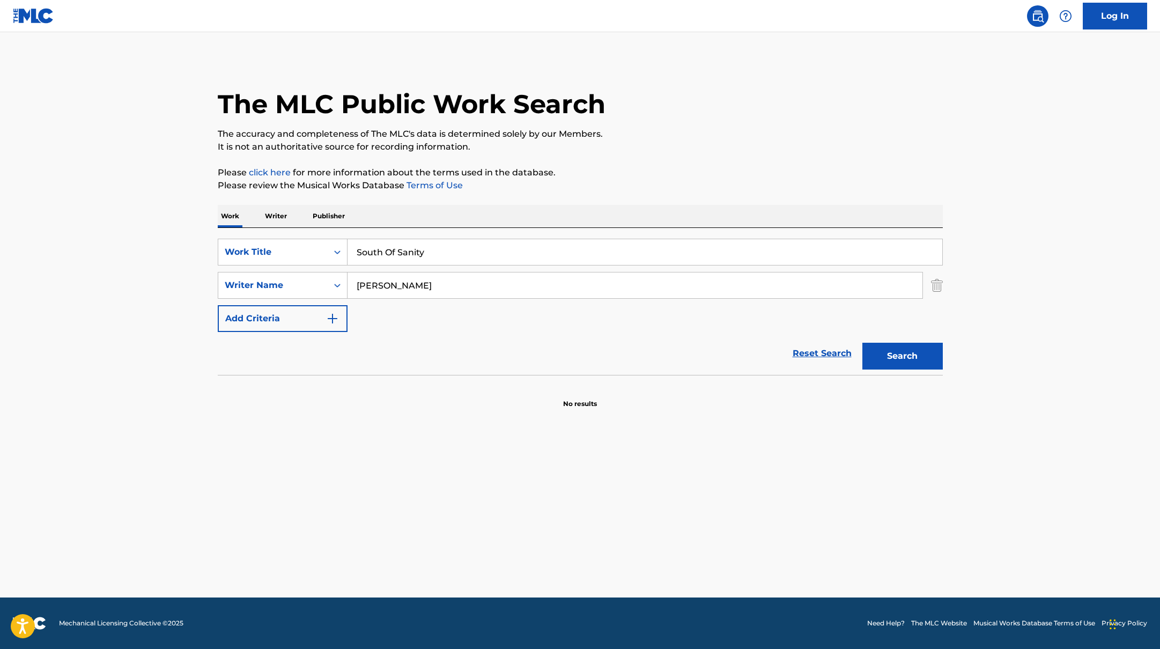
drag, startPoint x: 389, startPoint y: 286, endPoint x: 543, endPoint y: 217, distance: 168.5
click at [315, 273] on div "SearchWithCriteria6fe0b56a-87ea-458f-8866-440b0c01beee Writer Name [PERSON_NAME]" at bounding box center [580, 285] width 725 height 27
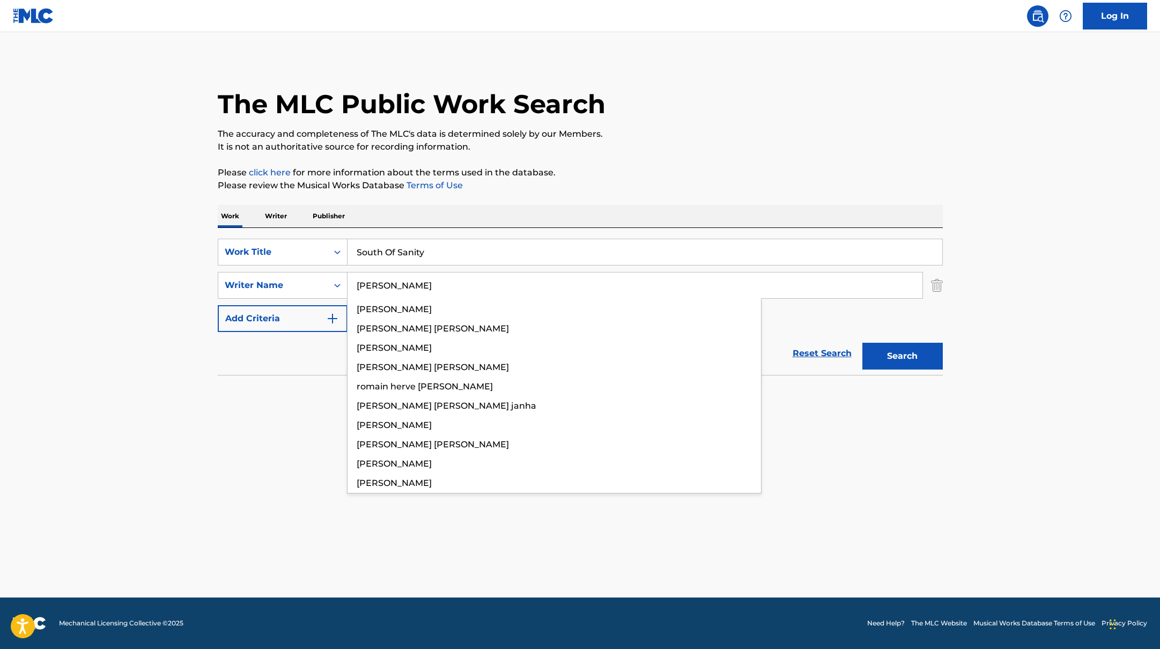
click at [600, 211] on div "Work Writer Publisher" at bounding box center [580, 216] width 725 height 23
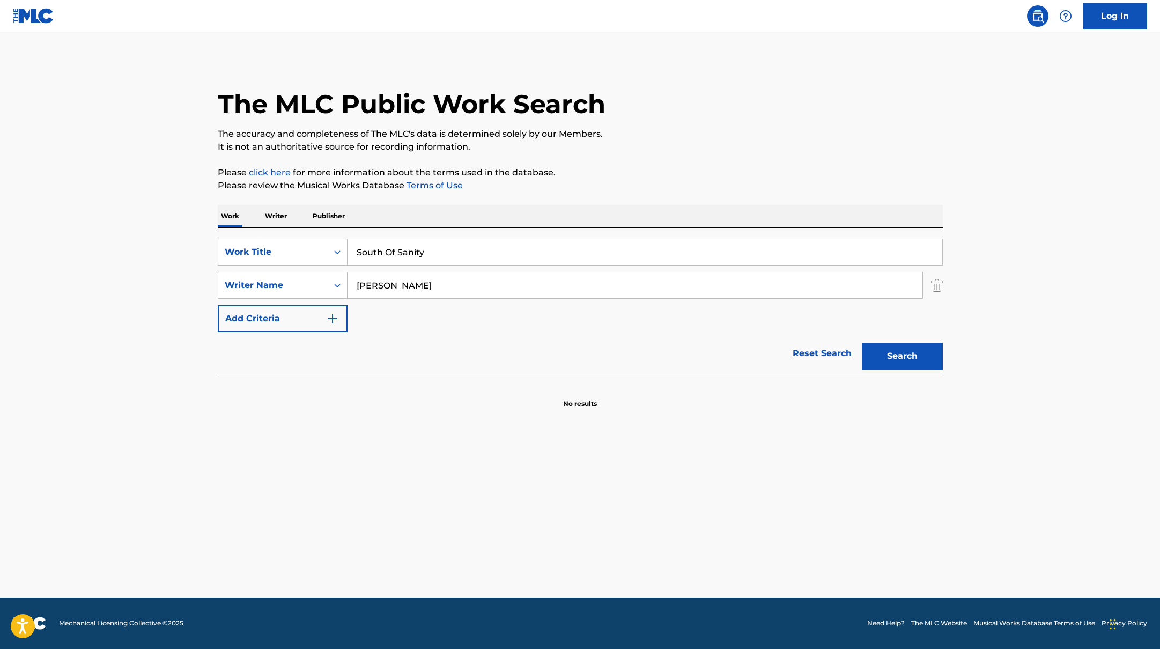
click at [884, 363] on button "Search" at bounding box center [902, 356] width 80 height 27
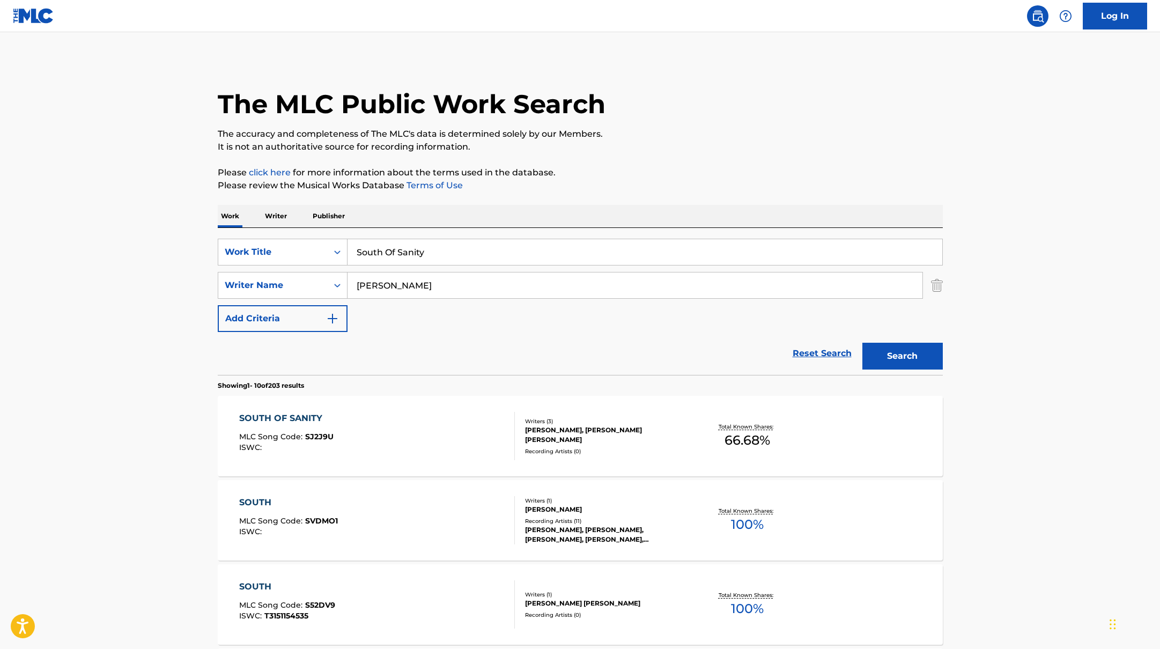
click at [446, 440] on div "SOUTH OF SANITY MLC Song Code : SJ2J9U ISWC :" at bounding box center [377, 436] width 276 height 48
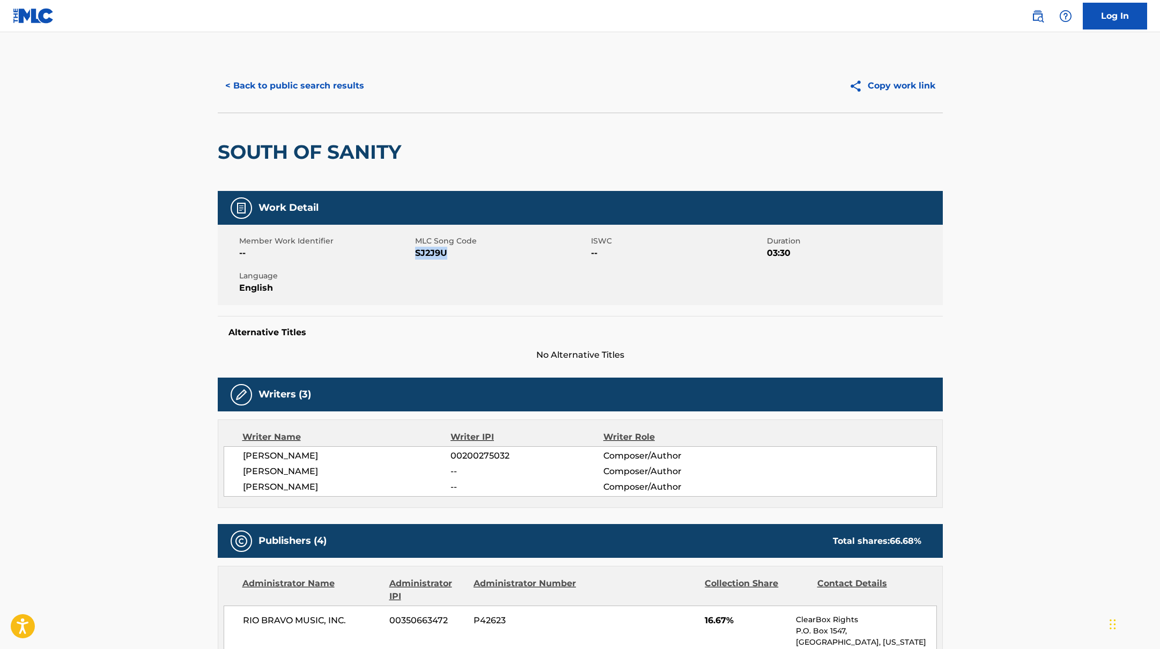
drag, startPoint x: 416, startPoint y: 253, endPoint x: 483, endPoint y: 253, distance: 67.0
click at [483, 253] on span "SJ2J9U" at bounding box center [501, 253] width 173 height 13
click at [361, 86] on button "< Back to public search results" at bounding box center [295, 85] width 154 height 27
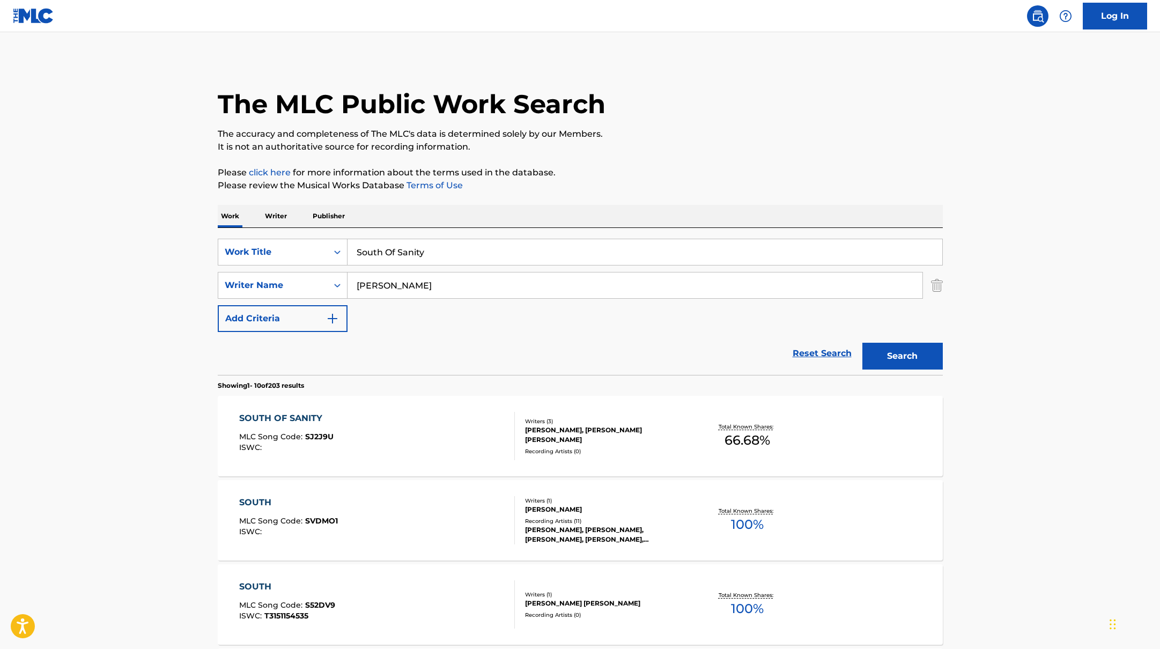
drag, startPoint x: 422, startPoint y: 254, endPoint x: 317, endPoint y: 235, distance: 106.2
click at [326, 239] on div "SearchWithCriteria45832d00-a73f-42f3-99db-db111a6c5918 Work Title South Of Sani…" at bounding box center [580, 252] width 725 height 27
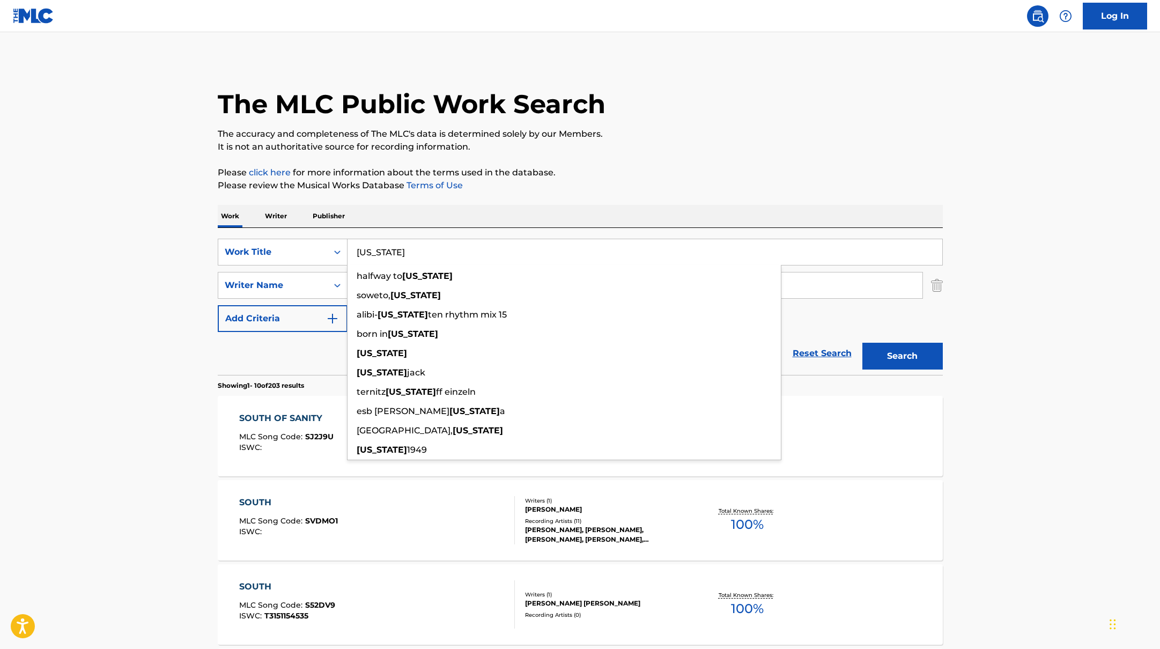
click at [472, 242] on input "[US_STATE]" at bounding box center [644, 252] width 595 height 26
click at [452, 216] on div "Work Writer Publisher" at bounding box center [580, 216] width 725 height 23
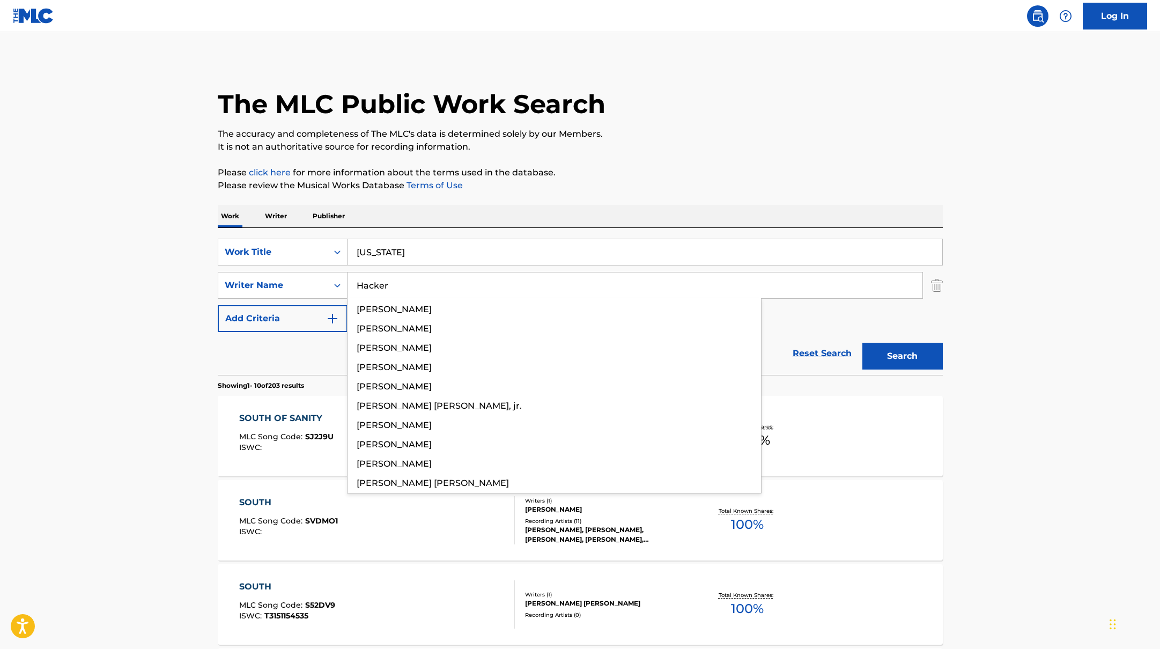
drag, startPoint x: 419, startPoint y: 286, endPoint x: 660, endPoint y: 182, distance: 262.8
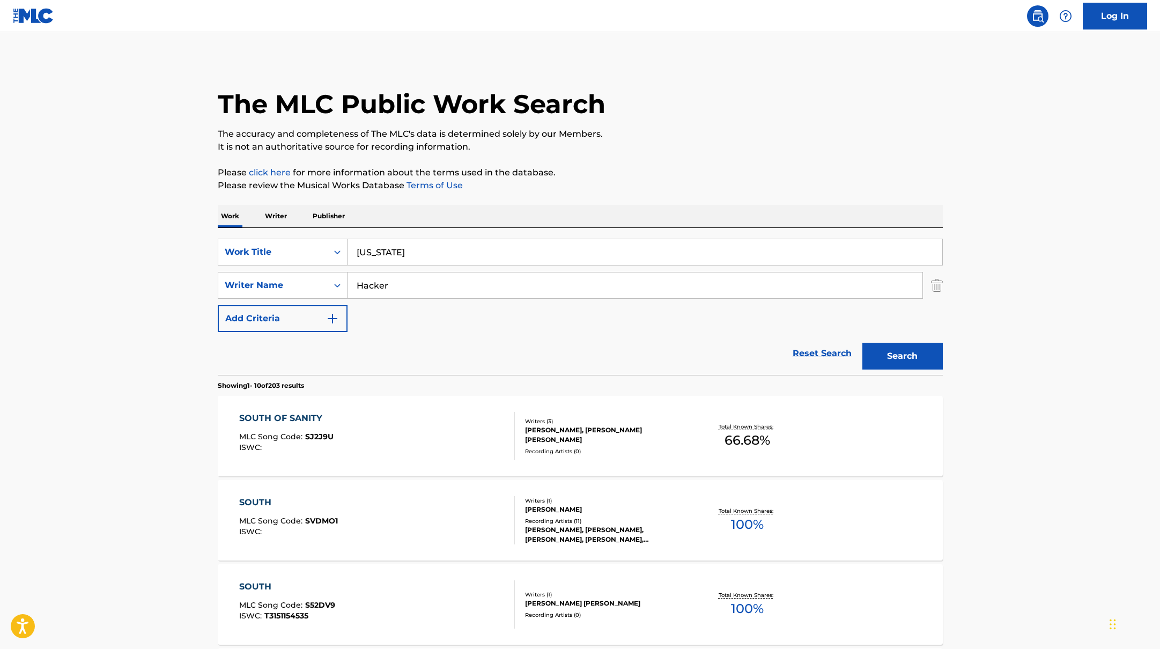
click at [660, 182] on p "Please review the Musical Works Database Terms of Use" at bounding box center [580, 185] width 725 height 13
click at [904, 347] on button "Search" at bounding box center [902, 356] width 80 height 27
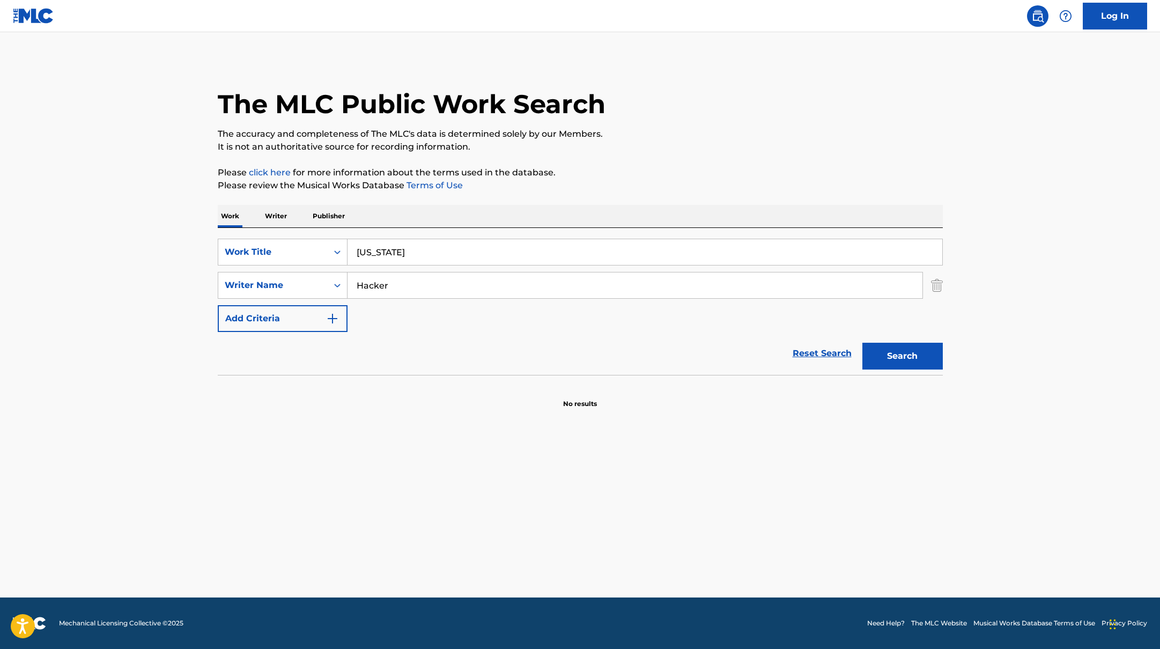
drag, startPoint x: 445, startPoint y: 254, endPoint x: 540, endPoint y: 189, distance: 115.4
click at [281, 235] on div "SearchWithCriteria45832d00-a73f-42f3-99db-db111a6c5918 Work Title [US_STATE] Se…" at bounding box center [580, 301] width 725 height 147
click at [723, 134] on p "The accuracy and completeness of The MLC's data is determined solely by our Mem…" at bounding box center [580, 134] width 725 height 13
drag, startPoint x: 361, startPoint y: 273, endPoint x: 364, endPoint y: 247, distance: 26.9
click at [305, 256] on div "SearchWithCriteria45832d00-a73f-42f3-99db-db111a6c5918 Work Title wgft SearchWi…" at bounding box center [580, 285] width 725 height 93
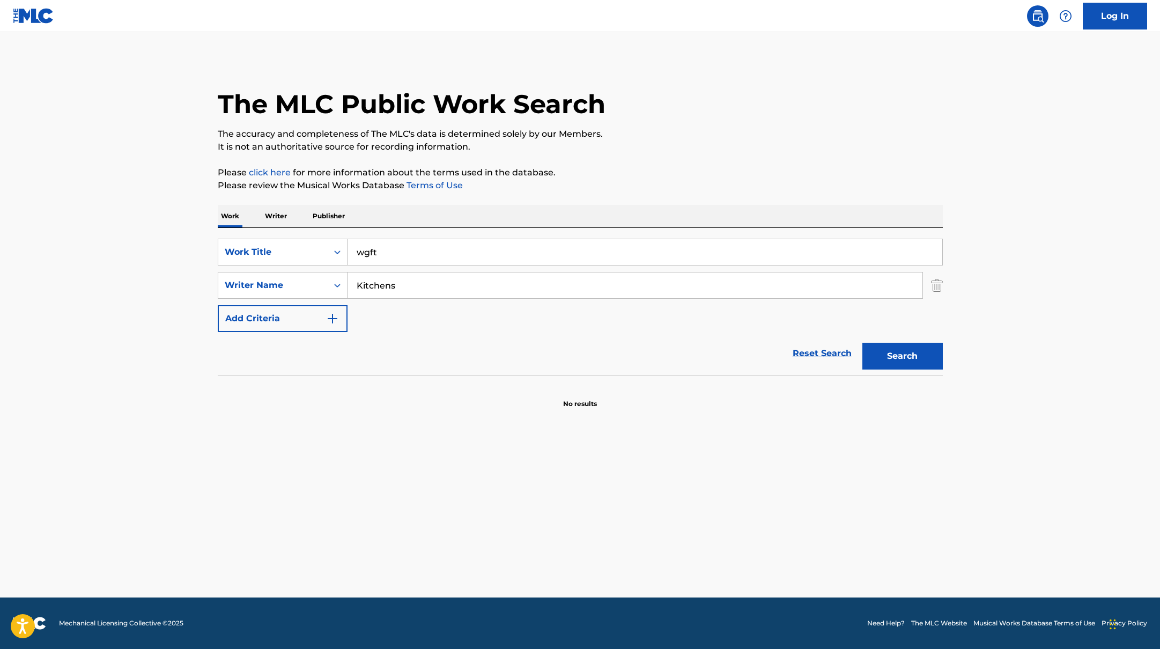
click at [638, 174] on p "Please click here for more information about the terms used in the database." at bounding box center [580, 172] width 725 height 13
click at [871, 359] on button "Search" at bounding box center [902, 356] width 80 height 27
drag, startPoint x: 389, startPoint y: 251, endPoint x: 706, endPoint y: 115, distance: 344.9
click at [708, 115] on div "The MLC Public Work Search The accuracy and completeness of The MLC's data is d…" at bounding box center [580, 234] width 751 height 350
click at [706, 115] on div "The MLC Public Work Search" at bounding box center [580, 98] width 725 height 78
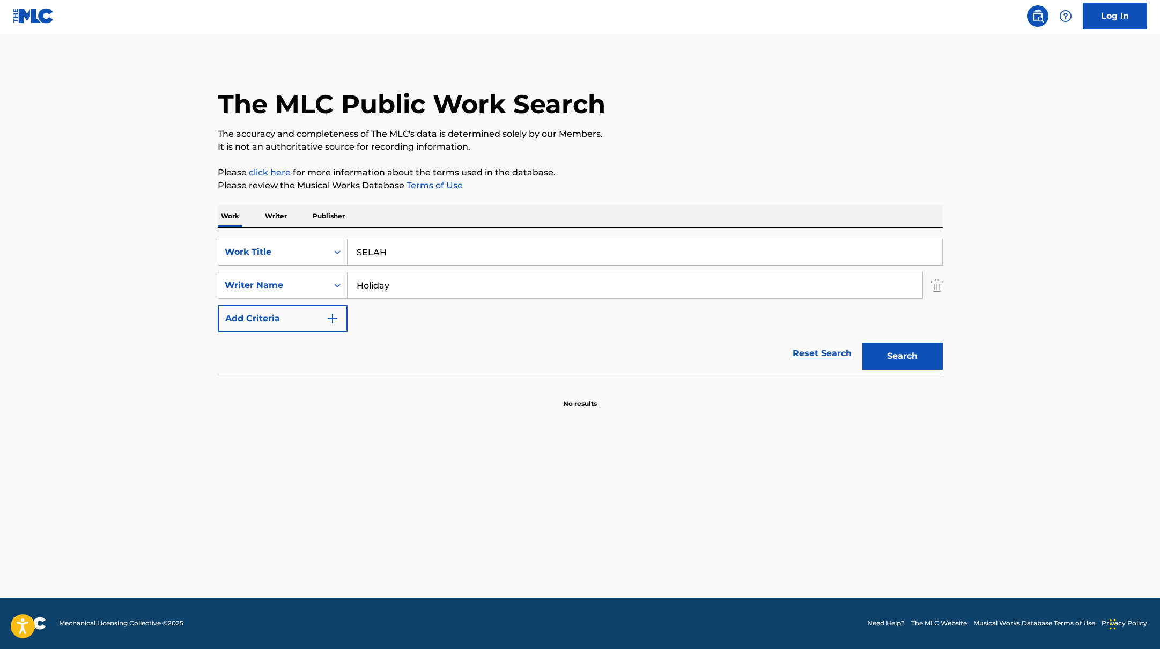
drag, startPoint x: 405, startPoint y: 286, endPoint x: 666, endPoint y: 161, distance: 289.7
click at [665, 161] on div "The MLC Public Work Search The accuracy and completeness of The MLC's data is d…" at bounding box center [580, 234] width 751 height 350
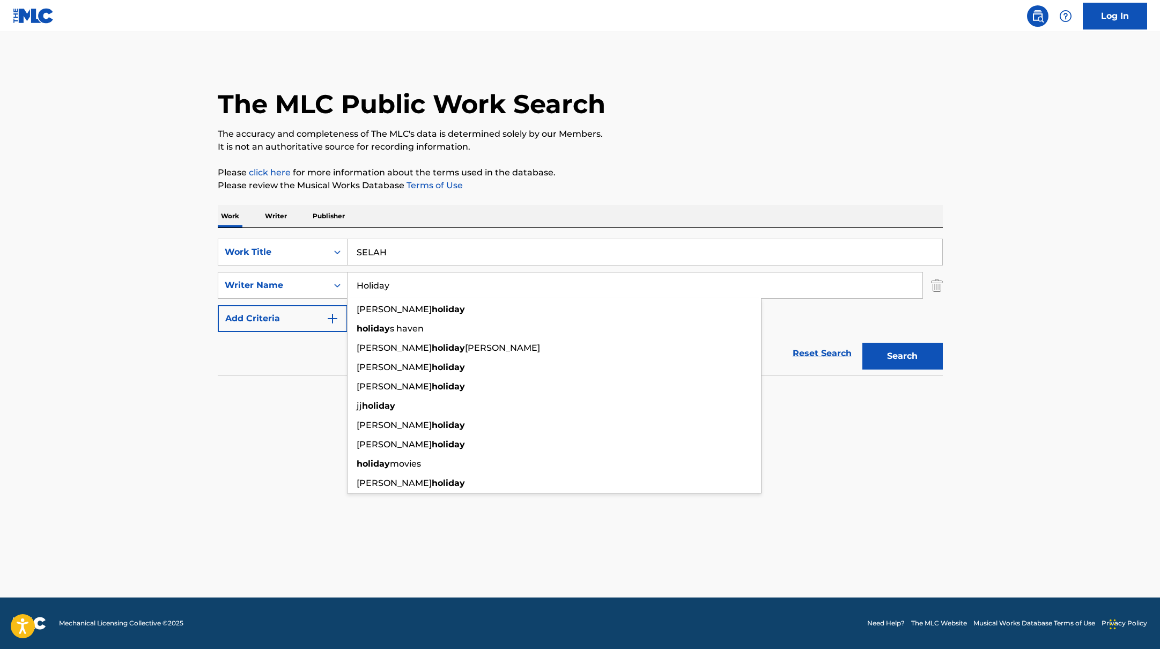
click at [666, 161] on div "The MLC Public Work Search The accuracy and completeness of The MLC's data is d…" at bounding box center [580, 234] width 751 height 350
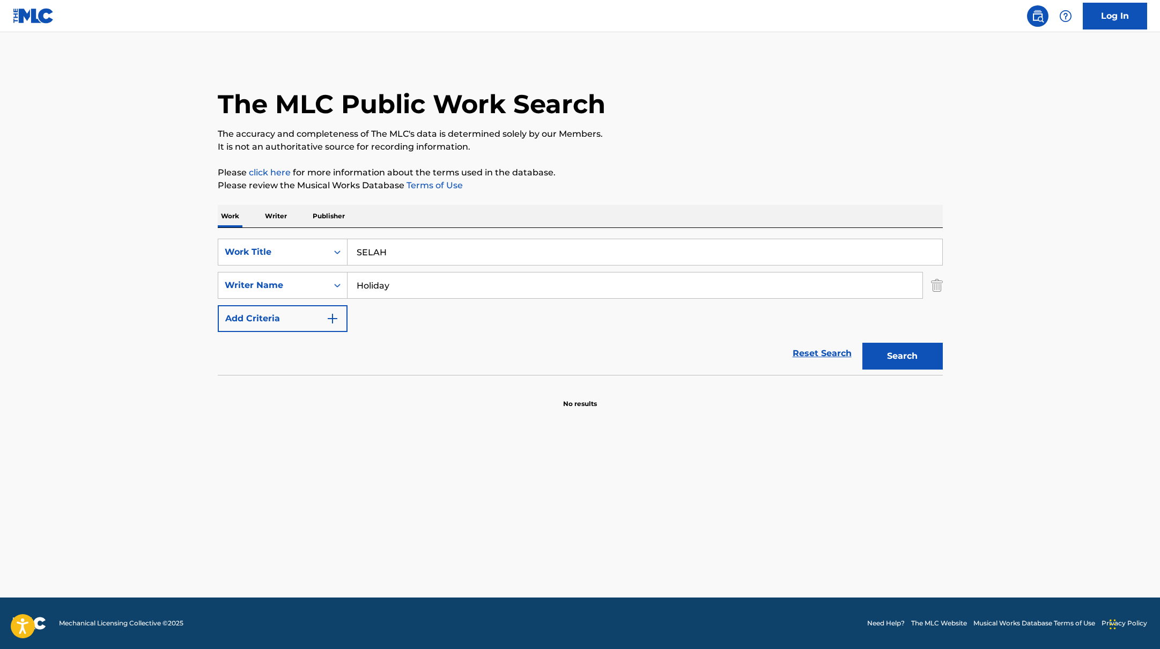
click at [904, 353] on button "Search" at bounding box center [902, 356] width 80 height 27
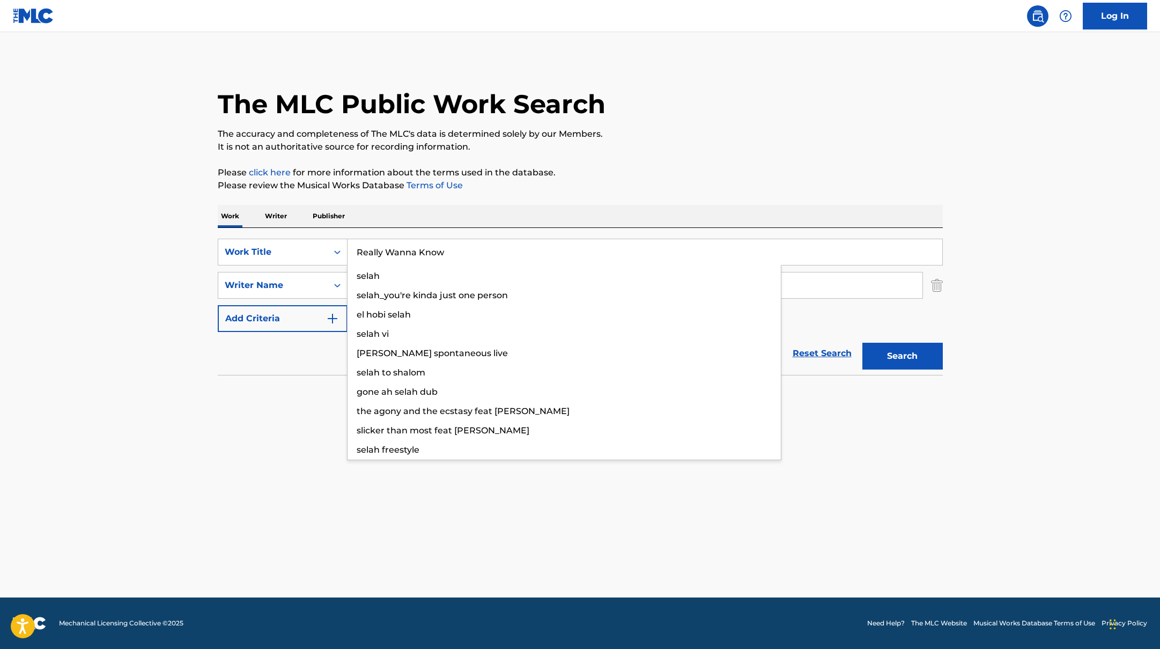
drag, startPoint x: 394, startPoint y: 253, endPoint x: 632, endPoint y: 154, distance: 257.2
click at [632, 154] on div "The MLC Public Work Search The accuracy and completeness of The MLC's data is d…" at bounding box center [580, 234] width 751 height 350
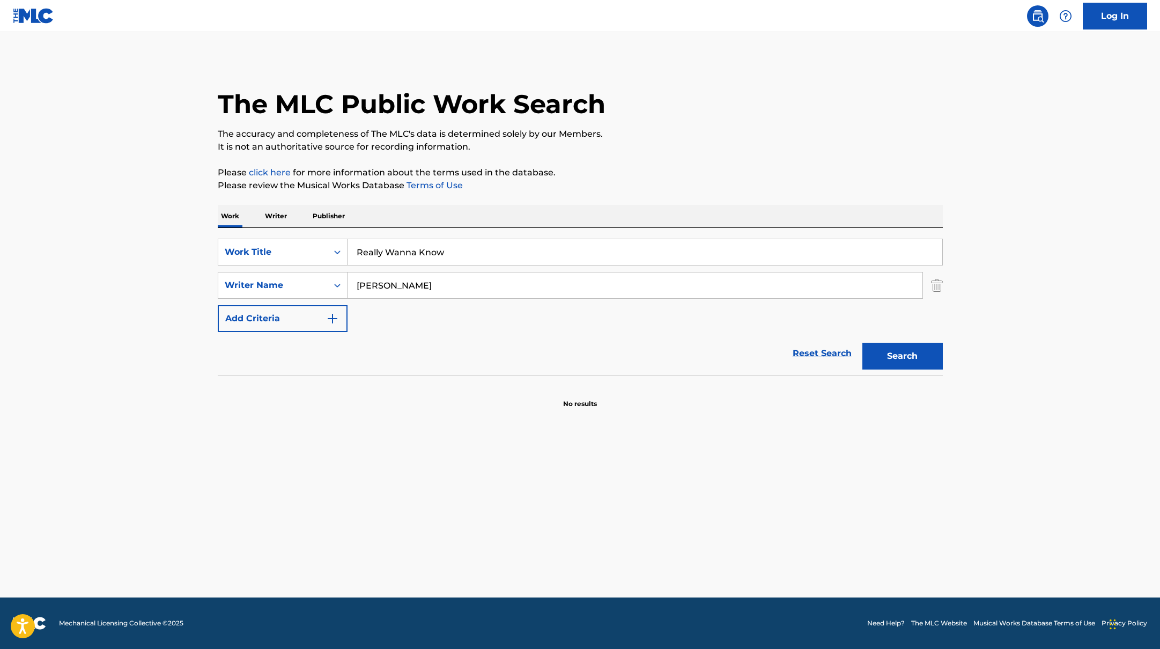
drag, startPoint x: 372, startPoint y: 286, endPoint x: 349, endPoint y: 280, distance: 24.3
click at [331, 283] on div "SearchWithCriteria6fe0b56a-87ea-458f-8866-440b0c01beee Writer Name [PERSON_NAME]" at bounding box center [580, 285] width 725 height 27
click at [639, 191] on p "Please review the Musical Works Database Terms of Use" at bounding box center [580, 185] width 725 height 13
click at [869, 341] on div "Search" at bounding box center [900, 353] width 86 height 43
click at [873, 347] on button "Search" at bounding box center [902, 356] width 80 height 27
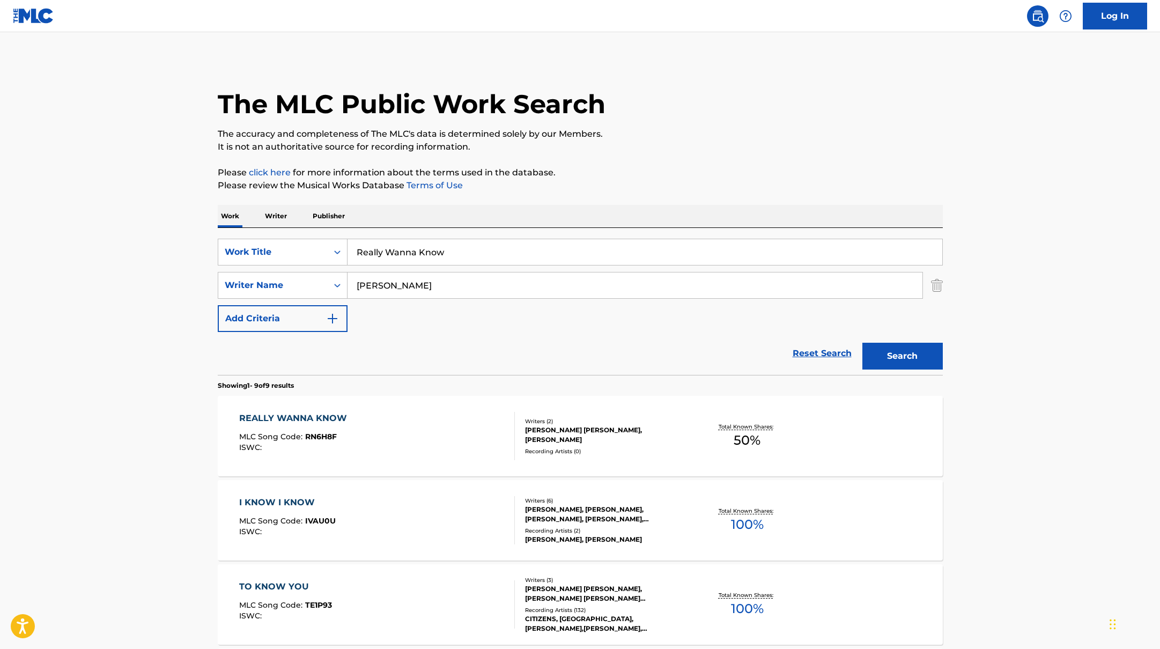
click at [447, 420] on div "REALLY WANNA KNOW MLC Song Code : RN6H8F ISWC :" at bounding box center [377, 436] width 276 height 48
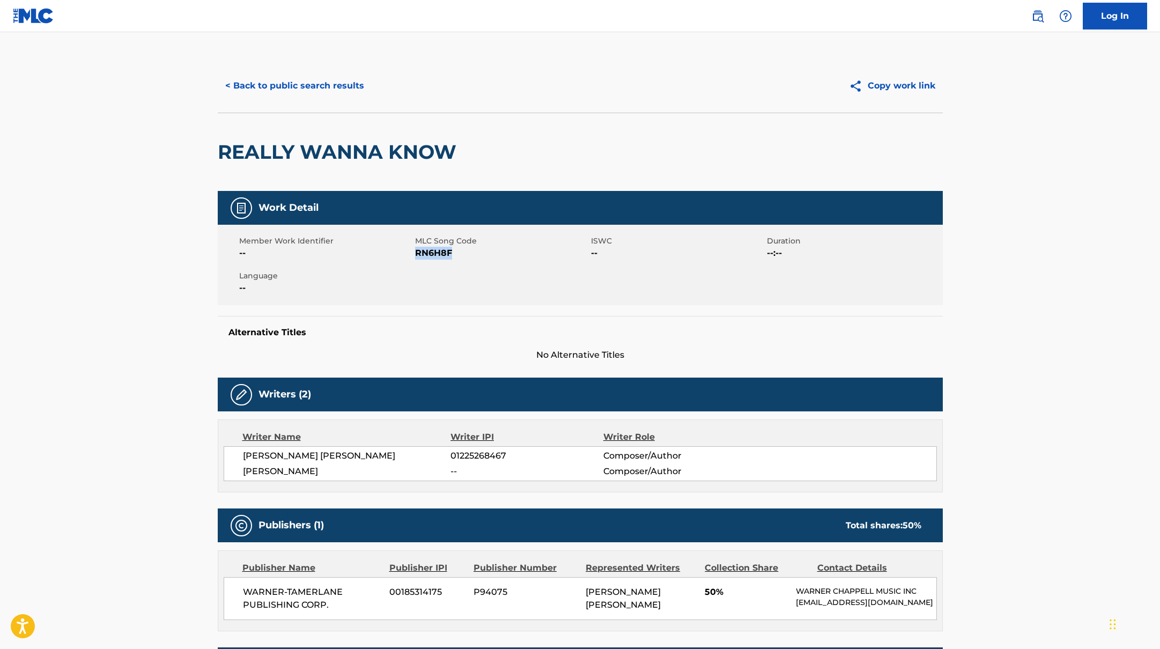
drag, startPoint x: 421, startPoint y: 254, endPoint x: 480, endPoint y: 254, distance: 59.0
click at [480, 254] on span "RN6H8F" at bounding box center [501, 253] width 173 height 13
click at [274, 83] on button "< Back to public search results" at bounding box center [295, 85] width 154 height 27
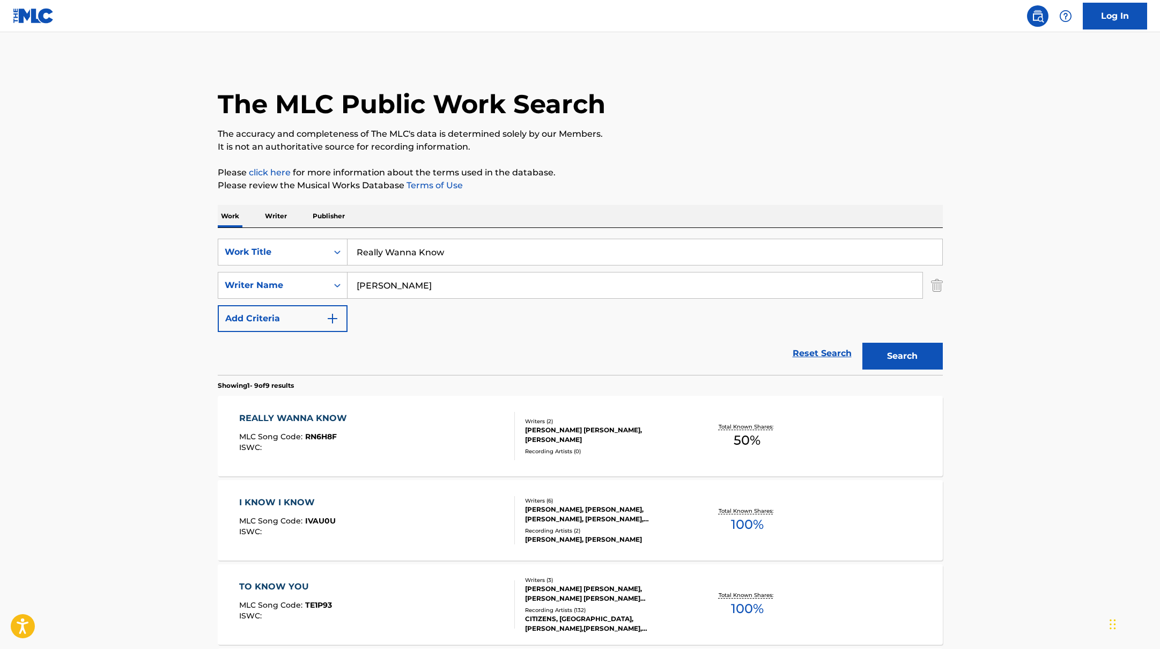
drag, startPoint x: 450, startPoint y: 254, endPoint x: 324, endPoint y: 235, distance: 127.4
click at [325, 236] on div "SearchWithCriteria45832d00-a73f-42f3-99db-db111a6c5918 Work Title Really Wanna …" at bounding box center [580, 301] width 725 height 147
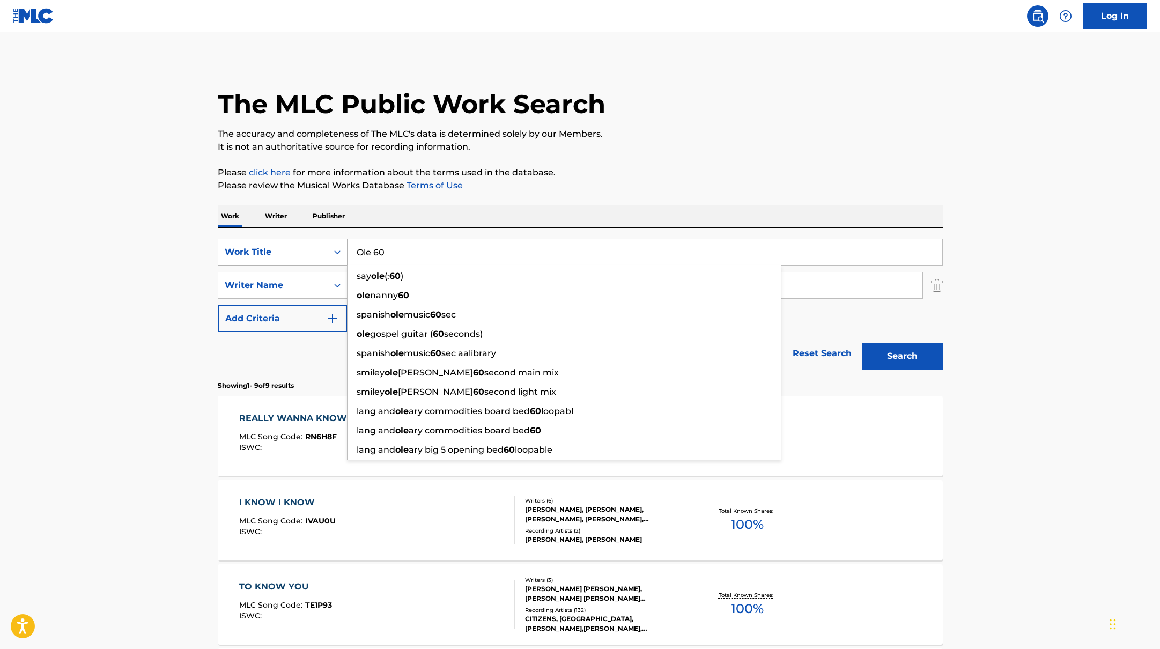
drag, startPoint x: 420, startPoint y: 251, endPoint x: 340, endPoint y: 240, distance: 80.2
click at [342, 240] on div "SearchWithCriteria45832d00-a73f-42f3-99db-db111a6c5918 Work Title Ole 60 say ol…" at bounding box center [580, 252] width 725 height 27
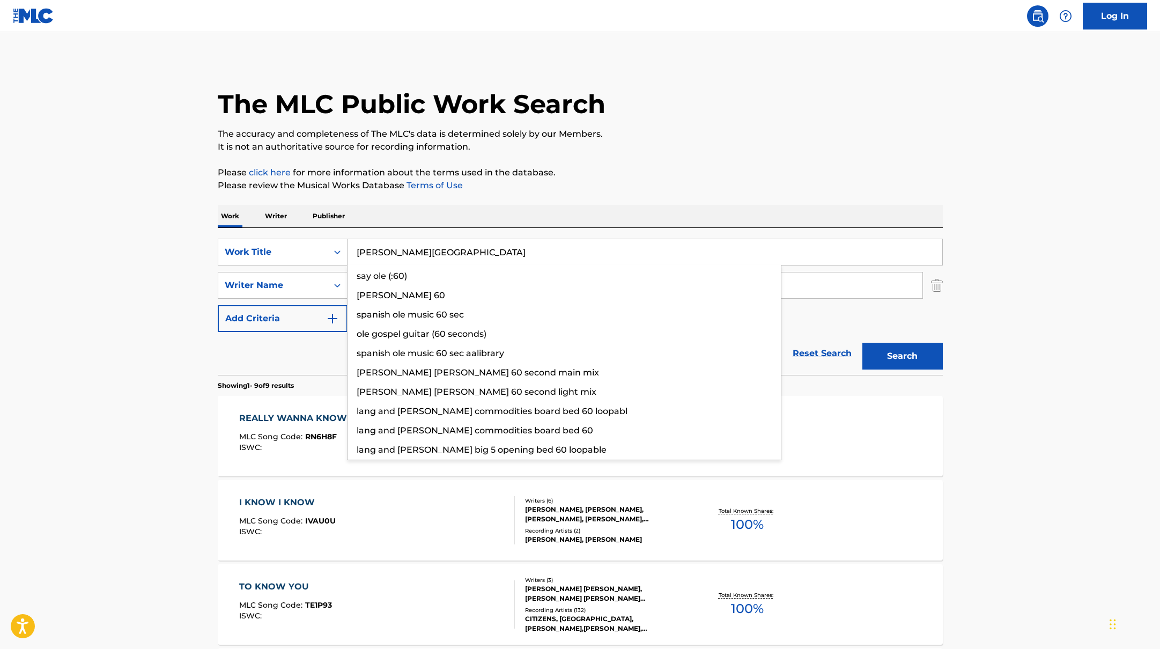
click at [589, 205] on div "Work Writer Publisher" at bounding box center [580, 216] width 725 height 23
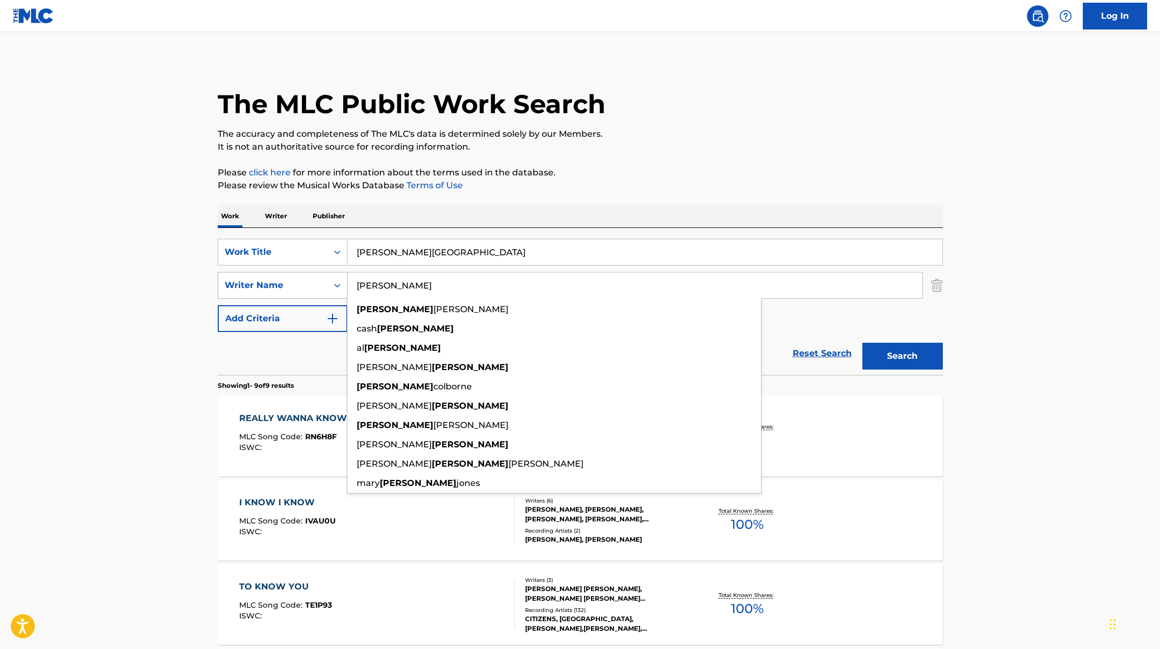
drag, startPoint x: 420, startPoint y: 286, endPoint x: 341, endPoint y: 277, distance: 79.8
click at [341, 277] on div "SearchWithCriteria6fe0b56a-87ea-458f-8866-440b0c01beee Writer Name [PERSON_NAME…" at bounding box center [580, 285] width 725 height 27
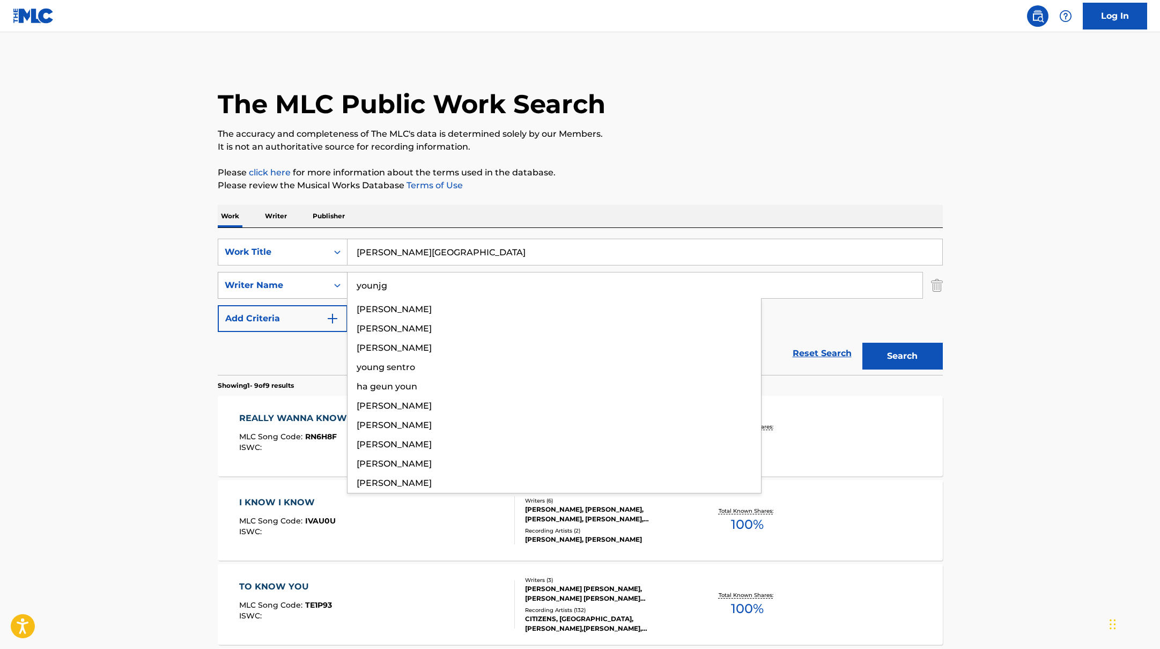
click at [862, 343] on button "Search" at bounding box center [902, 356] width 80 height 27
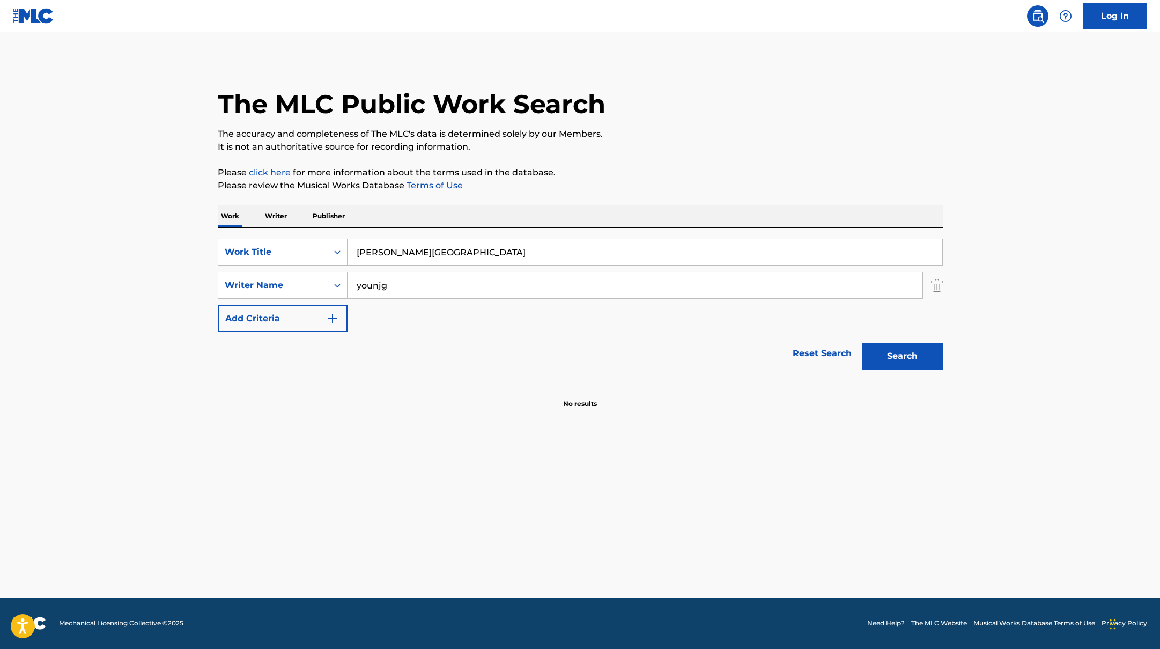
click at [381, 286] on input "younjg" at bounding box center [634, 285] width 575 height 26
click at [862, 343] on button "Search" at bounding box center [902, 356] width 80 height 27
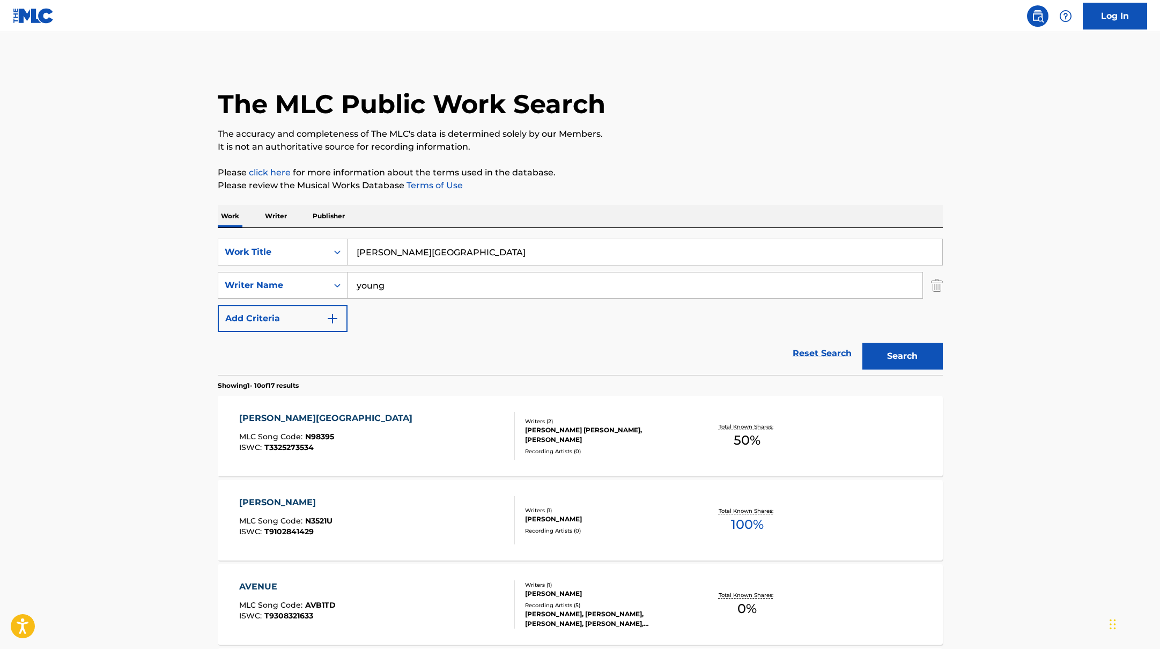
click at [577, 186] on p "Please review the Musical Works Database Terms of Use" at bounding box center [580, 185] width 725 height 13
click at [483, 433] on div "[PERSON_NAME] AVENUE MLC Song Code : N98395 ISWC : T3325273534" at bounding box center [377, 436] width 276 height 48
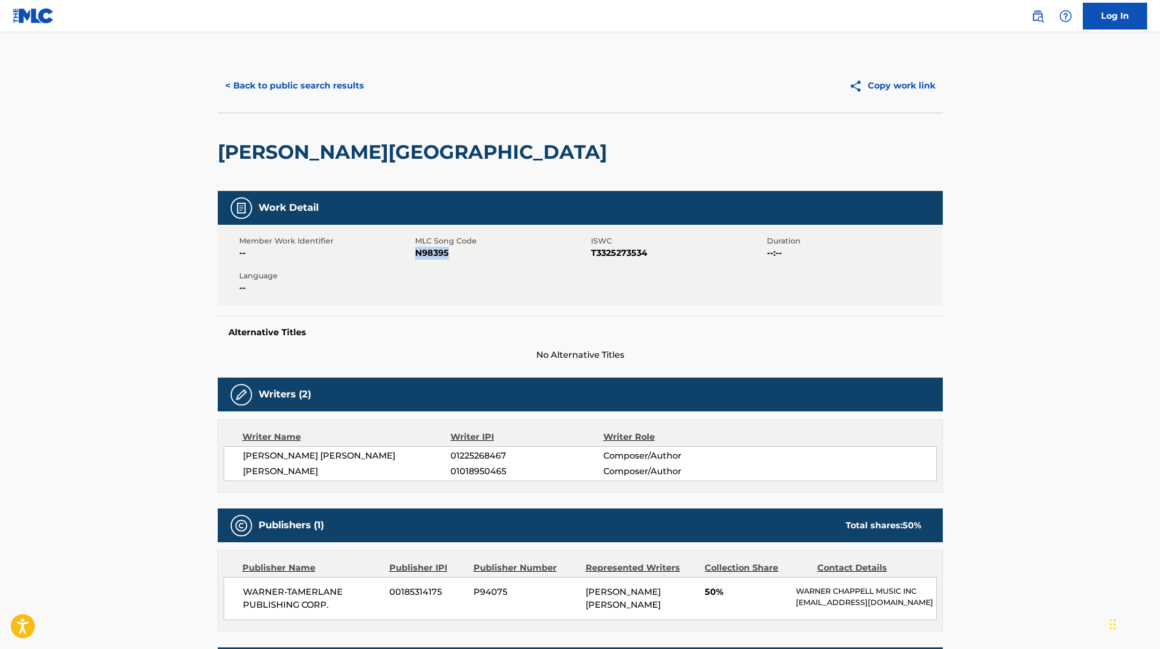
drag, startPoint x: 418, startPoint y: 253, endPoint x: 473, endPoint y: 253, distance: 55.8
click at [473, 253] on span "N98395" at bounding box center [501, 253] width 173 height 13
click at [333, 87] on button "< Back to public search results" at bounding box center [295, 85] width 154 height 27
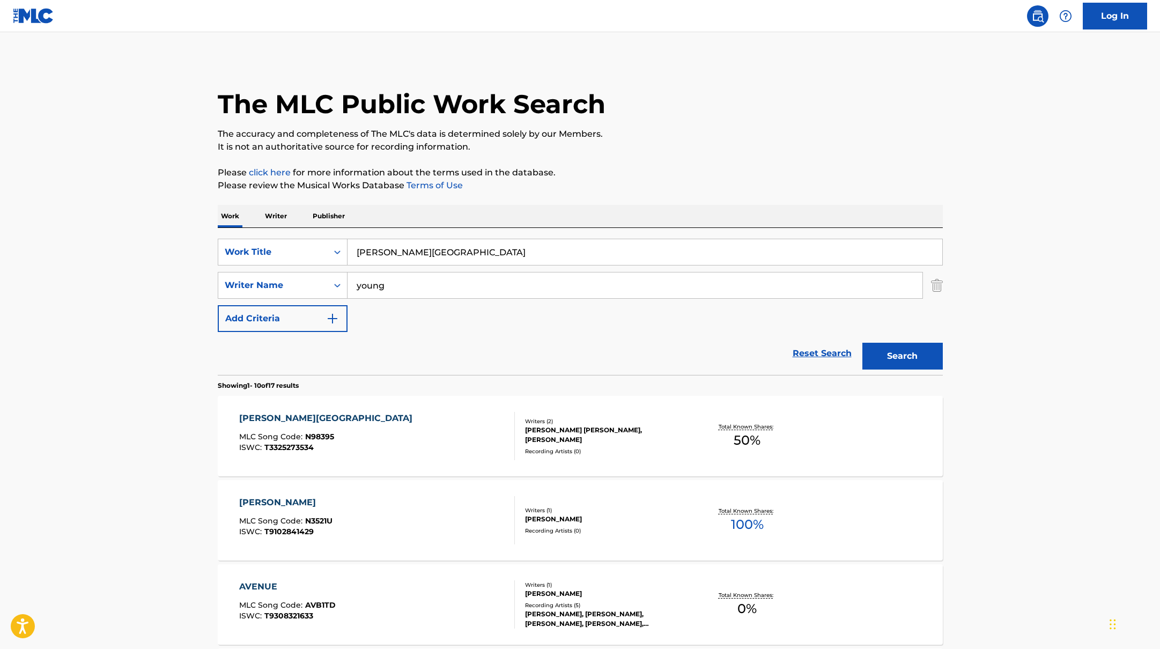
drag, startPoint x: 430, startPoint y: 253, endPoint x: 322, endPoint y: 237, distance: 109.0
click at [322, 237] on div "SearchWithCriteria45832d00-a73f-42f3-99db-db111a6c5918 Work Title [PERSON_NAME]…" at bounding box center [580, 301] width 725 height 147
click at [908, 349] on button "Search" at bounding box center [902, 356] width 80 height 27
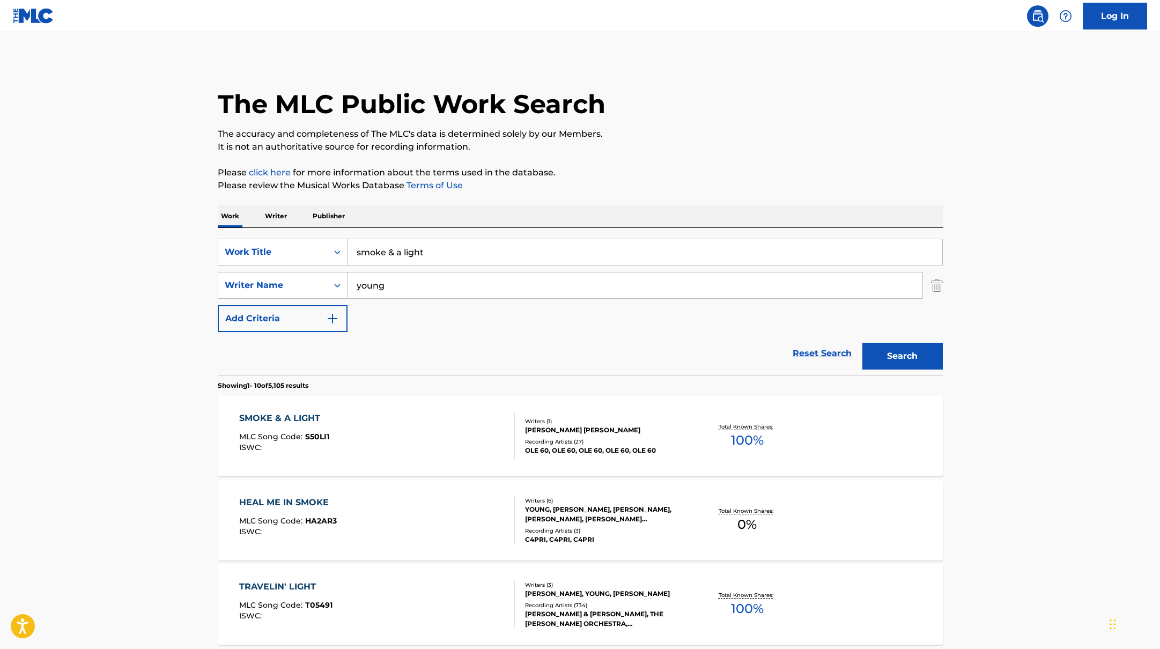
click at [463, 429] on div "SMOKE & A LIGHT MLC Song Code : S50LI1 ISWC :" at bounding box center [377, 436] width 276 height 48
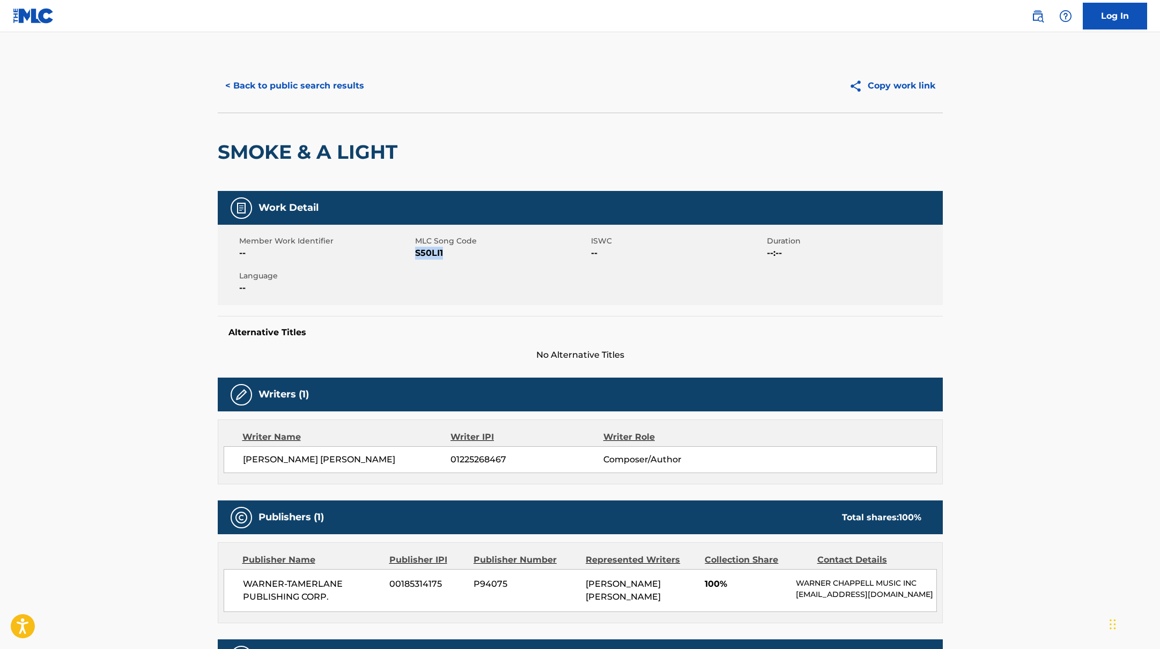
drag, startPoint x: 417, startPoint y: 250, endPoint x: 464, endPoint y: 250, distance: 47.7
click at [464, 250] on span "S50LI1" at bounding box center [501, 253] width 173 height 13
click at [315, 87] on button "< Back to public search results" at bounding box center [295, 85] width 154 height 27
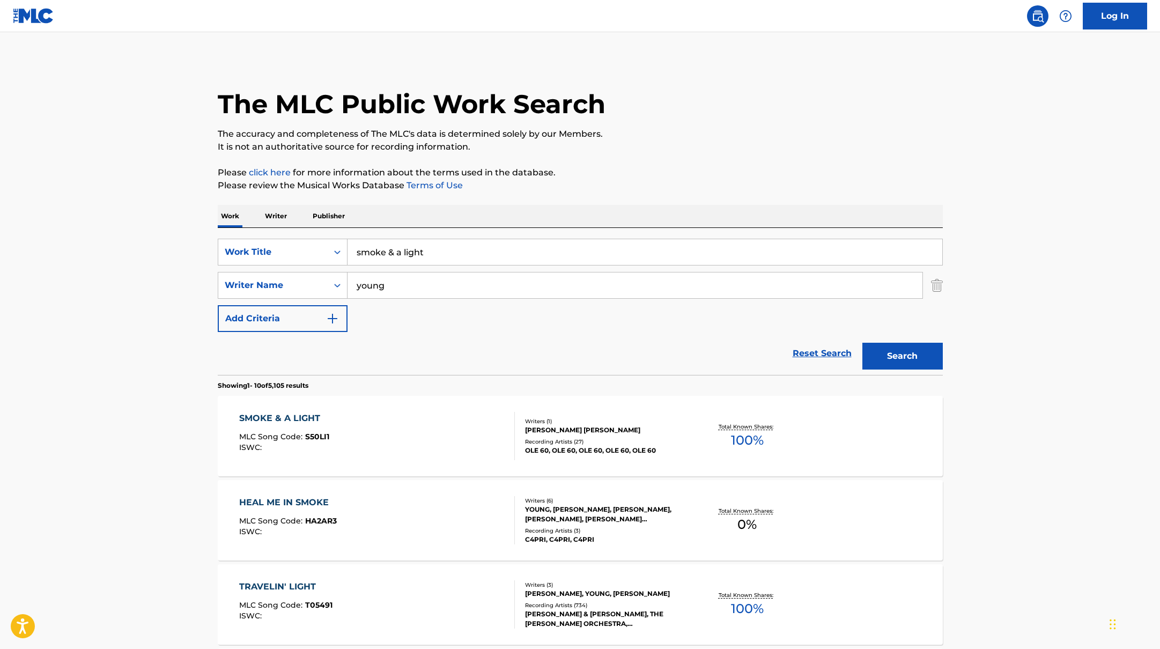
drag, startPoint x: 434, startPoint y: 250, endPoint x: 321, endPoint y: 234, distance: 114.3
click at [325, 236] on div "SearchWithCriteria45832d00-a73f-42f3-99db-db111a6c5918 Work Title smoke & a lig…" at bounding box center [580, 301] width 725 height 147
click at [916, 353] on button "Search" at bounding box center [902, 356] width 80 height 27
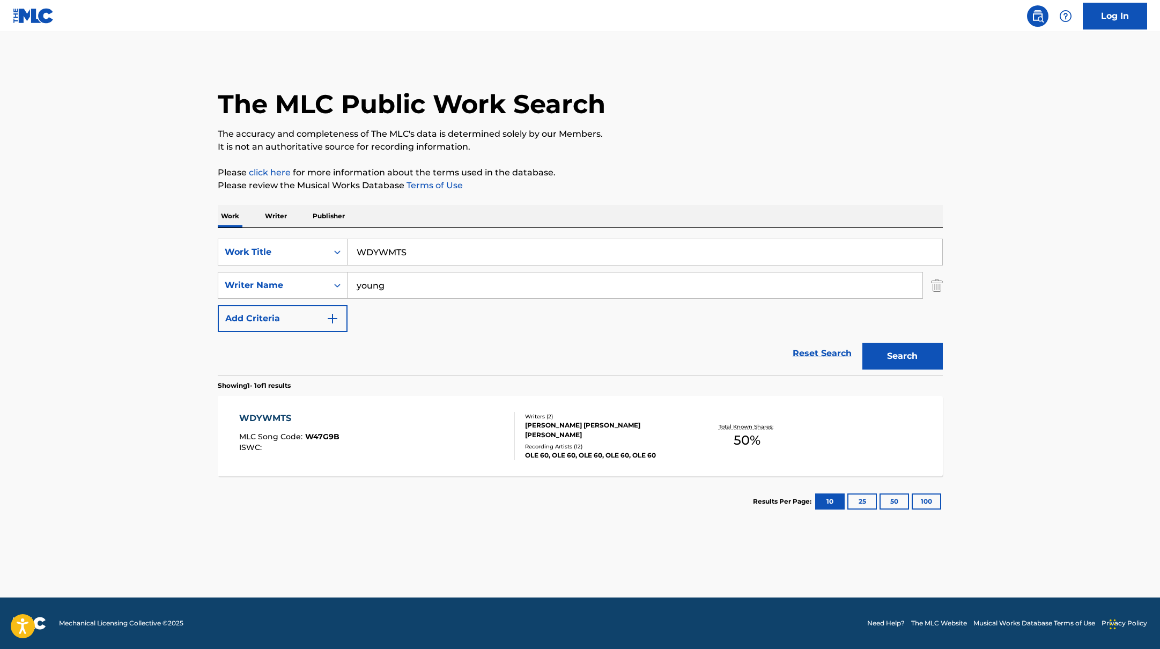
click at [442, 434] on div "WDYWMTS MLC Song Code : W47G9B ISWC :" at bounding box center [377, 436] width 276 height 48
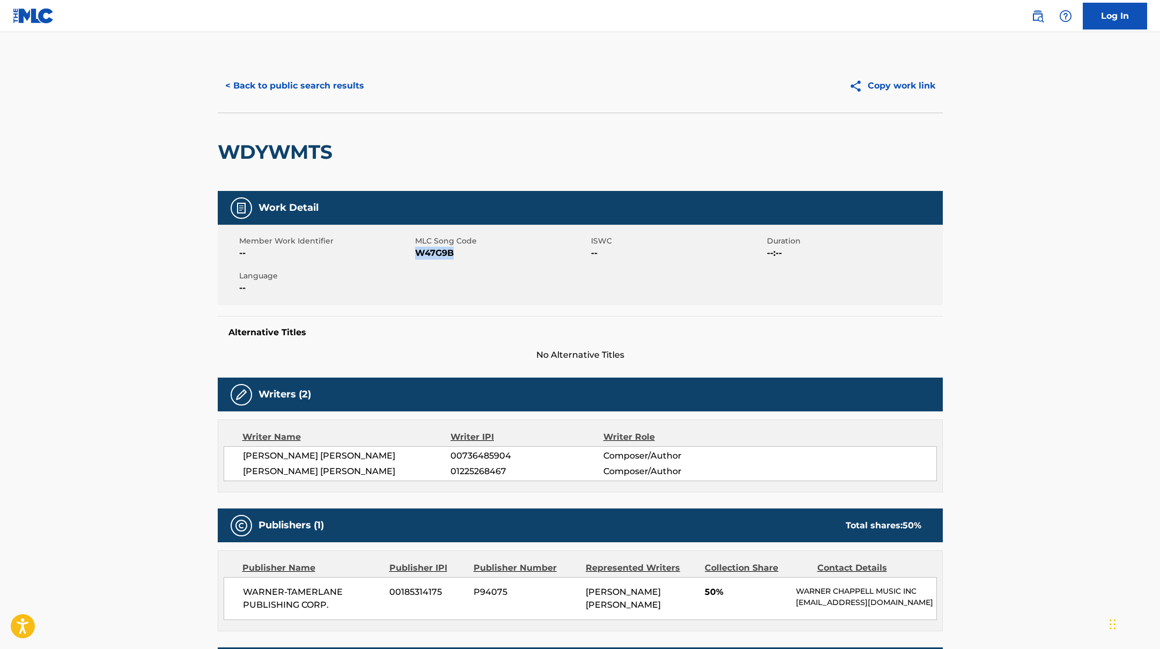
drag, startPoint x: 420, startPoint y: 254, endPoint x: 489, endPoint y: 254, distance: 69.2
click at [489, 254] on span "W47G9B" at bounding box center [501, 253] width 173 height 13
click at [324, 85] on button "< Back to public search results" at bounding box center [295, 85] width 154 height 27
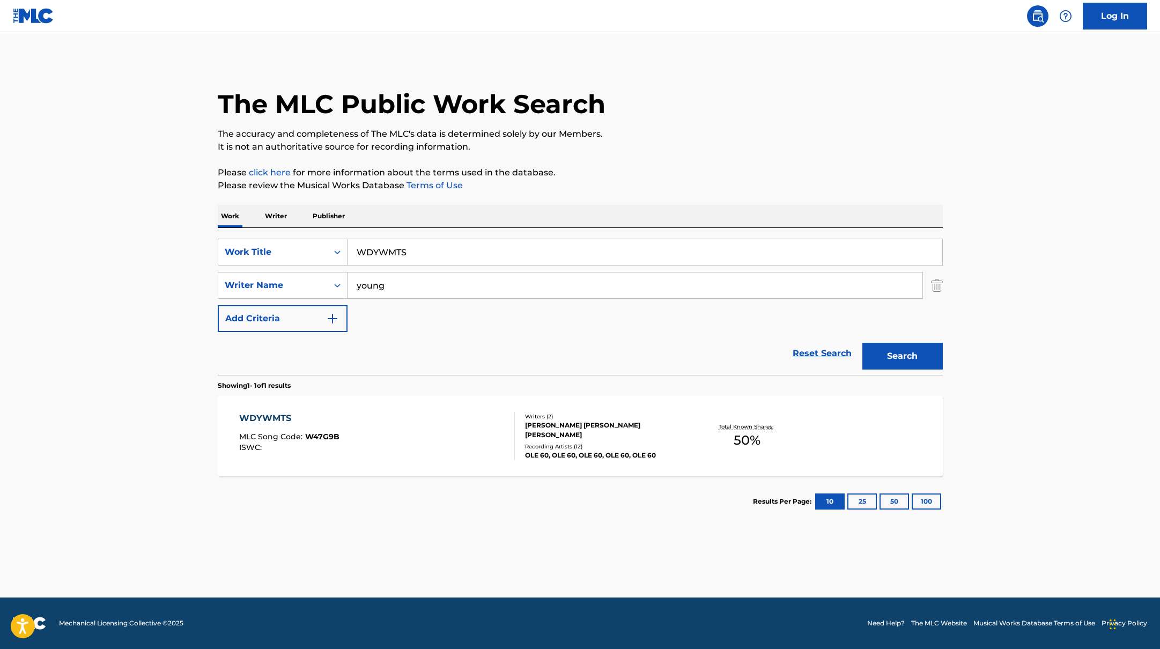
drag, startPoint x: 417, startPoint y: 253, endPoint x: 316, endPoint y: 234, distance: 102.5
click at [316, 234] on div "SearchWithCriteria45832d00-a73f-42f3-99db-db111a6c5918 Work Title WDYWMTS Searc…" at bounding box center [580, 301] width 725 height 147
click at [658, 169] on p "Please click here for more information about the terms used in the database." at bounding box center [580, 172] width 725 height 13
click at [879, 349] on button "Search" at bounding box center [902, 356] width 80 height 27
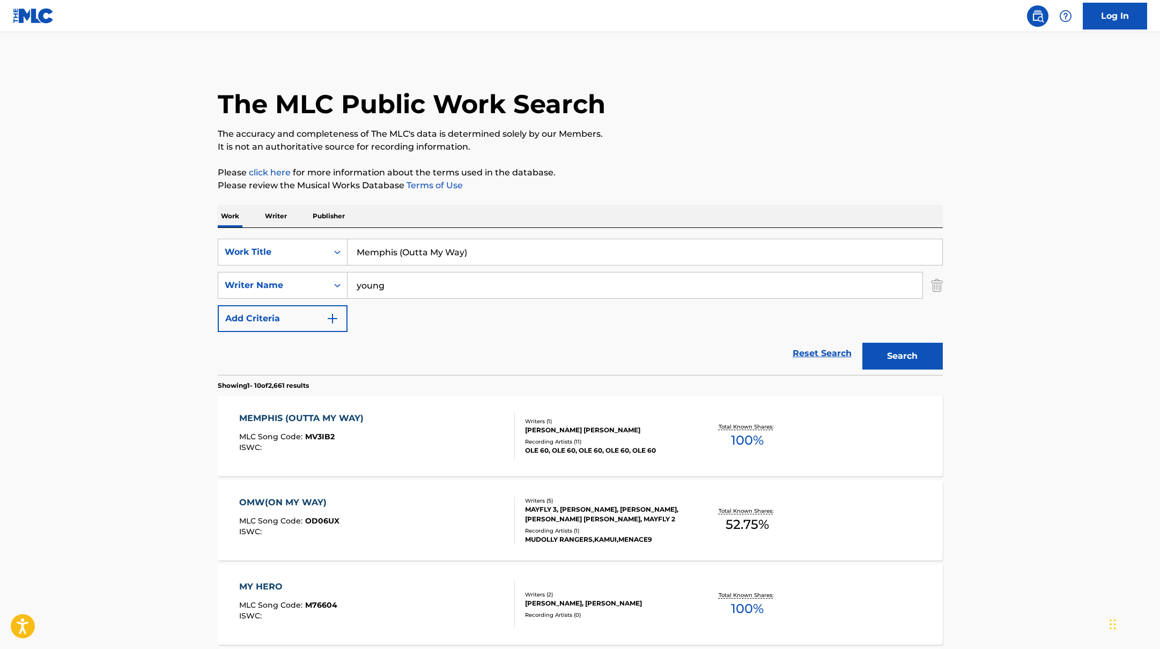
click at [426, 421] on div "MEMPHIS (OUTTA MY WAY) MLC Song Code : MV3IB2 ISWC :" at bounding box center [377, 436] width 276 height 48
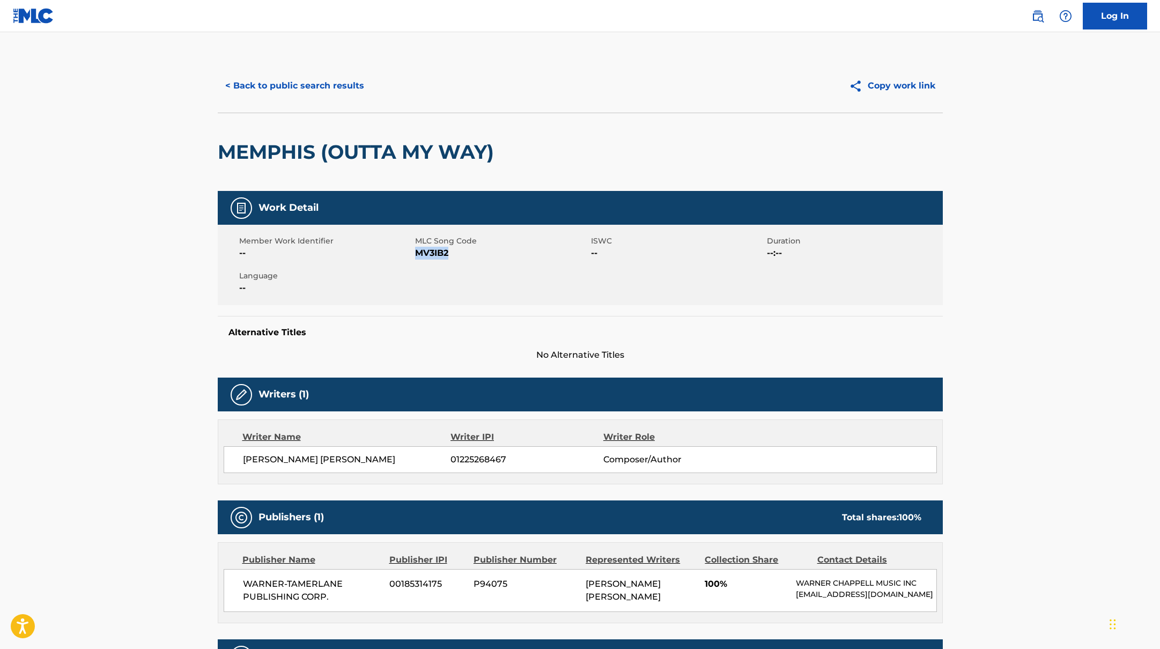
drag, startPoint x: 416, startPoint y: 253, endPoint x: 512, endPoint y: 260, distance: 95.7
click at [512, 260] on div "Member Work Identifier -- MLC Song Code MV3IB2 ISWC -- Duration --:-- Language …" at bounding box center [580, 265] width 725 height 80
click at [340, 88] on button "< Back to public search results" at bounding box center [295, 85] width 154 height 27
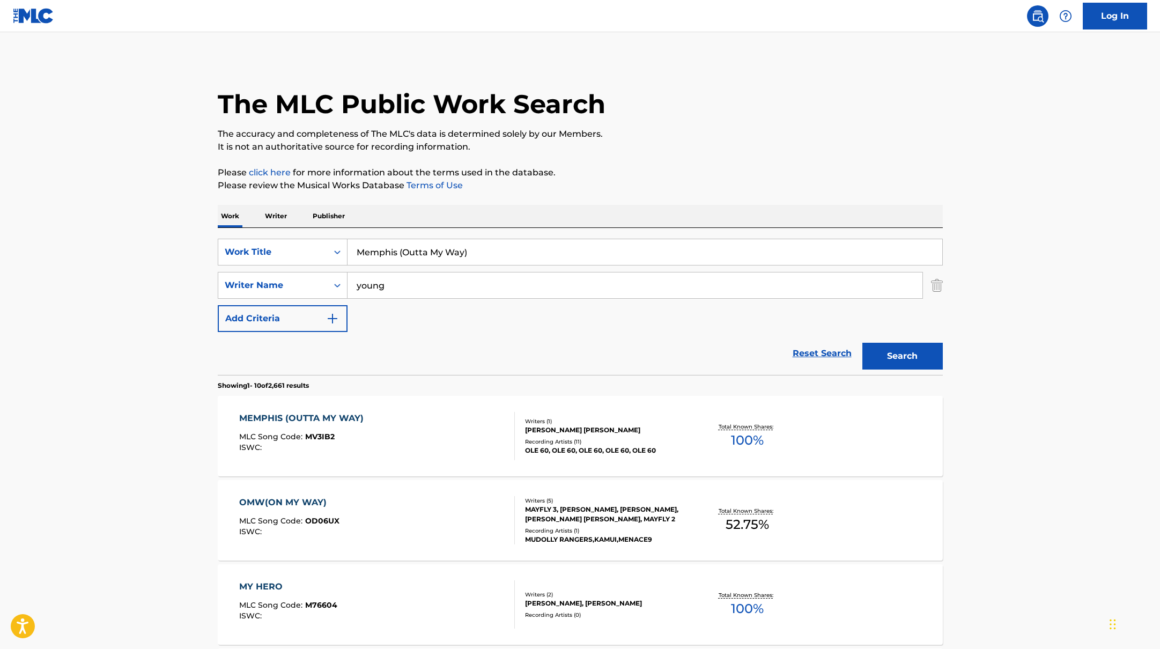
drag, startPoint x: 461, startPoint y: 248, endPoint x: 296, endPoint y: 220, distance: 167.1
click at [635, 186] on p "Please review the Musical Works Database Terms of Use" at bounding box center [580, 185] width 725 height 13
click at [925, 360] on button "Search" at bounding box center [902, 356] width 80 height 27
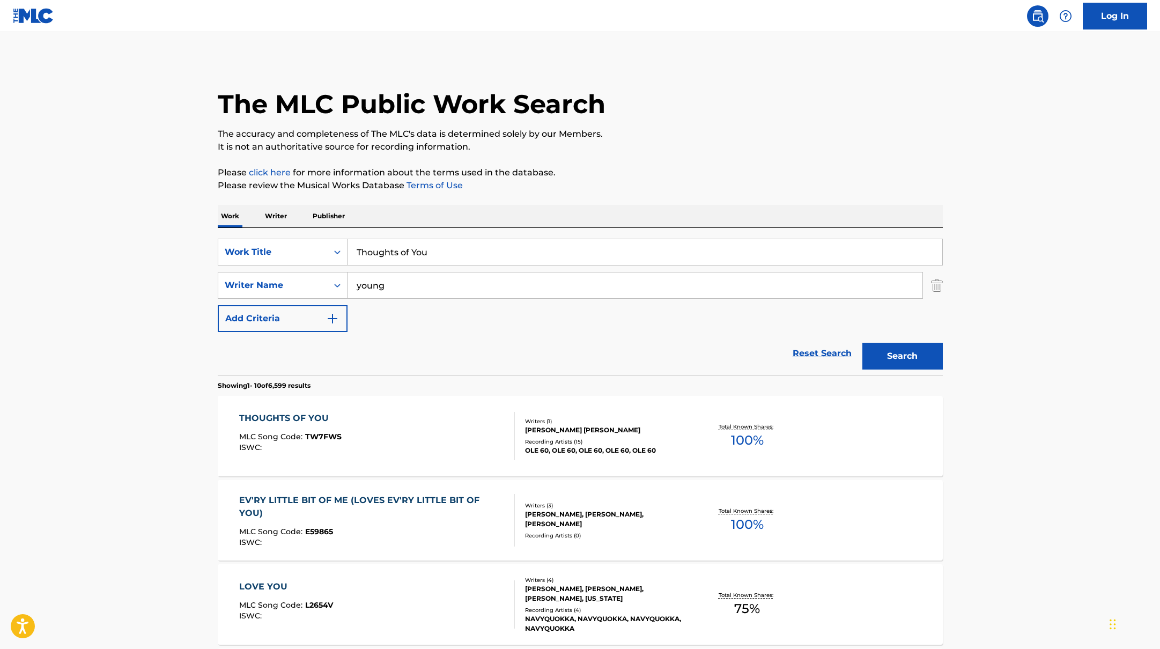
click at [458, 437] on div "THOUGHTS OF YOU MLC Song Code : TW7FWS ISWC :" at bounding box center [377, 436] width 276 height 48
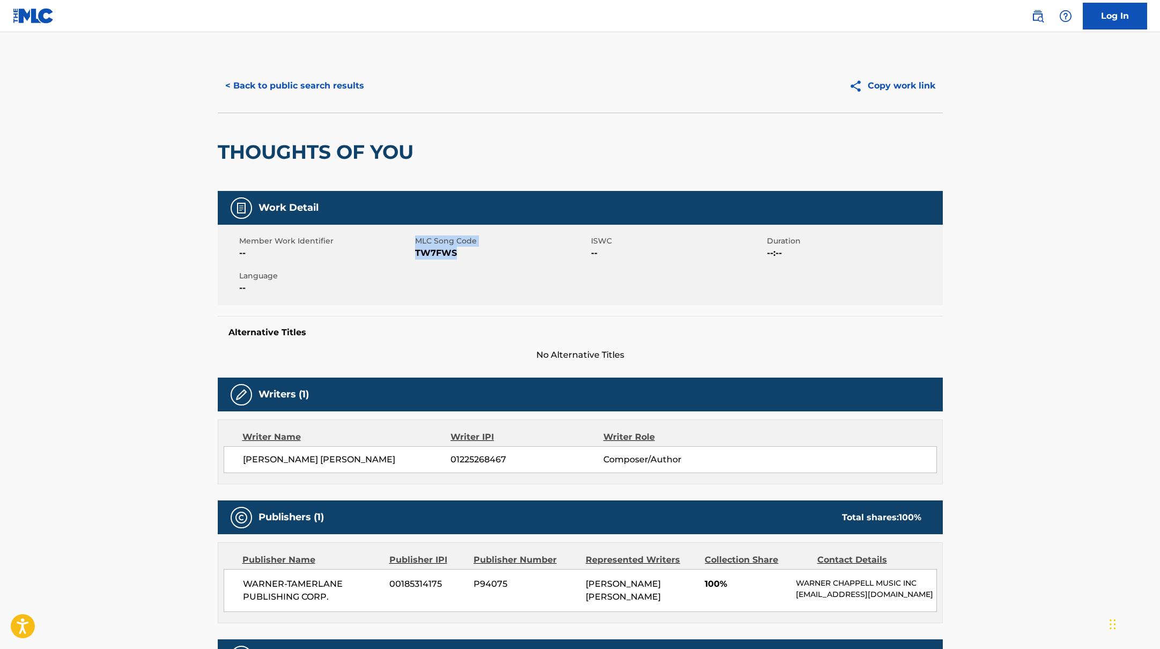
drag, startPoint x: 455, startPoint y: 255, endPoint x: 412, endPoint y: 254, distance: 42.9
click at [411, 254] on div "Member Work Identifier -- MLC Song Code TW7FWS ISWC -- Duration --:-- Language …" at bounding box center [580, 265] width 725 height 80
click at [418, 256] on span "TW7FWS" at bounding box center [501, 253] width 173 height 13
drag, startPoint x: 415, startPoint y: 254, endPoint x: 460, endPoint y: 254, distance: 45.0
click at [460, 254] on span "TW7FWS" at bounding box center [501, 253] width 173 height 13
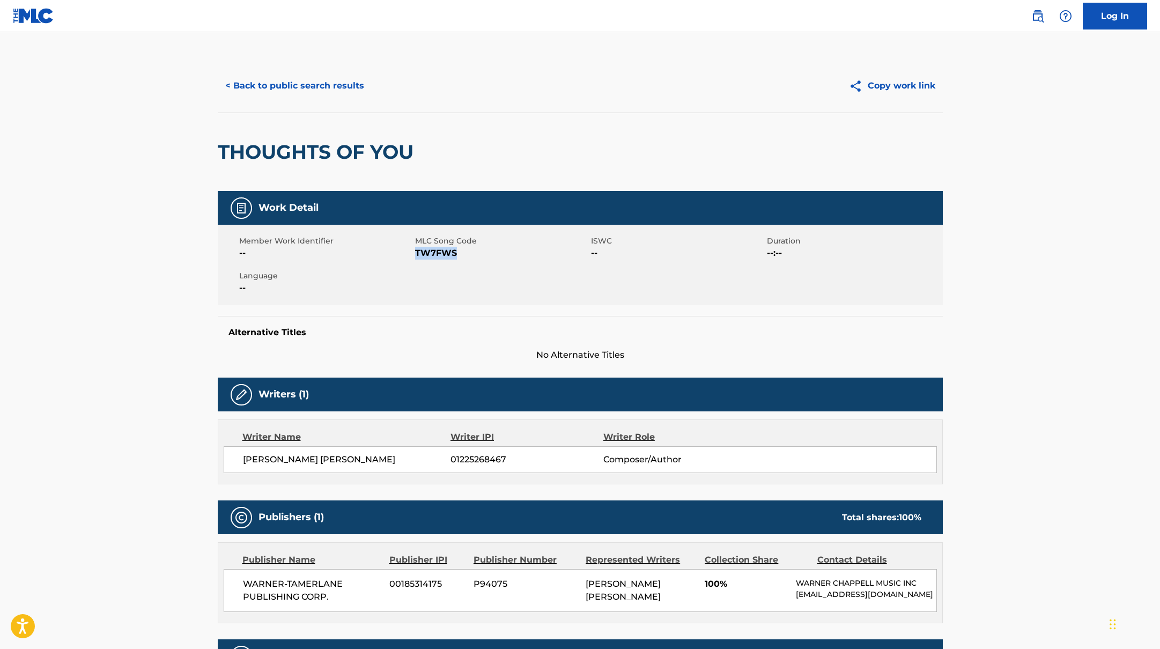
click at [355, 85] on button "< Back to public search results" at bounding box center [295, 85] width 154 height 27
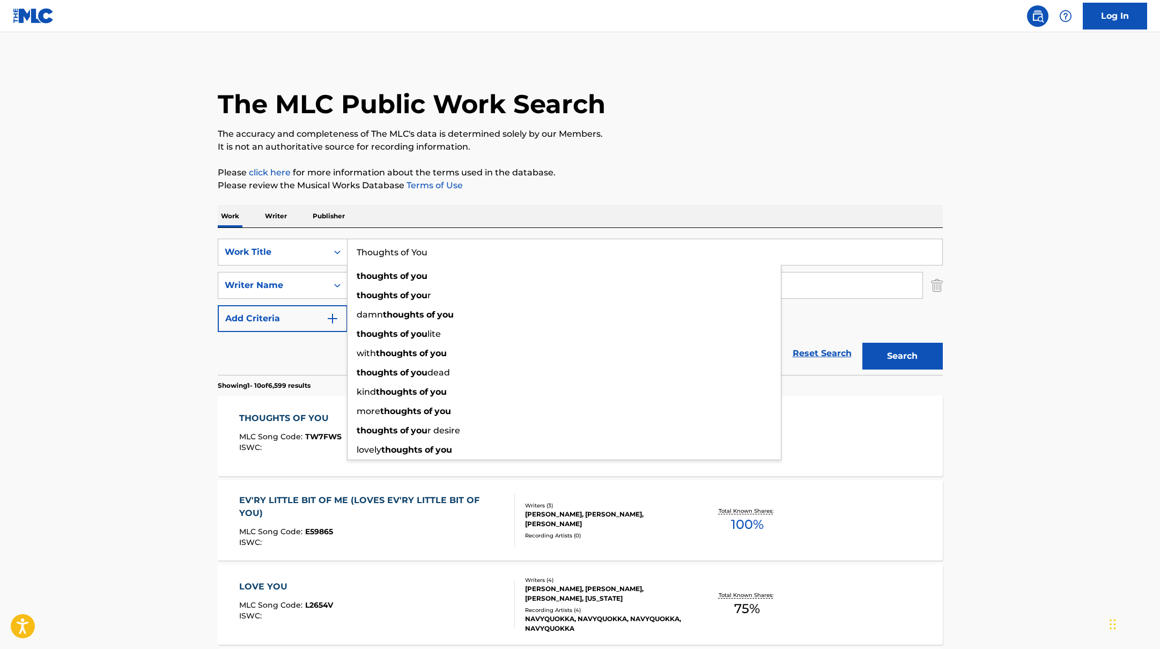
drag, startPoint x: 449, startPoint y: 254, endPoint x: 352, endPoint y: 227, distance: 100.5
click at [352, 228] on div "SearchWithCriteria45832d00-a73f-42f3-99db-db111a6c5918 Work Title Thoughts of Y…" at bounding box center [580, 301] width 725 height 147
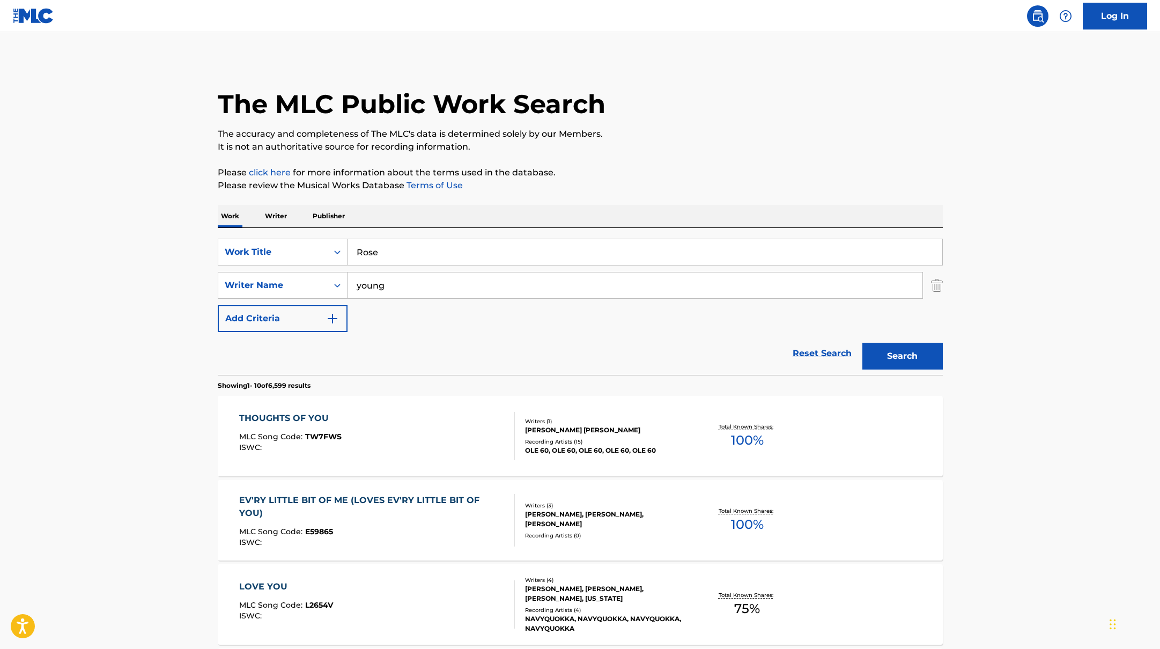
click at [886, 349] on button "Search" at bounding box center [902, 356] width 80 height 27
click at [458, 440] on div "ROSE MLC Song Code : RN6DZB ISWC :" at bounding box center [377, 436] width 276 height 48
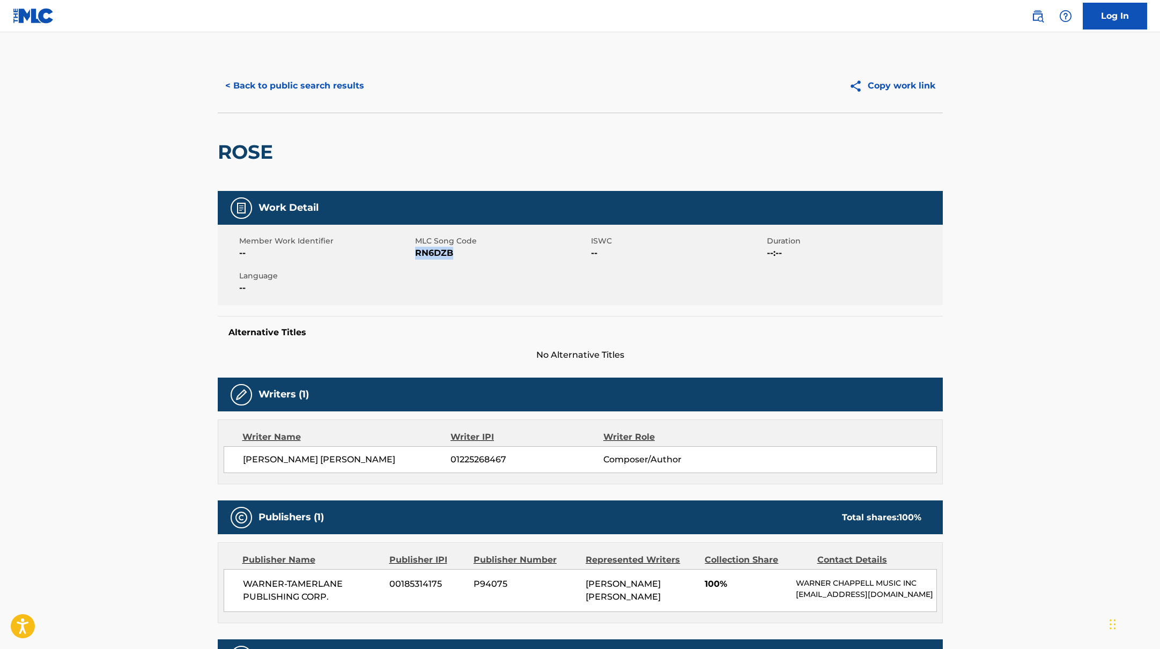
drag, startPoint x: 416, startPoint y: 252, endPoint x: 486, endPoint y: 252, distance: 70.8
click at [486, 252] on span "RN6DZB" at bounding box center [501, 253] width 173 height 13
click at [354, 81] on button "< Back to public search results" at bounding box center [295, 85] width 154 height 27
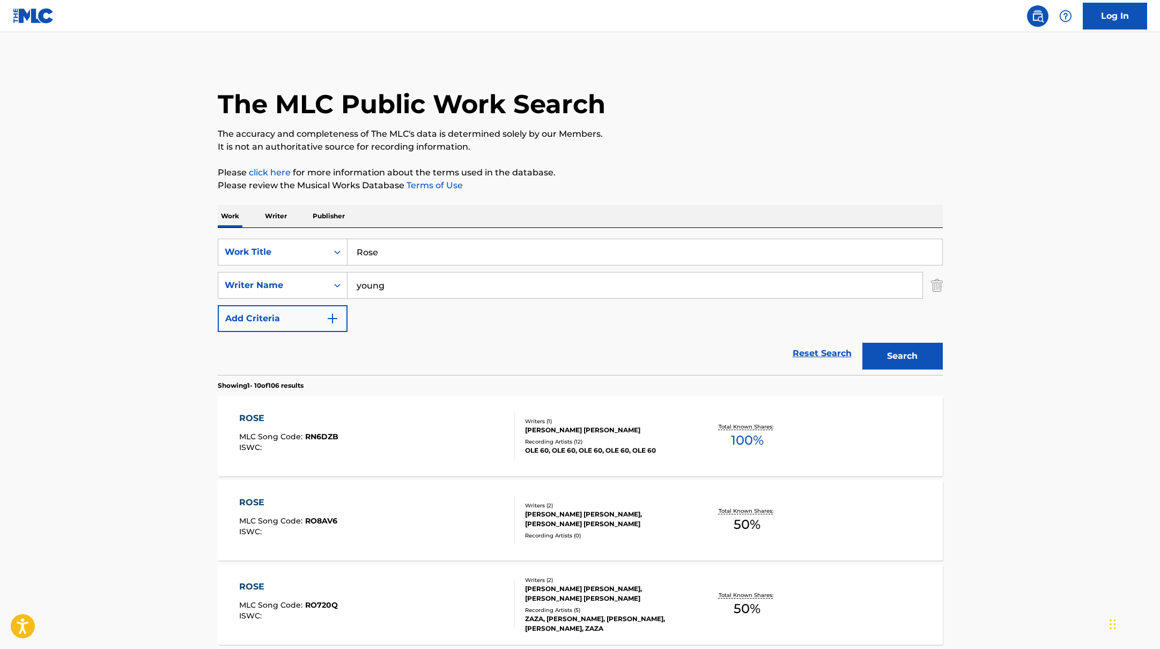
drag, startPoint x: 411, startPoint y: 252, endPoint x: 347, endPoint y: 237, distance: 65.6
click at [347, 237] on div "SearchWithCriteria45832d00-a73f-42f3-99db-db111a6c5918 Work Title Rose SearchWi…" at bounding box center [580, 301] width 725 height 147
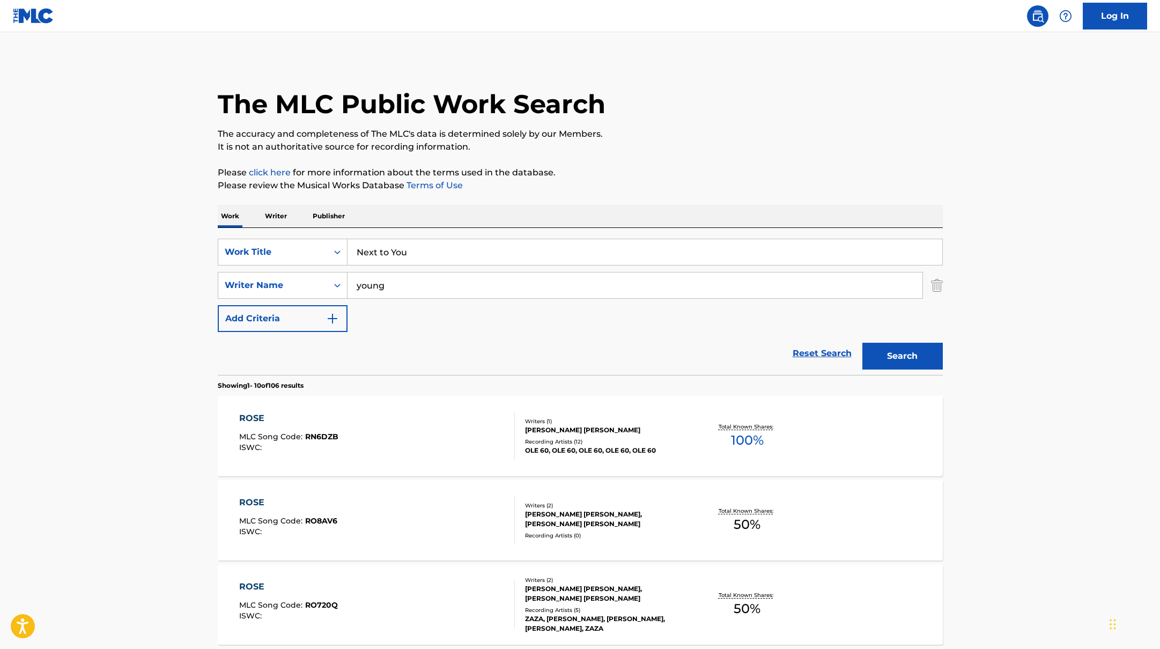
click at [905, 354] on button "Search" at bounding box center [902, 356] width 80 height 27
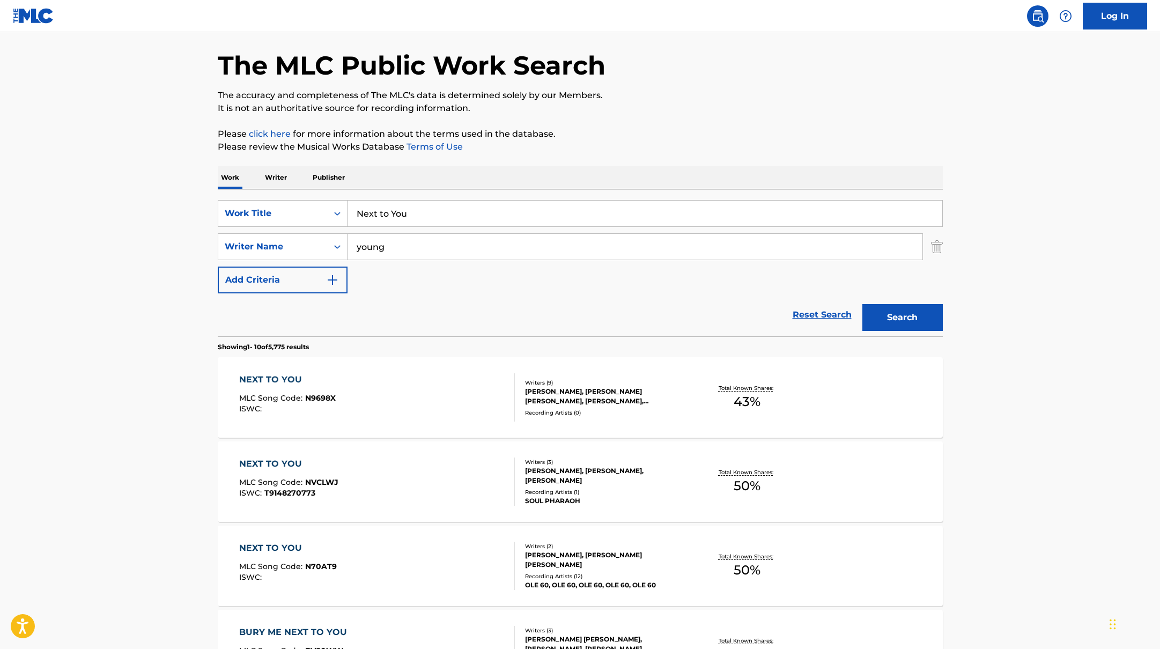
scroll to position [76, 0]
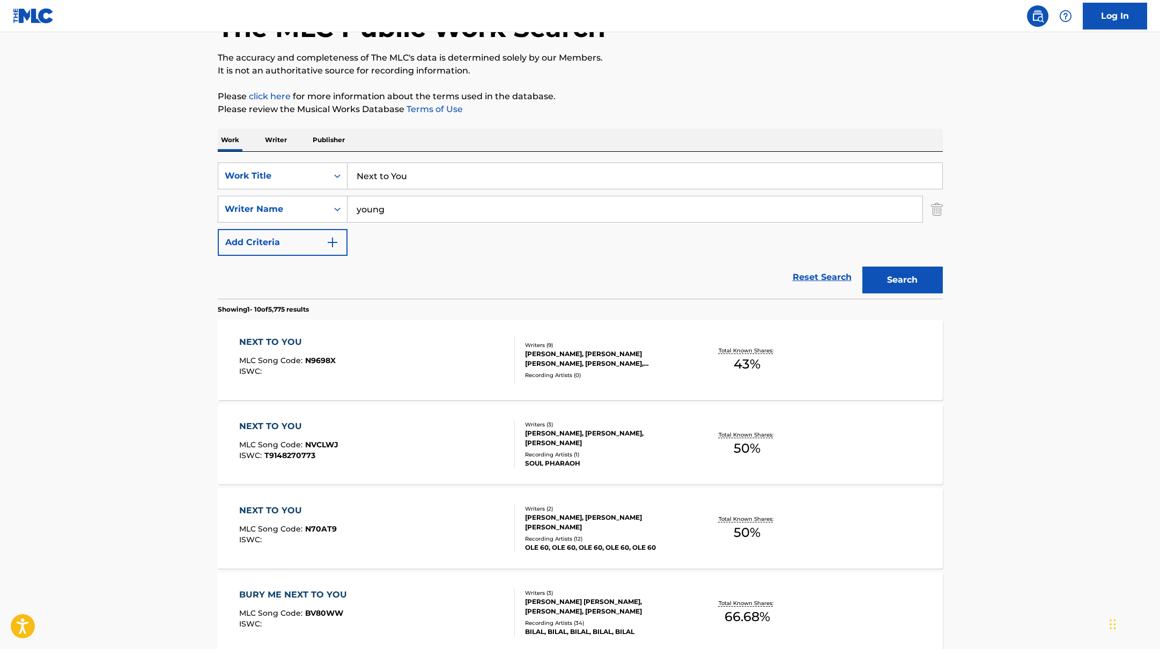
click at [448, 504] on div "NEXT TO YOU MLC Song Code : N70AT9 ISWC :" at bounding box center [377, 528] width 276 height 48
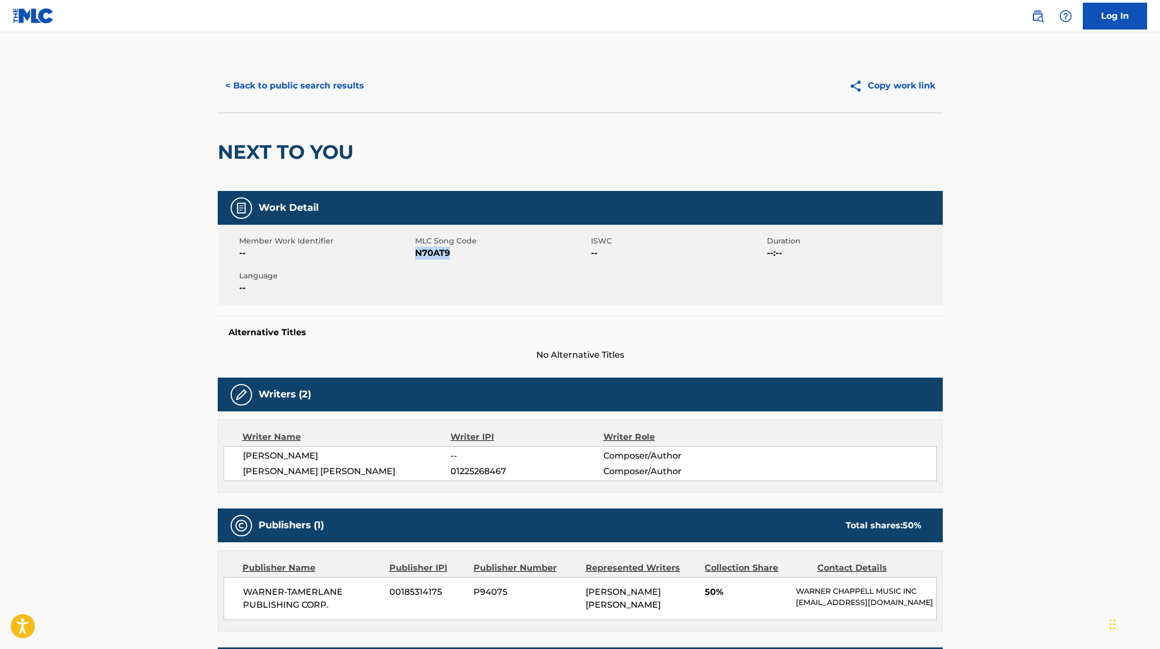
drag, startPoint x: 416, startPoint y: 253, endPoint x: 466, endPoint y: 253, distance: 49.9
click at [466, 253] on span "N70AT9" at bounding box center [501, 253] width 173 height 13
click at [325, 88] on button "< Back to public search results" at bounding box center [295, 85] width 154 height 27
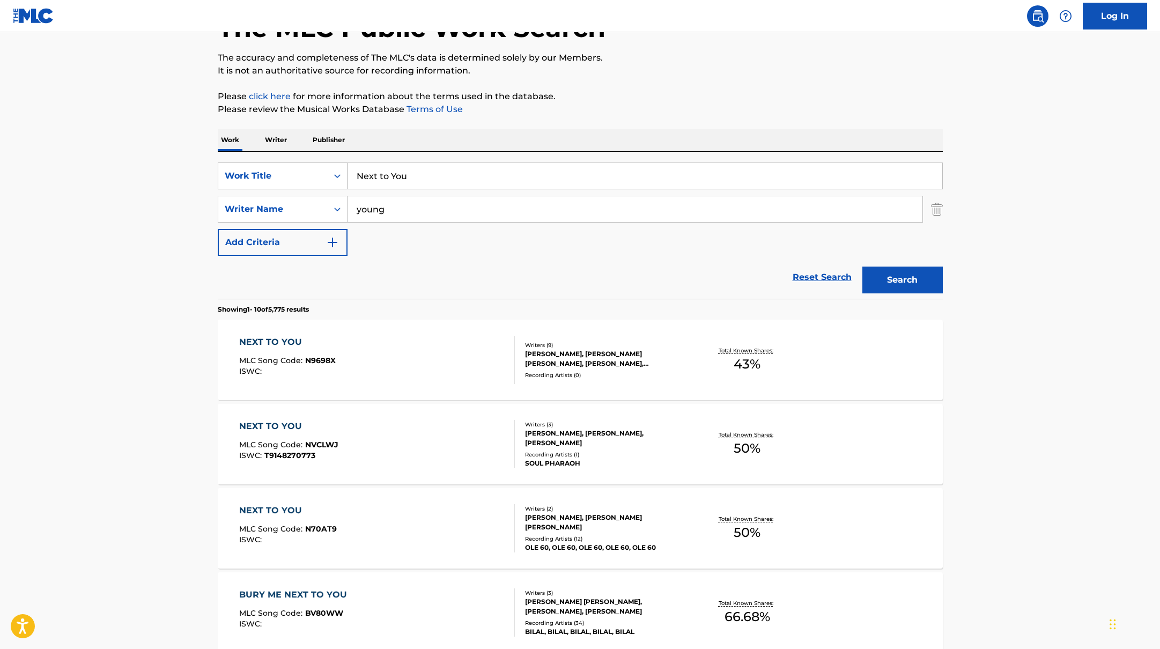
drag, startPoint x: 430, startPoint y: 173, endPoint x: 328, endPoint y: 162, distance: 103.0
click at [328, 162] on div "SearchWithCriteria45832d00-a73f-42f3-99db-db111a6c5918 Work Title Next to You" at bounding box center [580, 175] width 725 height 27
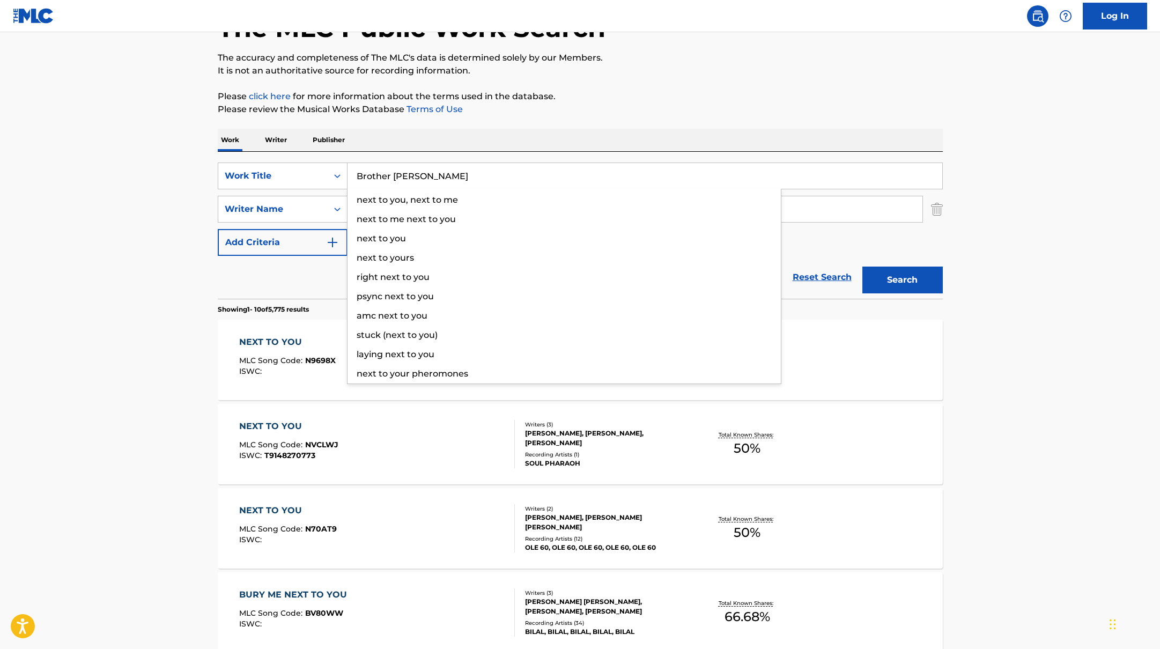
click at [706, 126] on div "The MLC Public Work Search The accuracy and completeness of The MLC's data is d…" at bounding box center [580, 598] width 751 height 1230
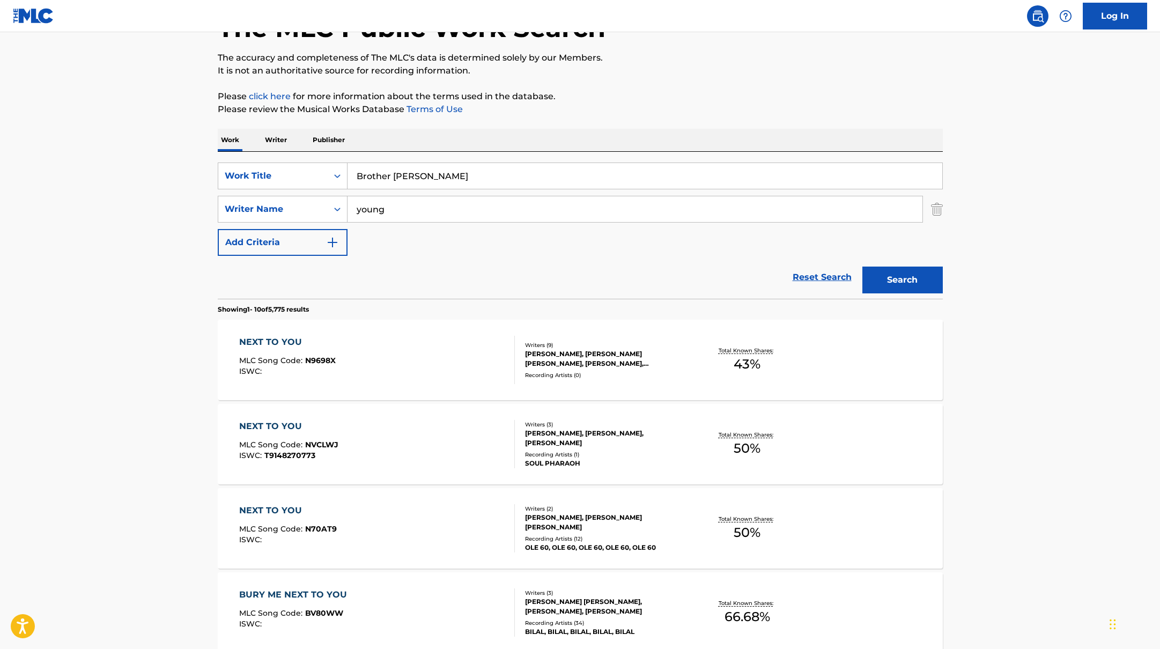
click at [897, 273] on button "Search" at bounding box center [902, 279] width 80 height 27
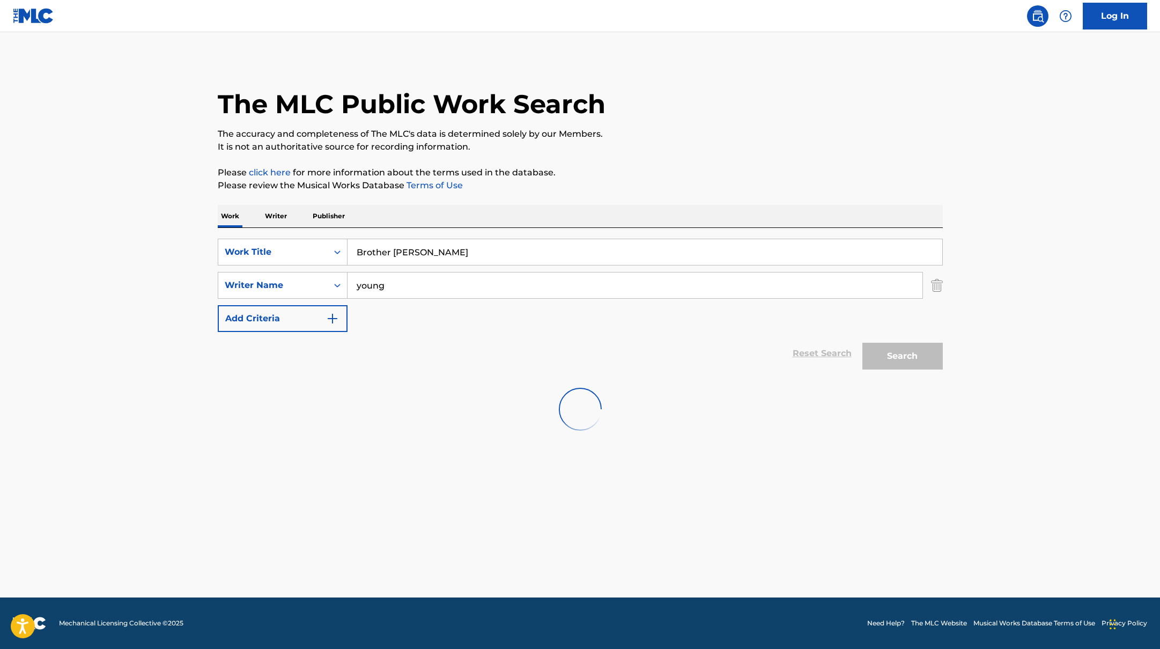
scroll to position [0, 0]
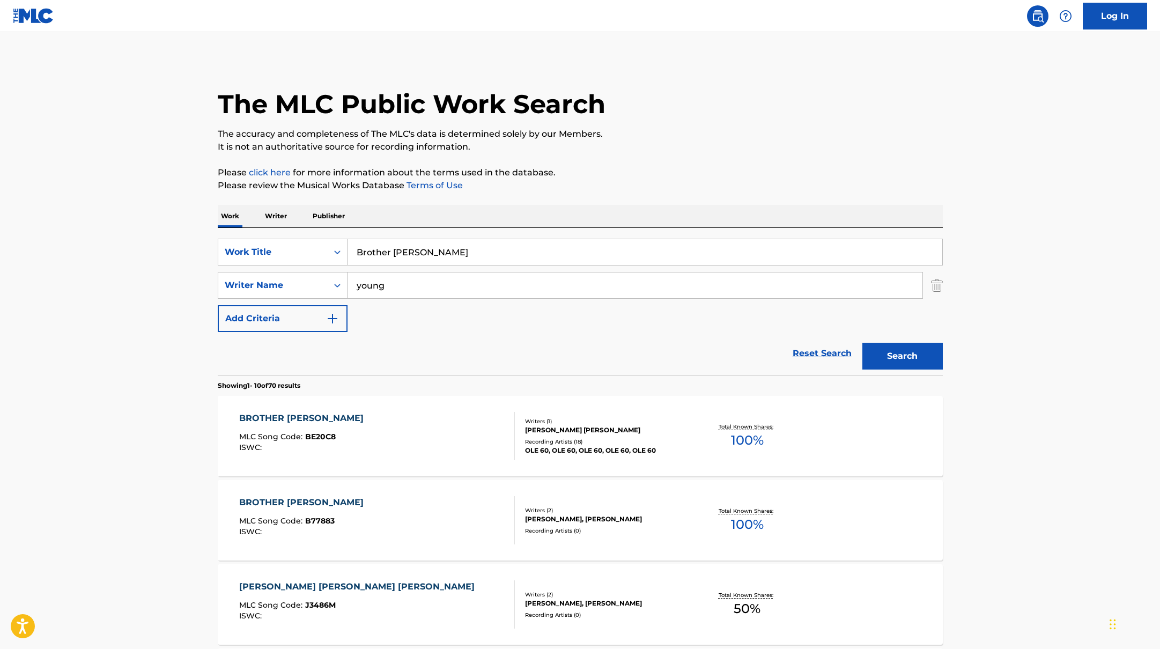
click at [454, 439] on div "BROTHER [PERSON_NAME] MLC Song Code : BE20C8 ISWC :" at bounding box center [377, 436] width 276 height 48
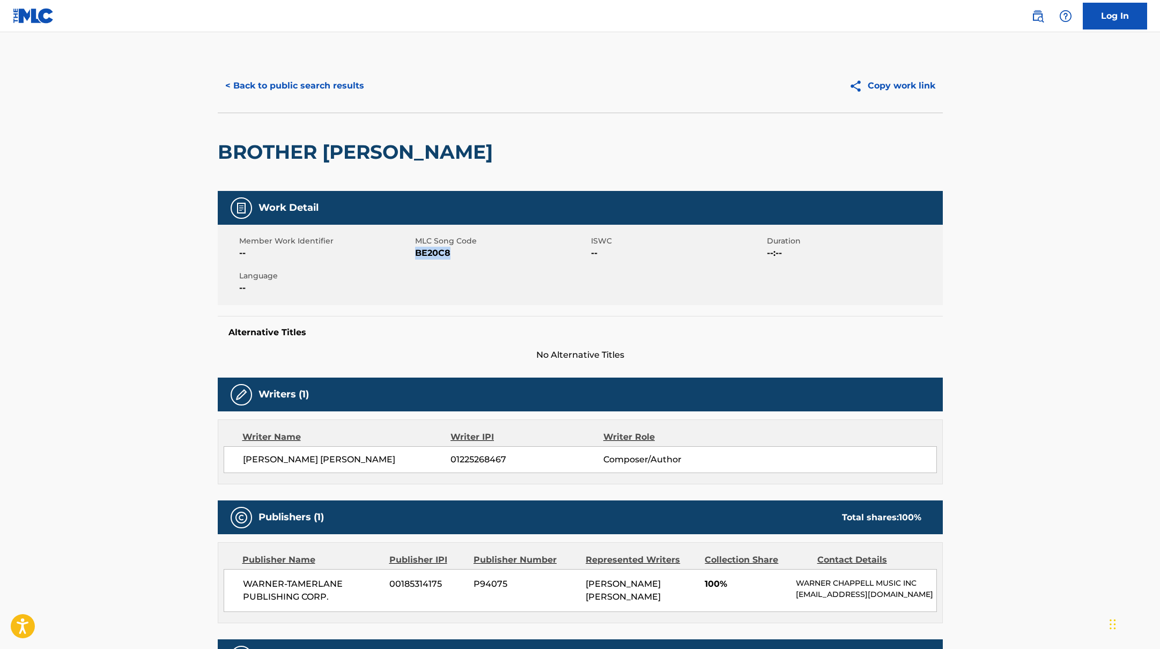
drag, startPoint x: 417, startPoint y: 249, endPoint x: 467, endPoint y: 251, distance: 49.9
click at [467, 251] on span "BE20C8" at bounding box center [501, 253] width 173 height 13
click at [341, 84] on button "< Back to public search results" at bounding box center [295, 85] width 154 height 27
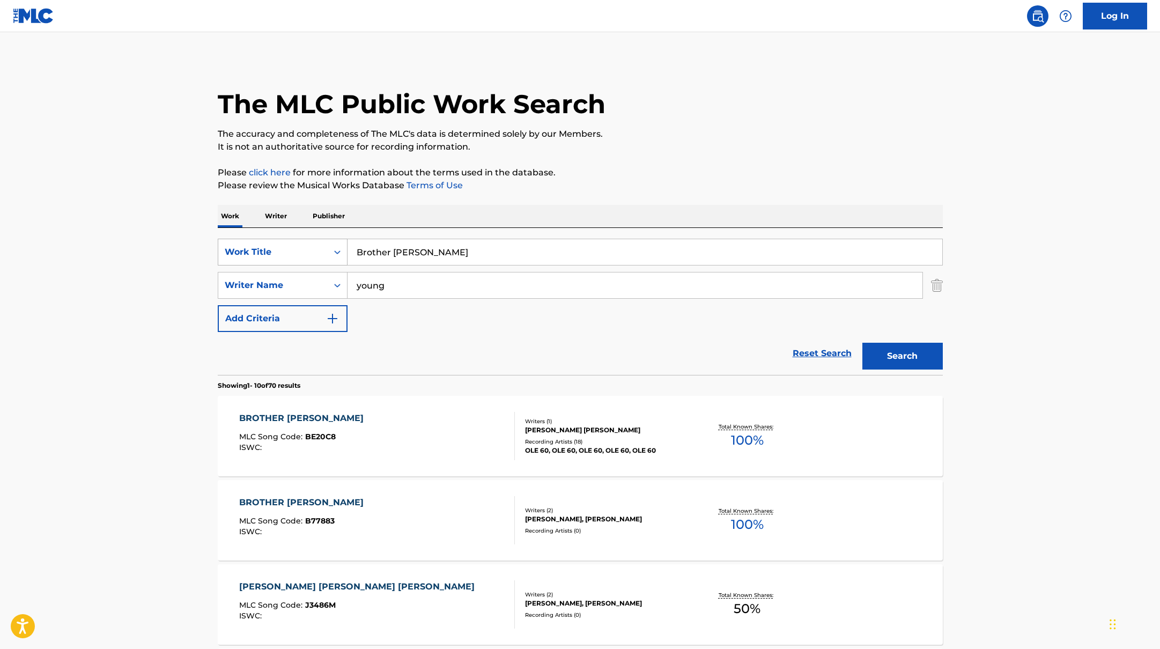
drag, startPoint x: 414, startPoint y: 257, endPoint x: 331, endPoint y: 241, distance: 85.2
click at [331, 241] on div "SearchWithCriteria45832d00-a73f-42f3-99db-db111a6c5918 Work Title Brother [PERS…" at bounding box center [580, 252] width 725 height 27
click at [612, 179] on p "Please review the Musical Works Database Terms of Use" at bounding box center [580, 185] width 725 height 13
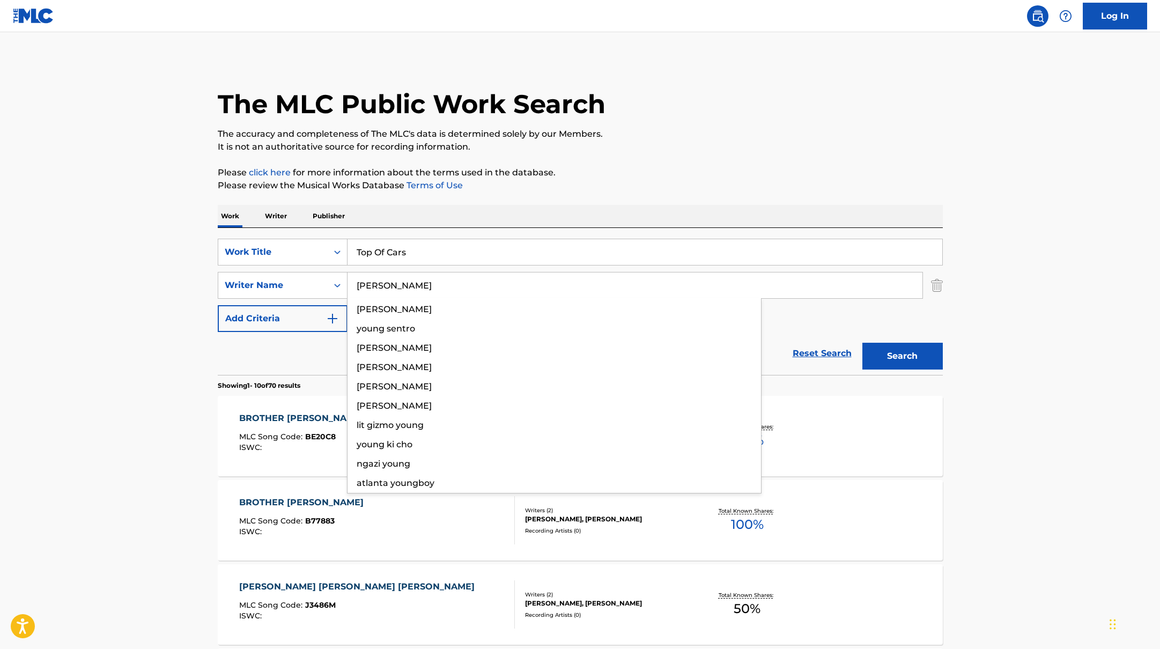
drag, startPoint x: 404, startPoint y: 285, endPoint x: 578, endPoint y: 190, distance: 198.2
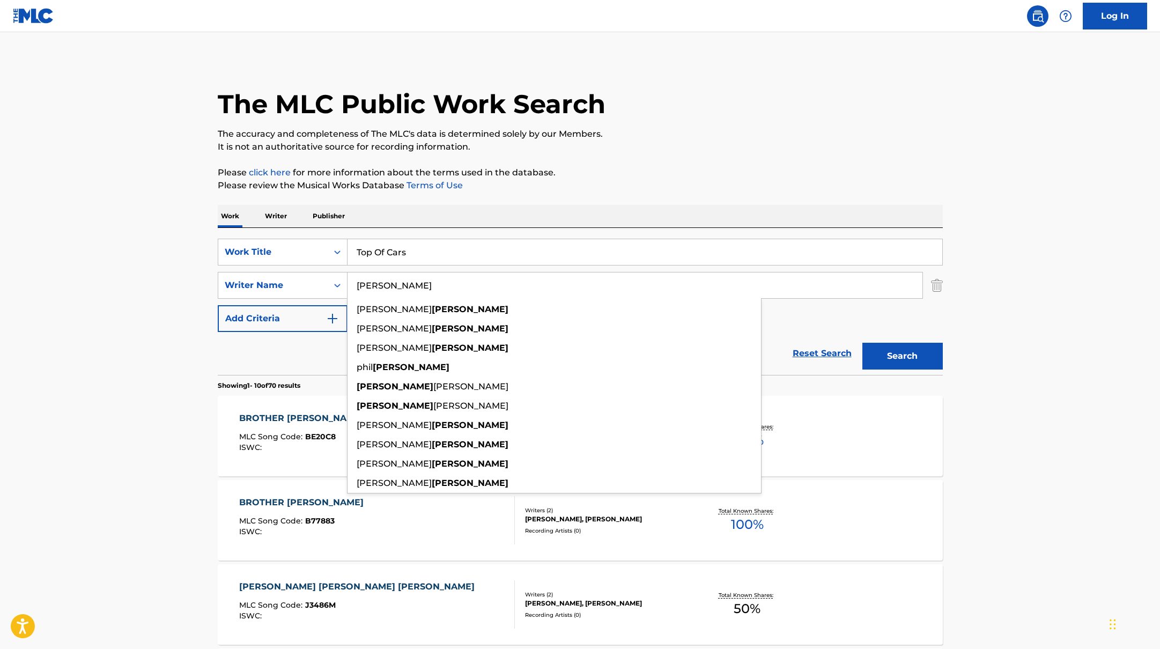
click at [611, 187] on p "Please review the Musical Works Database Terms of Use" at bounding box center [580, 185] width 725 height 13
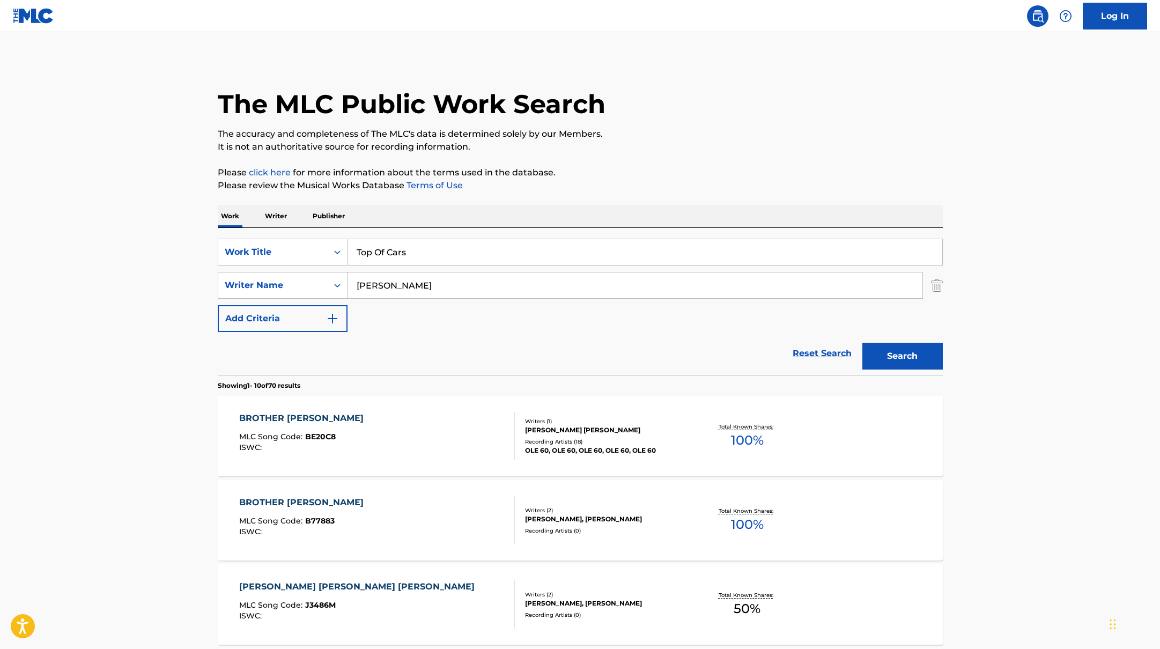
click at [913, 356] on button "Search" at bounding box center [902, 356] width 80 height 27
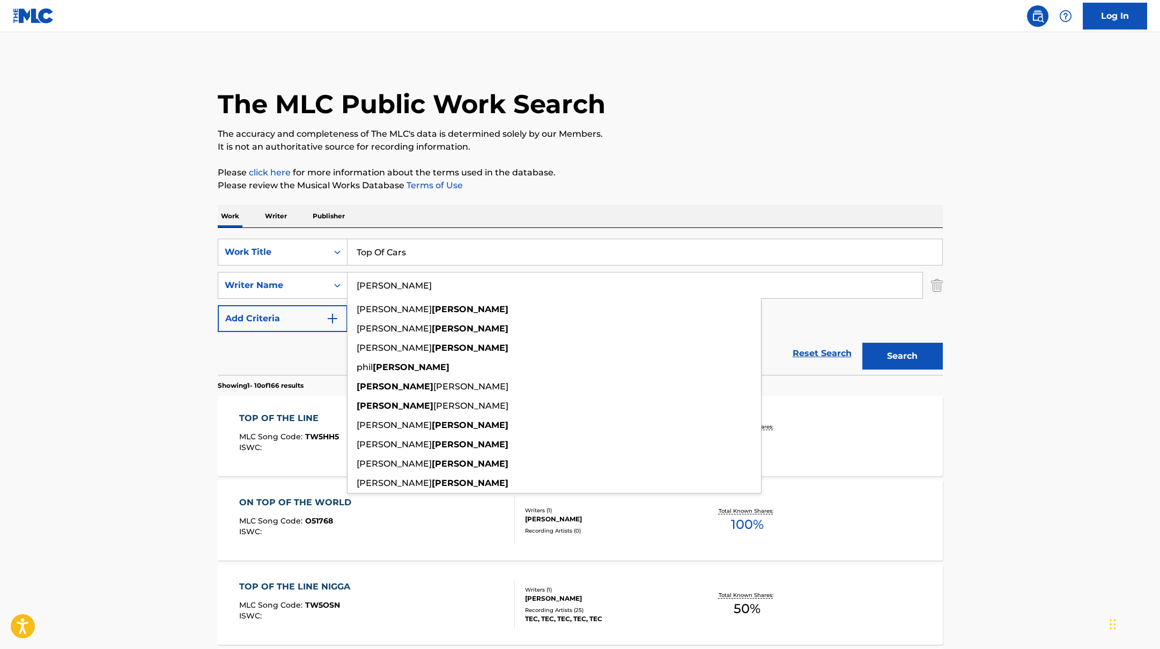
drag, startPoint x: 423, startPoint y: 282, endPoint x: 353, endPoint y: 283, distance: 69.2
click at [353, 283] on input "[PERSON_NAME]" at bounding box center [634, 285] width 575 height 26
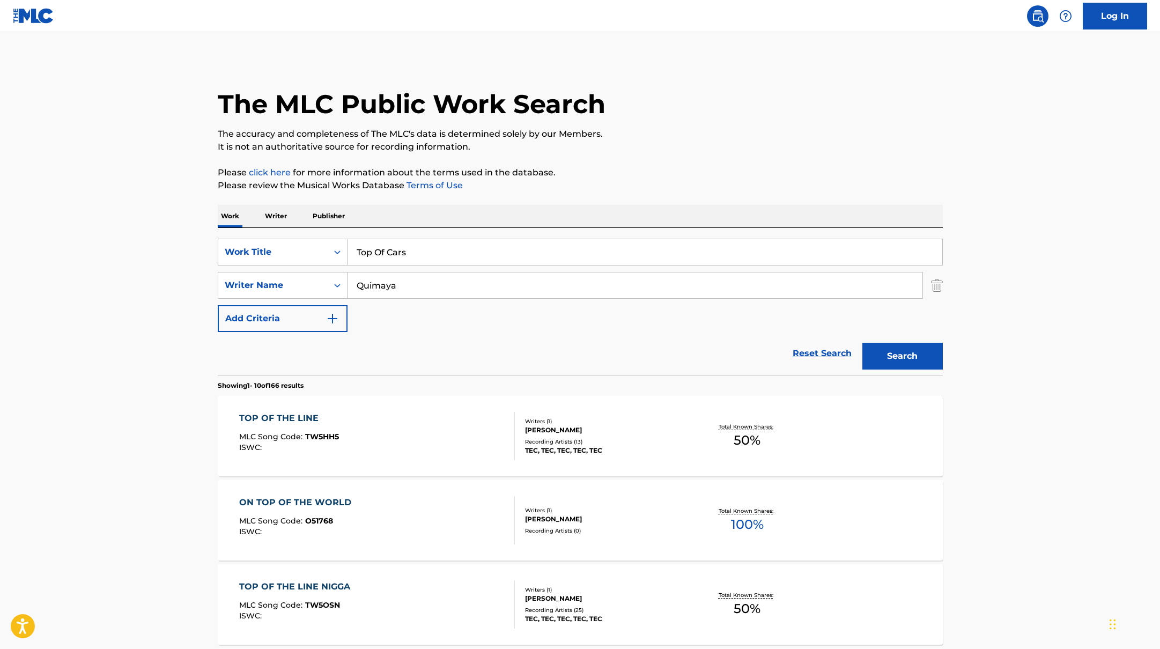
click at [638, 176] on p "Please click here for more information about the terms used in the database." at bounding box center [580, 172] width 725 height 13
click at [929, 353] on button "Search" at bounding box center [902, 356] width 80 height 27
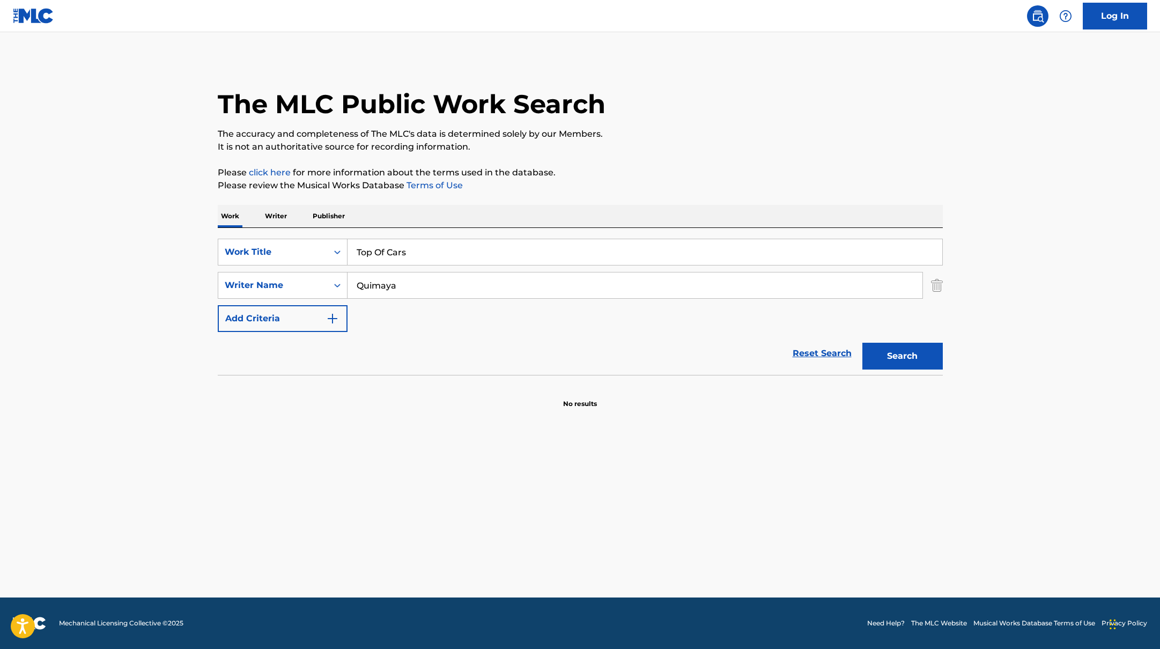
drag, startPoint x: 419, startPoint y: 254, endPoint x: 302, endPoint y: 225, distance: 120.4
click at [286, 225] on div "Work Writer Publisher SearchWithCriteria45832d00-a73f-42f3-99db-db111a6c5918 Wo…" at bounding box center [580, 307] width 725 height 204
click at [656, 181] on p "Please review the Musical Works Database Terms of Use" at bounding box center [580, 185] width 725 height 13
drag, startPoint x: 412, startPoint y: 290, endPoint x: 314, endPoint y: 271, distance: 99.8
click at [329, 274] on div "SearchWithCriteria6fe0b56a-87ea-458f-8866-440b0c01beee Writer Name Quimaya" at bounding box center [580, 285] width 725 height 27
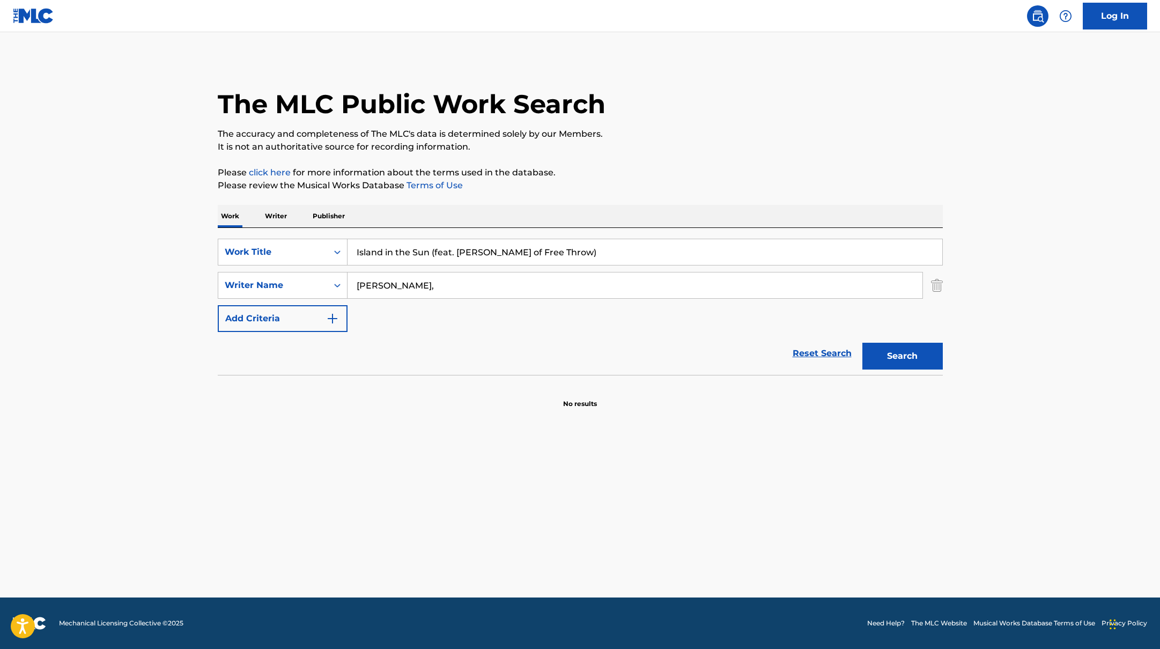
click at [448, 254] on input "Island in the Sun (feat. [PERSON_NAME] of Free Throw)" at bounding box center [644, 252] width 595 height 26
drag, startPoint x: 431, startPoint y: 254, endPoint x: 583, endPoint y: 256, distance: 152.3
click at [583, 256] on input "Island in the Sun (feat. [PERSON_NAME] of Free Throw)" at bounding box center [644, 252] width 595 height 26
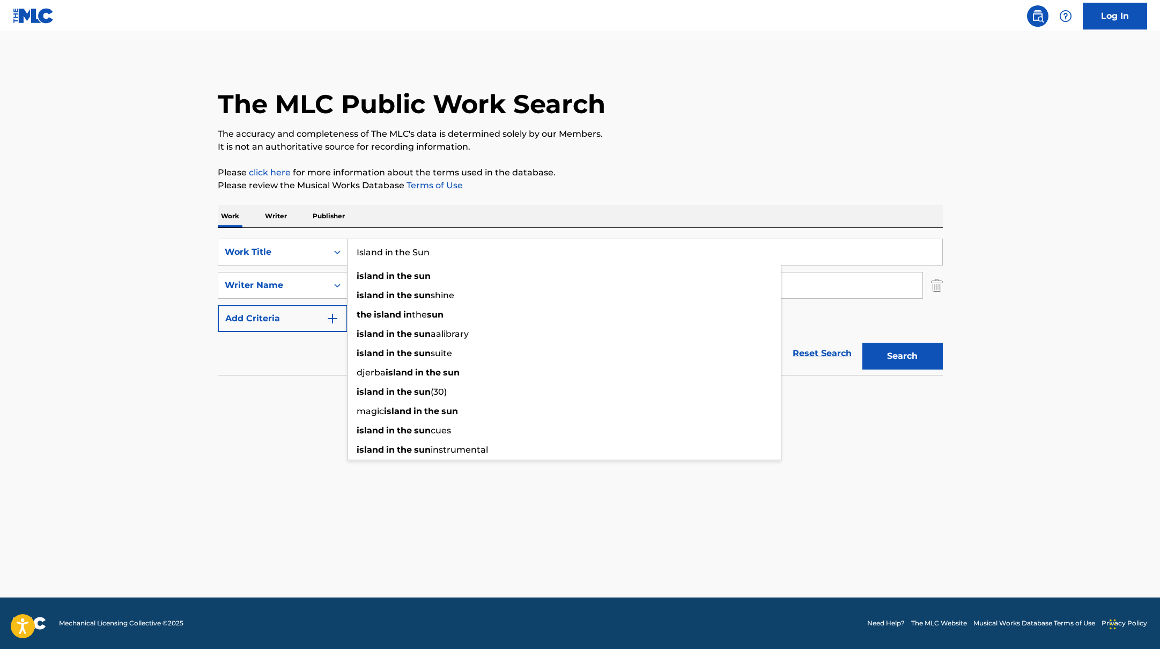
click at [639, 176] on p "Please click here for more information about the terms used in the database." at bounding box center [580, 172] width 725 height 13
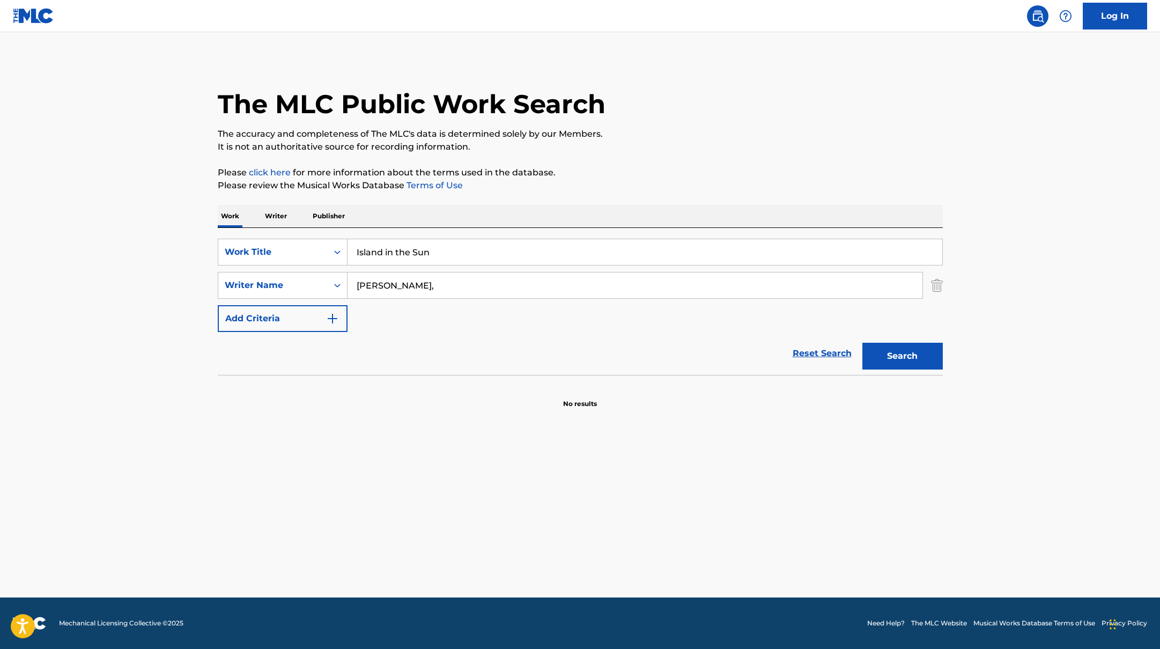
click at [901, 358] on button "Search" at bounding box center [902, 356] width 80 height 27
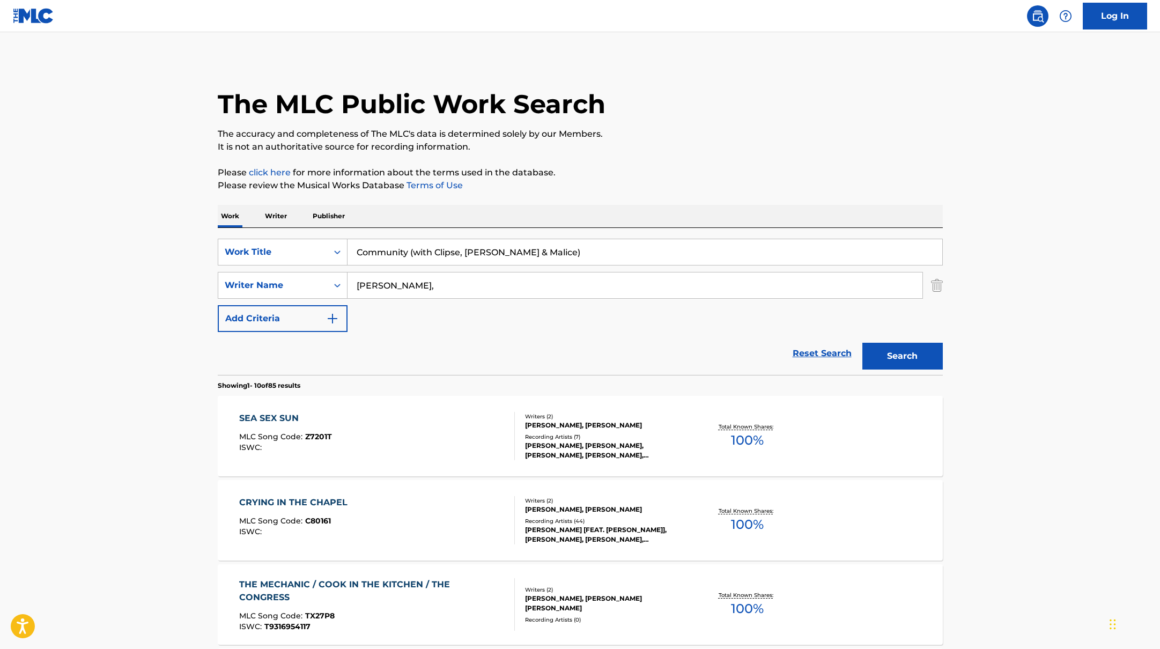
drag, startPoint x: 445, startPoint y: 257, endPoint x: 524, endPoint y: 203, distance: 95.6
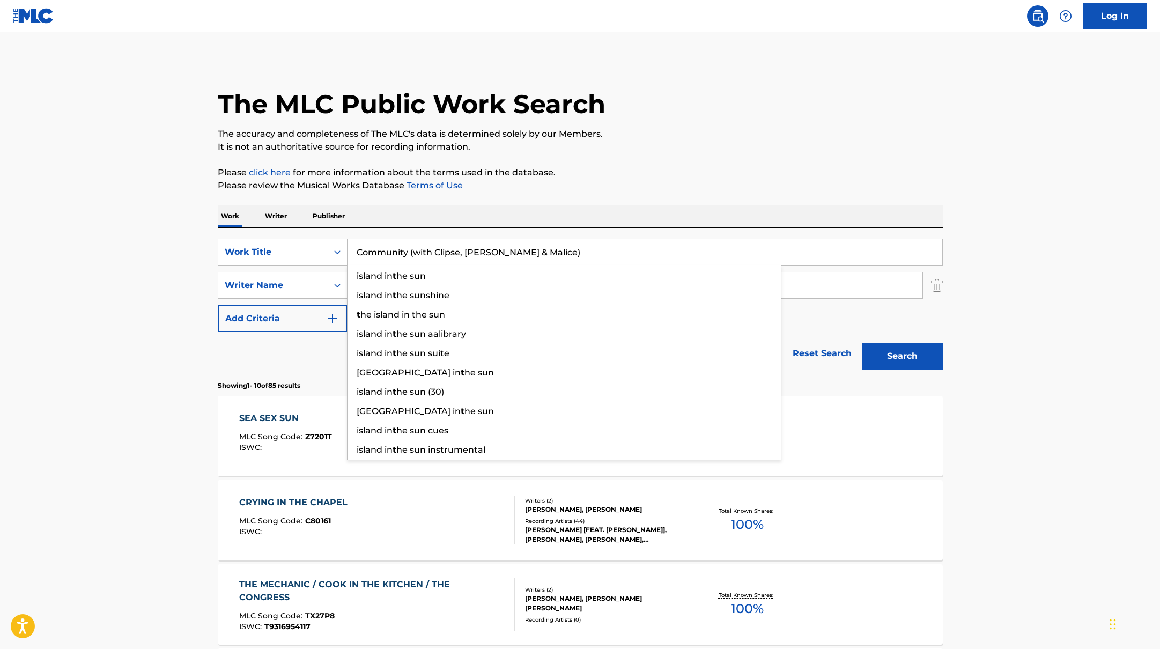
click at [597, 189] on p "Please review the Musical Works Database Terms of Use" at bounding box center [580, 185] width 725 height 13
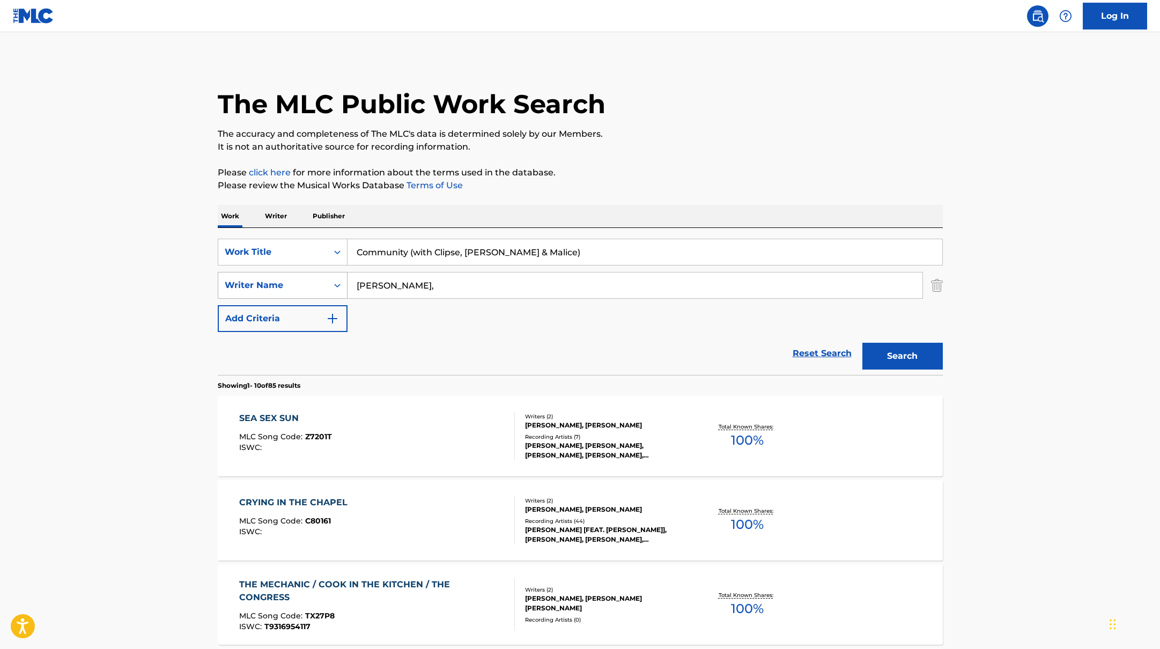
drag, startPoint x: 409, startPoint y: 292, endPoint x: 323, endPoint y: 272, distance: 87.9
click at [328, 274] on div "SearchWithCriteria6fe0b56a-87ea-458f-8866-440b0c01beee Writer Name [PERSON_NAME…" at bounding box center [580, 285] width 725 height 27
drag, startPoint x: 573, startPoint y: 252, endPoint x: 410, endPoint y: 253, distance: 163.5
click at [410, 253] on input "Community (with Clipse, [PERSON_NAME] & Malice)" at bounding box center [644, 252] width 595 height 26
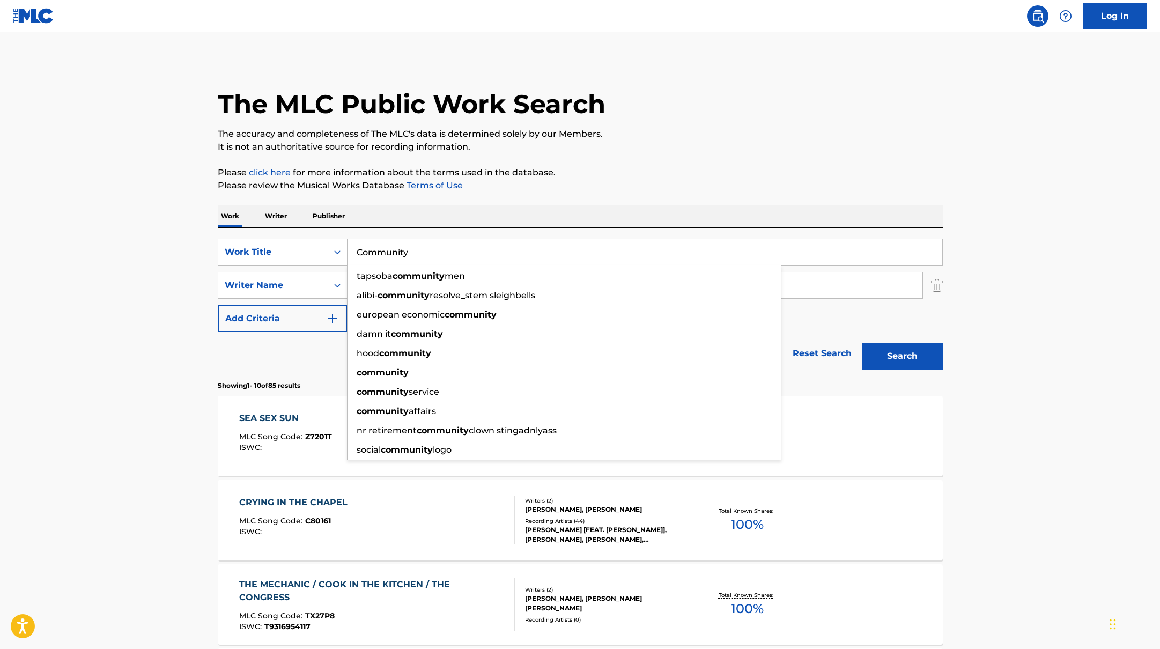
click at [654, 170] on p "Please click here for more information about the terms used in the database." at bounding box center [580, 172] width 725 height 13
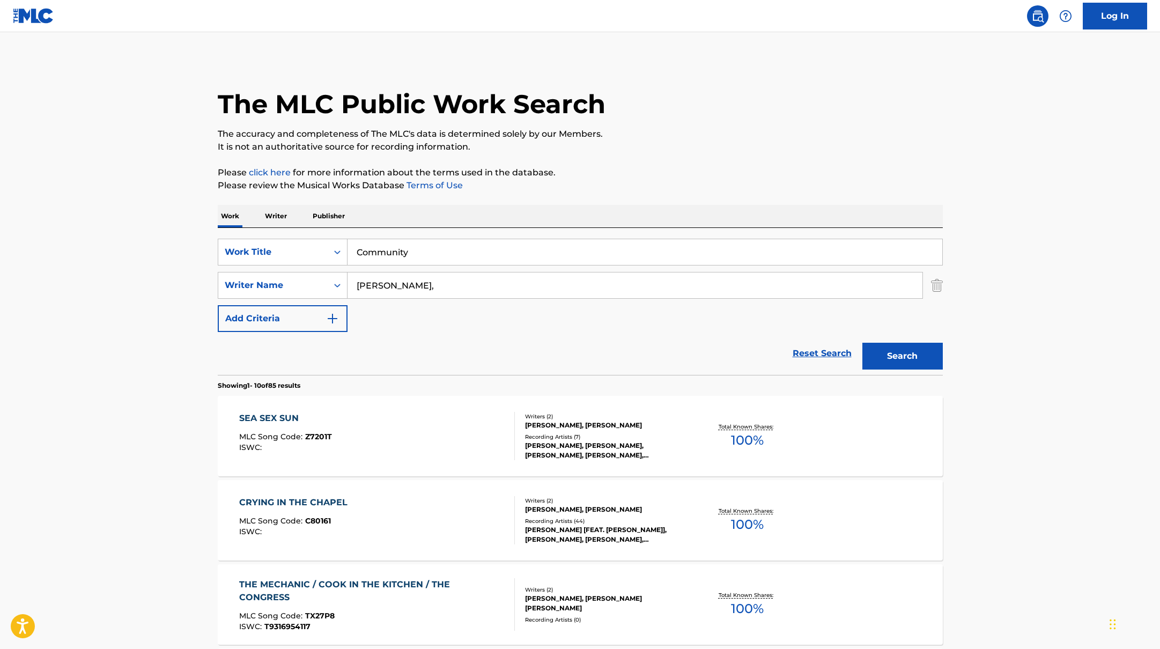
click at [890, 354] on button "Search" at bounding box center [902, 356] width 80 height 27
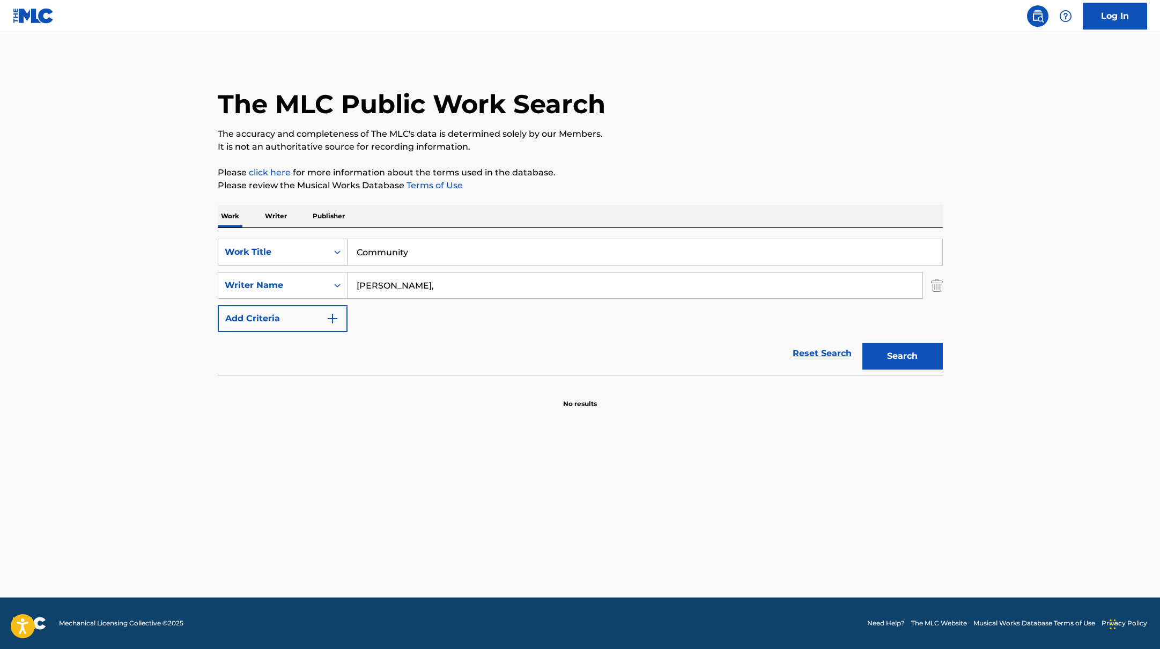
drag, startPoint x: 435, startPoint y: 258, endPoint x: 331, endPoint y: 242, distance: 105.2
click at [331, 242] on div "SearchWithCriteria45832d00-a73f-42f3-99db-db111a6c5918 Work Title Community" at bounding box center [580, 252] width 725 height 27
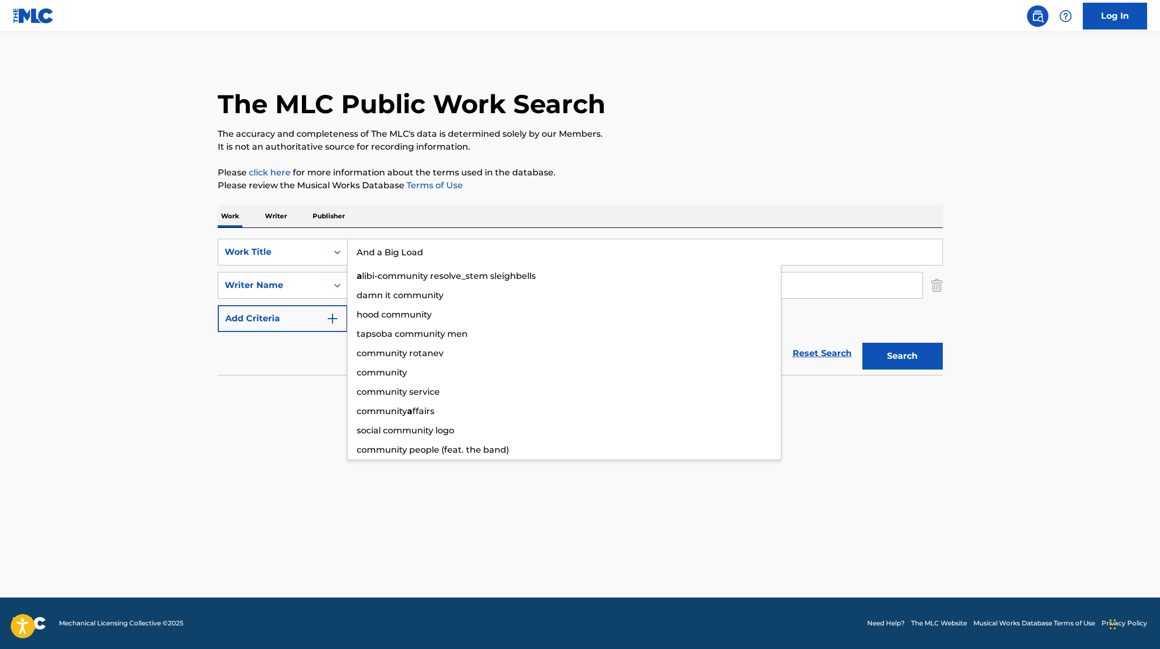
click at [536, 191] on p "Please review the Musical Works Database Terms of Use" at bounding box center [580, 185] width 725 height 13
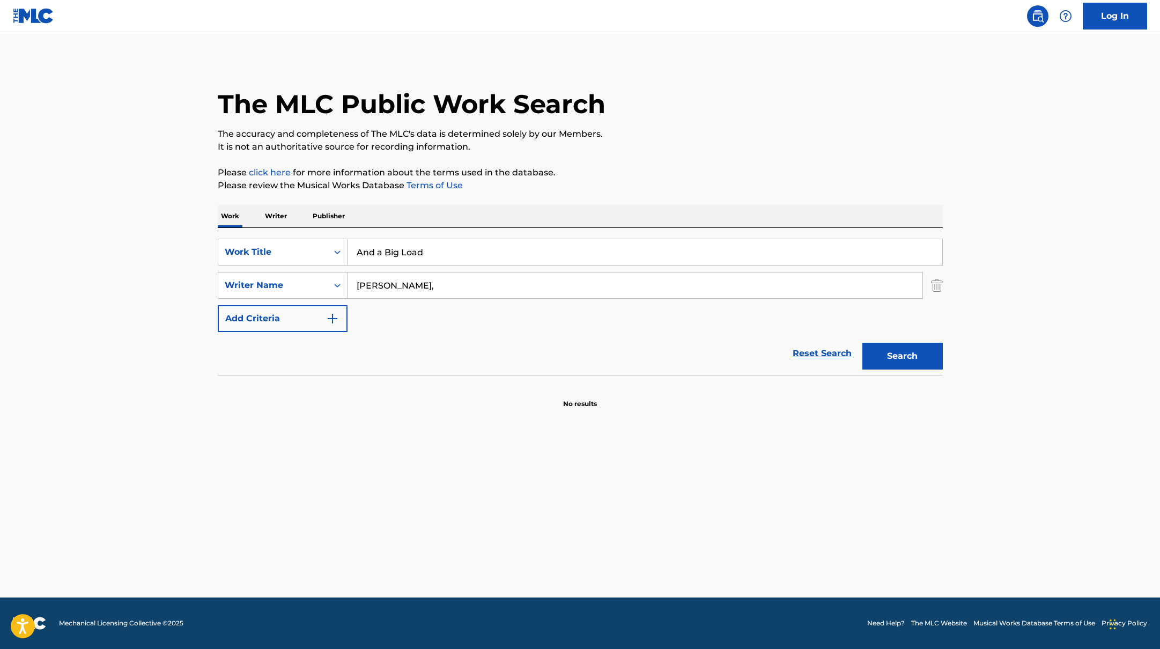
drag, startPoint x: 406, startPoint y: 281, endPoint x: 552, endPoint y: 203, distance: 165.8
click at [307, 263] on div "SearchWithCriteria45832d00-a73f-42f3-99db-db111a6c5918 Work Title And a Big Loa…" at bounding box center [580, 285] width 725 height 93
click at [576, 199] on div "The MLC Public Work Search The accuracy and completeness of The MLC's data is d…" at bounding box center [580, 234] width 751 height 350
click at [873, 354] on button "Search" at bounding box center [902, 356] width 80 height 27
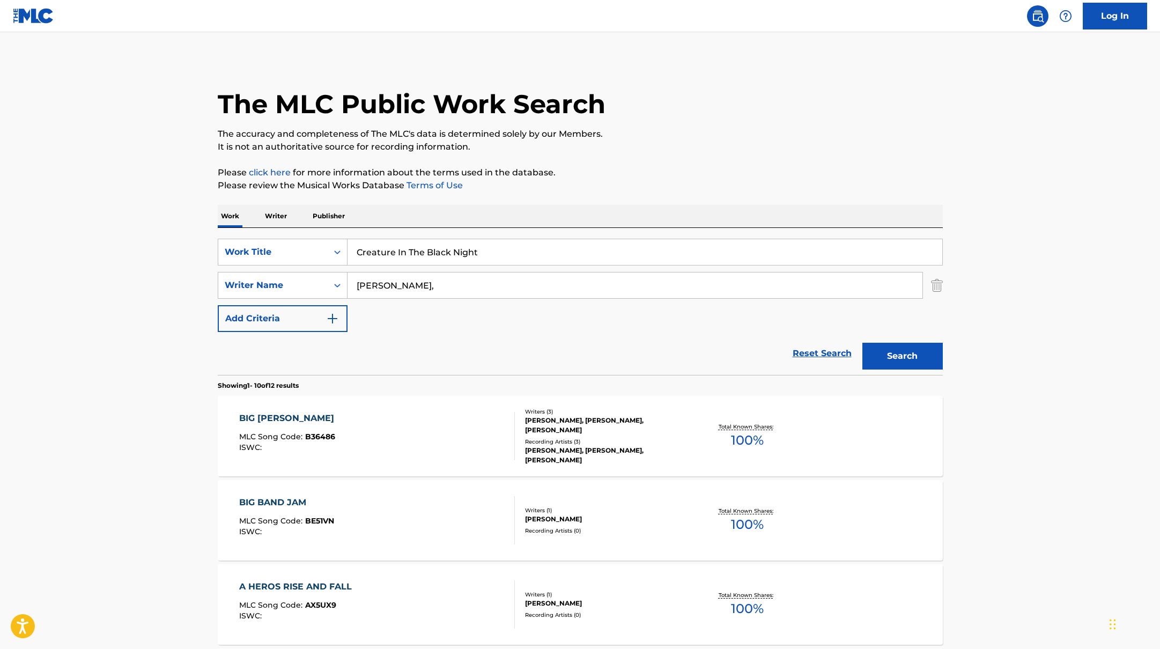
drag, startPoint x: 435, startPoint y: 255, endPoint x: 668, endPoint y: 130, distance: 263.9
click at [668, 130] on p "The accuracy and completeness of The MLC's data is determined solely by our Mem…" at bounding box center [580, 134] width 725 height 13
drag, startPoint x: 408, startPoint y: 290, endPoint x: 310, endPoint y: 261, distance: 101.1
click at [310, 262] on div "SearchWithCriteria45832d00-a73f-42f3-99db-db111a6c5918 Work Title Creature In T…" at bounding box center [580, 285] width 725 height 93
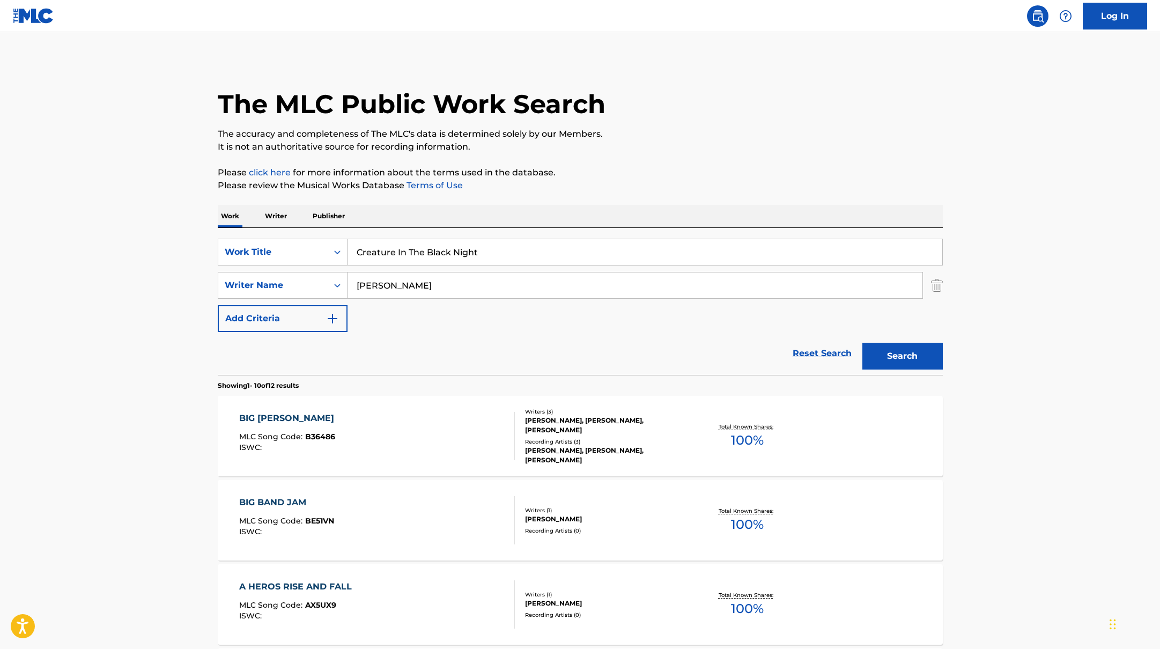
click at [920, 359] on button "Search" at bounding box center [902, 356] width 80 height 27
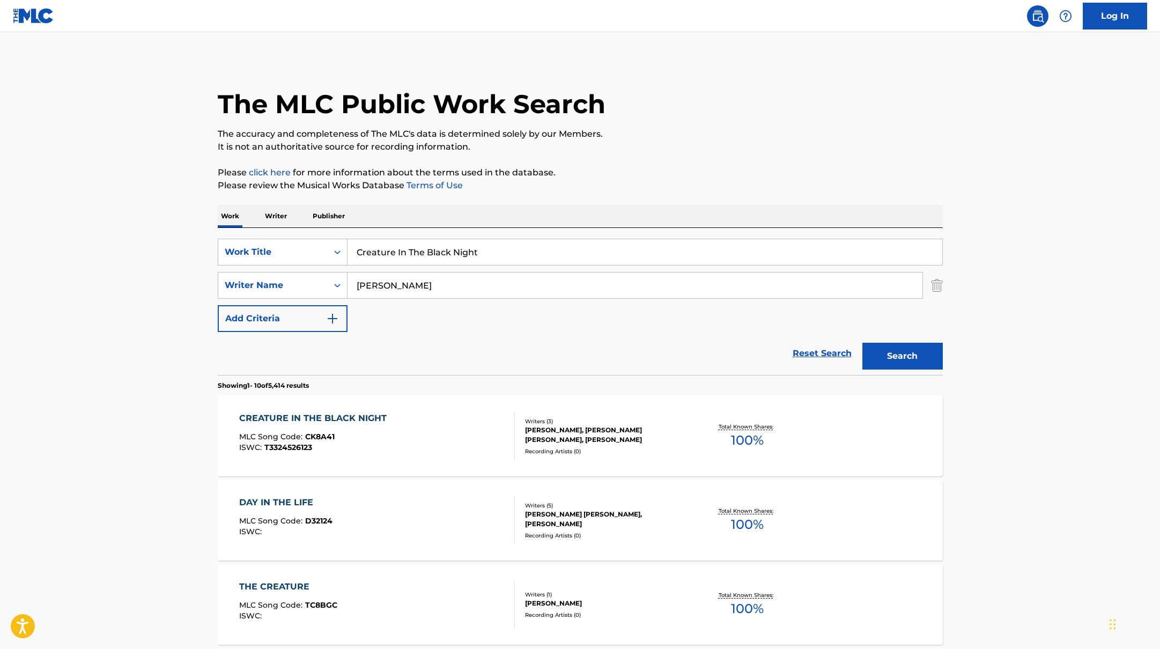
click at [476, 422] on div "CREATURE IN THE BLACK NIGHT MLC Song Code : CK8A41 ISWC : T3324526123" at bounding box center [377, 436] width 276 height 48
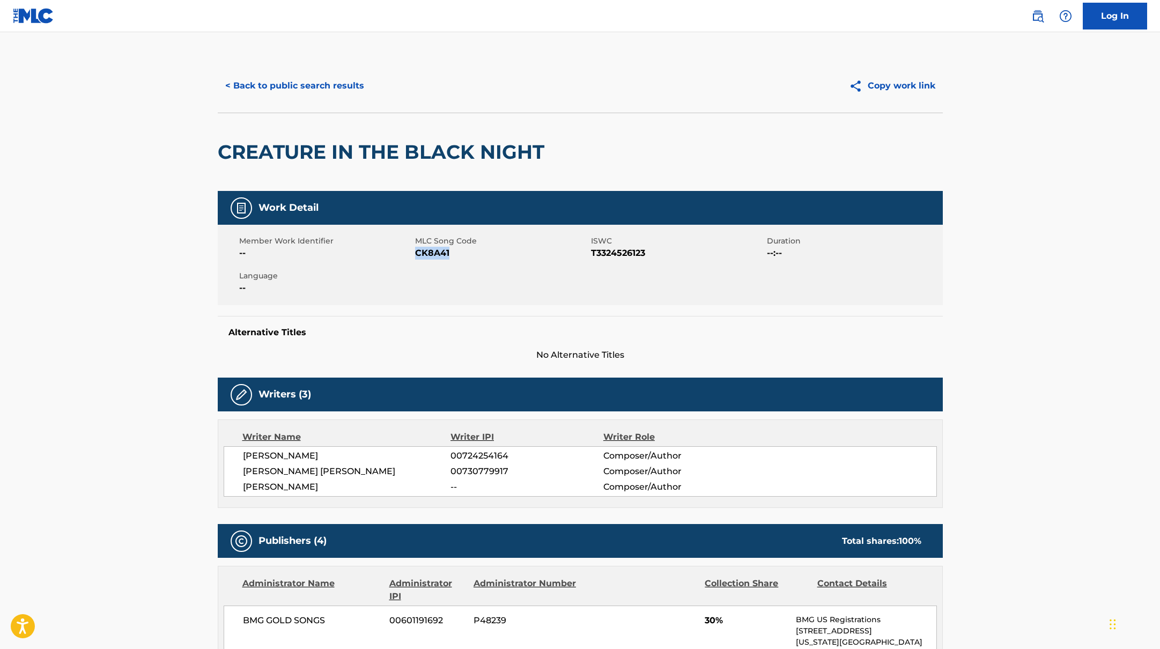
drag, startPoint x: 416, startPoint y: 254, endPoint x: 489, endPoint y: 254, distance: 73.5
click at [489, 254] on span "CK8A41" at bounding box center [501, 253] width 173 height 13
click at [339, 91] on button "< Back to public search results" at bounding box center [295, 85] width 154 height 27
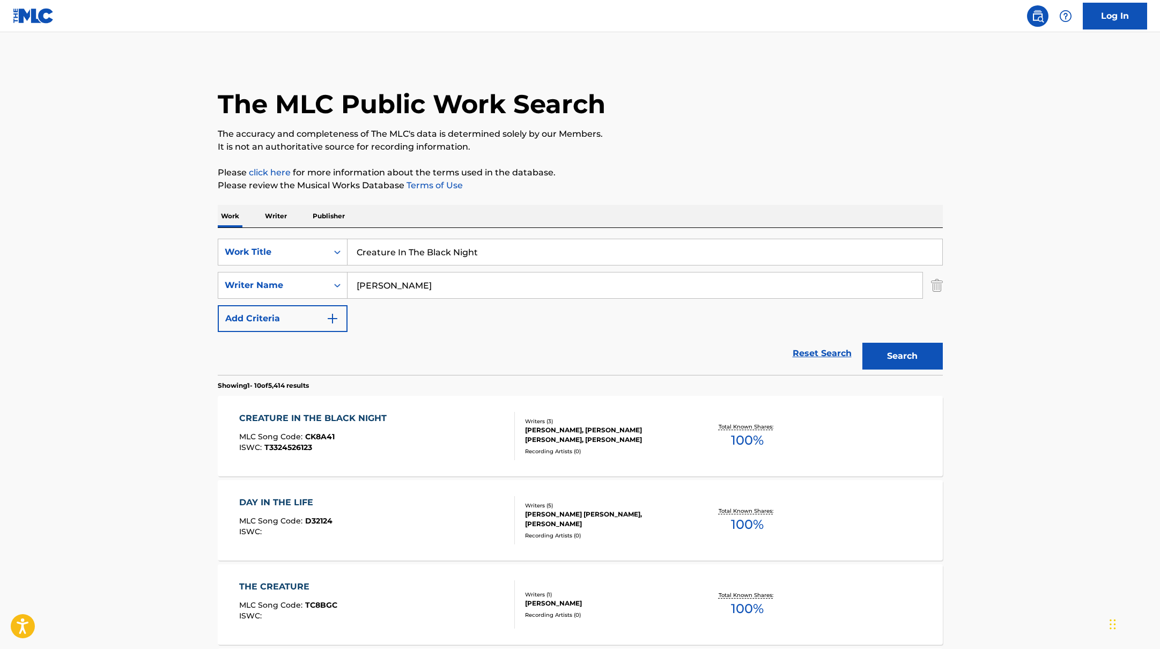
drag, startPoint x: 491, startPoint y: 254, endPoint x: 315, endPoint y: 218, distance: 179.5
drag, startPoint x: 436, startPoint y: 249, endPoint x: 308, endPoint y: 226, distance: 130.2
click at [725, 171] on p "Please click here for more information about the terms used in the database." at bounding box center [580, 172] width 725 height 13
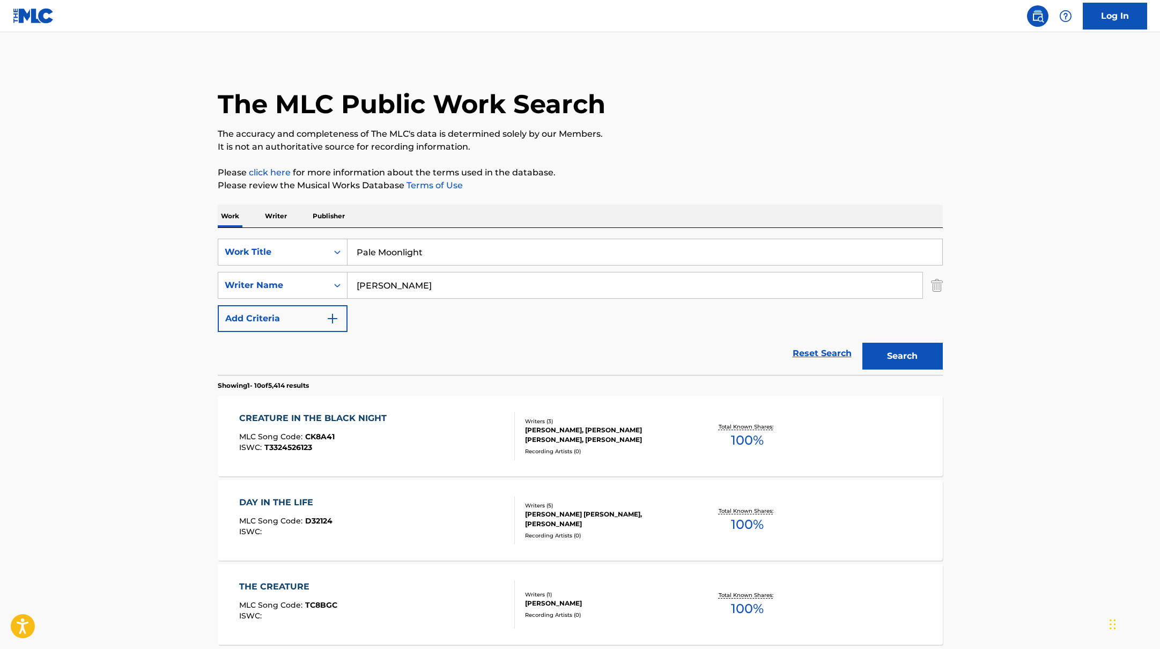
click at [900, 356] on button "Search" at bounding box center [902, 356] width 80 height 27
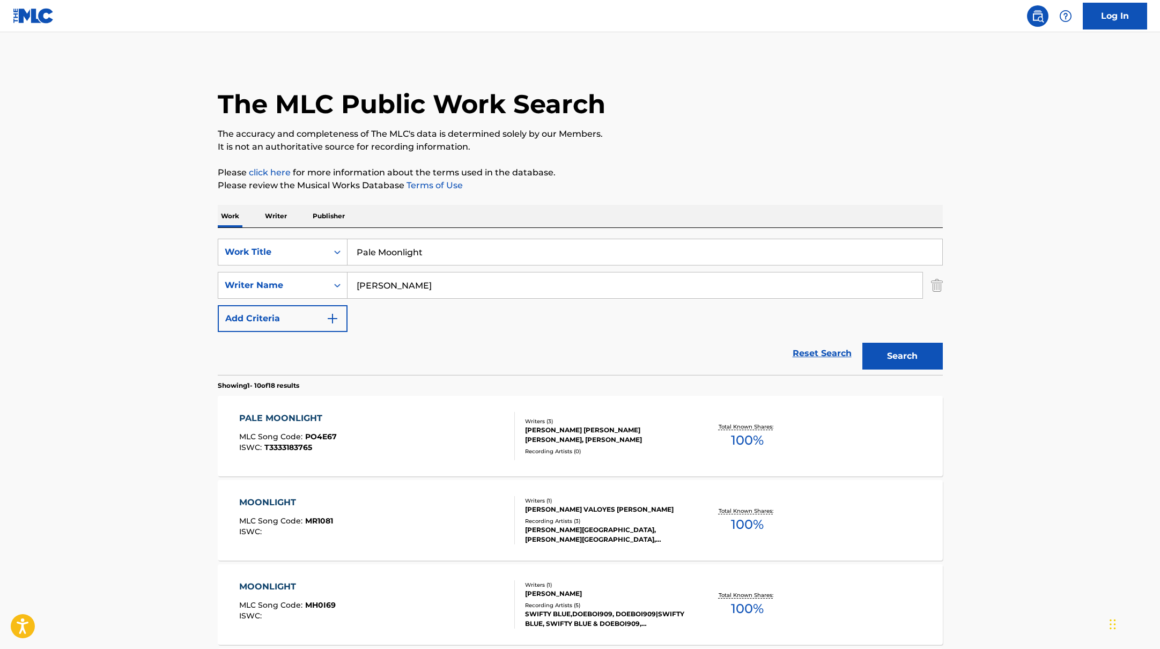
click at [386, 422] on div "PALE MOONLIGHT MLC Song Code : PO4E67 ISWC : T3333183765" at bounding box center [377, 436] width 276 height 48
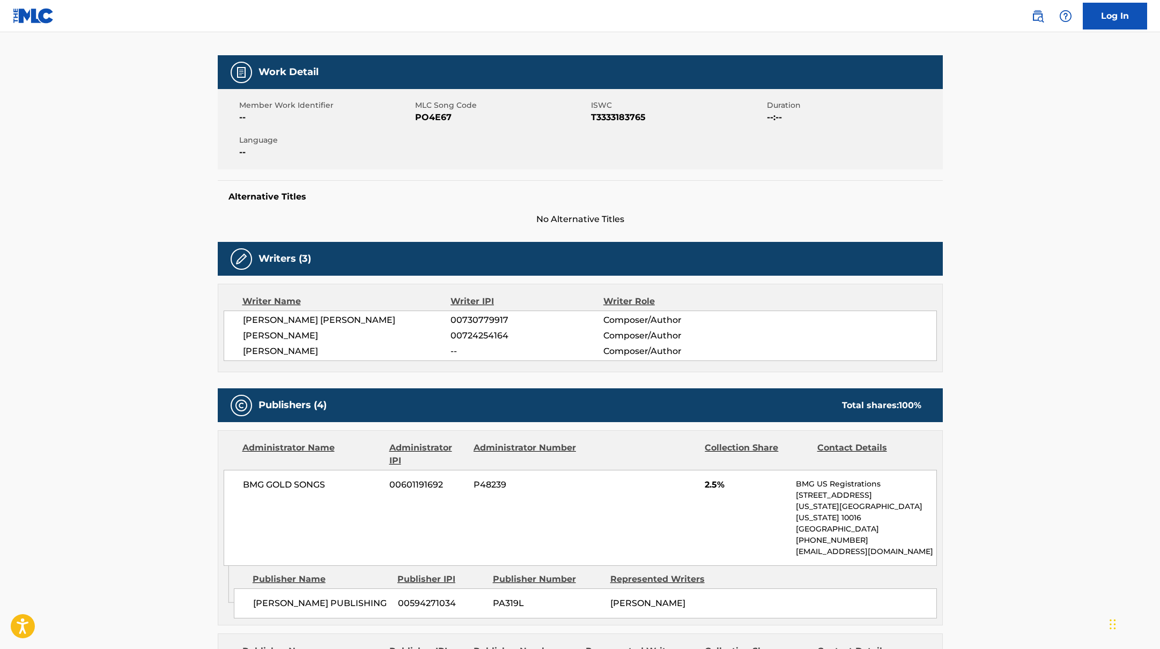
scroll to position [29, 0]
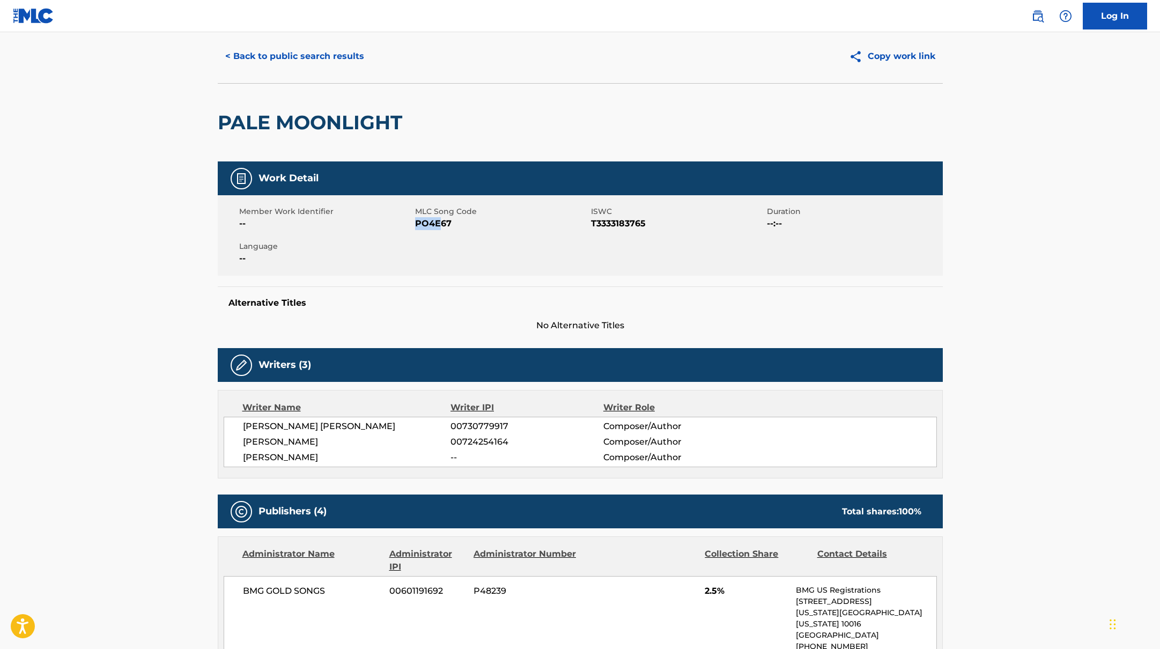
drag, startPoint x: 417, startPoint y: 222, endPoint x: 481, endPoint y: 226, distance: 64.0
click at [481, 226] on span "PO4E67" at bounding box center [501, 223] width 173 height 13
click at [320, 55] on button "< Back to public search results" at bounding box center [295, 56] width 154 height 27
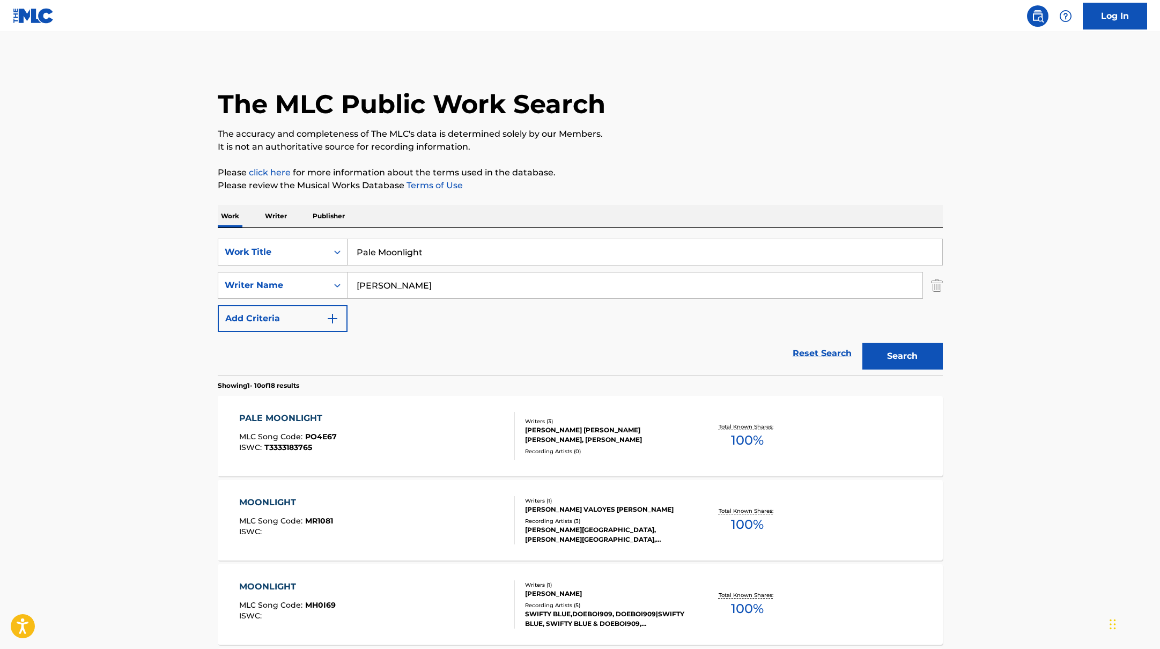
drag, startPoint x: 433, startPoint y: 253, endPoint x: 337, endPoint y: 241, distance: 96.2
click at [337, 241] on div "SearchWithCriteria45832d00-a73f-42f3-99db-db111a6c5918 Work Title Pale Moonlight" at bounding box center [580, 252] width 725 height 27
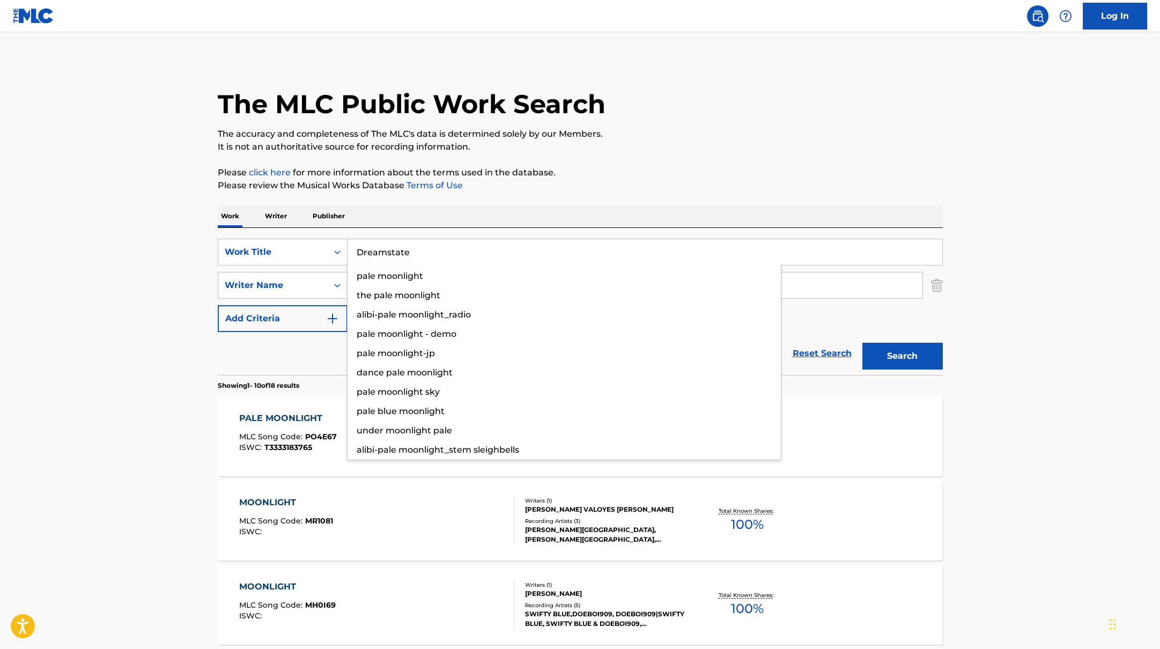
click at [662, 147] on p "It is not an authoritative source for recording information." at bounding box center [580, 146] width 725 height 13
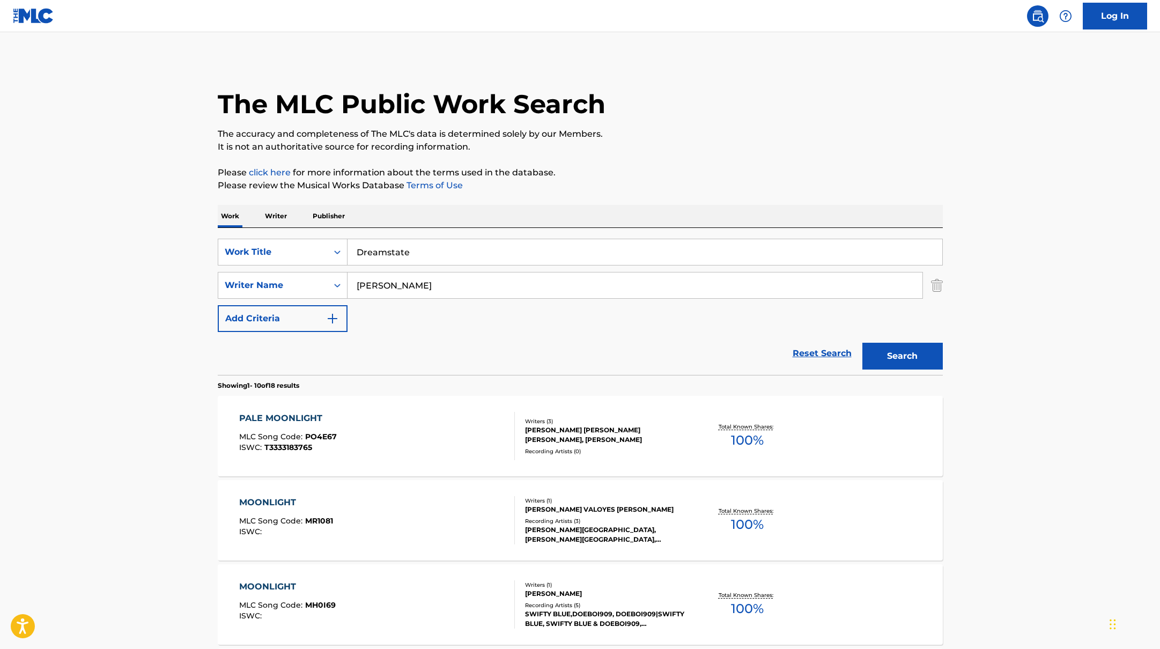
click at [906, 347] on button "Search" at bounding box center [902, 356] width 80 height 27
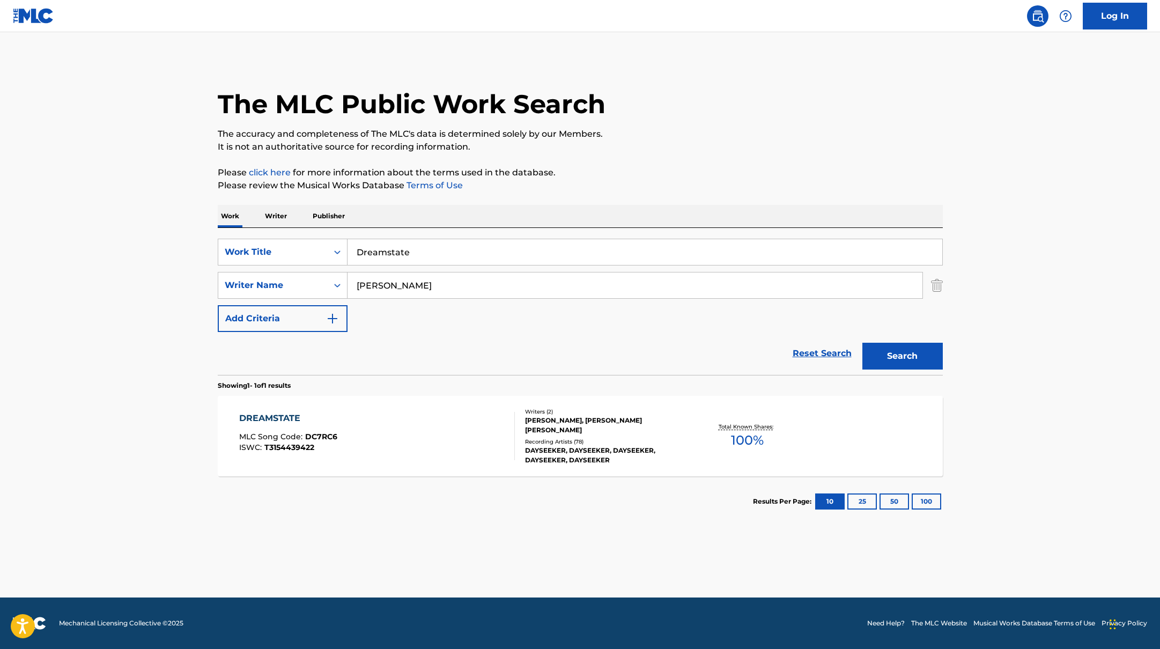
click at [472, 427] on div "DREAMSTATE MLC Song Code : DC7RC6 ISWC : T3154439422" at bounding box center [377, 436] width 276 height 48
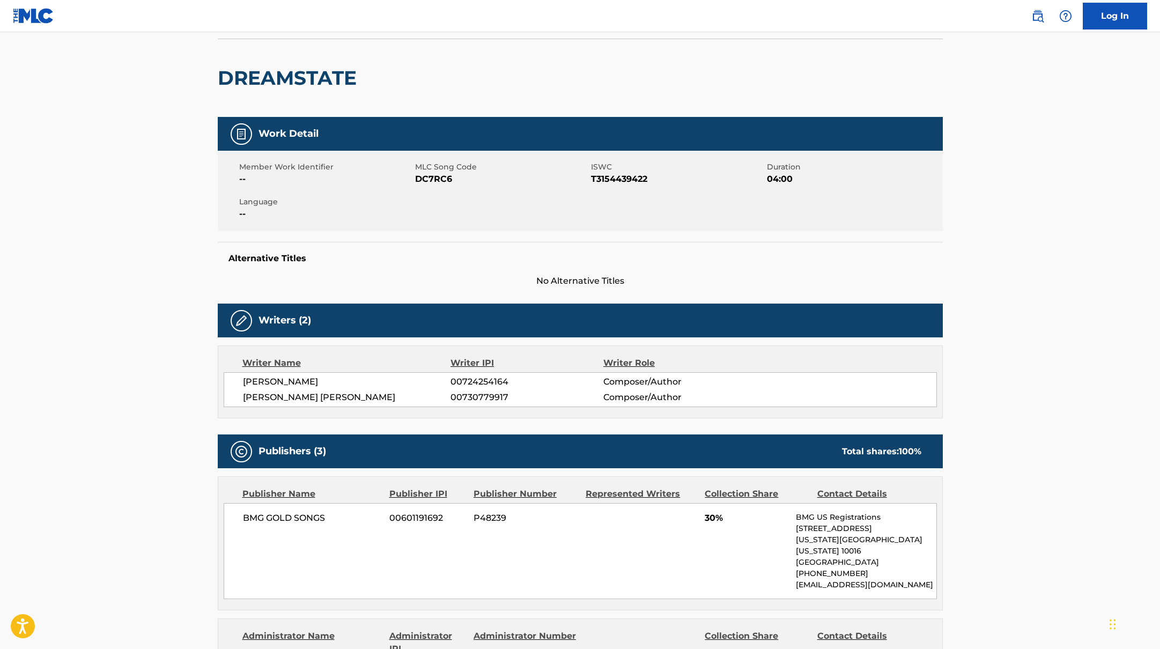
scroll to position [101, 0]
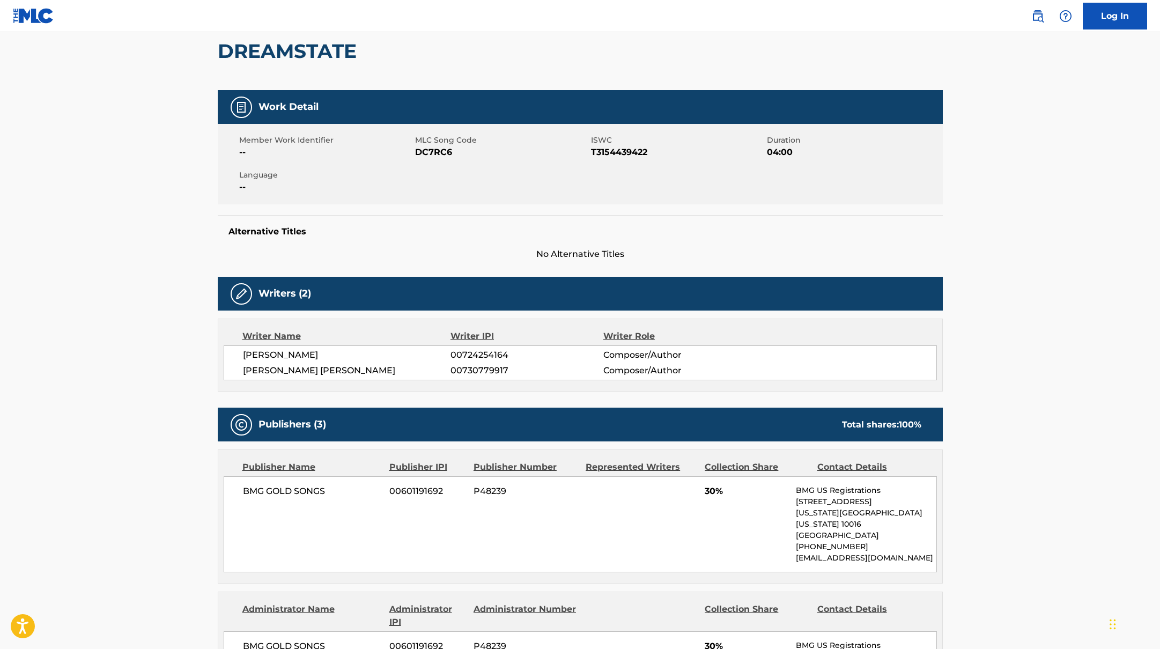
drag, startPoint x: 382, startPoint y: 353, endPoint x: 233, endPoint y: 346, distance: 149.3
click at [233, 346] on div "[PERSON_NAME] 00724254164 Composer/Author [PERSON_NAME] [PERSON_NAME] 007307799…" at bounding box center [580, 362] width 713 height 35
drag, startPoint x: 417, startPoint y: 153, endPoint x: 493, endPoint y: 153, distance: 76.1
click at [493, 153] on span "DC7RC6" at bounding box center [501, 152] width 173 height 13
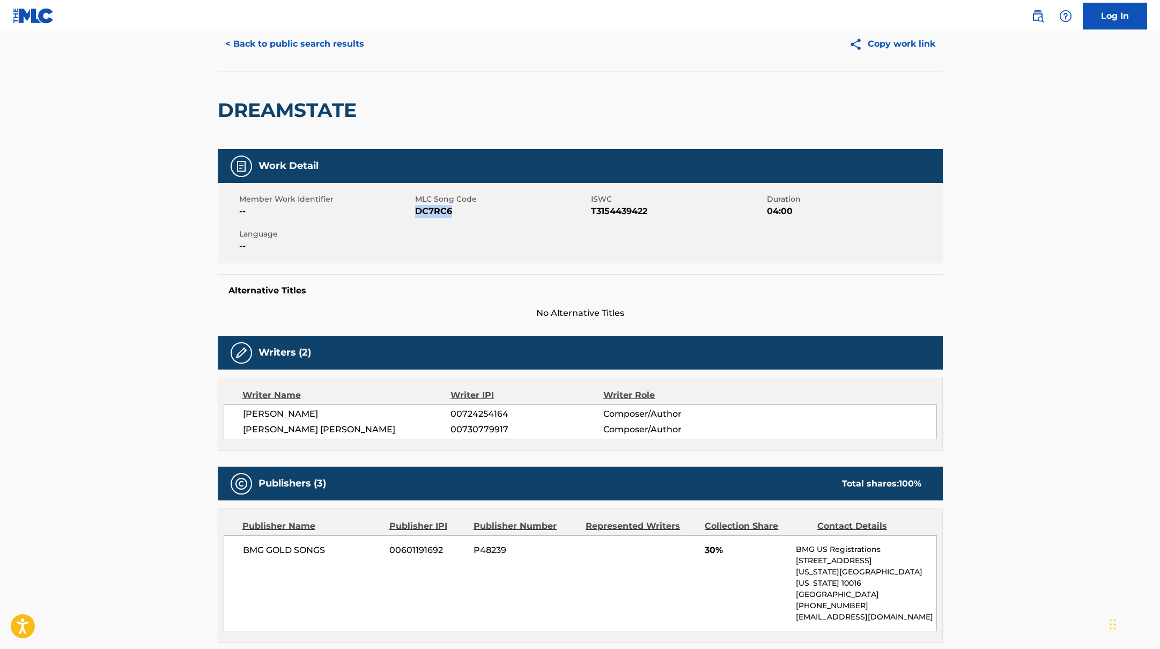
scroll to position [20, 0]
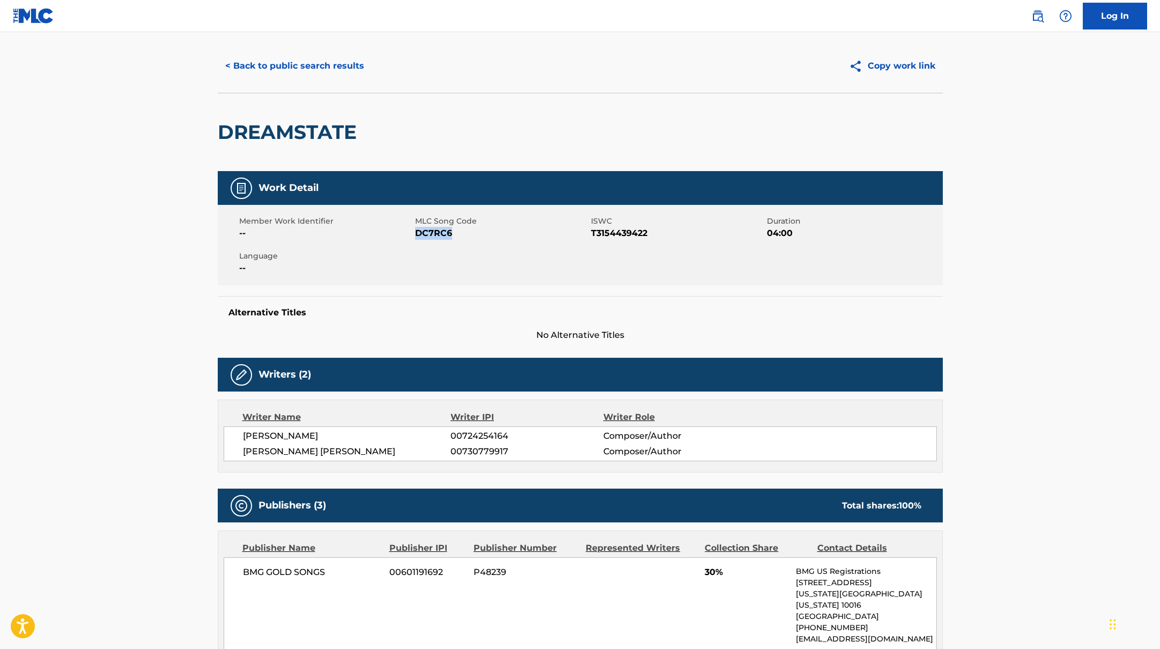
click at [336, 67] on button "< Back to public search results" at bounding box center [295, 66] width 154 height 27
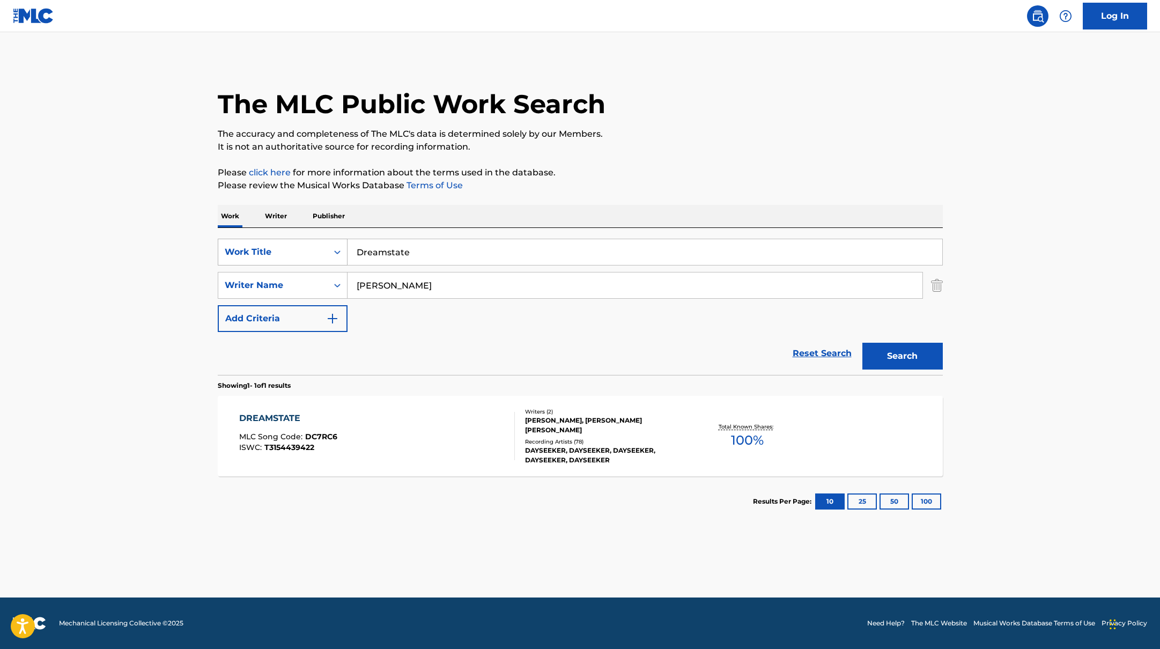
drag, startPoint x: 418, startPoint y: 251, endPoint x: 329, endPoint y: 246, distance: 88.6
click at [330, 247] on div "SearchWithCriteria45832d00-a73f-42f3-99db-db111a6c5918 Work Title Dreamstate" at bounding box center [580, 252] width 725 height 27
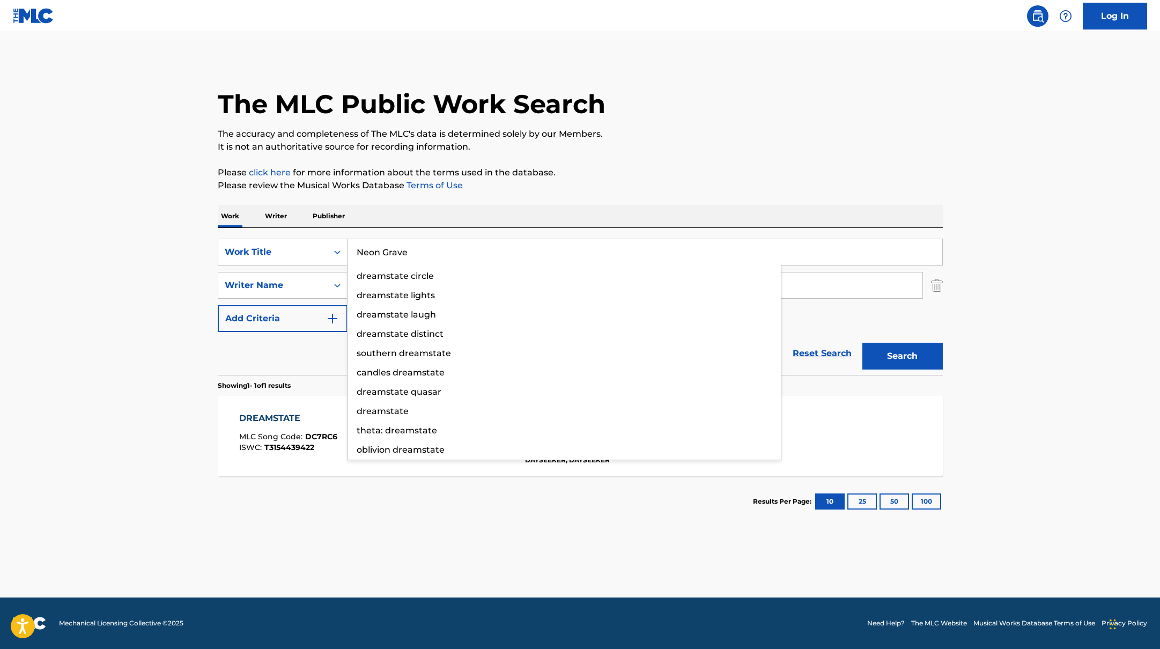
click at [704, 178] on p "Please click here for more information about the terms used in the database." at bounding box center [580, 172] width 725 height 13
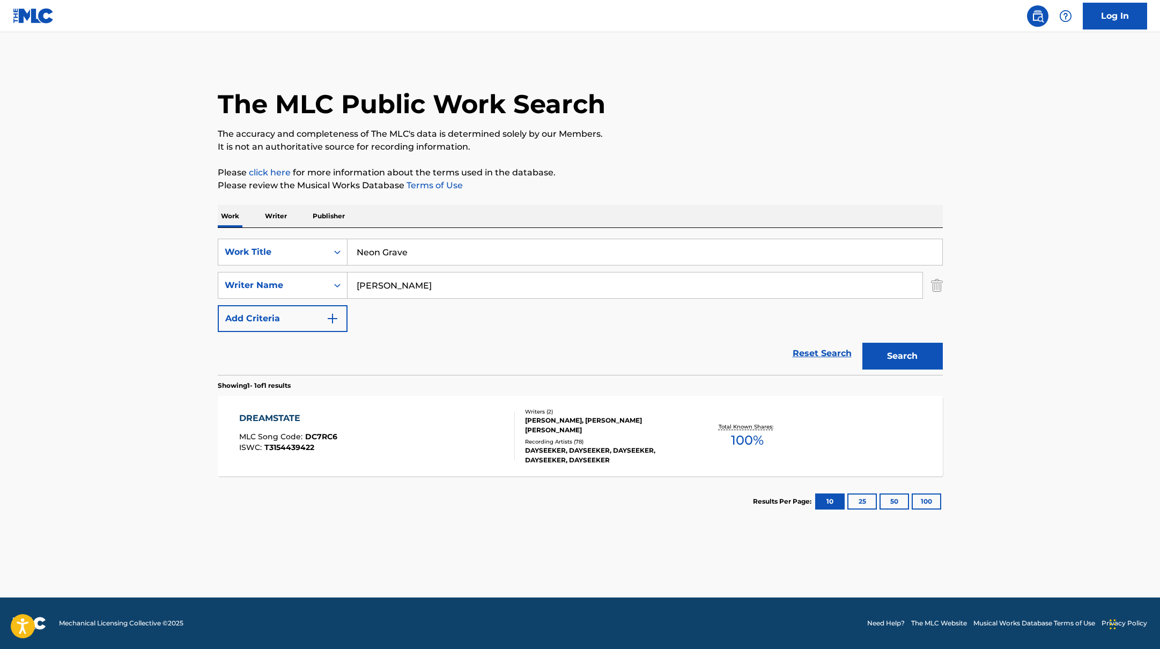
click at [916, 342] on div "Search" at bounding box center [900, 353] width 86 height 43
click at [908, 358] on button "Search" at bounding box center [902, 356] width 80 height 27
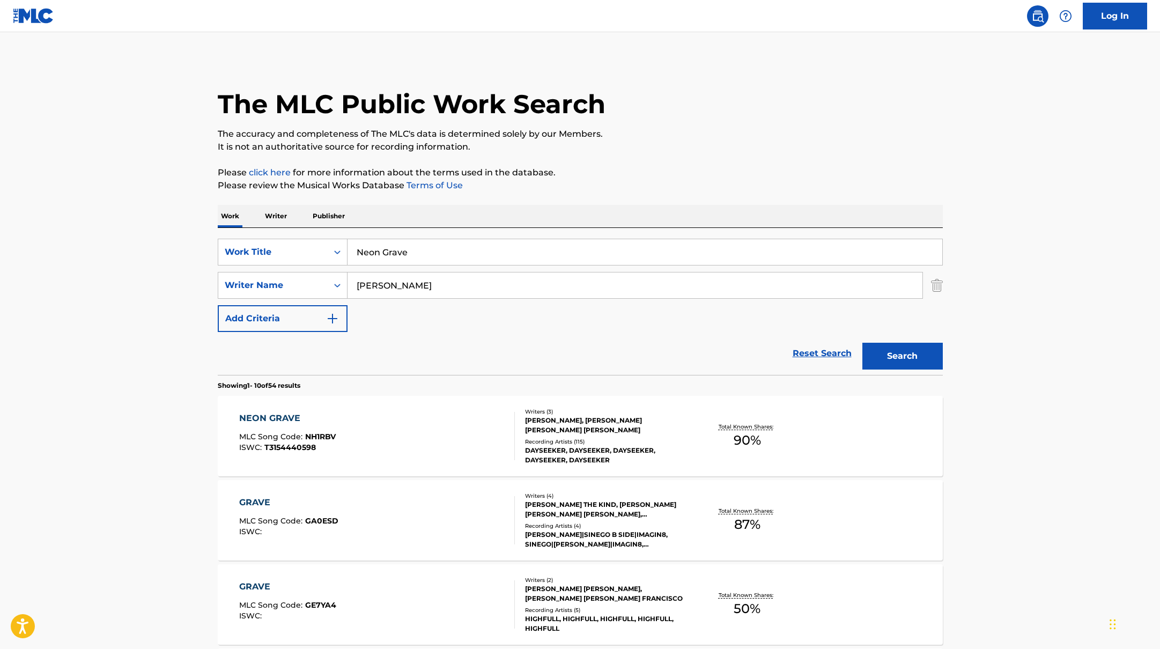
click at [426, 414] on div "NEON GRAVE MLC Song Code : NH1RBV ISWC : T3154440598" at bounding box center [377, 436] width 276 height 48
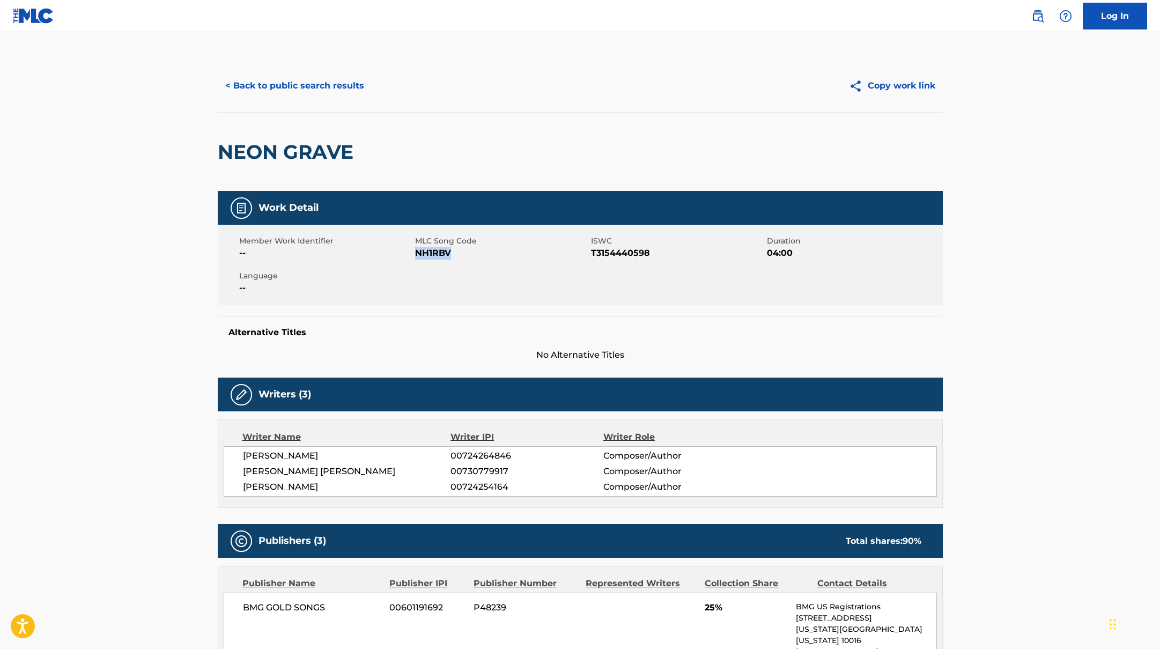
drag, startPoint x: 416, startPoint y: 253, endPoint x: 459, endPoint y: 254, distance: 43.5
click at [459, 254] on span "NH1RBV" at bounding box center [501, 253] width 173 height 13
click at [335, 75] on button "< Back to public search results" at bounding box center [295, 85] width 154 height 27
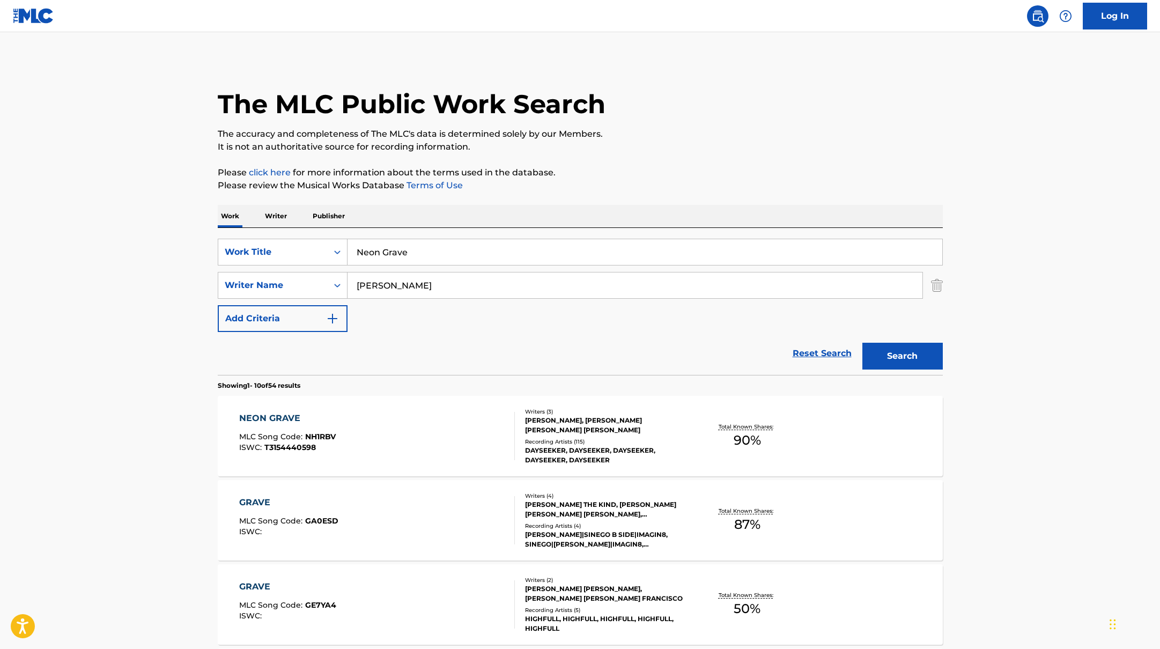
drag, startPoint x: 419, startPoint y: 249, endPoint x: 345, endPoint y: 235, distance: 75.3
click at [345, 235] on div "SearchWithCriteria45832d00-a73f-42f3-99db-db111a6c5918 Work Title Neon Grave Se…" at bounding box center [580, 301] width 725 height 147
click at [650, 227] on div "Work Writer Publisher" at bounding box center [580, 216] width 725 height 23
click at [896, 356] on button "Search" at bounding box center [902, 356] width 80 height 27
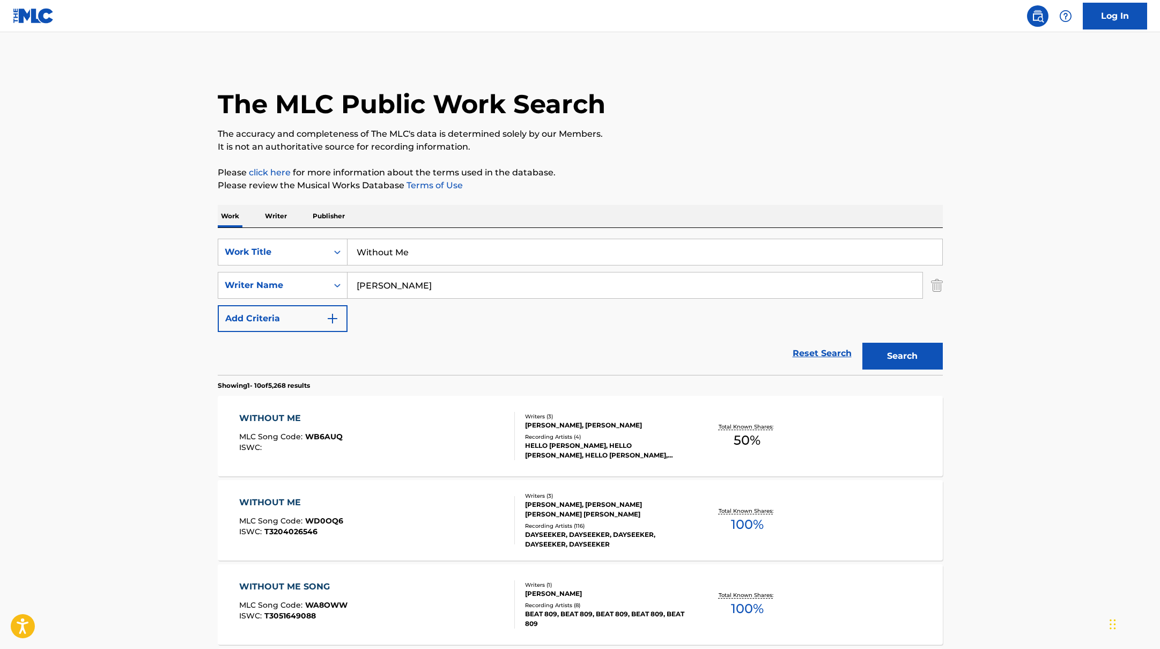
click at [452, 521] on div "WITHOUT ME MLC Song Code : WD0OQ6 ISWC : T3204026546" at bounding box center [377, 520] width 276 height 48
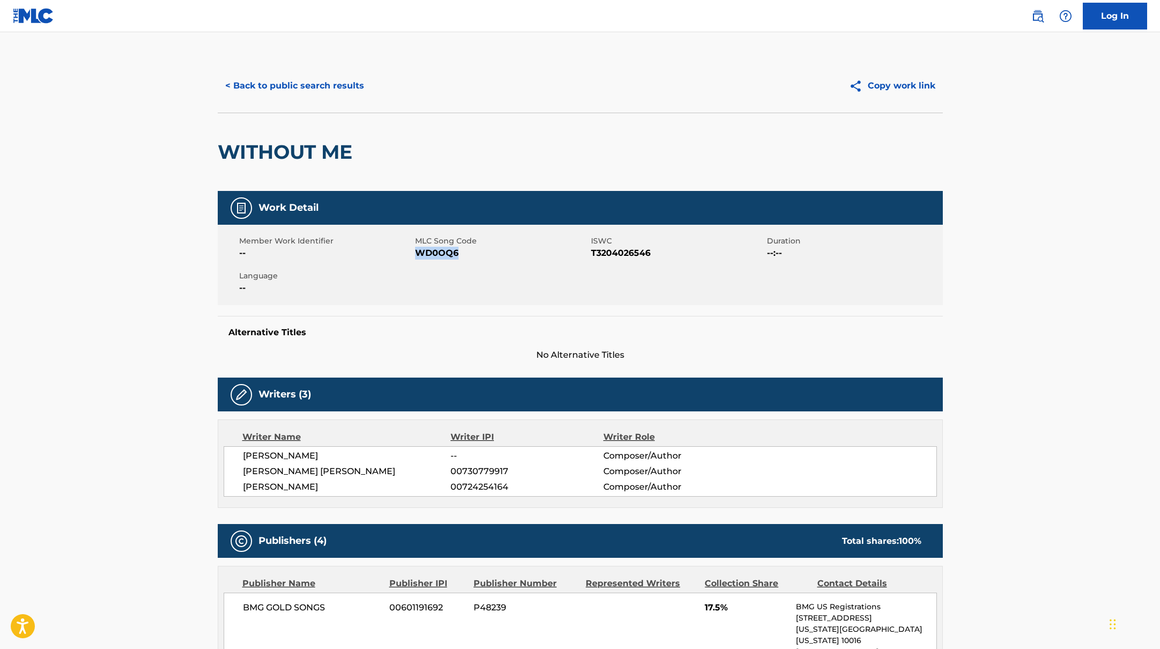
drag, startPoint x: 425, startPoint y: 254, endPoint x: 482, endPoint y: 254, distance: 57.4
click at [482, 254] on span "WD0OQ6" at bounding box center [501, 253] width 173 height 13
click at [335, 83] on button "< Back to public search results" at bounding box center [295, 85] width 154 height 27
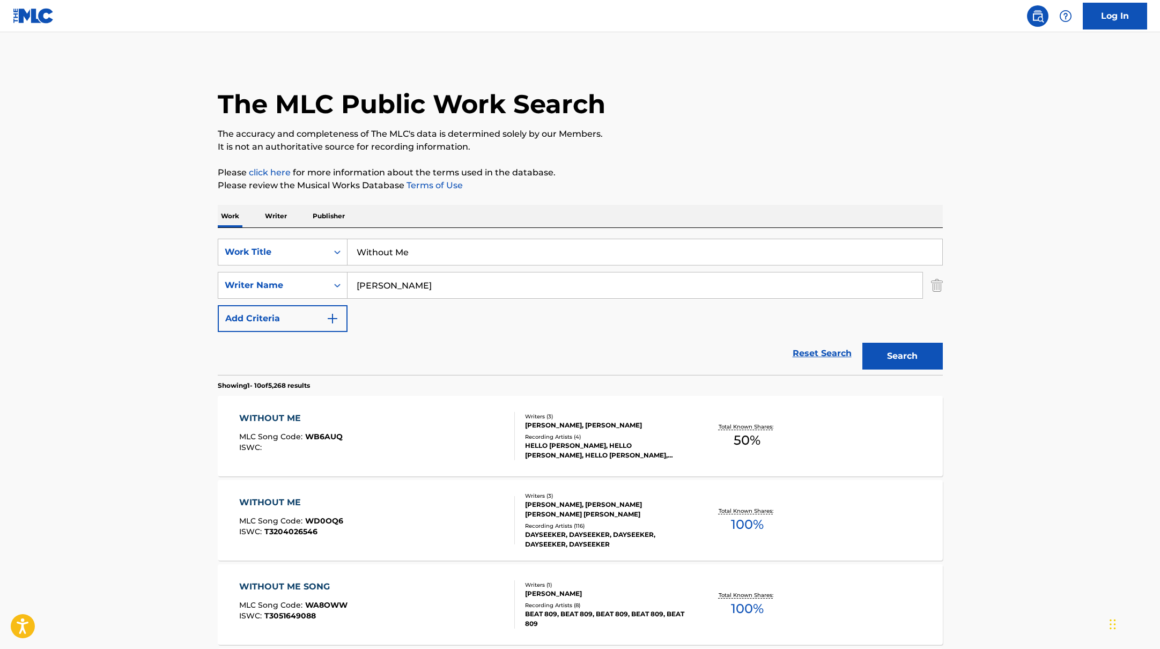
drag, startPoint x: 419, startPoint y: 256, endPoint x: 352, endPoint y: 241, distance: 68.0
click at [358, 243] on input "Without Me" at bounding box center [644, 252] width 595 height 26
click at [900, 354] on button "Search" at bounding box center [902, 356] width 80 height 27
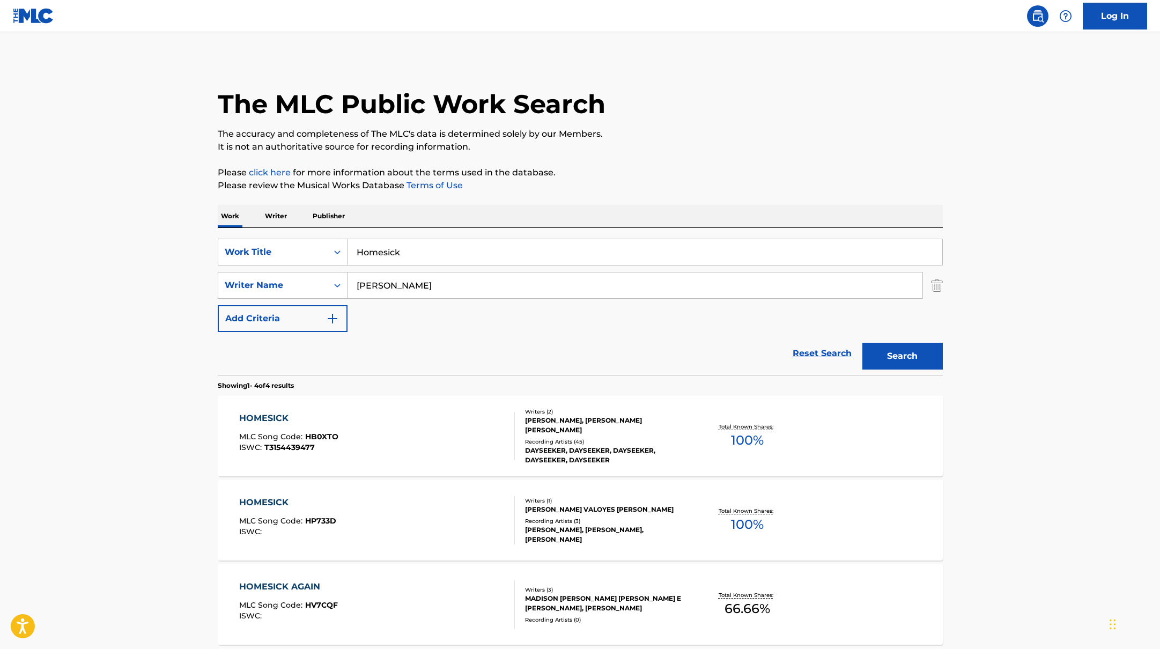
click at [435, 428] on div "HOMESICK MLC Song Code : HB0XTO ISWC : T3154439477" at bounding box center [377, 436] width 276 height 48
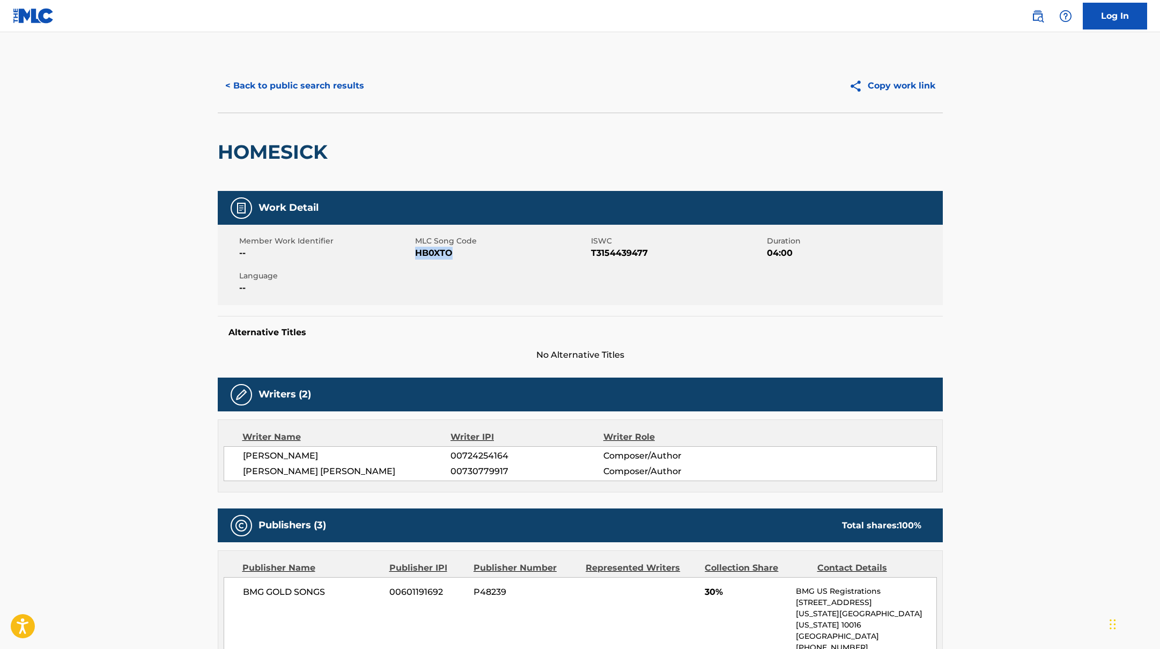
drag, startPoint x: 416, startPoint y: 250, endPoint x: 480, endPoint y: 254, distance: 63.9
click at [480, 254] on span "HB0XTO" at bounding box center [501, 253] width 173 height 13
click at [345, 72] on button "< Back to public search results" at bounding box center [295, 85] width 154 height 27
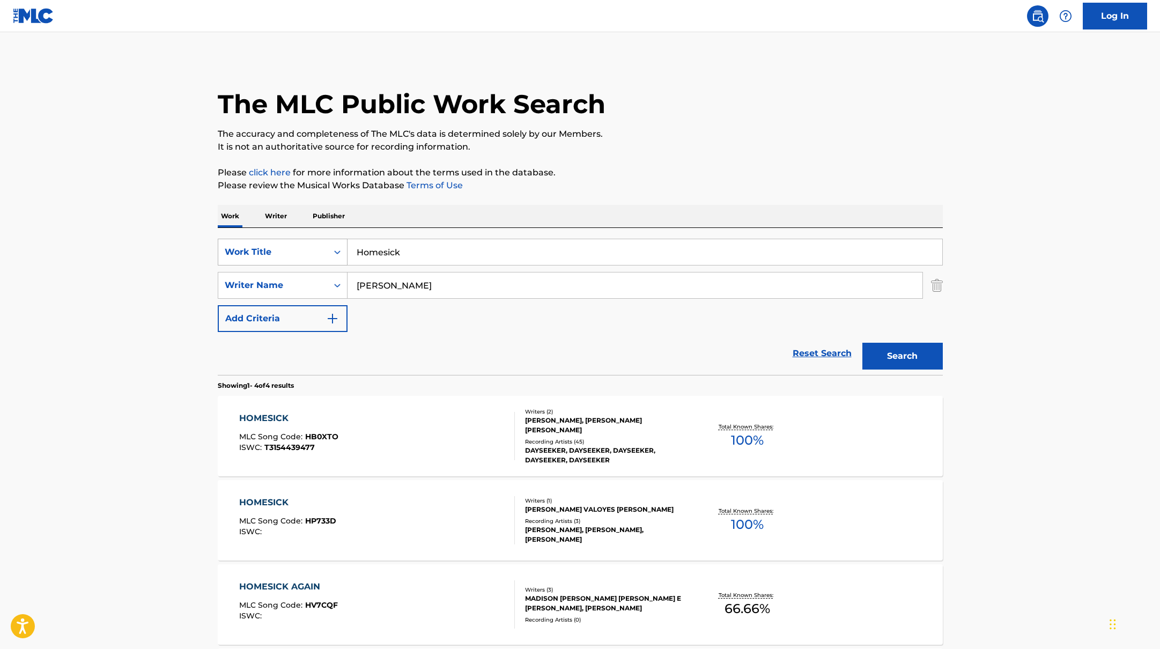
drag, startPoint x: 408, startPoint y: 253, endPoint x: 325, endPoint y: 238, distance: 83.3
click at [325, 239] on div "SearchWithCriteria45832d00-a73f-42f3-99db-db111a6c5918 Work Title Homesick" at bounding box center [580, 252] width 725 height 27
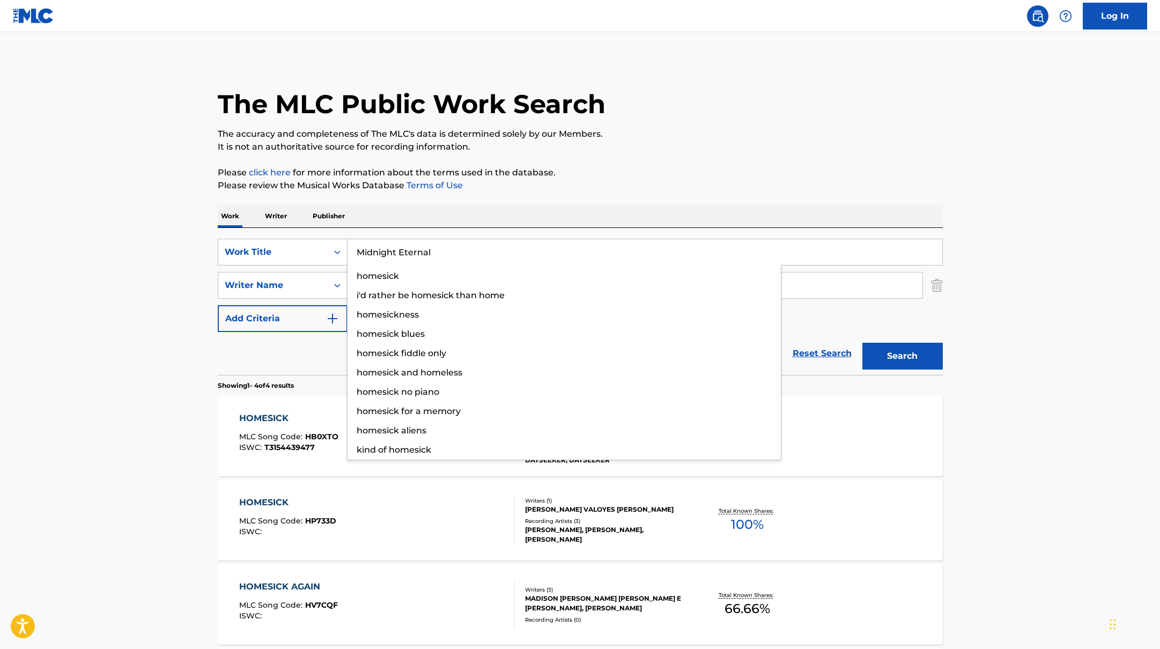
click at [662, 210] on div "Work Writer Publisher" at bounding box center [580, 216] width 725 height 23
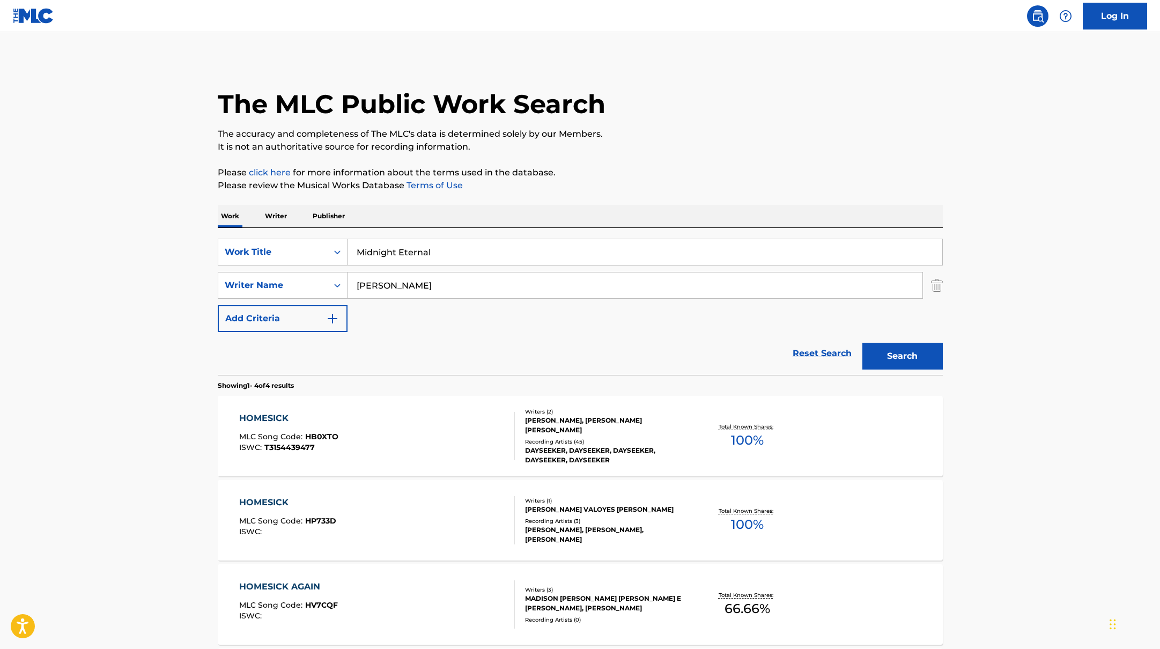
click at [879, 362] on button "Search" at bounding box center [902, 356] width 80 height 27
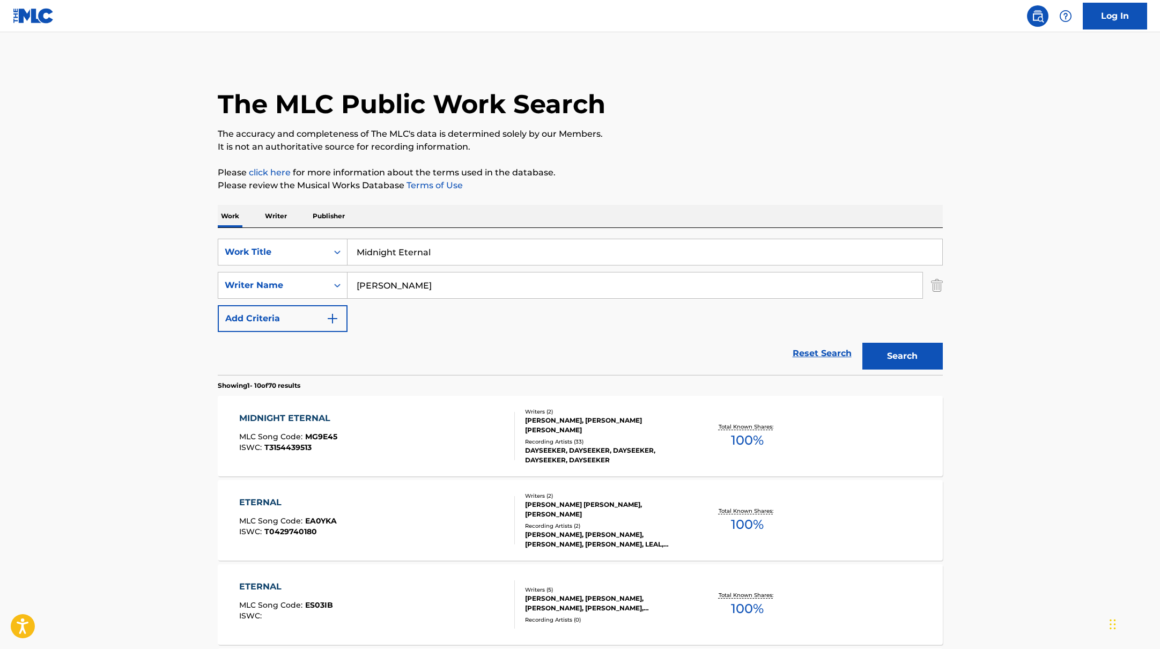
click at [447, 427] on div "MIDNIGHT ETERNAL MLC Song Code : MG9E45 ISWC : T3154439513" at bounding box center [377, 436] width 276 height 48
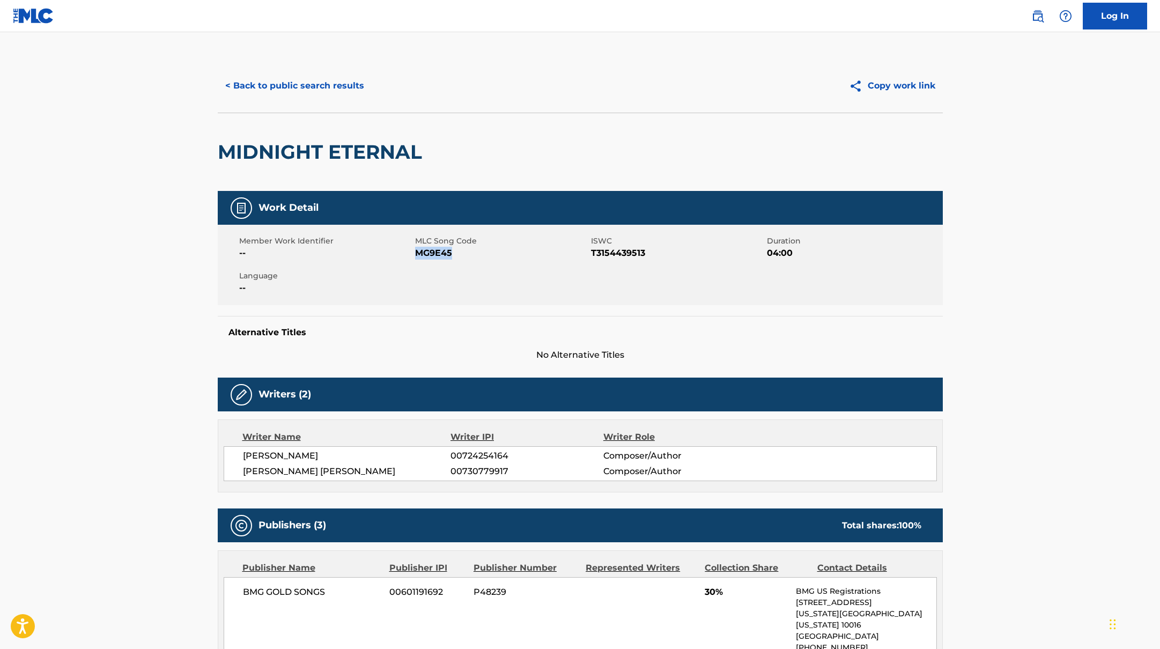
drag, startPoint x: 417, startPoint y: 253, endPoint x: 480, endPoint y: 253, distance: 63.8
click at [480, 253] on span "MG9E45" at bounding box center [501, 253] width 173 height 13
click at [292, 89] on button "< Back to public search results" at bounding box center [295, 85] width 154 height 27
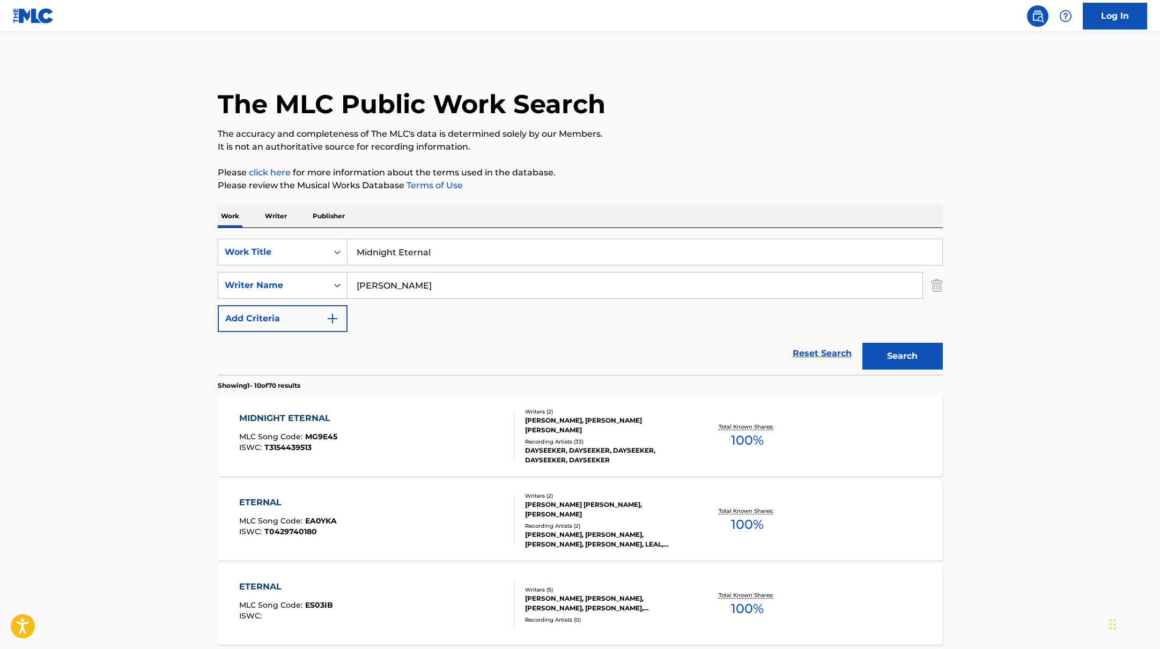
drag, startPoint x: 446, startPoint y: 251, endPoint x: 319, endPoint y: 238, distance: 127.8
click at [319, 238] on div "SearchWithCriteria45832d00-a73f-42f3-99db-db111a6c5918 Work Title Midnight Eter…" at bounding box center [580, 301] width 725 height 147
click at [723, 180] on p "Please review the Musical Works Database Terms of Use" at bounding box center [580, 185] width 725 height 13
drag, startPoint x: 440, startPoint y: 254, endPoint x: 710, endPoint y: 148, distance: 289.7
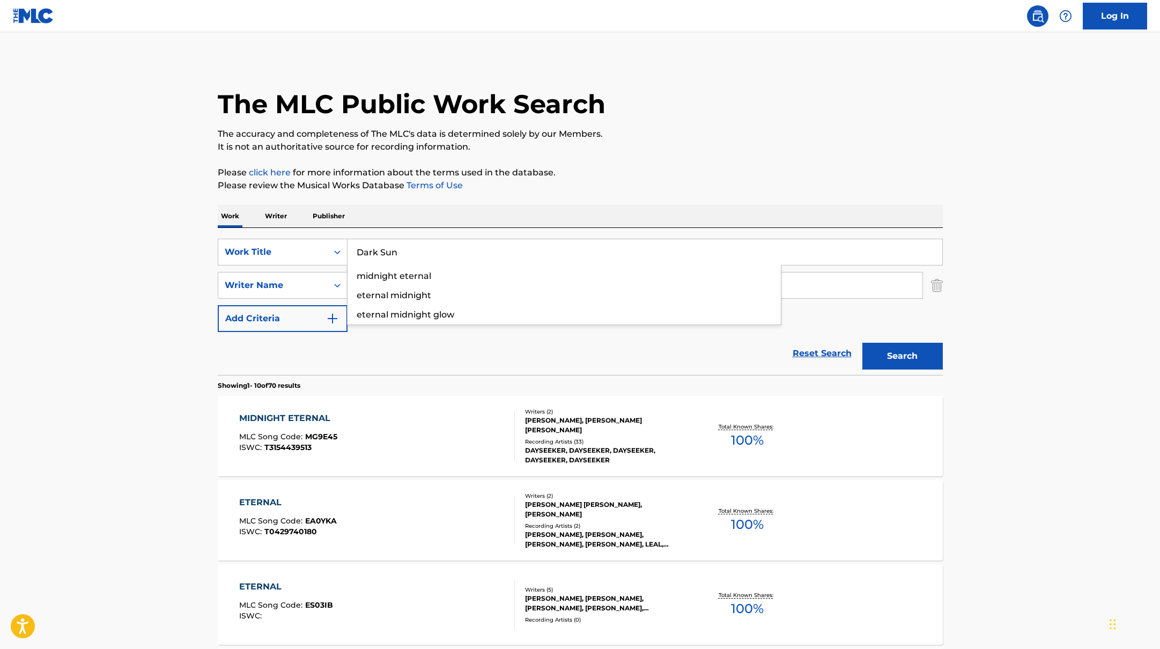
click at [710, 148] on p "It is not an authoritative source for recording information." at bounding box center [580, 146] width 725 height 13
click at [900, 358] on button "Search" at bounding box center [902, 356] width 80 height 27
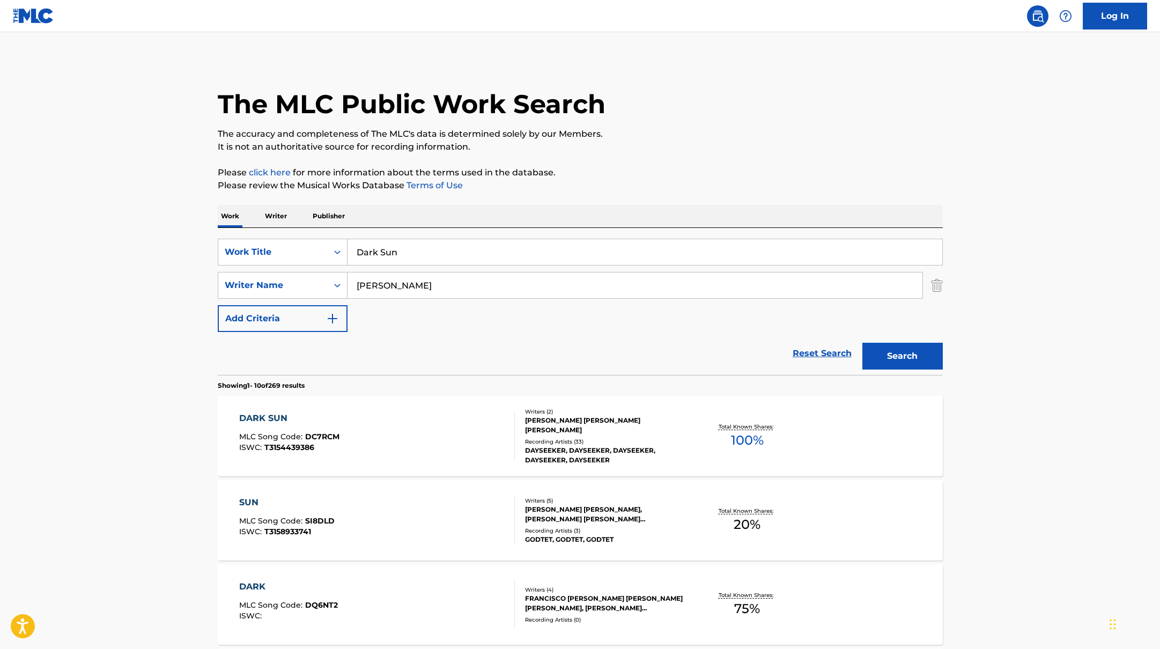
click at [448, 432] on div "DARK SUN MLC Song Code : DC7RCM ISWC : T3154439386" at bounding box center [377, 436] width 276 height 48
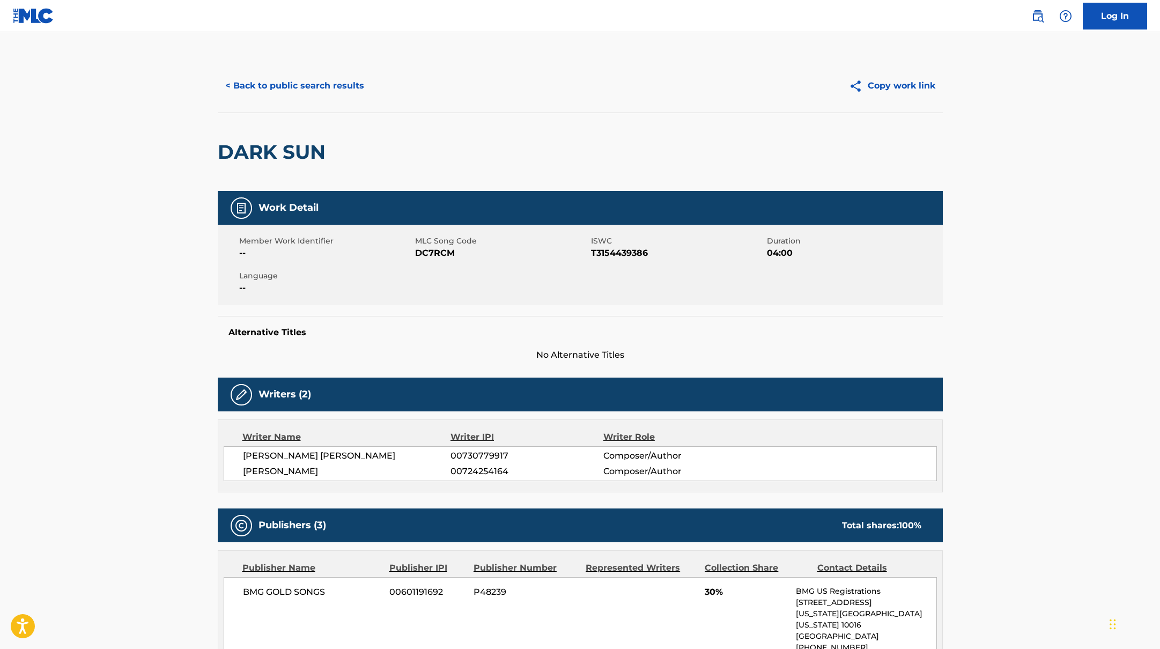
click at [475, 255] on span "DC7RCM" at bounding box center [501, 253] width 173 height 13
drag, startPoint x: 461, startPoint y: 255, endPoint x: 416, endPoint y: 253, distance: 45.1
click at [416, 253] on span "DC7RCM" at bounding box center [501, 253] width 173 height 13
click at [350, 85] on button "< Back to public search results" at bounding box center [295, 85] width 154 height 27
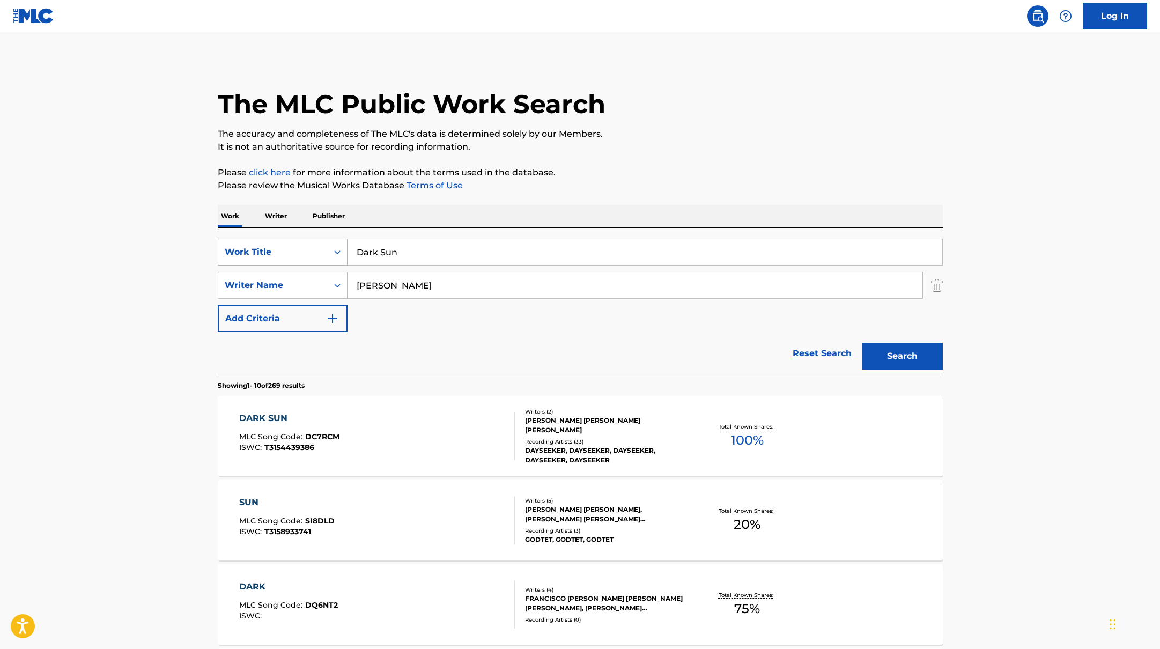
drag, startPoint x: 401, startPoint y: 254, endPoint x: 337, endPoint y: 241, distance: 65.6
click at [337, 241] on div "SearchWithCriteria45832d00-a73f-42f3-99db-db111a6c5918 Work Title Dark Sun" at bounding box center [580, 252] width 725 height 27
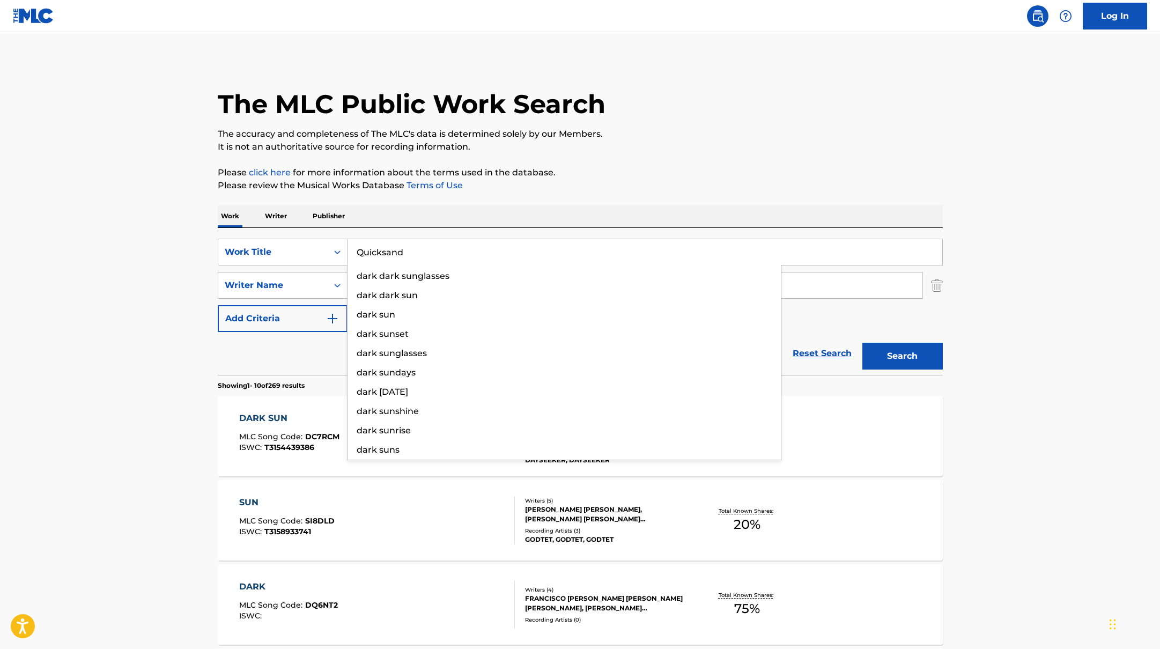
click at [651, 189] on p "Please review the Musical Works Database Terms of Use" at bounding box center [580, 185] width 725 height 13
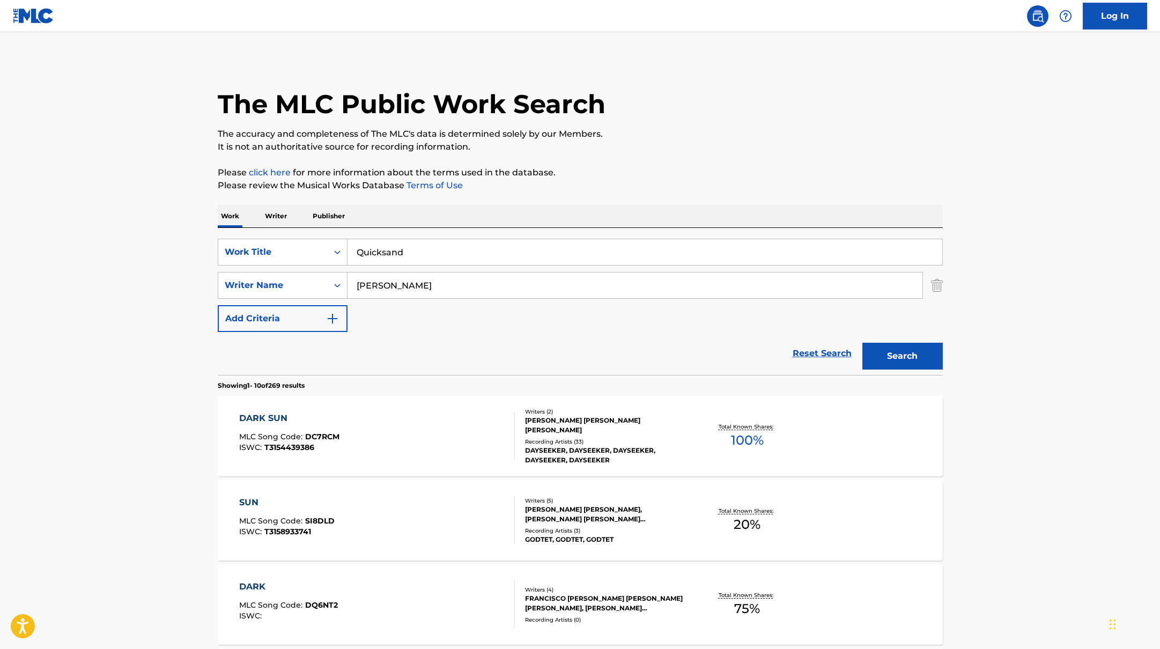
click at [899, 349] on button "Search" at bounding box center [902, 356] width 80 height 27
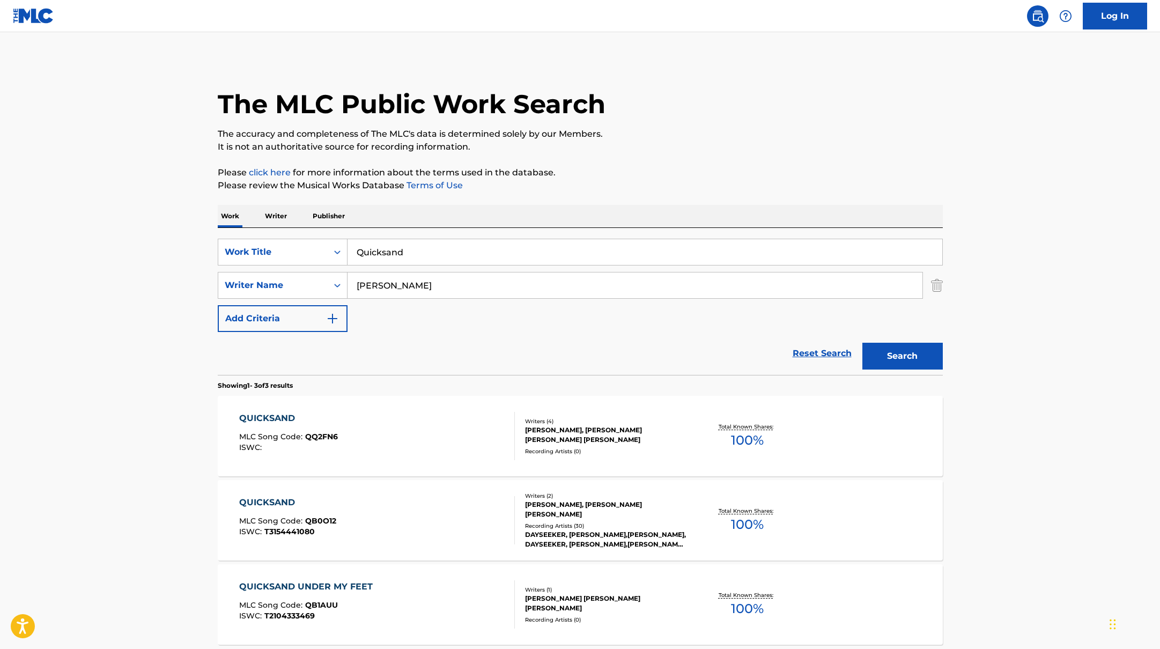
click at [439, 428] on div "QUICKSAND MLC Song Code : QQ2FN6 ISWC :" at bounding box center [377, 436] width 276 height 48
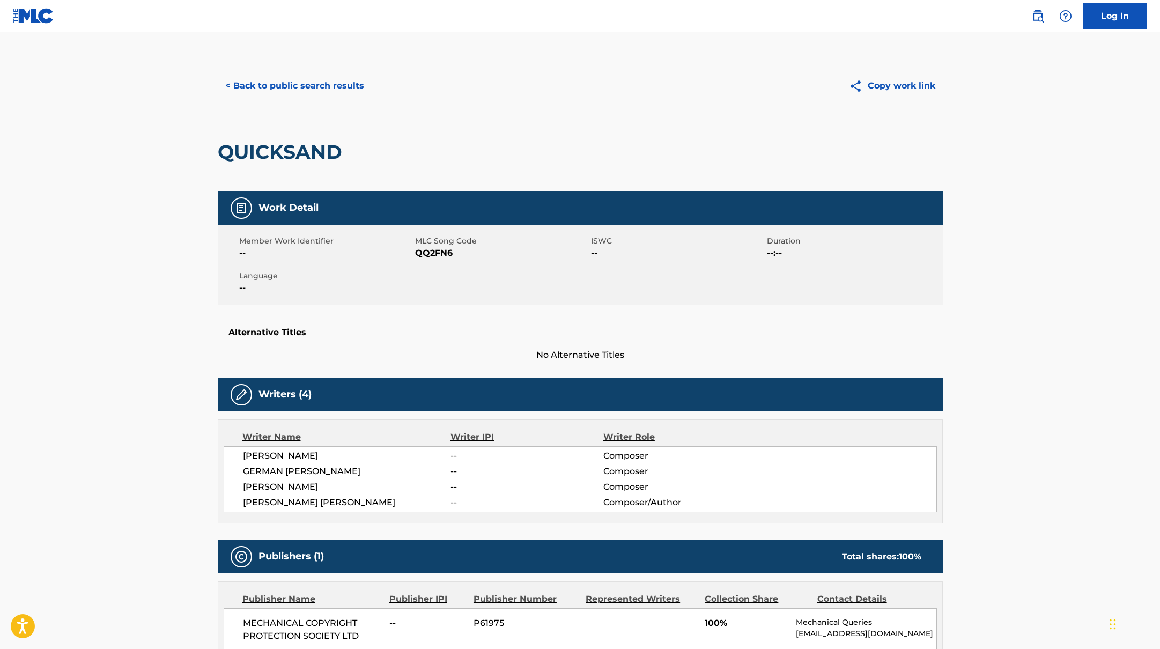
click at [334, 91] on button "< Back to public search results" at bounding box center [295, 85] width 154 height 27
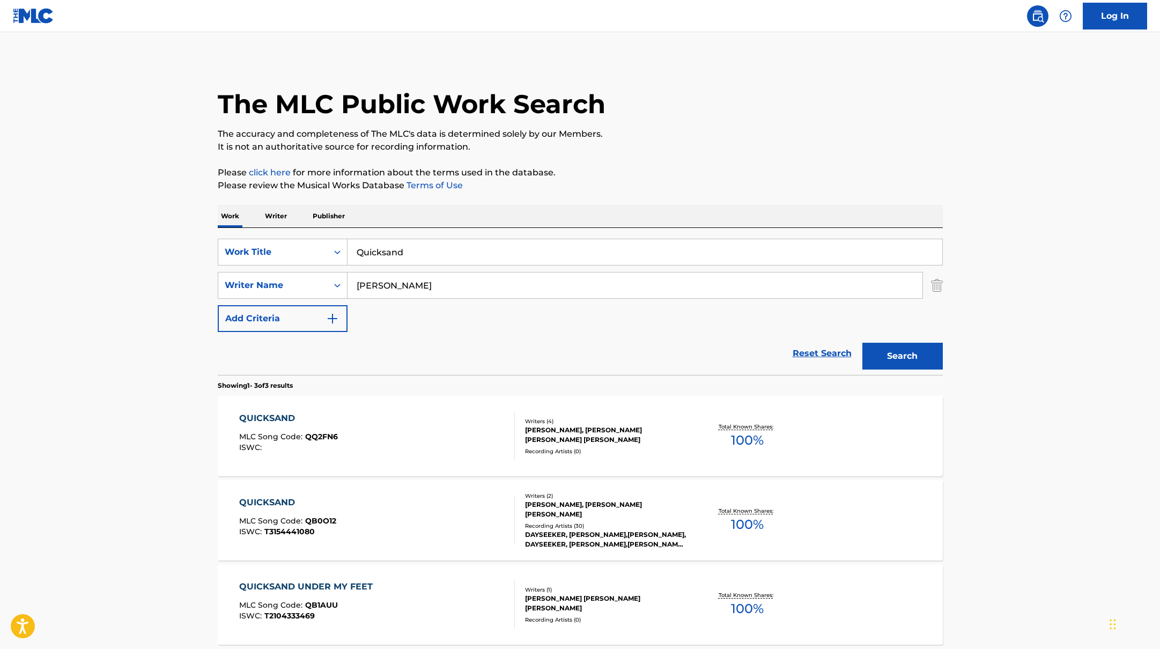
click at [435, 510] on div "QUICKSAND MLC Song Code : QB0O12 ISWC : T3154441080" at bounding box center [377, 520] width 276 height 48
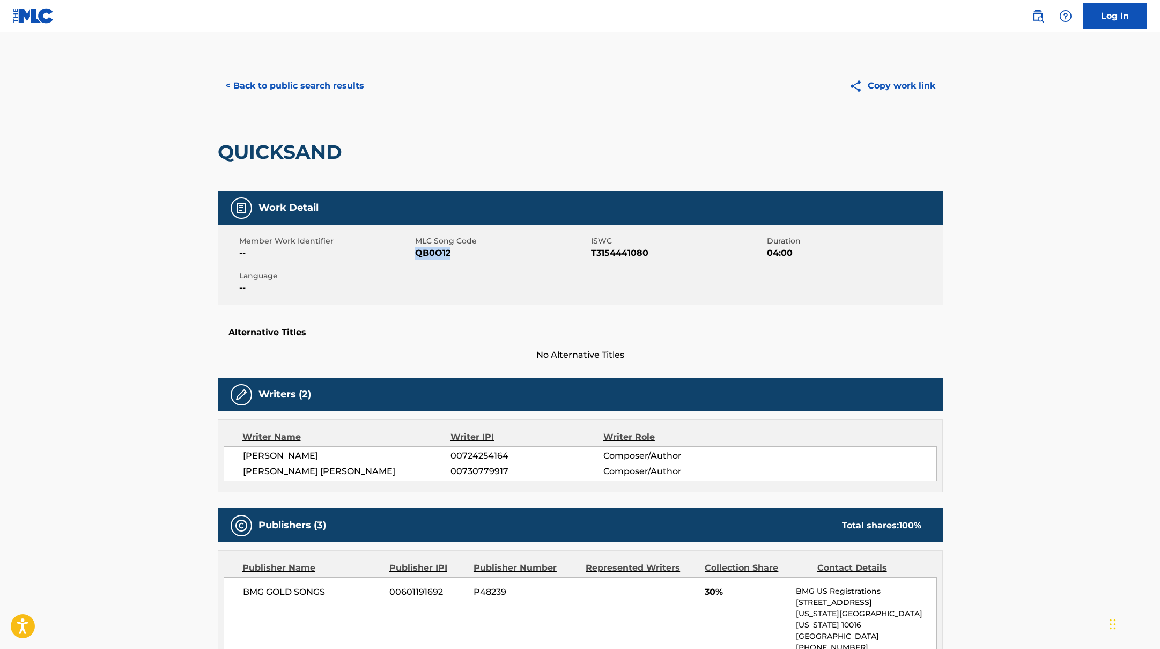
drag, startPoint x: 414, startPoint y: 251, endPoint x: 459, endPoint y: 254, distance: 44.6
click at [459, 254] on span "QB0O12" at bounding box center [501, 253] width 173 height 13
click at [304, 88] on button "< Back to public search results" at bounding box center [295, 85] width 154 height 27
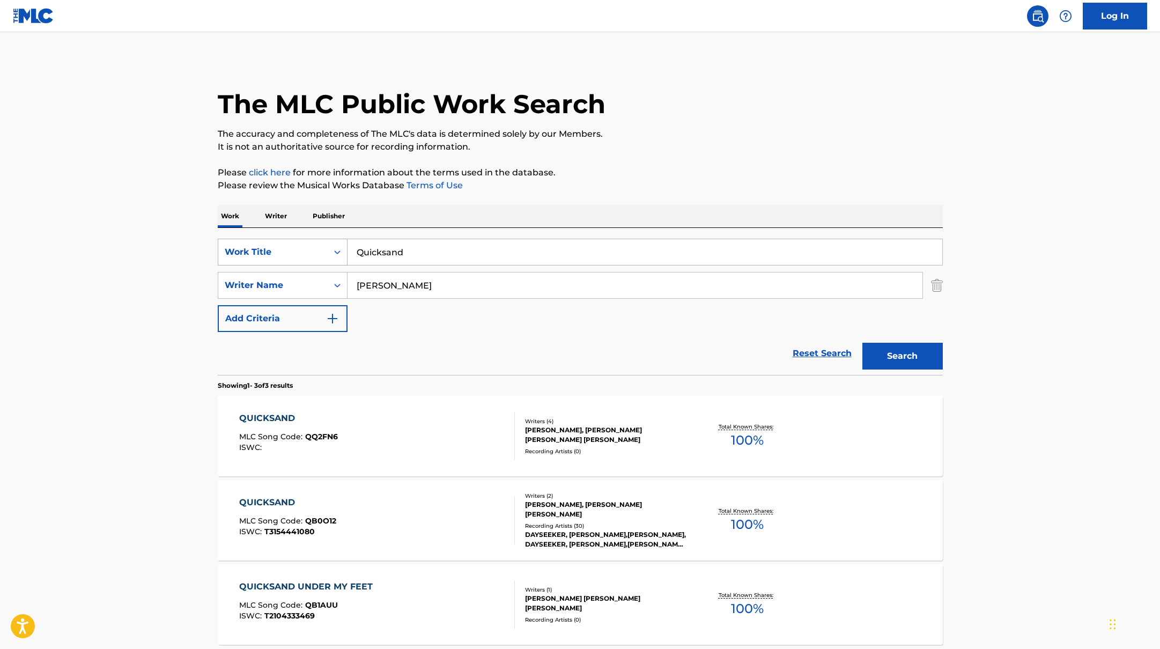
drag, startPoint x: 405, startPoint y: 253, endPoint x: 334, endPoint y: 245, distance: 72.2
click at [334, 245] on div "SearchWithCriteria45832d00-a73f-42f3-99db-db111a6c5918 Work Title Quicksand" at bounding box center [580, 252] width 725 height 27
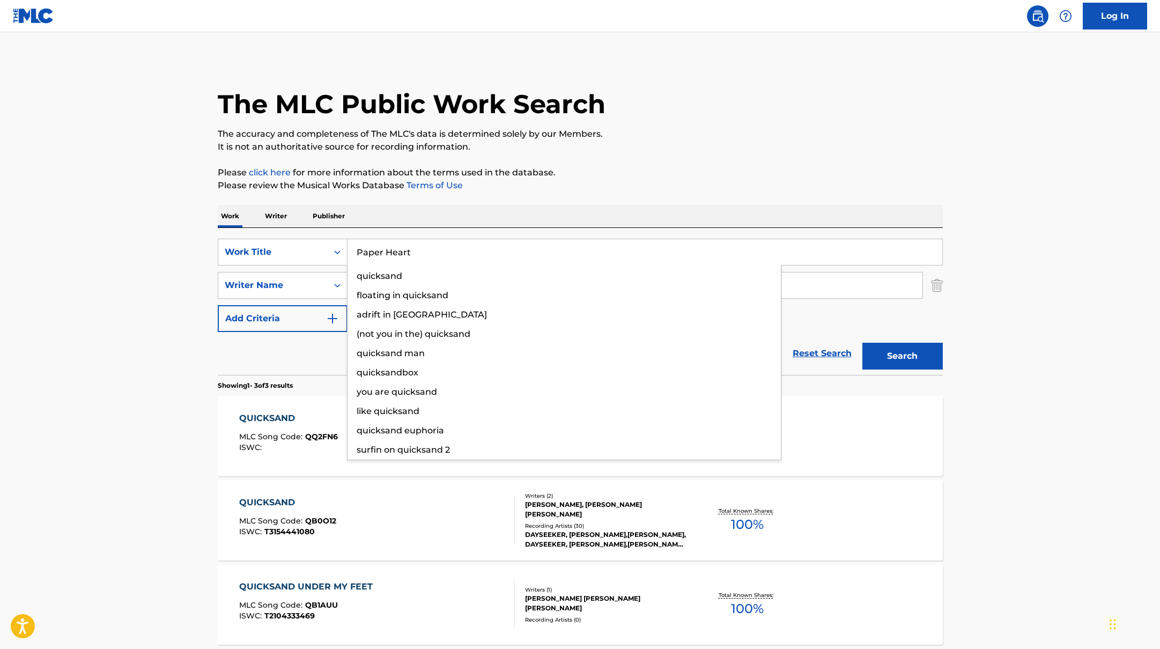
click at [577, 191] on p "Please review the Musical Works Database Terms of Use" at bounding box center [580, 185] width 725 height 13
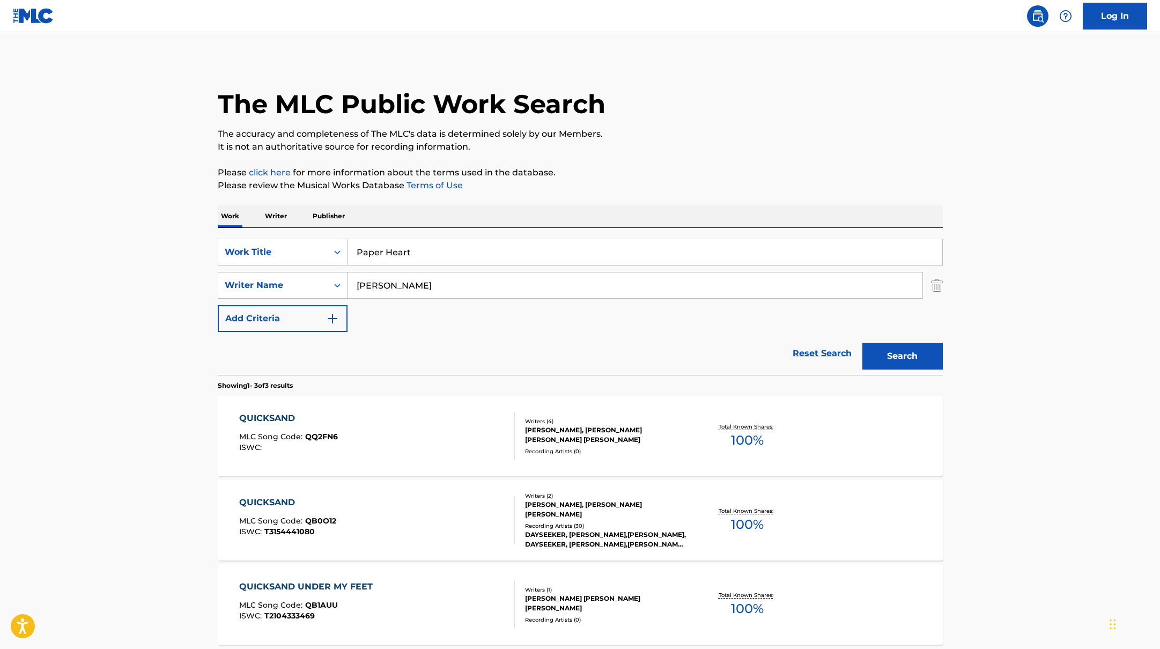
click at [881, 365] on button "Search" at bounding box center [902, 356] width 80 height 27
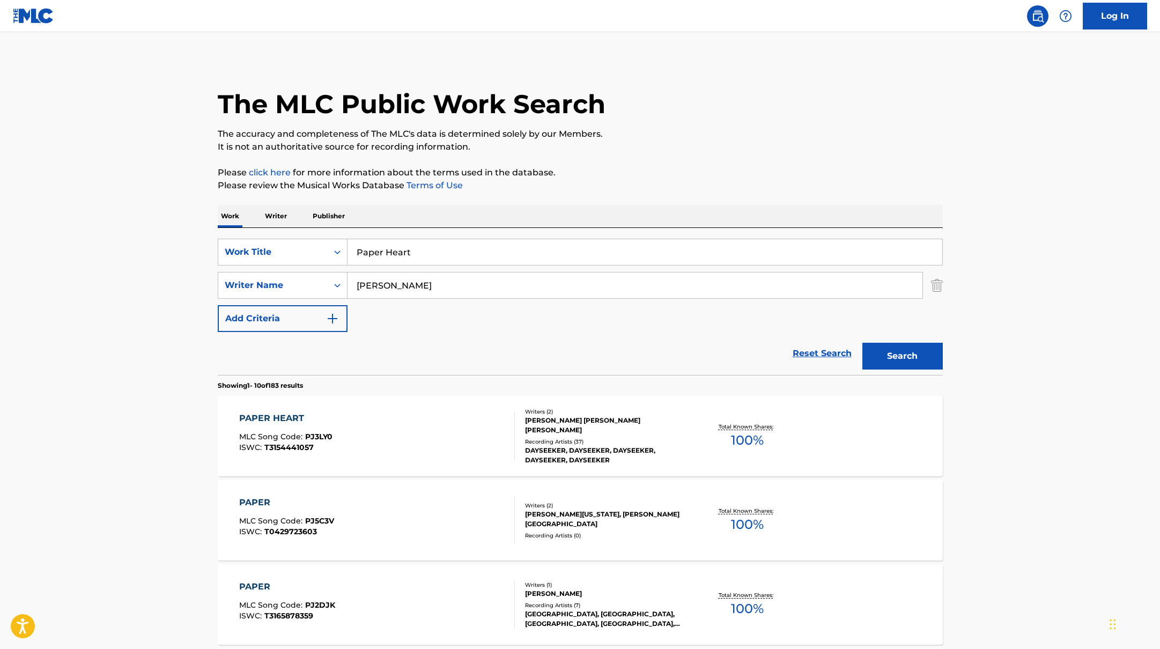
click at [434, 440] on div "PAPER HEART MLC Song Code : PJ3LY0 ISWC : T3154441057" at bounding box center [377, 436] width 276 height 48
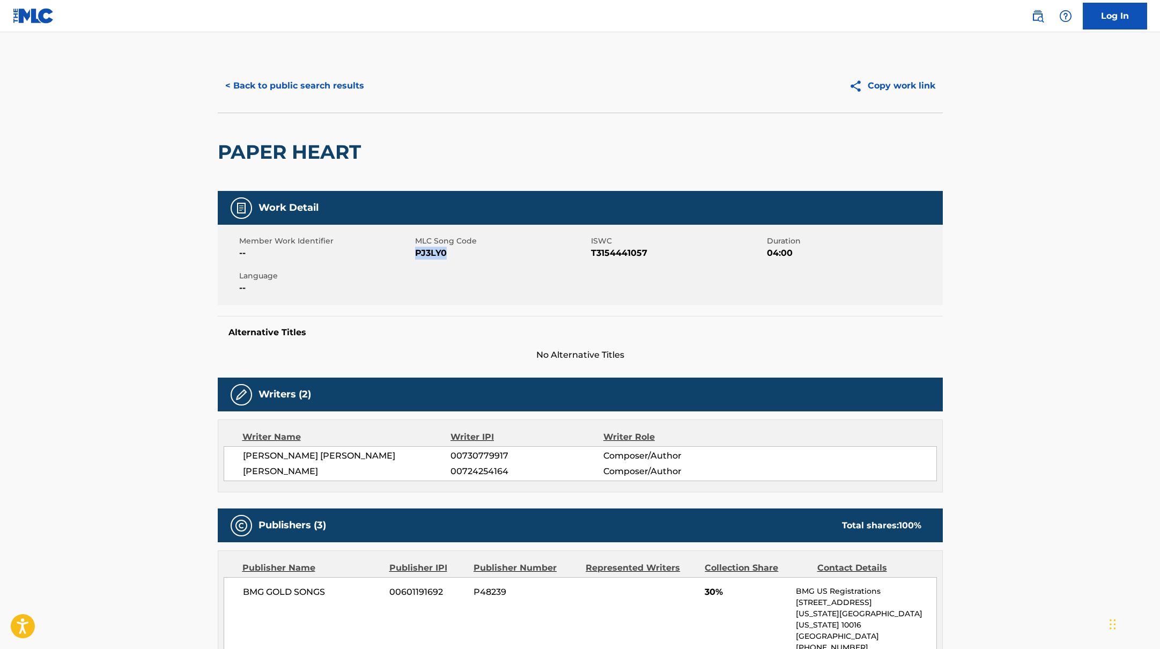
drag, startPoint x: 467, startPoint y: 254, endPoint x: 479, endPoint y: 254, distance: 12.9
click at [479, 254] on span "PJ3LY0" at bounding box center [501, 253] width 173 height 13
click at [336, 86] on button "< Back to public search results" at bounding box center [295, 85] width 154 height 27
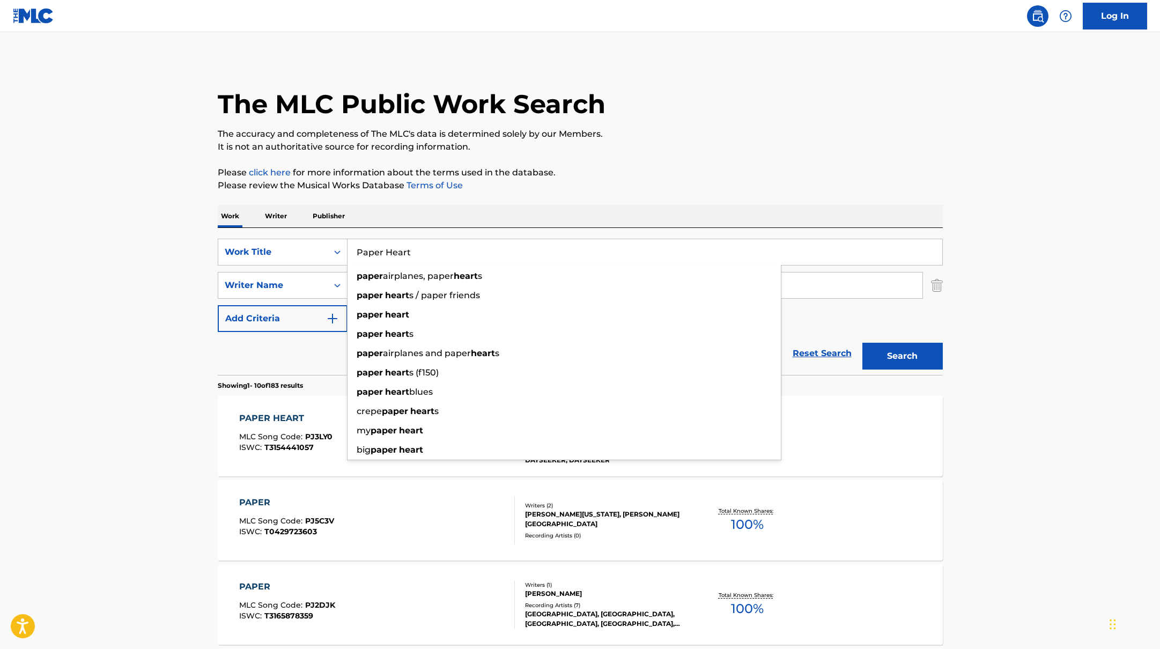
drag, startPoint x: 431, startPoint y: 254, endPoint x: 315, endPoint y: 217, distance: 121.4
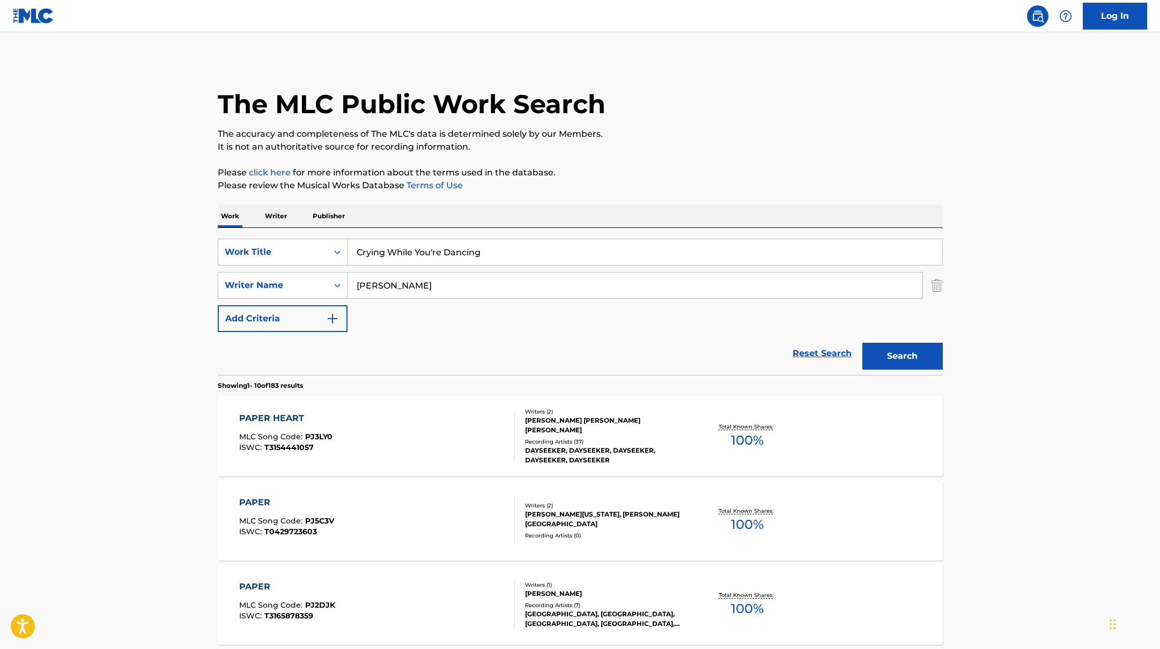
click at [673, 181] on p "Please review the Musical Works Database Terms of Use" at bounding box center [580, 185] width 725 height 13
click at [897, 349] on button "Search" at bounding box center [902, 356] width 80 height 27
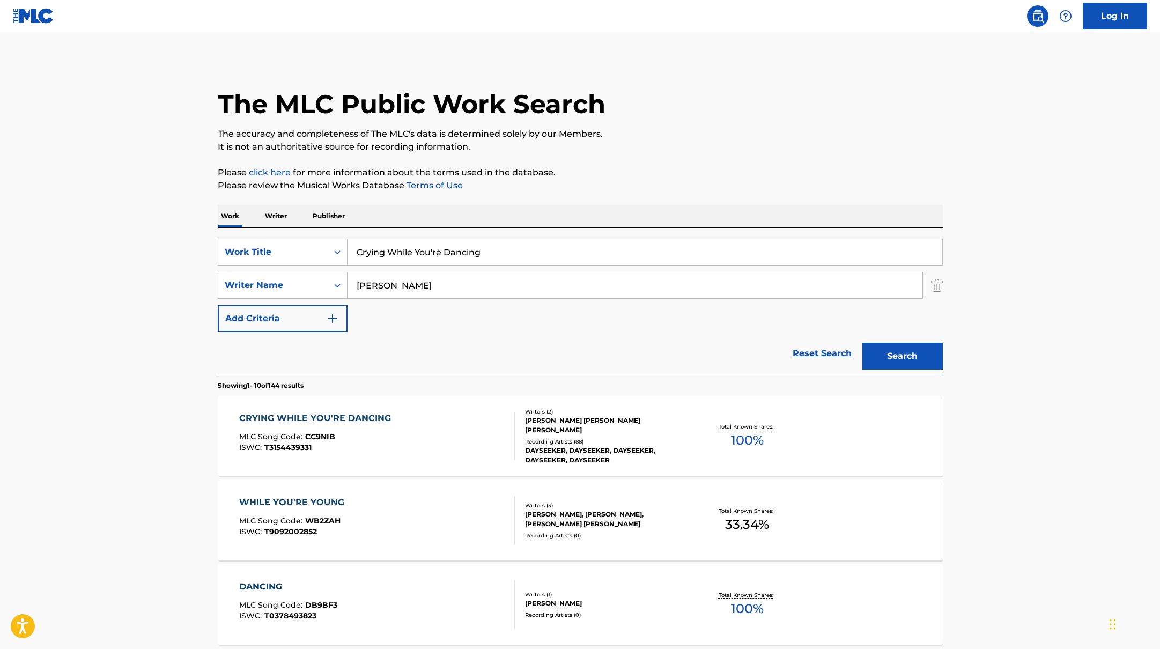
click at [428, 427] on div "CRYING WHILE YOU'RE DANCING MLC Song Code : CC9NIB ISWC : T3154439331" at bounding box center [377, 436] width 276 height 48
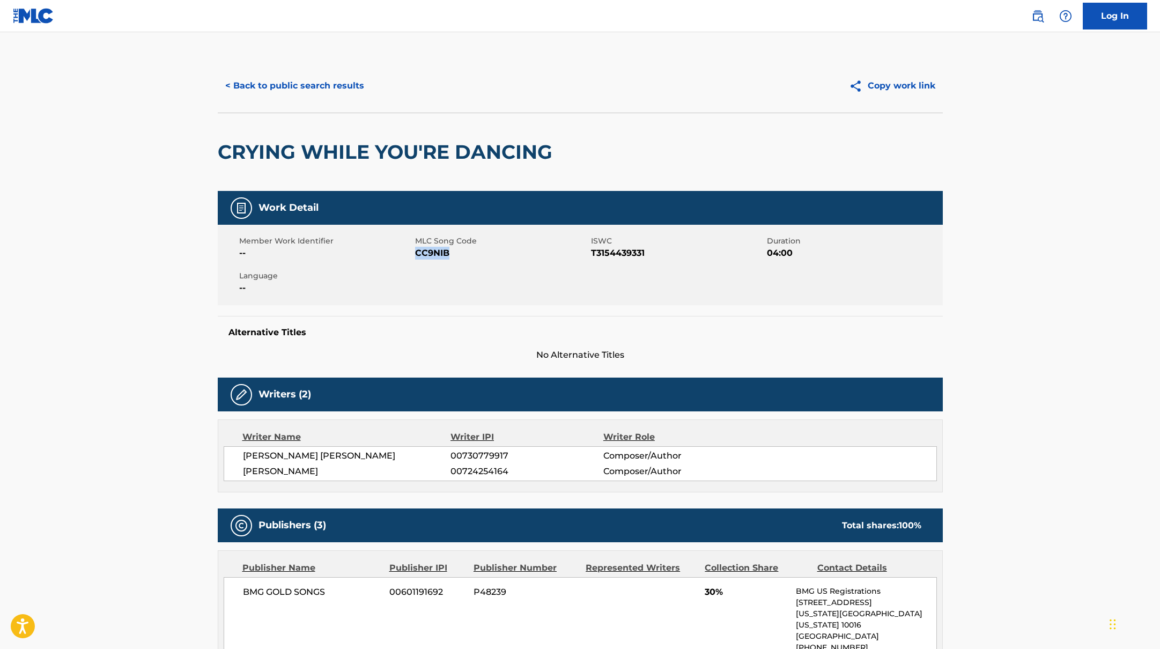
drag, startPoint x: 417, startPoint y: 255, endPoint x: 476, endPoint y: 255, distance: 59.0
click at [476, 255] on span "CC9NIB" at bounding box center [501, 253] width 173 height 13
click at [336, 88] on button "< Back to public search results" at bounding box center [295, 85] width 154 height 27
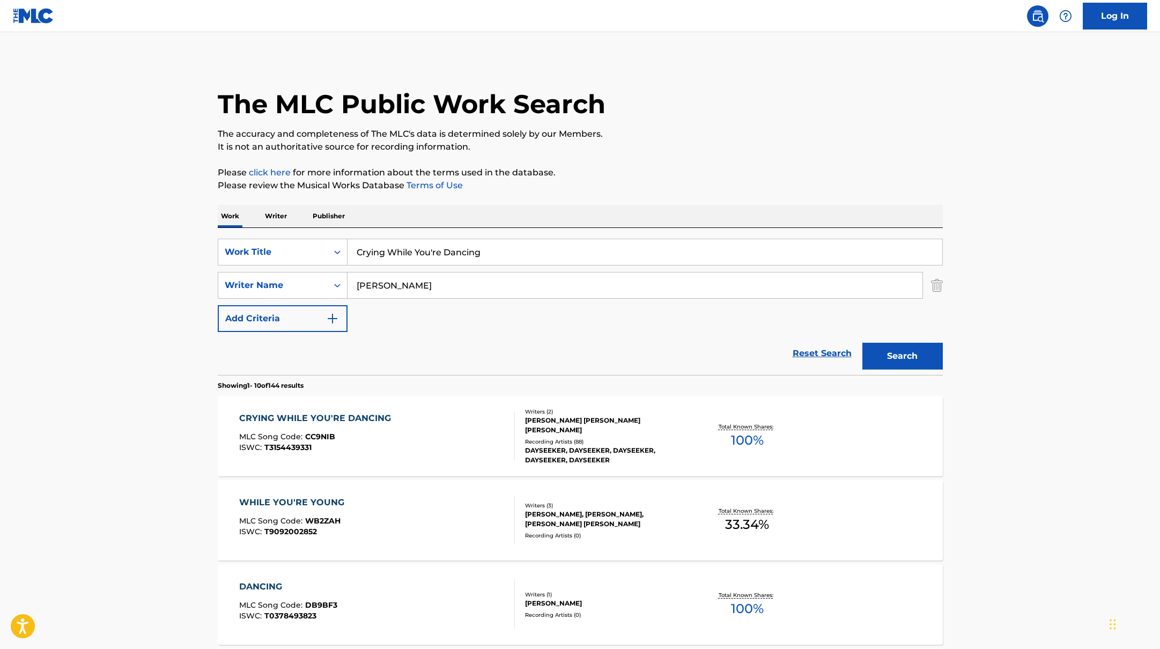
drag, startPoint x: 504, startPoint y: 255, endPoint x: 319, endPoint y: 234, distance: 186.7
click at [321, 236] on div "SearchWithCriteria45832d00-a73f-42f3-99db-db111a6c5918 Work Title Crying While …" at bounding box center [580, 301] width 725 height 147
click at [672, 167] on p "Please click here for more information about the terms used in the database." at bounding box center [580, 172] width 725 height 13
click at [919, 356] on button "Search" at bounding box center [902, 356] width 80 height 27
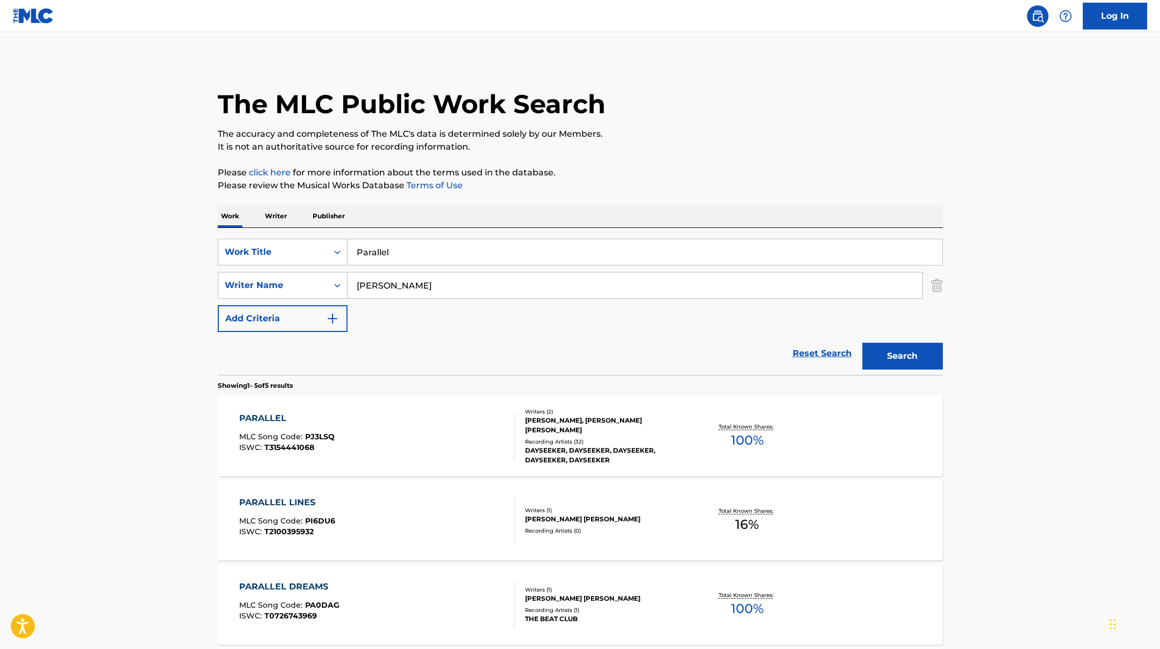
click at [430, 425] on div "PARALLEL MLC Song Code : PJ3LSQ ISWC : T3154441068" at bounding box center [377, 436] width 276 height 48
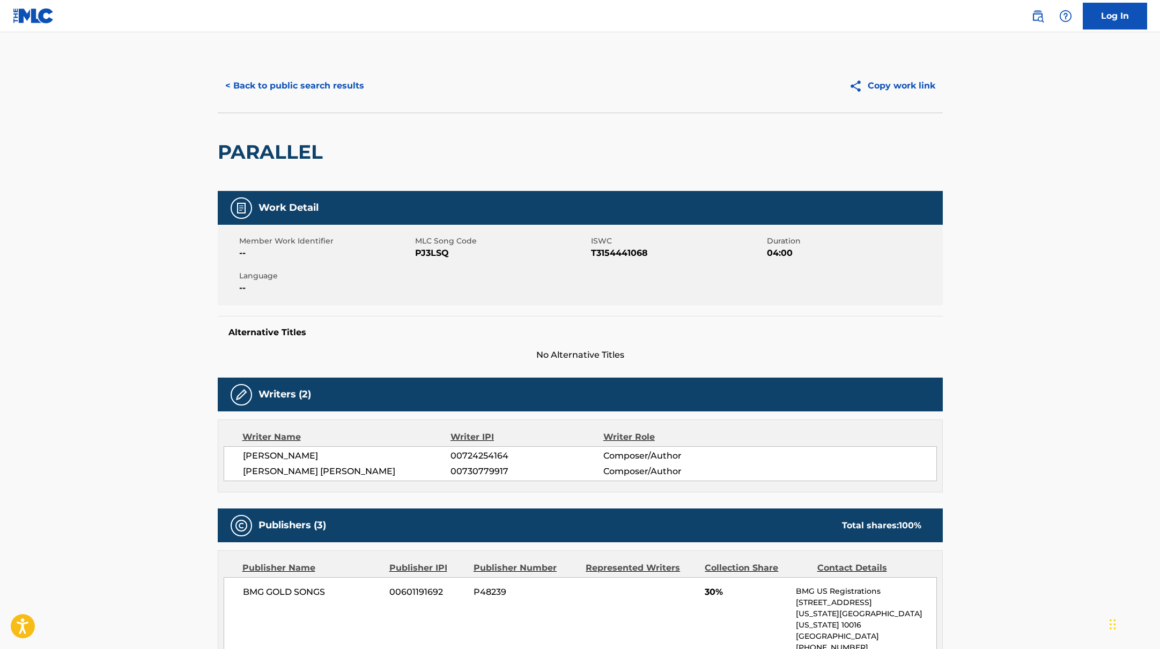
drag, startPoint x: 414, startPoint y: 255, endPoint x: 461, endPoint y: 254, distance: 46.7
click at [461, 254] on span "PJ3LSQ" at bounding box center [501, 253] width 173 height 13
click at [411, 250] on span "--" at bounding box center [325, 253] width 173 height 13
drag, startPoint x: 417, startPoint y: 253, endPoint x: 482, endPoint y: 254, distance: 64.9
click at [482, 254] on span "PJ3LSQ" at bounding box center [501, 253] width 173 height 13
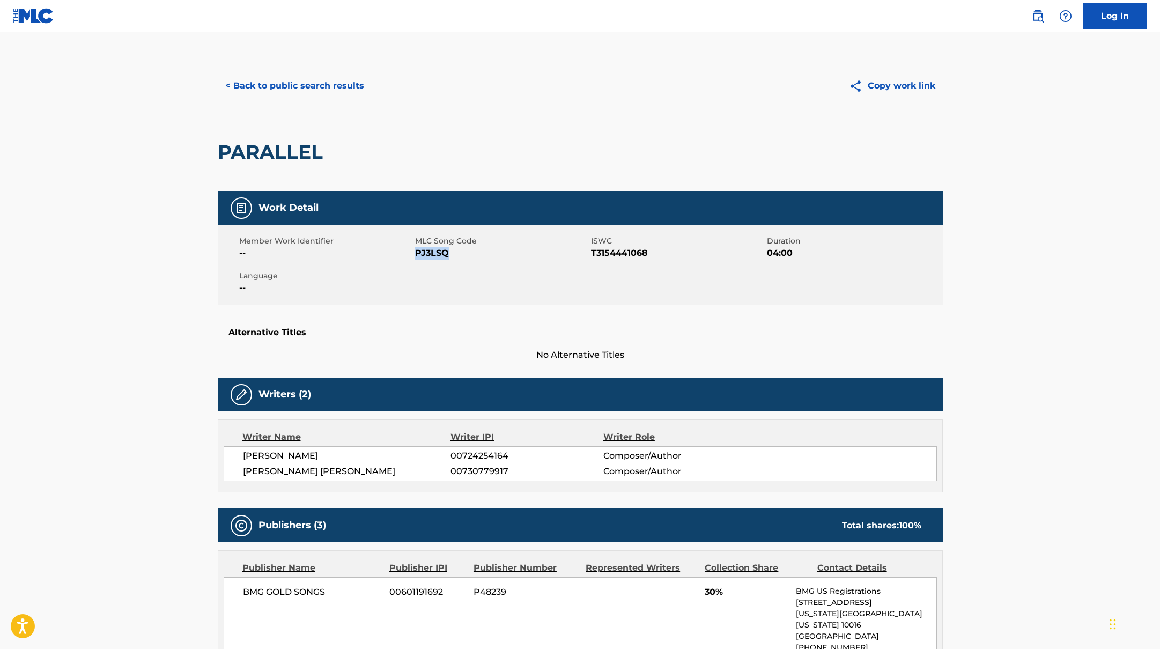
click at [334, 94] on button "< Back to public search results" at bounding box center [295, 85] width 154 height 27
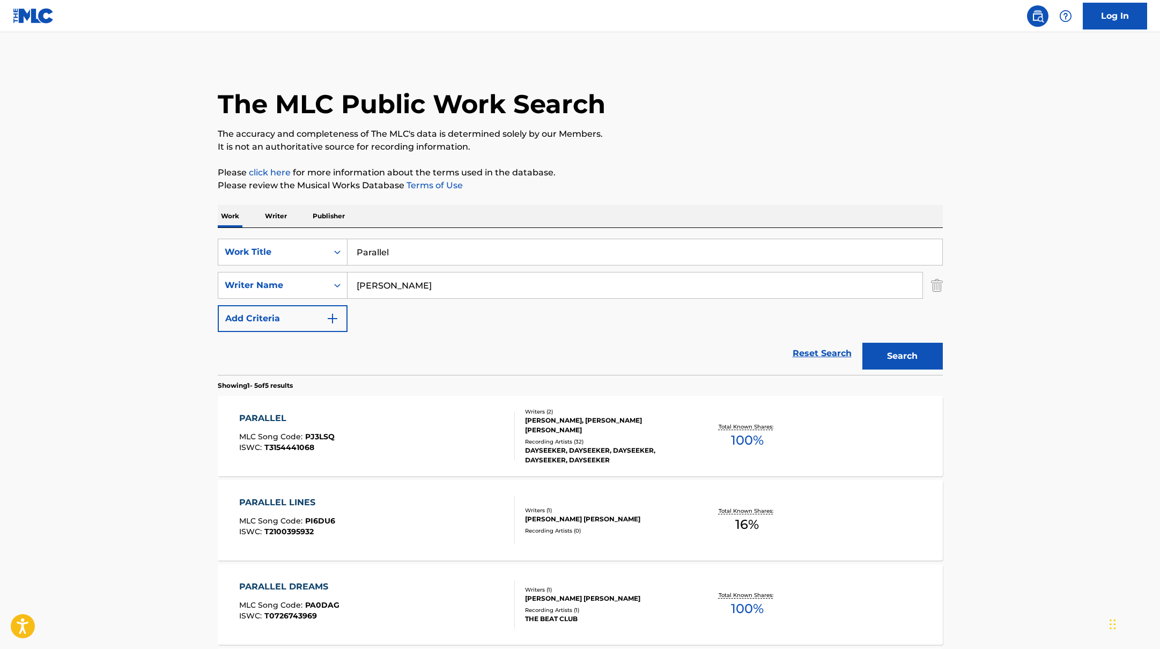
drag, startPoint x: 407, startPoint y: 249, endPoint x: 318, endPoint y: 235, distance: 90.2
click at [318, 235] on div "SearchWithCriteria45832d00-a73f-42f3-99db-db111a6c5918 Work Title Parallel Sear…" at bounding box center [580, 301] width 725 height 147
click at [683, 187] on p "Please review the Musical Works Database Terms of Use" at bounding box center [580, 185] width 725 height 13
click at [903, 354] on button "Search" at bounding box center [902, 356] width 80 height 27
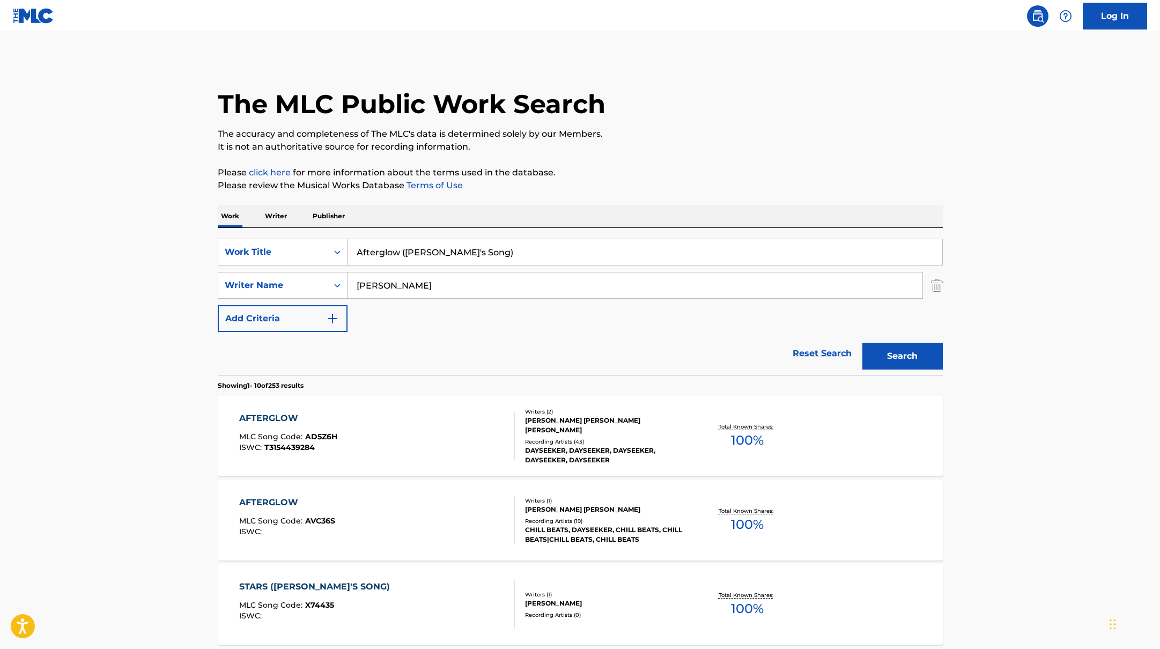
click at [439, 434] on div "AFTERGLOW MLC Song Code : AD5Z6H ISWC : T3154439284" at bounding box center [377, 436] width 276 height 48
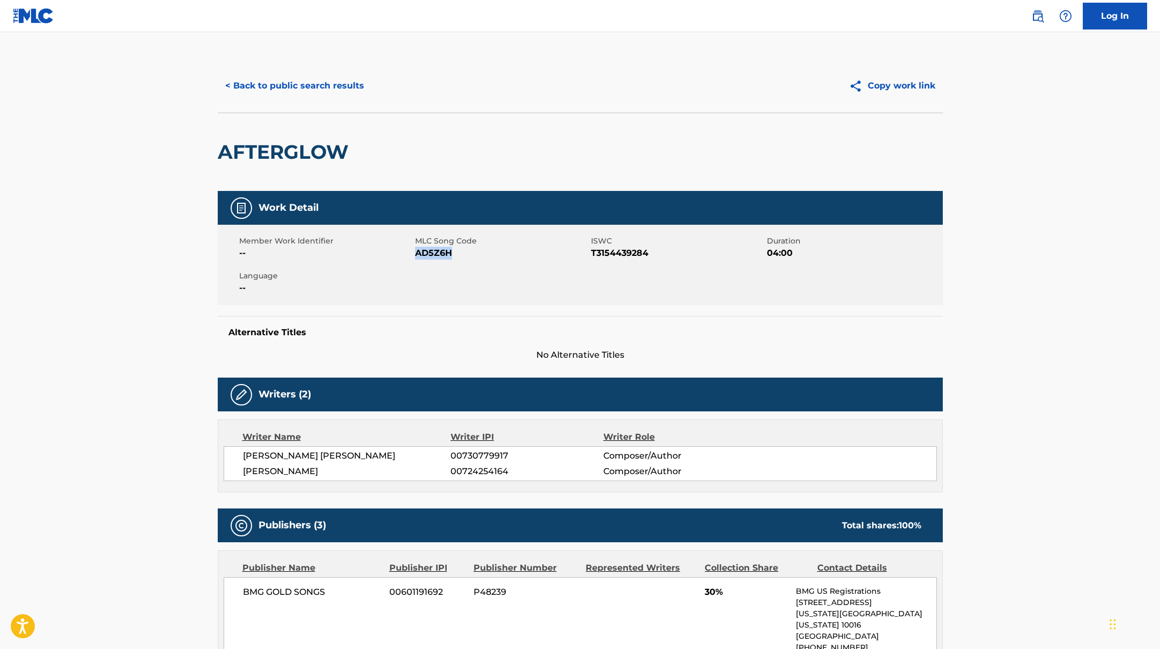
drag, startPoint x: 428, startPoint y: 254, endPoint x: 474, endPoint y: 254, distance: 46.1
click at [474, 254] on span "AD5Z6H" at bounding box center [501, 253] width 173 height 13
click at [340, 83] on button "< Back to public search results" at bounding box center [295, 85] width 154 height 27
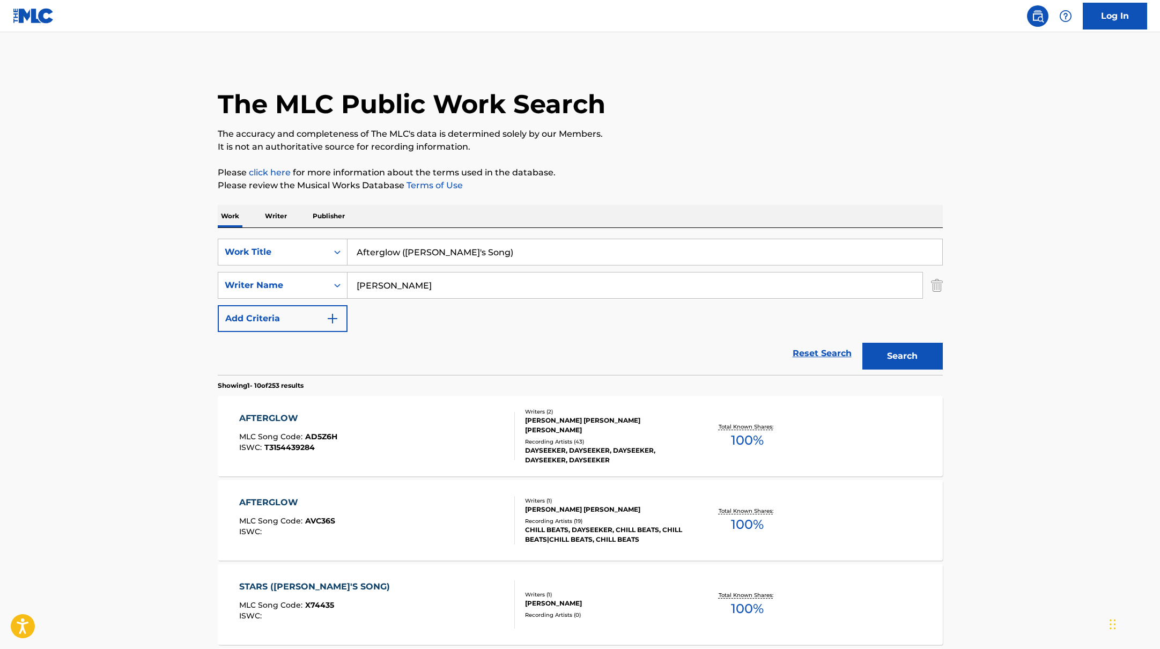
drag, startPoint x: 471, startPoint y: 253, endPoint x: 336, endPoint y: 236, distance: 136.1
click at [336, 236] on div "SearchWithCriteria45832d00-a73f-42f3-99db-db111a6c5918 Work Title Afterglow ([P…" at bounding box center [580, 301] width 725 height 147
